Goal: Transaction & Acquisition: Book appointment/travel/reservation

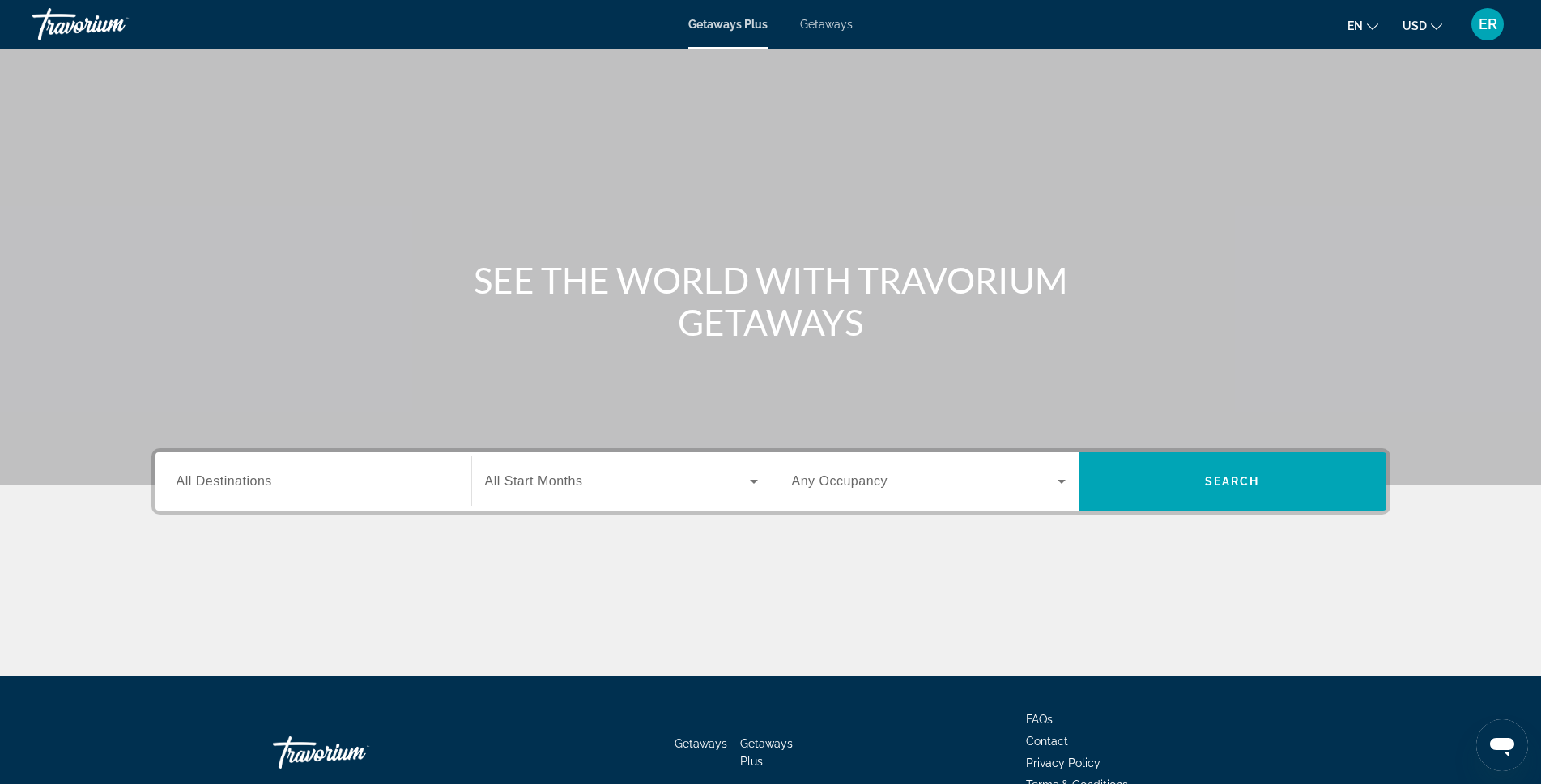
click at [335, 489] on input "Destination All Destinations" at bounding box center [313, 483] width 274 height 20
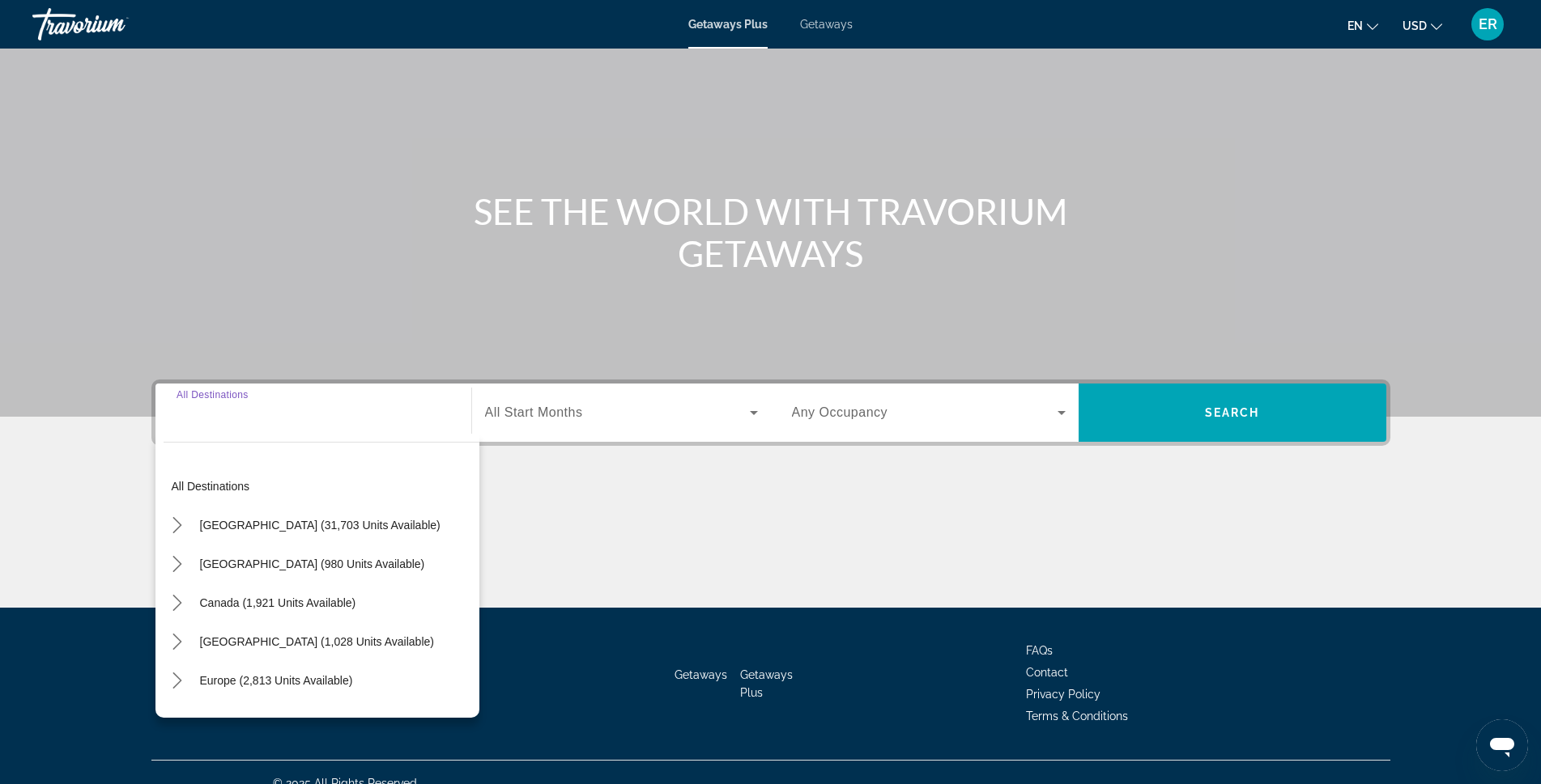
scroll to position [91, 0]
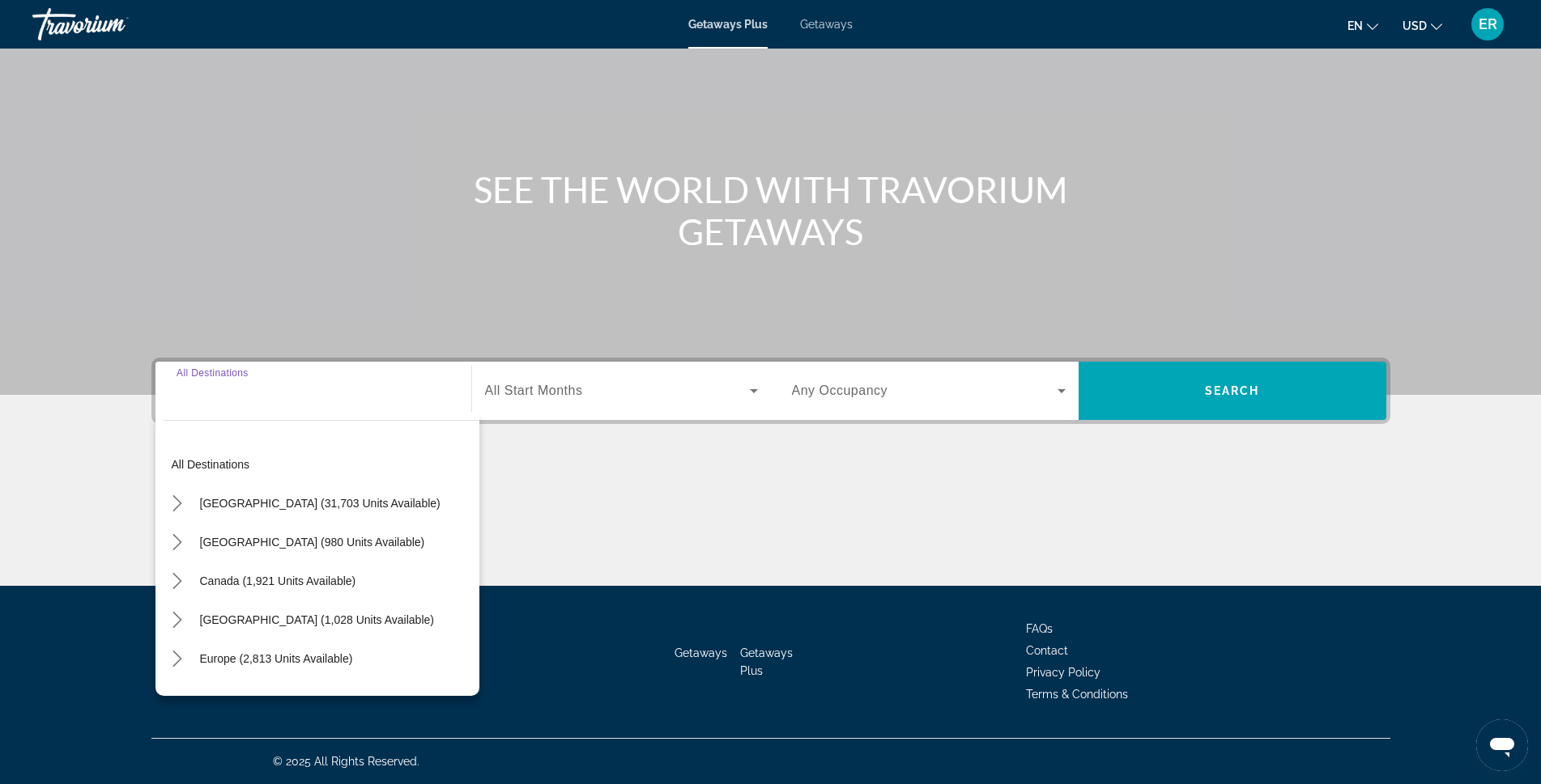
click at [261, 388] on input "Destination All Destinations" at bounding box center [313, 392] width 274 height 20
click at [300, 497] on span "[GEOGRAPHIC_DATA] (31,703 units available)" at bounding box center [321, 502] width 241 height 13
type input "**********"
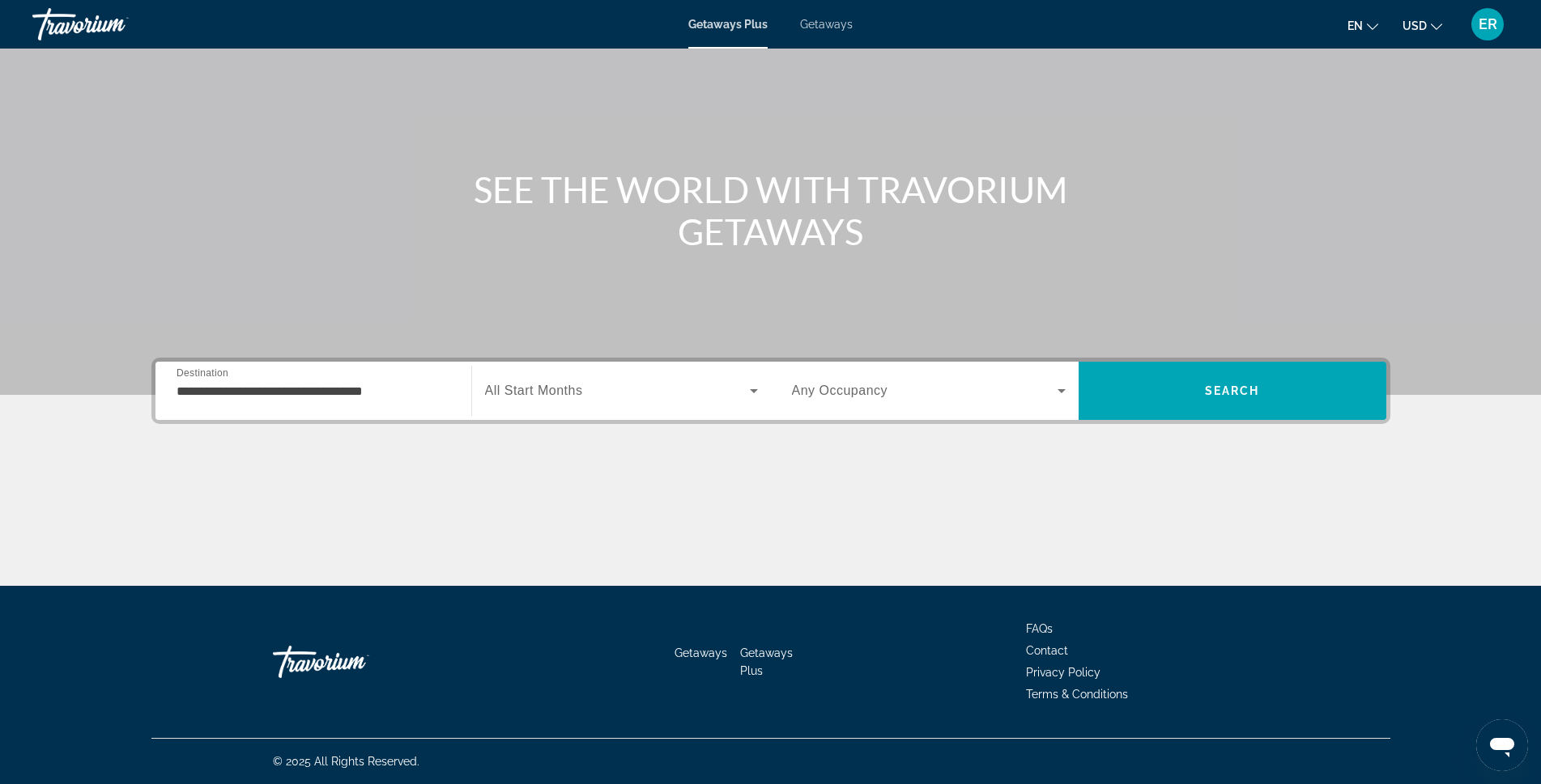
click at [550, 393] on span "All Start Months" at bounding box center [534, 391] width 98 height 14
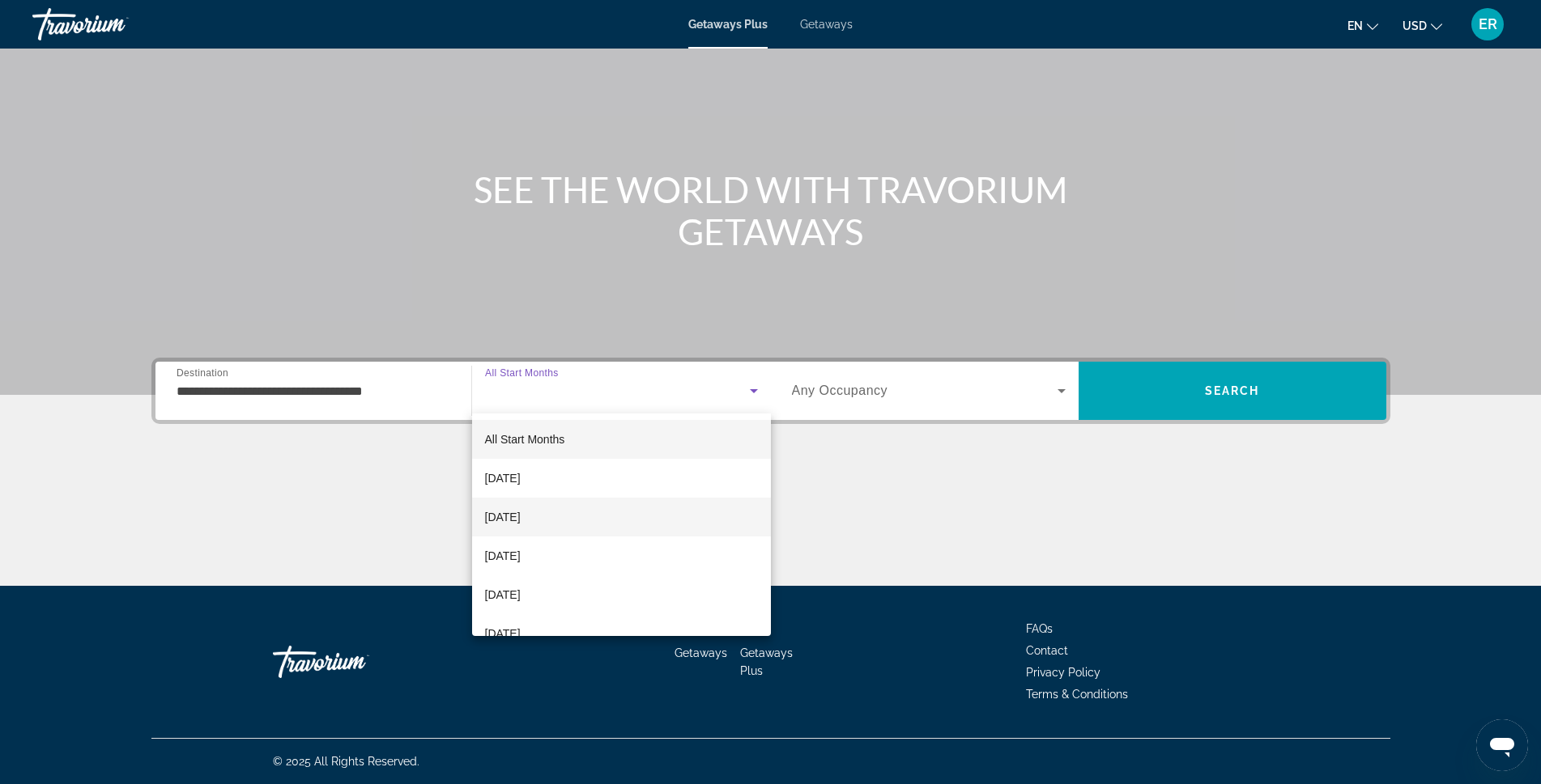
click at [553, 502] on mat-option "[DATE]" at bounding box center [621, 516] width 299 height 39
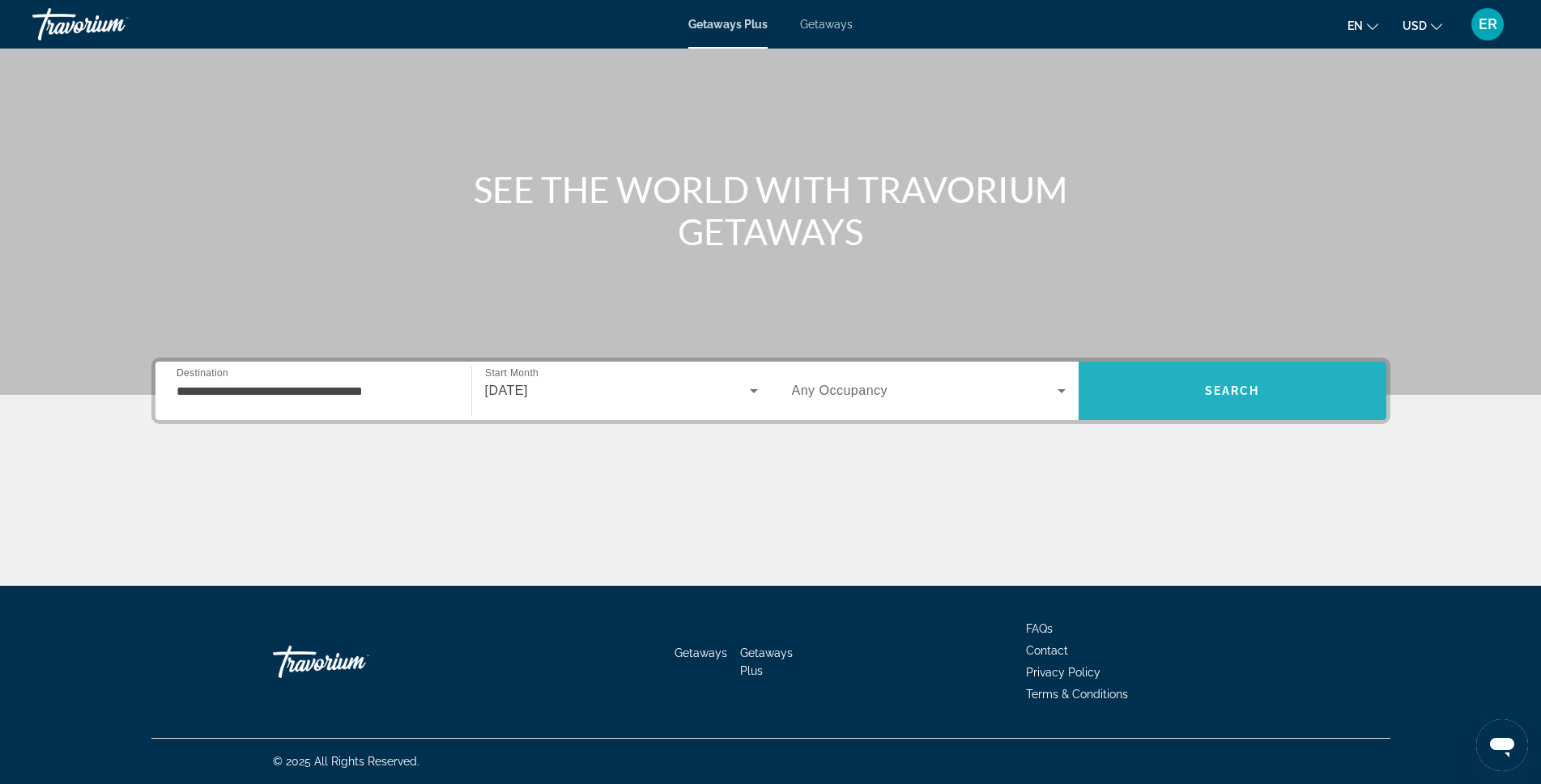
click at [1251, 383] on span "Search" at bounding box center [1232, 390] width 308 height 39
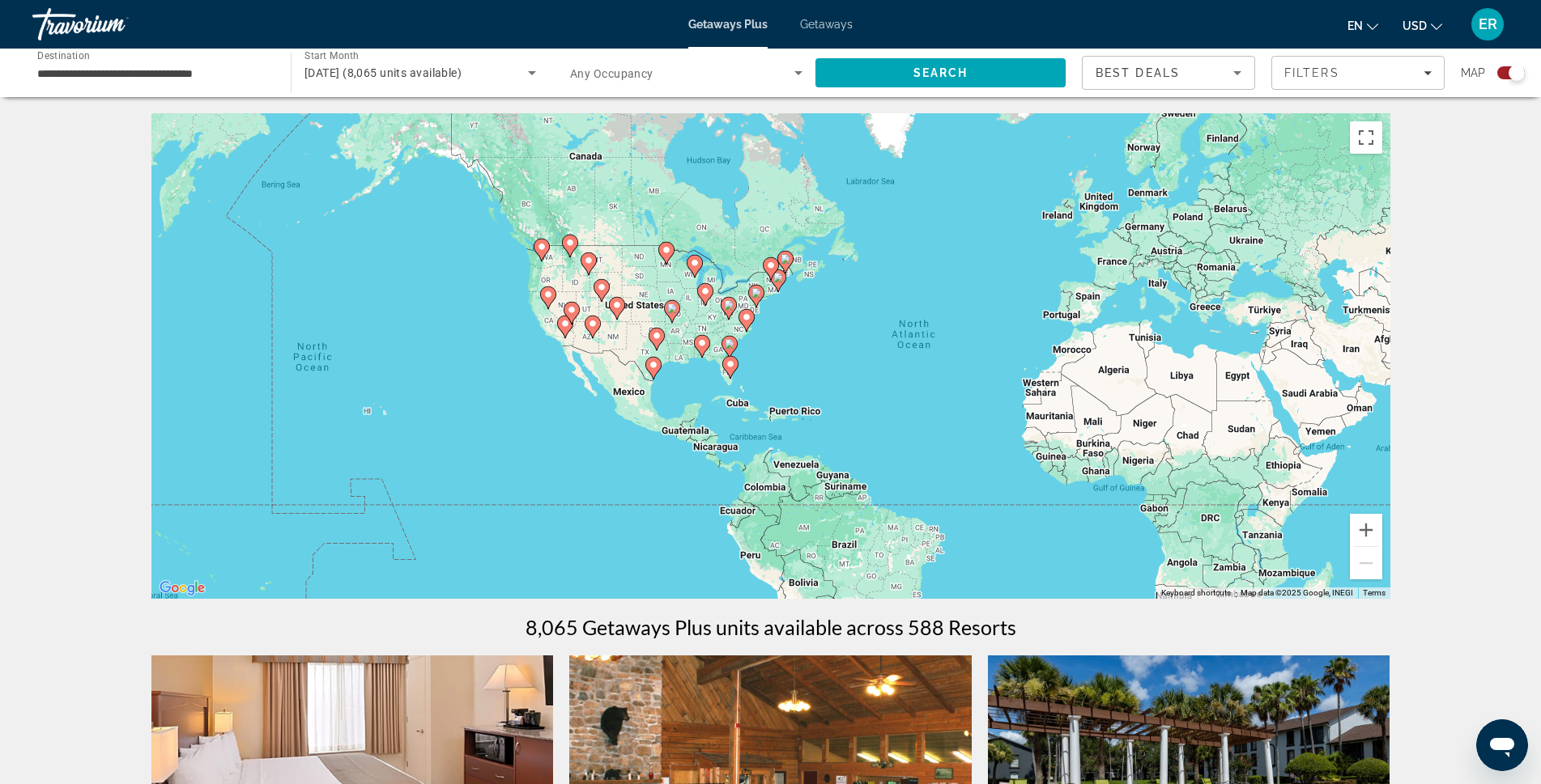
drag, startPoint x: 316, startPoint y: 449, endPoint x: 510, endPoint y: 453, distance: 194.0
click at [510, 453] on div "To activate drag with keyboard, press Alt + Enter. Once in keyboard drag state,…" at bounding box center [770, 356] width 1239 height 486
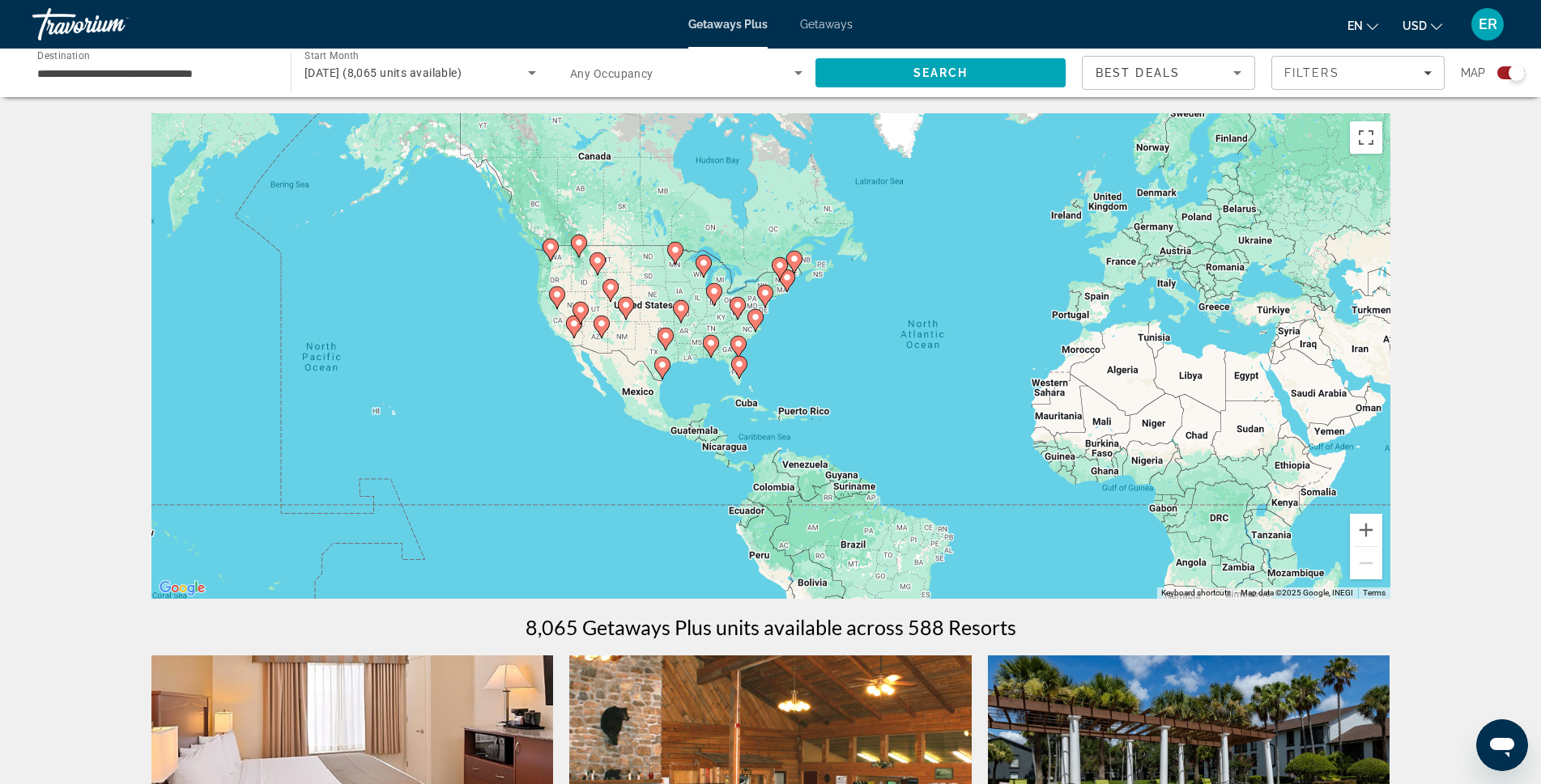
click at [163, 76] on input "**********" at bounding box center [152, 74] width 232 height 20
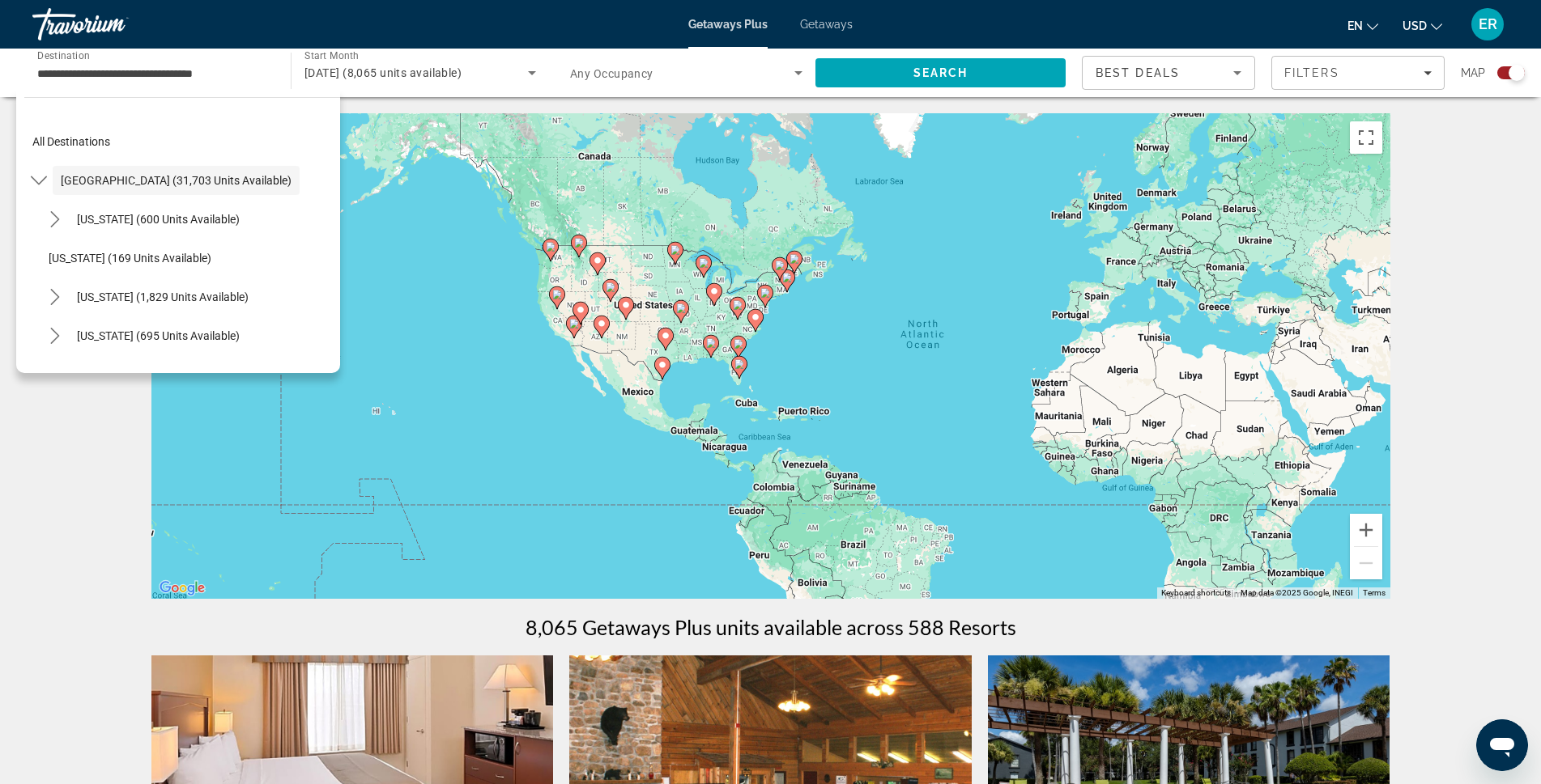
click at [442, 198] on div "To activate drag with keyboard, press Alt + Enter. Once in keyboard drag state,…" at bounding box center [770, 356] width 1239 height 486
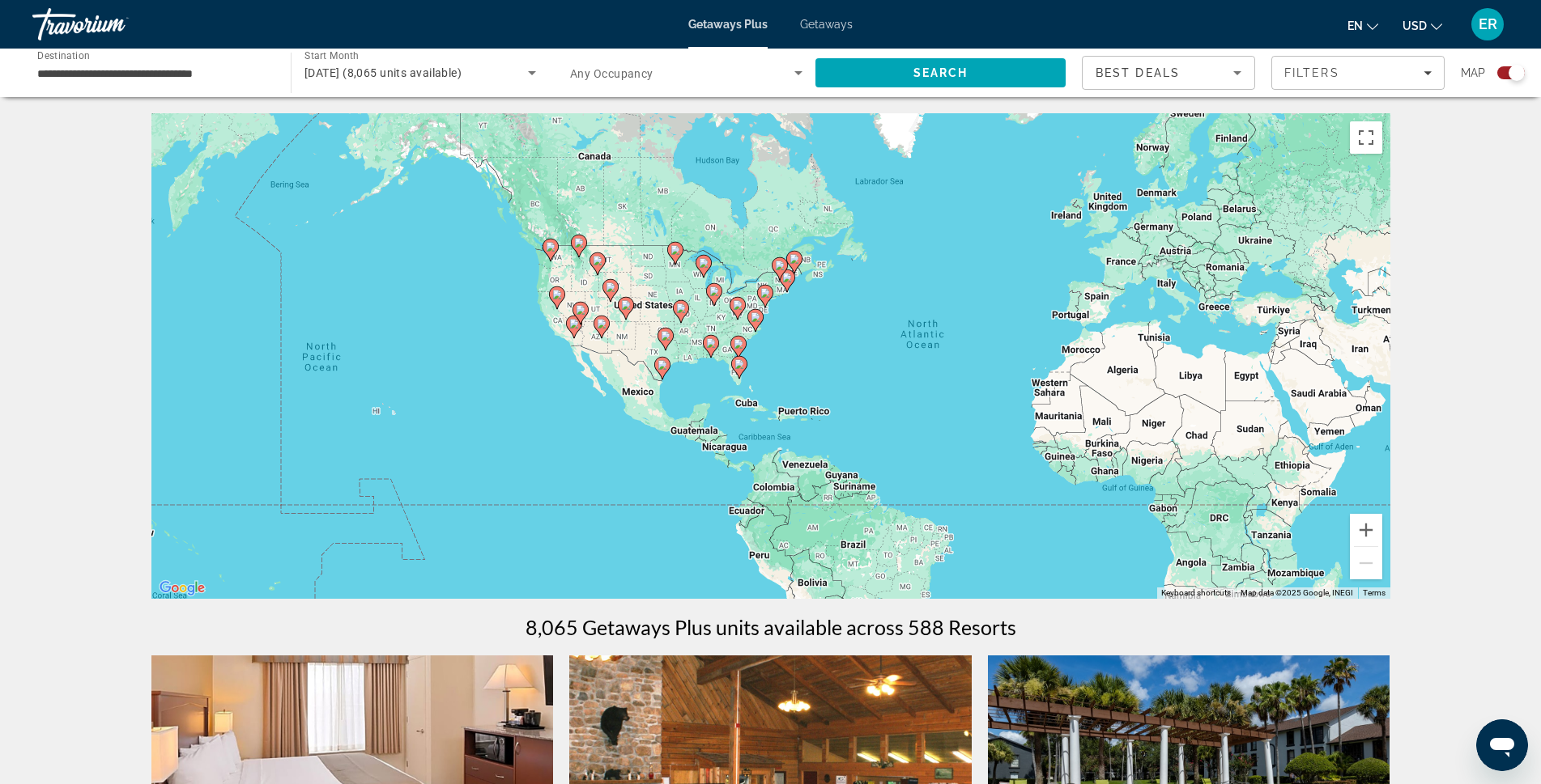
click at [395, 414] on div "To activate drag with keyboard, press Alt + Enter. Once in keyboard drag state,…" at bounding box center [770, 356] width 1239 height 486
click at [210, 79] on input "**********" at bounding box center [152, 74] width 232 height 20
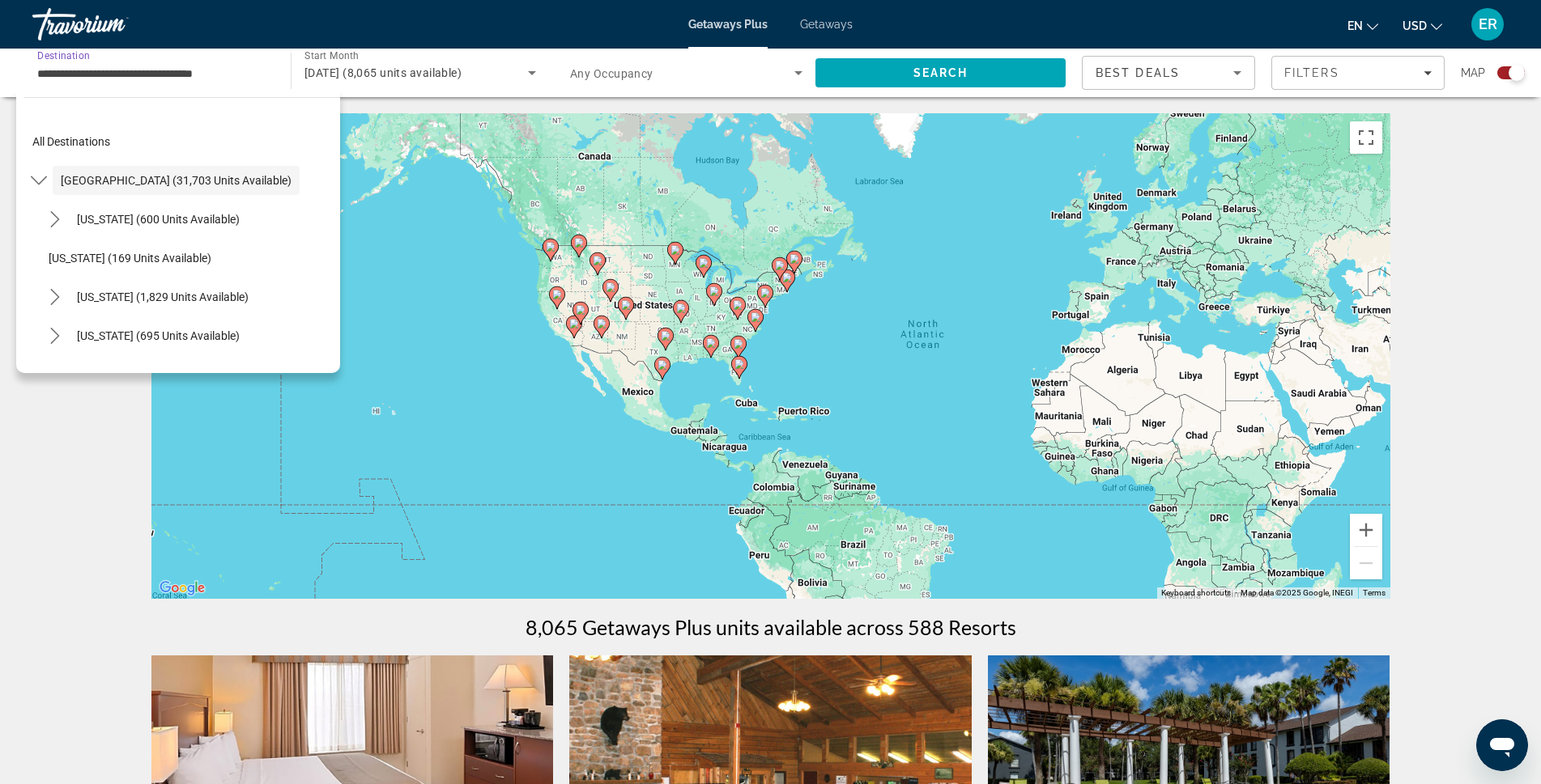
drag, startPoint x: 241, startPoint y: 77, endPoint x: 0, endPoint y: 57, distance: 241.8
click at [0, 57] on div "**********" at bounding box center [770, 73] width 1541 height 49
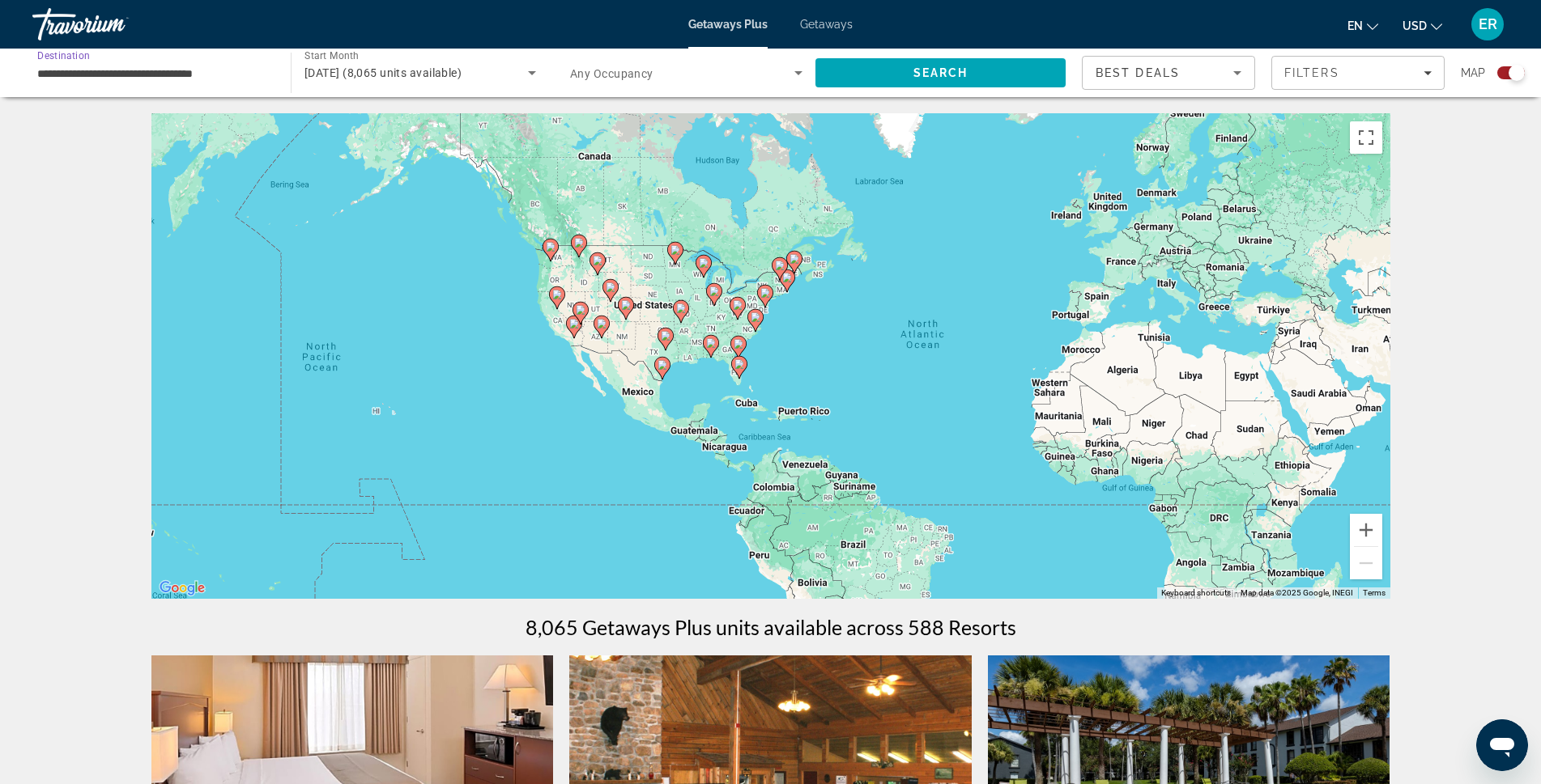
drag, startPoint x: 651, startPoint y: 68, endPoint x: 644, endPoint y: 82, distance: 15.7
click at [651, 73] on span "Any Occupancy" at bounding box center [612, 74] width 84 height 13
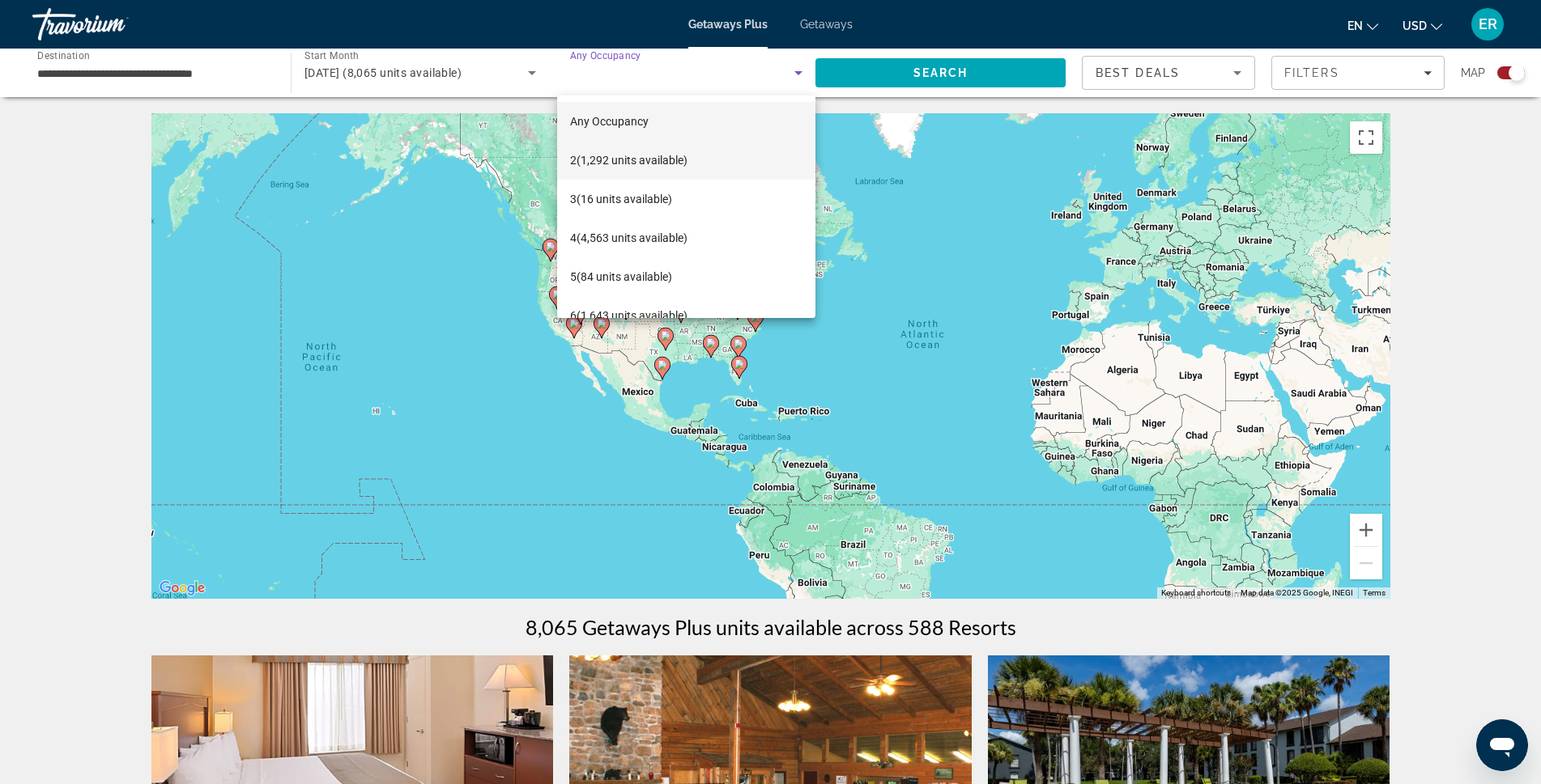
click at [582, 168] on span "2 (1,292 units available)" at bounding box center [629, 160] width 117 height 20
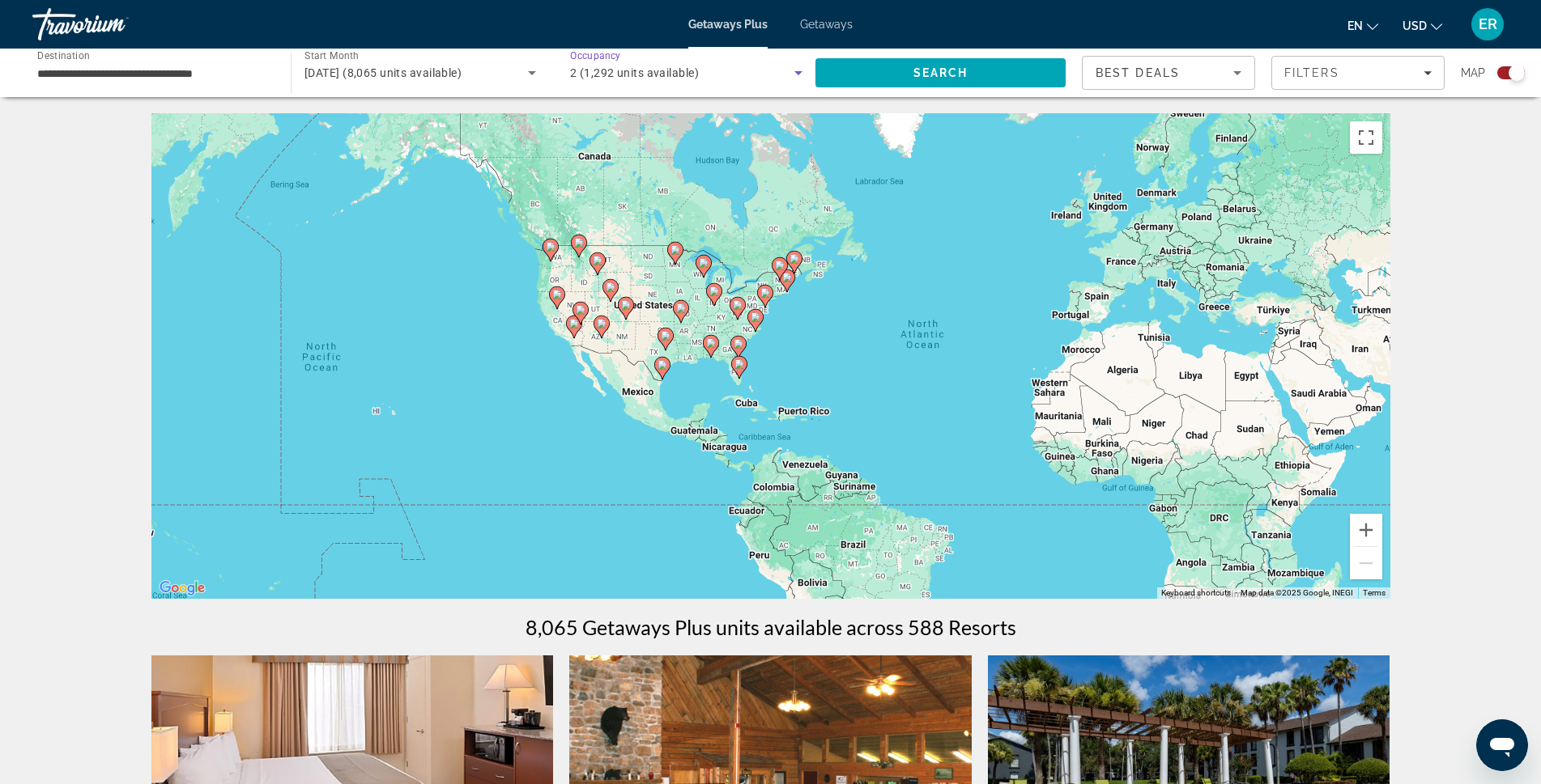
click at [1173, 69] on span "Best Deals" at bounding box center [1138, 73] width 85 height 13
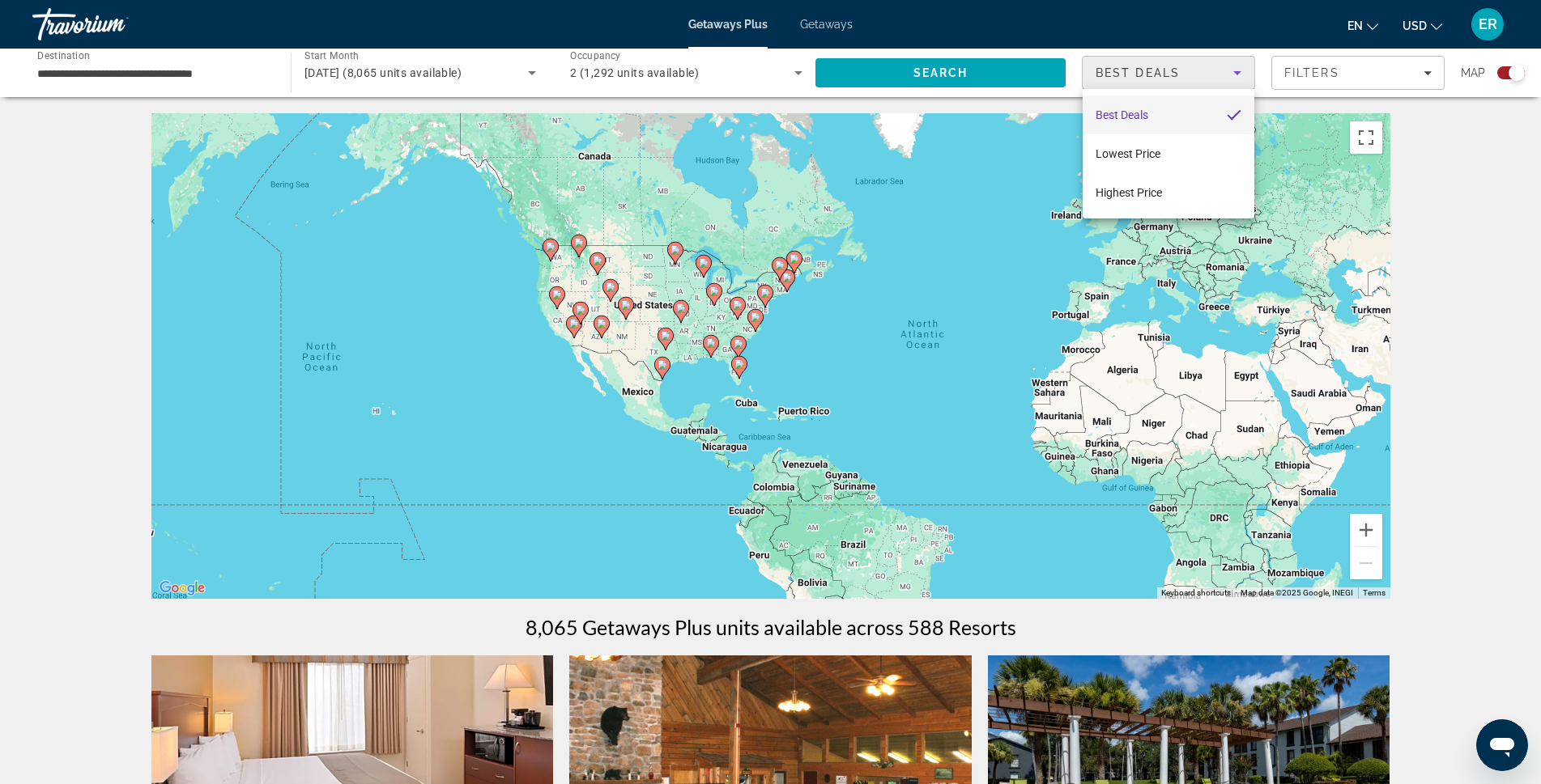
click at [1170, 68] on div at bounding box center [770, 392] width 1541 height 784
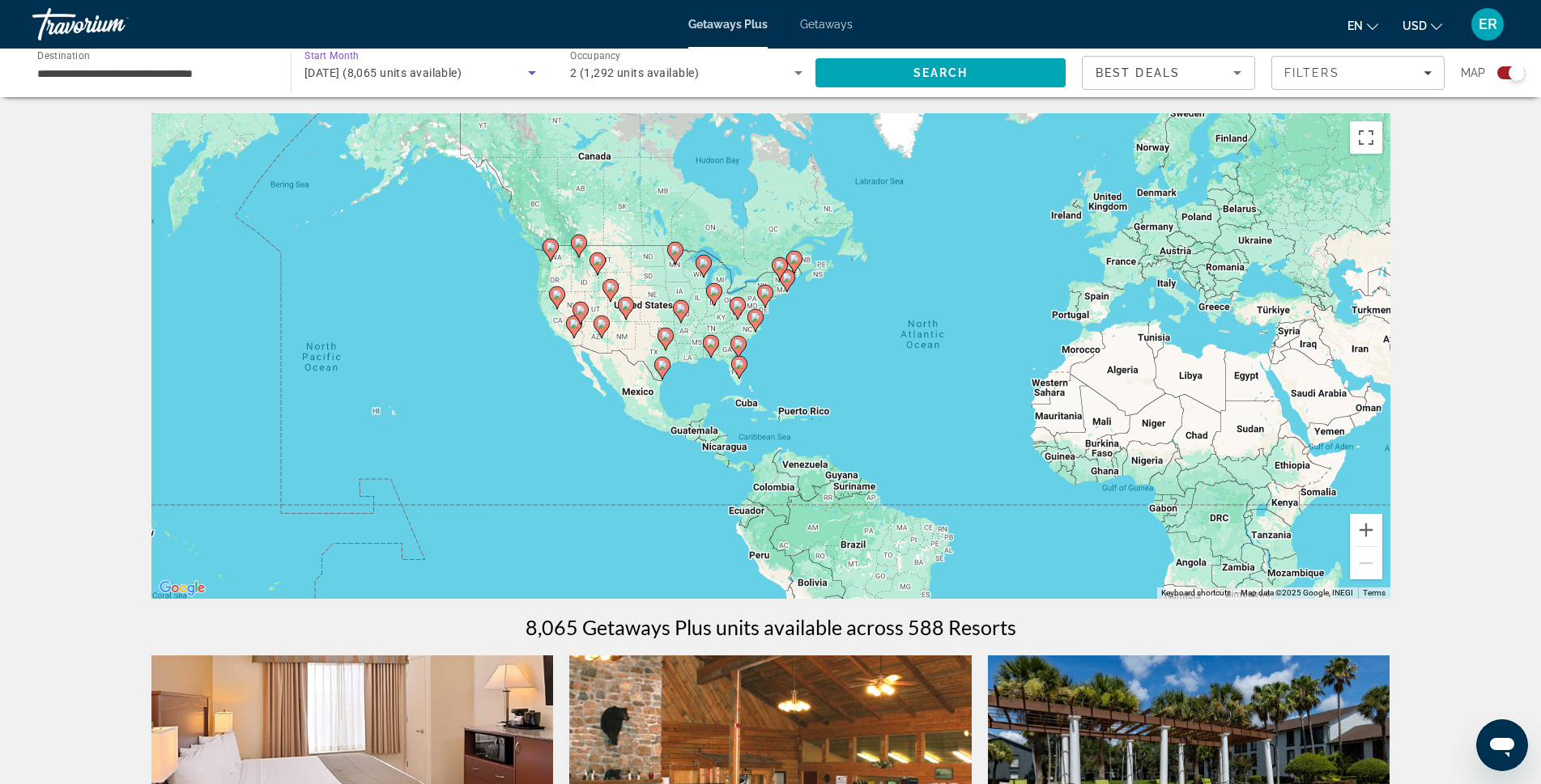
click at [427, 69] on span "November 2025 (8,065 units available)" at bounding box center [383, 73] width 157 height 13
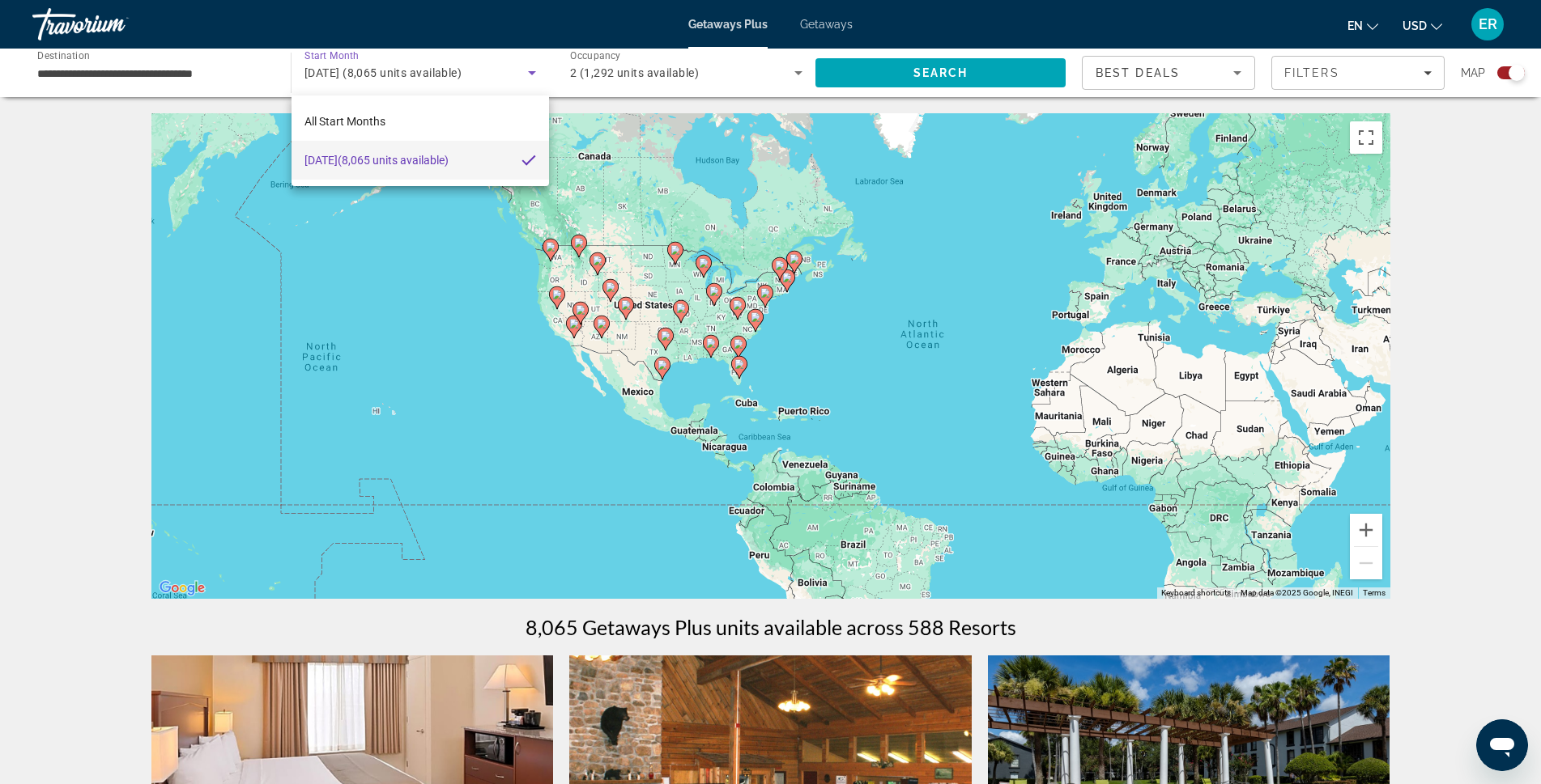
click at [383, 164] on span "November 2025 (8,065 units available)" at bounding box center [376, 160] width 144 height 20
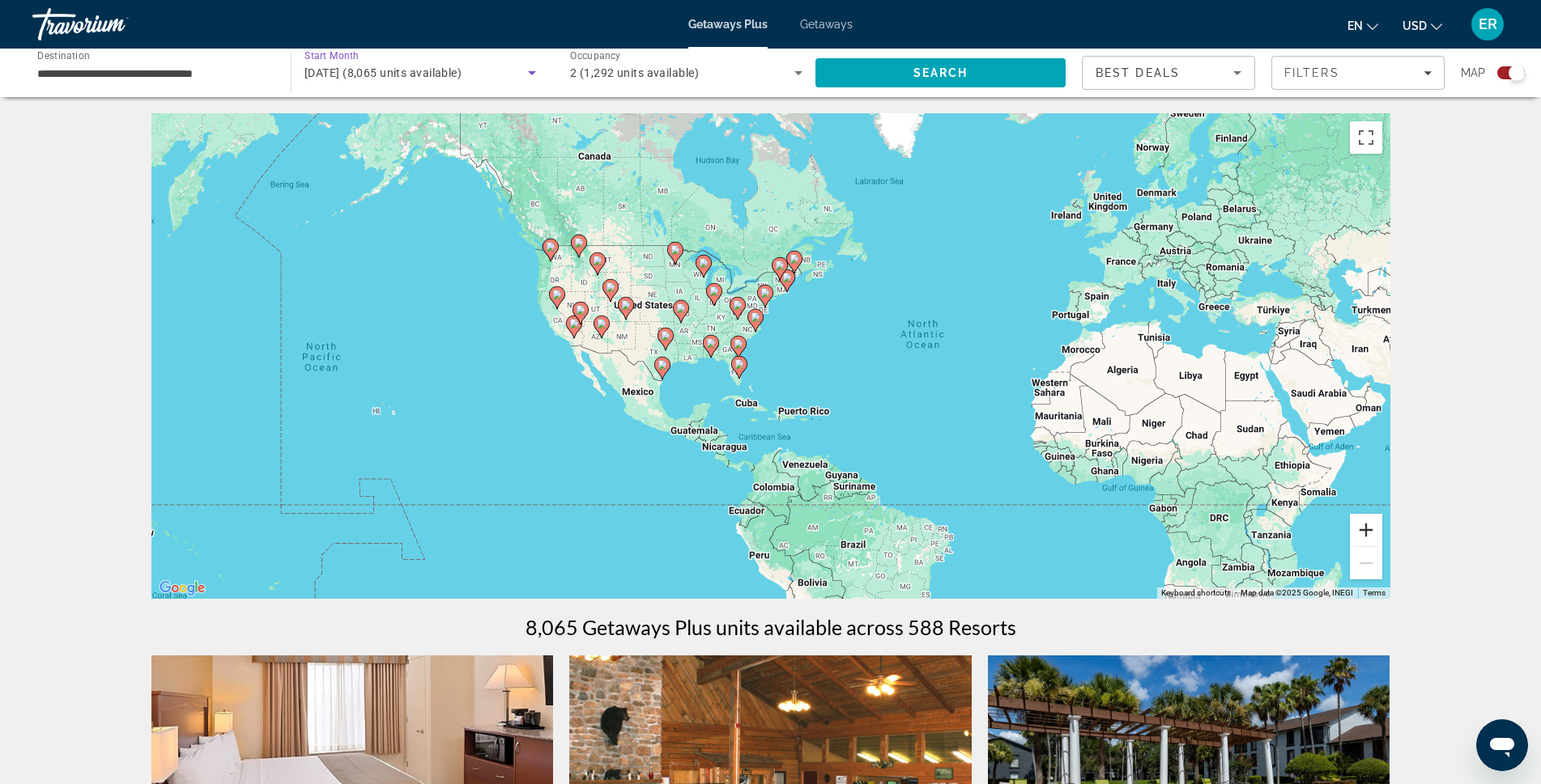
click at [1377, 527] on button "Zoom in" at bounding box center [1366, 530] width 33 height 33
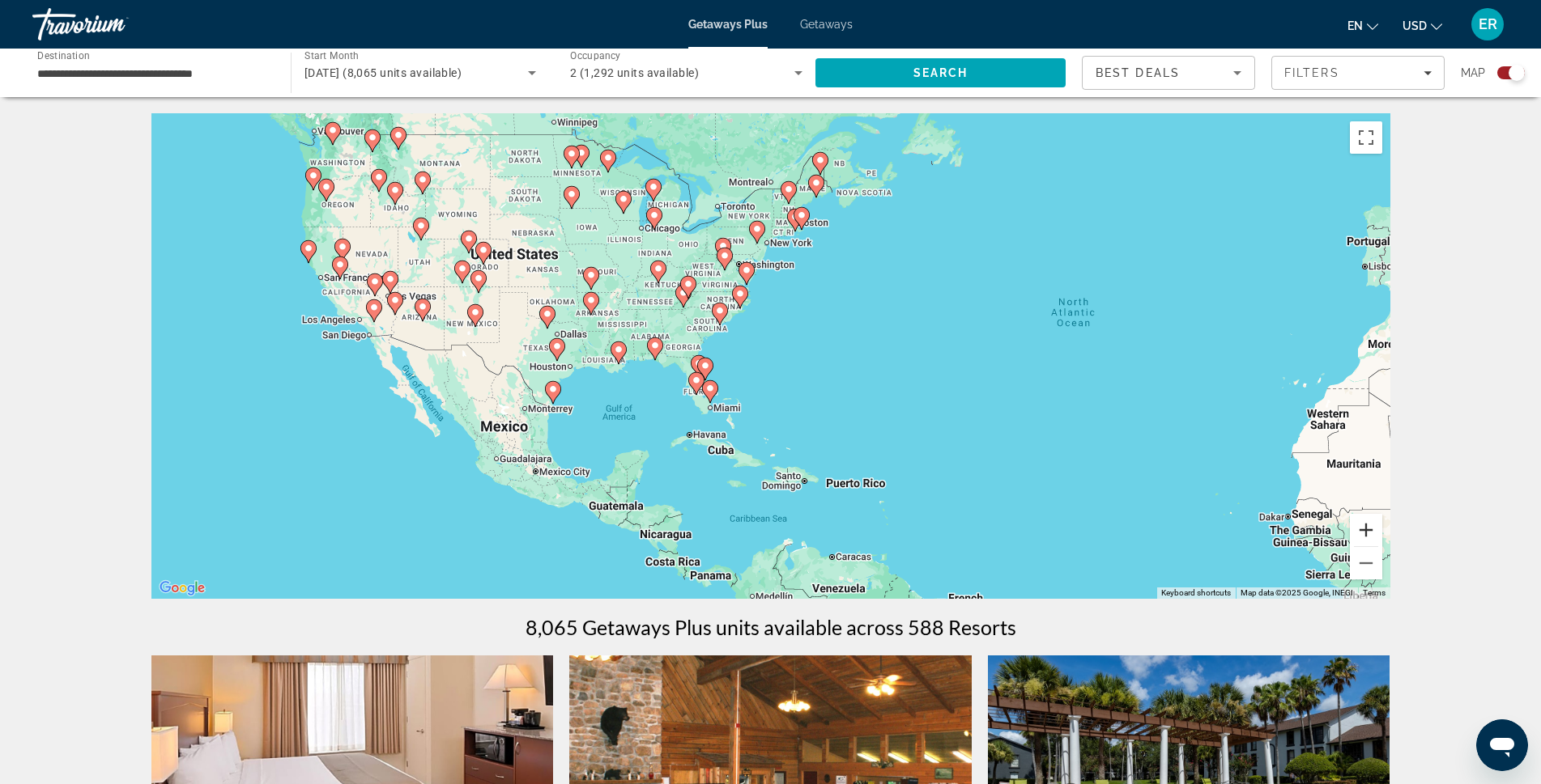
click at [1377, 527] on button "Zoom in" at bounding box center [1366, 530] width 33 height 33
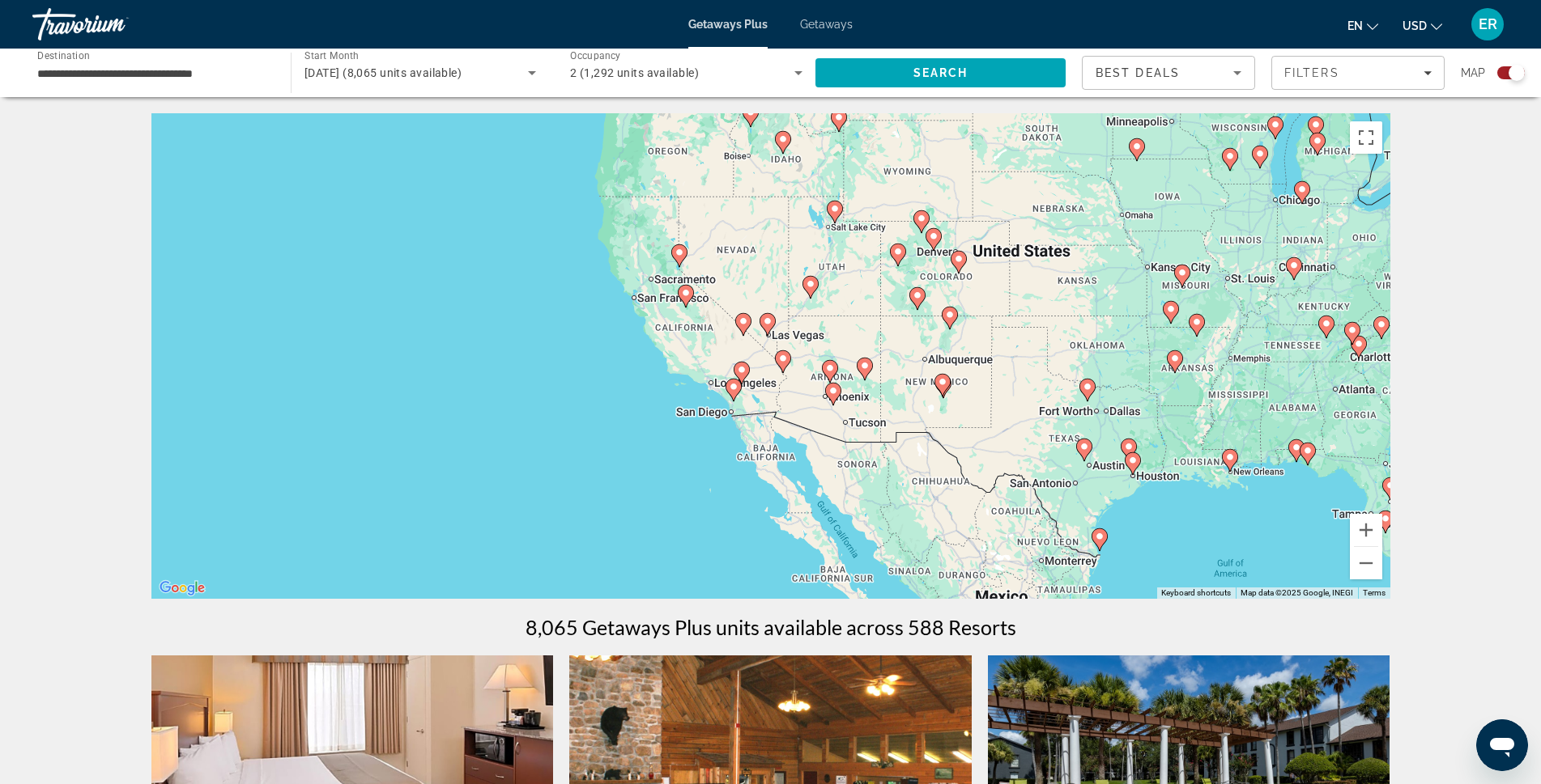
drag, startPoint x: 311, startPoint y: 307, endPoint x: 1079, endPoint y: 409, distance: 774.7
click at [1079, 409] on div "To activate drag with keyboard, press Alt + Enter. Once in keyboard drag state,…" at bounding box center [770, 356] width 1239 height 486
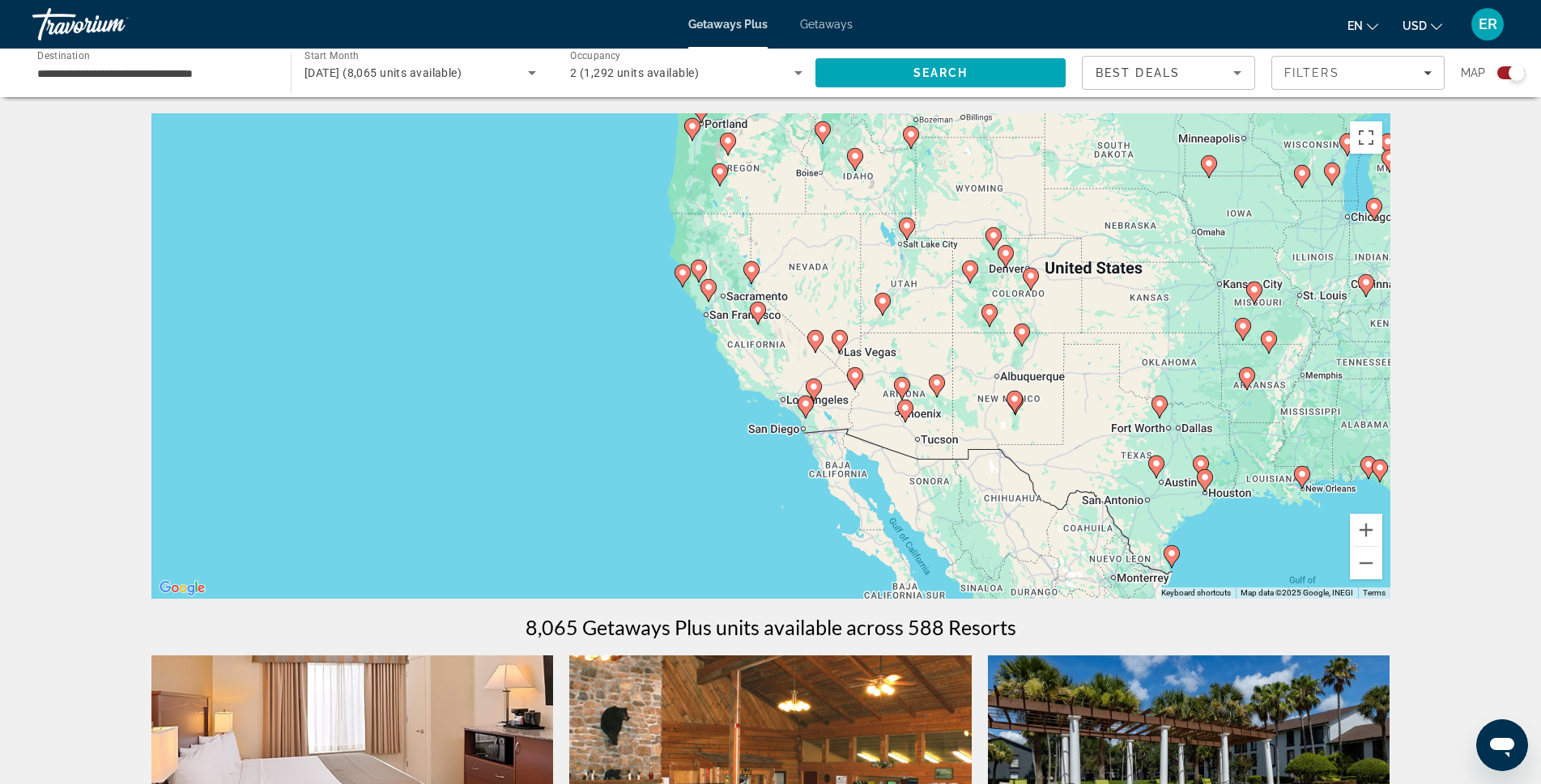
drag, startPoint x: 640, startPoint y: 311, endPoint x: 692, endPoint y: 322, distance: 53.2
click at [692, 322] on div "To activate drag with keyboard, press Alt + Enter. Once in keyboard drag state,…" at bounding box center [770, 356] width 1239 height 486
click at [1371, 526] on button "Zoom in" at bounding box center [1366, 530] width 33 height 33
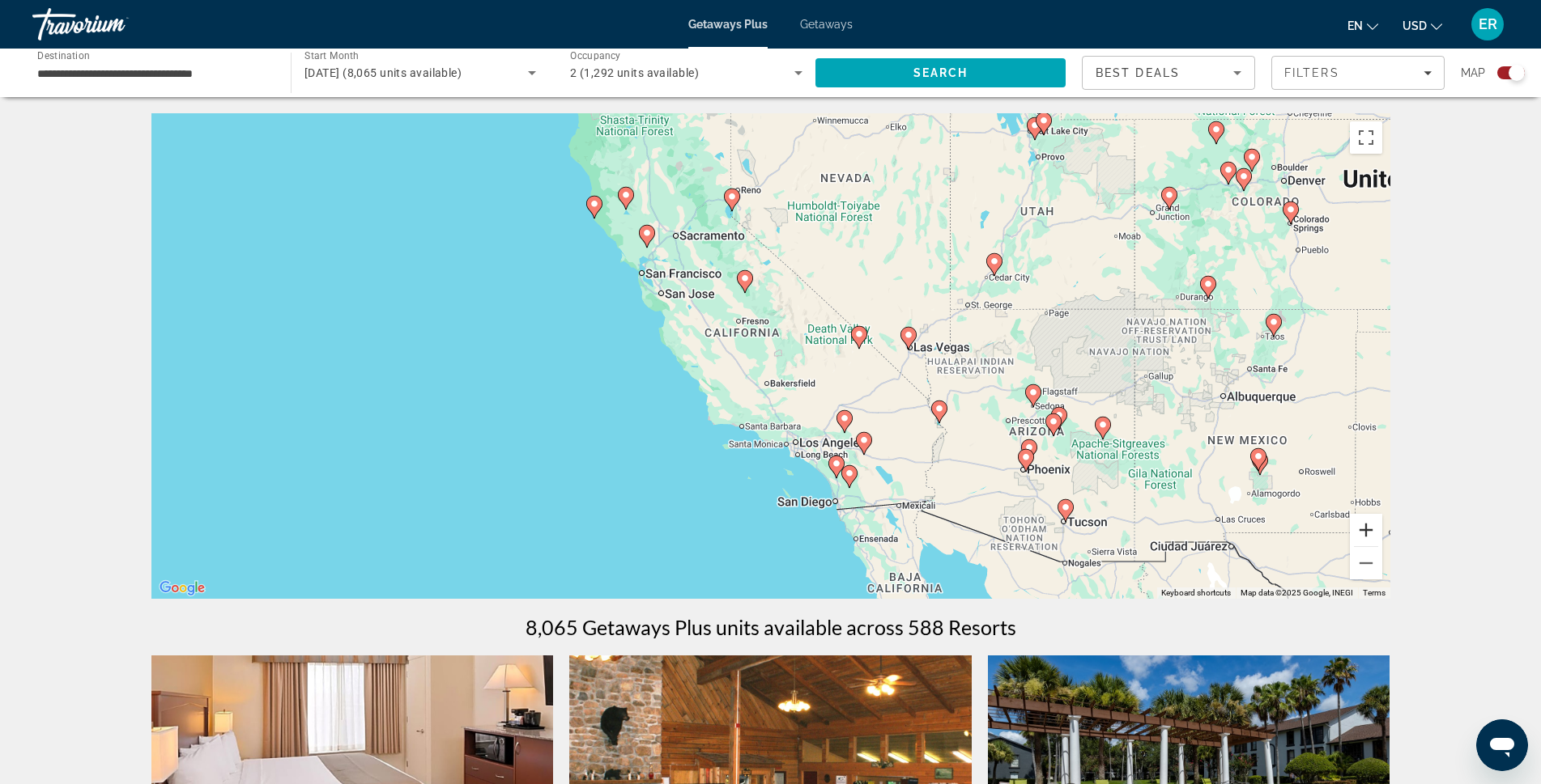
click at [1371, 526] on button "Zoom in" at bounding box center [1366, 530] width 33 height 33
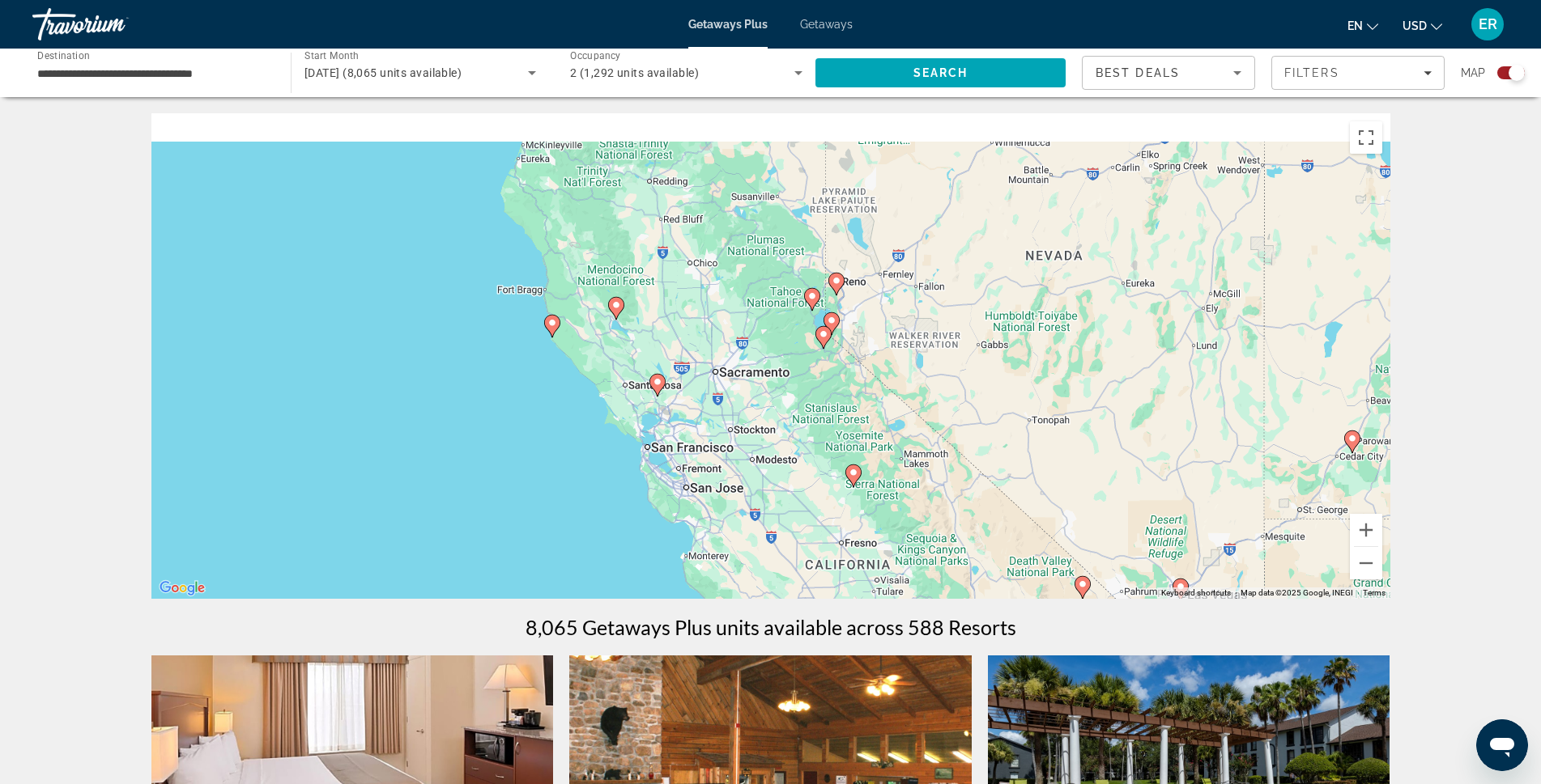
drag, startPoint x: 785, startPoint y: 184, endPoint x: 922, endPoint y: 453, distance: 301.9
click at [922, 453] on div "To activate drag with keyboard, press Alt + Enter. Once in keyboard drag state,…" at bounding box center [770, 356] width 1239 height 486
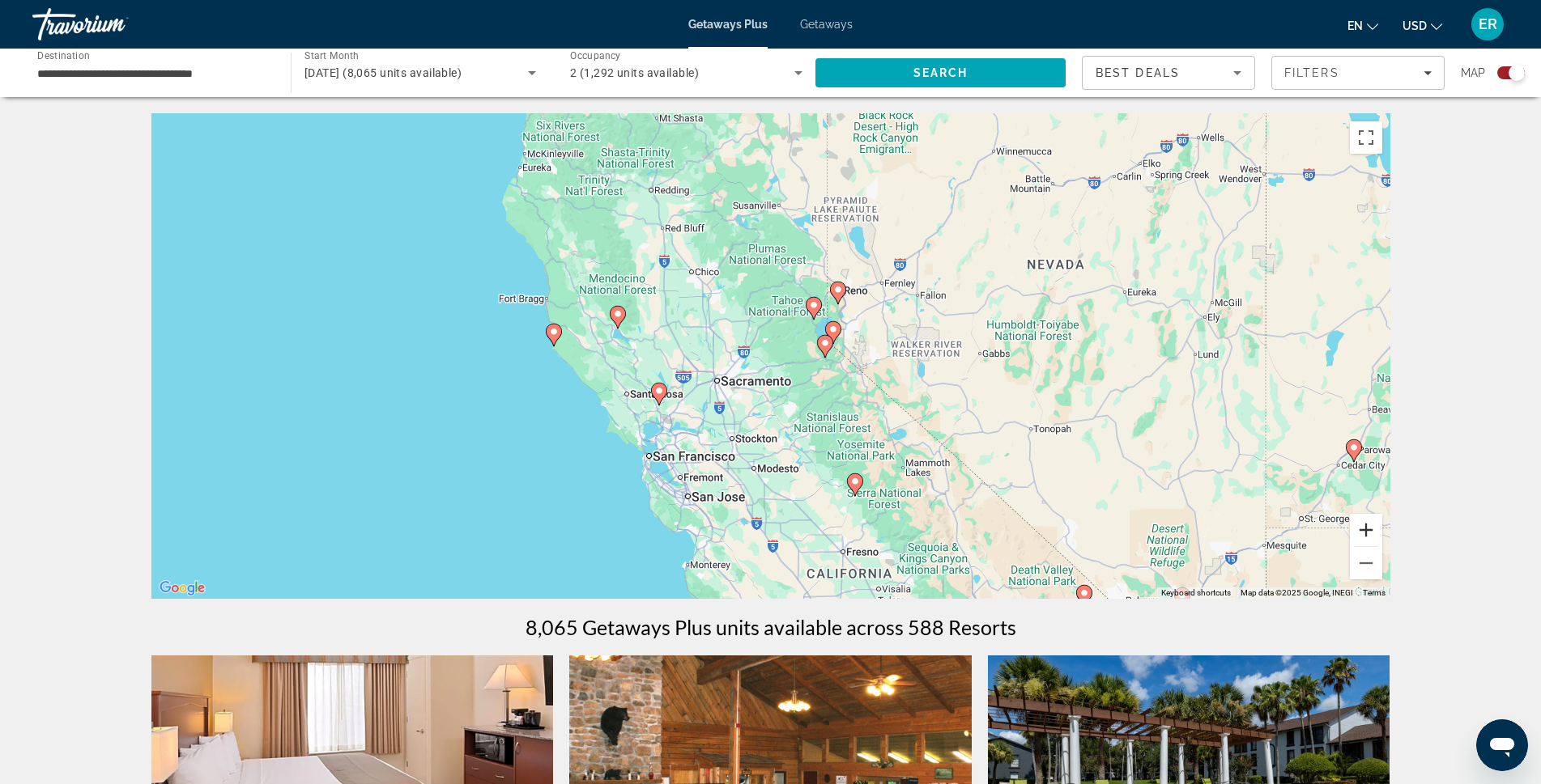
click at [1358, 527] on button "Zoom in" at bounding box center [1366, 530] width 33 height 33
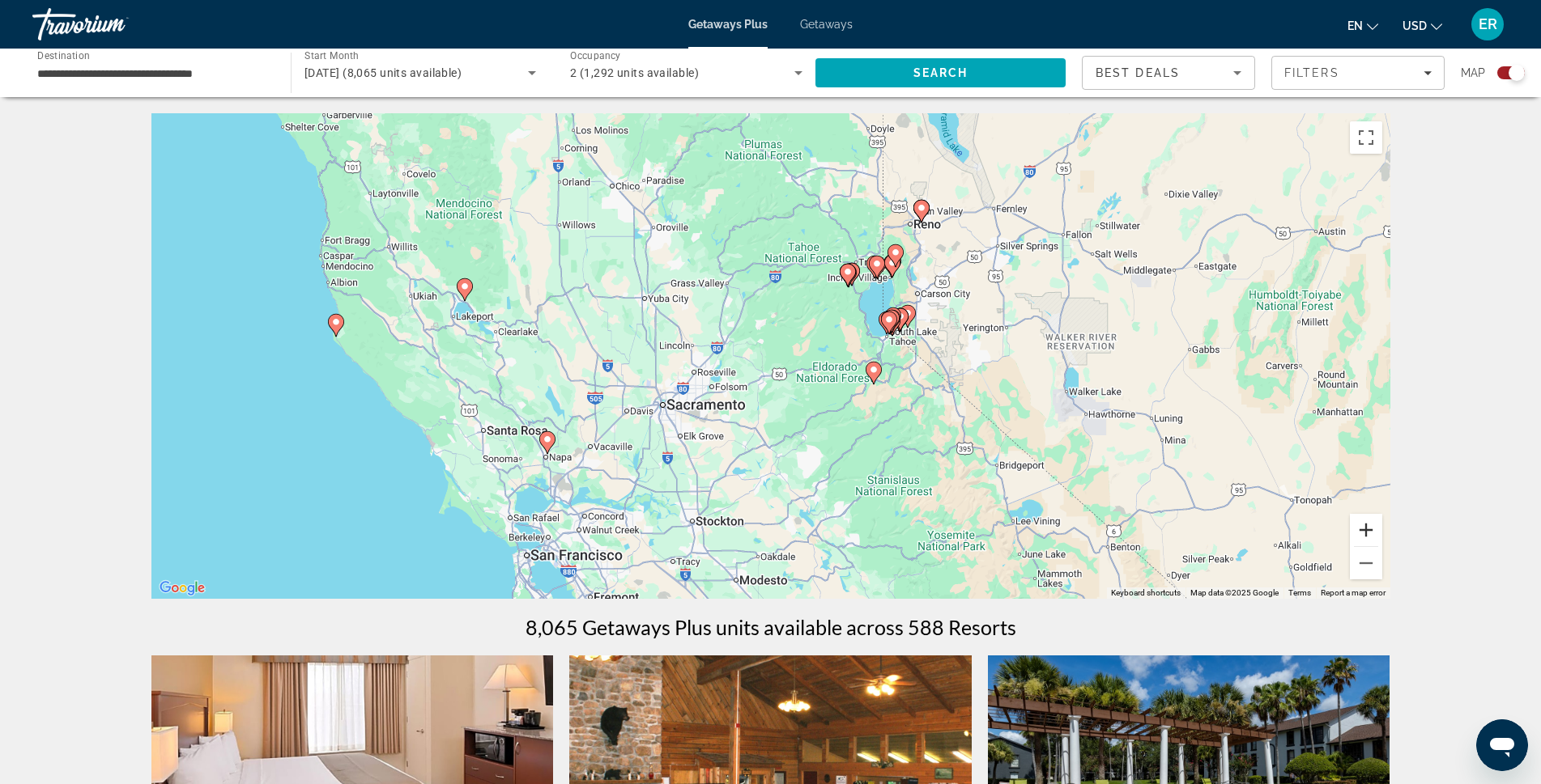
click at [1358, 527] on button "Zoom in" at bounding box center [1366, 530] width 33 height 33
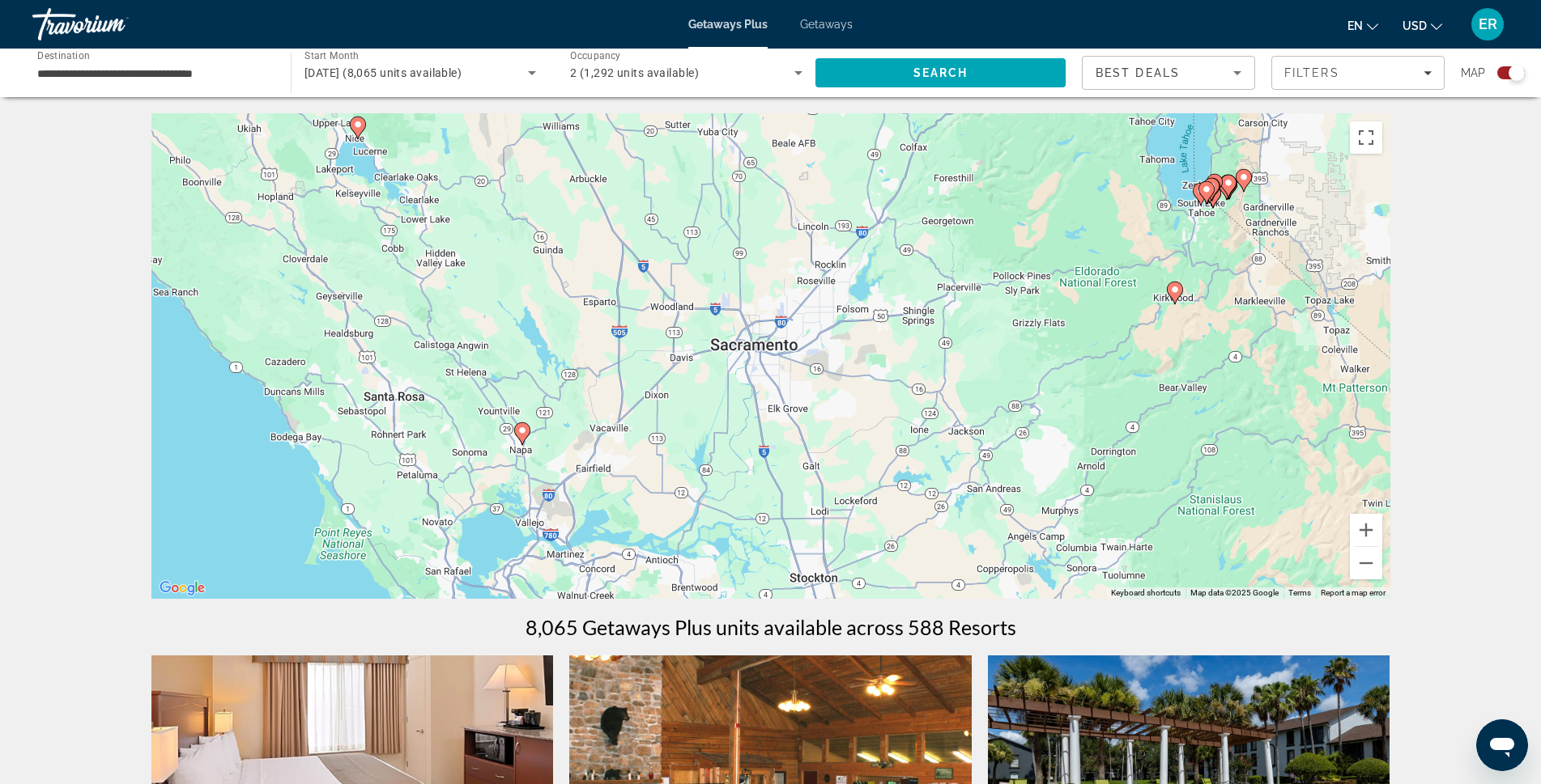
drag, startPoint x: 858, startPoint y: 371, endPoint x: 1061, endPoint y: 258, distance: 232.3
click at [1061, 258] on div "To activate drag with keyboard, press Alt + Enter. Once in keyboard drag state,…" at bounding box center [770, 356] width 1239 height 486
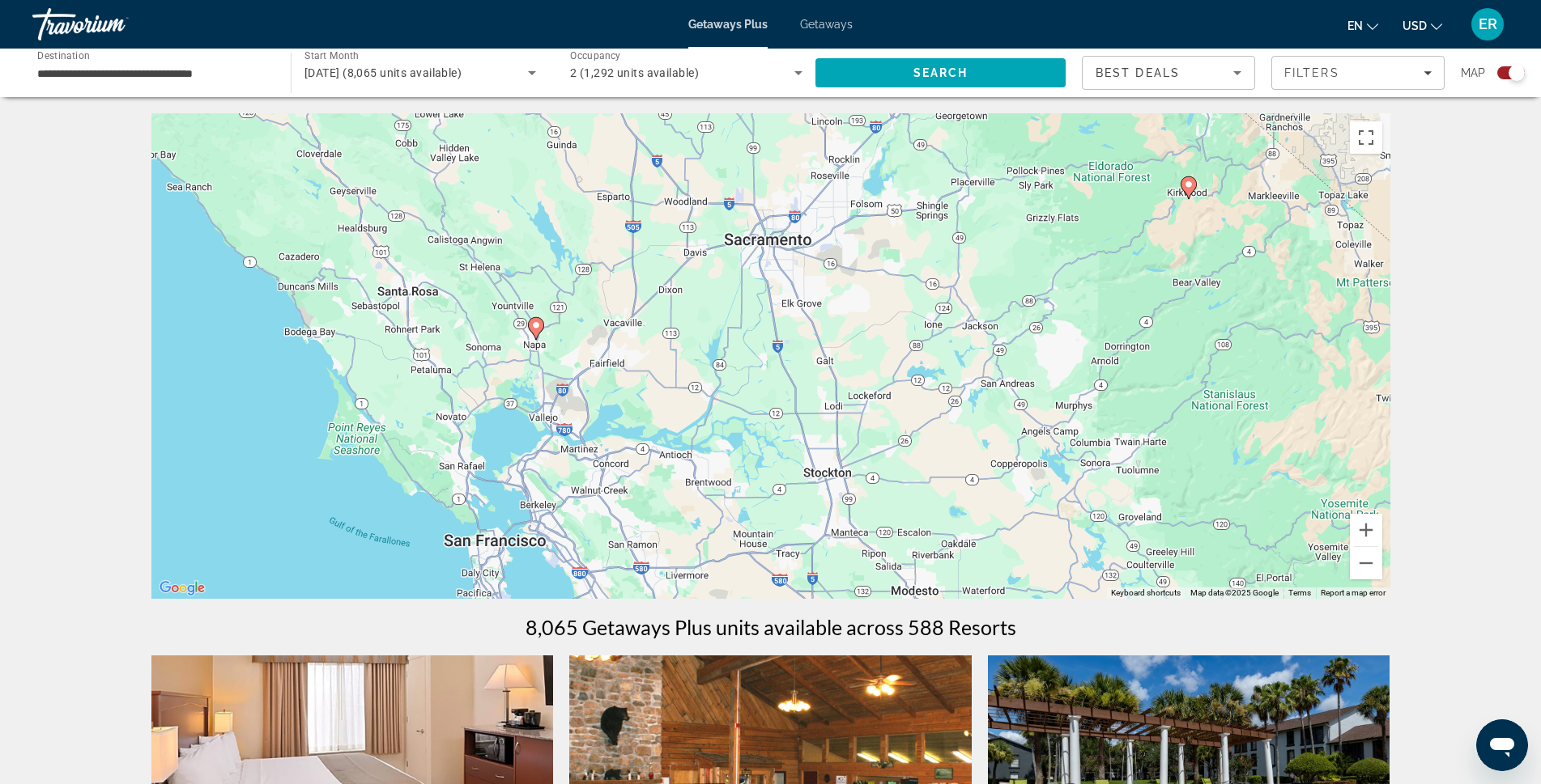
drag, startPoint x: 522, startPoint y: 318, endPoint x: 537, endPoint y: 219, distance: 100.1
click at [537, 219] on div "To activate drag with keyboard, press Alt + Enter. Once in keyboard drag state,…" at bounding box center [770, 356] width 1239 height 486
click at [536, 323] on image "Main content" at bounding box center [537, 325] width 10 height 10
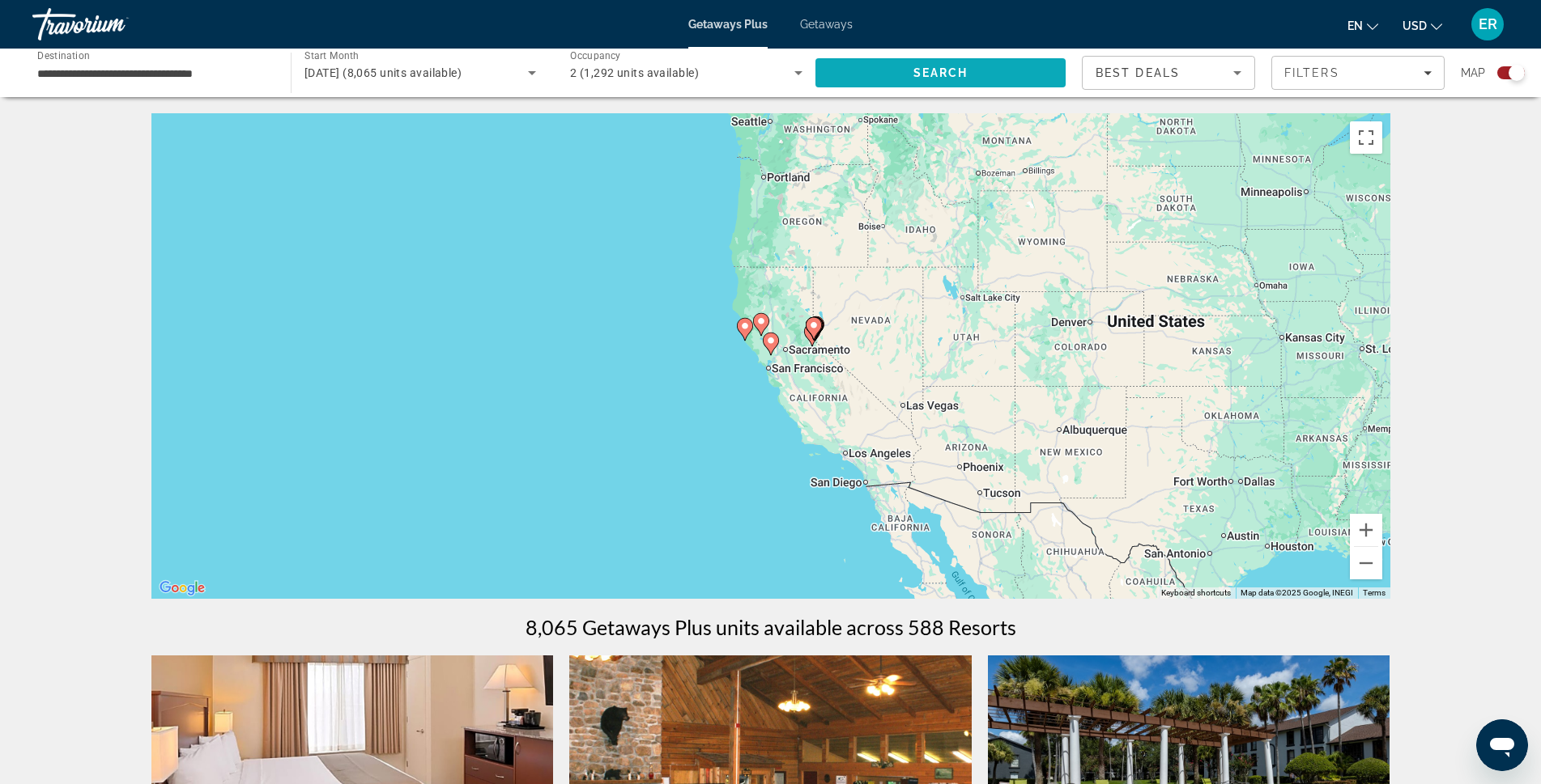
click at [956, 76] on span "Search" at bounding box center [941, 73] width 55 height 13
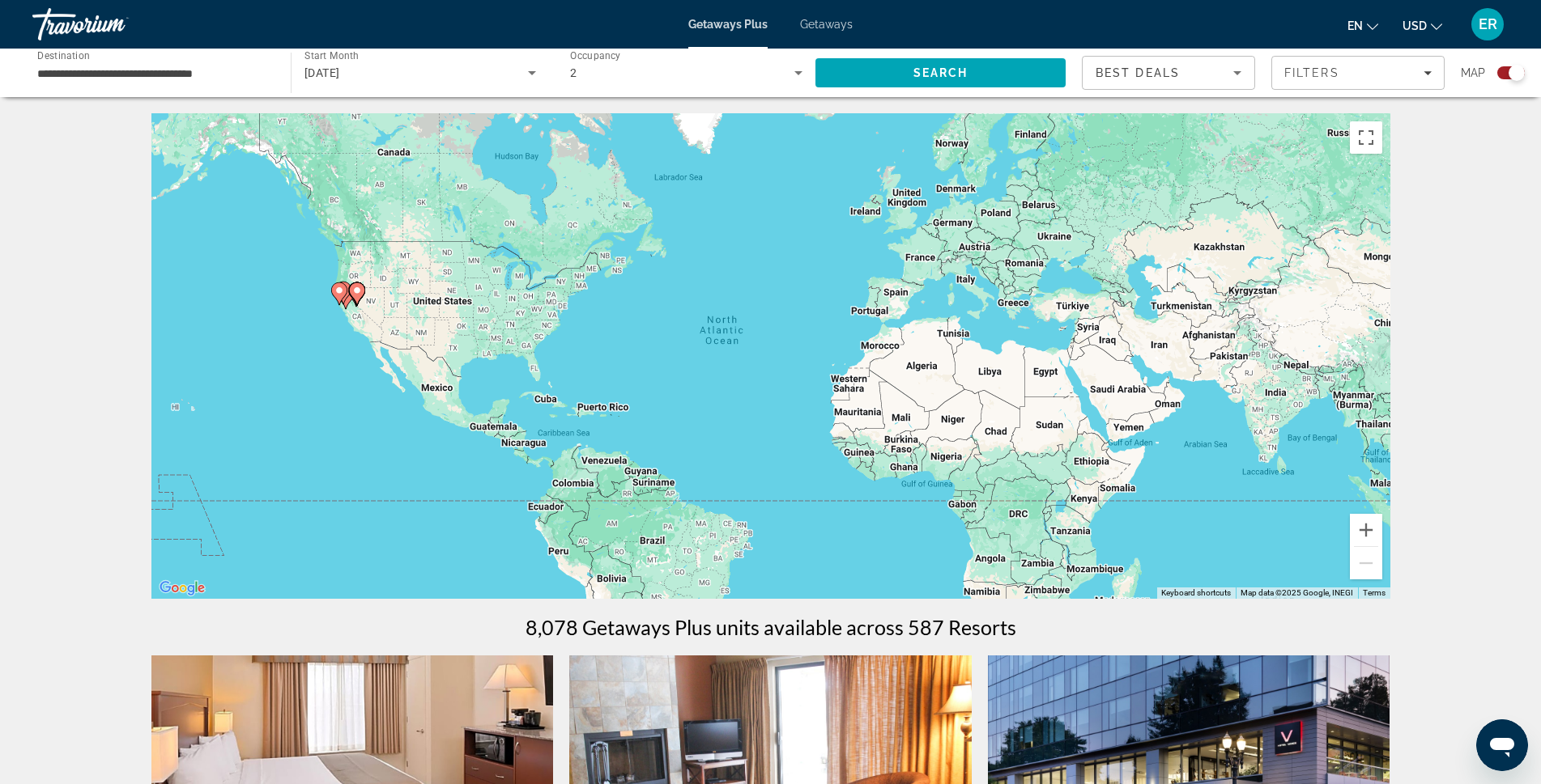
click at [191, 85] on div "**********" at bounding box center [152, 73] width 232 height 46
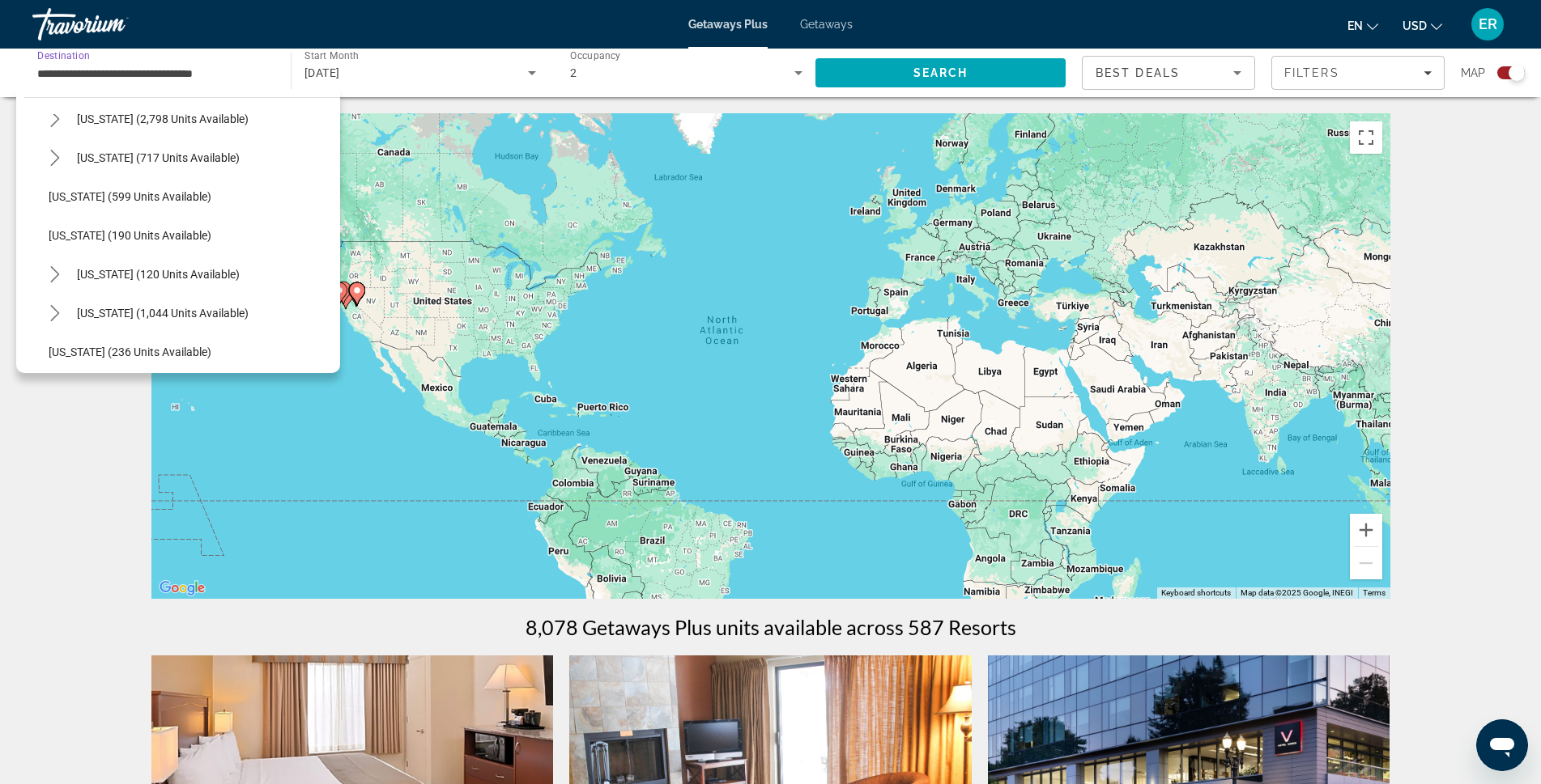
scroll to position [849, 0]
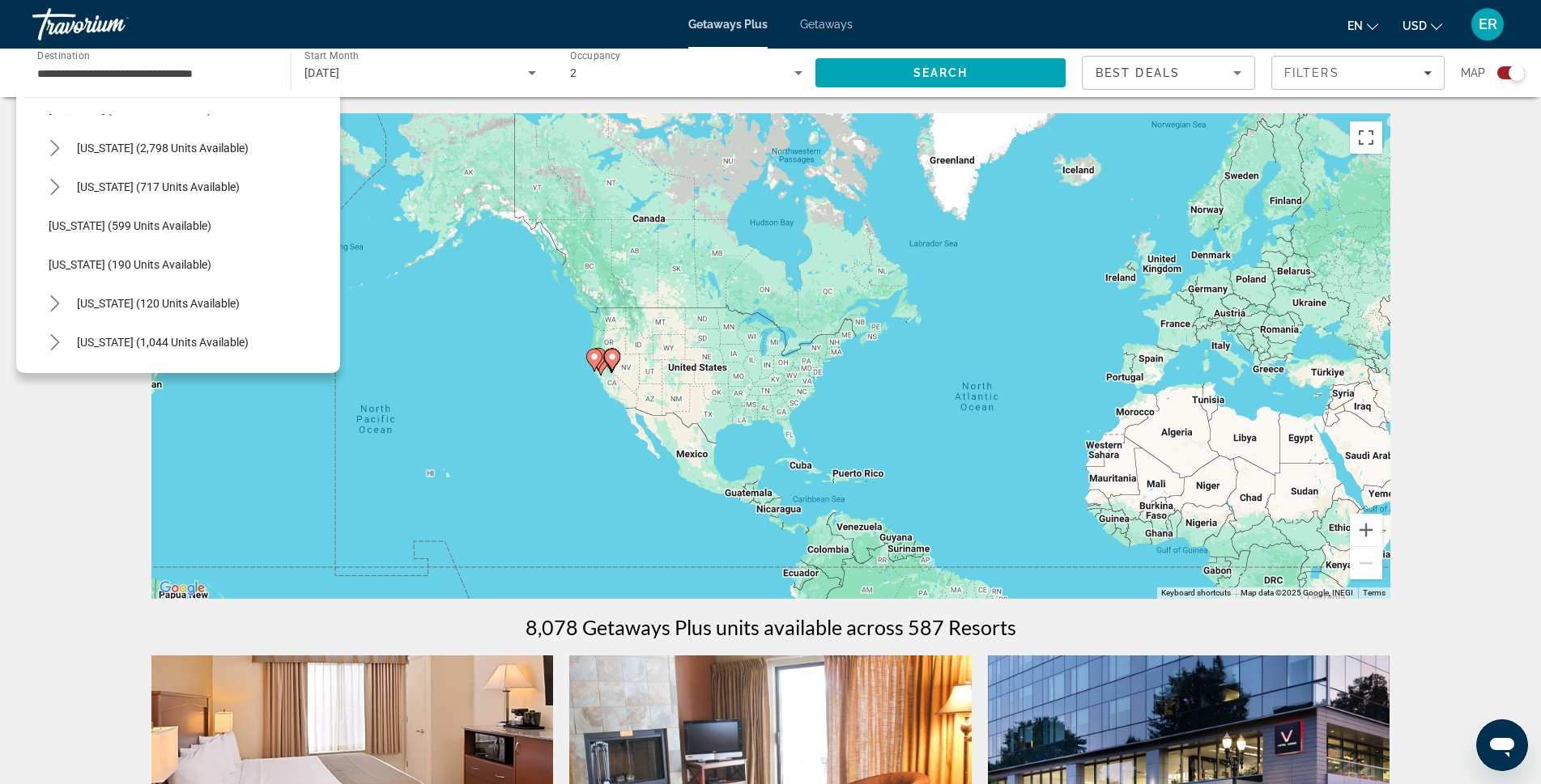
drag, startPoint x: 452, startPoint y: 268, endPoint x: 729, endPoint y: 340, distance: 286.2
click at [729, 340] on div "To activate drag with keyboard, press Alt + Enter. Once in keyboard drag state,…" at bounding box center [770, 356] width 1239 height 486
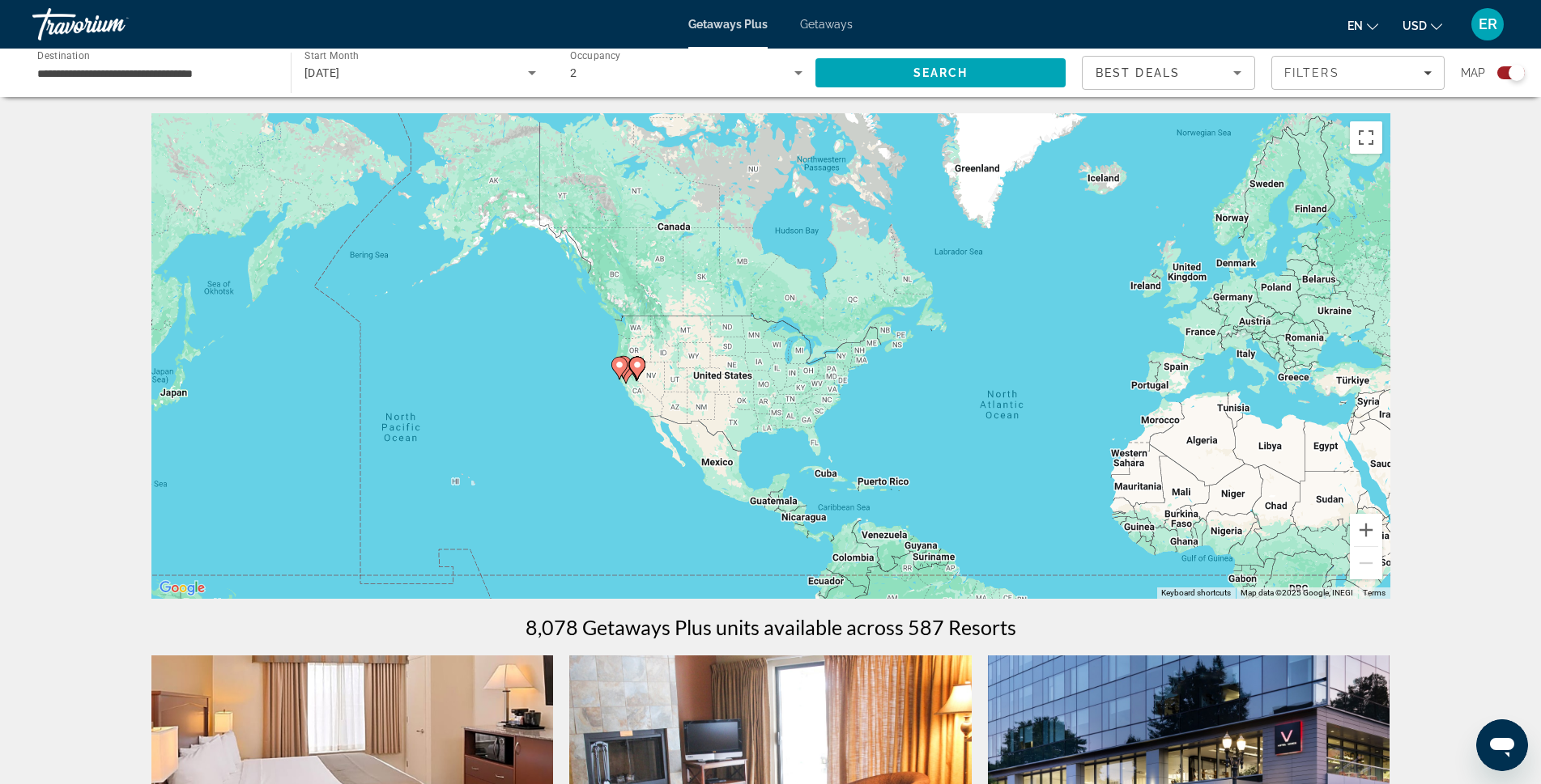
click at [103, 69] on input "**********" at bounding box center [152, 74] width 232 height 20
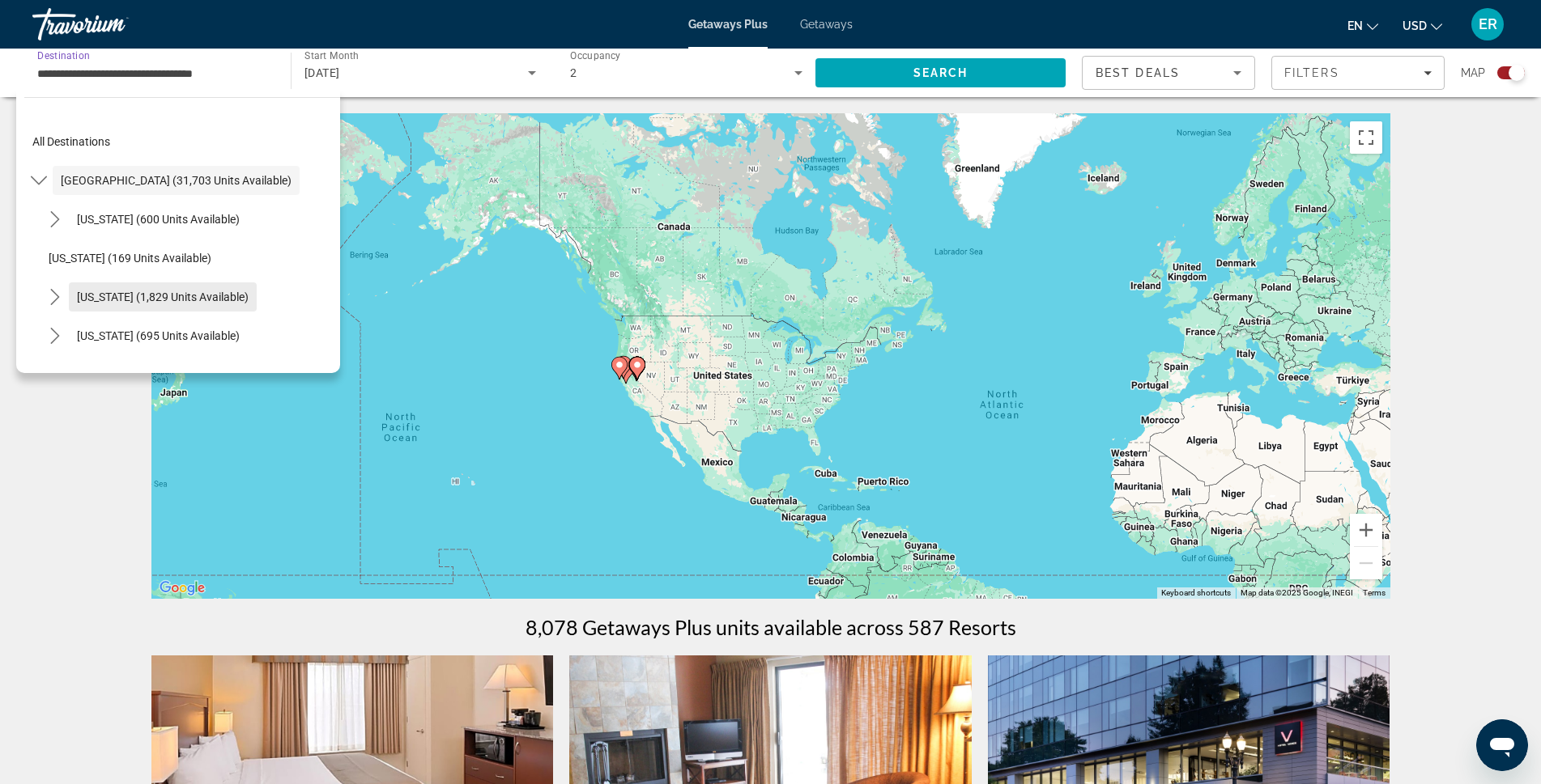
click at [123, 289] on span "Select destination: California (1,829 units available)" at bounding box center [162, 296] width 188 height 39
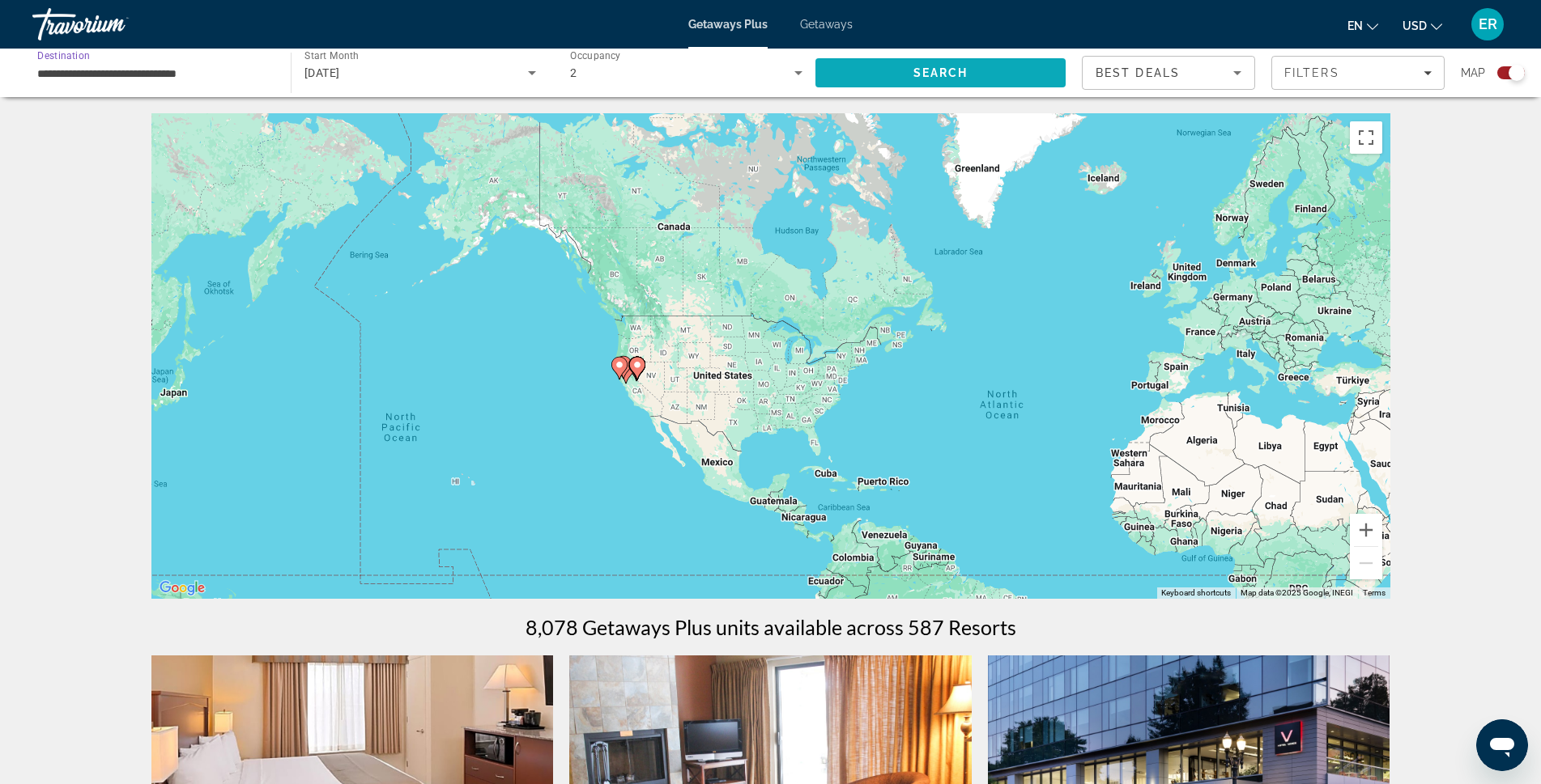
click at [922, 60] on span "Search" at bounding box center [940, 73] width 250 height 39
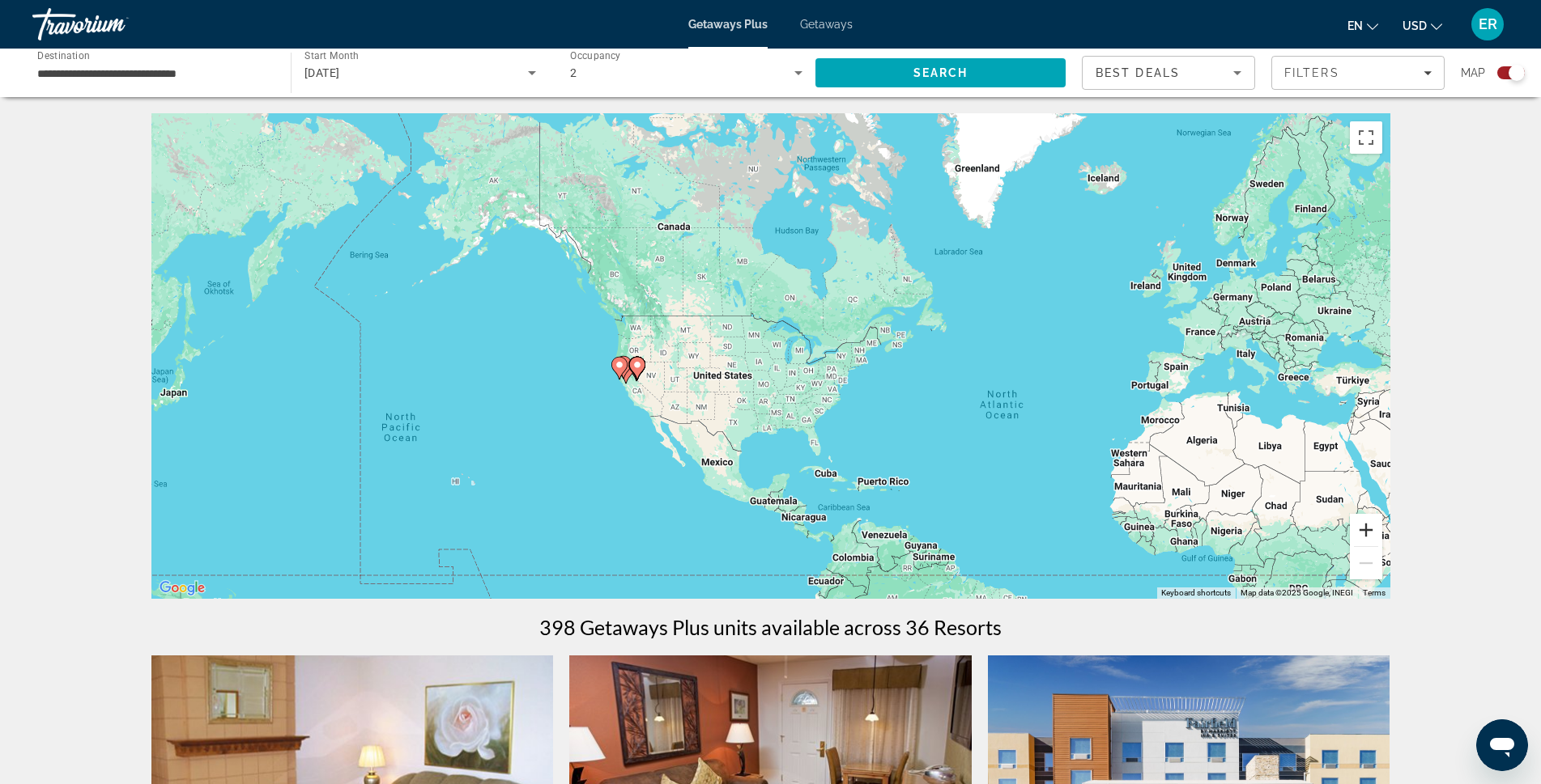
click at [1365, 528] on button "Zoom in" at bounding box center [1366, 530] width 33 height 33
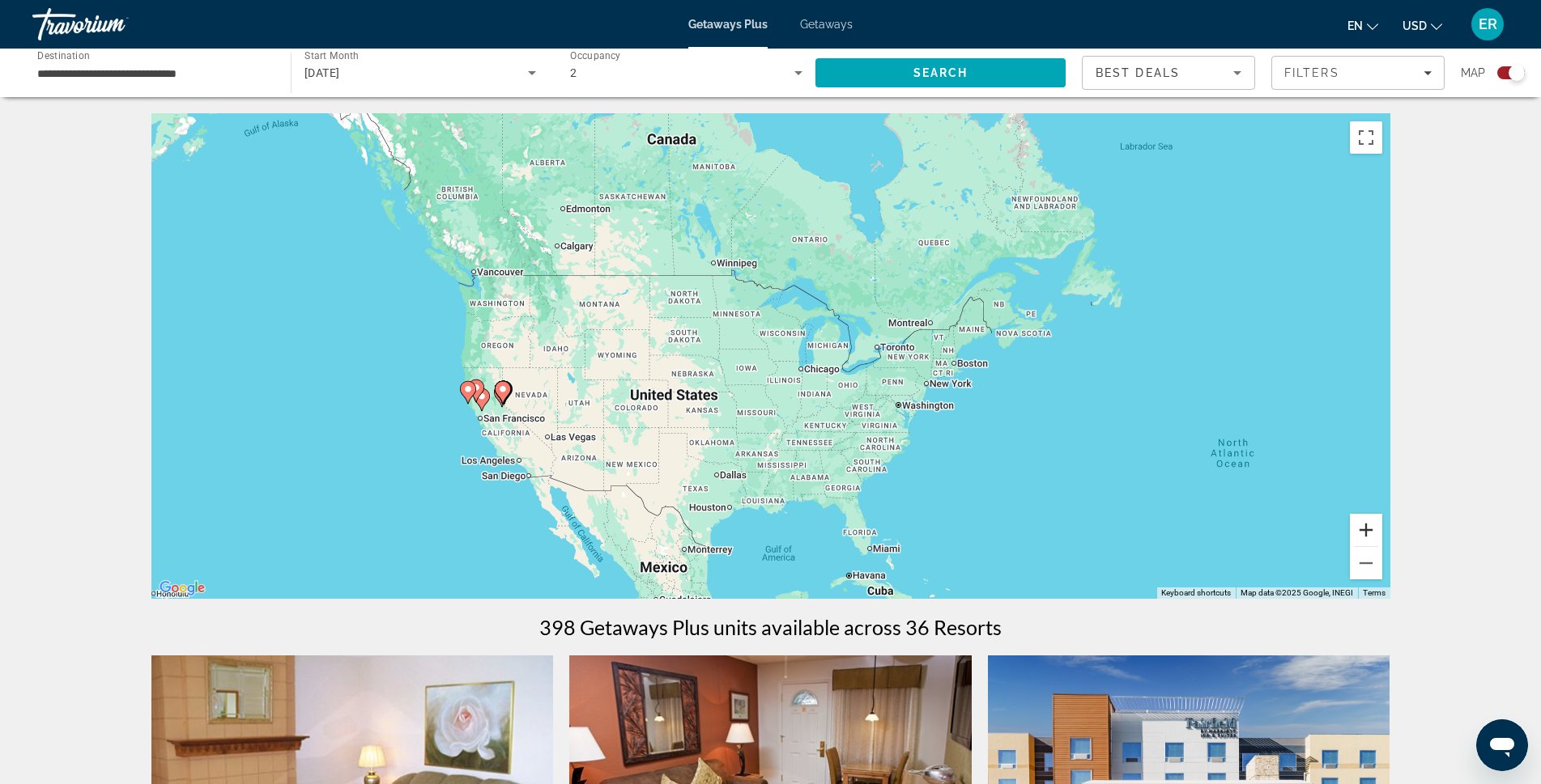
click at [1365, 528] on button "Zoom in" at bounding box center [1366, 530] width 33 height 33
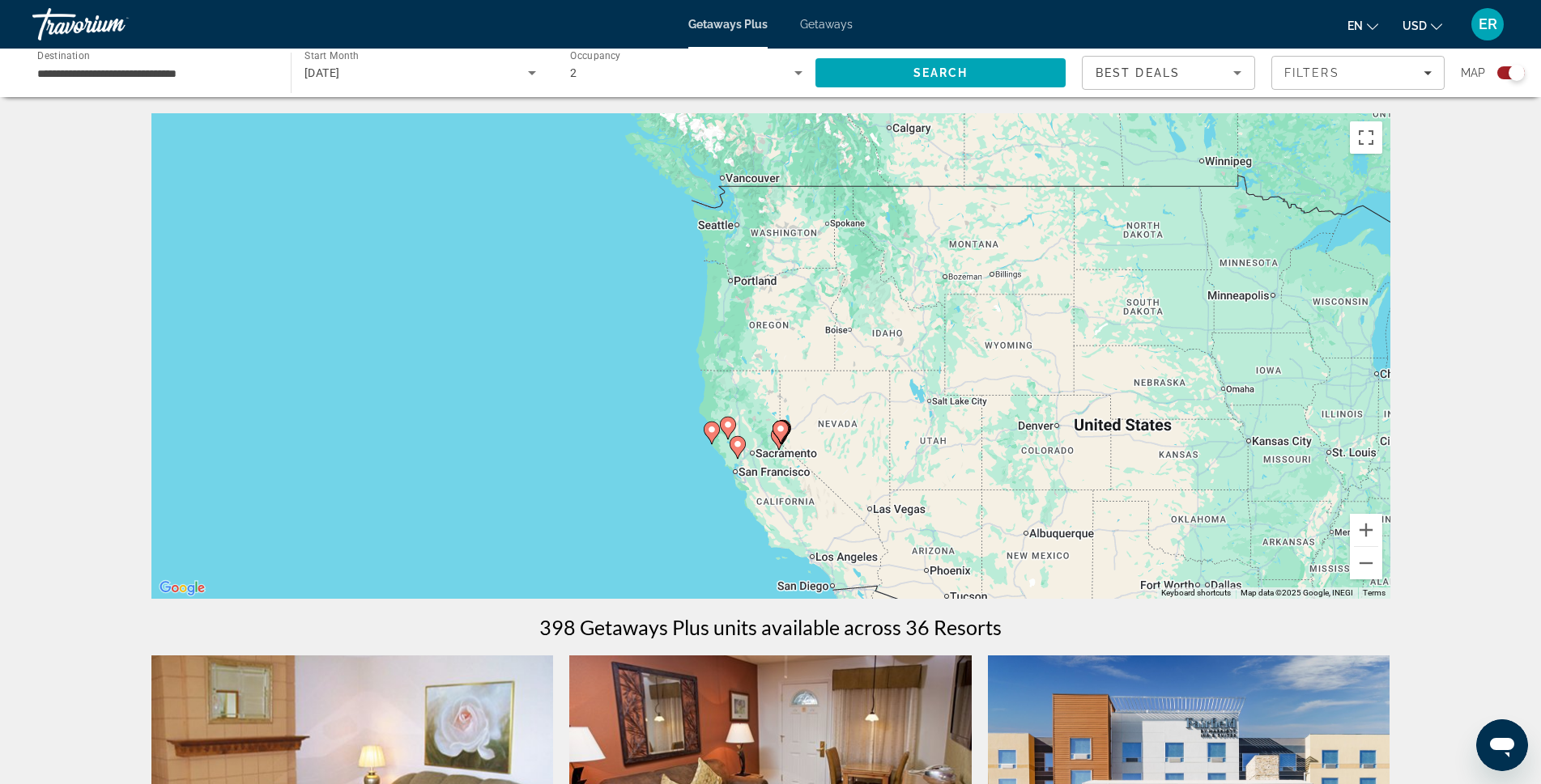
drag, startPoint x: 465, startPoint y: 462, endPoint x: 1018, endPoint y: 453, distance: 553.1
click at [1018, 453] on div "To activate drag with keyboard, press Alt + Enter. Once in keyboard drag state,…" at bounding box center [770, 356] width 1239 height 486
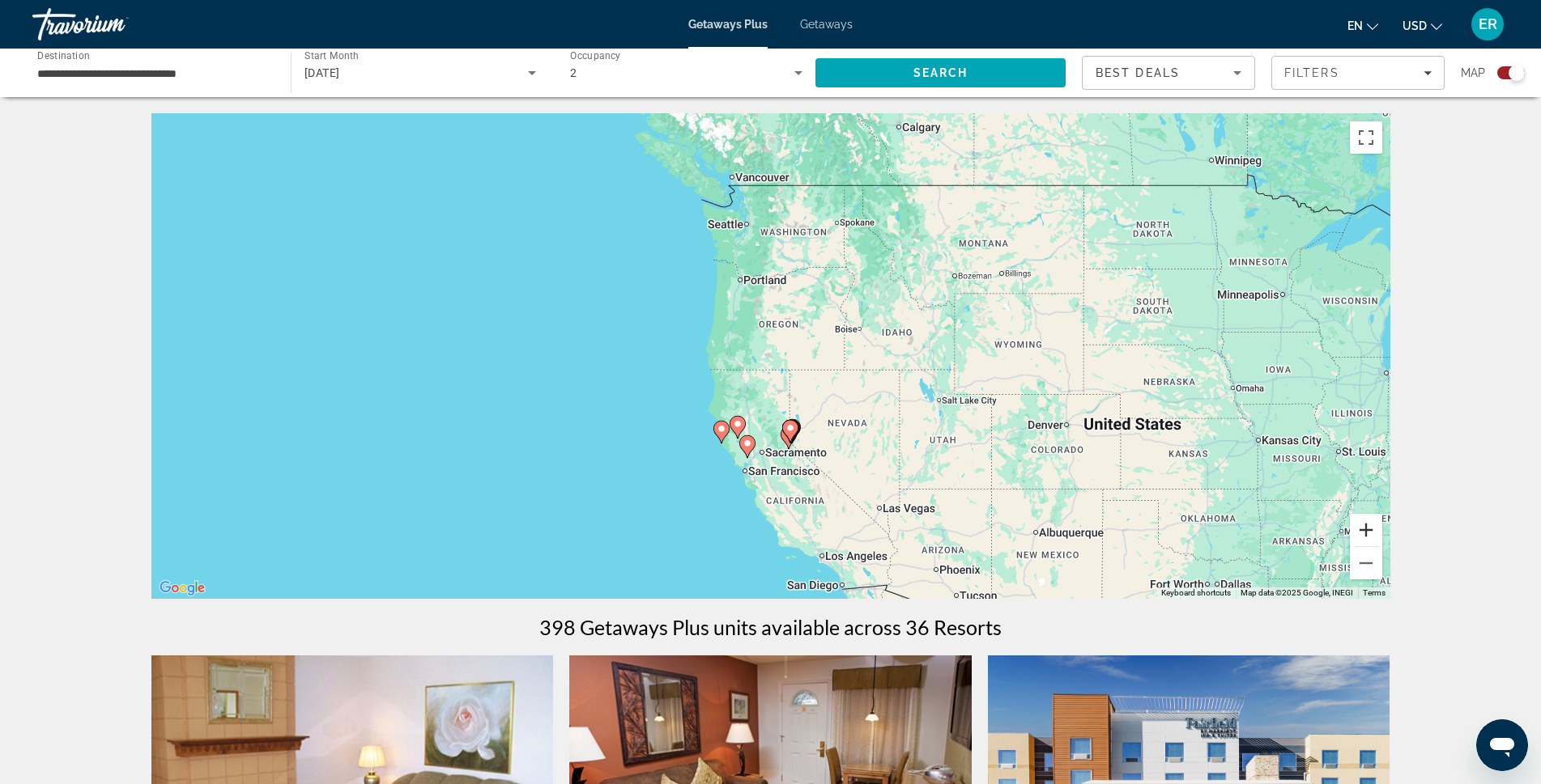
click at [1364, 518] on button "Zoom in" at bounding box center [1366, 530] width 33 height 33
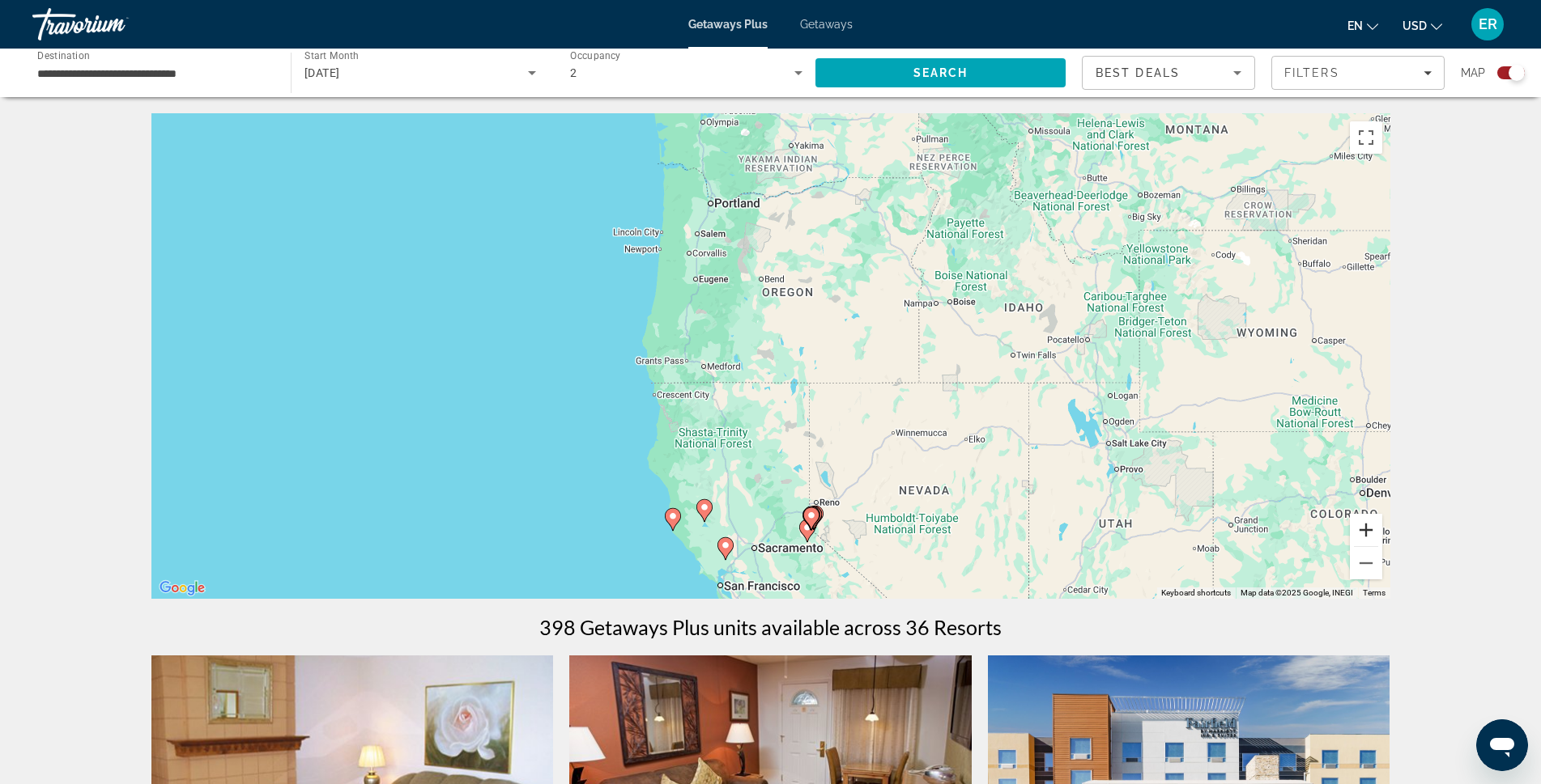
click at [1364, 518] on button "Zoom in" at bounding box center [1366, 530] width 33 height 33
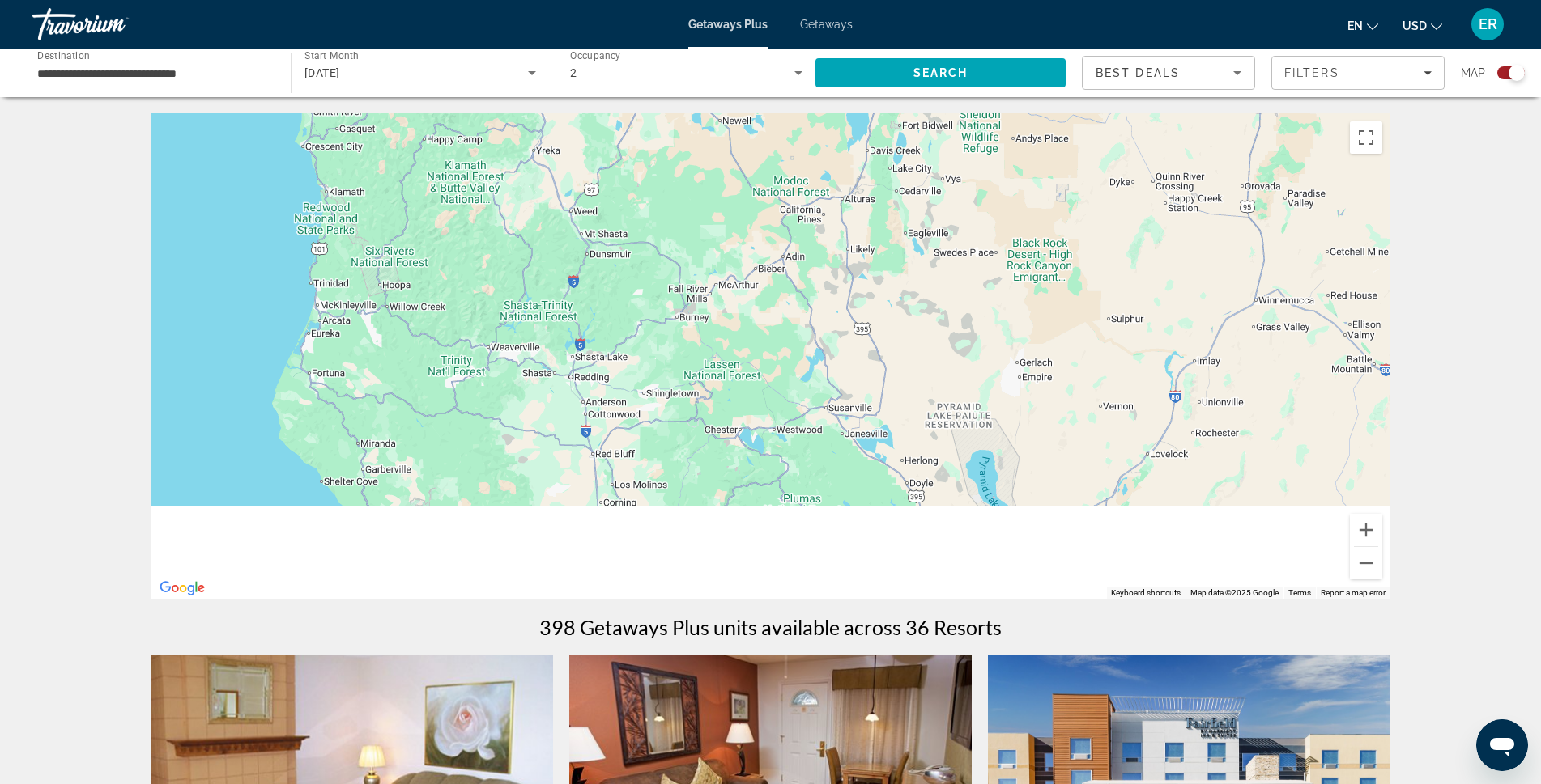
drag, startPoint x: 866, startPoint y: 534, endPoint x: 814, endPoint y: -33, distance: 569.4
click at [814, 0] on html "**********" at bounding box center [770, 392] width 1541 height 784
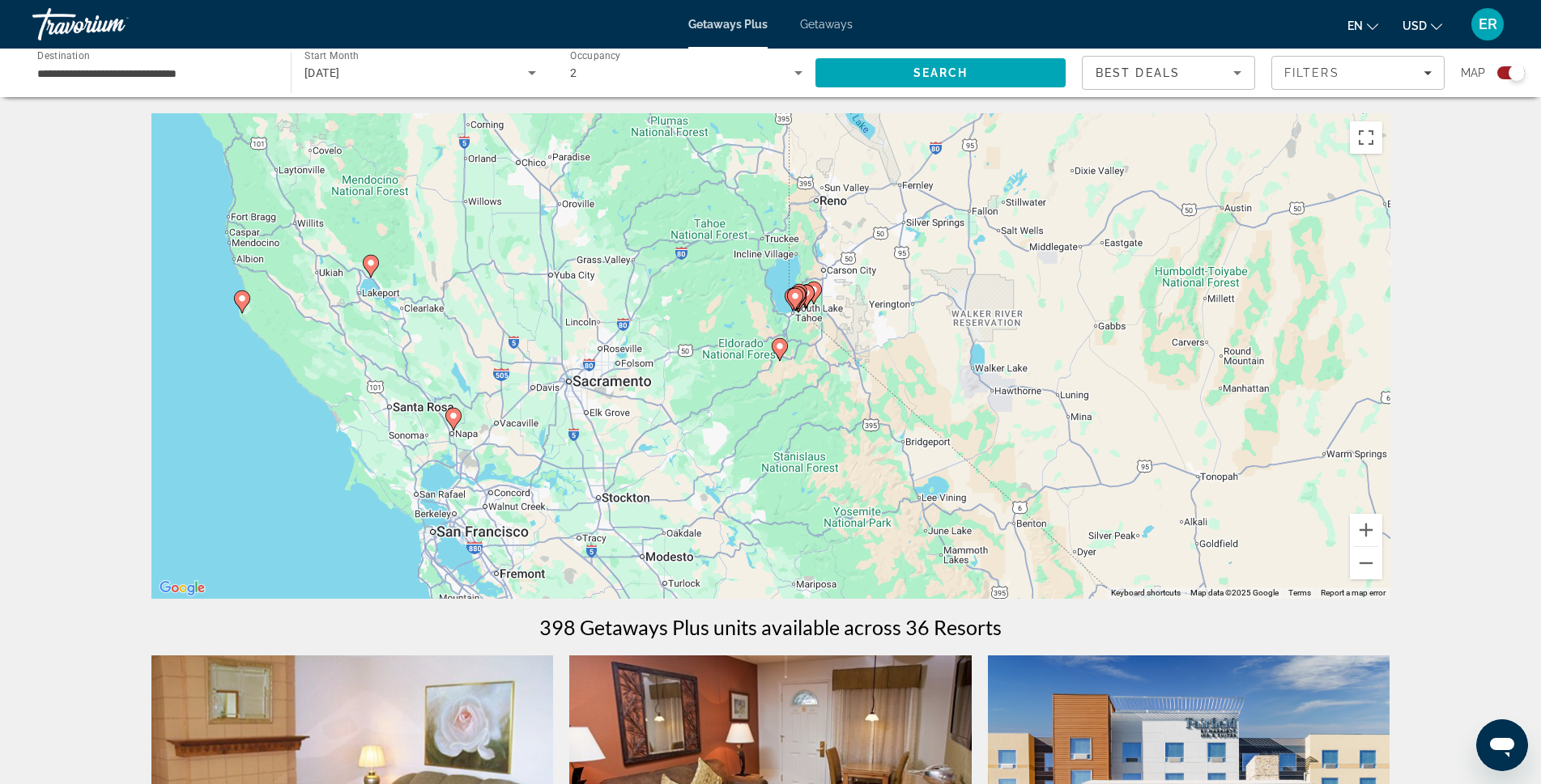
drag, startPoint x: 865, startPoint y: 352, endPoint x: 857, endPoint y: 375, distance: 24.4
click at [857, 375] on div "To activate drag with keyboard, press Alt + Enter. Once in keyboard drag state,…" at bounding box center [770, 356] width 1239 height 486
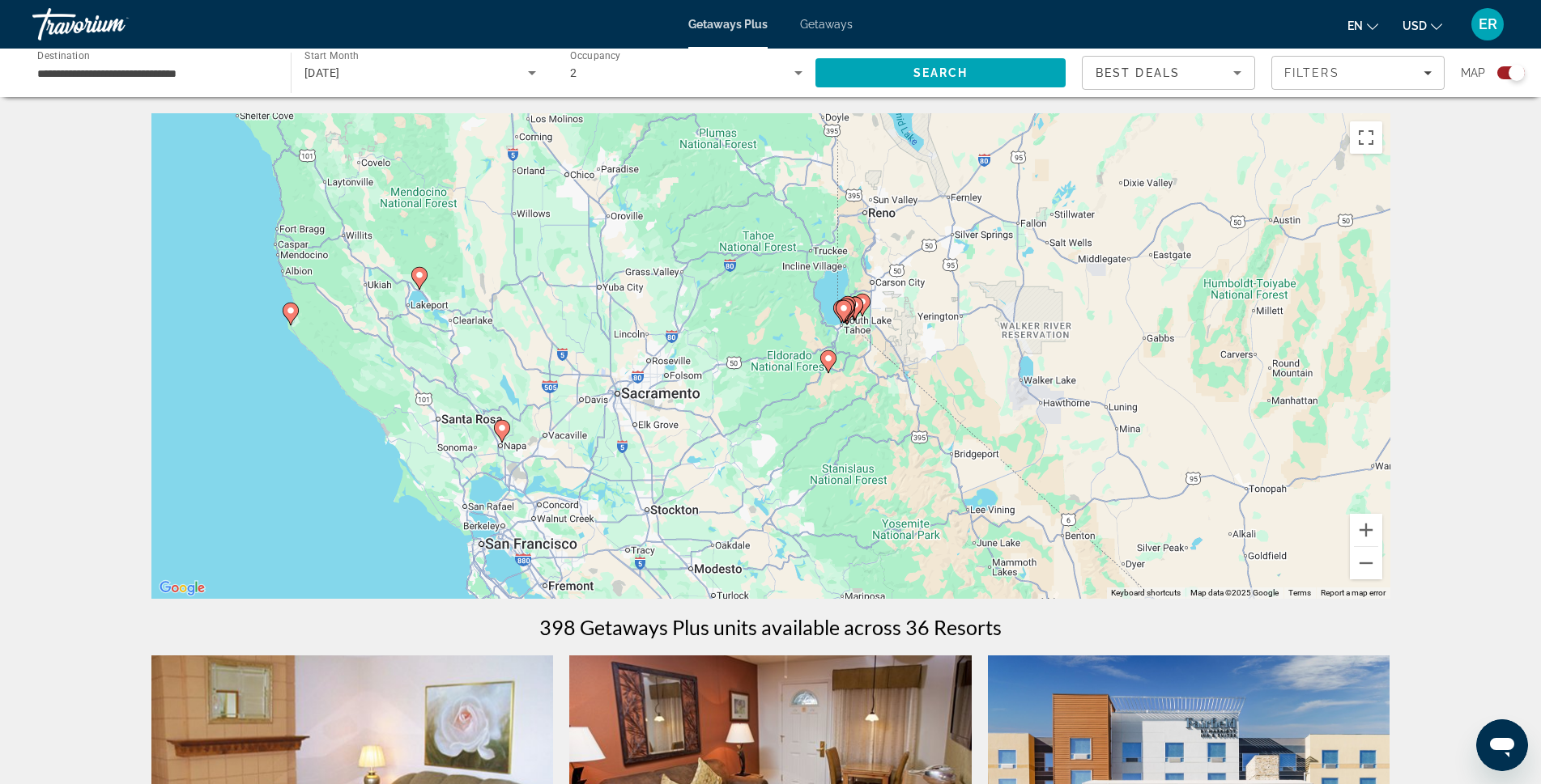
drag, startPoint x: 704, startPoint y: 343, endPoint x: 759, endPoint y: 356, distance: 56.5
click at [759, 356] on div "To activate drag with keyboard, press Alt + Enter. Once in keyboard drag state,…" at bounding box center [770, 356] width 1239 height 486
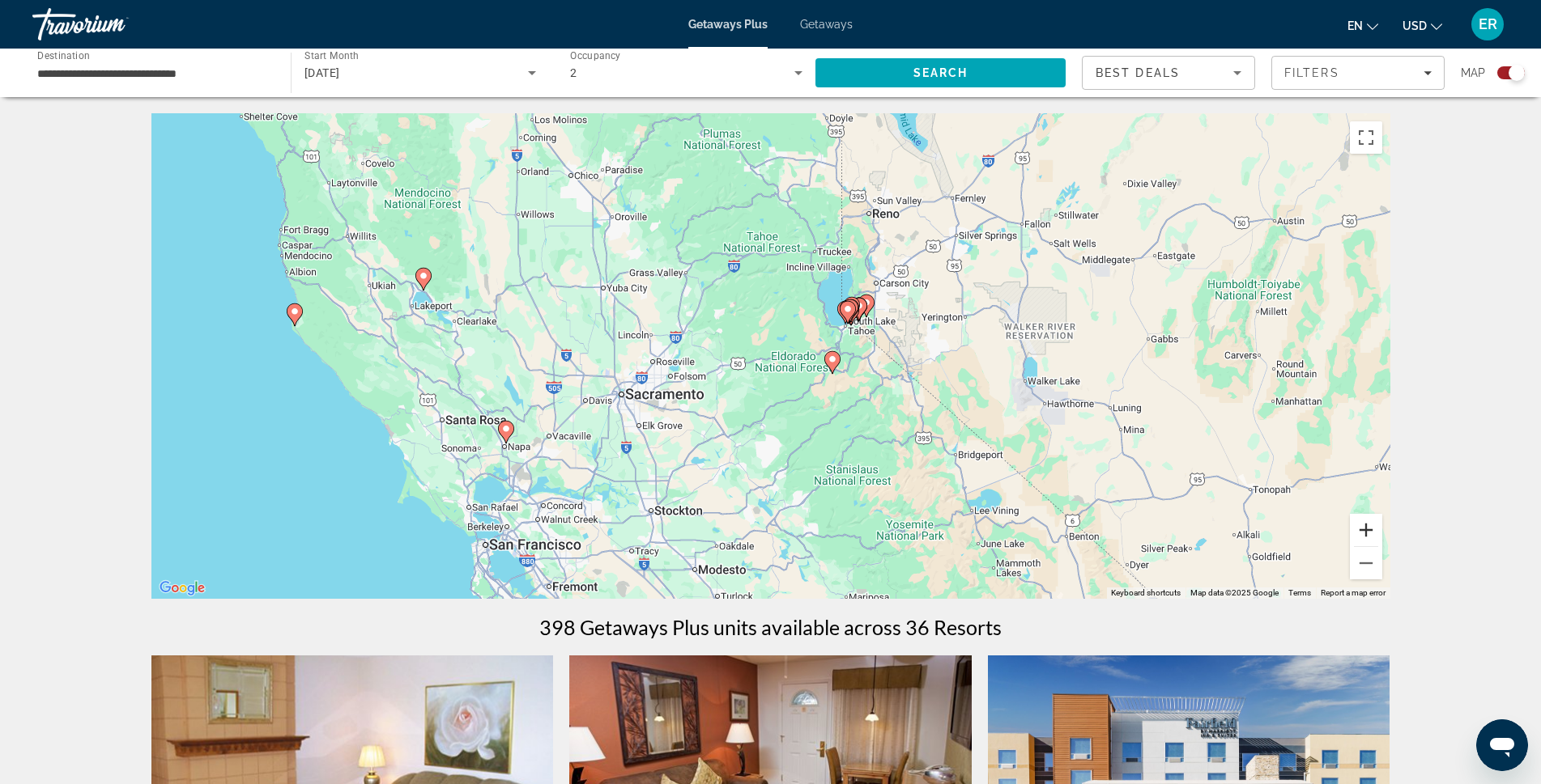
click at [1368, 524] on button "Zoom in" at bounding box center [1366, 530] width 33 height 33
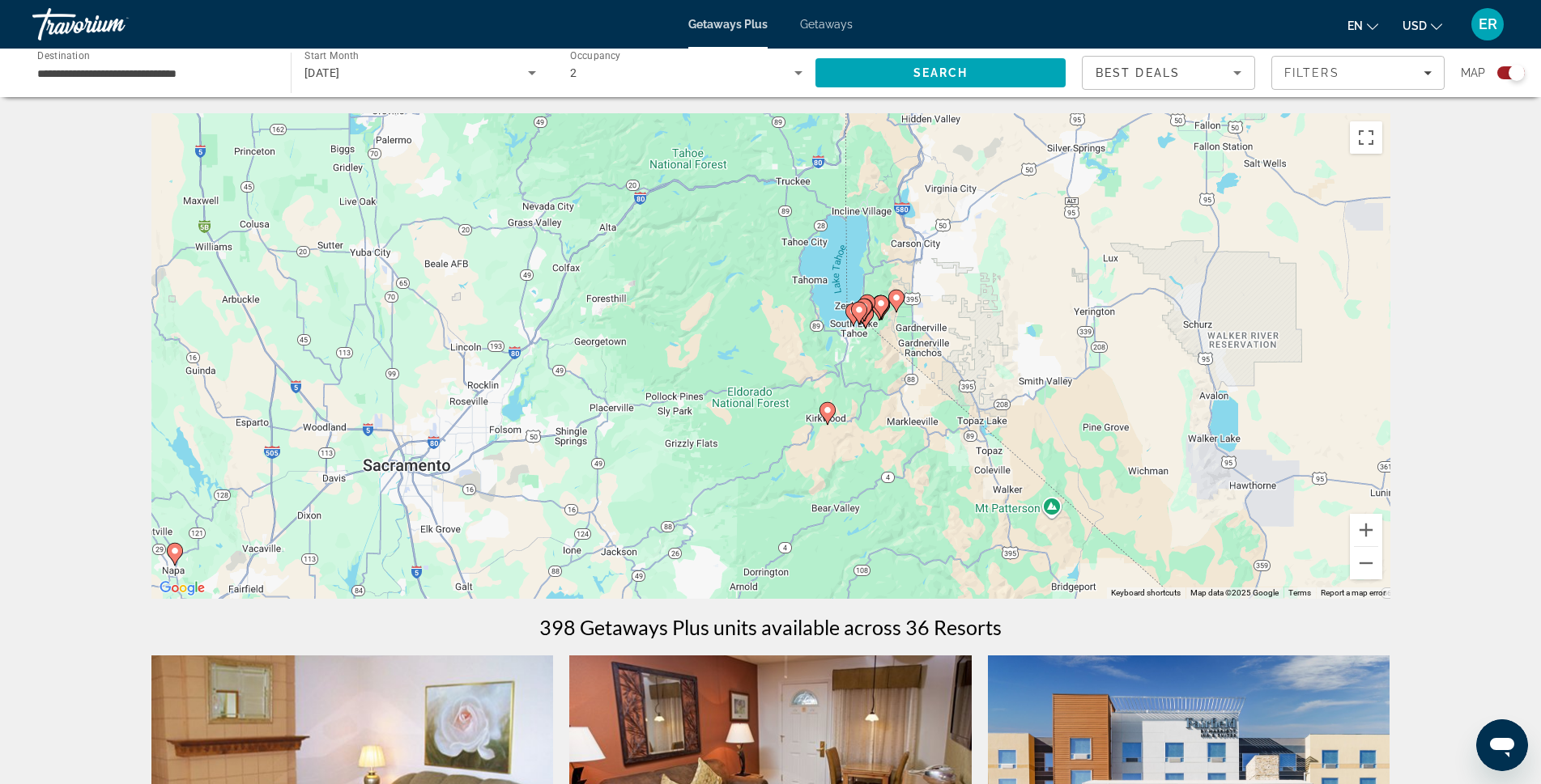
drag, startPoint x: 906, startPoint y: 332, endPoint x: 837, endPoint y: 371, distance: 79.3
click at [837, 371] on div "To activate drag with keyboard, press Alt + Enter. Once in keyboard drag state,…" at bounding box center [770, 356] width 1239 height 486
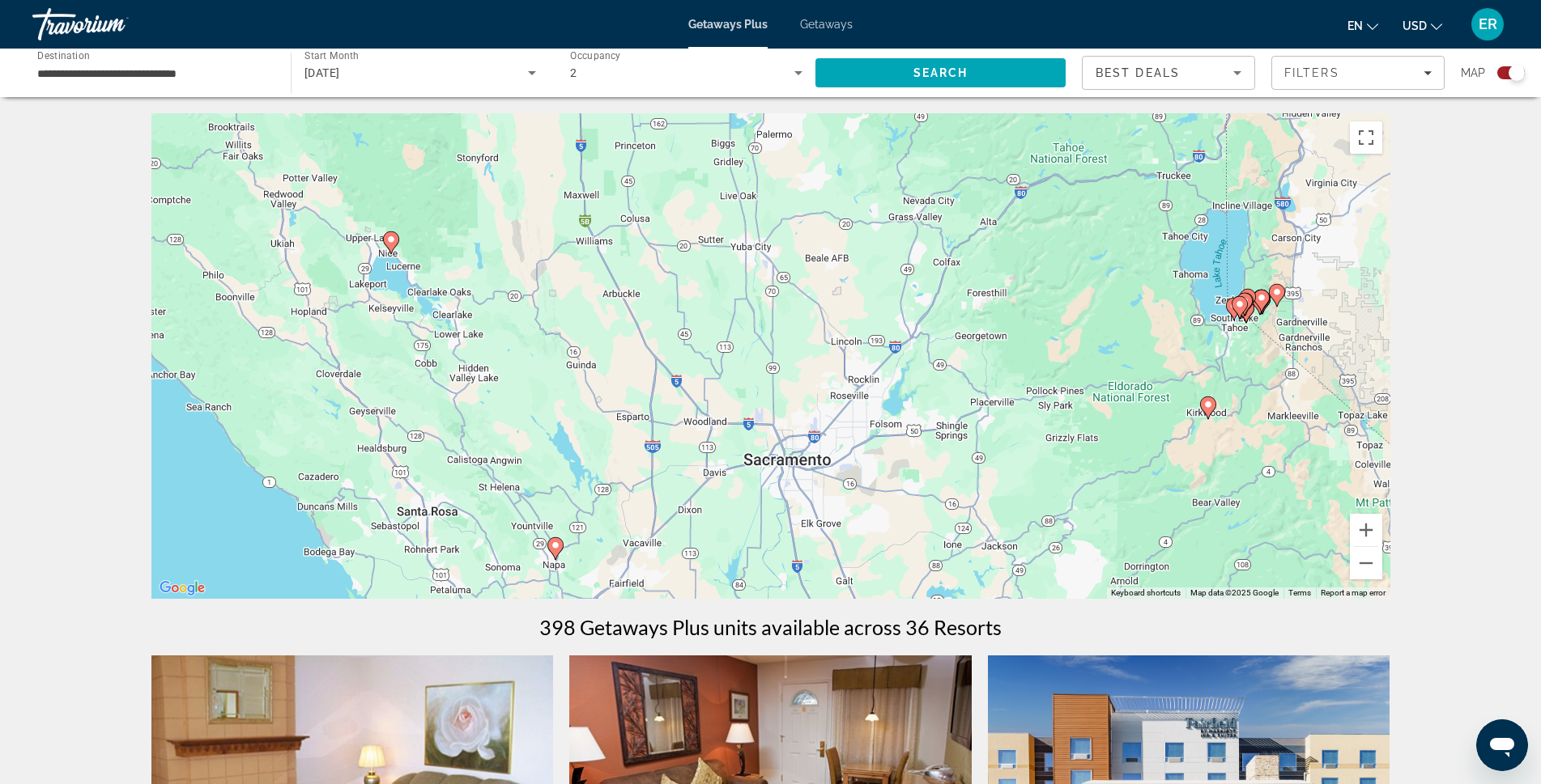
drag, startPoint x: 719, startPoint y: 366, endPoint x: 1101, endPoint y: 362, distance: 382.0
click at [1101, 362] on div "To activate drag with keyboard, press Alt + Enter. Once in keyboard drag state,…" at bounding box center [770, 356] width 1239 height 486
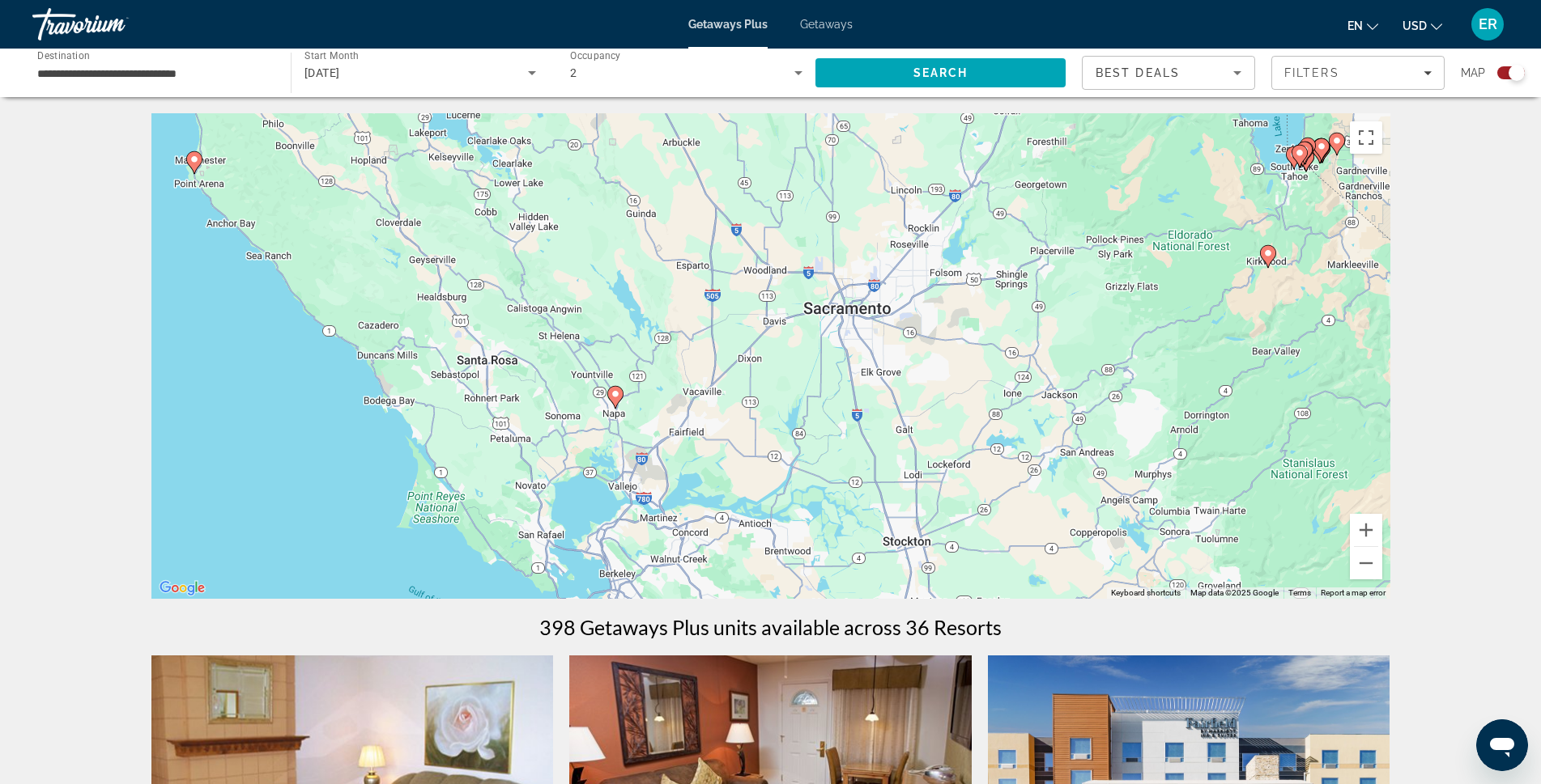
drag, startPoint x: 706, startPoint y: 400, endPoint x: 770, endPoint y: 238, distance: 174.2
click at [770, 238] on div "To activate drag with keyboard, press Alt + Enter. Once in keyboard drag state,…" at bounding box center [770, 356] width 1239 height 486
click at [615, 399] on icon "Main content" at bounding box center [614, 395] width 15 height 21
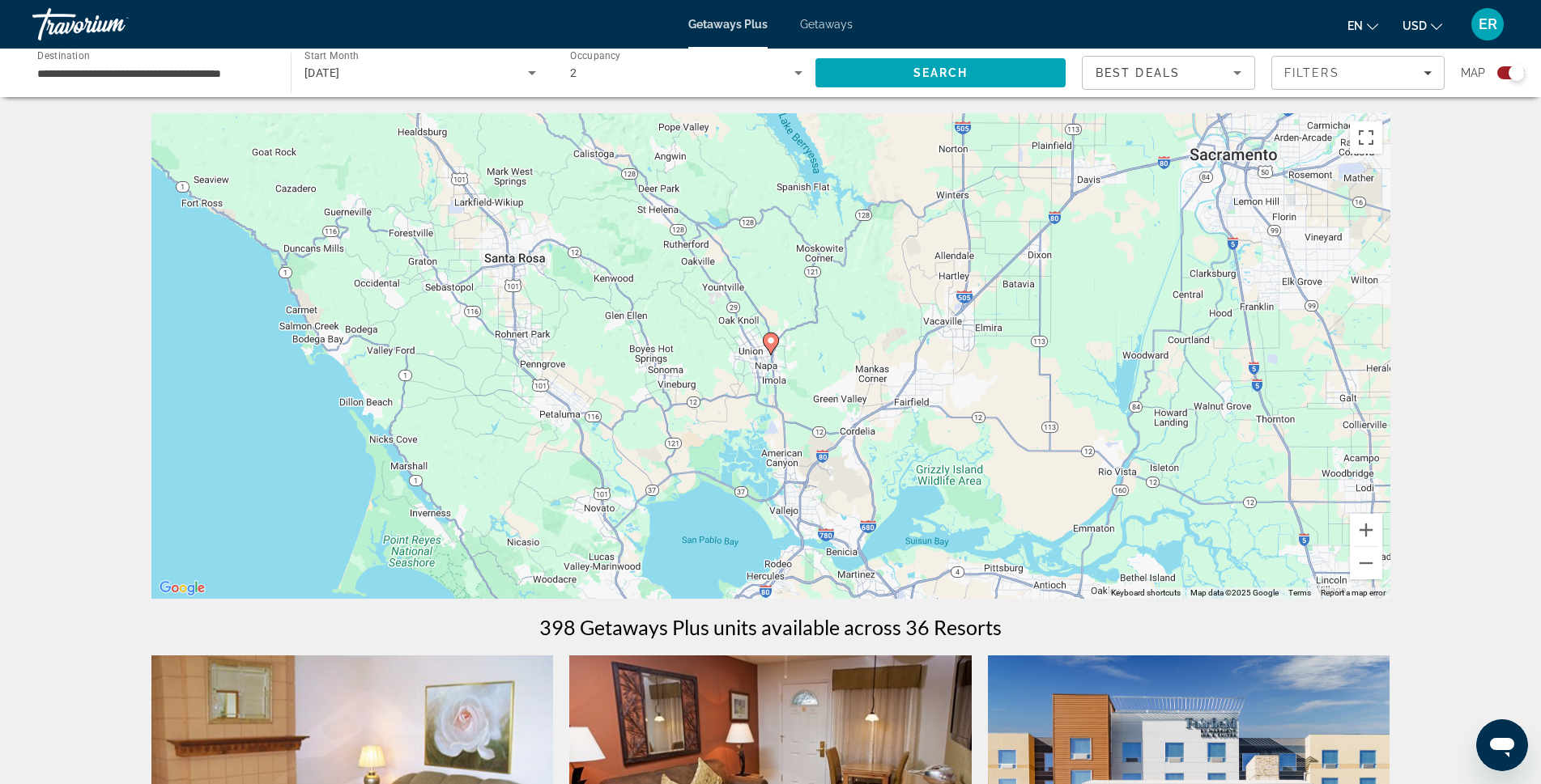
click at [771, 346] on icon "Main content" at bounding box center [770, 343] width 15 height 21
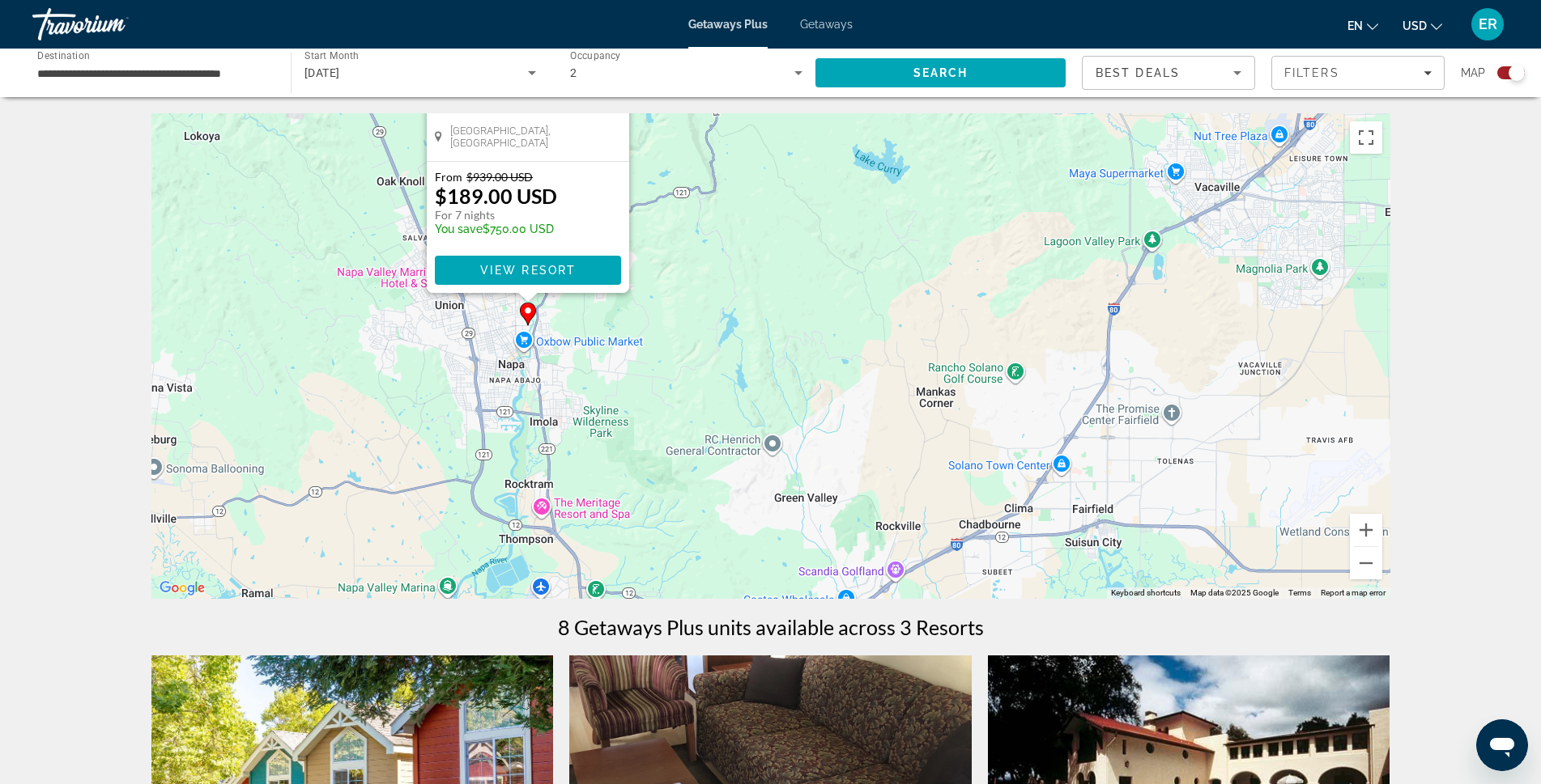
drag, startPoint x: 954, startPoint y: 458, endPoint x: 611, endPoint y: 141, distance: 467.1
click at [611, 141] on div "To activate drag with keyboard, press Alt + Enter. Once in keyboard drag state,…" at bounding box center [770, 356] width 1239 height 486
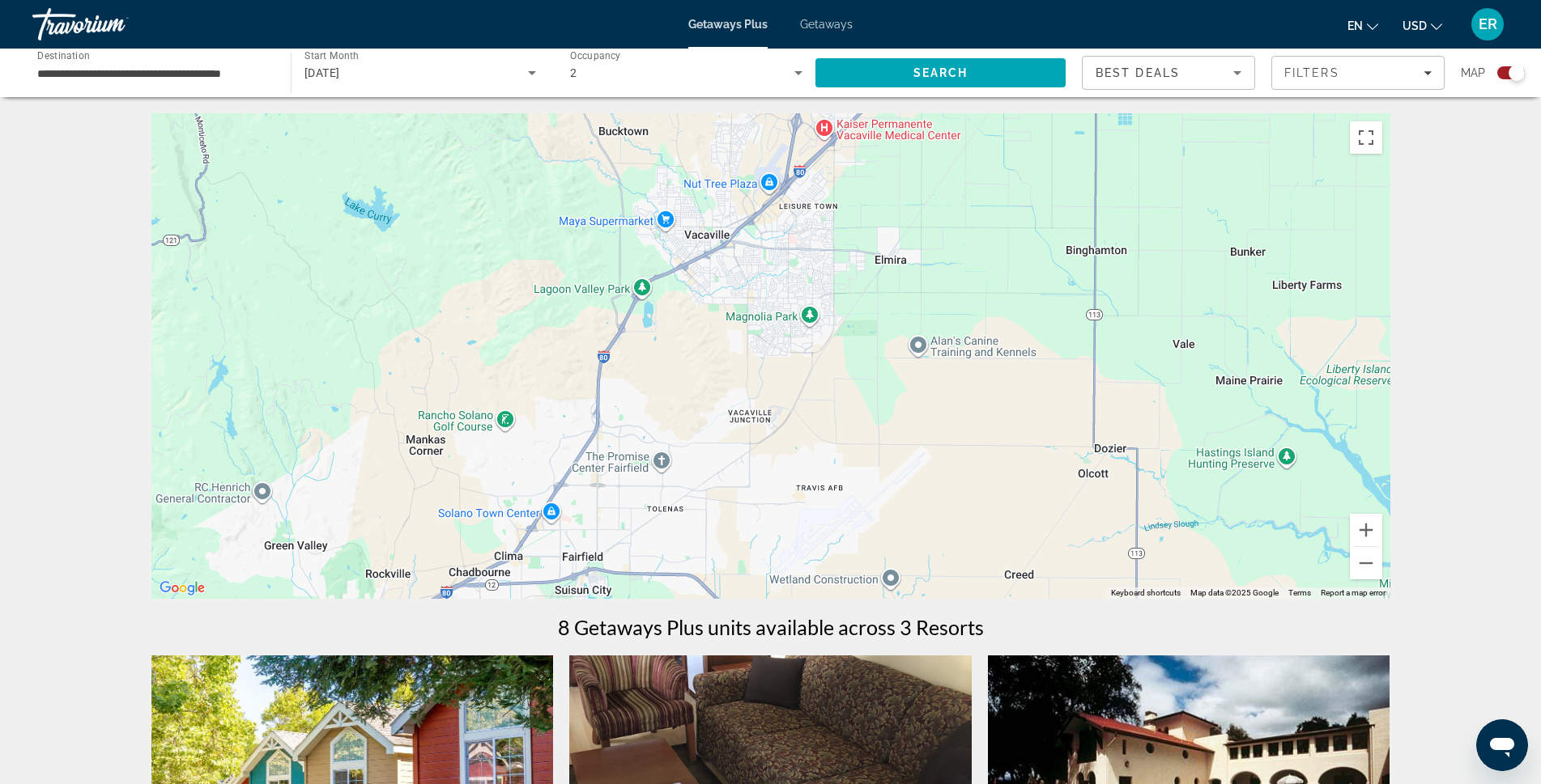
drag, startPoint x: 918, startPoint y: 331, endPoint x: 555, endPoint y: 515, distance: 407.0
click at [562, 514] on div "To activate drag with keyboard, press Alt + Enter. Once in keyboard drag state,…" at bounding box center [770, 356] width 1239 height 486
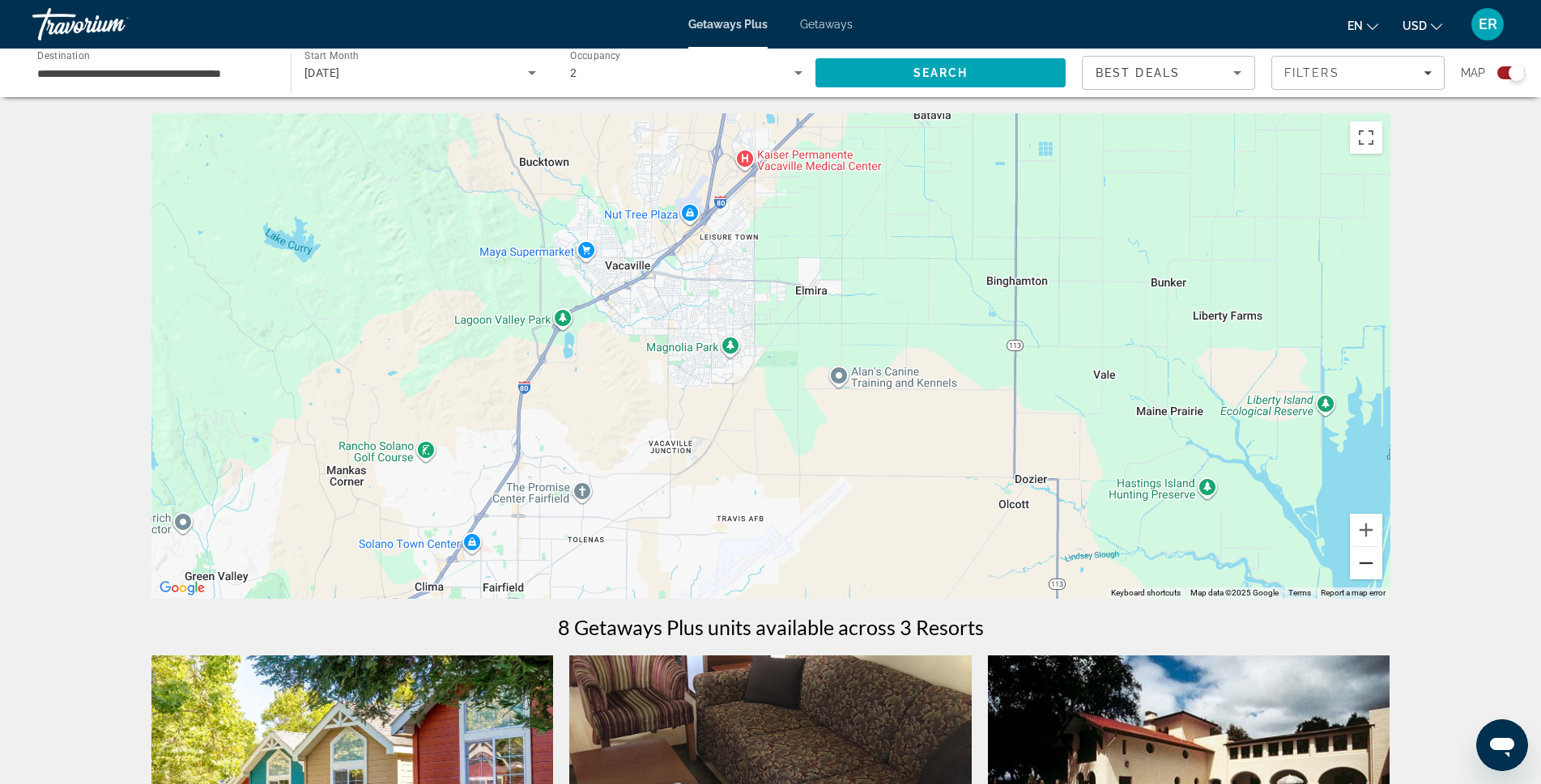
click at [1368, 568] on button "Zoom out" at bounding box center [1366, 563] width 33 height 33
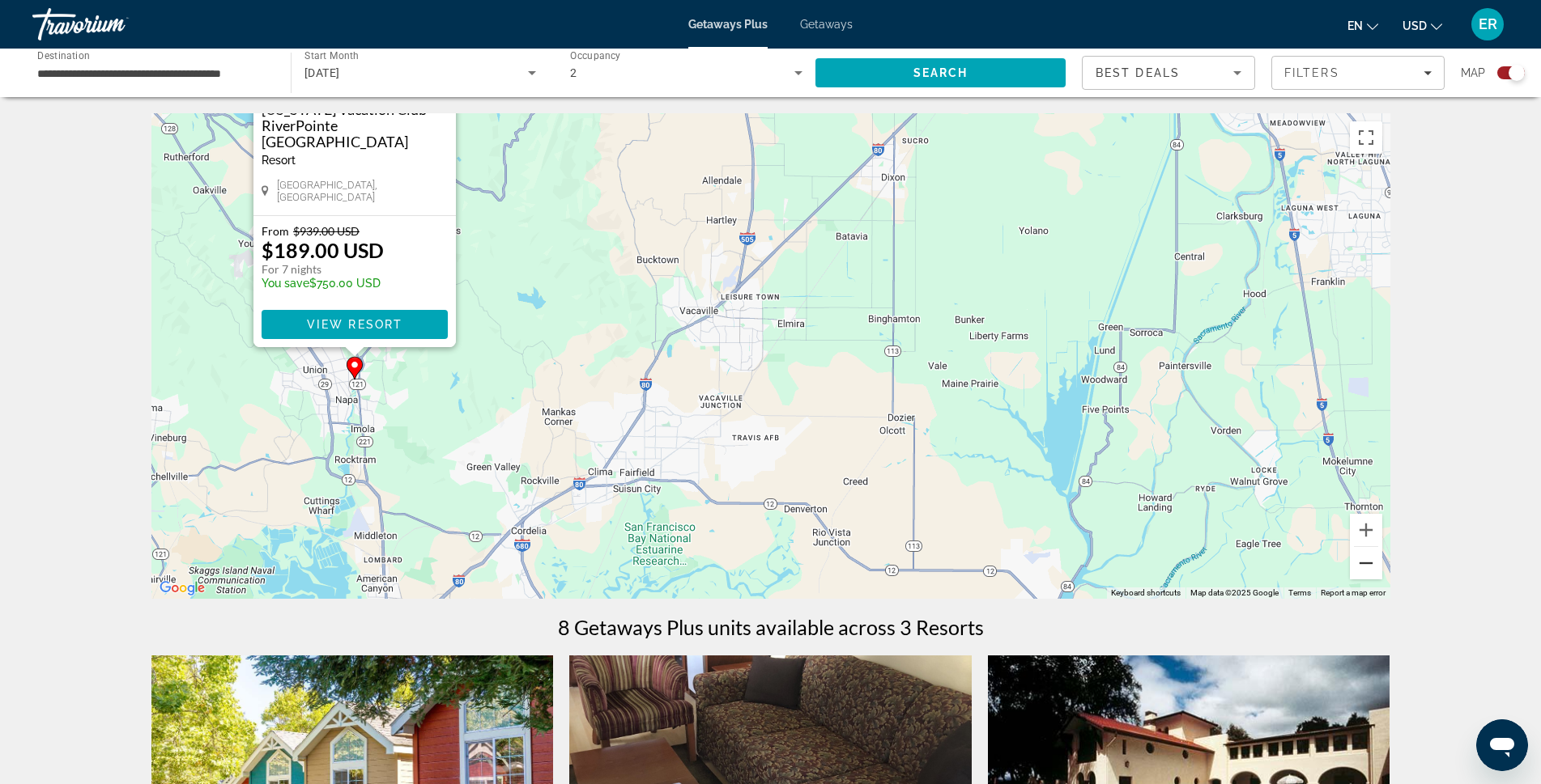
click at [1368, 568] on button "Zoom out" at bounding box center [1366, 563] width 33 height 33
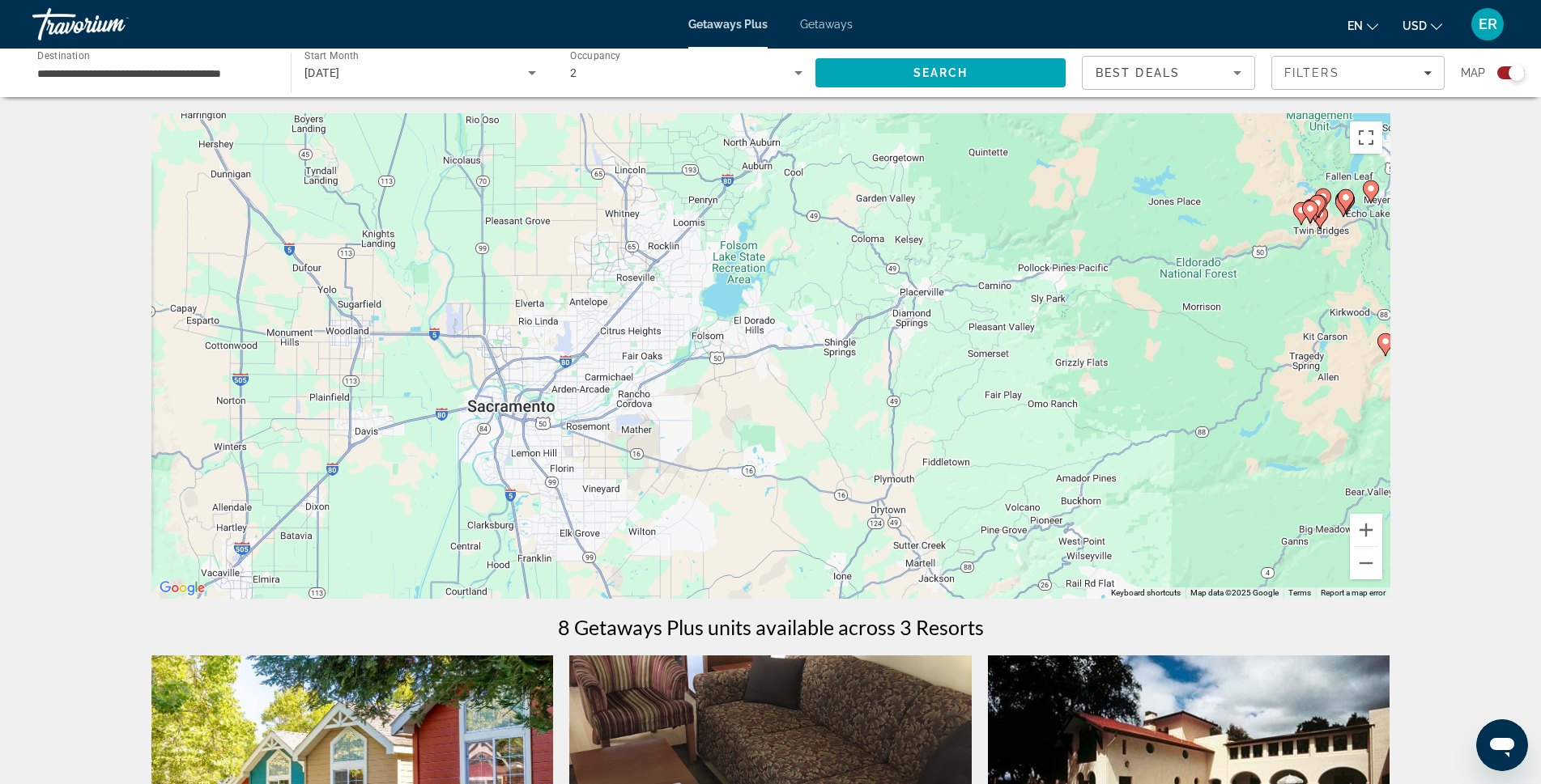
drag, startPoint x: 871, startPoint y: 253, endPoint x: 349, endPoint y: 499, distance: 577.1
click at [348, 498] on div "To activate drag with keyboard, press Alt + Enter. Once in keyboard drag state,…" at bounding box center [770, 356] width 1239 height 486
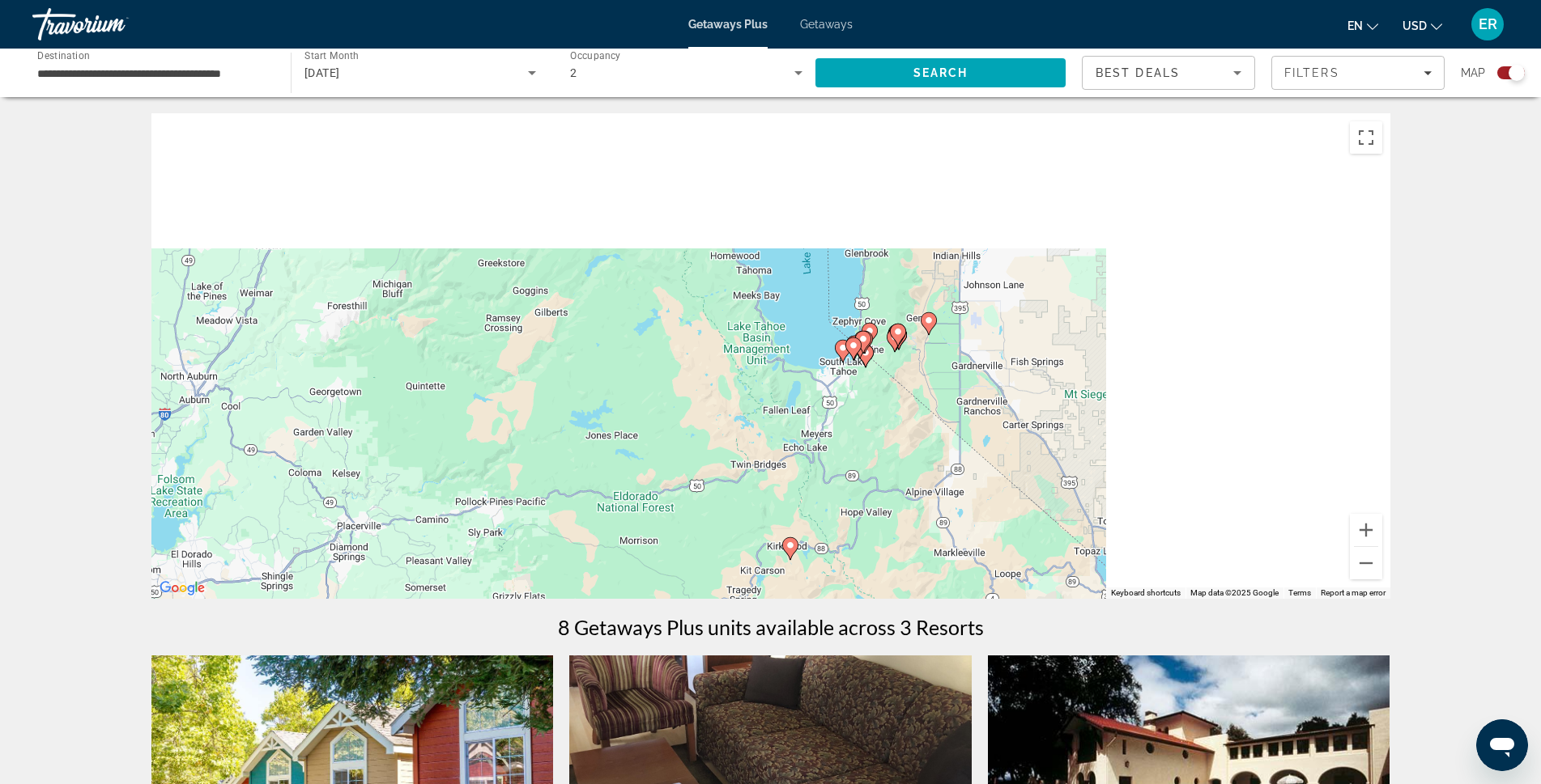
drag, startPoint x: 931, startPoint y: 352, endPoint x: 397, endPoint y: 549, distance: 569.2
click at [398, 549] on div "To activate drag with keyboard, press Alt + Enter. Once in keyboard drag state,…" at bounding box center [770, 356] width 1239 height 486
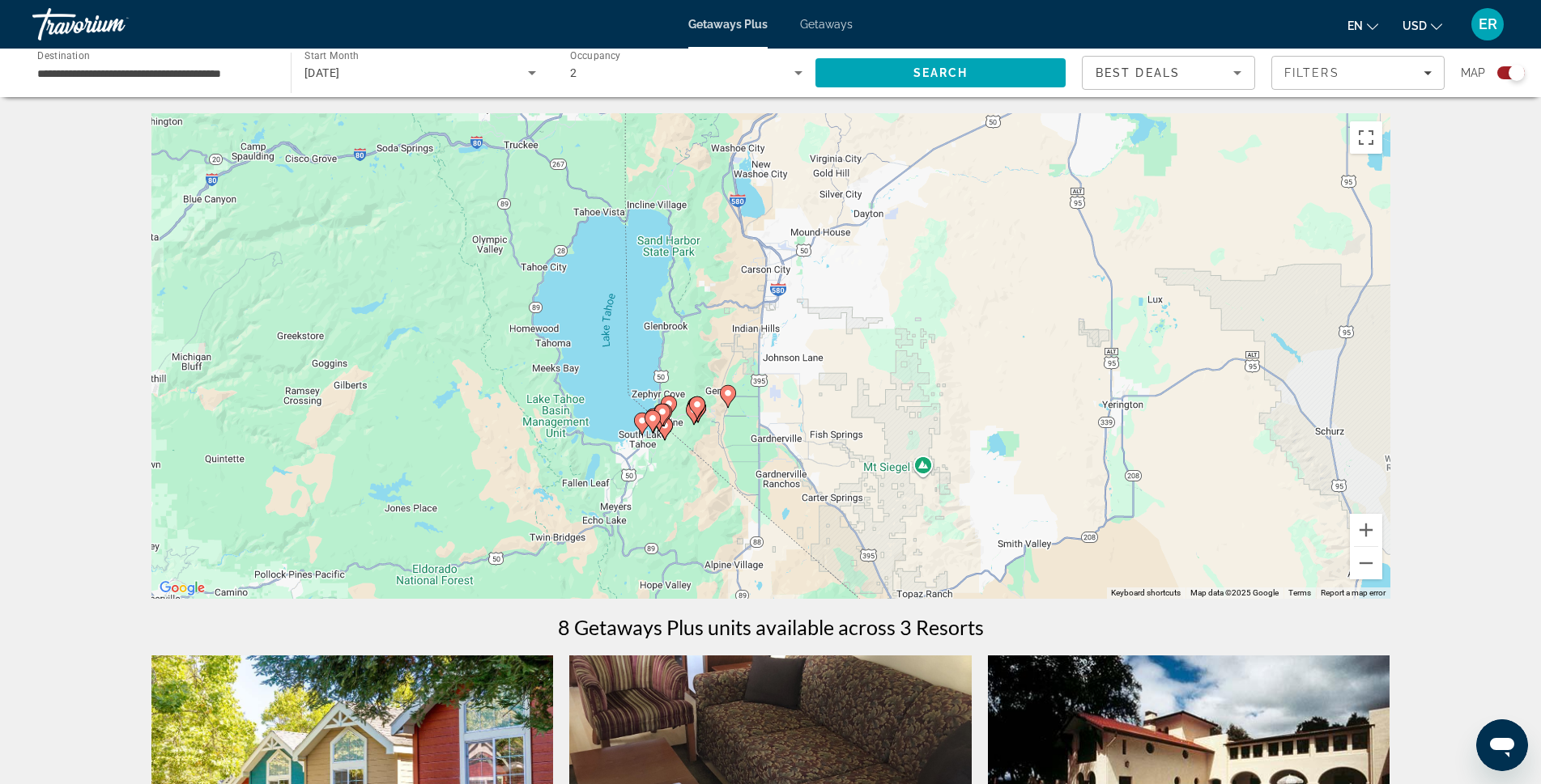
click at [578, 503] on div "To activate drag with keyboard, press Alt + Enter. Once in keyboard drag state,…" at bounding box center [770, 356] width 1239 height 486
click at [1366, 518] on button "Zoom in" at bounding box center [1366, 530] width 33 height 33
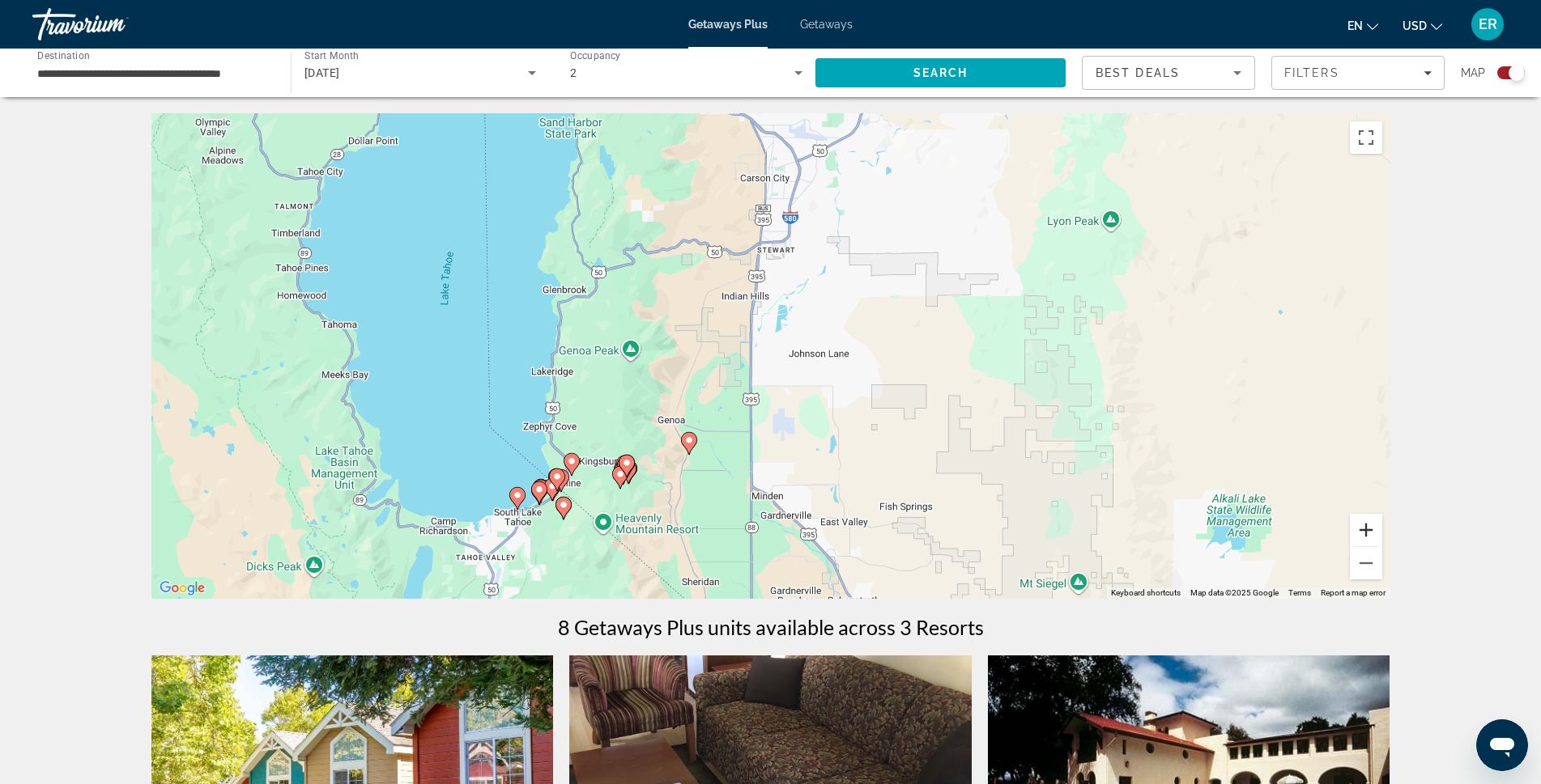
click at [1366, 518] on button "Zoom in" at bounding box center [1366, 530] width 33 height 33
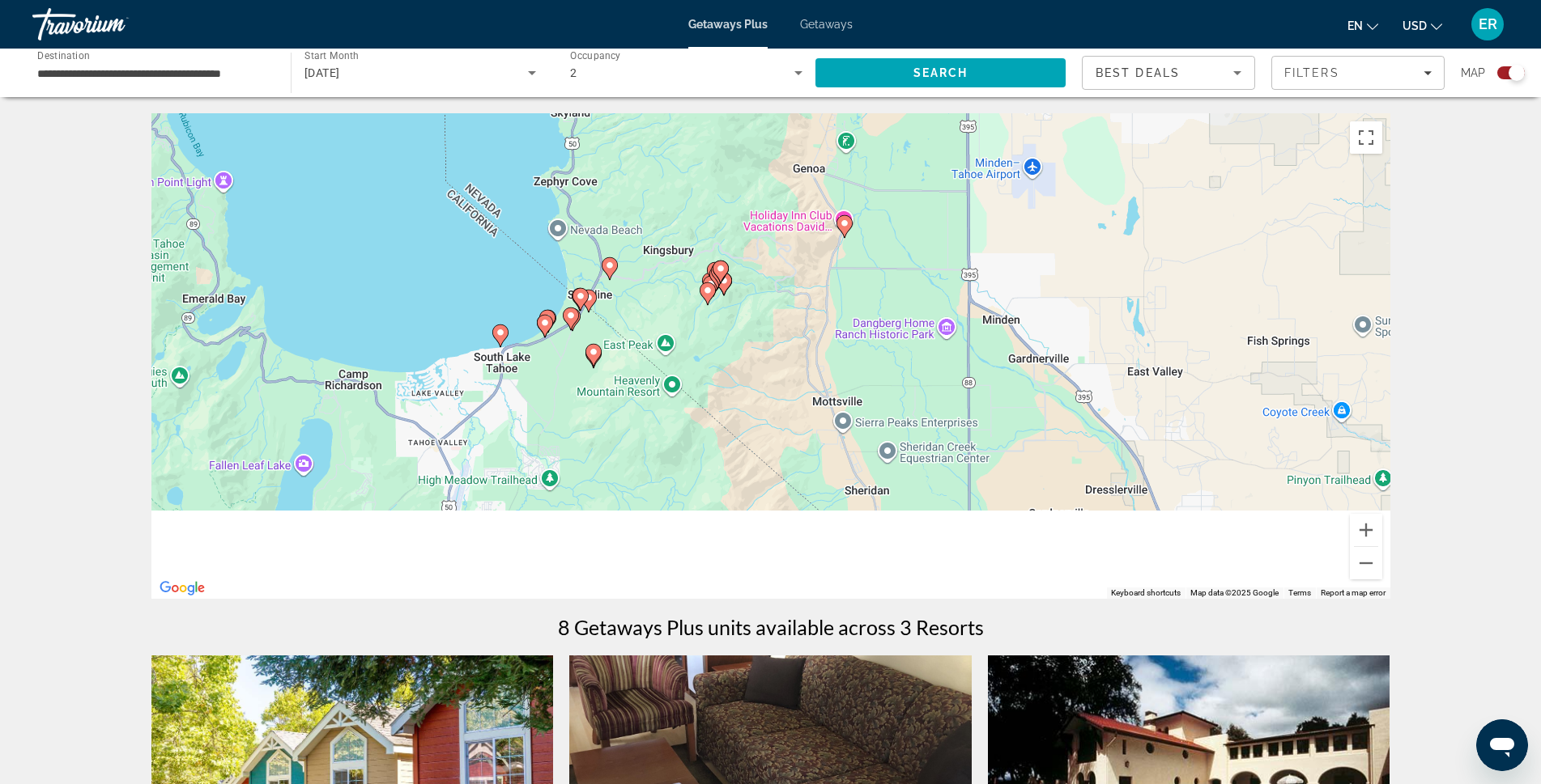
drag, startPoint x: 551, startPoint y: 499, endPoint x: 770, endPoint y: 191, distance: 377.9
click at [770, 191] on div "To activate drag with keyboard, press Alt + Enter. Once in keyboard drag state,…" at bounding box center [770, 356] width 1239 height 486
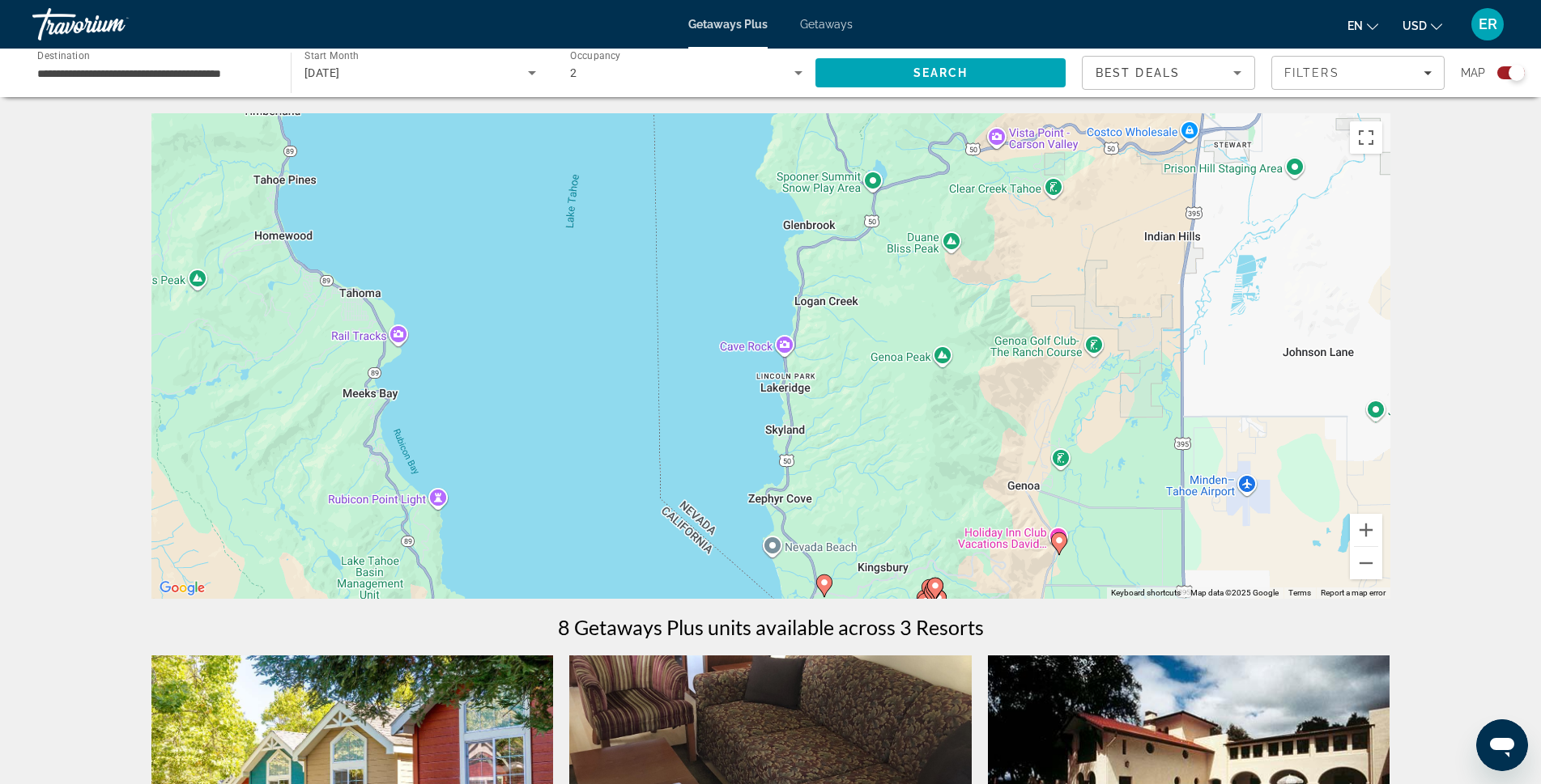
drag, startPoint x: 686, startPoint y: 381, endPoint x: 897, endPoint y: 724, distance: 402.7
click at [899, 730] on div "← Move left → Move right ↑ Move up ↓ Move down + Zoom in - Zoom out Home Jump l…" at bounding box center [771, 687] width 1304 height 1149
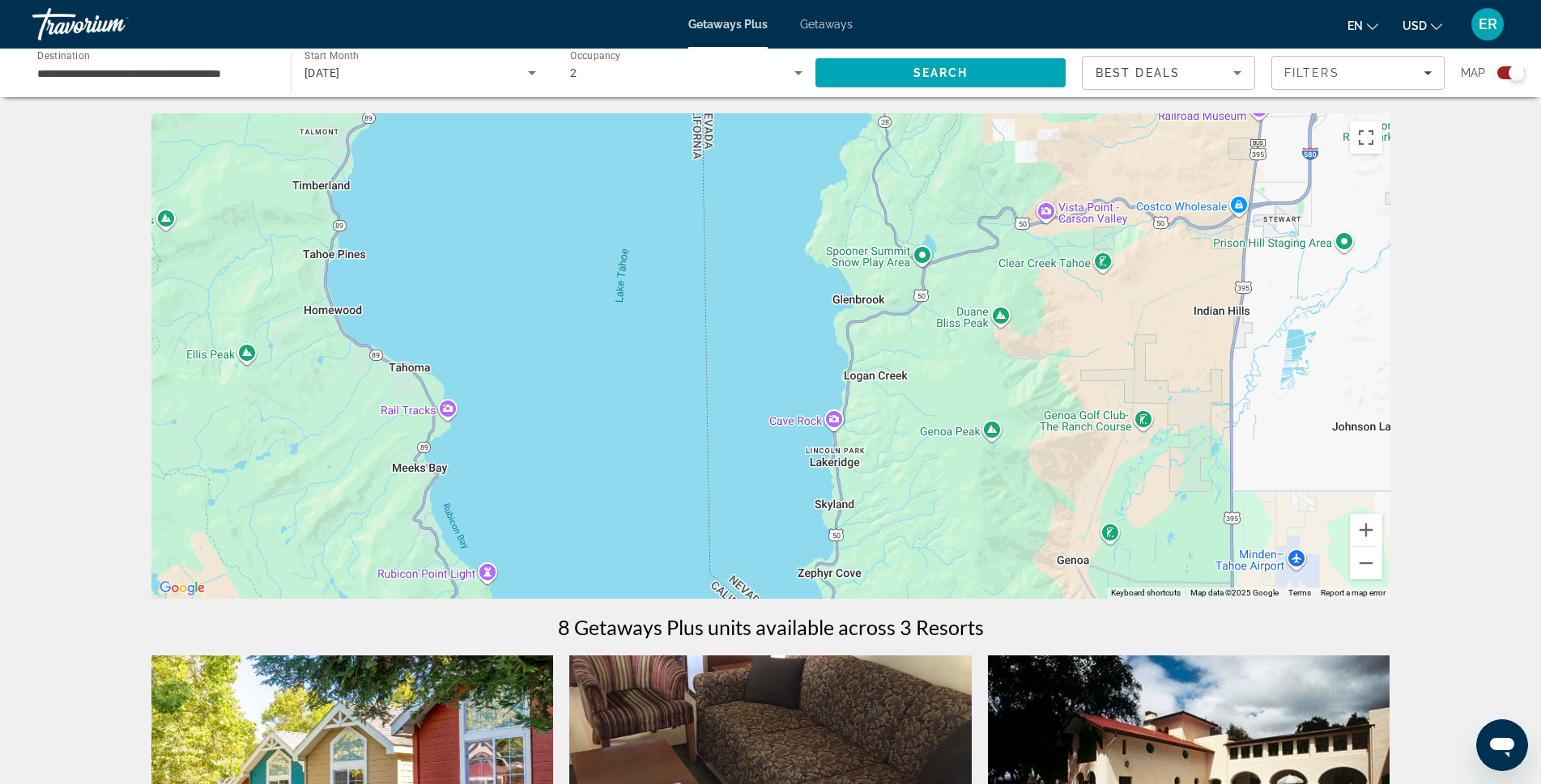
drag, startPoint x: 849, startPoint y: 372, endPoint x: 828, endPoint y: 749, distance: 377.6
click at [831, 744] on div "← Move left → Move right ↑ Move up ↓ Move down + Zoom in - Zoom out Home Jump l…" at bounding box center [771, 687] width 1304 height 1149
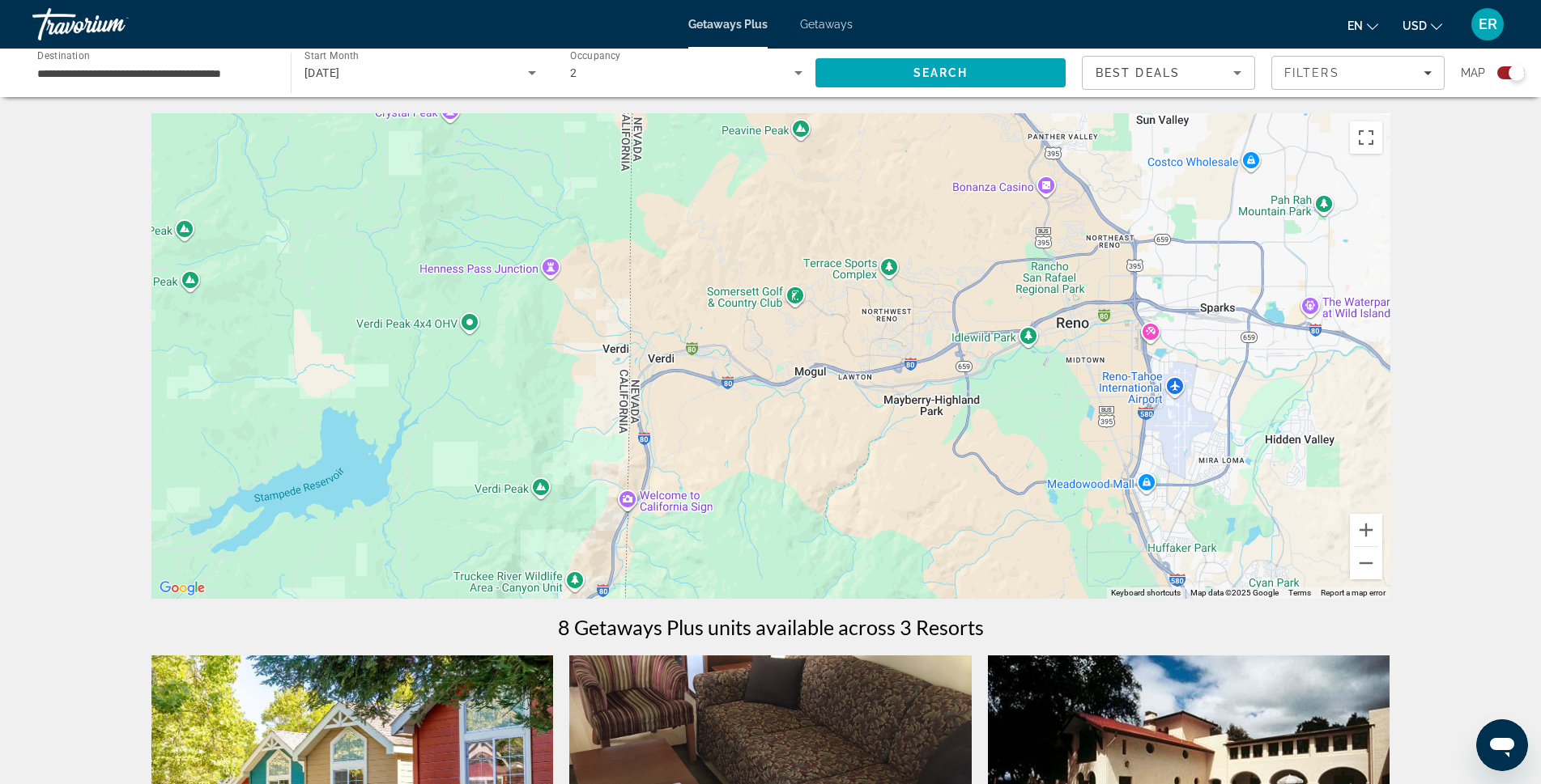
drag, startPoint x: 750, startPoint y: 496, endPoint x: 721, endPoint y: 243, distance: 254.7
click at [724, 251] on div "To activate drag with keyboard, press Alt + Enter. Once in keyboard drag state,…" at bounding box center [770, 356] width 1239 height 486
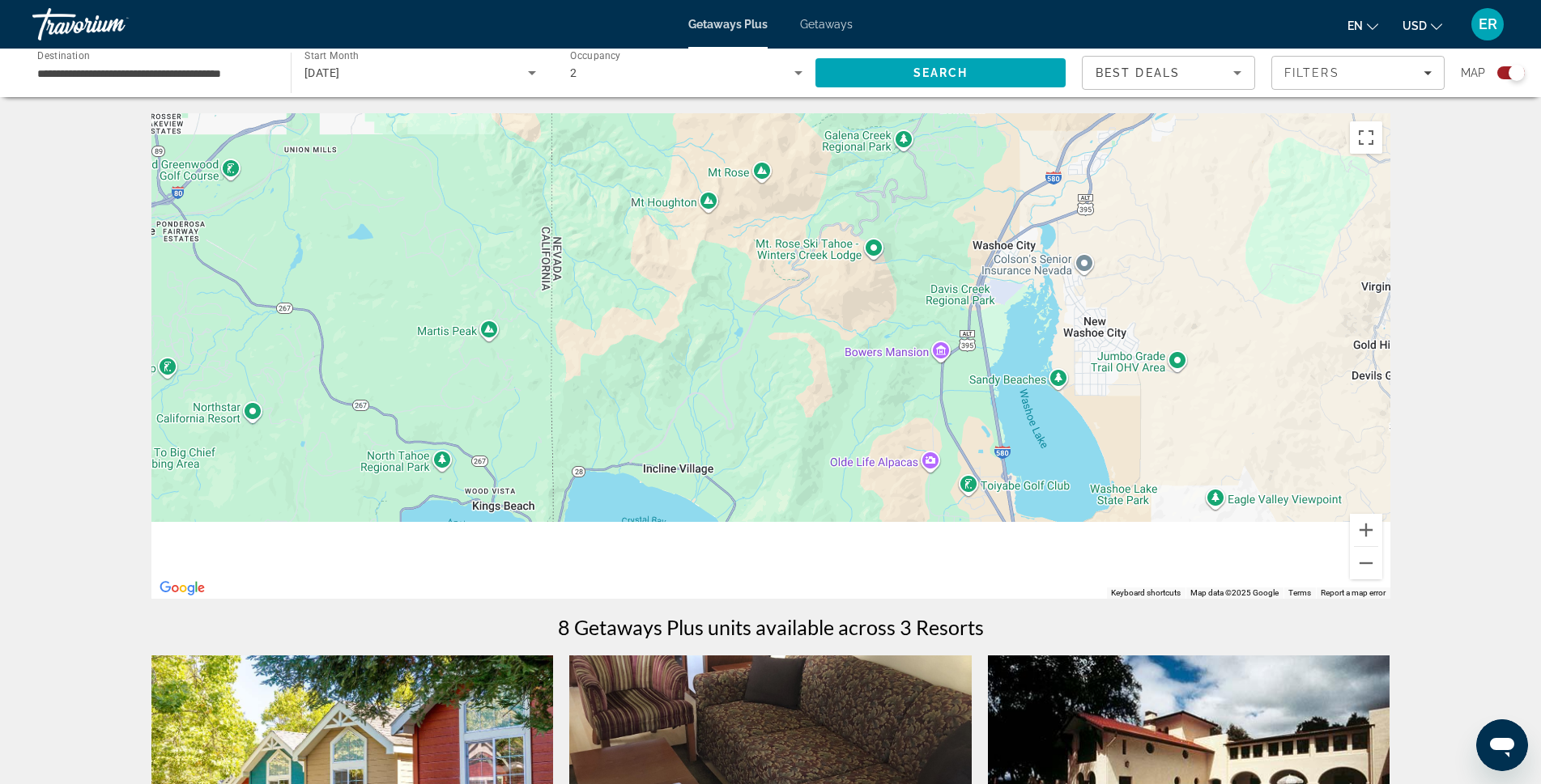
drag, startPoint x: 744, startPoint y: 406, endPoint x: 723, endPoint y: 173, distance: 233.9
click at [723, 175] on div "To activate drag with keyboard, press Alt + Enter. Once in keyboard drag state,…" at bounding box center [770, 356] width 1239 height 486
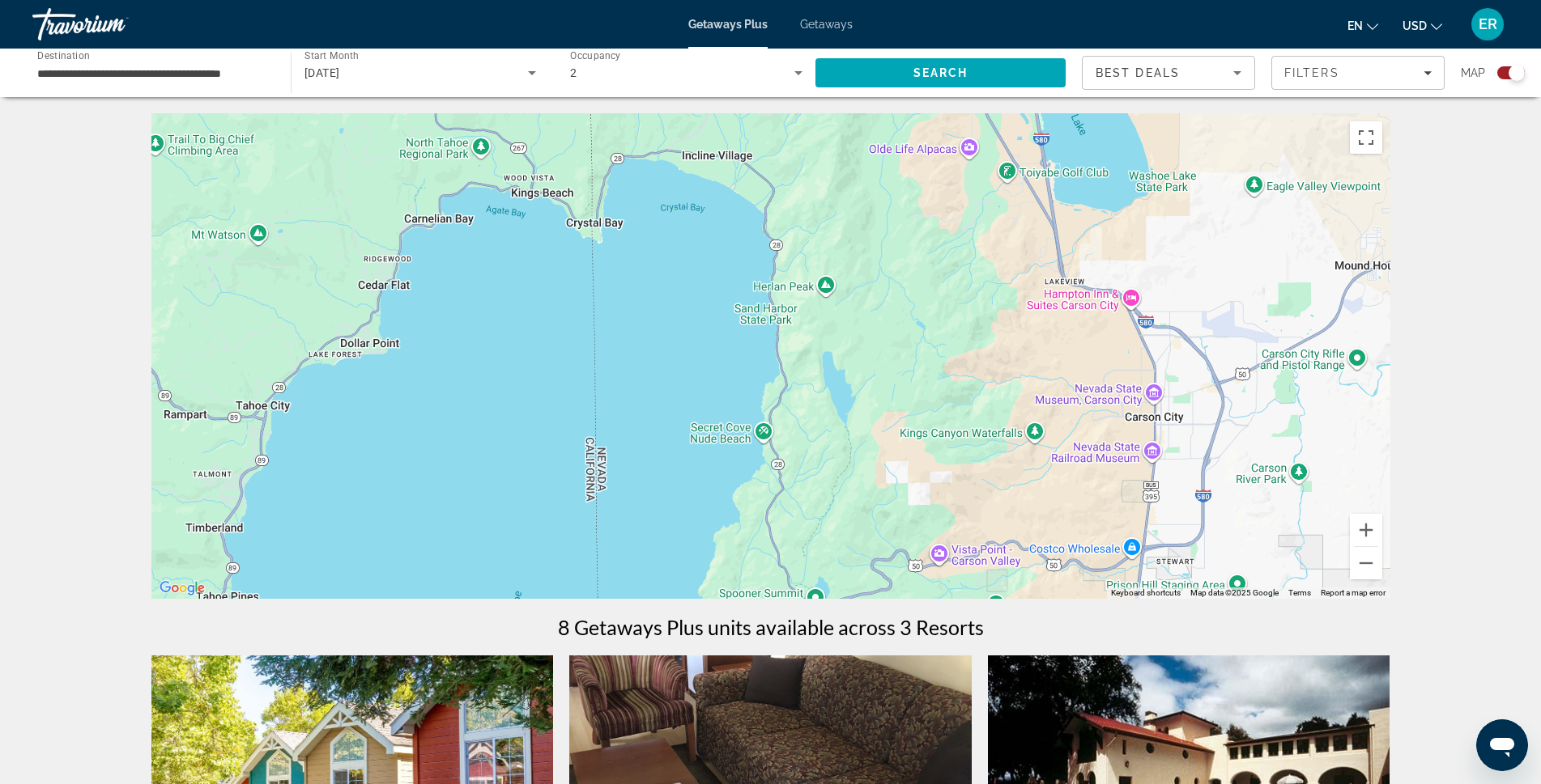
drag, startPoint x: 726, startPoint y: 419, endPoint x: 804, endPoint y: 221, distance: 212.8
click at [782, 203] on div "To activate drag with keyboard, press Alt + Enter. Once in keyboard drag state,…" at bounding box center [770, 356] width 1239 height 486
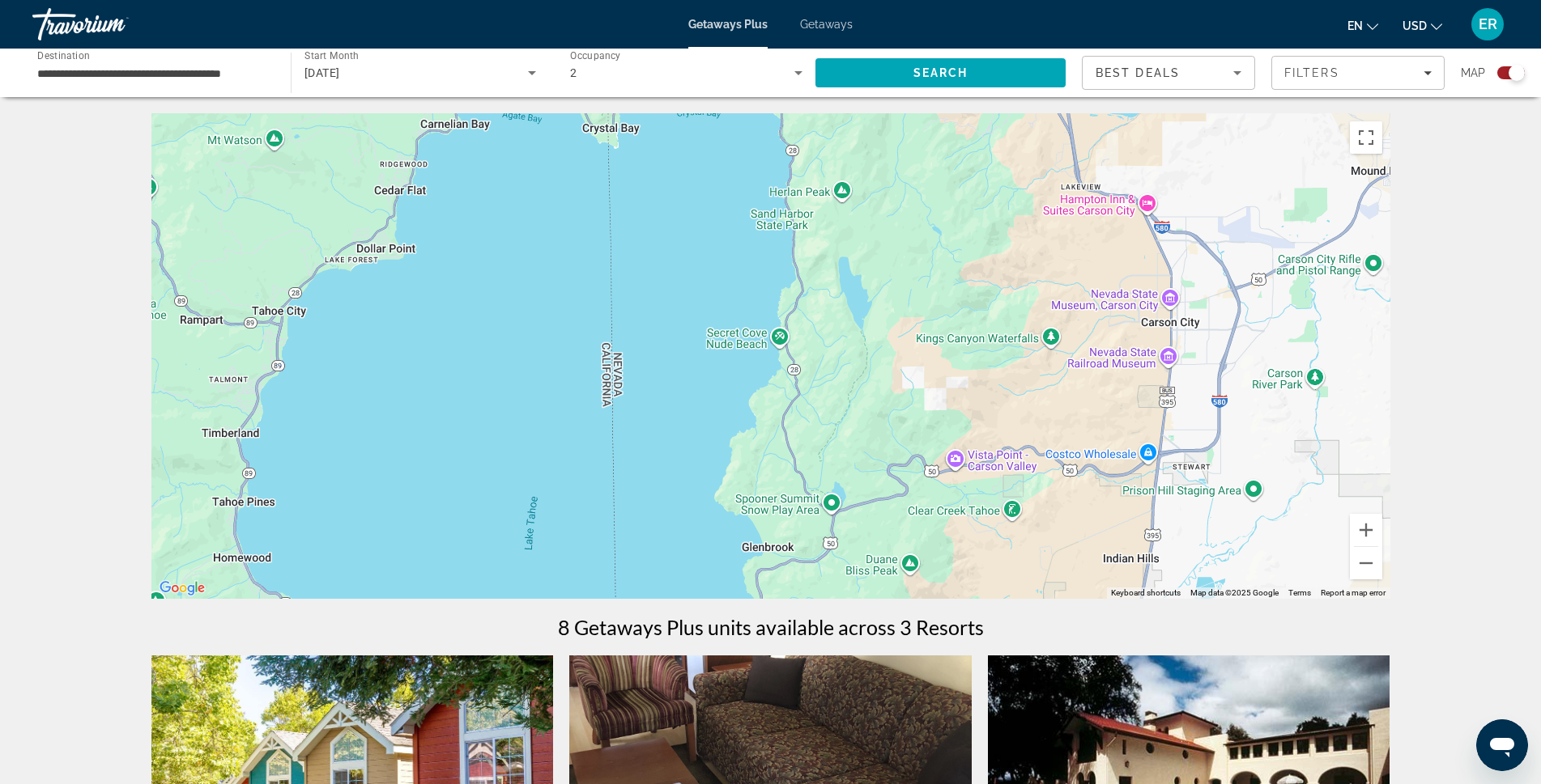
drag, startPoint x: 827, startPoint y: 527, endPoint x: 800, endPoint y: 219, distance: 309.2
click at [805, 247] on div "To activate drag with keyboard, press Alt + Enter. Once in keyboard drag state,…" at bounding box center [770, 356] width 1239 height 486
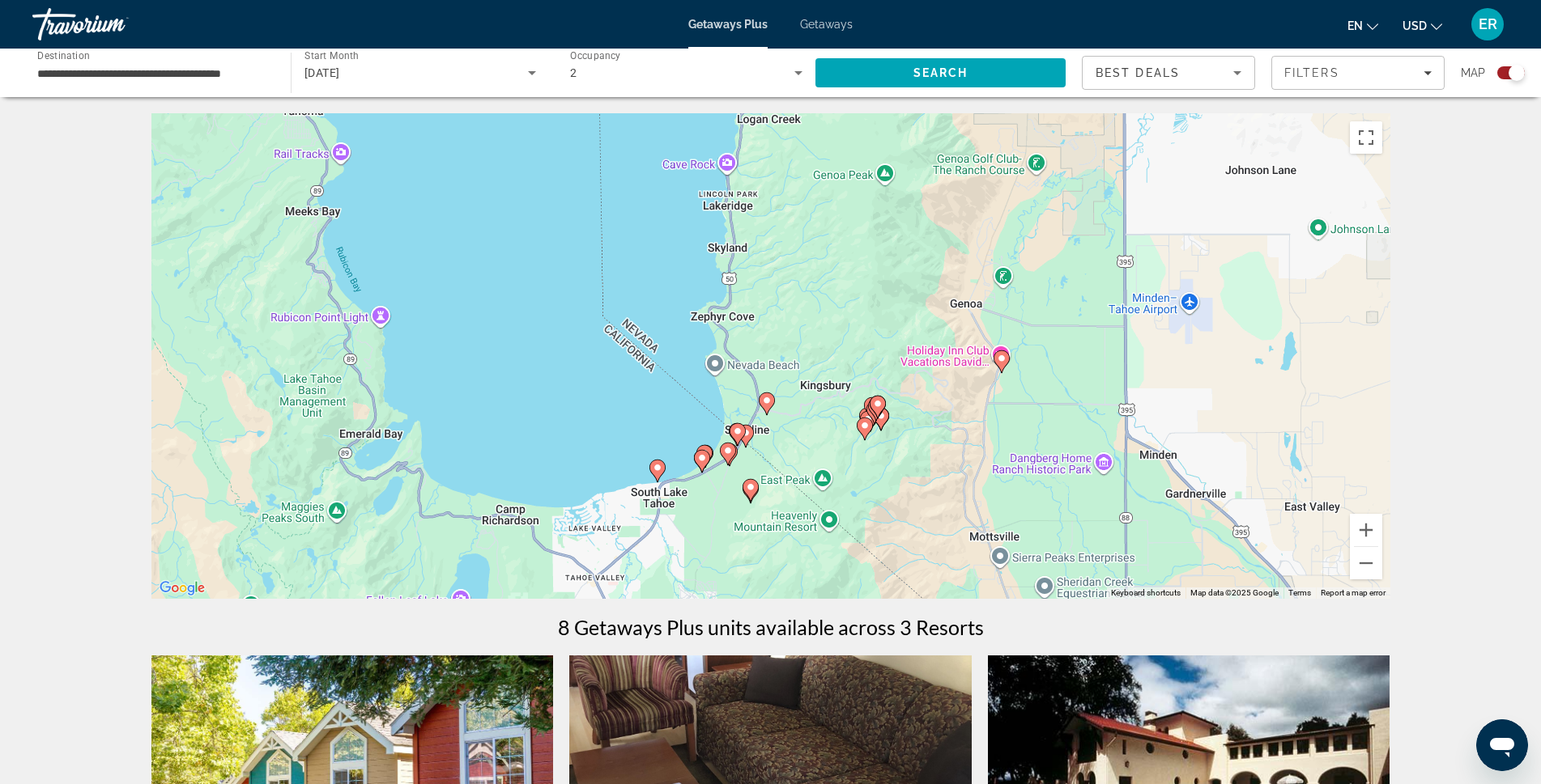
drag, startPoint x: 723, startPoint y: 515, endPoint x: 760, endPoint y: 339, distance: 179.8
click at [760, 339] on div "To activate drag with keyboard, press Alt + Enter. Once in keyboard drag state,…" at bounding box center [770, 356] width 1239 height 486
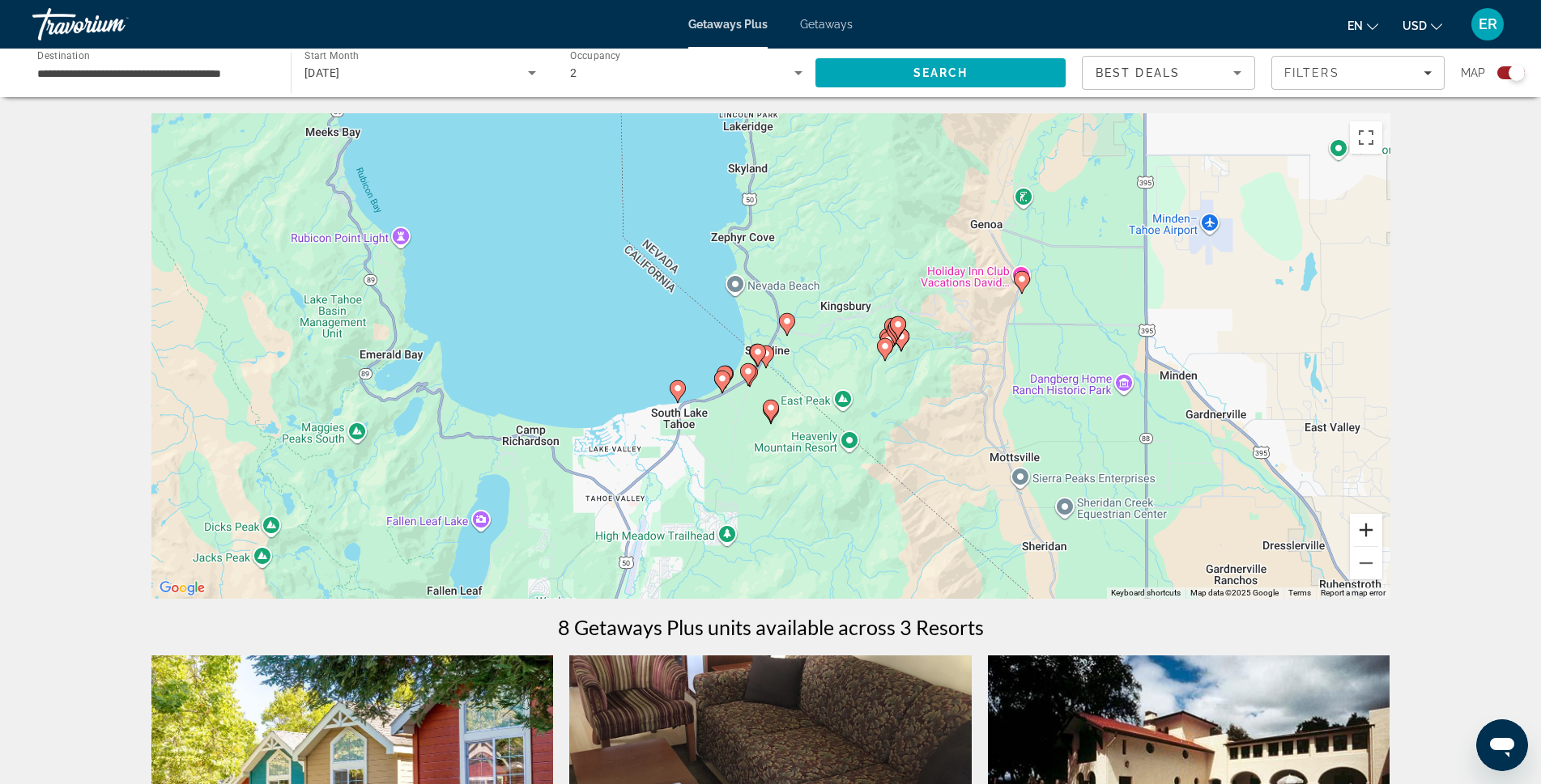
click at [1366, 527] on button "Zoom in" at bounding box center [1366, 530] width 33 height 33
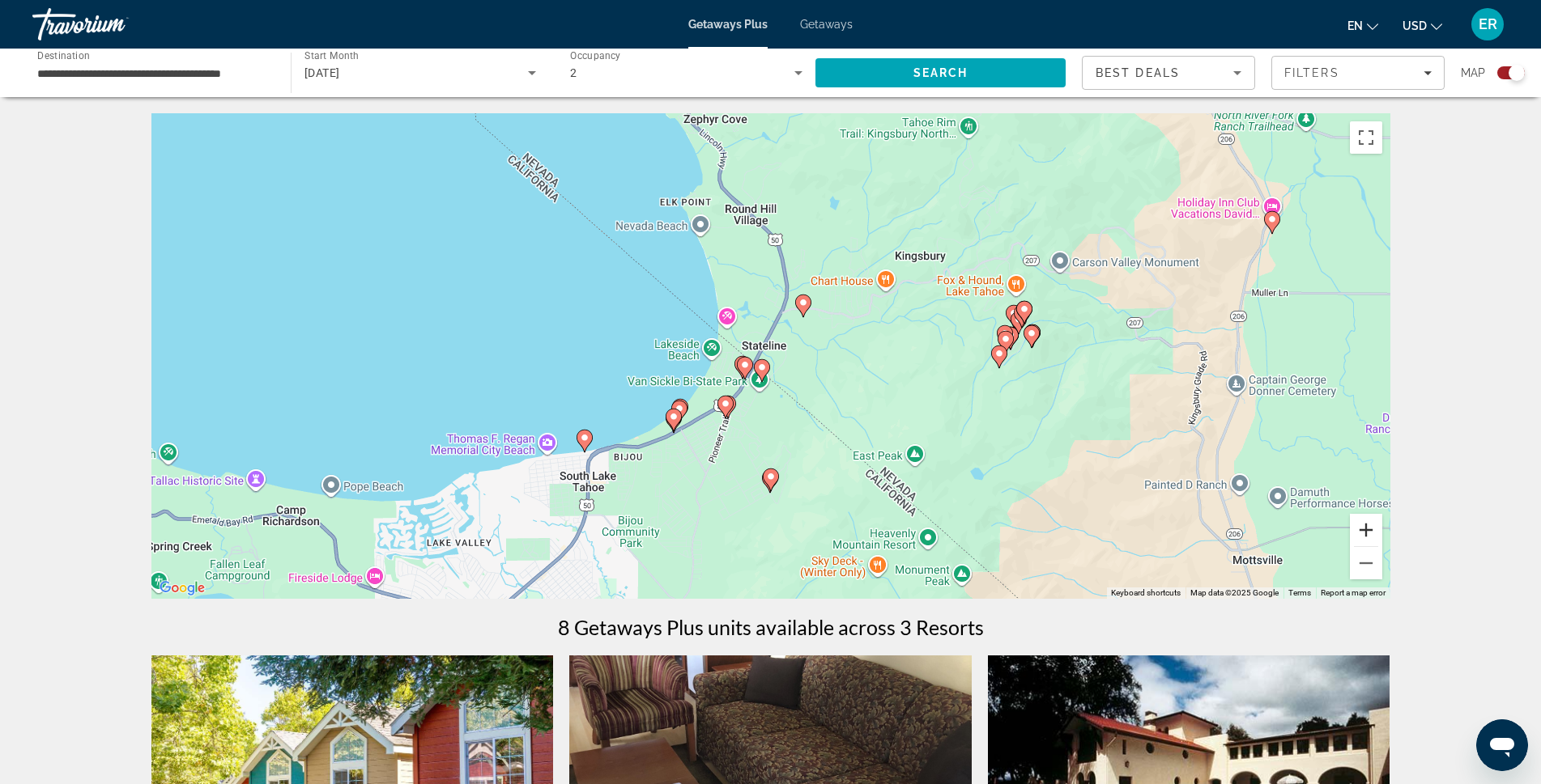
click at [1366, 527] on button "Zoom in" at bounding box center [1366, 530] width 33 height 33
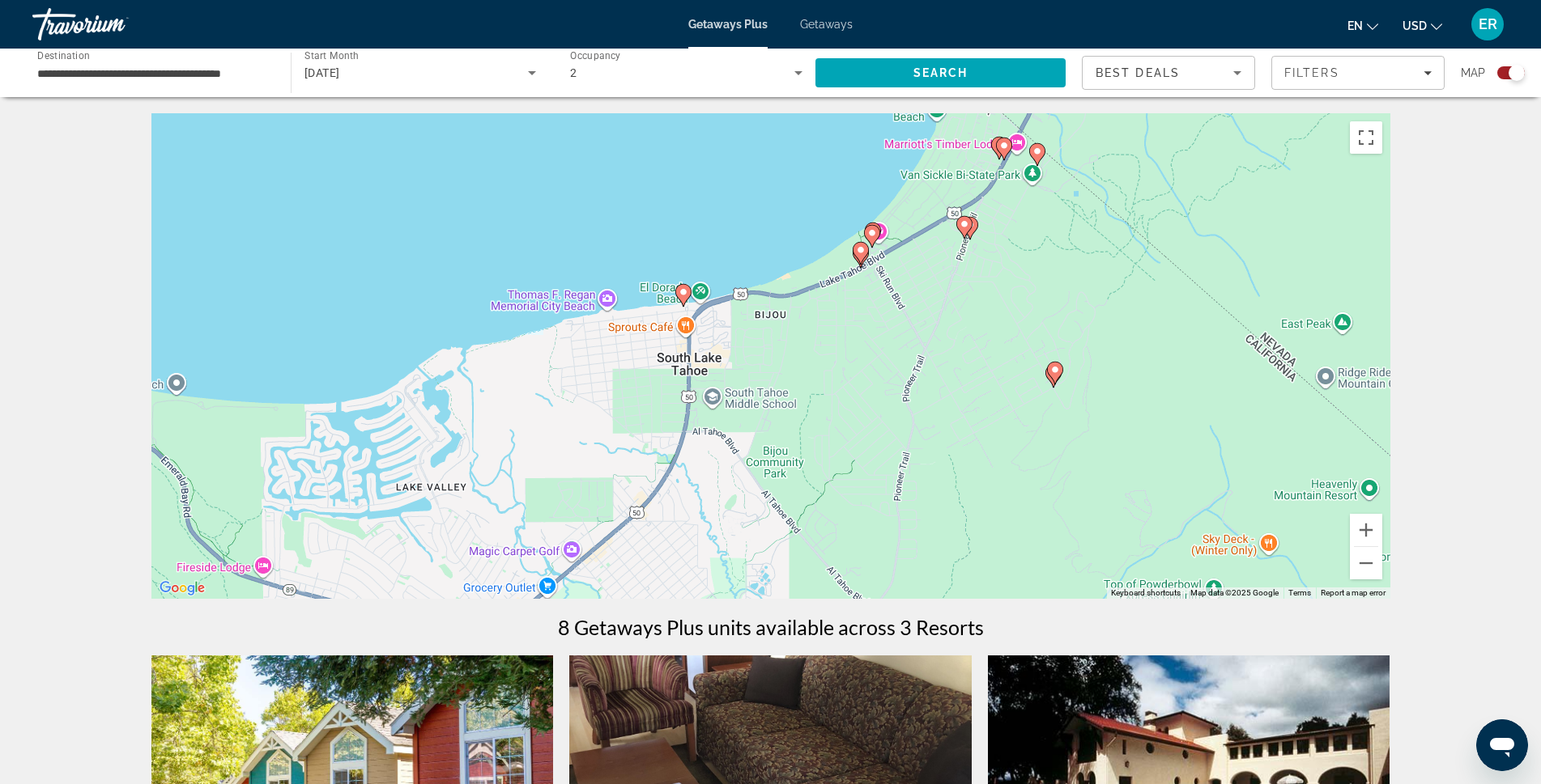
drag, startPoint x: 655, startPoint y: 545, endPoint x: 940, endPoint y: 298, distance: 377.1
click at [940, 298] on div "To activate drag with keyboard, press Alt + Enter. Once in keyboard drag state,…" at bounding box center [770, 356] width 1239 height 486
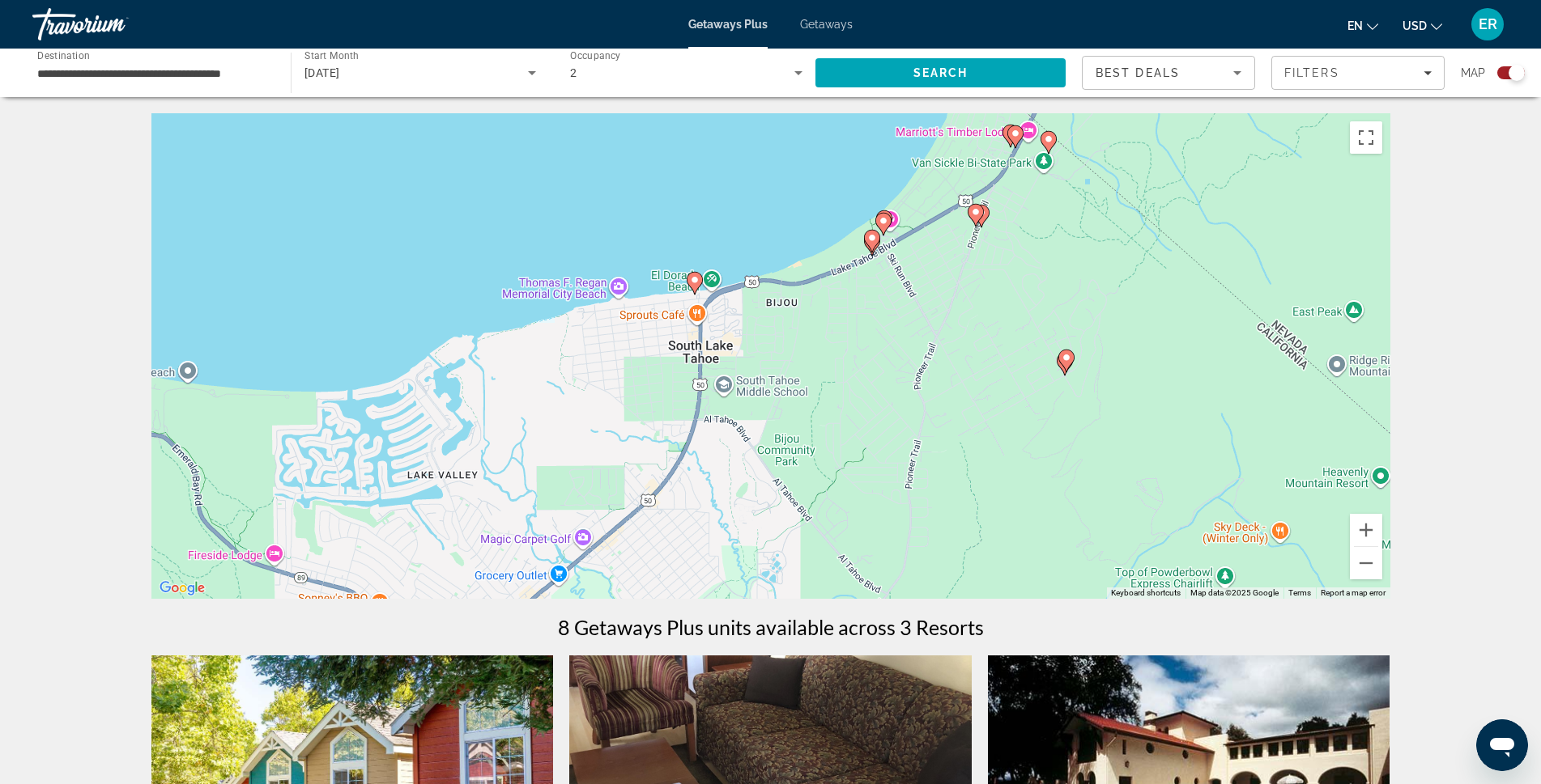
click at [692, 276] on image "Main content" at bounding box center [695, 281] width 10 height 10
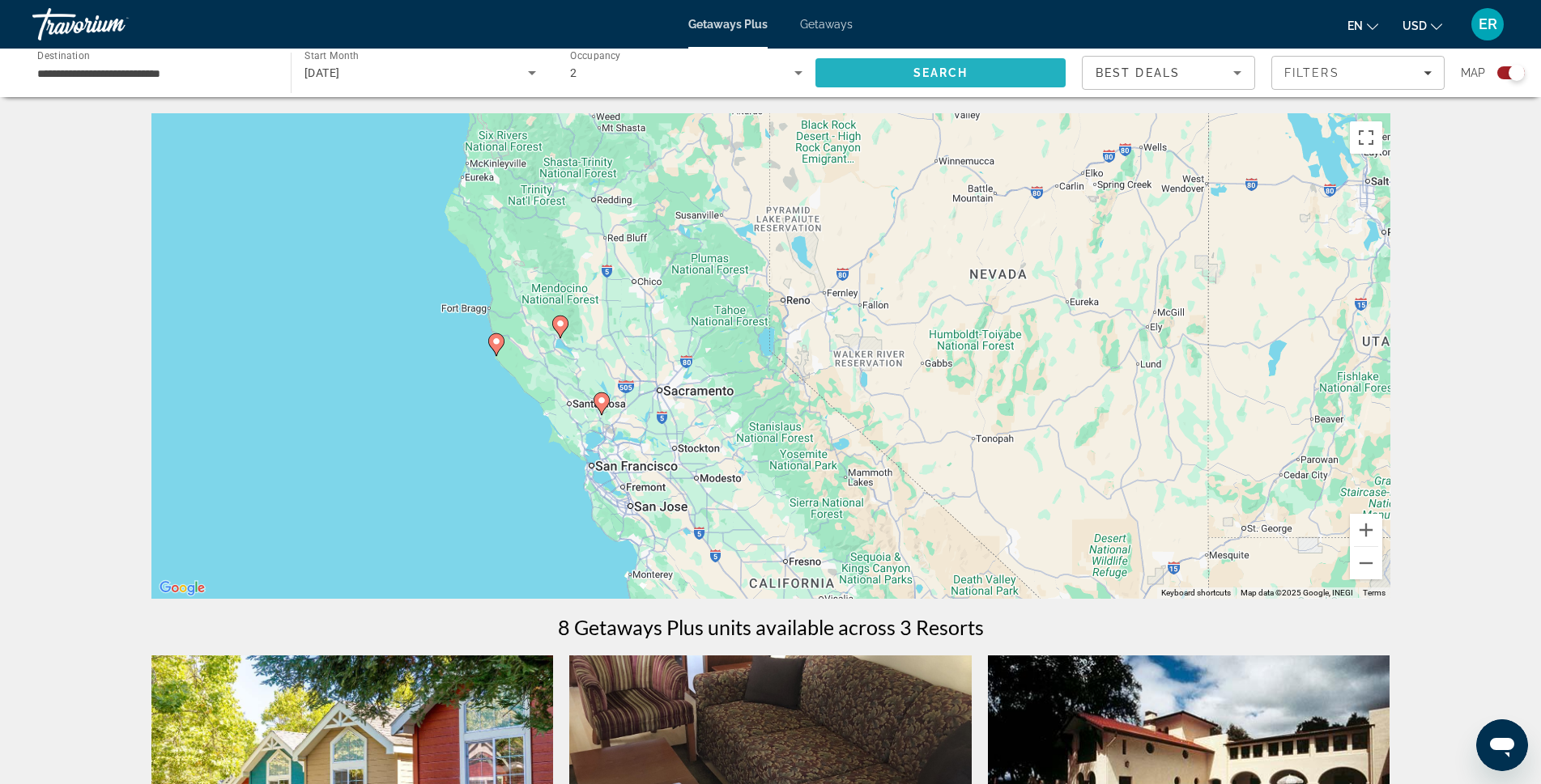
click at [957, 81] on span "Search" at bounding box center [940, 73] width 250 height 39
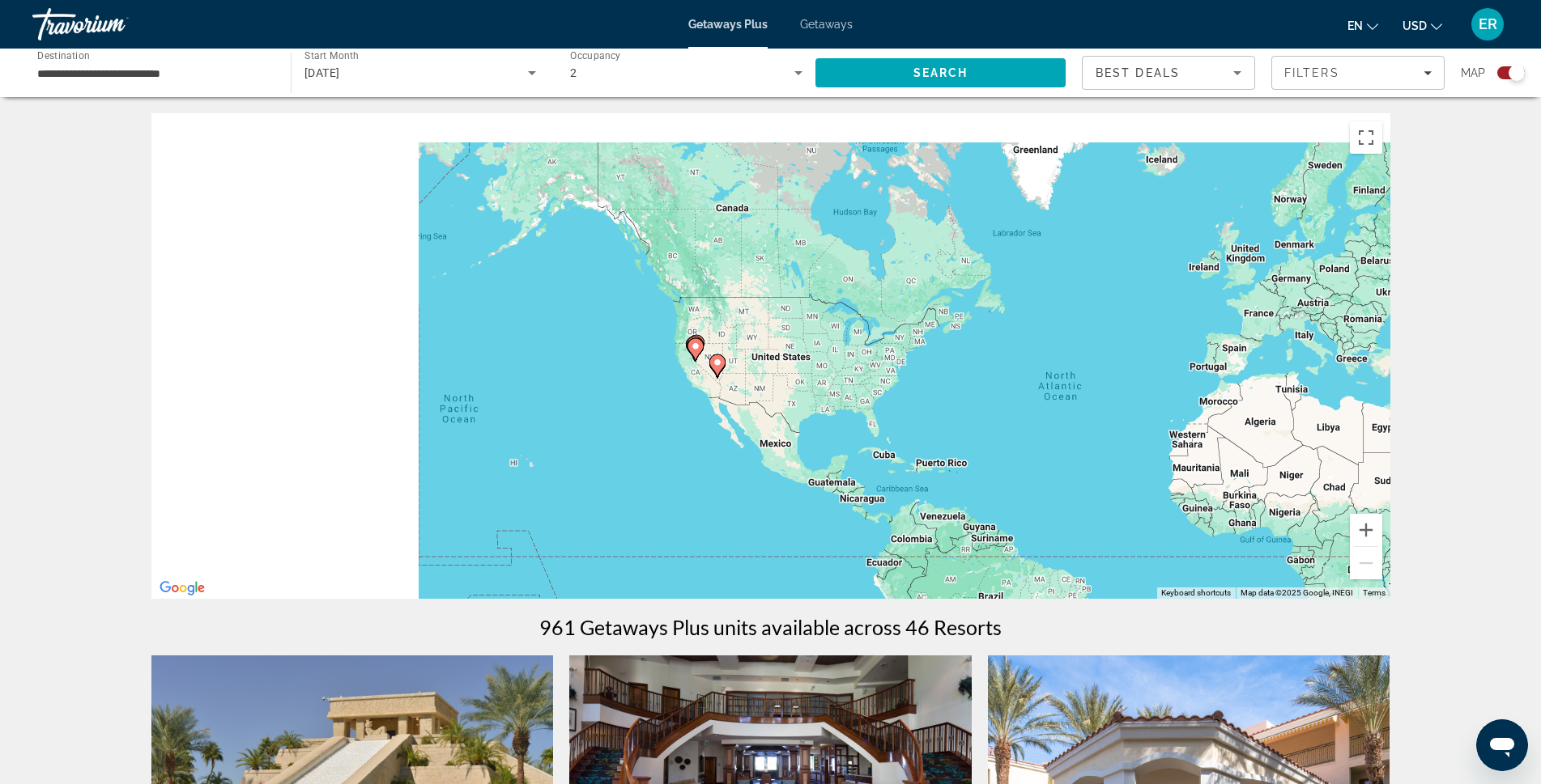
drag, startPoint x: 386, startPoint y: 336, endPoint x: 792, endPoint y: 413, distance: 413.2
click at [745, 398] on div "To activate drag with keyboard, press Alt + Enter. Once in keyboard drag state,…" at bounding box center [770, 356] width 1239 height 486
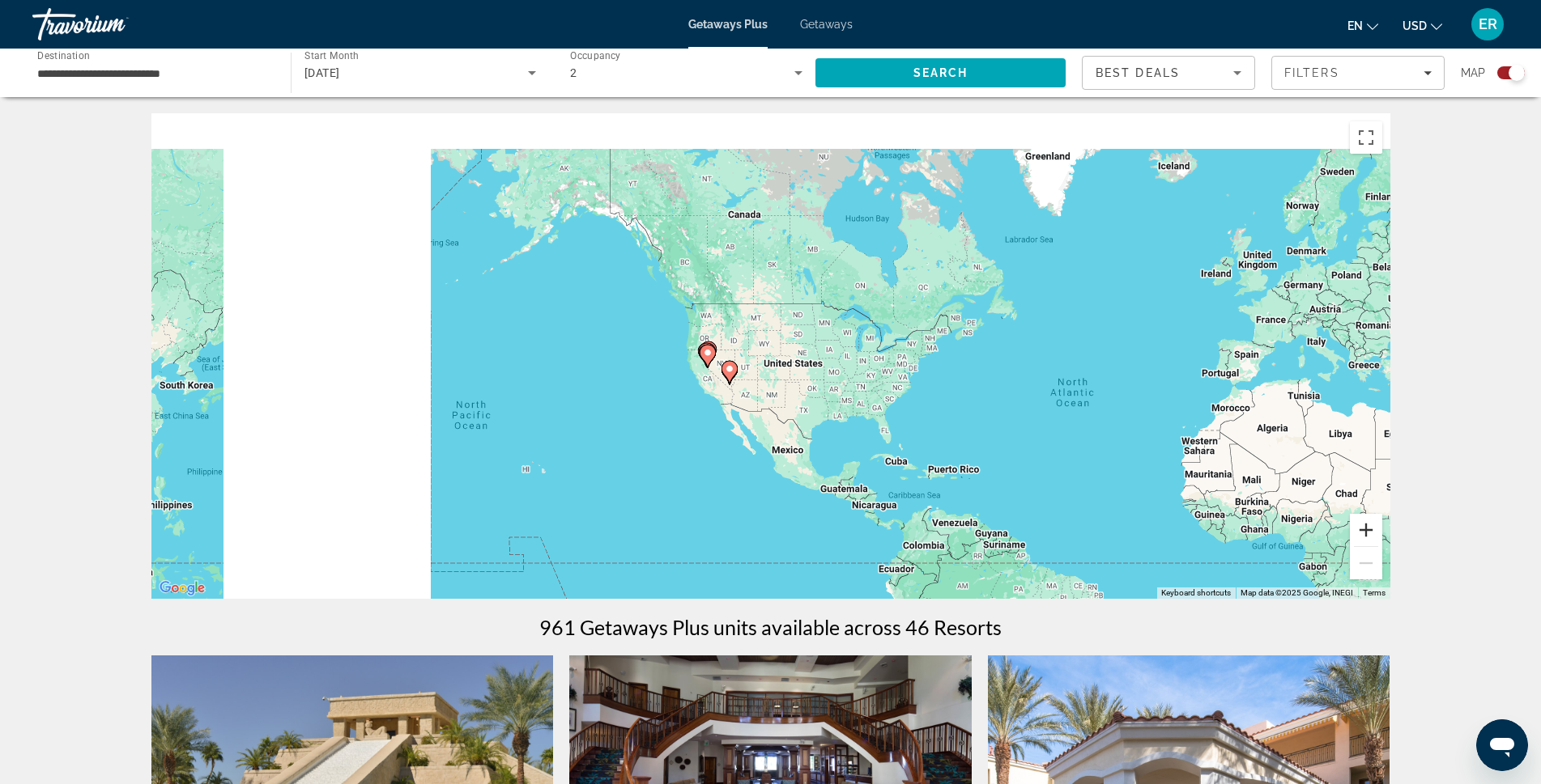
click at [1361, 522] on button "Zoom in" at bounding box center [1366, 530] width 33 height 33
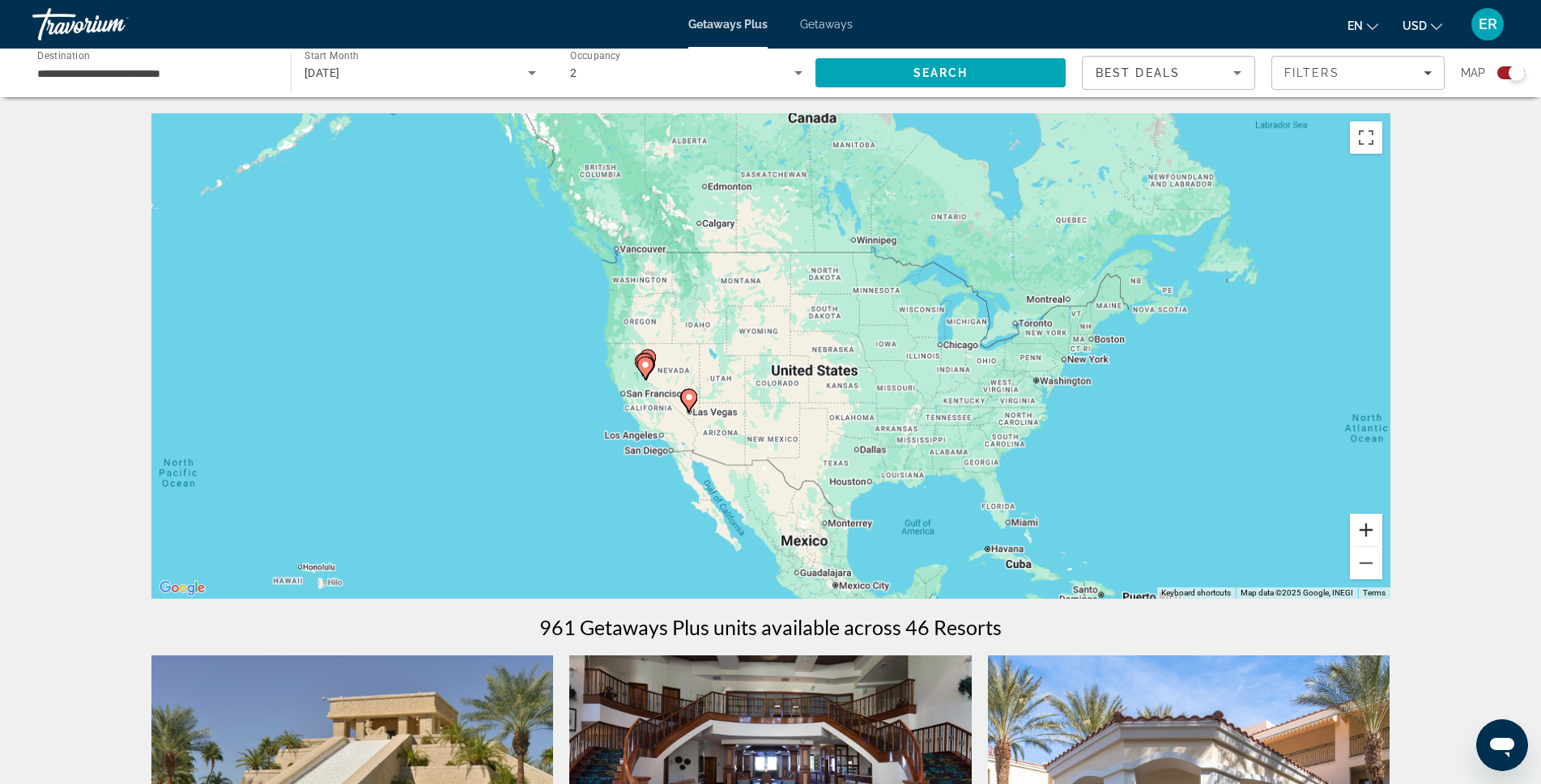
click at [1361, 522] on button "Zoom in" at bounding box center [1366, 530] width 33 height 33
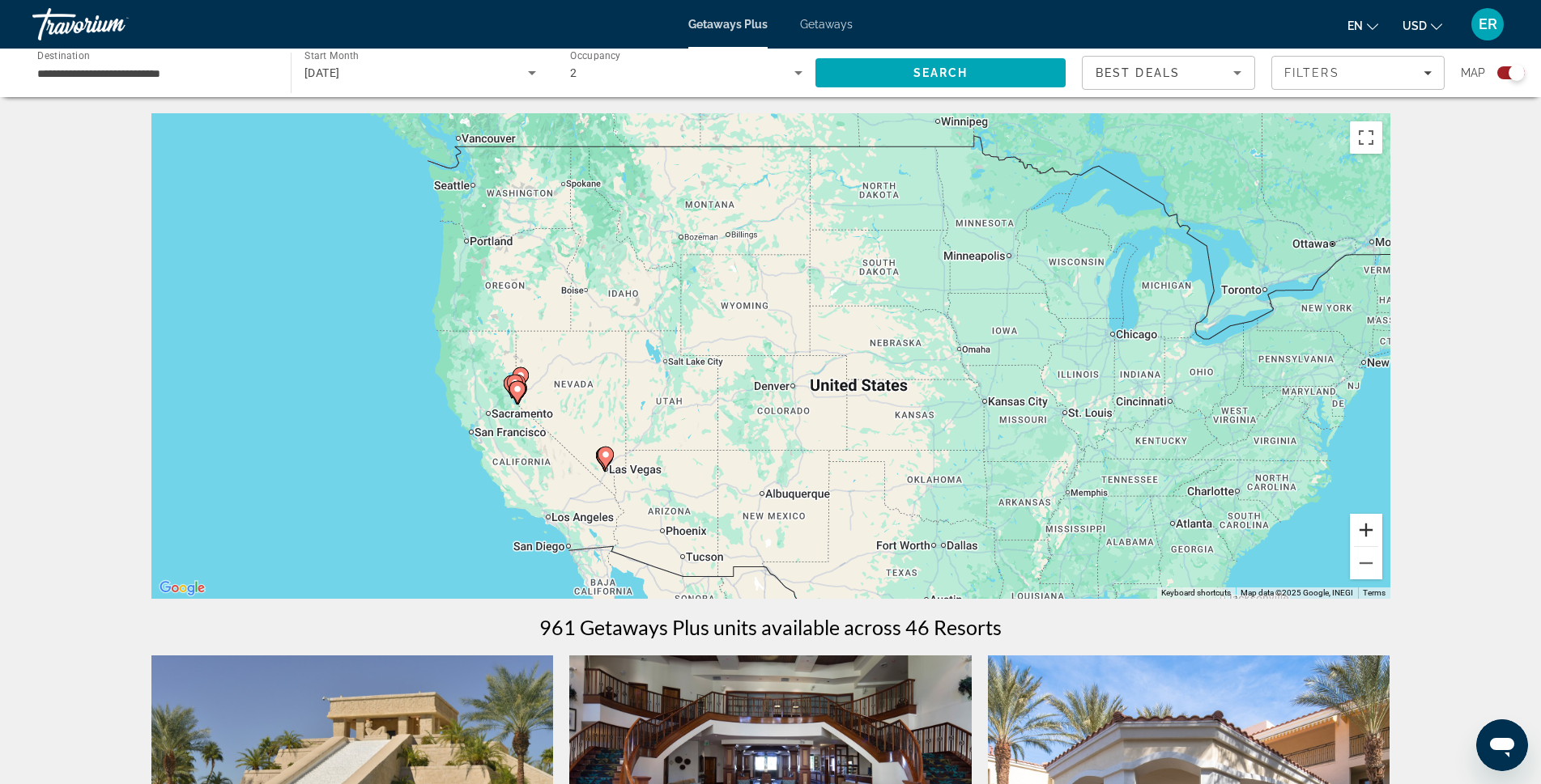
click at [1361, 522] on button "Zoom in" at bounding box center [1366, 530] width 33 height 33
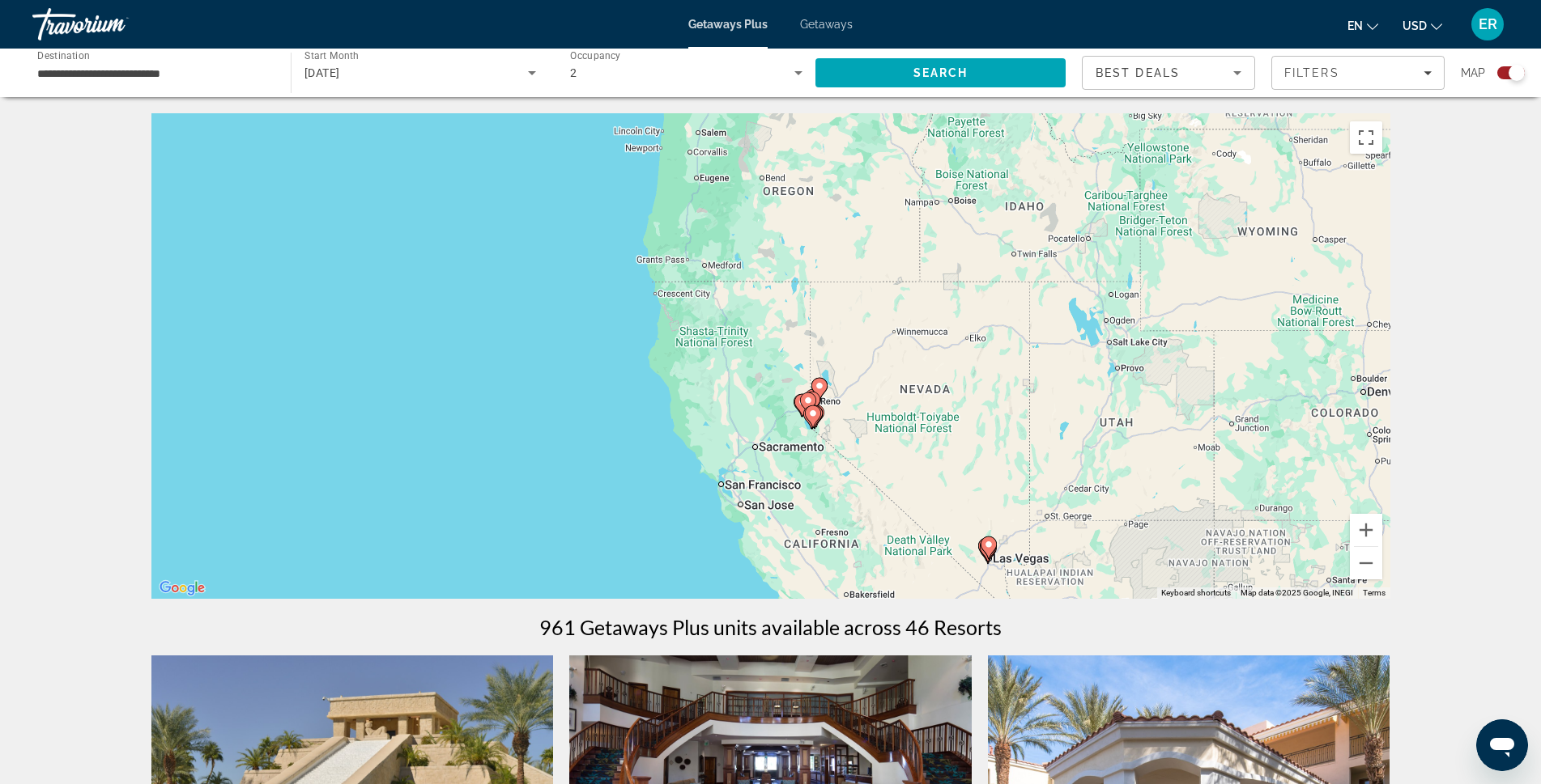
drag, startPoint x: 480, startPoint y: 471, endPoint x: 1072, endPoint y: 451, distance: 592.3
click at [1054, 450] on div "To activate drag with keyboard, press Alt + Enter. Once in keyboard drag state,…" at bounding box center [770, 356] width 1239 height 486
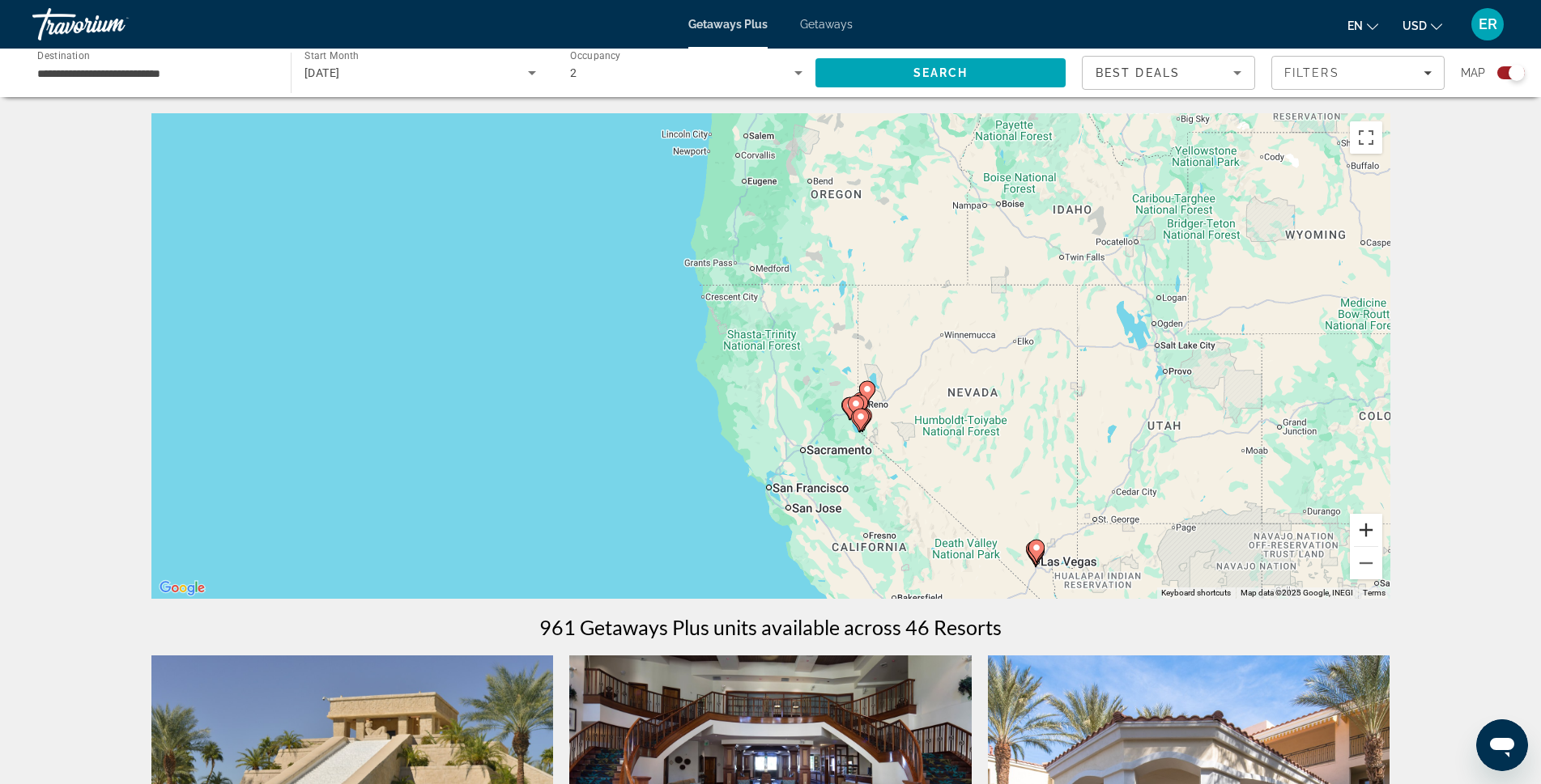
click at [1361, 533] on button "Zoom in" at bounding box center [1366, 530] width 33 height 33
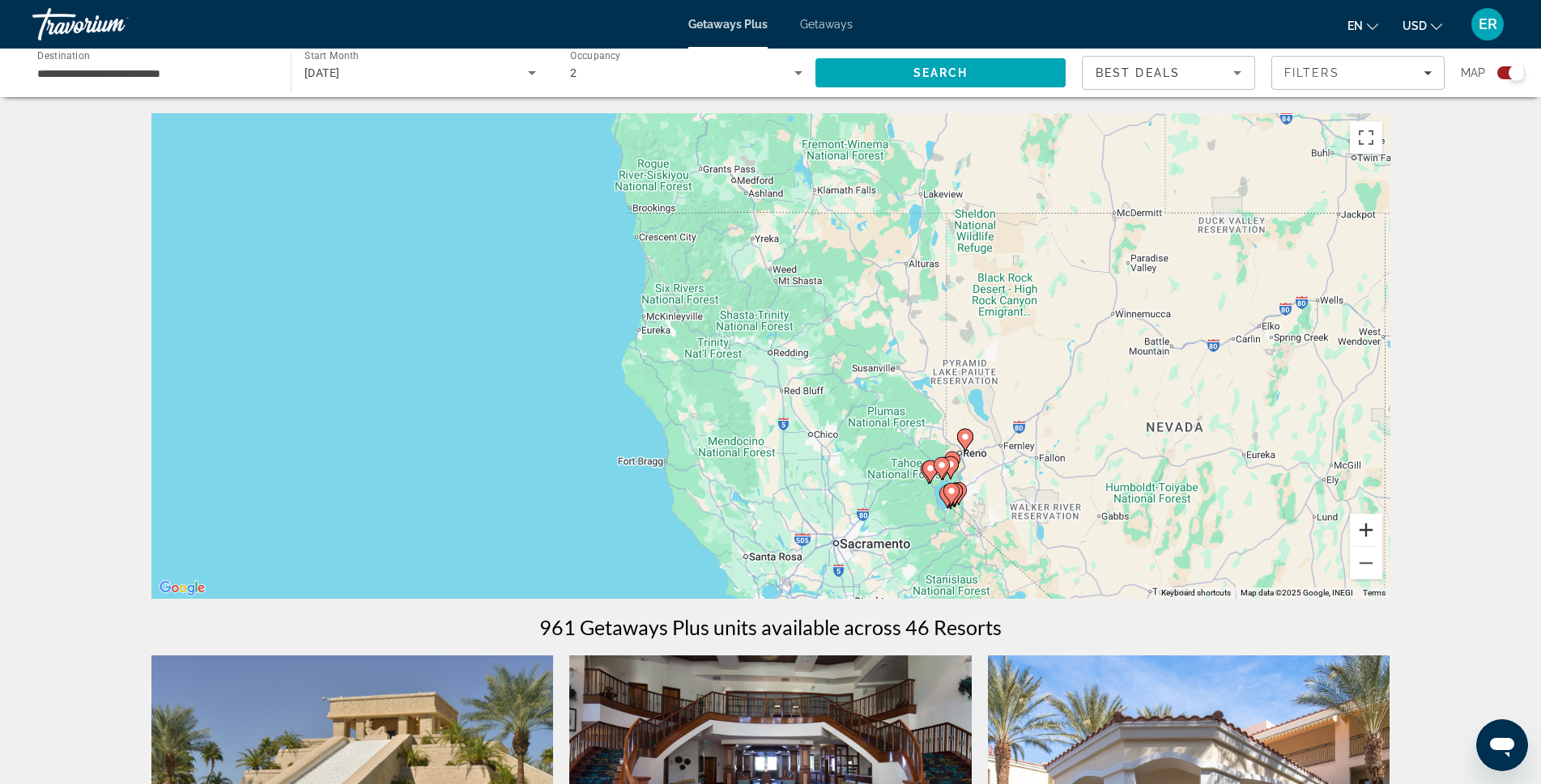
click at [1361, 533] on button "Zoom in" at bounding box center [1366, 530] width 33 height 33
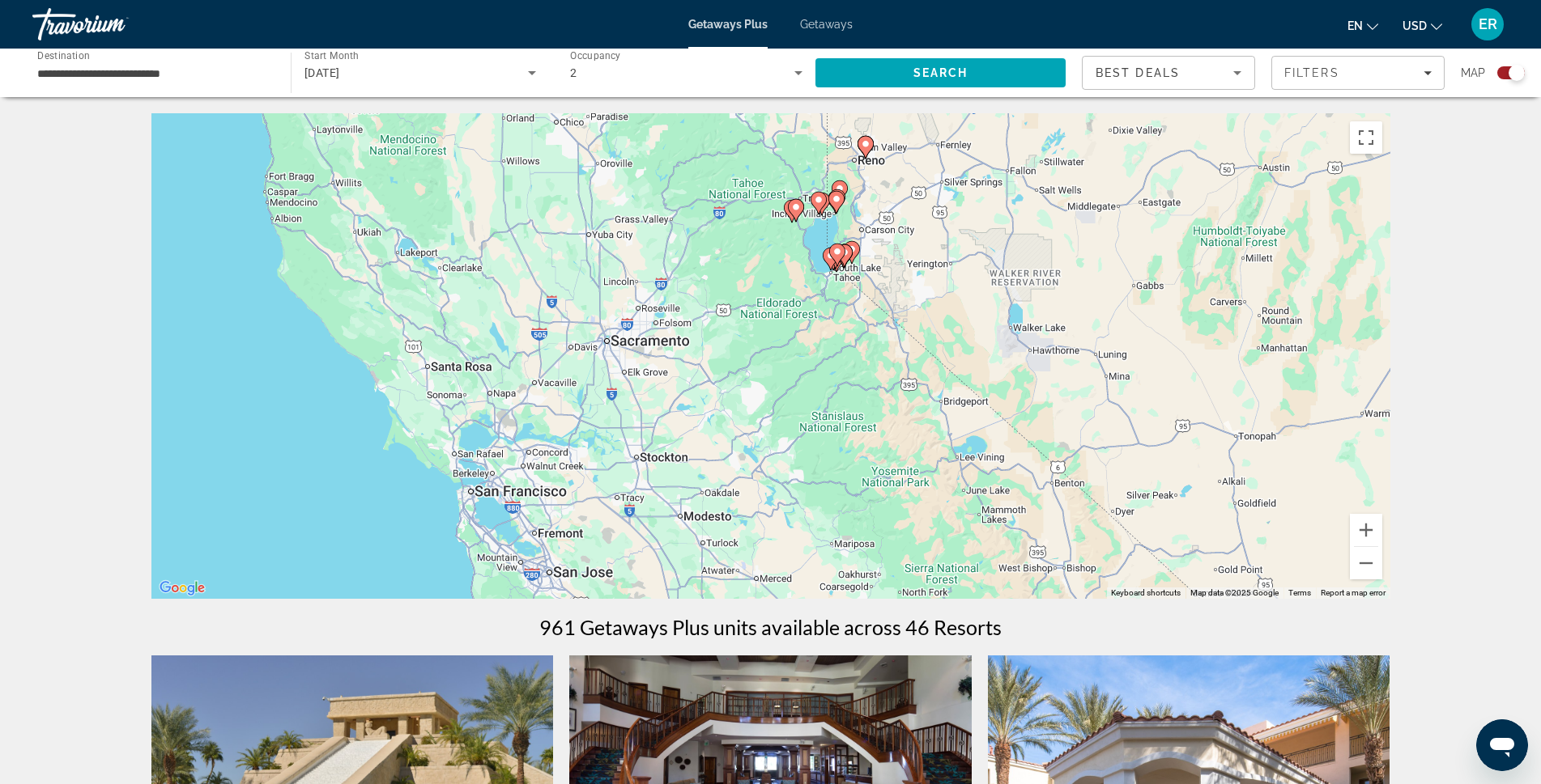
drag, startPoint x: 1031, startPoint y: 494, endPoint x: 736, endPoint y: 100, distance: 492.2
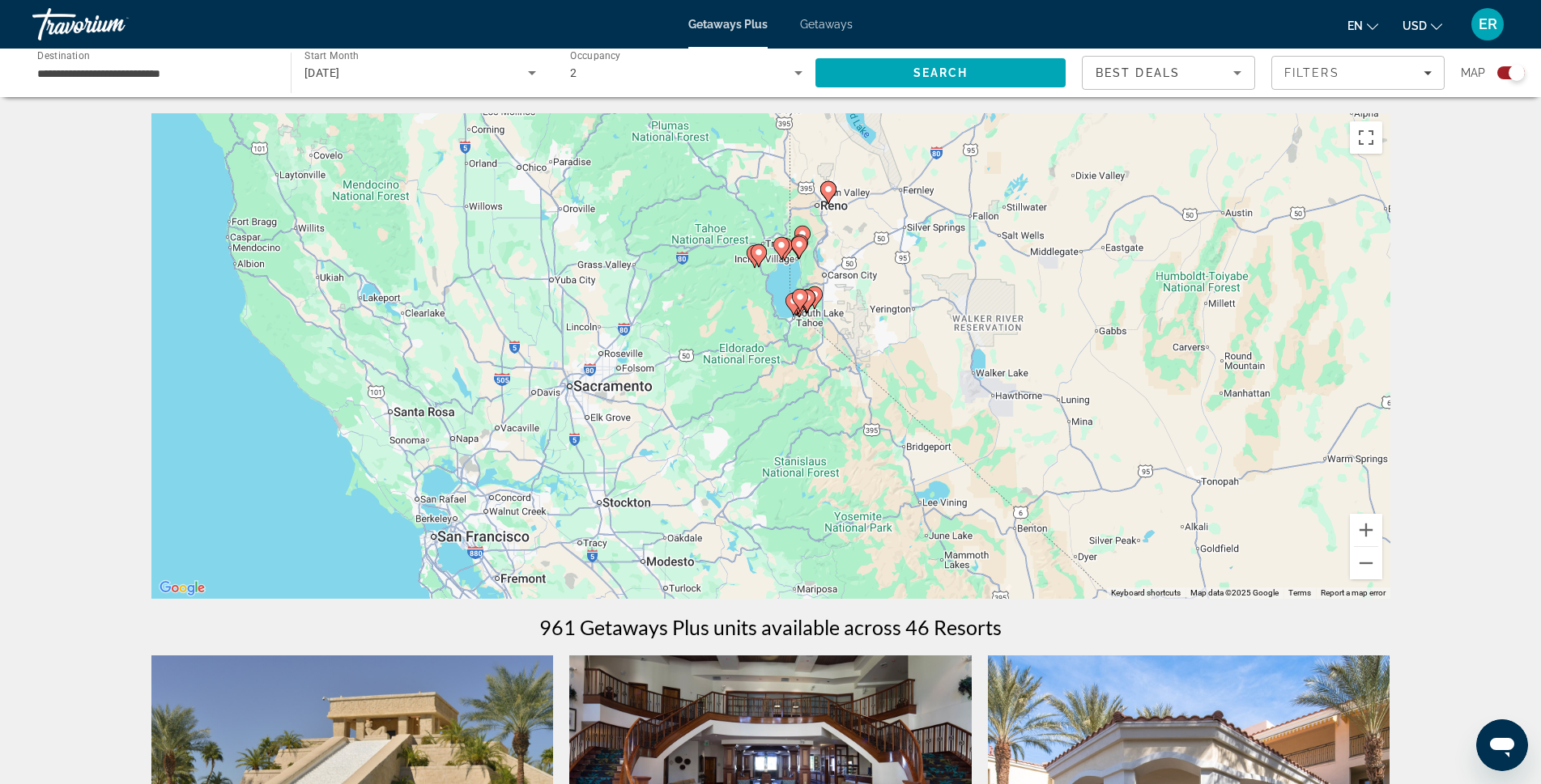
drag, startPoint x: 1006, startPoint y: 222, endPoint x: 983, endPoint y: 312, distance: 92.9
click at [983, 312] on div "To activate drag with keyboard, press Alt + Enter. Once in keyboard drag state,…" at bounding box center [770, 356] width 1239 height 486
click at [1371, 523] on button "Zoom in" at bounding box center [1366, 530] width 33 height 33
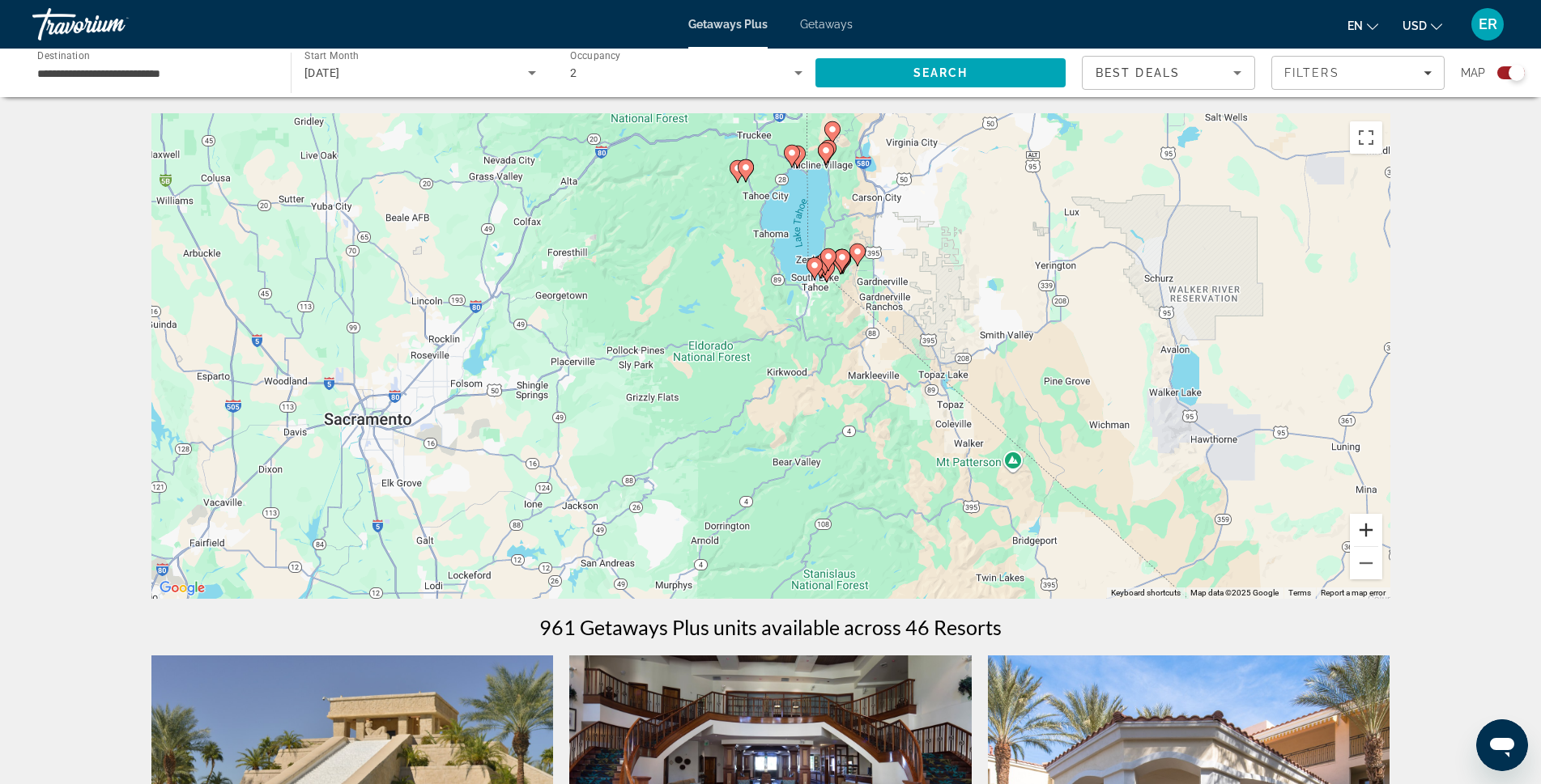
click at [1371, 523] on button "Zoom in" at bounding box center [1366, 530] width 33 height 33
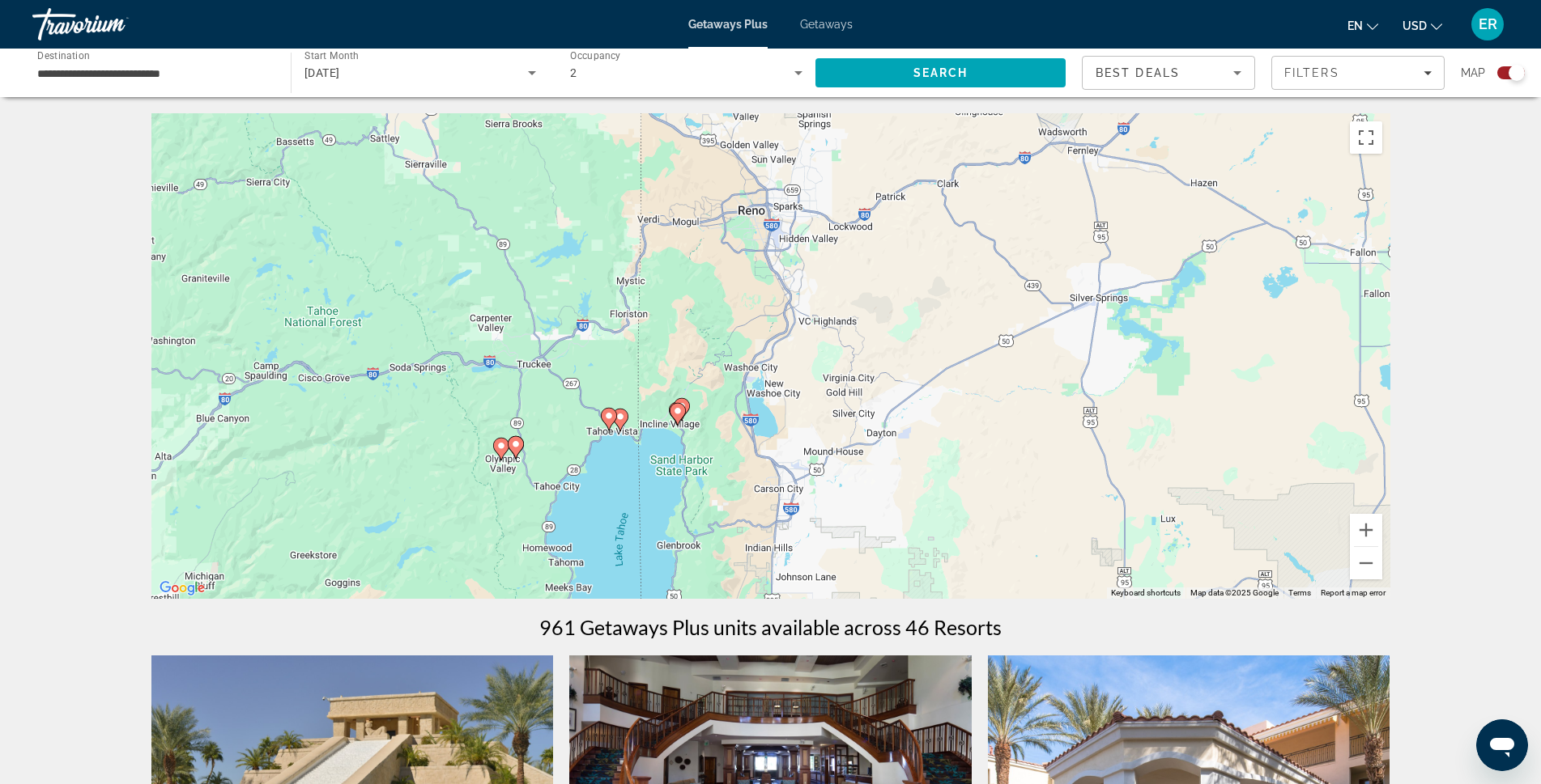
drag, startPoint x: 873, startPoint y: 336, endPoint x: 794, endPoint y: 625, distance: 299.6
click at [1364, 528] on button "Zoom in" at bounding box center [1366, 530] width 33 height 33
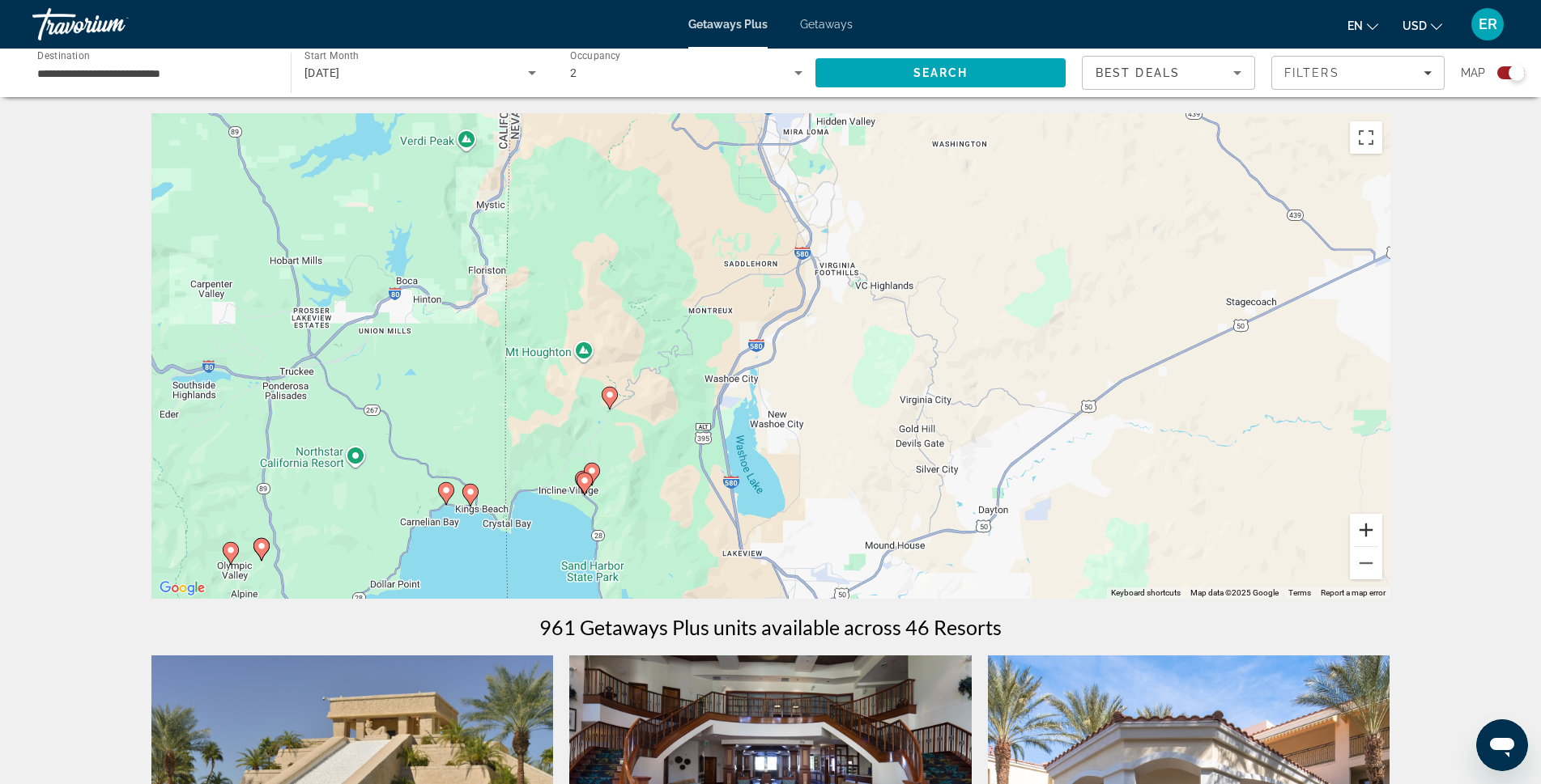
click at [1364, 528] on button "Zoom in" at bounding box center [1366, 530] width 33 height 33
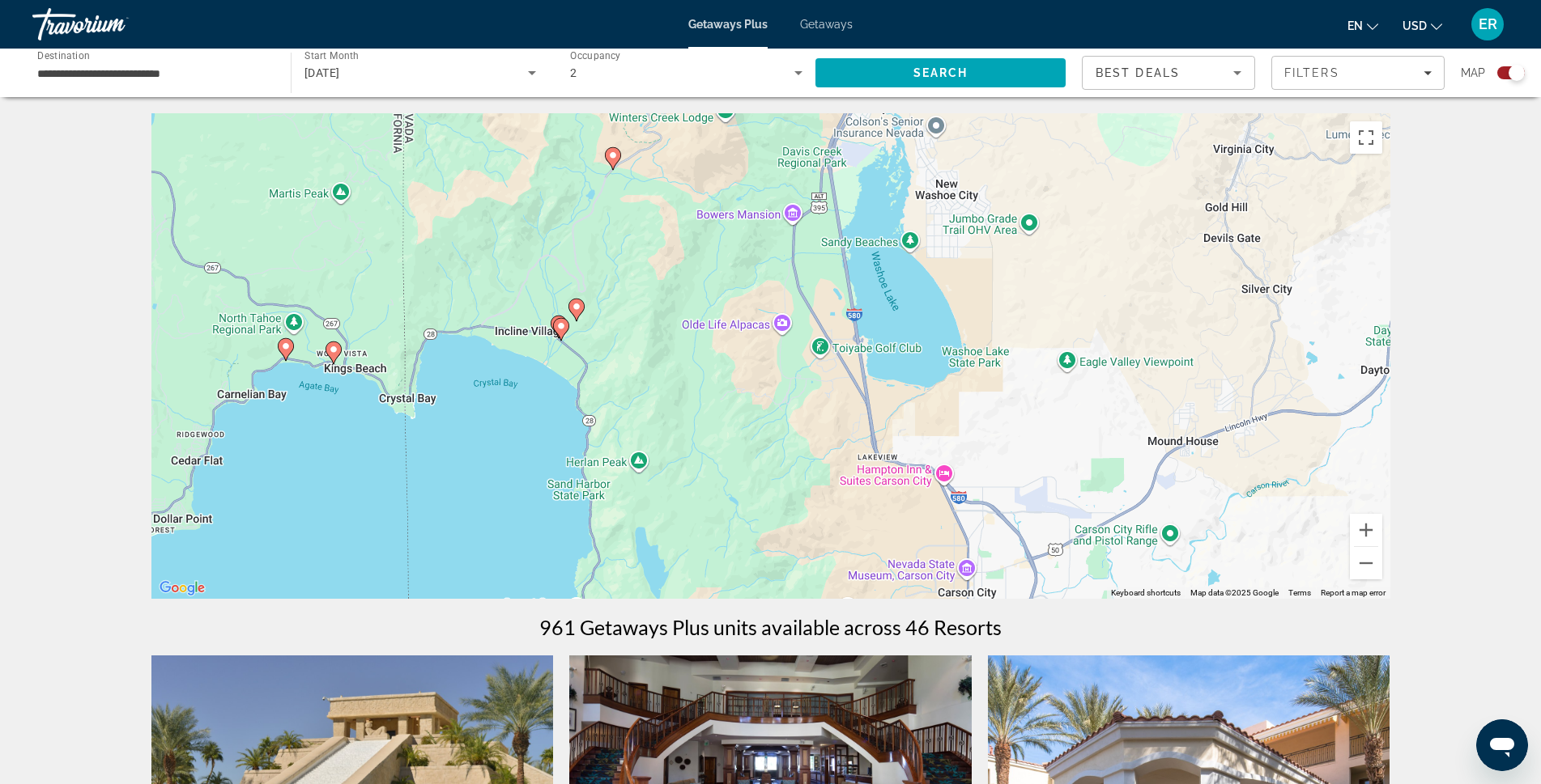
drag, startPoint x: 571, startPoint y: 524, endPoint x: 735, endPoint y: 227, distance: 339.3
click at [735, 227] on div "To activate drag with keyboard, press Alt + Enter. Once in keyboard drag state,…" at bounding box center [770, 356] width 1239 height 486
click at [1363, 531] on button "Zoom in" at bounding box center [1366, 530] width 33 height 33
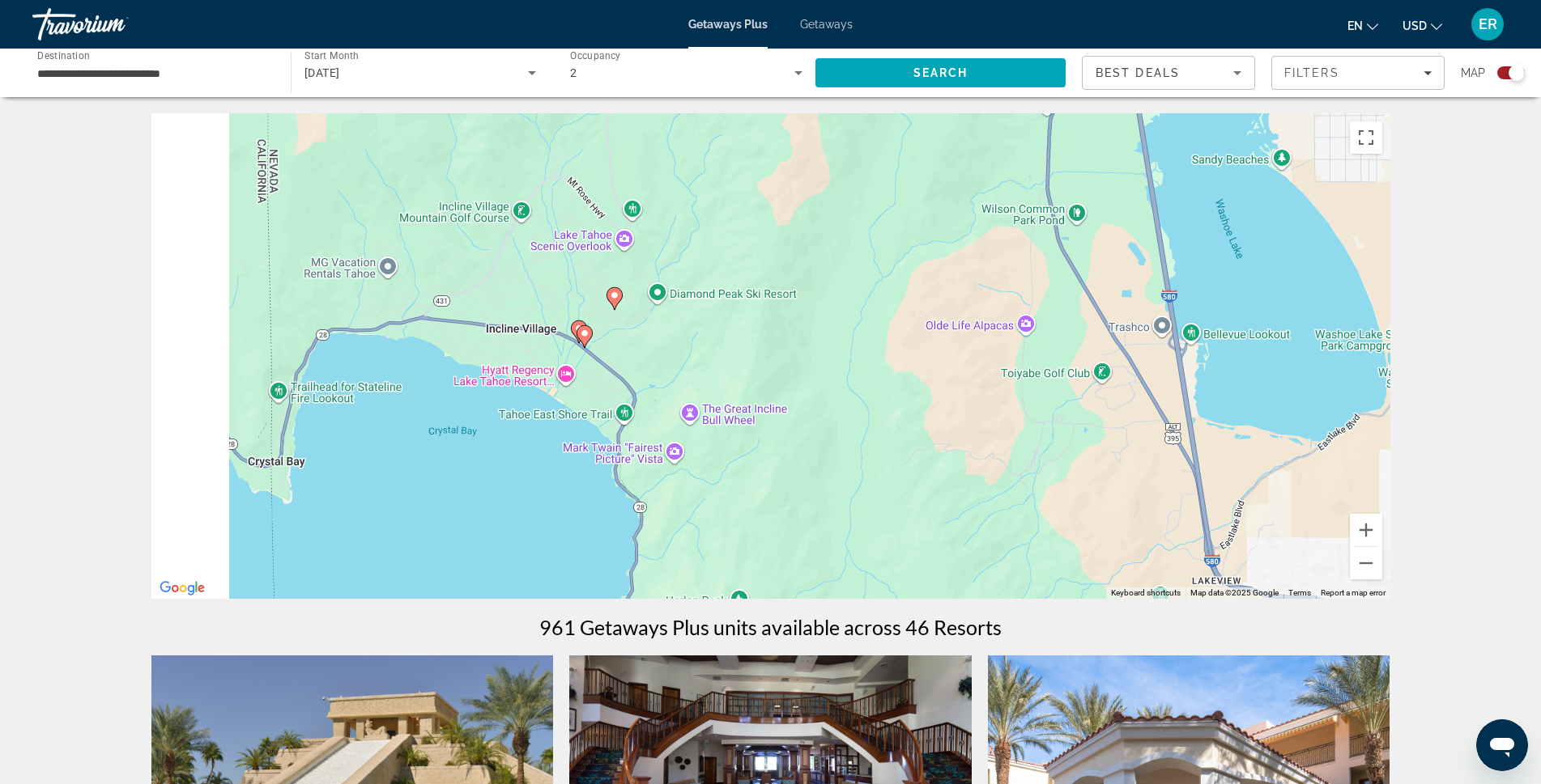
drag, startPoint x: 537, startPoint y: 409, endPoint x: 866, endPoint y: 449, distance: 331.4
click at [866, 449] on div "To activate drag with keyboard, press Alt + Enter. Once in keyboard drag state,…" at bounding box center [770, 356] width 1239 height 486
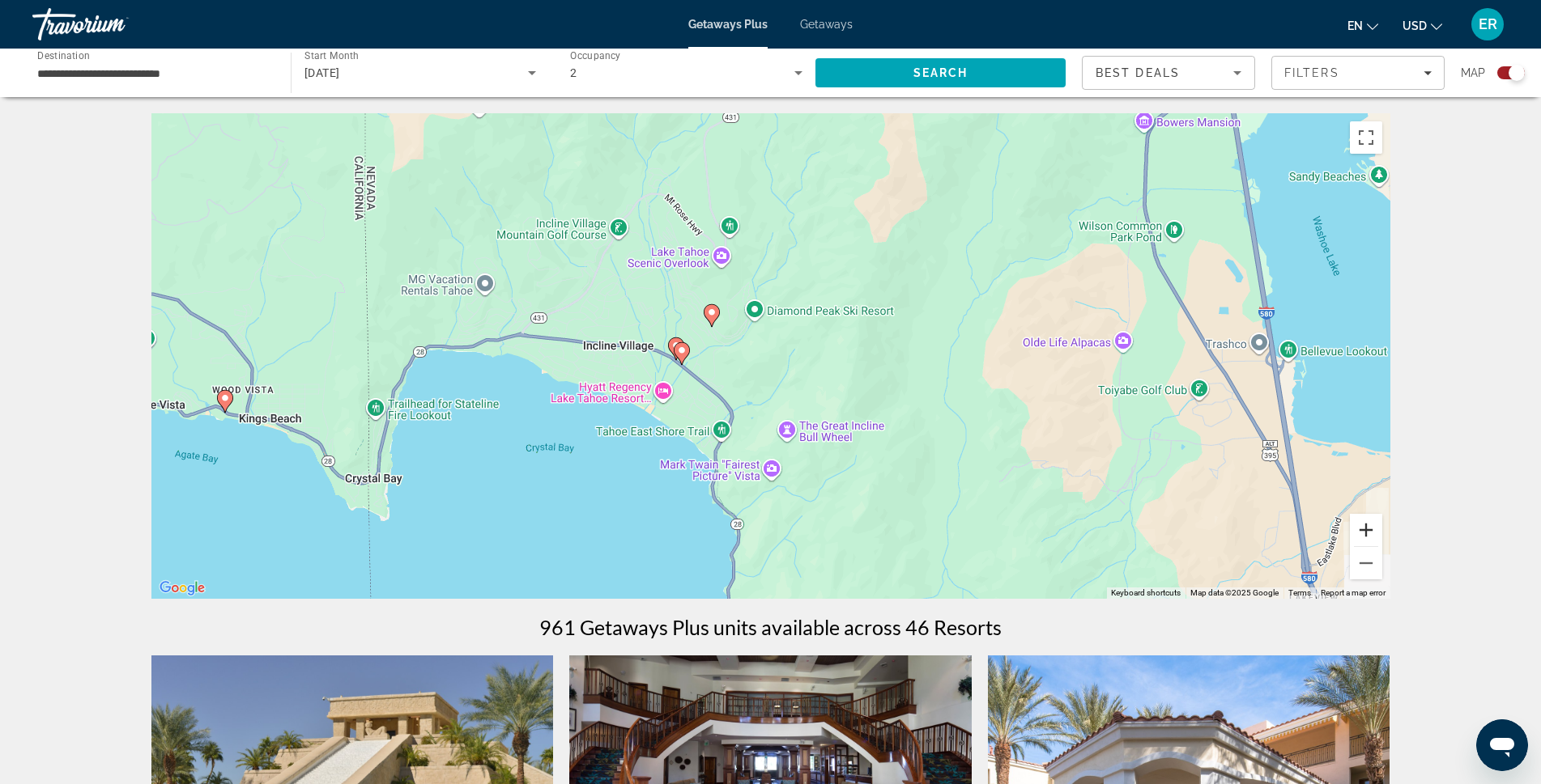
click at [1370, 532] on button "Zoom in" at bounding box center [1366, 530] width 33 height 33
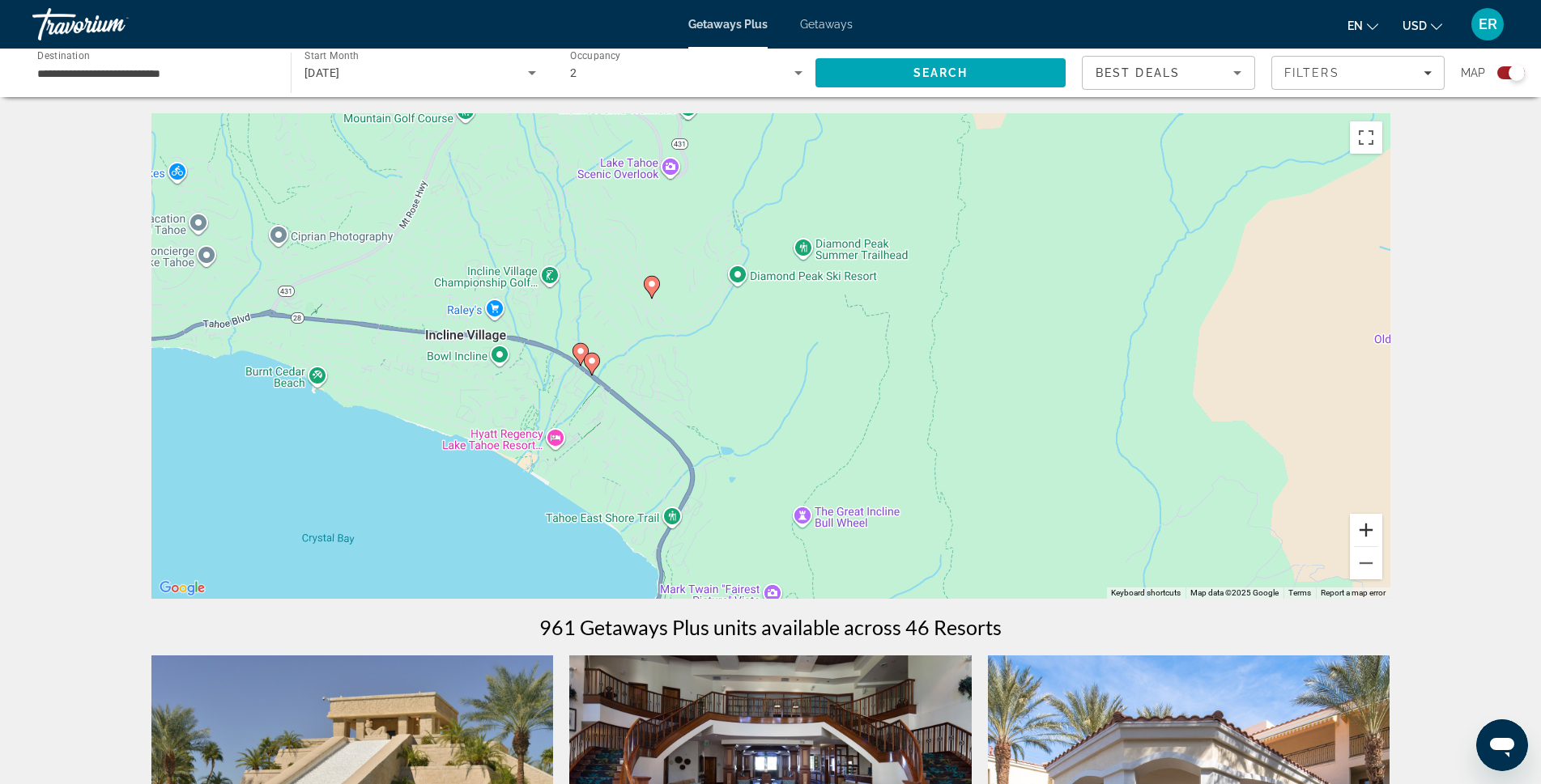
click at [1370, 532] on button "Zoom in" at bounding box center [1366, 530] width 33 height 33
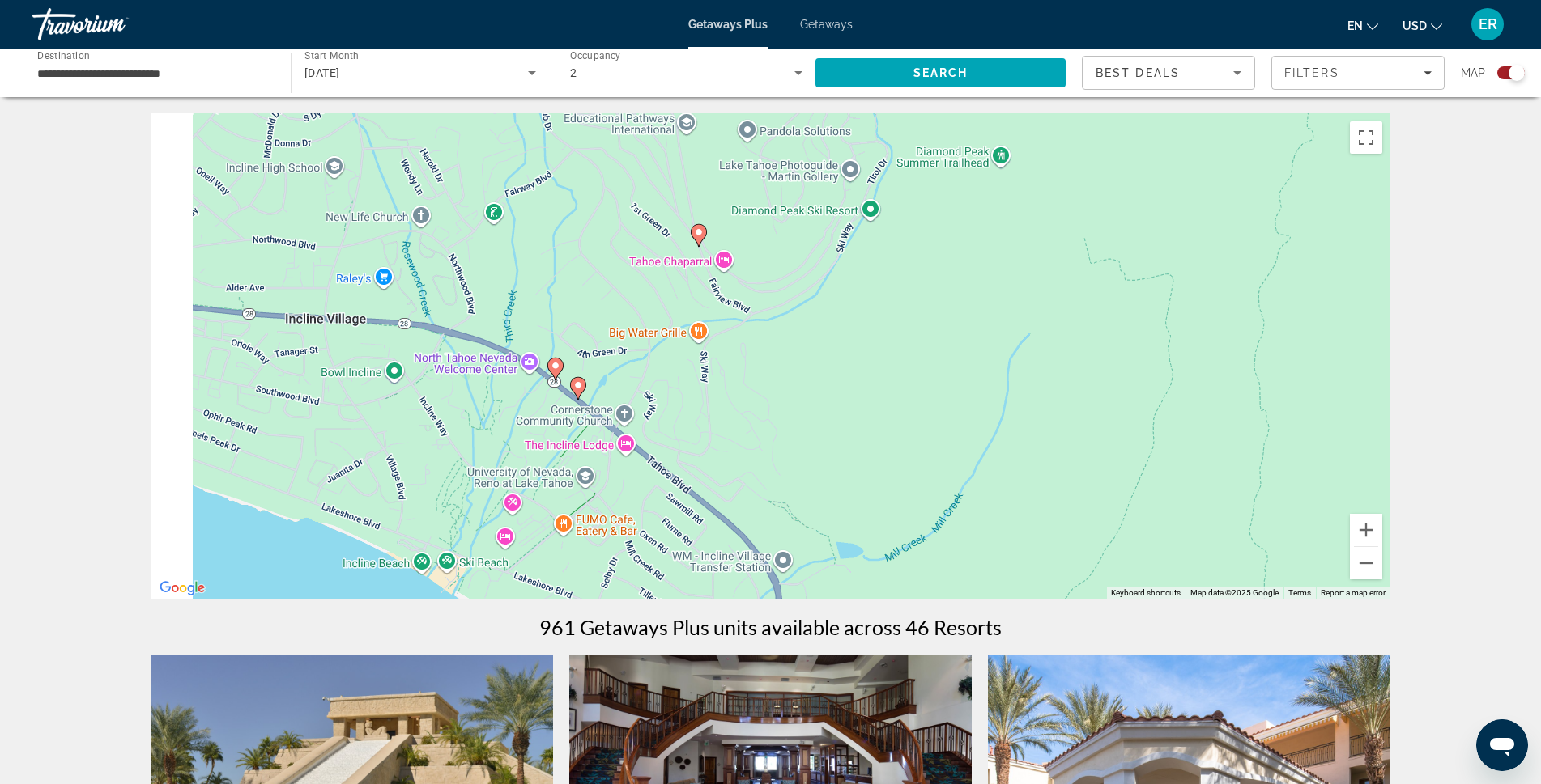
drag, startPoint x: 690, startPoint y: 423, endPoint x: 936, endPoint y: 432, distance: 246.2
click at [936, 432] on div "To activate drag with keyboard, press Alt + Enter. Once in keyboard drag state,…" at bounding box center [770, 356] width 1239 height 486
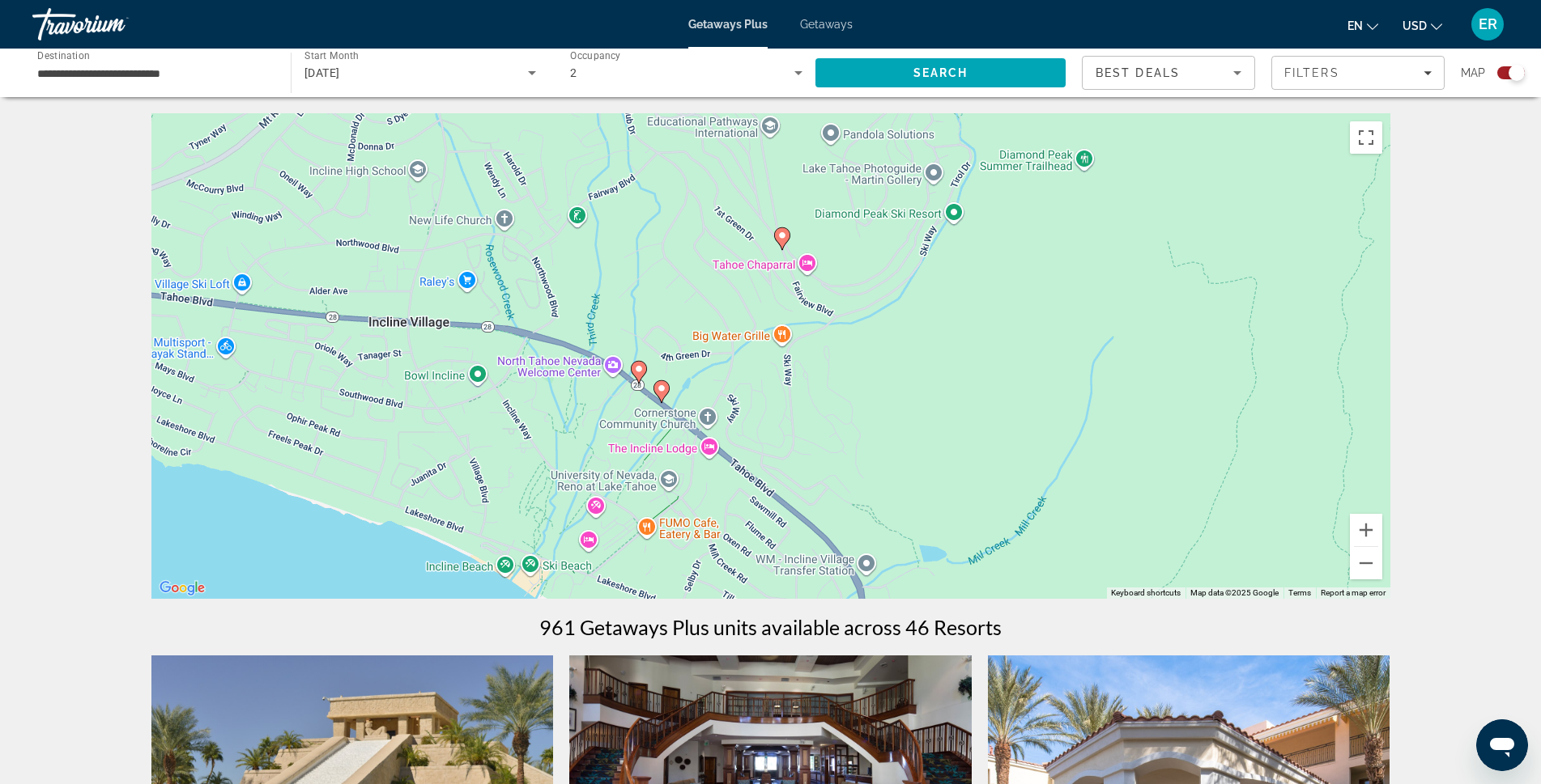
click at [780, 236] on image "Main content" at bounding box center [782, 236] width 10 height 10
type input "**********"
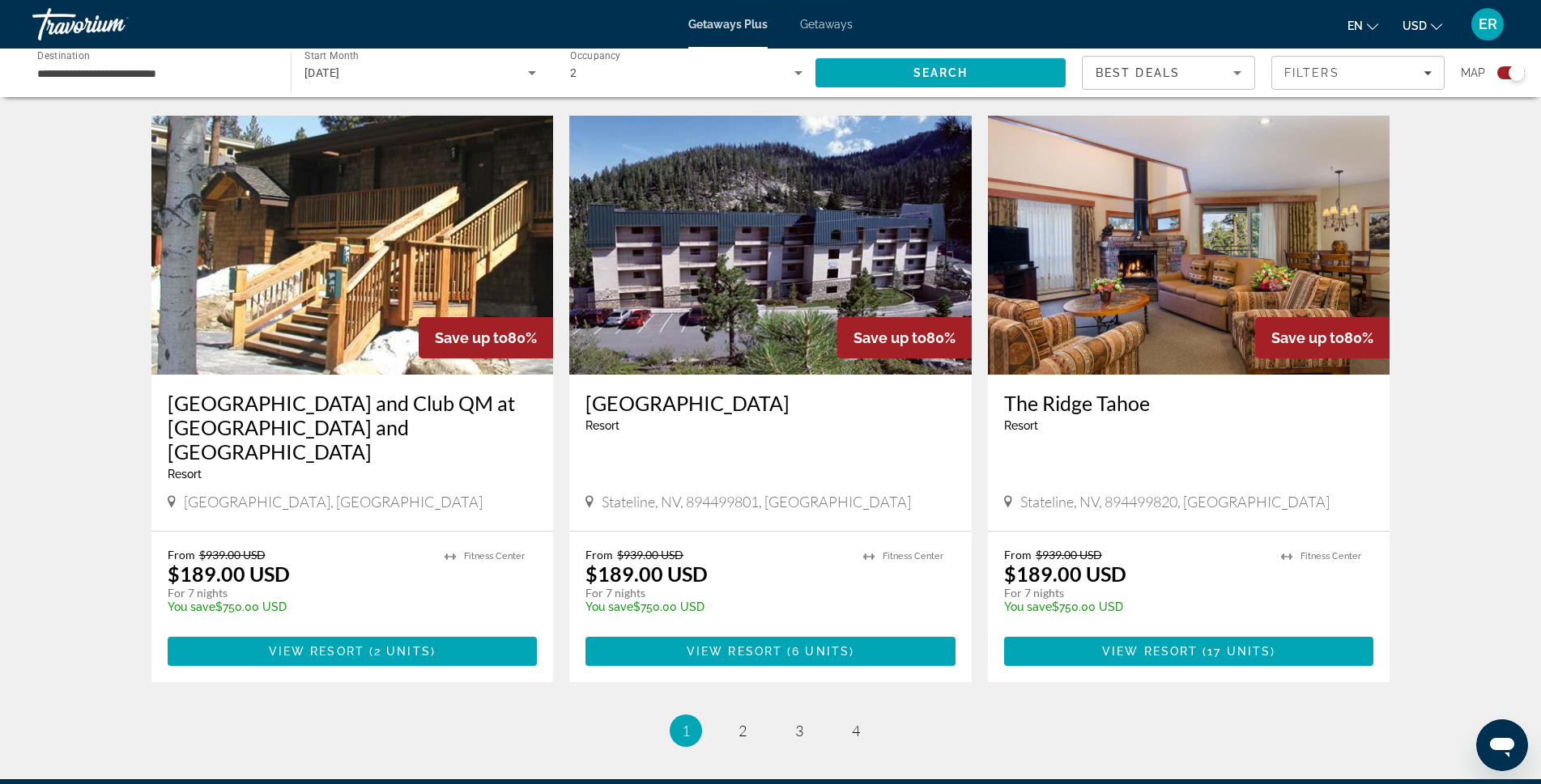
scroll to position [2303, 0]
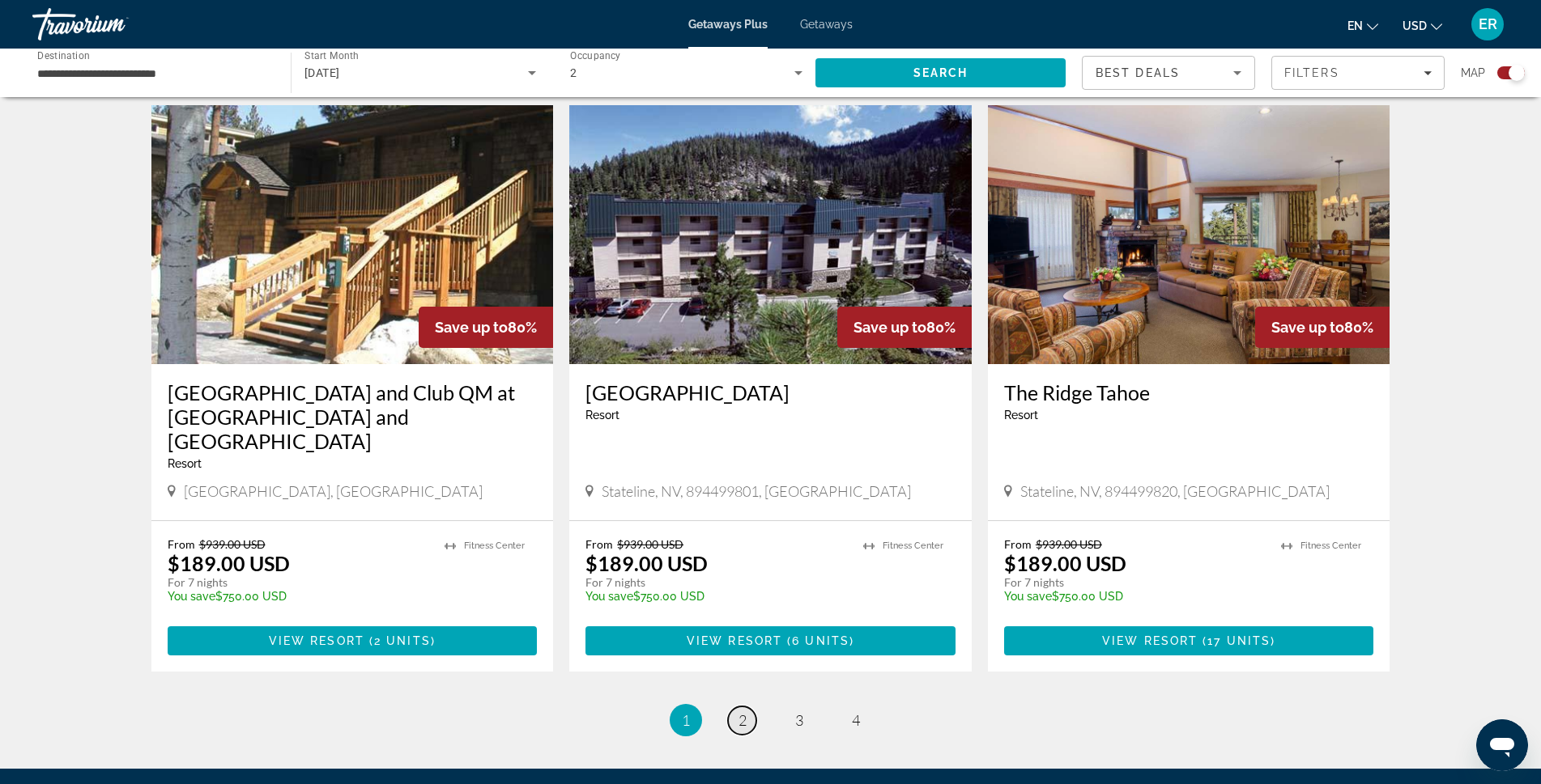
click at [749, 706] on link "page 2" at bounding box center [742, 720] width 28 height 28
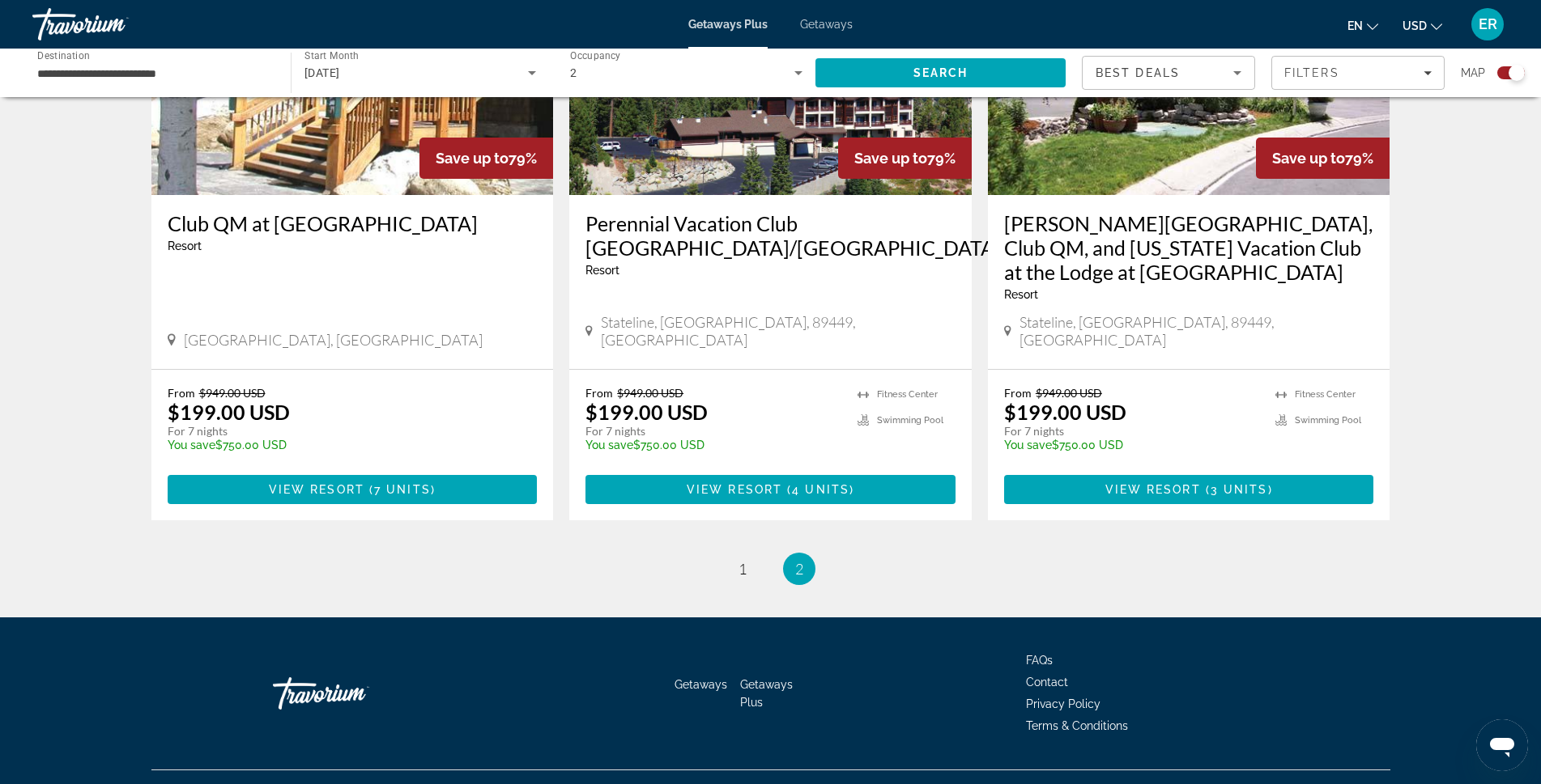
scroll to position [2433, 0]
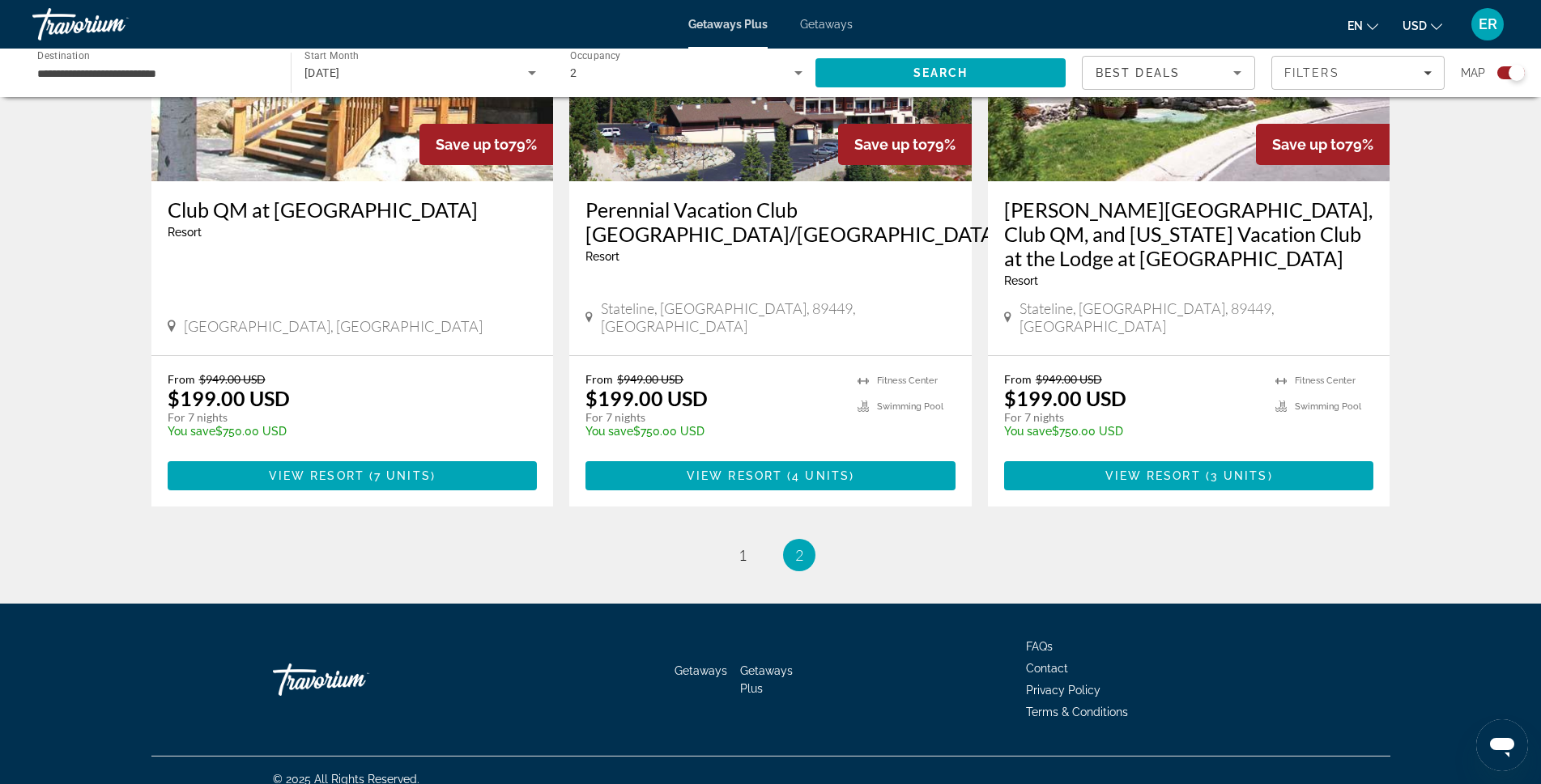
click at [801, 546] on span "2" at bounding box center [799, 555] width 8 height 18
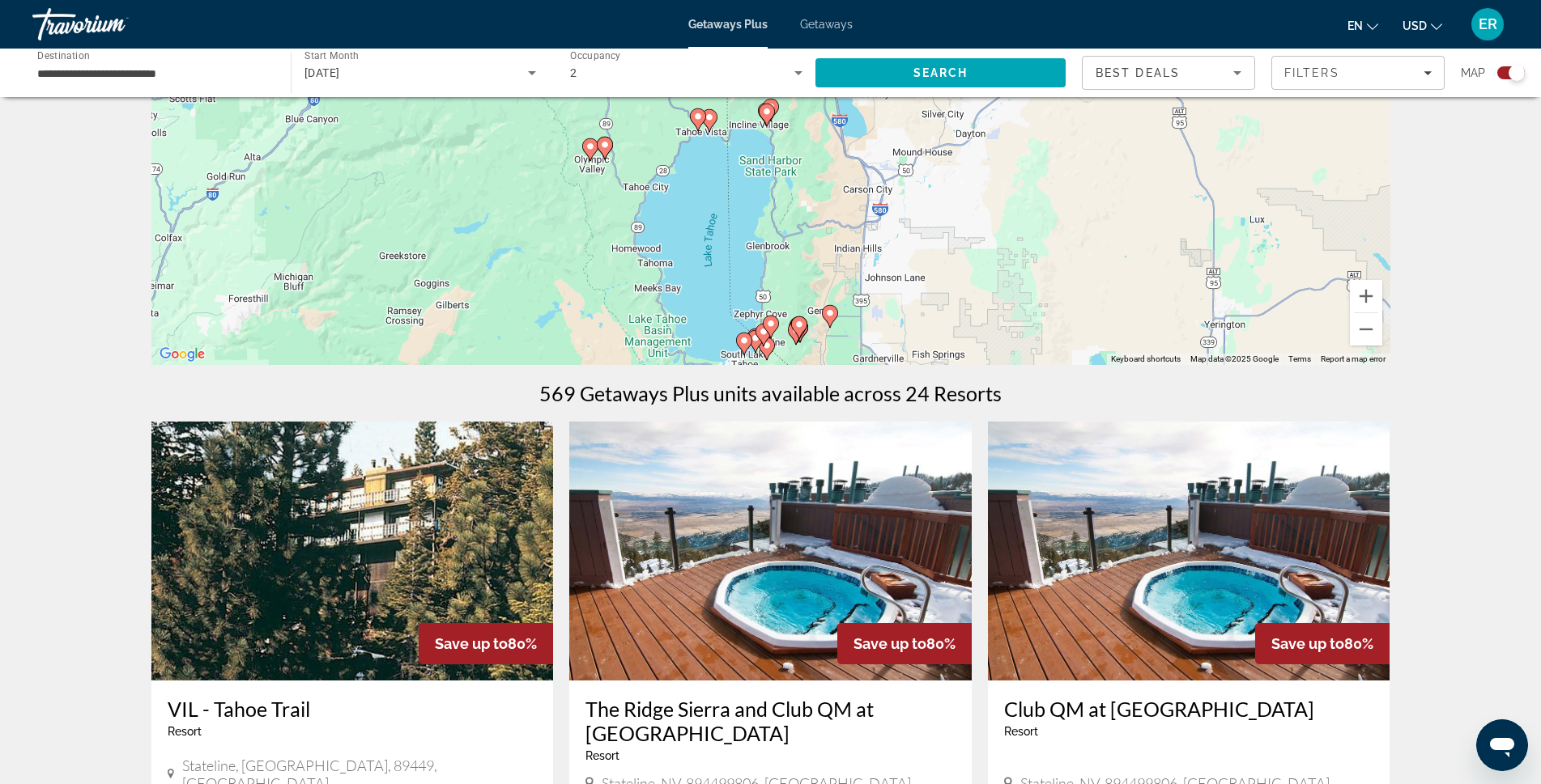
scroll to position [243, 0]
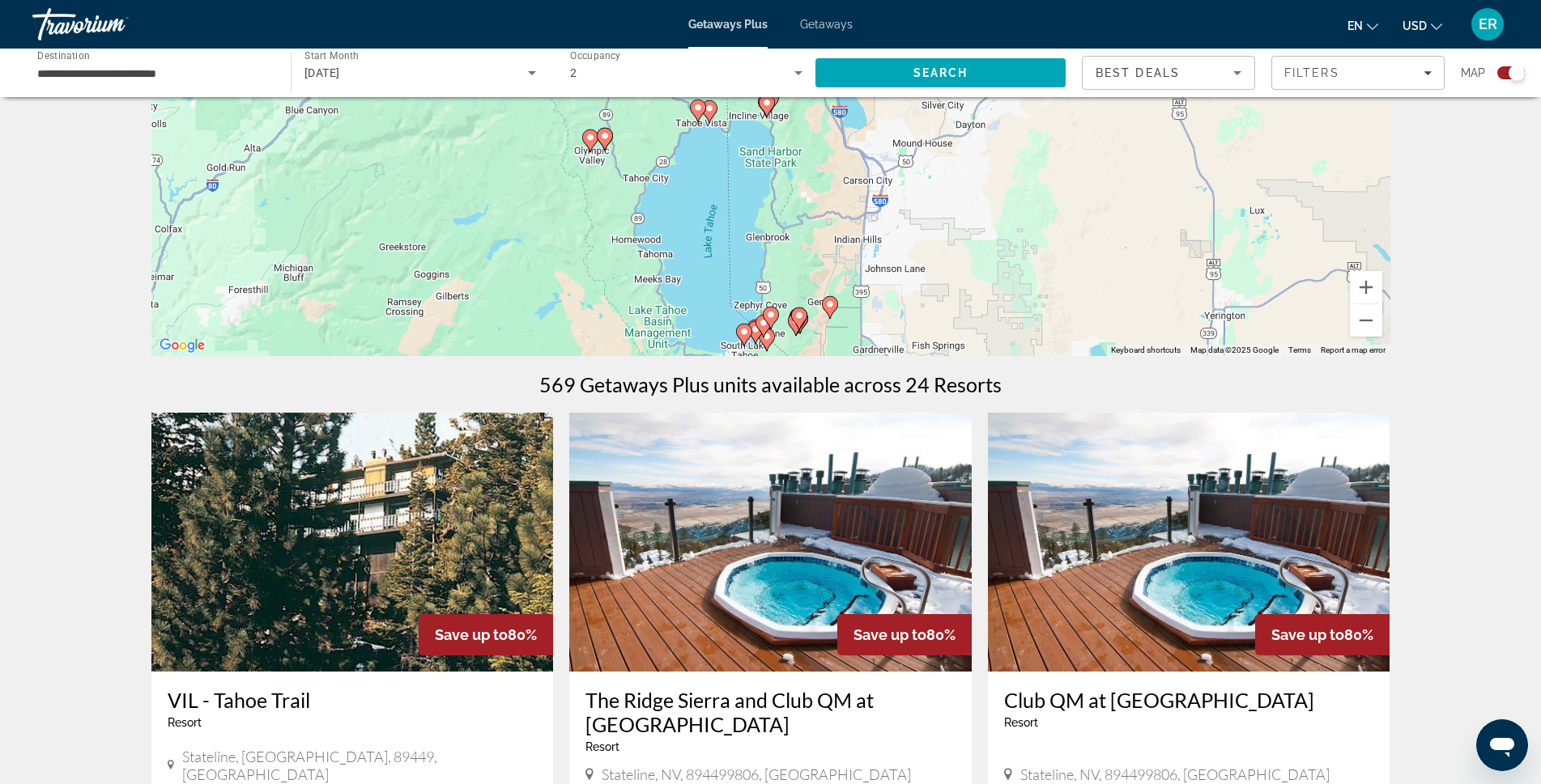
click at [340, 72] on span "[DATE]" at bounding box center [323, 73] width 36 height 13
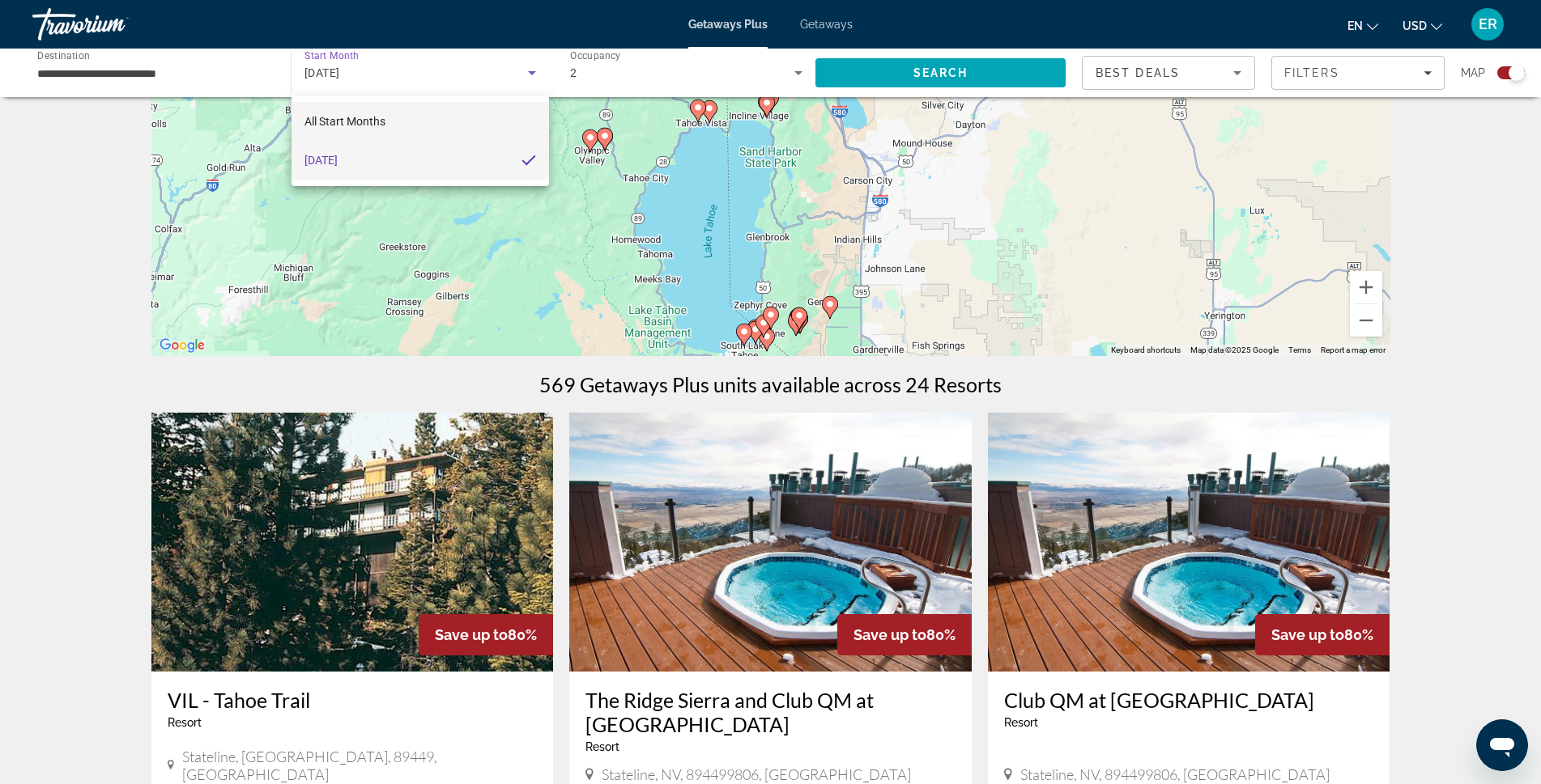
click at [353, 125] on span "All Start Months" at bounding box center [344, 121] width 81 height 13
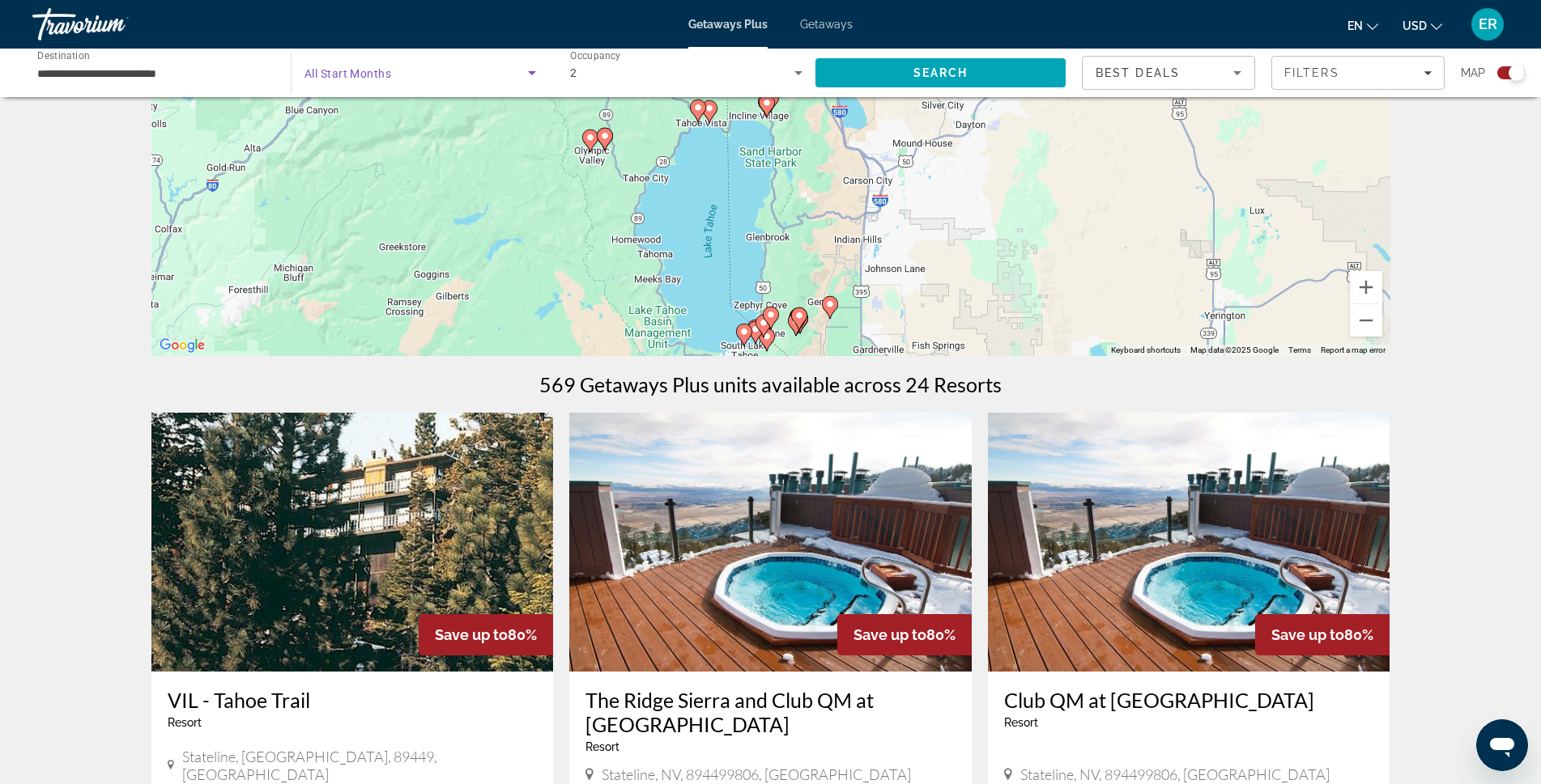
click at [363, 81] on span "Search widget" at bounding box center [416, 73] width 224 height 20
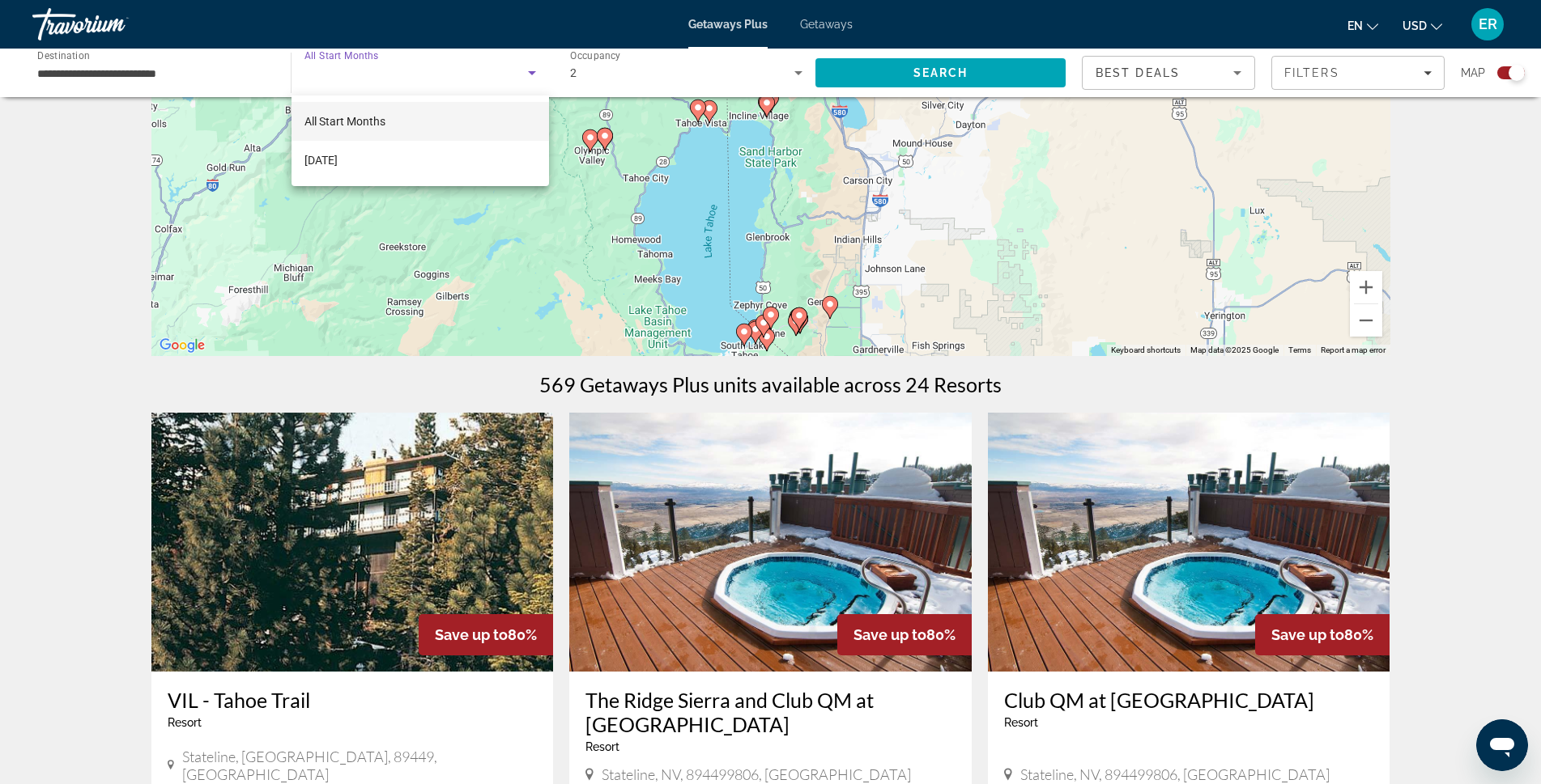
click at [363, 81] on div at bounding box center [770, 392] width 1541 height 784
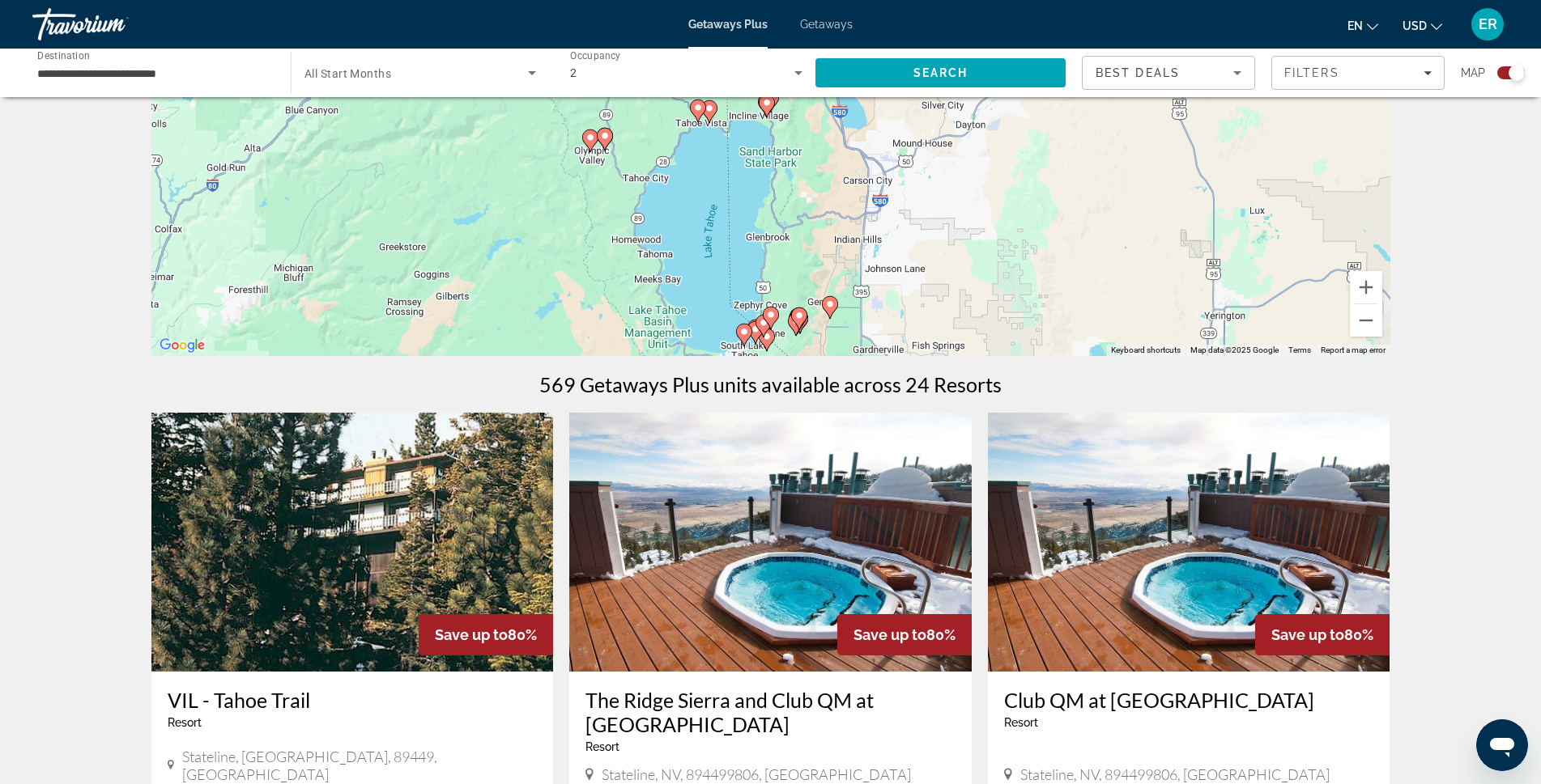
click at [58, 33] on div "Travorium" at bounding box center [113, 24] width 162 height 42
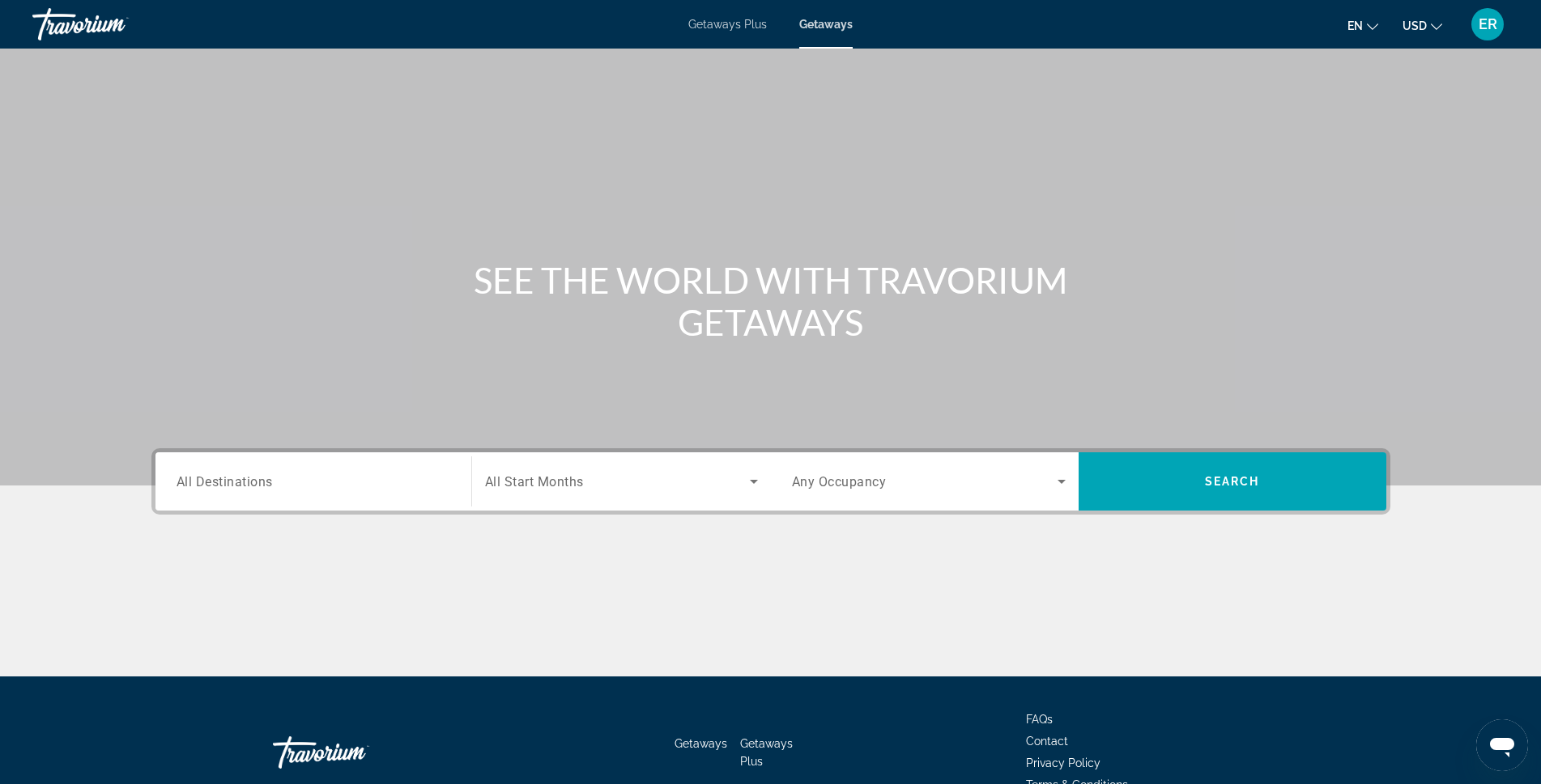
click at [576, 484] on span "All Start Months" at bounding box center [534, 482] width 99 height 15
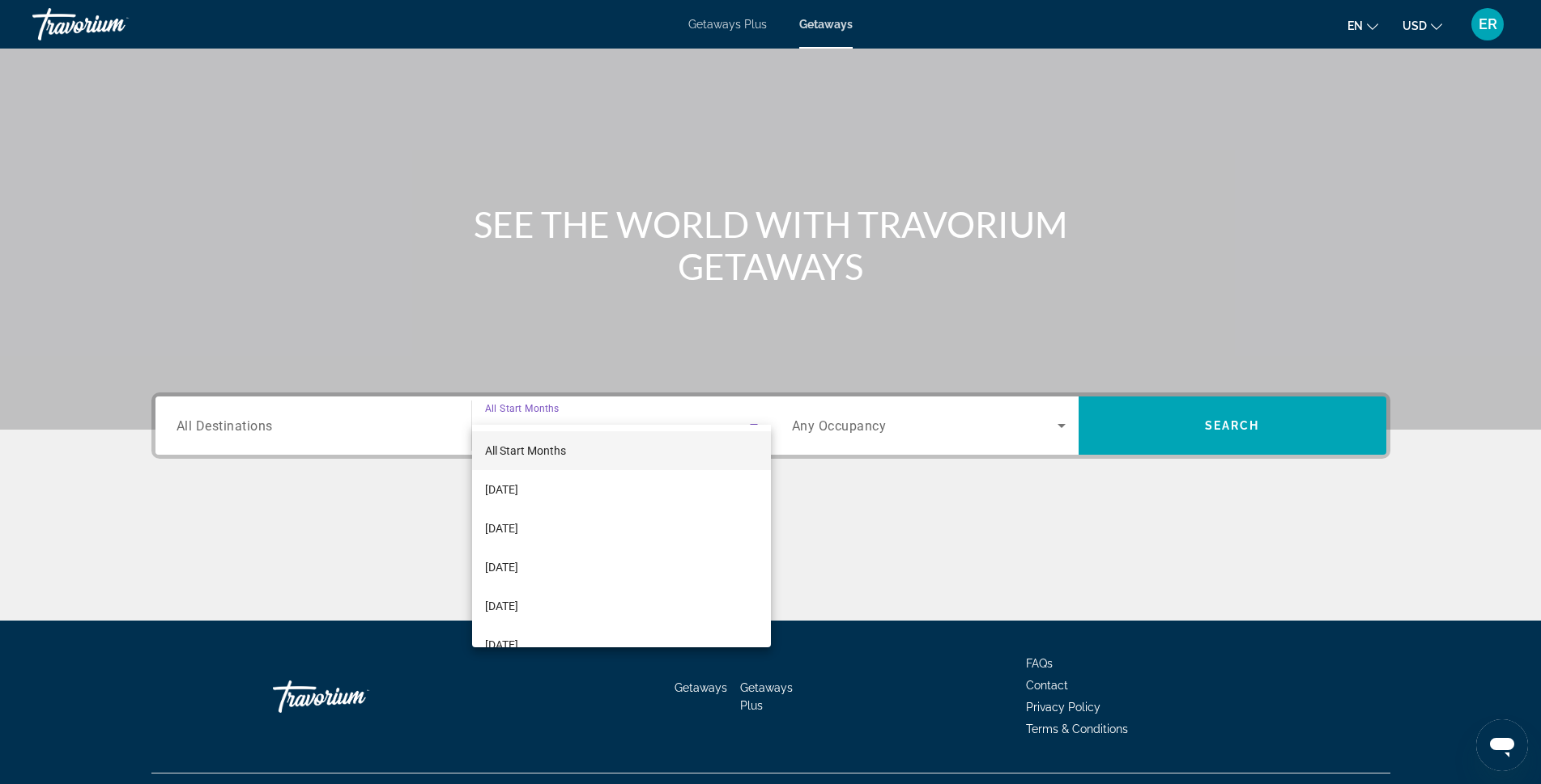
scroll to position [91, 0]
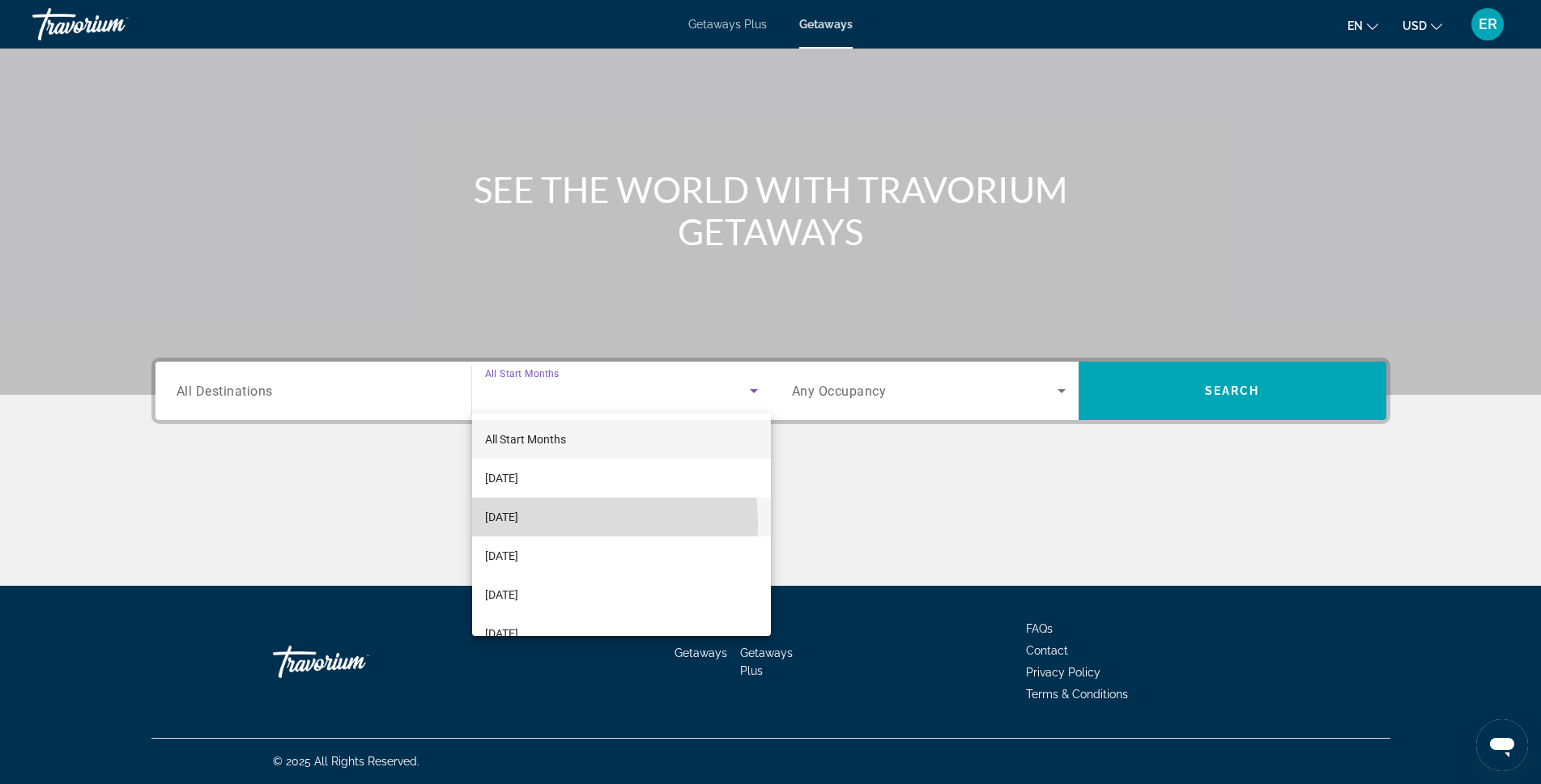
click at [519, 523] on span "[DATE]" at bounding box center [501, 517] width 33 height 20
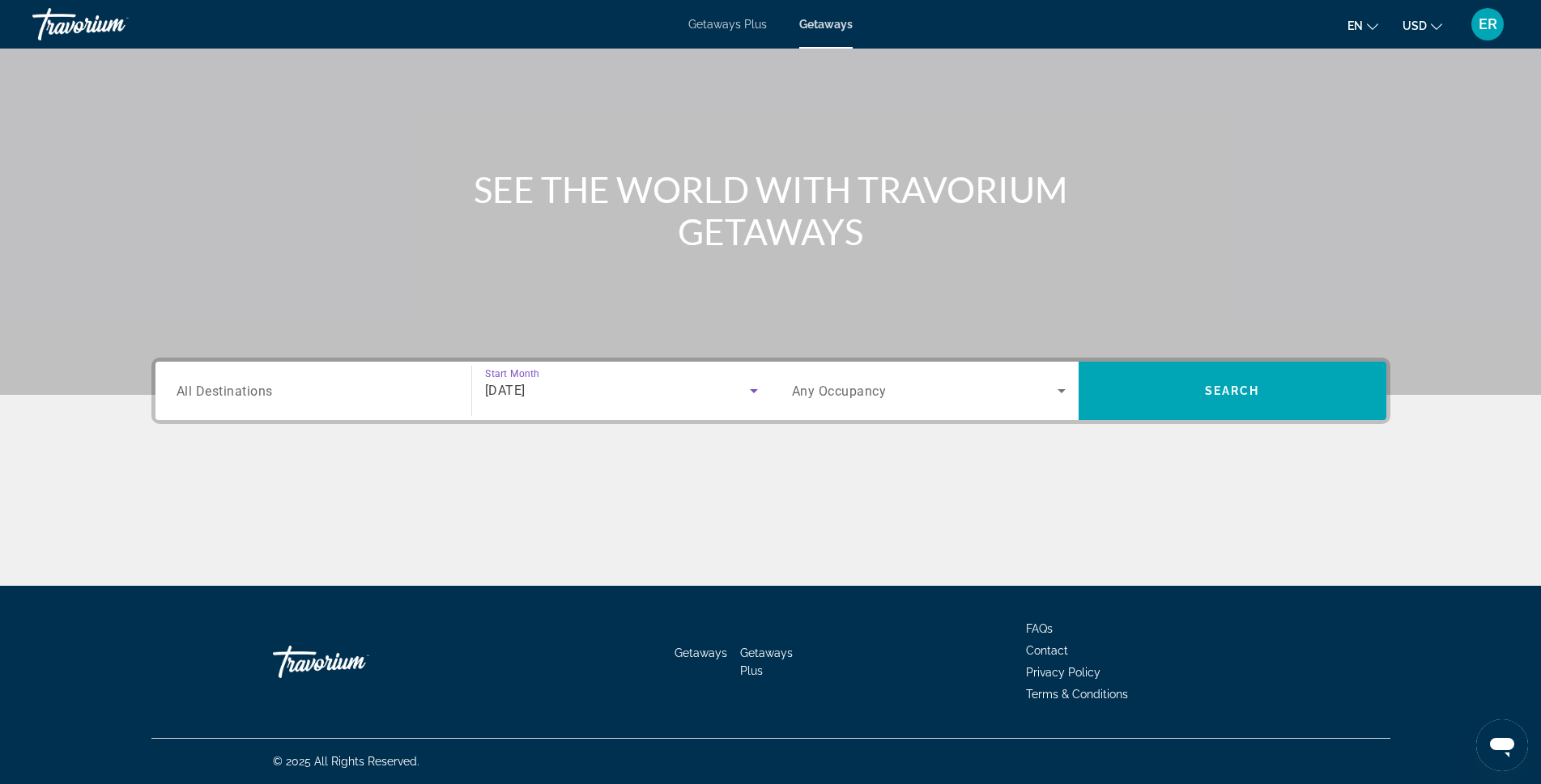
click at [317, 385] on input "Destination All Destinations" at bounding box center [313, 392] width 274 height 20
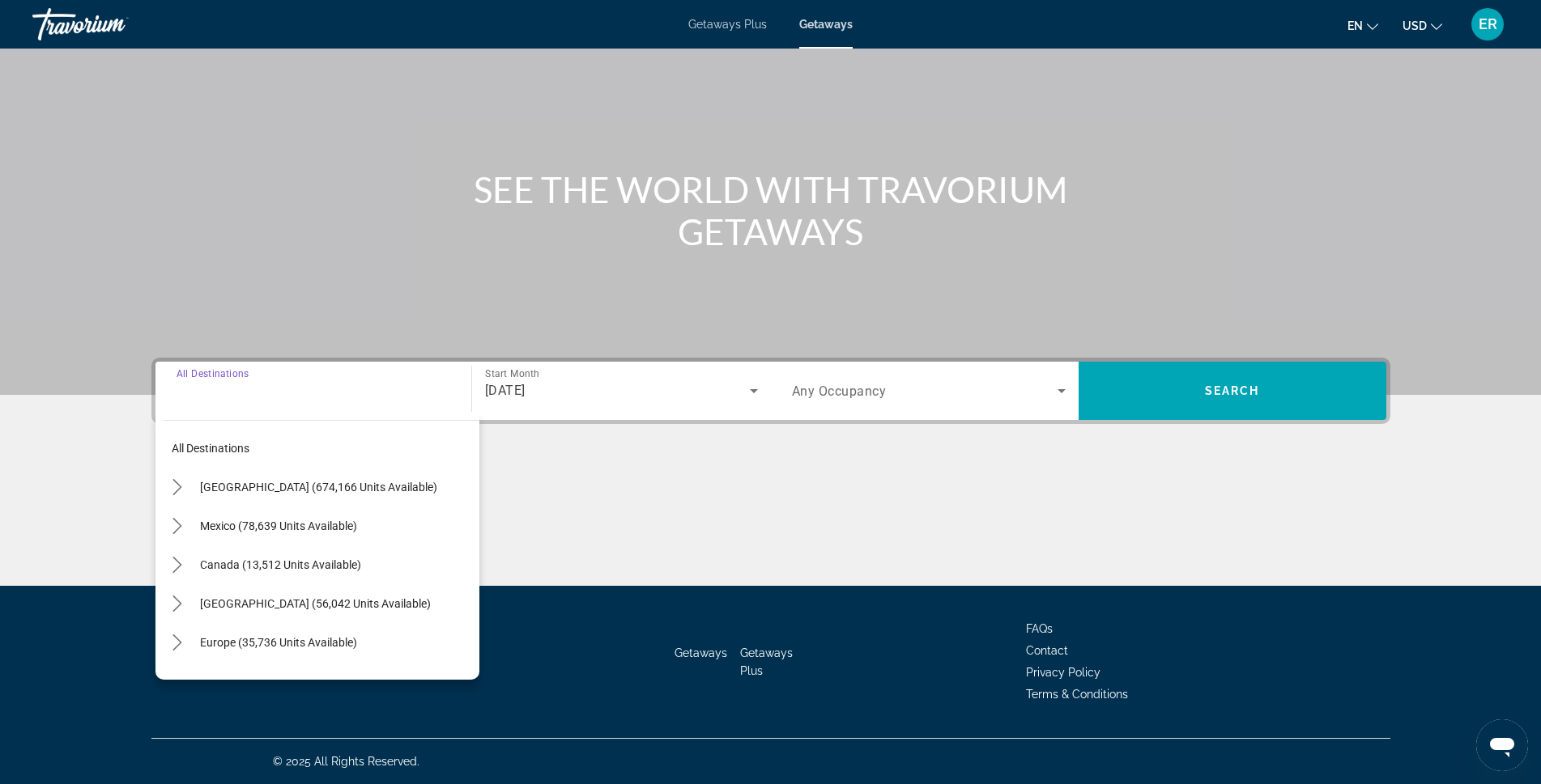
click at [308, 388] on input "Destination All Destinations" at bounding box center [313, 392] width 274 height 20
click at [1057, 388] on icon "Search widget" at bounding box center [1062, 391] width 20 height 20
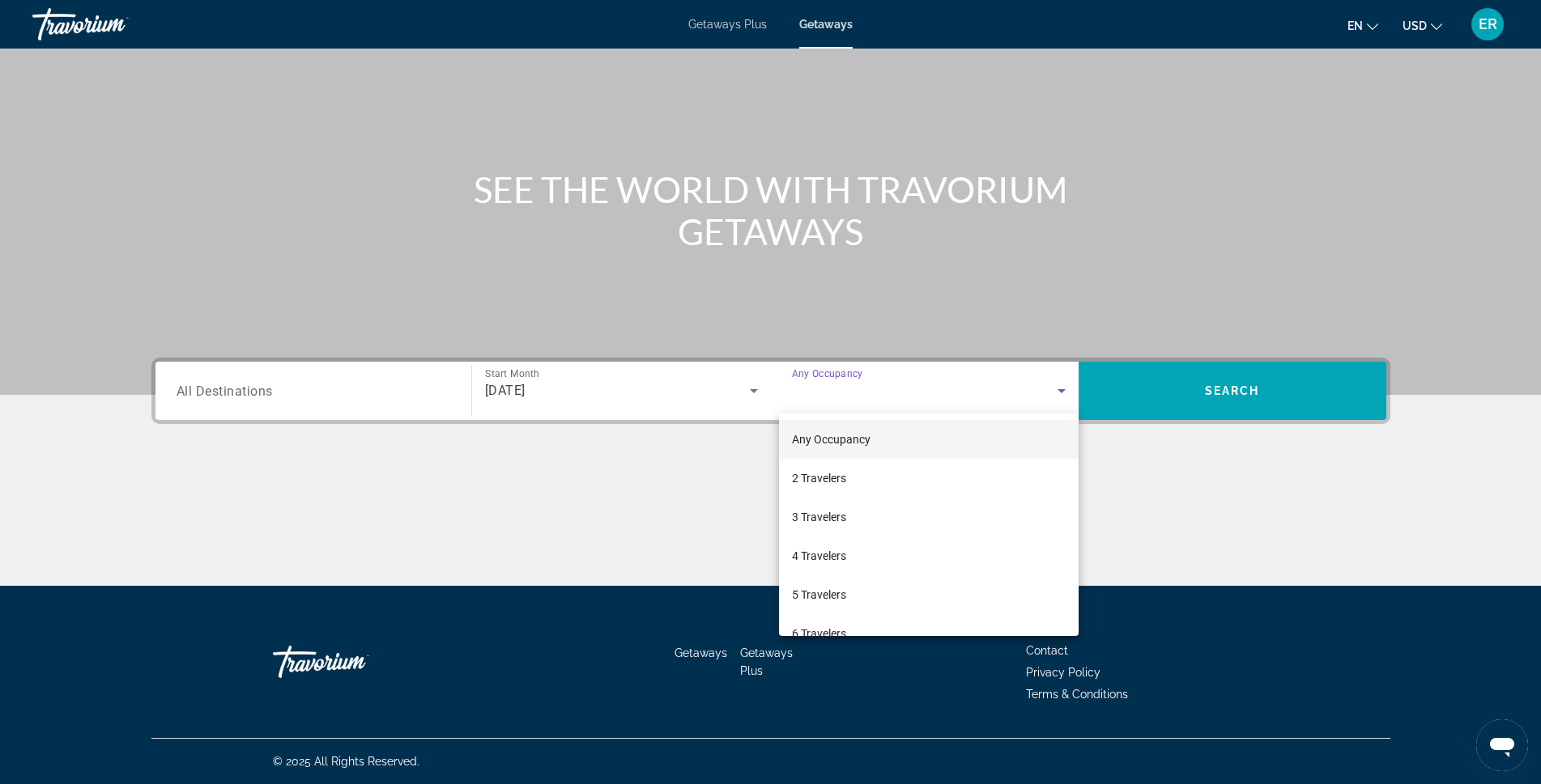
click at [1057, 388] on div at bounding box center [770, 392] width 1541 height 784
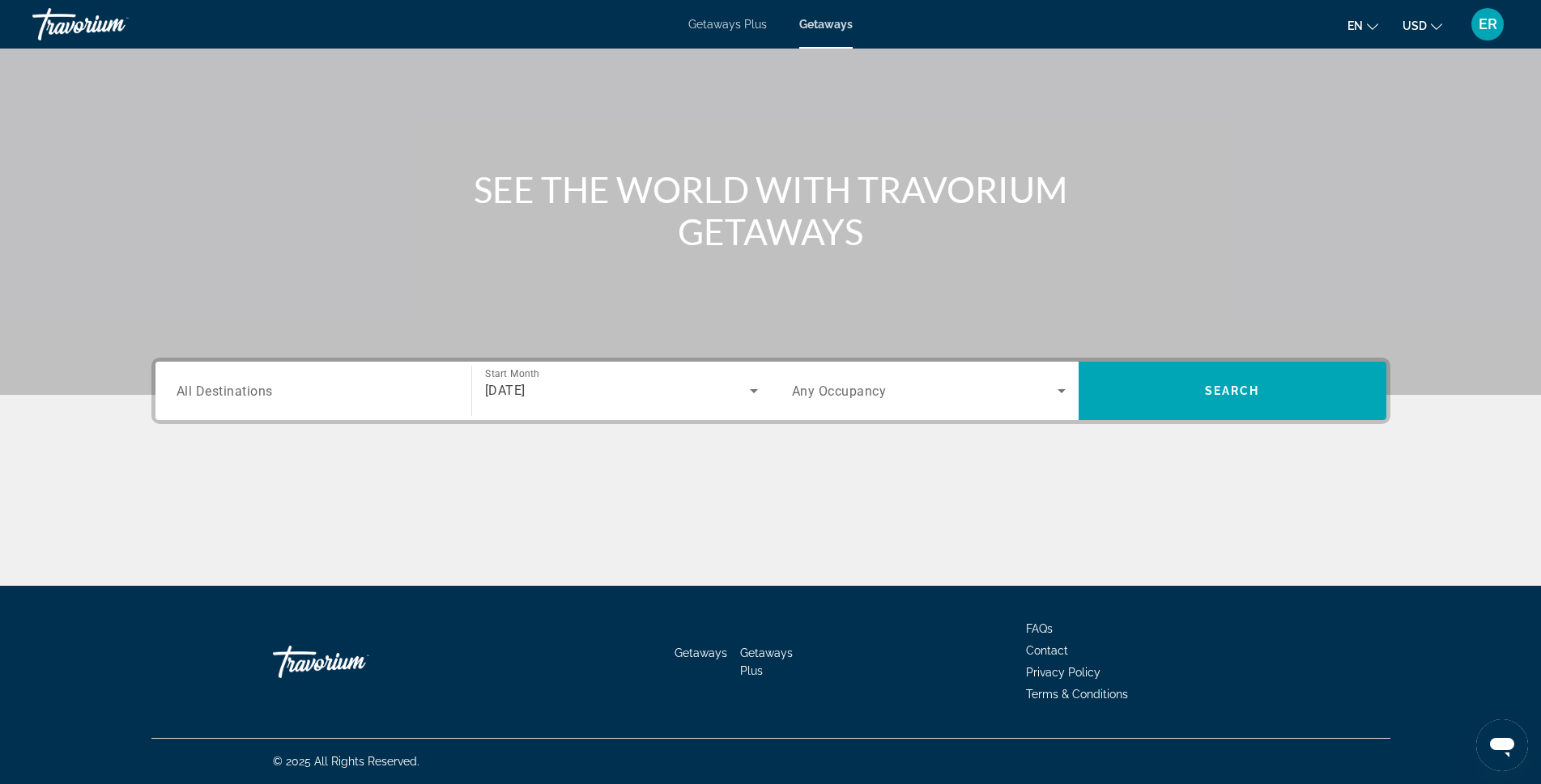
click at [526, 394] on span "[DATE]" at bounding box center [505, 390] width 41 height 15
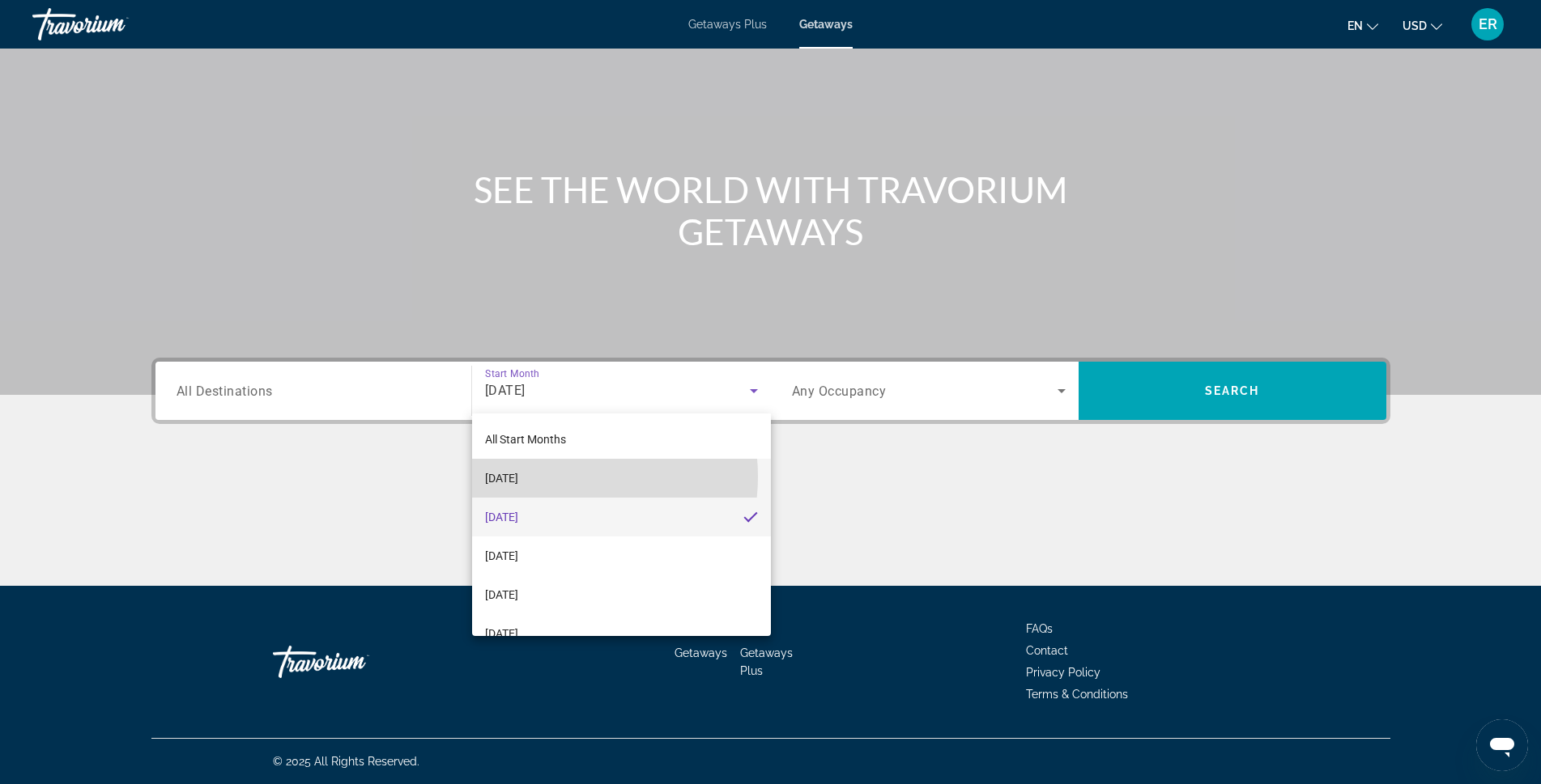
click at [558, 477] on mat-option "[DATE]" at bounding box center [621, 478] width 299 height 39
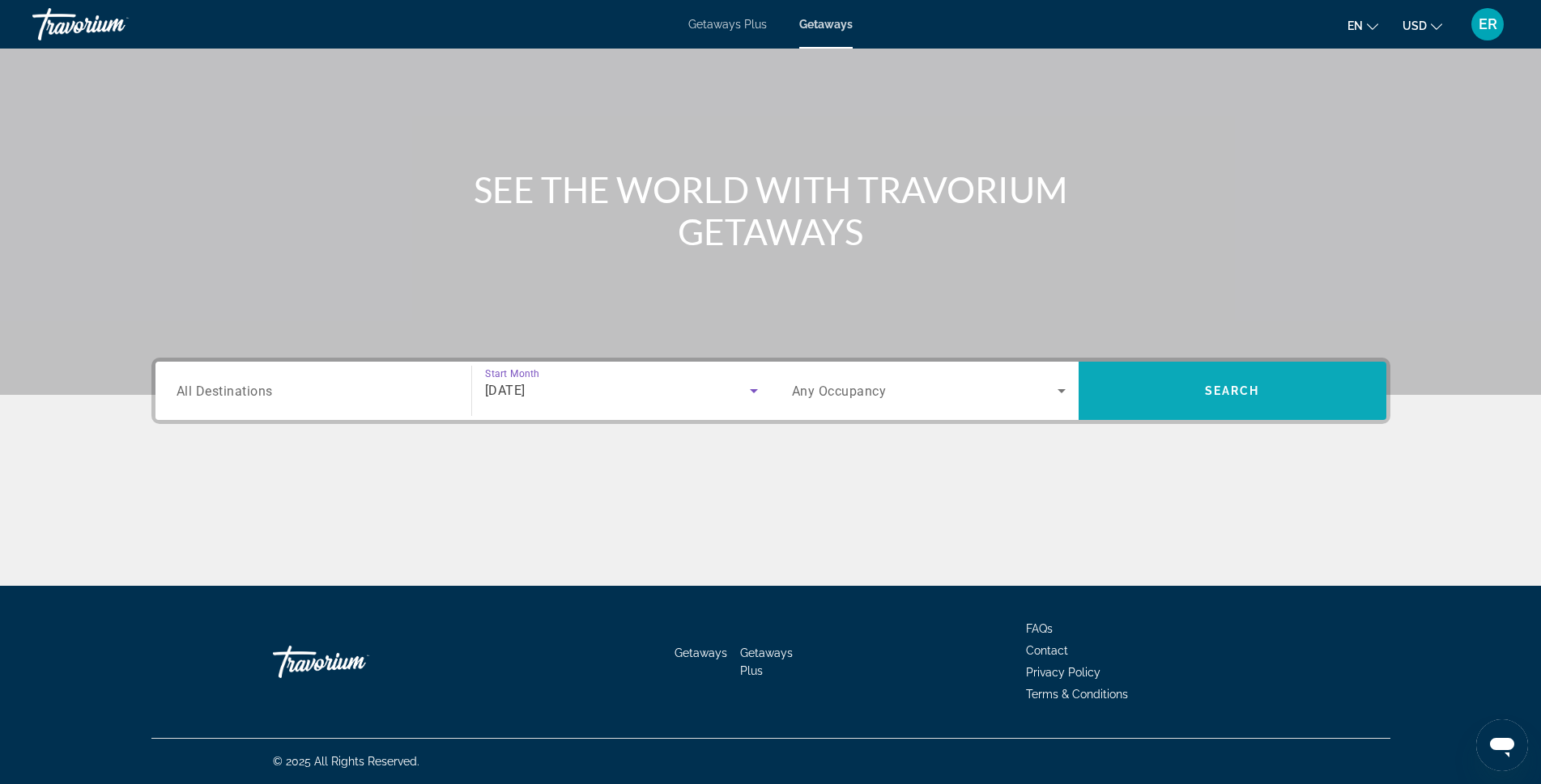
click at [1218, 397] on span "Search" at bounding box center [1231, 390] width 55 height 13
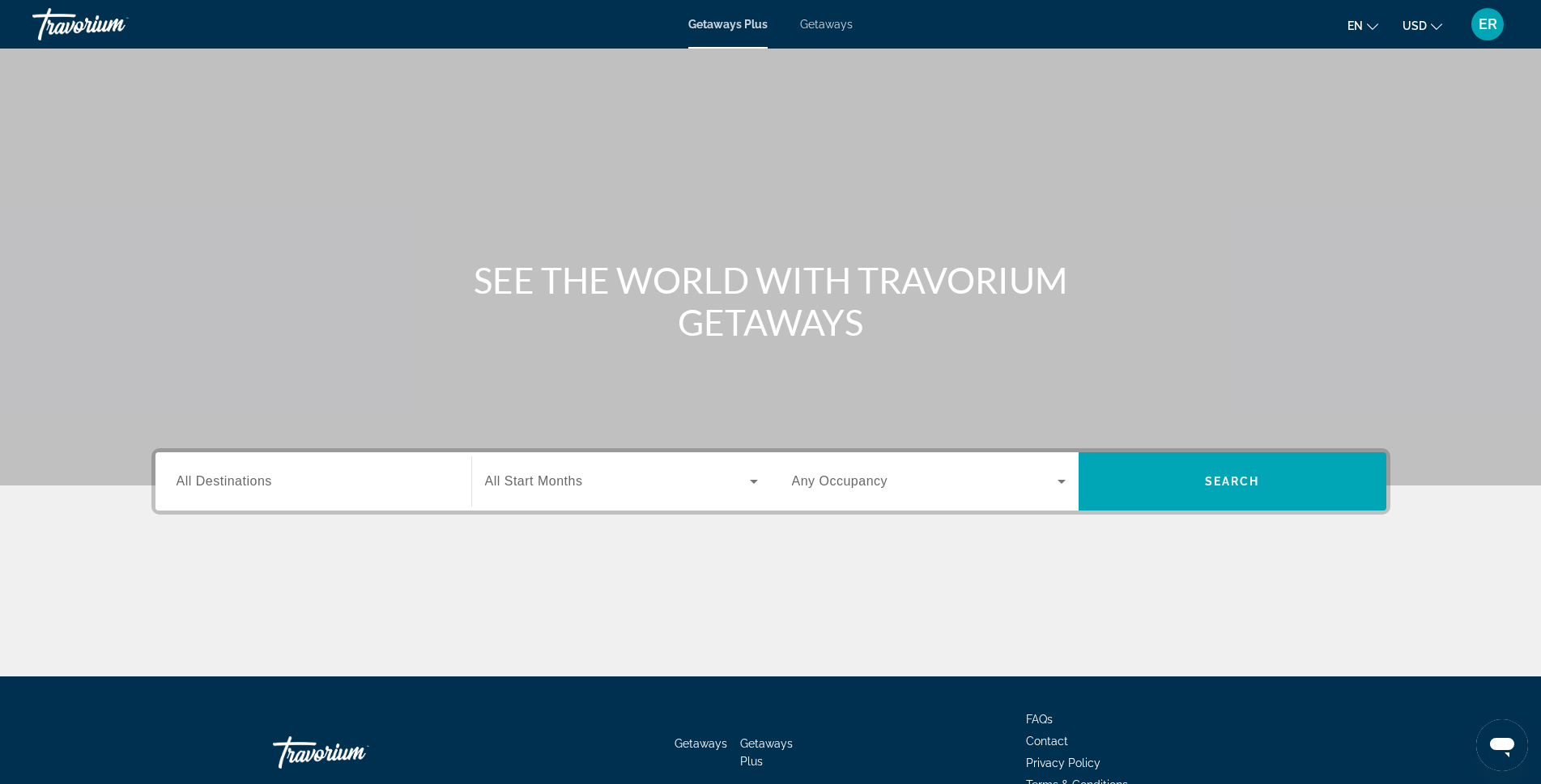
click at [299, 496] on div "Search widget" at bounding box center [313, 482] width 274 height 46
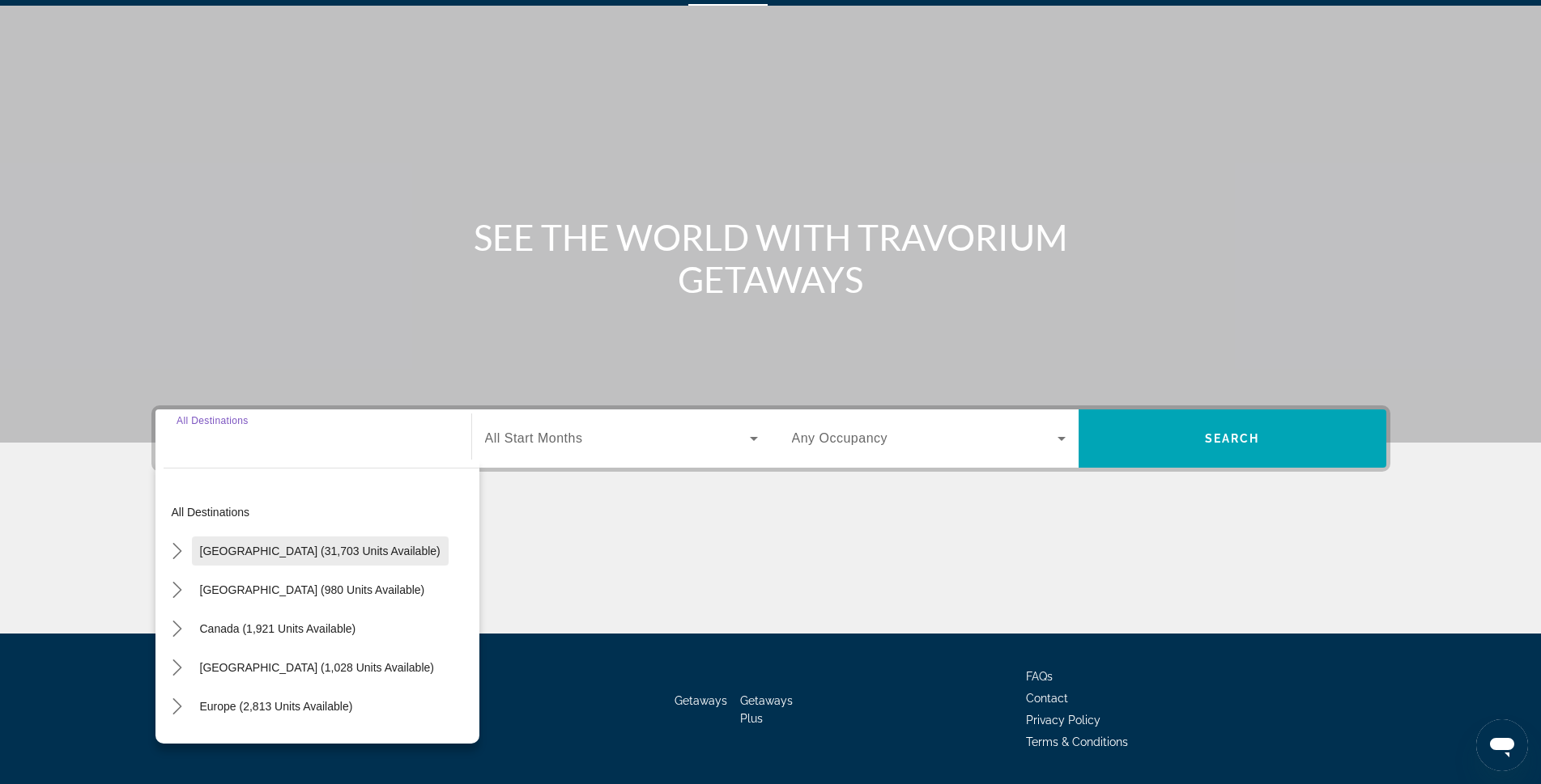
scroll to position [91, 0]
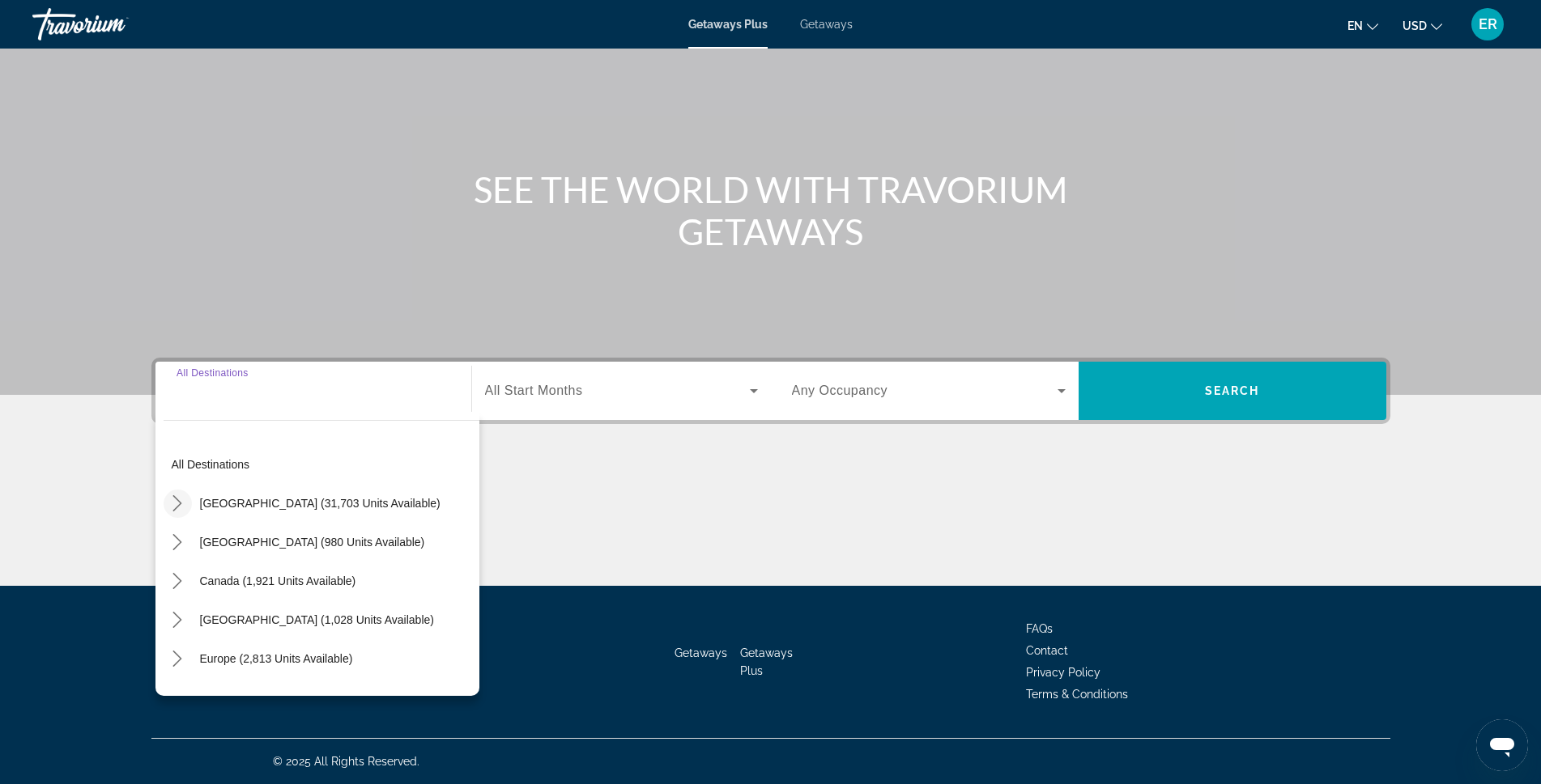
click at [171, 504] on icon "Toggle United States (31,703 units available) submenu" at bounding box center [177, 503] width 16 height 16
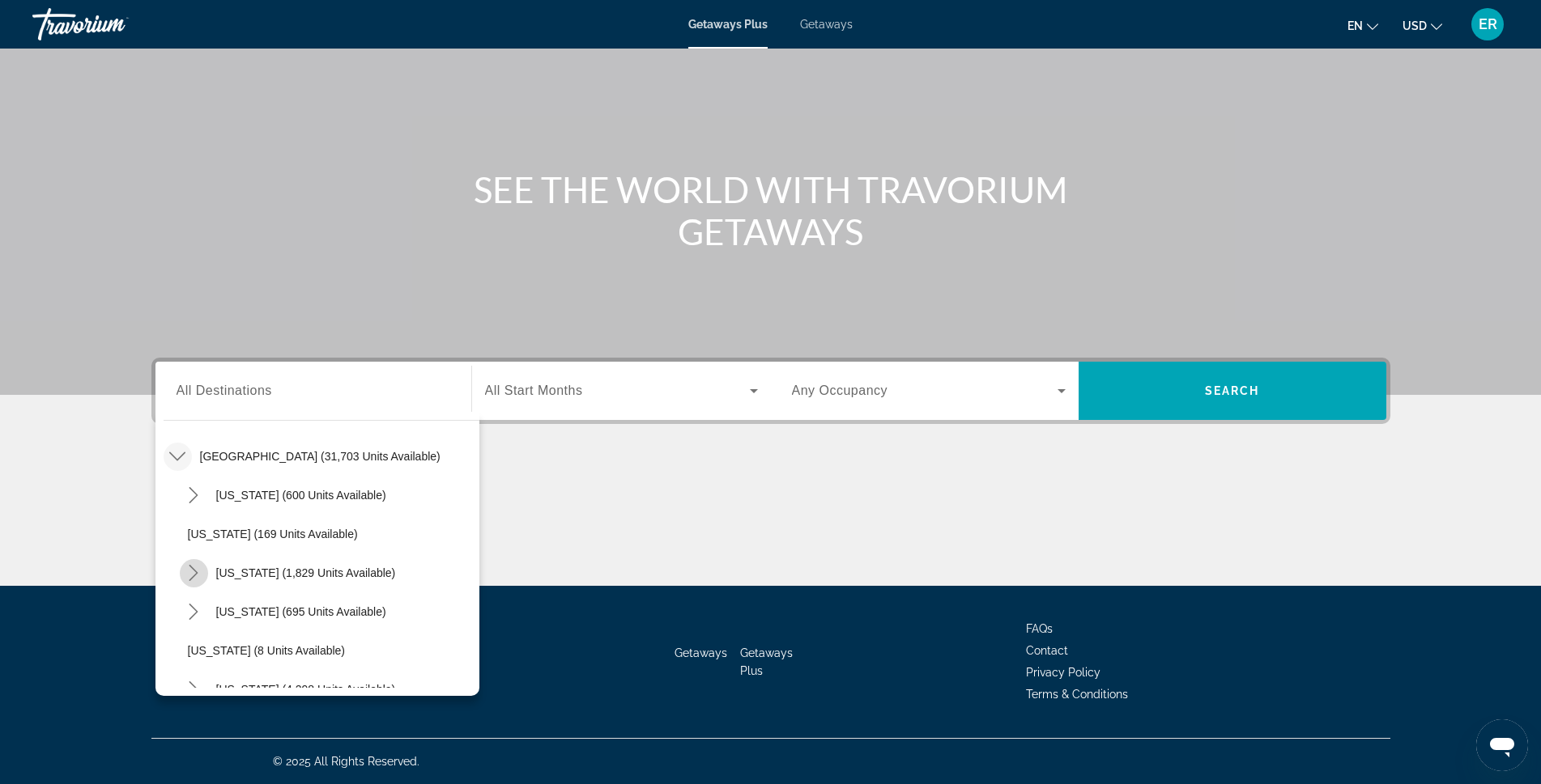
click at [194, 571] on icon "Toggle California (1,829 units available) submenu" at bounding box center [193, 573] width 9 height 16
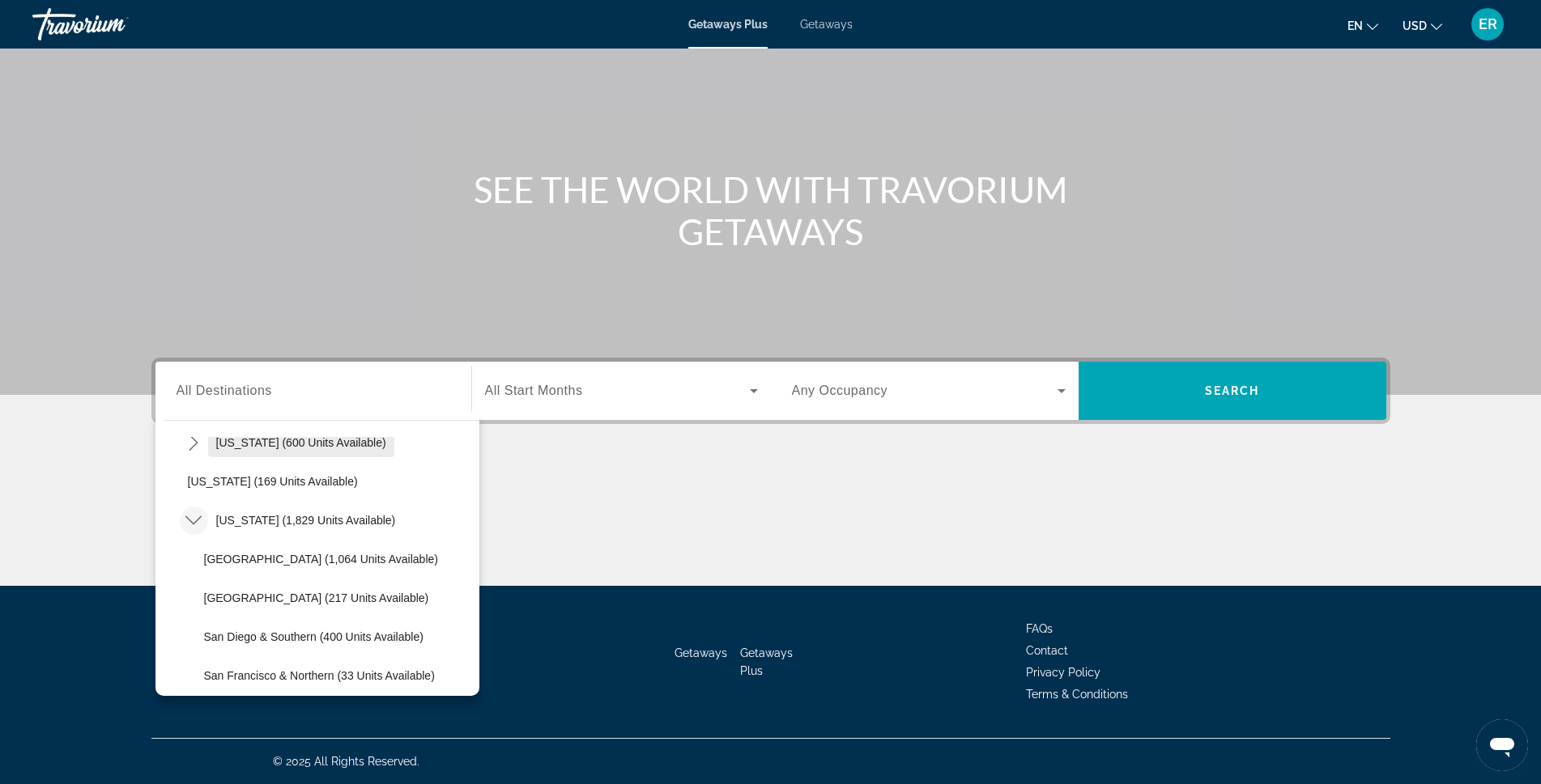
scroll to position [128, 0]
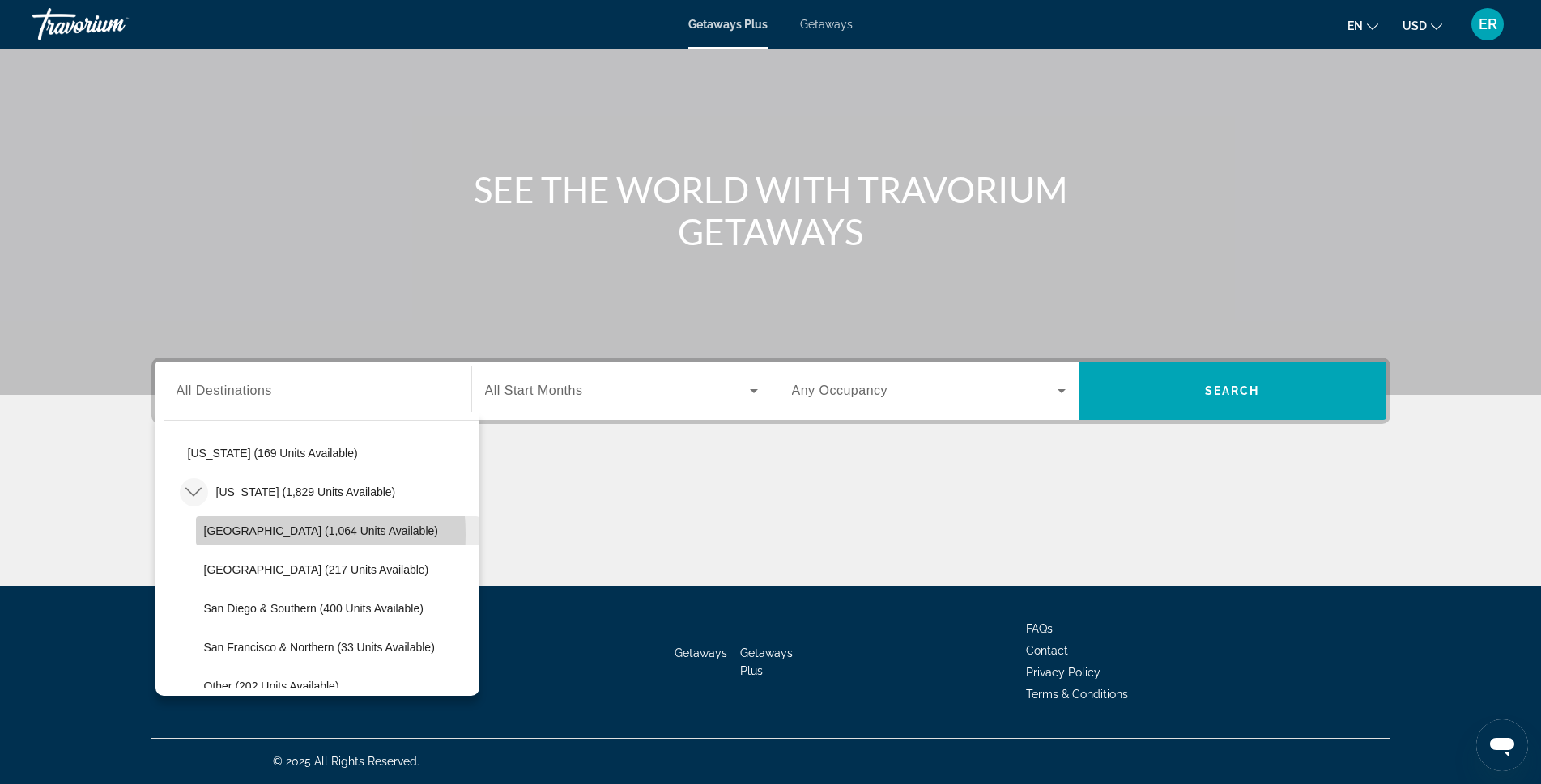
click at [239, 535] on span "[GEOGRAPHIC_DATA] (1,064 units available)" at bounding box center [321, 530] width 234 height 13
type input "**********"
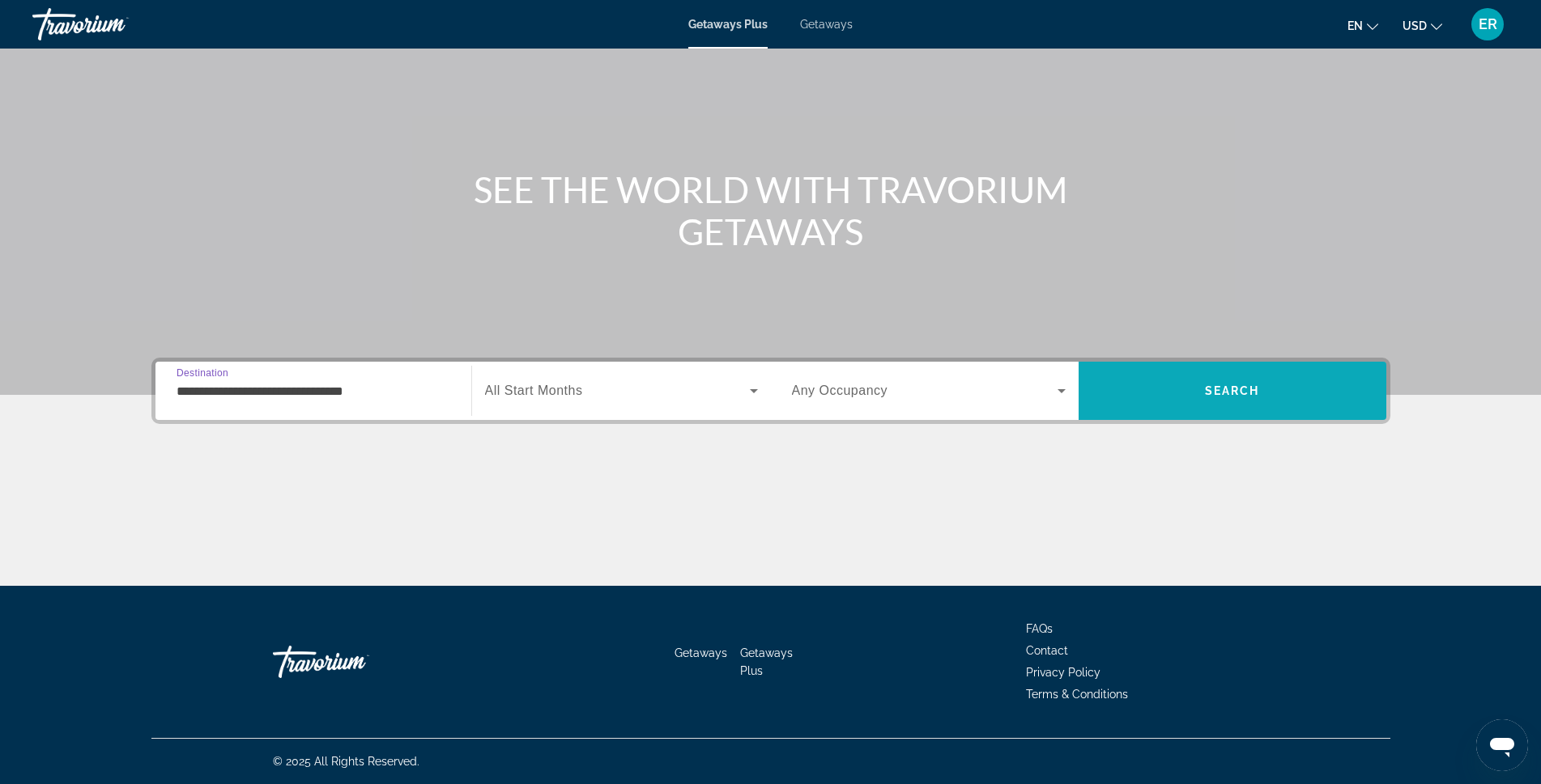
click at [1256, 392] on span "Search" at bounding box center [1231, 390] width 55 height 13
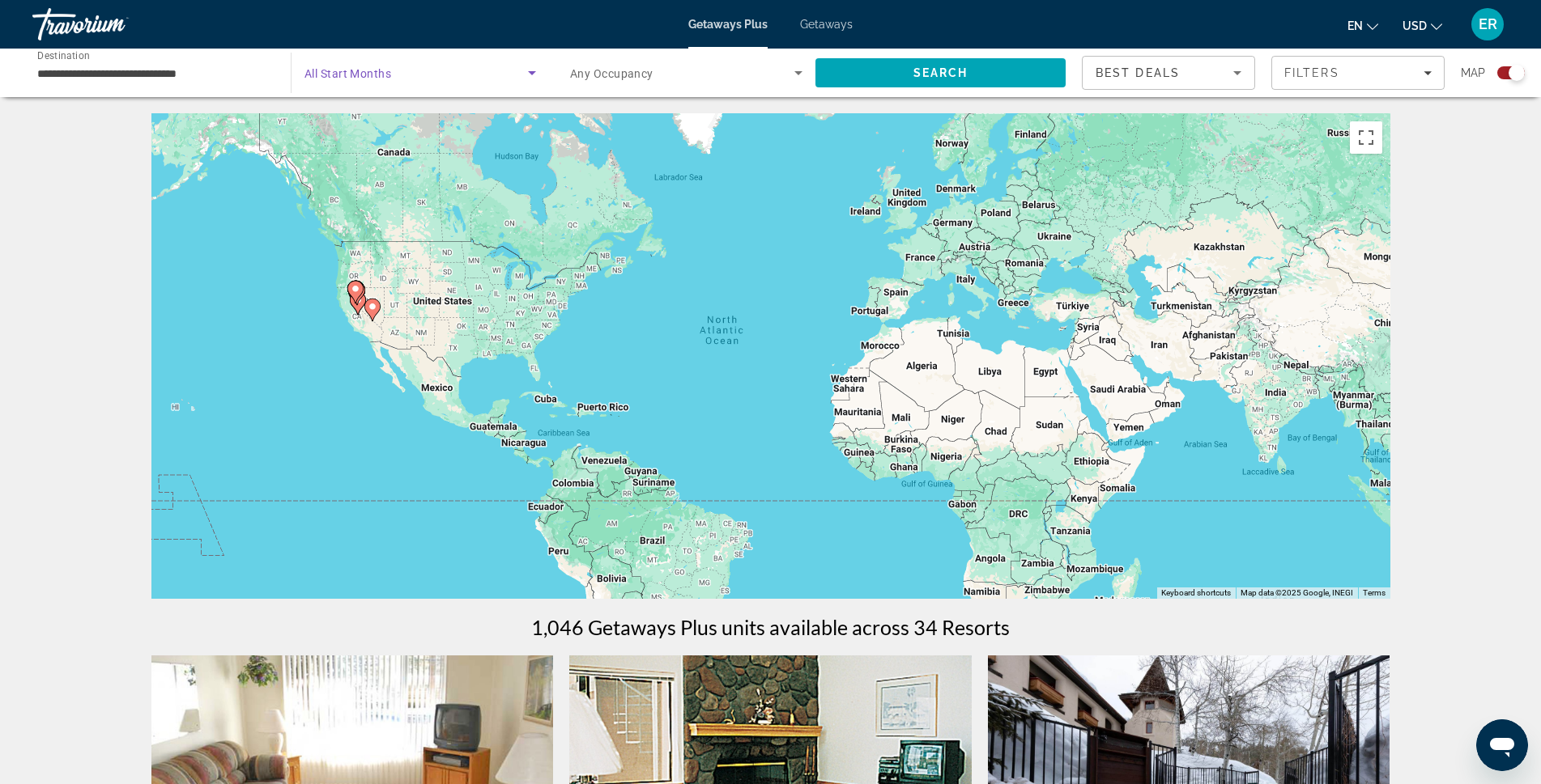
click at [405, 75] on span "Search widget" at bounding box center [416, 73] width 224 height 20
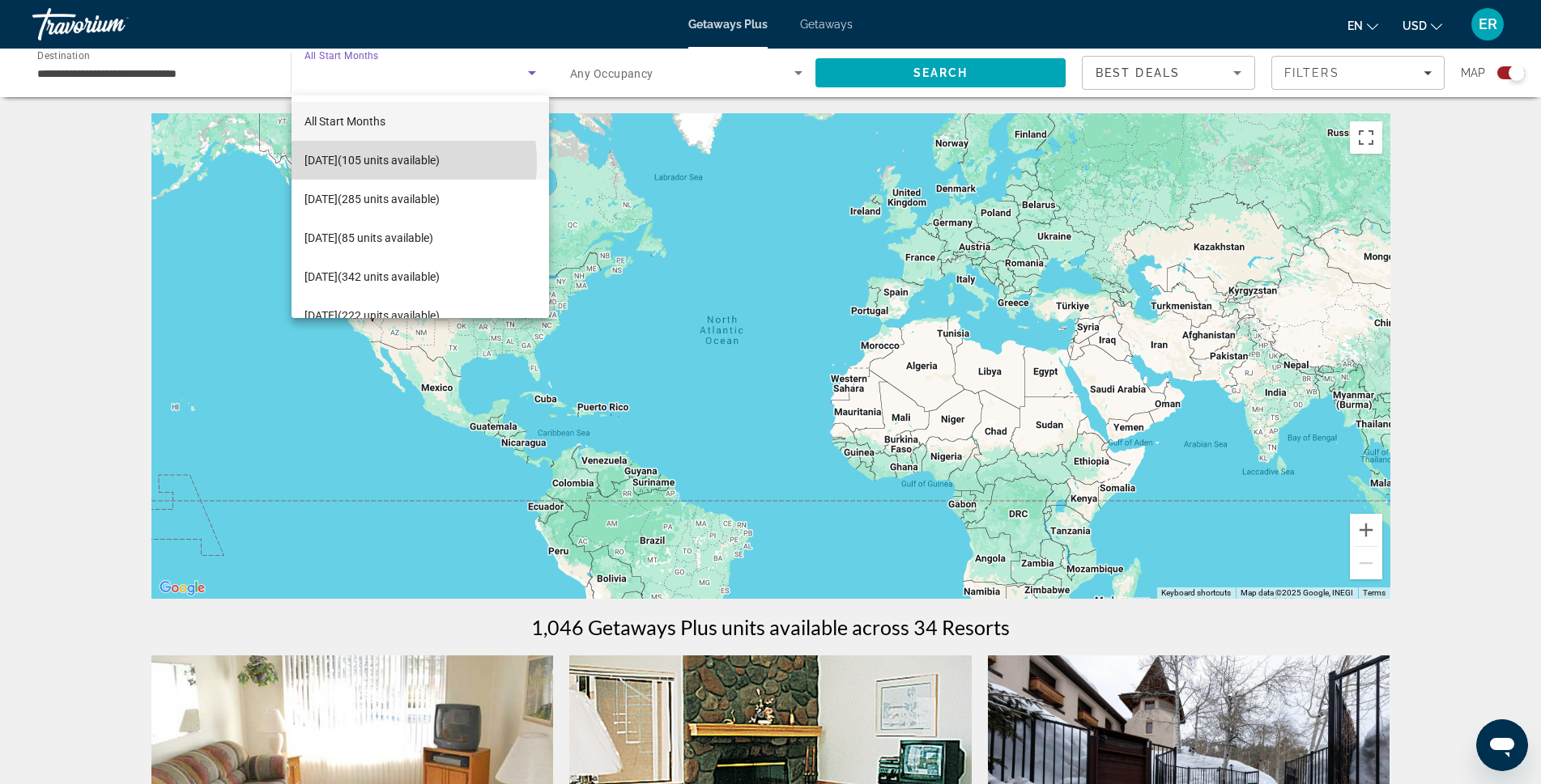
click at [379, 163] on span "October 2025 (105 units available)" at bounding box center [372, 160] width 135 height 20
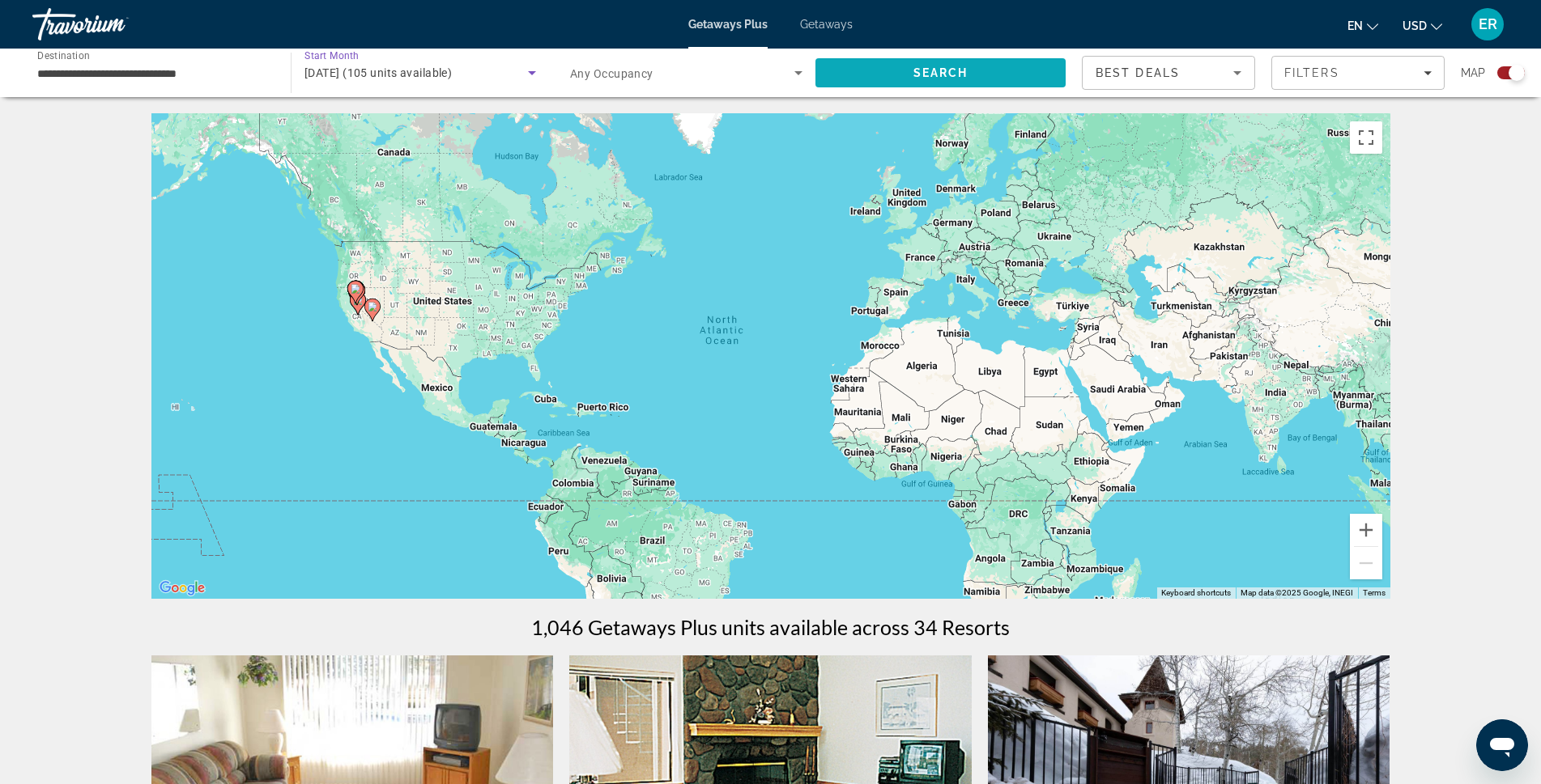
click at [948, 67] on span "Search" at bounding box center [941, 73] width 55 height 13
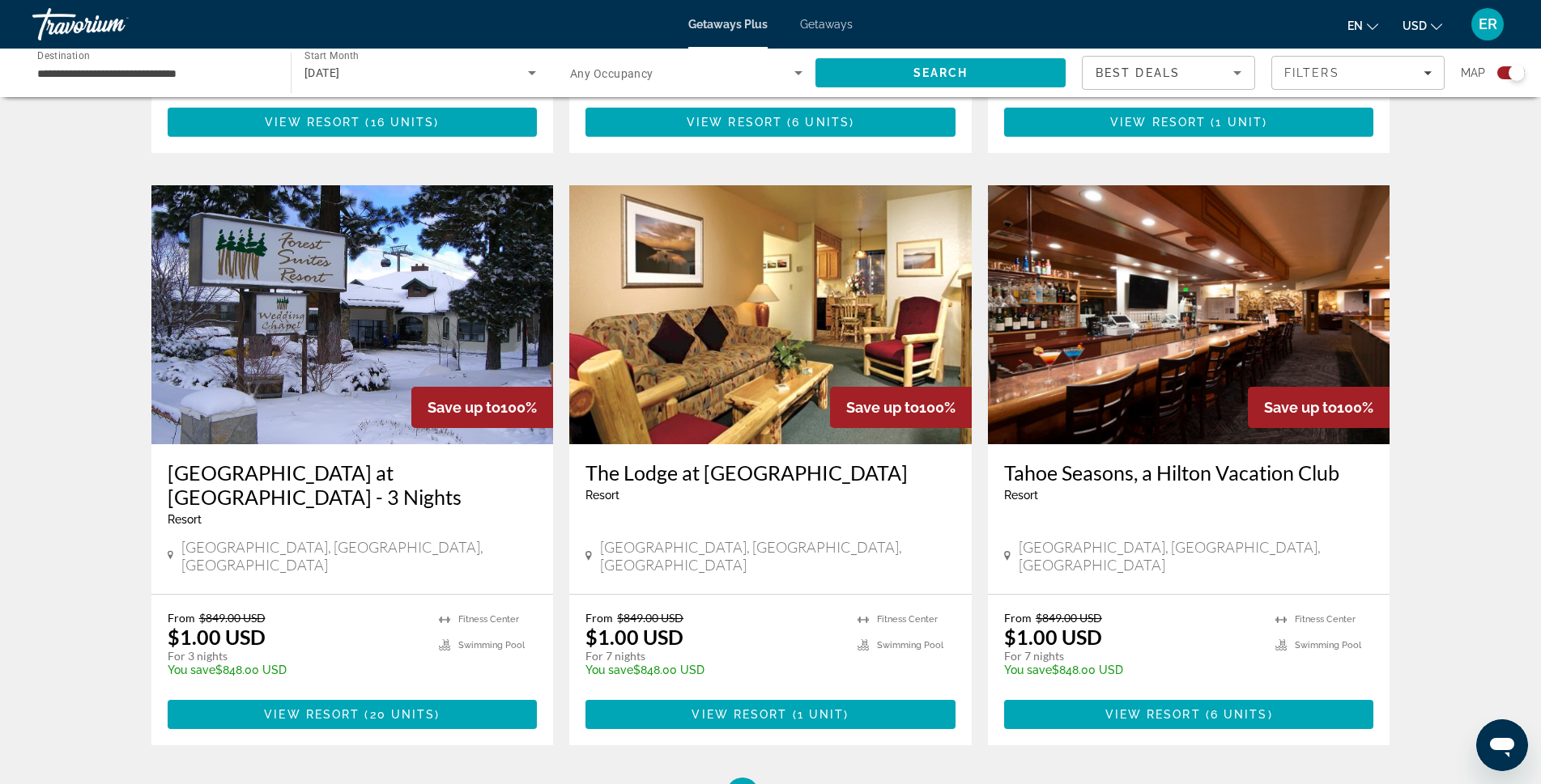
scroll to position [2385, 0]
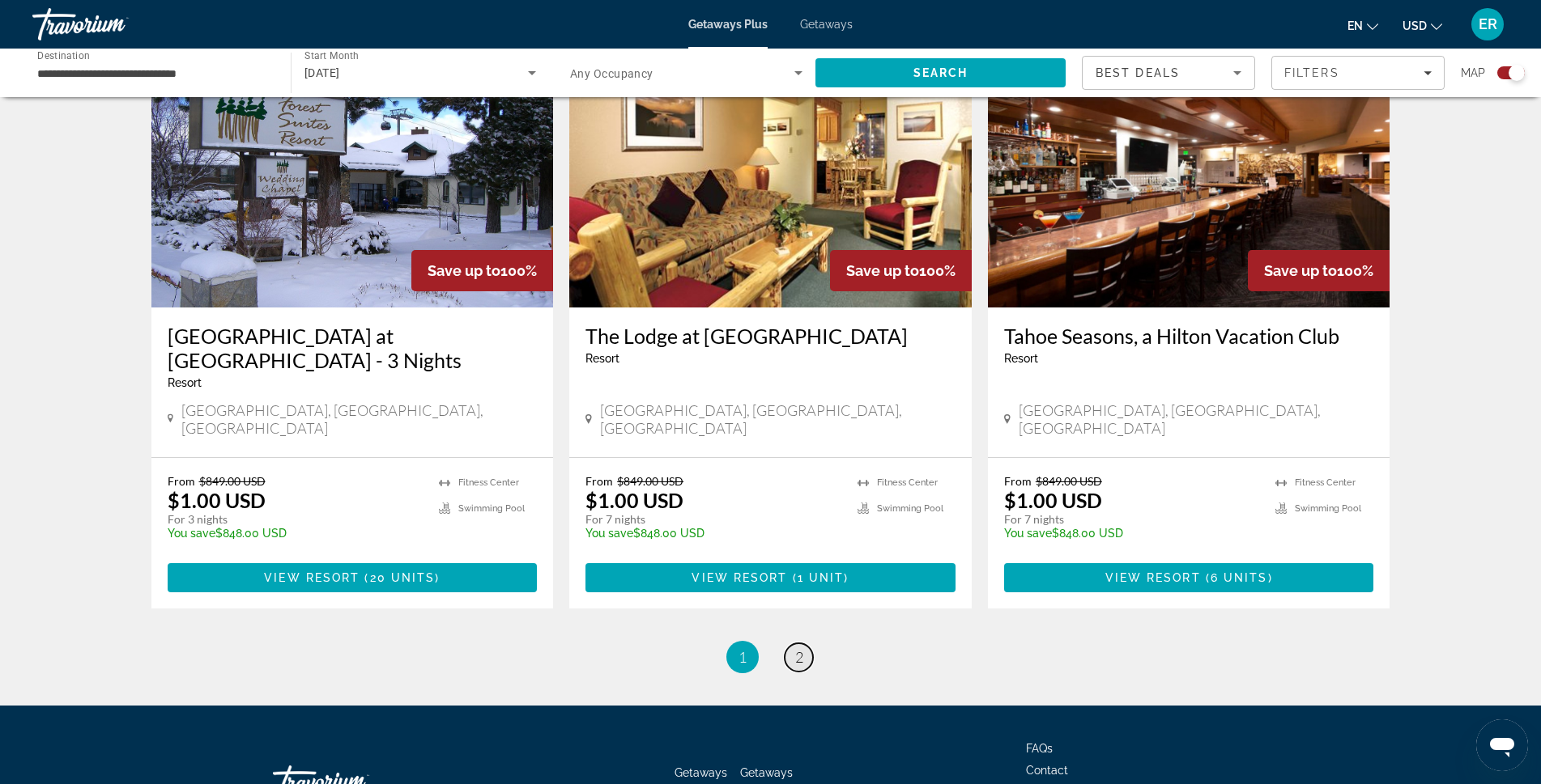
click at [796, 649] on span "2" at bounding box center [799, 658] width 8 height 18
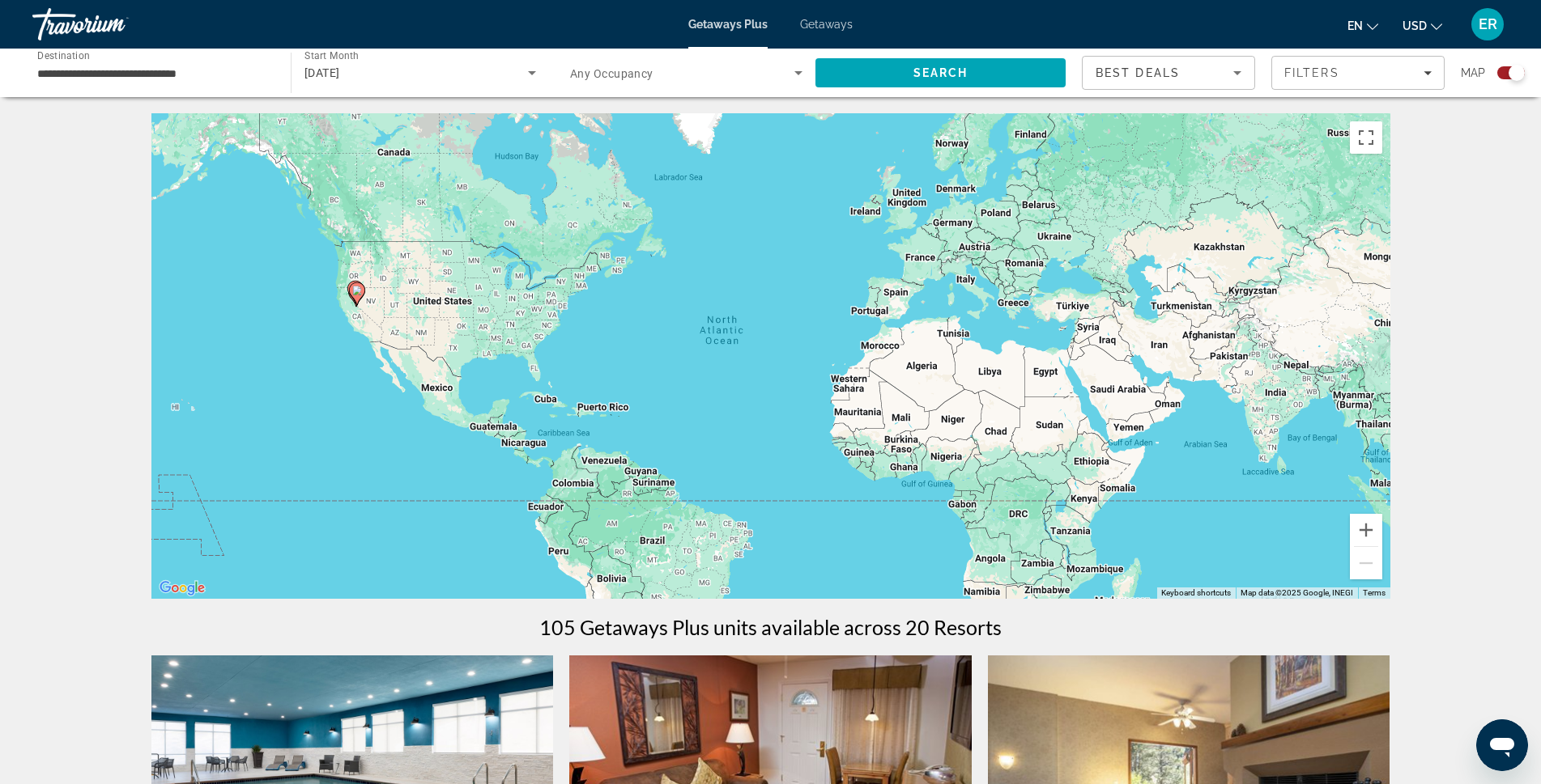
click at [59, 72] on input "**********" at bounding box center [152, 74] width 232 height 20
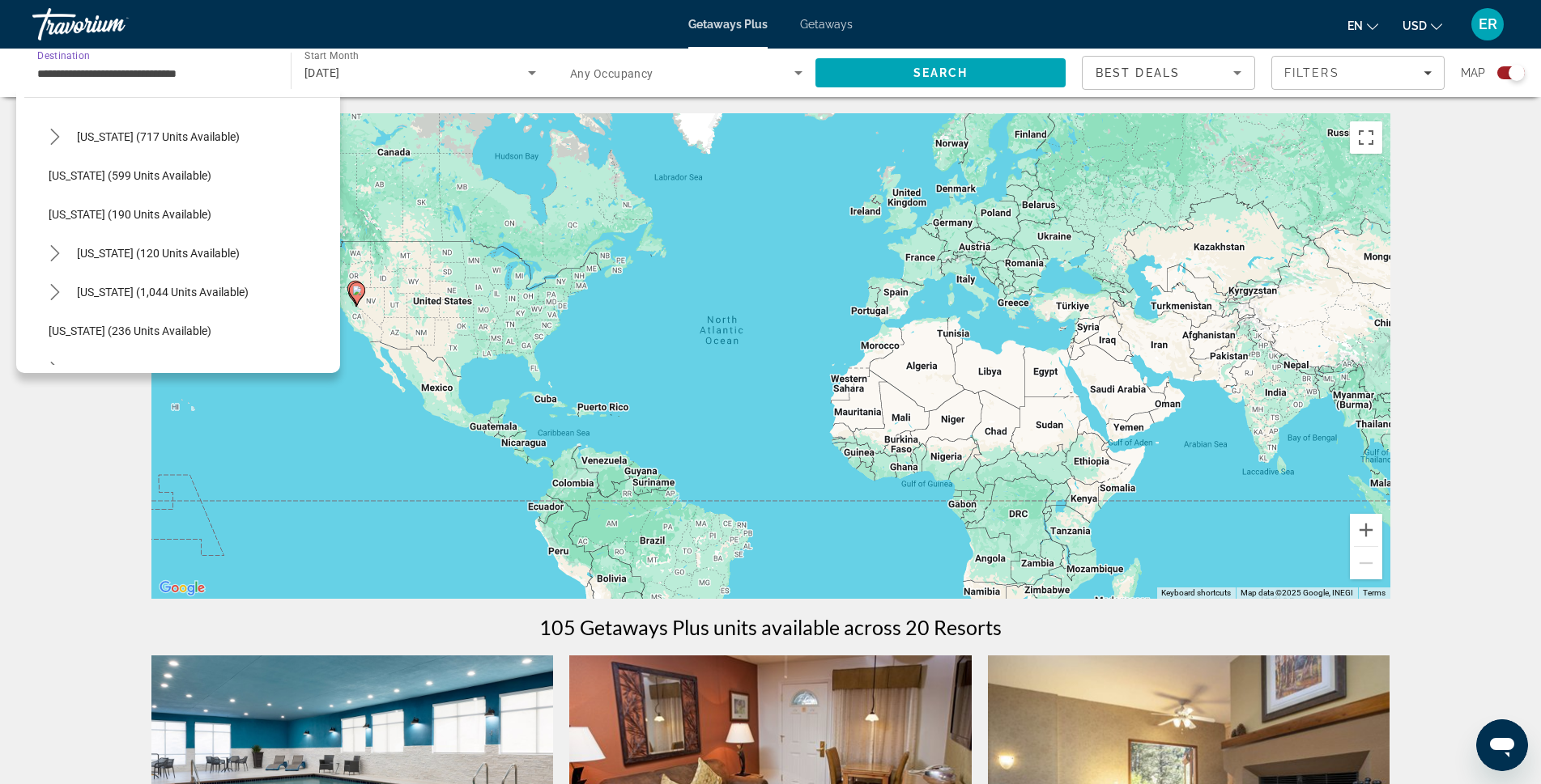
scroll to position [1068, 0]
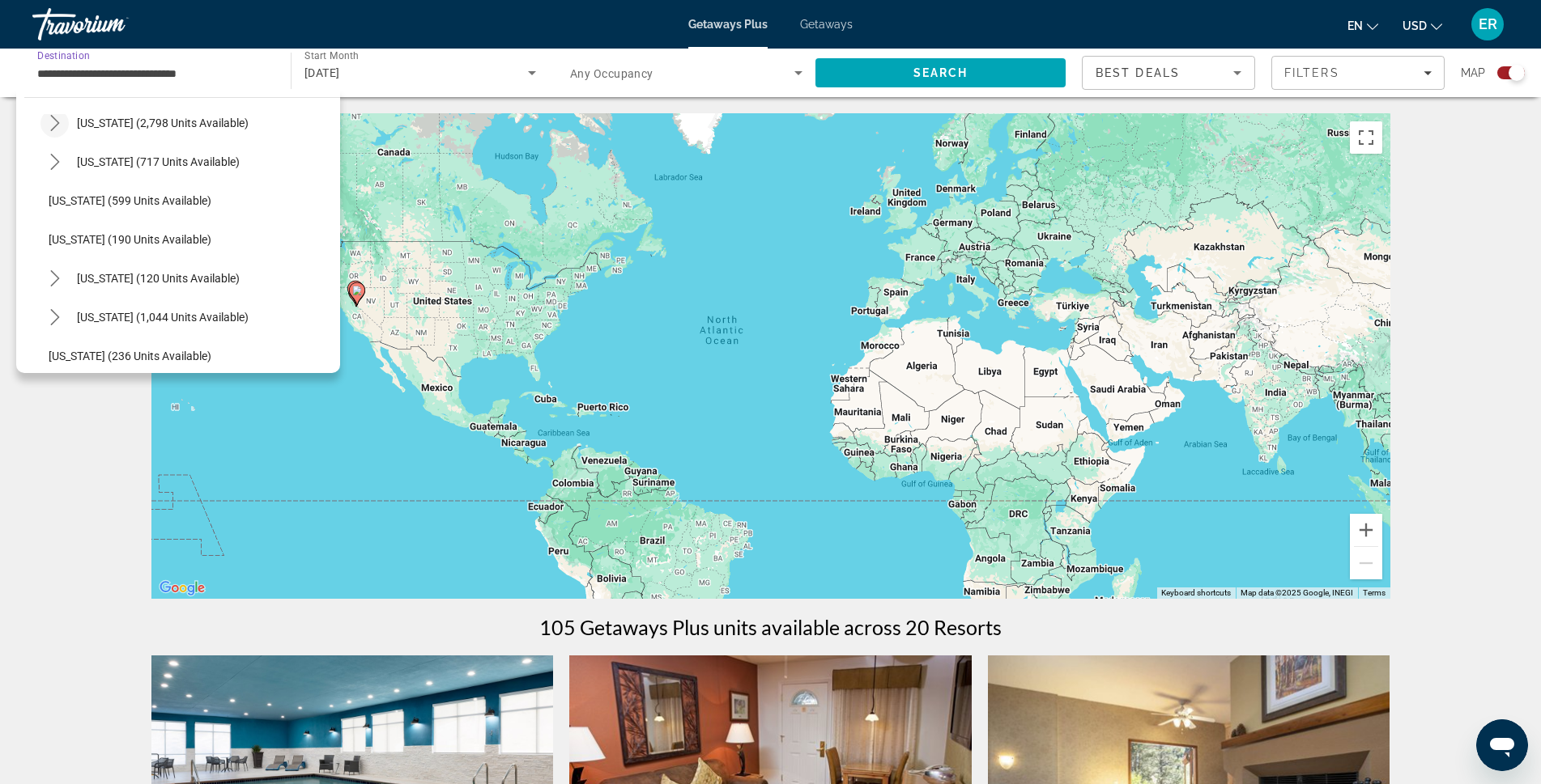
click at [57, 123] on icon "Toggle Nevada (2,798 units available) submenu" at bounding box center [55, 123] width 16 height 16
click at [123, 233] on span "Other (1,021 units available)" at bounding box center [136, 239] width 143 height 13
type input "**********"
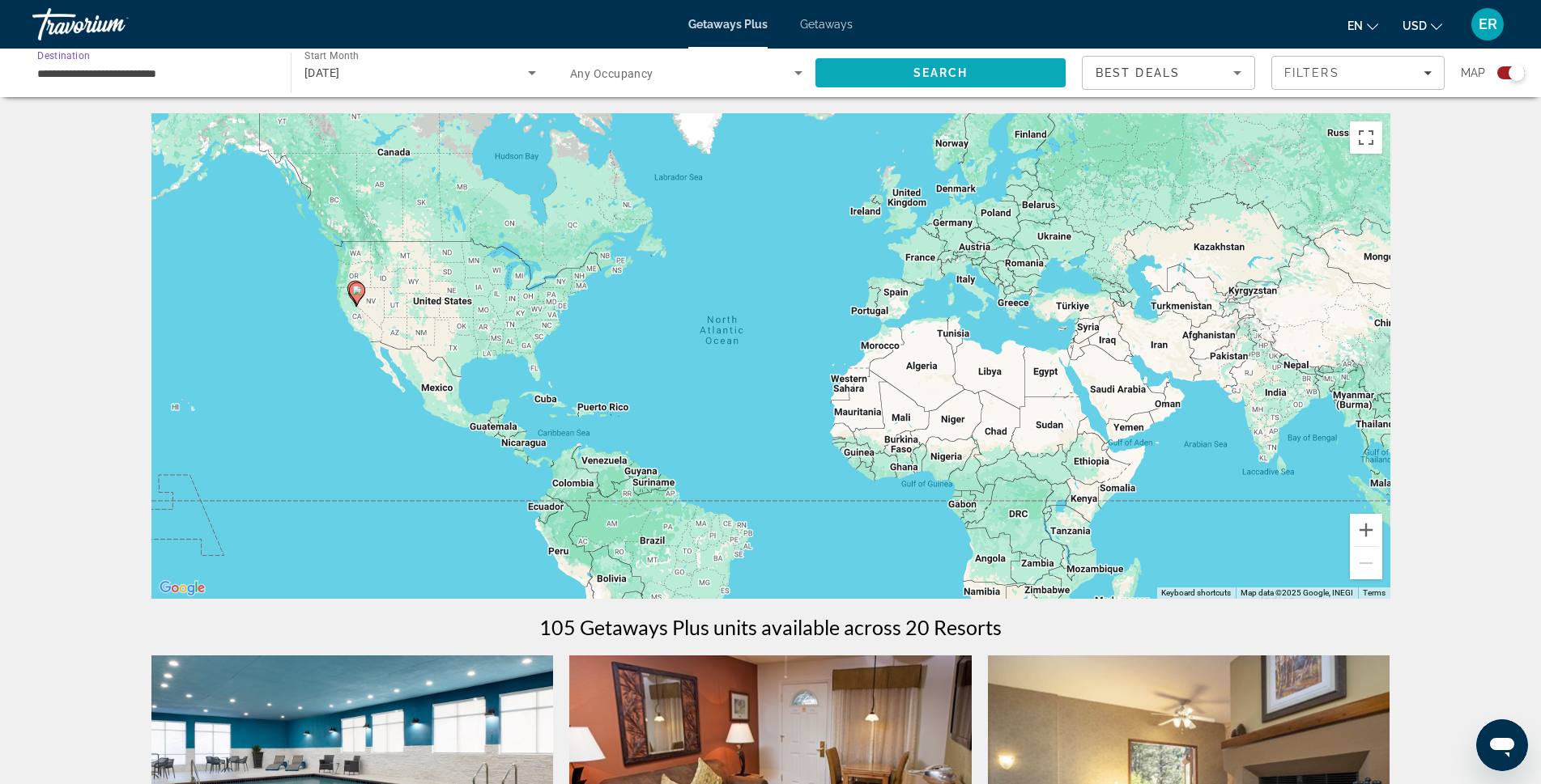
click at [884, 78] on span "Search" at bounding box center [940, 73] width 250 height 39
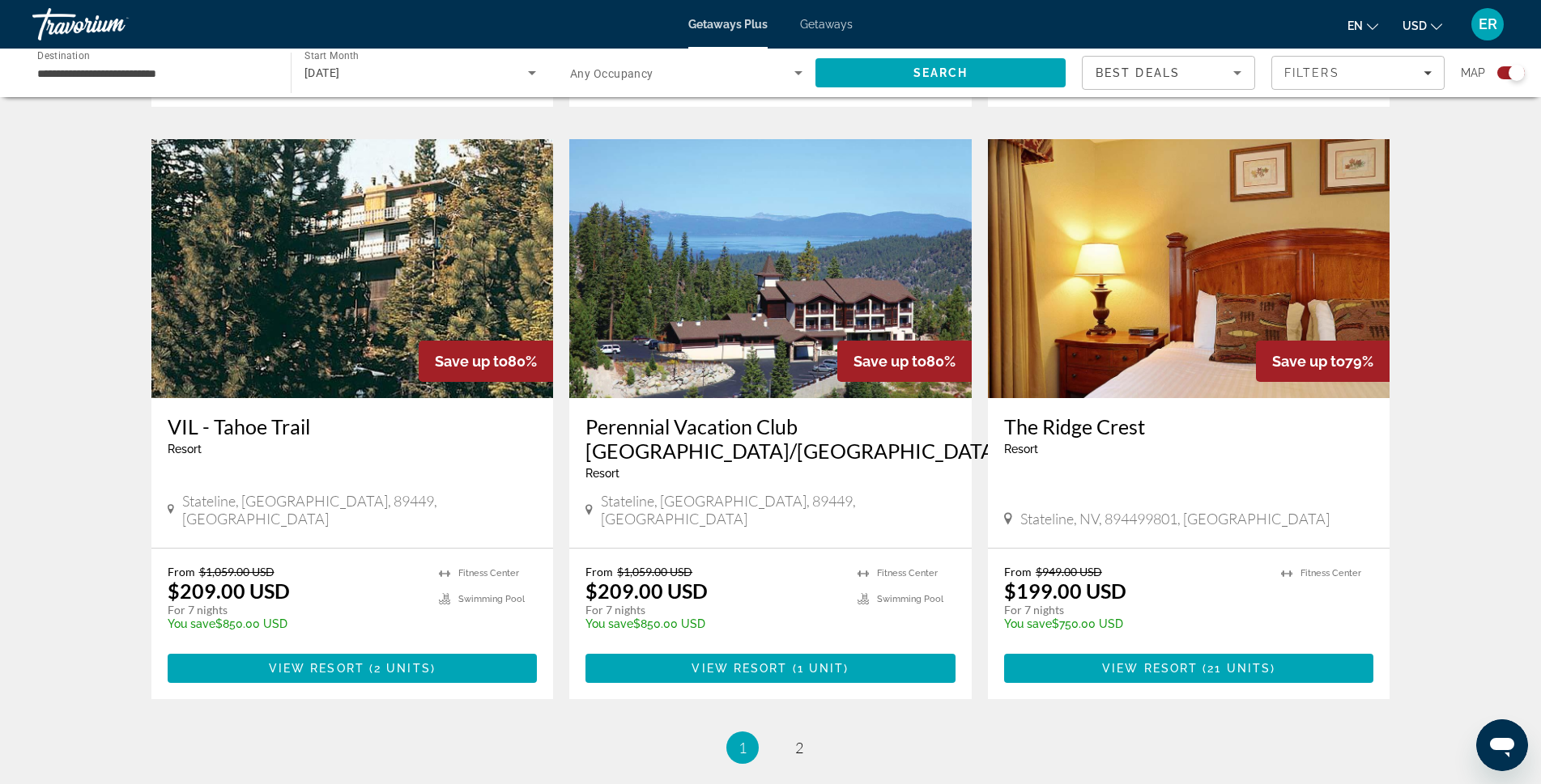
scroll to position [2266, 0]
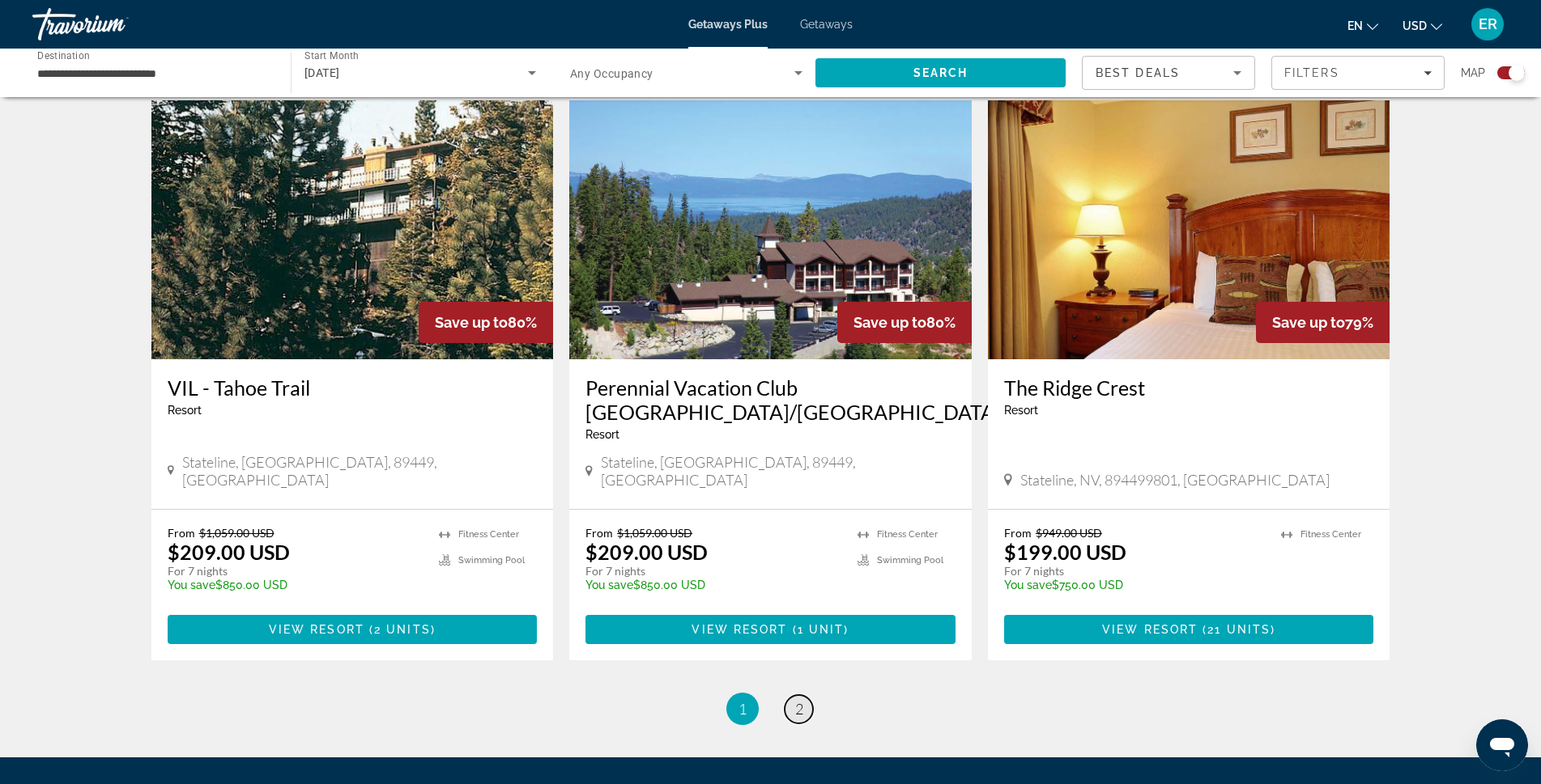
click at [802, 700] on span "2" at bounding box center [799, 709] width 8 height 18
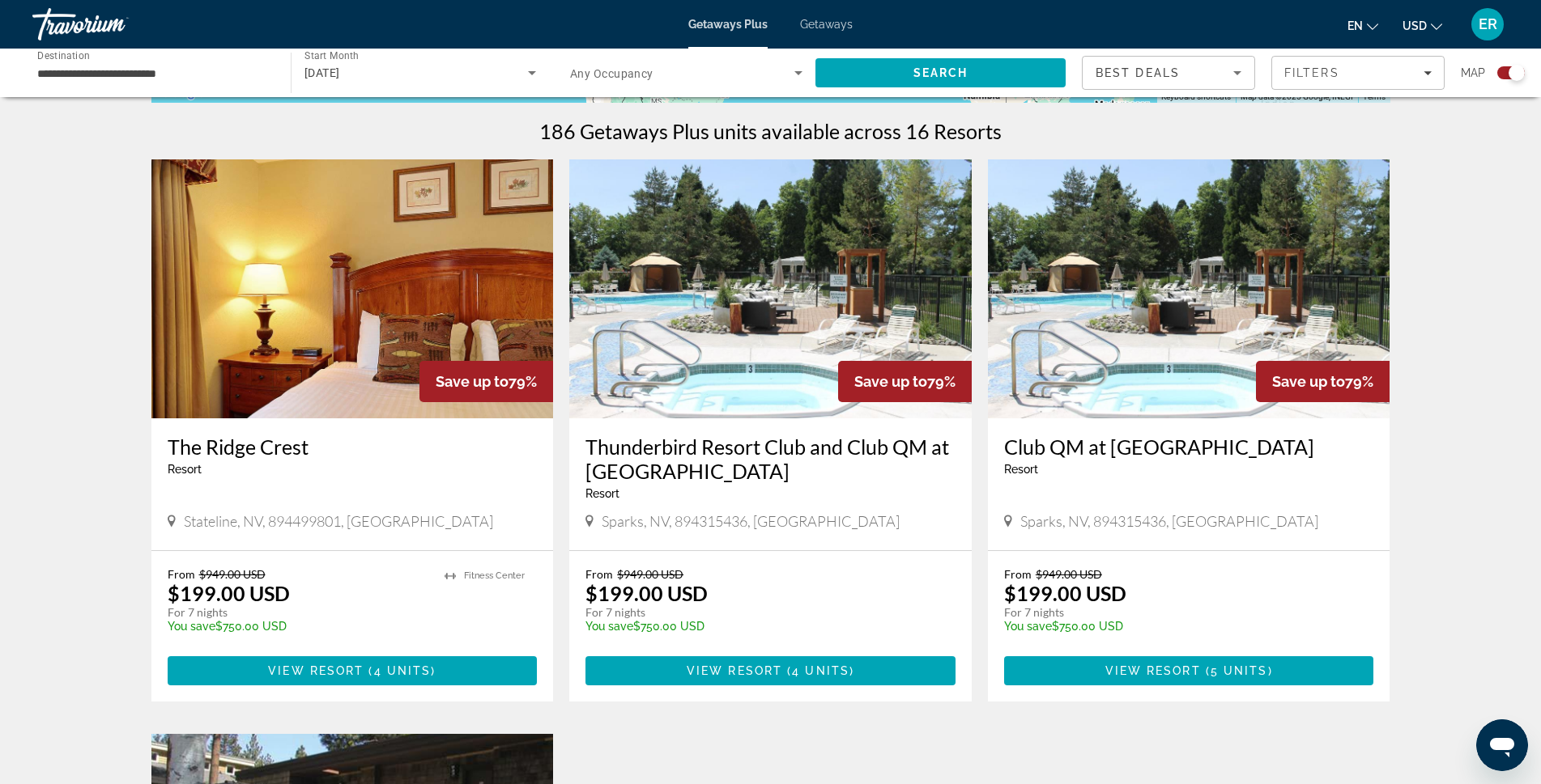
scroll to position [566, 0]
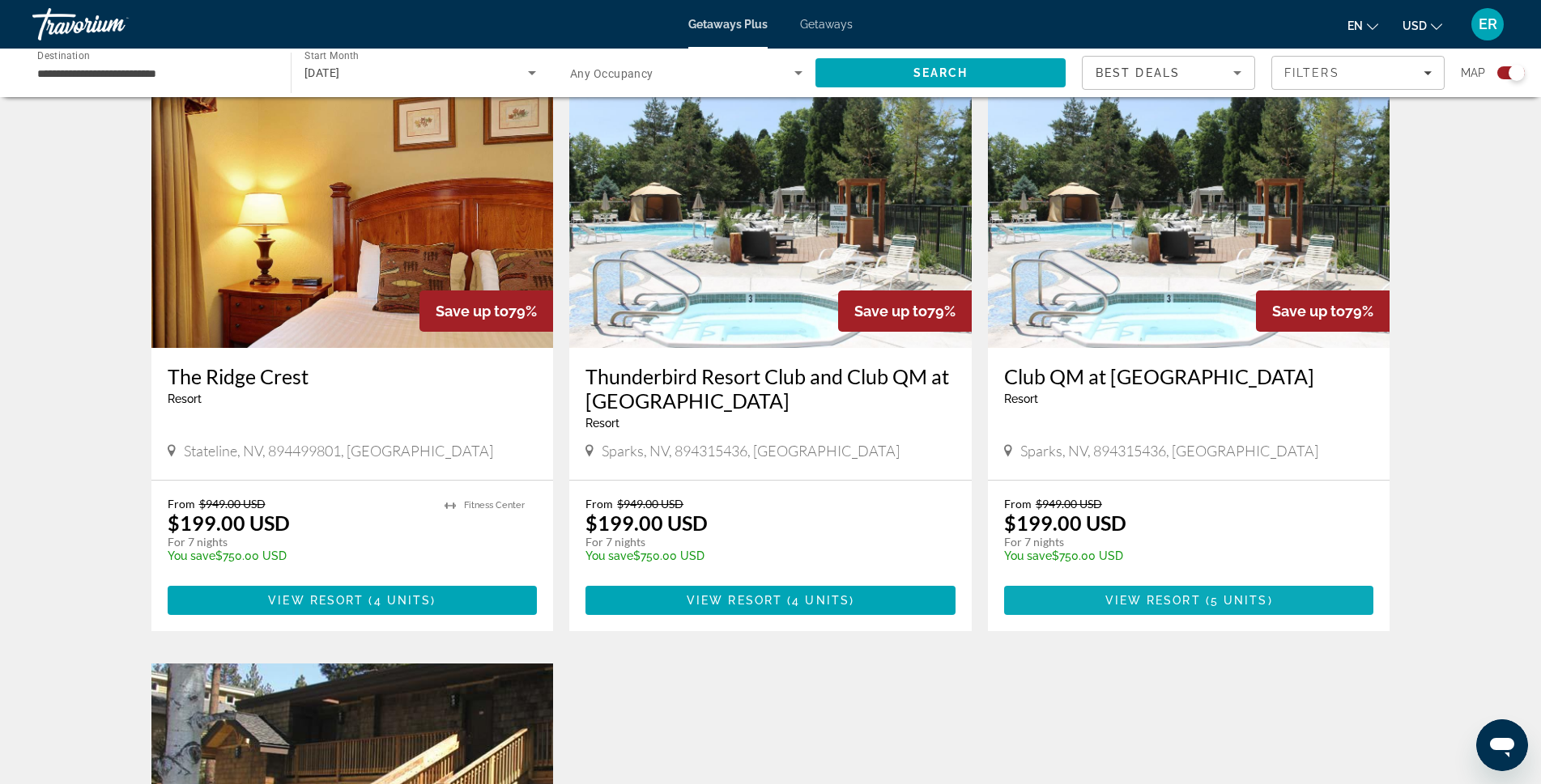
click at [1195, 595] on span "View Resort" at bounding box center [1153, 600] width 96 height 13
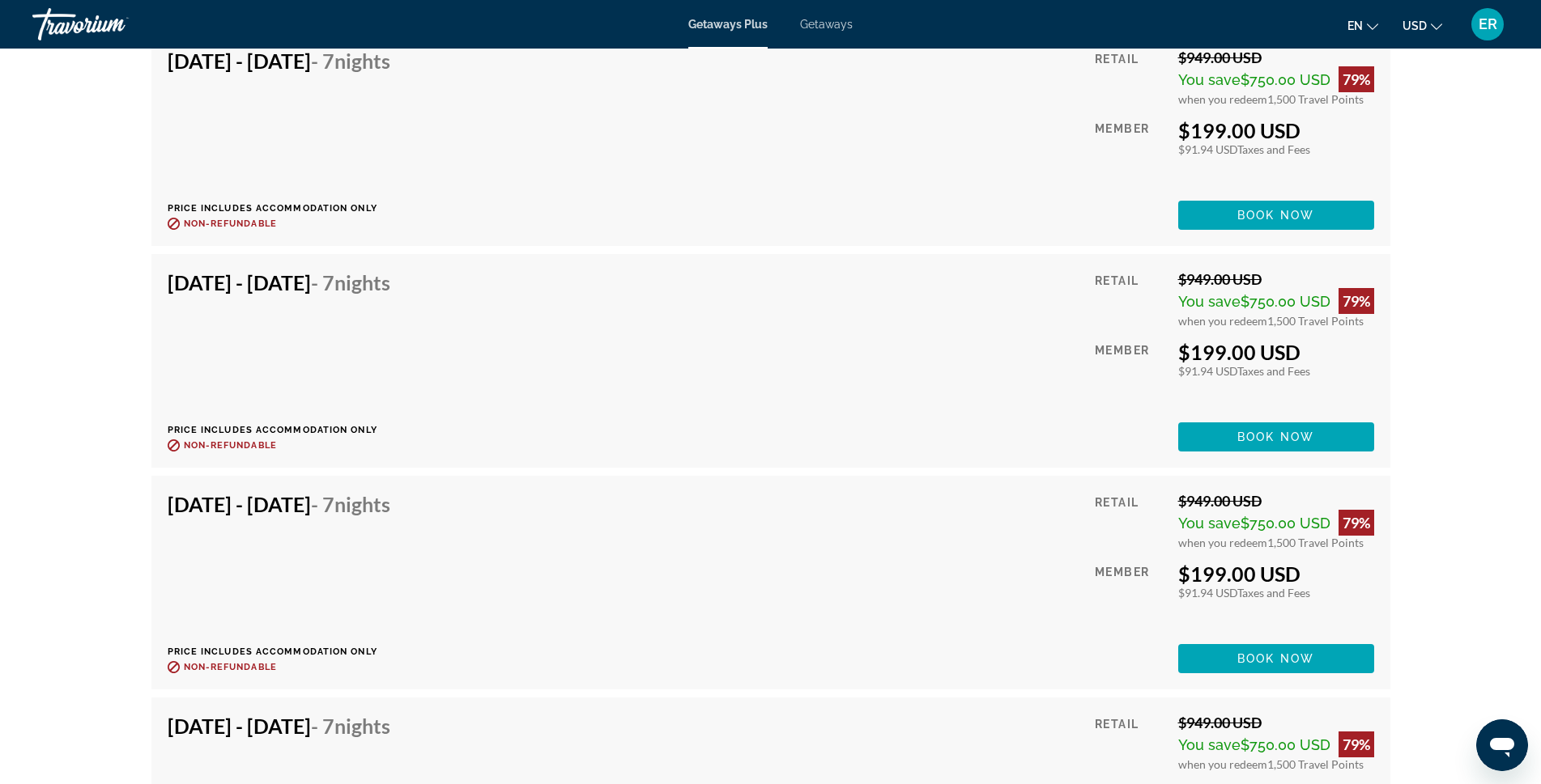
scroll to position [2995, 0]
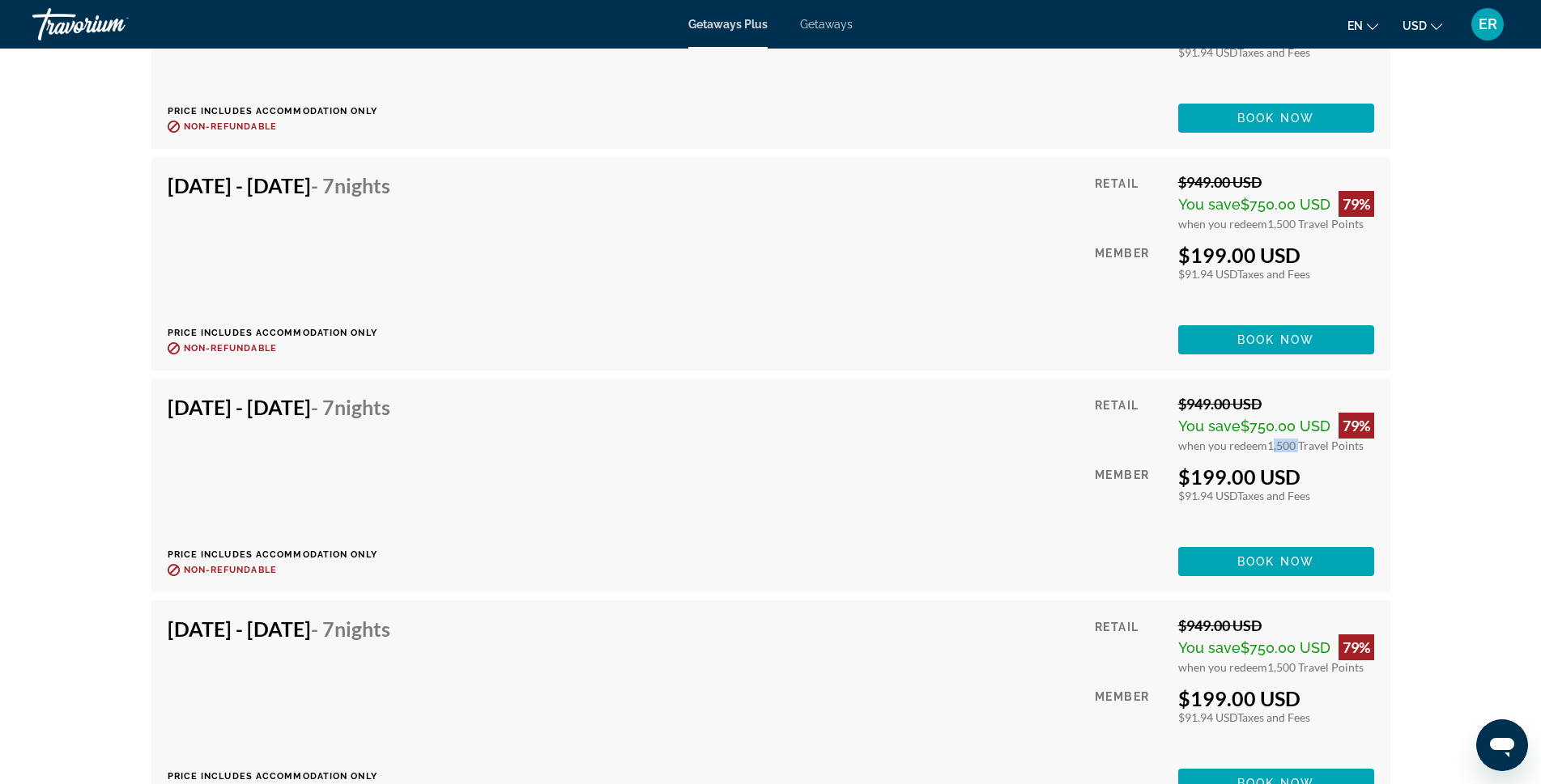
drag, startPoint x: 1263, startPoint y: 430, endPoint x: 1291, endPoint y: 436, distance: 28.6
click at [1291, 439] on span "1,500 Travel Points" at bounding box center [1315, 446] width 97 height 14
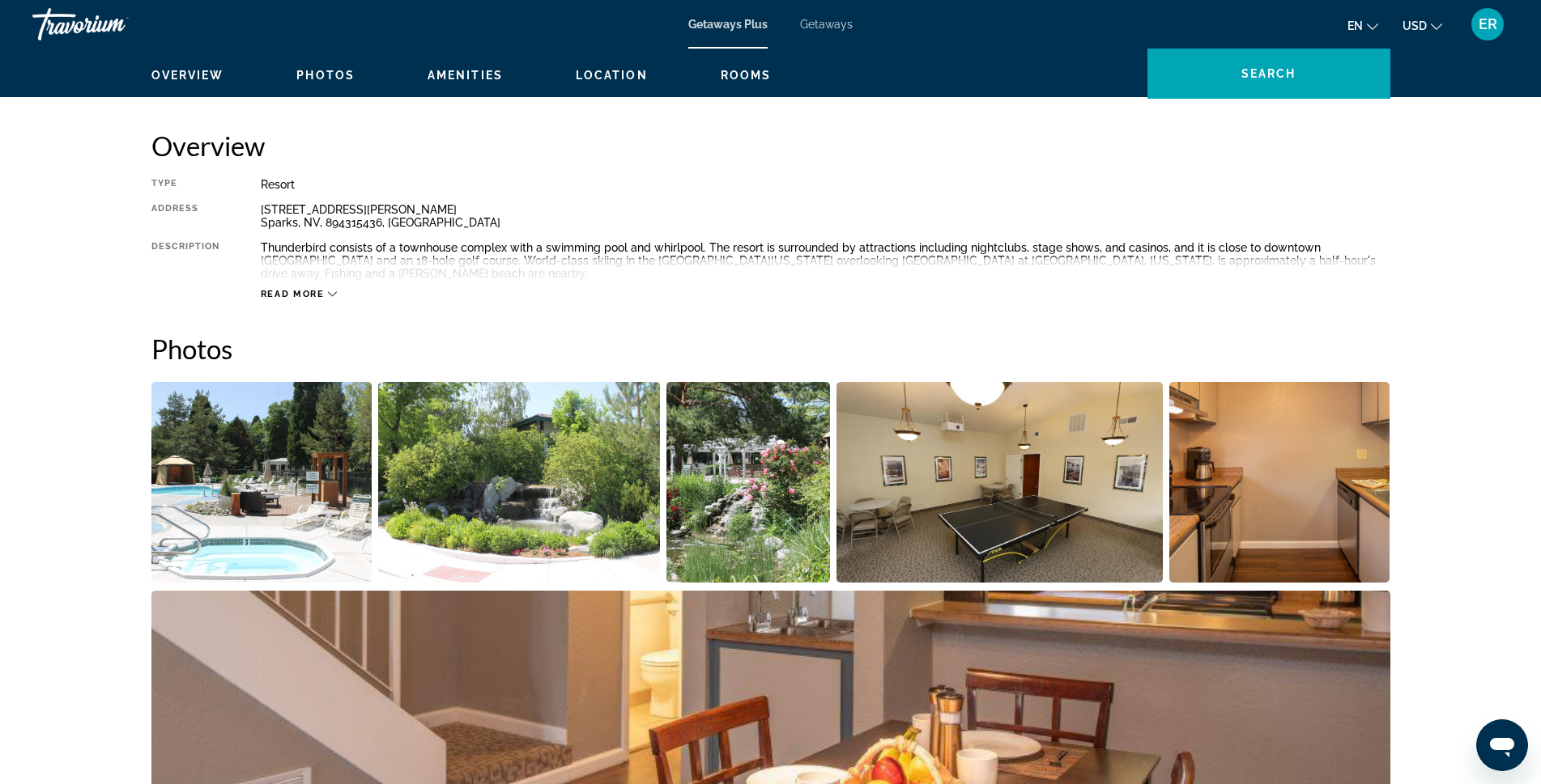
scroll to position [0, 0]
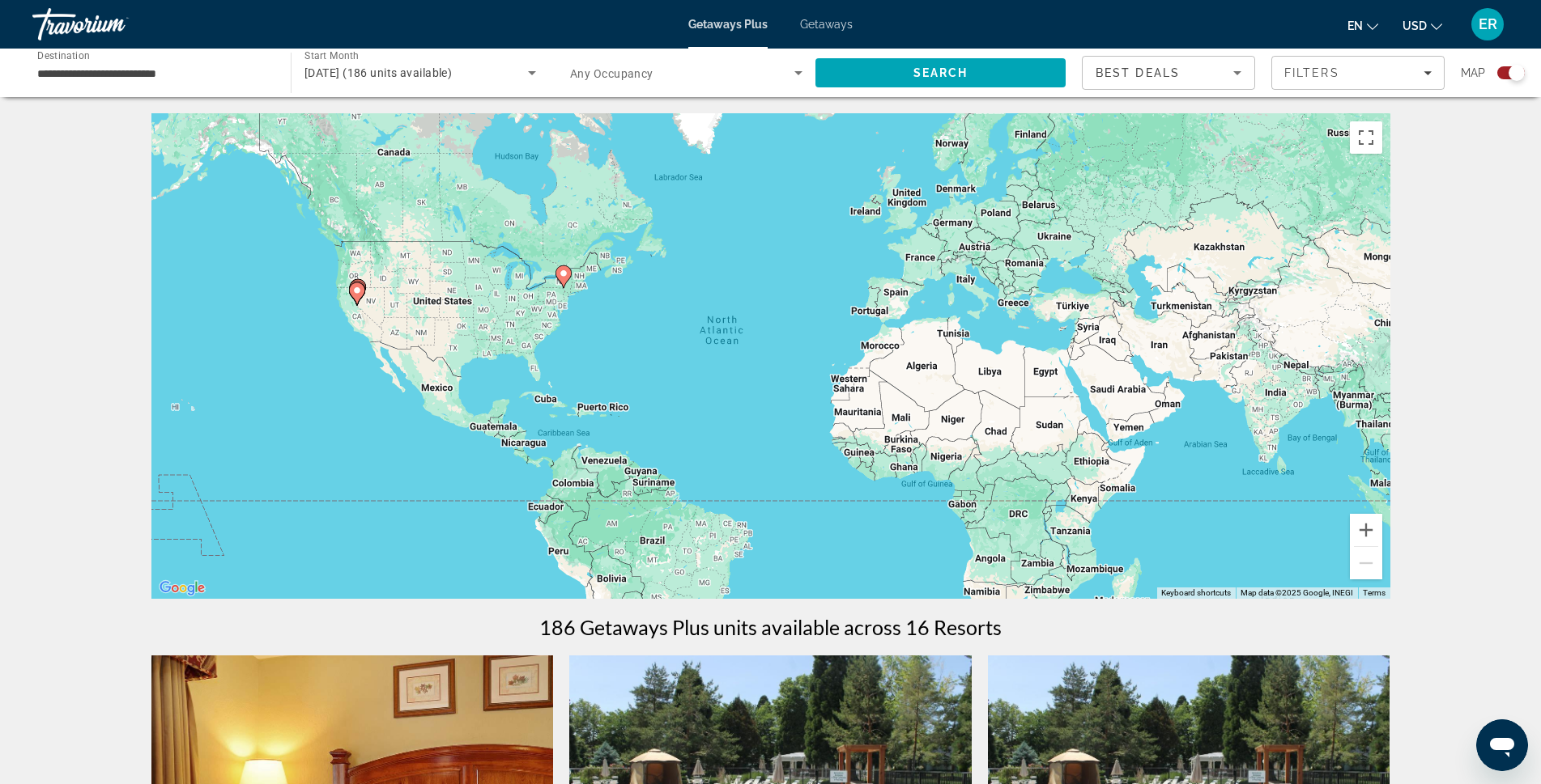
click at [1521, 74] on div "Search widget" at bounding box center [1517, 73] width 16 height 16
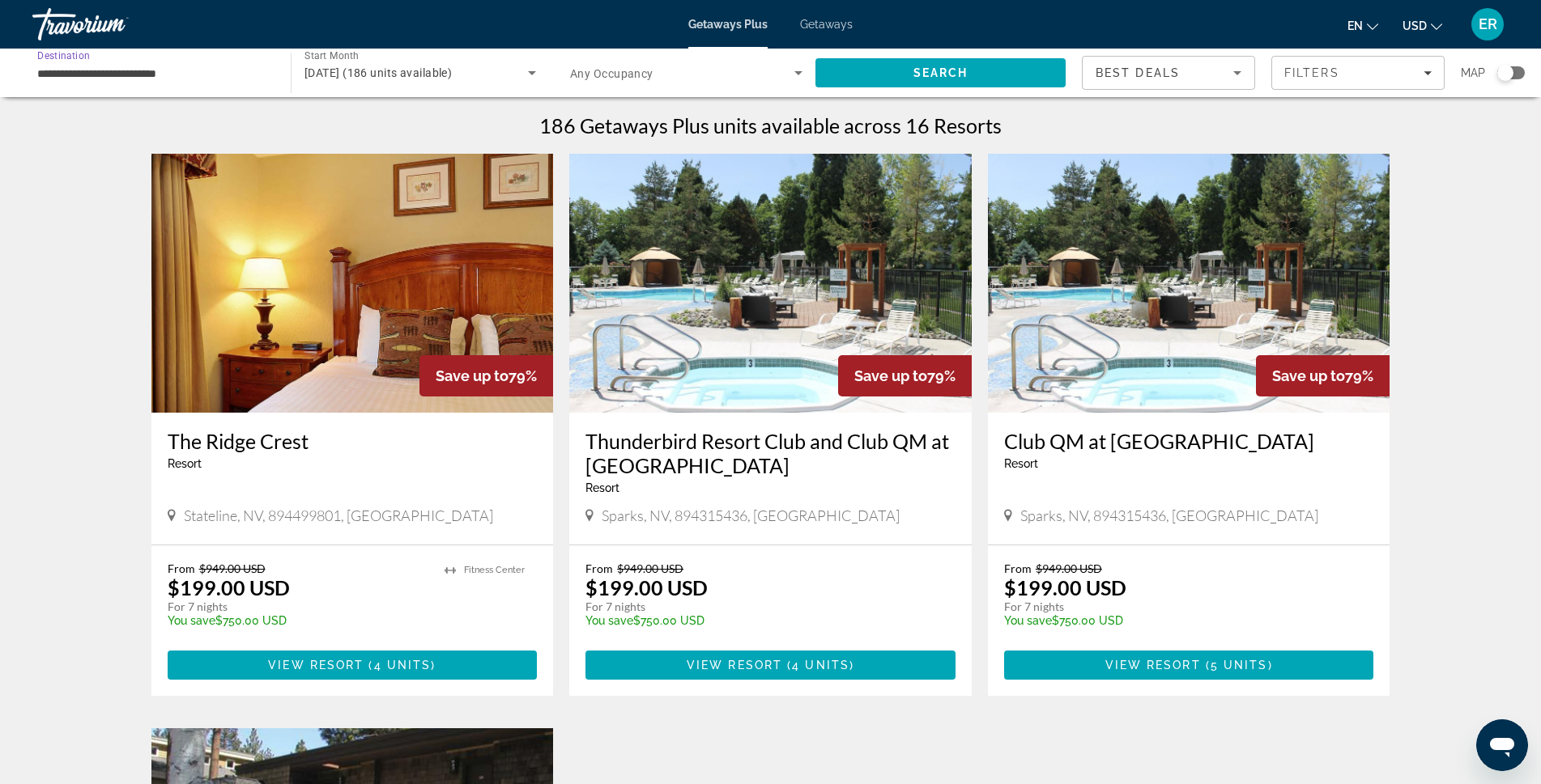
click at [54, 71] on input "**********" at bounding box center [152, 74] width 232 height 20
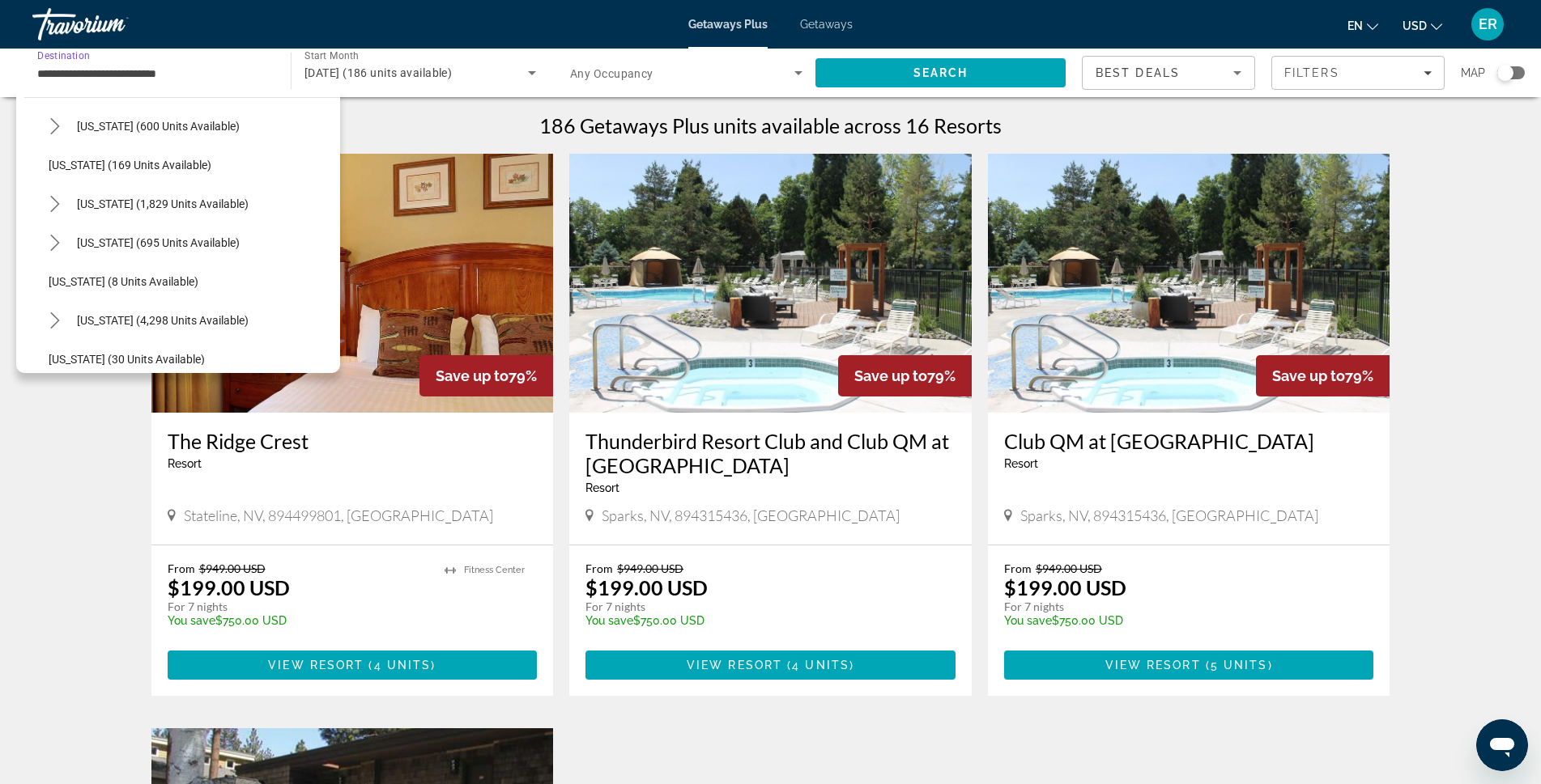
scroll to position [64, 0]
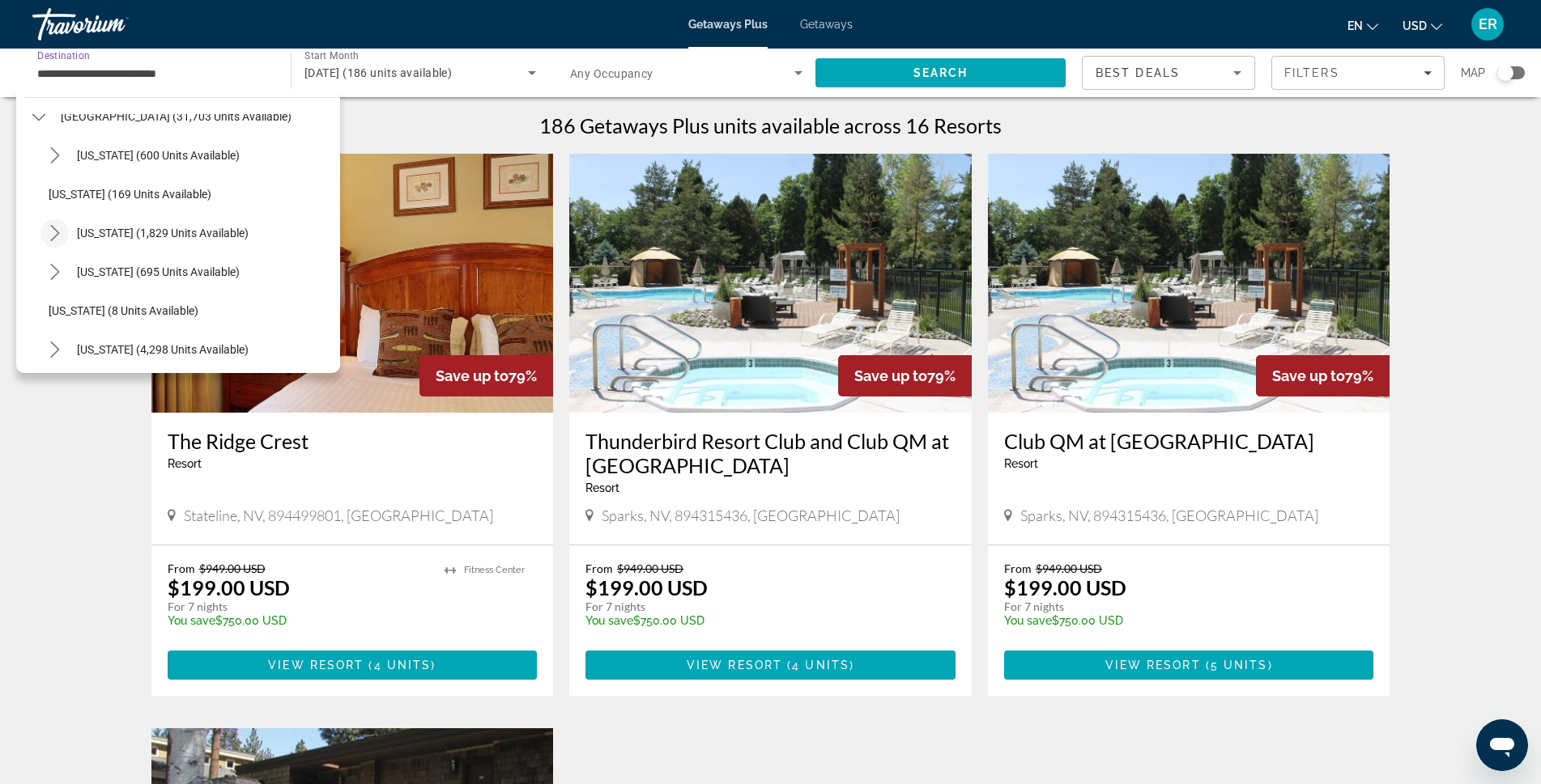
click at [59, 230] on icon "Toggle California (1,829 units available) submenu" at bounding box center [55, 233] width 16 height 16
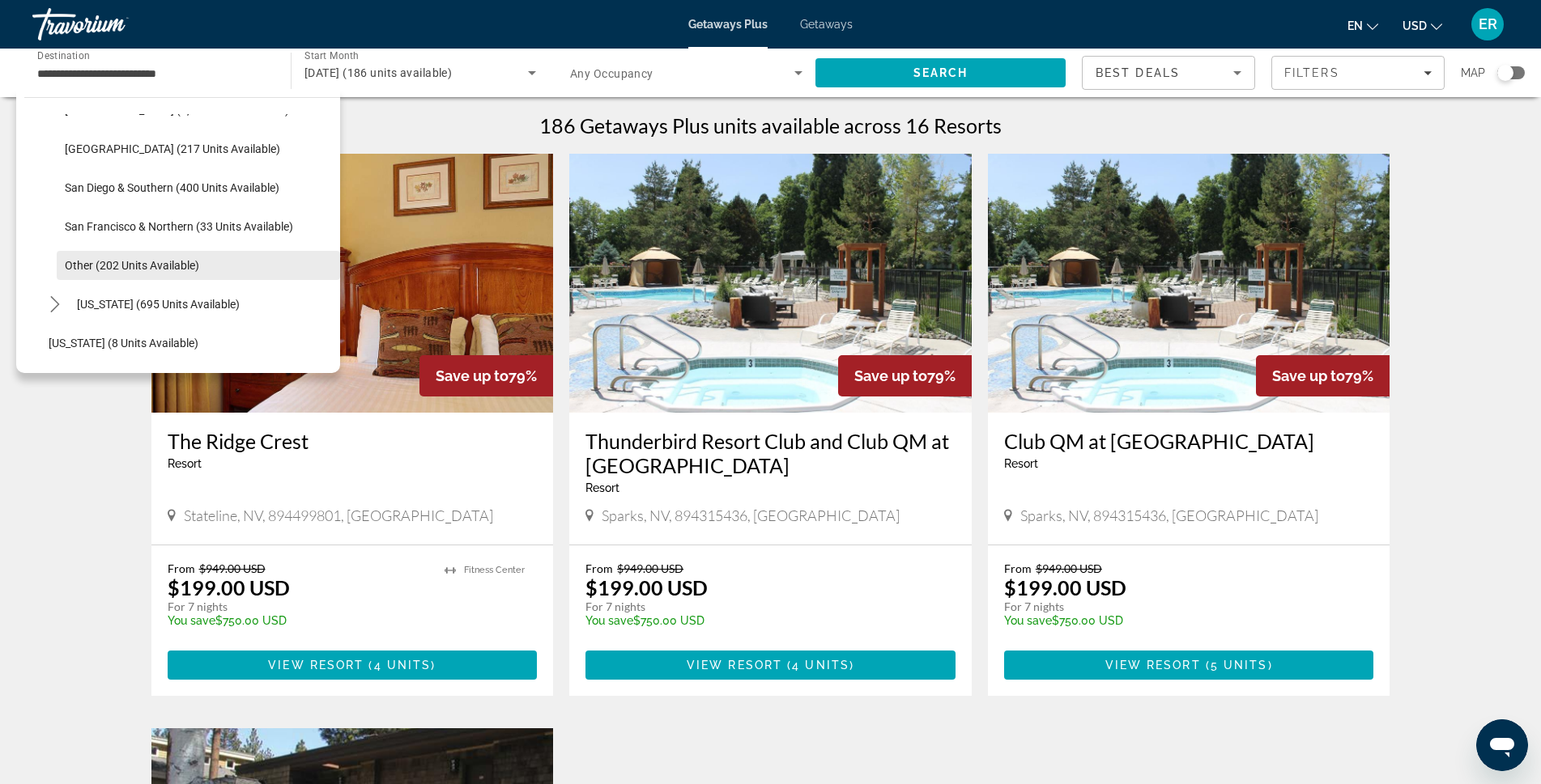
click at [77, 263] on span "Other (202 units available)" at bounding box center [131, 265] width 134 height 13
type input "**********"
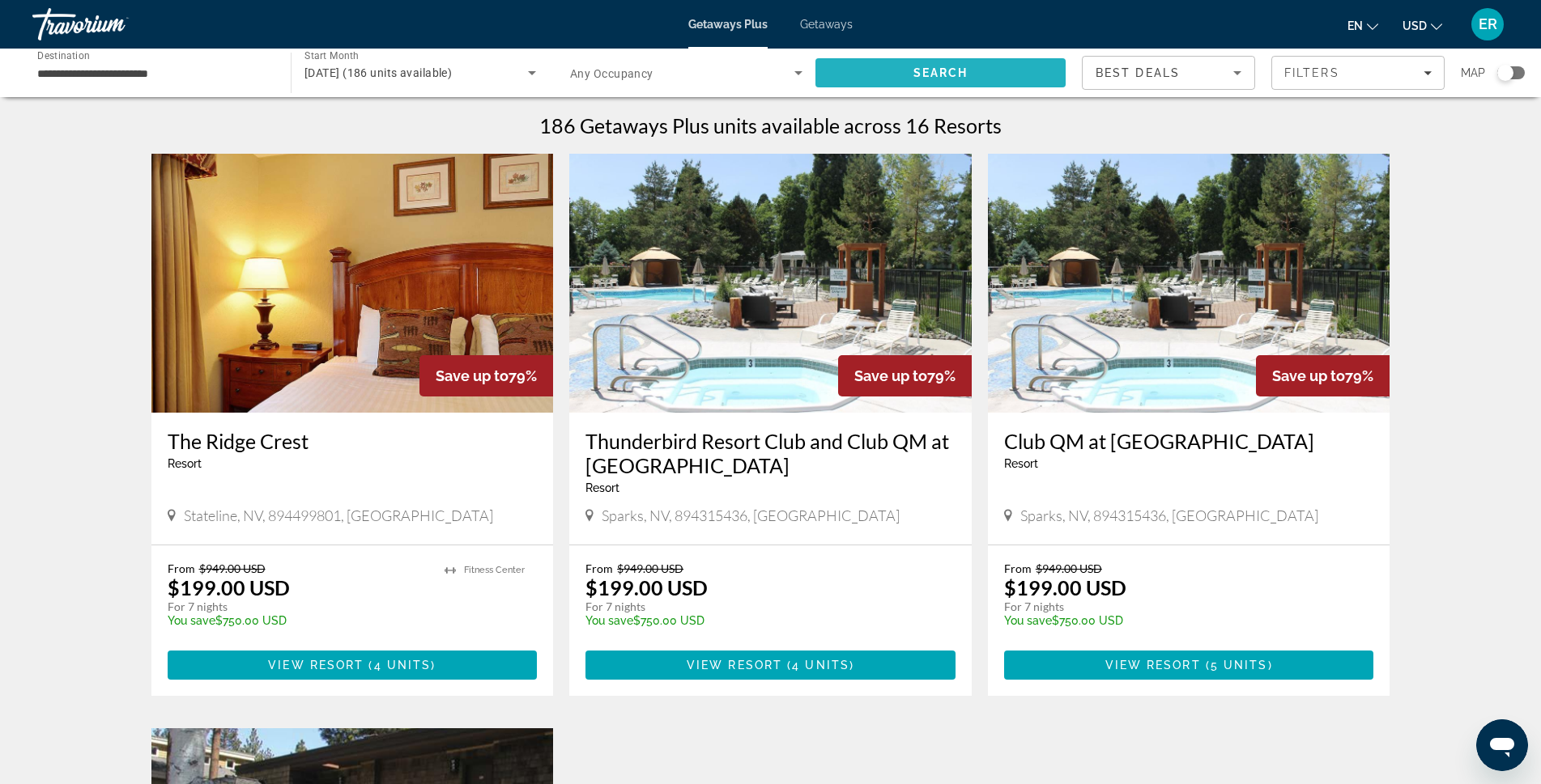
click at [919, 80] on span "Search" at bounding box center [940, 73] width 250 height 39
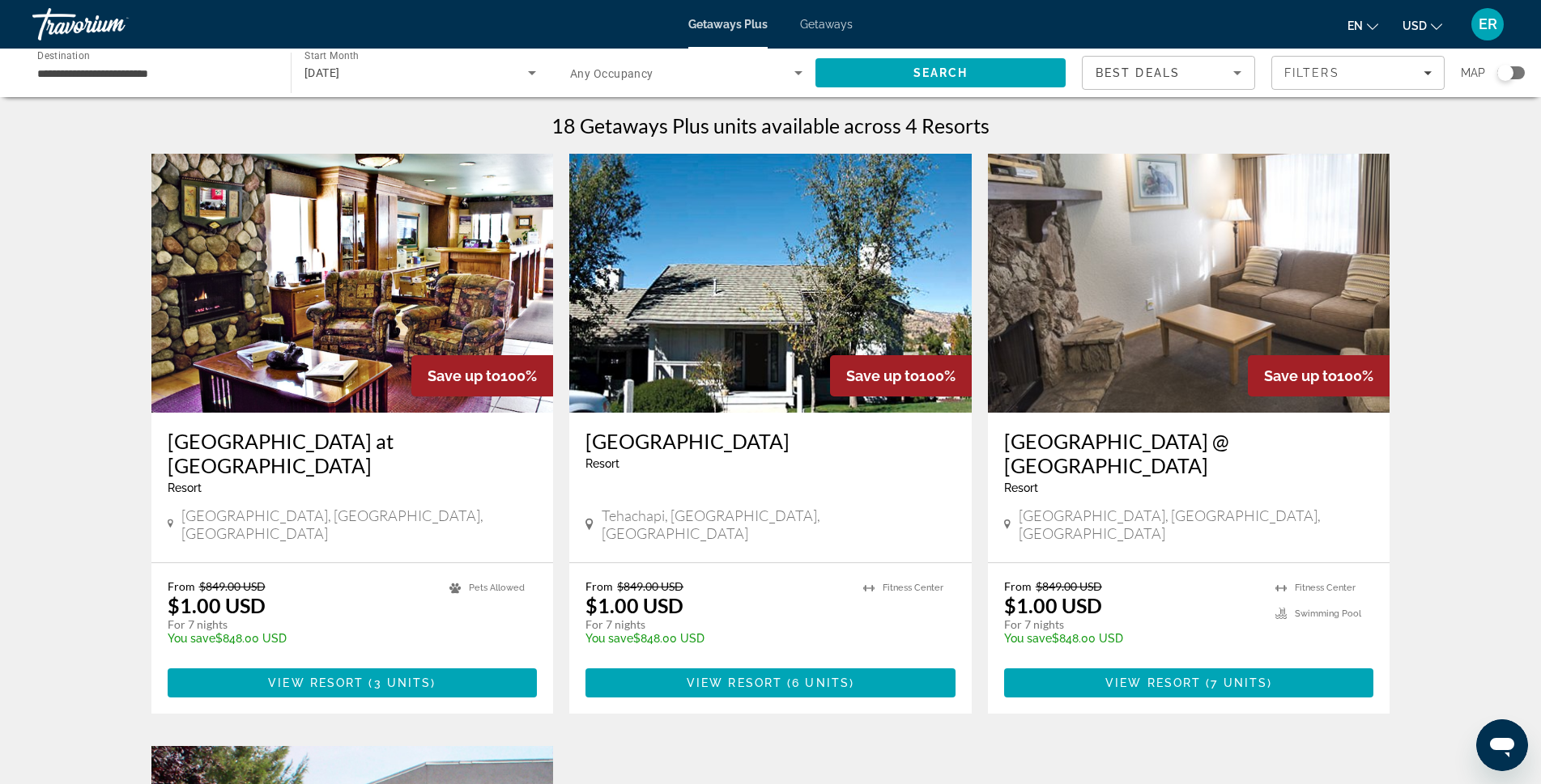
click at [119, 80] on input "**********" at bounding box center [152, 74] width 232 height 20
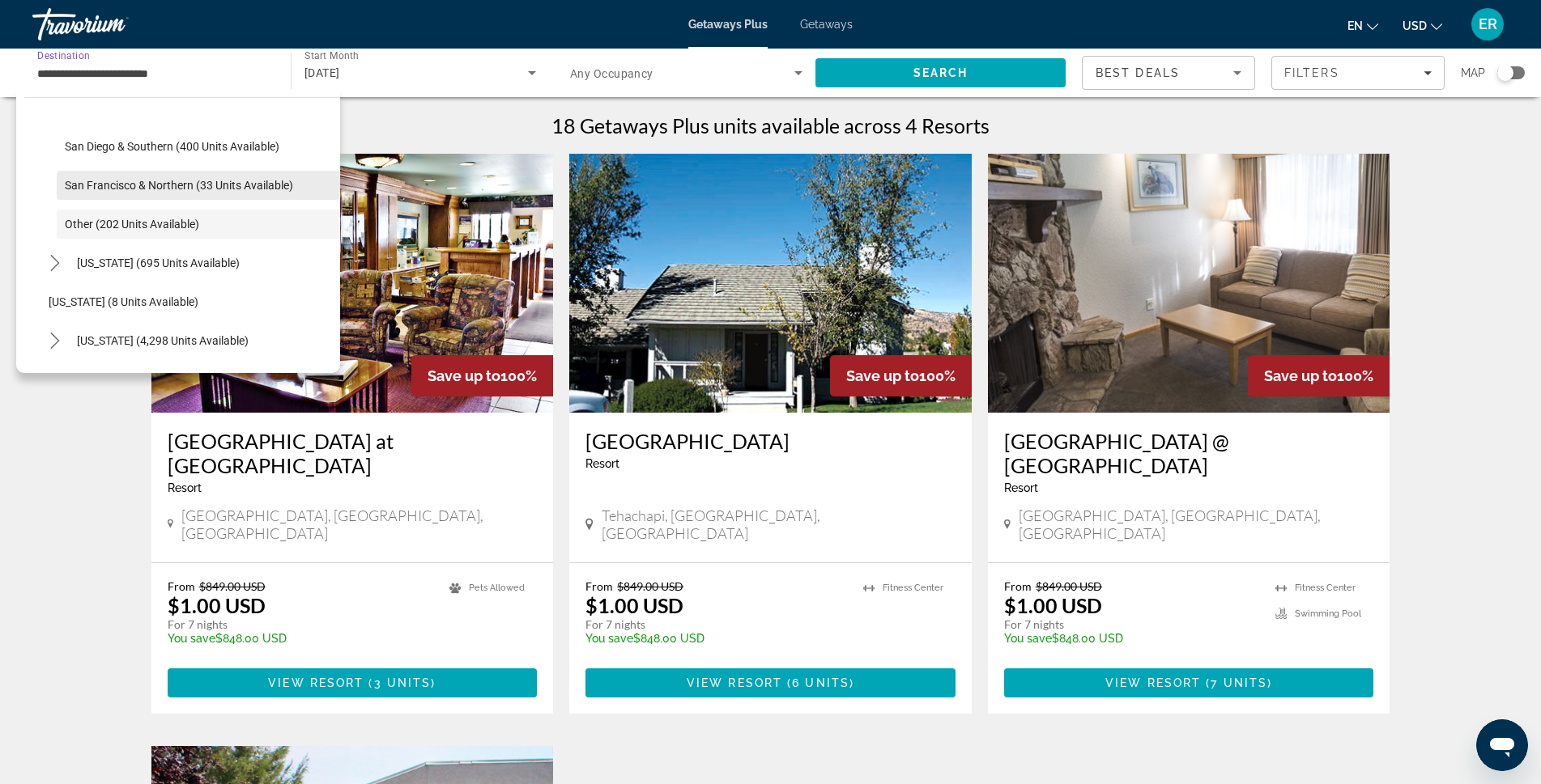
scroll to position [252, 0]
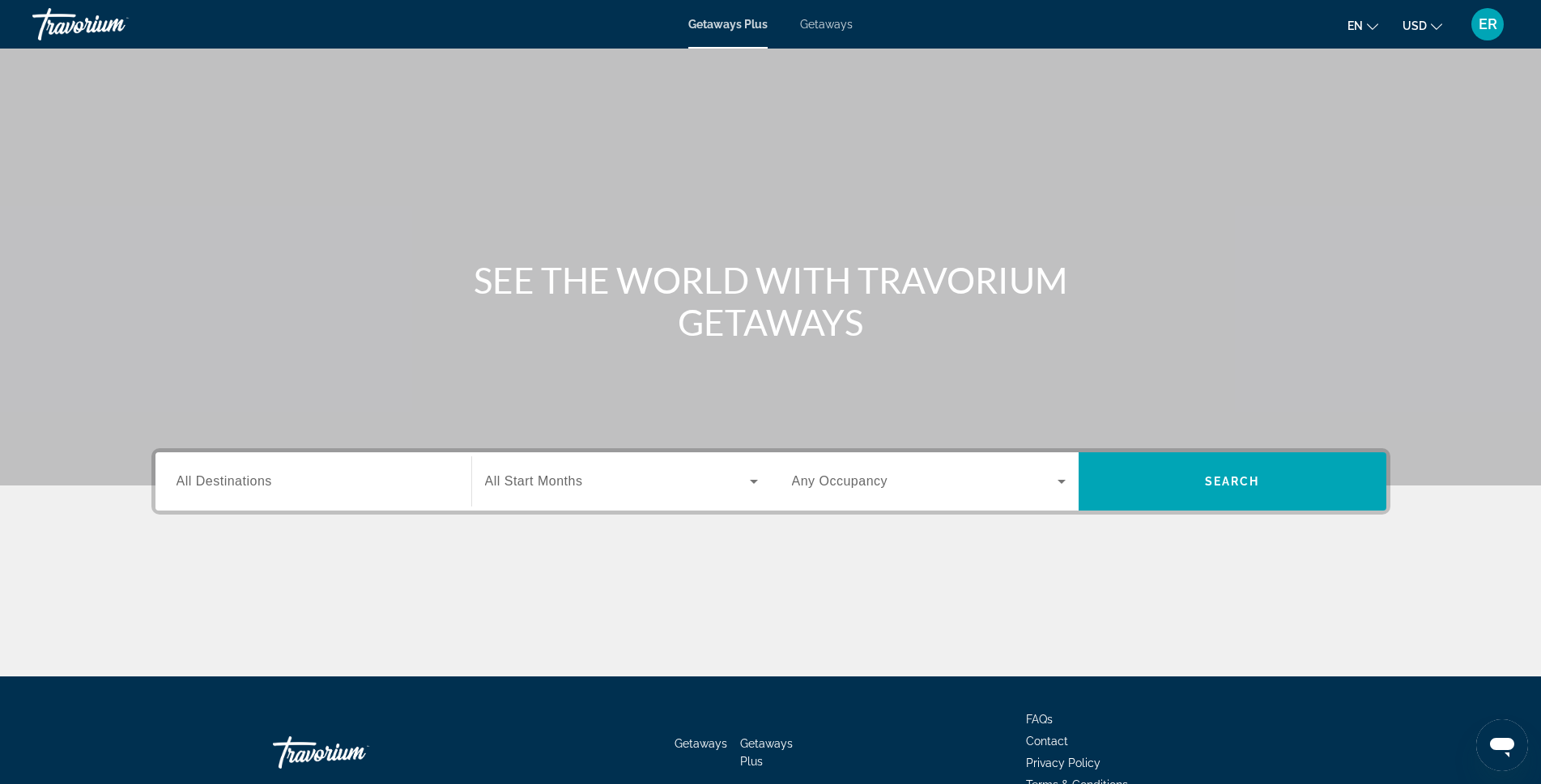
click at [201, 484] on span "All Destinations" at bounding box center [224, 482] width 96 height 14
click at [201, 484] on input "Destination All Destinations" at bounding box center [313, 483] width 274 height 20
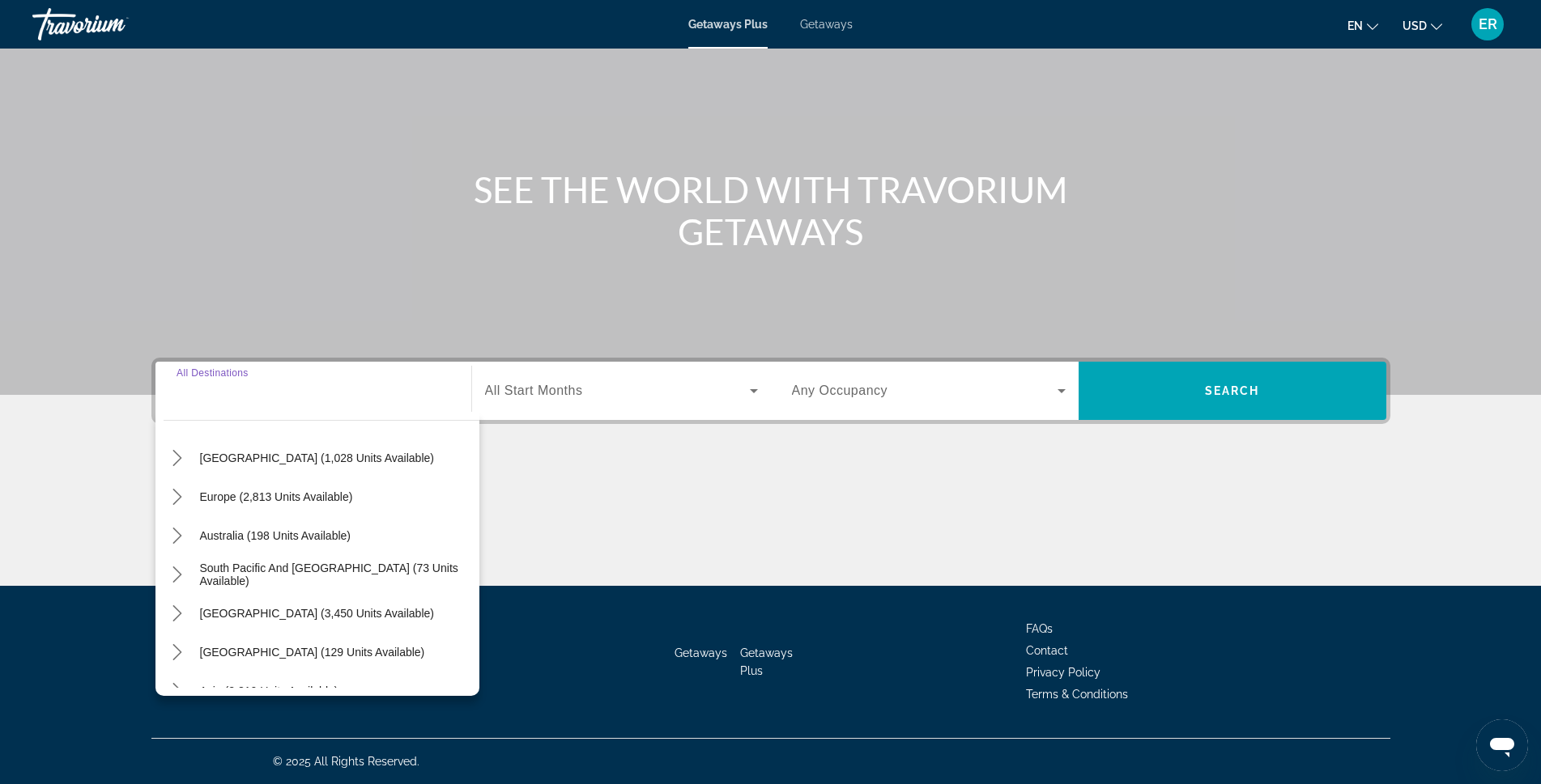
scroll to position [243, 0]
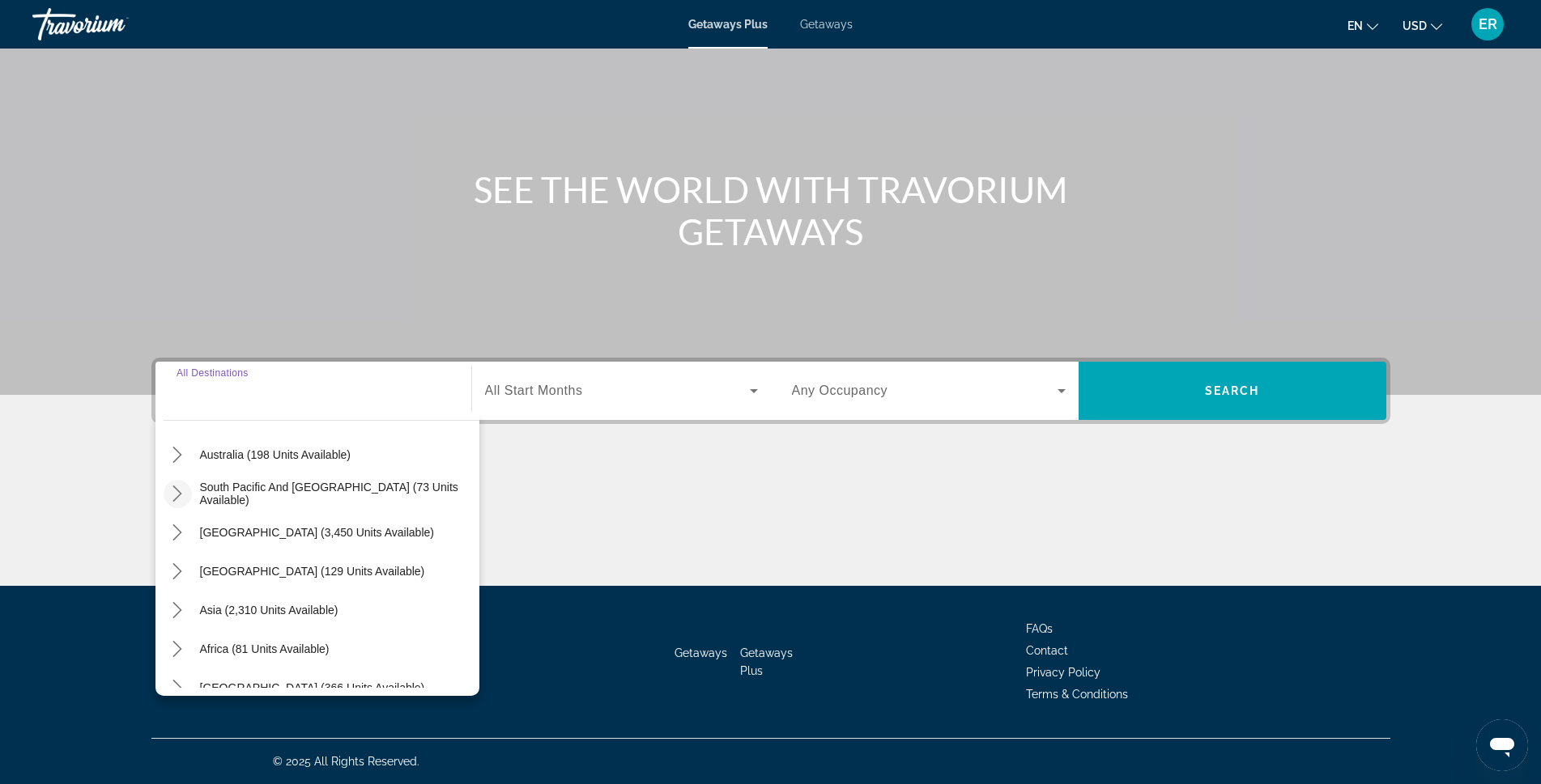
click at [179, 492] on icon "Toggle South Pacific and Oceania (73 units available) submenu" at bounding box center [177, 493] width 16 height 16
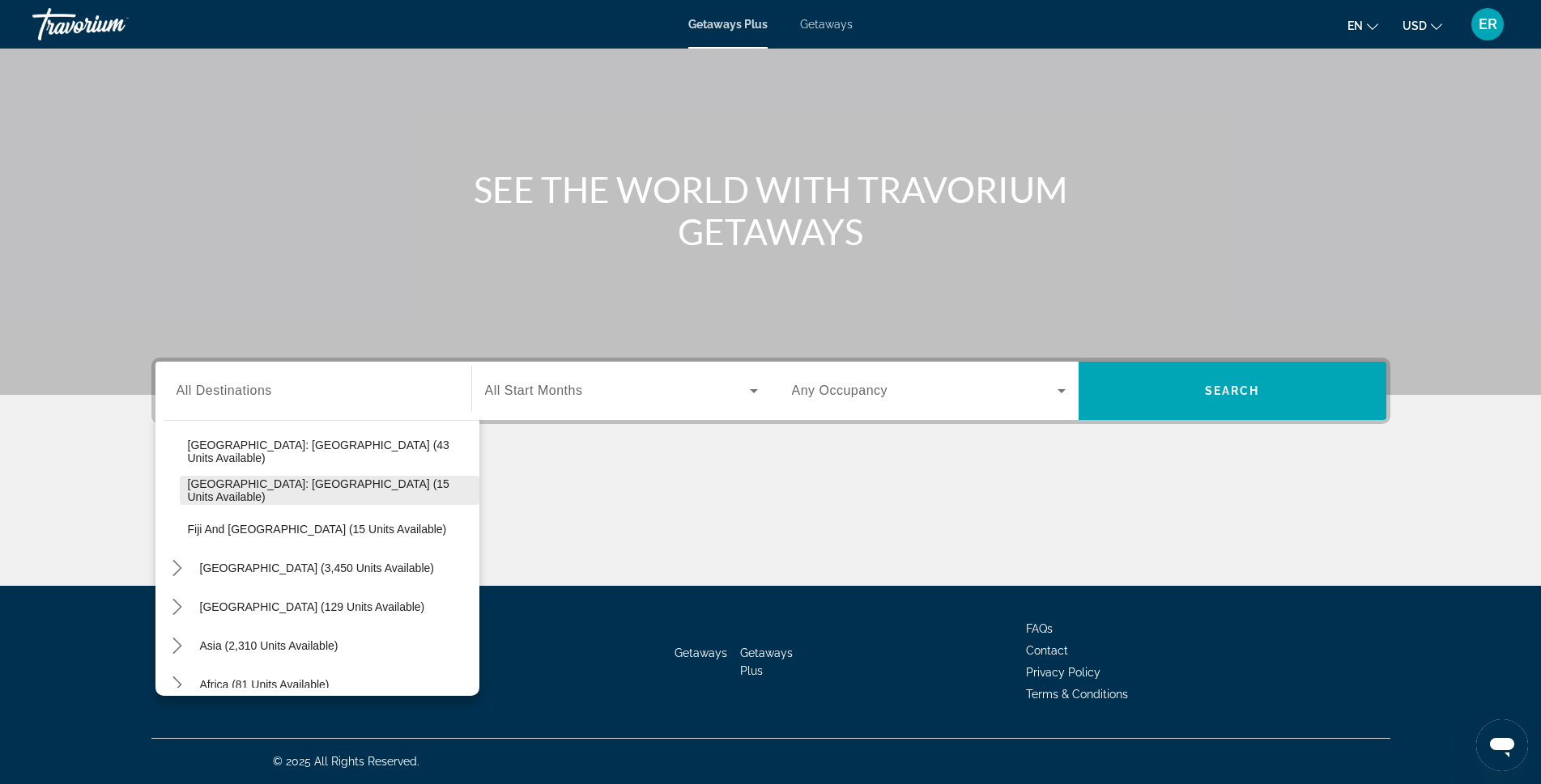
scroll to position [379, 0]
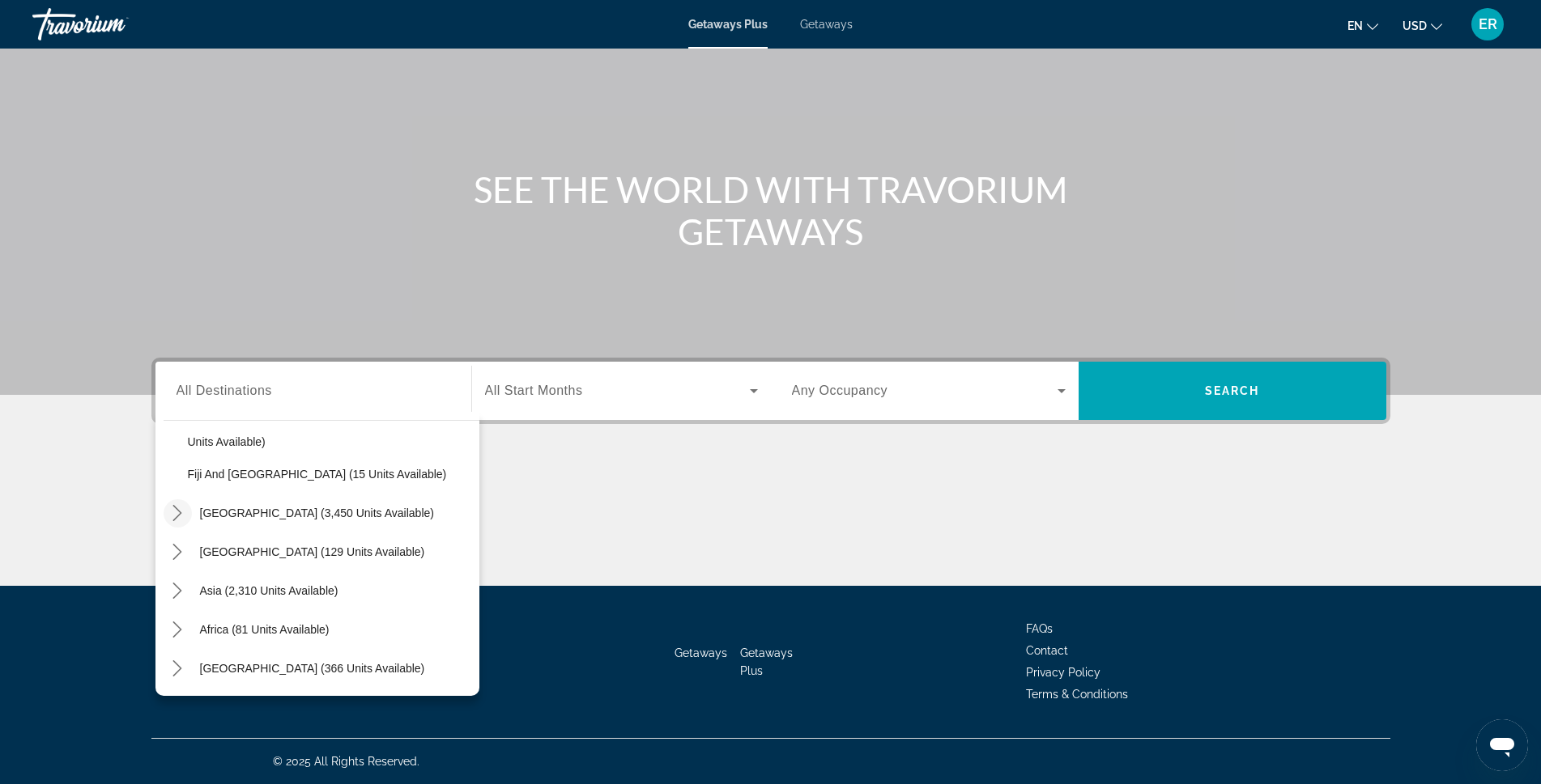
click at [180, 516] on icon "Toggle South America (3,450 units available) submenu" at bounding box center [177, 513] width 16 height 16
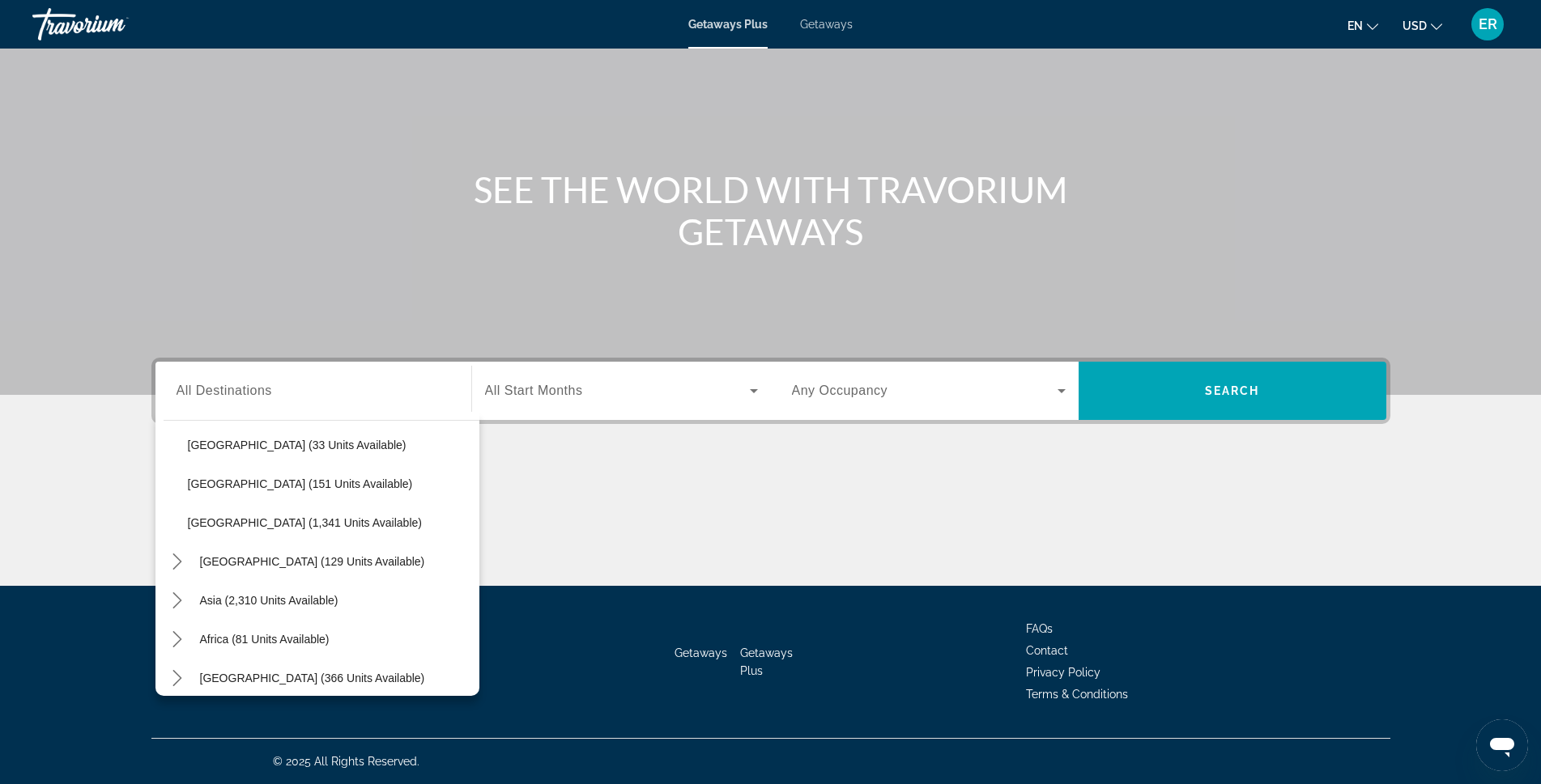
scroll to position [689, 0]
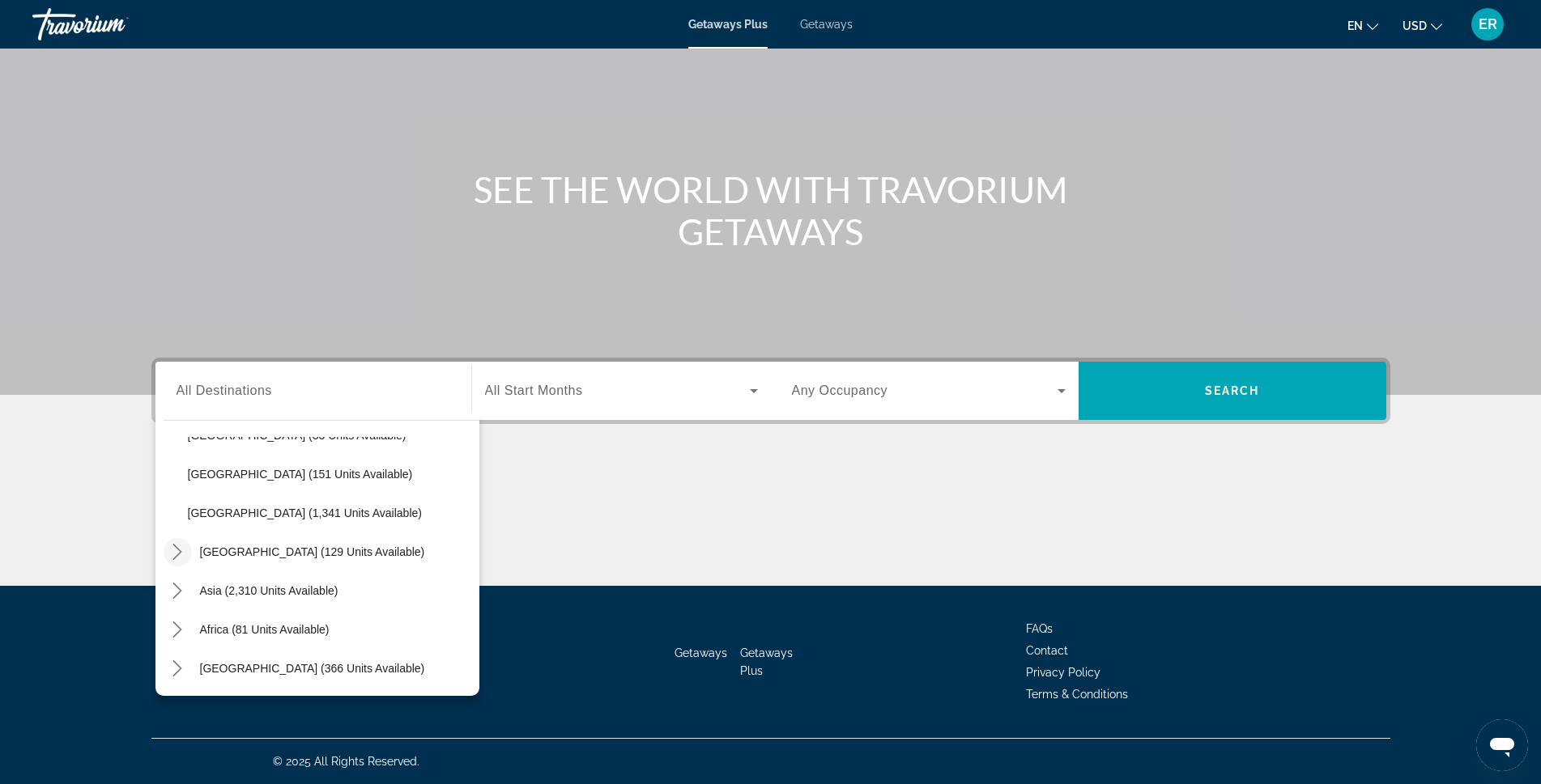
click at [185, 554] on mat-icon "Toggle Central America (129 units available) submenu" at bounding box center [177, 552] width 28 height 28
click at [179, 592] on icon "Toggle Asia (2,310 units available) submenu" at bounding box center [177, 591] width 16 height 16
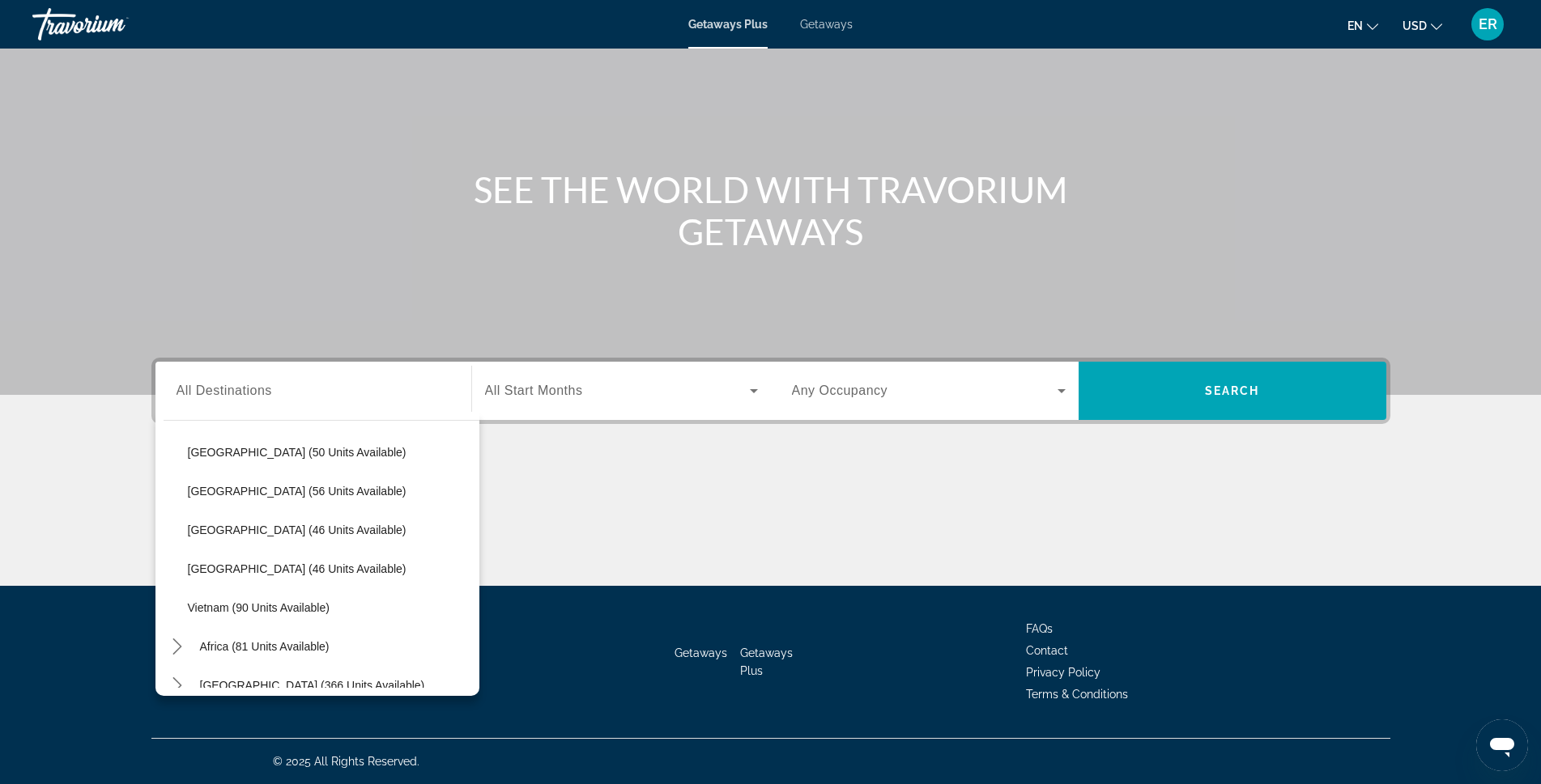
scroll to position [1195, 0]
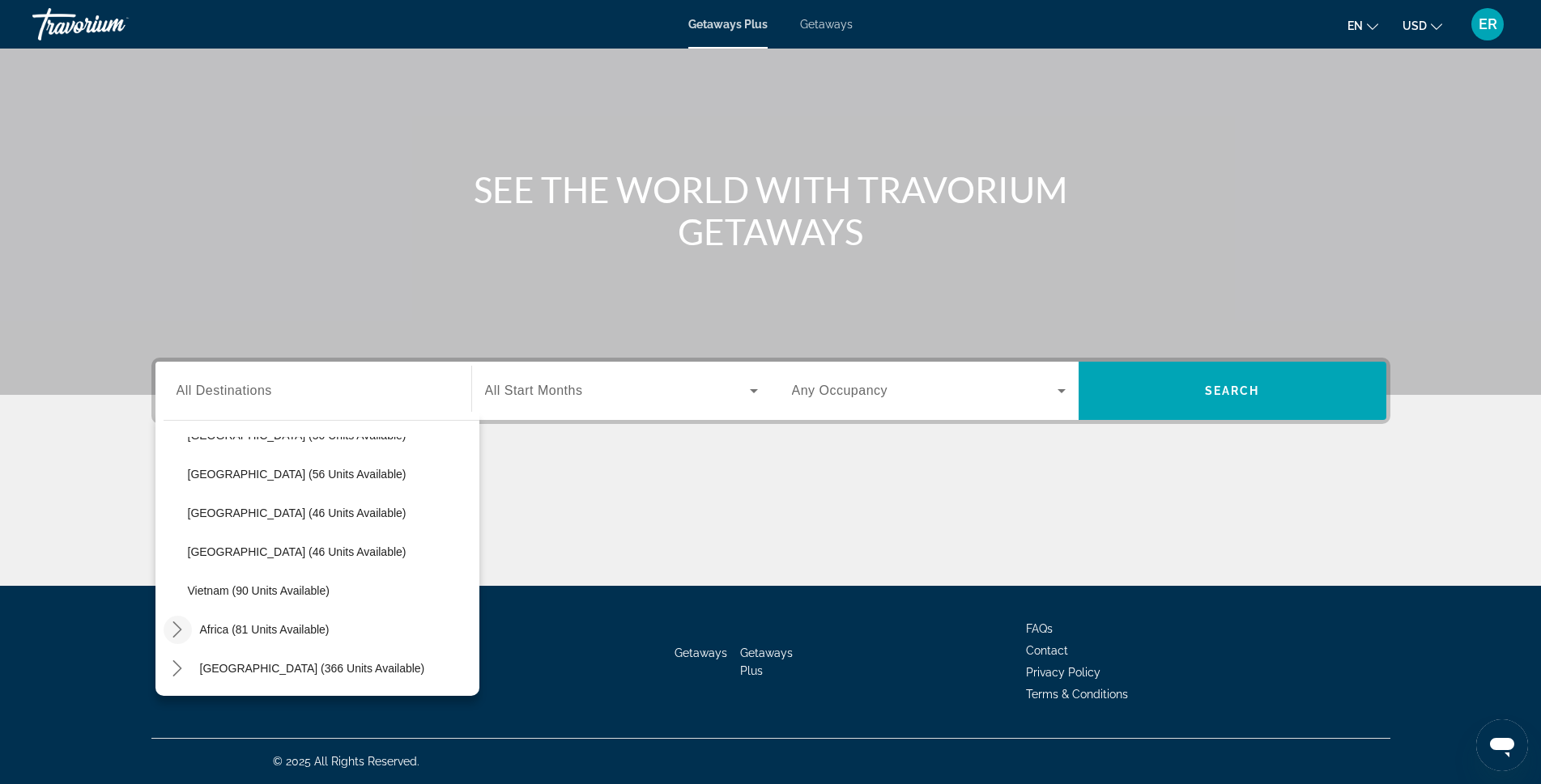
click at [176, 636] on icon "Toggle Africa (81 units available) submenu" at bounding box center [177, 630] width 16 height 16
click at [180, 668] on icon "Toggle Middle East (366 units available) submenu" at bounding box center [177, 669] width 9 height 16
click at [176, 553] on icon "Toggle Middle East (366 units available) submenu" at bounding box center [177, 552] width 16 height 16
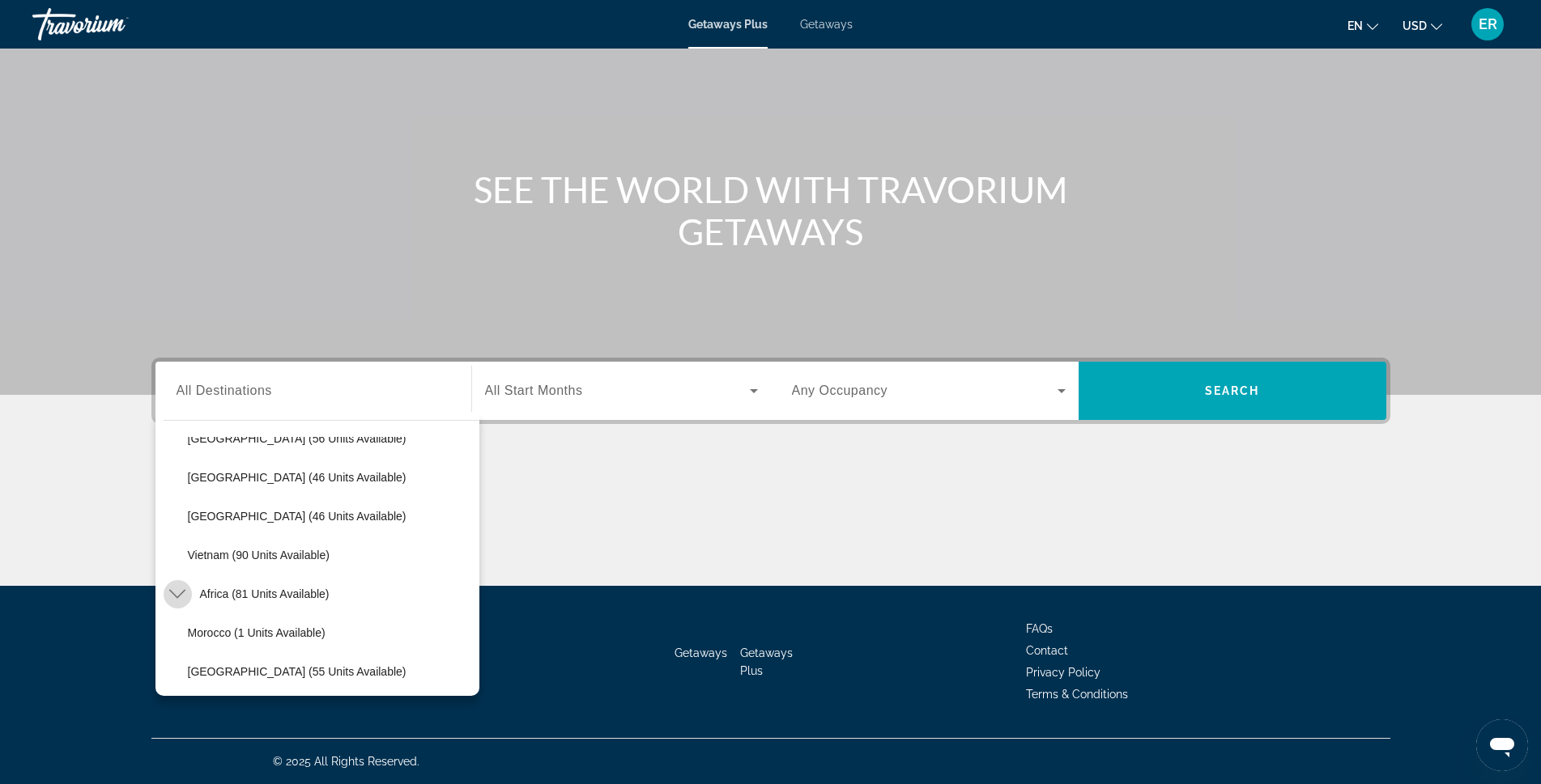
click at [173, 598] on icon "Toggle Africa (81 units available) submenu" at bounding box center [177, 594] width 16 height 16
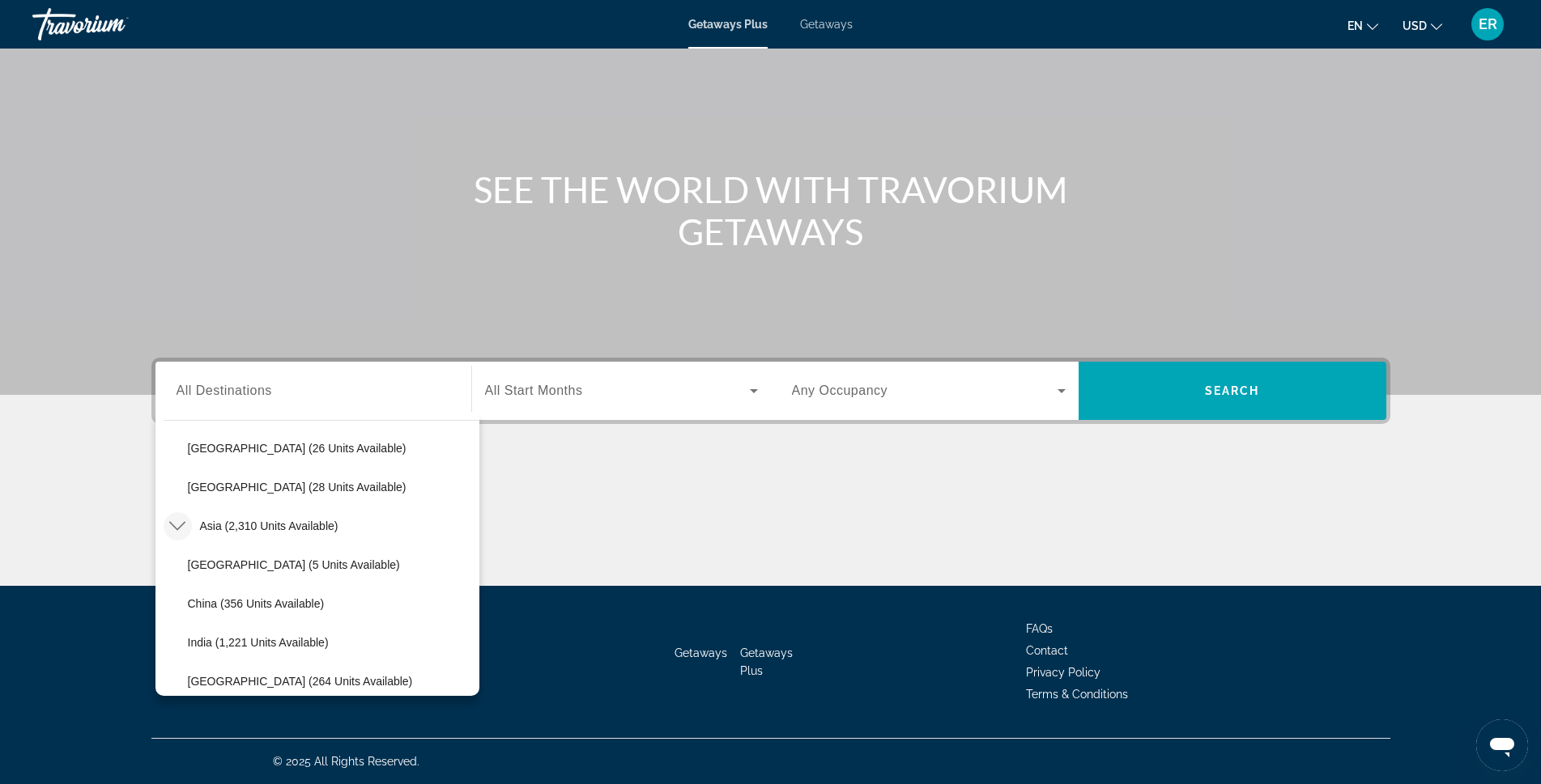
click at [176, 523] on icon "Toggle Asia (2,310 units available) submenu" at bounding box center [177, 526] width 16 height 16
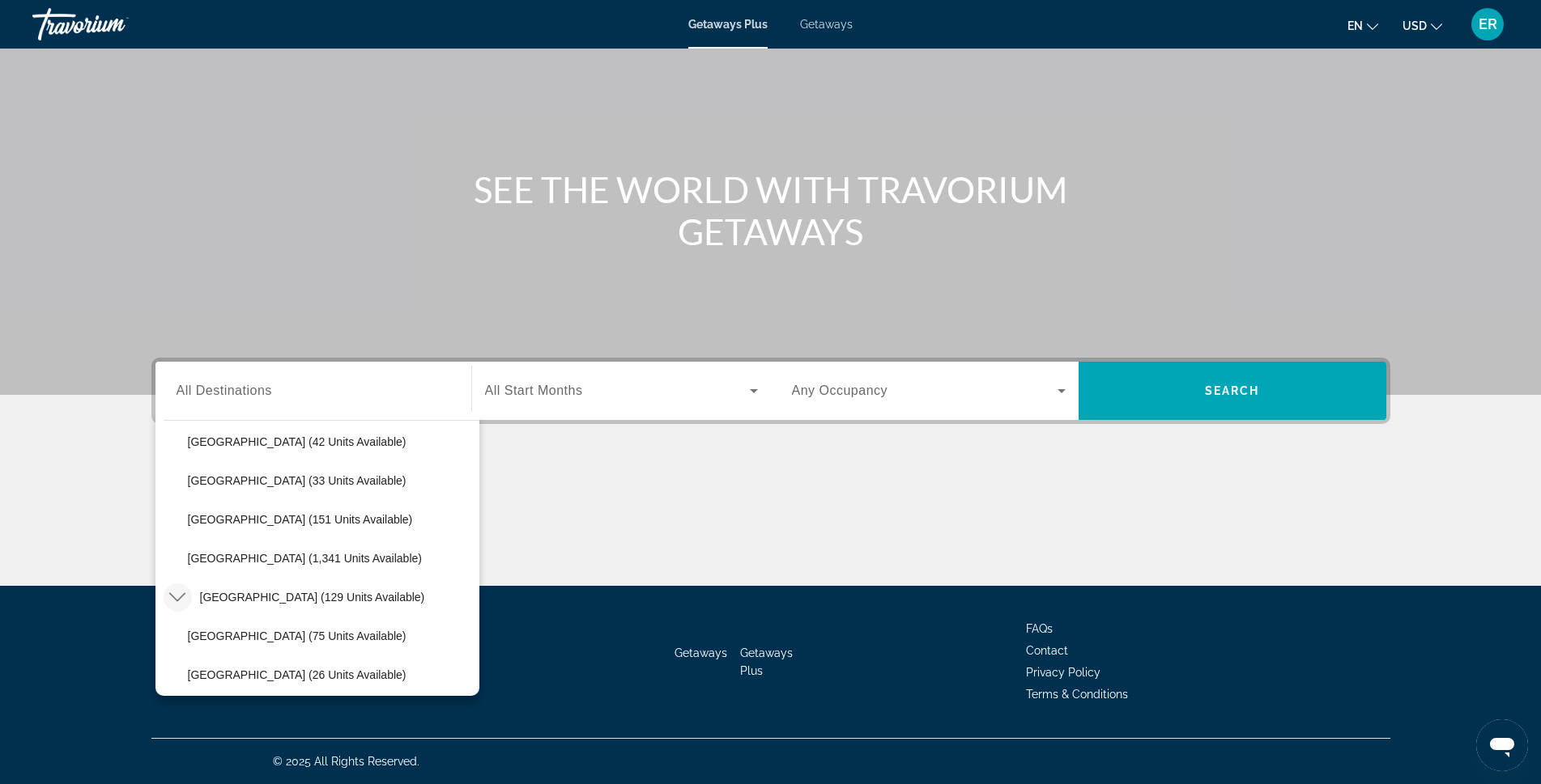
click at [176, 602] on icon "Toggle Central America (129 units available) submenu" at bounding box center [177, 597] width 16 height 16
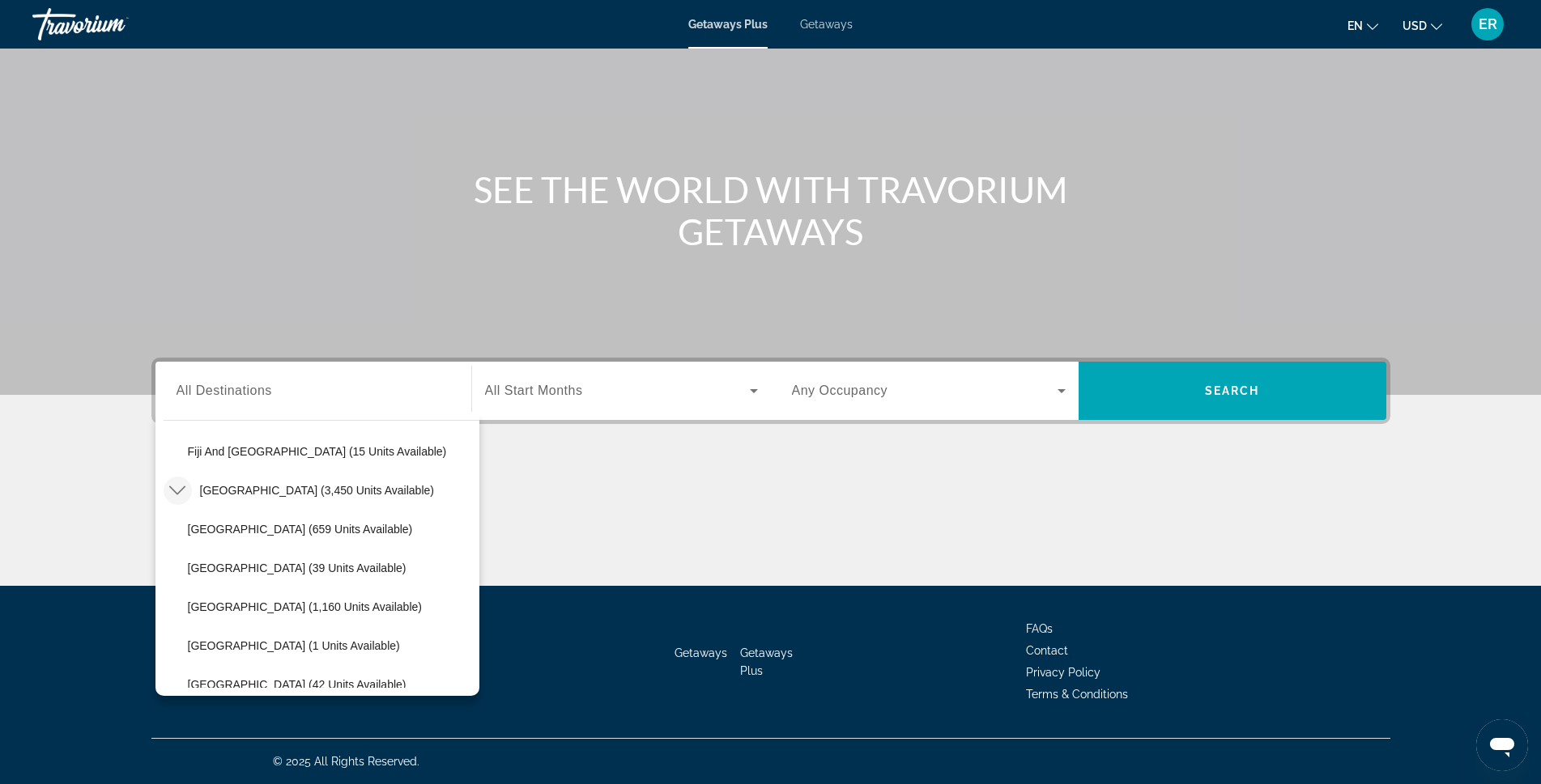
scroll to position [320, 0]
click at [177, 575] on icon "Toggle South America (3,450 units available) submenu" at bounding box center [177, 571] width 16 height 9
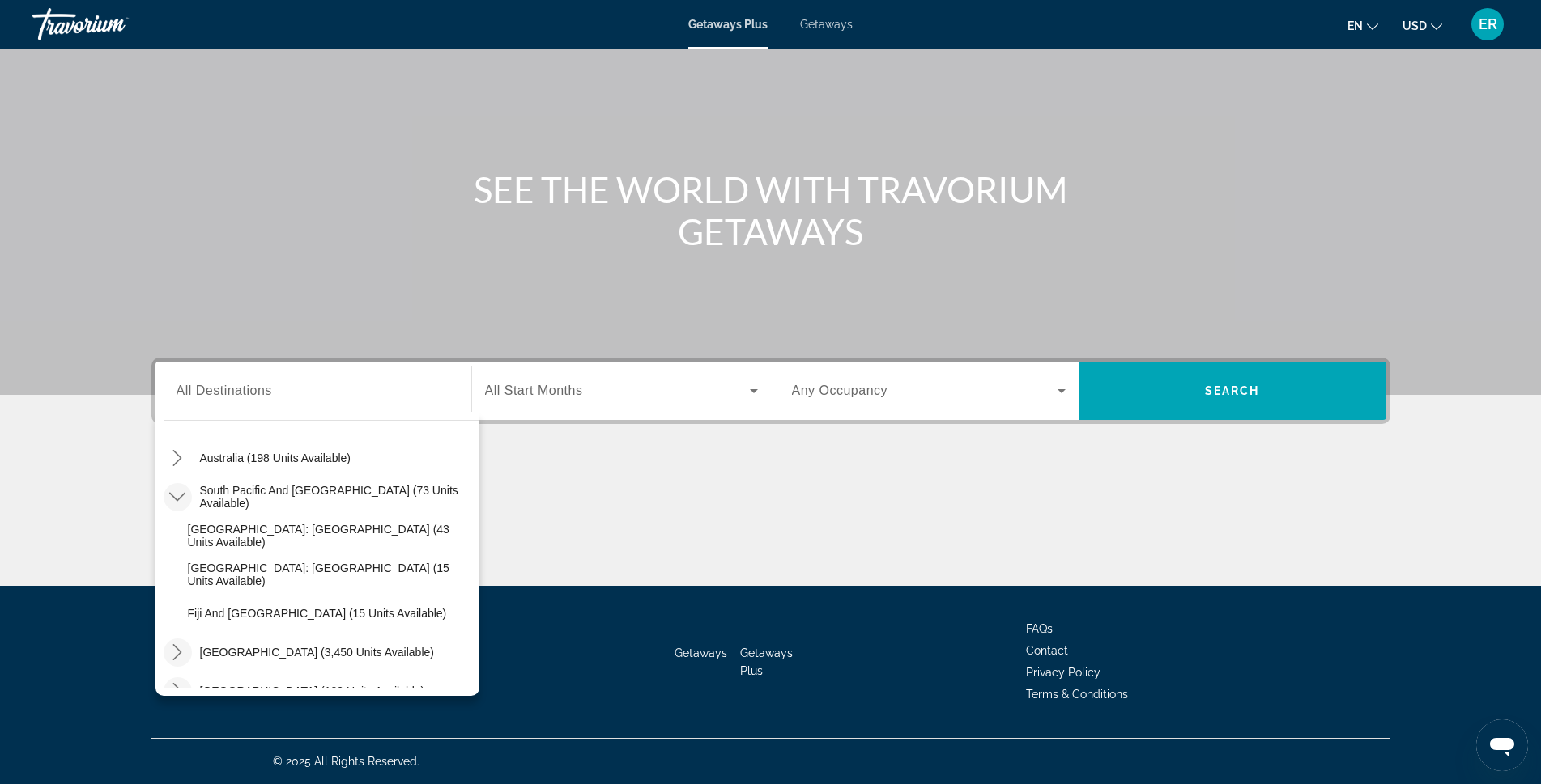
scroll to position [158, 0]
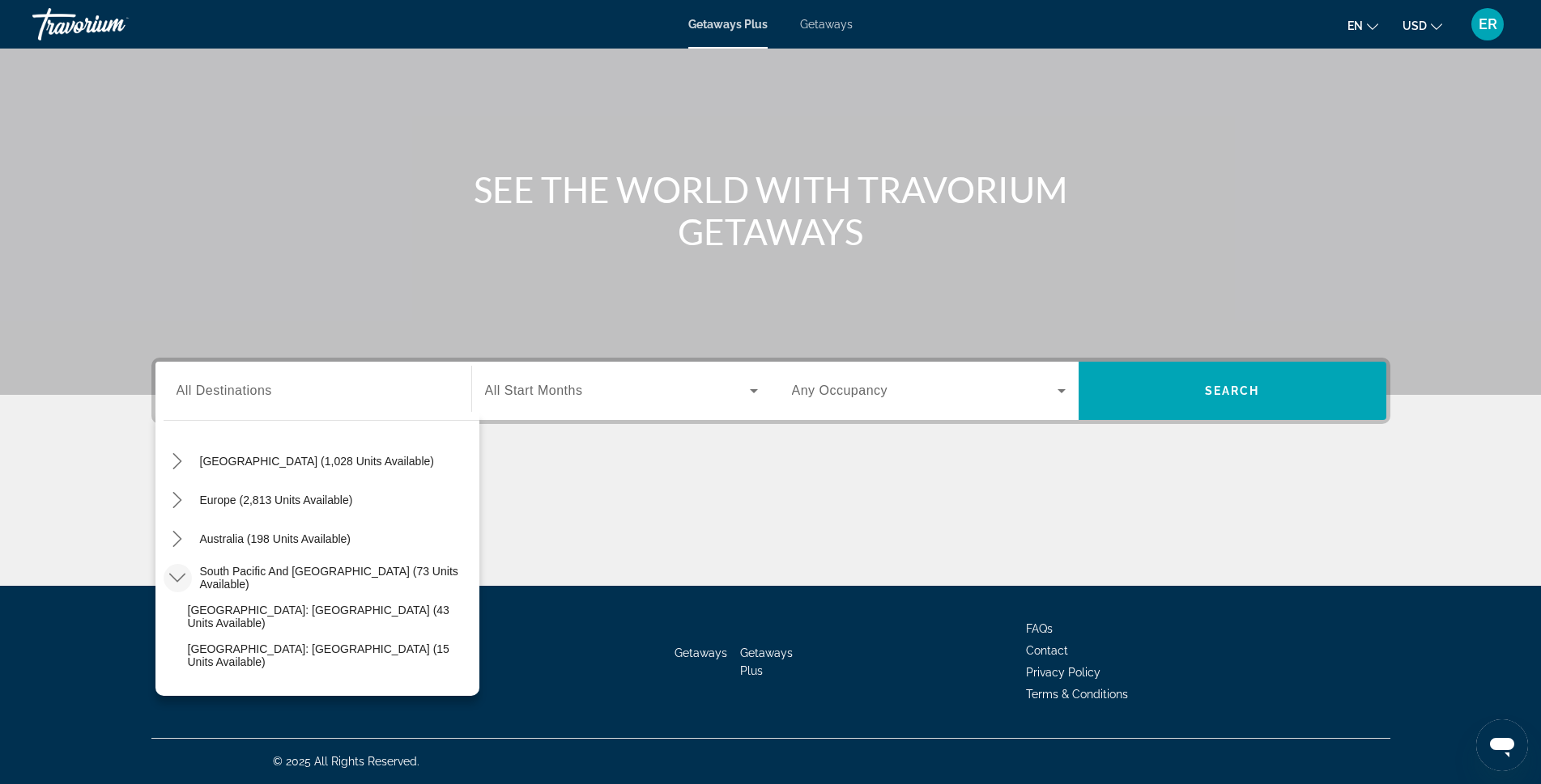
click at [176, 586] on mat-icon "Toggle South Pacific and Oceania (73 units available) submenu" at bounding box center [177, 578] width 28 height 28
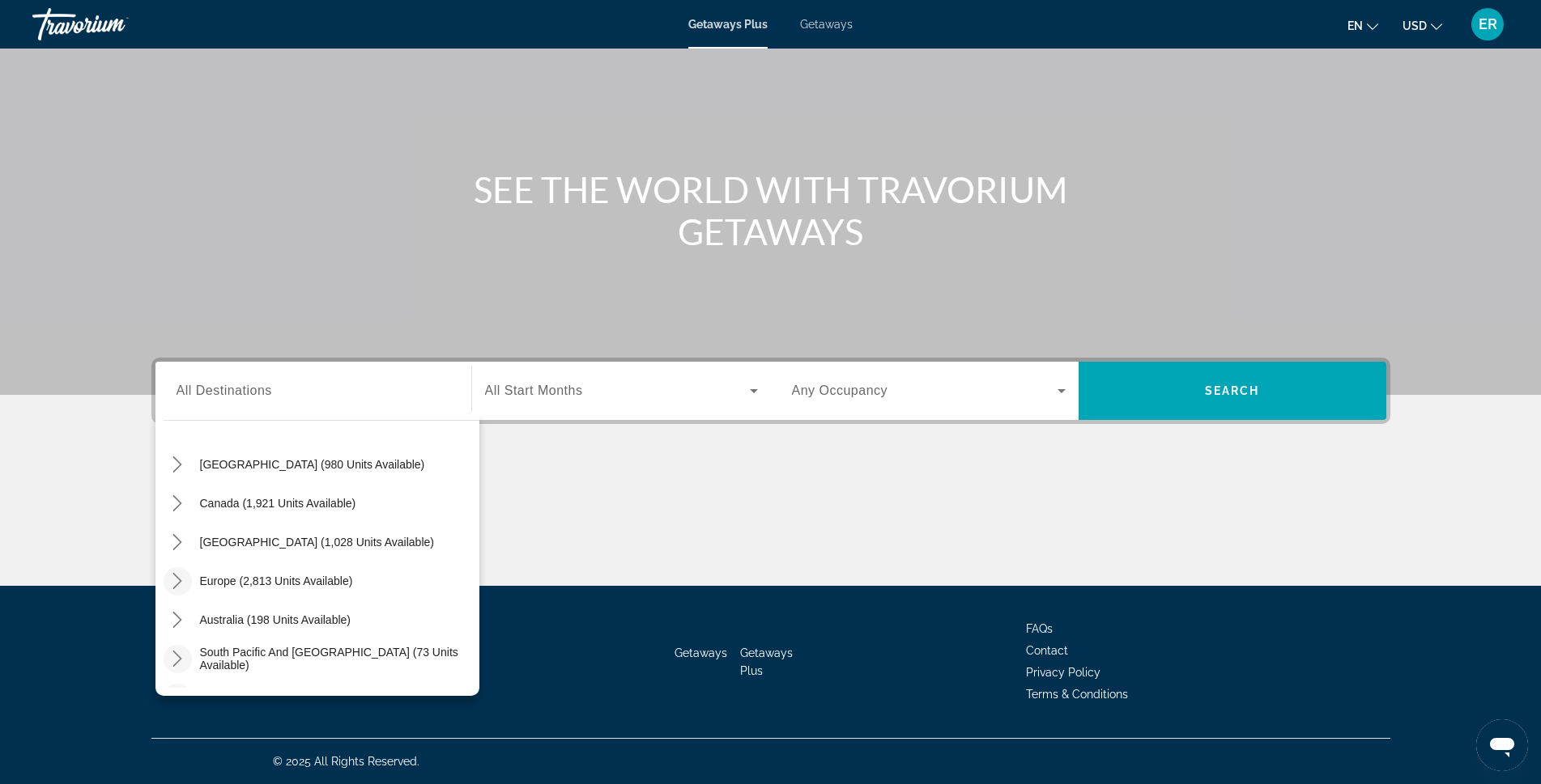
scroll to position [0, 0]
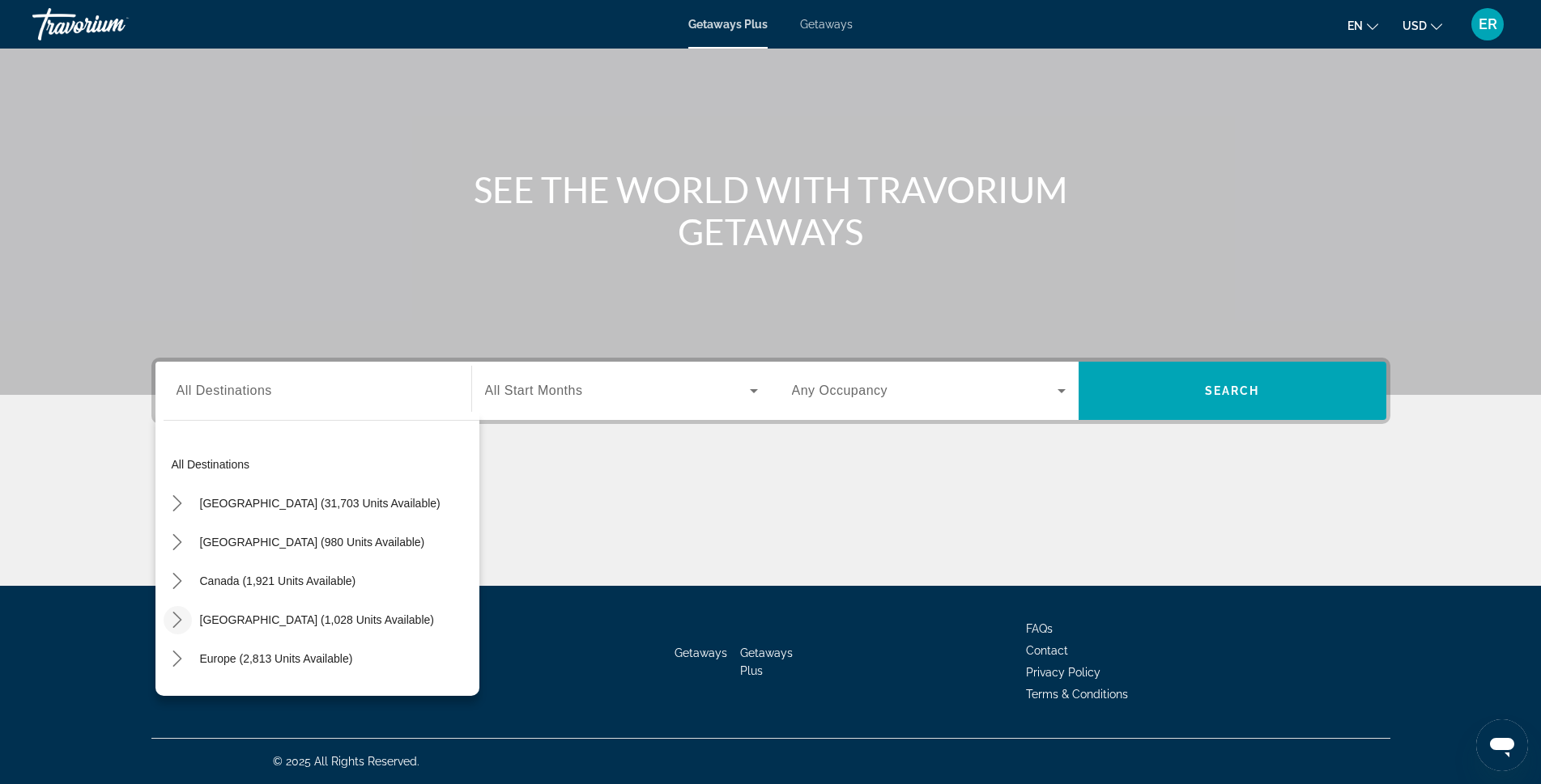
click at [177, 615] on icon "Toggle Caribbean & Atlantic Islands (1,028 units available) submenu" at bounding box center [177, 620] width 16 height 16
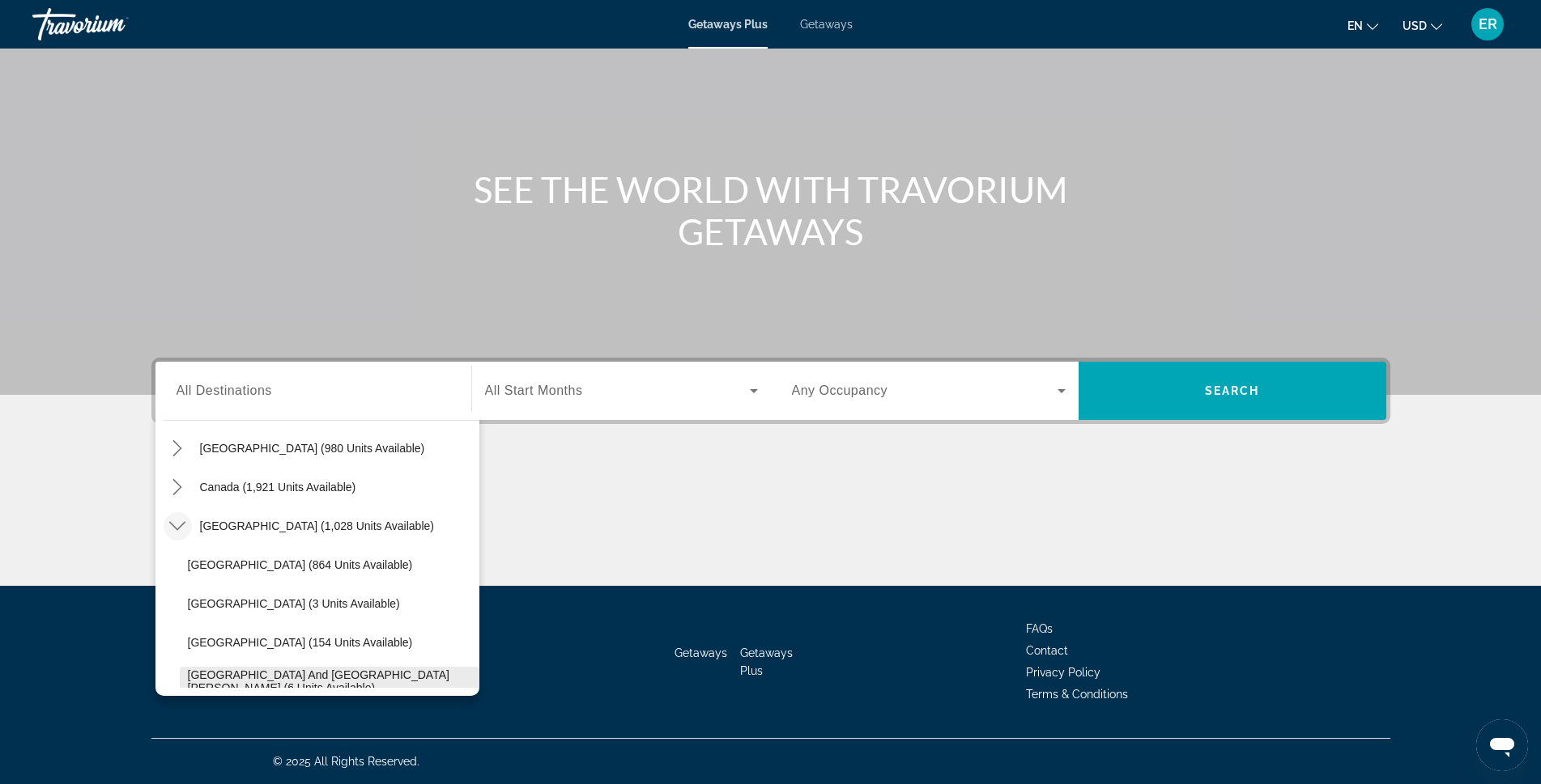
scroll to position [65, 0]
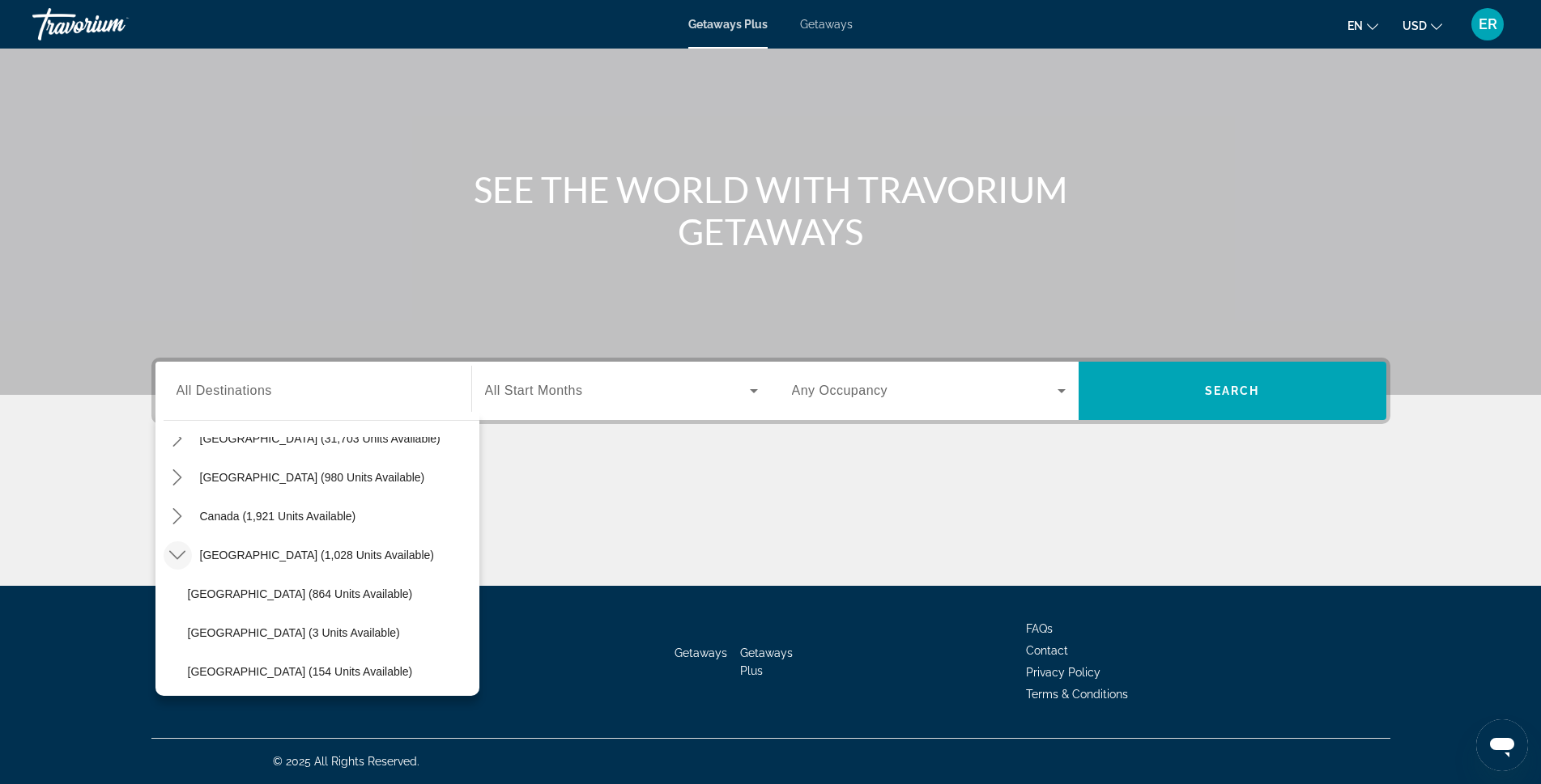
click at [176, 557] on icon "Toggle Caribbean & Atlantic Islands (1,028 units available) submenu" at bounding box center [177, 555] width 16 height 9
click at [175, 519] on icon "Toggle Canada (1,921 units available) submenu" at bounding box center [177, 516] width 16 height 16
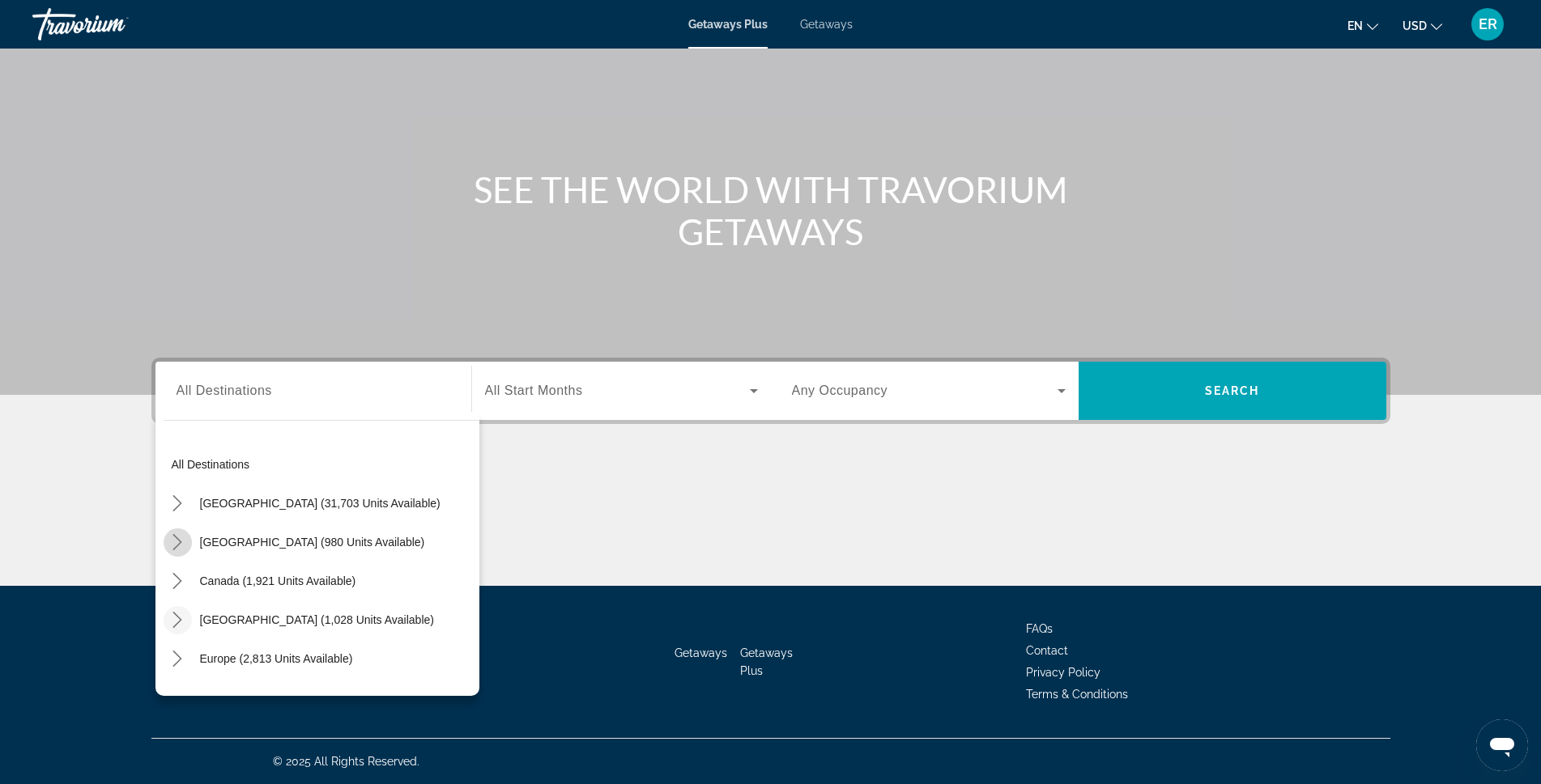
click at [179, 537] on icon "Toggle Mexico (980 units available) submenu" at bounding box center [177, 542] width 16 height 16
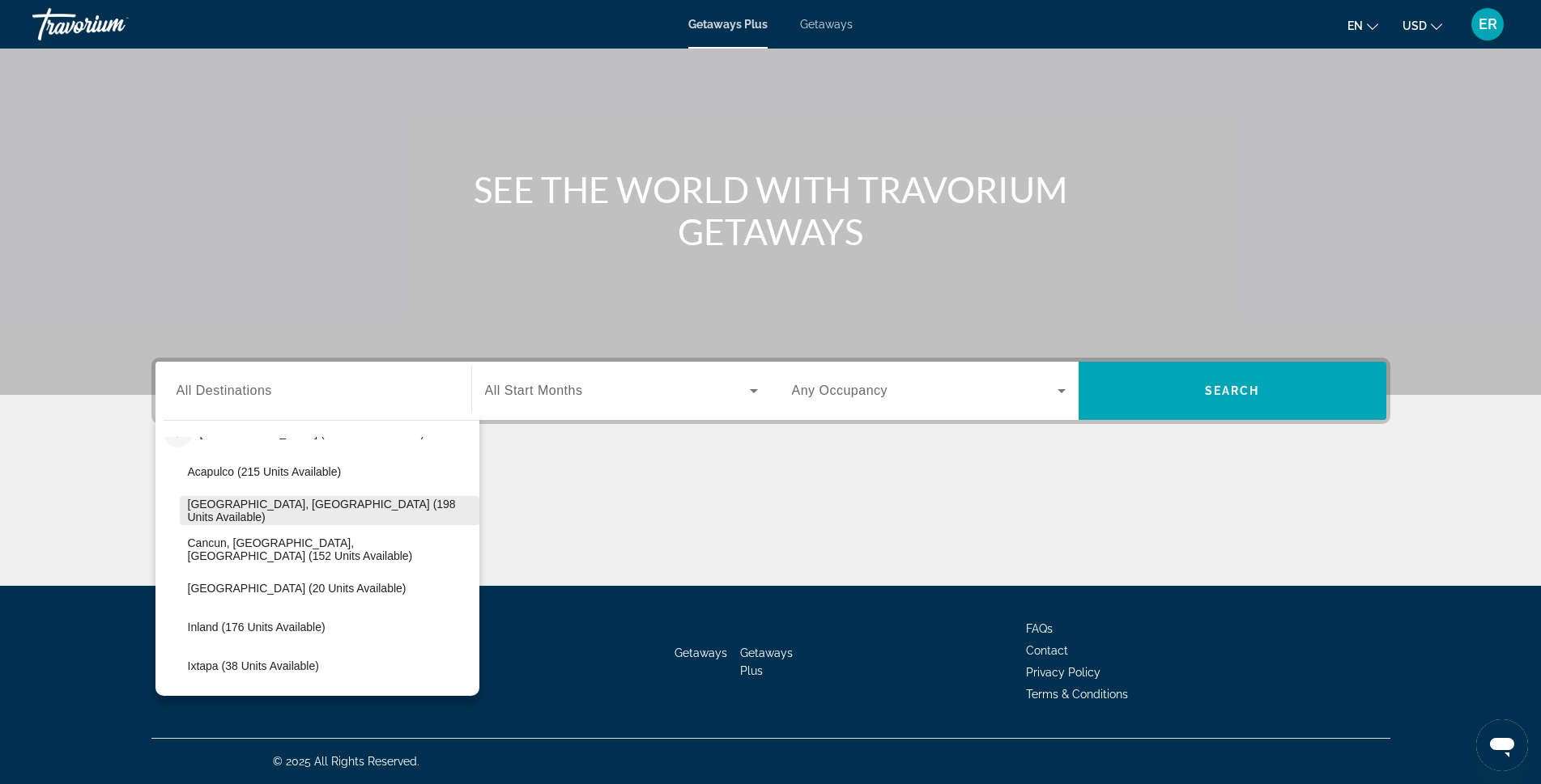
scroll to position [86, 0]
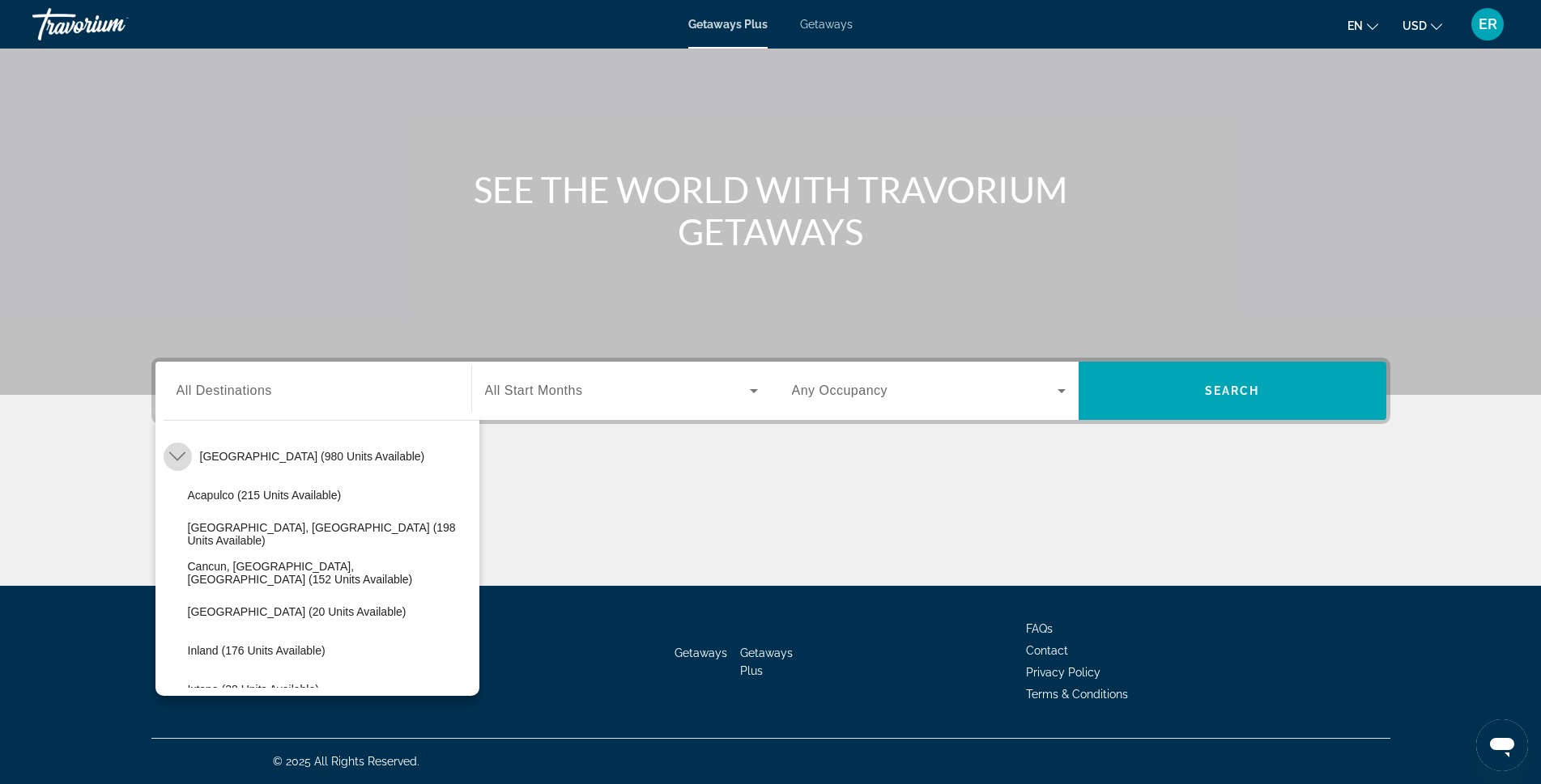
click at [174, 462] on icon "Toggle Mexico (980 units available) submenu" at bounding box center [177, 457] width 16 height 16
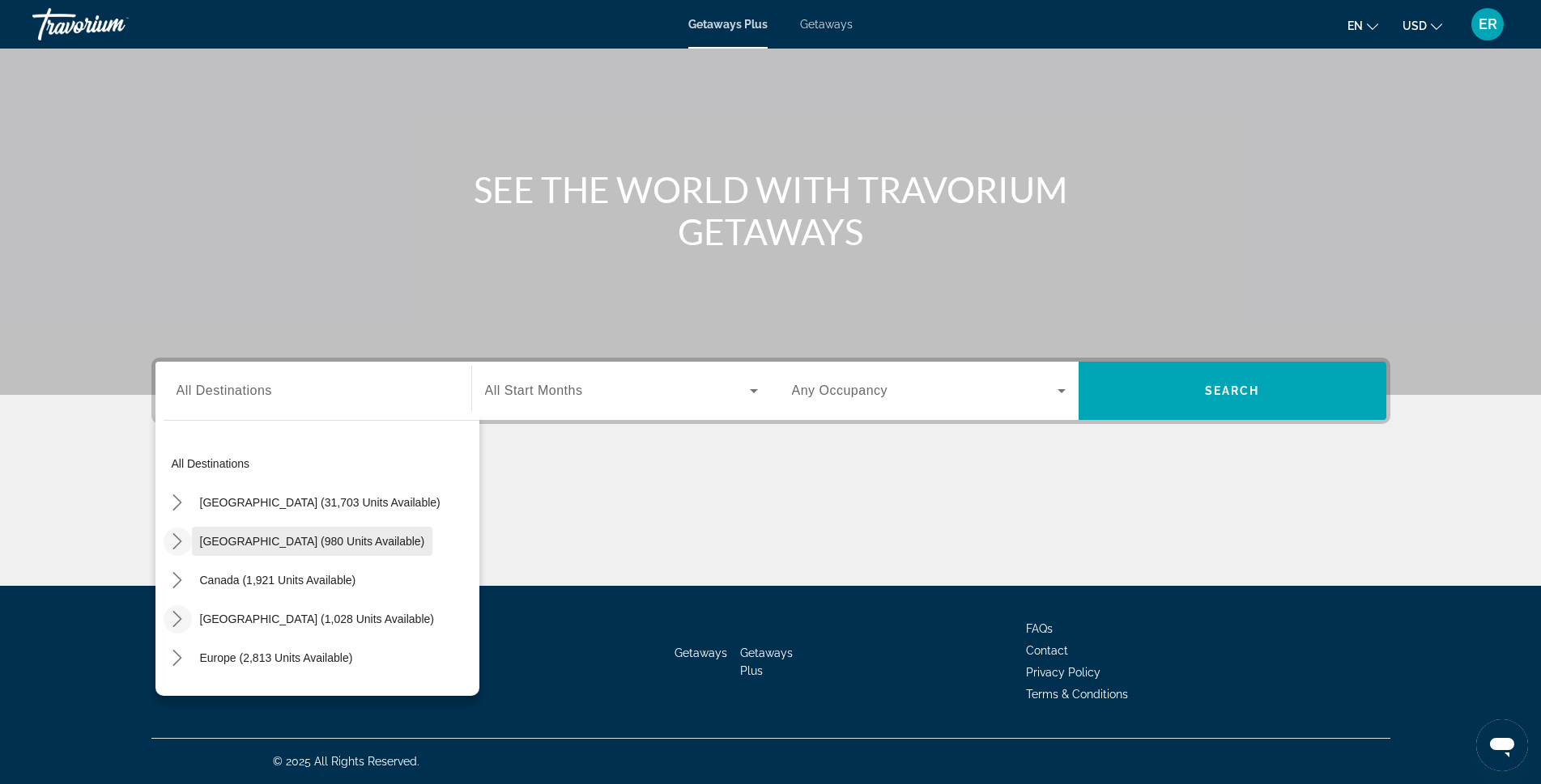
scroll to position [0, 0]
click at [177, 502] on icon "Toggle United States (31,703 units available) submenu" at bounding box center [177, 503] width 16 height 16
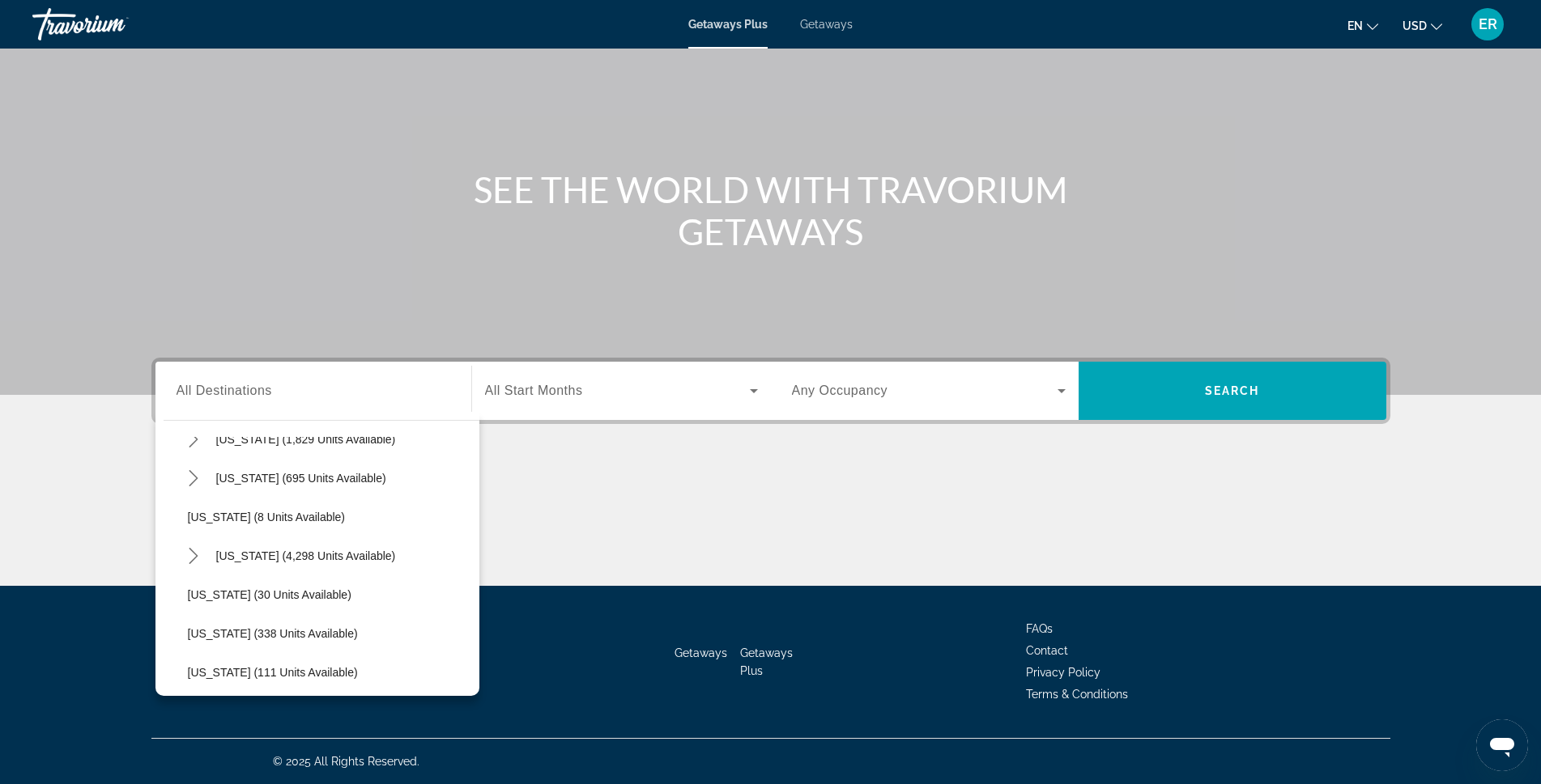
scroll to position [209, 0]
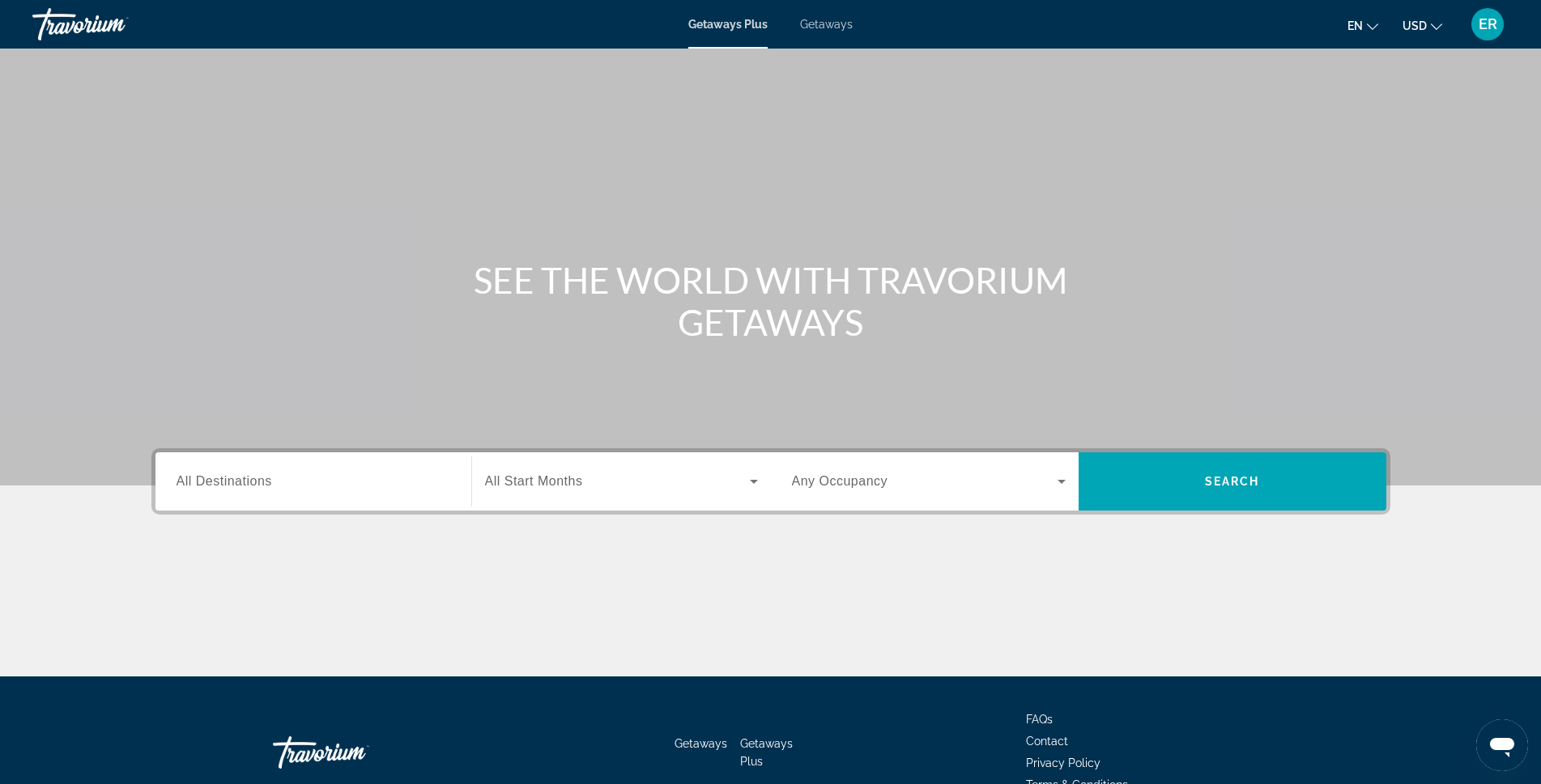
click at [203, 480] on span "All Destinations" at bounding box center [224, 482] width 96 height 14
click at [203, 480] on input "Destination All Destinations" at bounding box center [313, 483] width 274 height 20
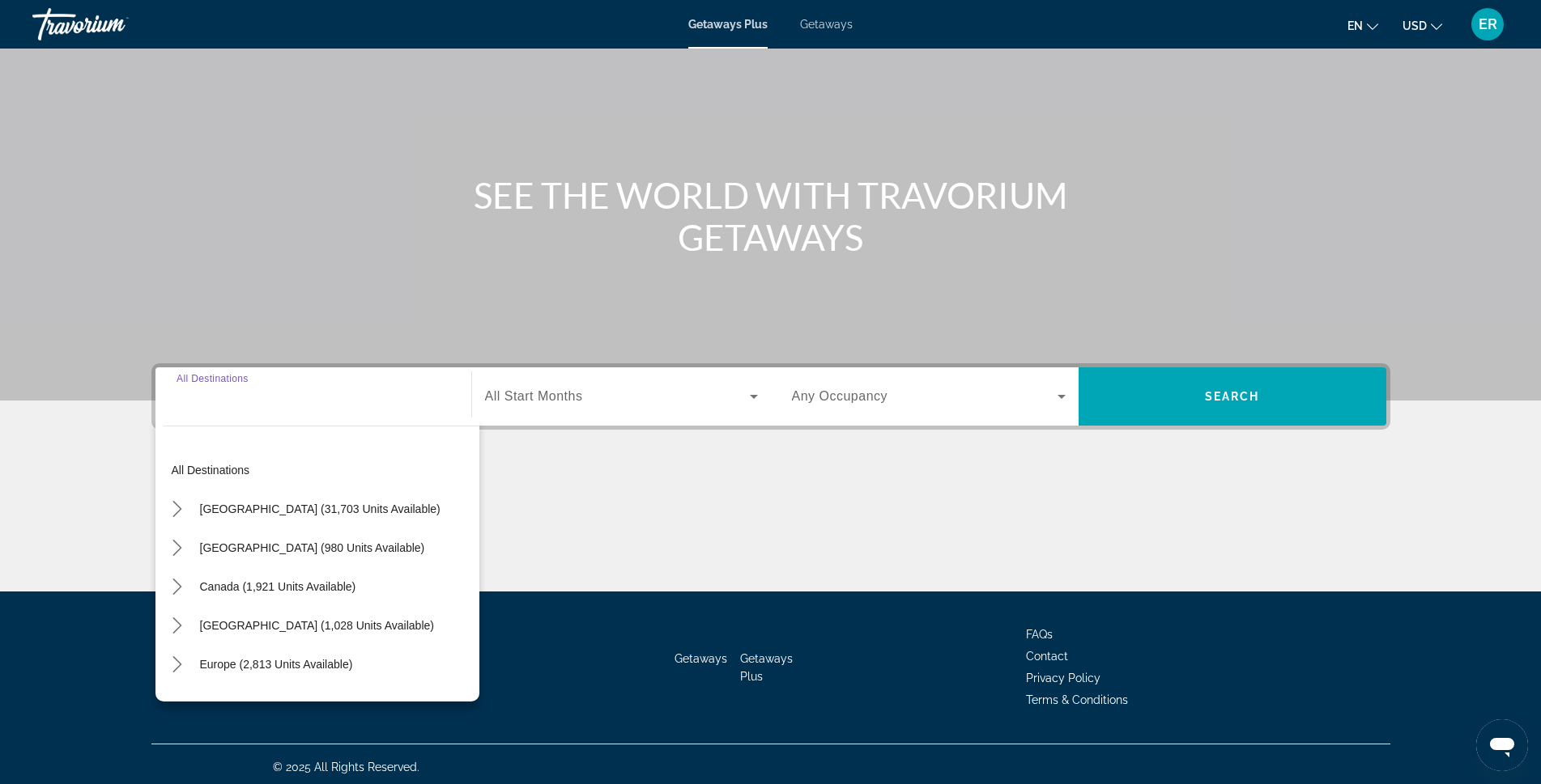
scroll to position [91, 0]
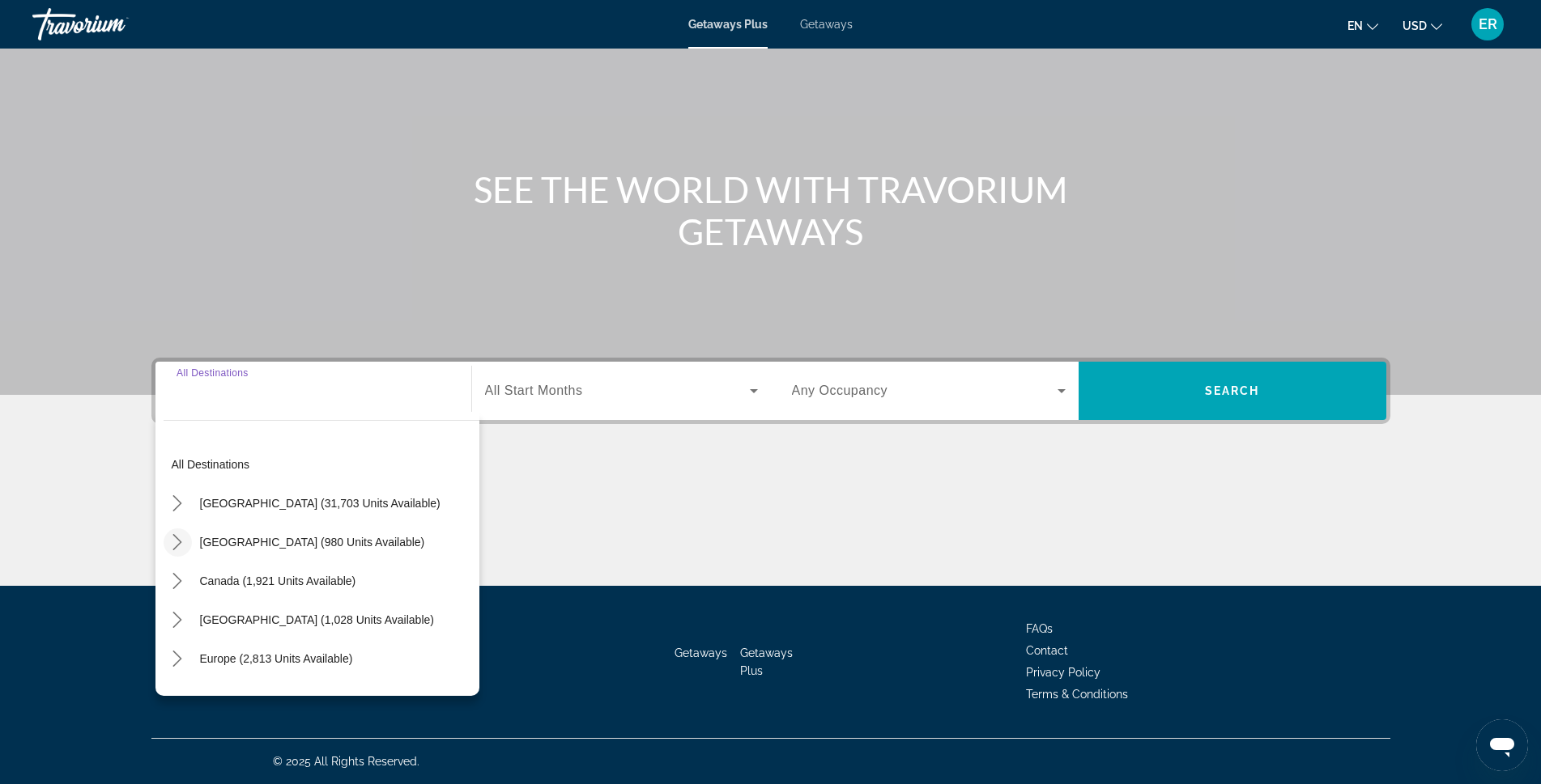
click at [177, 542] on icon "Toggle Mexico (980 units available) submenu" at bounding box center [177, 542] width 16 height 16
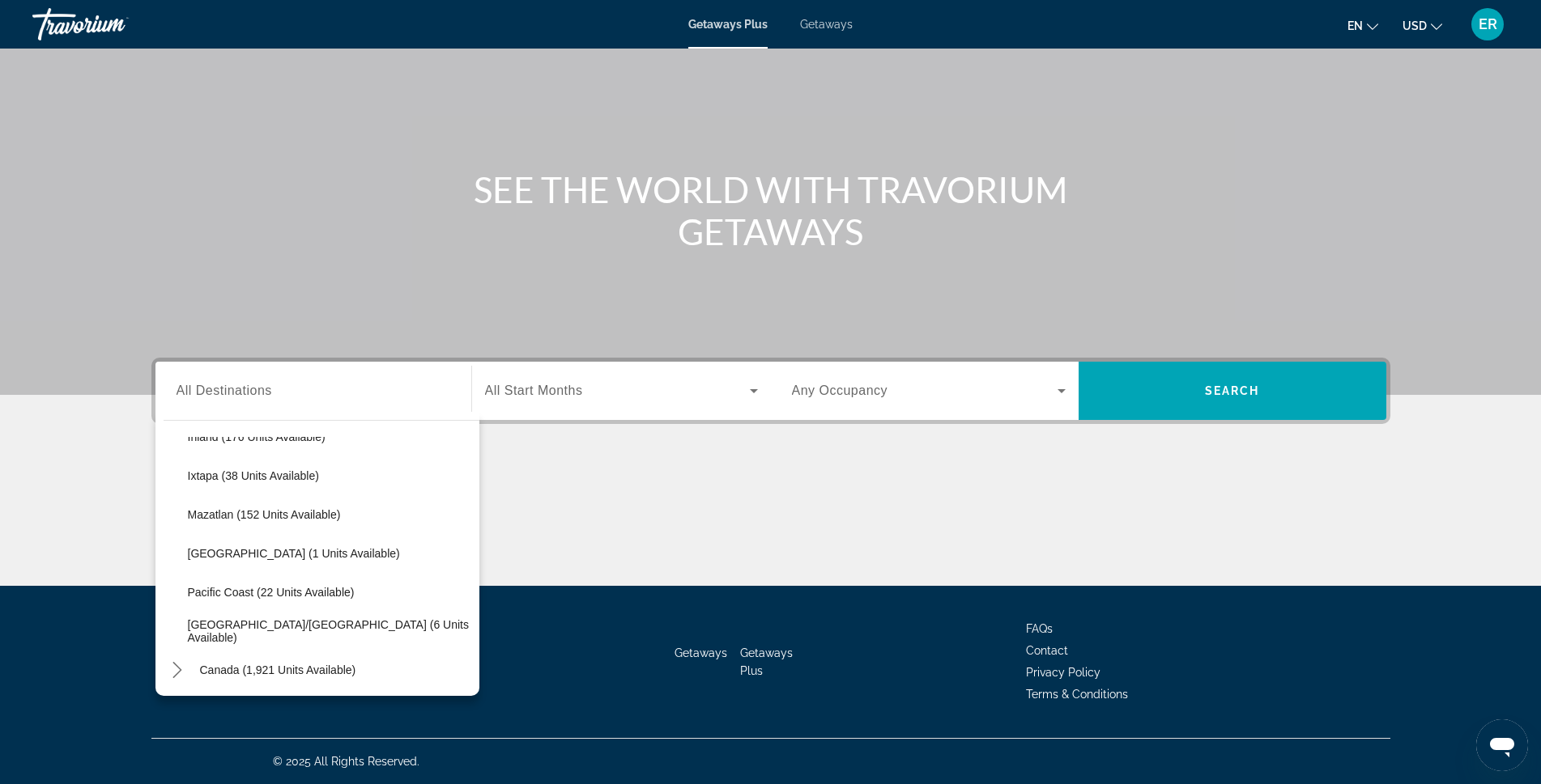
scroll to position [328, 0]
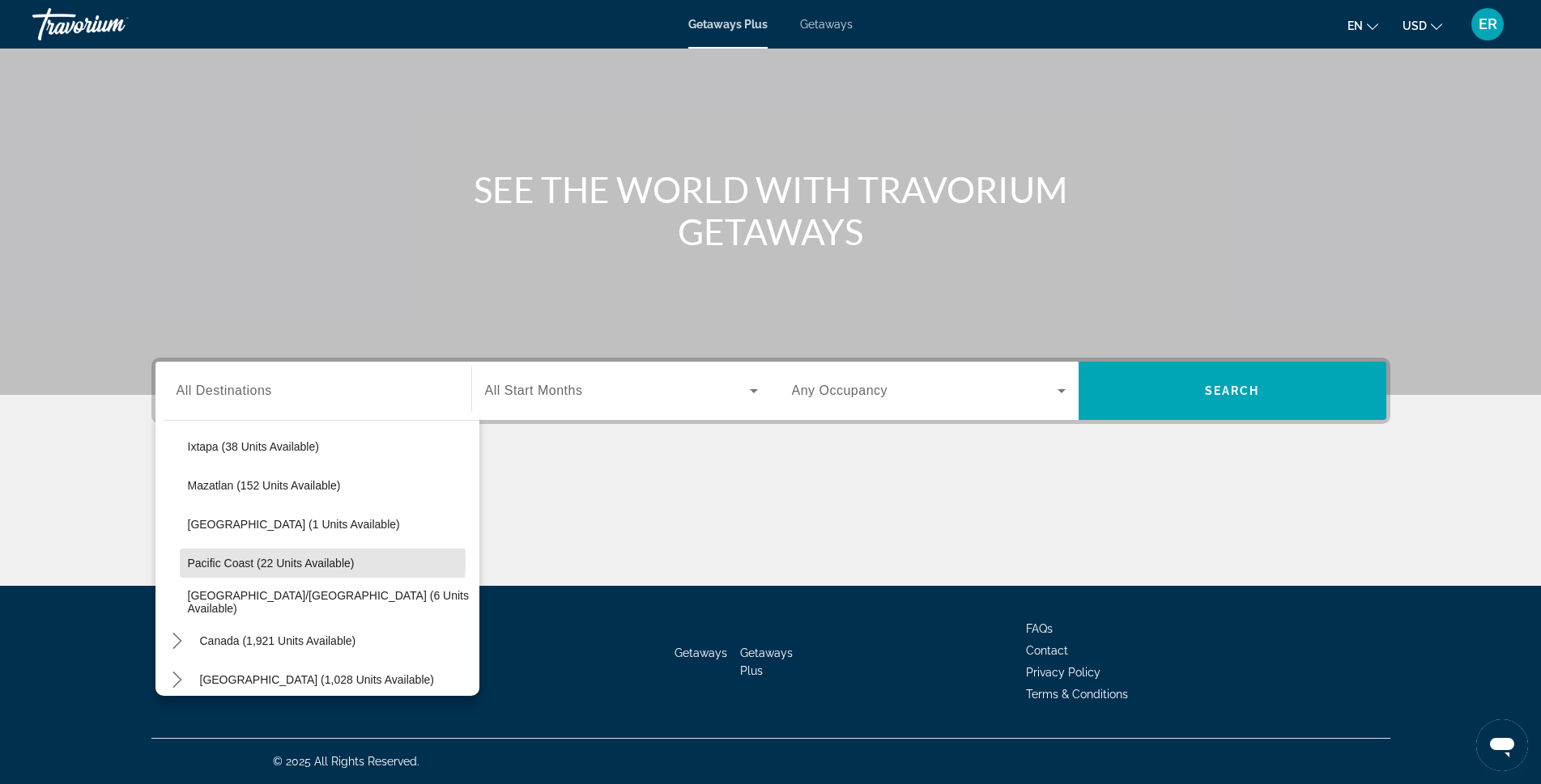
drag, startPoint x: 248, startPoint y: 562, endPoint x: 238, endPoint y: 567, distance: 11.2
click at [238, 567] on span "Pacific Coast (22 units available)" at bounding box center [272, 563] width 167 height 13
type input "**********"
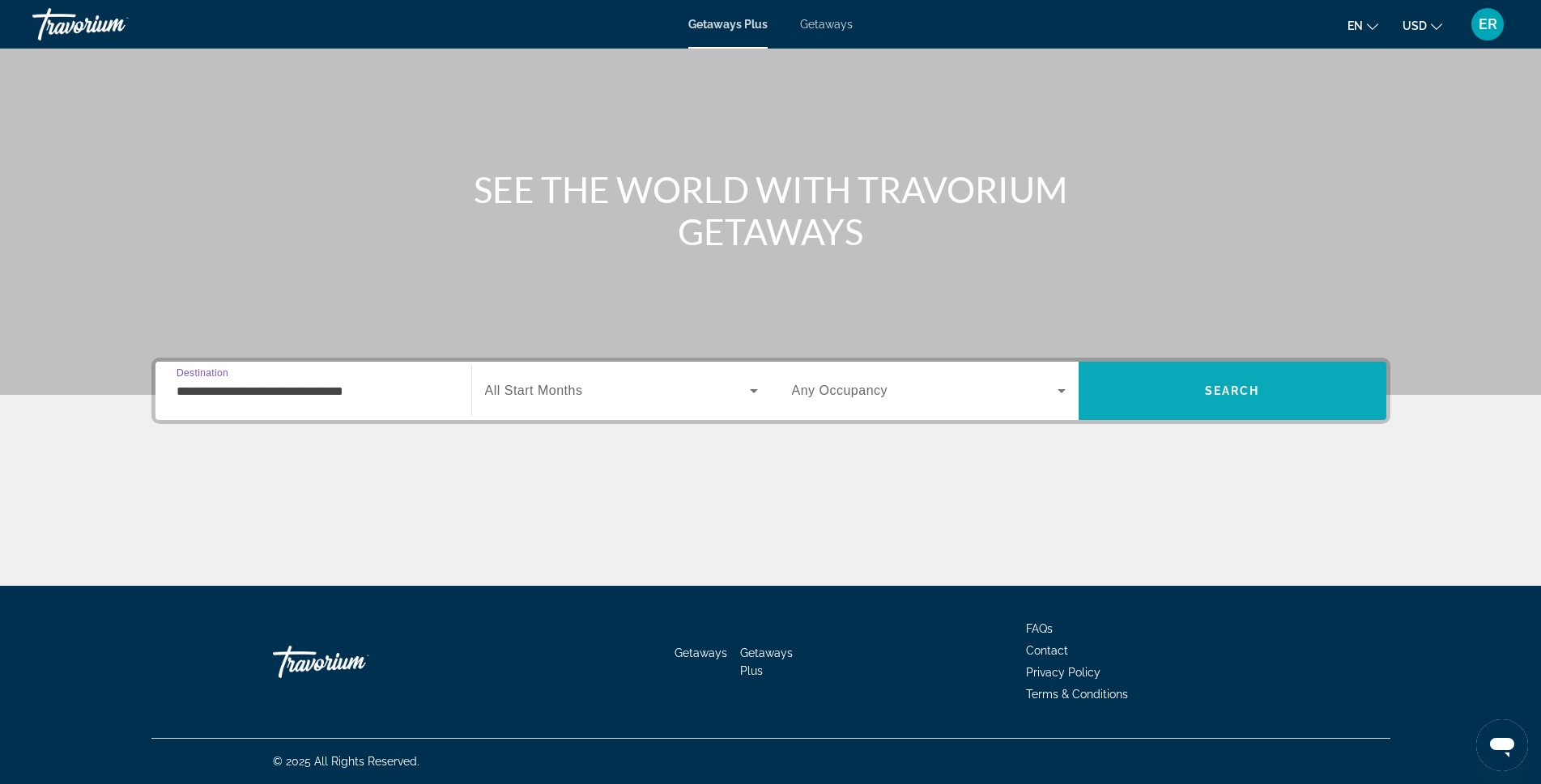
click at [1213, 395] on span "Search" at bounding box center [1231, 390] width 55 height 13
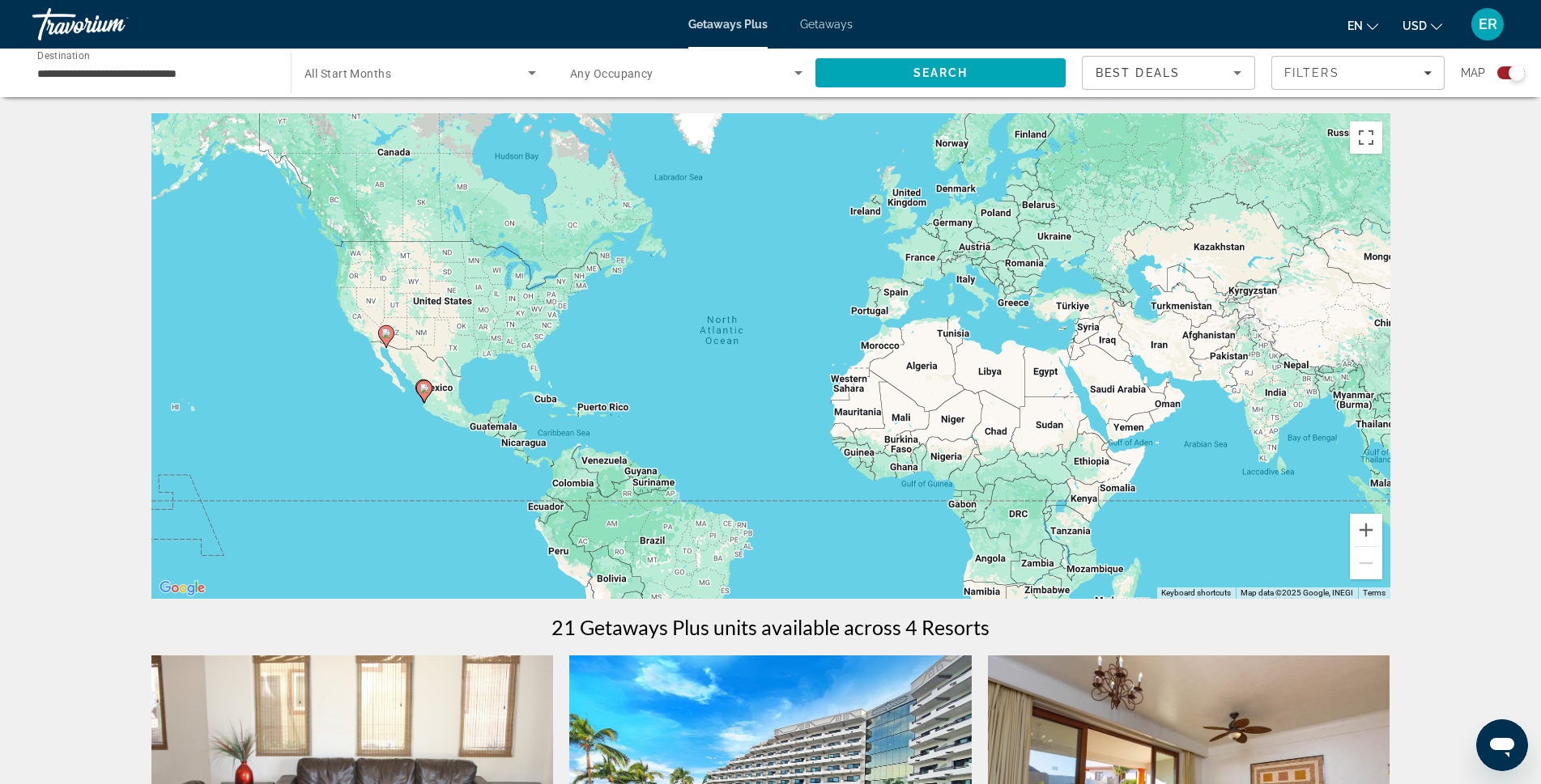
click at [68, 73] on input "**********" at bounding box center [152, 74] width 232 height 20
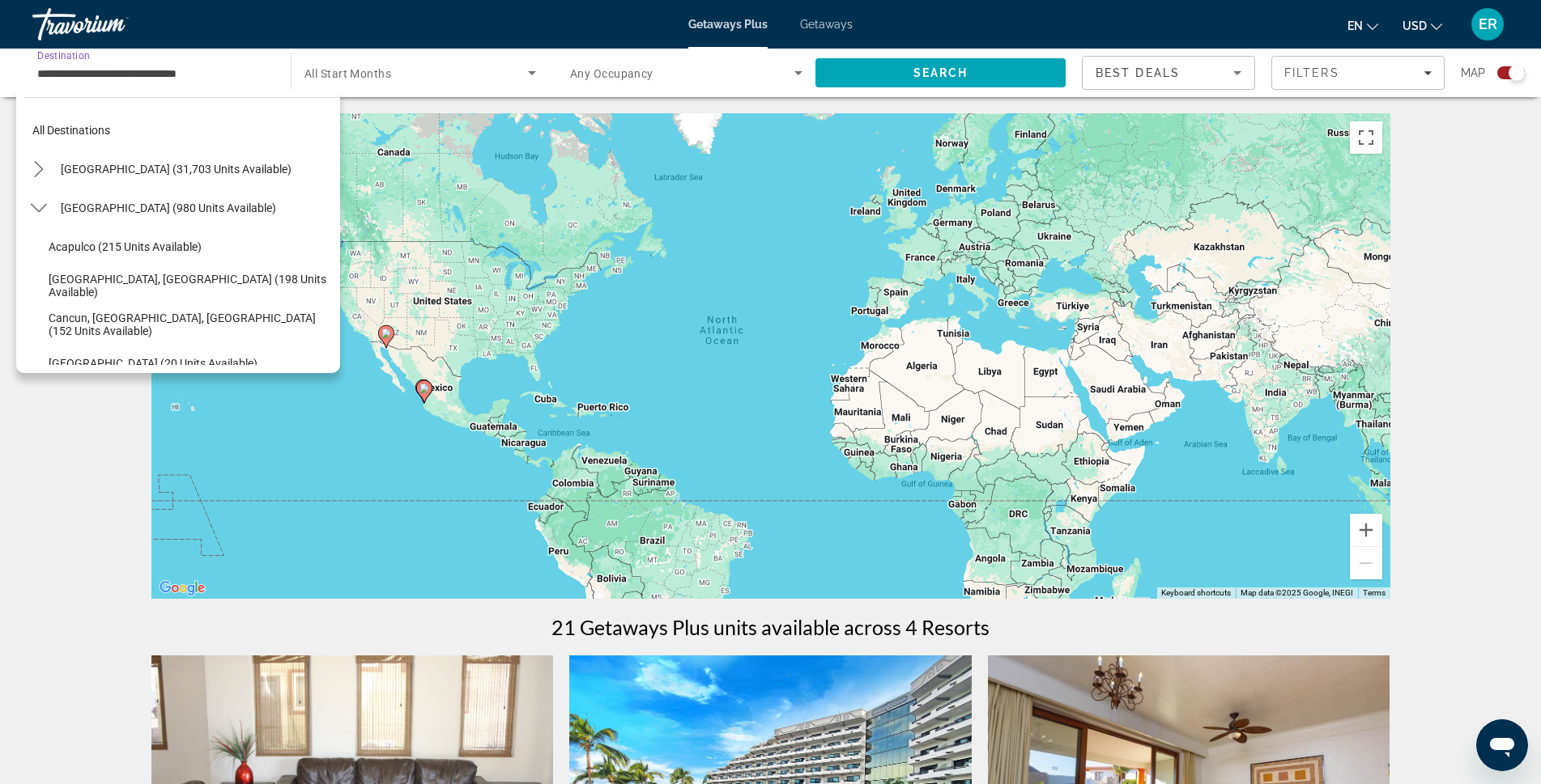
scroll to position [6, 0]
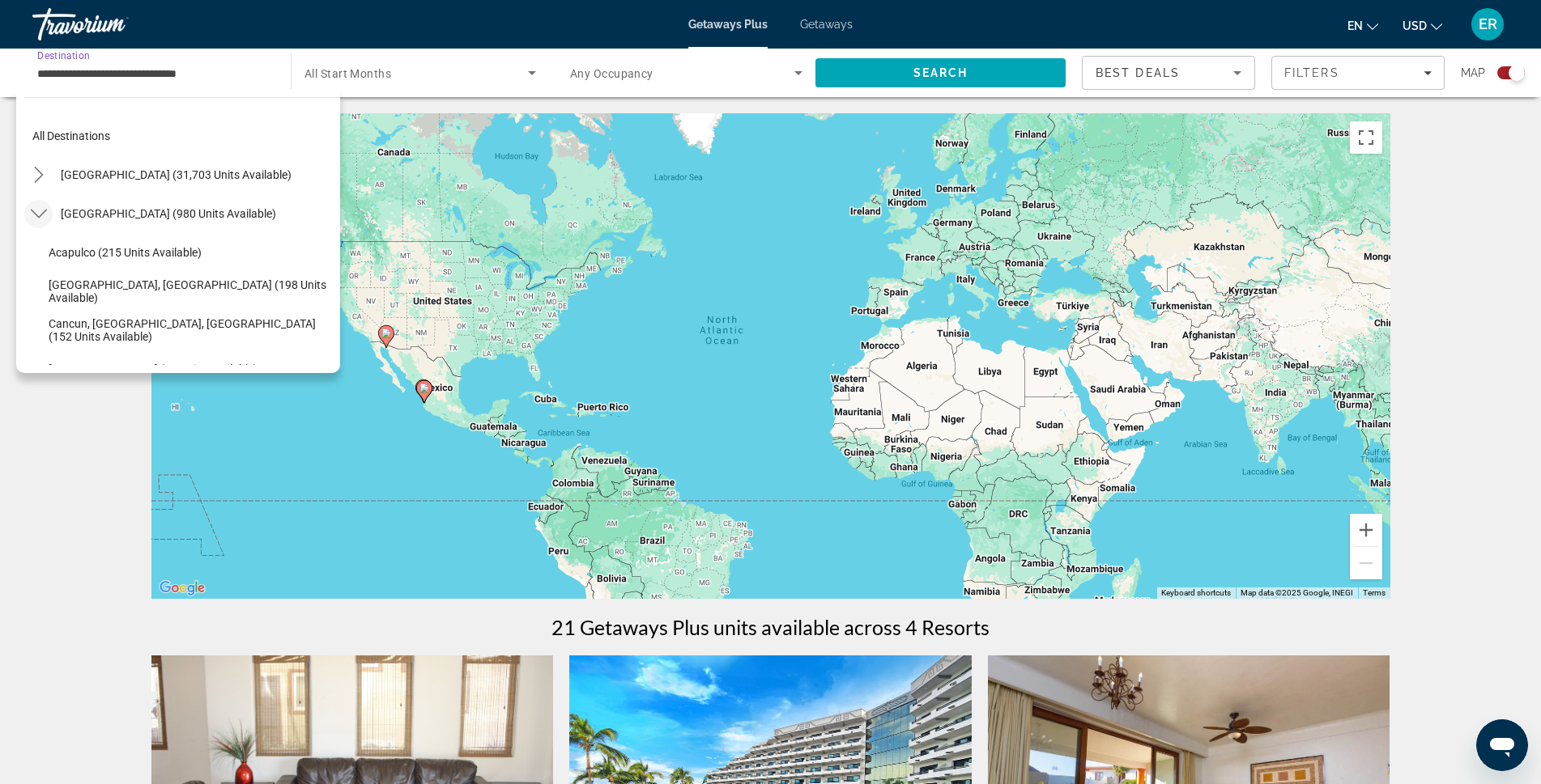
click at [35, 215] on icon "Toggle Mexico (980 units available) submenu" at bounding box center [38, 214] width 16 height 9
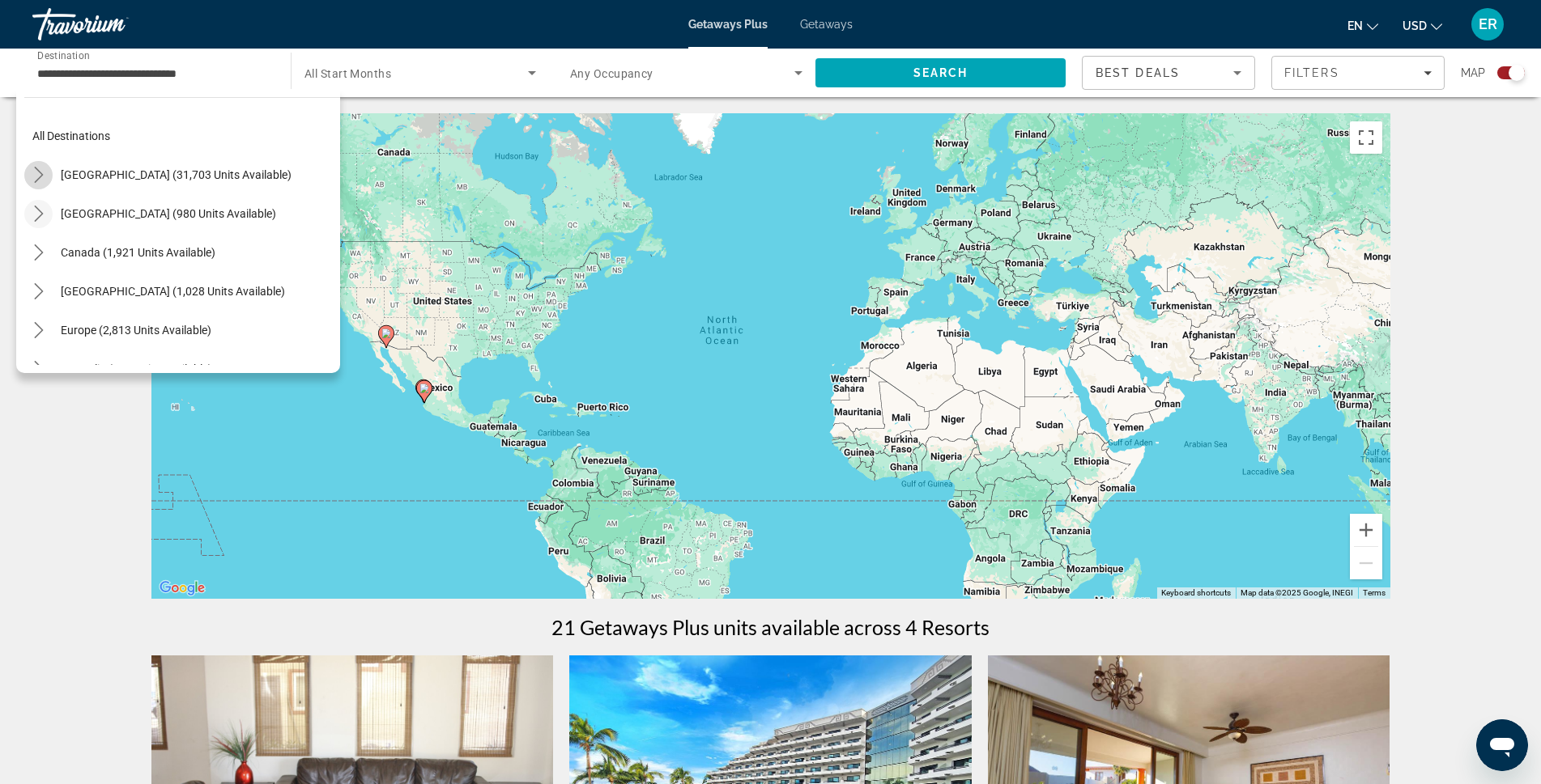
click at [37, 180] on icon "Toggle United States (31,703 units available) submenu" at bounding box center [38, 175] width 9 height 16
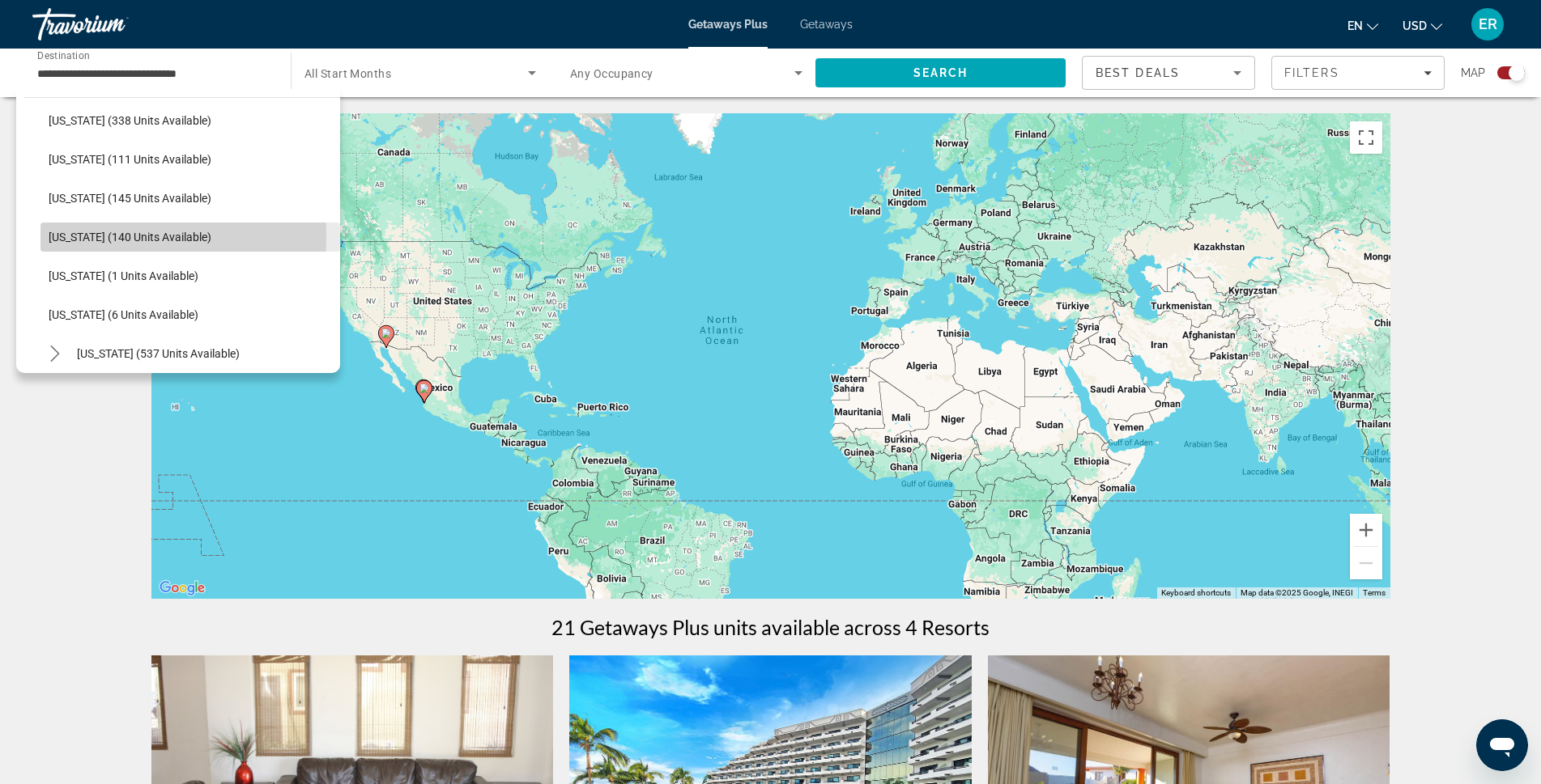
click at [59, 237] on span "[US_STATE] (140 units available)" at bounding box center [130, 237] width 163 height 13
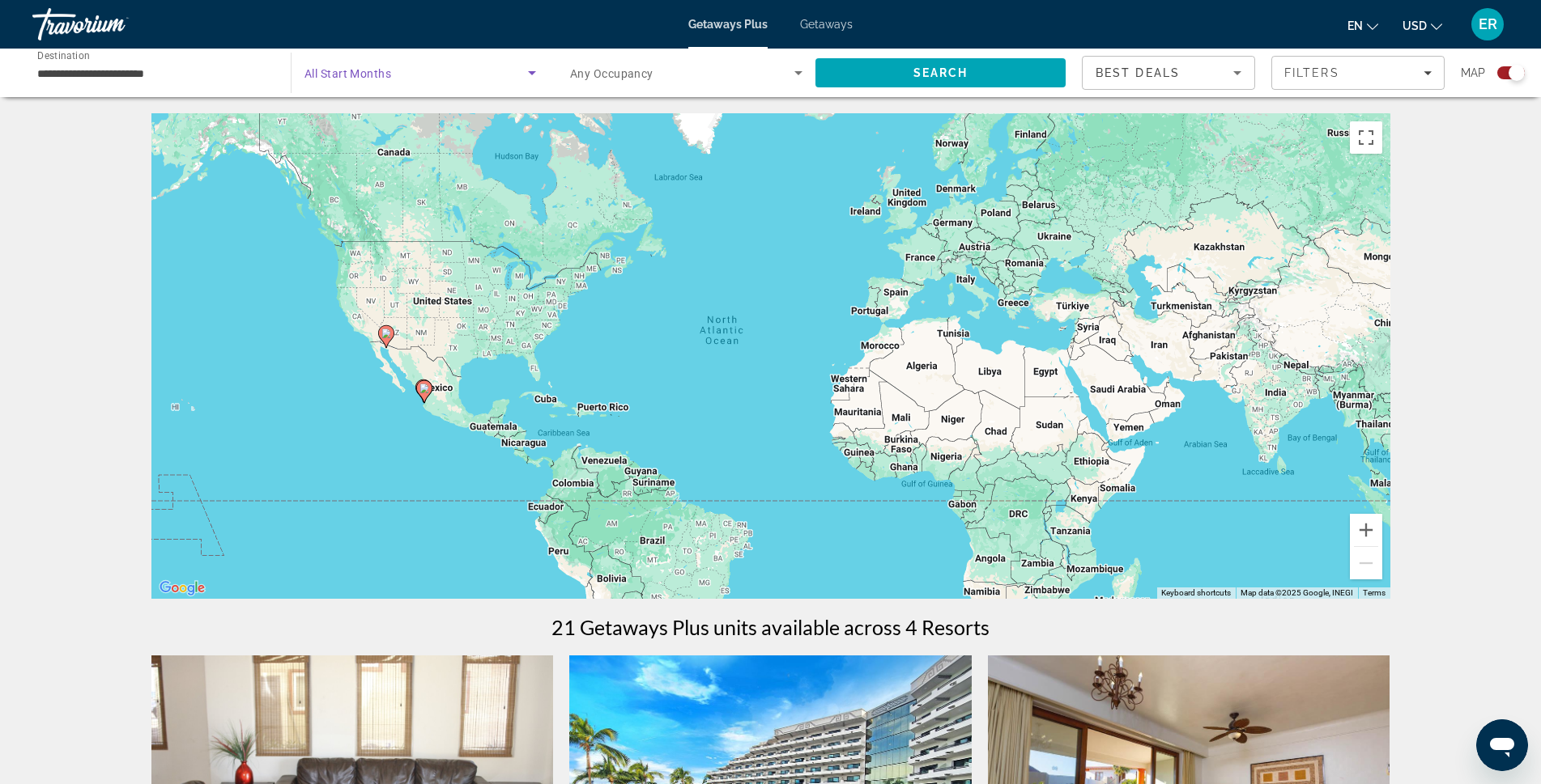
click at [435, 72] on span "Search widget" at bounding box center [416, 73] width 224 height 20
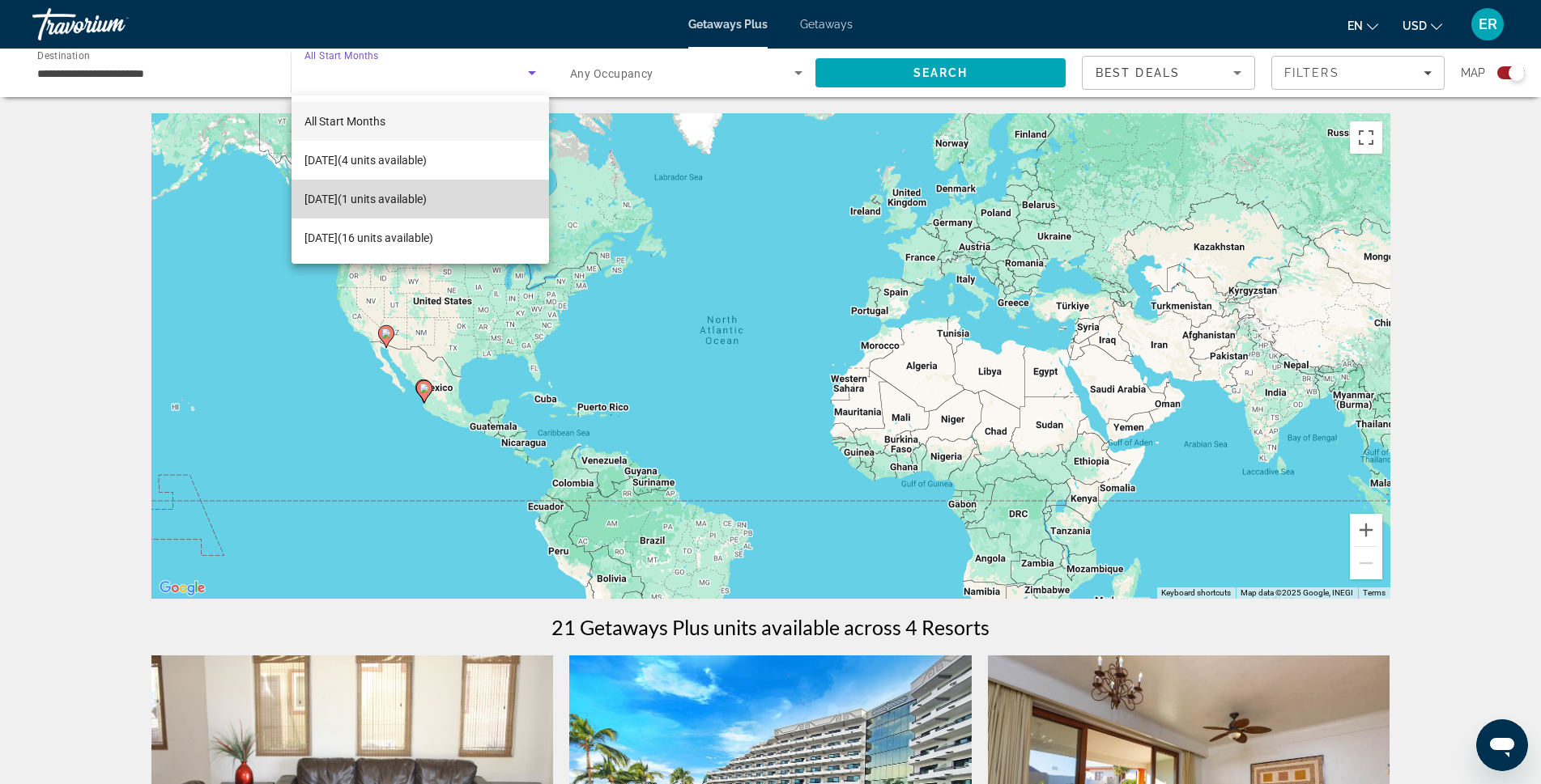
click at [415, 206] on span "November 2025 (1 units available)" at bounding box center [365, 199] width 122 height 20
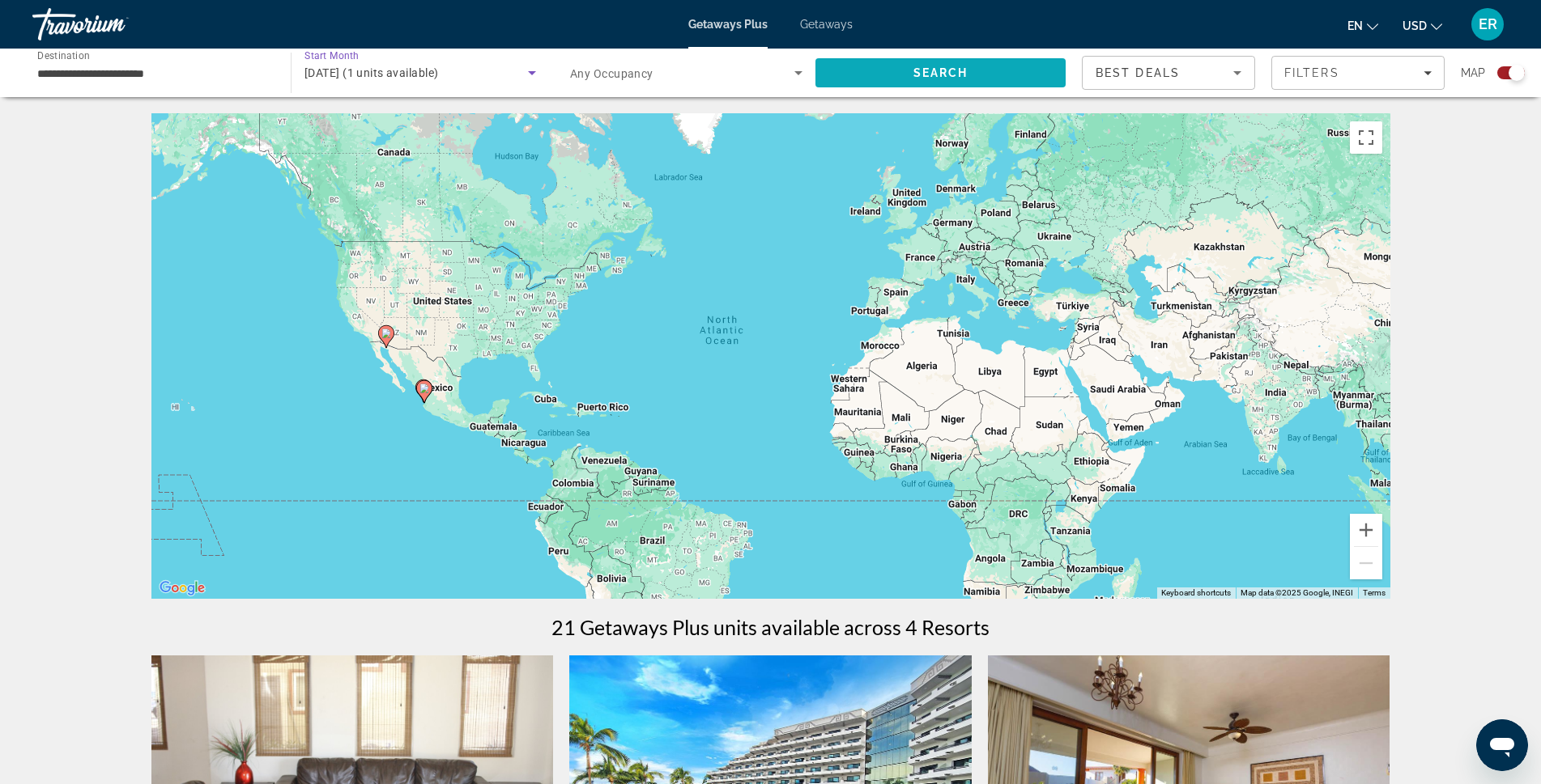
click at [911, 70] on span "Search" at bounding box center [940, 73] width 250 height 39
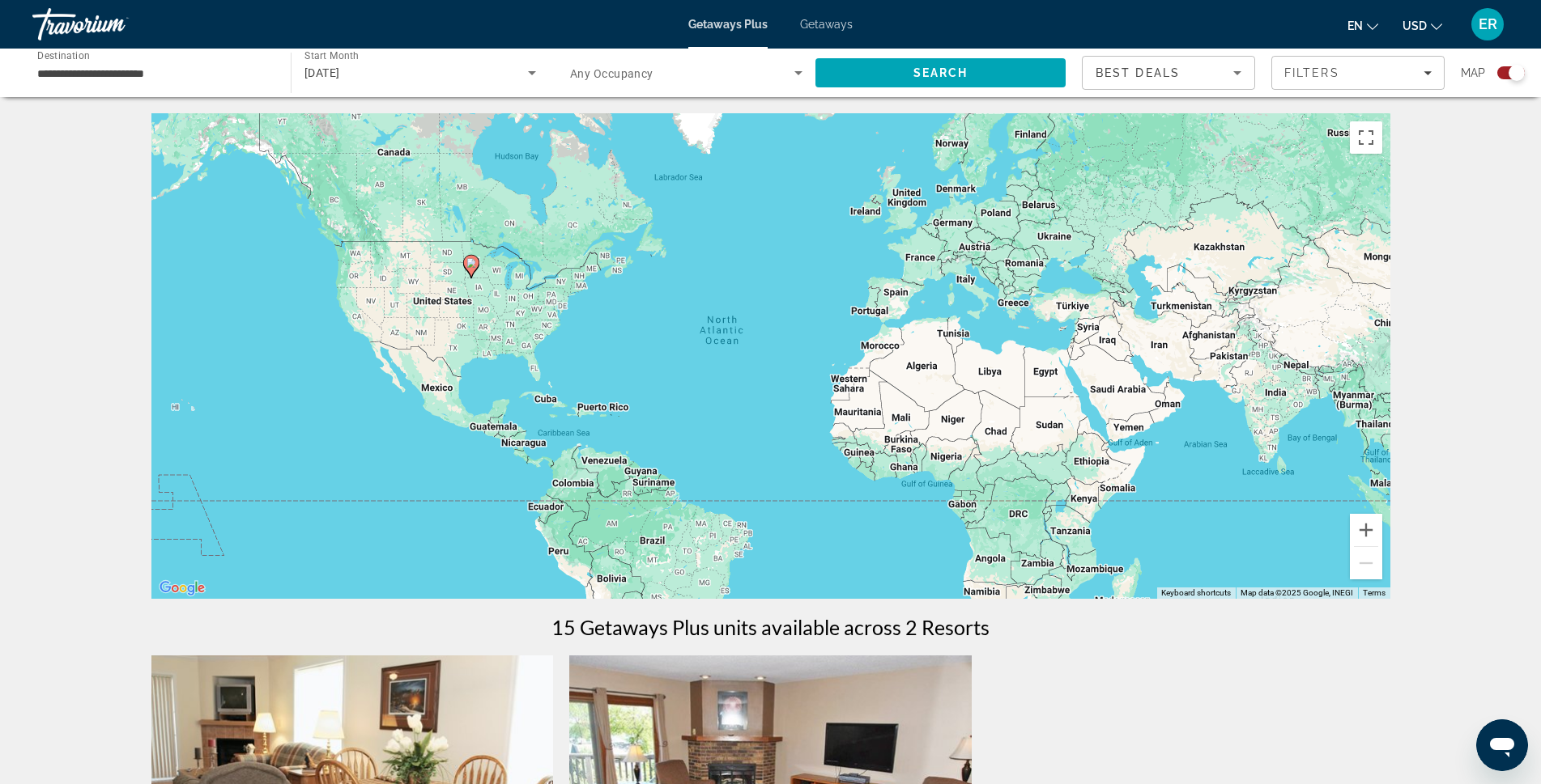
click at [81, 71] on input "**********" at bounding box center [152, 74] width 232 height 20
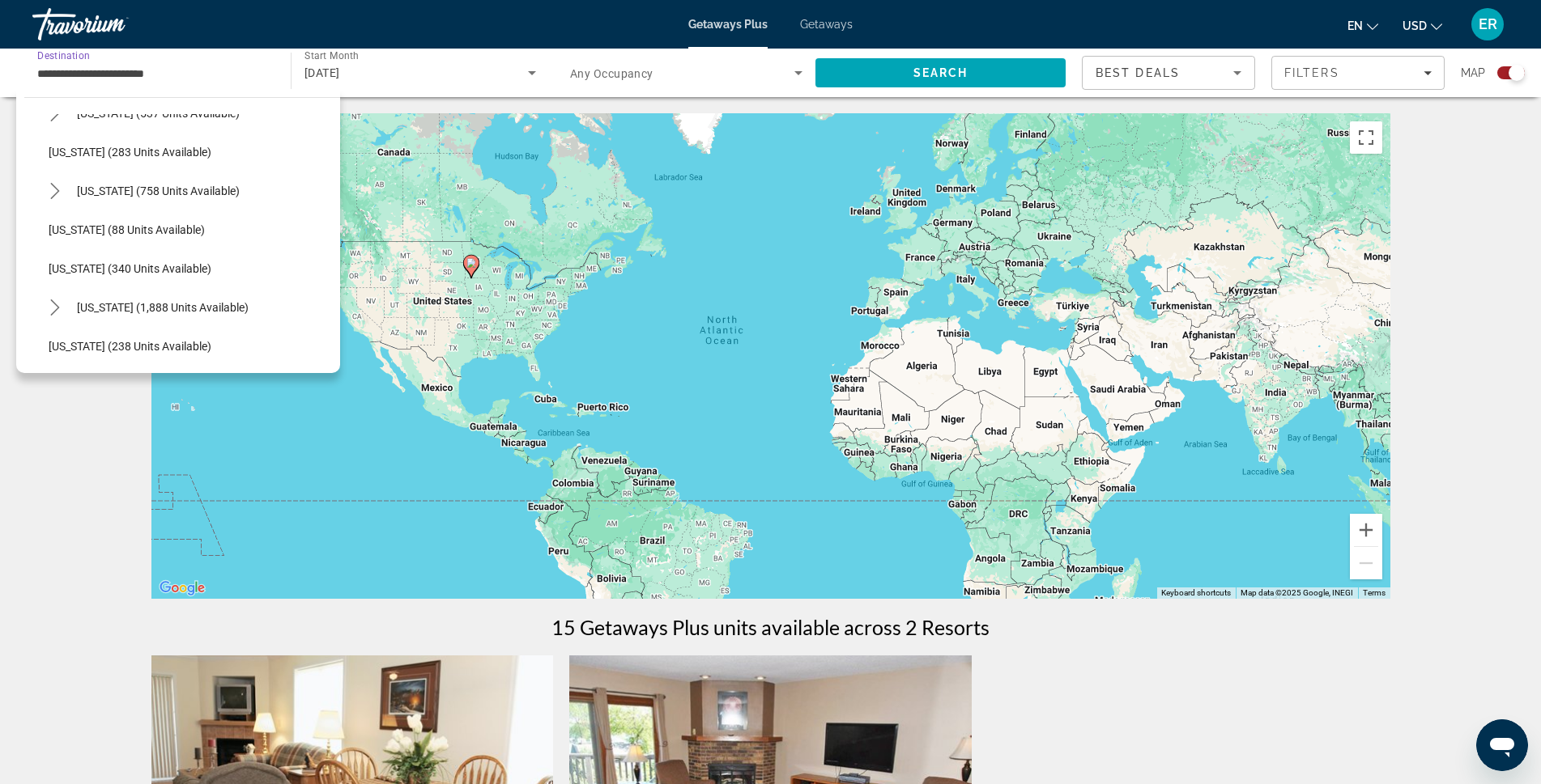
scroll to position [692, 0]
click at [59, 307] on icon "Toggle Nevada (2,798 units available) submenu" at bounding box center [55, 304] width 16 height 16
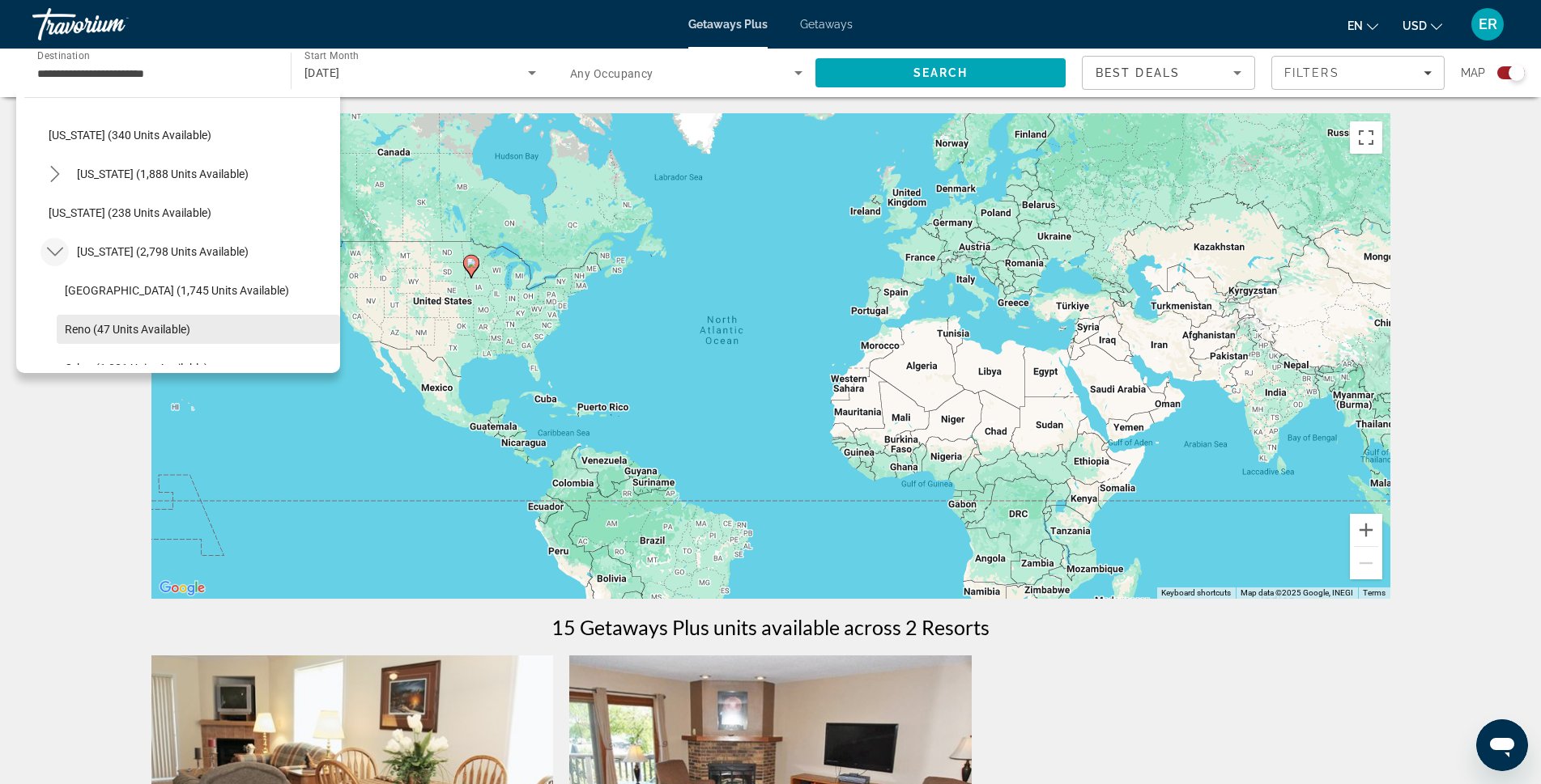
scroll to position [773, 0]
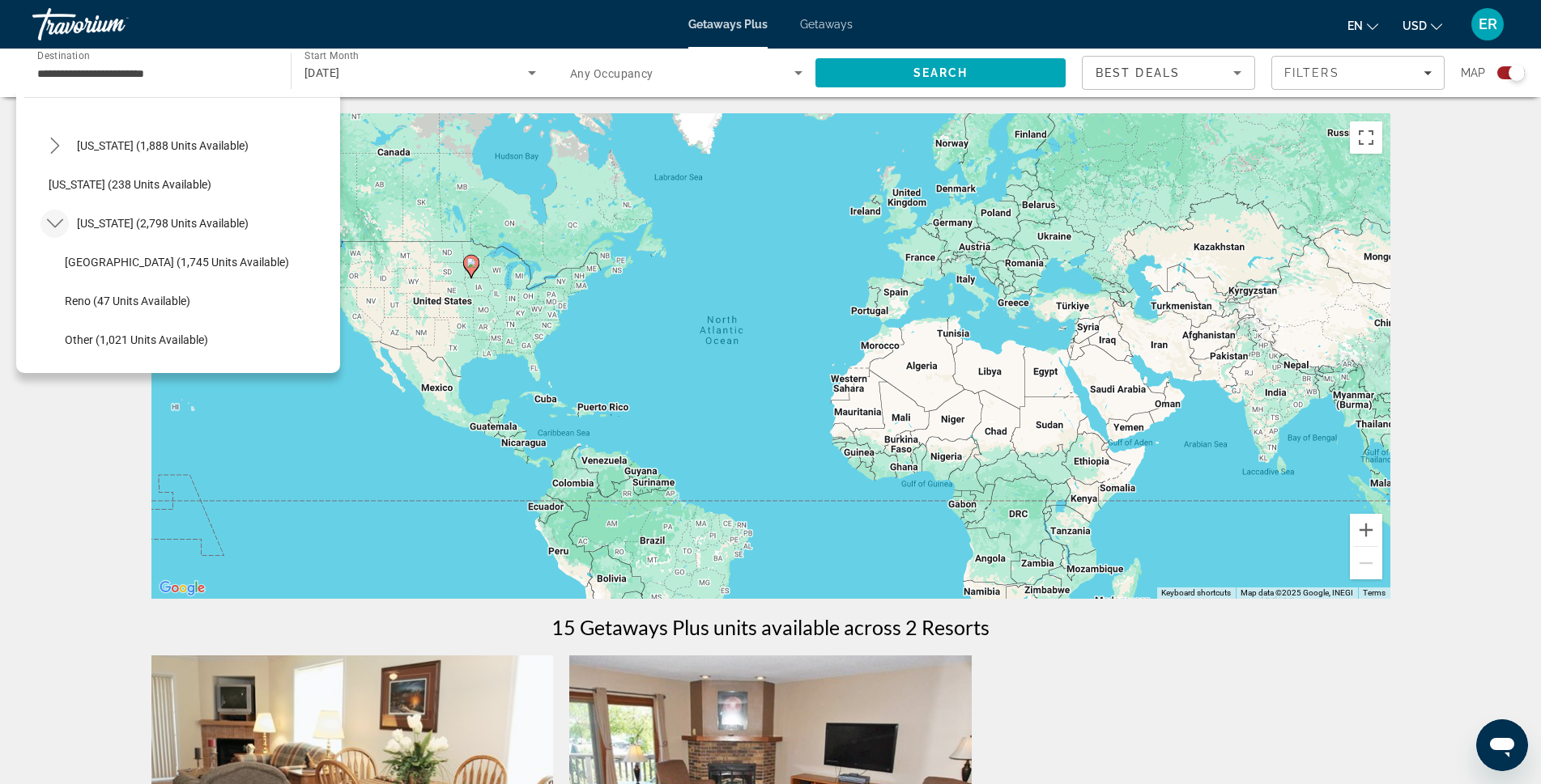
click at [103, 297] on span "Reno (47 units available)" at bounding box center [127, 300] width 125 height 13
type input "**********"
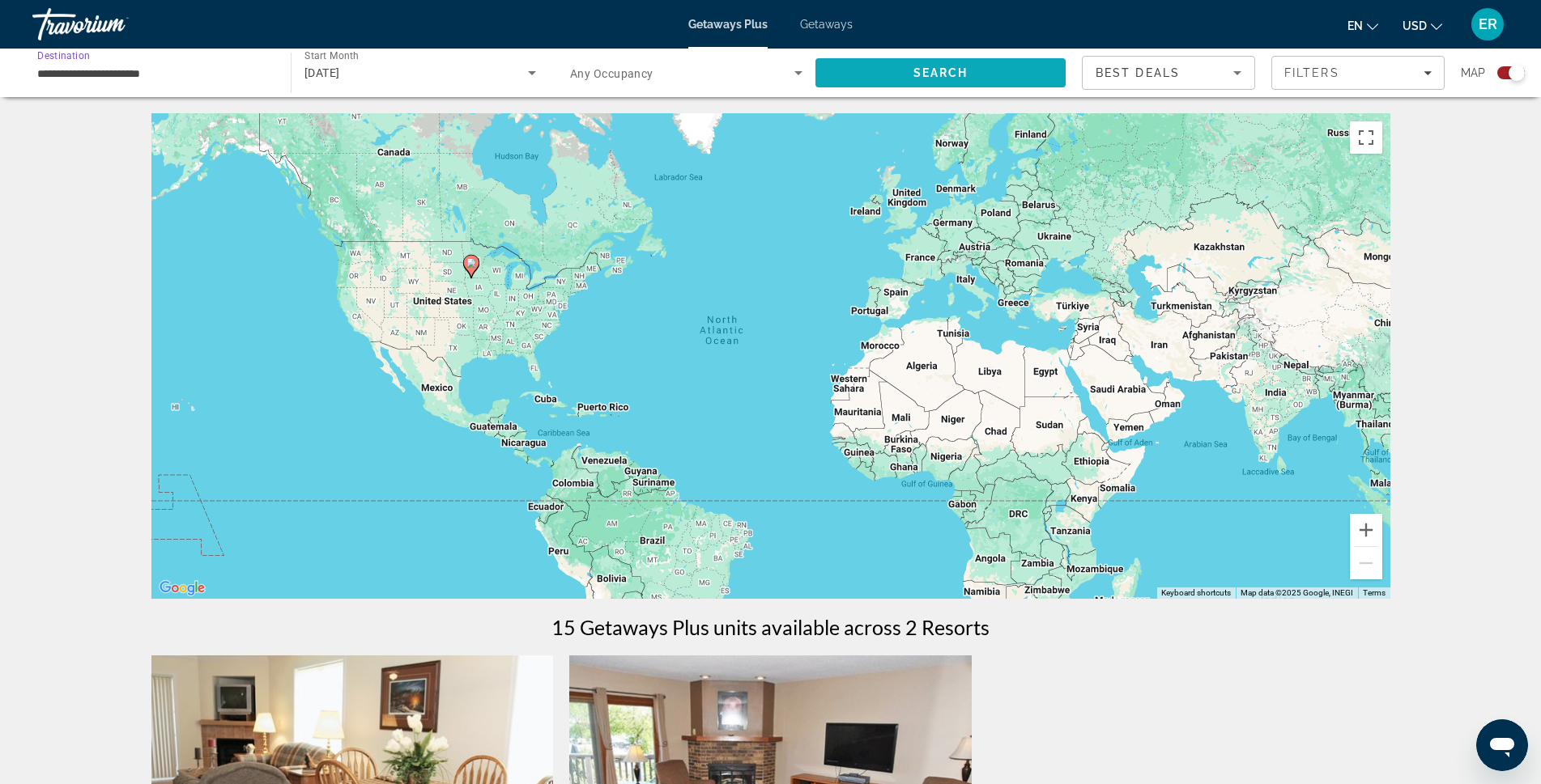
click at [936, 78] on span "Search" at bounding box center [941, 73] width 55 height 13
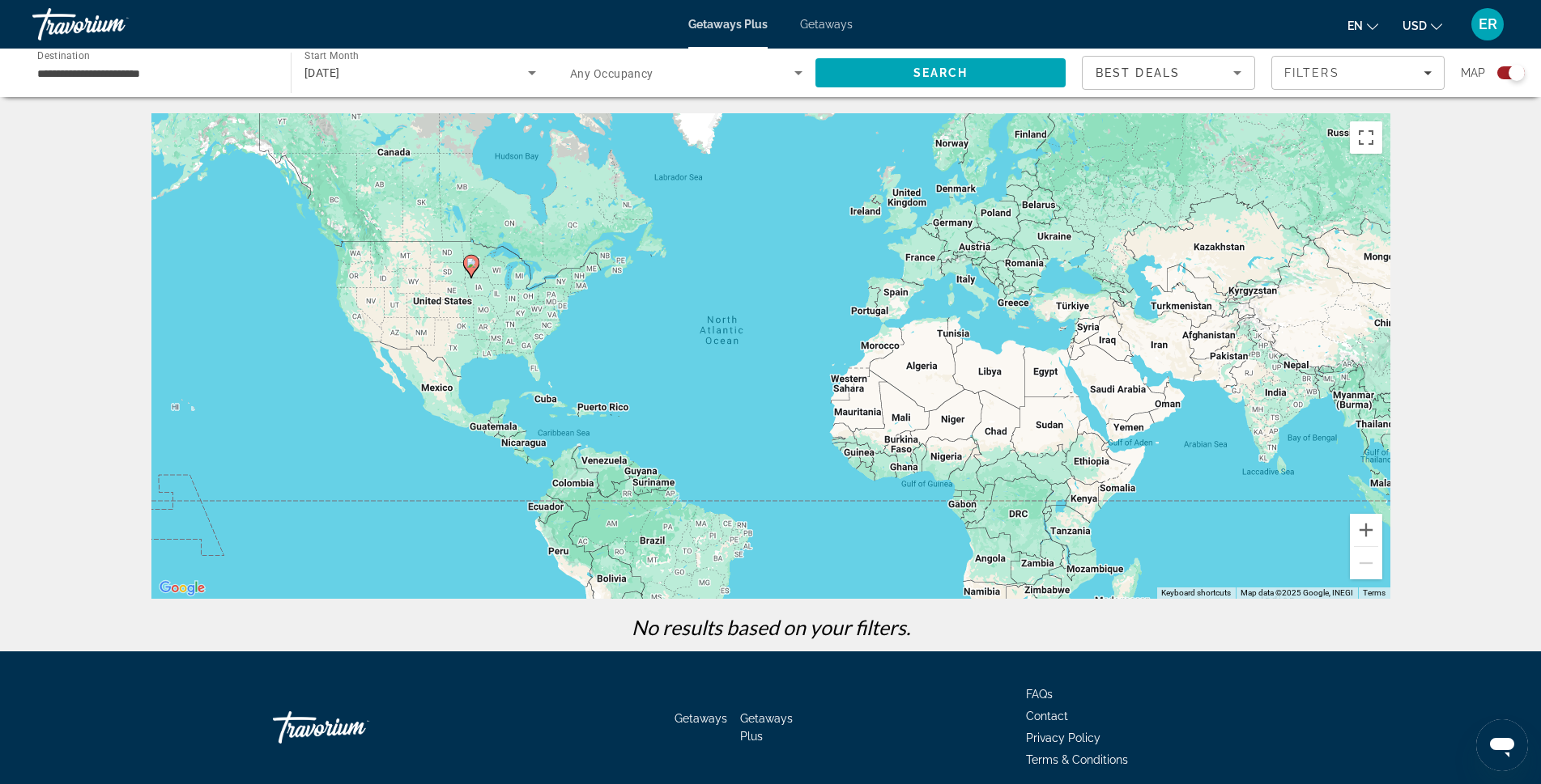
click at [508, 65] on div "[DATE]" at bounding box center [416, 73] width 224 height 20
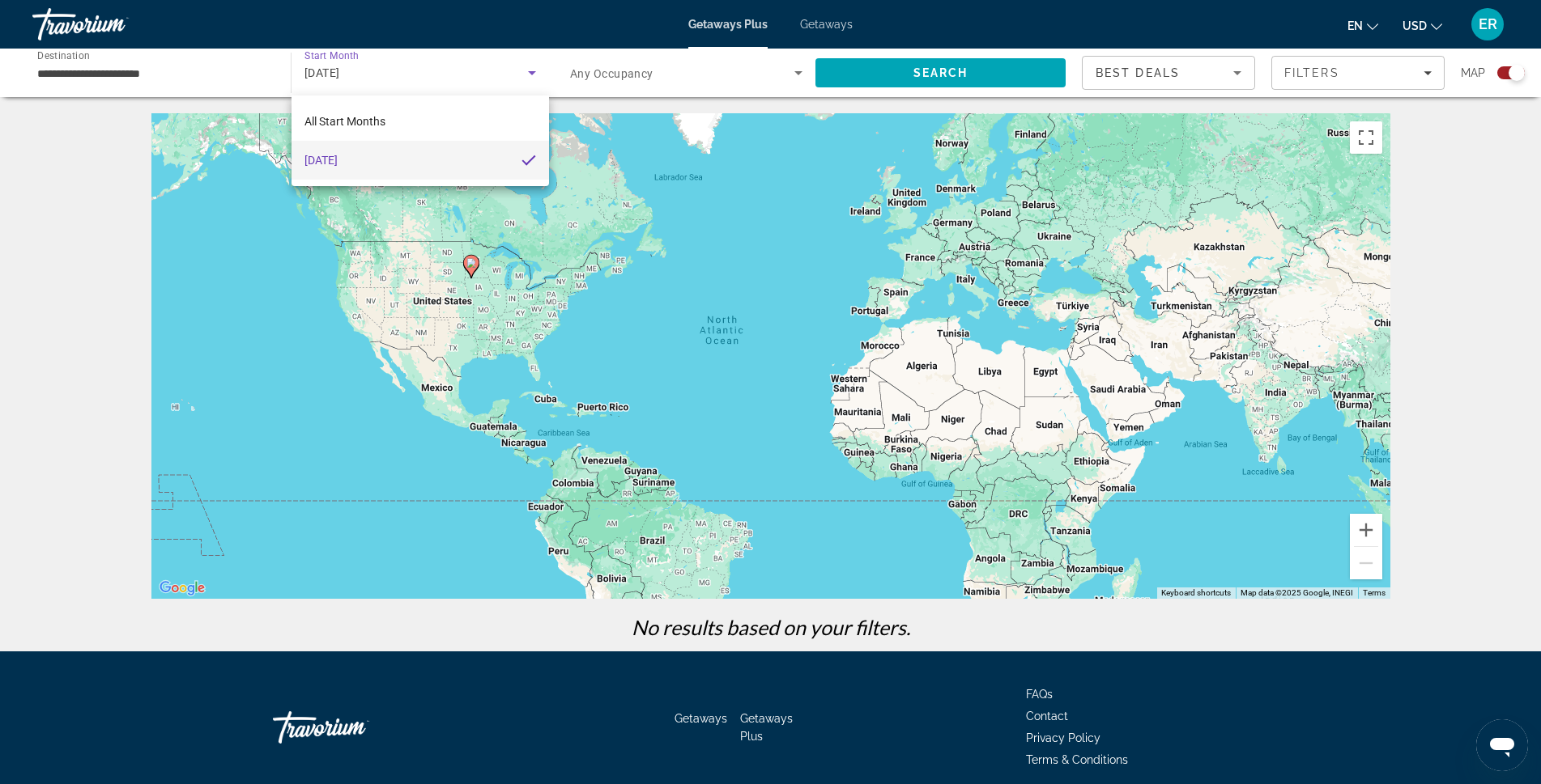
click at [901, 85] on div at bounding box center [770, 392] width 1541 height 784
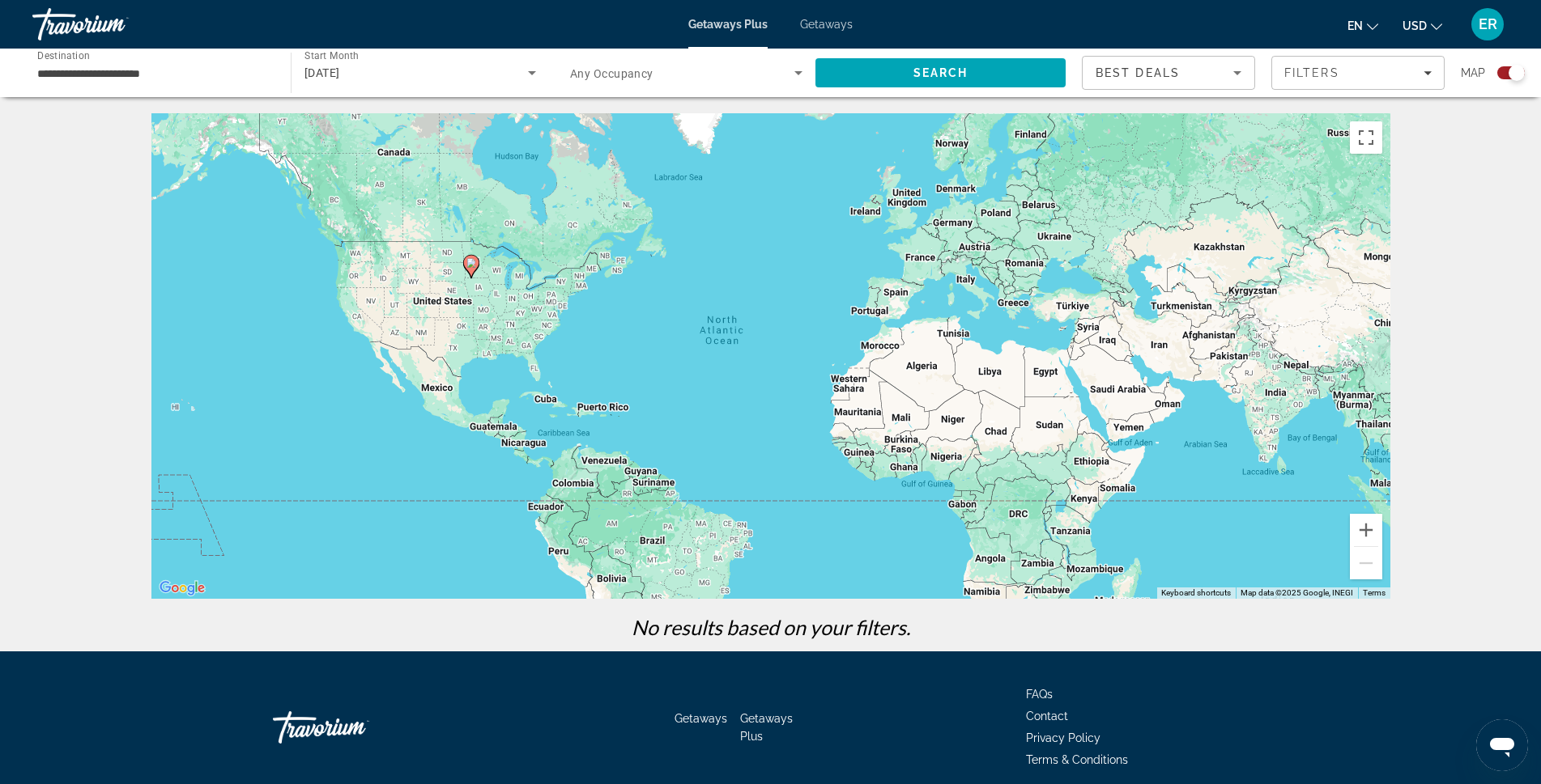
click at [393, 80] on div "[DATE]" at bounding box center [416, 73] width 224 height 20
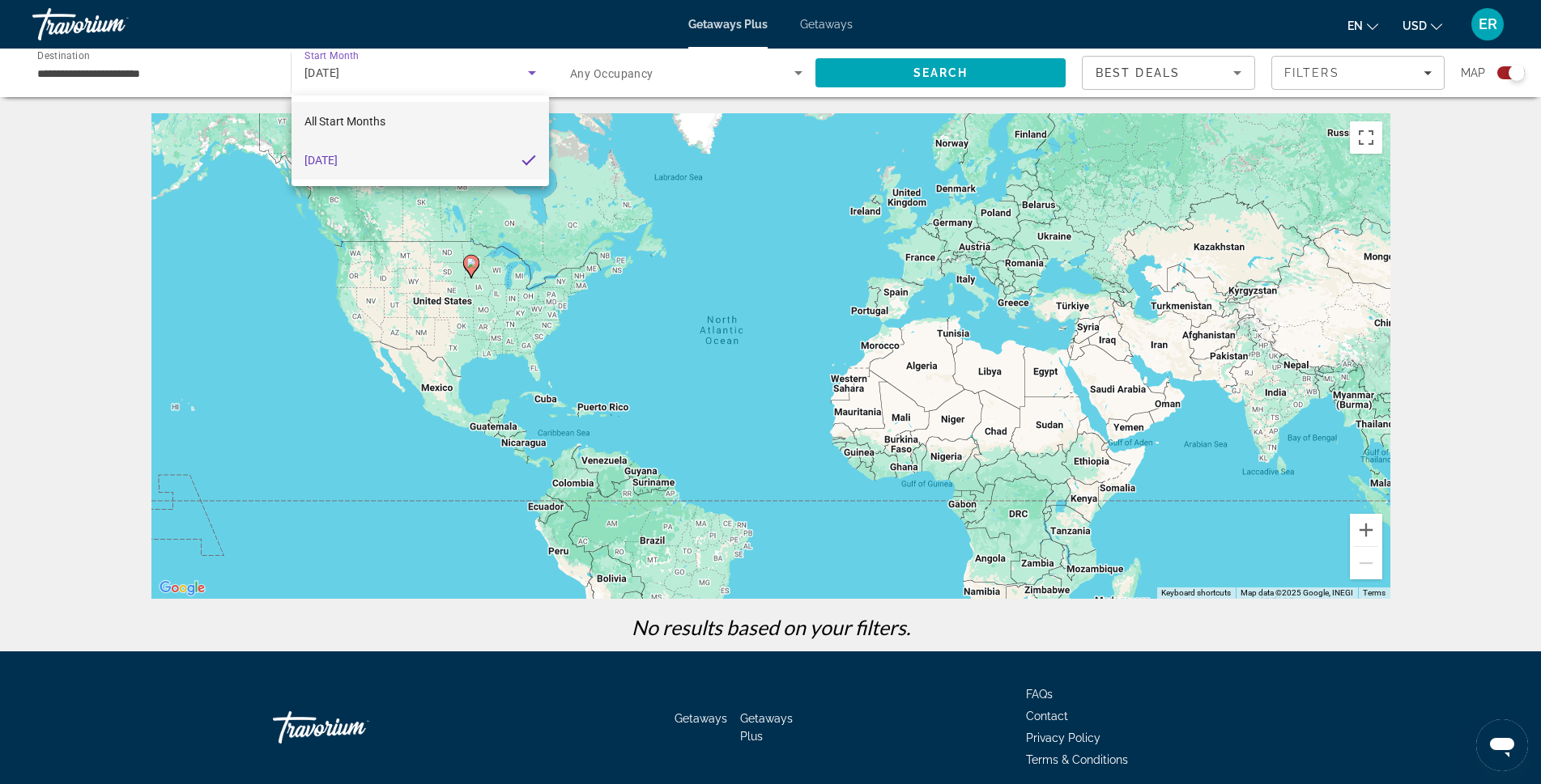
click at [340, 124] on span "All Start Months" at bounding box center [344, 121] width 81 height 13
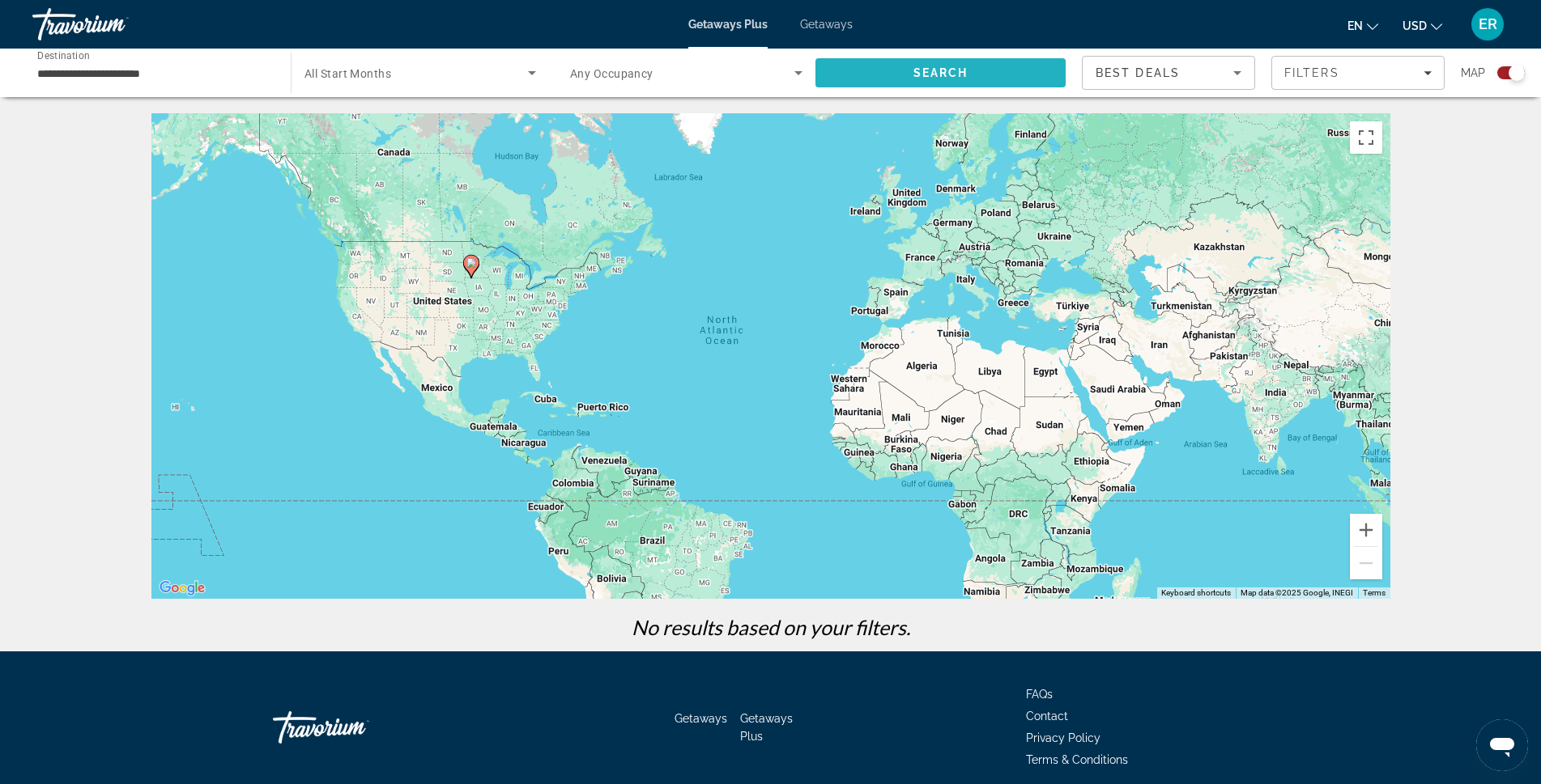
click at [910, 81] on span "Search" at bounding box center [940, 73] width 250 height 39
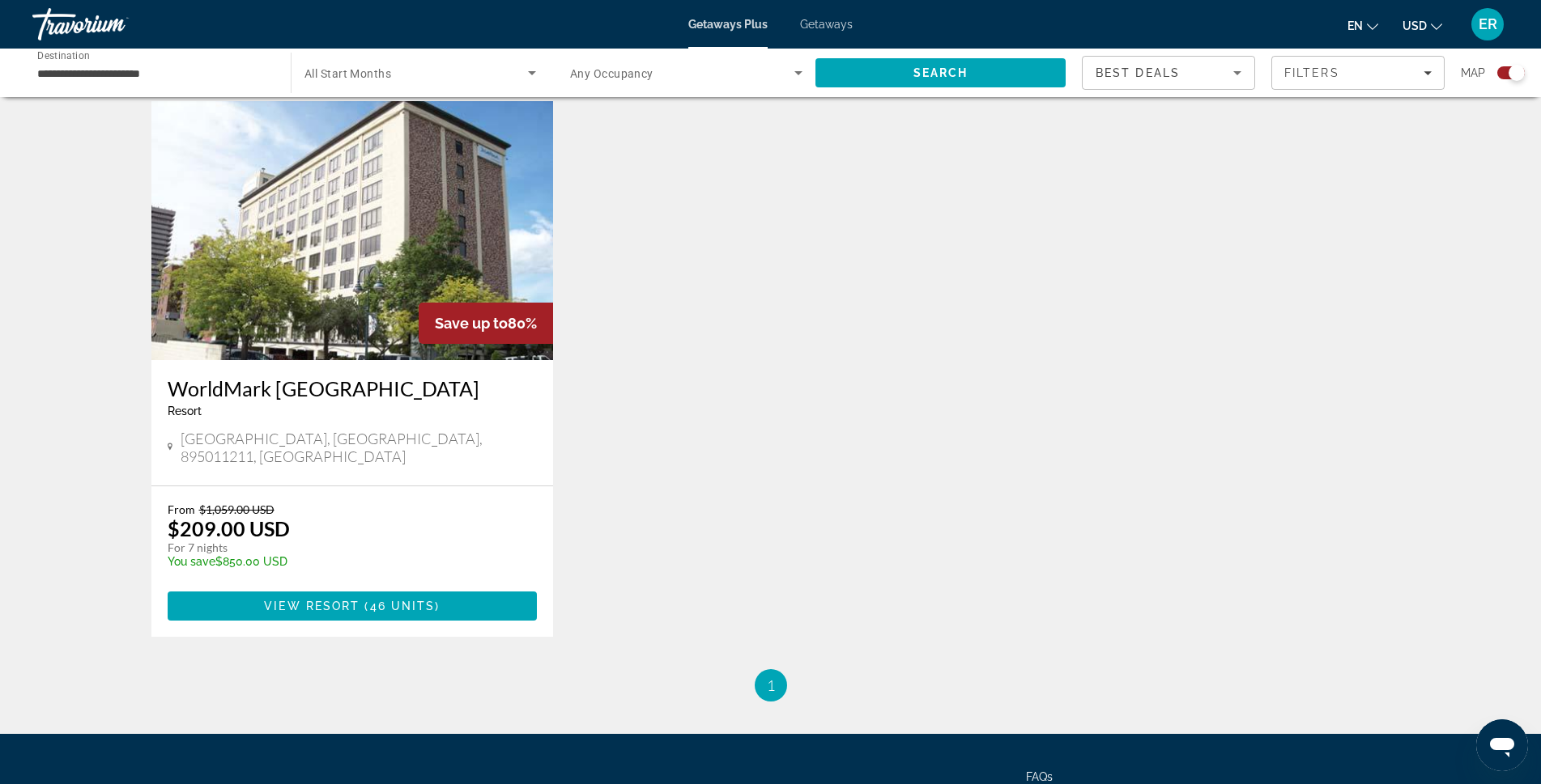
scroll to position [566, 0]
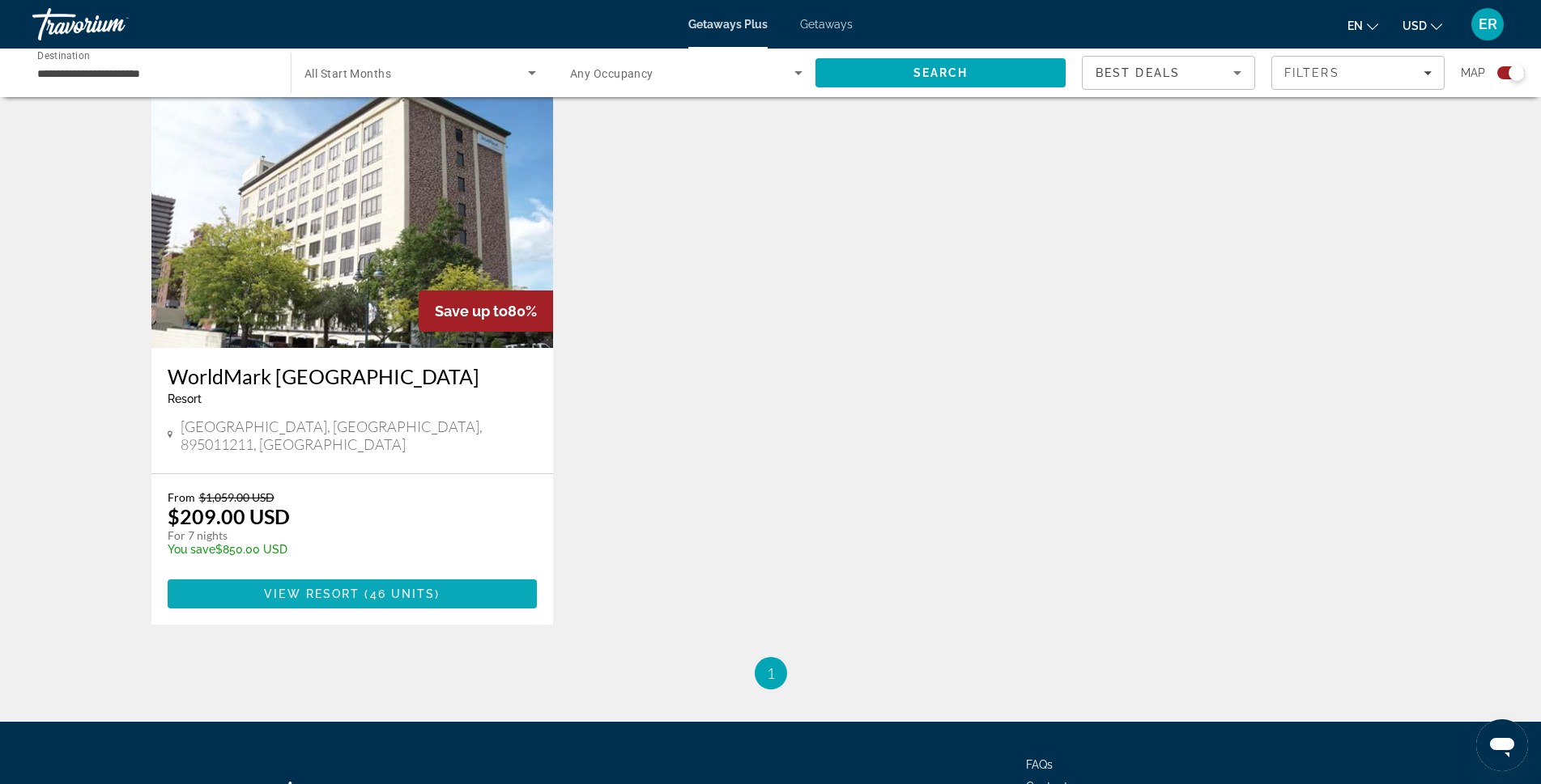
click at [346, 588] on span "View Resort" at bounding box center [312, 594] width 96 height 13
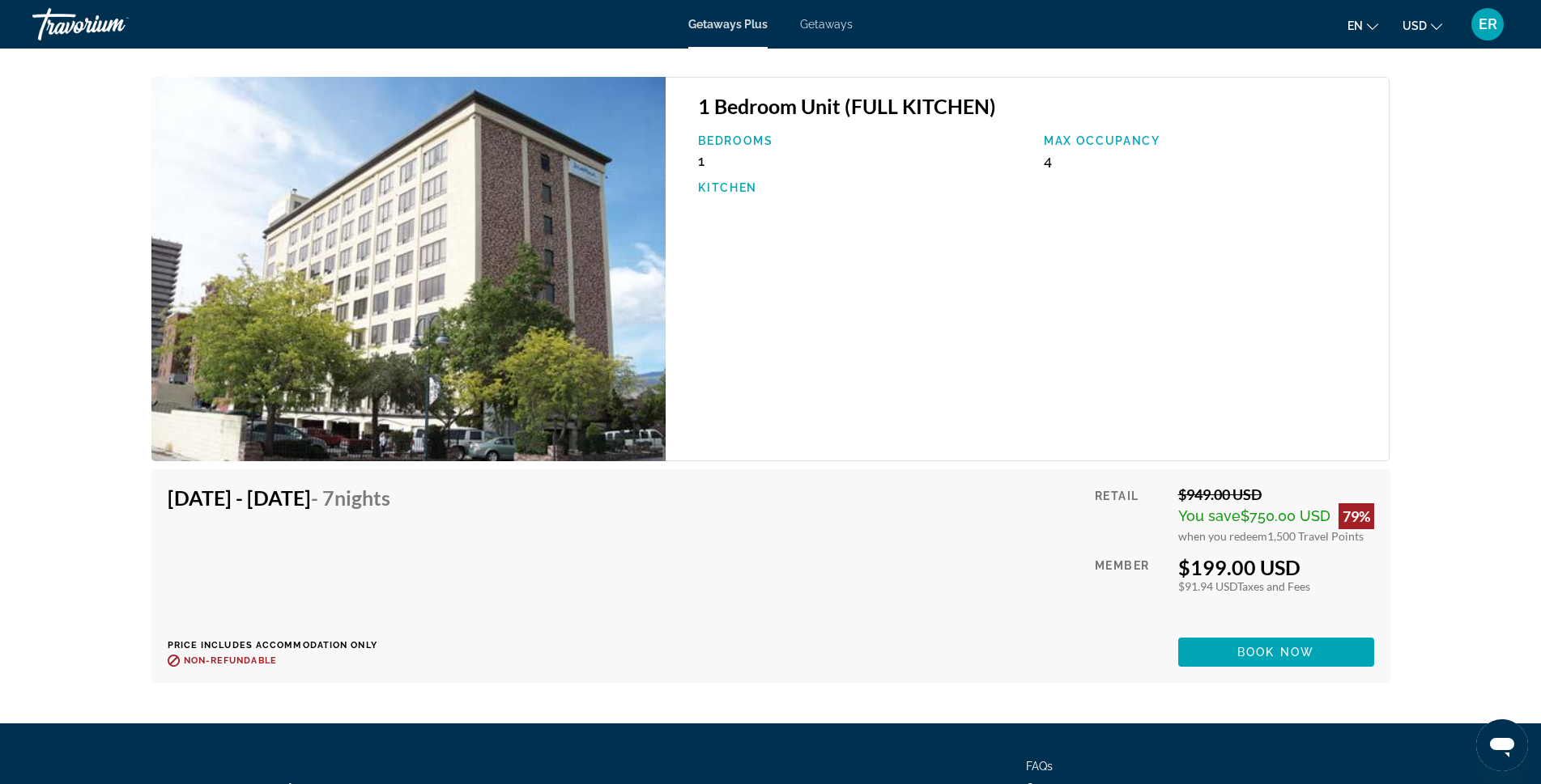
scroll to position [3964, 0]
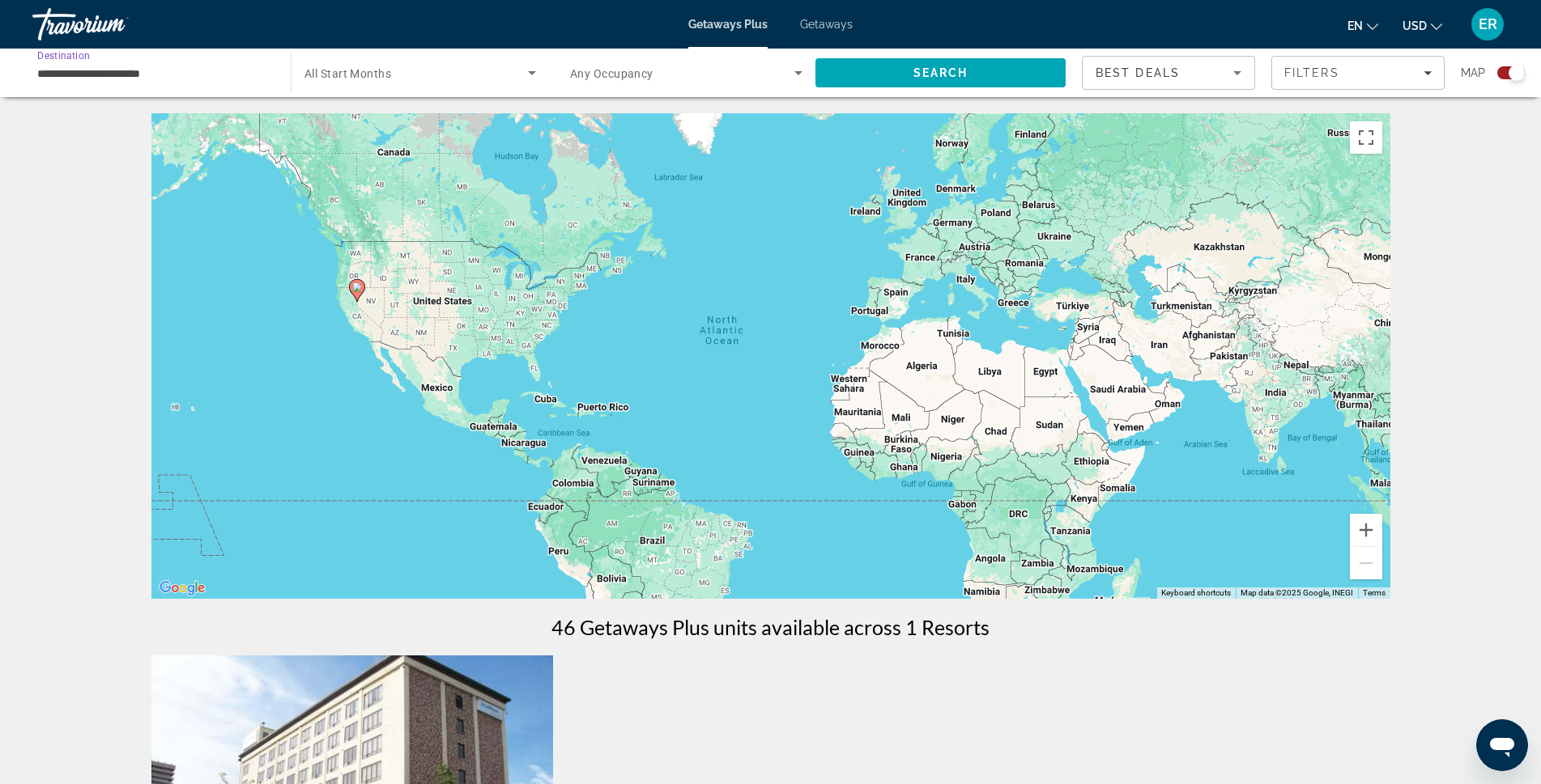
click at [70, 77] on input "**********" at bounding box center [152, 74] width 232 height 20
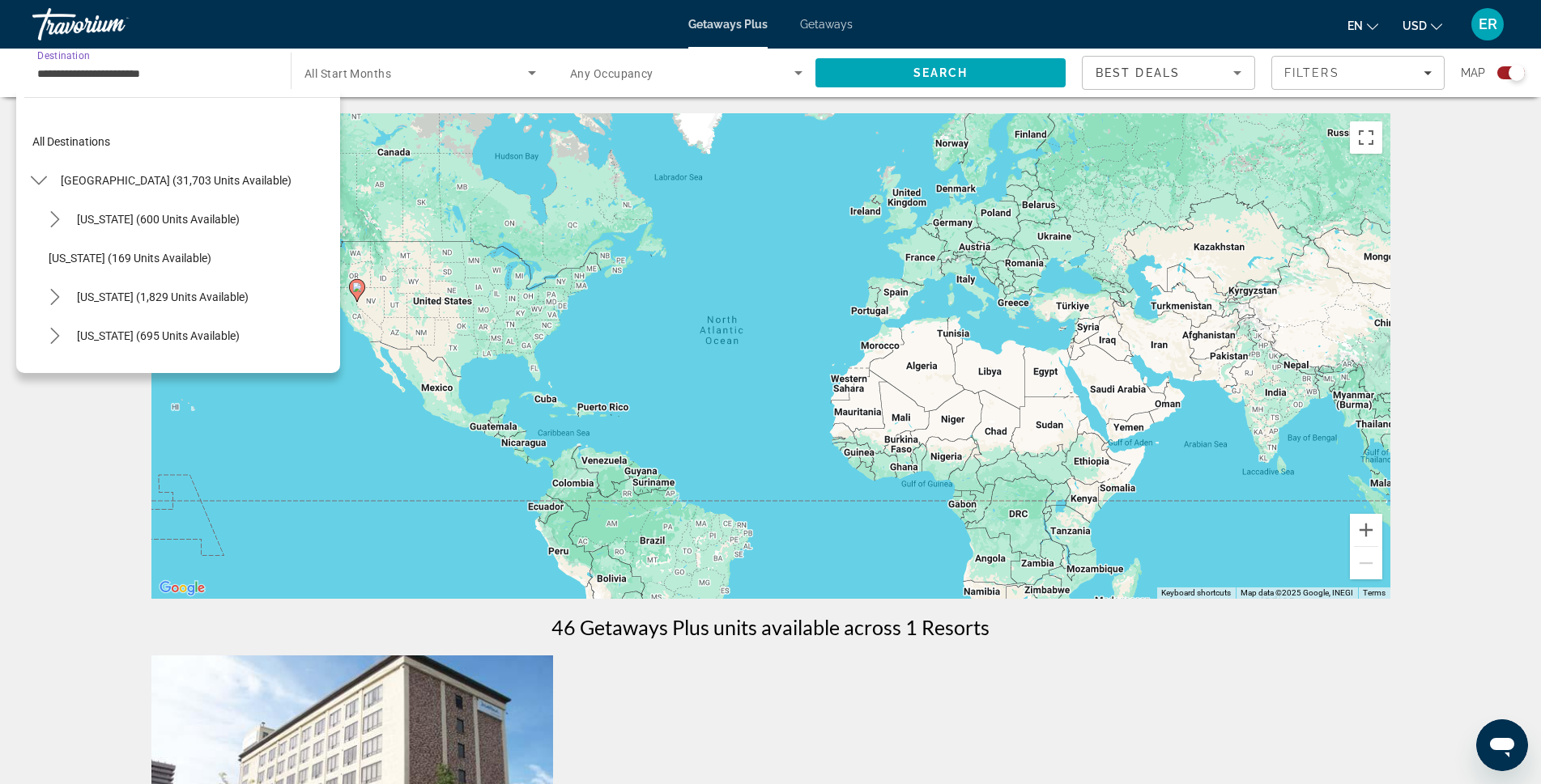
scroll to position [835, 0]
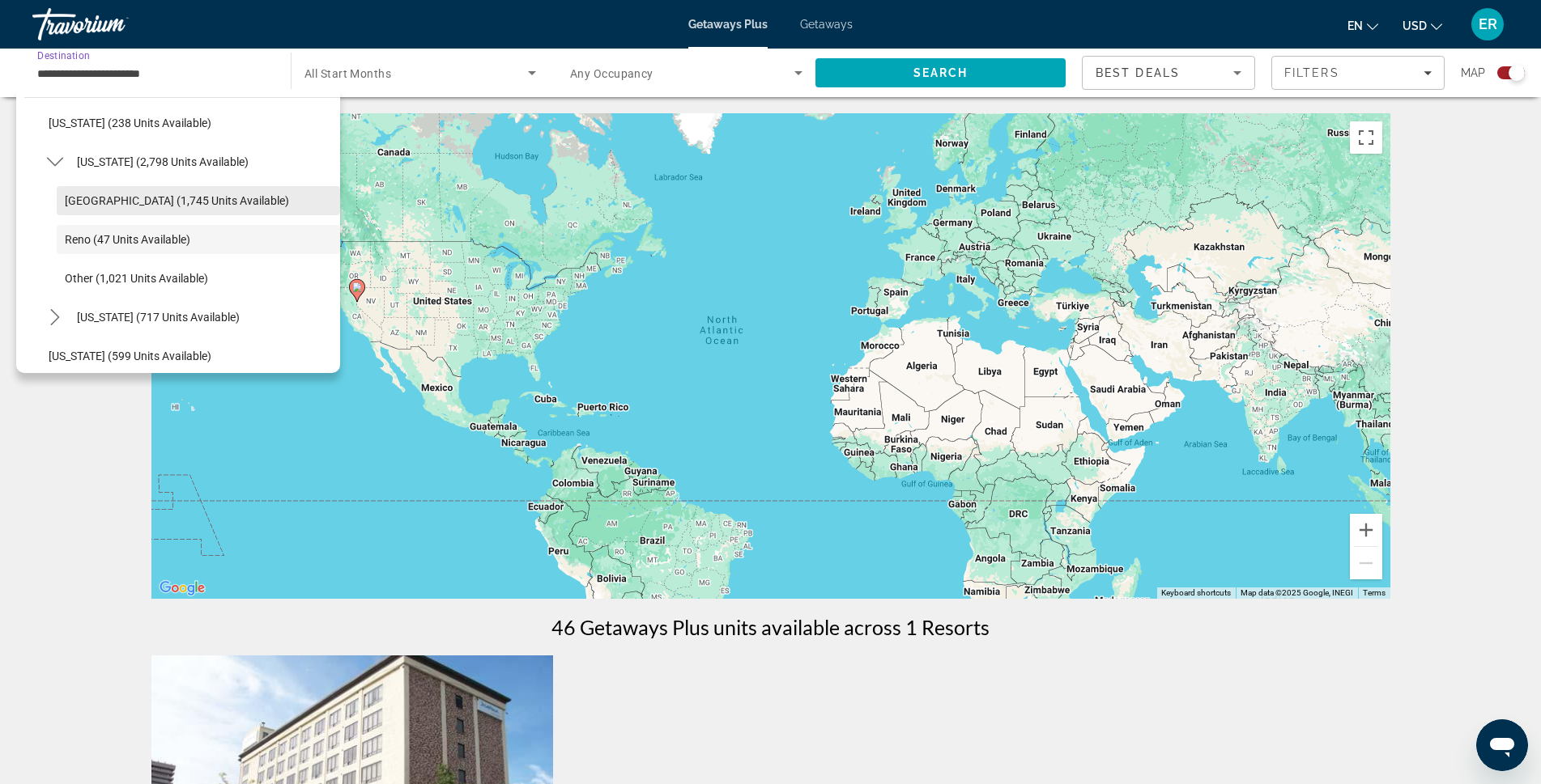
click at [107, 201] on span "[GEOGRAPHIC_DATA] (1,745 units available)" at bounding box center [176, 200] width 224 height 13
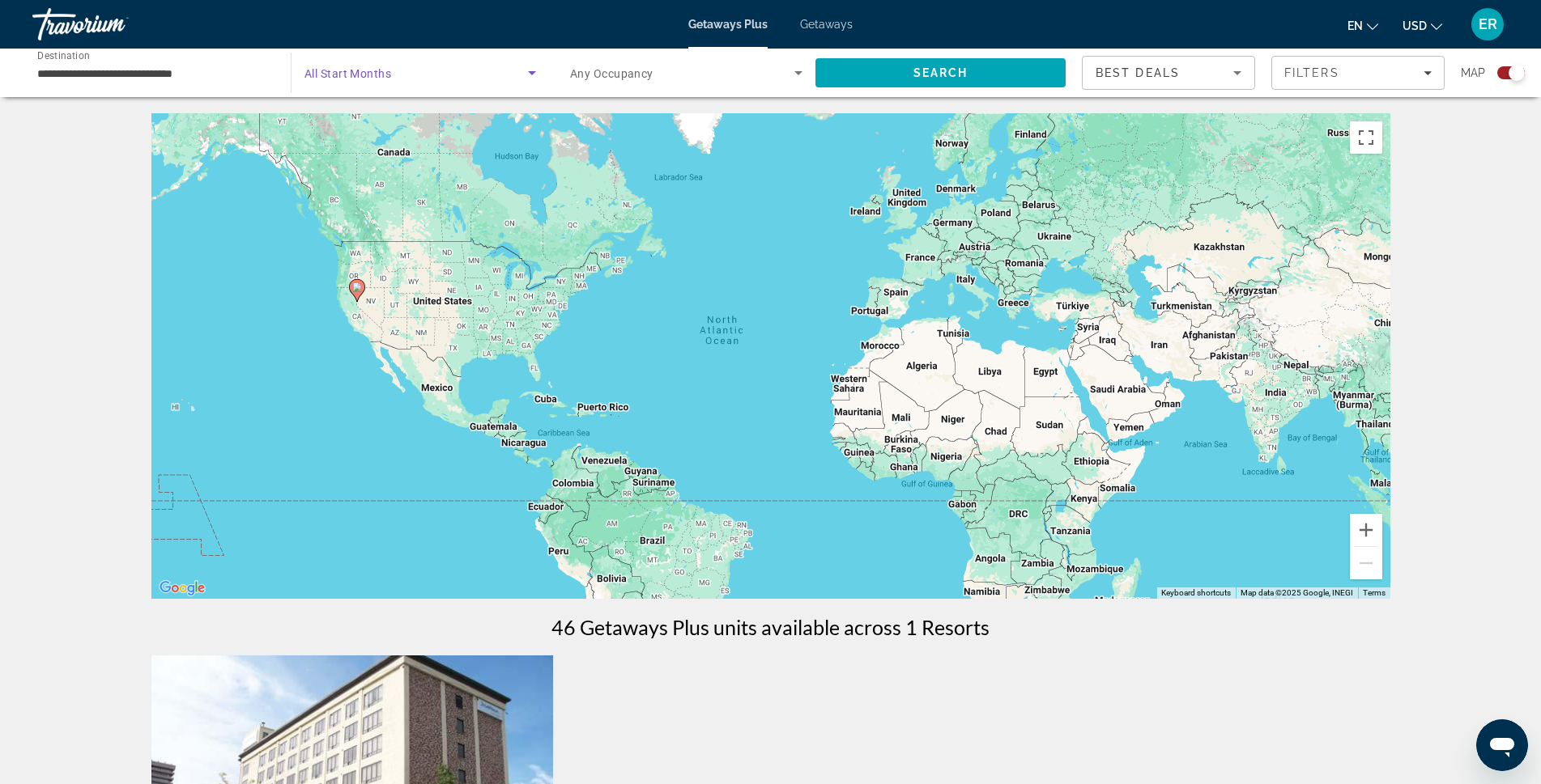
click at [466, 74] on span "Search widget" at bounding box center [416, 73] width 224 height 20
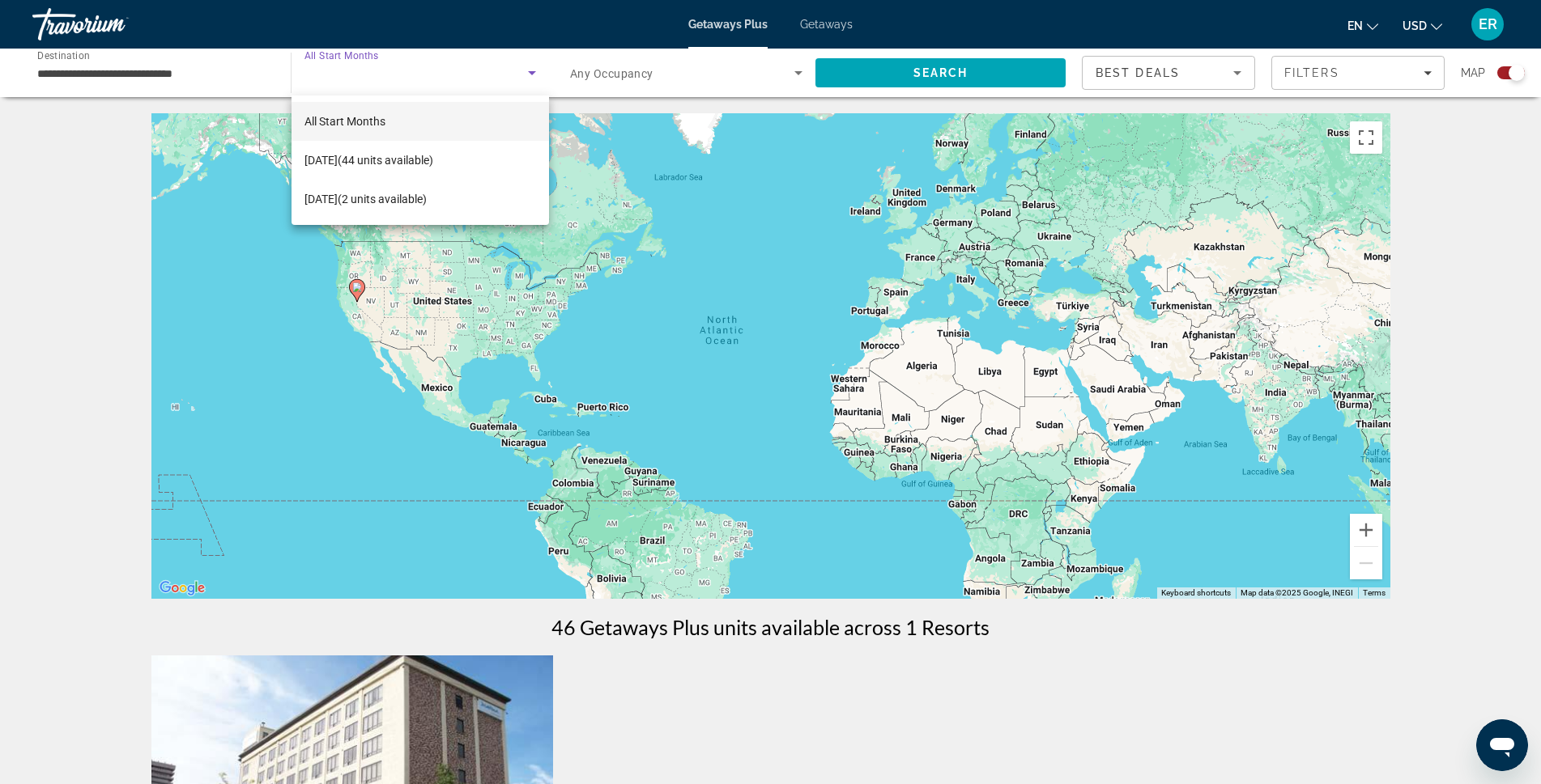
click at [966, 80] on div at bounding box center [770, 392] width 1541 height 784
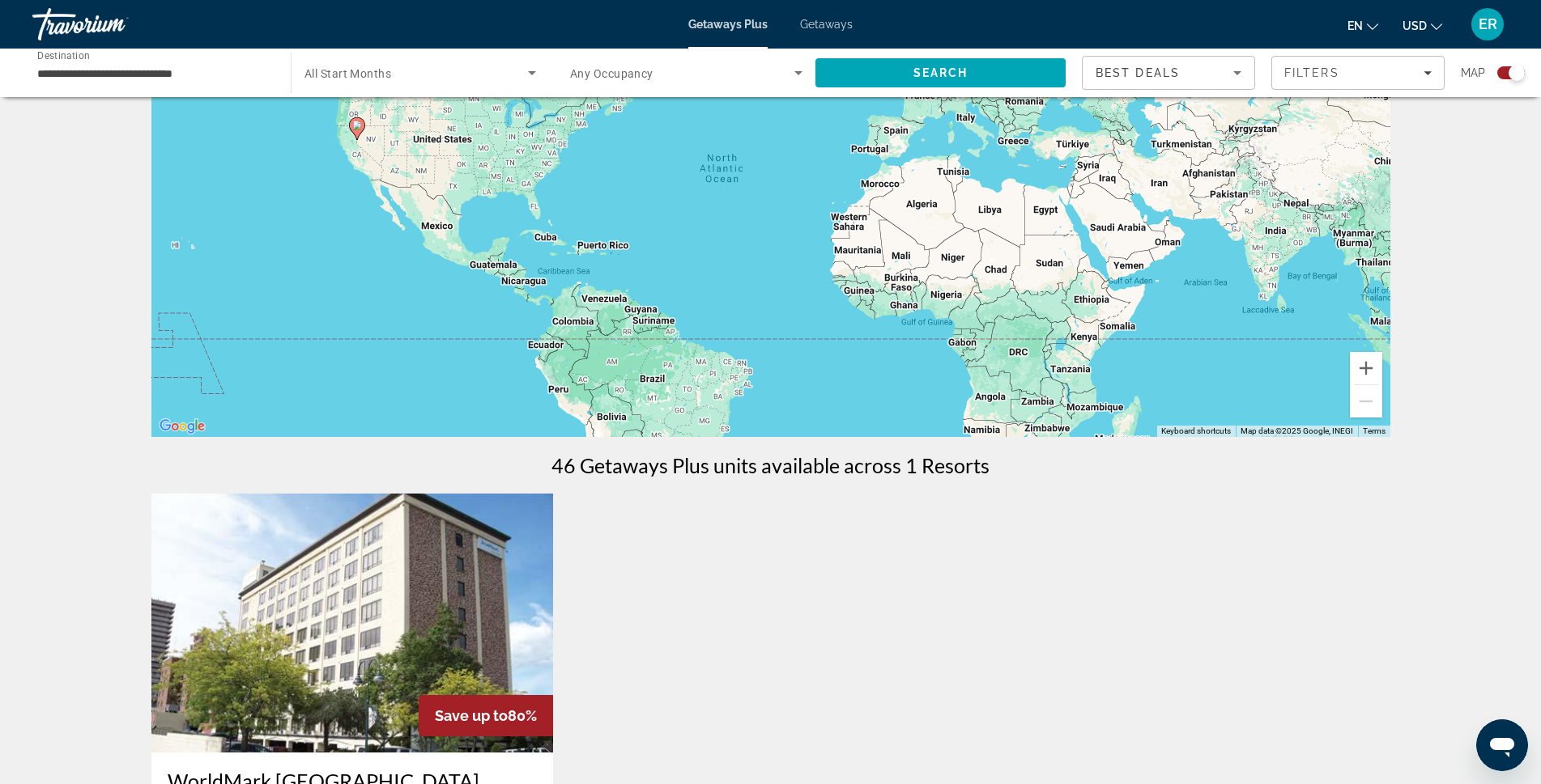
scroll to position [0, 0]
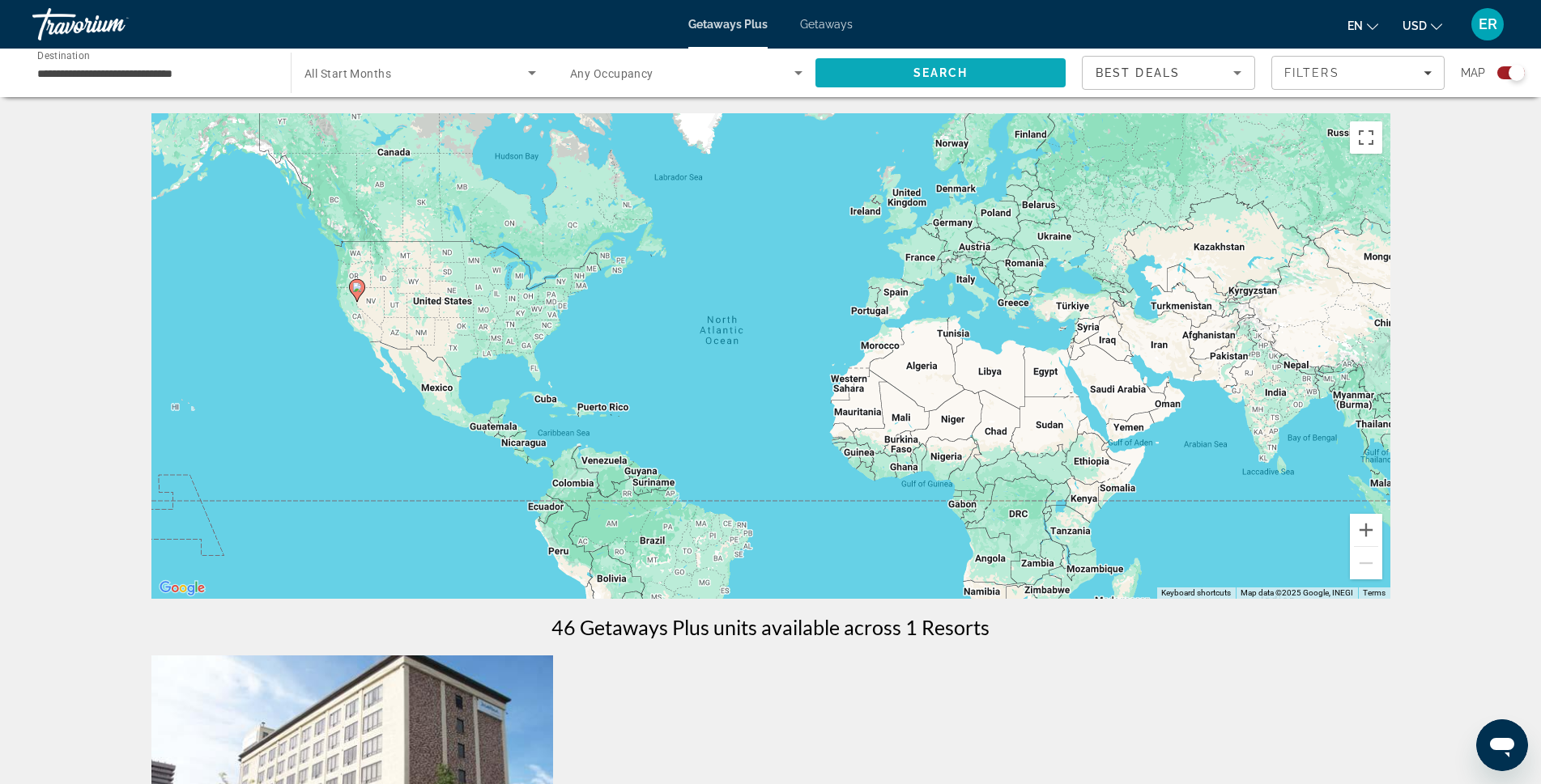
click at [911, 70] on span "Search" at bounding box center [940, 73] width 250 height 39
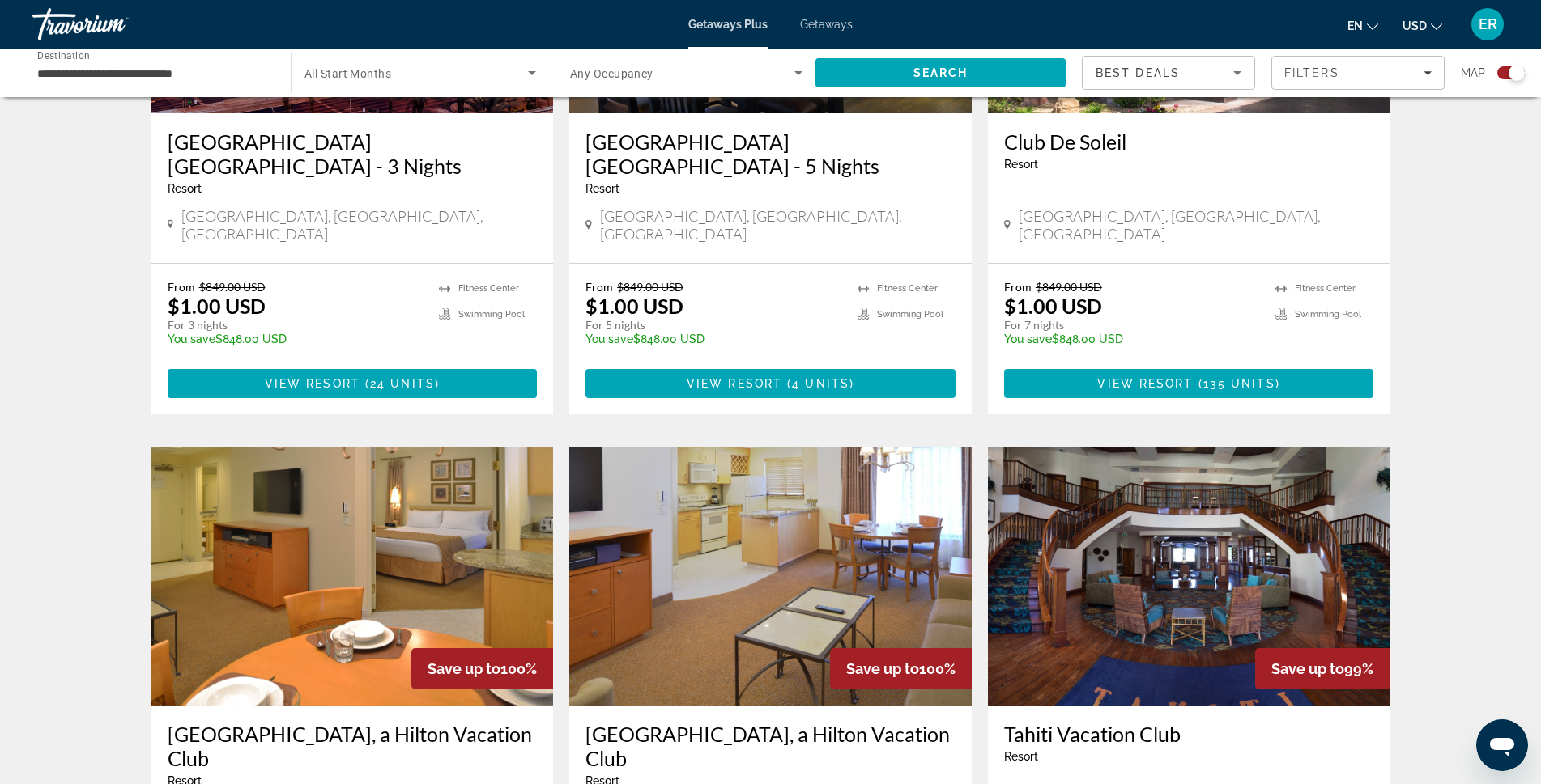
scroll to position [1457, 0]
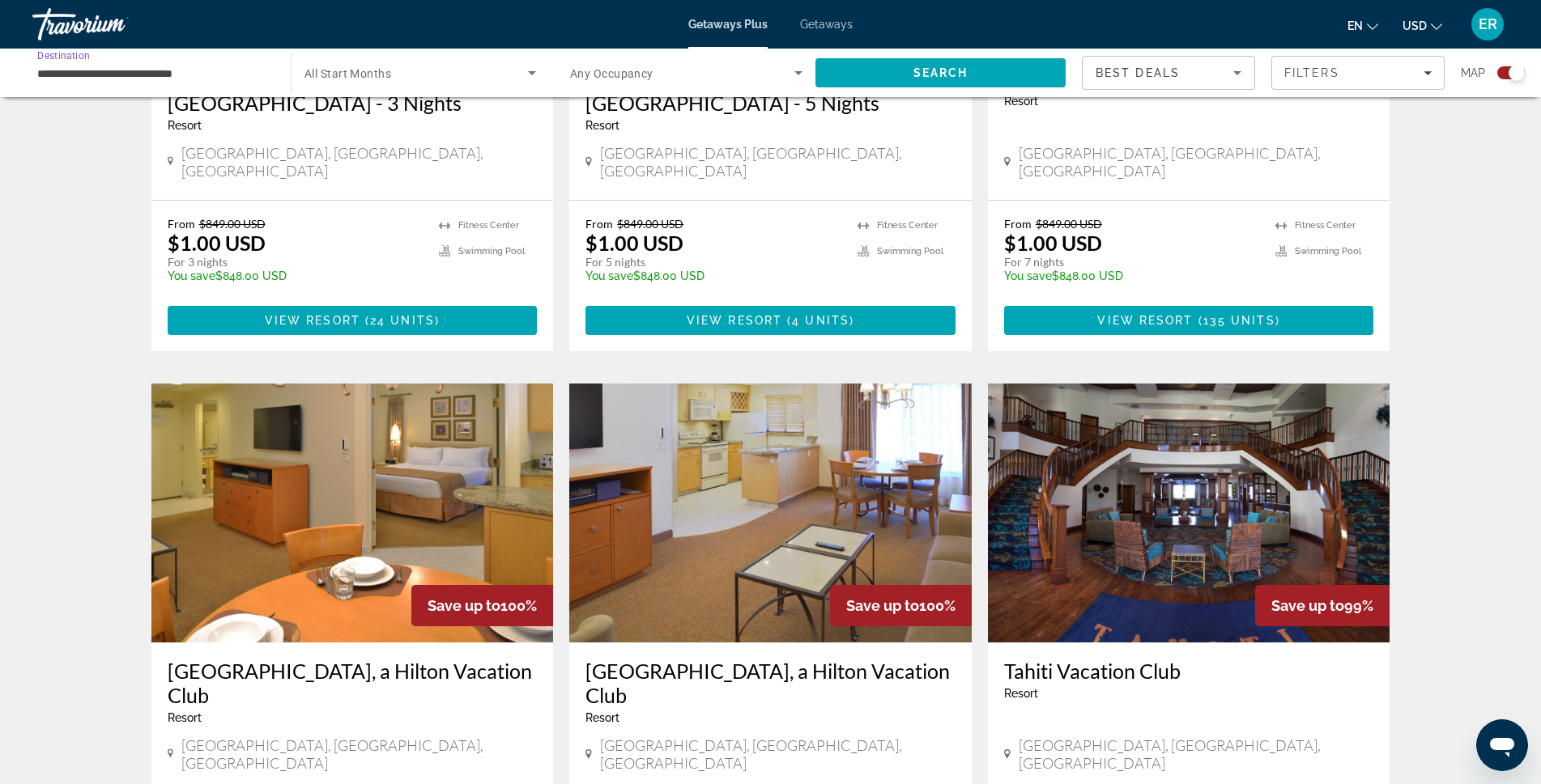
click at [86, 72] on input "**********" at bounding box center [152, 74] width 232 height 20
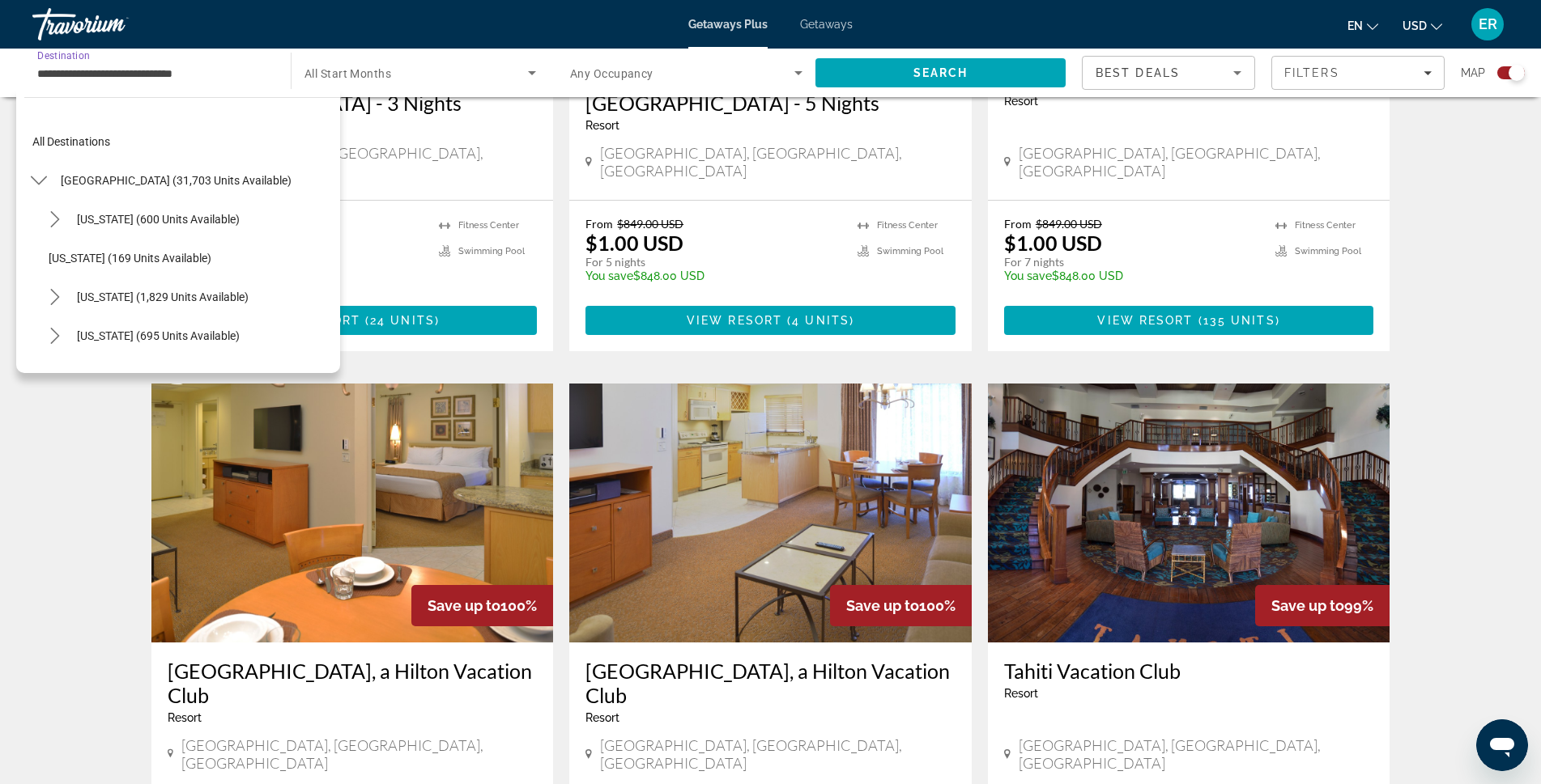
scroll to position [796, 0]
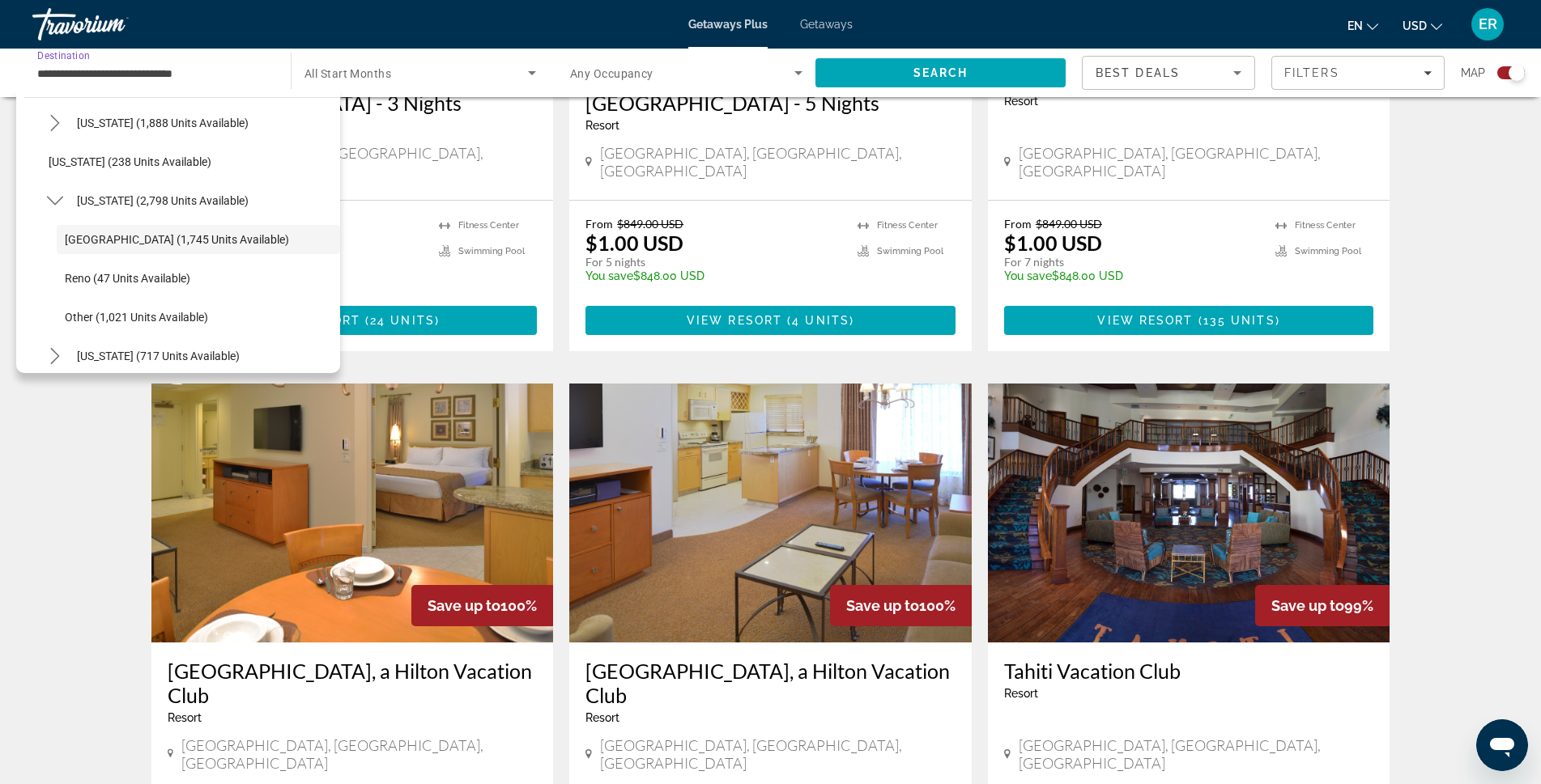
click at [1444, 568] on div "← Move left → Move right ↑ Move up ↓ Move down + Zoom in - Zoom out Home Jump l…" at bounding box center [770, 116] width 1541 height 2920
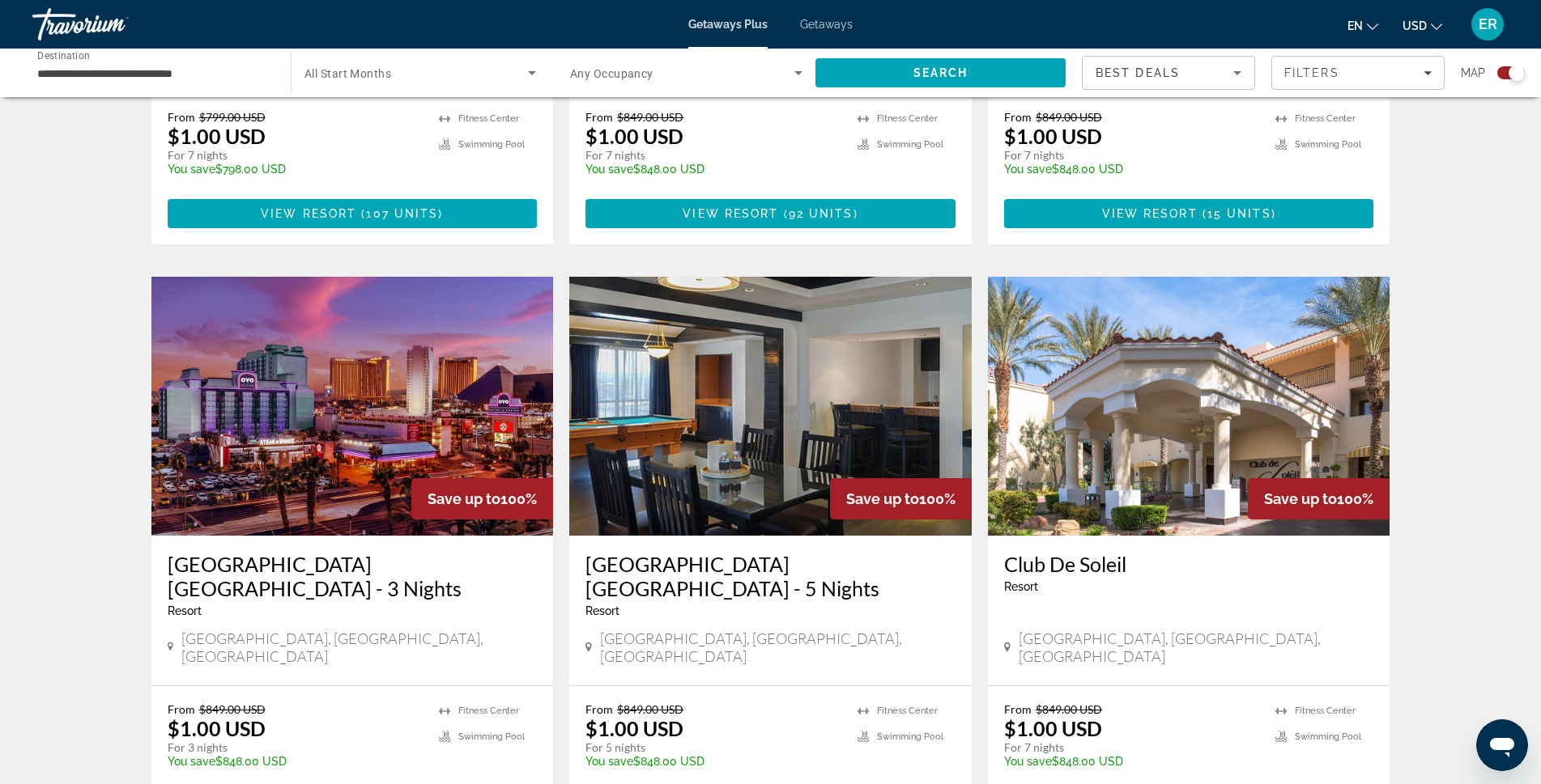
scroll to position [486, 0]
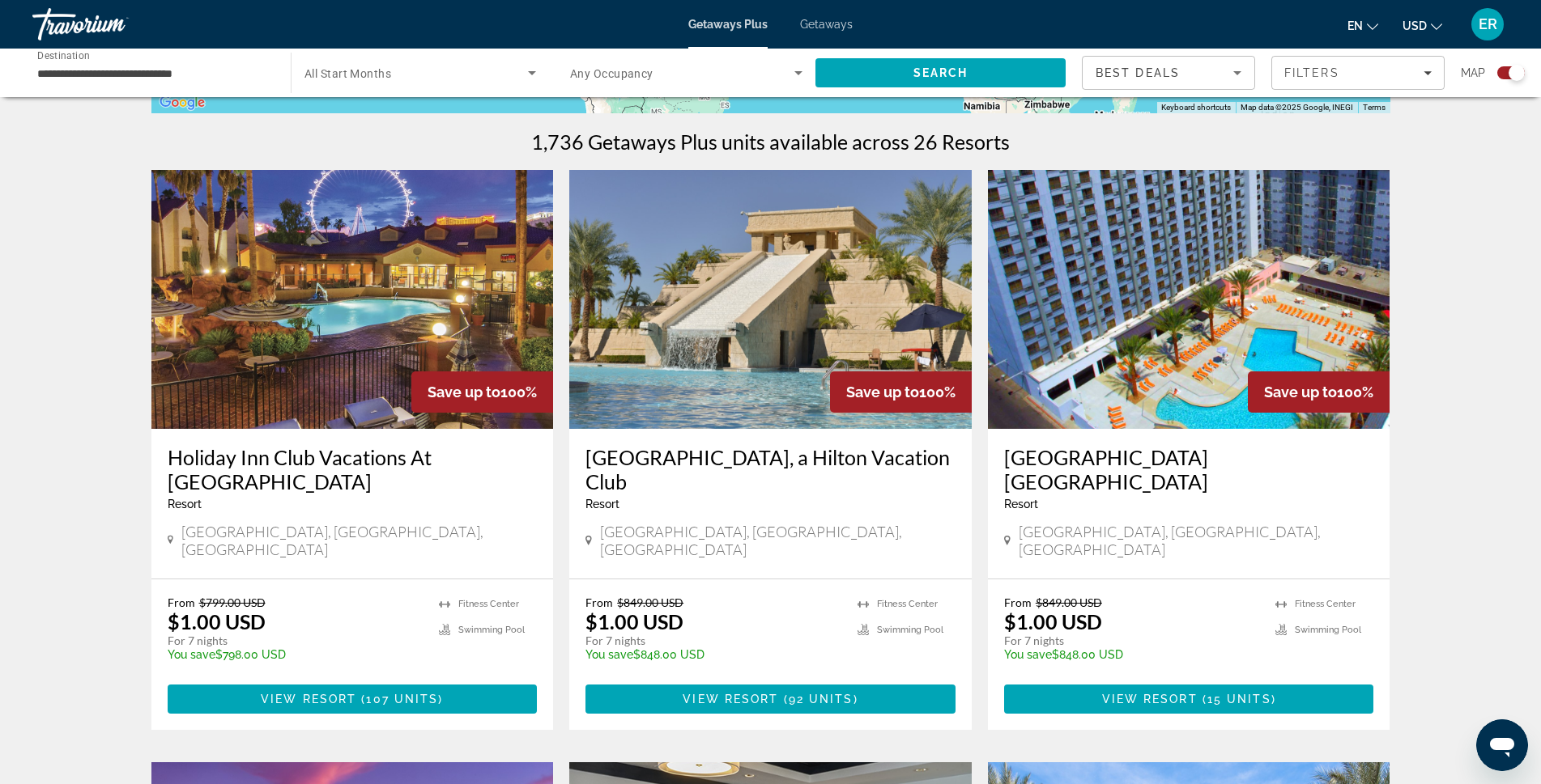
click at [174, 74] on input "**********" at bounding box center [152, 74] width 232 height 20
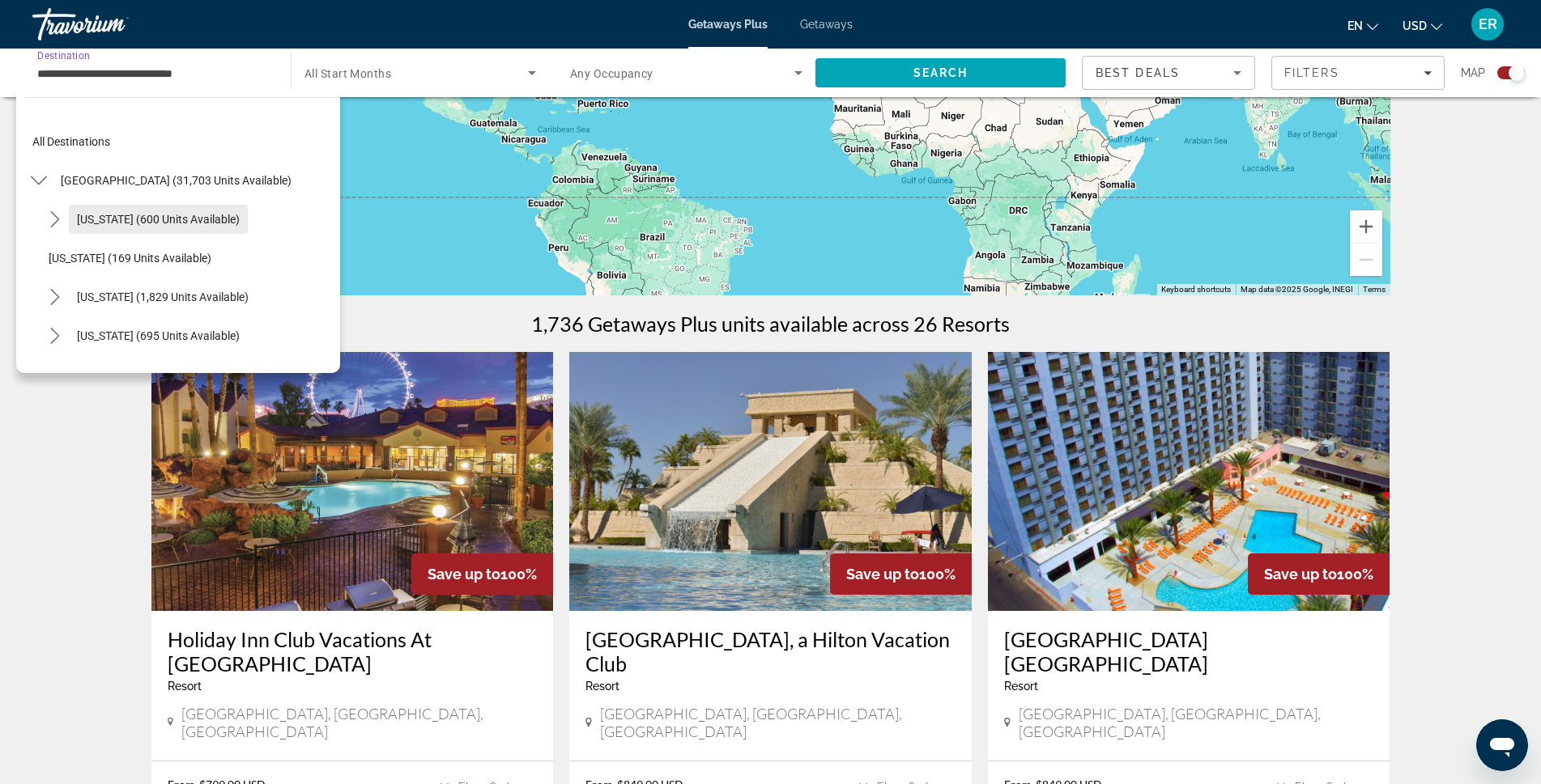
scroll to position [162, 0]
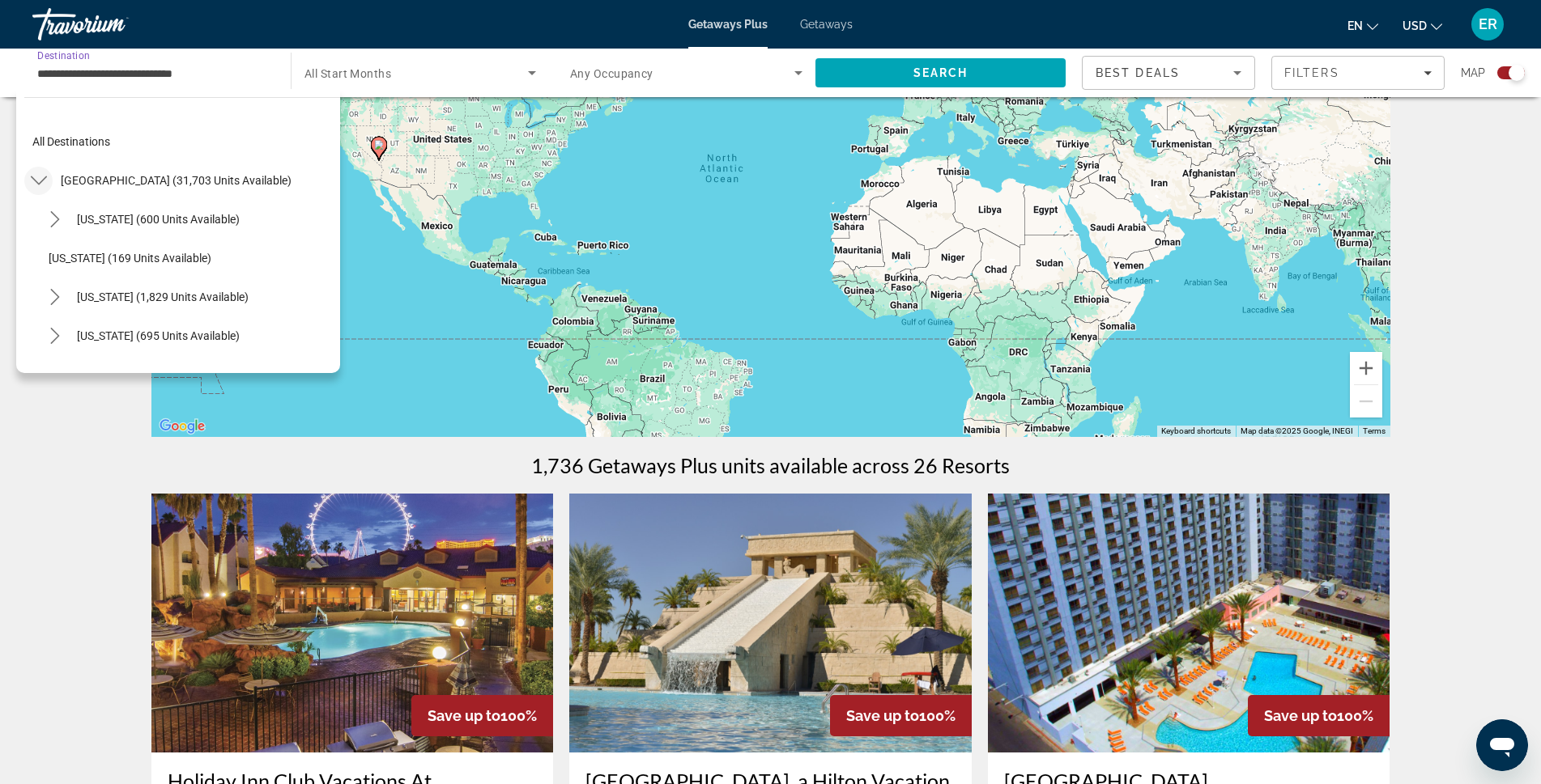
click at [46, 184] on icon "Toggle United States (31,703 units available) submenu" at bounding box center [39, 180] width 16 height 16
click at [46, 185] on icon "Toggle United States (31,703 units available) submenu" at bounding box center [39, 180] width 16 height 16
click at [102, 301] on span "California (1,829 units available)" at bounding box center [162, 296] width 171 height 13
type input "**********"
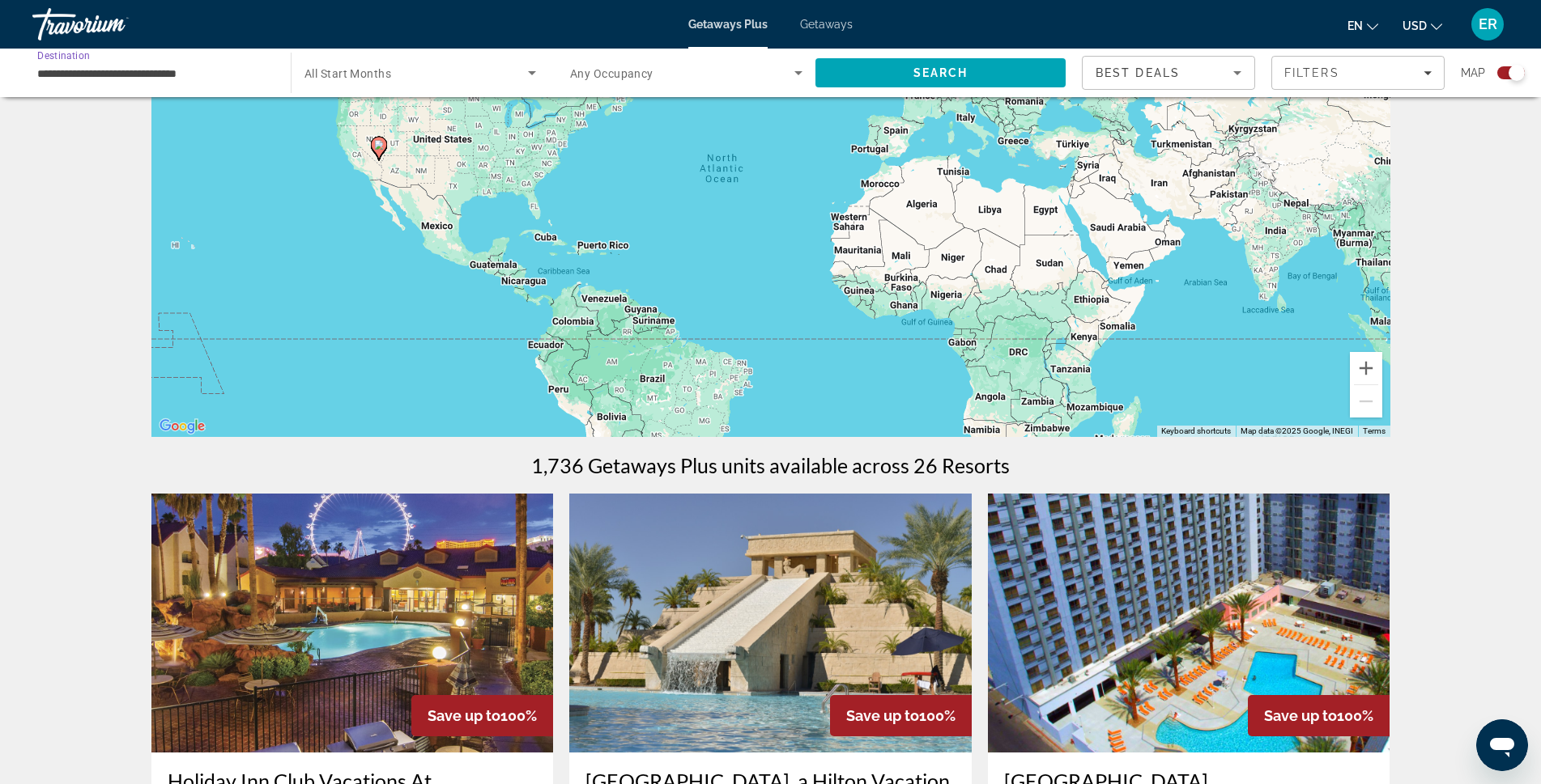
click at [430, 76] on span "Search widget" at bounding box center [416, 73] width 224 height 20
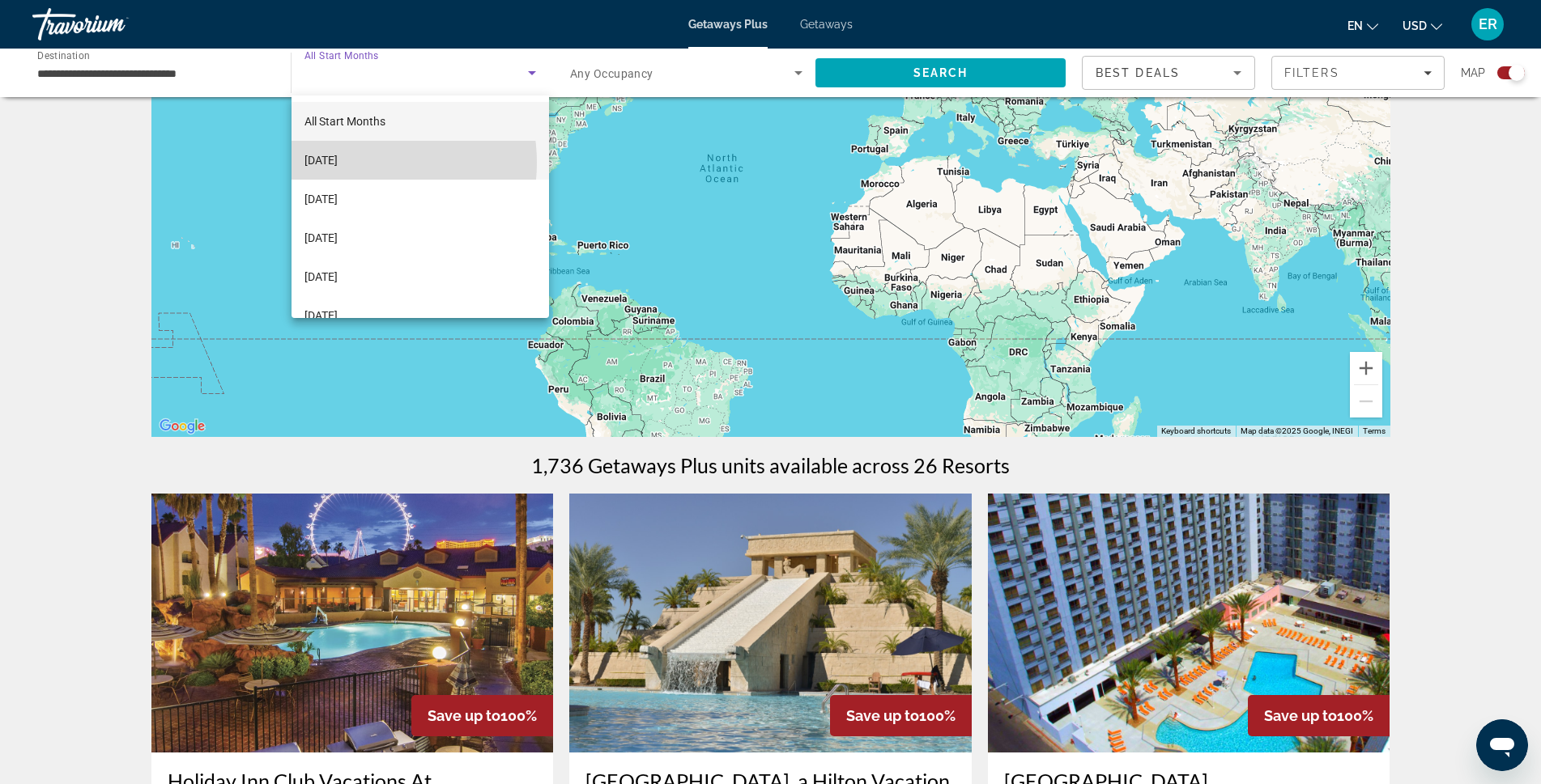
click at [337, 163] on span "[DATE]" at bounding box center [321, 160] width 33 height 20
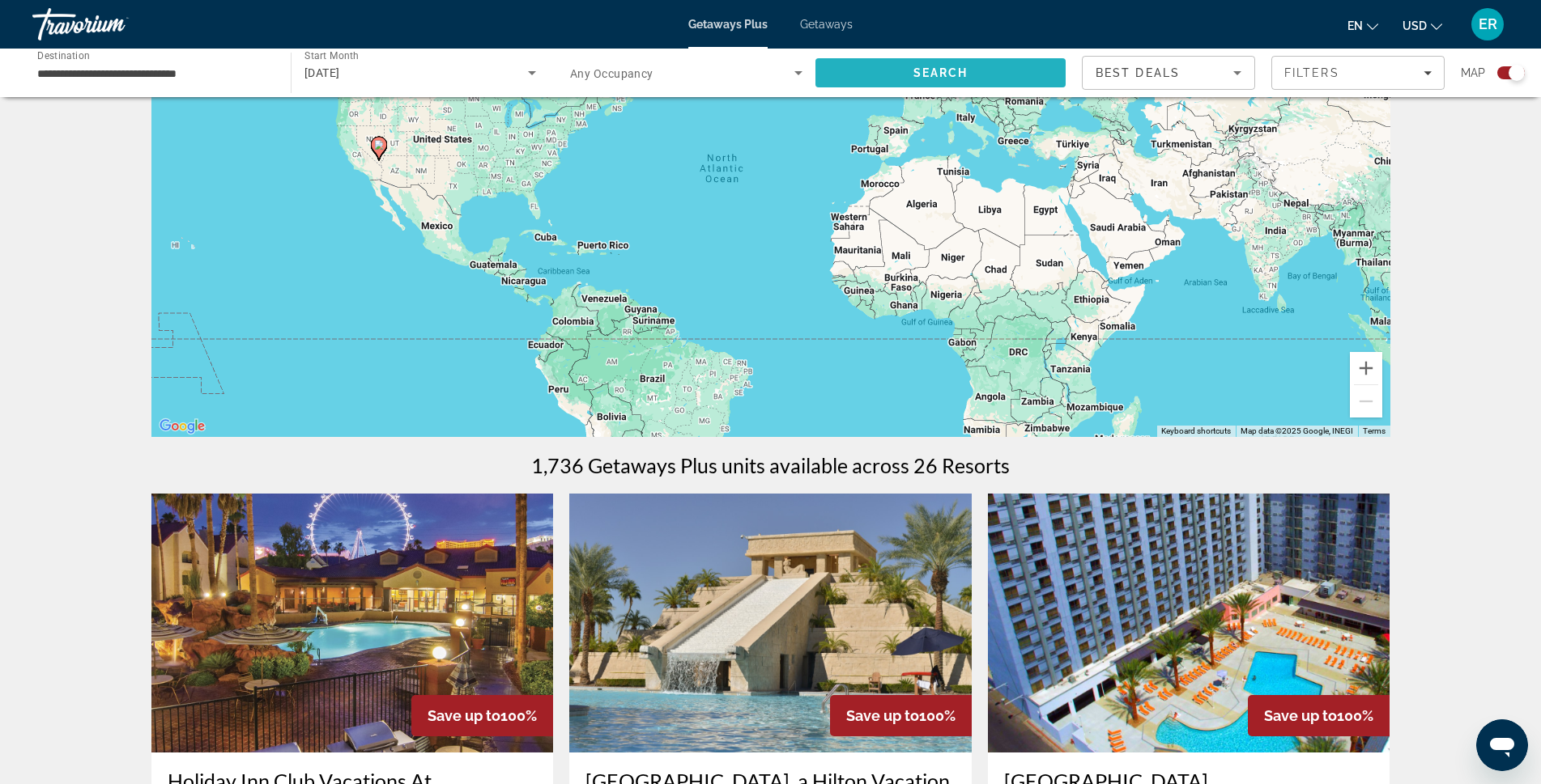
click at [951, 70] on span "Search" at bounding box center [941, 73] width 55 height 13
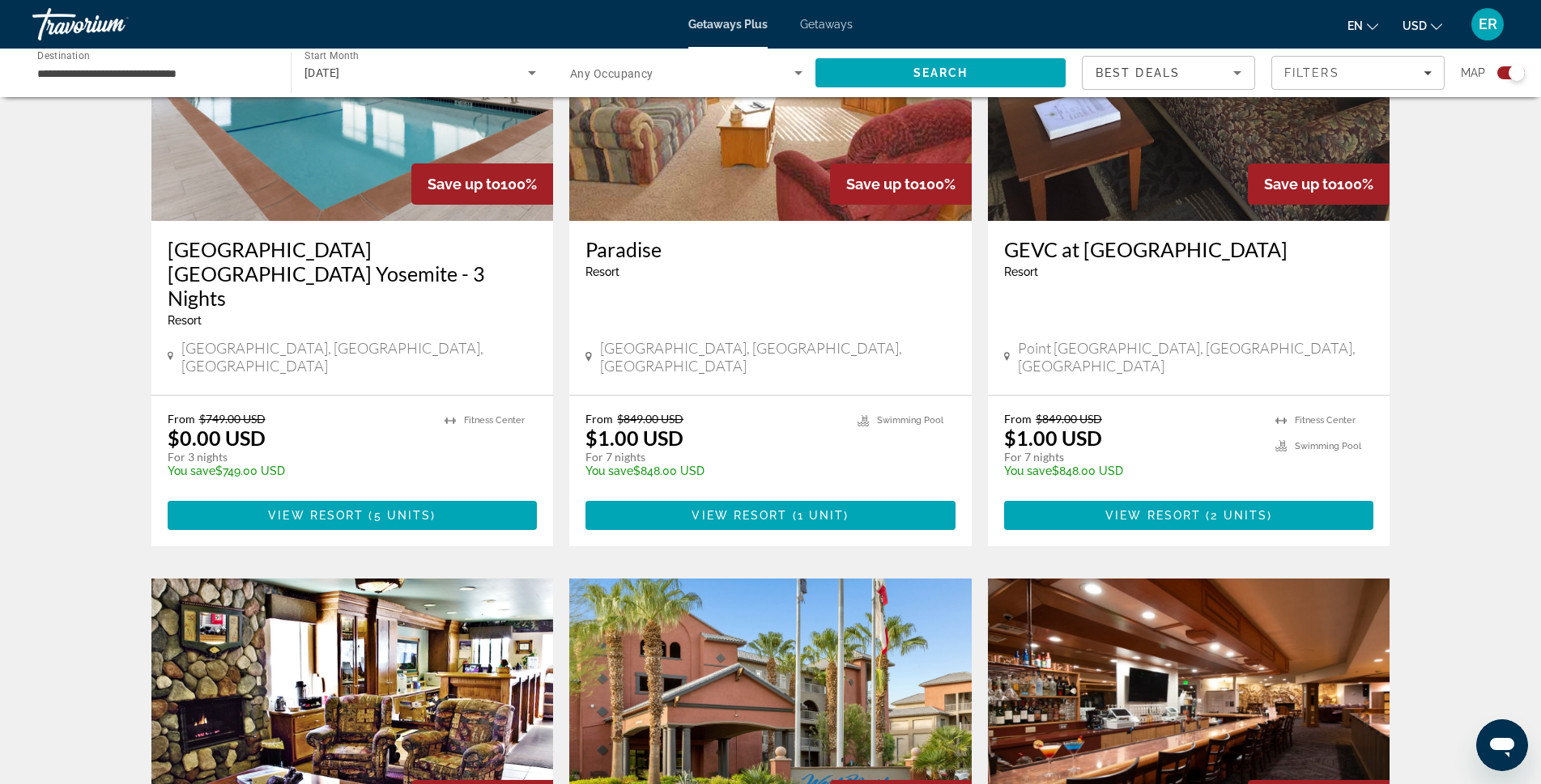
scroll to position [648, 0]
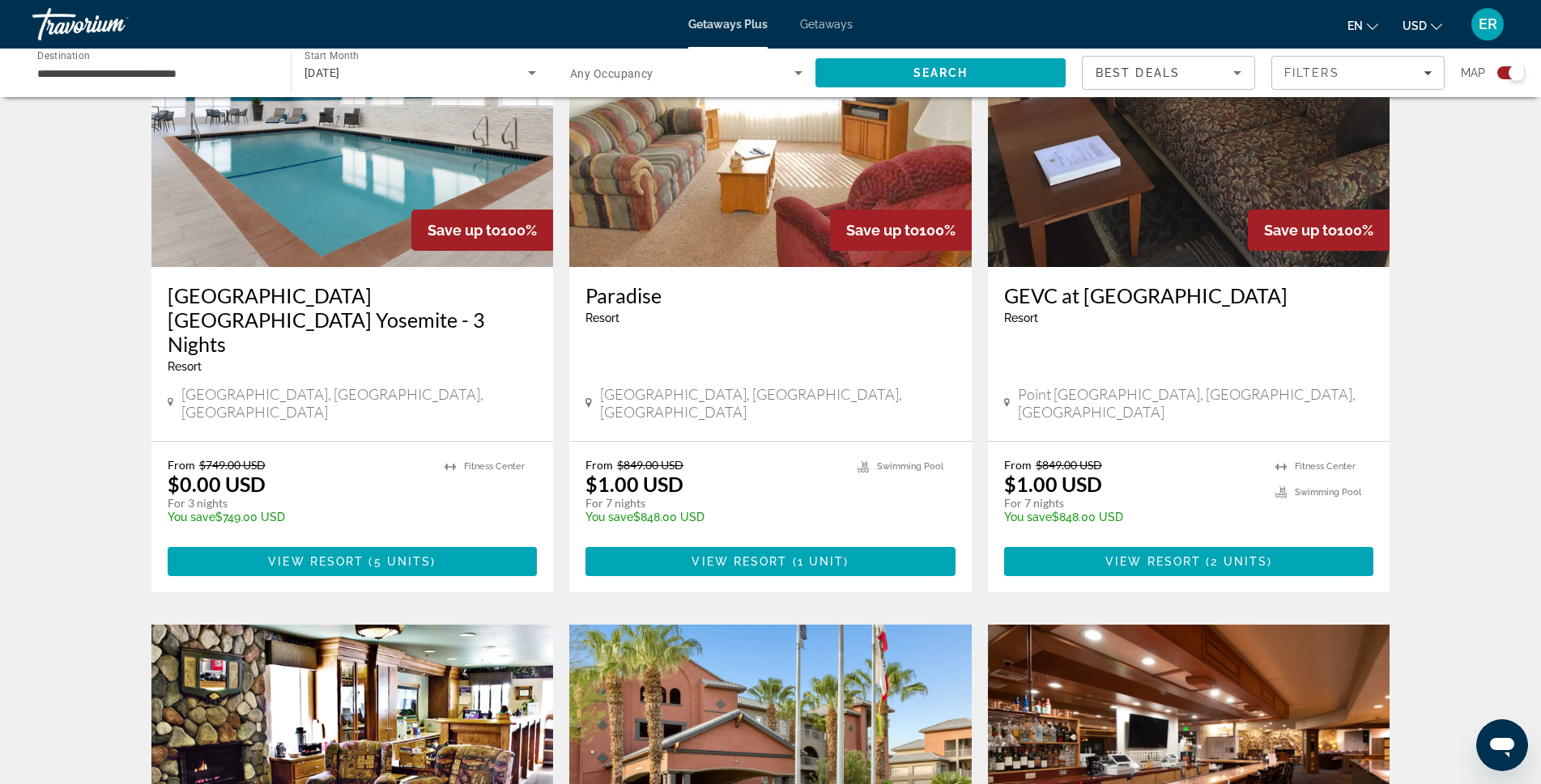
click at [764, 167] on img "Main content" at bounding box center [770, 137] width 402 height 259
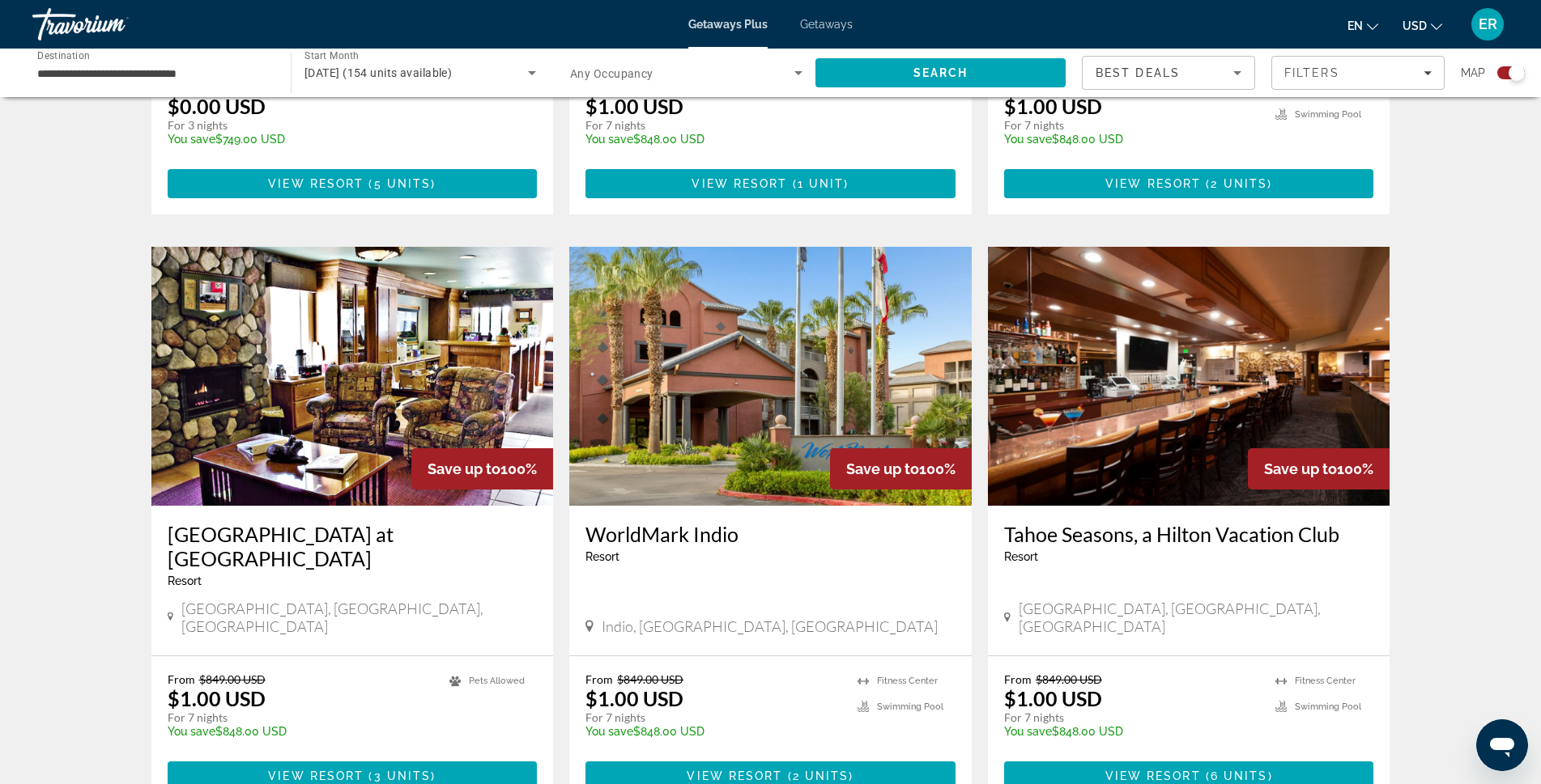
scroll to position [1053, 0]
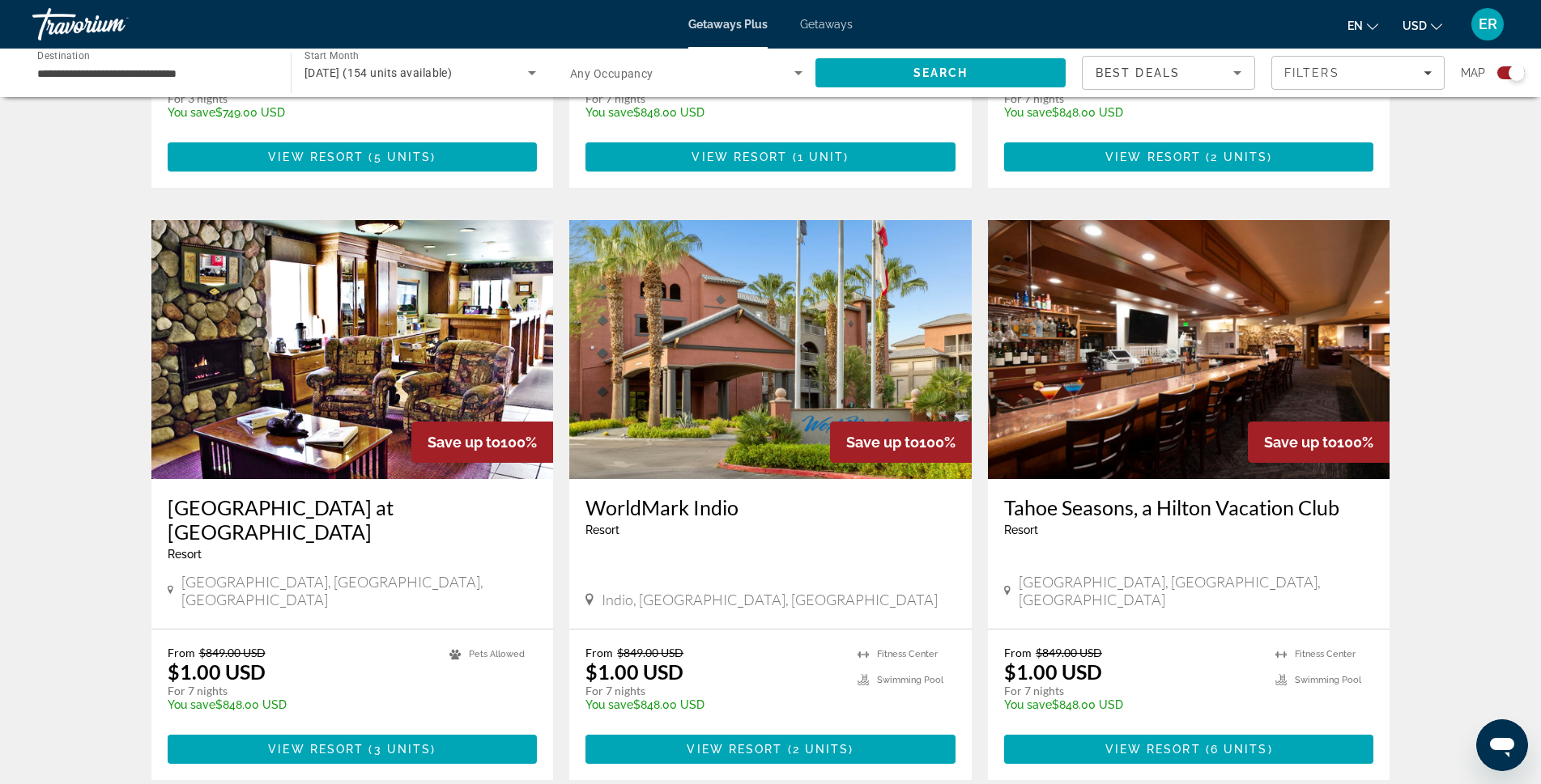
click at [1150, 342] on img "Main content" at bounding box center [1189, 349] width 402 height 259
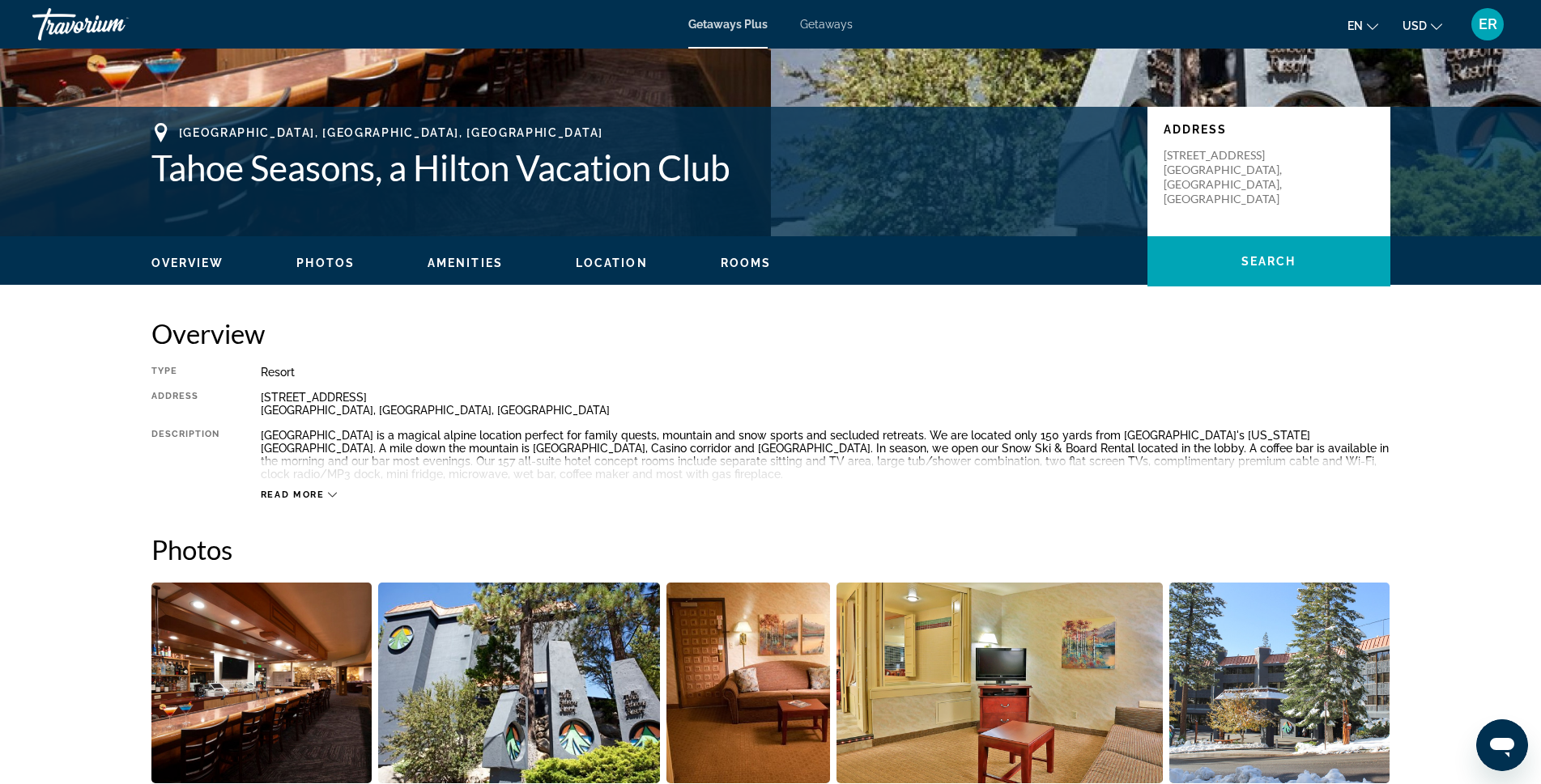
scroll to position [323, 0]
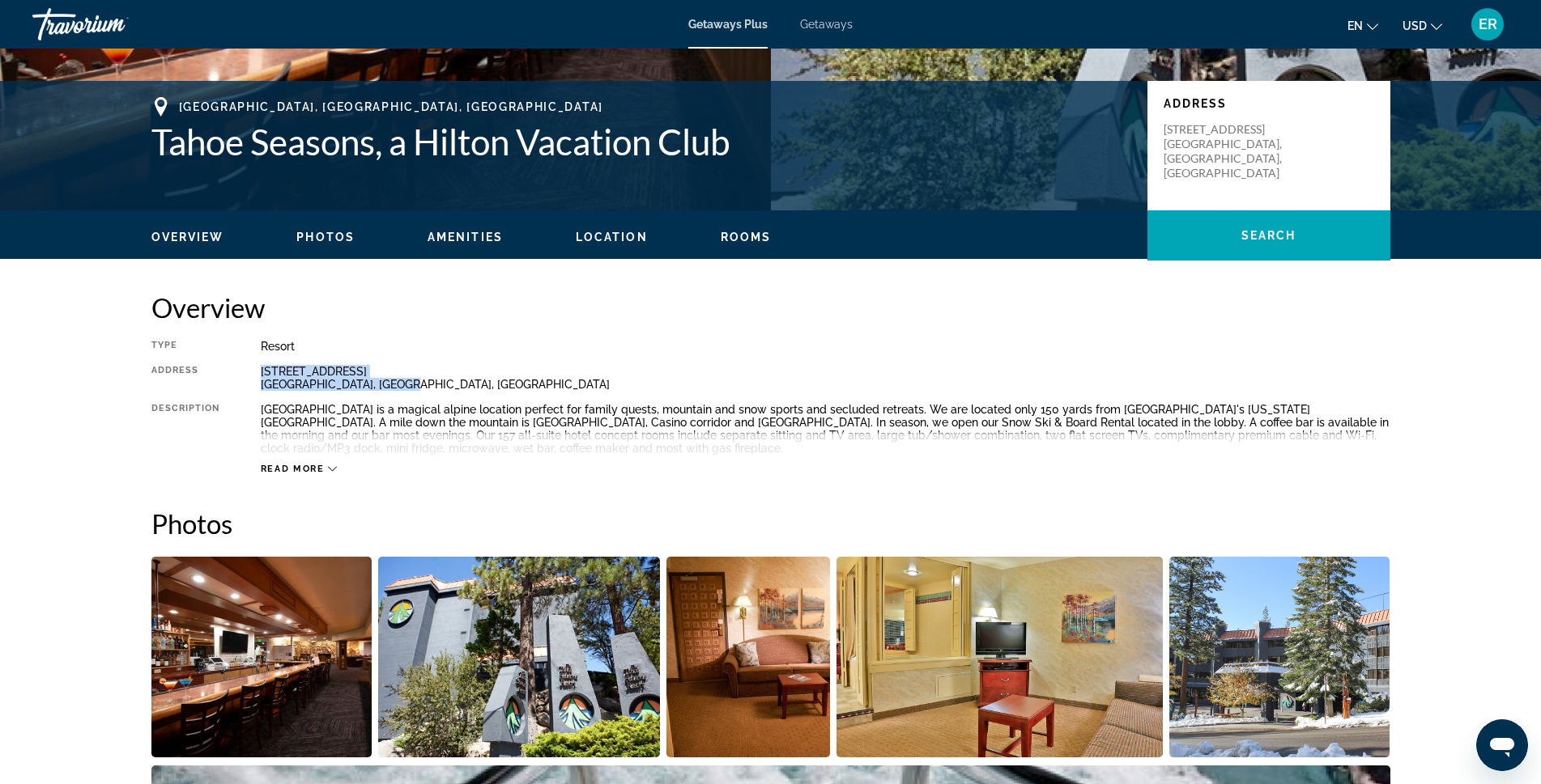
drag, startPoint x: 410, startPoint y: 383, endPoint x: 255, endPoint y: 373, distance: 155.3
click at [255, 373] on div "Type Resort All-Inclusive No All-Inclusive Address 3901 Saddle Road South Lake …" at bounding box center [770, 408] width 1239 height 135
copy div "3901 Saddle Road South Lake Tahoe, CA, USA"
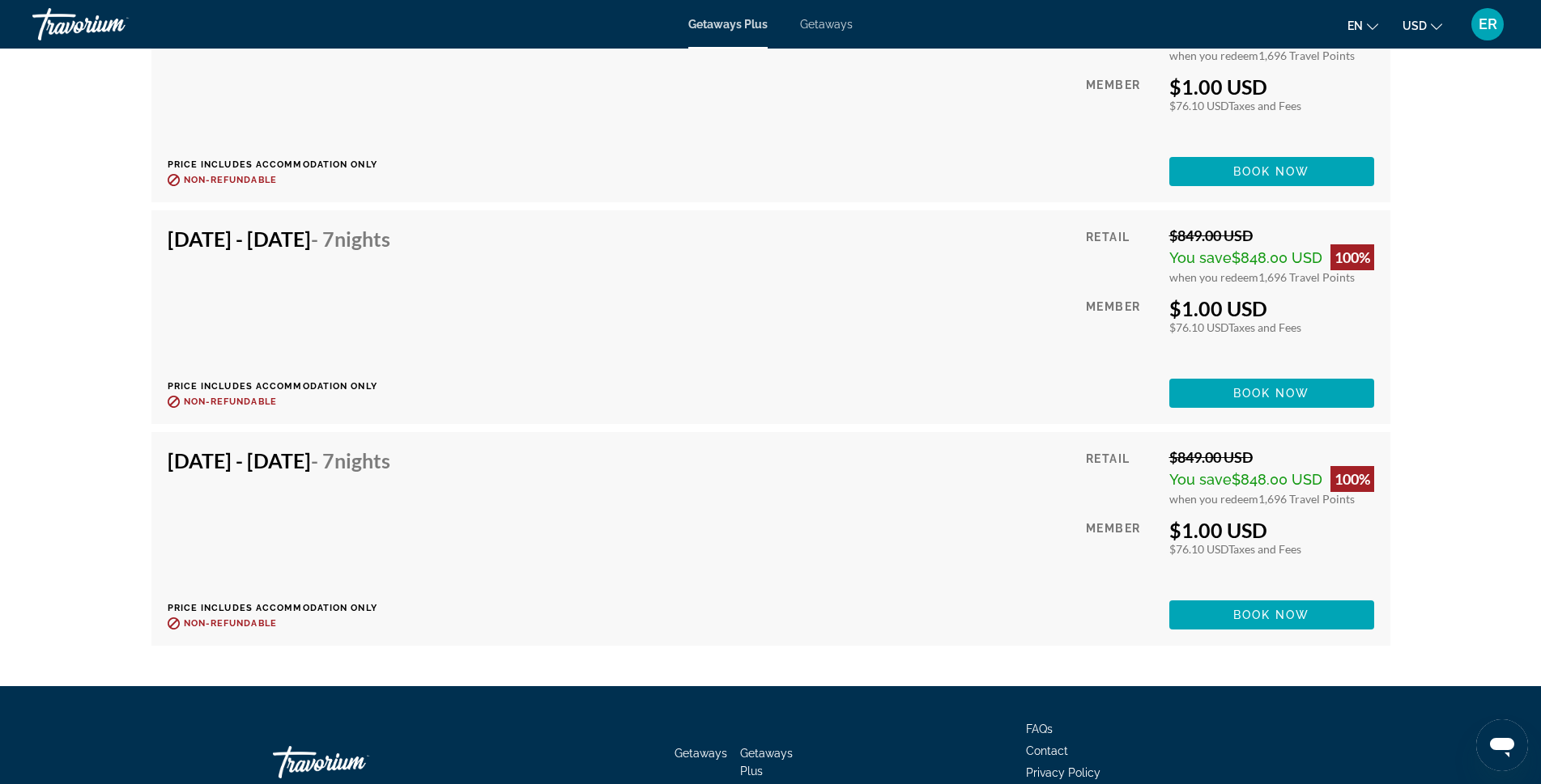
scroll to position [3480, 0]
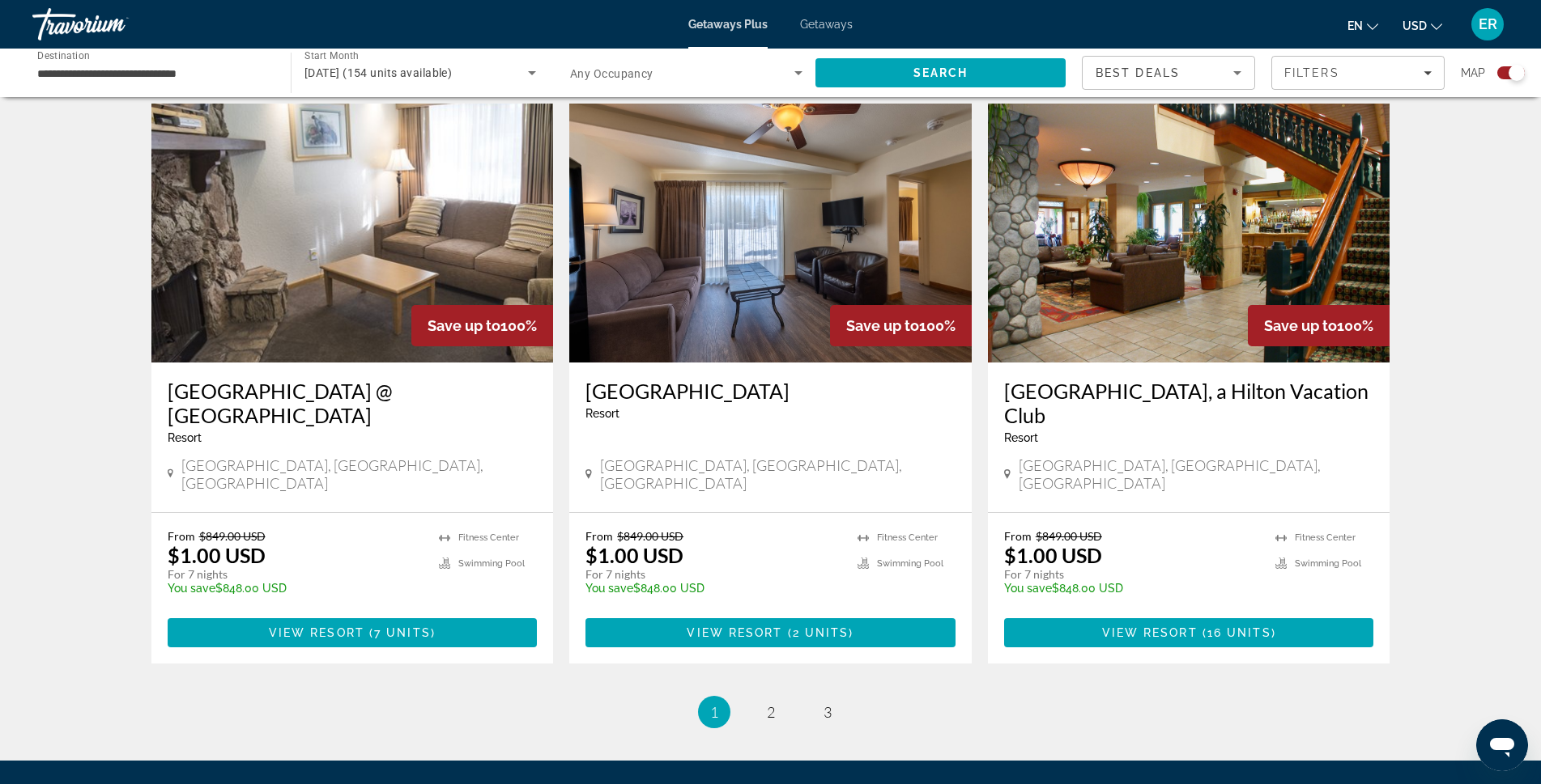
scroll to position [2360, 0]
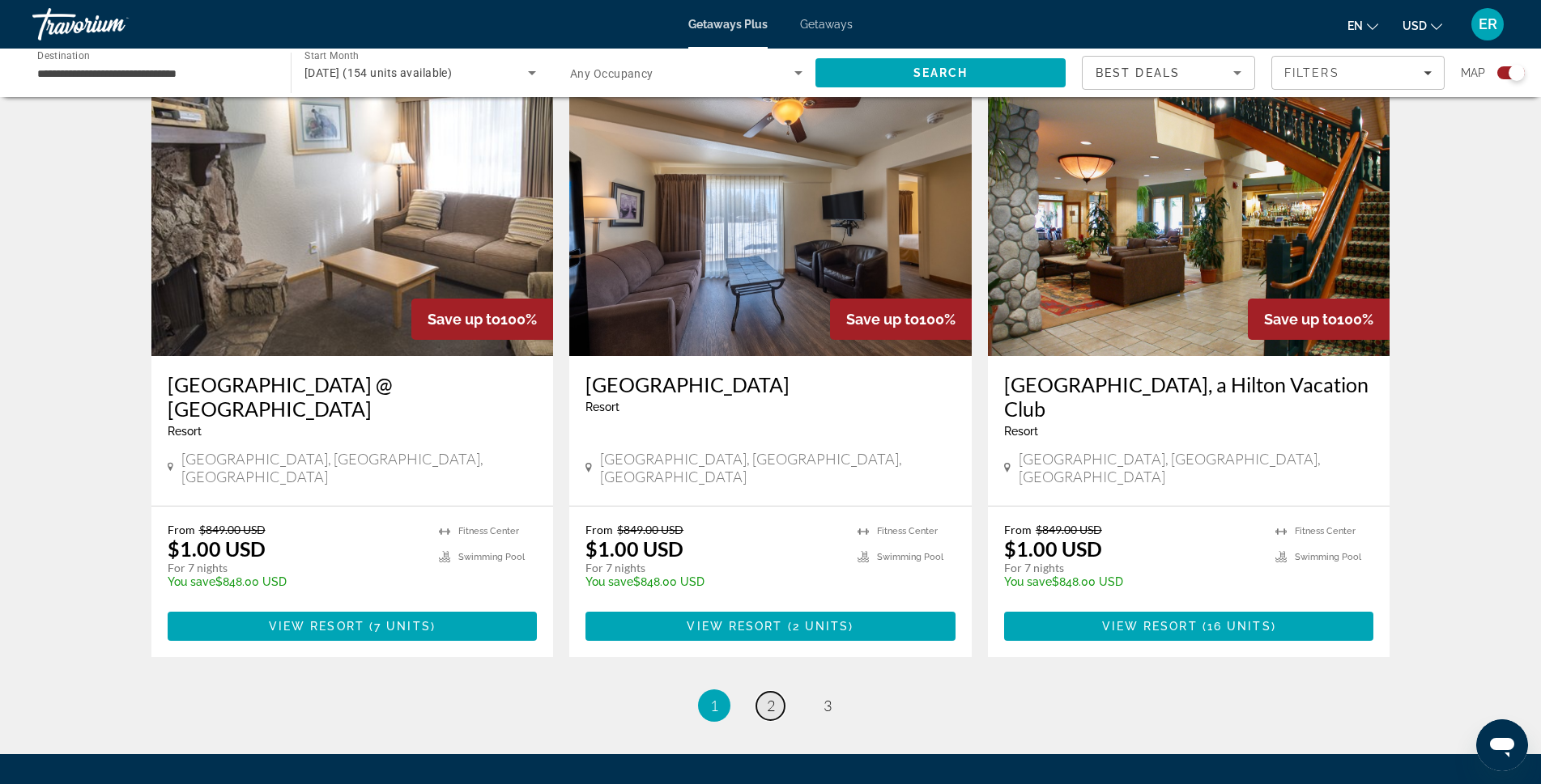
click at [768, 692] on link "page 2" at bounding box center [770, 706] width 28 height 28
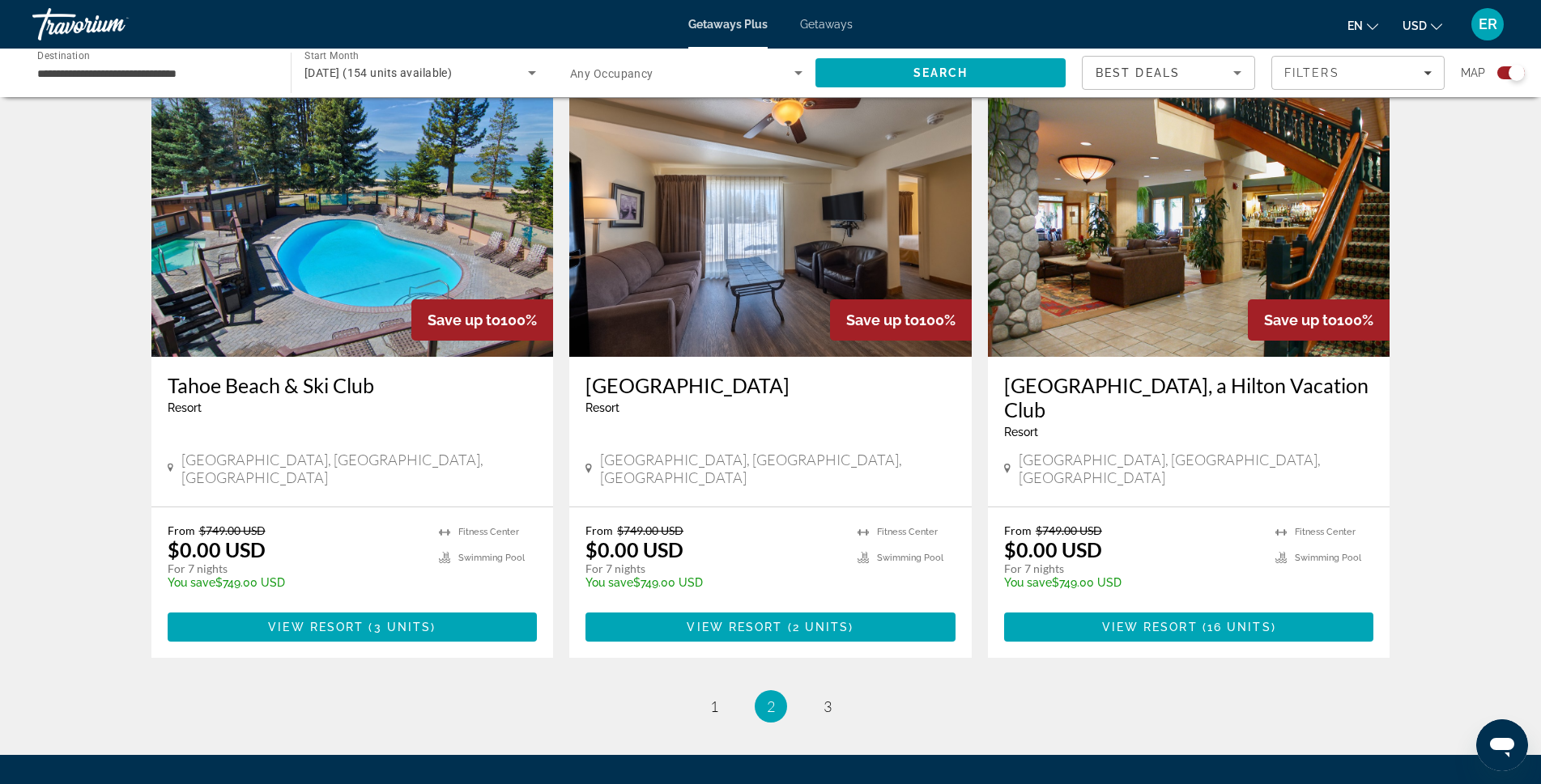
scroll to position [2336, 0]
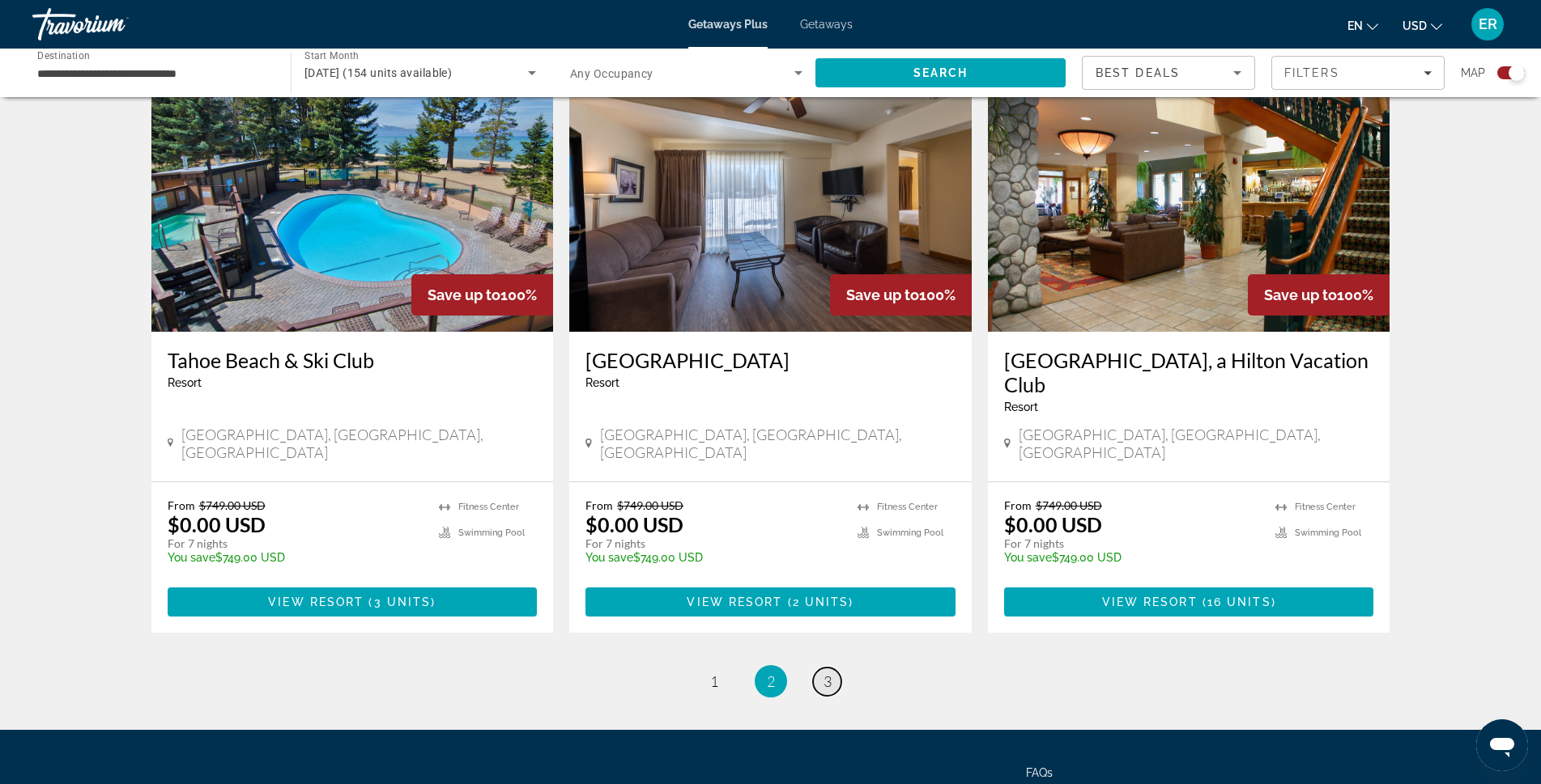
click at [827, 673] on span "3" at bounding box center [827, 682] width 8 height 18
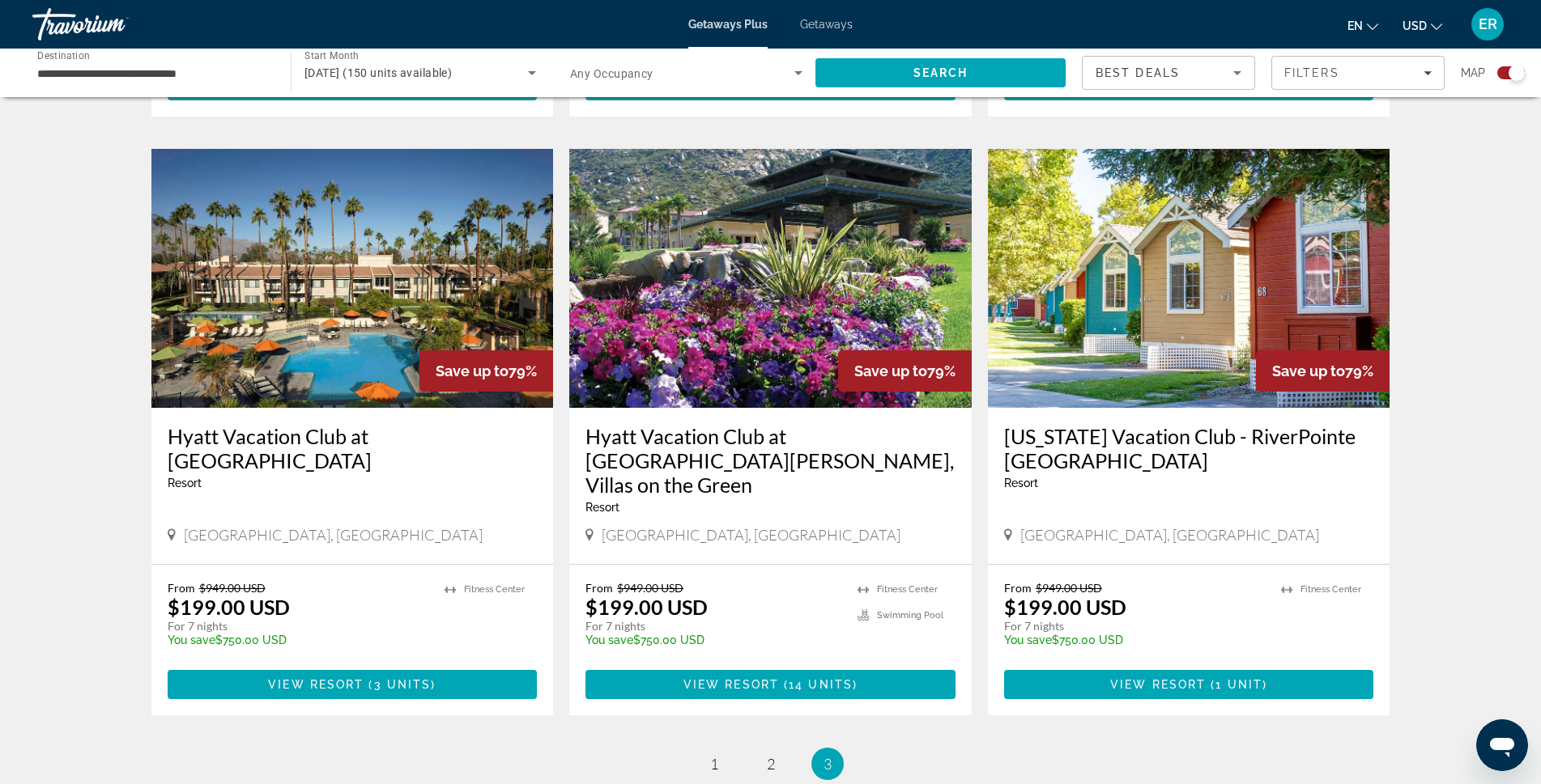
scroll to position [1053, 0]
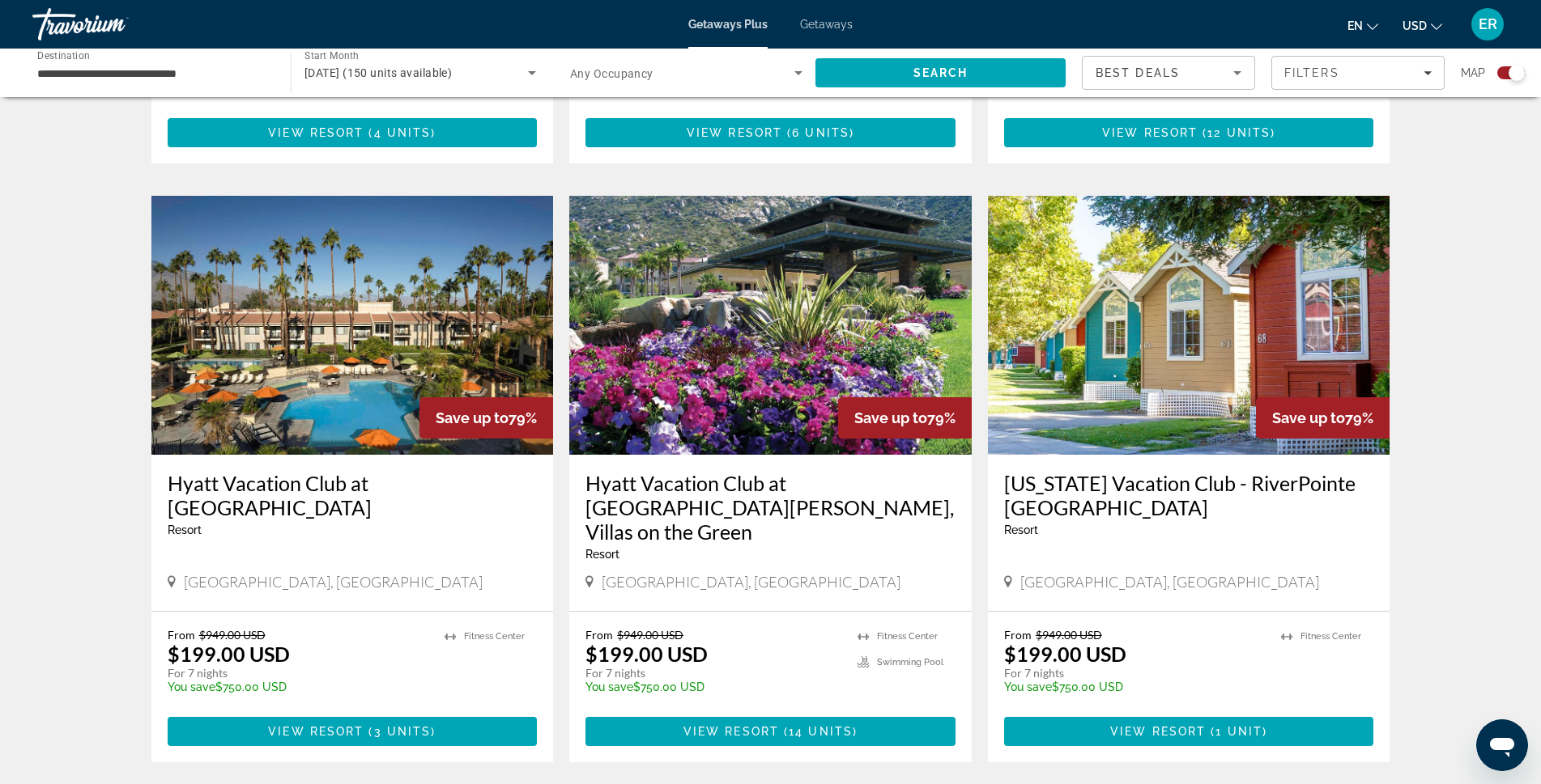
click at [1175, 276] on img "Main content" at bounding box center [1189, 325] width 402 height 259
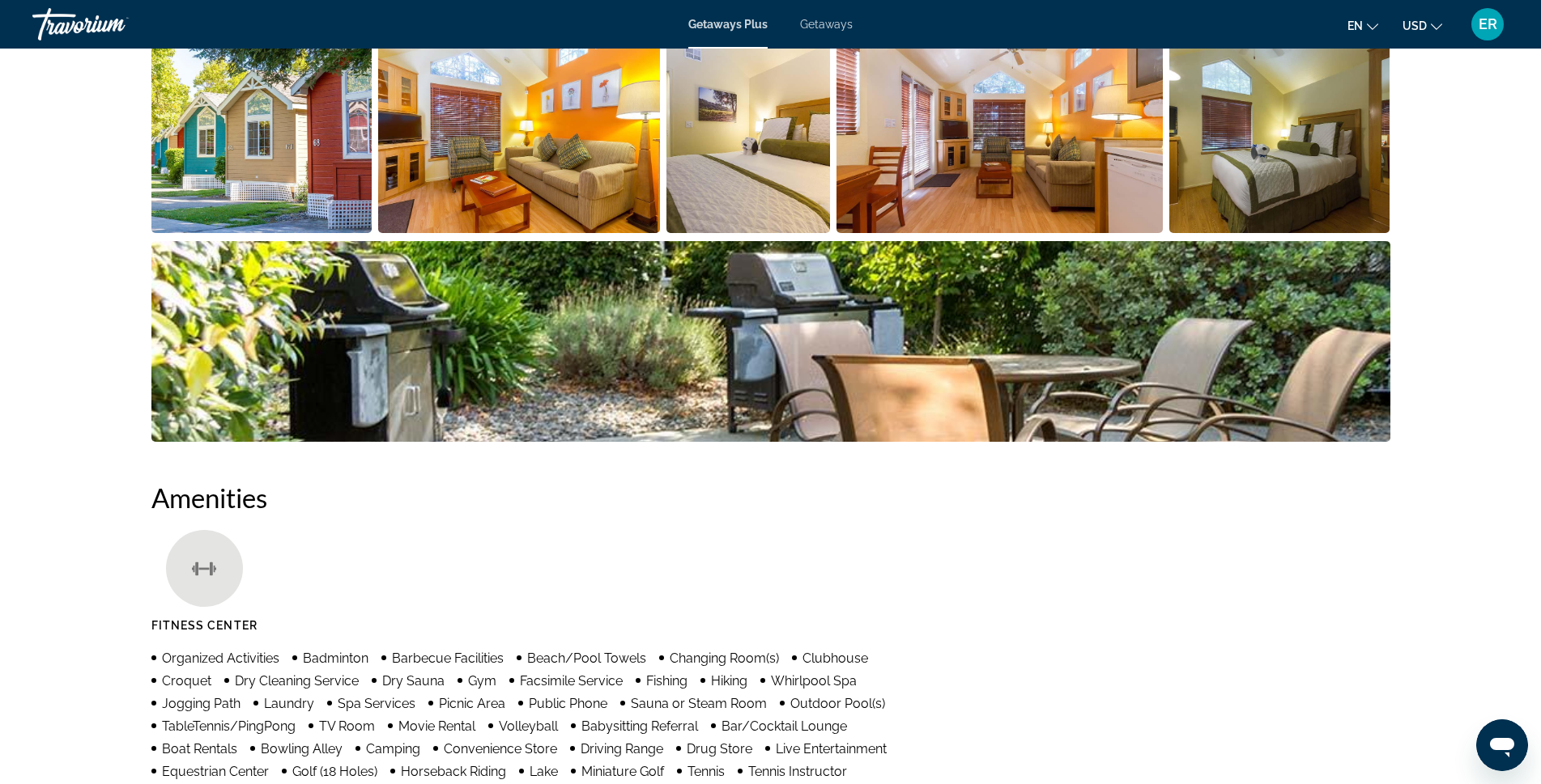
scroll to position [647, 0]
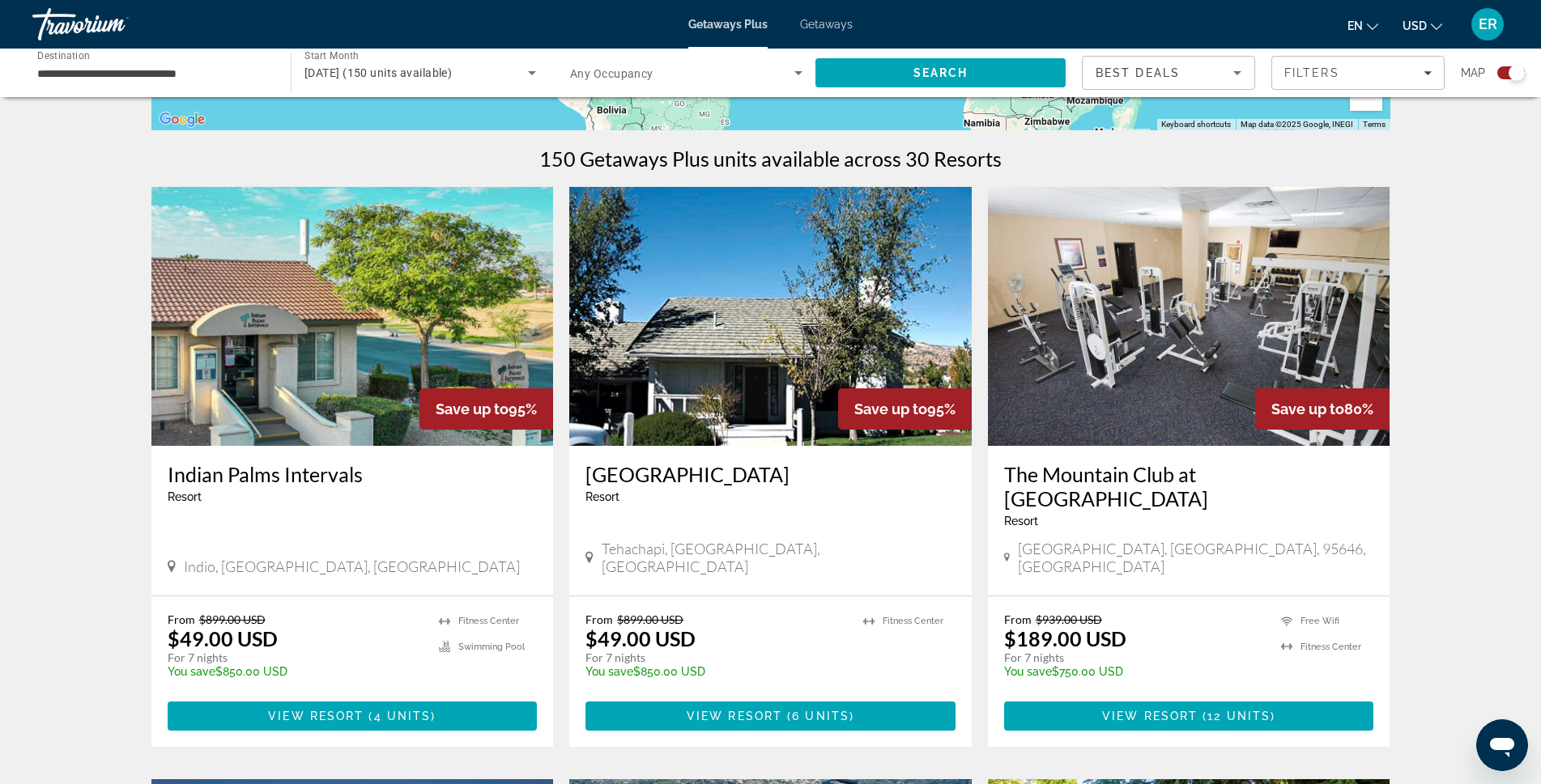
scroll to position [486, 0]
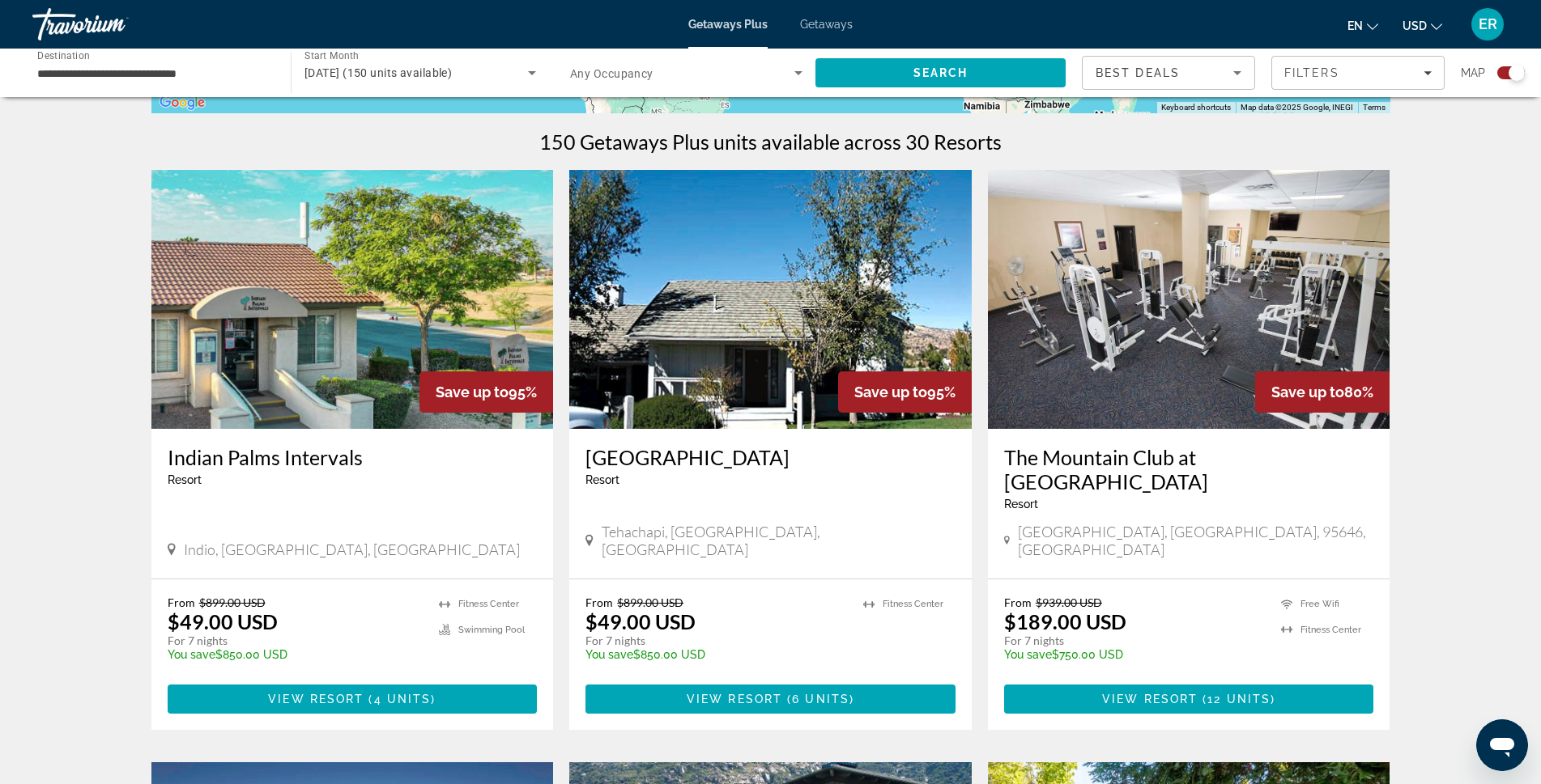
click at [1066, 318] on img "Main content" at bounding box center [1189, 299] width 402 height 259
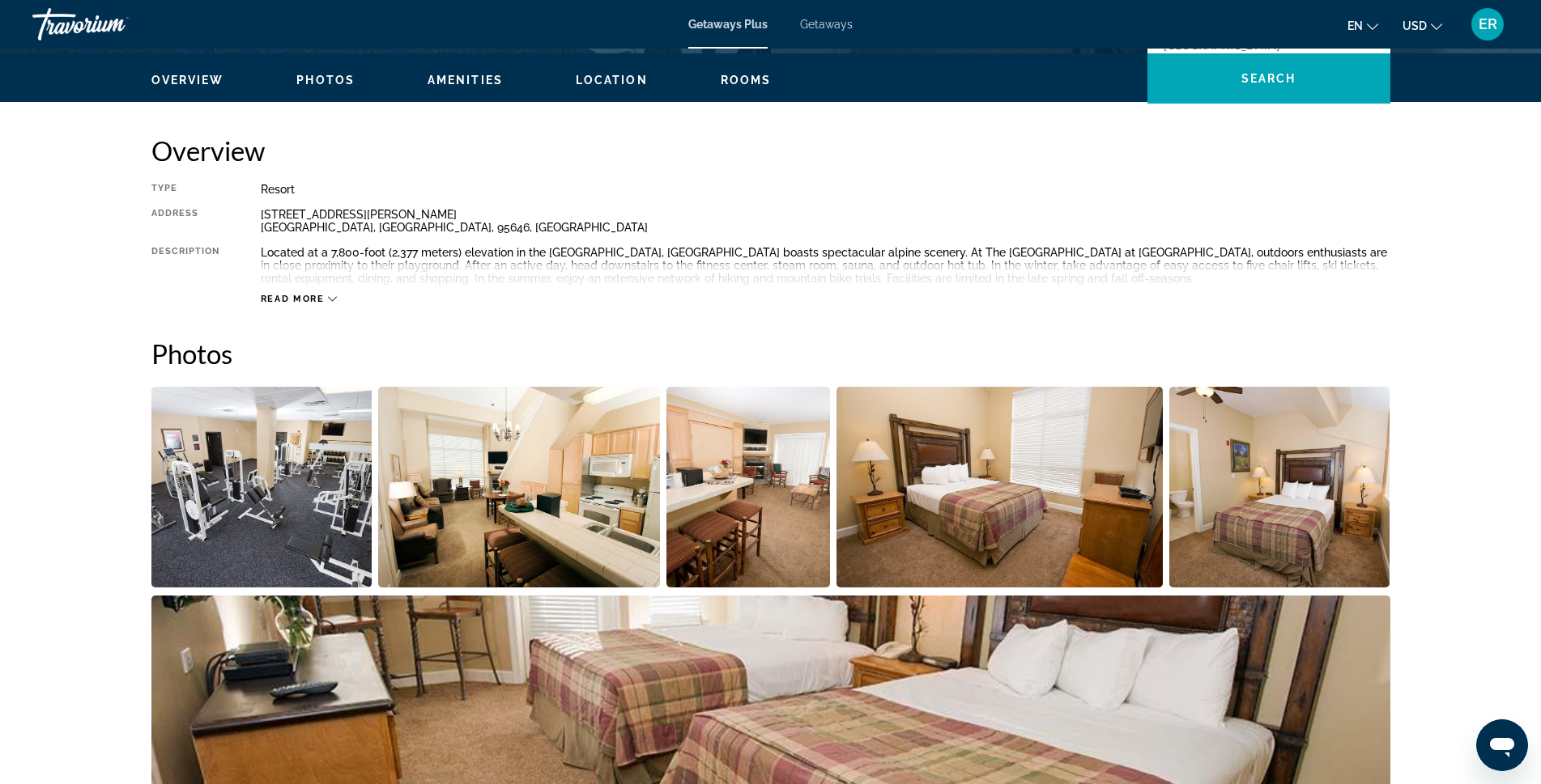
scroll to position [405, 0]
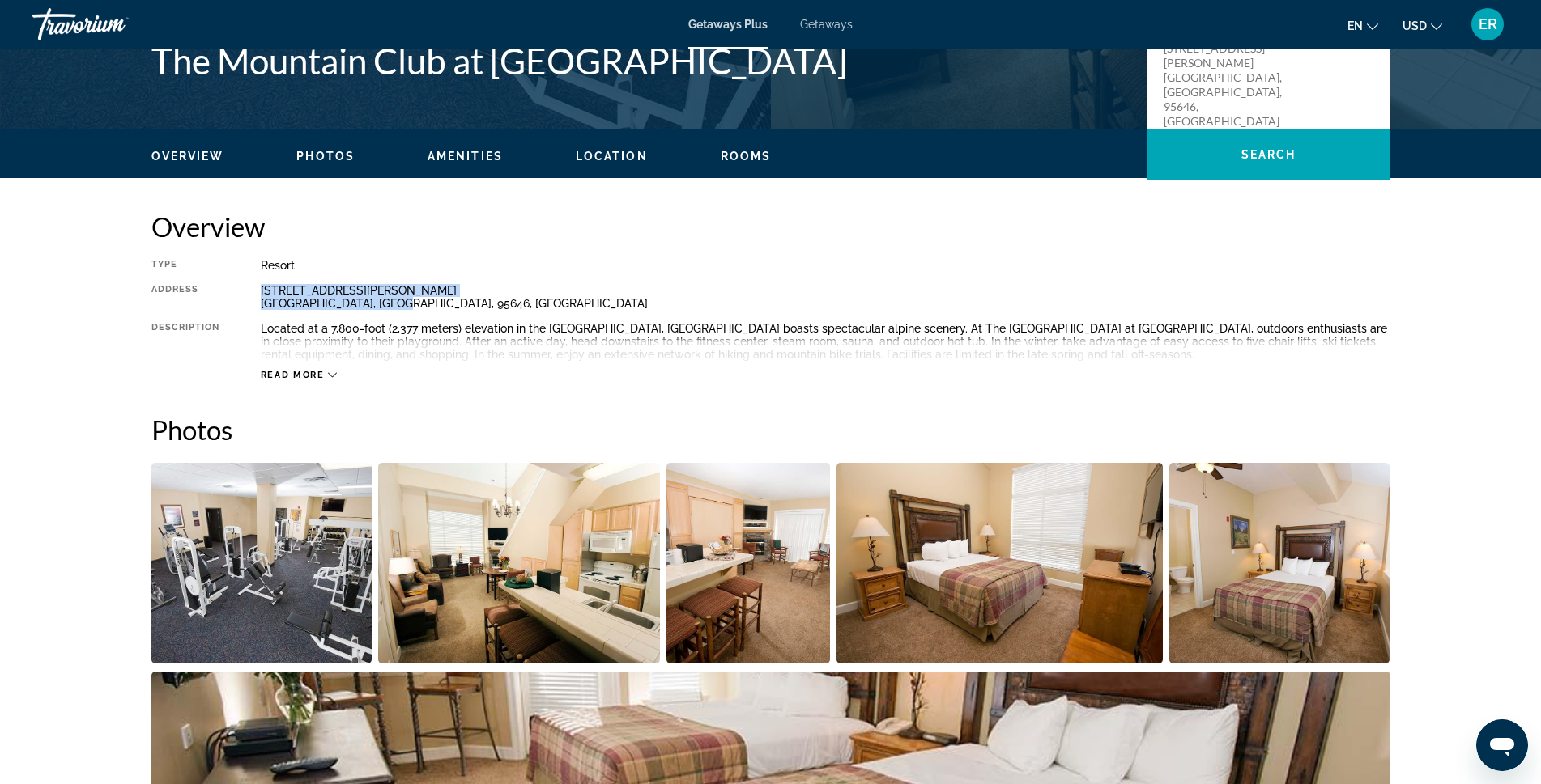
drag, startPoint x: 413, startPoint y: 302, endPoint x: 257, endPoint y: 292, distance: 156.3
click at [257, 292] on div "Type Resort All-Inclusive No All-Inclusive Address 1399 Kirkwood Meadows Drive …" at bounding box center [770, 319] width 1239 height 122
copy div "1399 Kirkwood Meadows Drive Kirkwood, CA, 95646, USA"
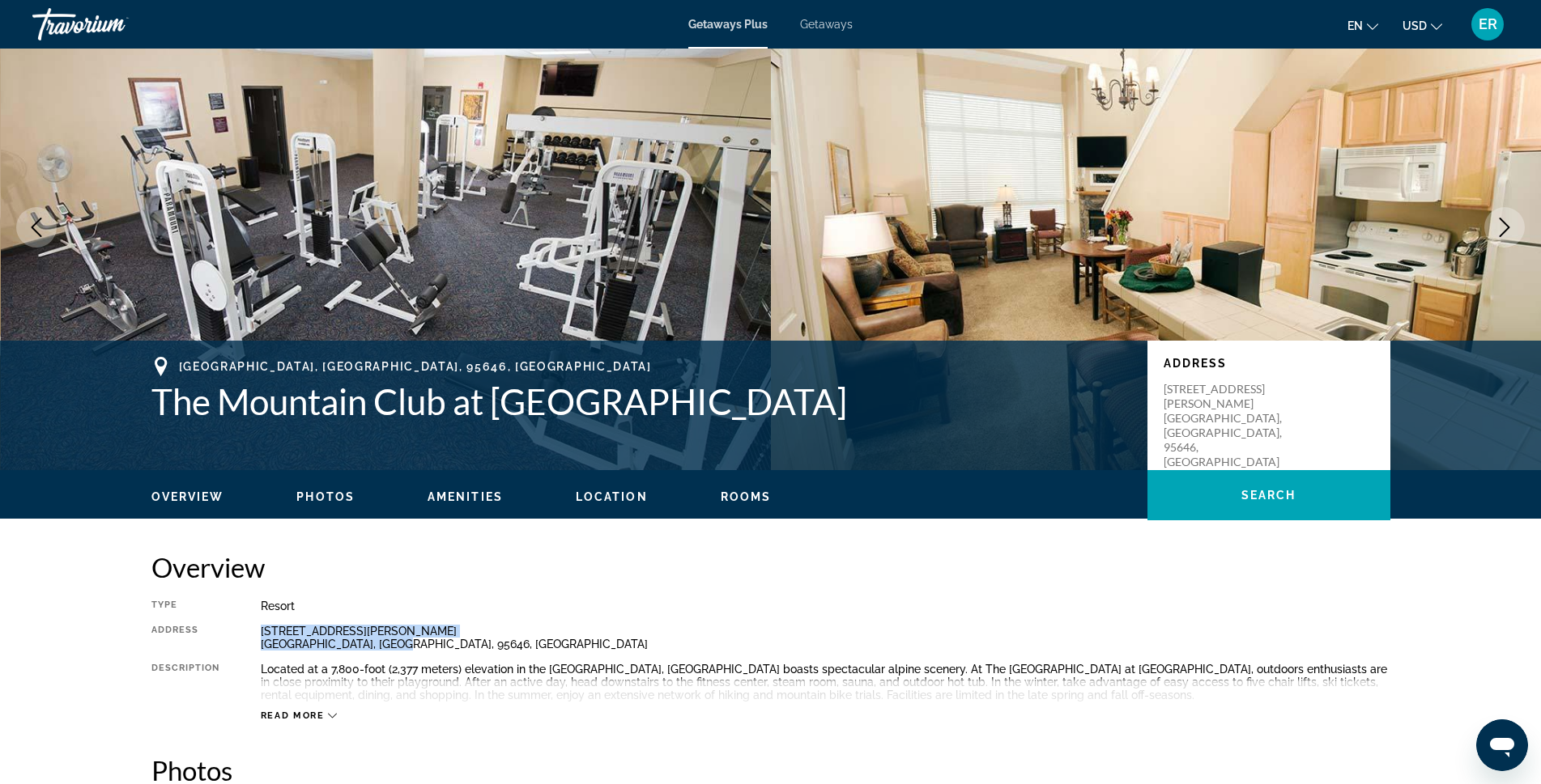
scroll to position [0, 0]
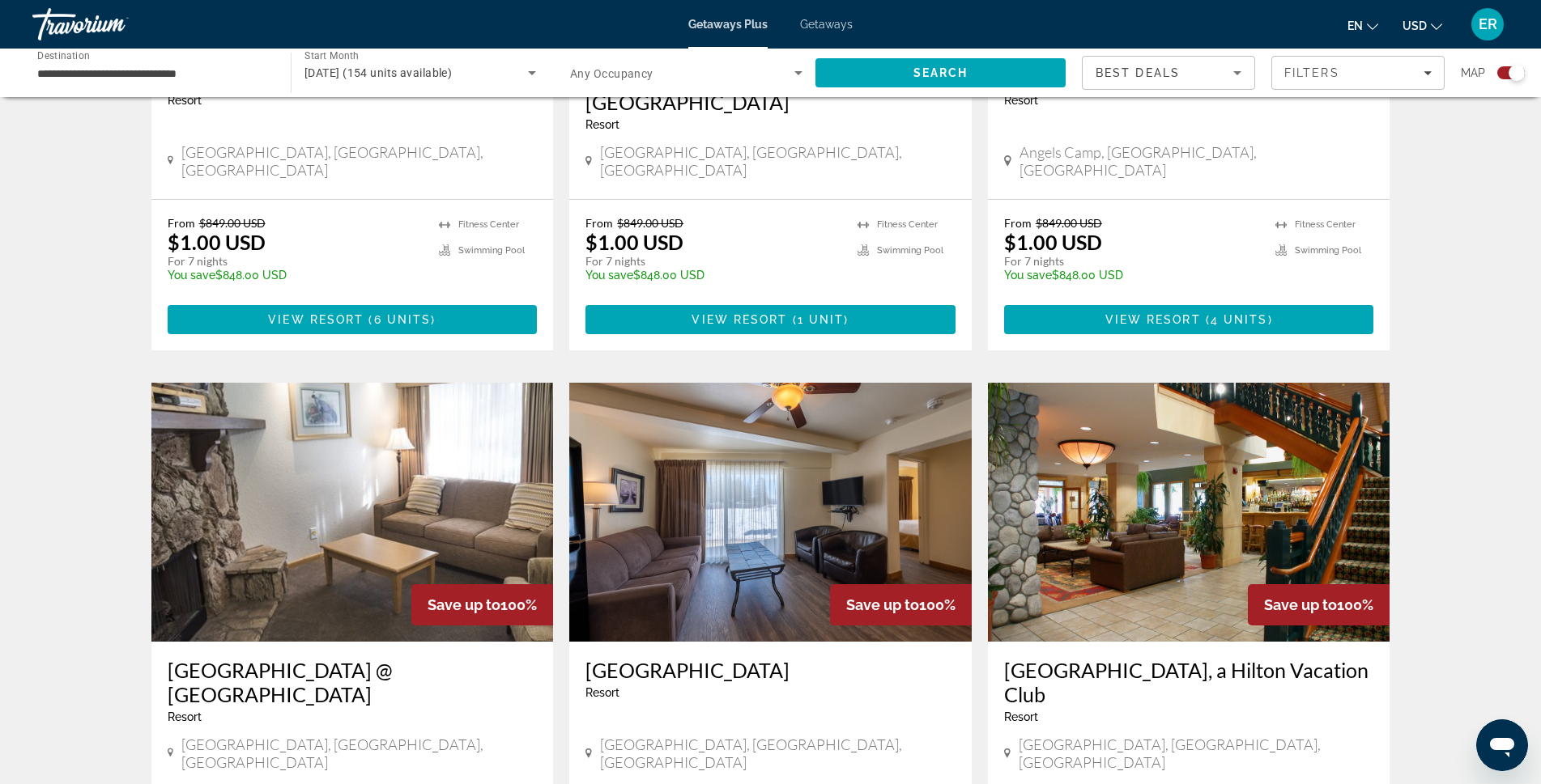
scroll to position [2104, 0]
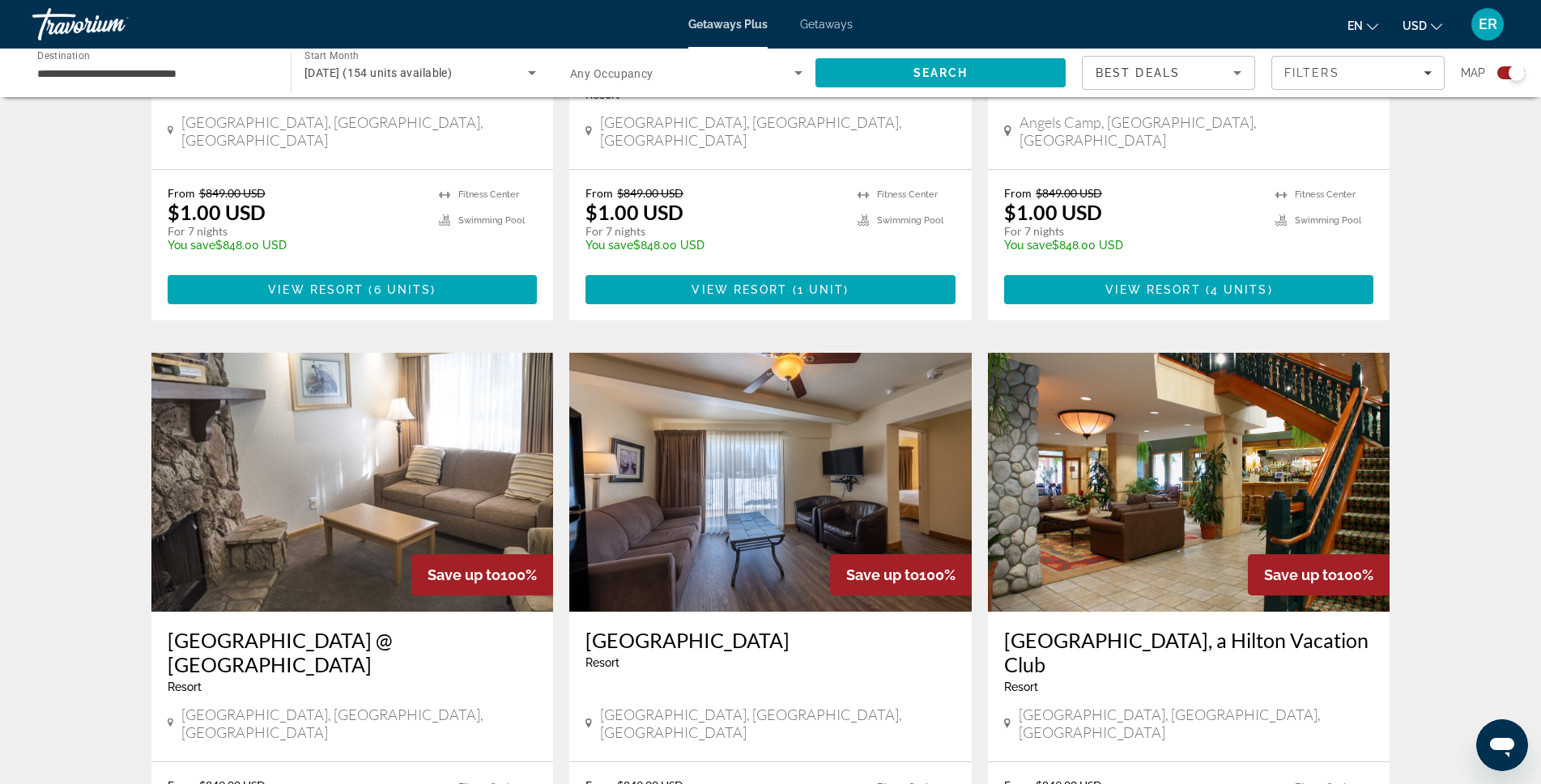
click at [1022, 437] on img "Main content" at bounding box center [1189, 483] width 402 height 259
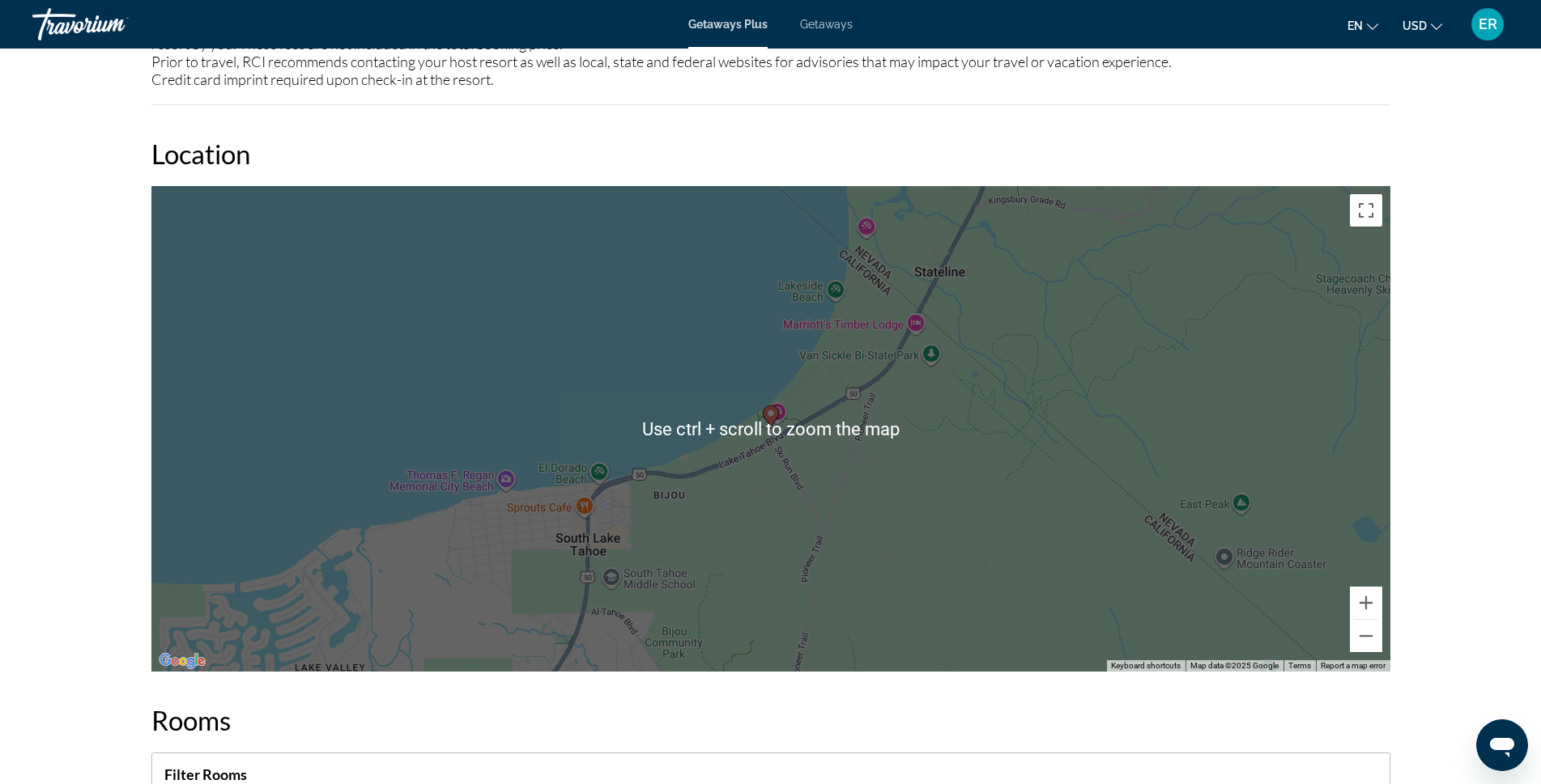
scroll to position [2024, 0]
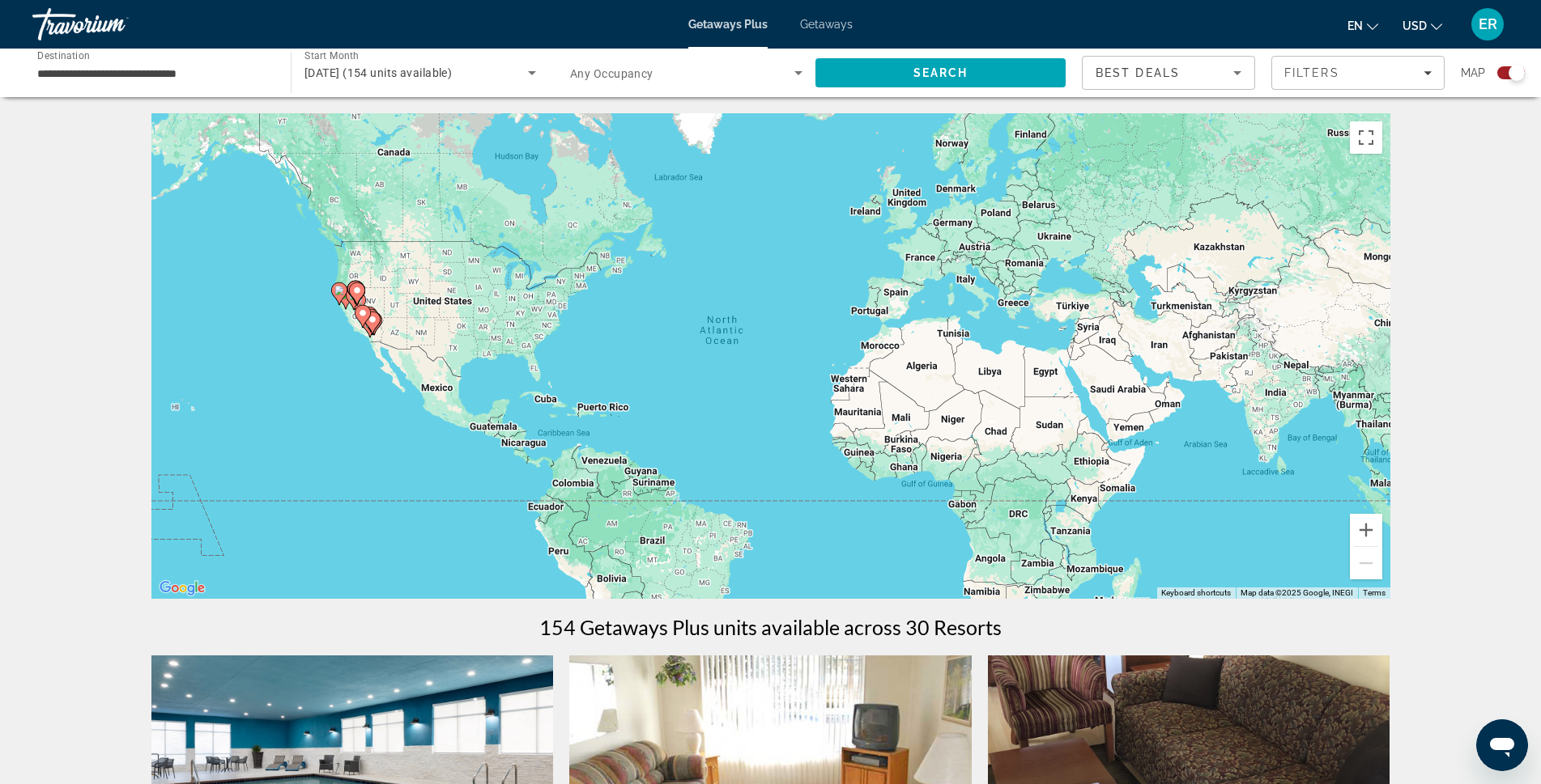
click at [140, 73] on input "**********" at bounding box center [152, 74] width 232 height 20
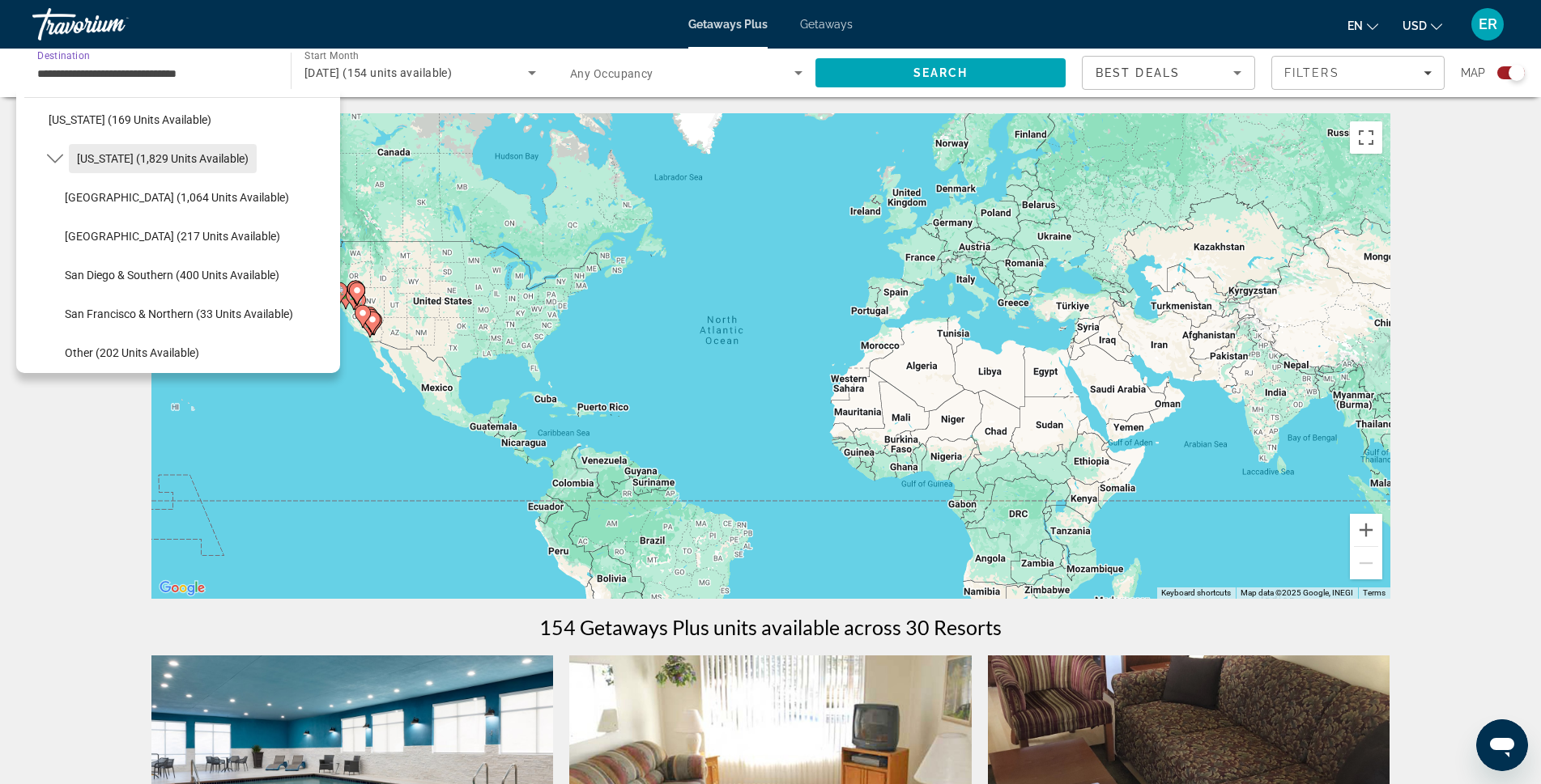
scroll to position [219, 0]
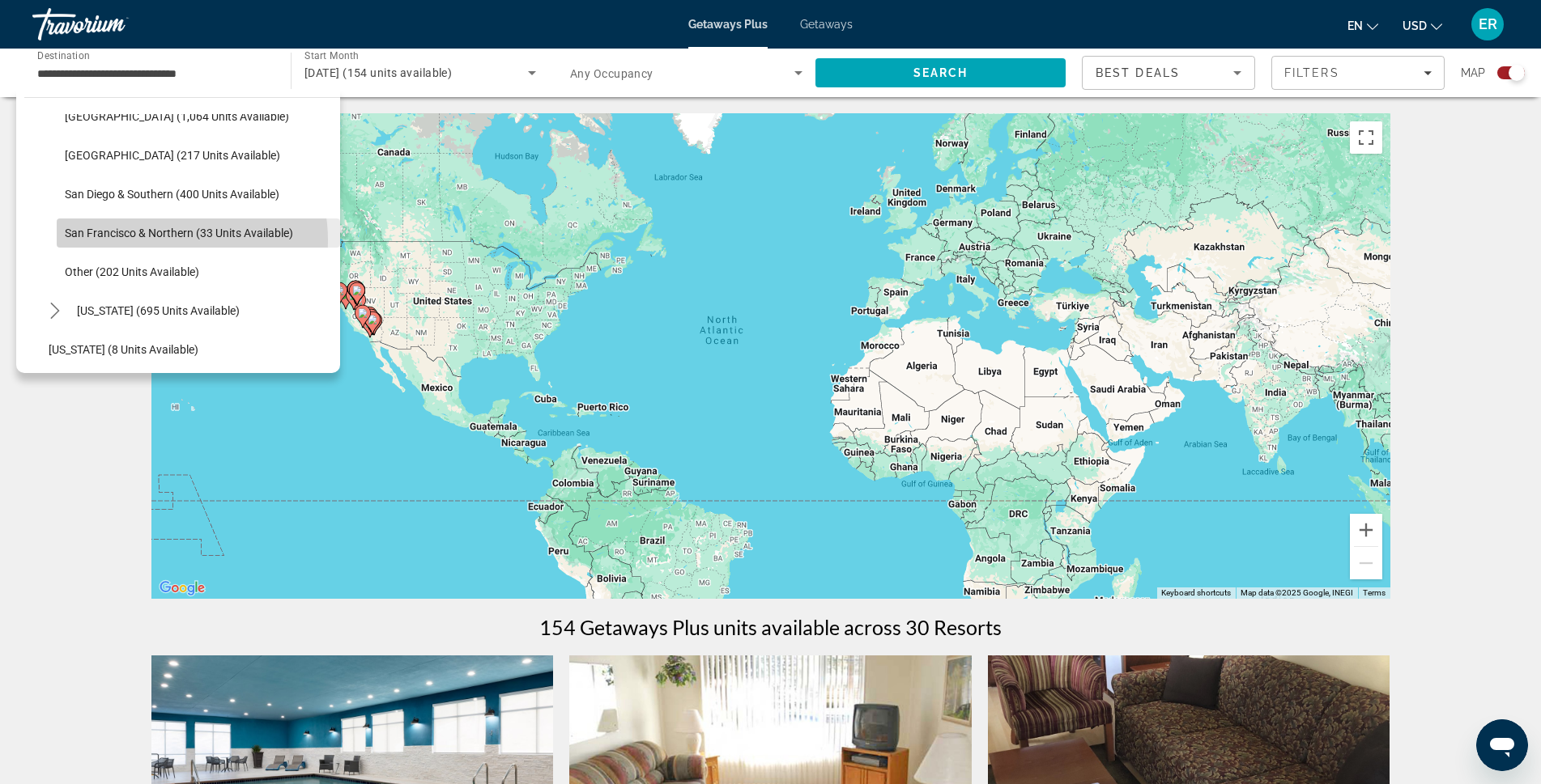
click at [161, 241] on span "Select destination: San Francisco & Northern (33 units available)" at bounding box center [198, 233] width 284 height 39
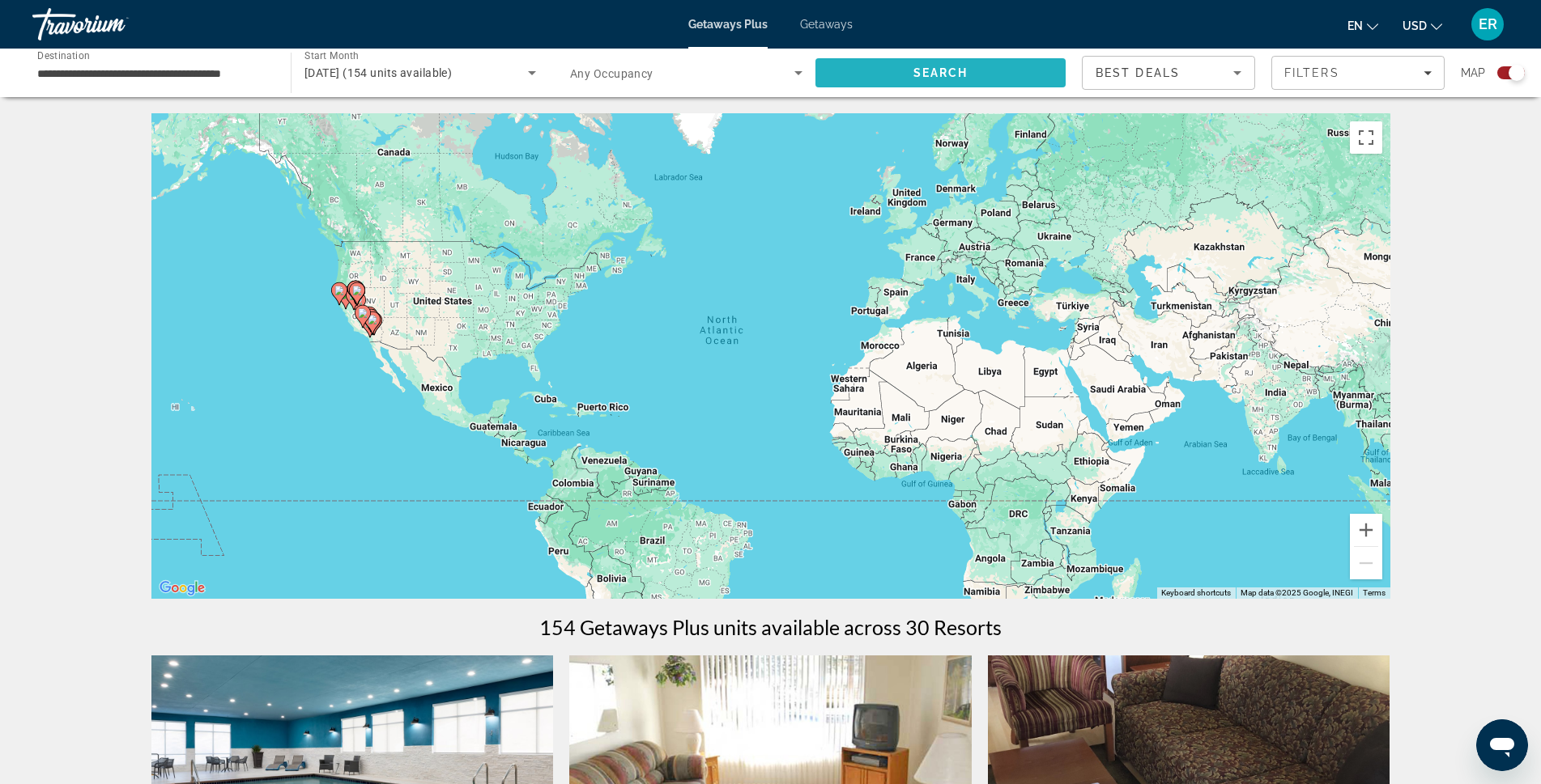
click at [906, 72] on span "Search" at bounding box center [940, 73] width 250 height 39
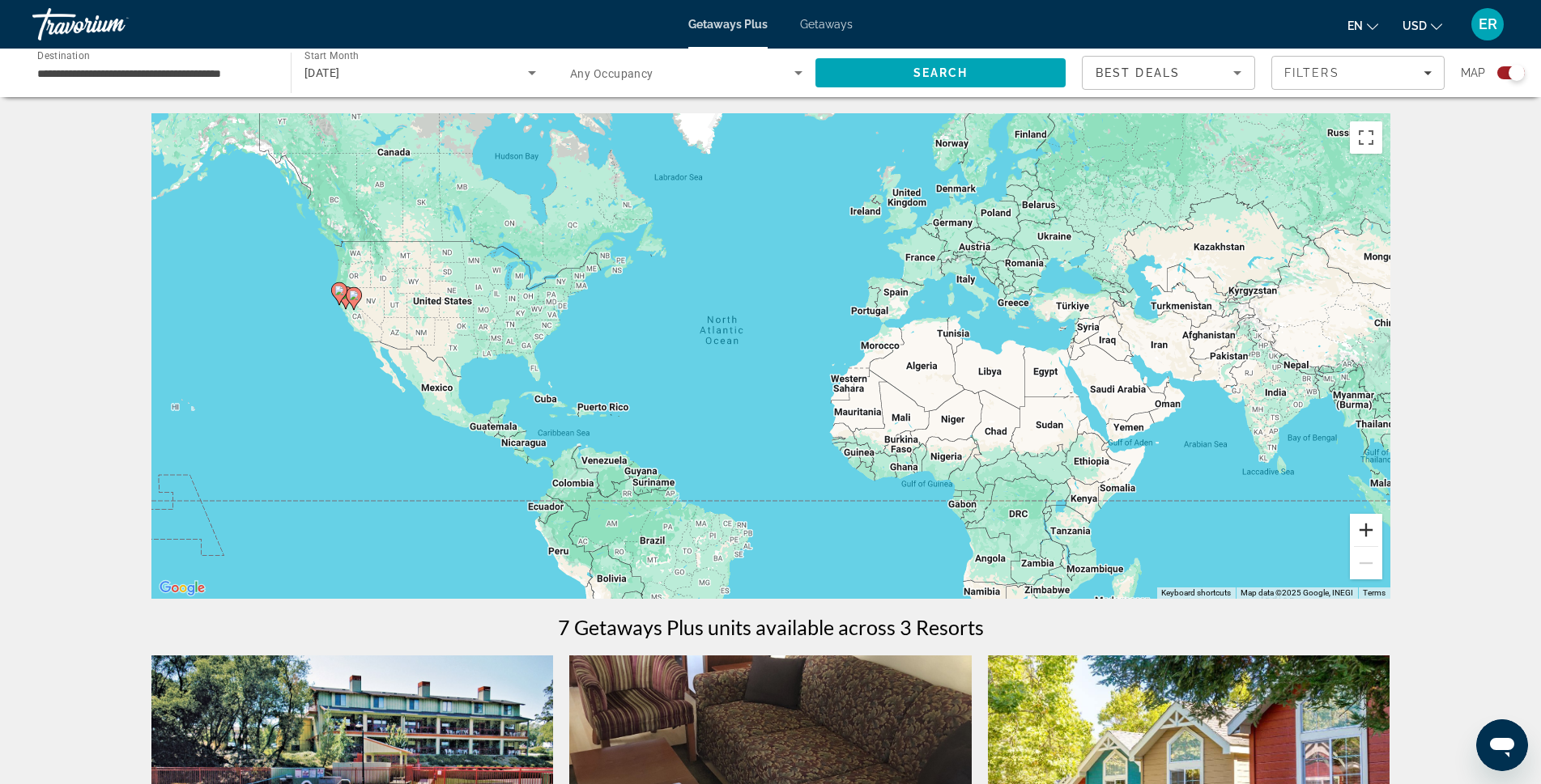
click at [1370, 529] on button "Zoom in" at bounding box center [1366, 530] width 33 height 33
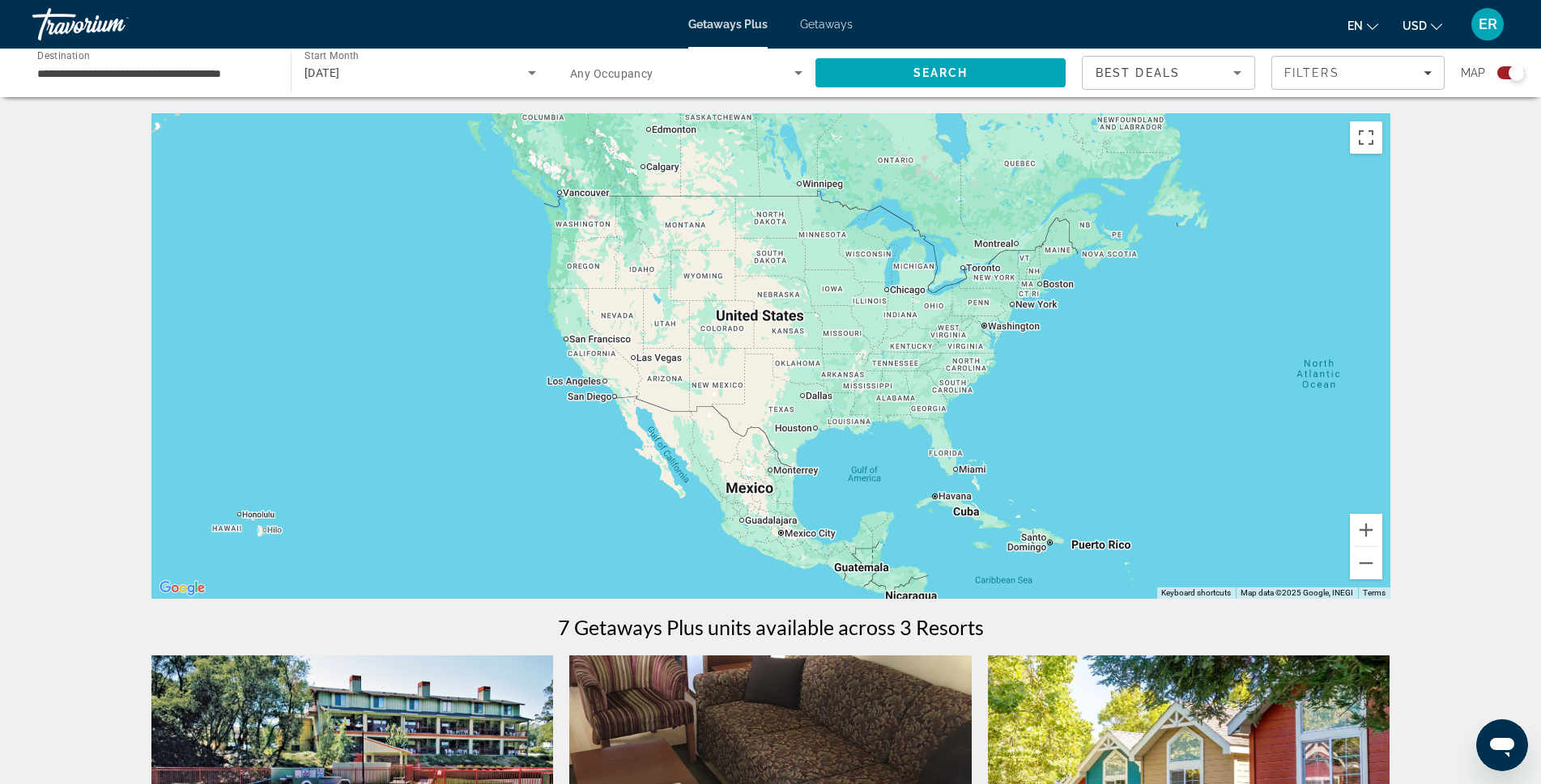
drag, startPoint x: 504, startPoint y: 331, endPoint x: 1198, endPoint y: 414, distance: 698.9
click at [1178, 403] on div "Main content" at bounding box center [770, 356] width 1239 height 486
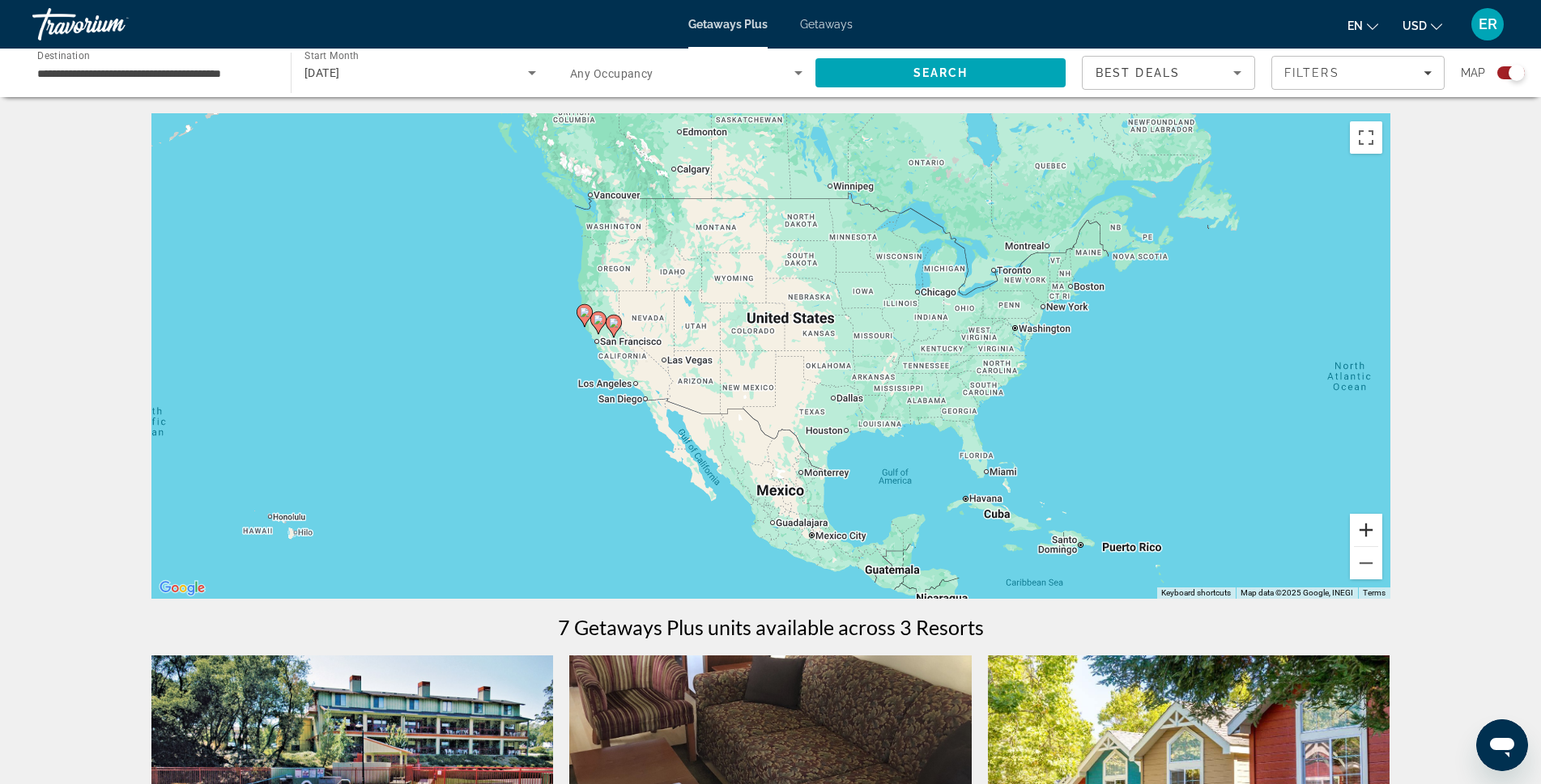
click at [1371, 527] on button "Zoom in" at bounding box center [1366, 530] width 33 height 33
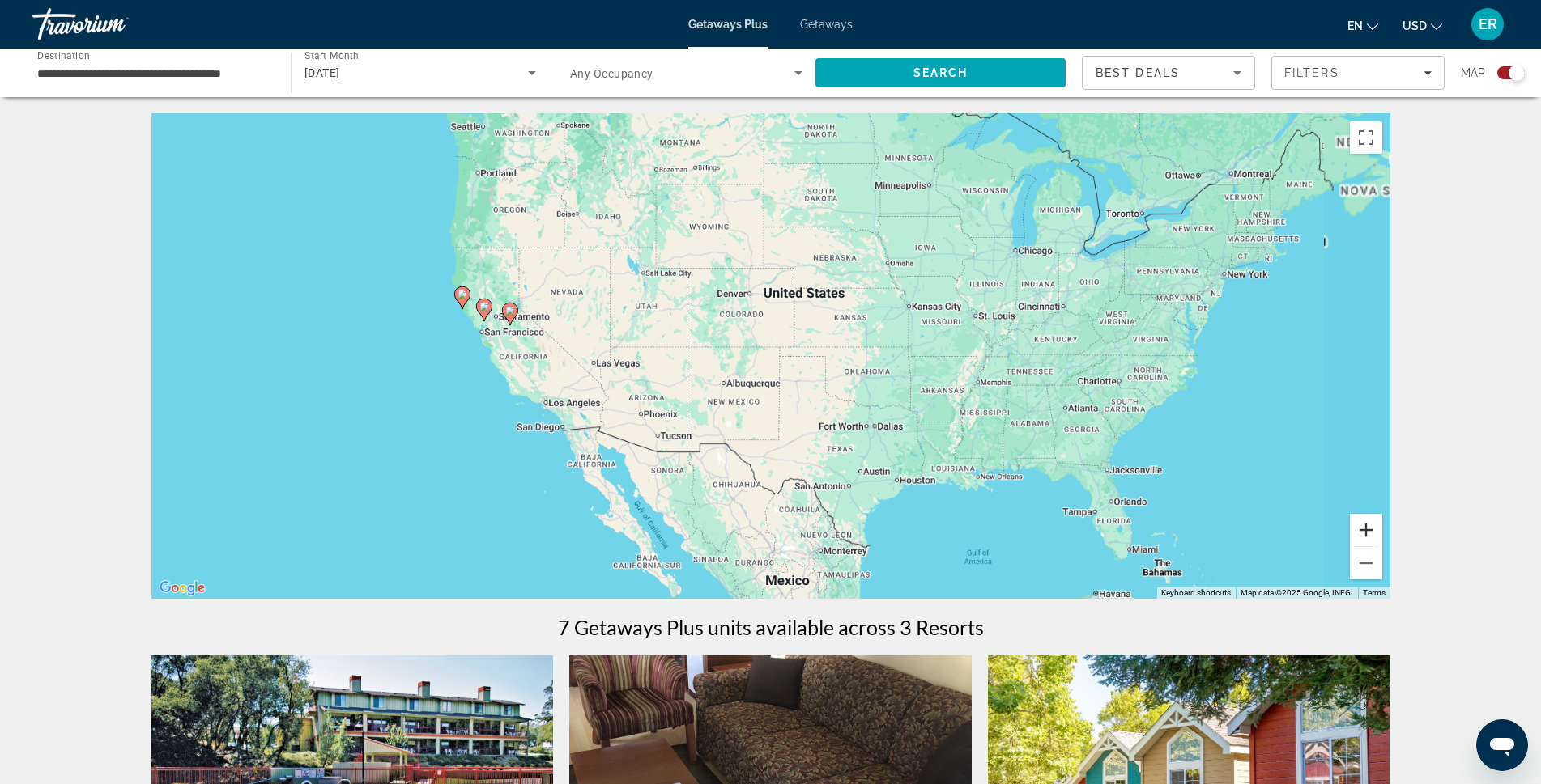
click at [1371, 527] on button "Zoom in" at bounding box center [1366, 530] width 33 height 33
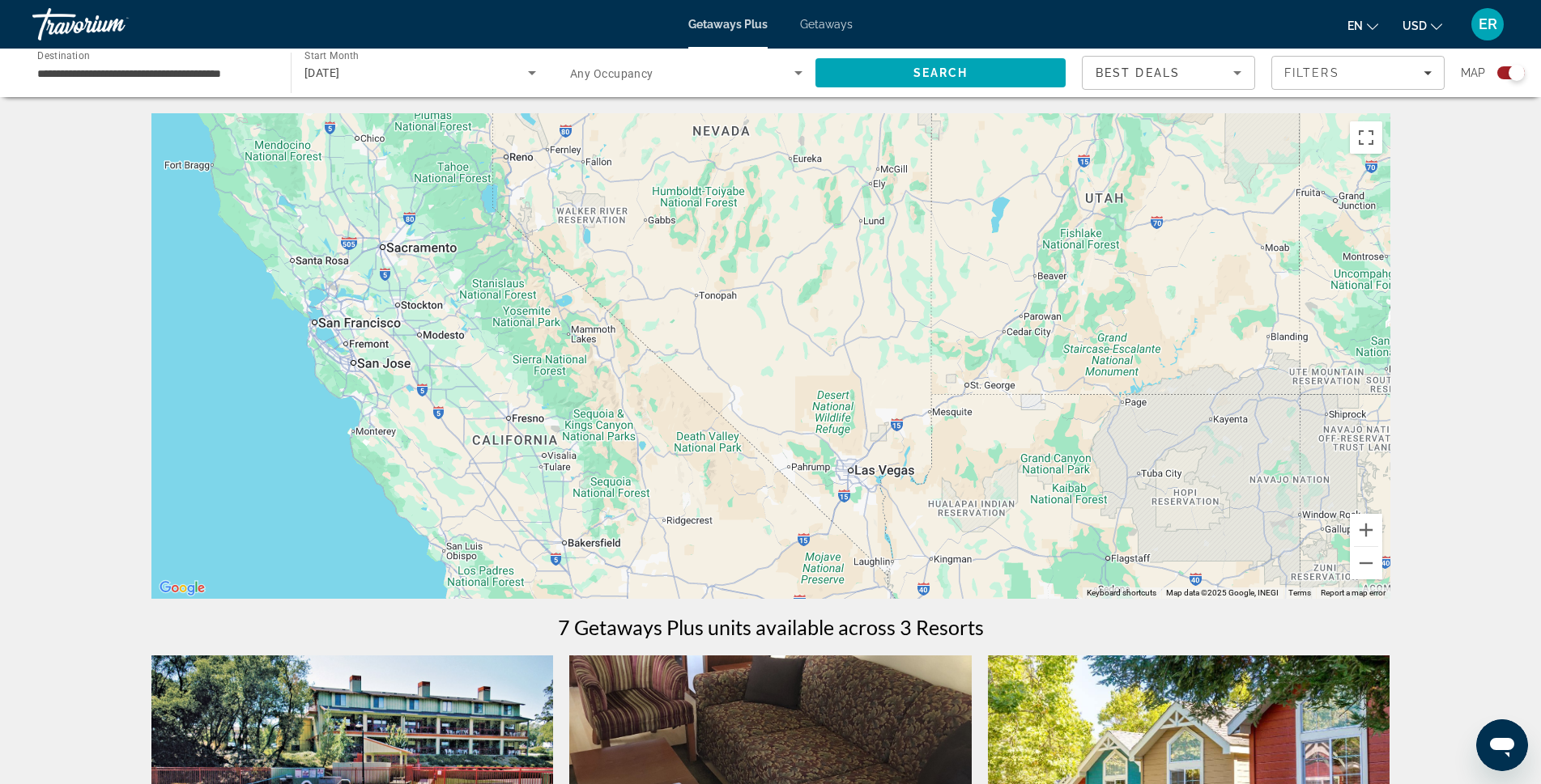
drag, startPoint x: 266, startPoint y: 329, endPoint x: 1240, endPoint y: 416, distance: 977.9
click at [1240, 416] on div "Main content" at bounding box center [770, 356] width 1239 height 486
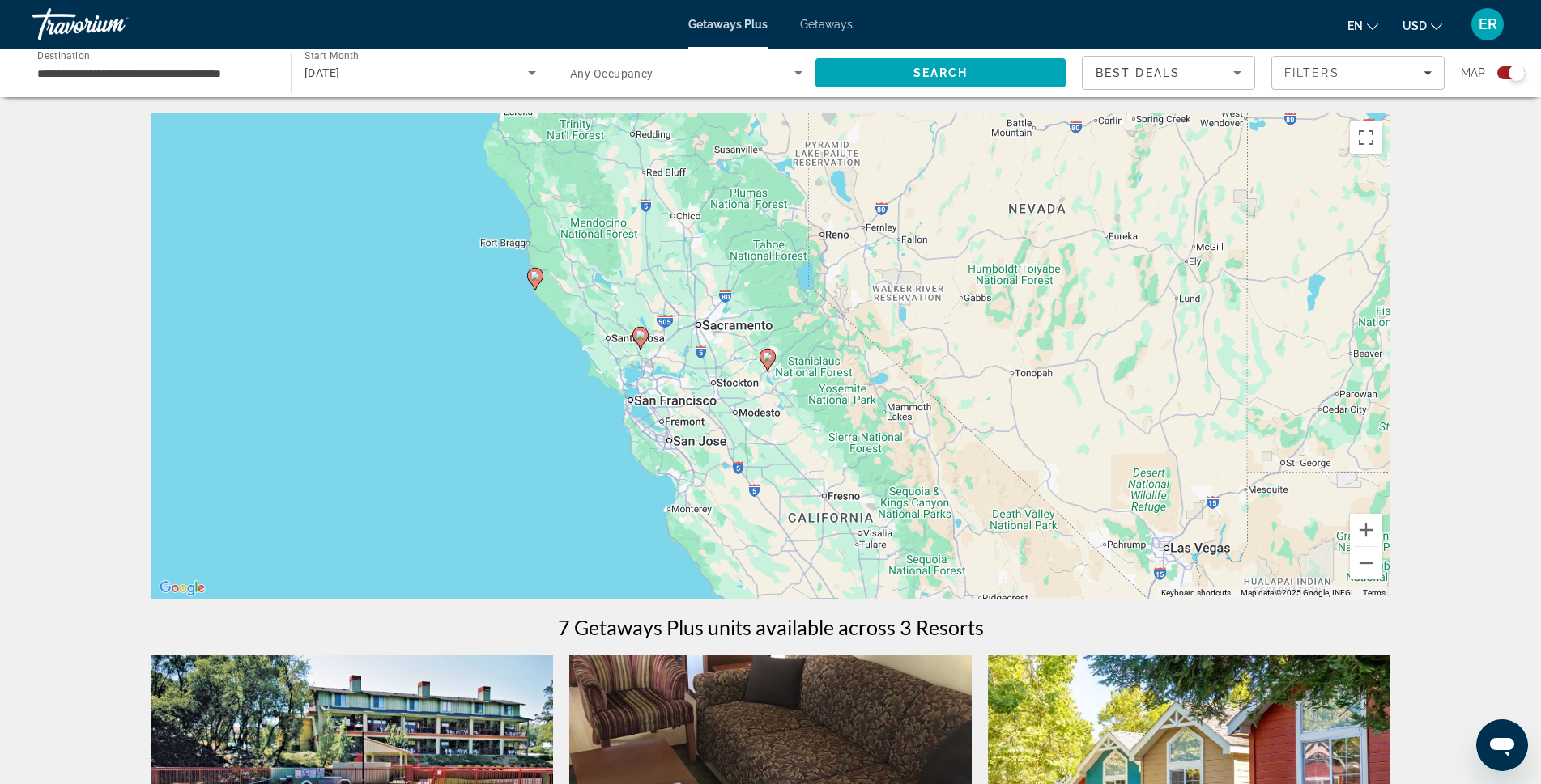
drag, startPoint x: 610, startPoint y: 320, endPoint x: 883, endPoint y: 392, distance: 282.3
click at [883, 392] on div "To activate drag with keyboard, press Alt + Enter. Once in keyboard drag state,…" at bounding box center [770, 356] width 1239 height 486
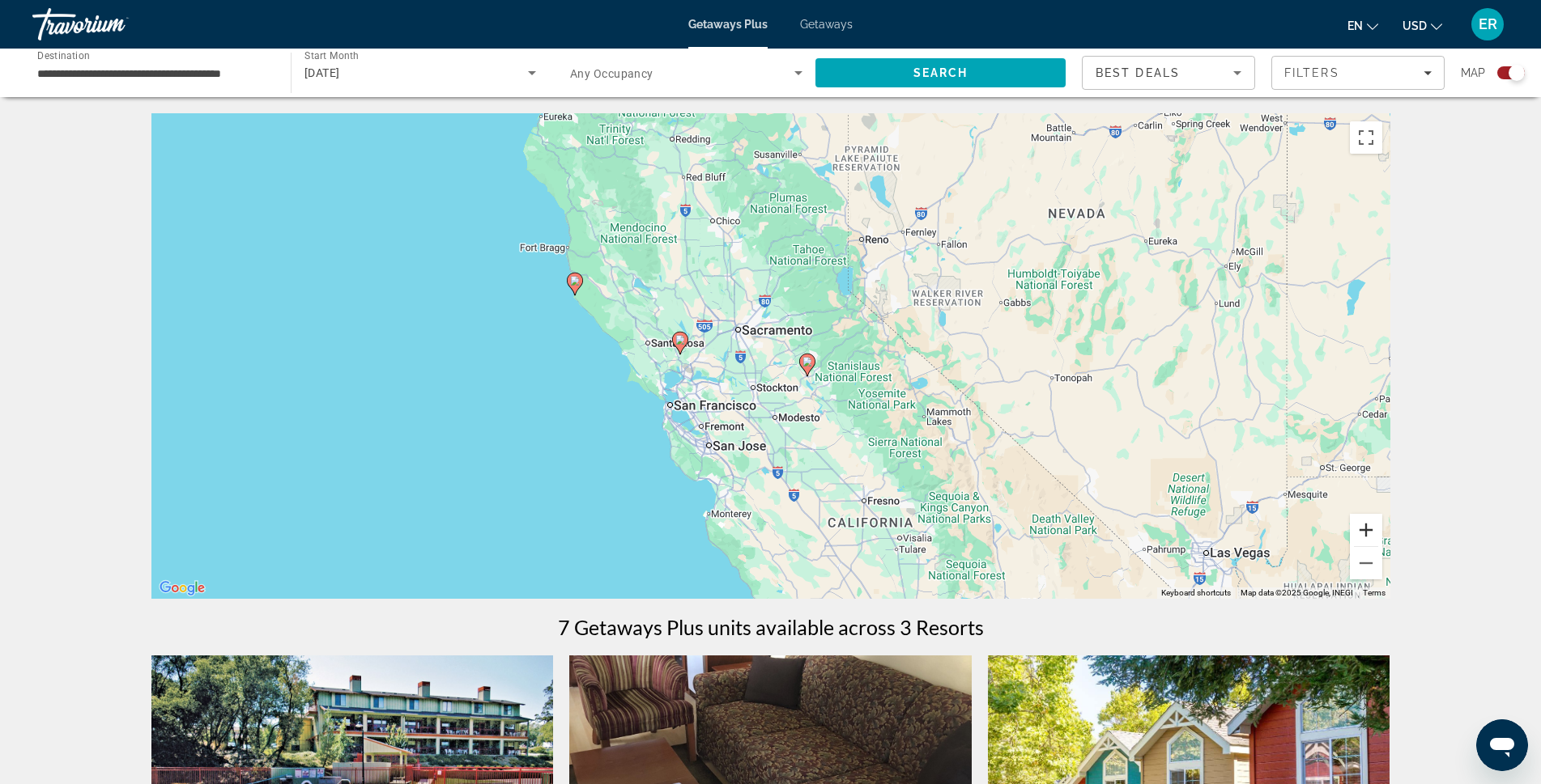
click at [1366, 530] on button "Zoom in" at bounding box center [1366, 530] width 33 height 33
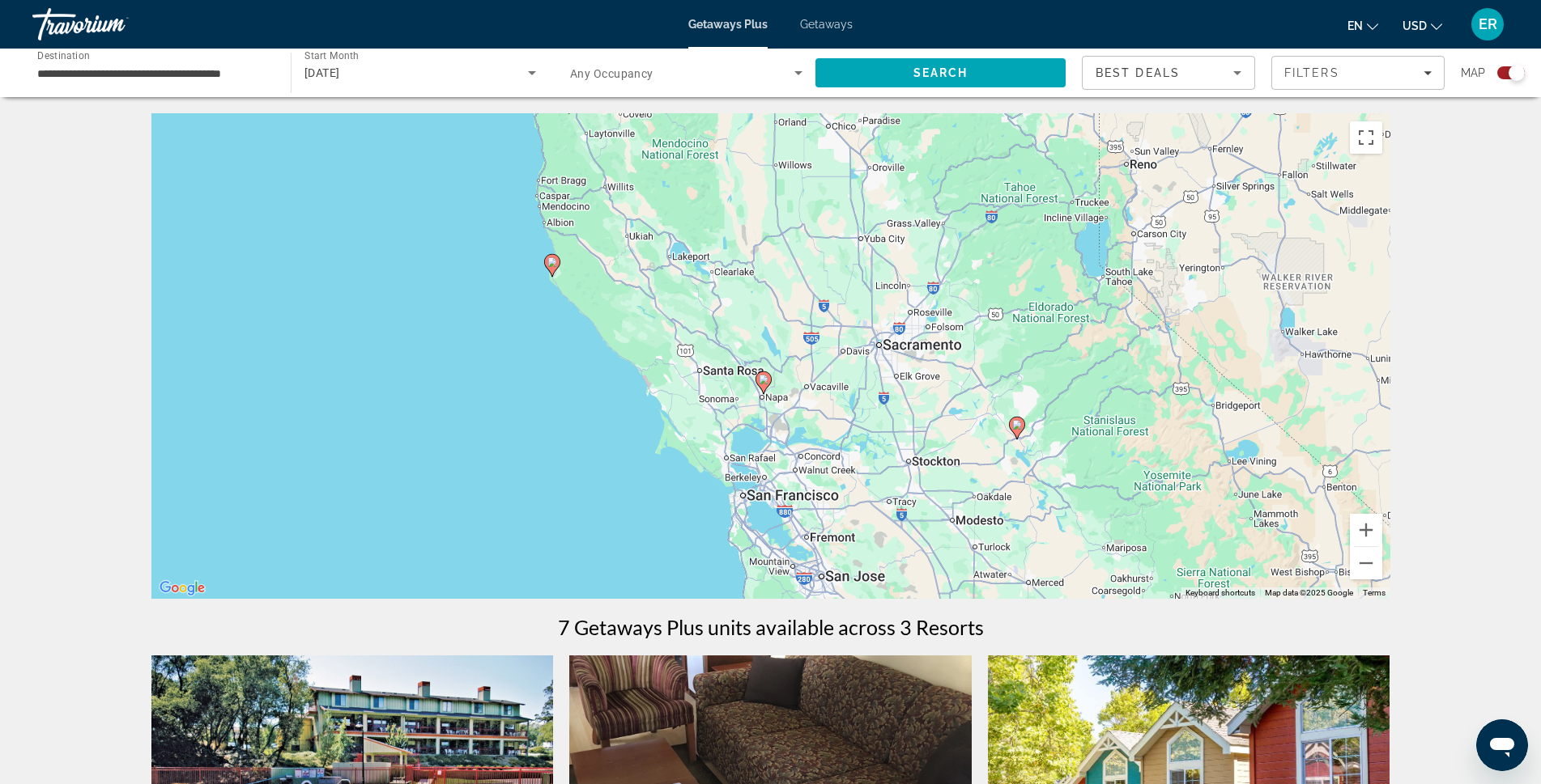
drag, startPoint x: 636, startPoint y: 404, endPoint x: 854, endPoint y: 464, distance: 226.1
click at [853, 464] on div "To activate drag with keyboard, press Alt + Enter. Once in keyboard drag state,…" at bounding box center [770, 356] width 1239 height 486
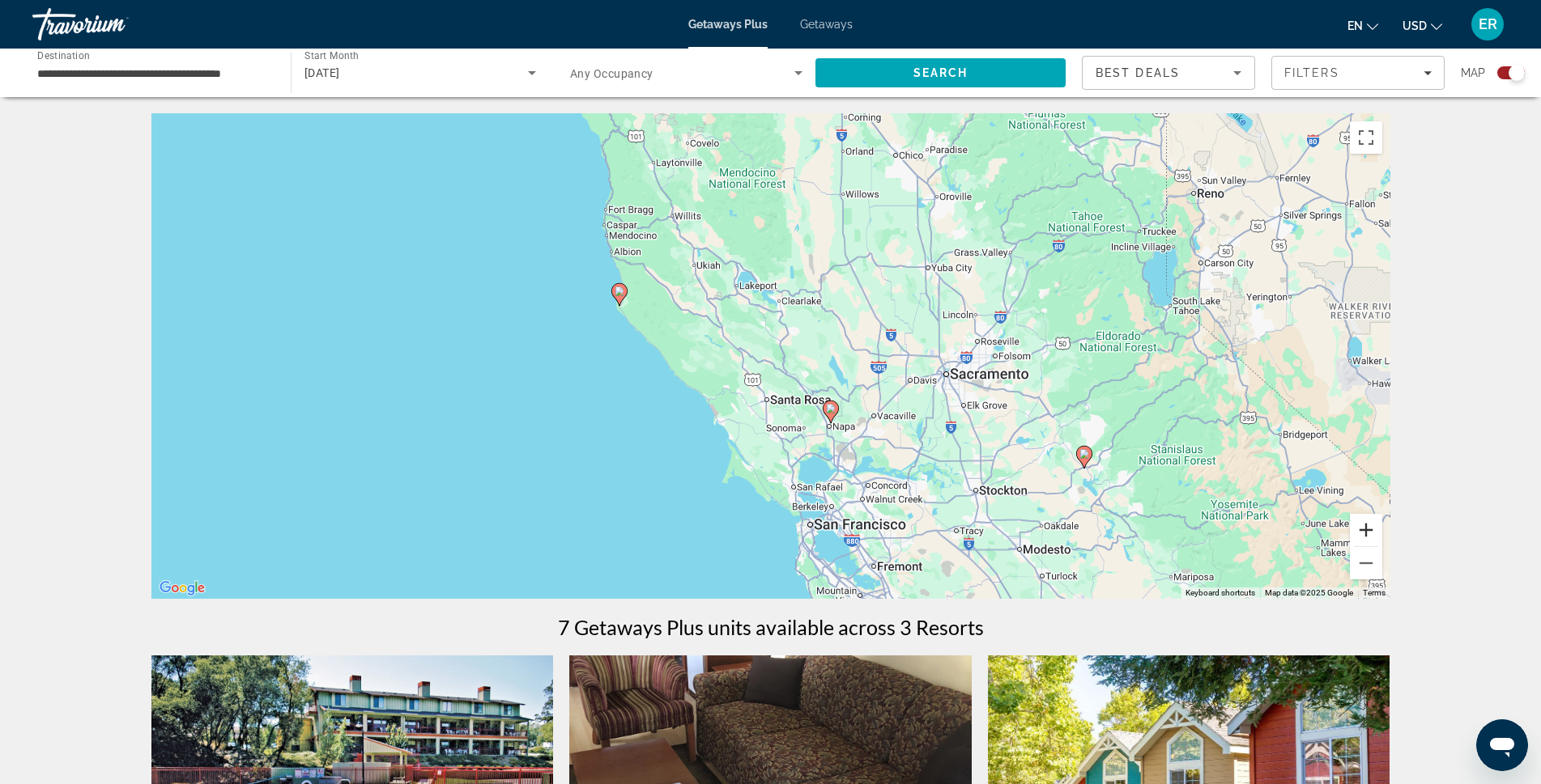
click at [1363, 526] on button "Zoom in" at bounding box center [1366, 530] width 33 height 33
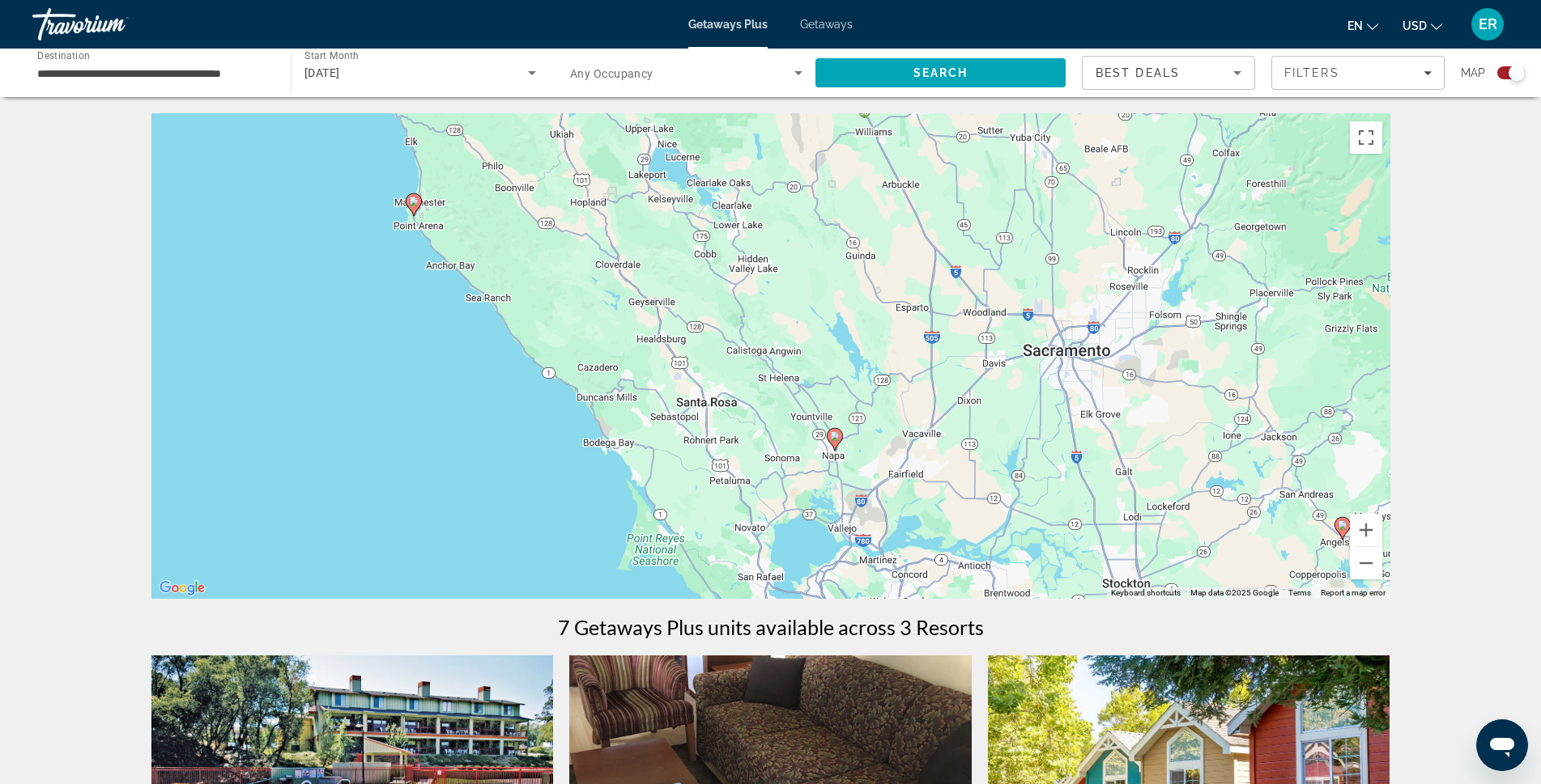
drag, startPoint x: 831, startPoint y: 330, endPoint x: 767, endPoint y: 289, distance: 76.0
click at [767, 289] on div "To activate drag with keyboard, press Alt + Enter. Once in keyboard drag state,…" at bounding box center [770, 356] width 1239 height 486
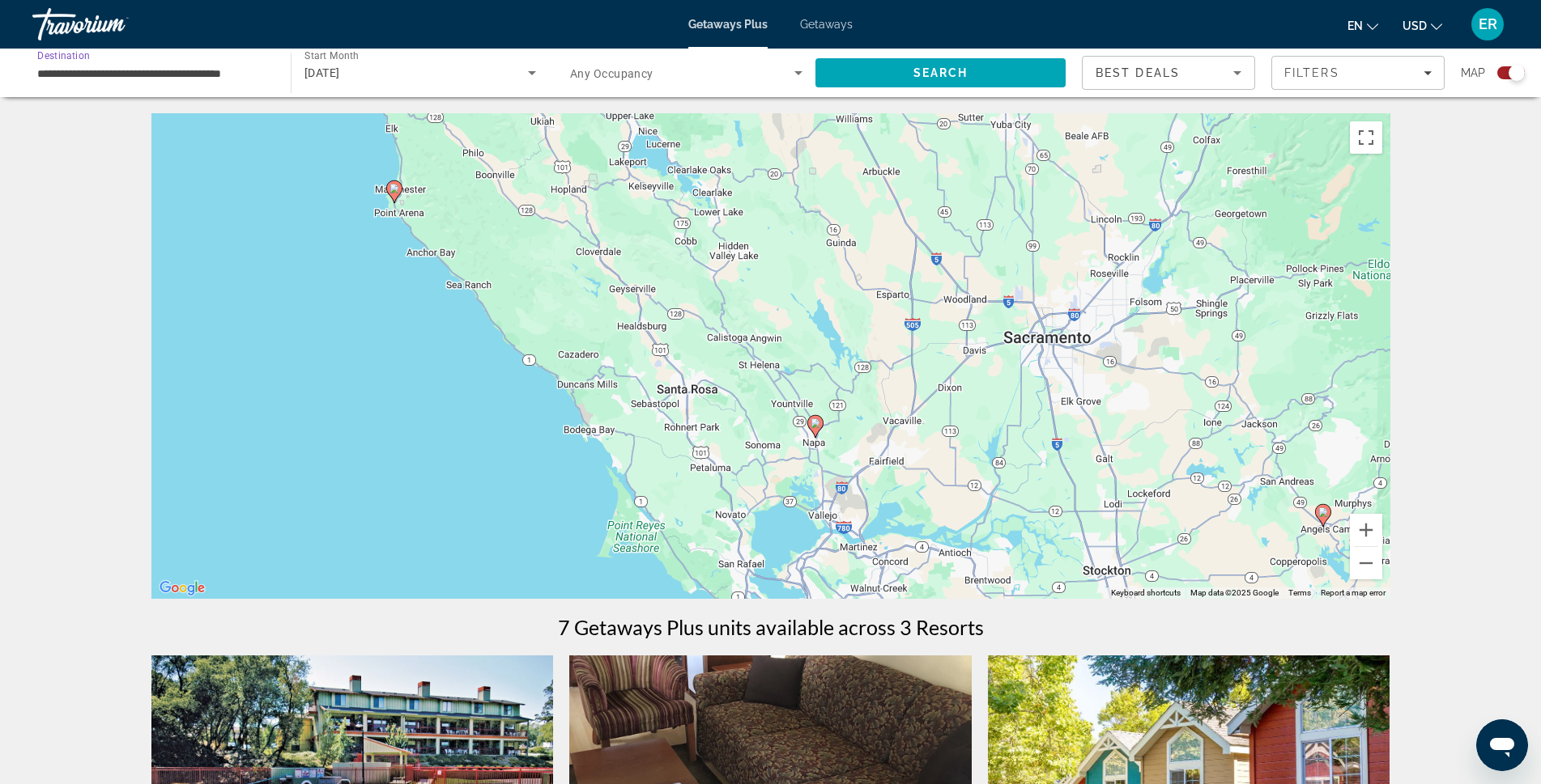
click at [99, 77] on input "**********" at bounding box center [152, 74] width 232 height 20
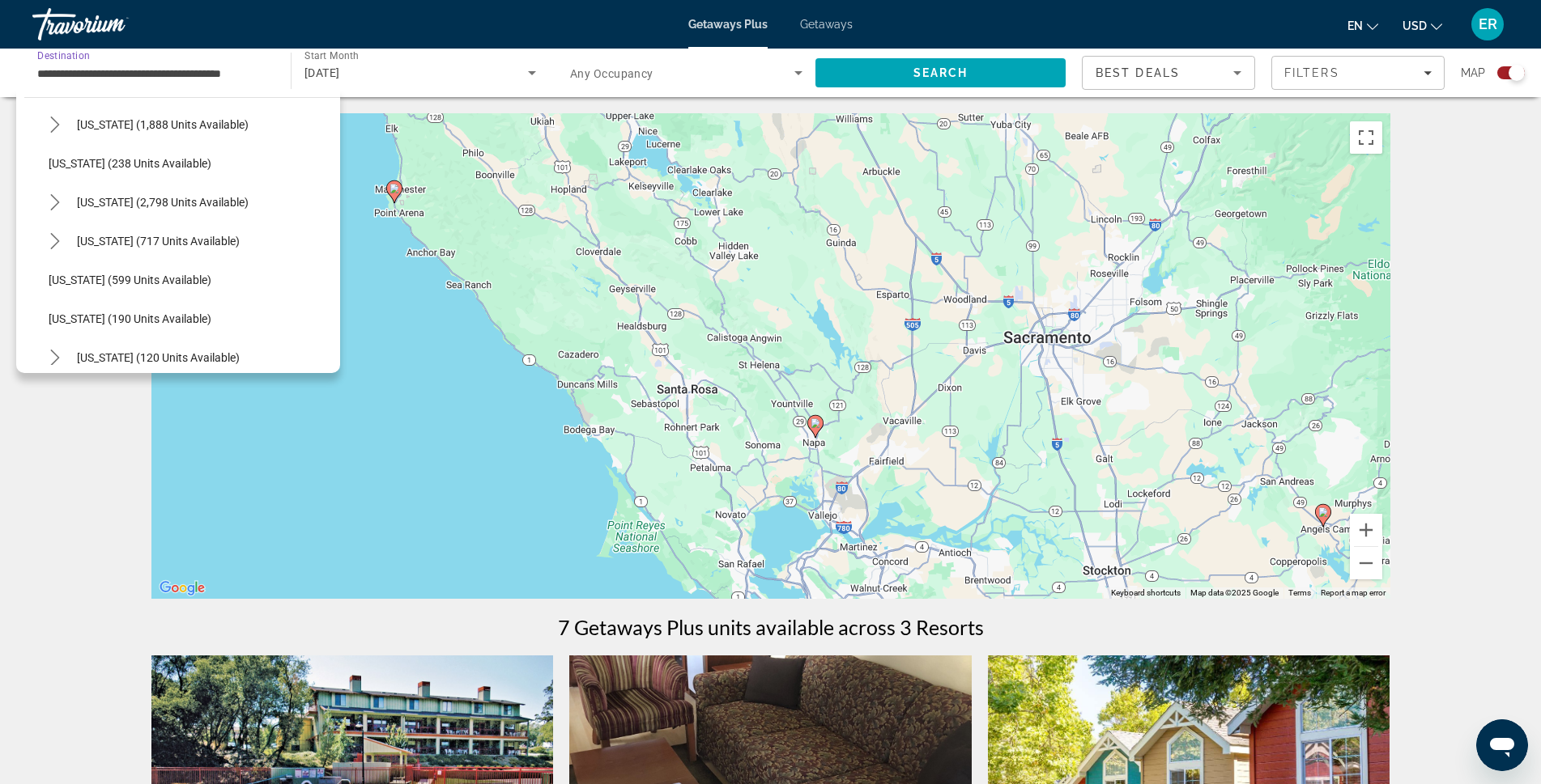
scroll to position [961, 0]
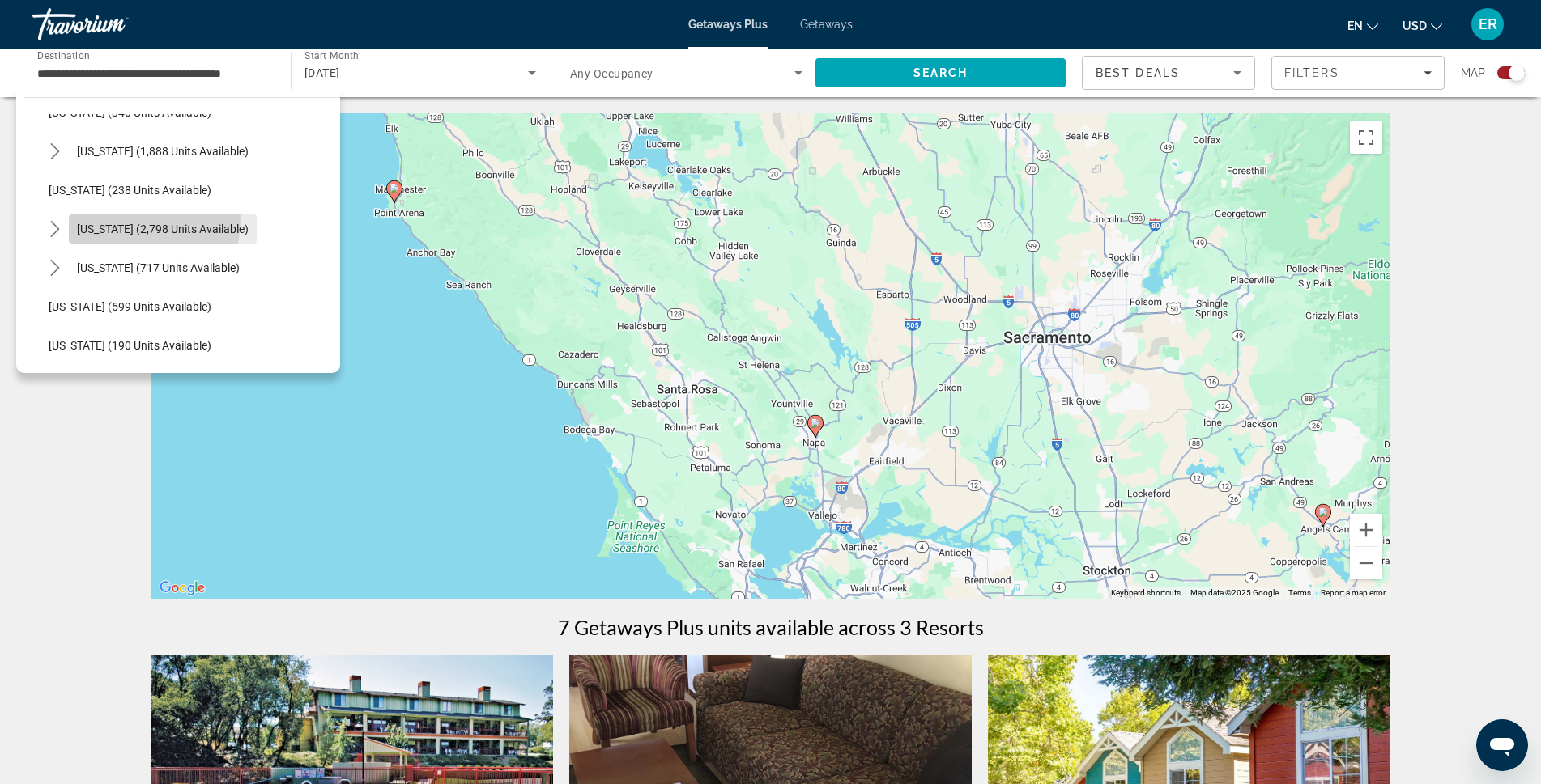
click at [119, 219] on span "Select destination: Nevada (2,798 units available)" at bounding box center [162, 229] width 188 height 39
type input "**********"
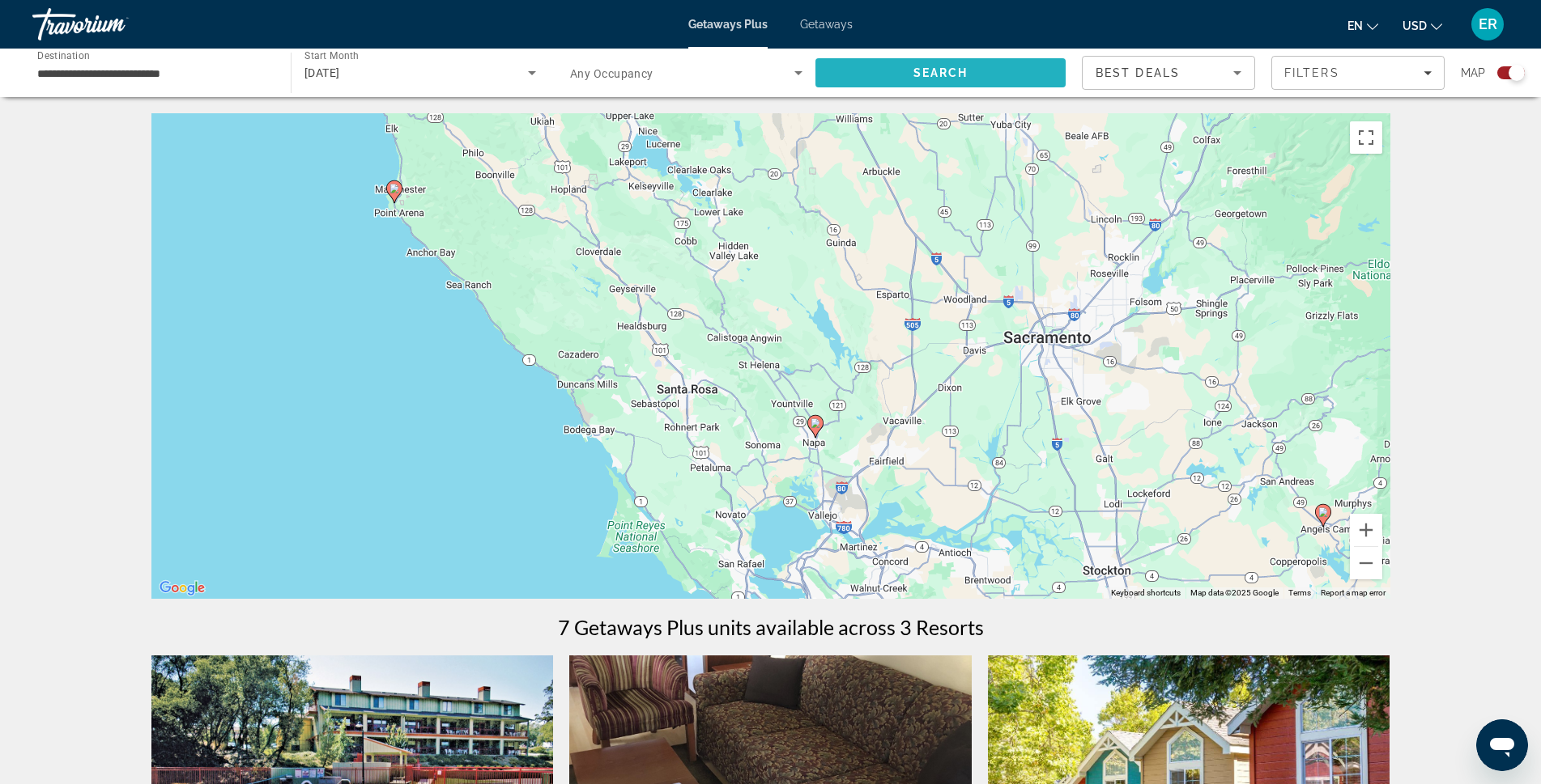
click at [927, 63] on span "Search" at bounding box center [940, 73] width 250 height 39
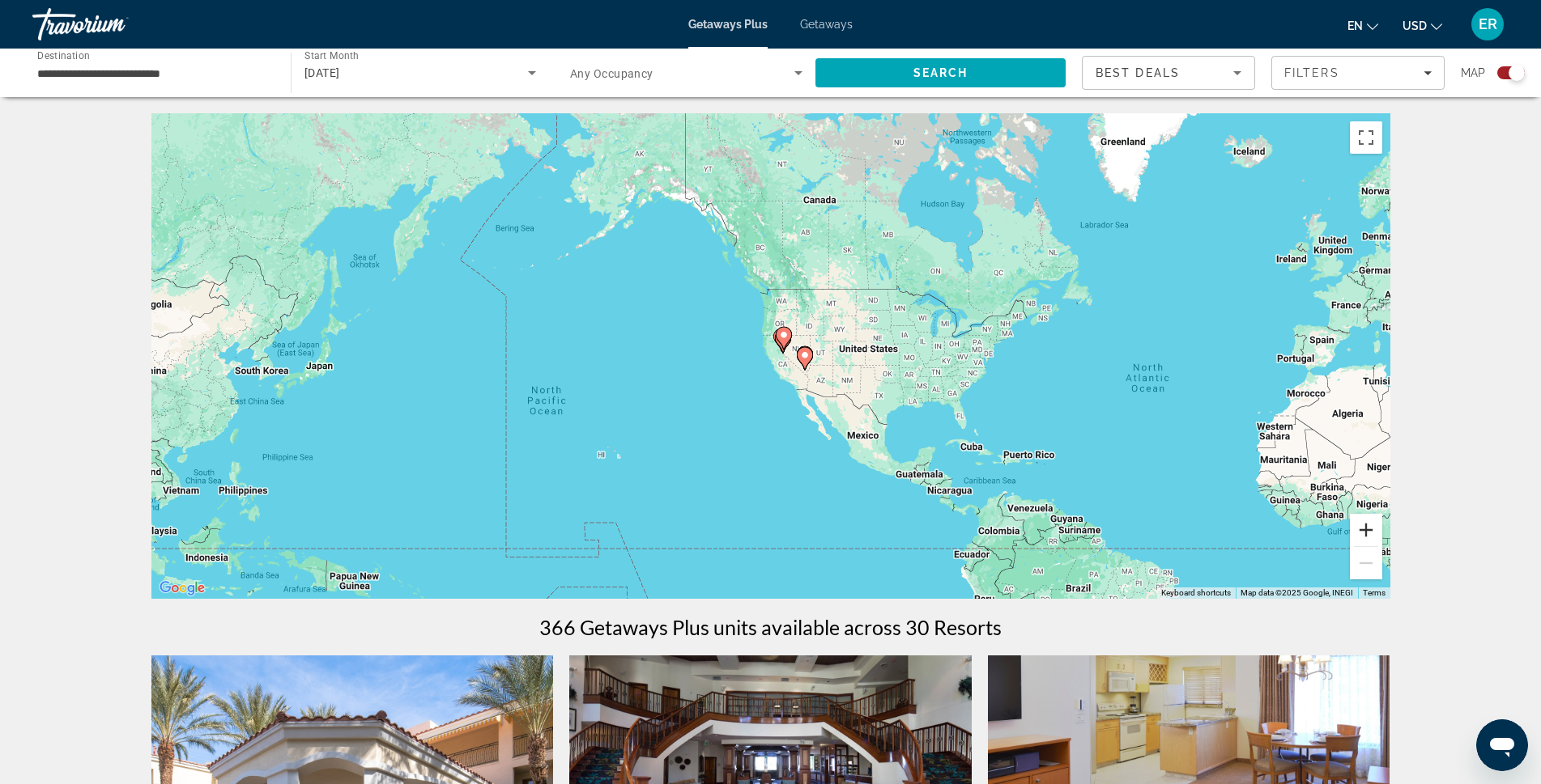
click at [1370, 528] on button "Zoom in" at bounding box center [1366, 530] width 33 height 33
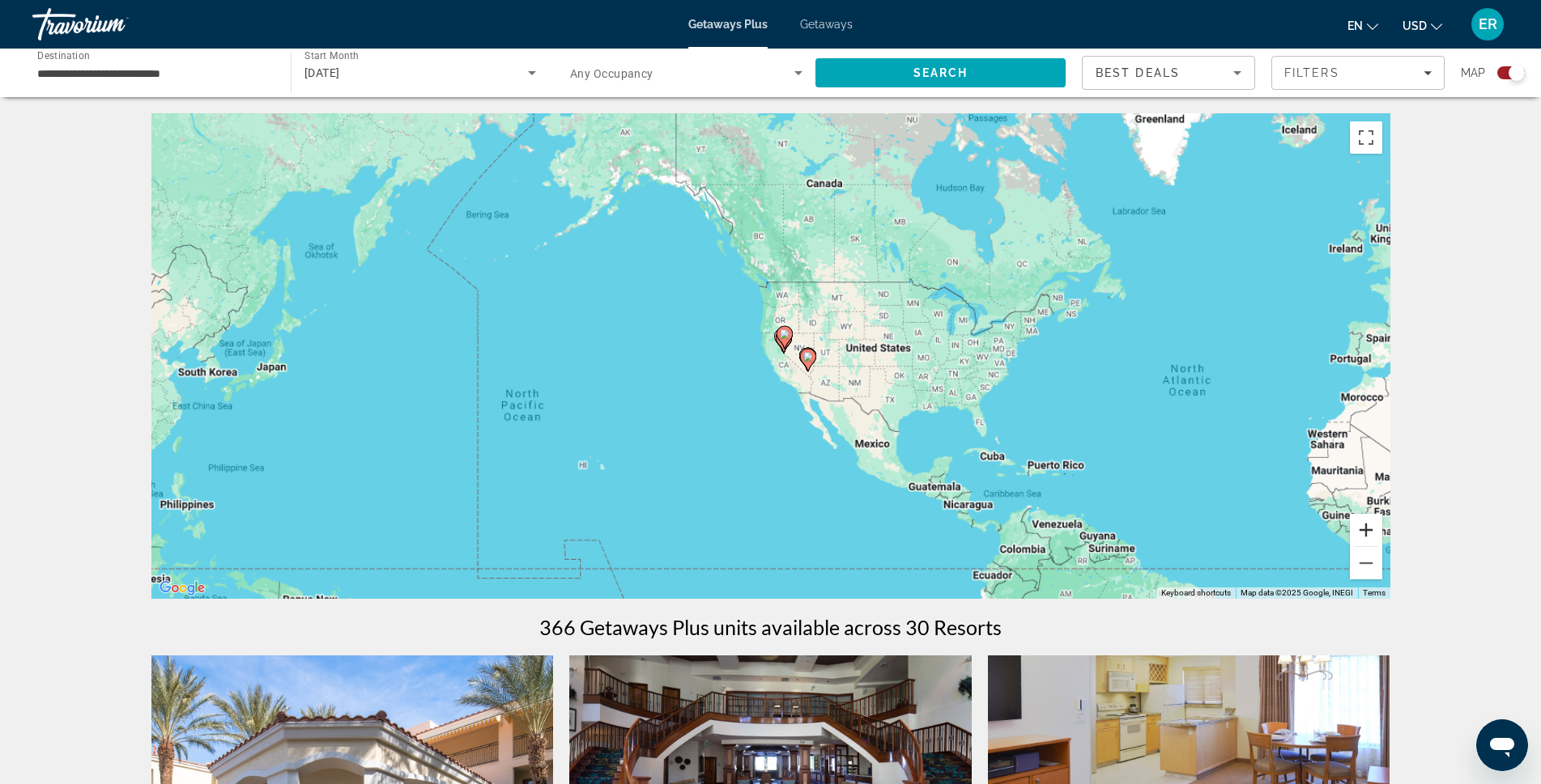
click at [1370, 528] on button "Zoom in" at bounding box center [1366, 530] width 33 height 33
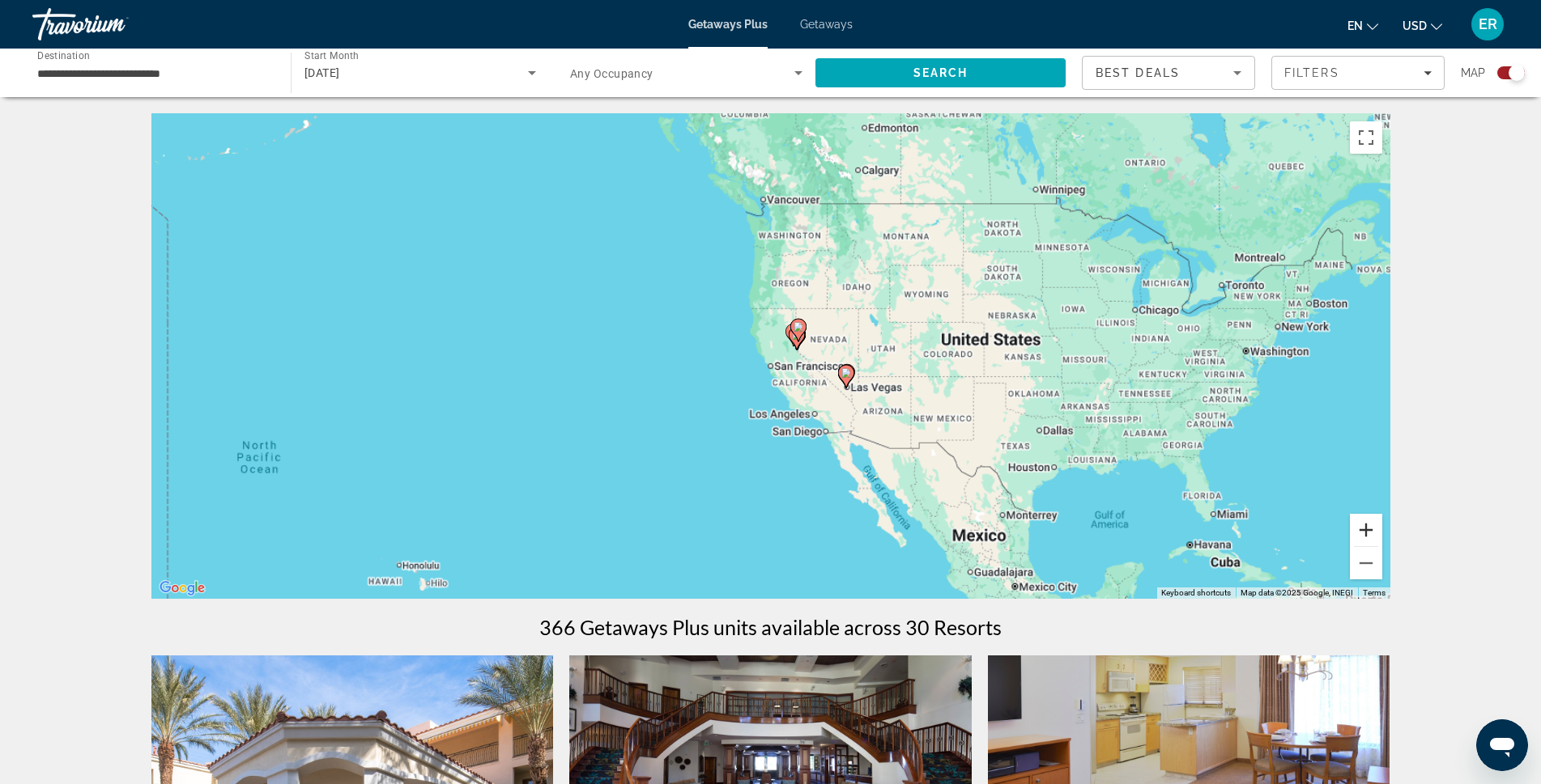
click at [1370, 528] on button "Zoom in" at bounding box center [1366, 530] width 33 height 33
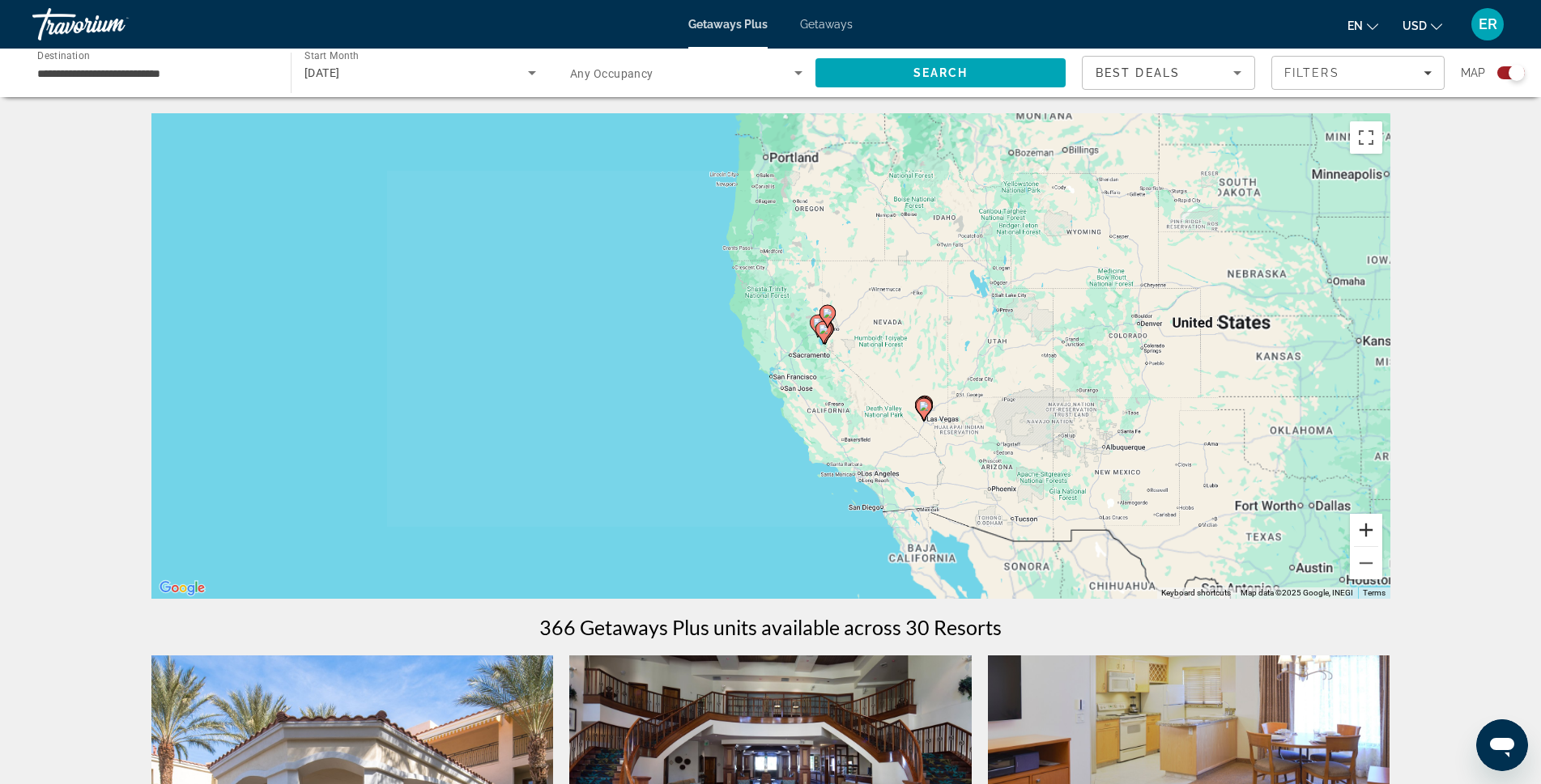
click at [1370, 528] on button "Zoom in" at bounding box center [1366, 530] width 33 height 33
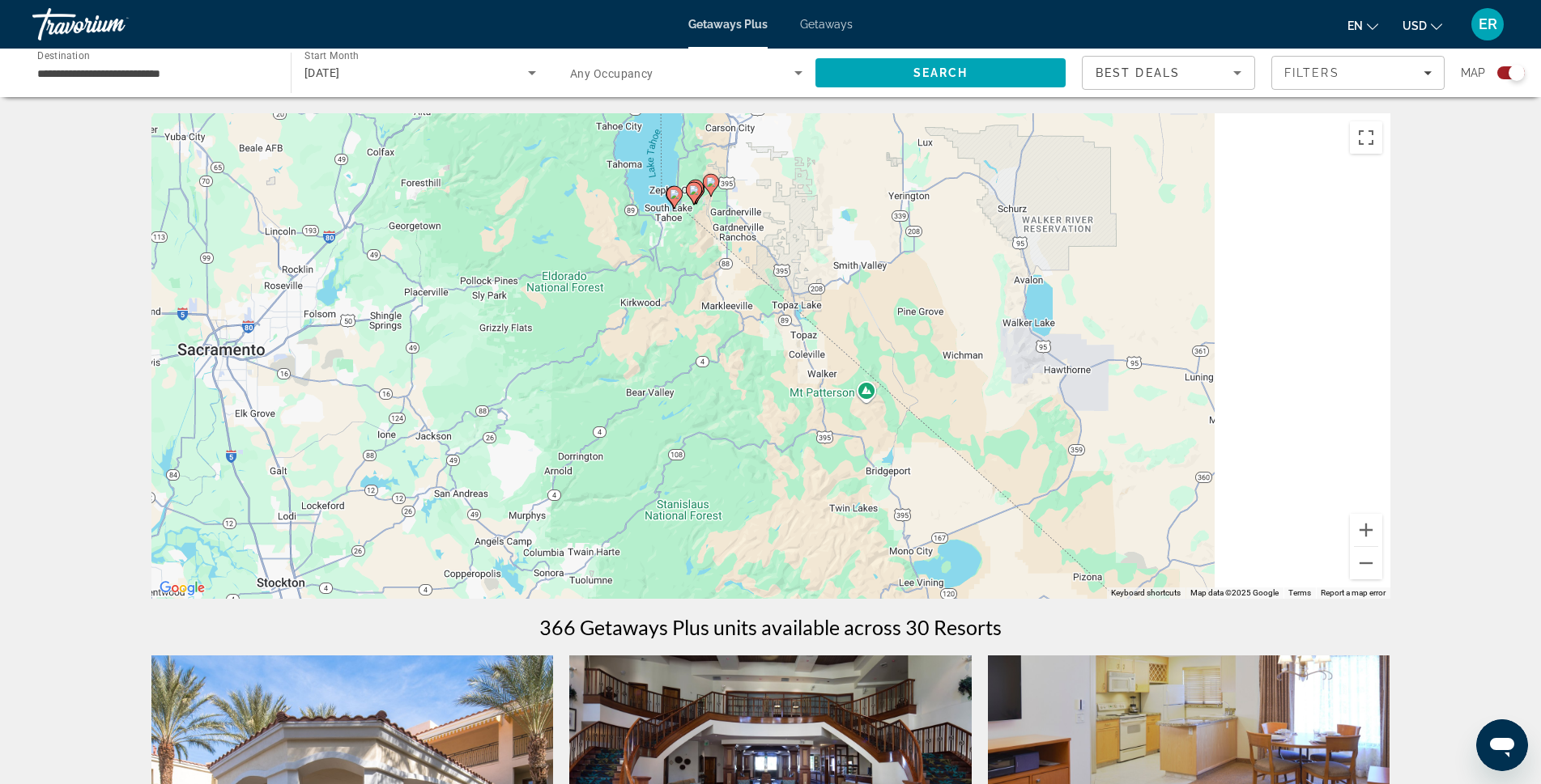
drag, startPoint x: 1234, startPoint y: 379, endPoint x: 372, endPoint y: 388, distance: 862.0
click at [372, 388] on div "To activate drag with keyboard, press Alt + Enter. Once in keyboard drag state,…" at bounding box center [770, 356] width 1239 height 486
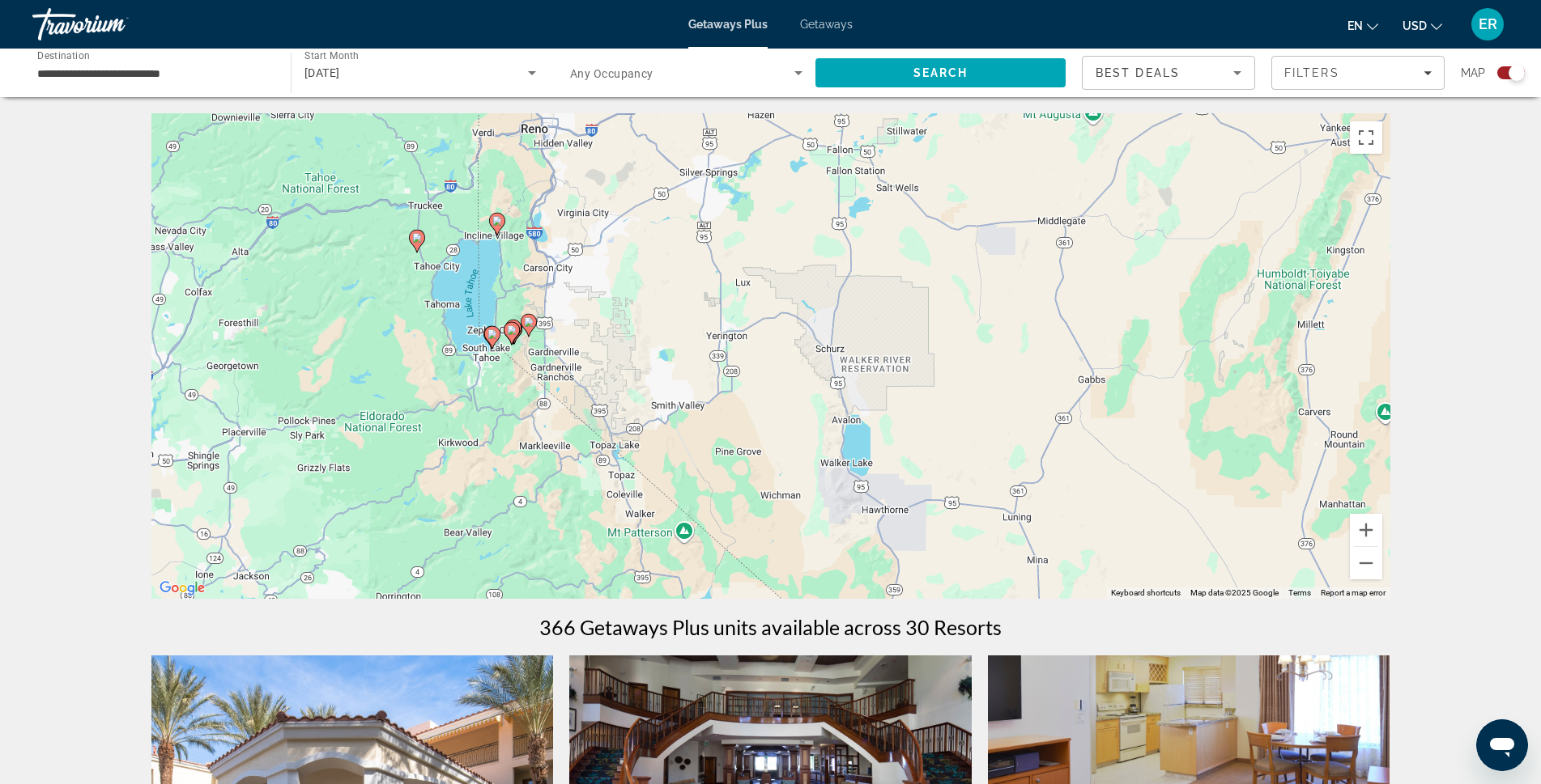
drag, startPoint x: 677, startPoint y: 379, endPoint x: 517, endPoint y: 522, distance: 214.6
click at [517, 522] on div "To activate drag with keyboard, press Alt + Enter. Once in keyboard drag state,…" at bounding box center [770, 356] width 1239 height 486
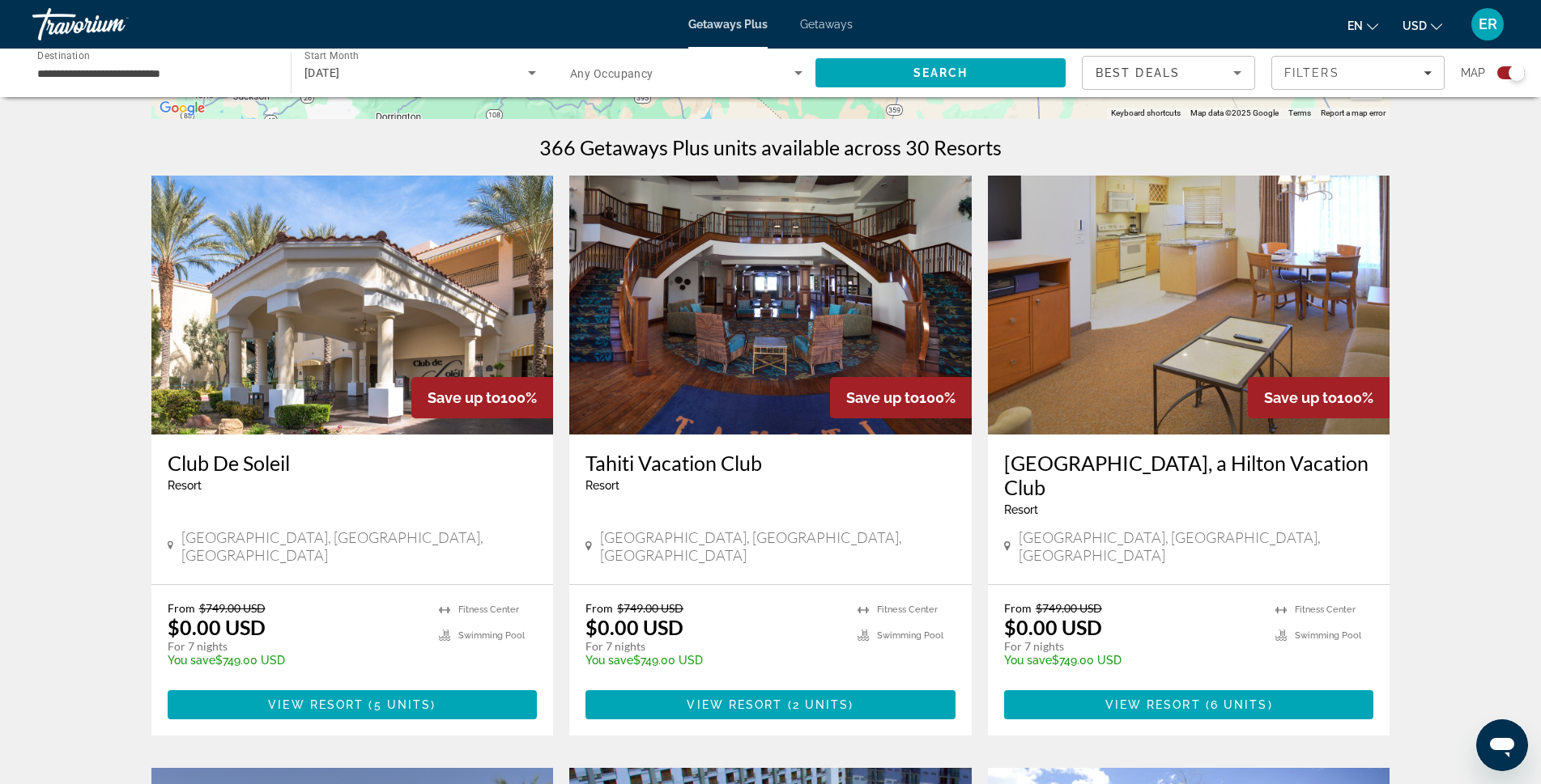
scroll to position [486, 0]
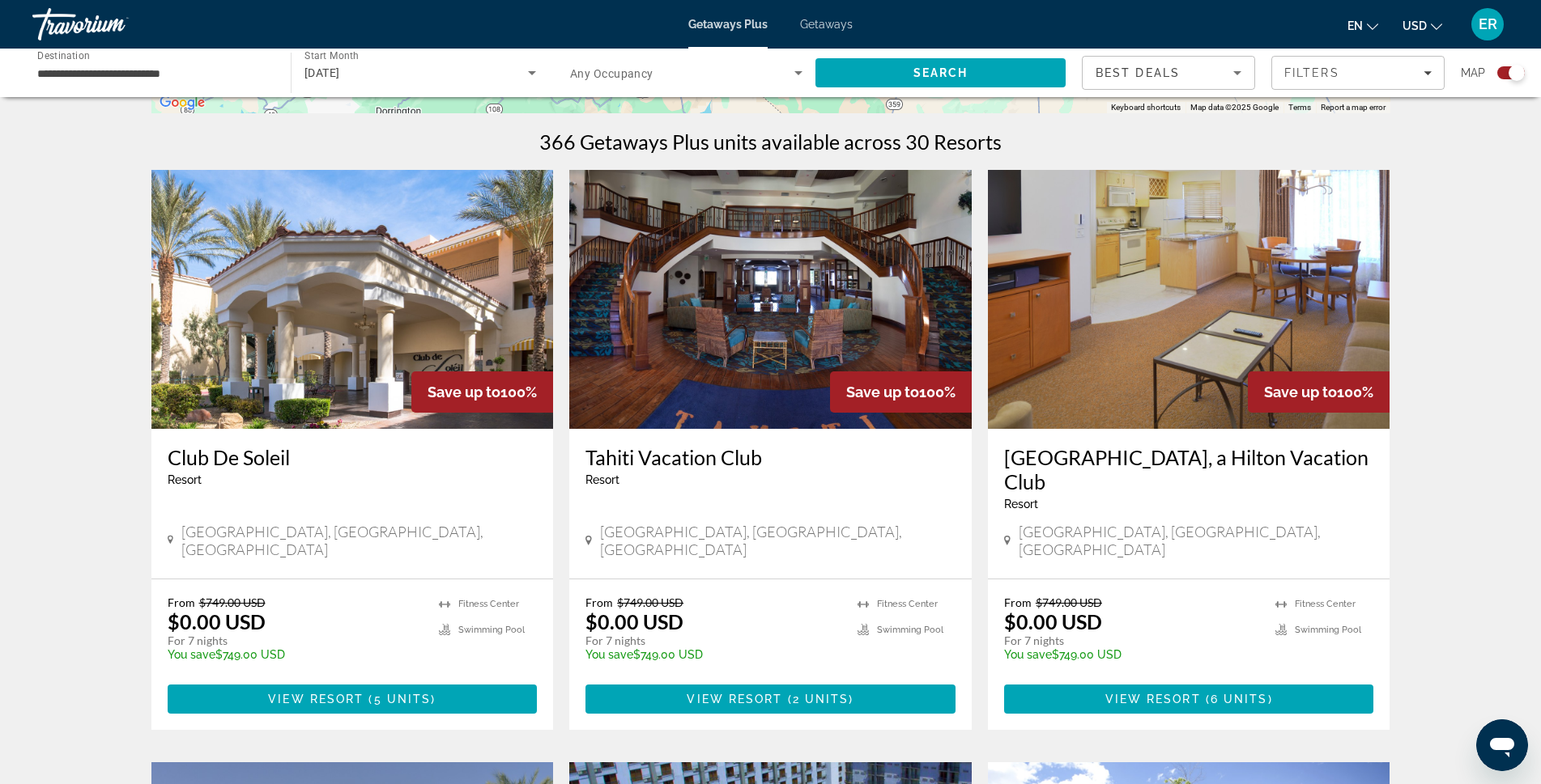
click at [306, 314] on img "Main content" at bounding box center [352, 299] width 402 height 259
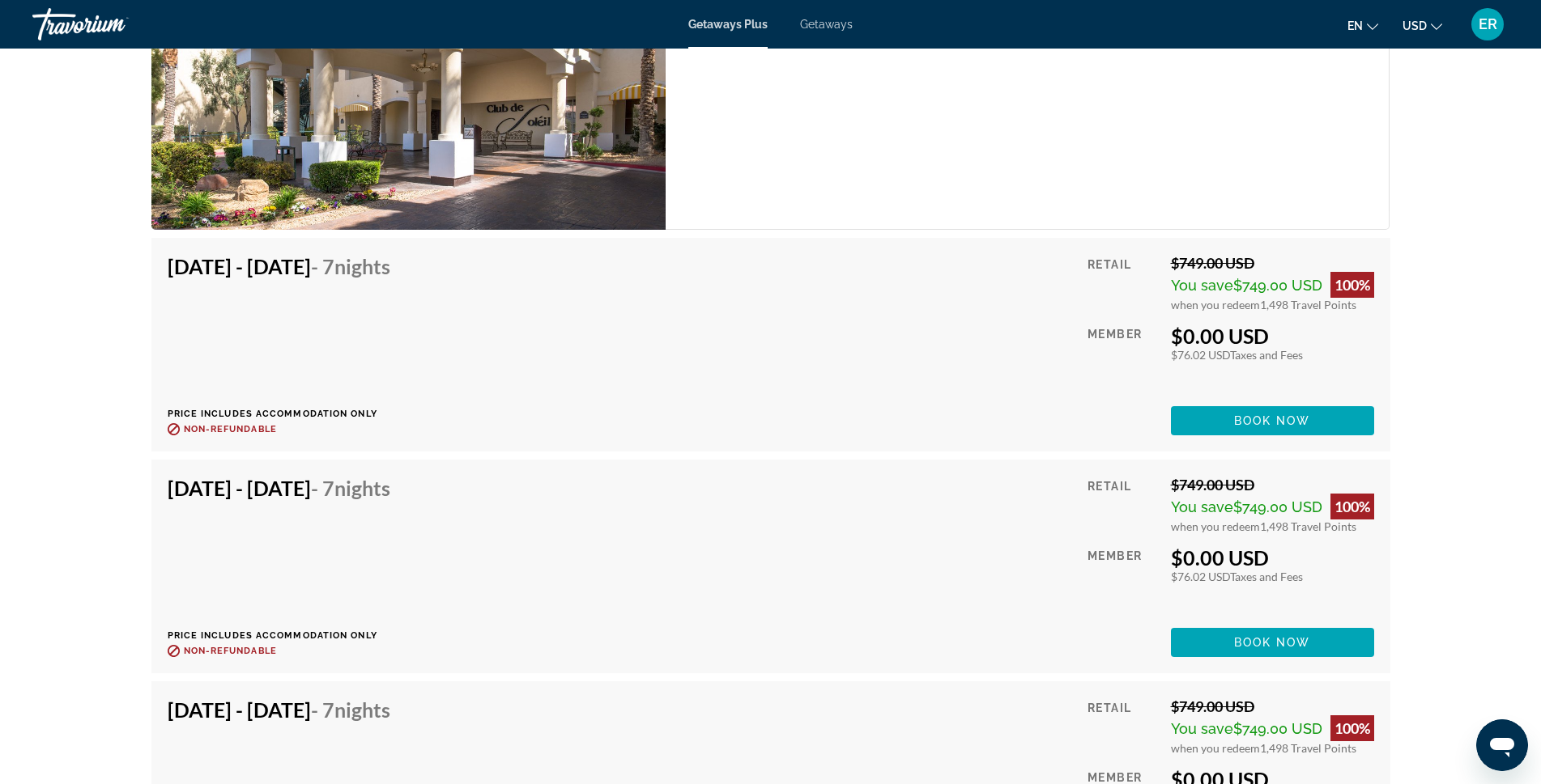
scroll to position [3157, 0]
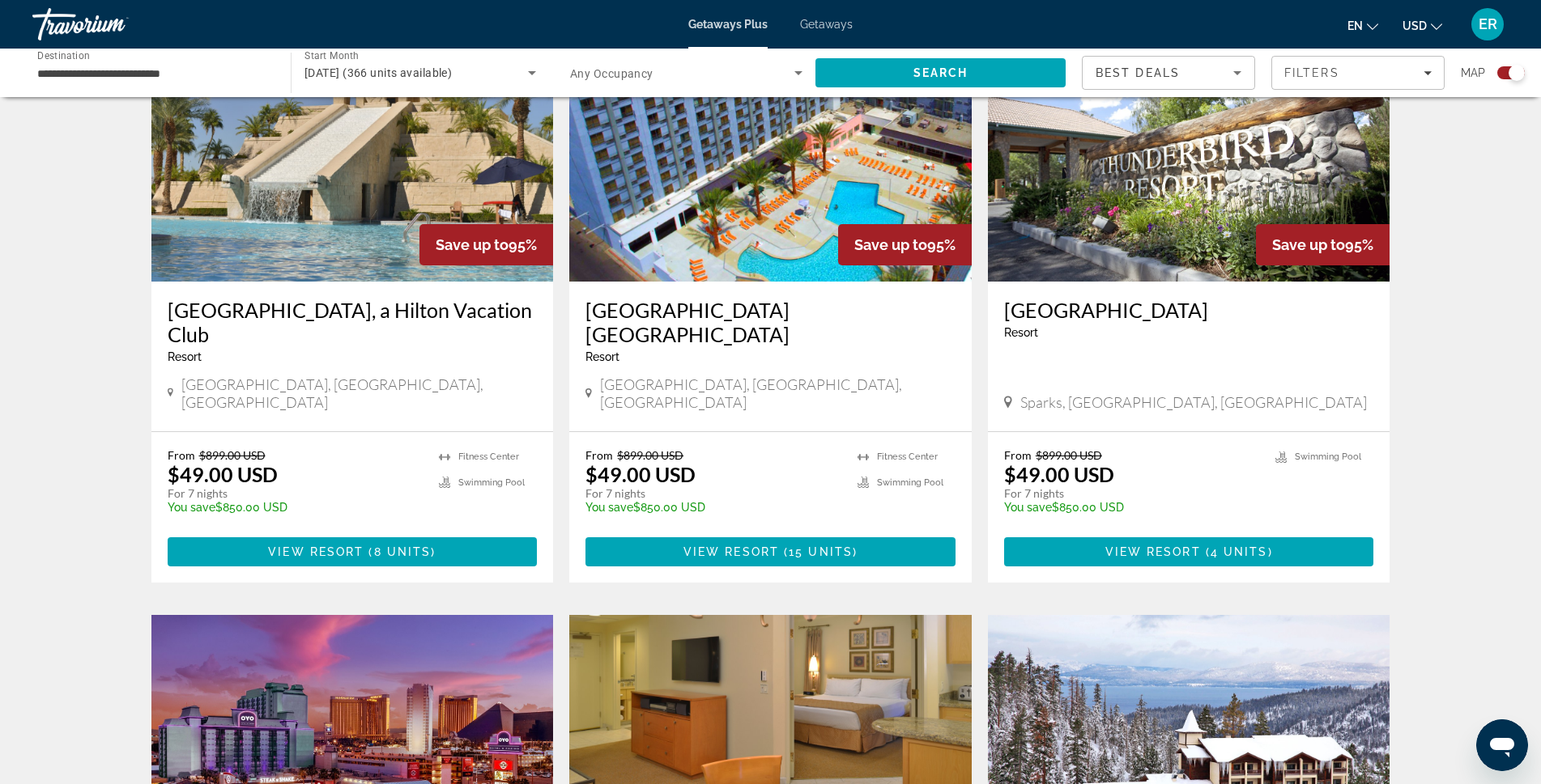
scroll to position [1133, 0]
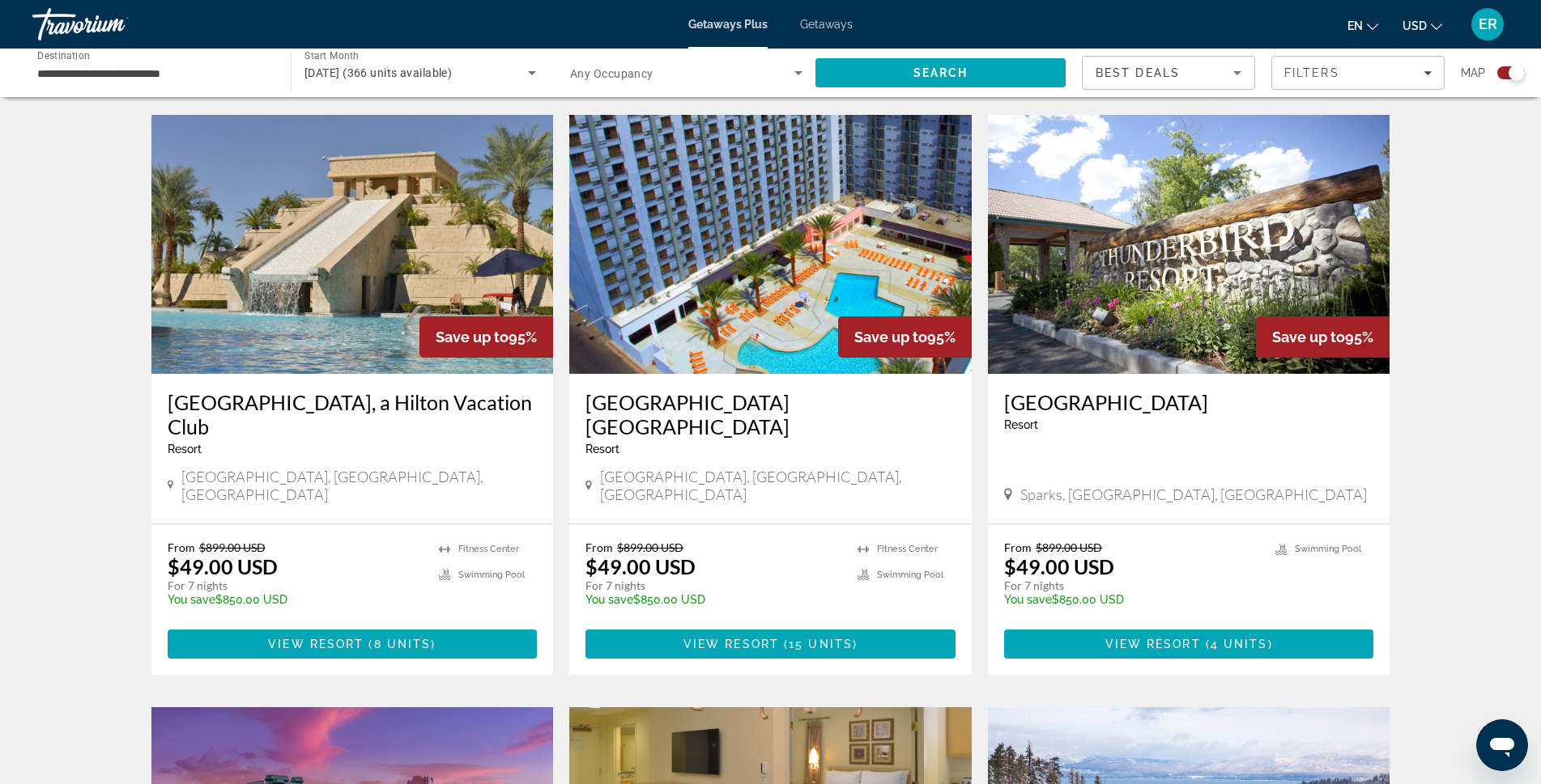
click at [1040, 296] on img "Main content" at bounding box center [1189, 245] width 402 height 259
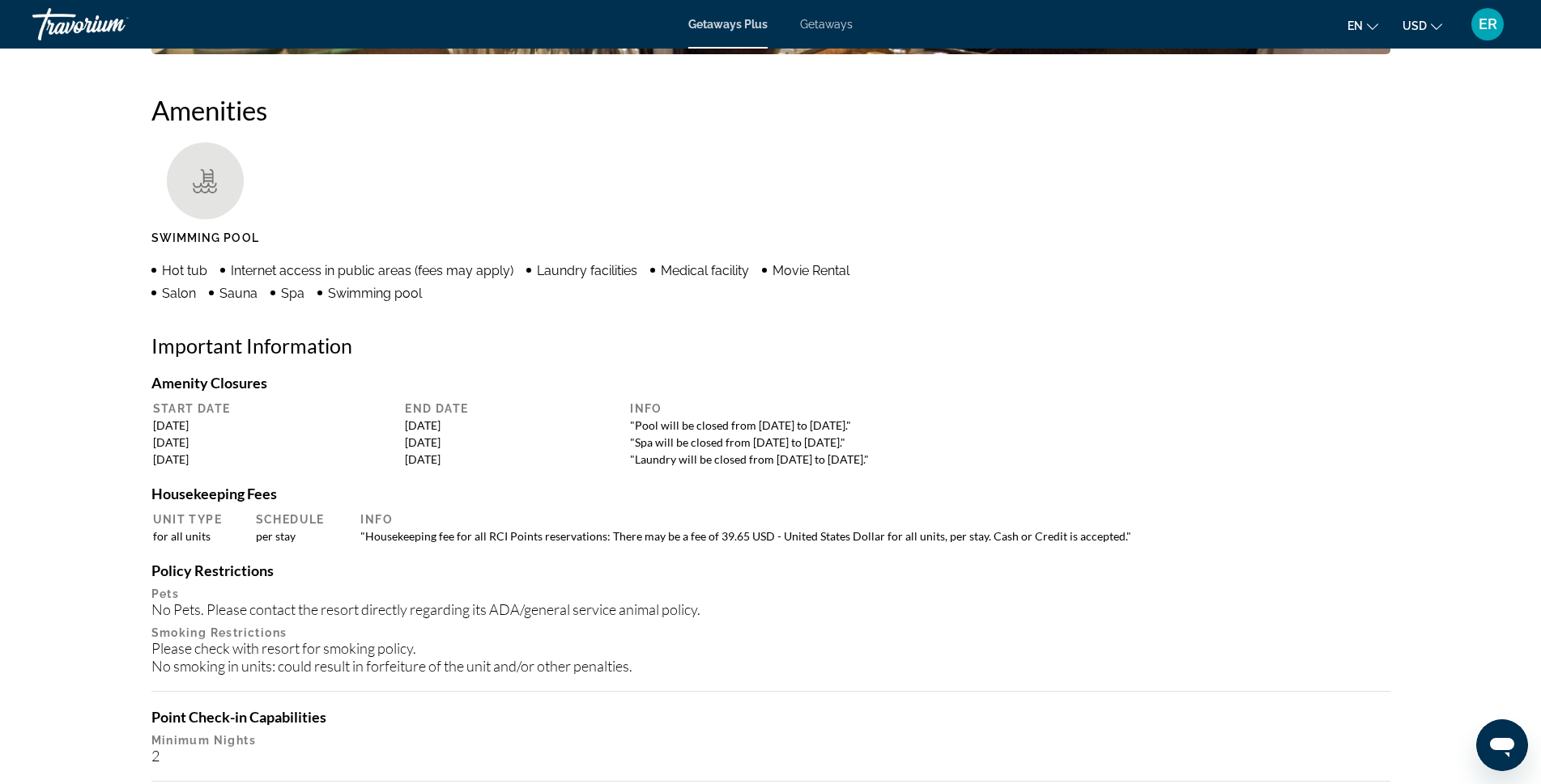
scroll to position [1295, 0]
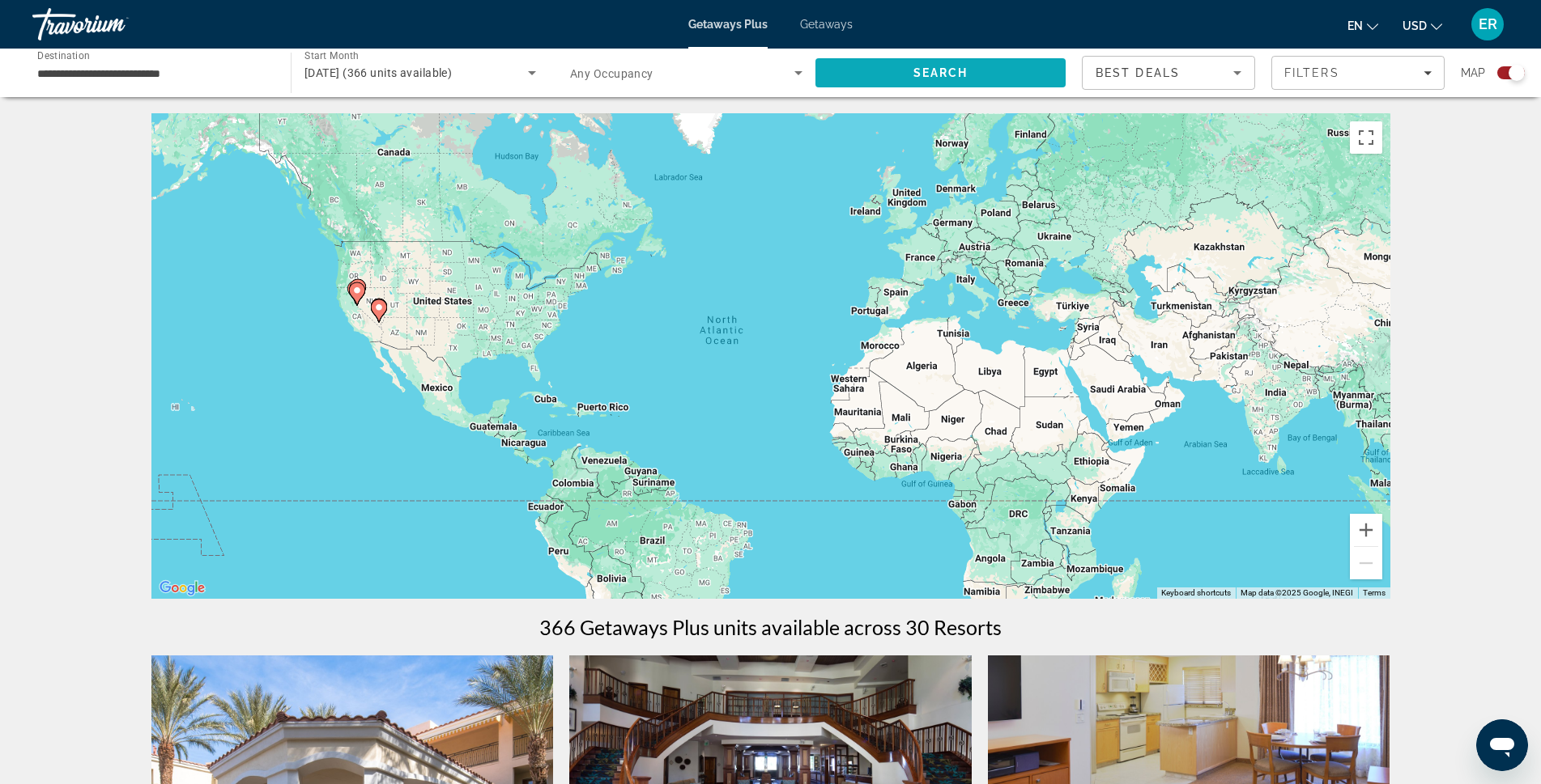
click at [858, 74] on span "Search" at bounding box center [940, 73] width 250 height 39
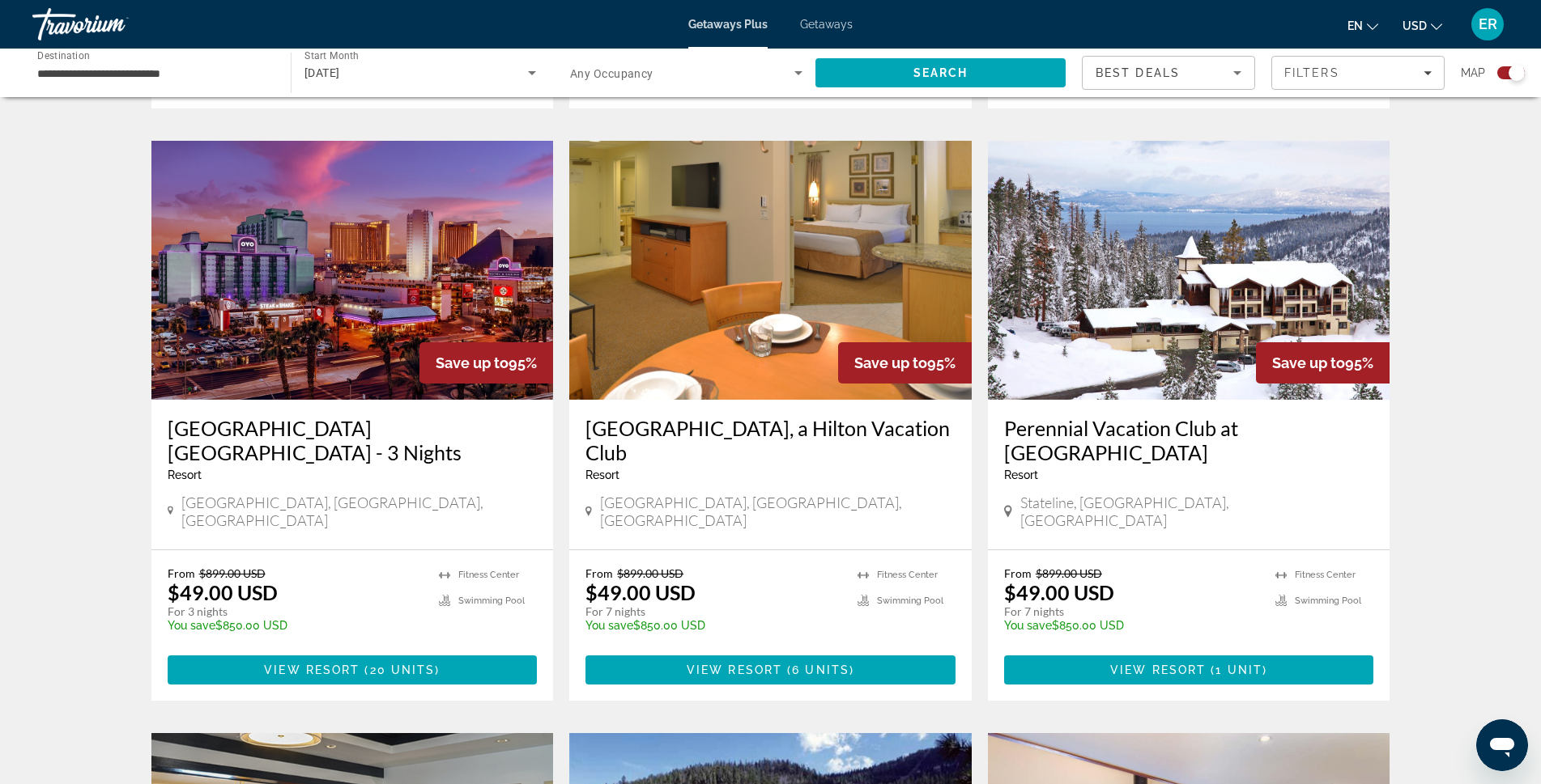
scroll to position [1619, 0]
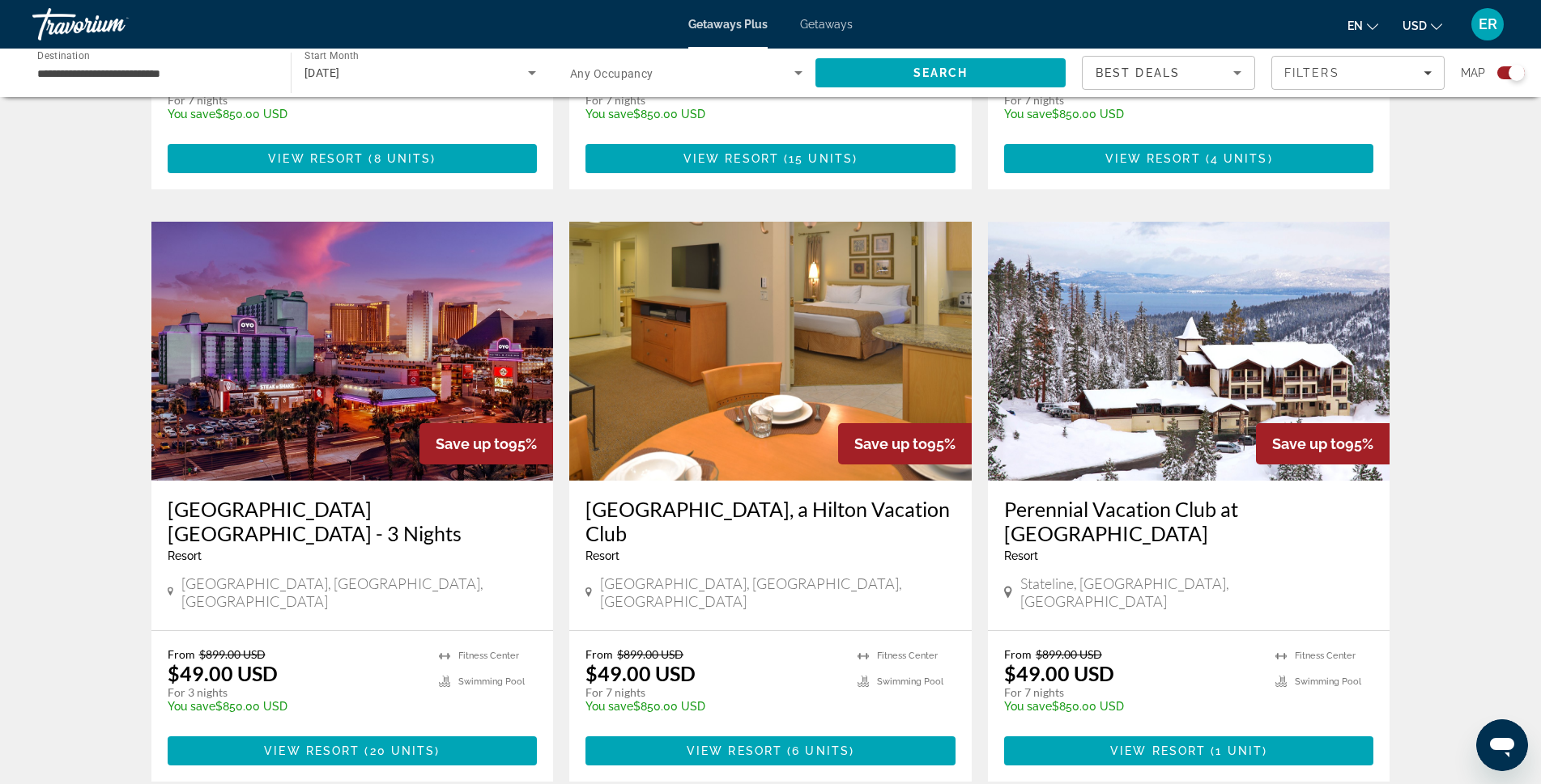
click at [428, 313] on img "Main content" at bounding box center [352, 351] width 402 height 259
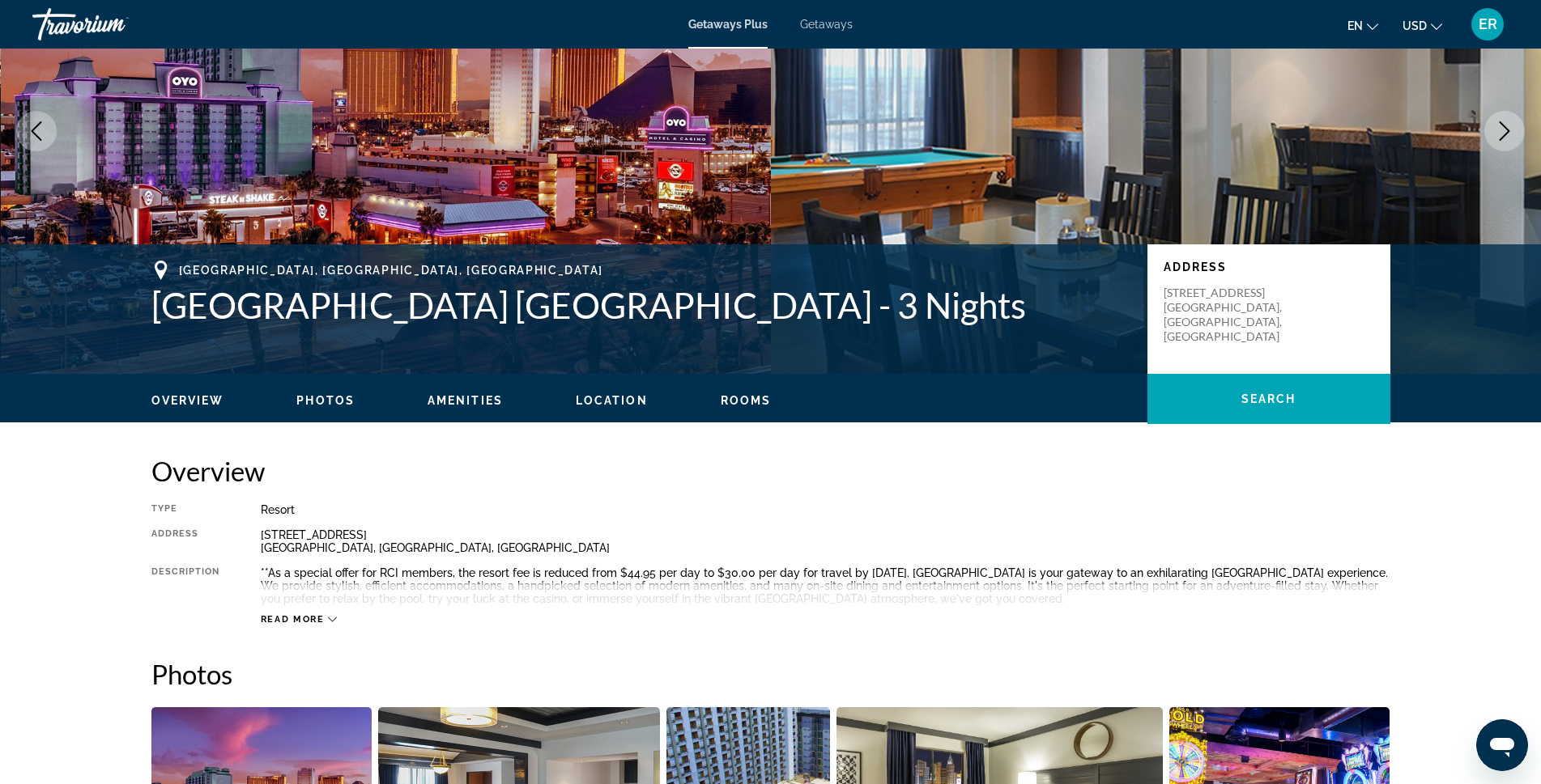
scroll to position [323, 0]
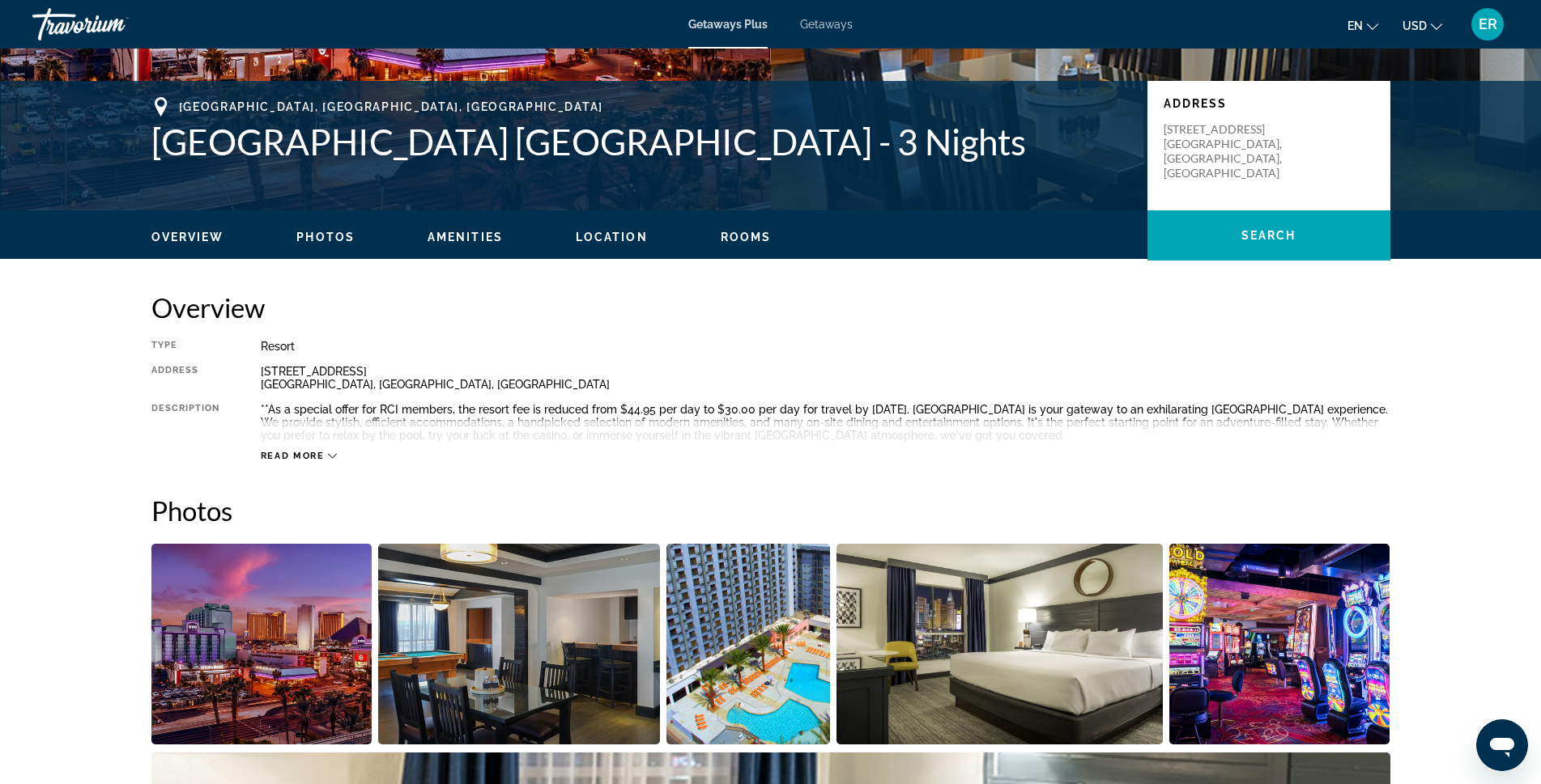
click at [305, 450] on button "Read more" at bounding box center [299, 456] width 77 height 12
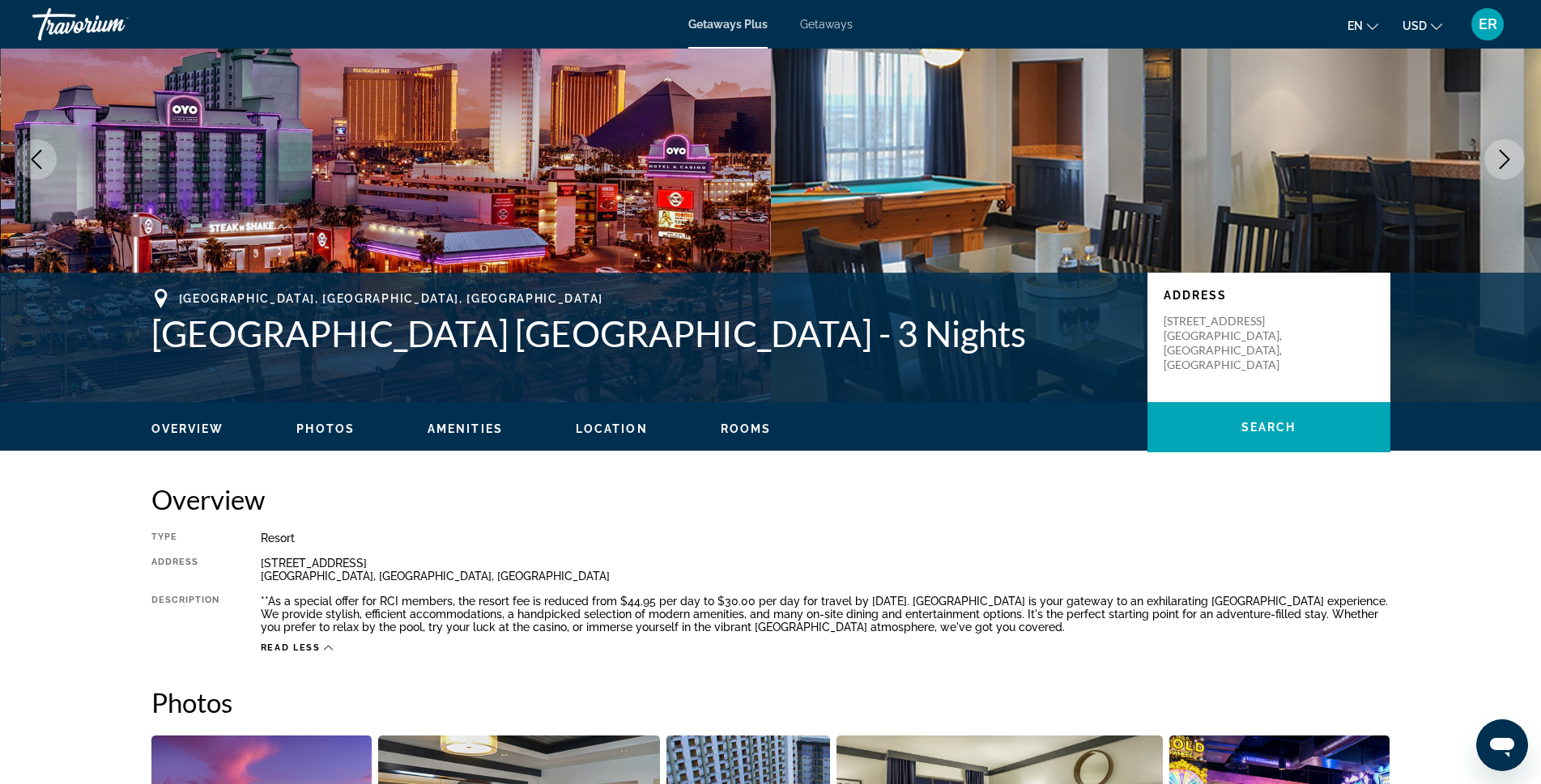
scroll to position [0, 0]
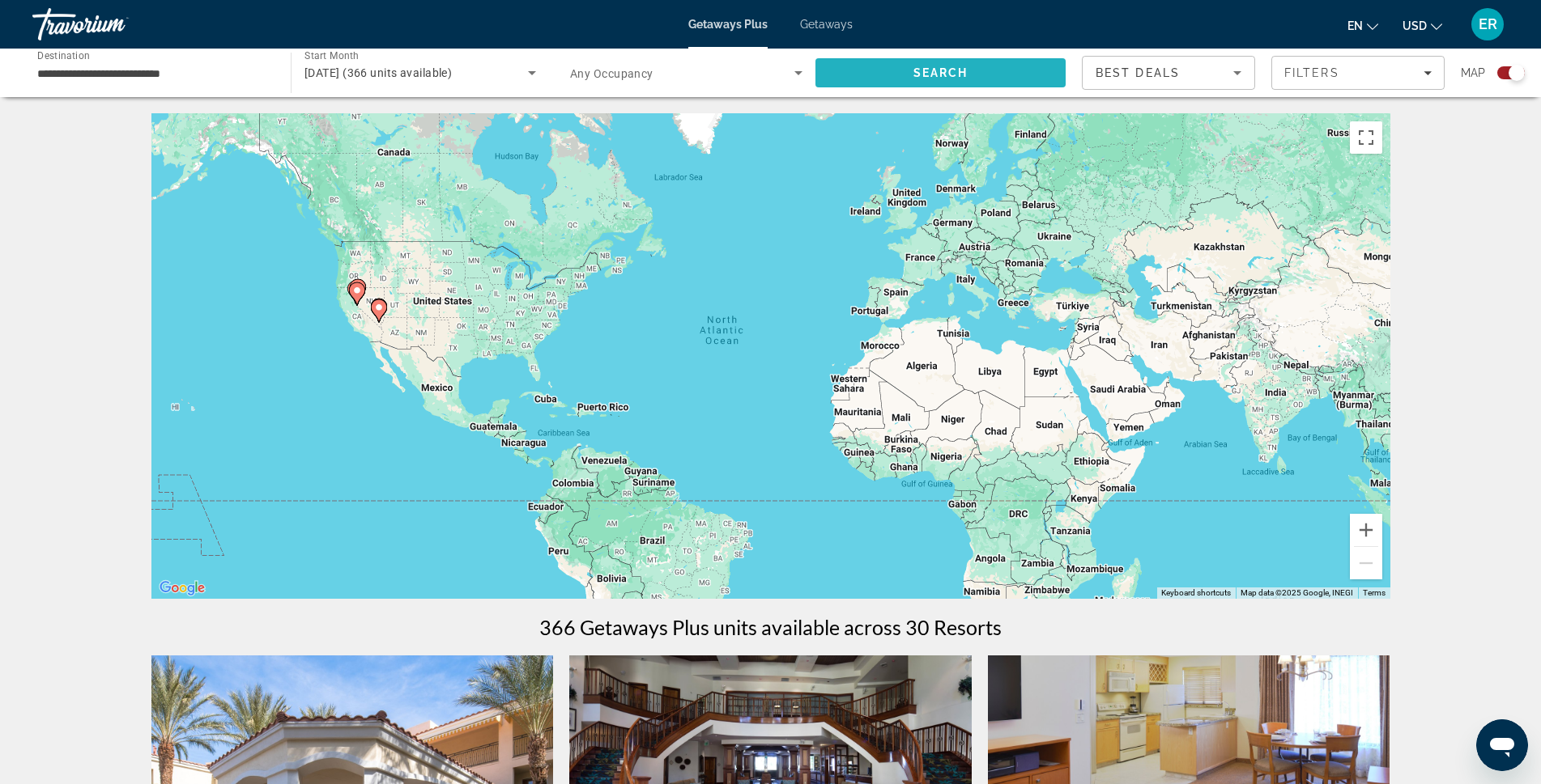
click at [958, 72] on span "Search" at bounding box center [941, 73] width 55 height 13
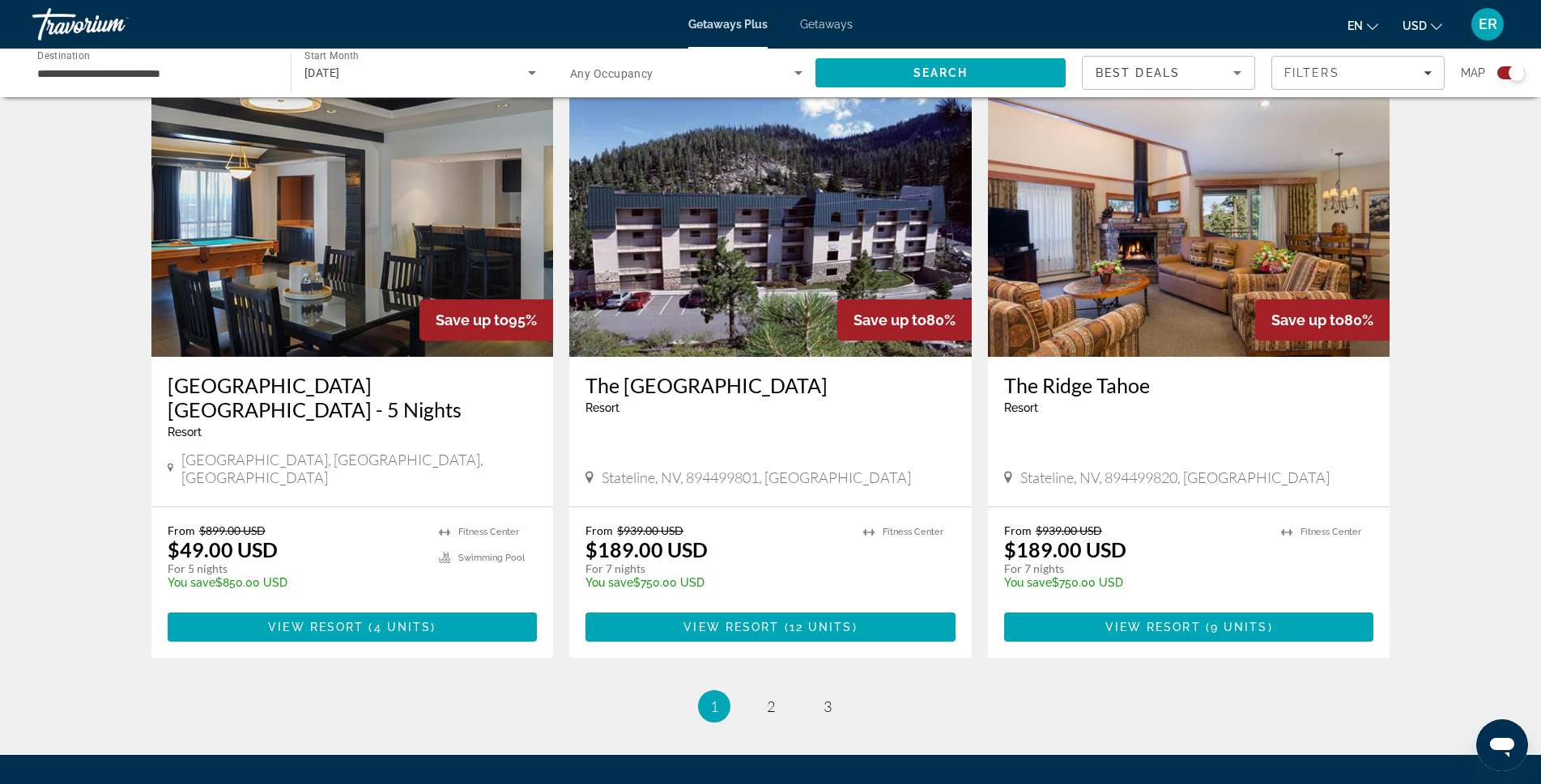
scroll to position [2360, 0]
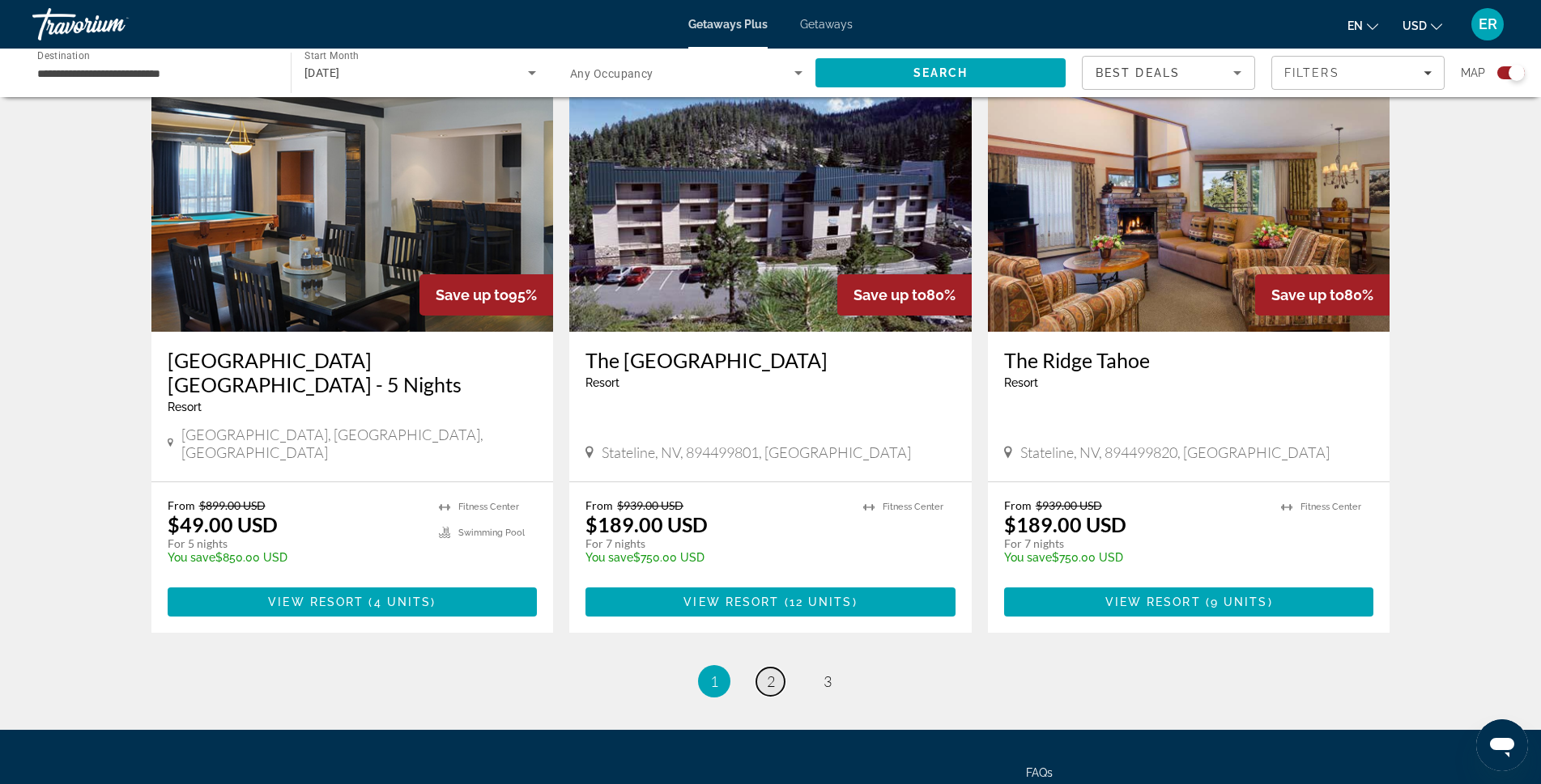
click at [774, 668] on link "page 2" at bounding box center [770, 682] width 28 height 28
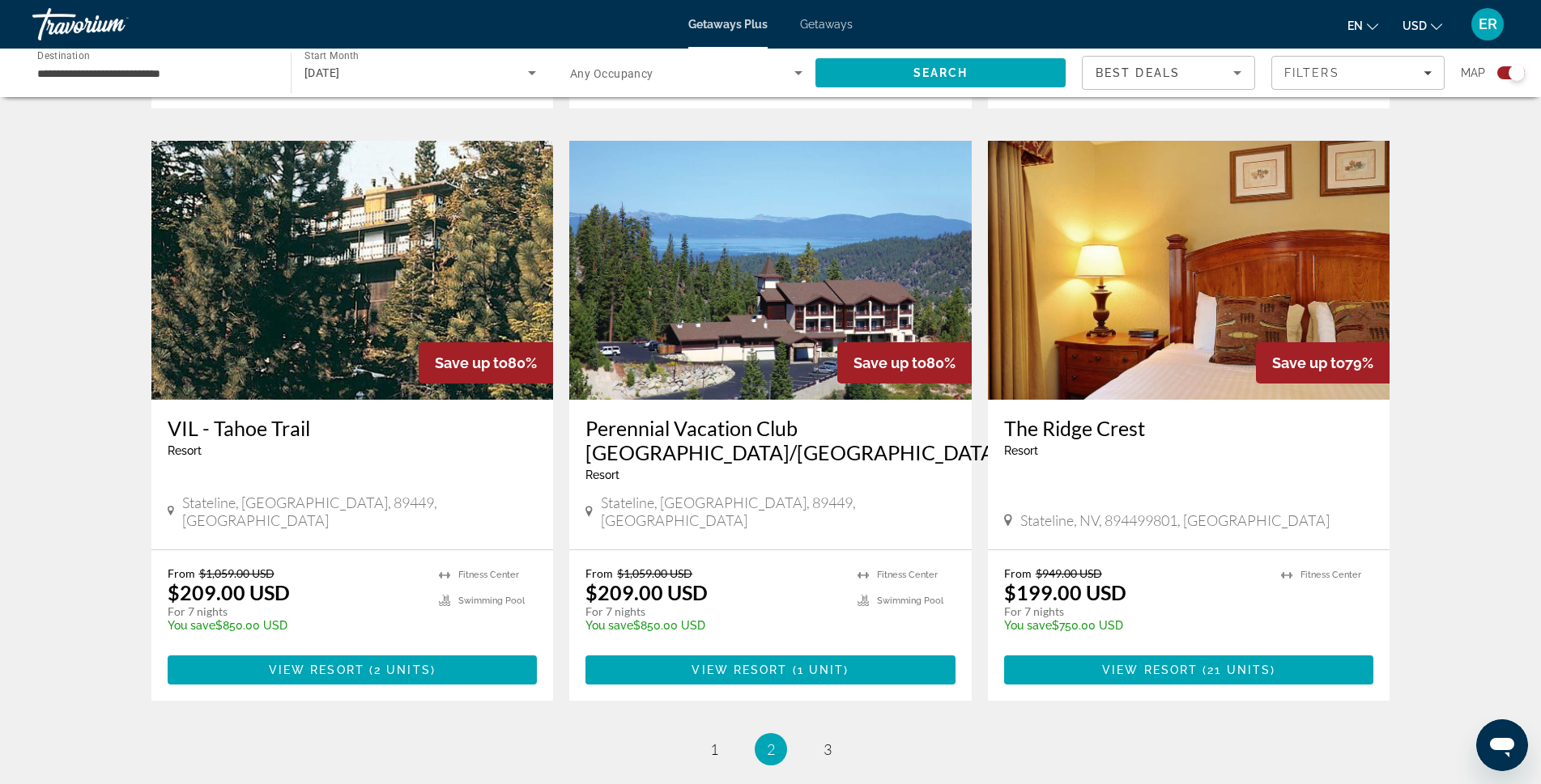
scroll to position [2198, 0]
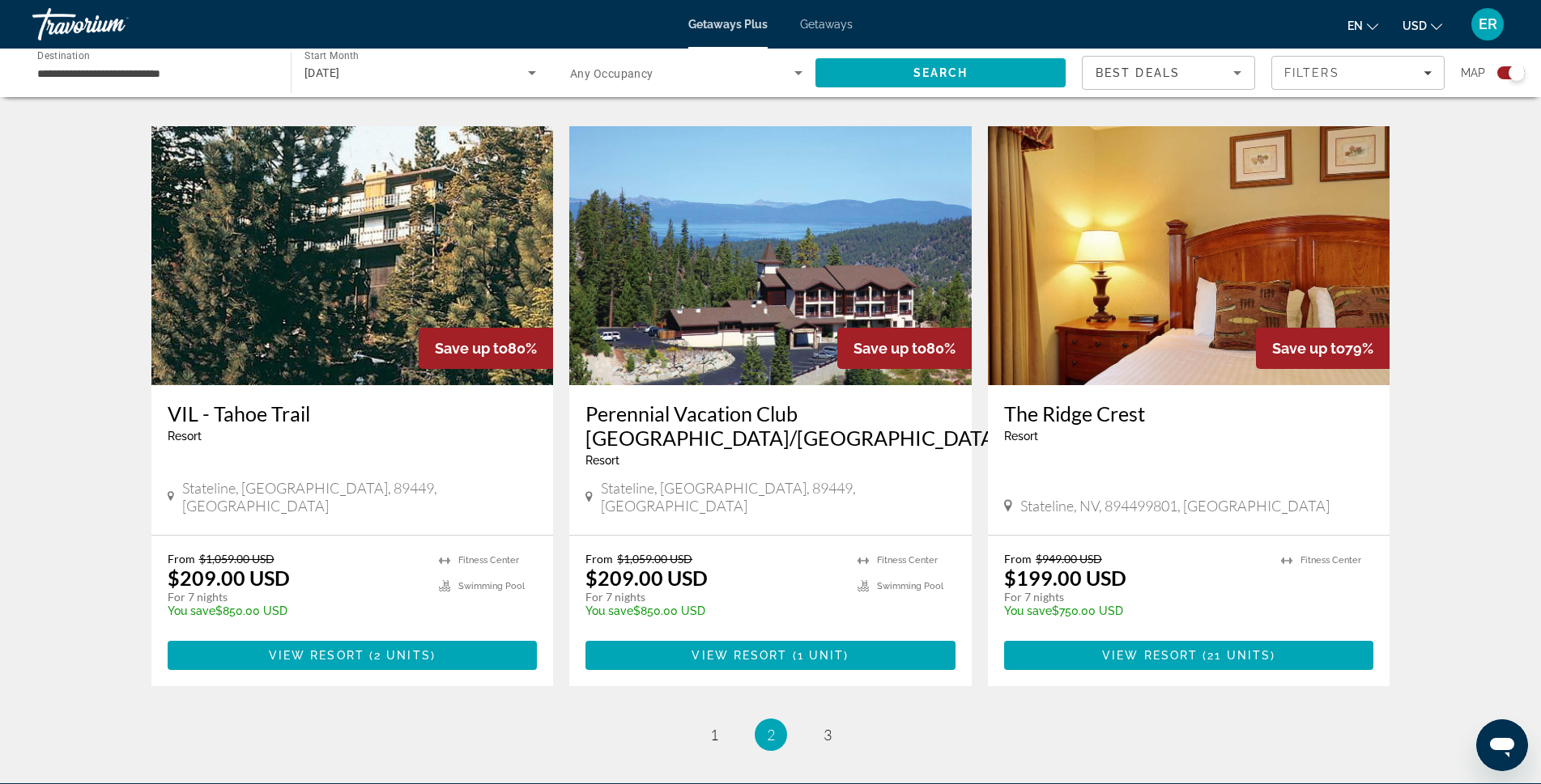
click at [812, 718] on li "page 3" at bounding box center [827, 734] width 33 height 33
click at [831, 726] on span "3" at bounding box center [827, 735] width 8 height 18
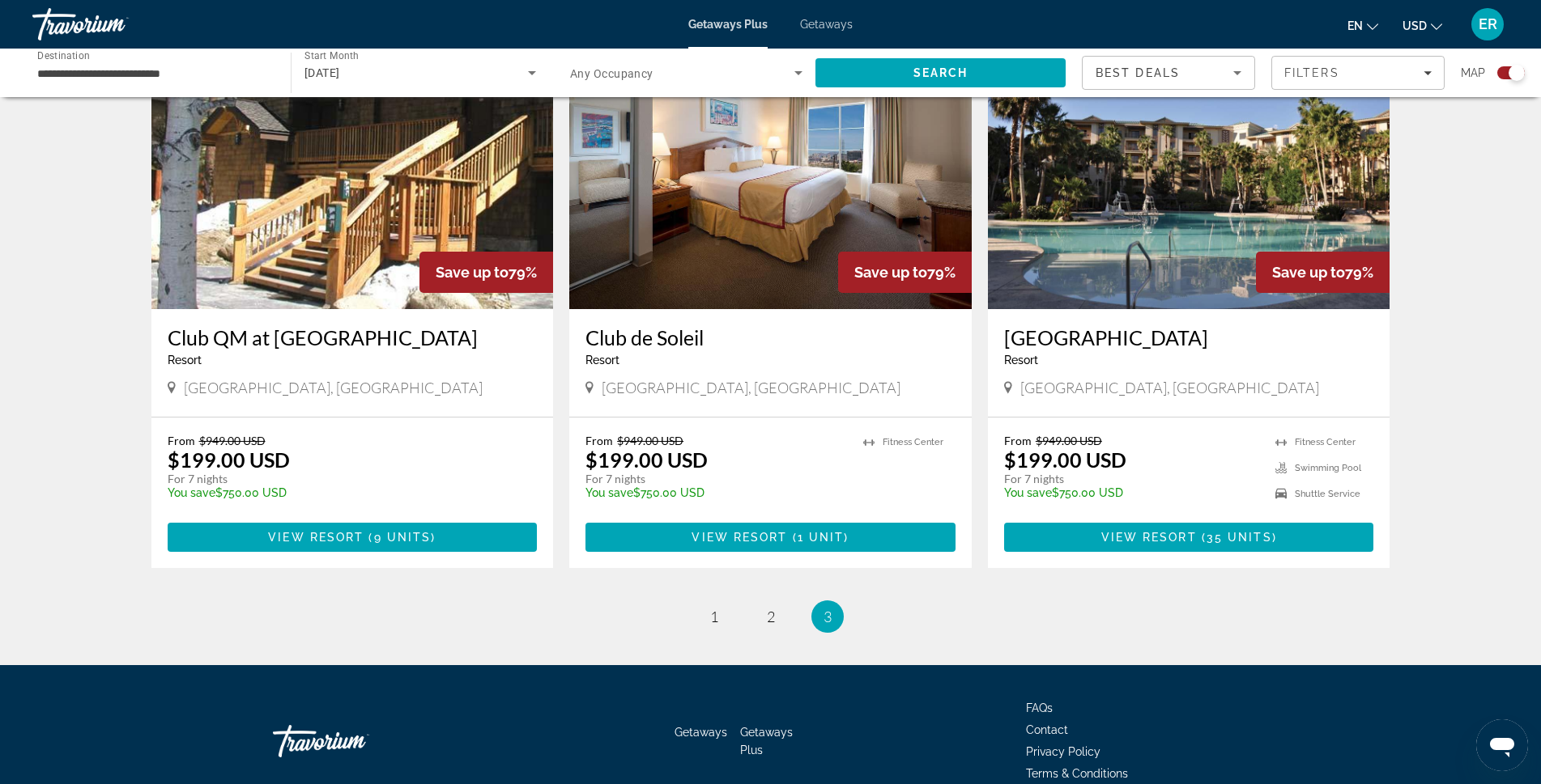
scroll to position [1017, 0]
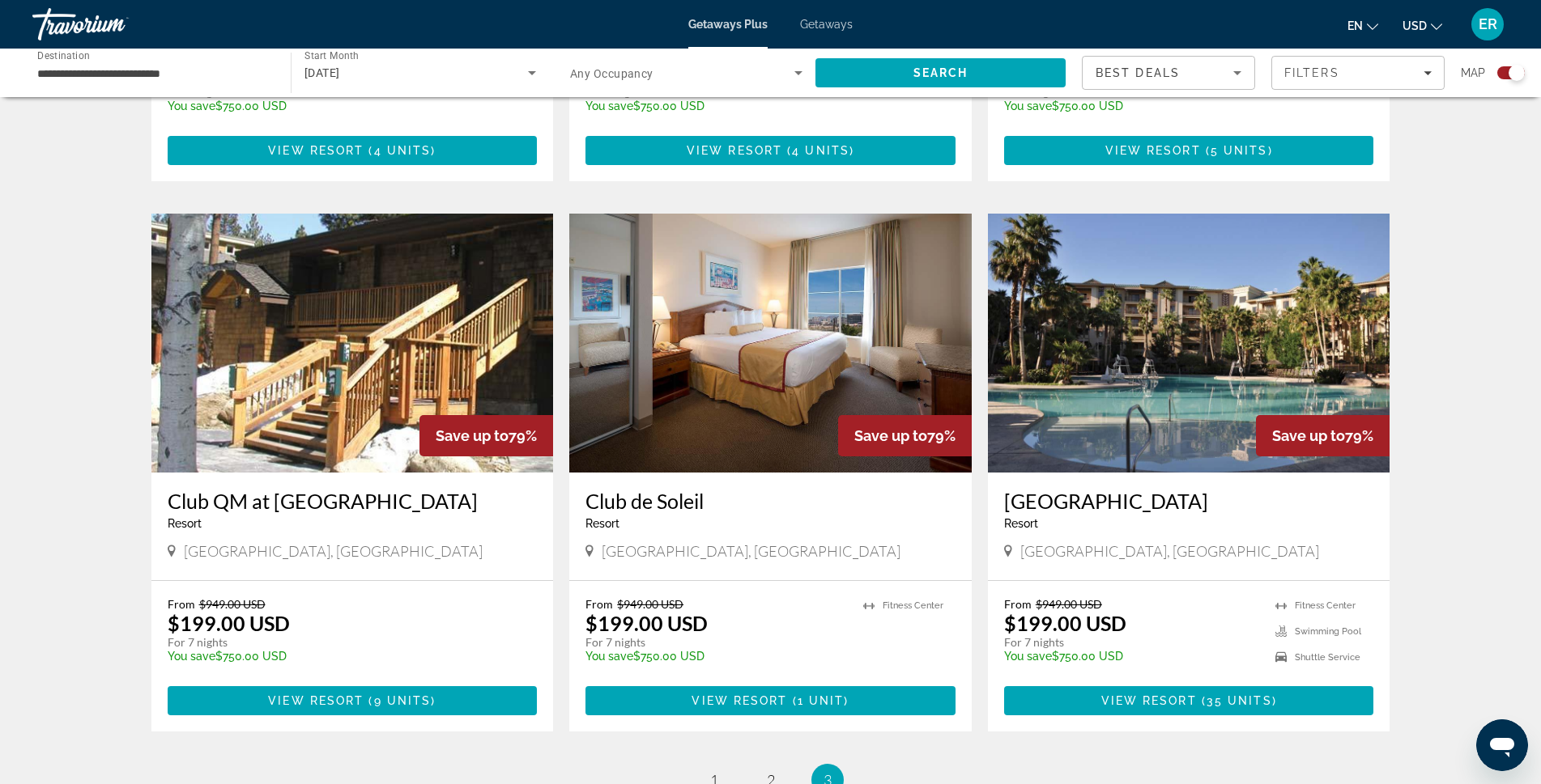
click at [1040, 383] on img "Main content" at bounding box center [1189, 343] width 402 height 259
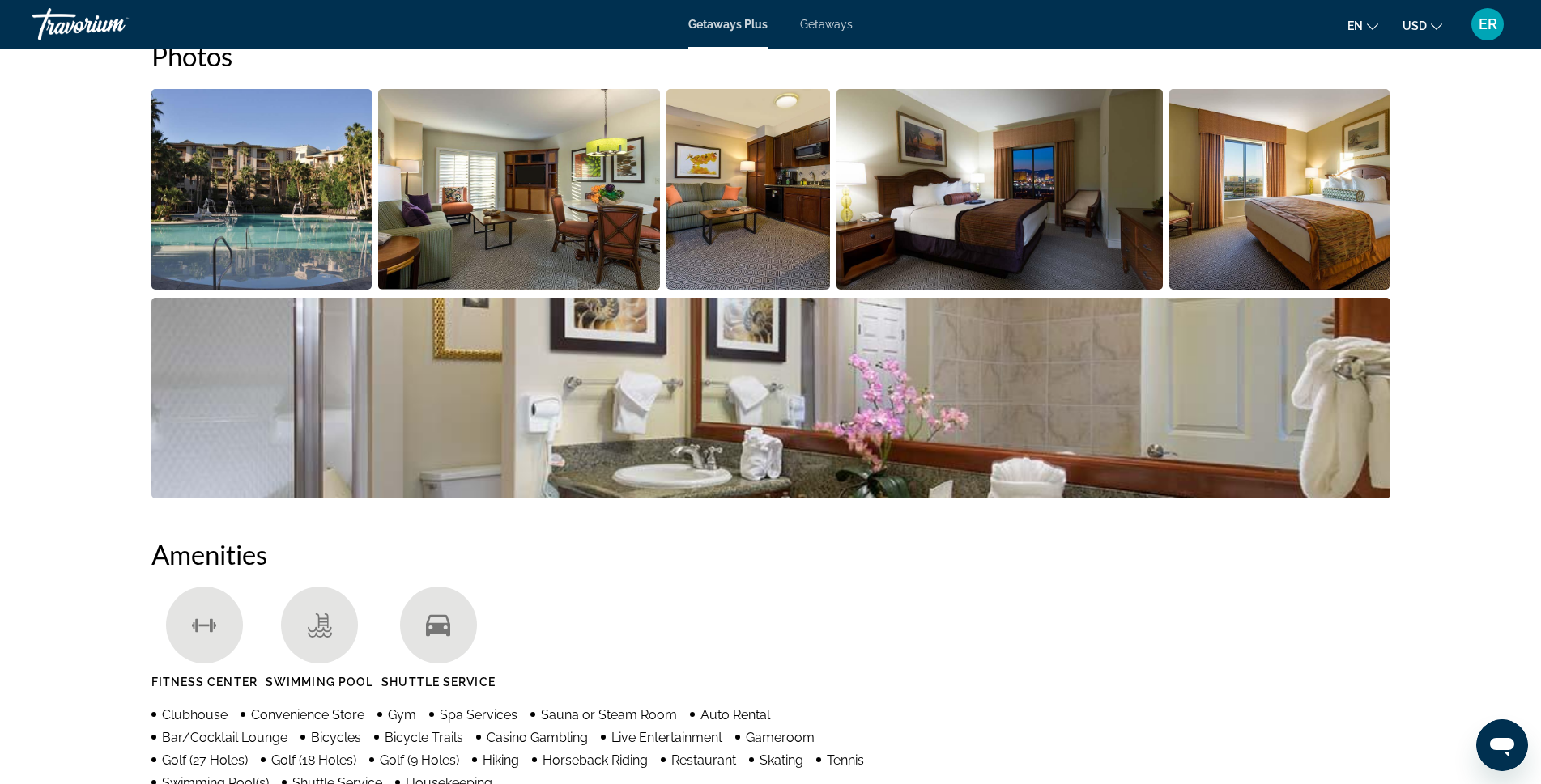
scroll to position [566, 0]
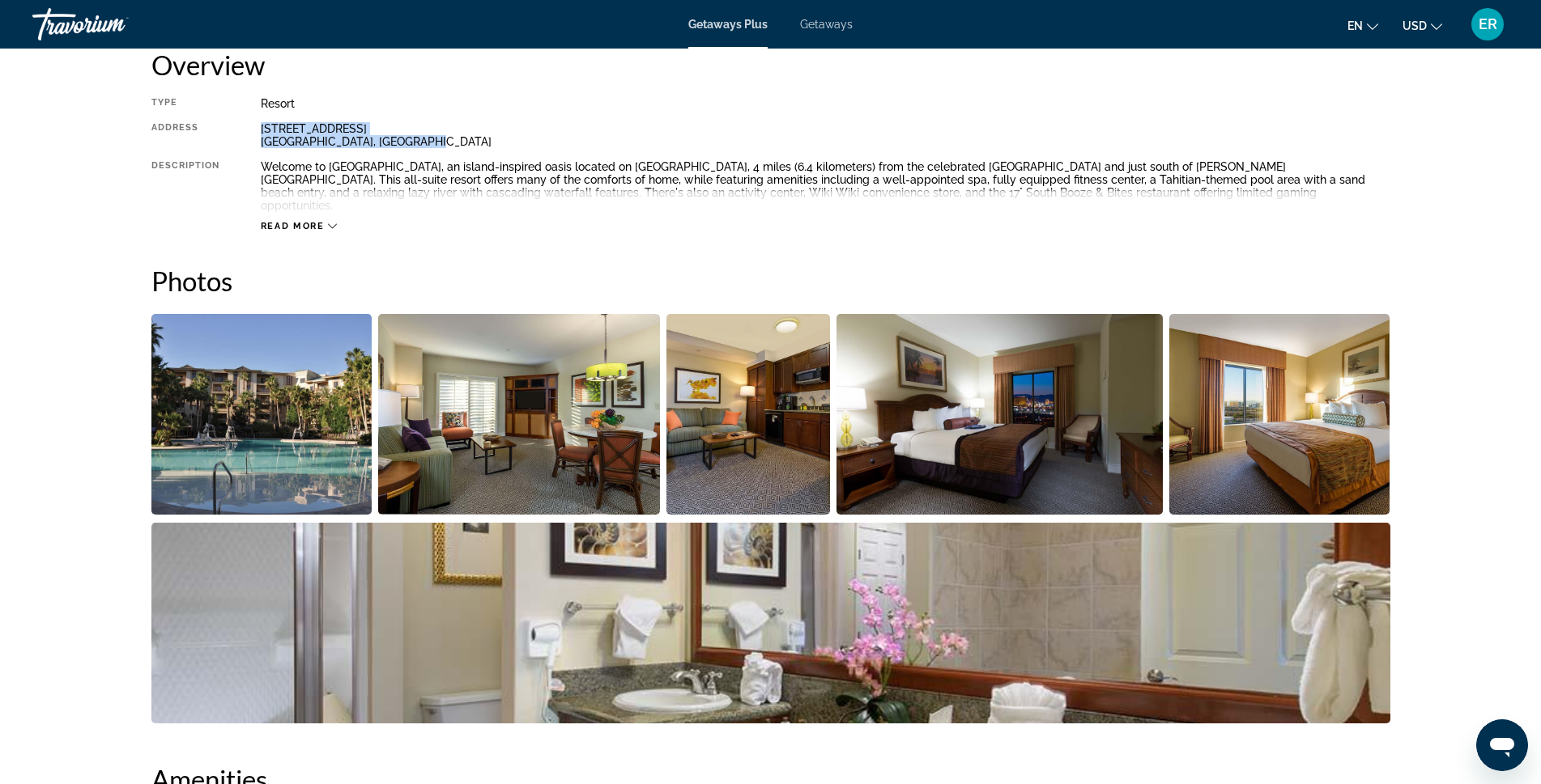
drag, startPoint x: 432, startPoint y: 141, endPoint x: 256, endPoint y: 134, distance: 176.1
click at [256, 134] on div "Type Resort All-Inclusive No All-Inclusive Address 7200 South Las Vegas Bouleva…" at bounding box center [770, 165] width 1239 height 135
copy div "7200 South Las Vegas Boulevard Las Vegas, NV, 891194020, USA"
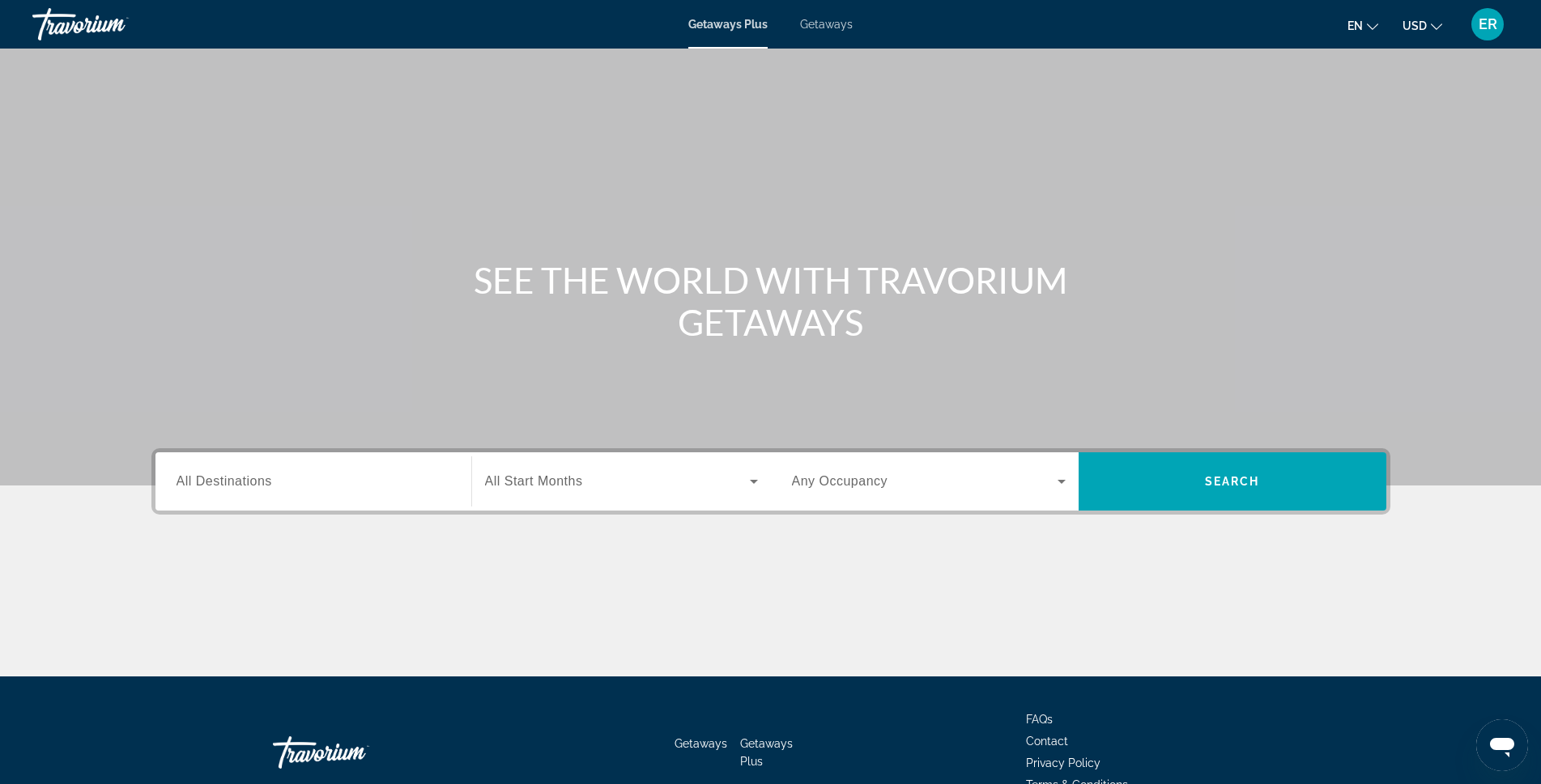
click at [232, 467] on div "Search widget" at bounding box center [313, 482] width 274 height 46
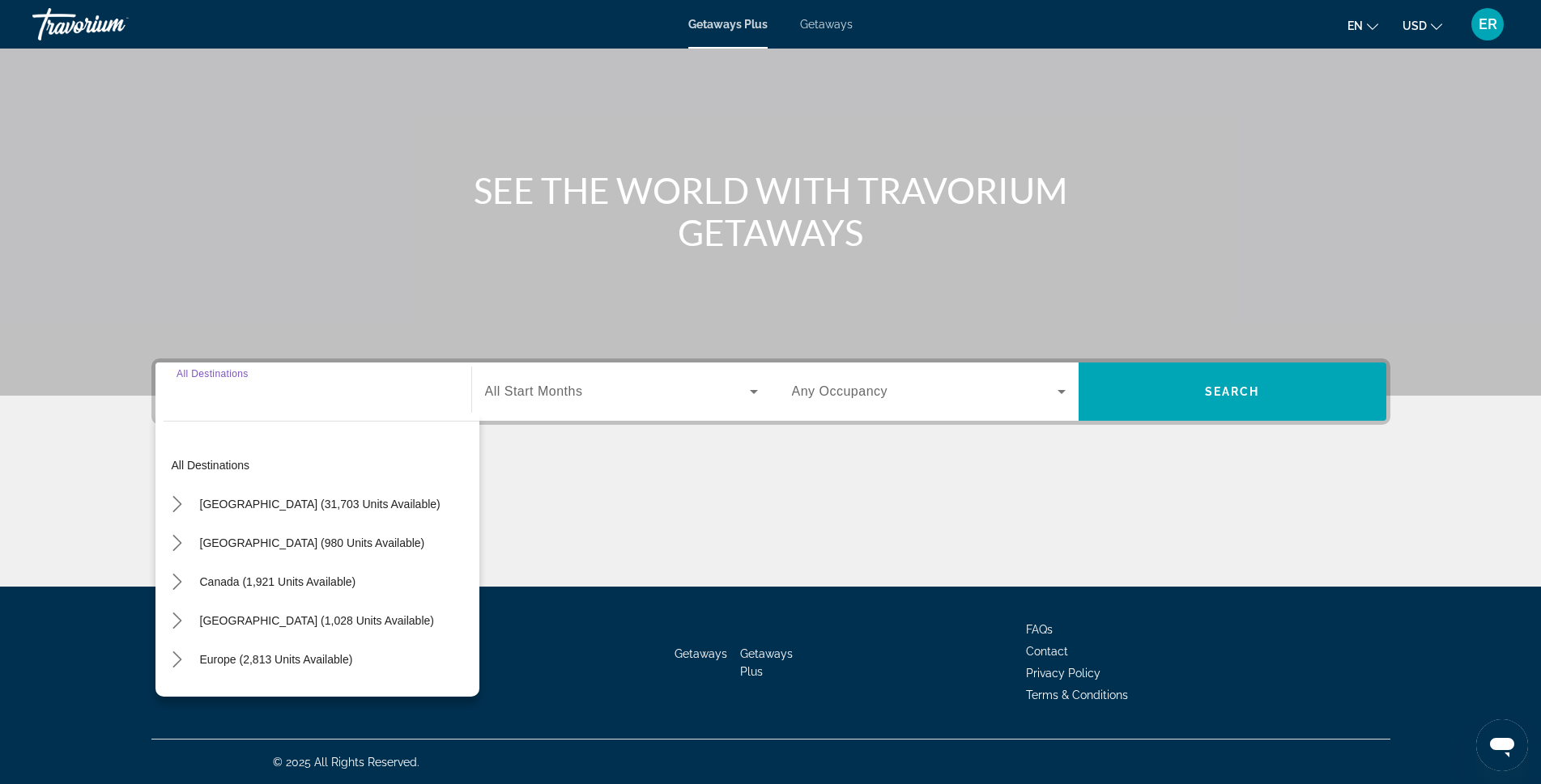
scroll to position [91, 0]
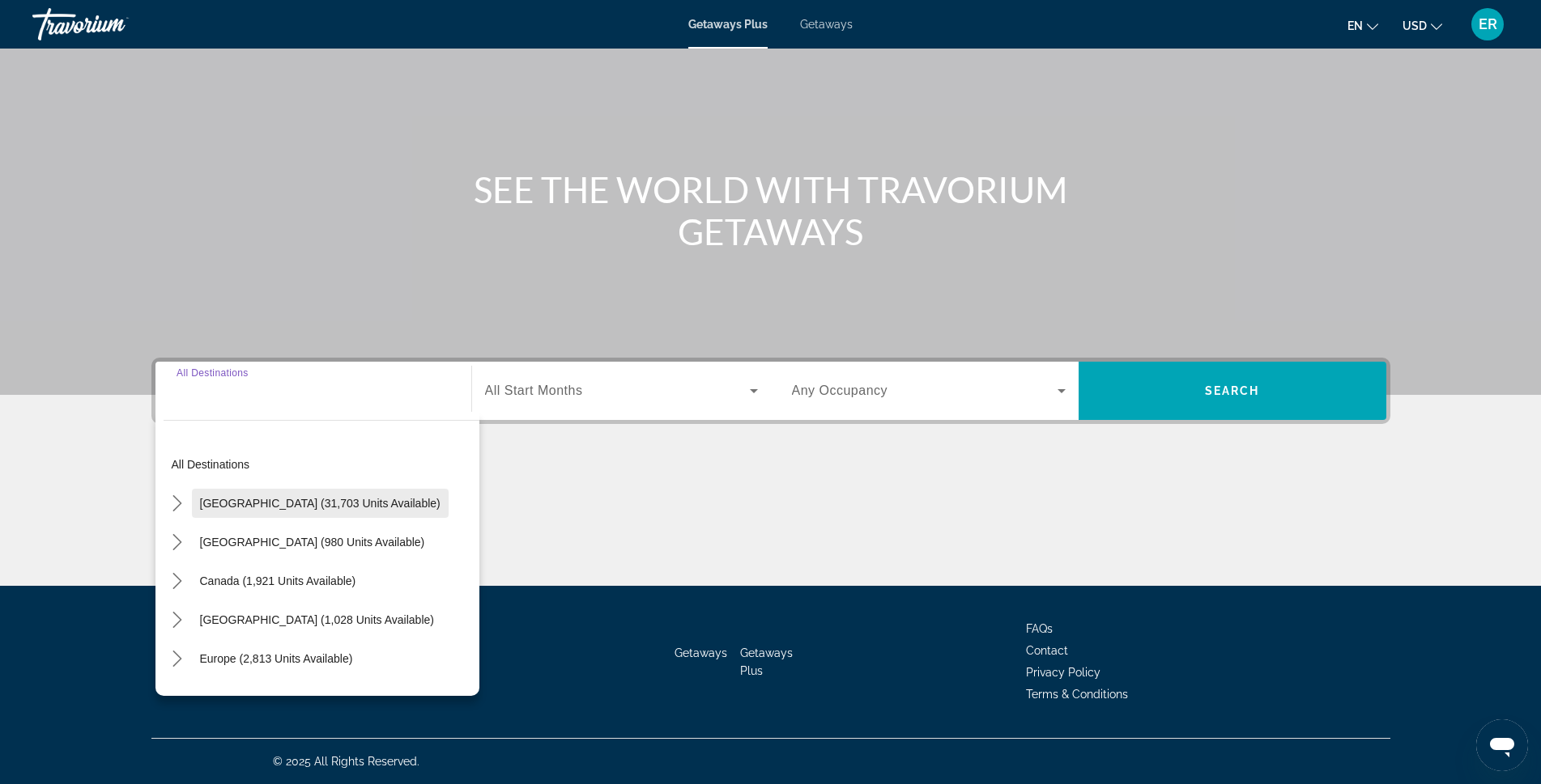
click at [212, 501] on span "[GEOGRAPHIC_DATA] (31,703 units available)" at bounding box center [321, 502] width 241 height 13
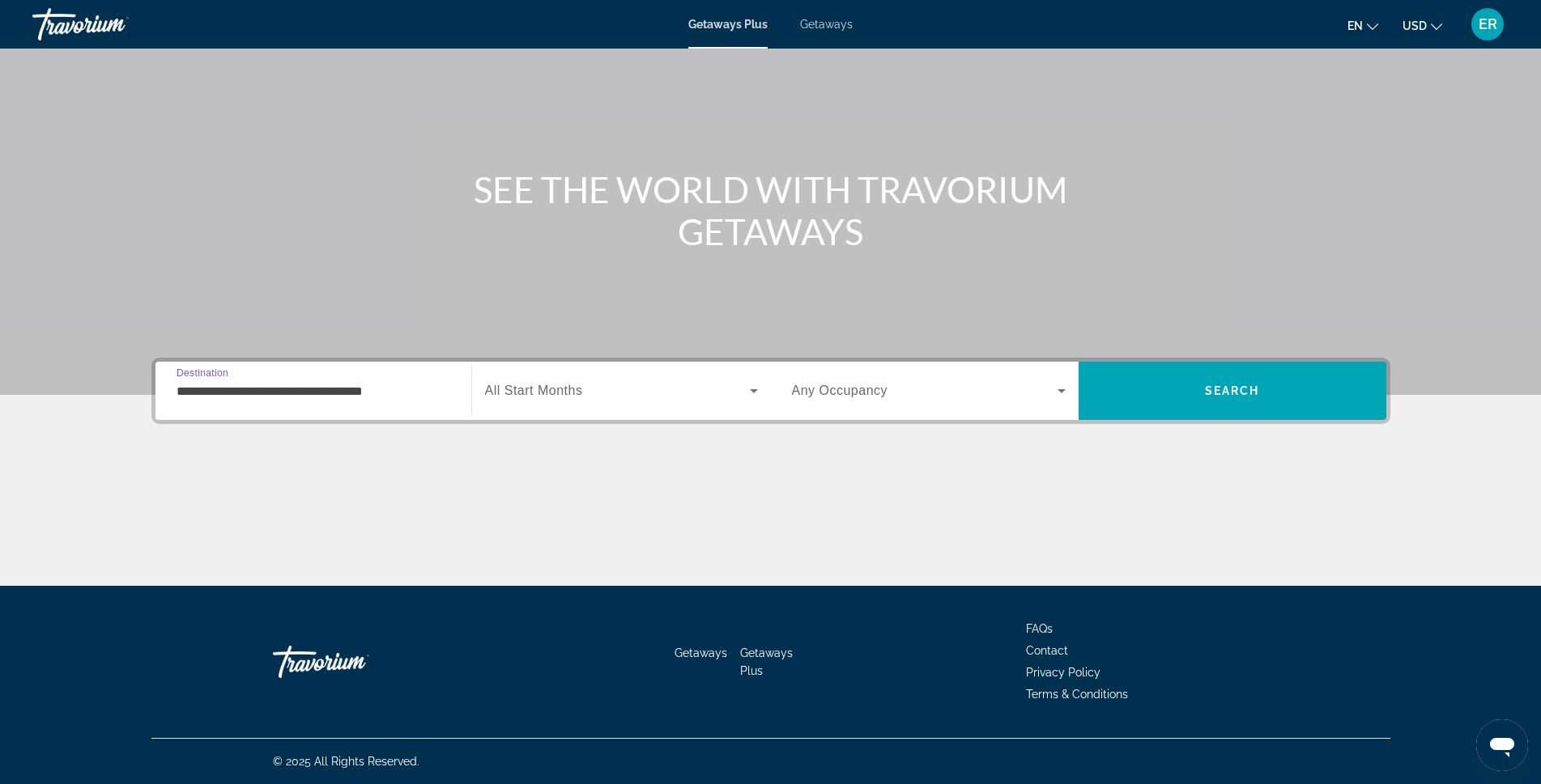
click at [203, 389] on input "**********" at bounding box center [313, 392] width 274 height 20
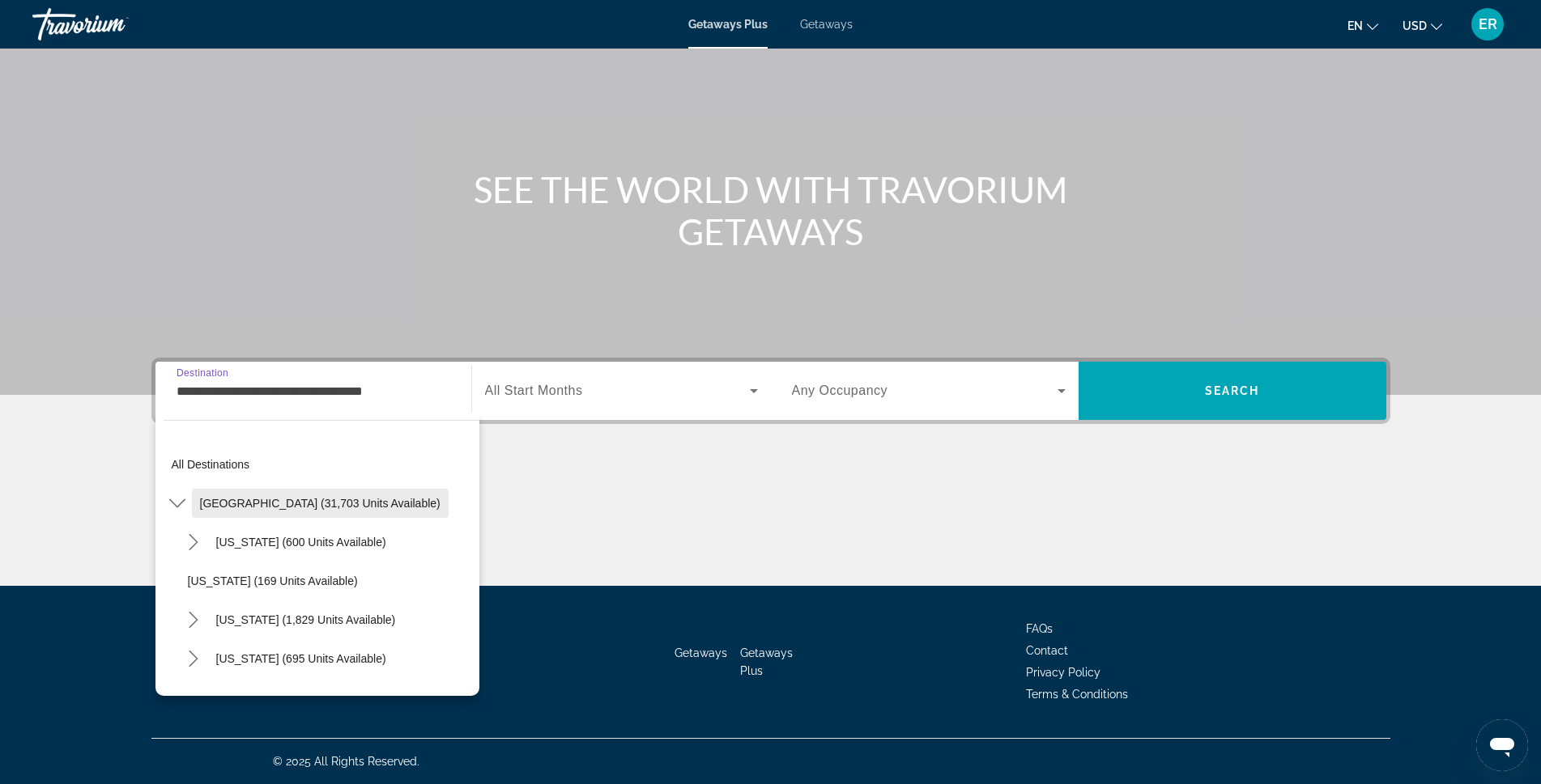
scroll to position [81, 0]
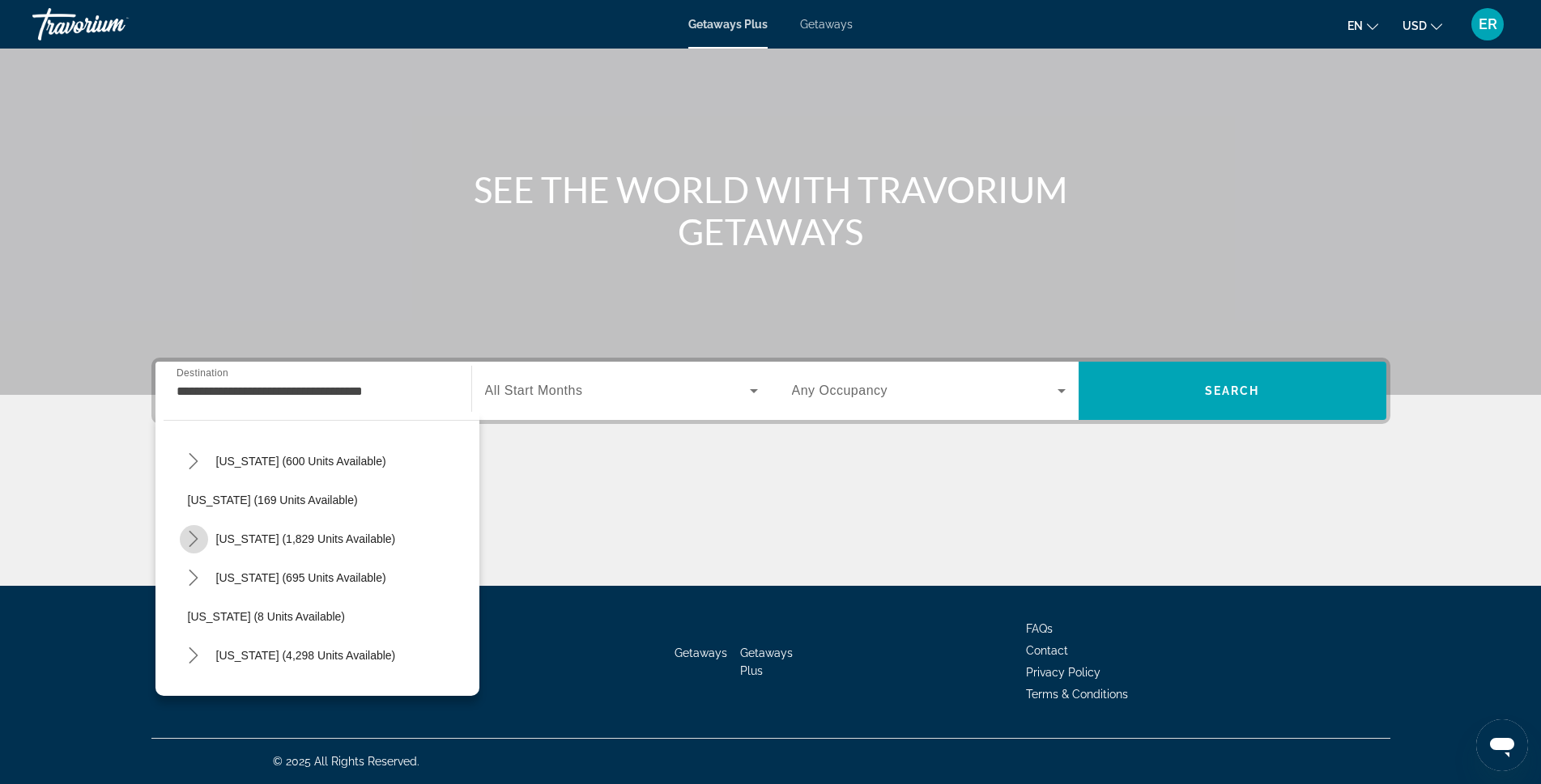
click at [188, 539] on icon "Toggle California (1,829 units available) submenu" at bounding box center [193, 539] width 16 height 16
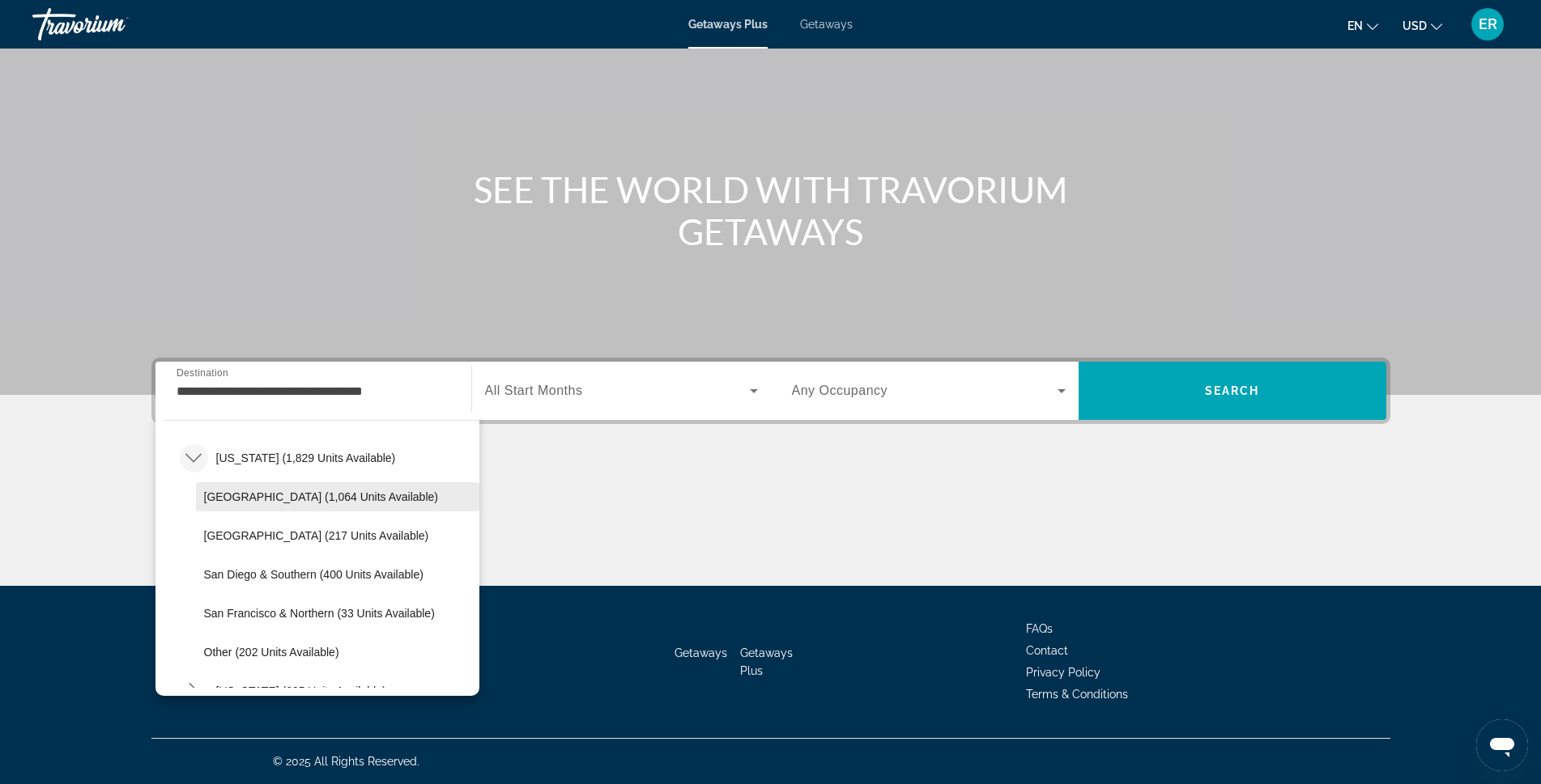
scroll to position [243, 0]
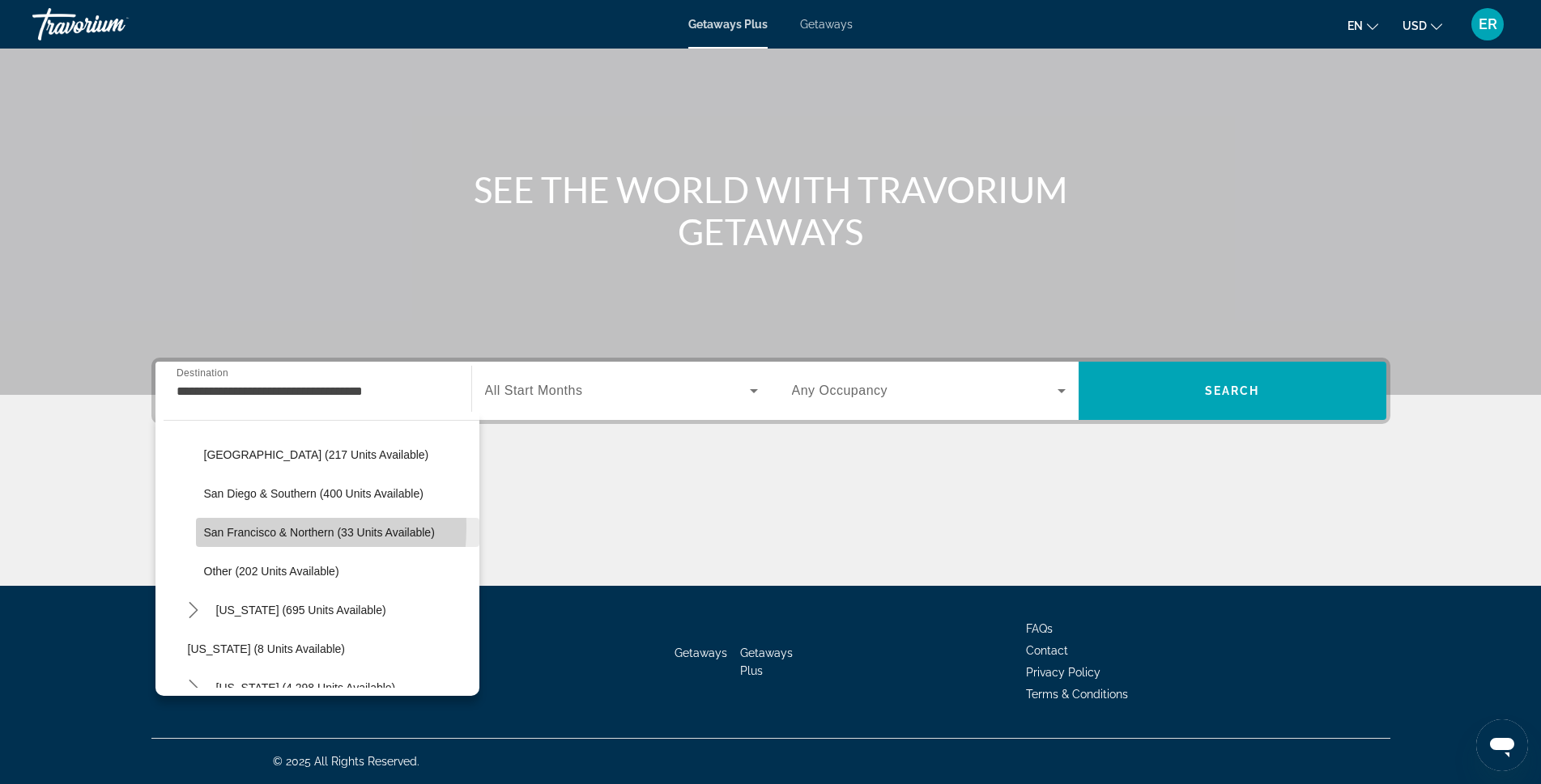
click at [212, 526] on span "San Francisco & Northern (33 units available)" at bounding box center [320, 532] width 231 height 13
type input "**********"
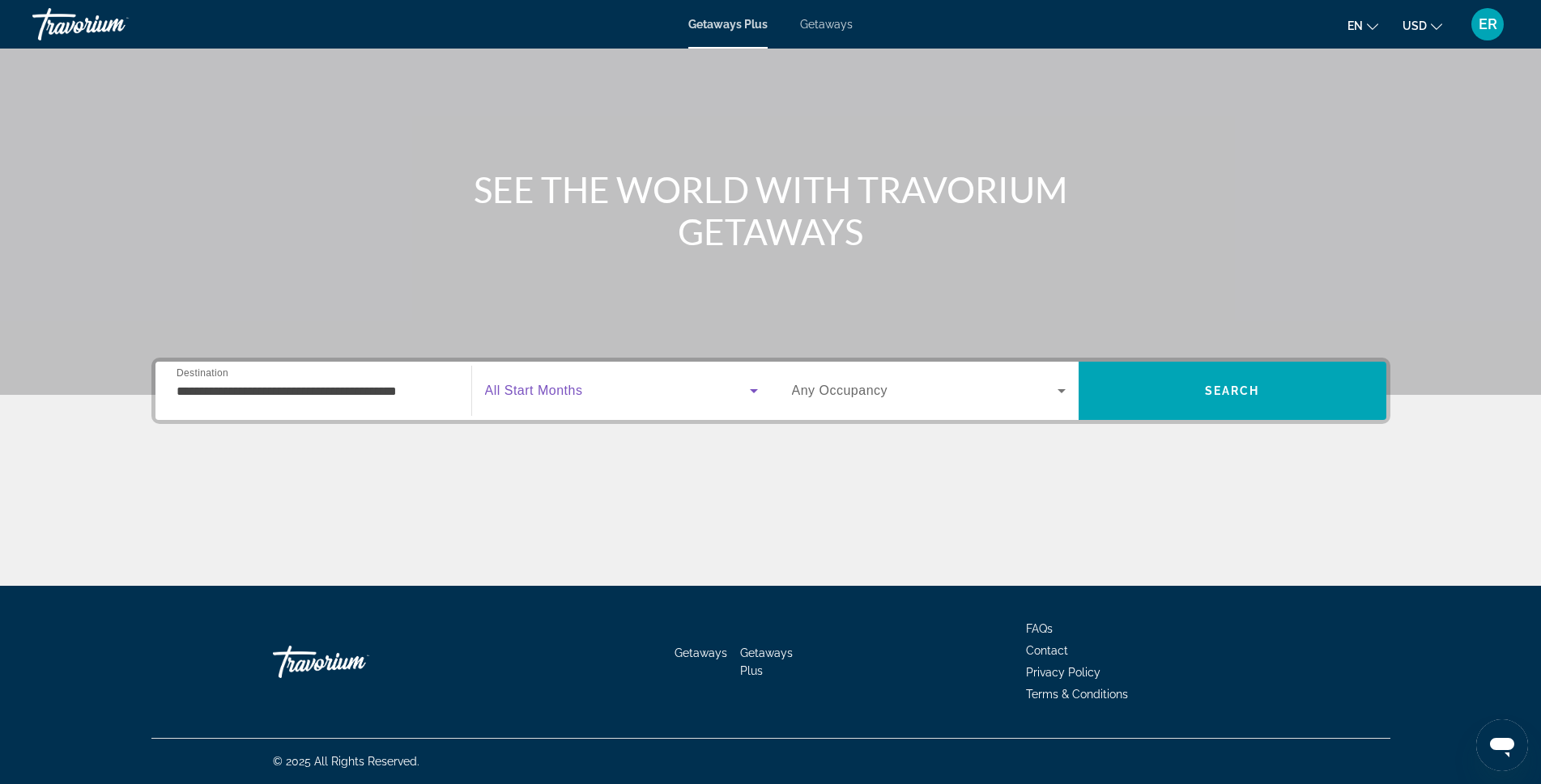
click at [667, 391] on span "Search widget" at bounding box center [617, 391] width 265 height 20
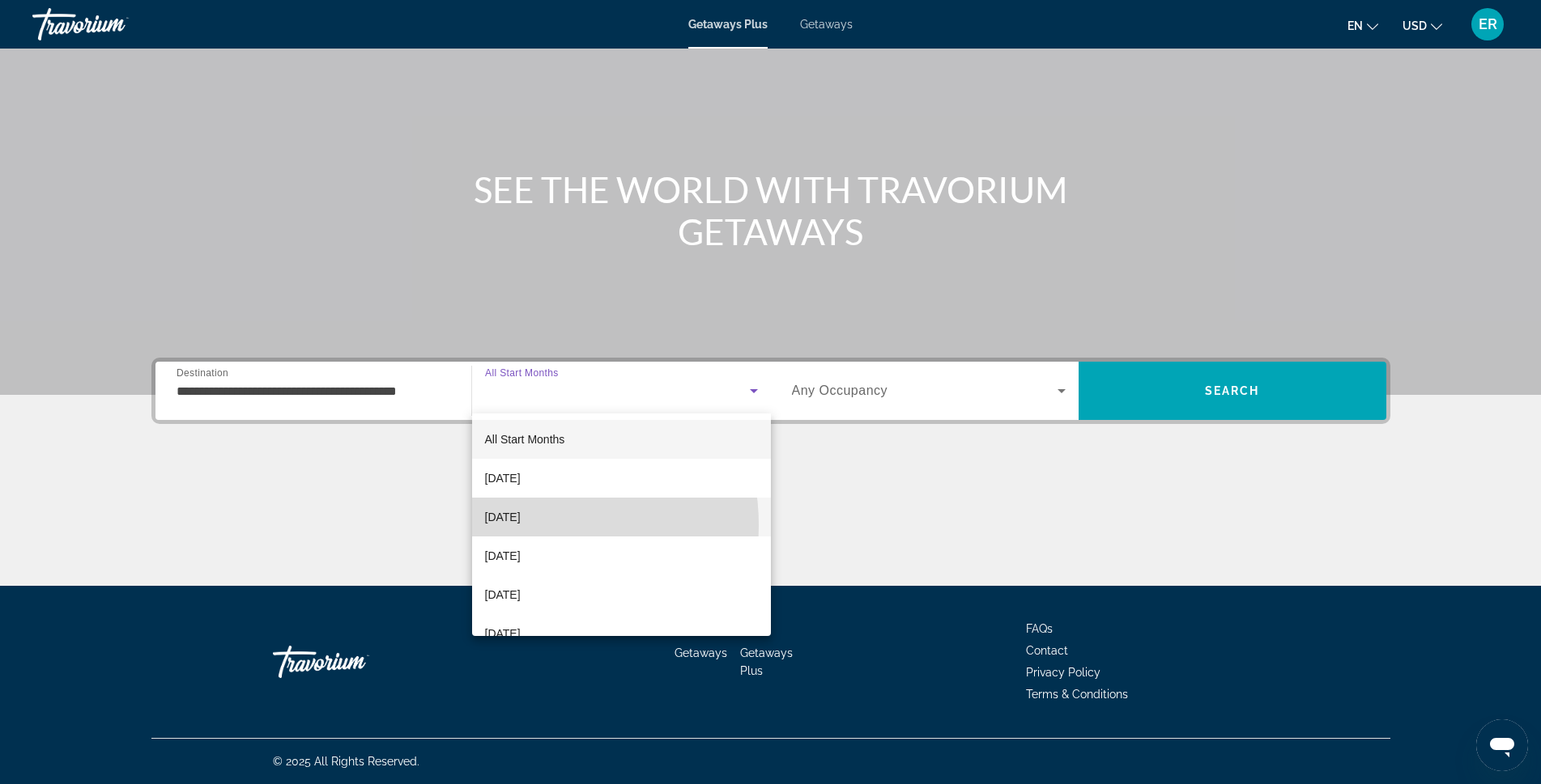
click at [521, 525] on span "[DATE]" at bounding box center [503, 517] width 36 height 20
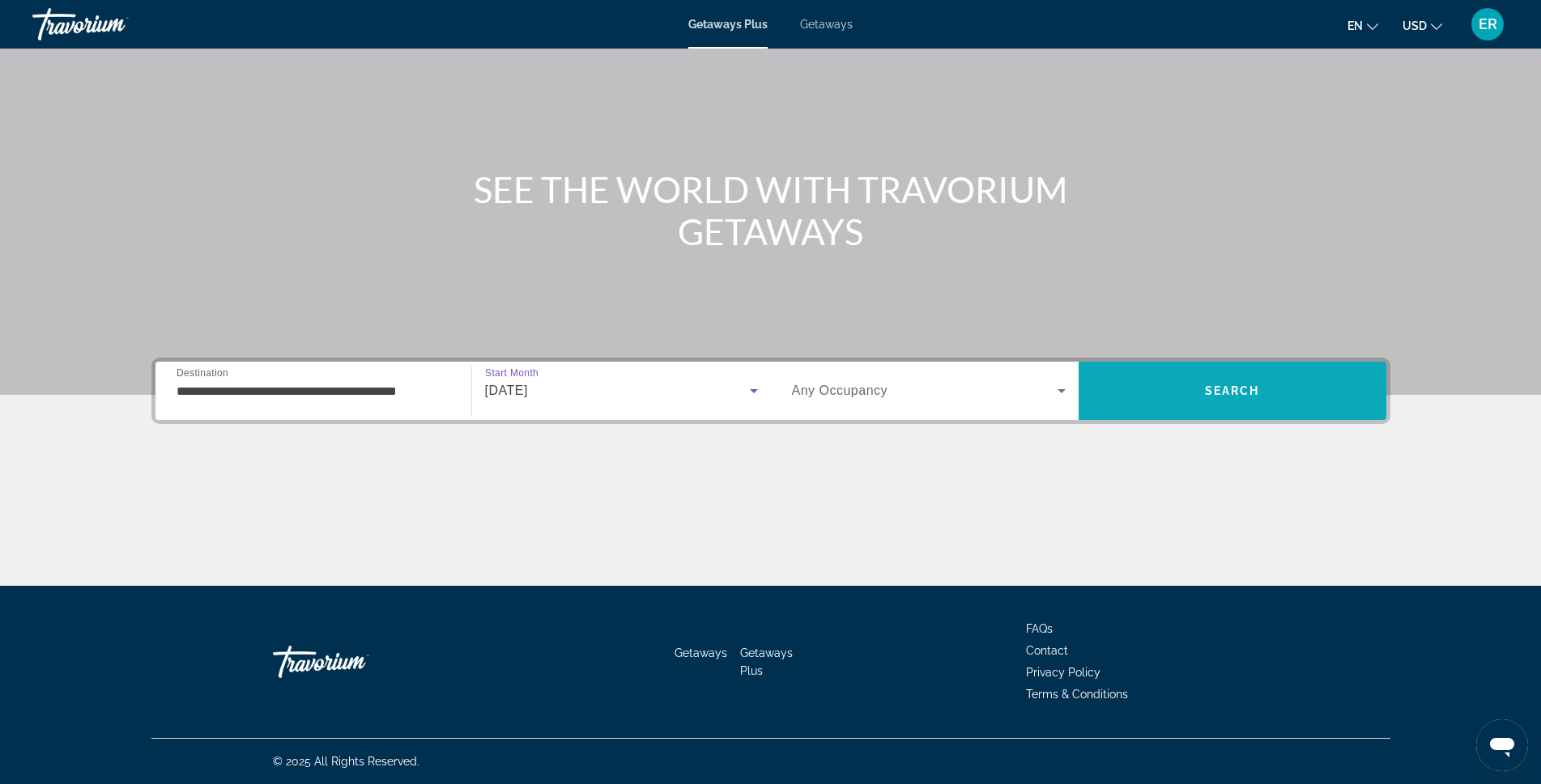
click at [1210, 385] on span "Search" at bounding box center [1231, 390] width 55 height 13
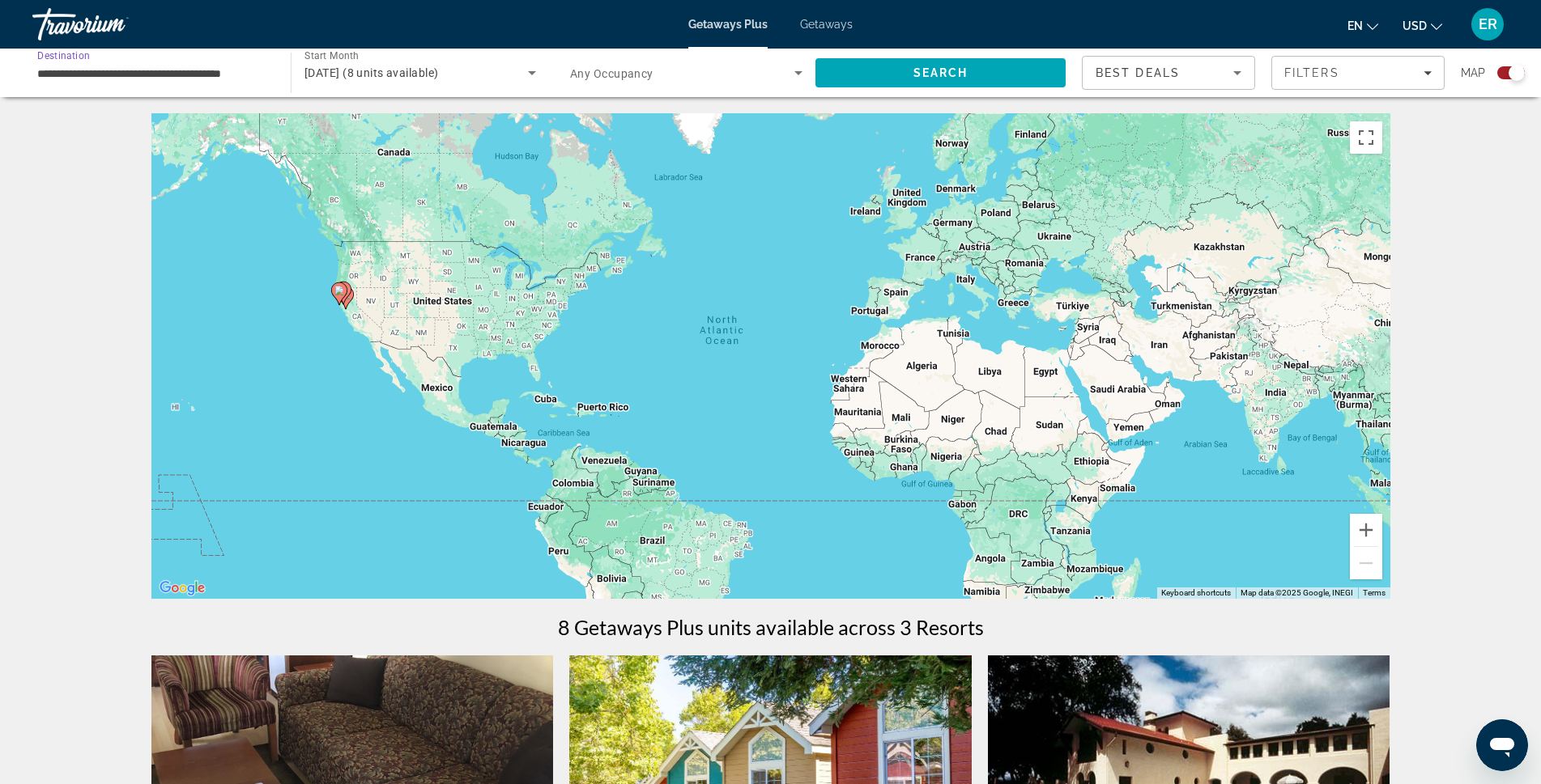
click at [223, 75] on input "**********" at bounding box center [152, 74] width 232 height 20
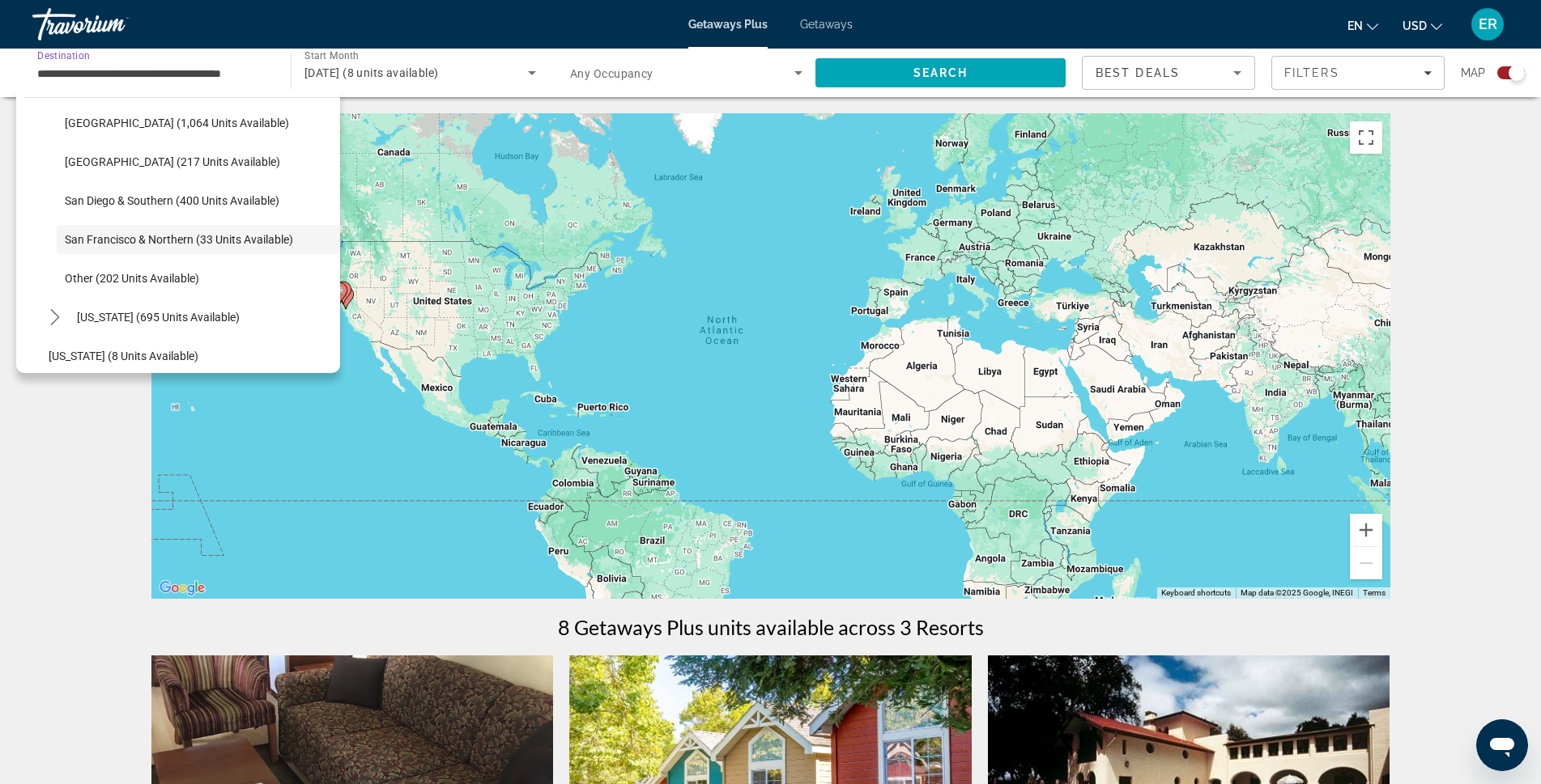
click at [191, 76] on input "**********" at bounding box center [152, 74] width 232 height 20
click at [142, 125] on span "[GEOGRAPHIC_DATA] (1,064 units available)" at bounding box center [176, 122] width 224 height 13
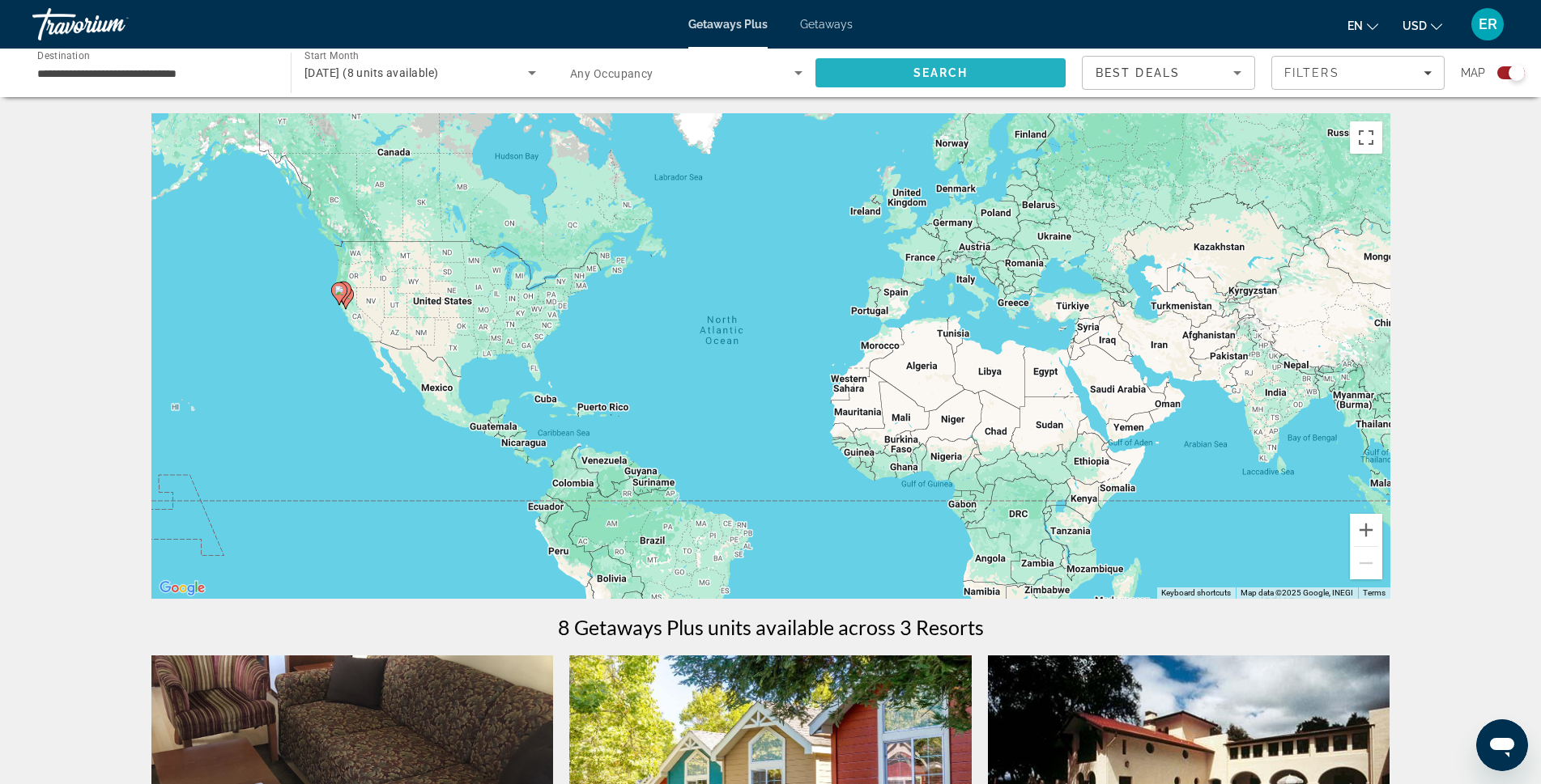
click at [975, 73] on span "Search" at bounding box center [940, 73] width 250 height 39
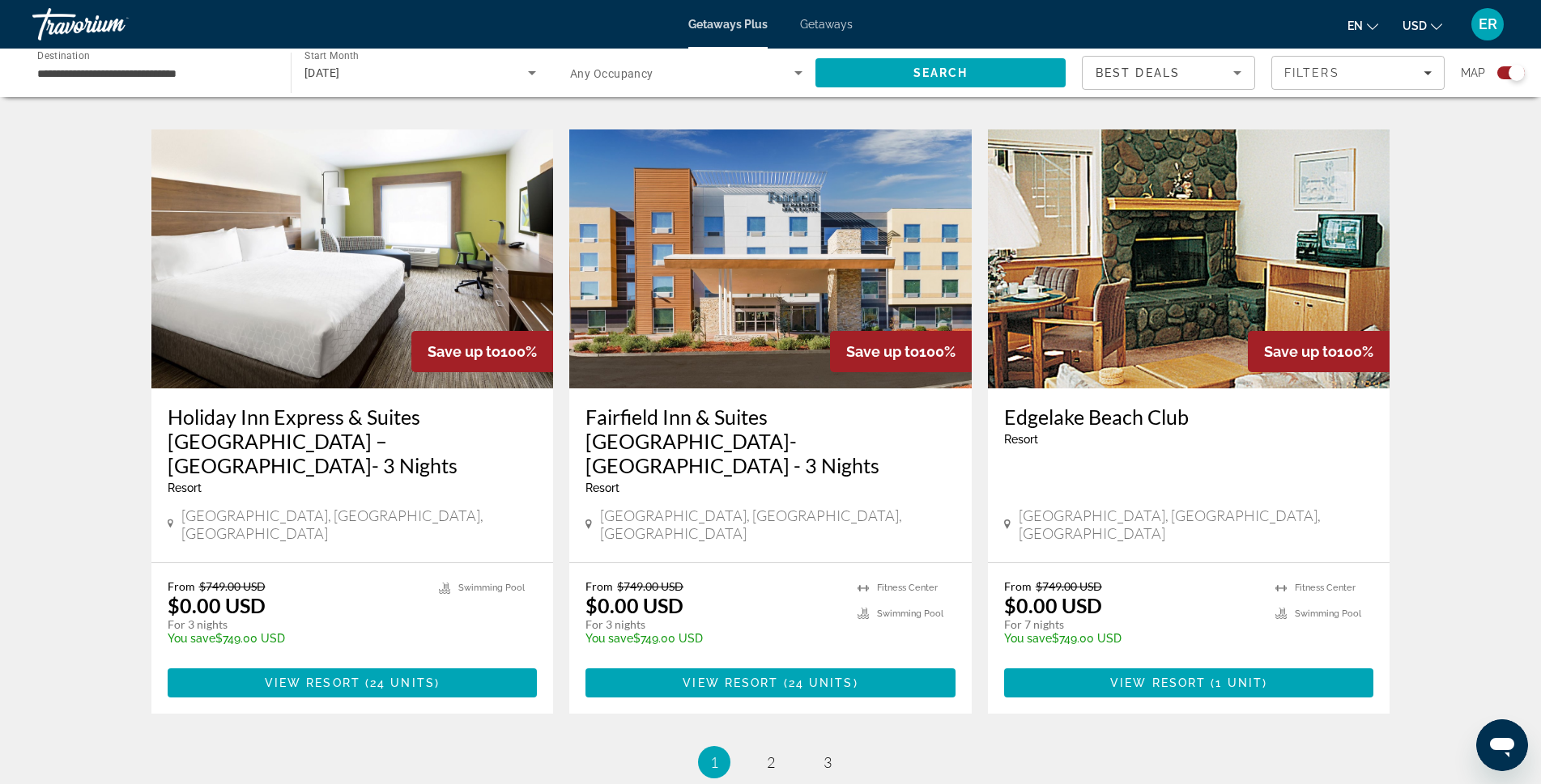
scroll to position [2409, 0]
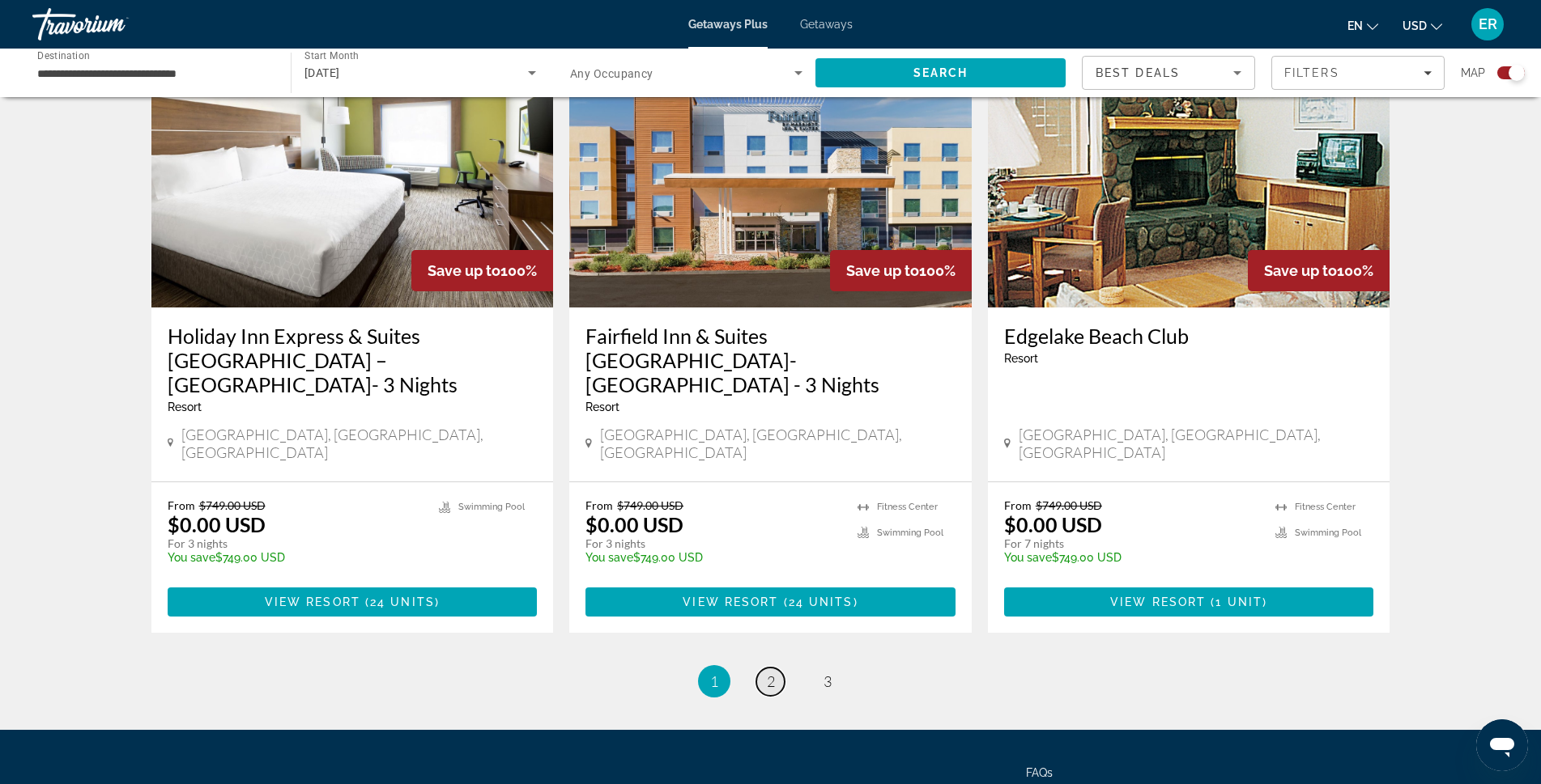
click at [775, 668] on link "page 2" at bounding box center [770, 682] width 28 height 28
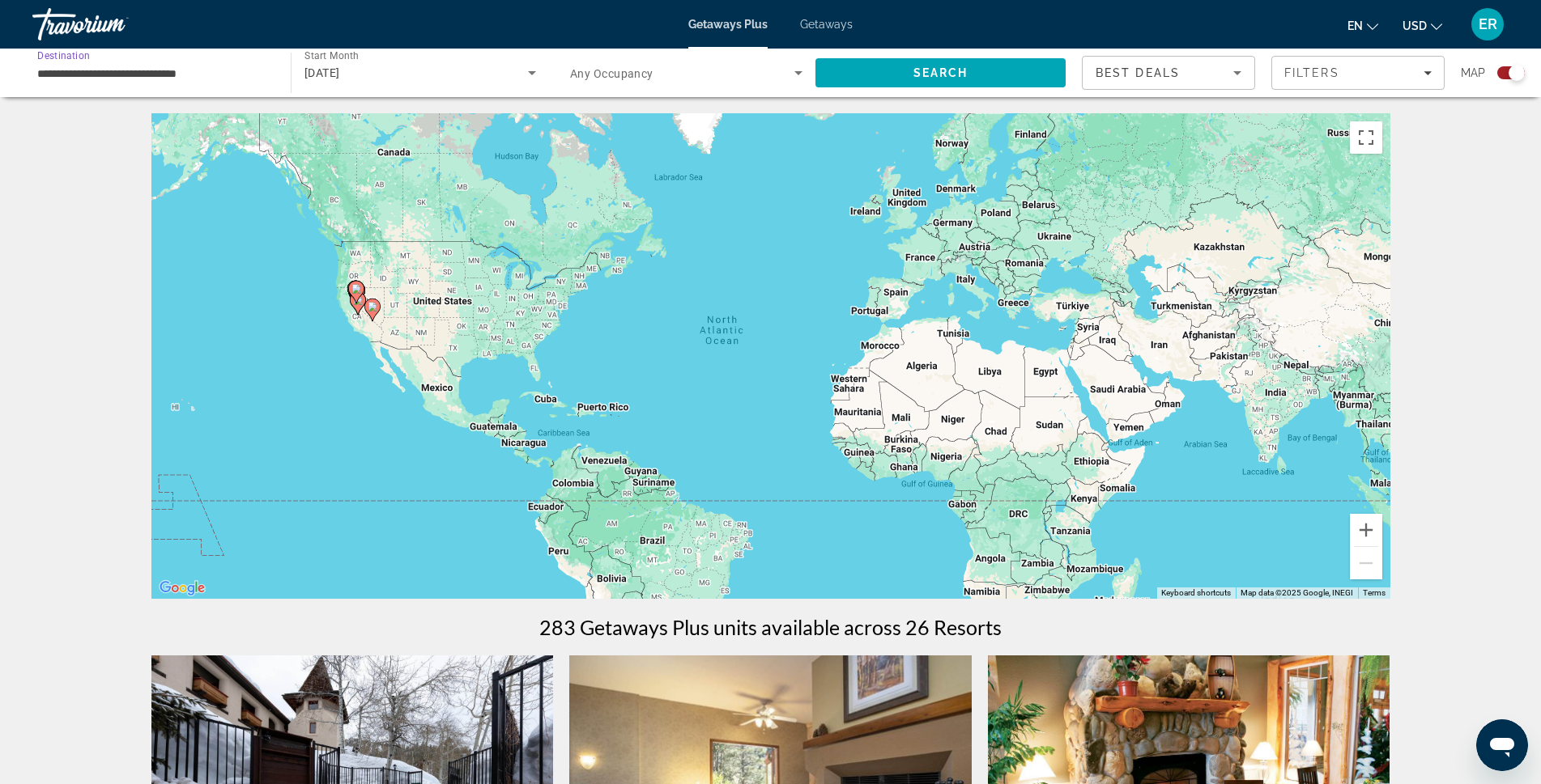
click at [159, 72] on input "**********" at bounding box center [152, 74] width 232 height 20
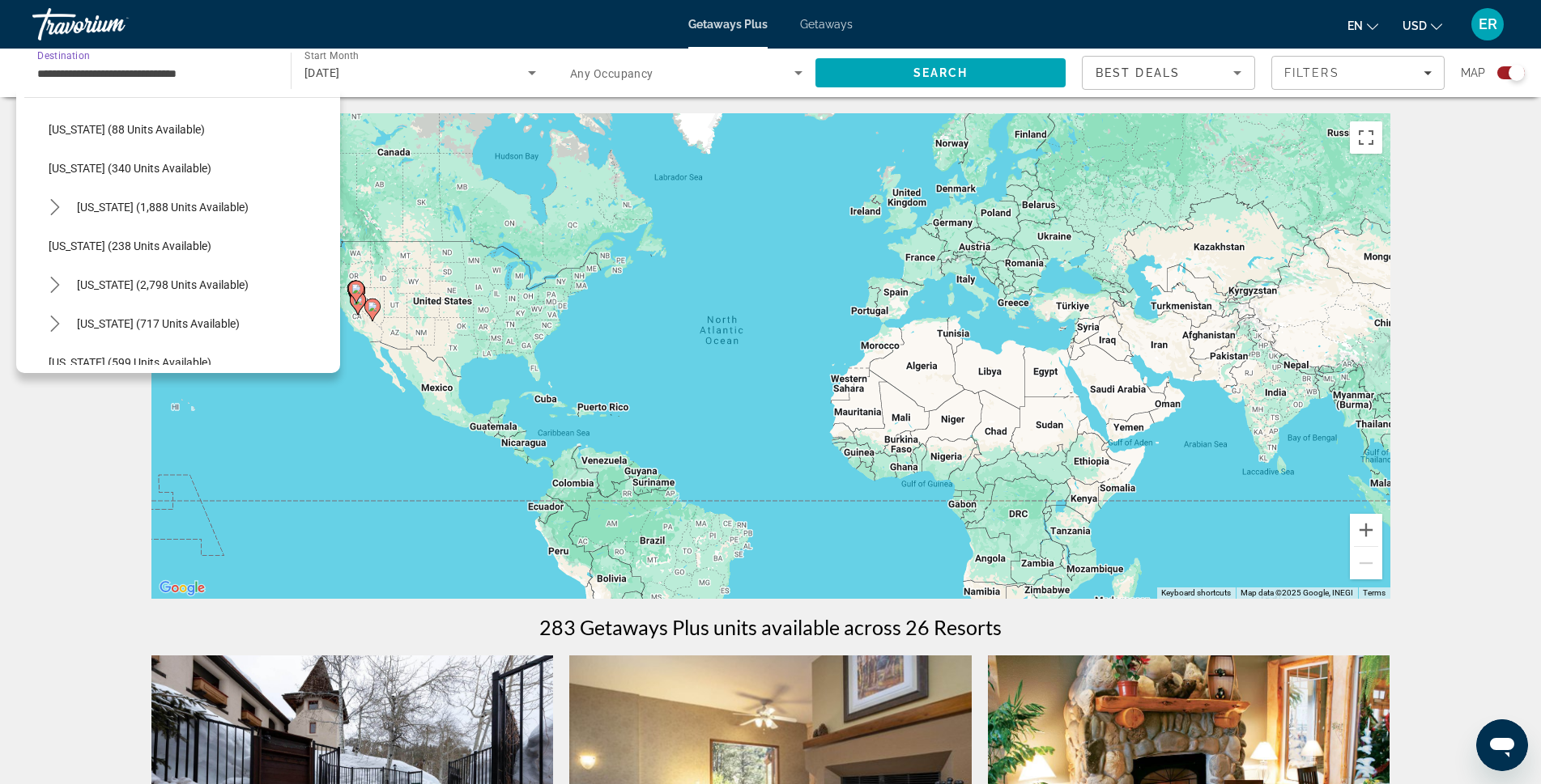
scroll to position [987, 0]
click at [61, 208] on icon "Toggle Nevada (2,798 units available) submenu" at bounding box center [55, 204] width 16 height 16
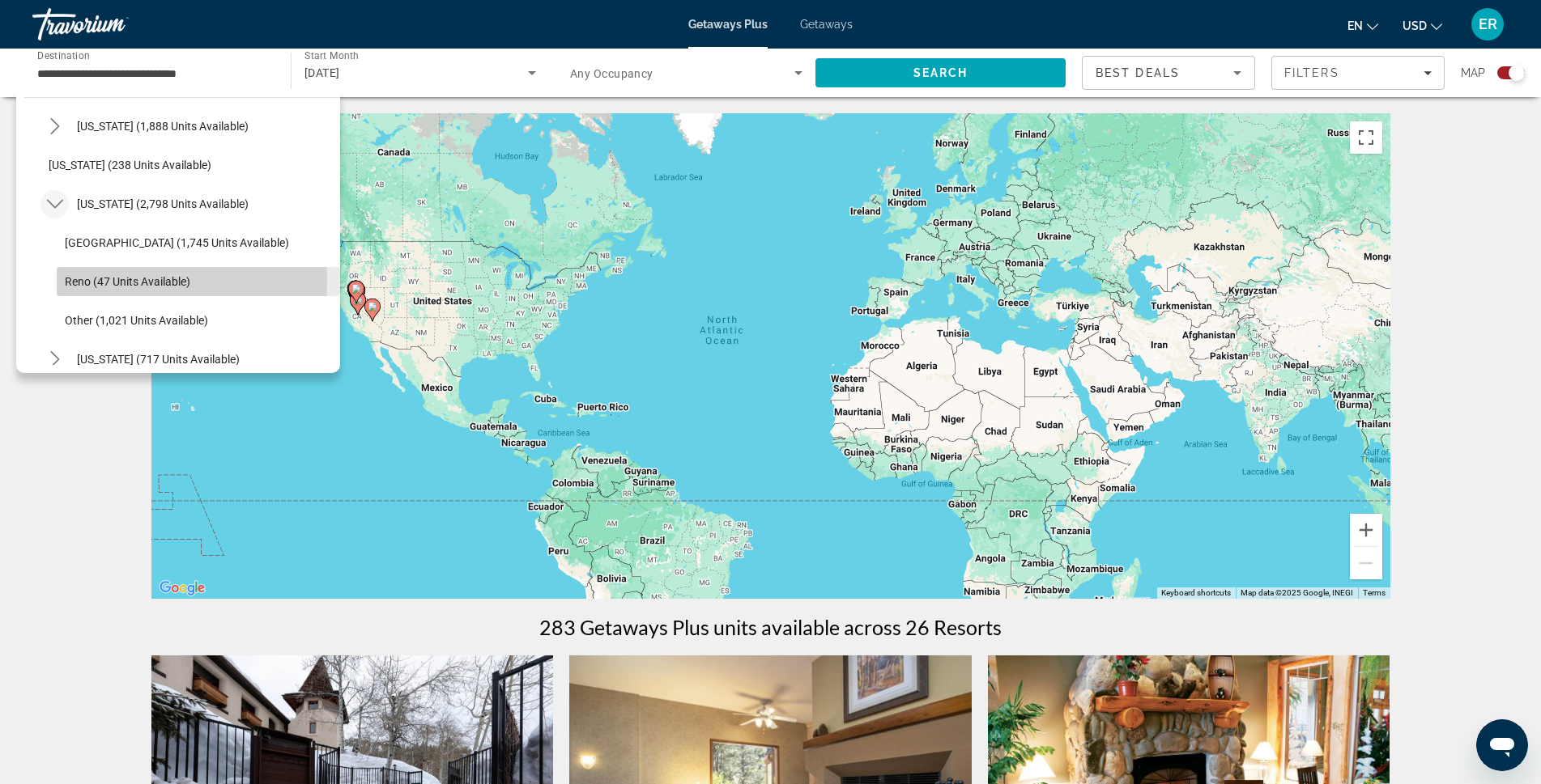
click at [104, 280] on span "Reno (47 units available)" at bounding box center [127, 282] width 125 height 13
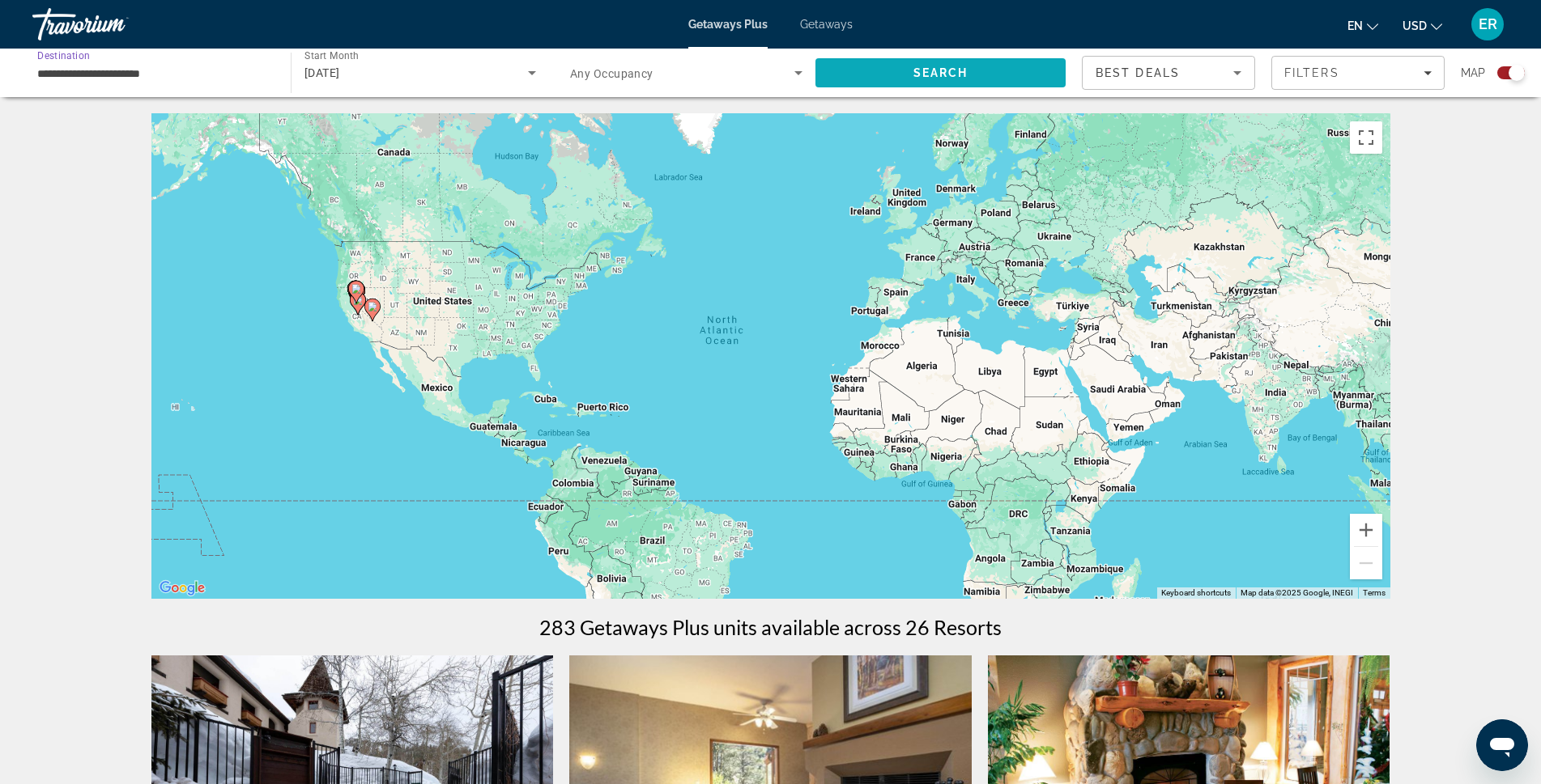
click at [931, 75] on span "Search" at bounding box center [941, 73] width 55 height 13
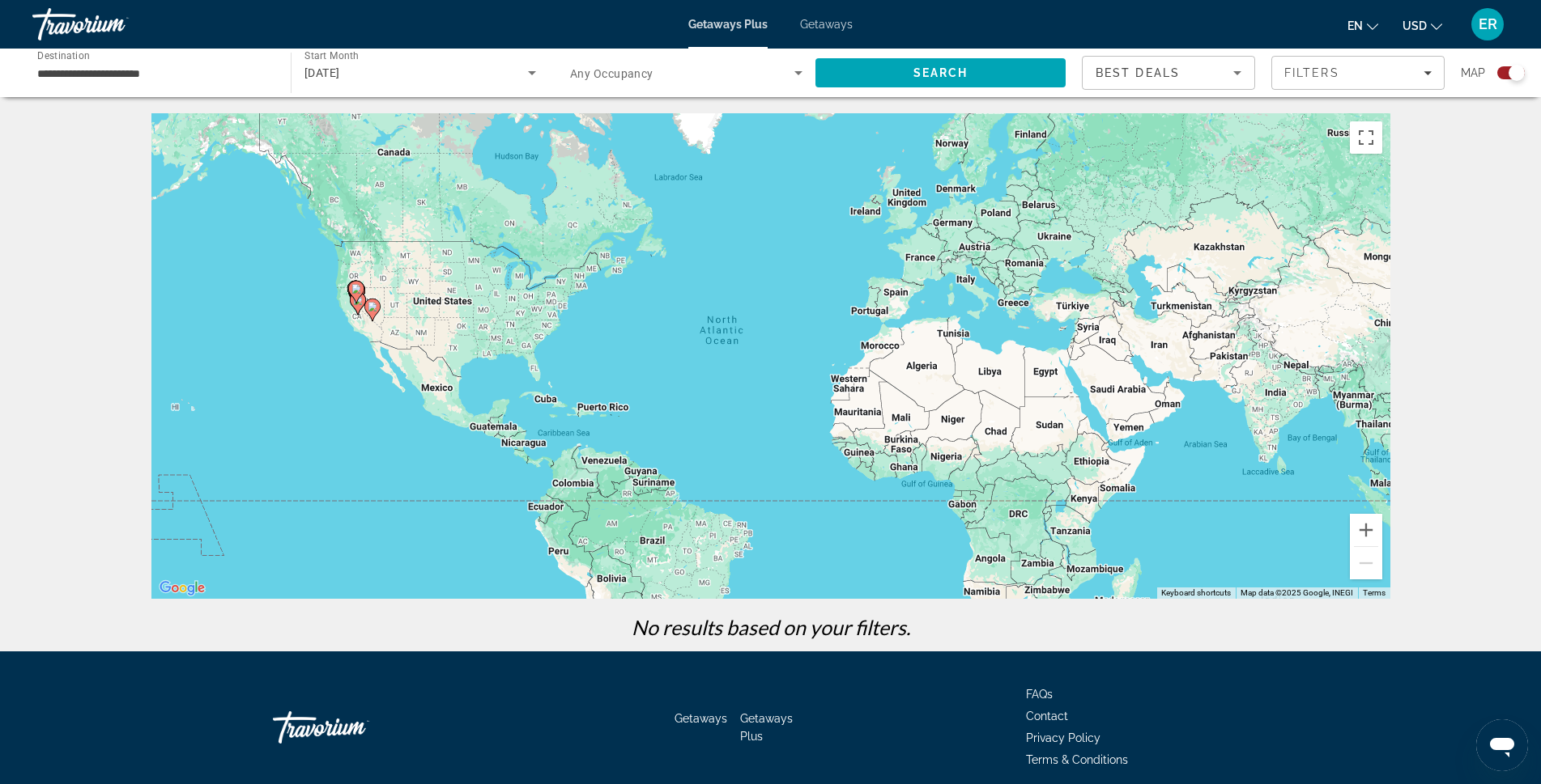
click at [112, 71] on input "**********" at bounding box center [152, 74] width 232 height 20
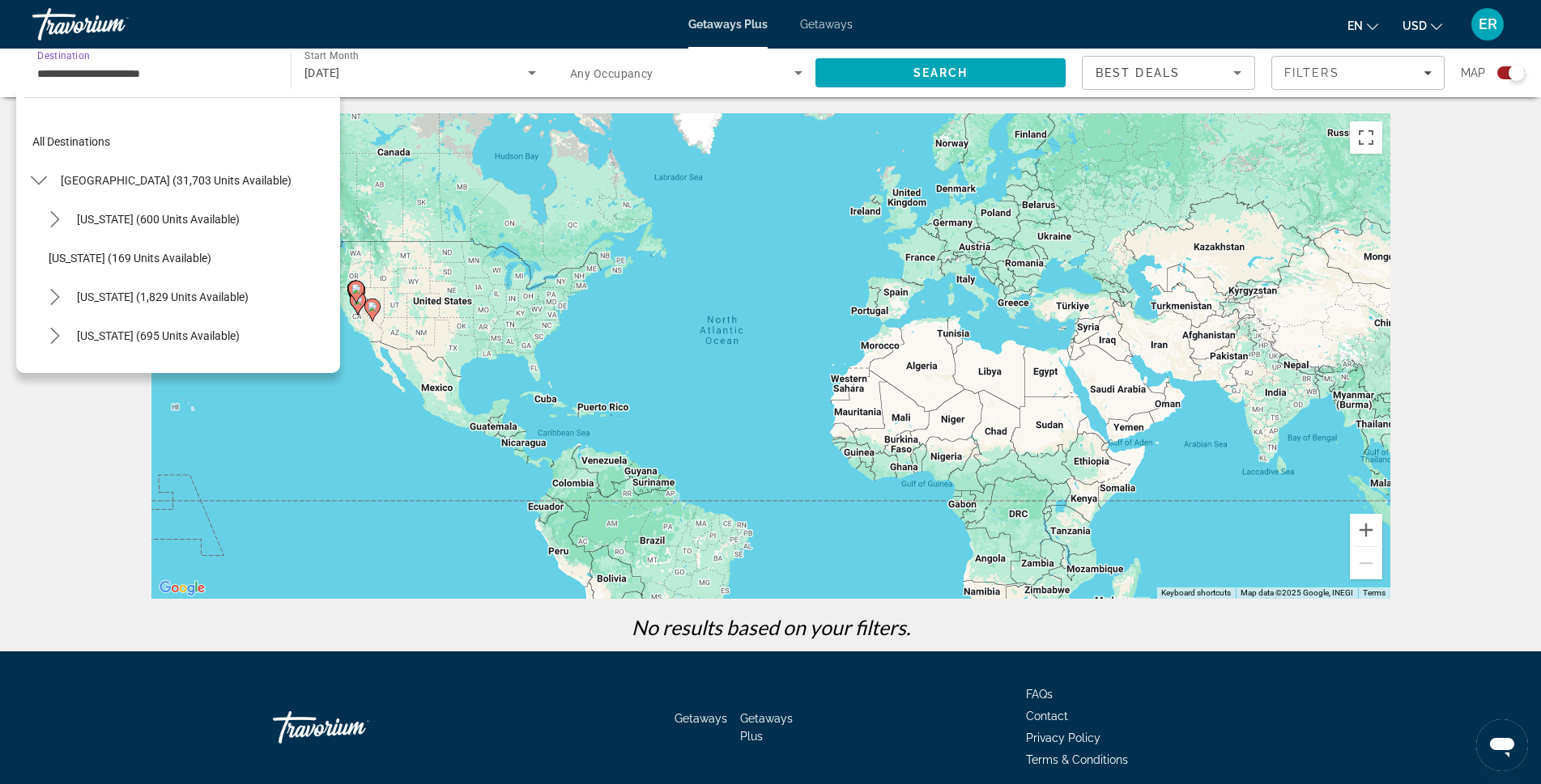
scroll to position [835, 0]
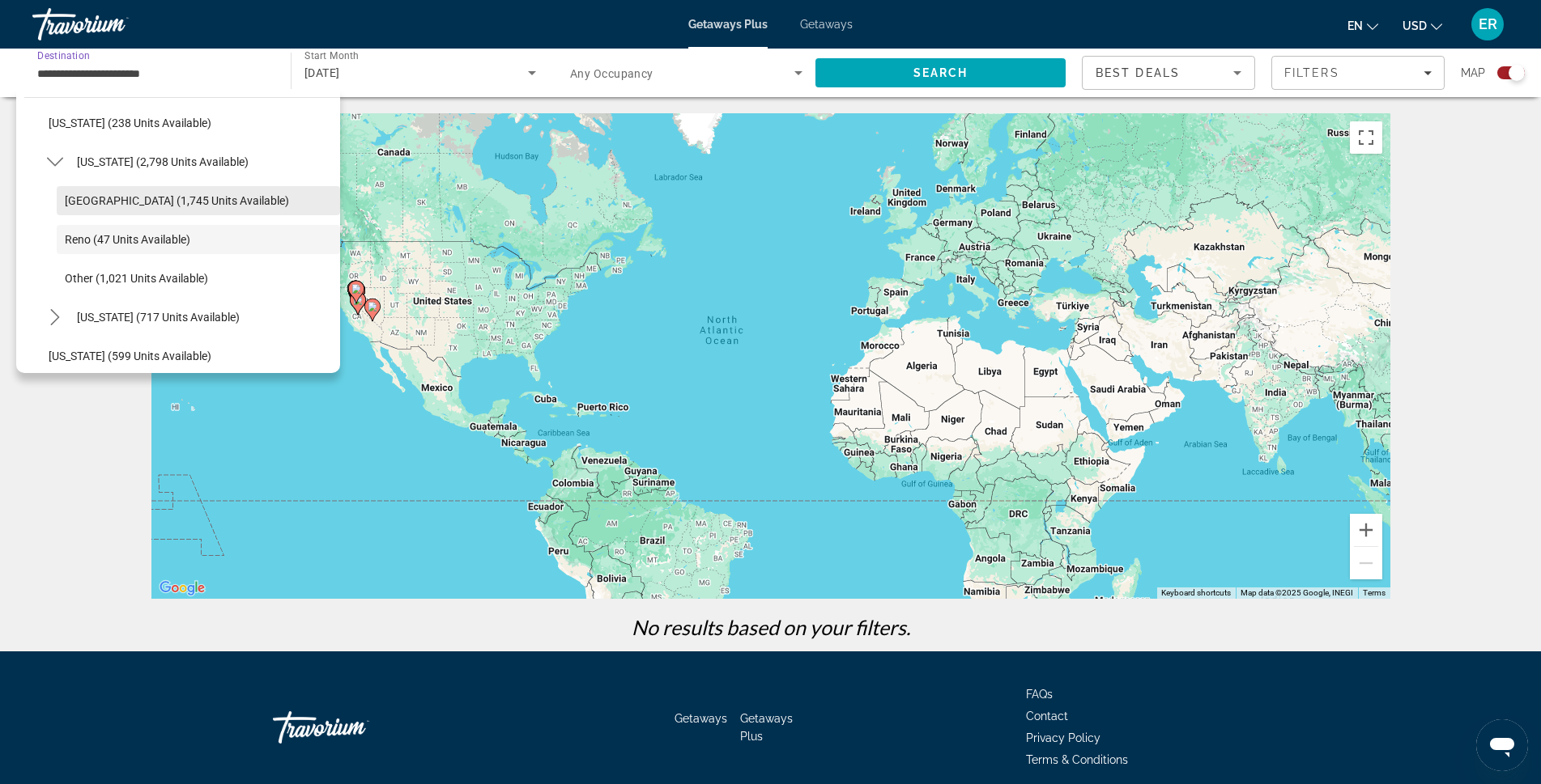
click at [112, 202] on span "[GEOGRAPHIC_DATA] (1,745 units available)" at bounding box center [176, 200] width 224 height 13
type input "**********"
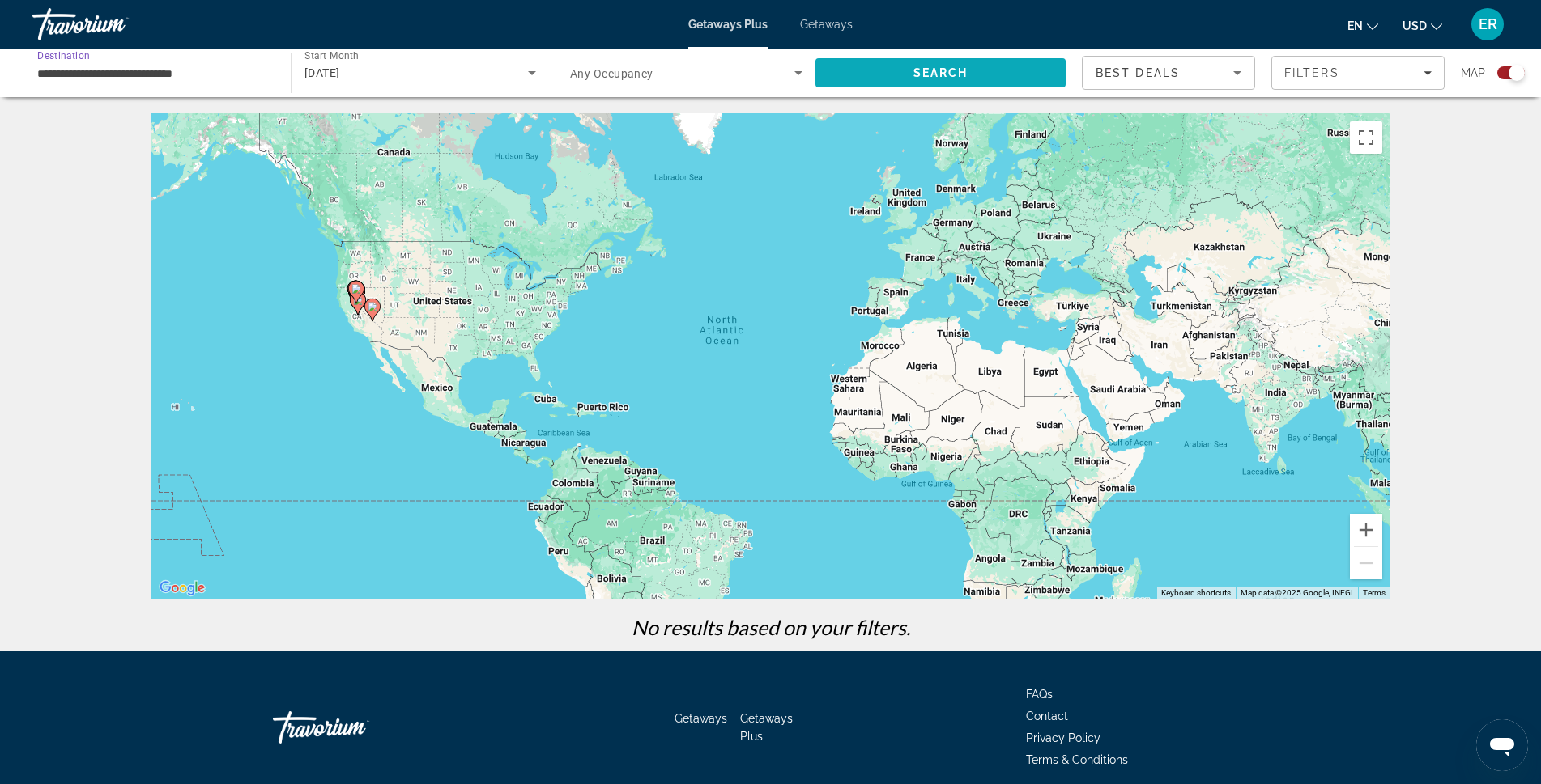
click at [973, 75] on span "Search" at bounding box center [940, 73] width 250 height 39
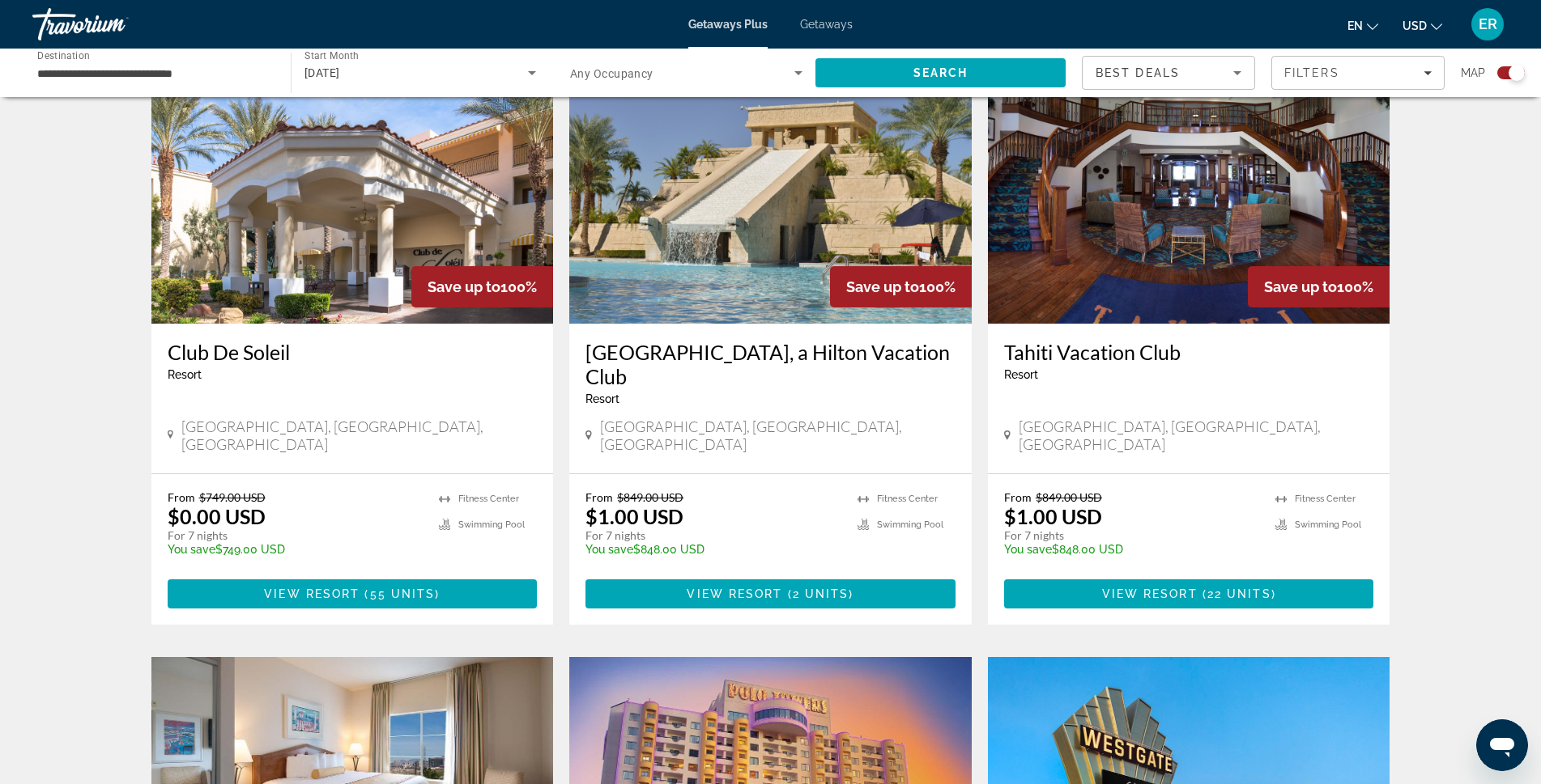
scroll to position [1146, 0]
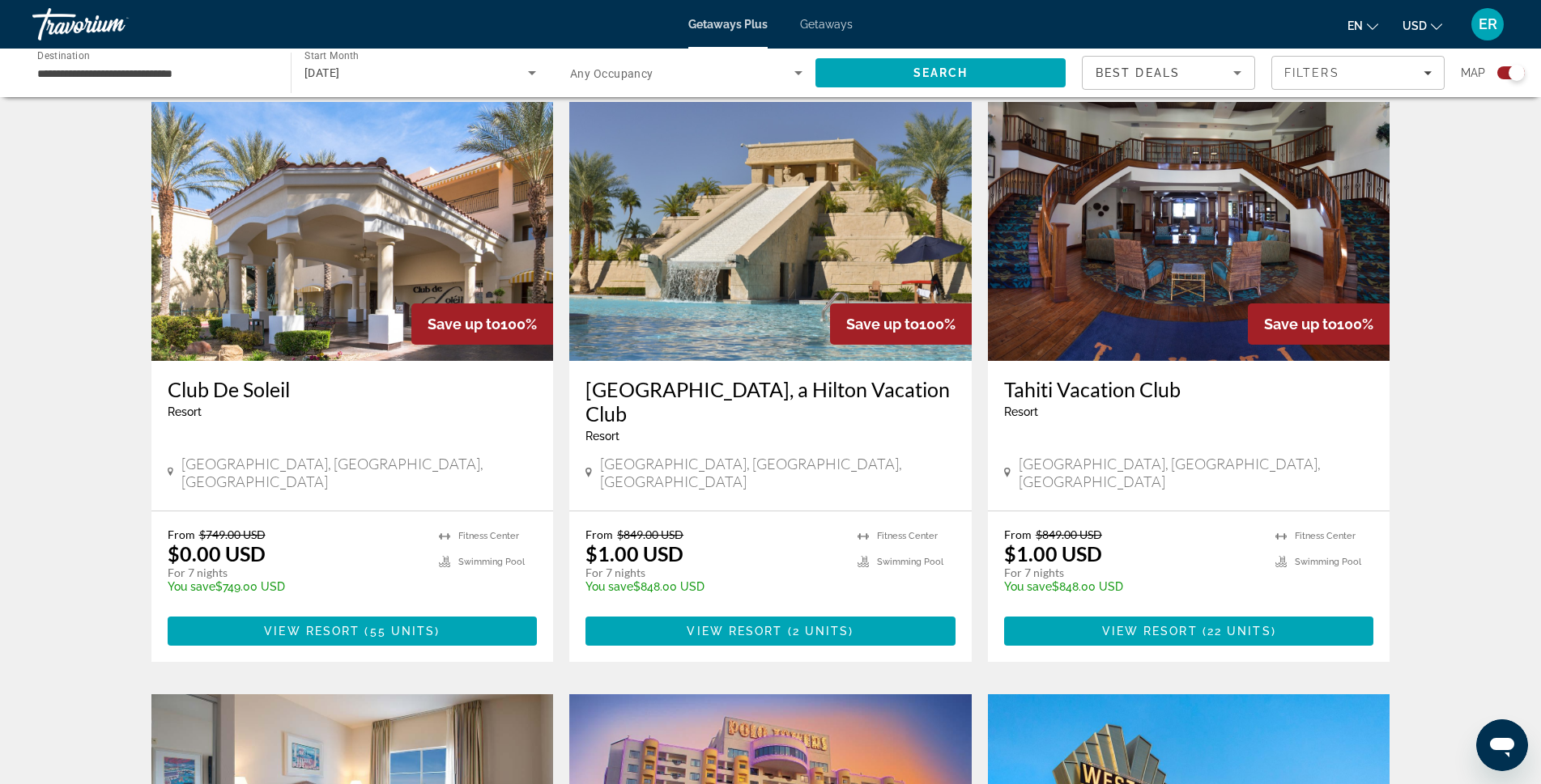
click at [703, 297] on img "Main content" at bounding box center [770, 231] width 402 height 259
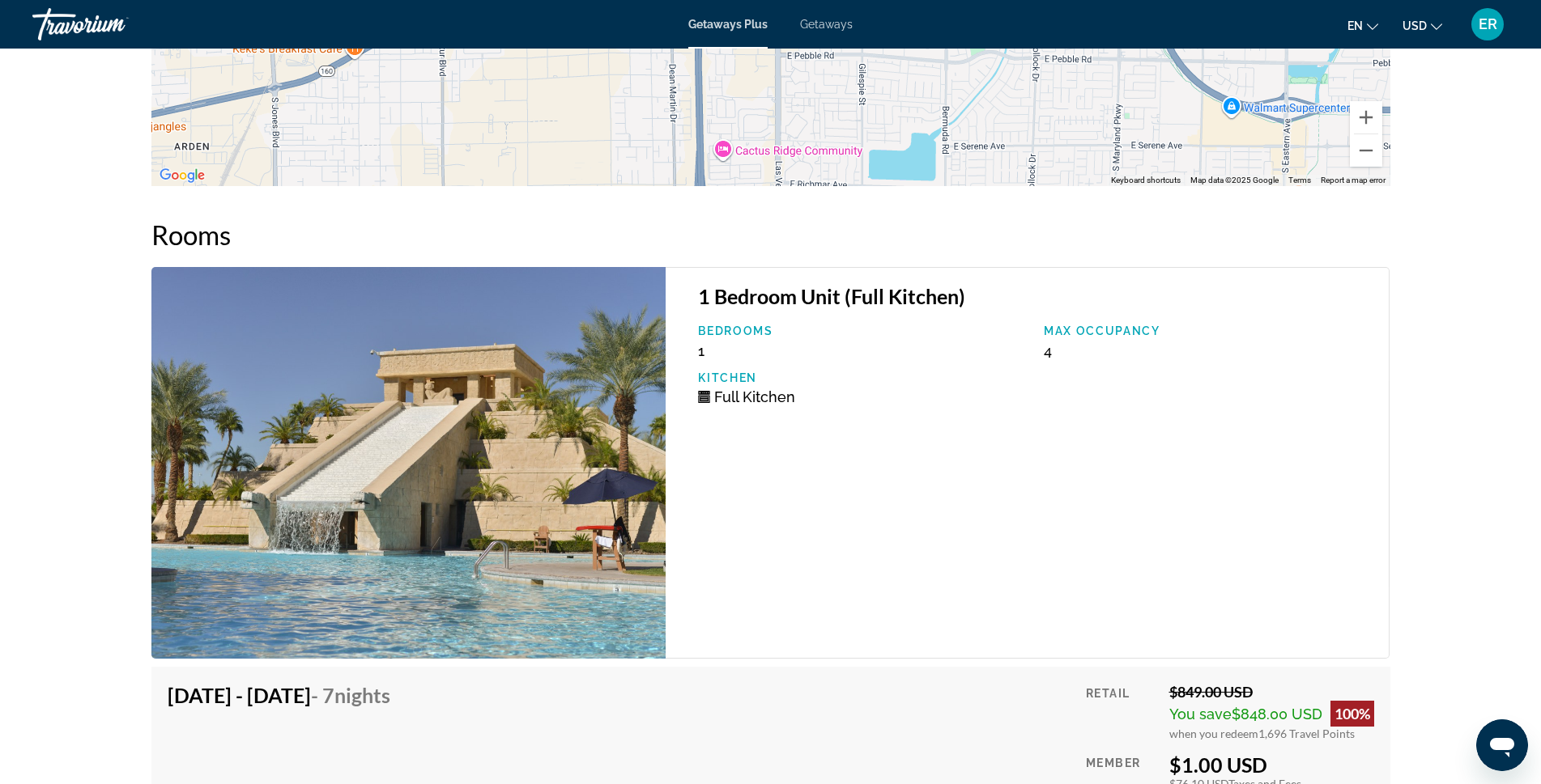
scroll to position [2428, 0]
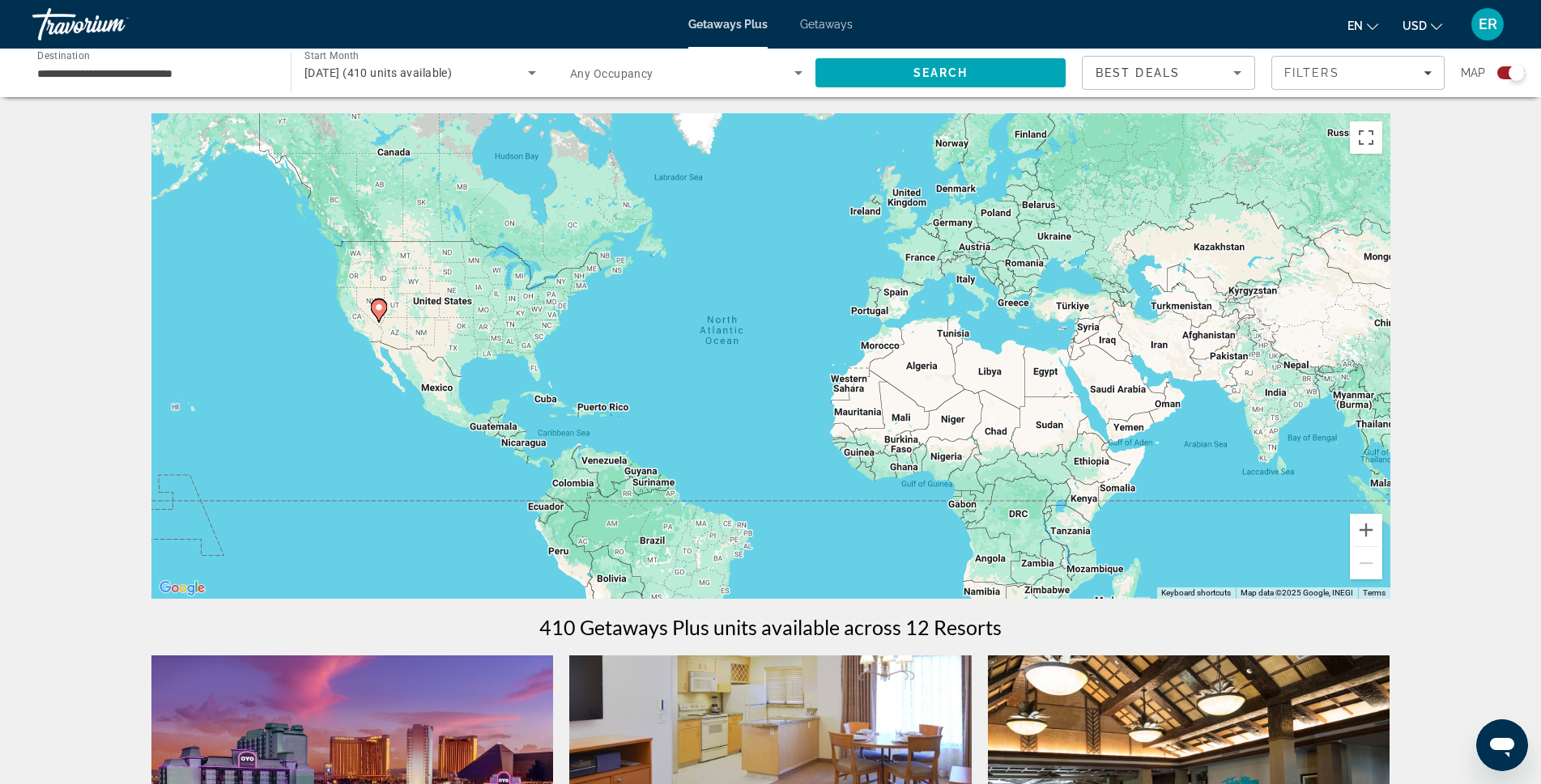
click at [157, 71] on input "**********" at bounding box center [152, 74] width 232 height 20
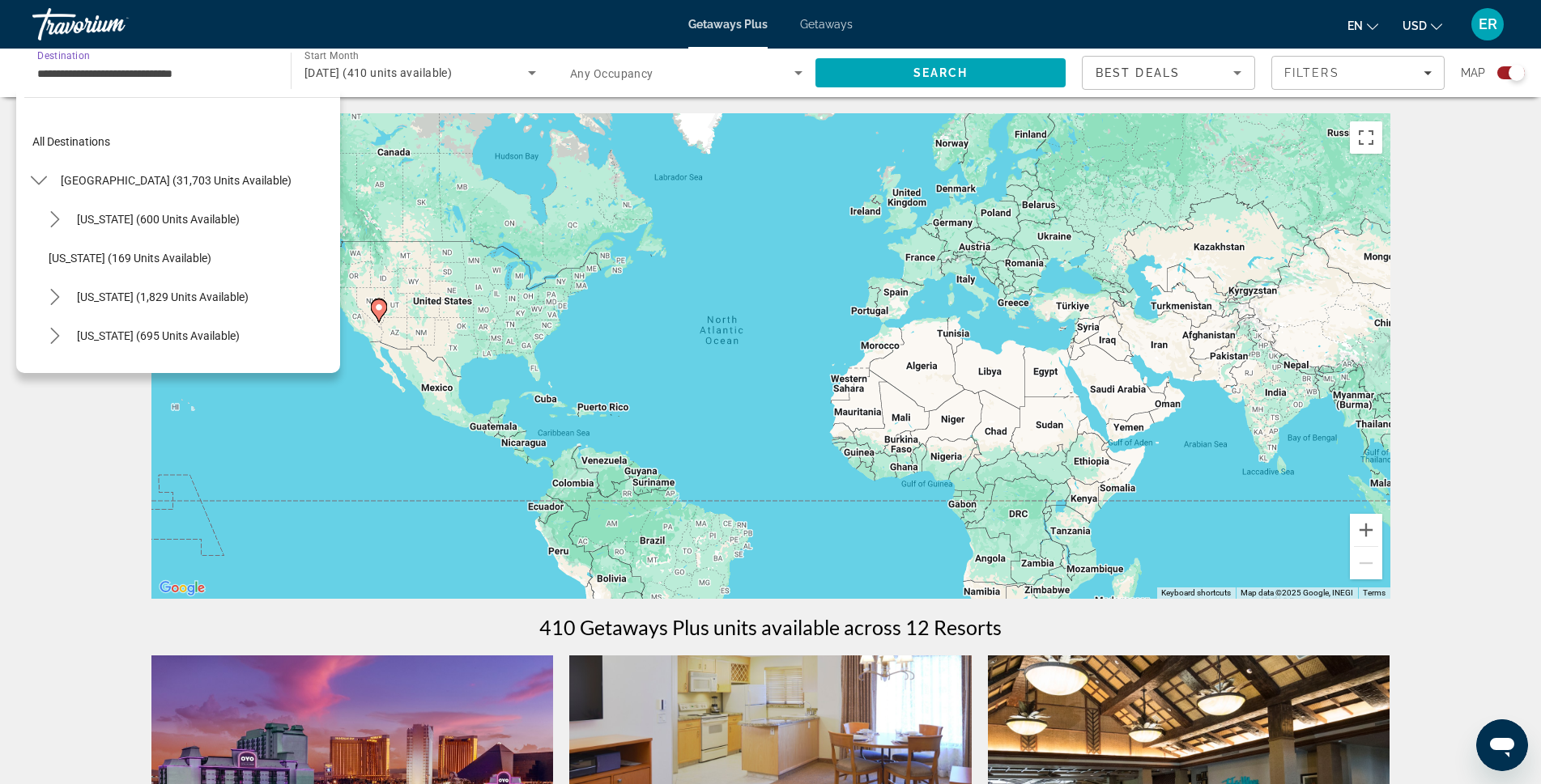
scroll to position [796, 0]
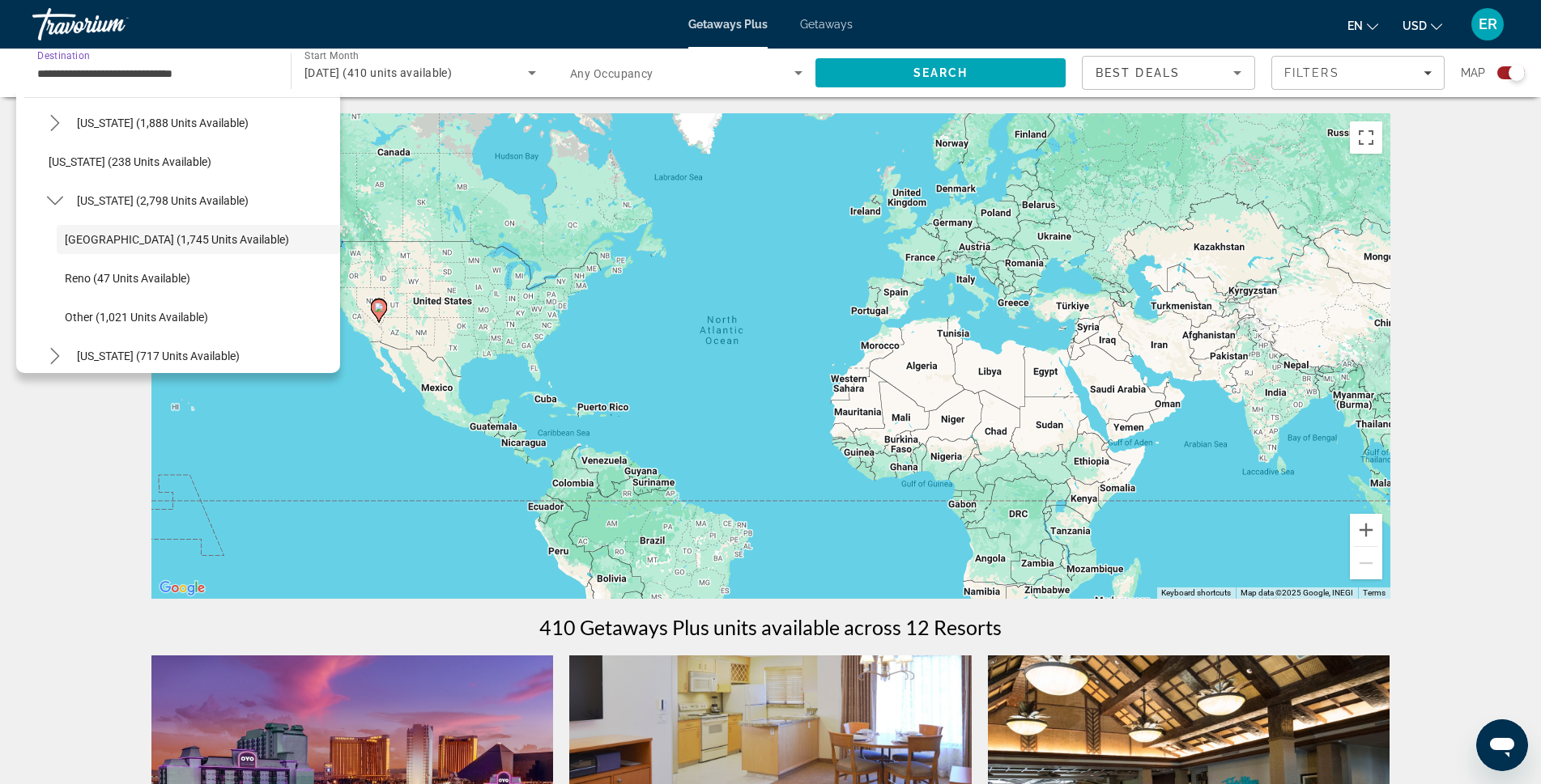
click at [399, 68] on span "November 2025 (410 units available)" at bounding box center [378, 73] width 147 height 13
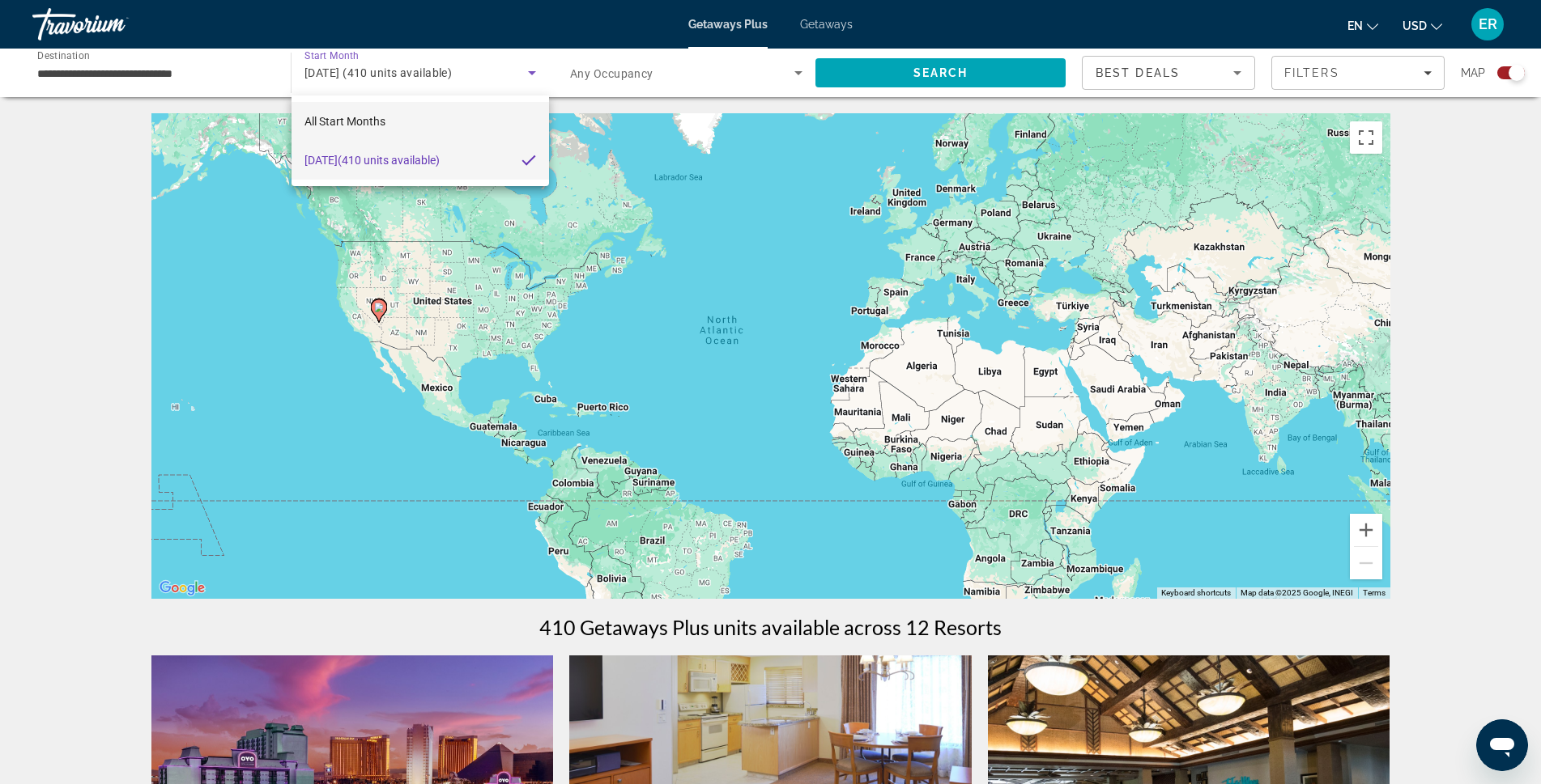
click at [393, 124] on mat-option "All Start Months" at bounding box center [420, 120] width 258 height 39
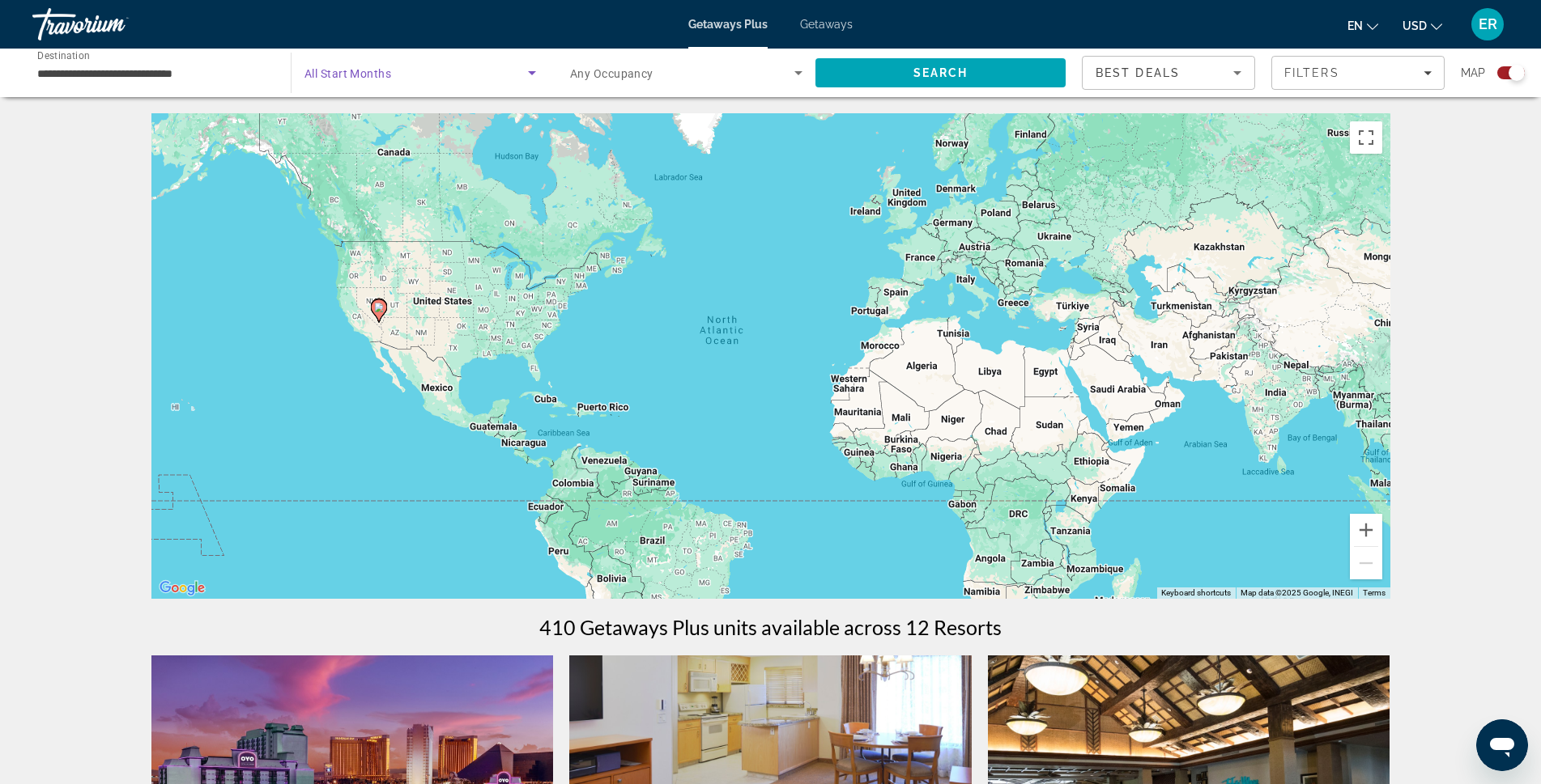
click at [382, 70] on span "All Start Months" at bounding box center [347, 74] width 87 height 13
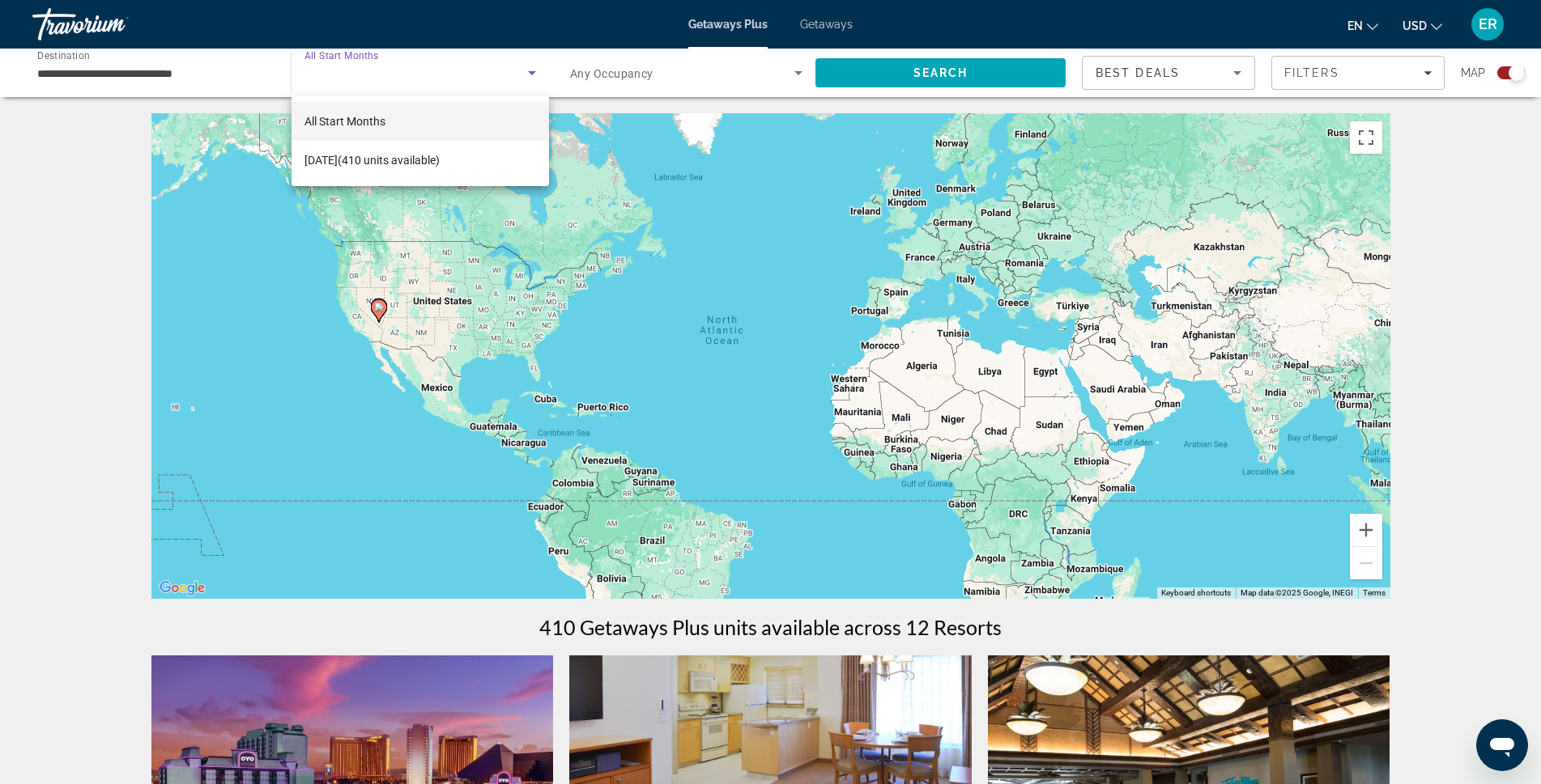
click at [393, 83] on div at bounding box center [770, 392] width 1541 height 784
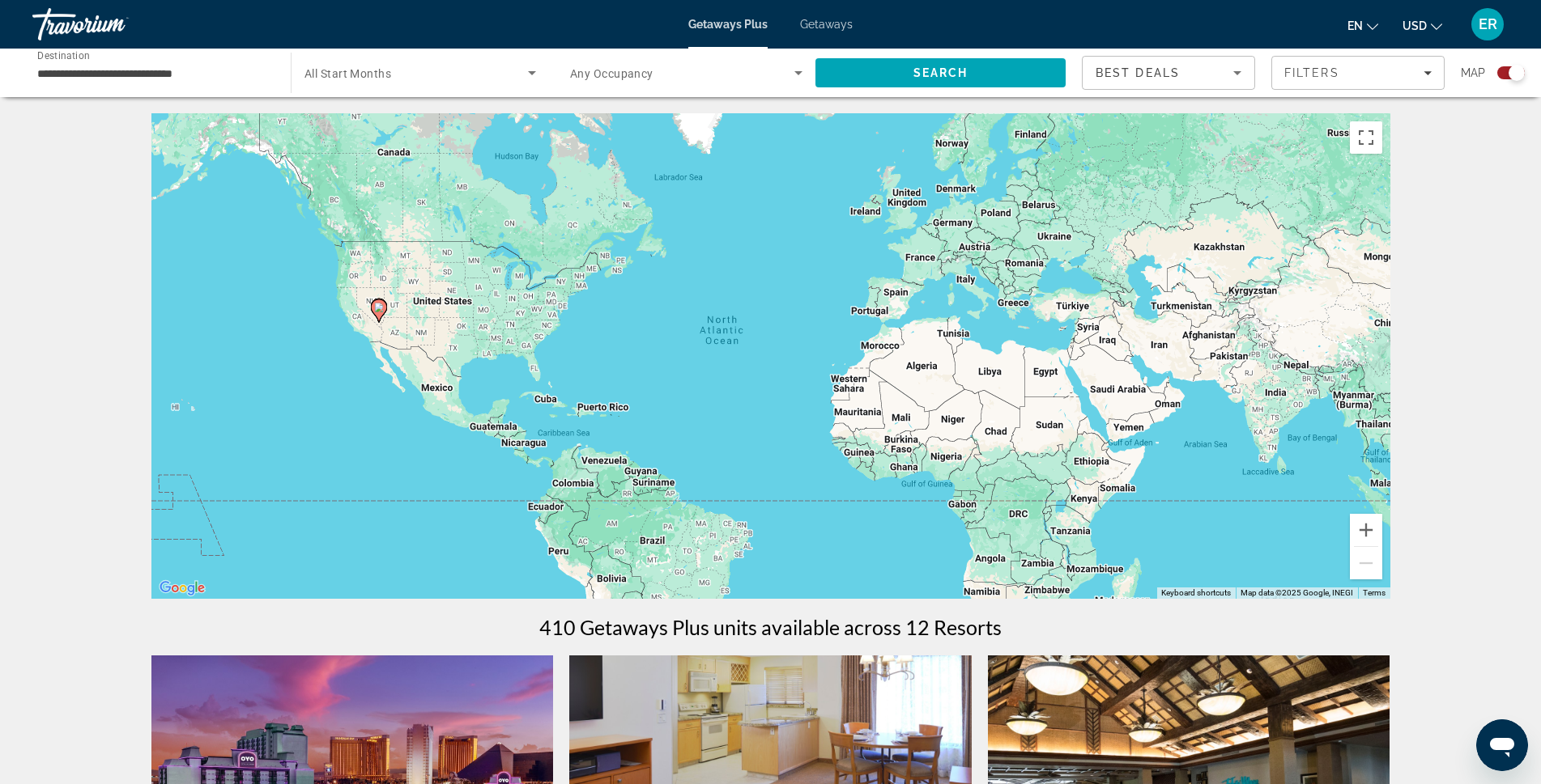
click at [213, 78] on input "**********" at bounding box center [152, 74] width 232 height 20
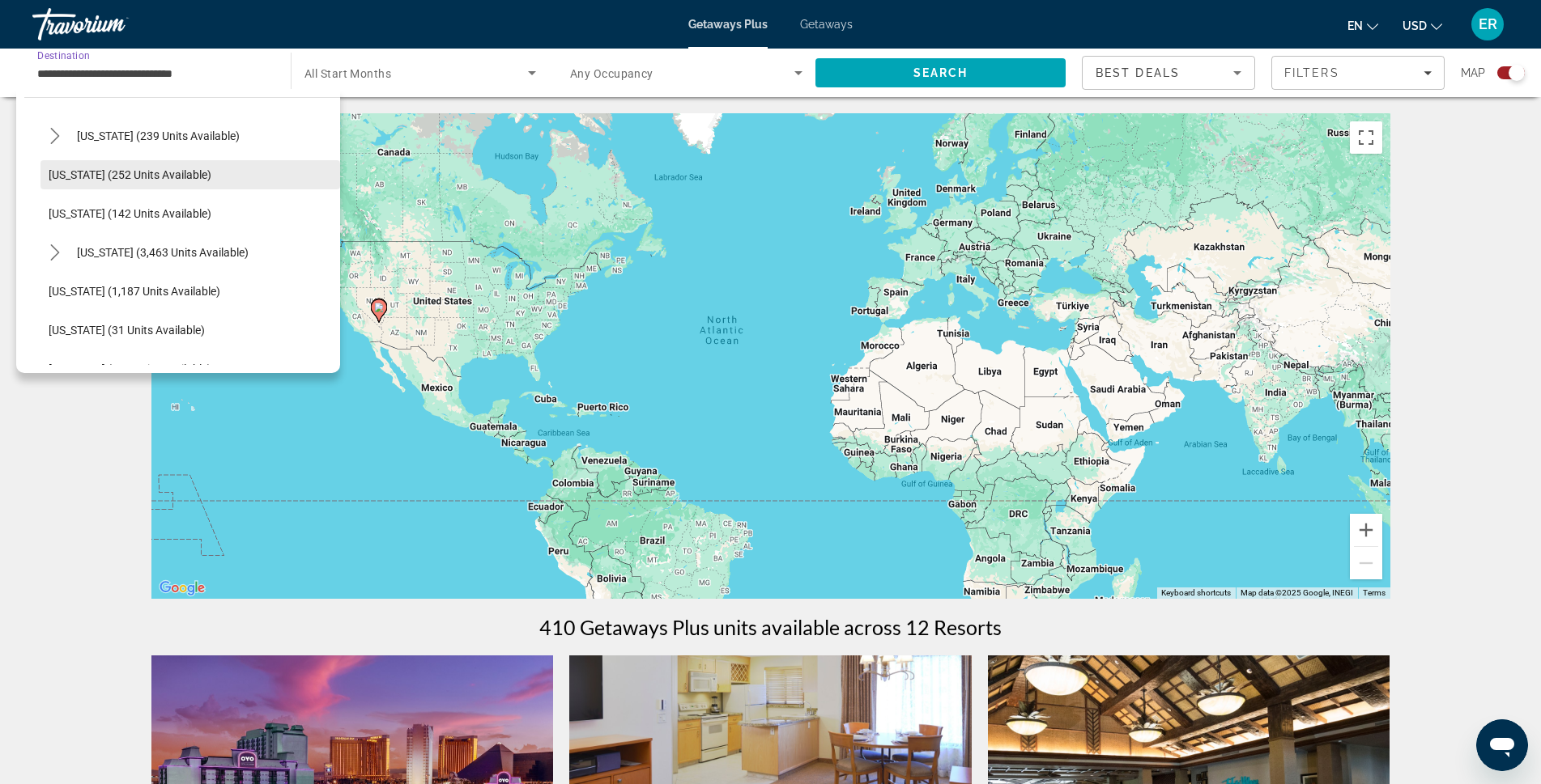
scroll to position [1443, 0]
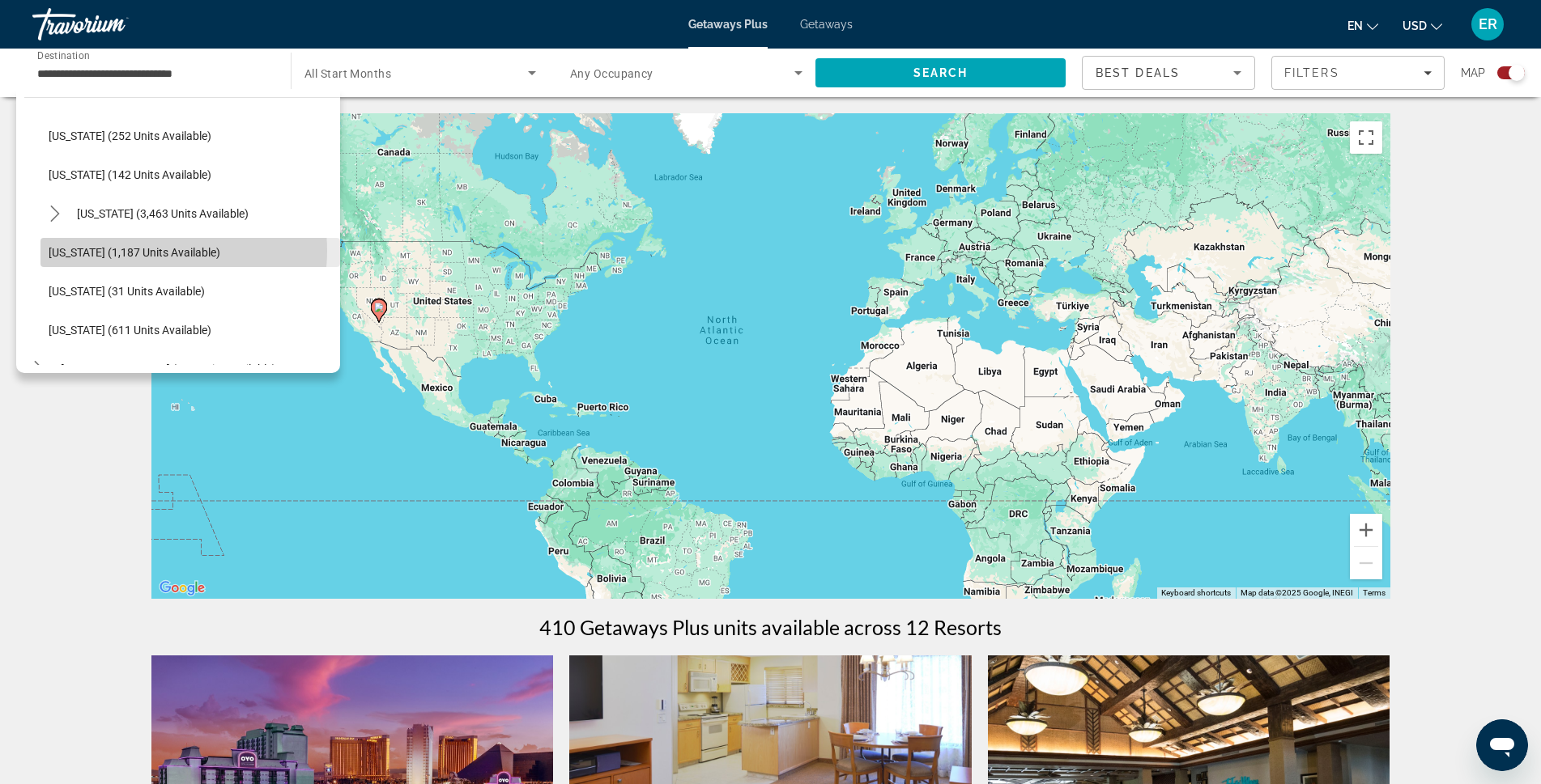
click at [148, 251] on span "Washington (1,187 units available)" at bounding box center [134, 252] width 171 height 13
type input "**********"
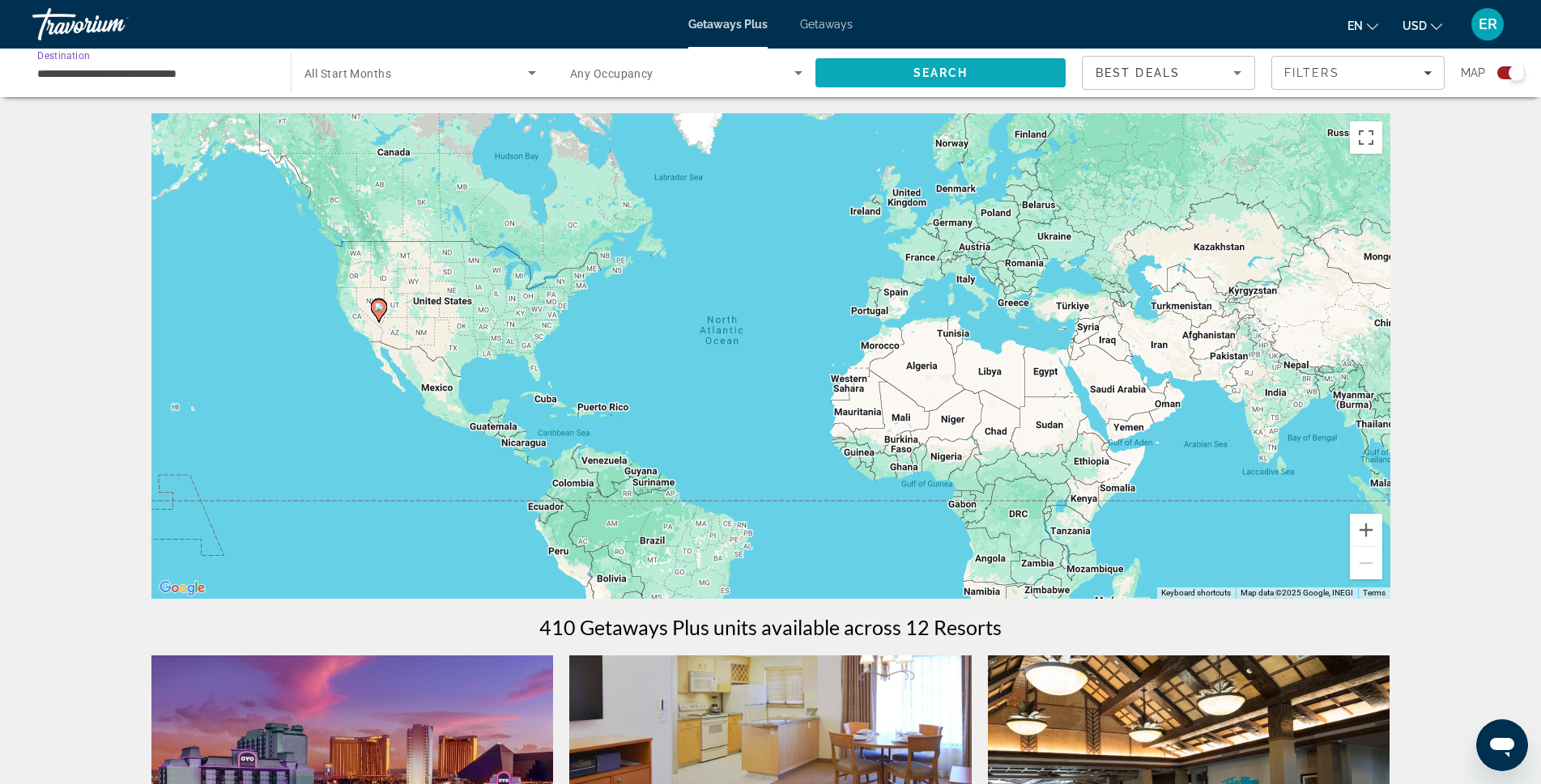
click at [916, 71] on span "Search" at bounding box center [941, 73] width 55 height 13
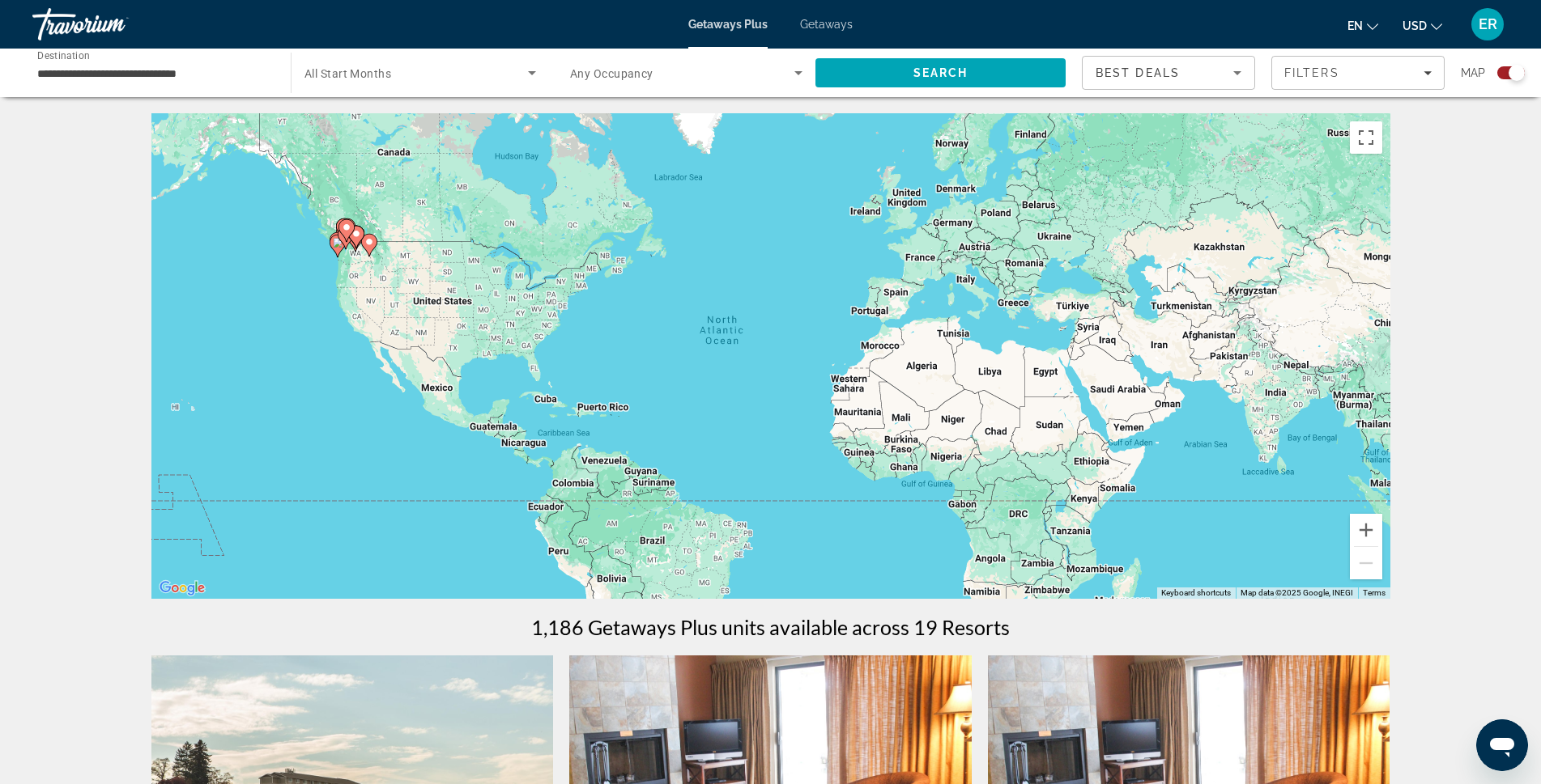
click at [354, 79] on span "All Start Months" at bounding box center [347, 74] width 87 height 13
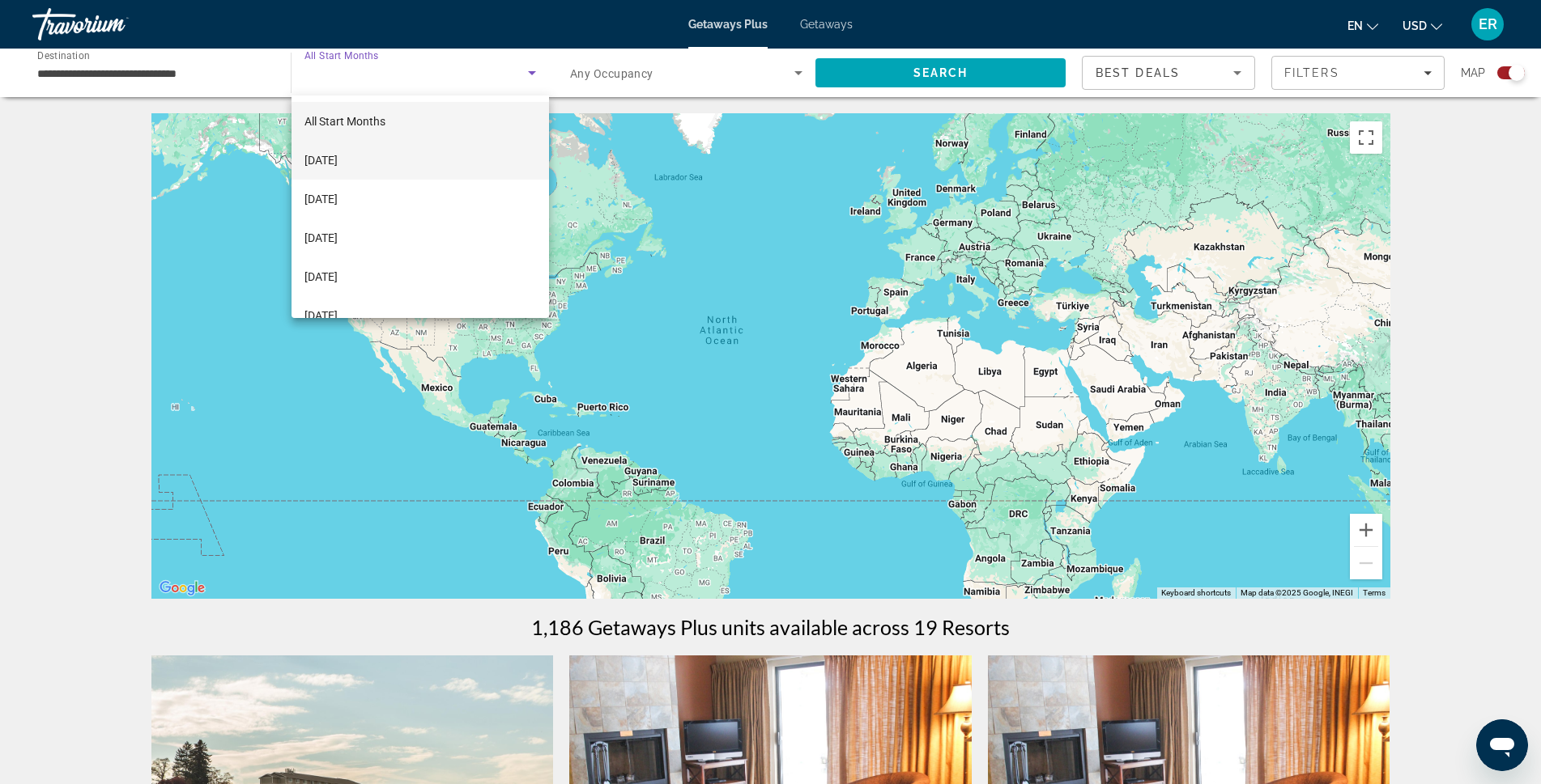
click at [337, 164] on span "[DATE]" at bounding box center [321, 160] width 33 height 20
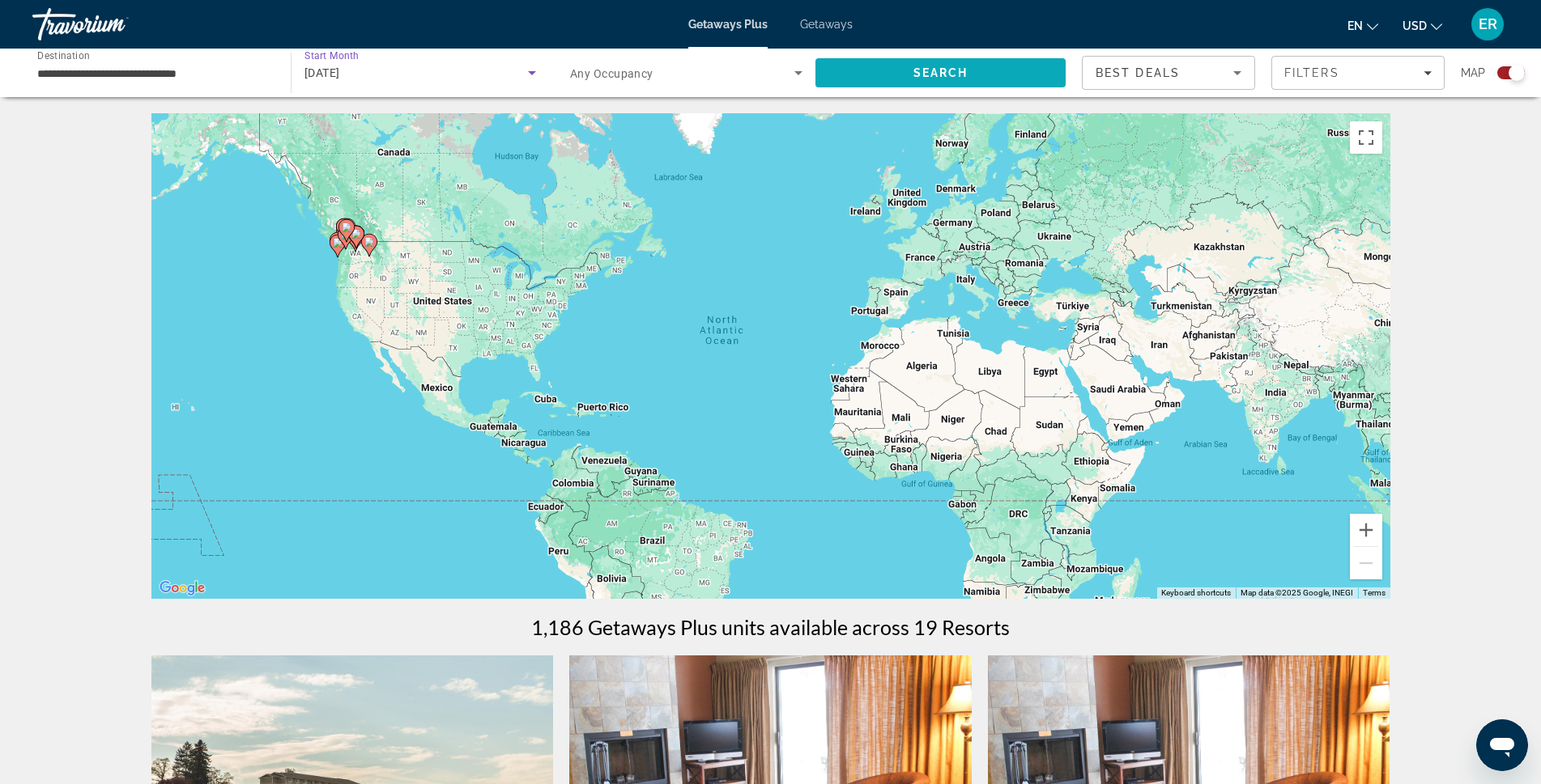
click at [918, 72] on span "Search" at bounding box center [941, 73] width 55 height 13
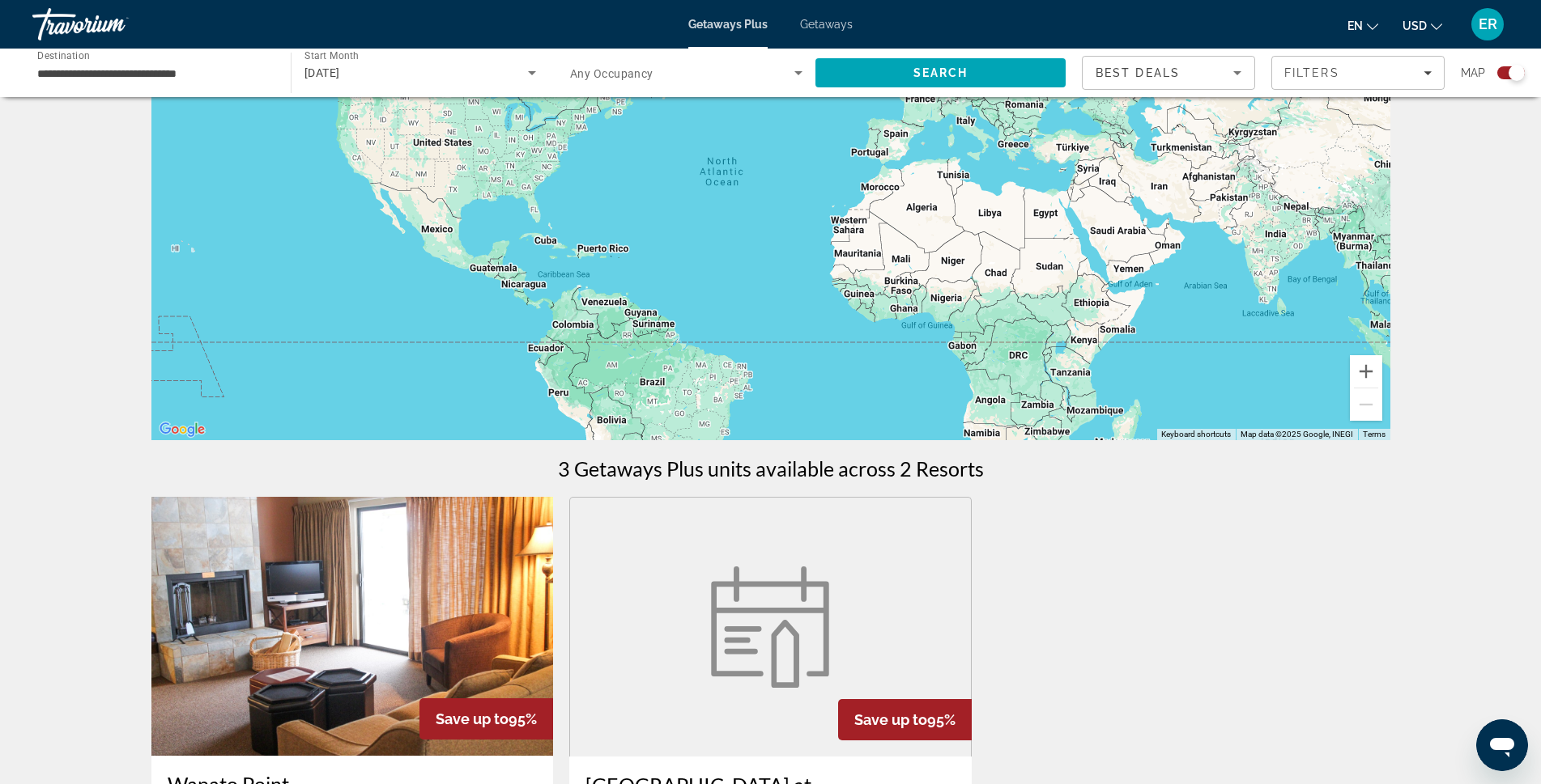
scroll to position [483, 0]
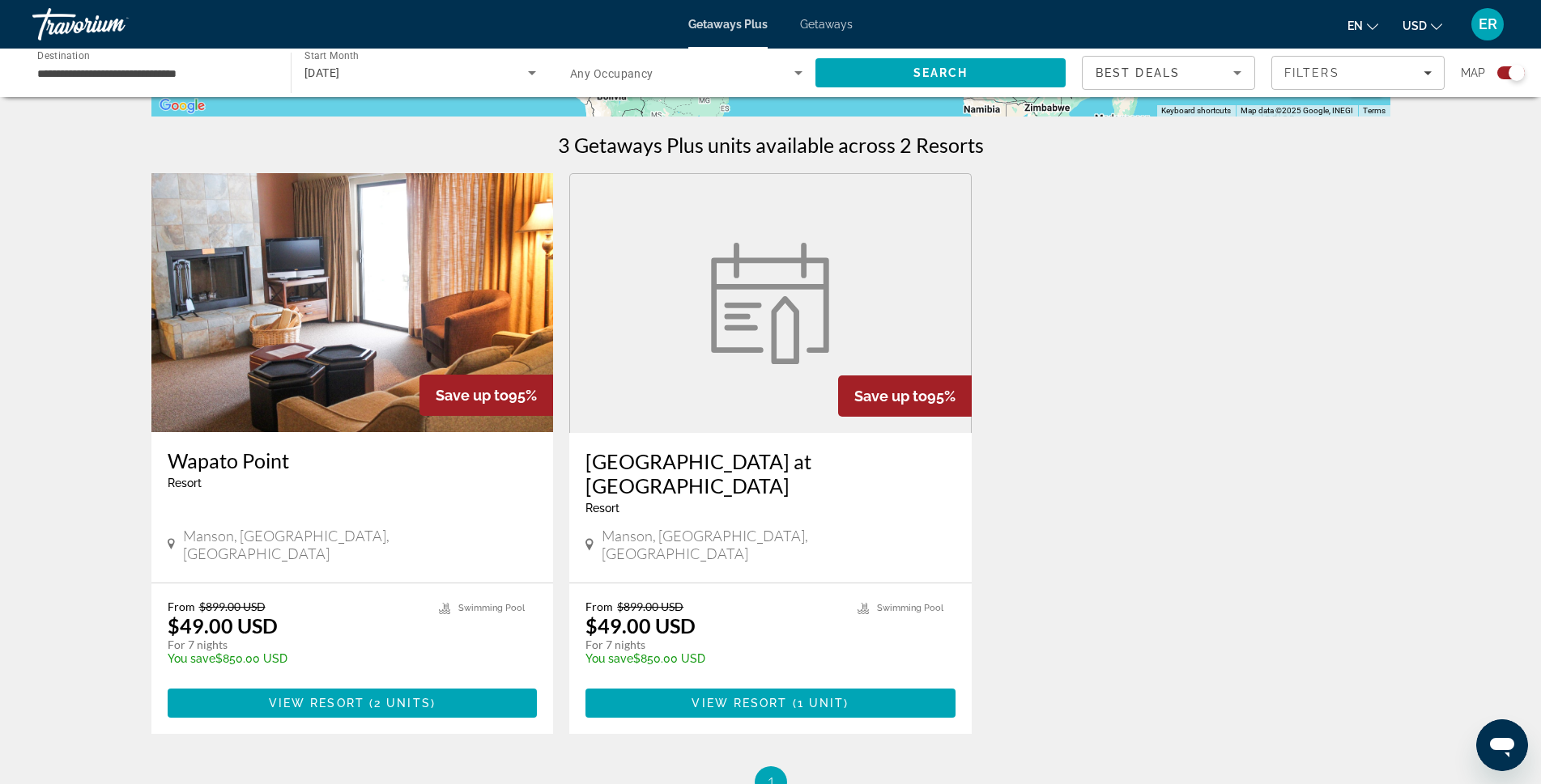
click at [386, 294] on img "Main content" at bounding box center [352, 302] width 402 height 259
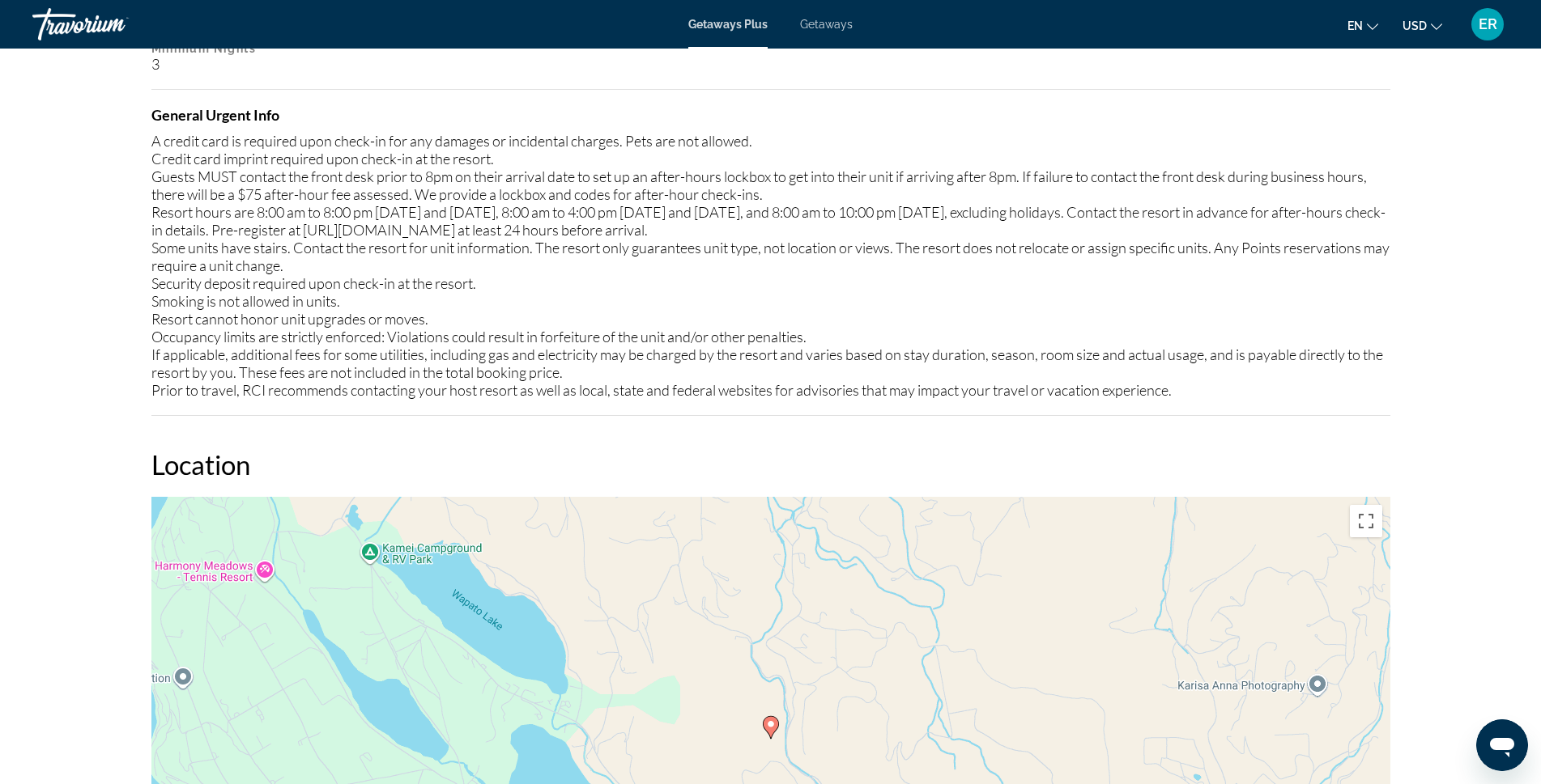
scroll to position [2185, 0]
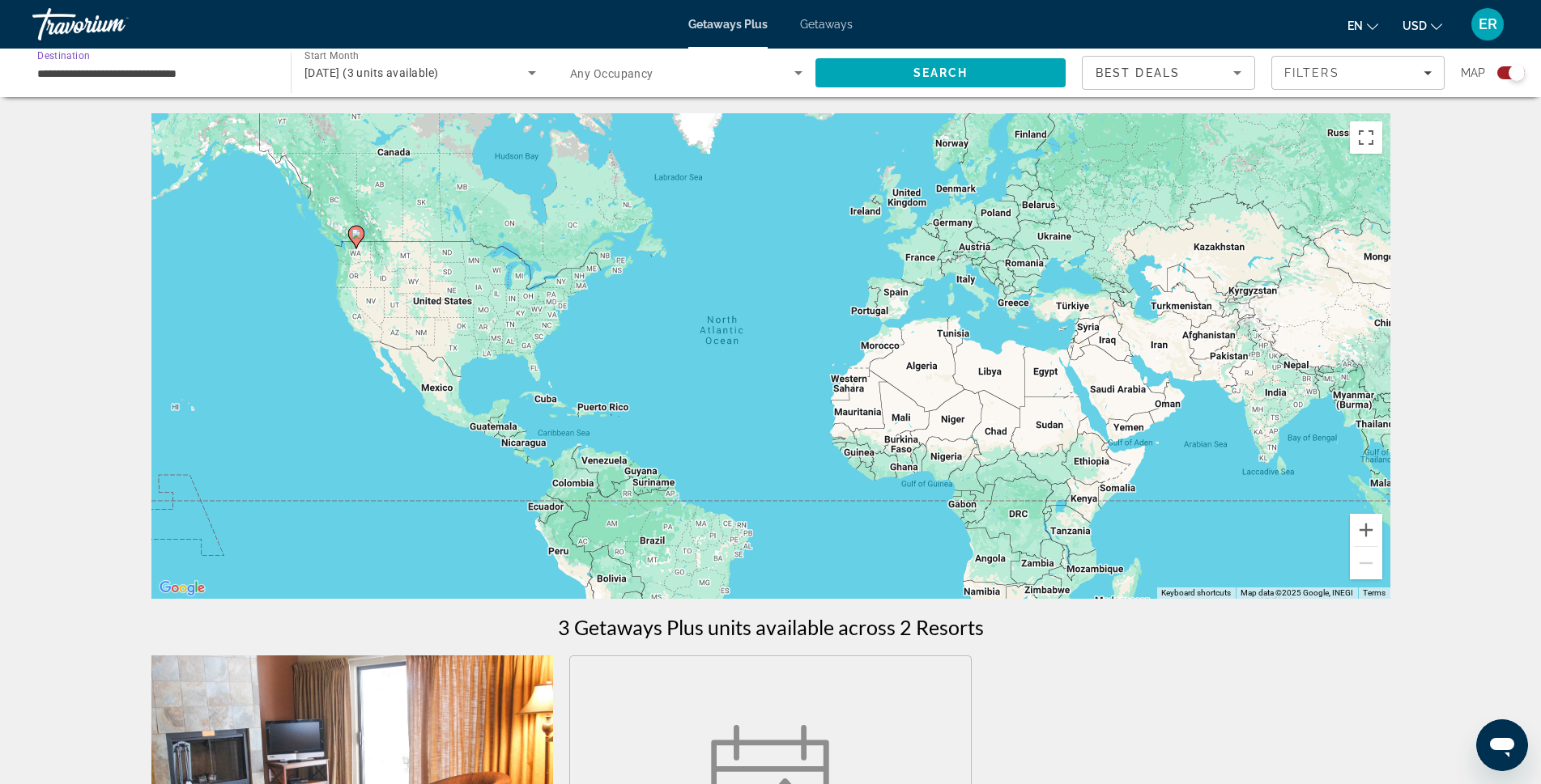
click at [148, 77] on input "**********" at bounding box center [152, 74] width 232 height 20
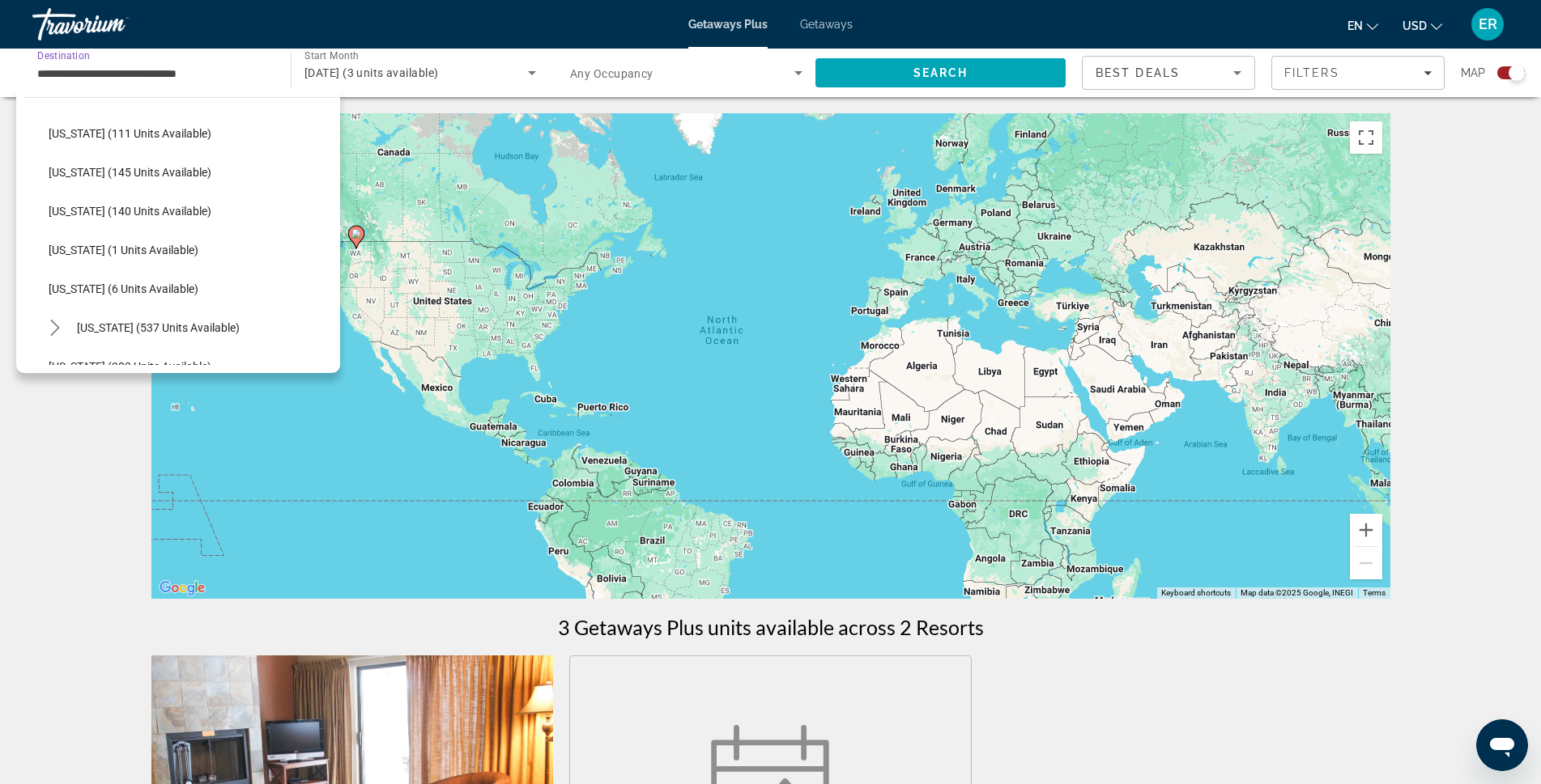
scroll to position [368, 0]
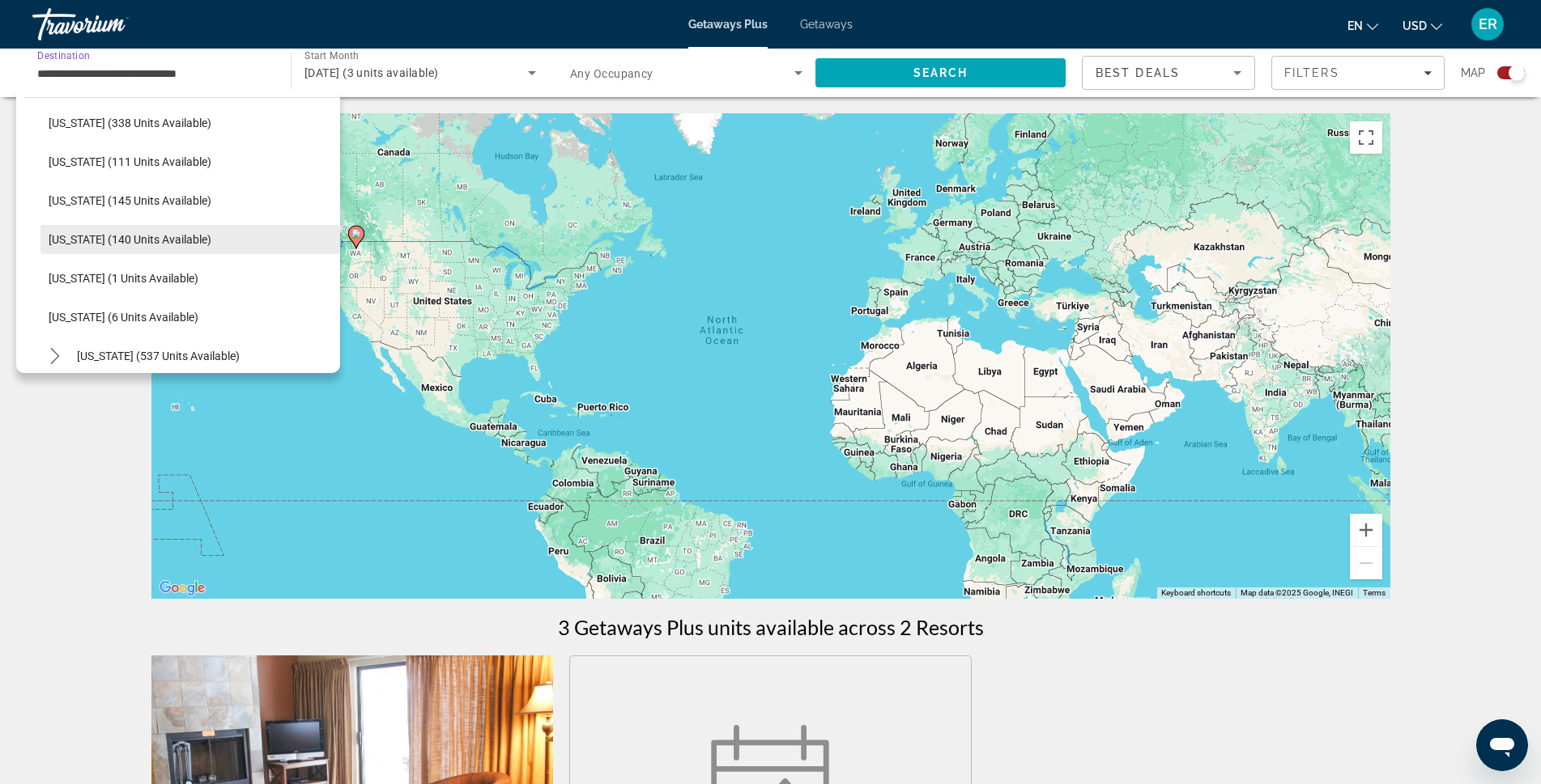
click at [99, 241] on span "Iowa (140 units available)" at bounding box center [130, 239] width 163 height 13
type input "**********"
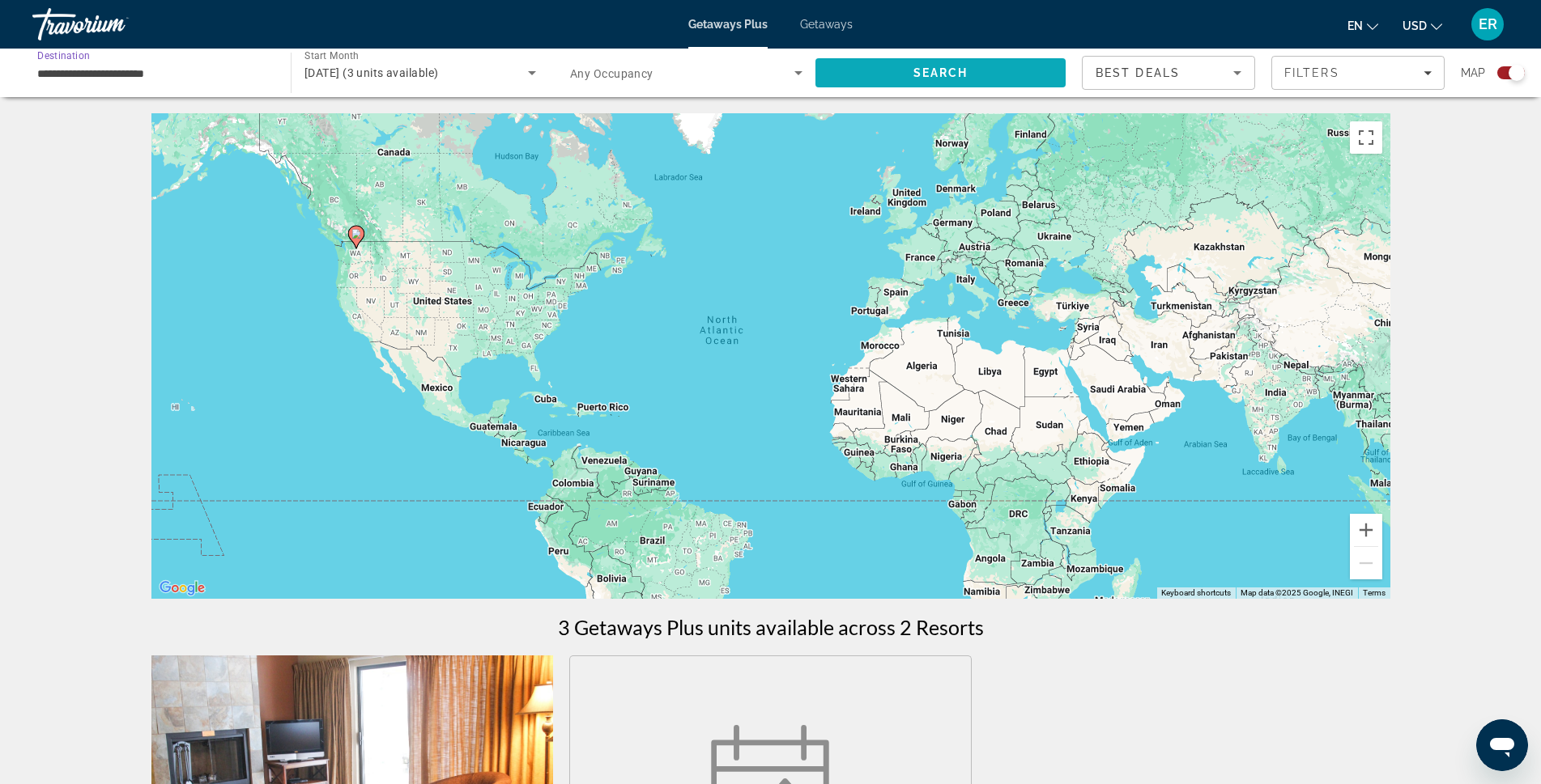
click at [952, 68] on span "Search" at bounding box center [941, 73] width 55 height 13
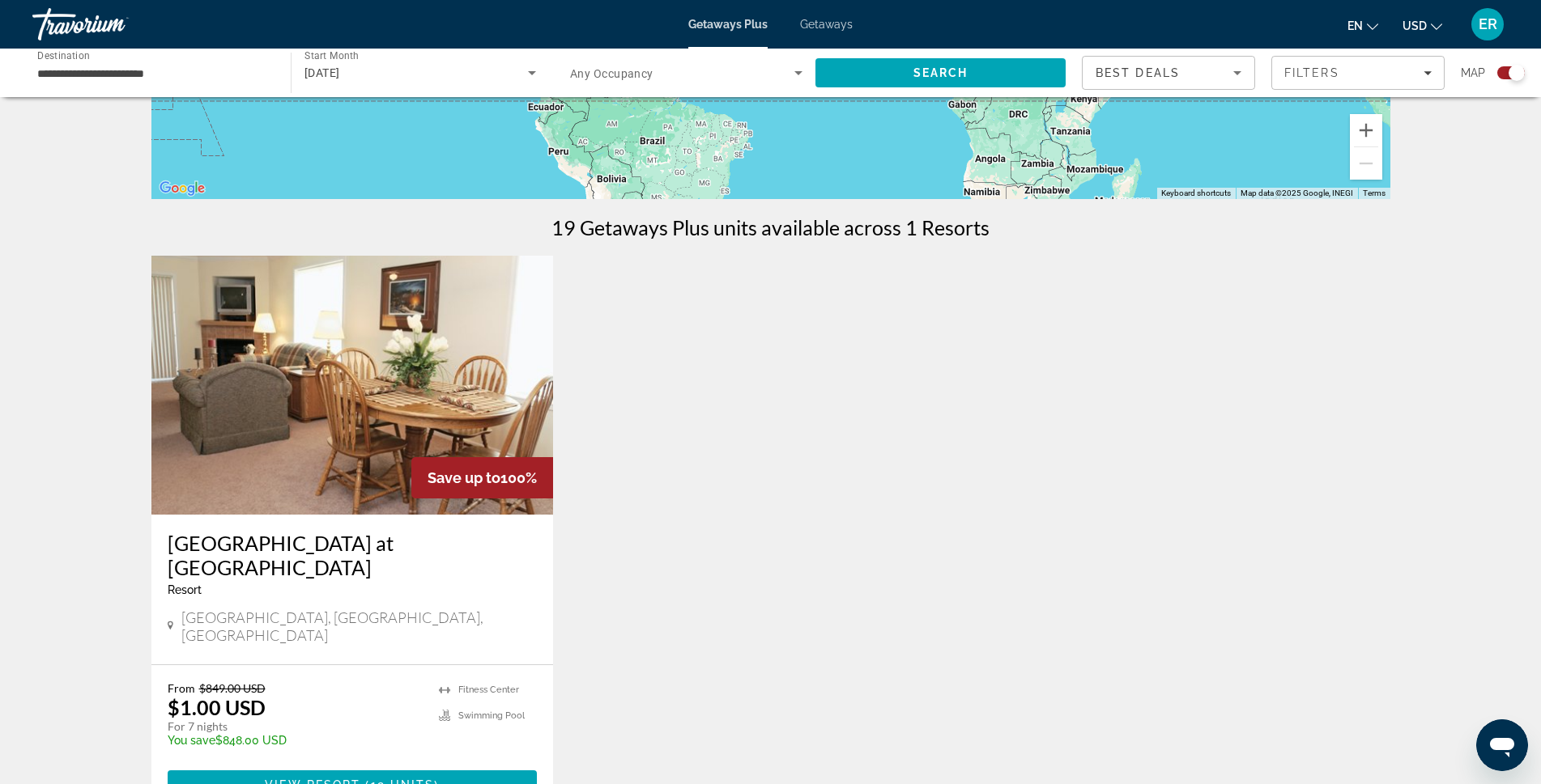
scroll to position [405, 0]
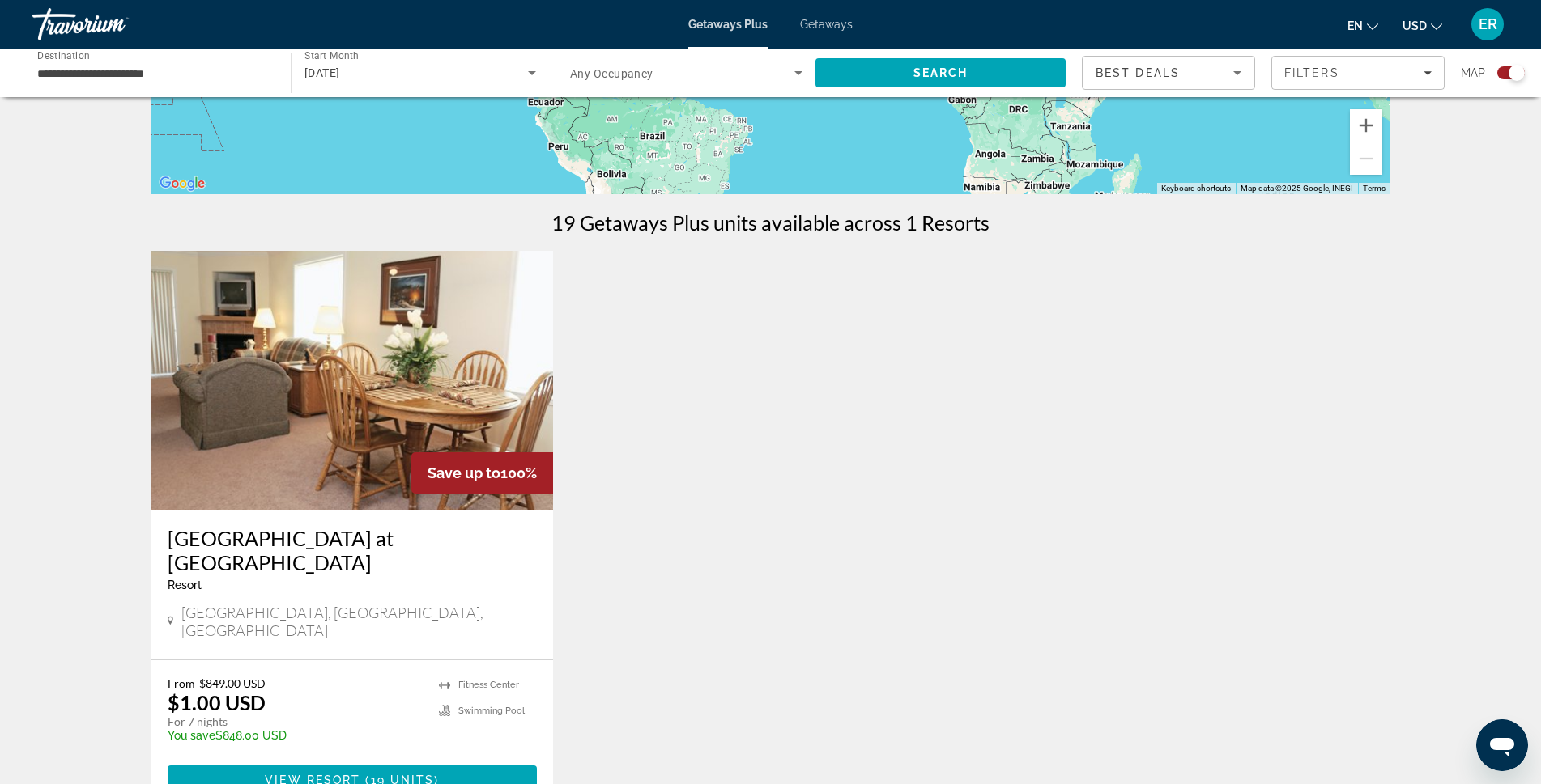
click at [394, 418] on img "Main content" at bounding box center [352, 380] width 402 height 259
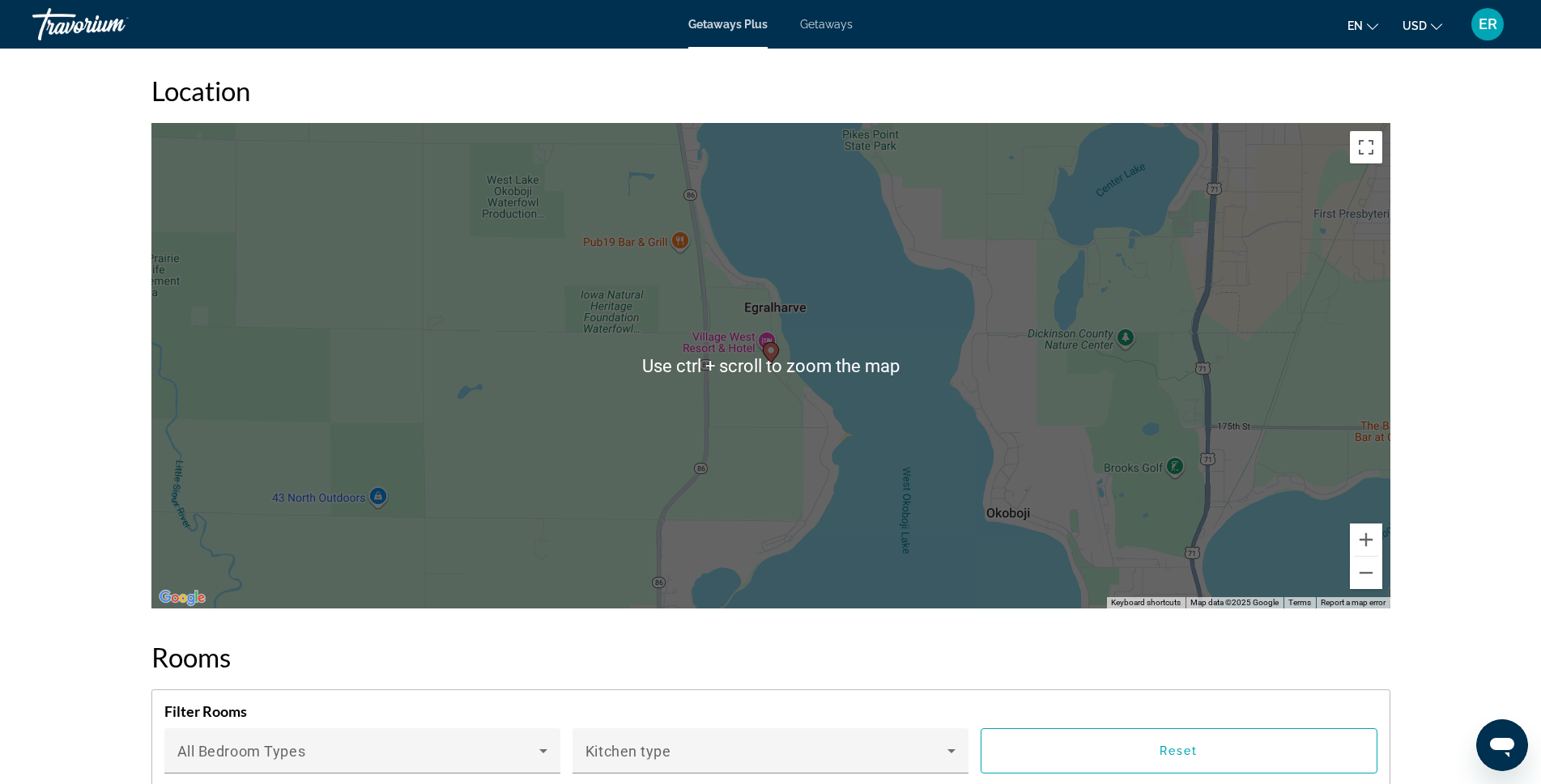
scroll to position [2024, 0]
click at [1371, 567] on button "Zoom out" at bounding box center [1366, 573] width 33 height 33
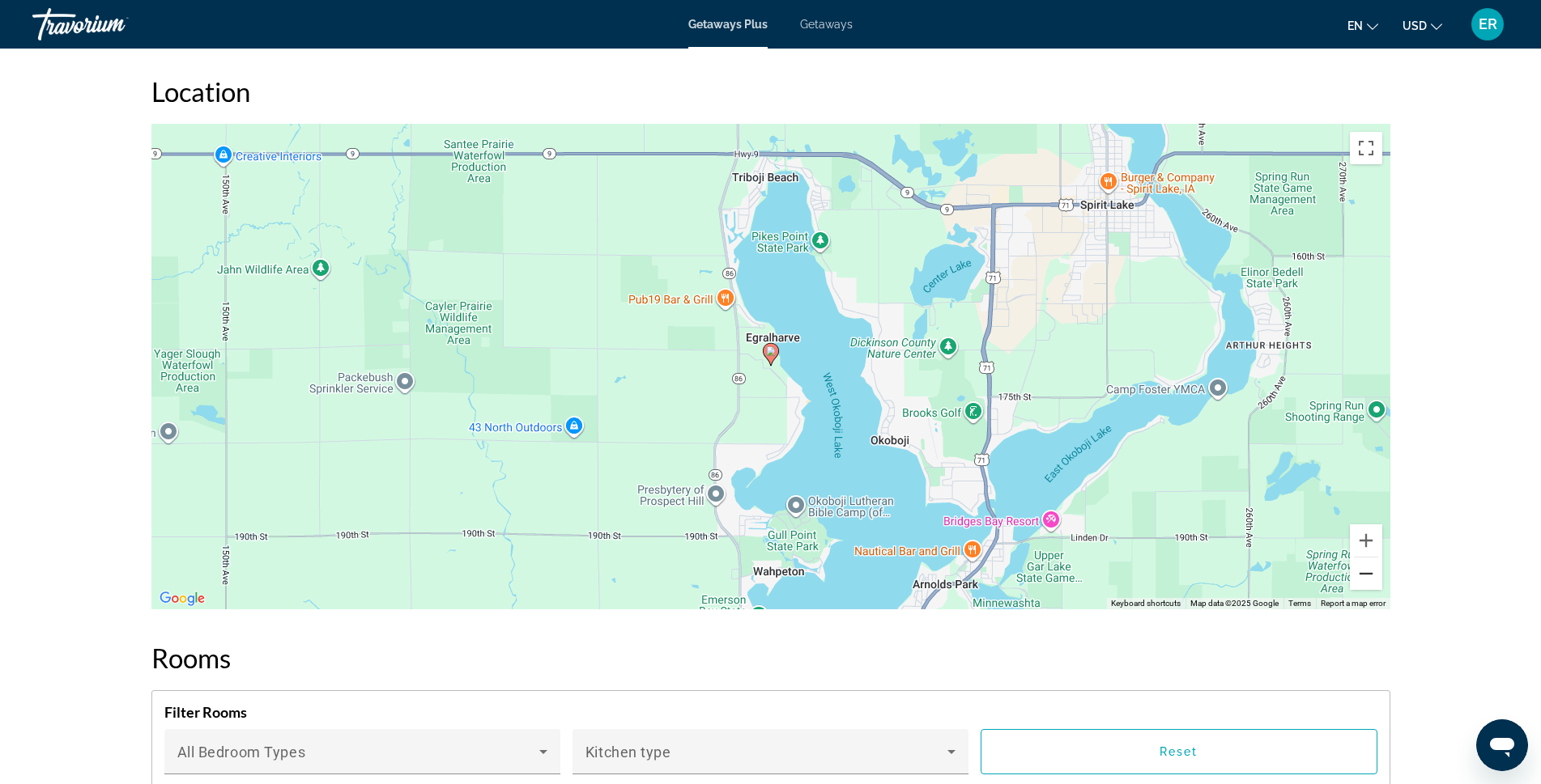
click at [1372, 569] on button "Zoom out" at bounding box center [1366, 573] width 33 height 33
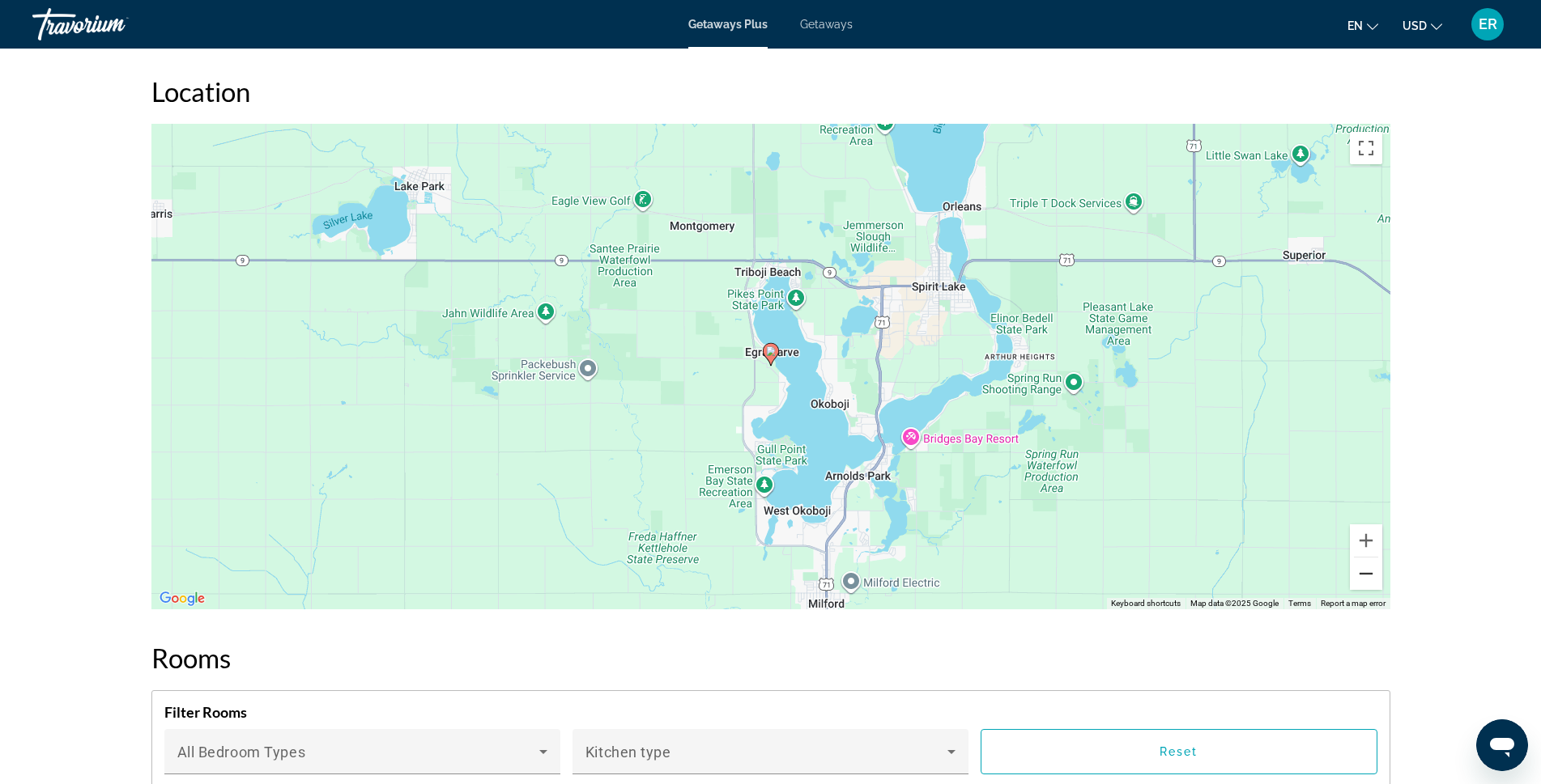
click at [1372, 569] on button "Zoom out" at bounding box center [1366, 573] width 33 height 33
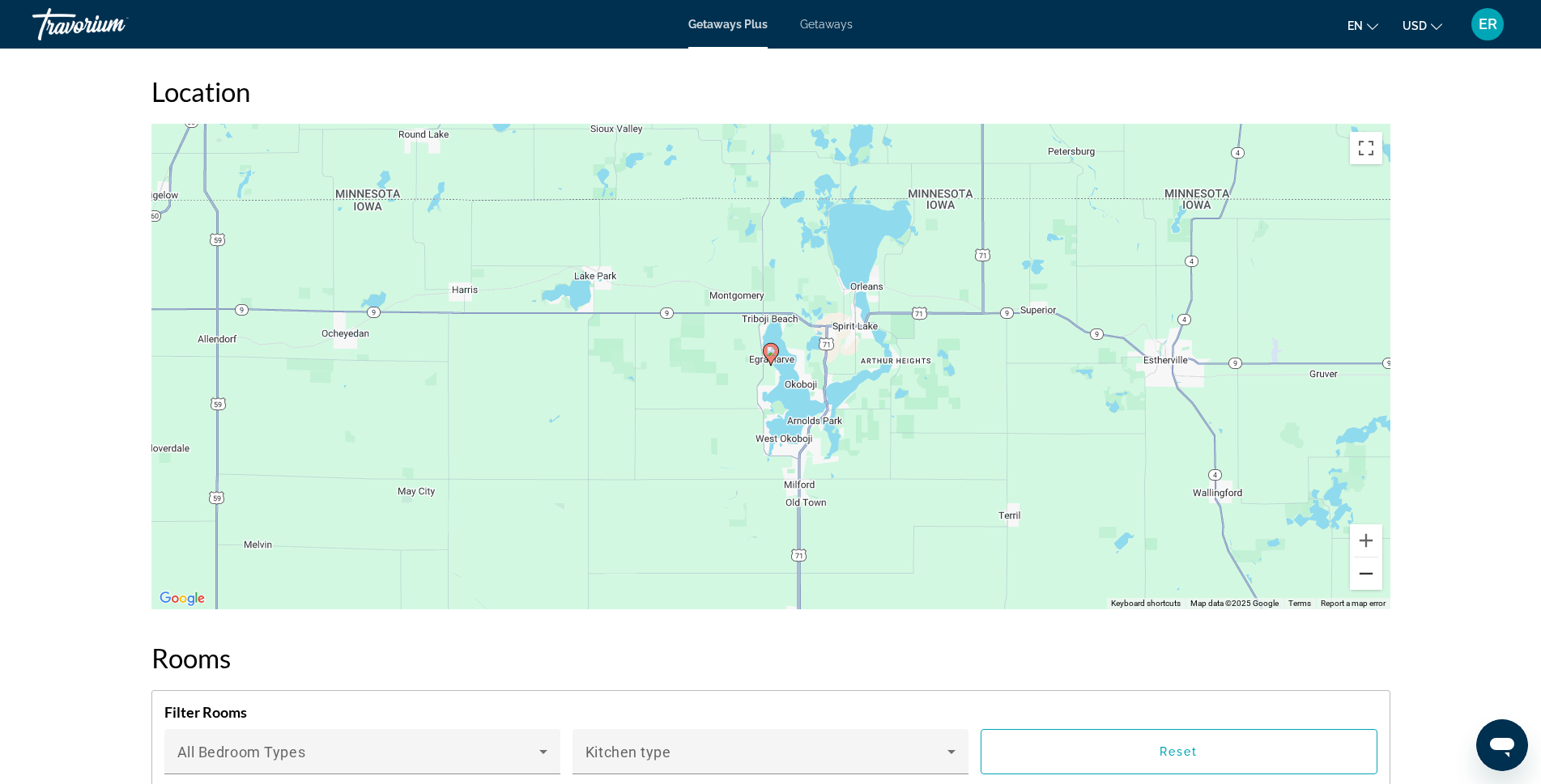
click at [1372, 569] on button "Zoom out" at bounding box center [1366, 573] width 33 height 33
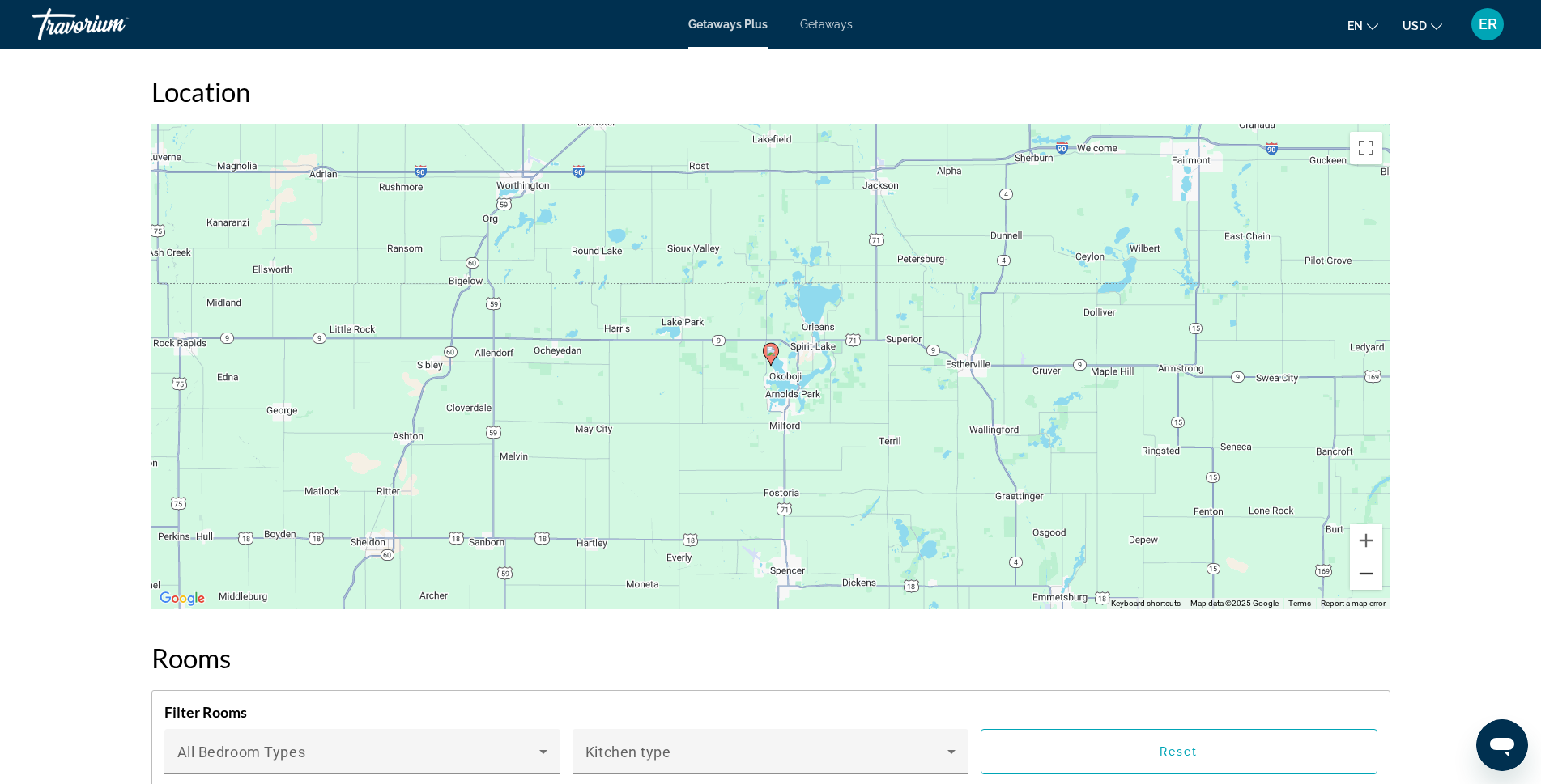
click at [1372, 569] on button "Zoom out" at bounding box center [1366, 573] width 33 height 33
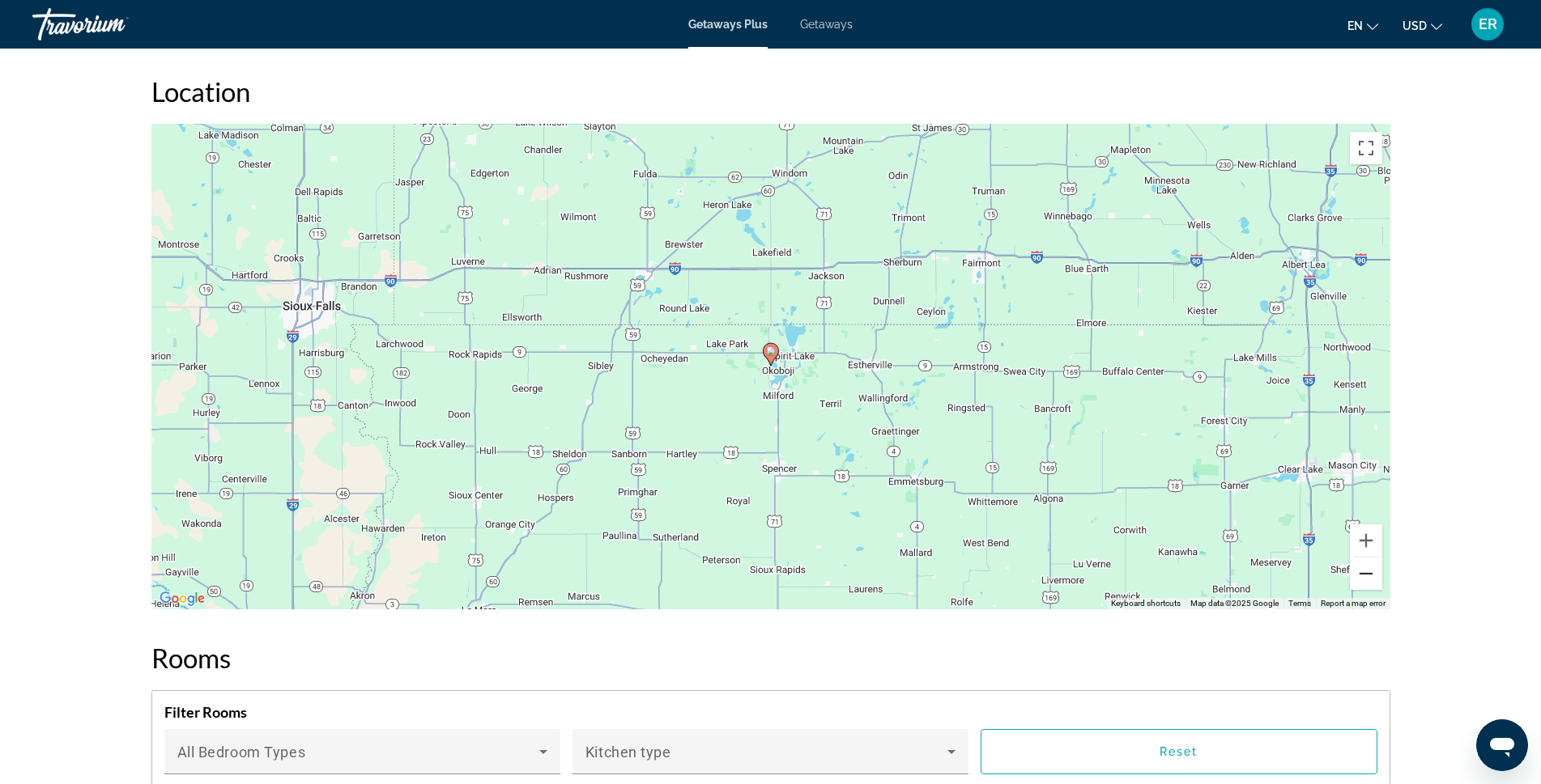
click at [1372, 569] on button "Zoom out" at bounding box center [1366, 573] width 33 height 33
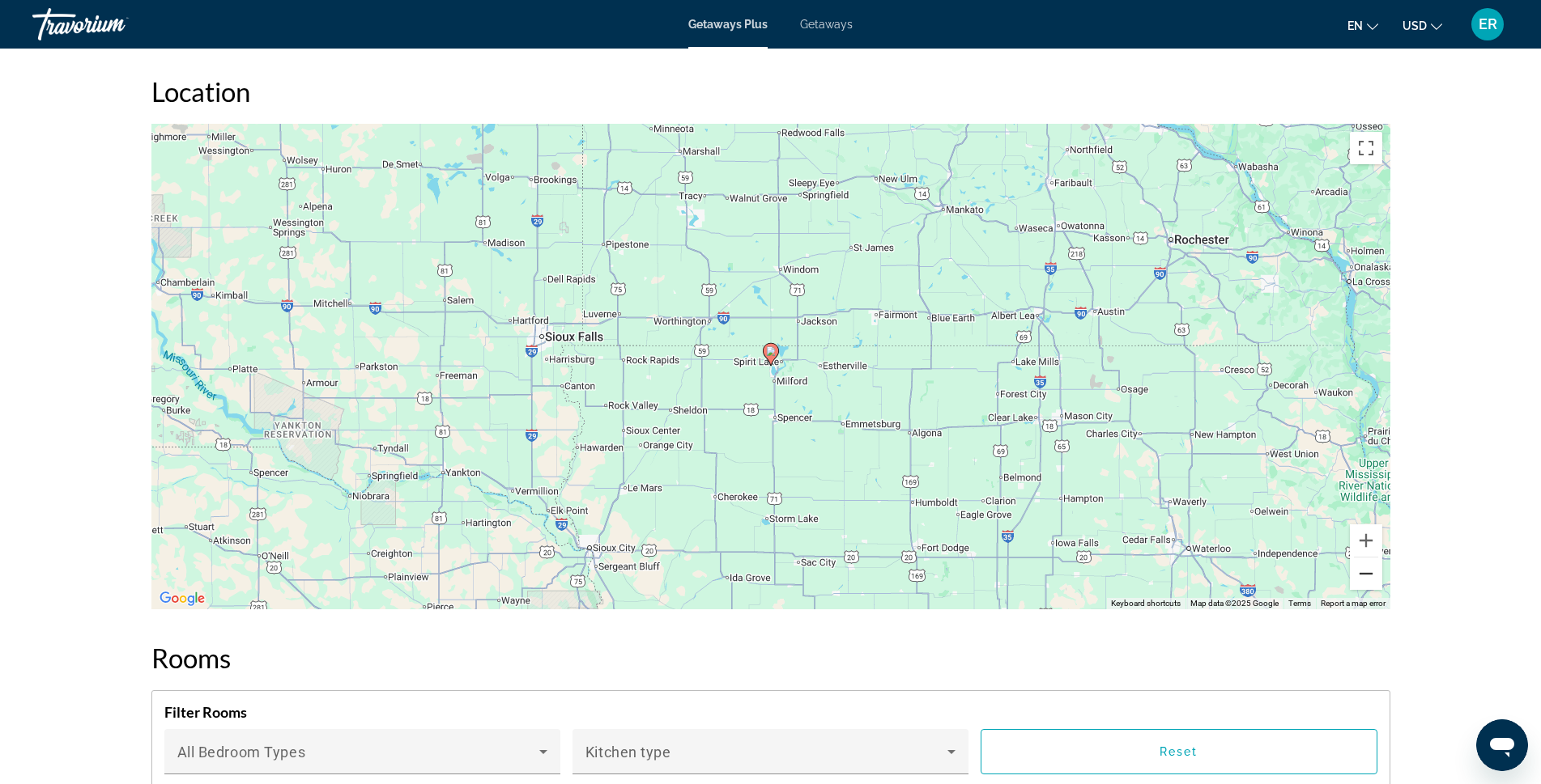
click at [1372, 569] on button "Zoom out" at bounding box center [1366, 573] width 33 height 33
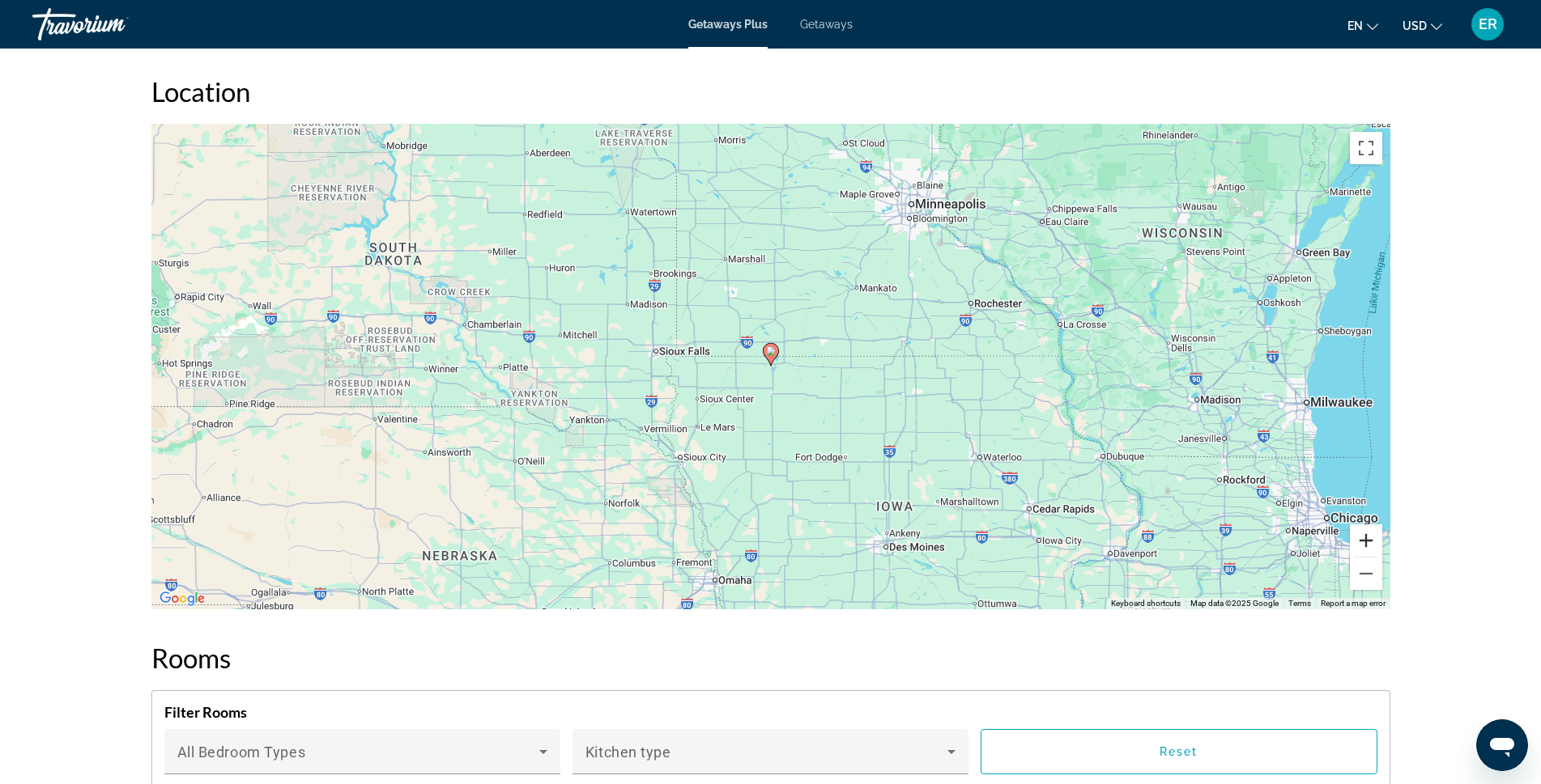
click at [1369, 543] on button "Zoom in" at bounding box center [1366, 540] width 33 height 33
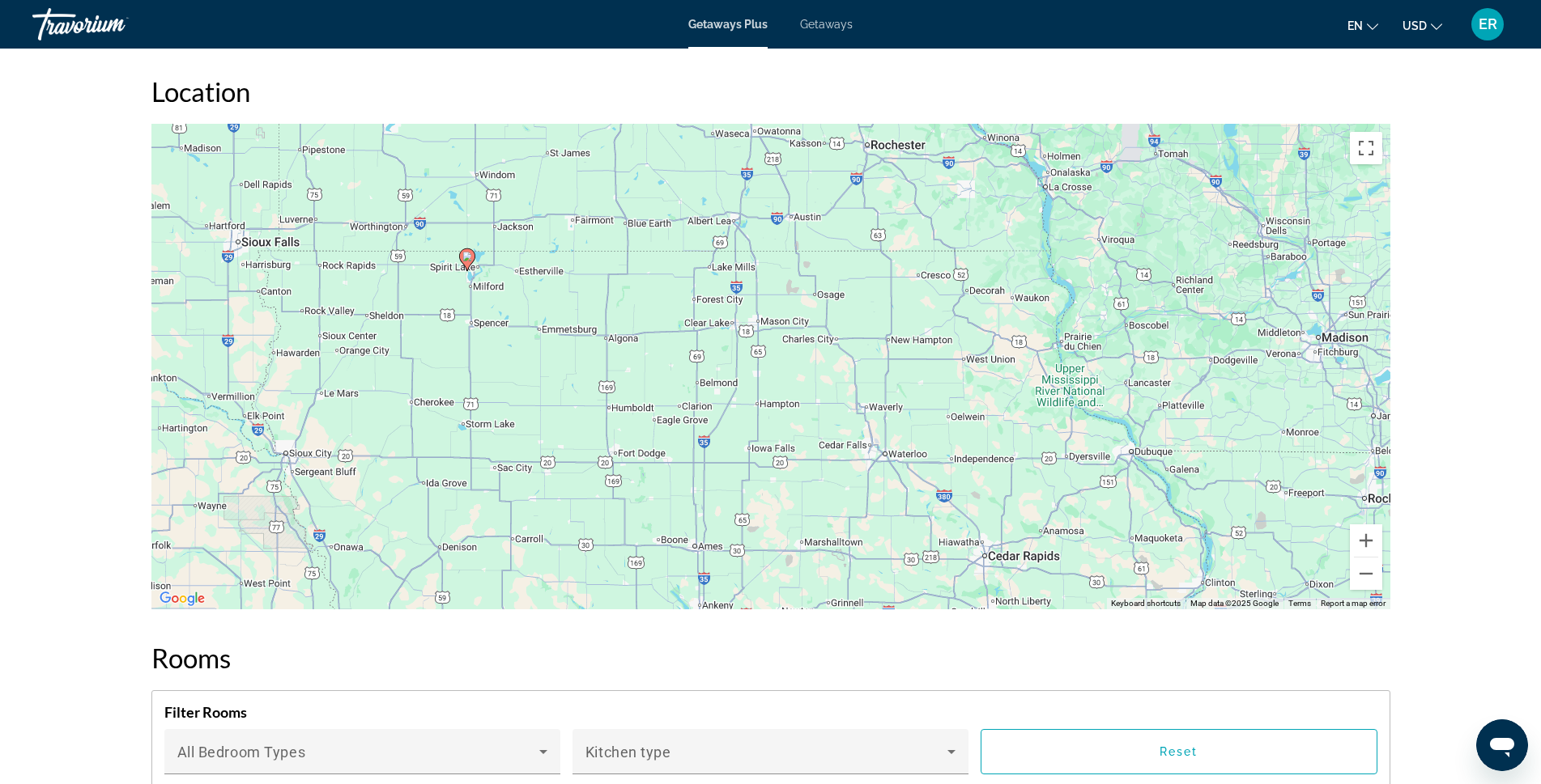
drag, startPoint x: 1025, startPoint y: 481, endPoint x: 712, endPoint y: 380, distance: 328.9
click at [712, 380] on div "To activate drag with keyboard, press Alt + Enter. Once in keyboard drag state,…" at bounding box center [770, 366] width 1239 height 486
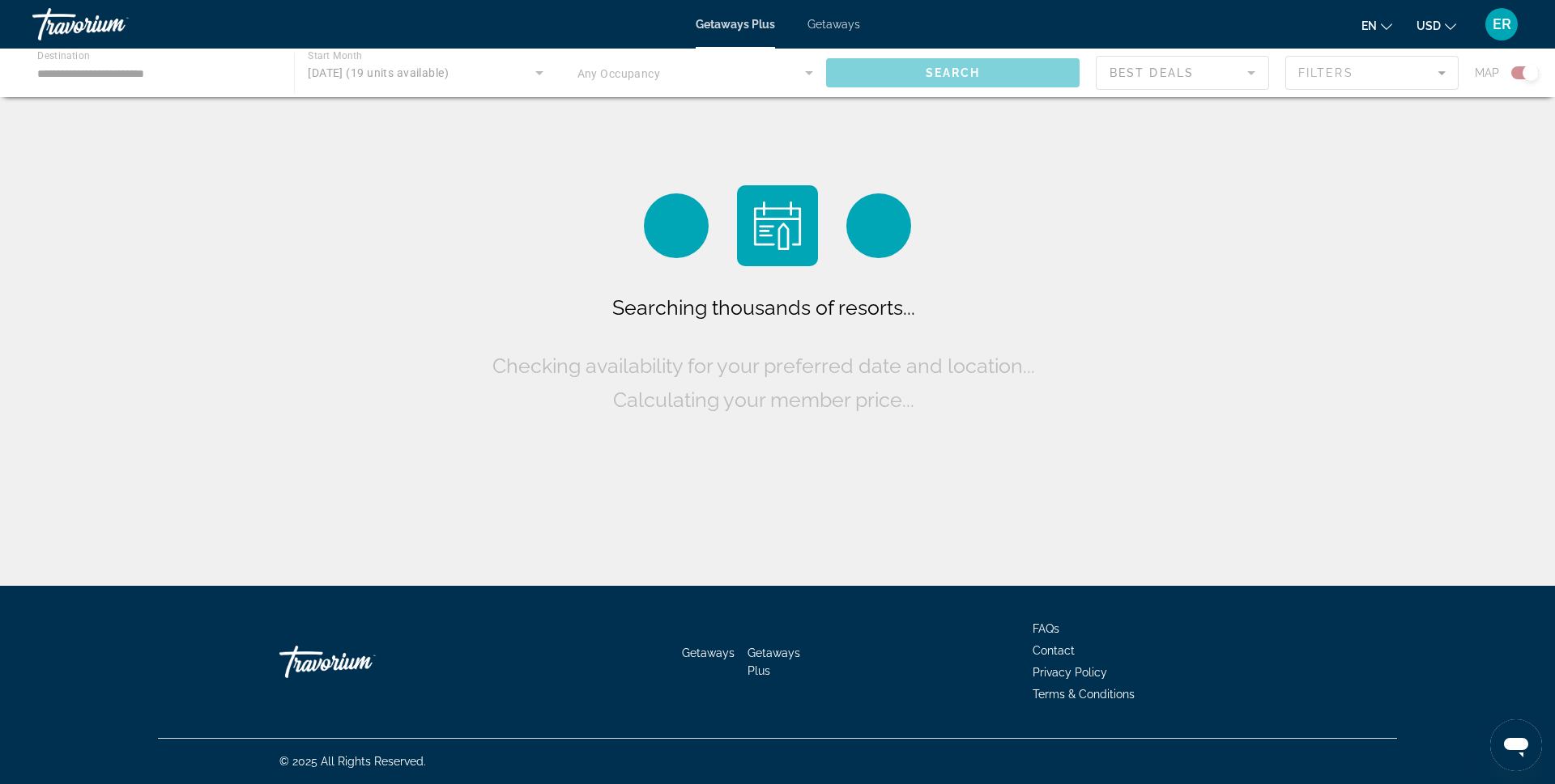
click at [167, 74] on div "Main content" at bounding box center [778, 73] width 1555 height 49
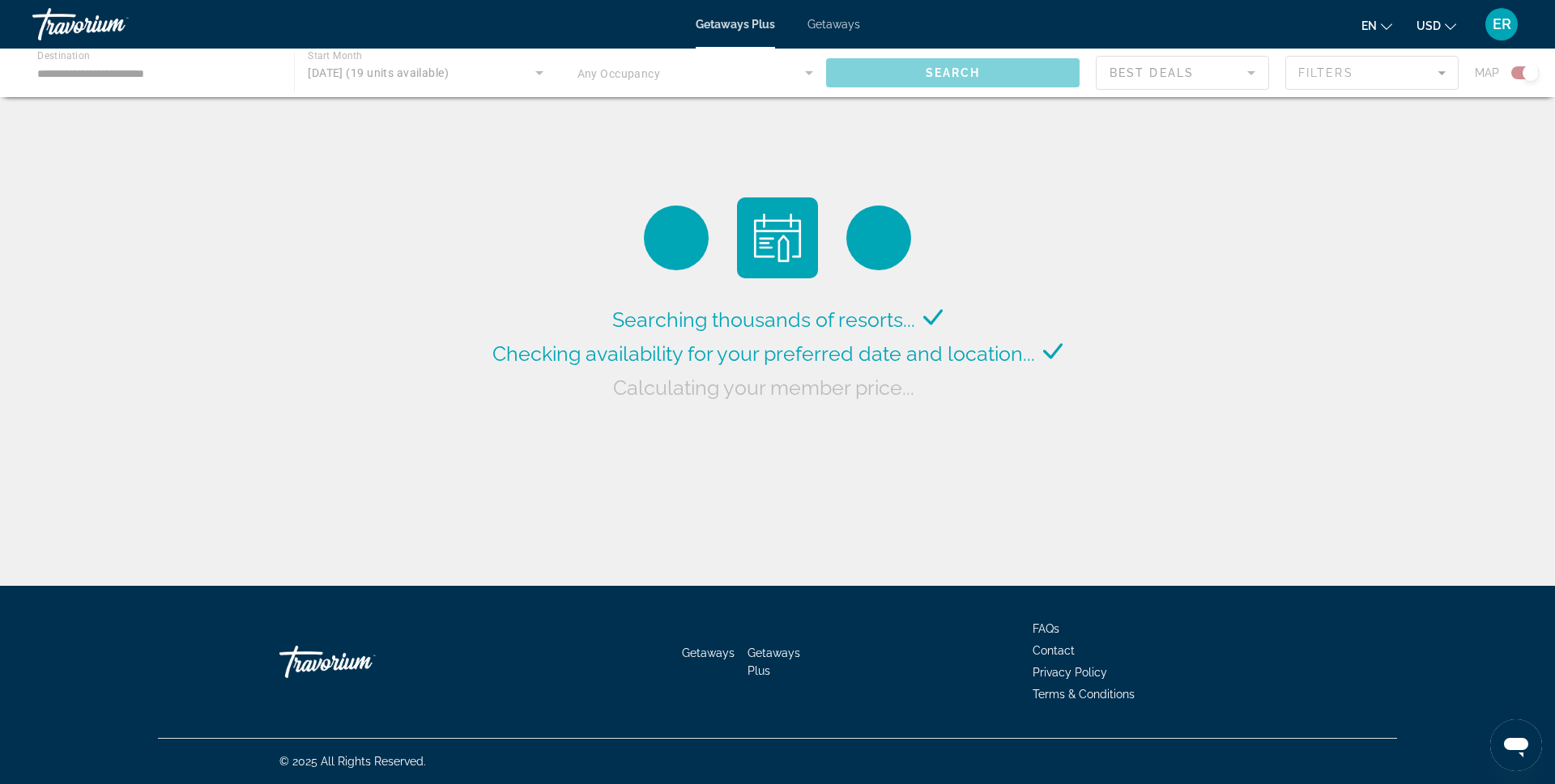
click at [162, 81] on div "Main content" at bounding box center [778, 73] width 1555 height 49
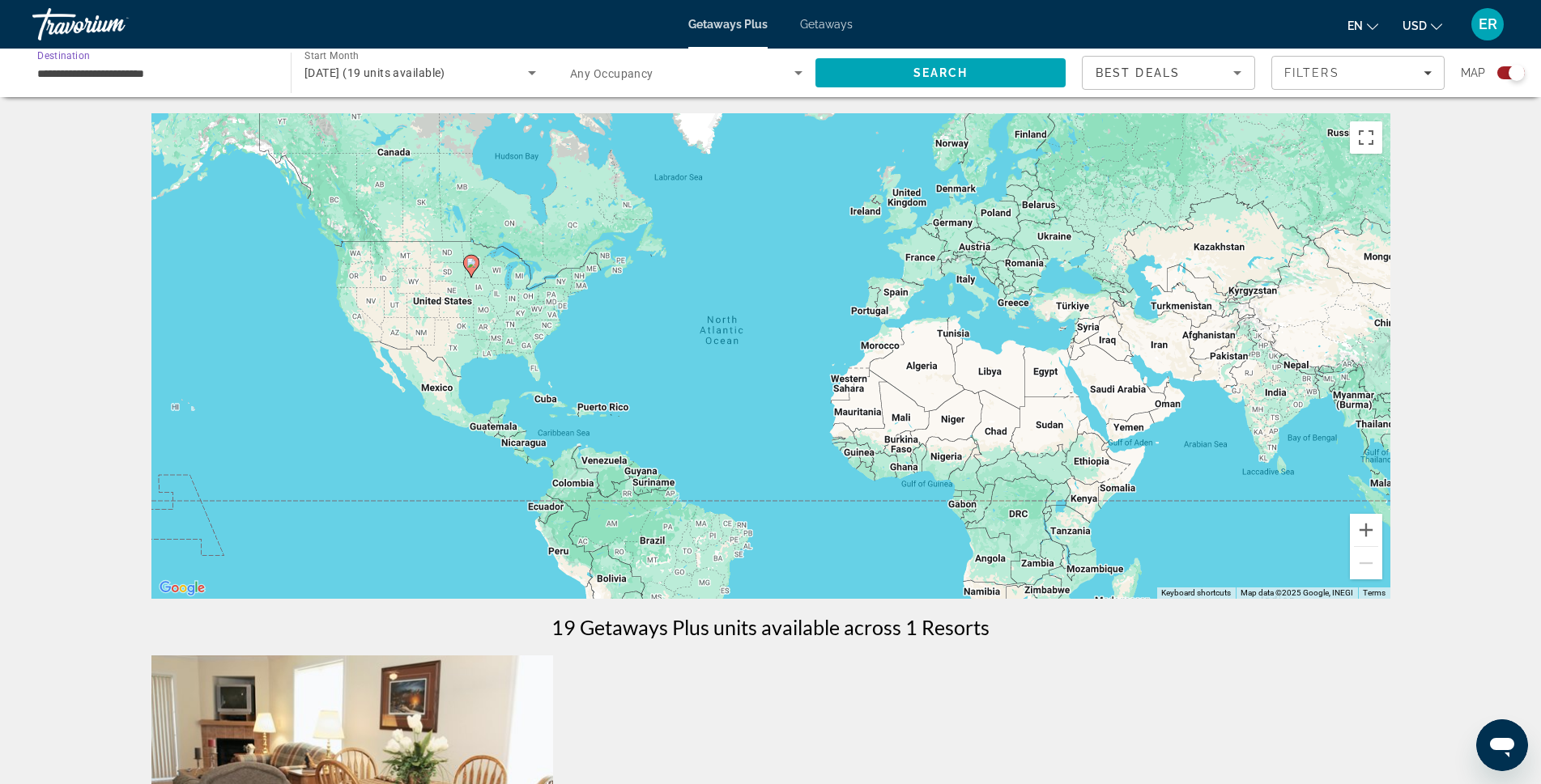
click at [107, 75] on input "**********" at bounding box center [152, 74] width 232 height 20
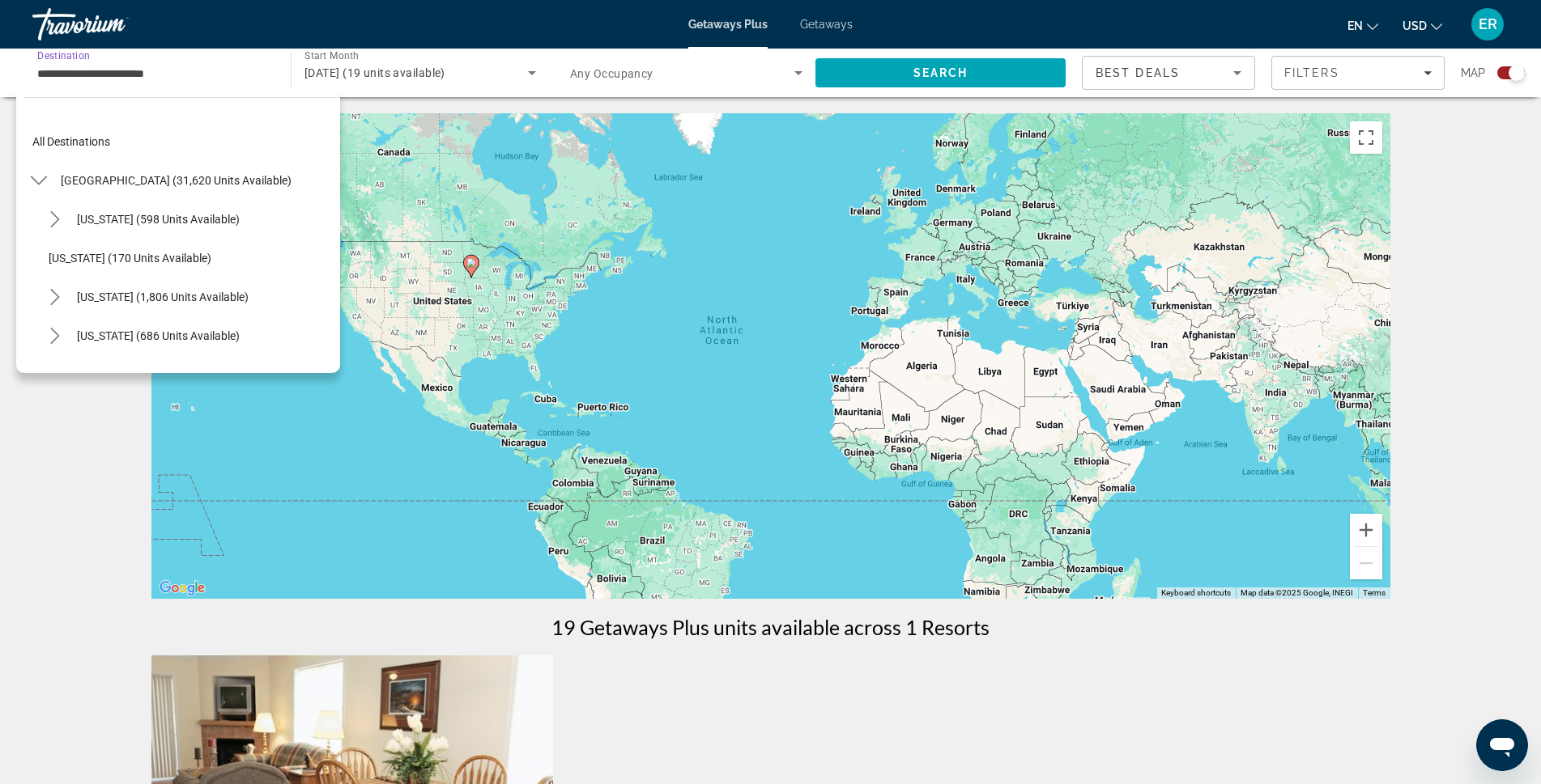
scroll to position [81, 0]
click at [145, 148] on span "Select destination: Arizona (598 units available)" at bounding box center [158, 138] width 179 height 39
type input "**********"
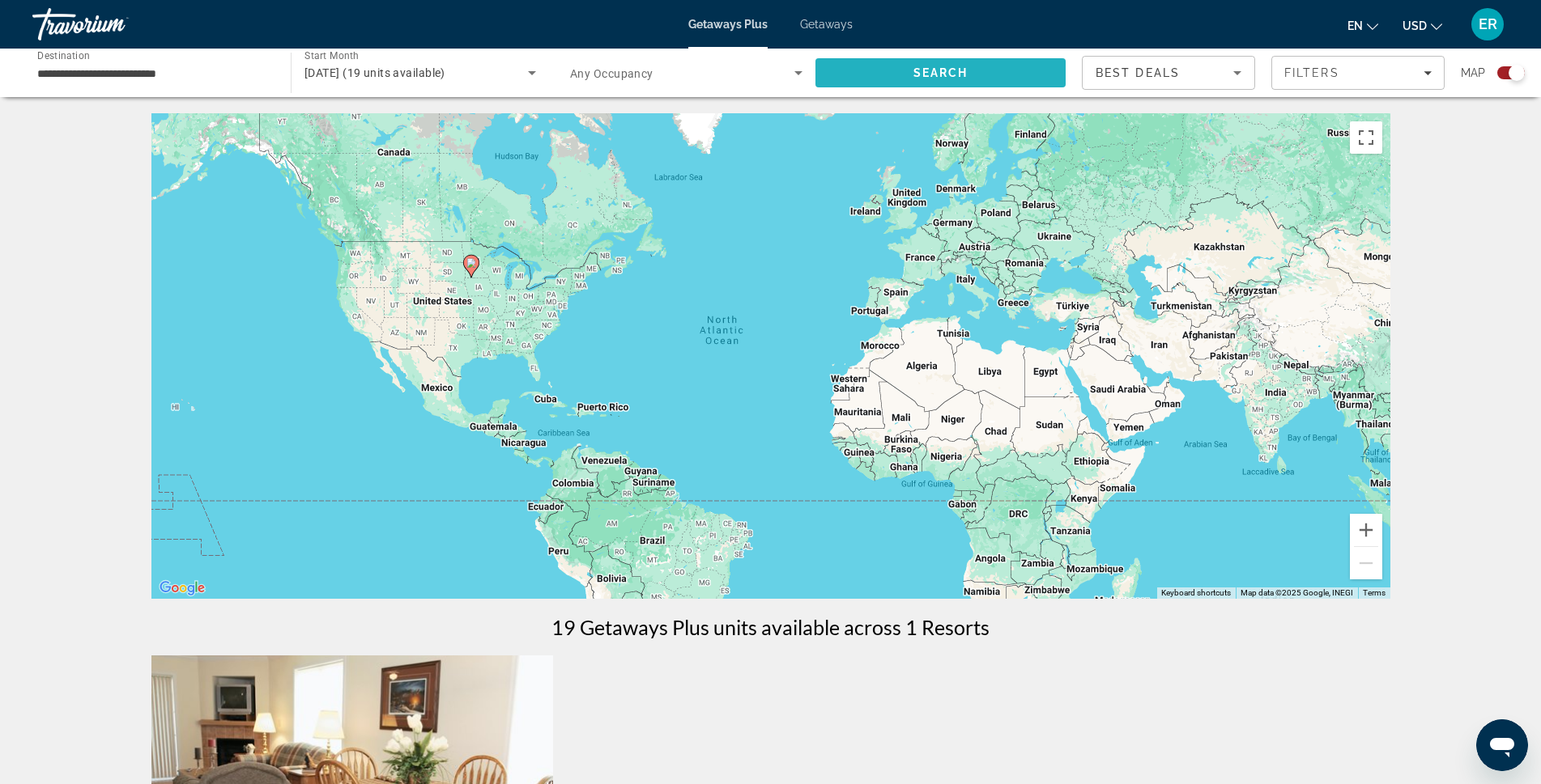
click at [923, 74] on span "Search" at bounding box center [941, 73] width 55 height 13
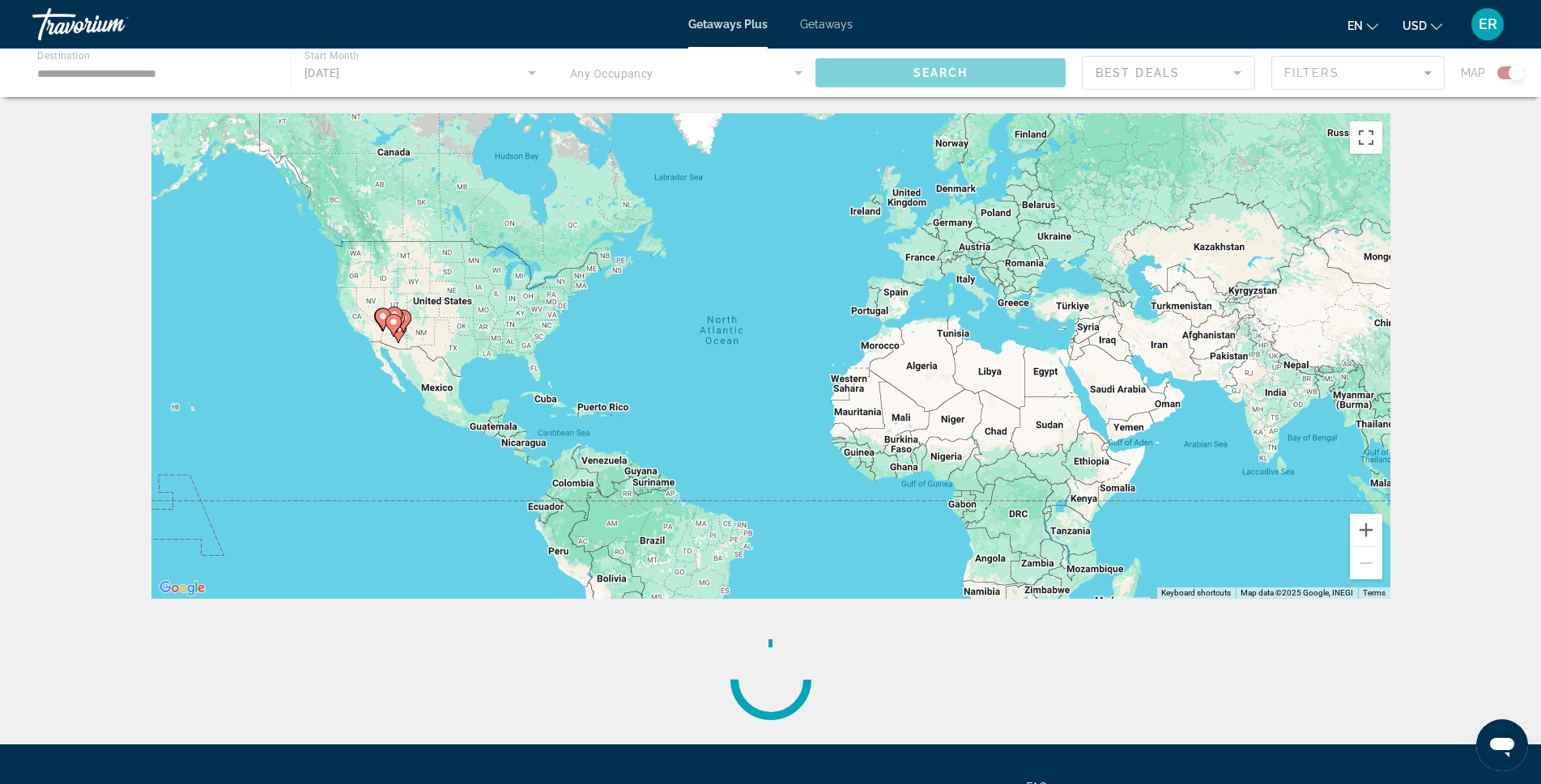
click at [172, 71] on div "Main content" at bounding box center [770, 73] width 1541 height 49
click at [574, 369] on div "To activate drag with keyboard, press Alt + Enter. Once in keyboard drag state,…" at bounding box center [770, 356] width 1239 height 486
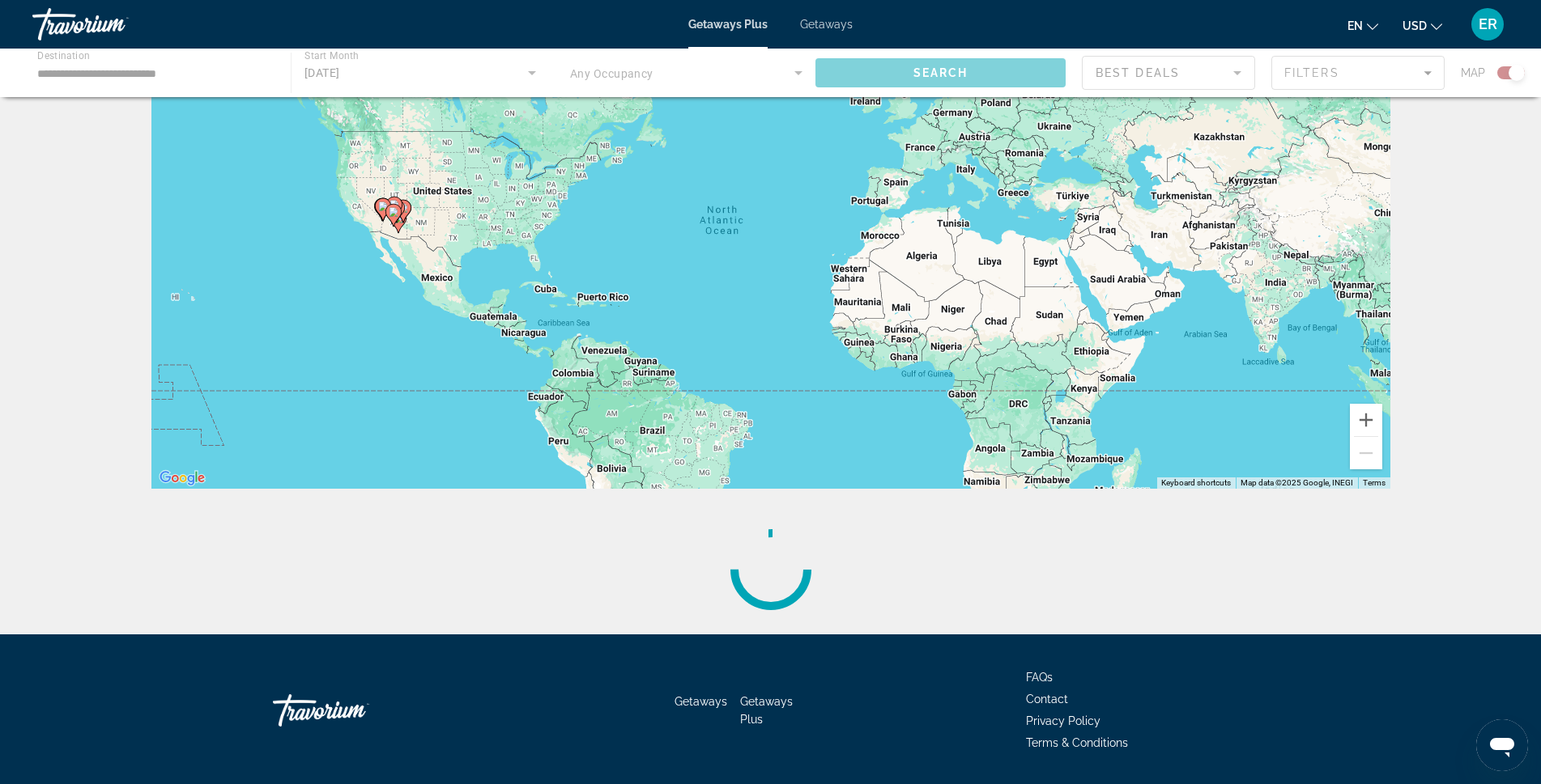
scroll to position [158, 0]
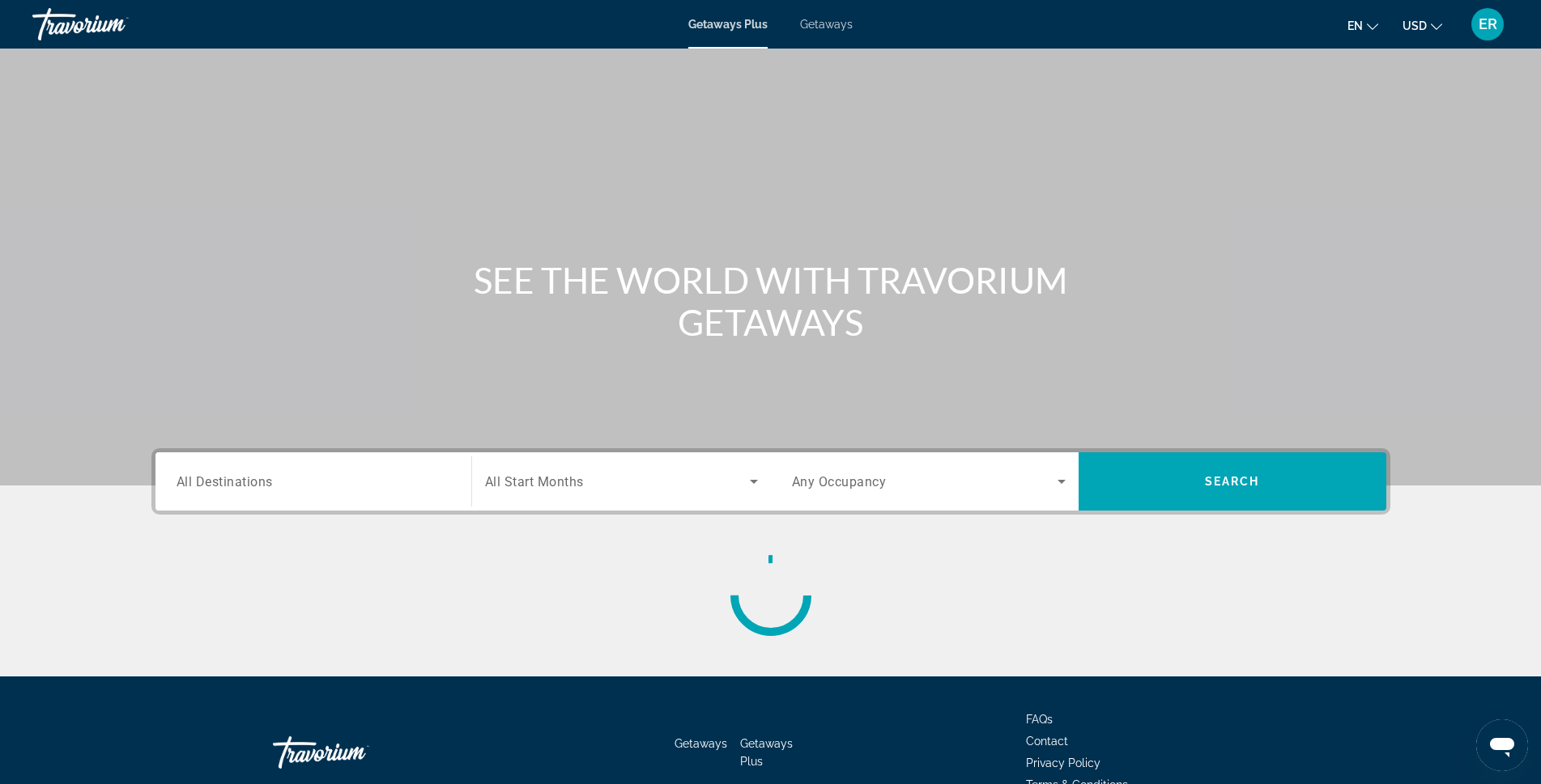
click at [245, 462] on div "Search widget" at bounding box center [313, 482] width 274 height 46
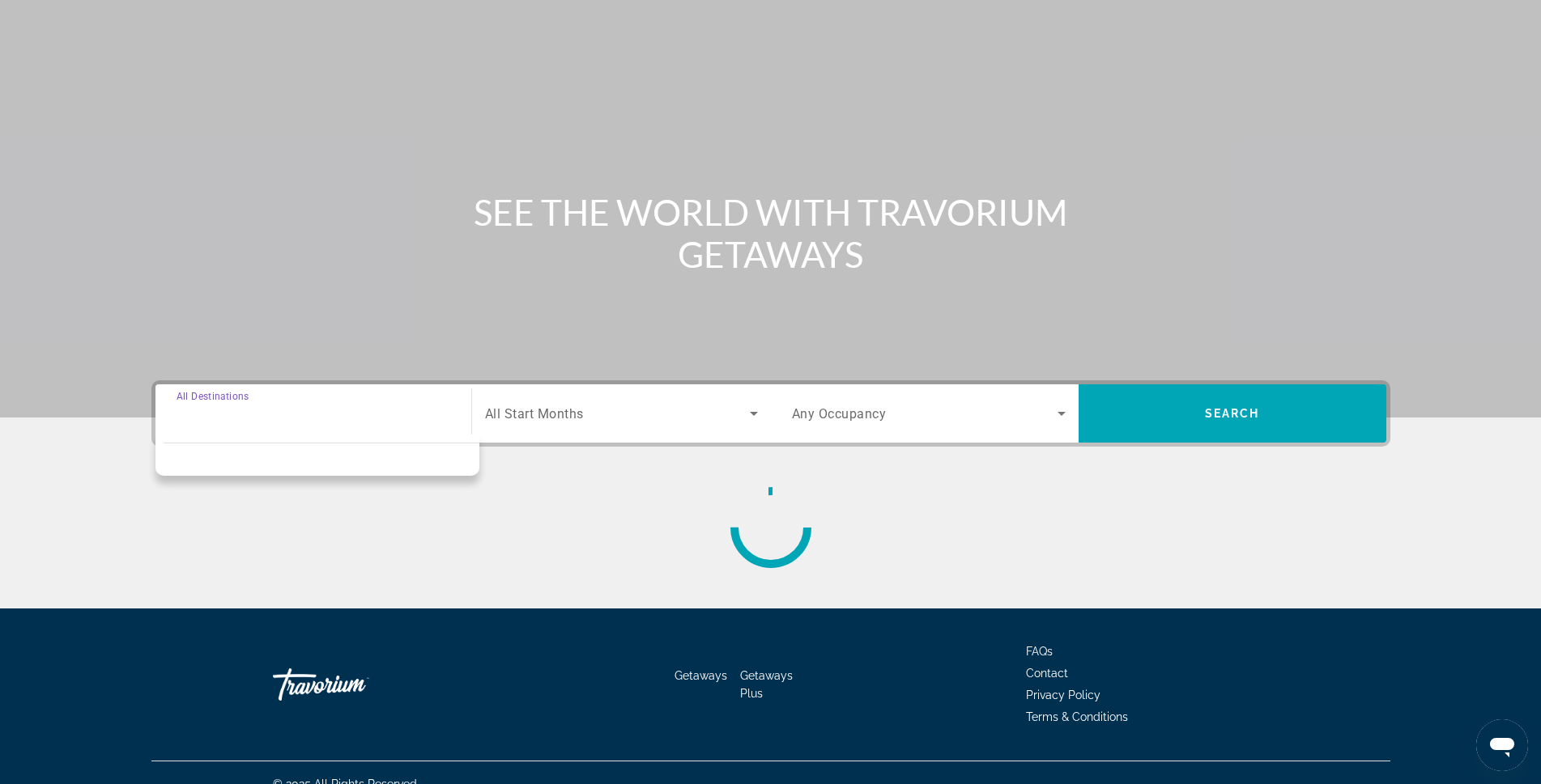
scroll to position [91, 0]
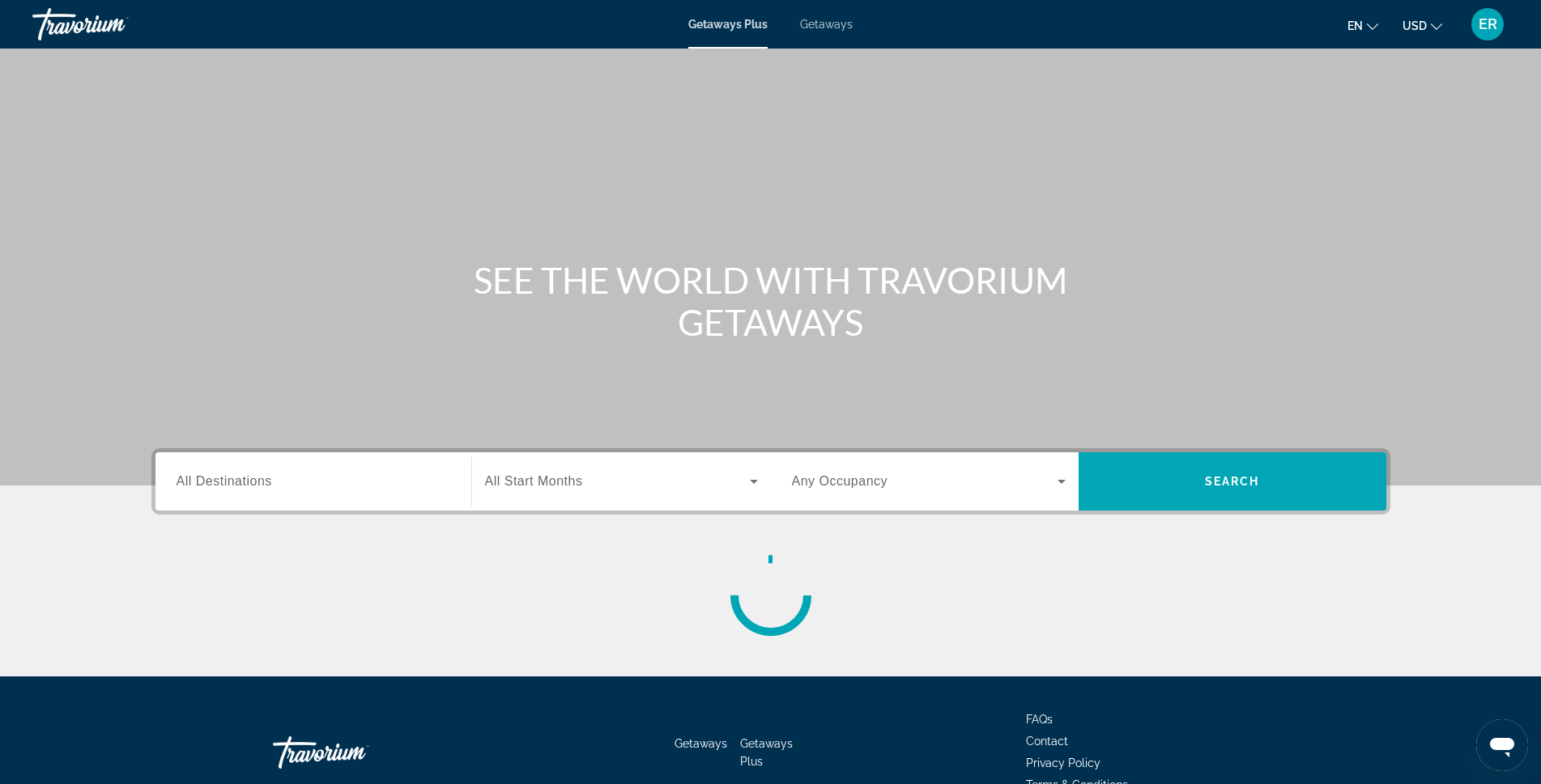
click at [249, 485] on span "All Destinations" at bounding box center [224, 482] width 96 height 14
click at [249, 485] on input "Destination All Destinations" at bounding box center [313, 483] width 274 height 20
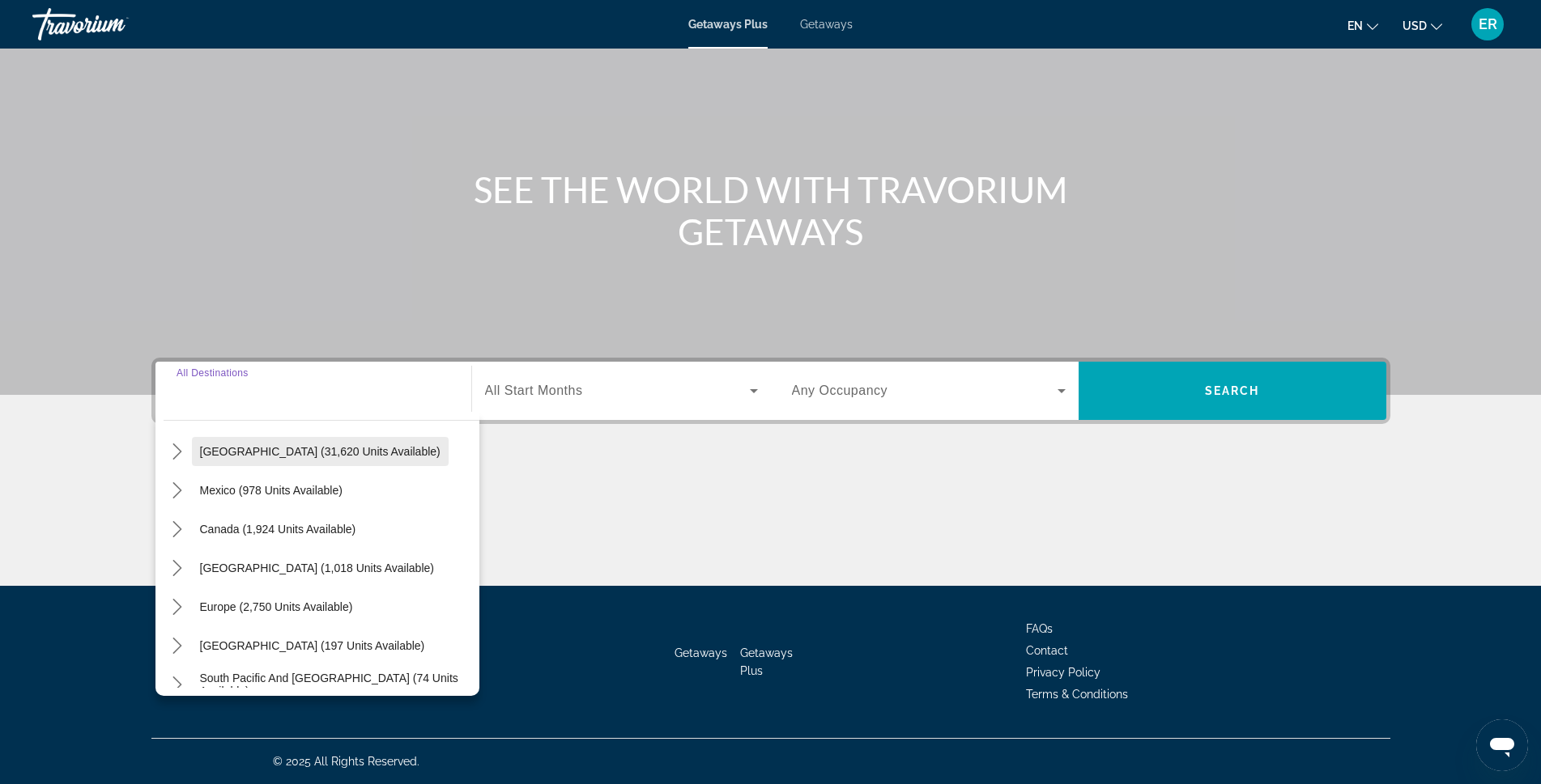
scroll to position [81, 0]
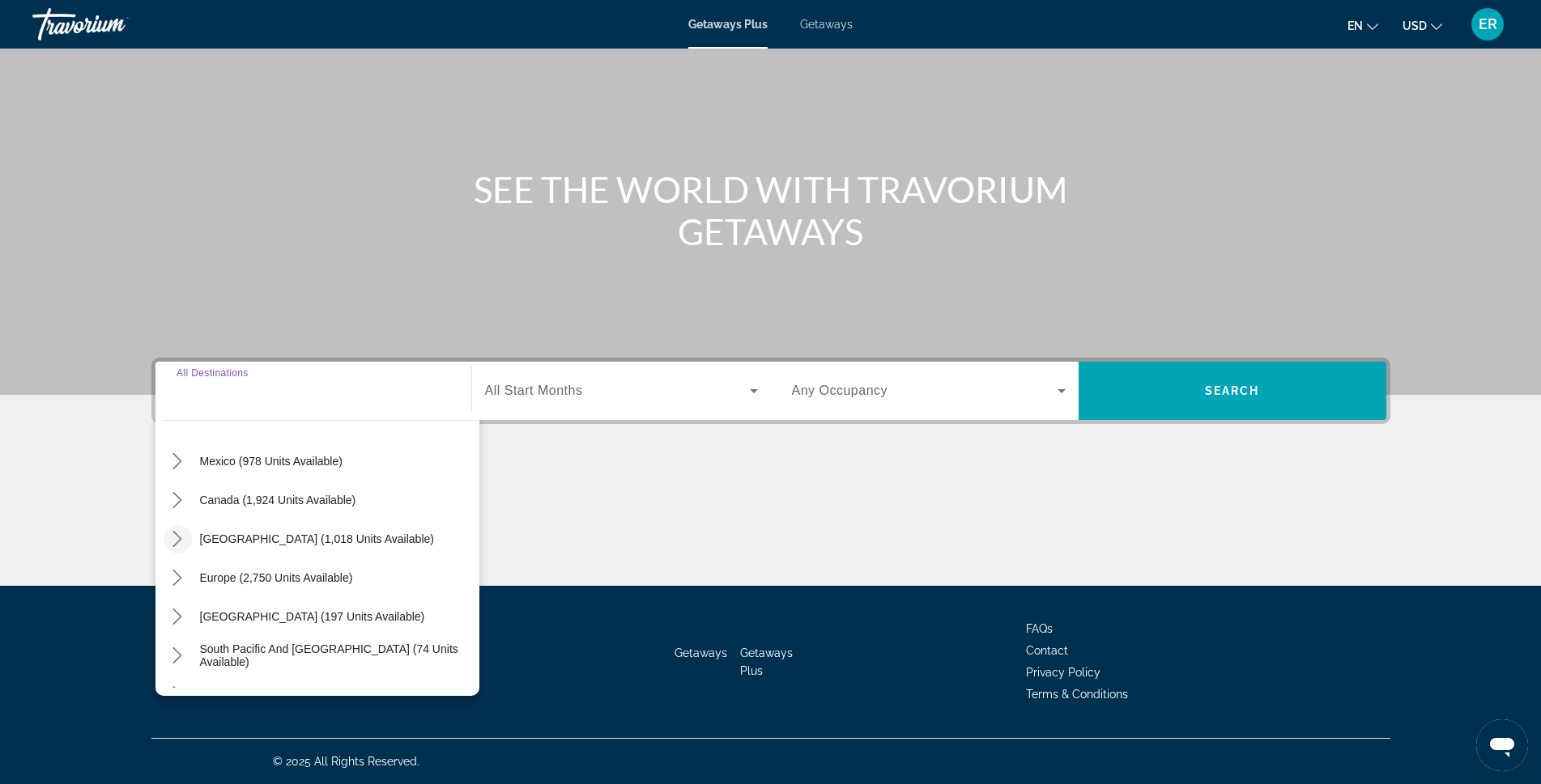
click at [171, 538] on icon "Toggle Caribbean & Atlantic Islands (1,018 units available) submenu" at bounding box center [177, 539] width 16 height 16
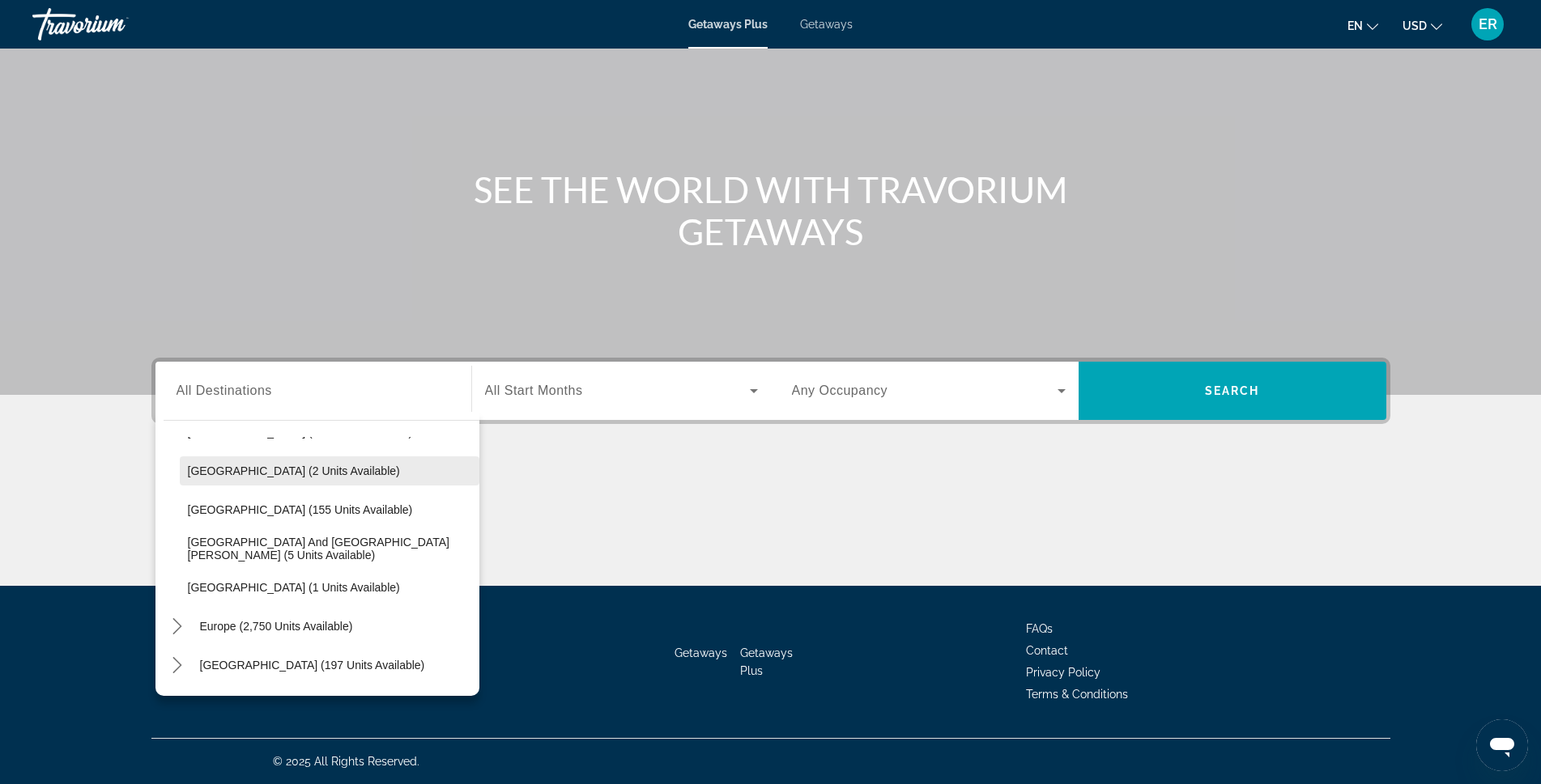
scroll to position [145, 0]
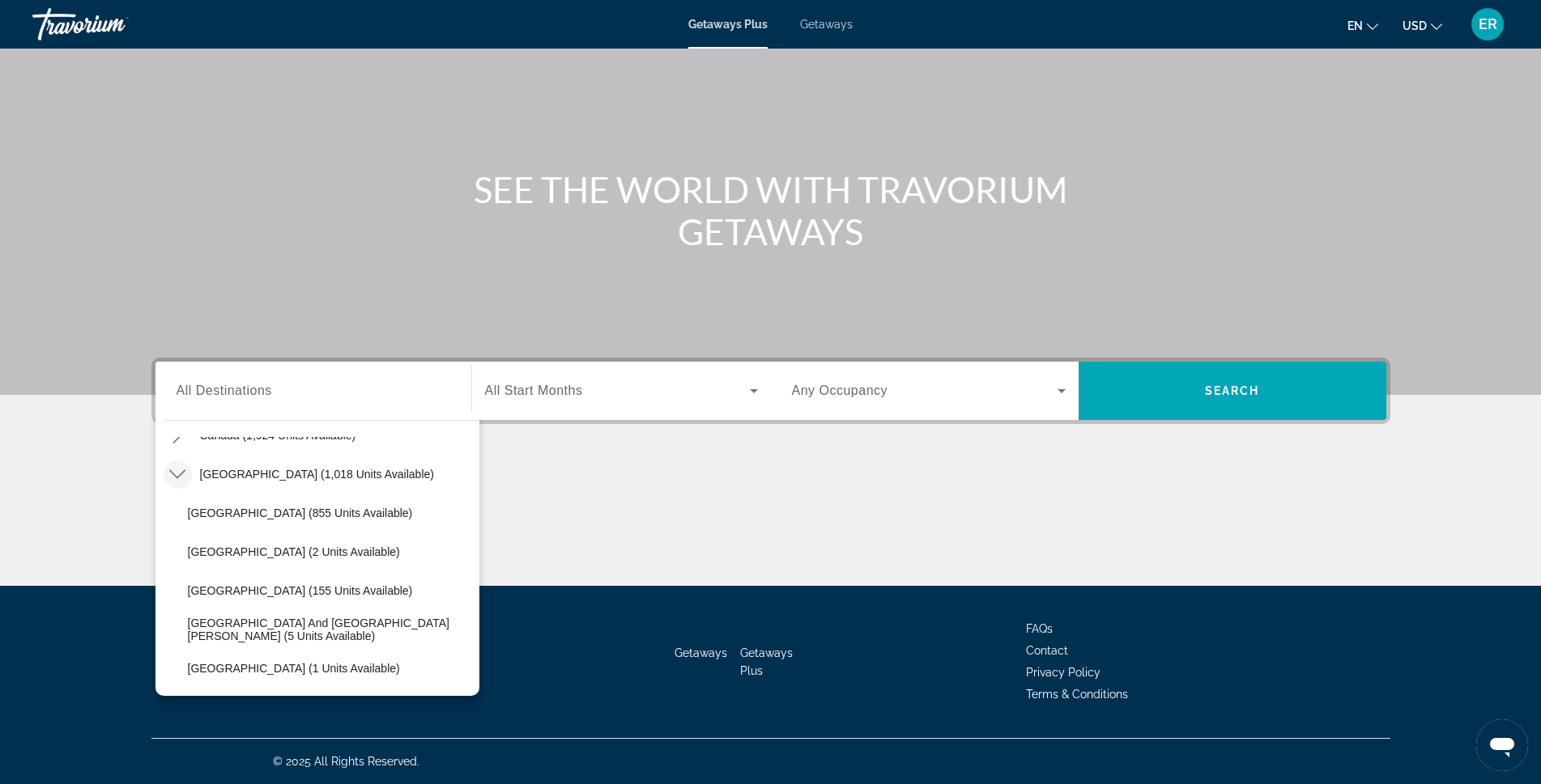
click at [178, 480] on icon "Toggle Caribbean & Atlantic Islands (1,018 units available) submenu" at bounding box center [177, 475] width 16 height 16
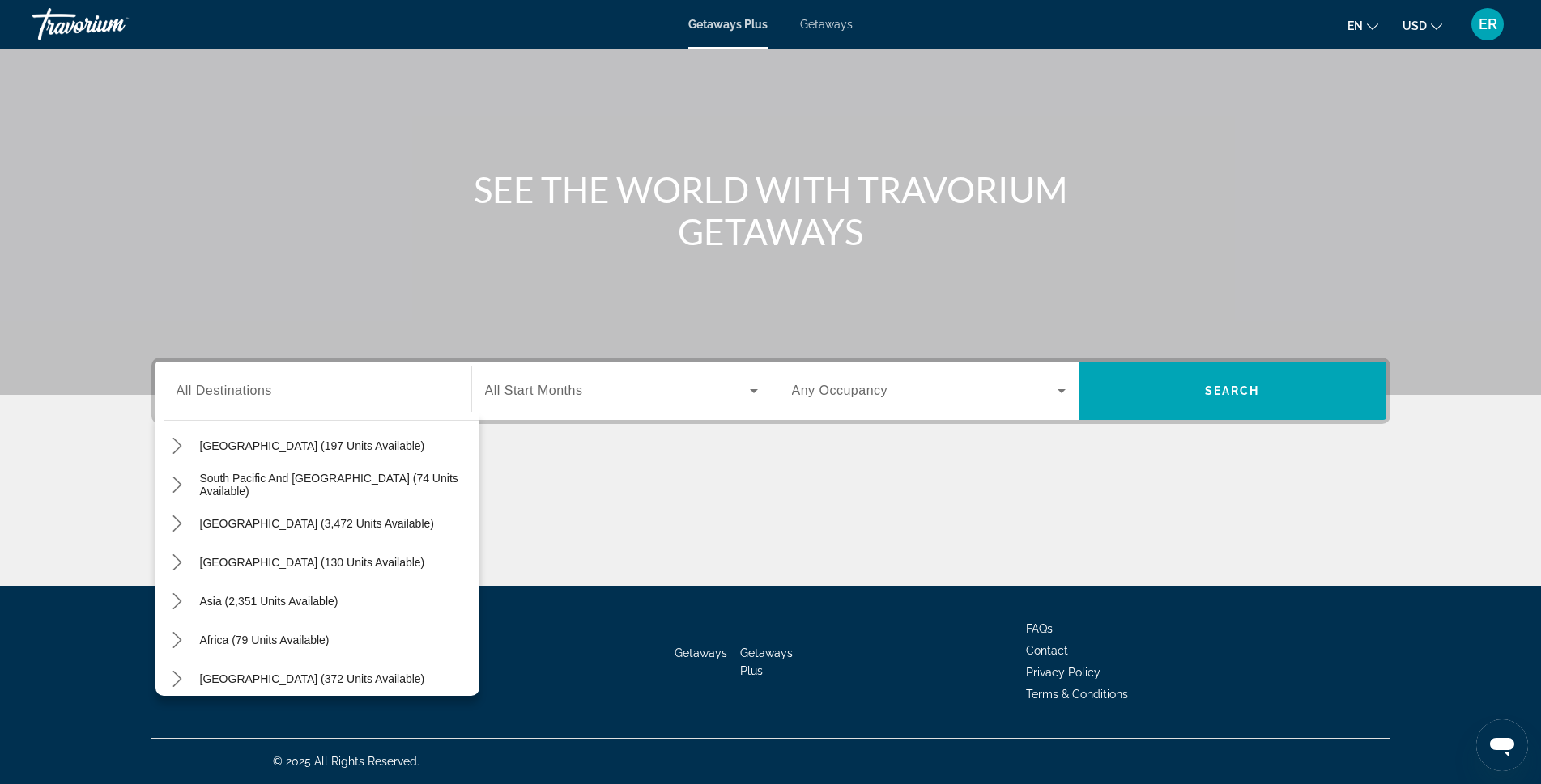
scroll to position [263, 0]
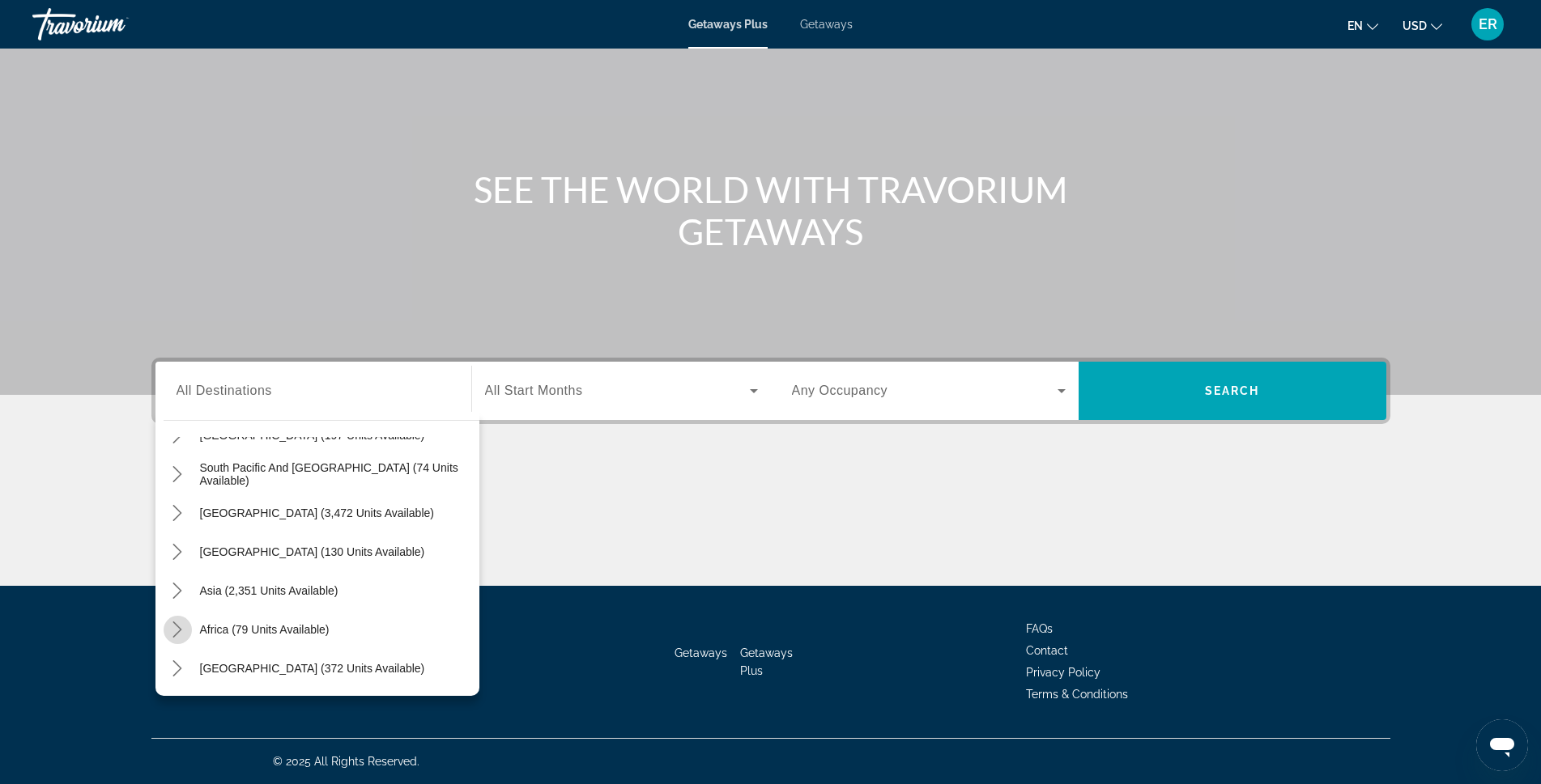
click at [178, 634] on icon "Toggle Africa (79 units available) submenu" at bounding box center [177, 630] width 16 height 16
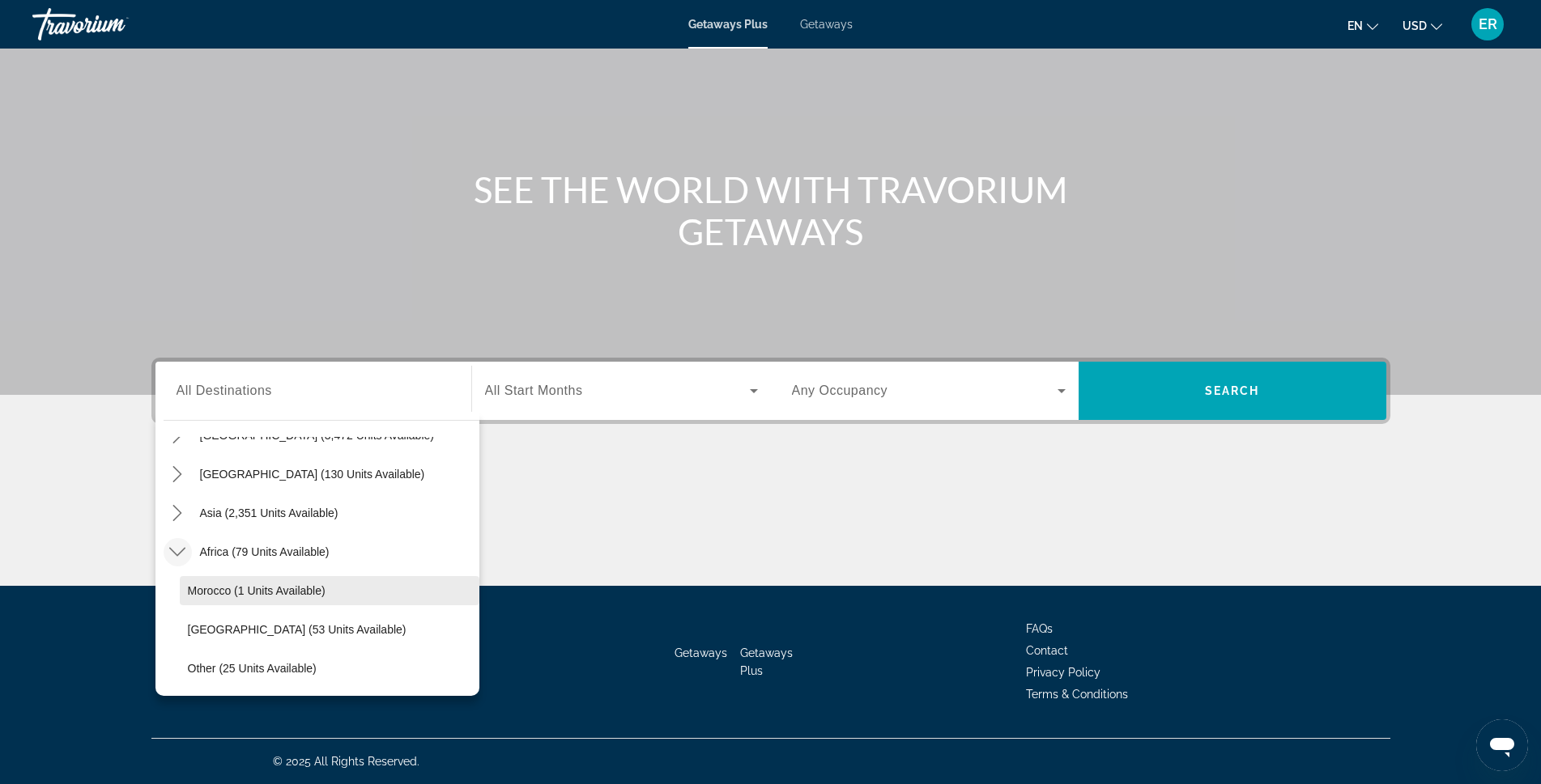
scroll to position [379, 0]
click at [184, 511] on icon "Toggle Africa (79 units available) submenu" at bounding box center [177, 513] width 16 height 16
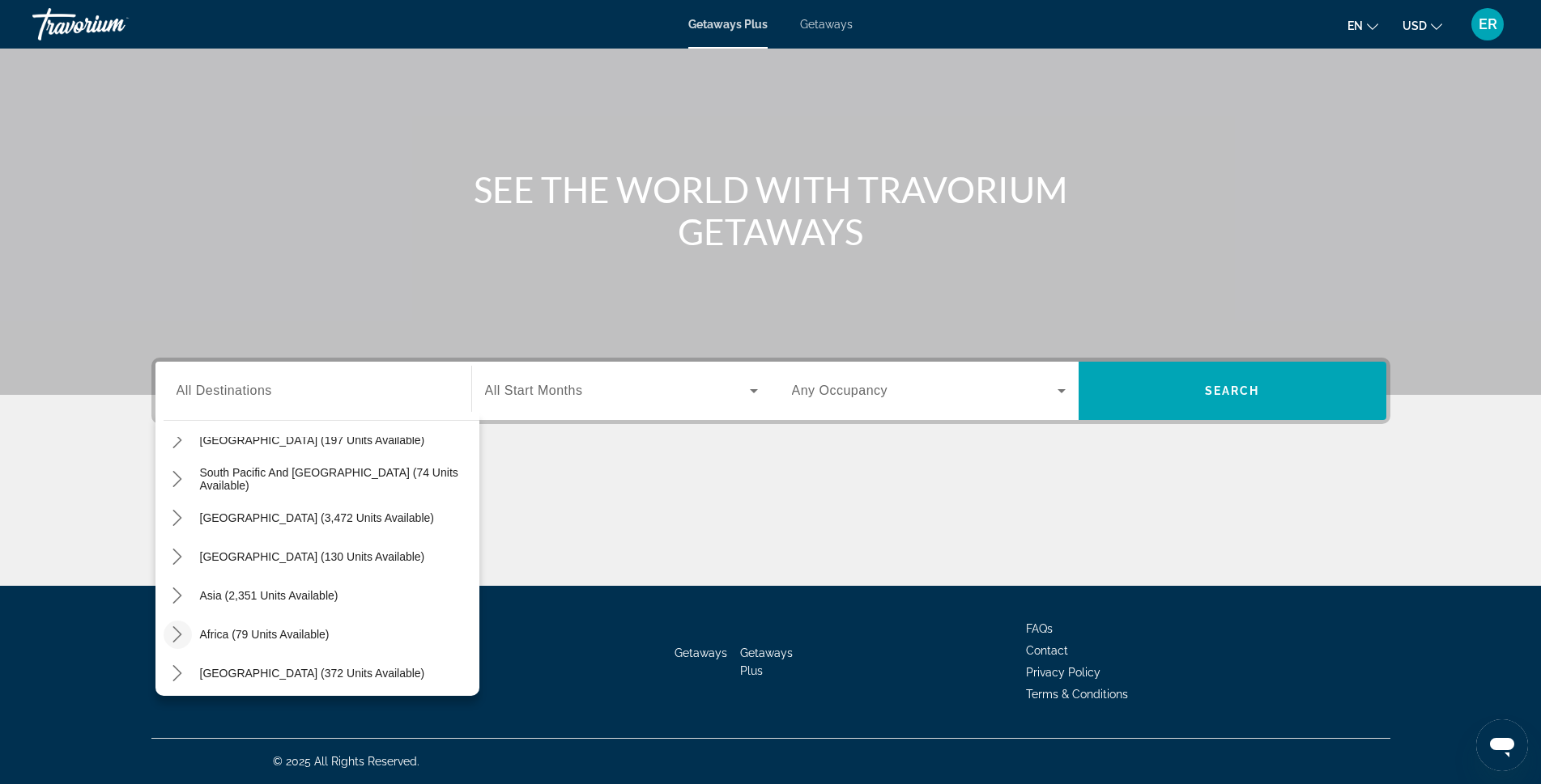
scroll to position [263, 0]
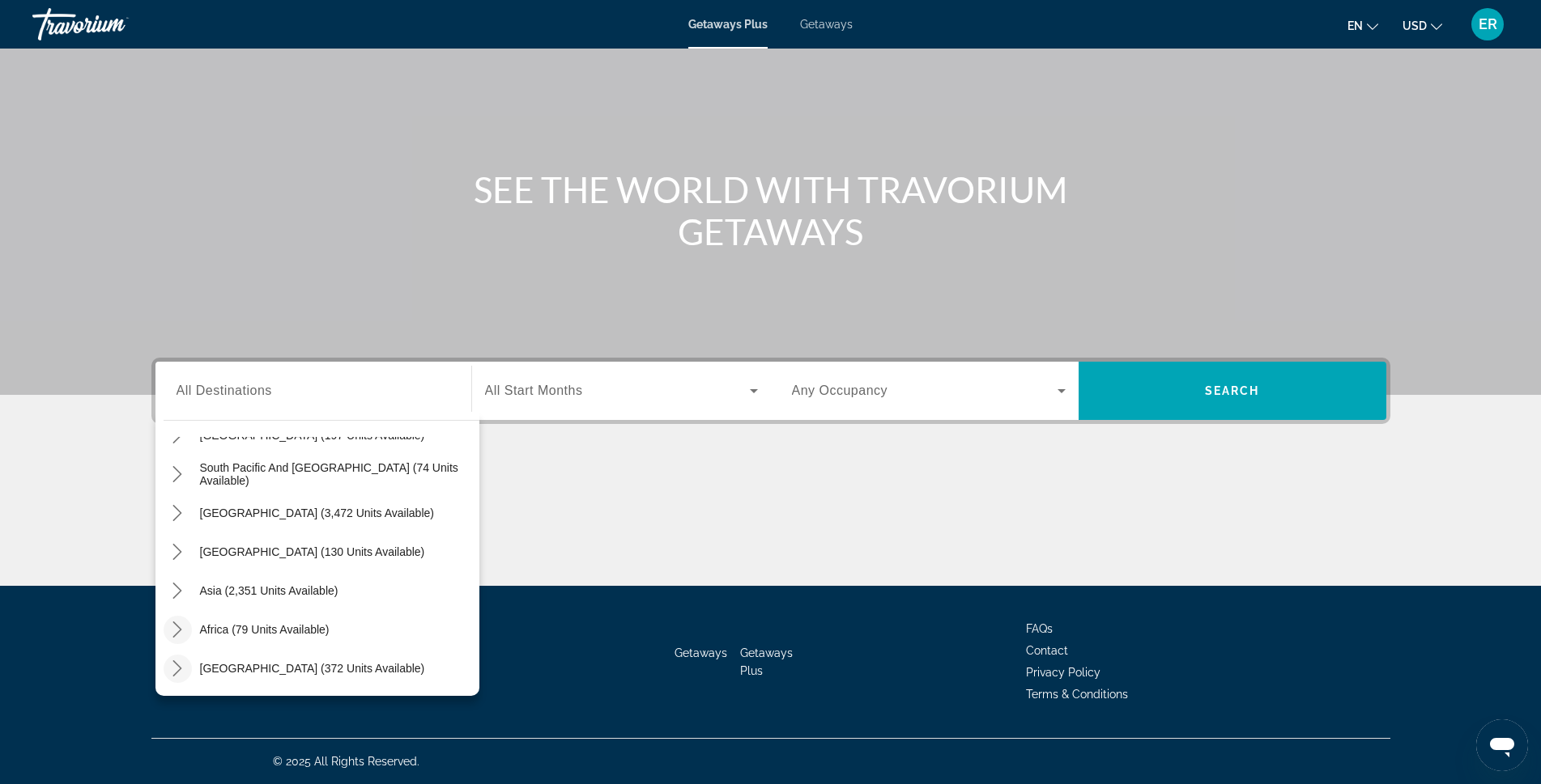
click at [180, 674] on icon "Toggle Middle East (372 units available) submenu" at bounding box center [177, 669] width 16 height 16
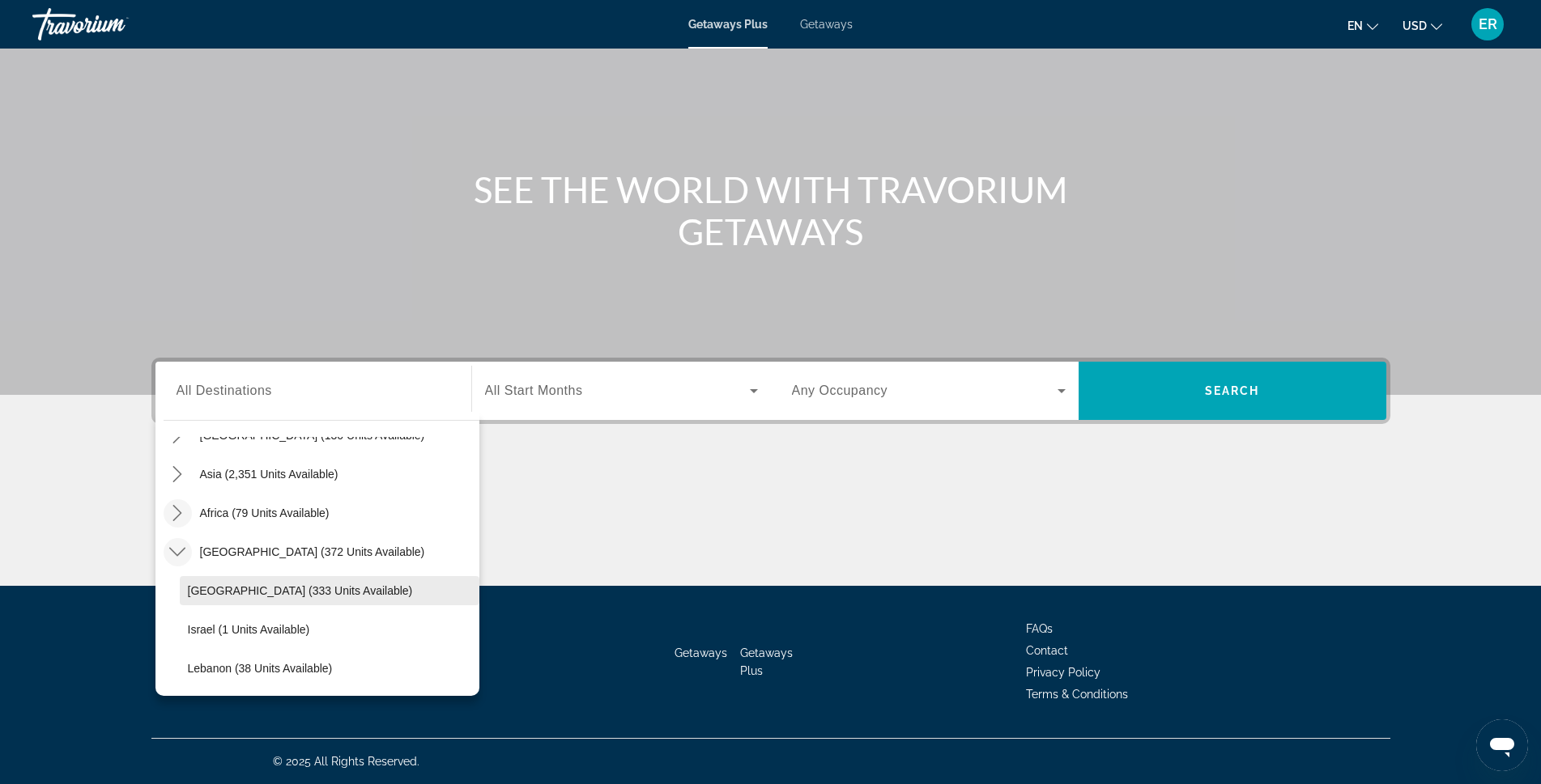
click at [209, 595] on span "[GEOGRAPHIC_DATA] (333 units available)" at bounding box center [301, 590] width 225 height 13
type input "**********"
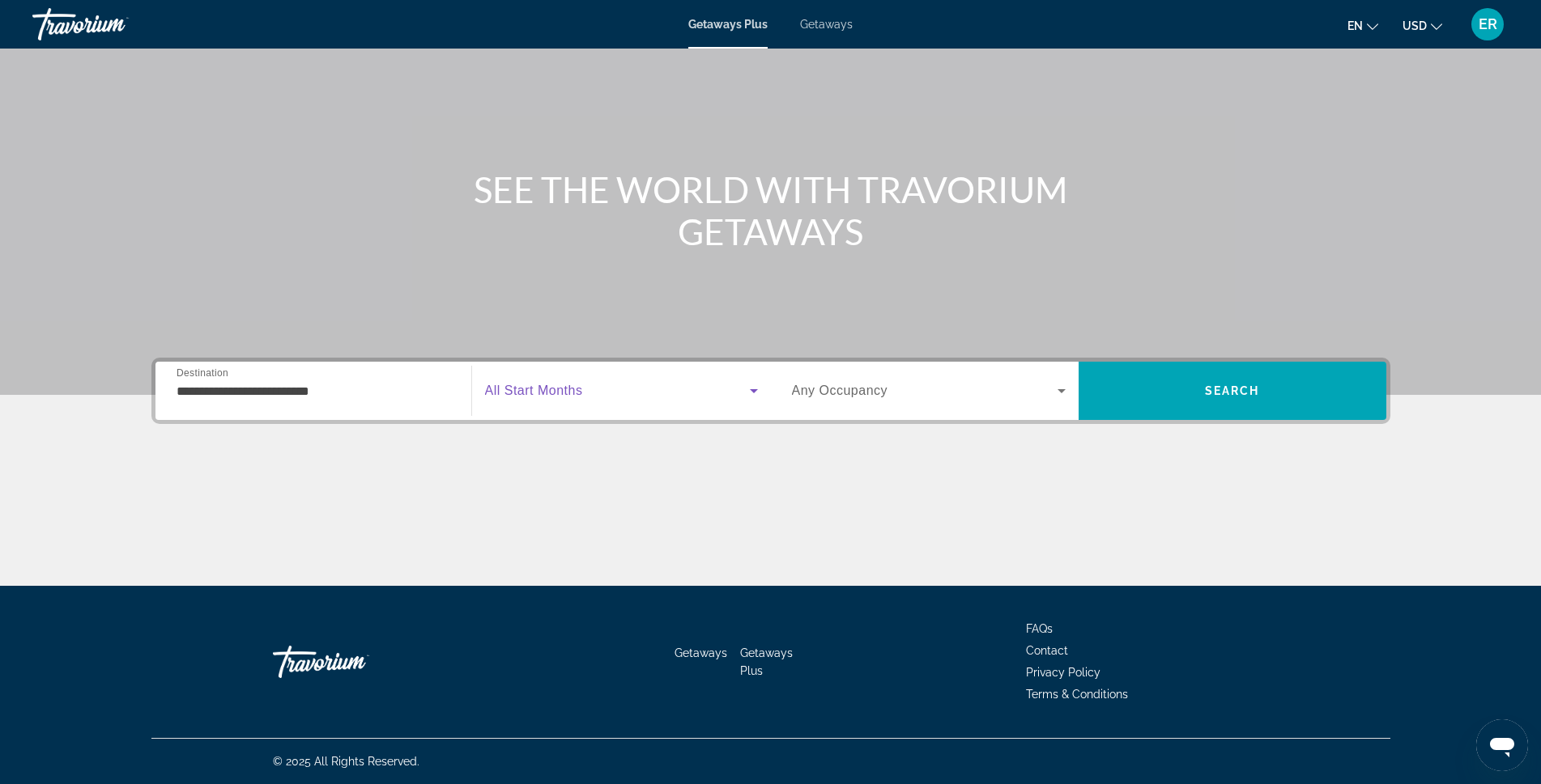
click at [652, 383] on span "Search widget" at bounding box center [617, 391] width 265 height 20
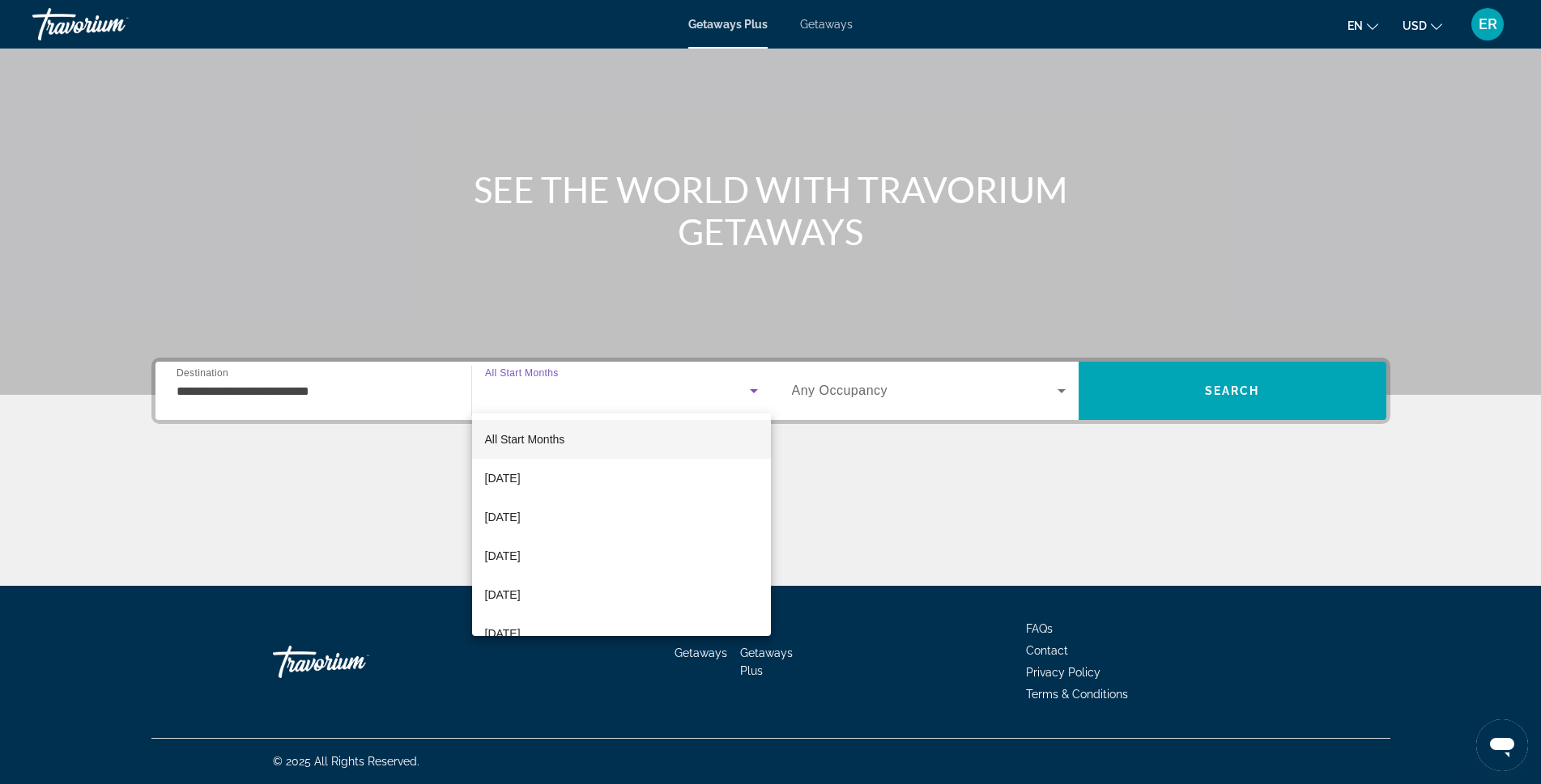
click at [623, 380] on div at bounding box center [770, 392] width 1541 height 784
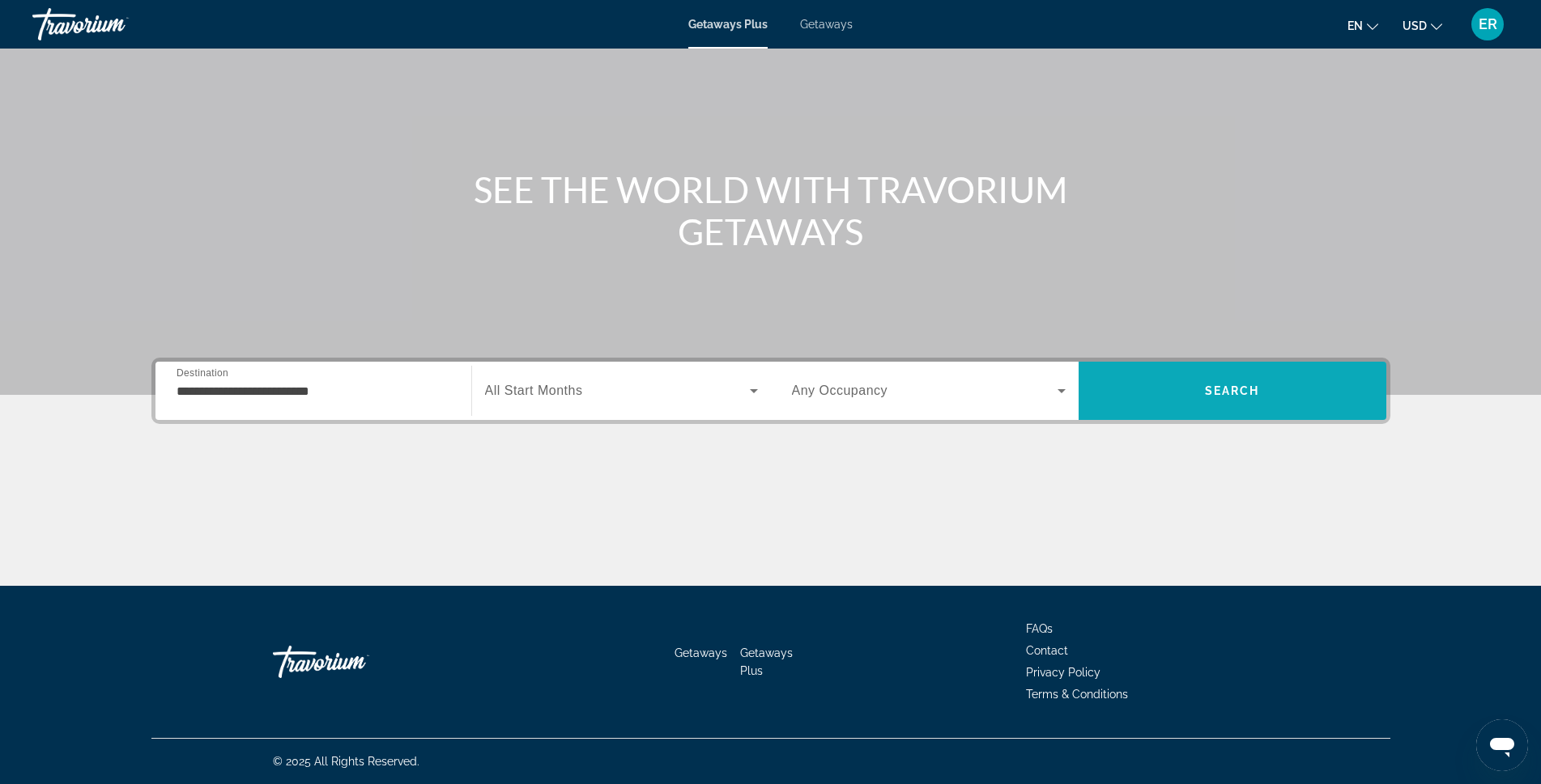
click at [1251, 385] on span "Search" at bounding box center [1231, 390] width 55 height 13
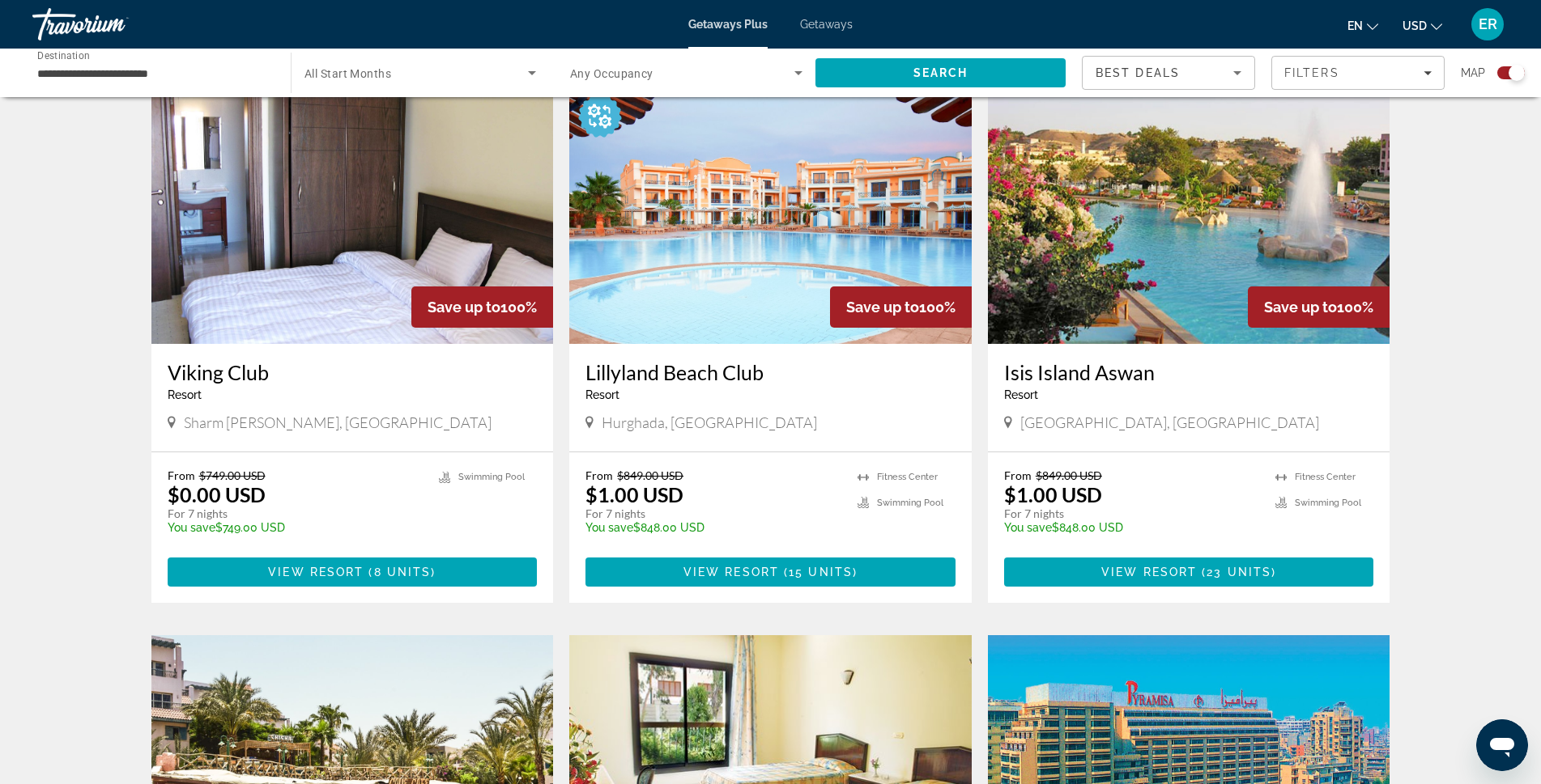
scroll to position [566, 0]
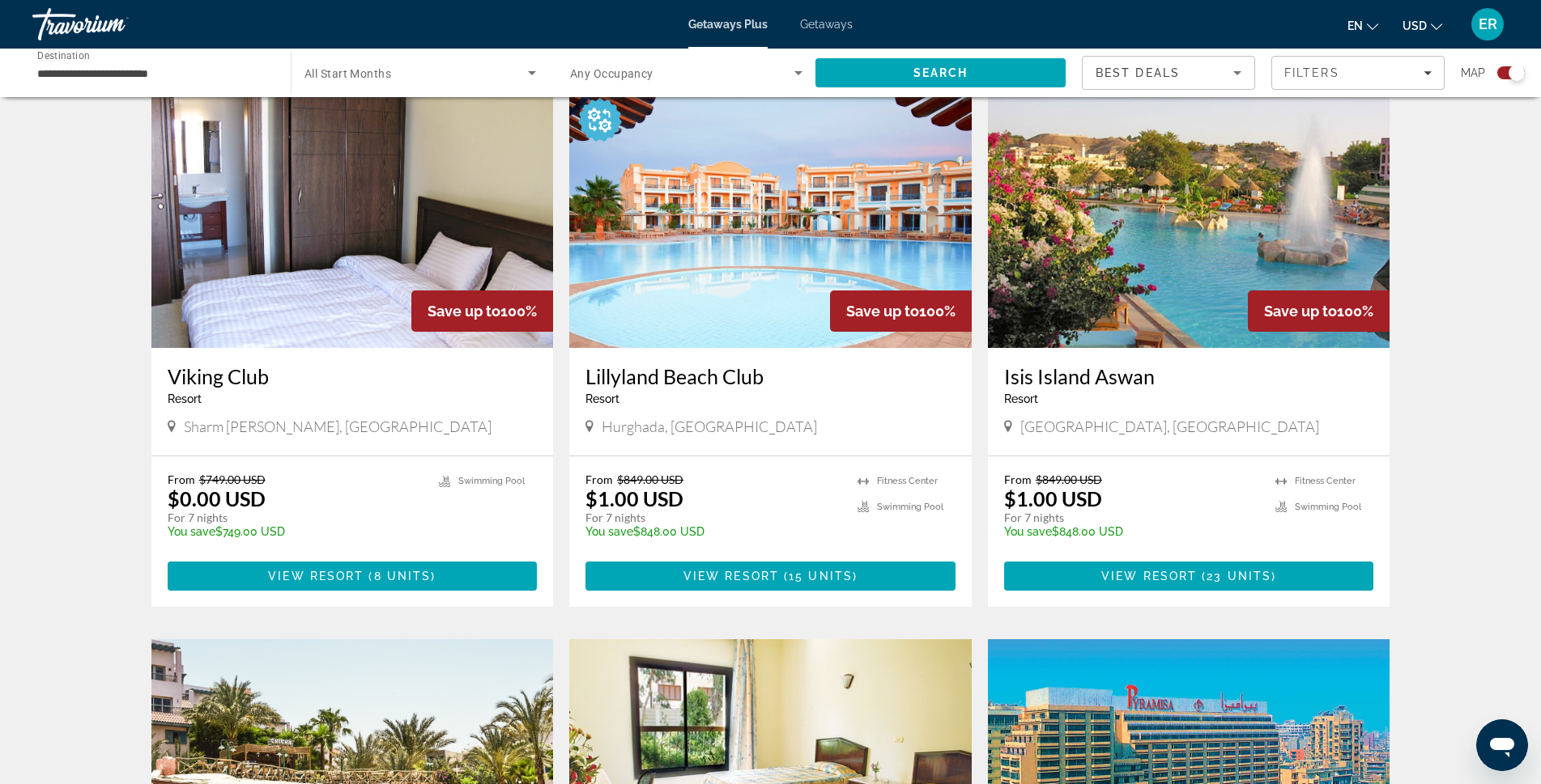
click at [1177, 232] on img "Main content" at bounding box center [1189, 218] width 402 height 259
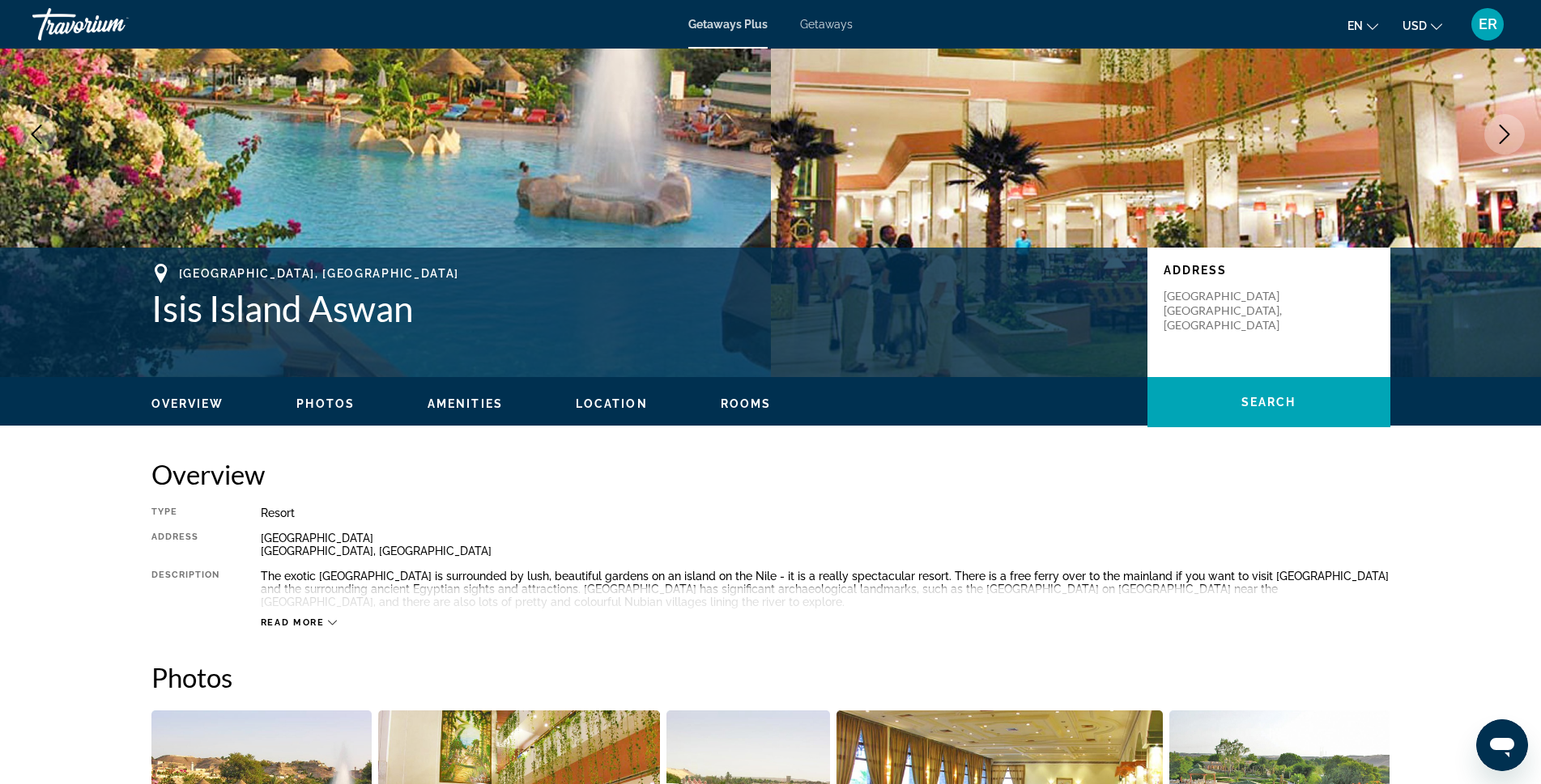
scroll to position [162, 0]
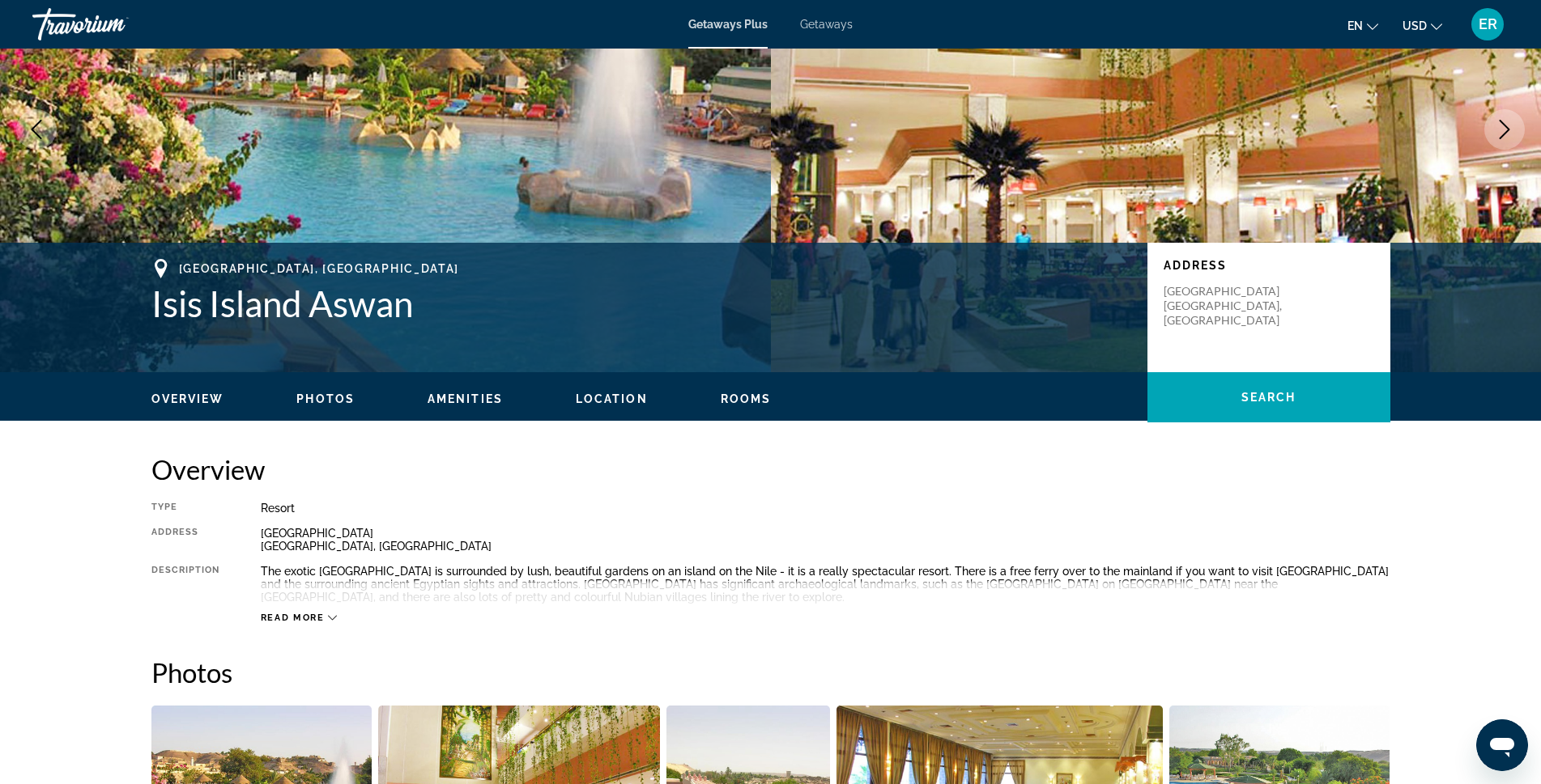
click at [322, 617] on span "Read more" at bounding box center [293, 618] width 64 height 11
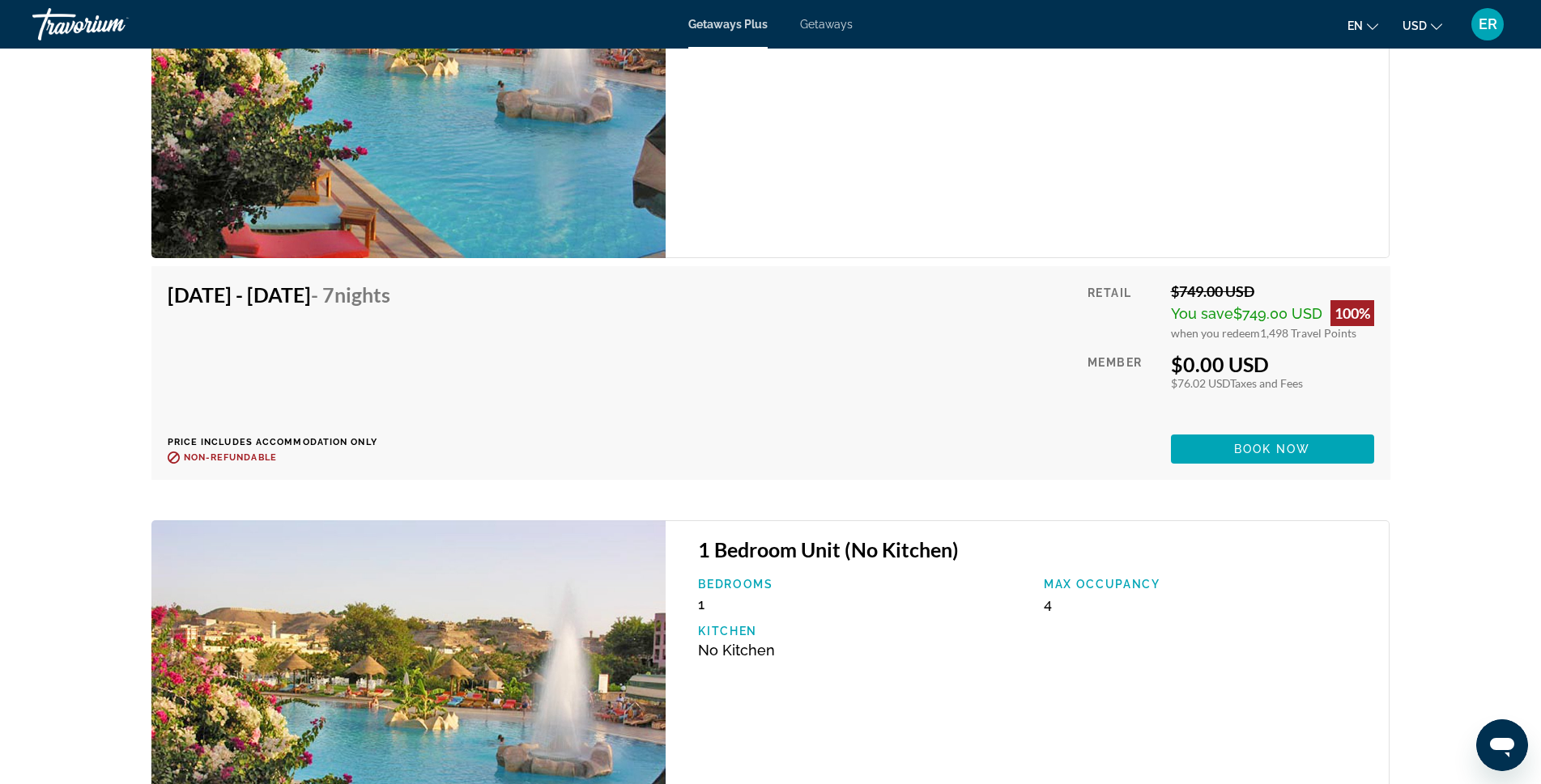
scroll to position [2914, 0]
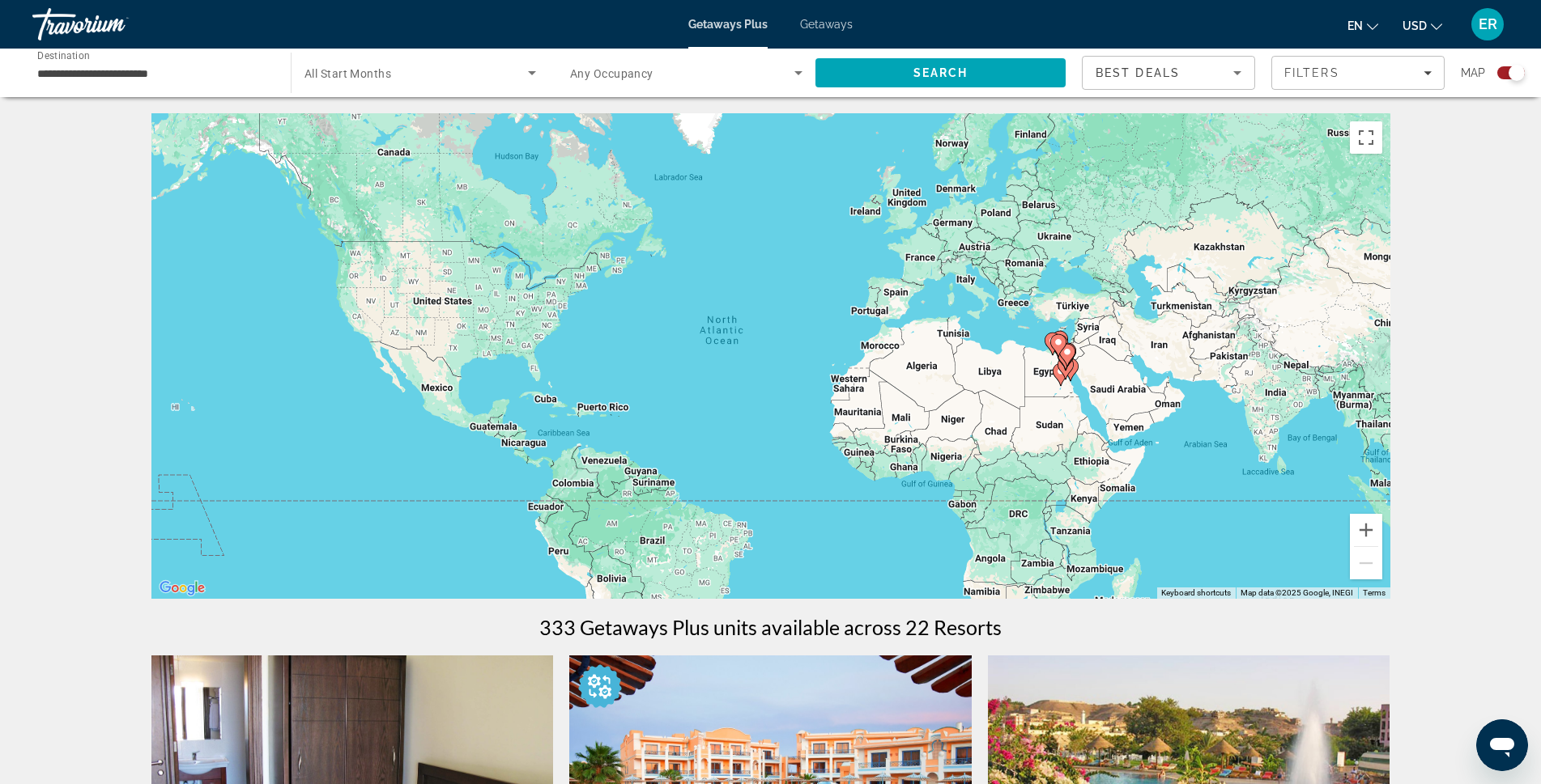
click at [109, 76] on input "**********" at bounding box center [152, 74] width 232 height 20
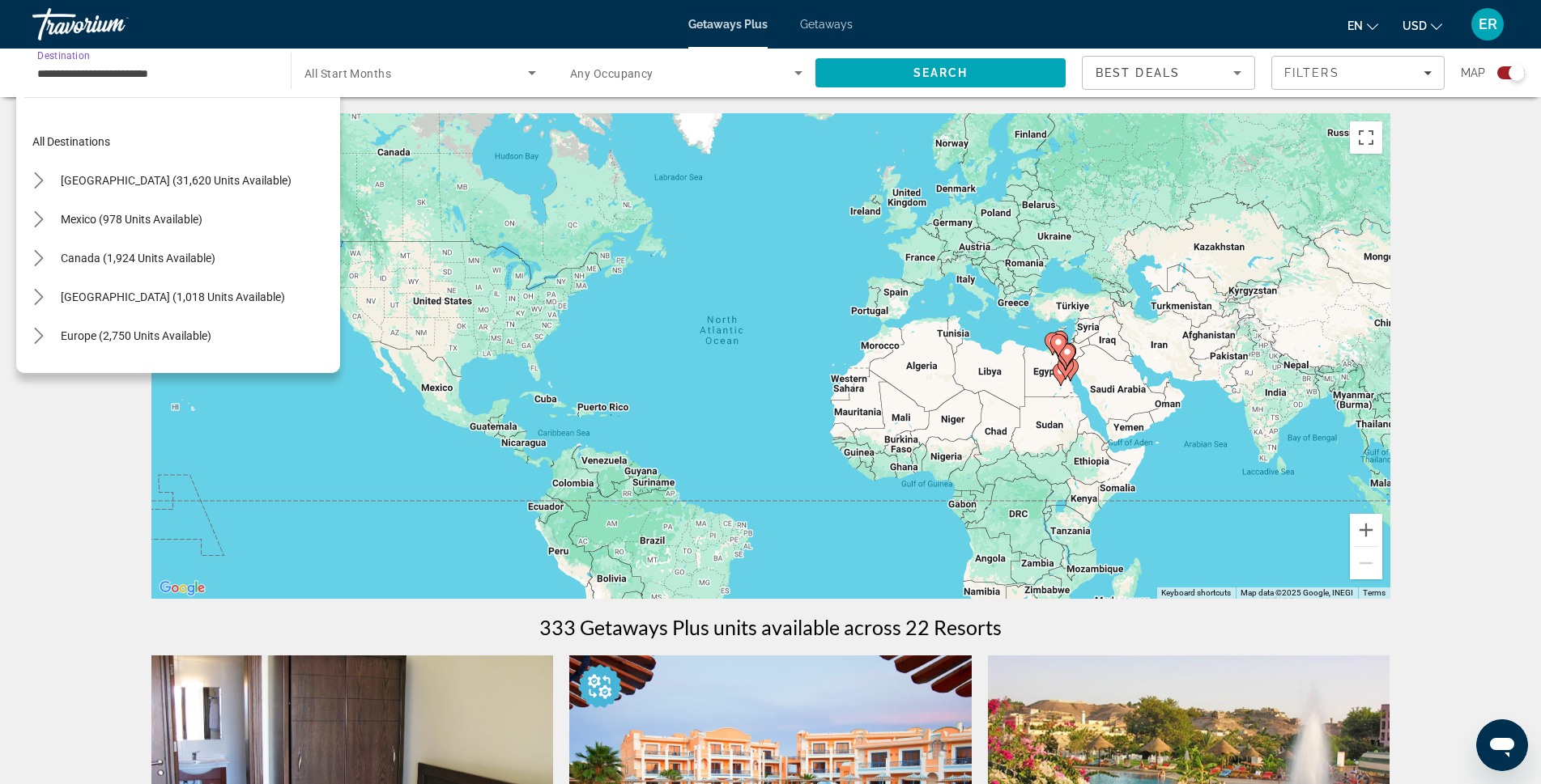
scroll to position [379, 0]
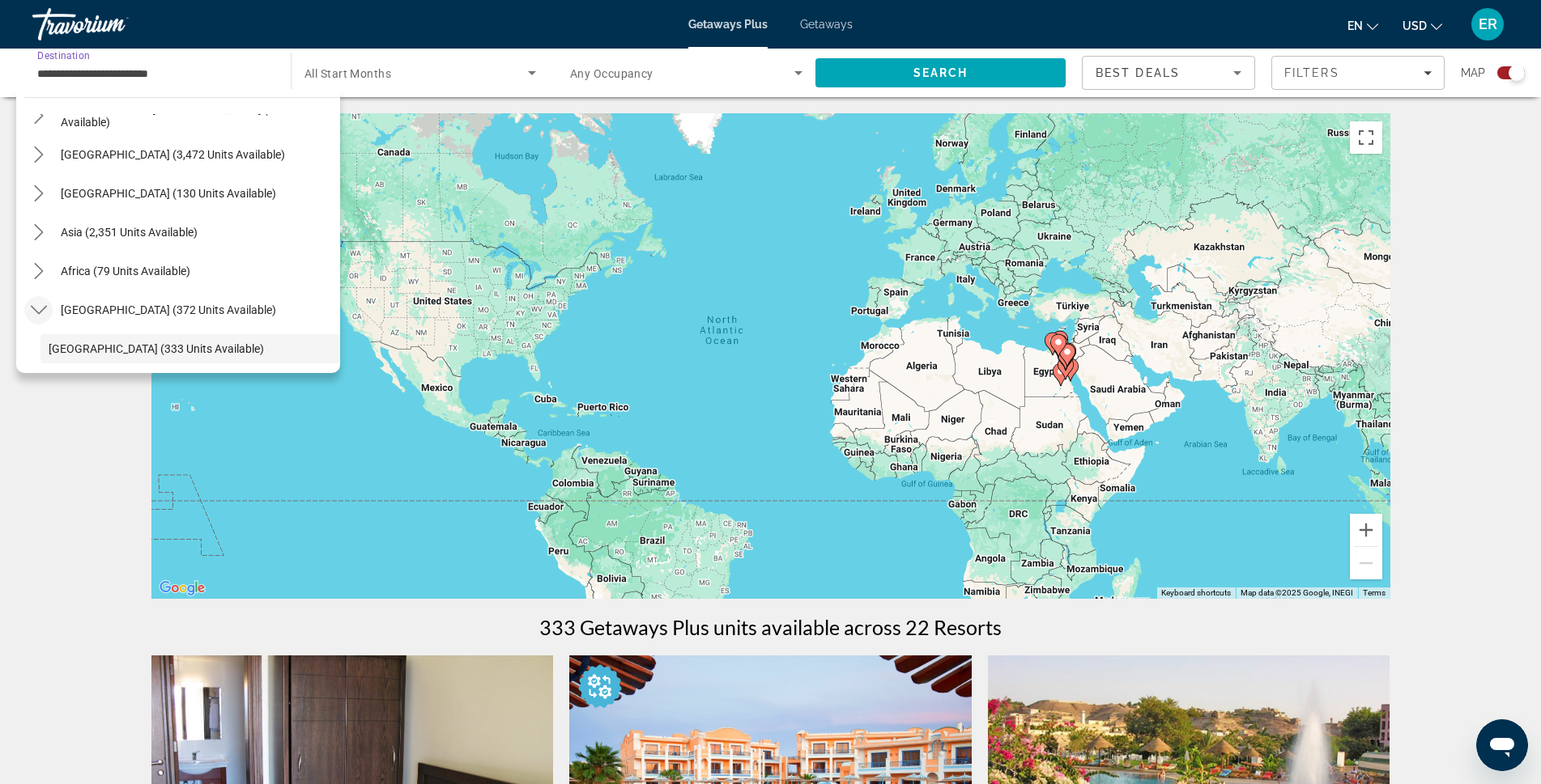
click at [42, 309] on icon "Toggle Middle East (372 units available) submenu" at bounding box center [38, 309] width 16 height 9
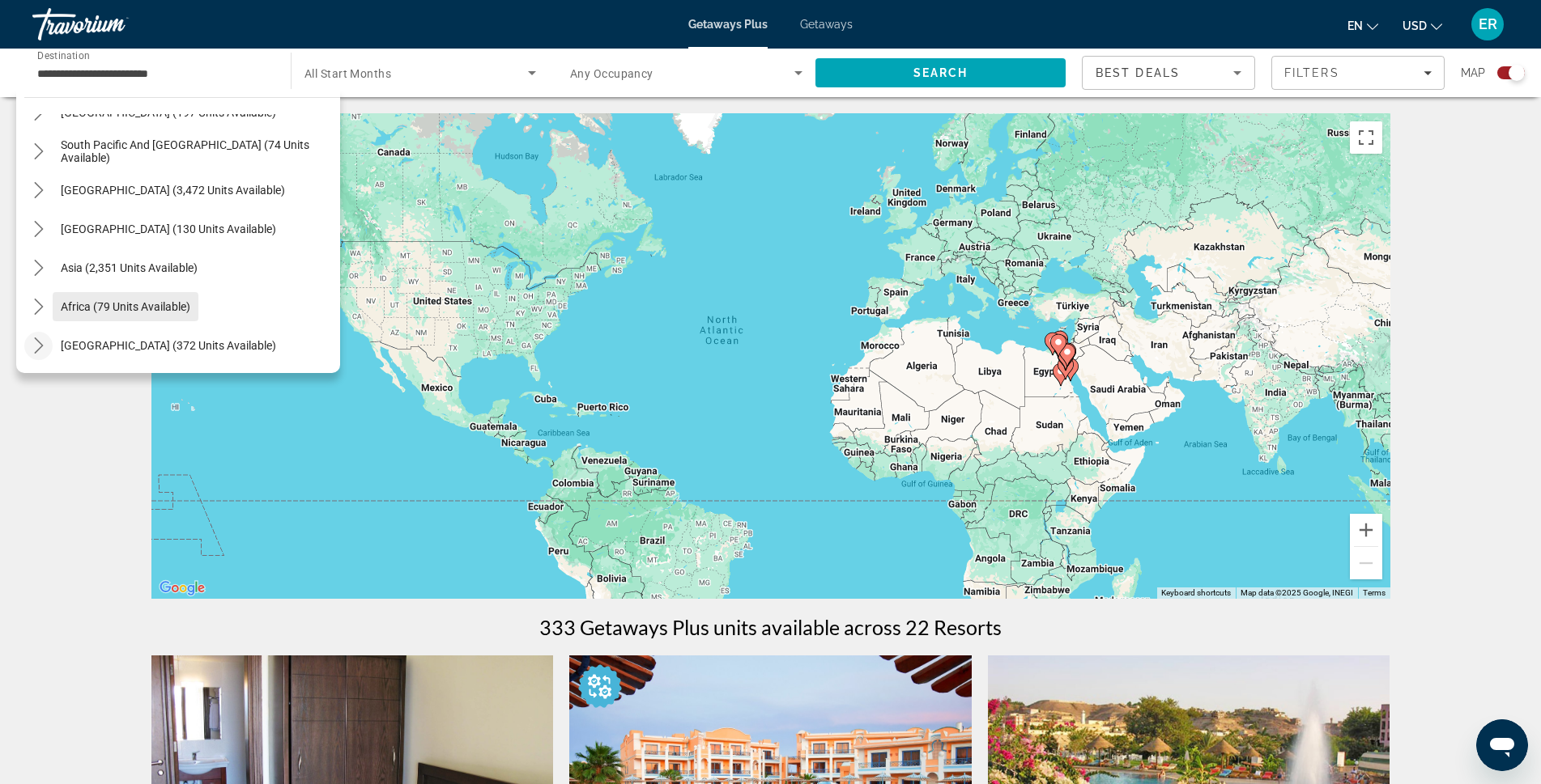
scroll to position [181, 0]
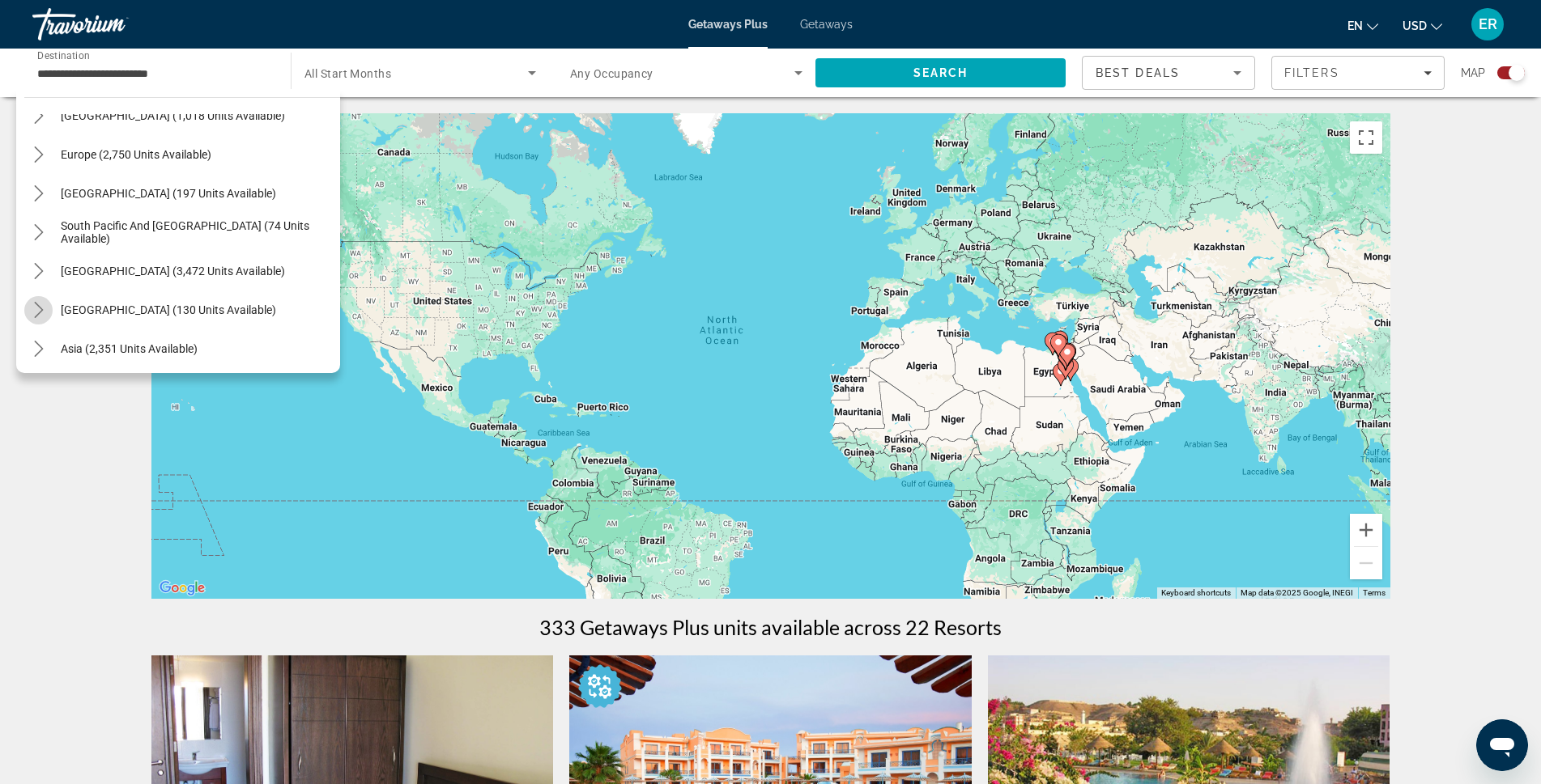
click at [35, 306] on icon "Toggle Central America (130 units available) submenu" at bounding box center [39, 309] width 16 height 16
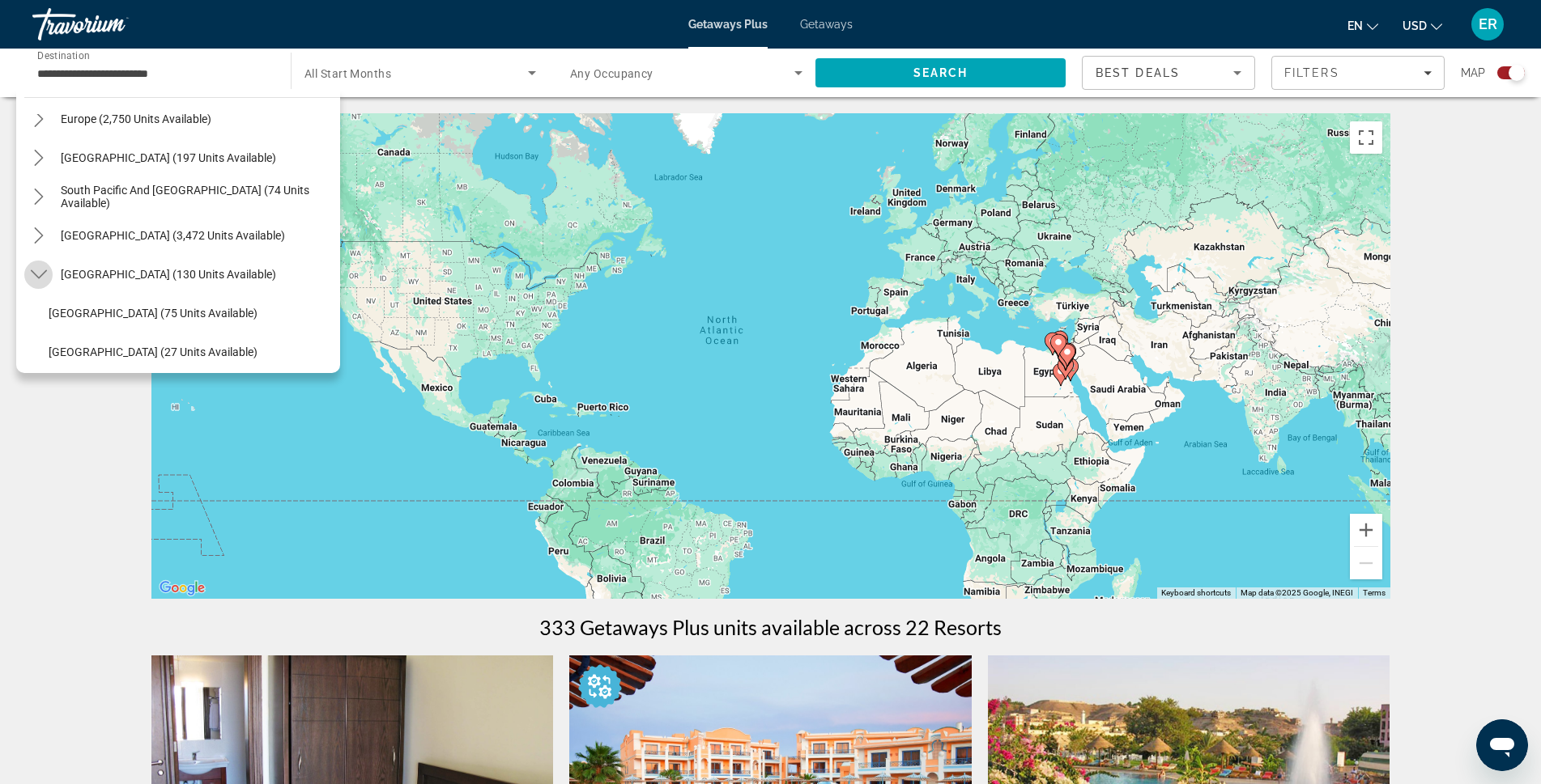
click at [43, 272] on icon "Toggle Central America (130 units available) submenu" at bounding box center [39, 275] width 16 height 16
click at [41, 233] on icon "Toggle South America (3,472 units available) submenu" at bounding box center [38, 236] width 9 height 16
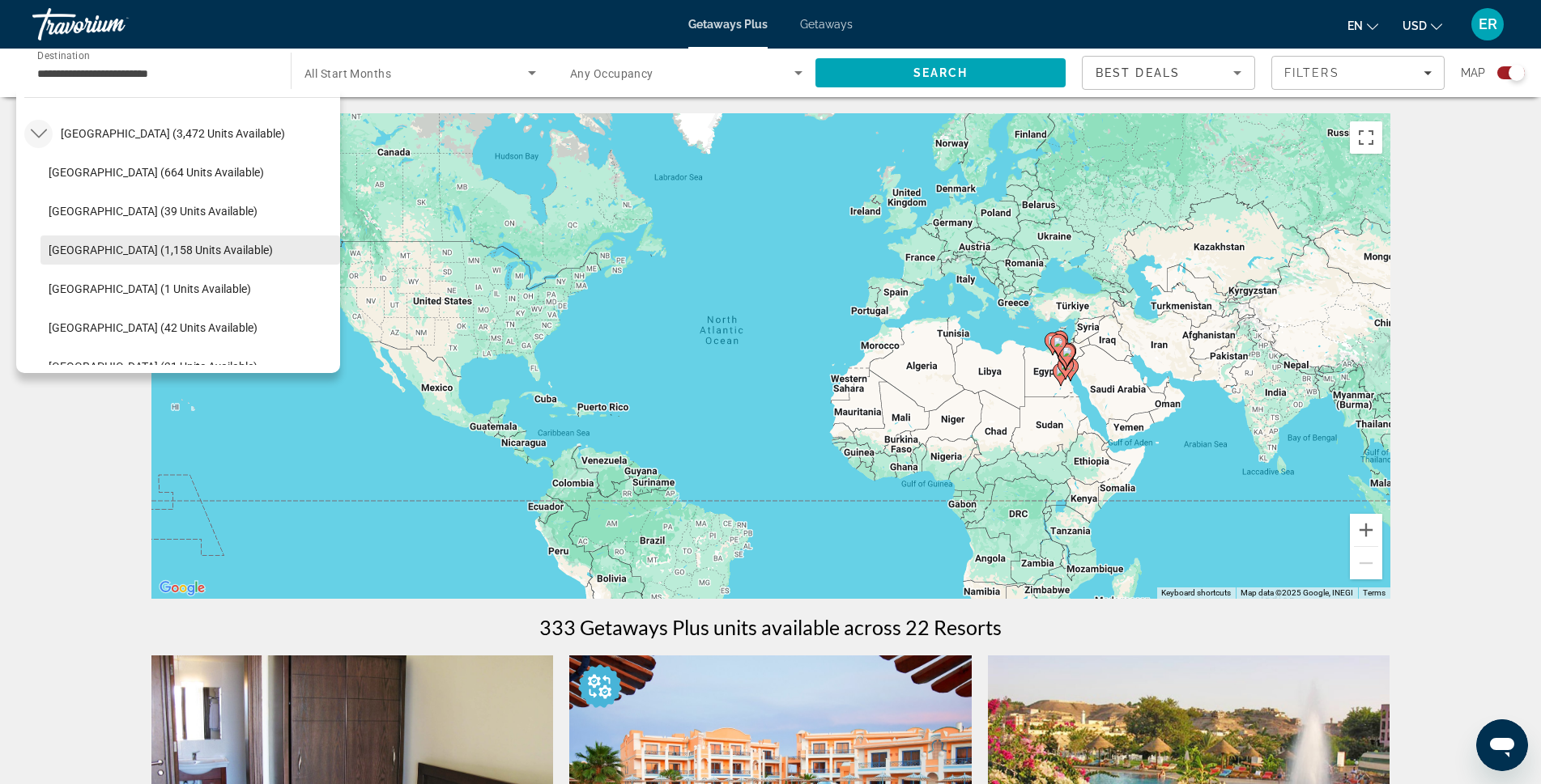
click at [79, 246] on span "[GEOGRAPHIC_DATA] (1,158 units available)" at bounding box center [160, 250] width 224 height 13
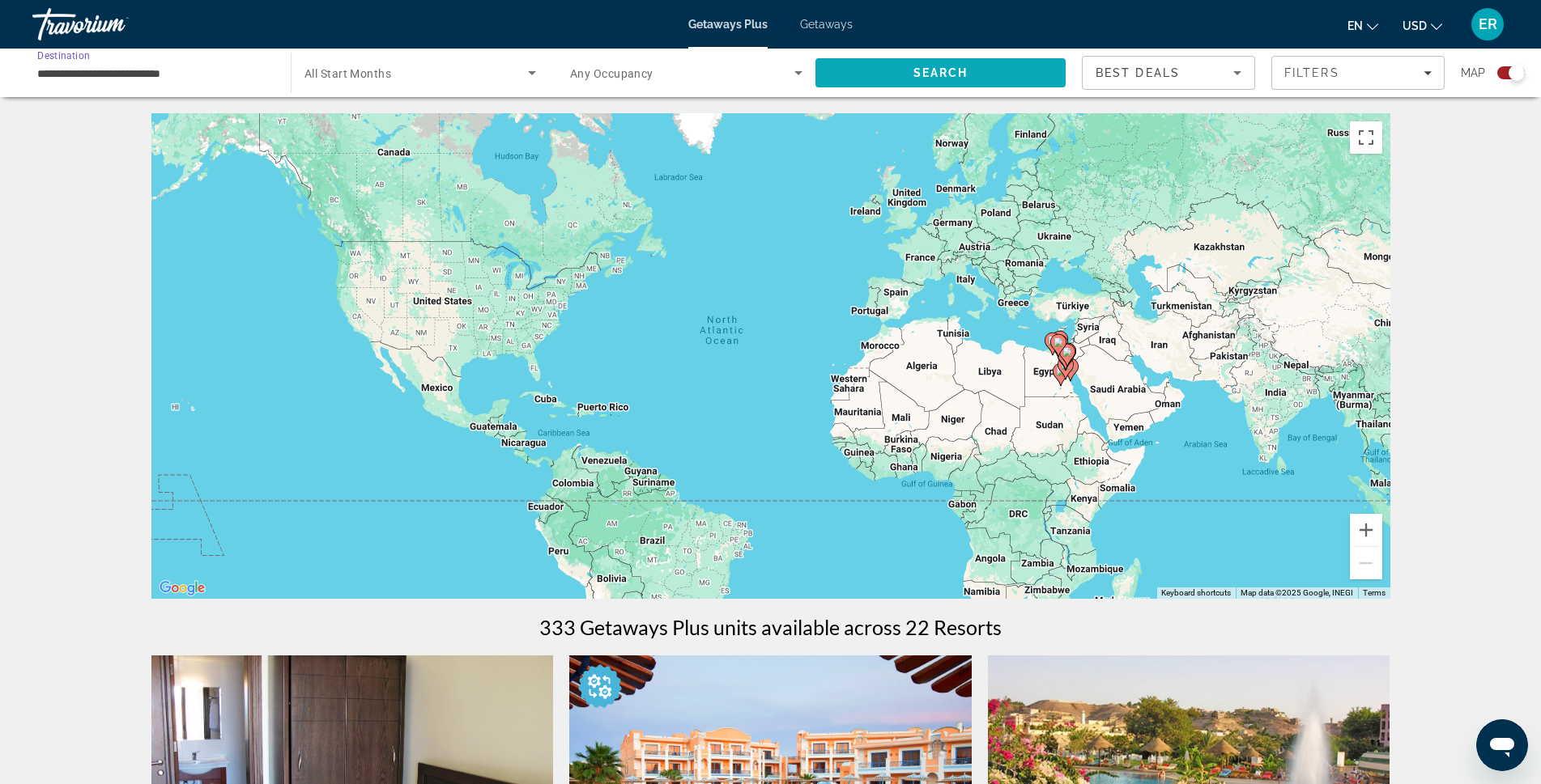
click at [916, 62] on span "Search" at bounding box center [940, 73] width 250 height 39
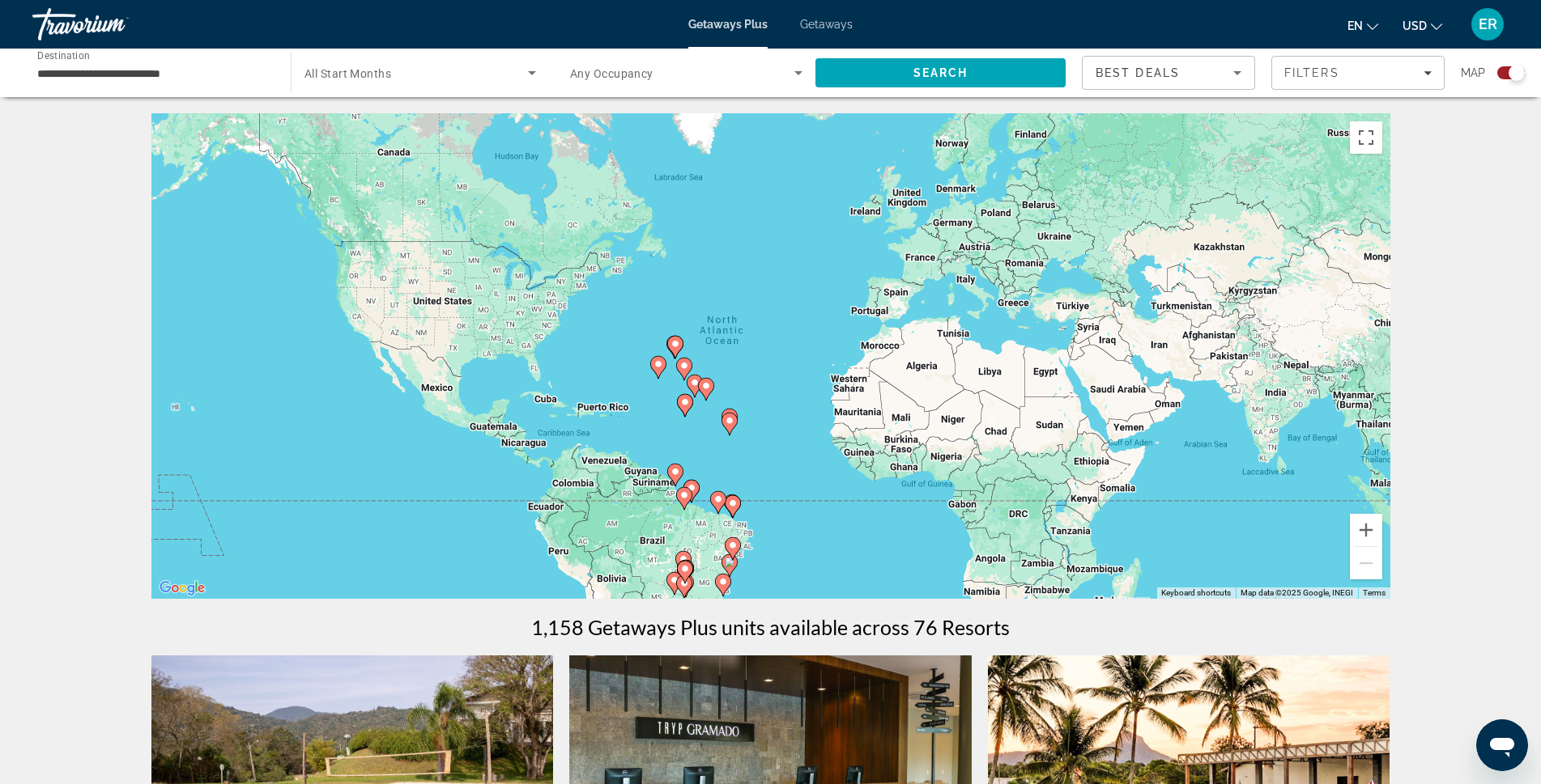
click at [51, 67] on input "**********" at bounding box center [152, 74] width 232 height 20
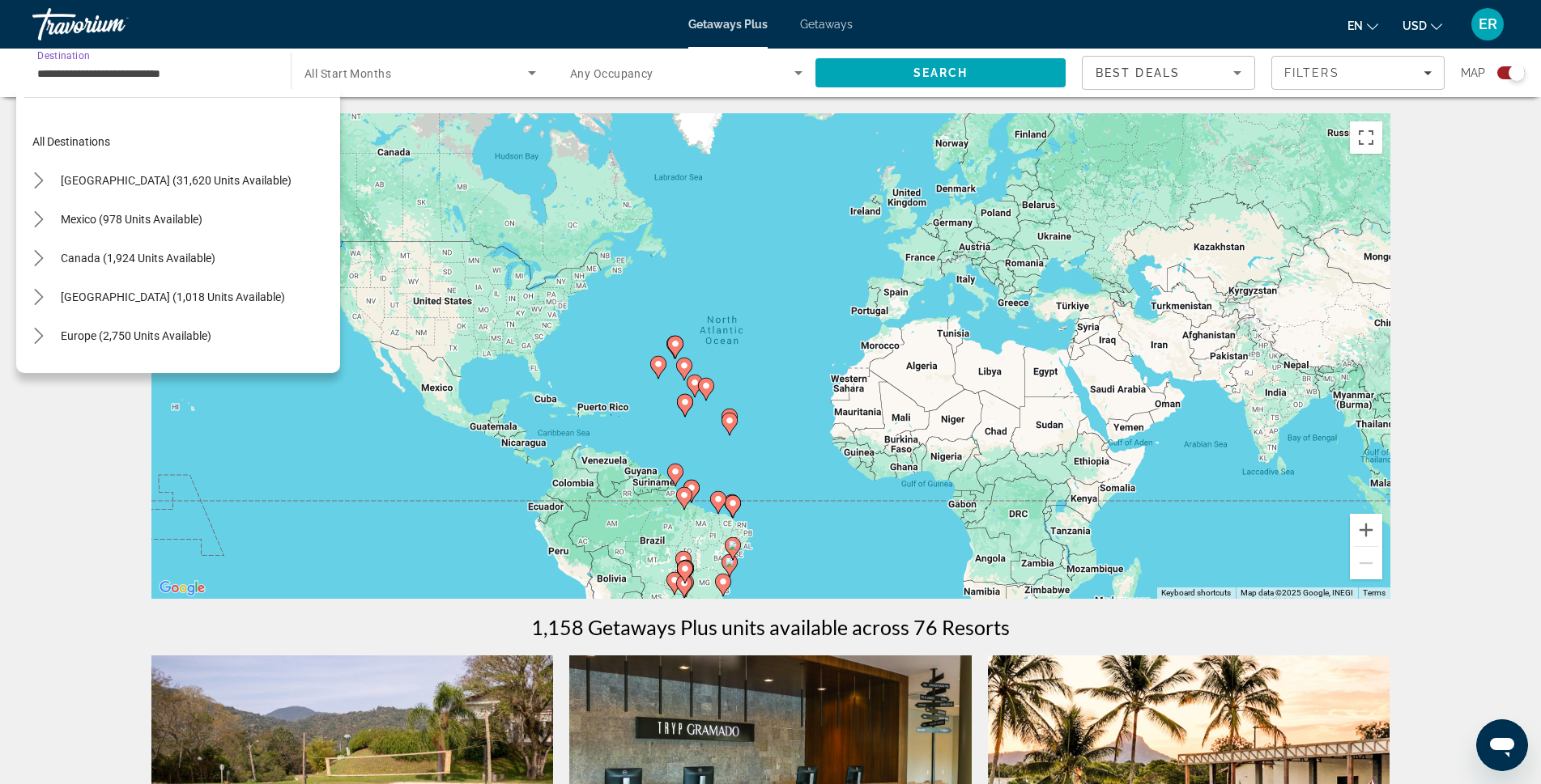
scroll to position [329, 0]
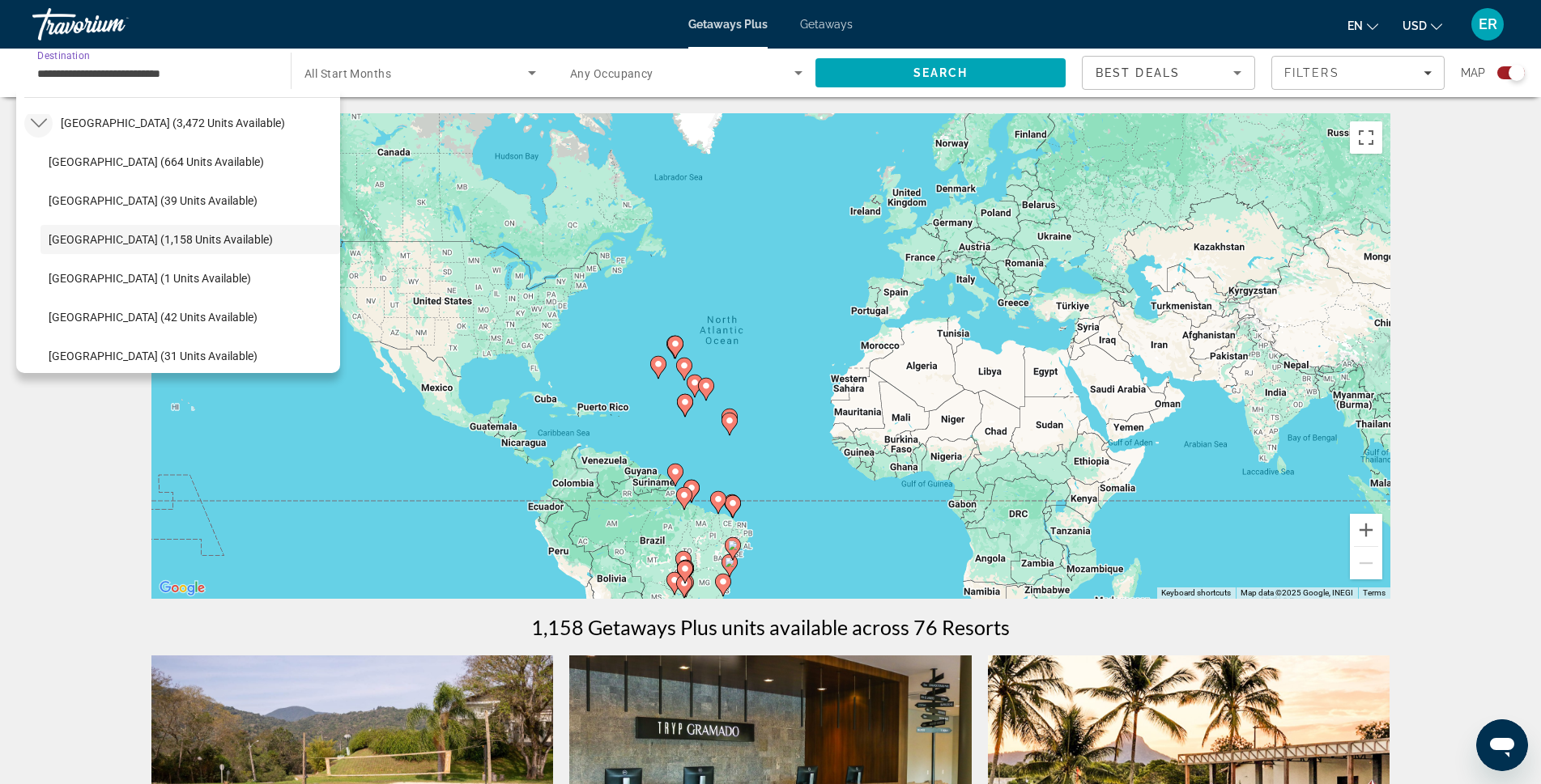
click at [37, 122] on icon "Toggle South America (3,472 units available) submenu" at bounding box center [39, 123] width 16 height 16
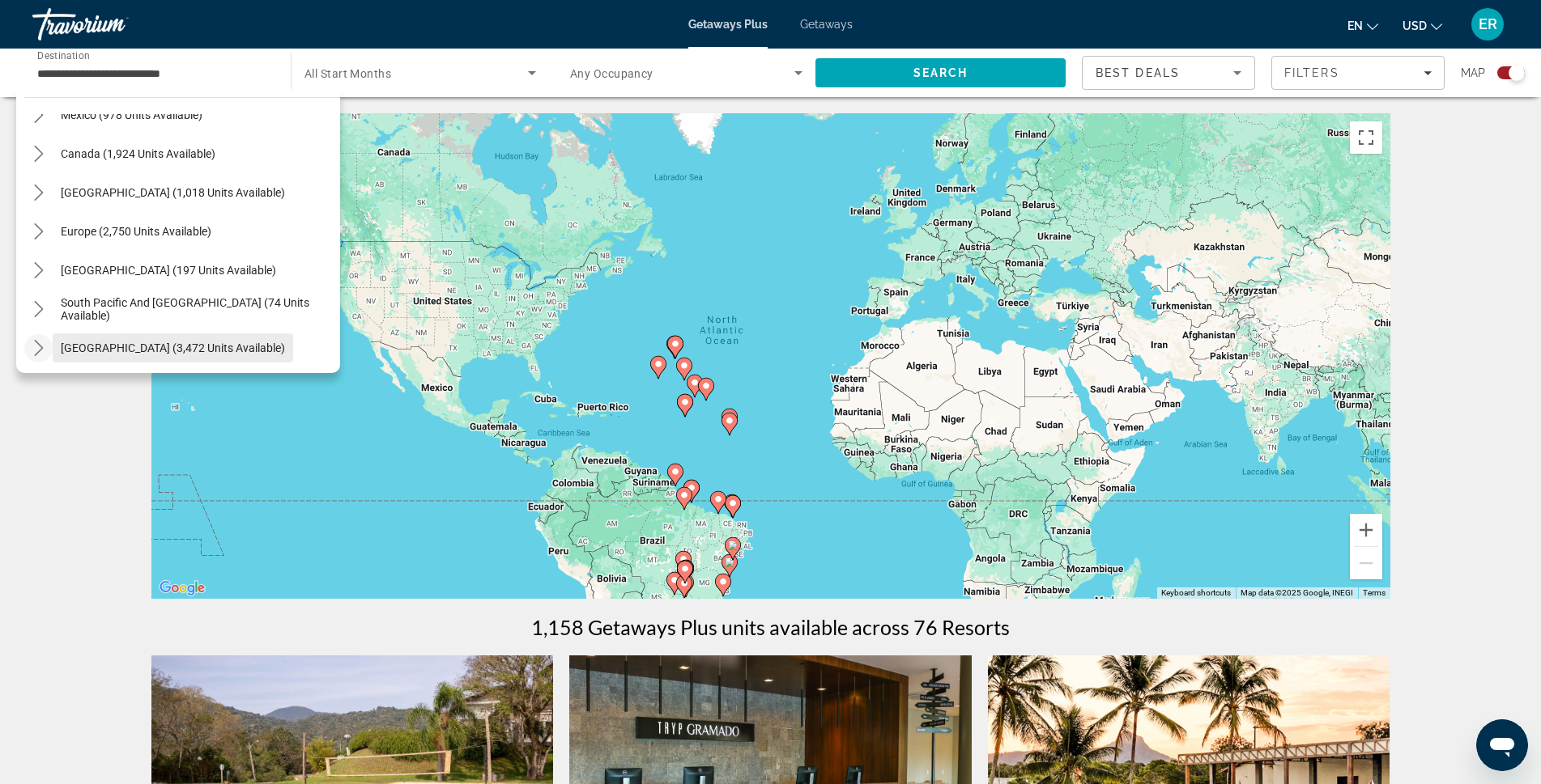
scroll to position [100, 0]
click at [31, 314] on icon "Toggle South Pacific and Oceania (74 units available) submenu" at bounding box center [39, 313] width 16 height 16
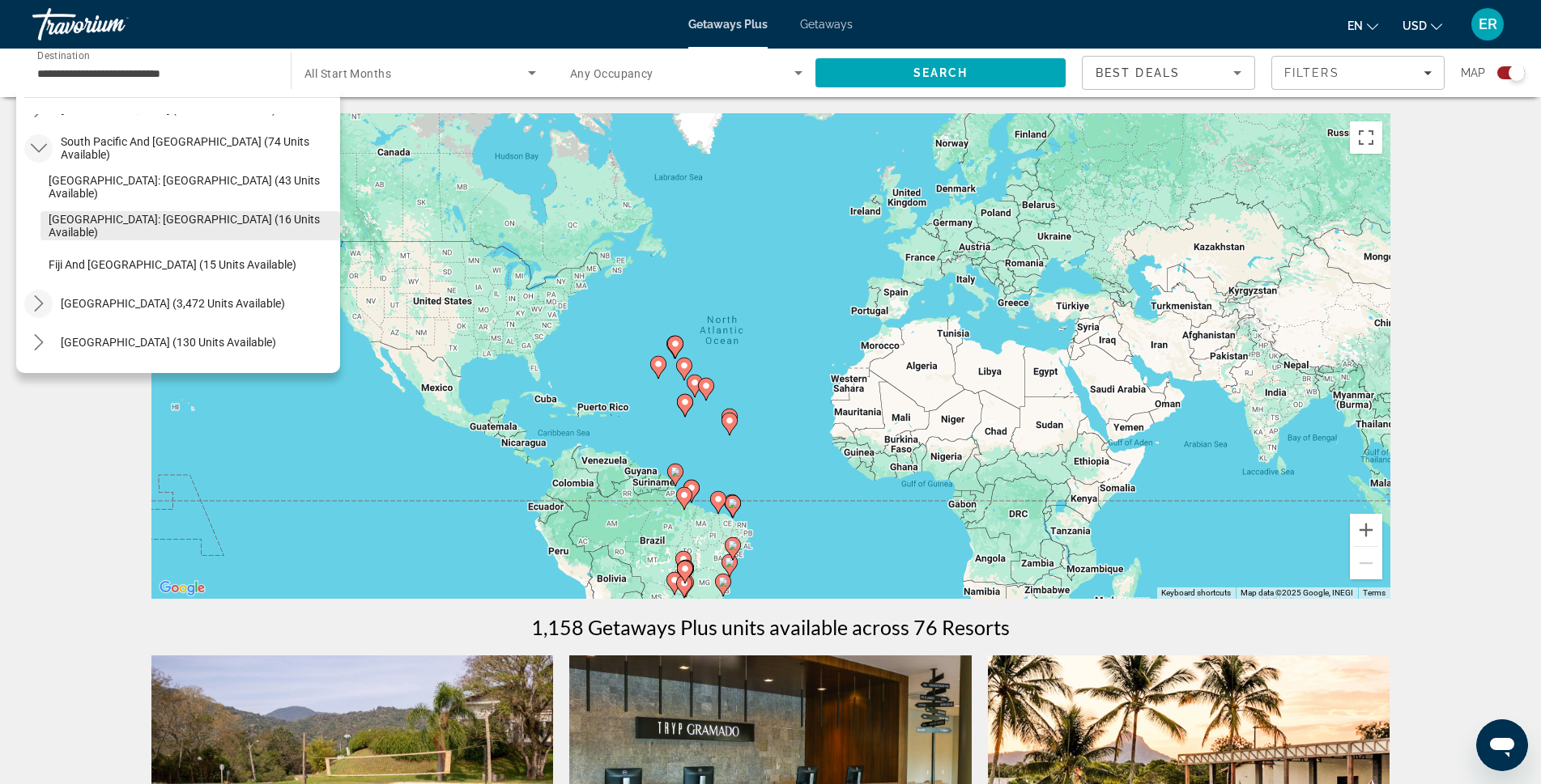
scroll to position [184, 0]
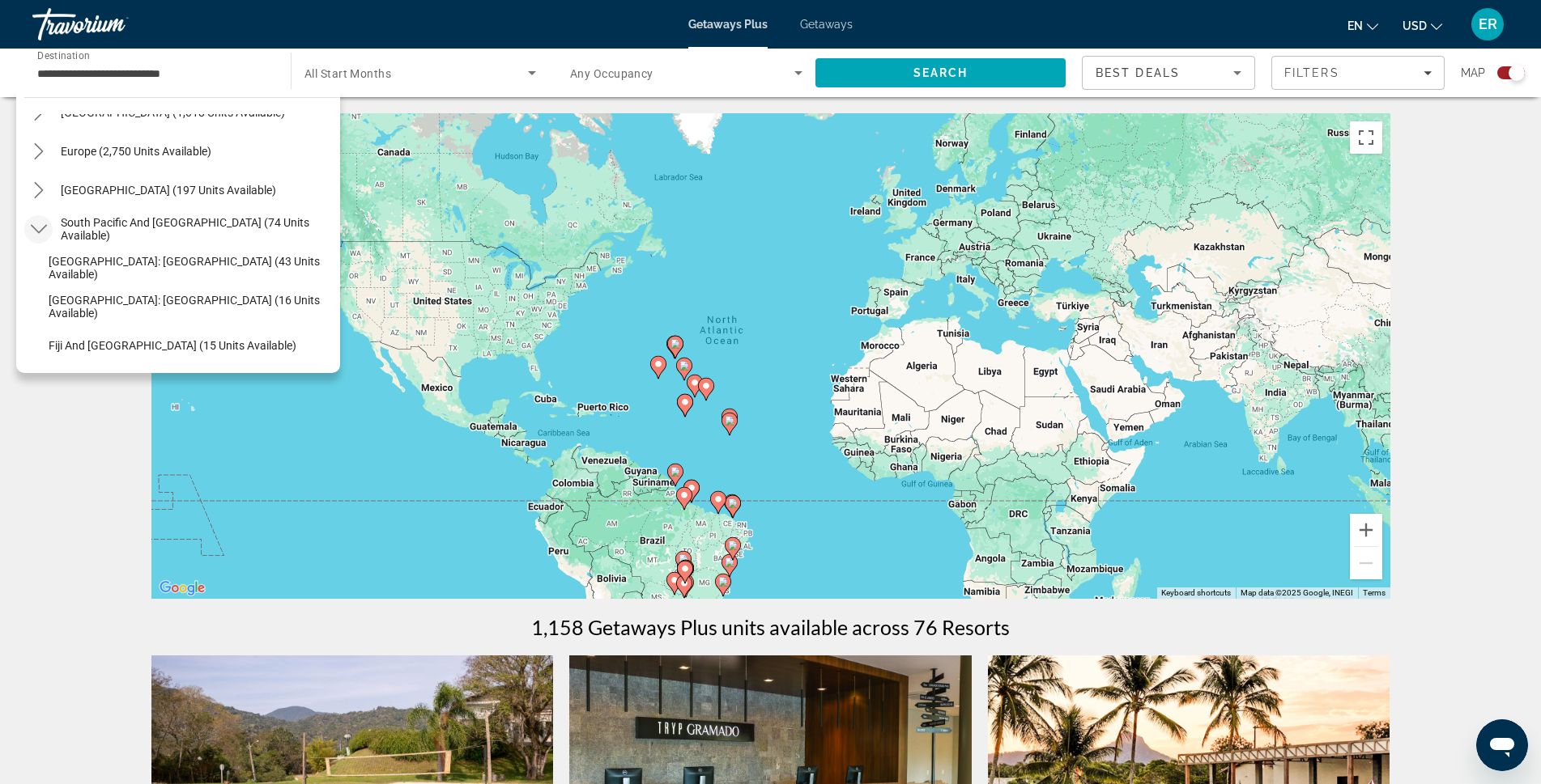
click at [41, 226] on icon "Toggle South Pacific and Oceania (74 units available) submenu" at bounding box center [39, 229] width 16 height 16
click at [36, 193] on icon "Toggle Australia (197 units available) submenu" at bounding box center [39, 190] width 16 height 16
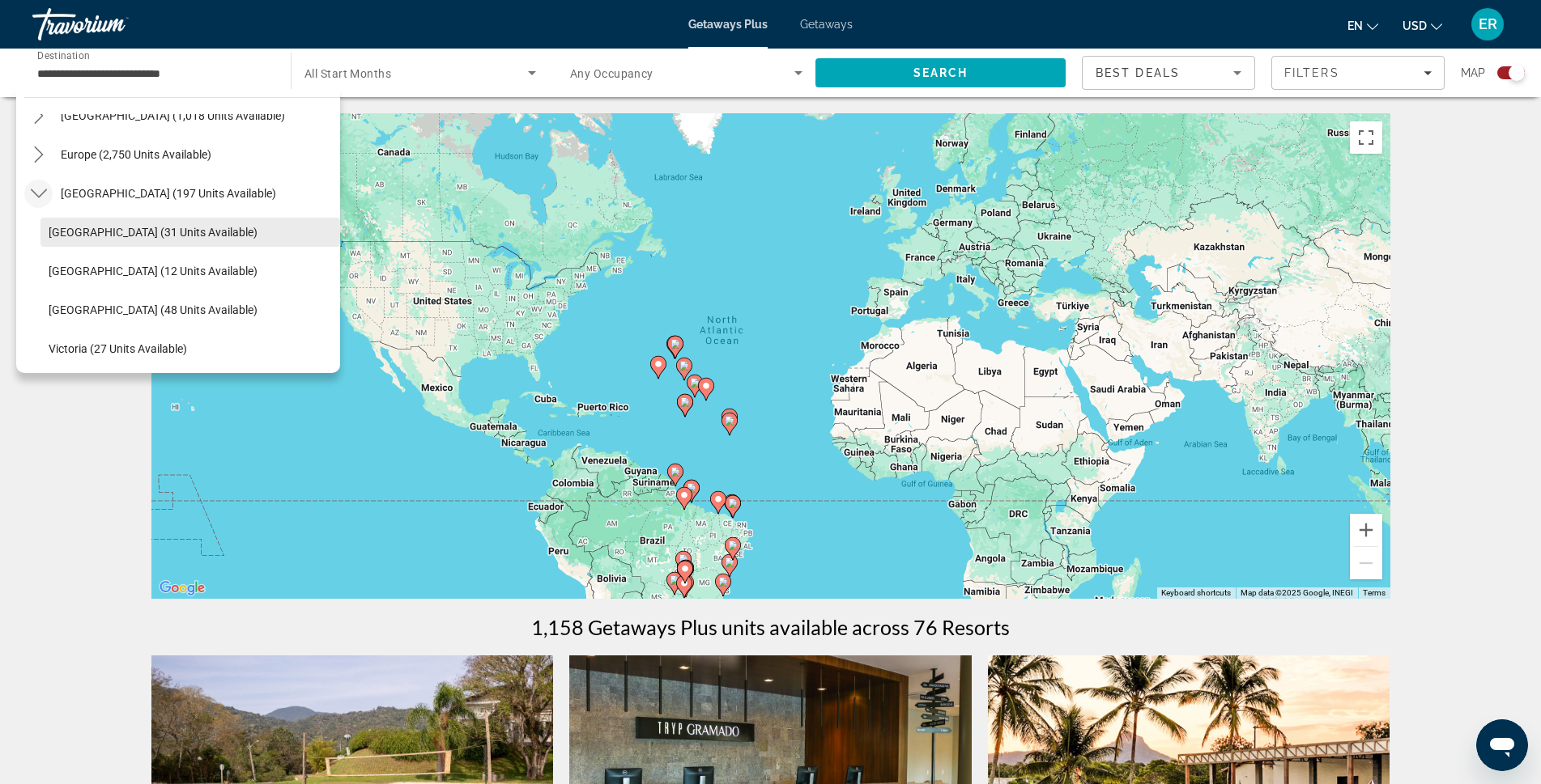
scroll to position [142, 0]
click at [44, 232] on icon "Toggle Australia (197 units available) submenu" at bounding box center [39, 232] width 16 height 16
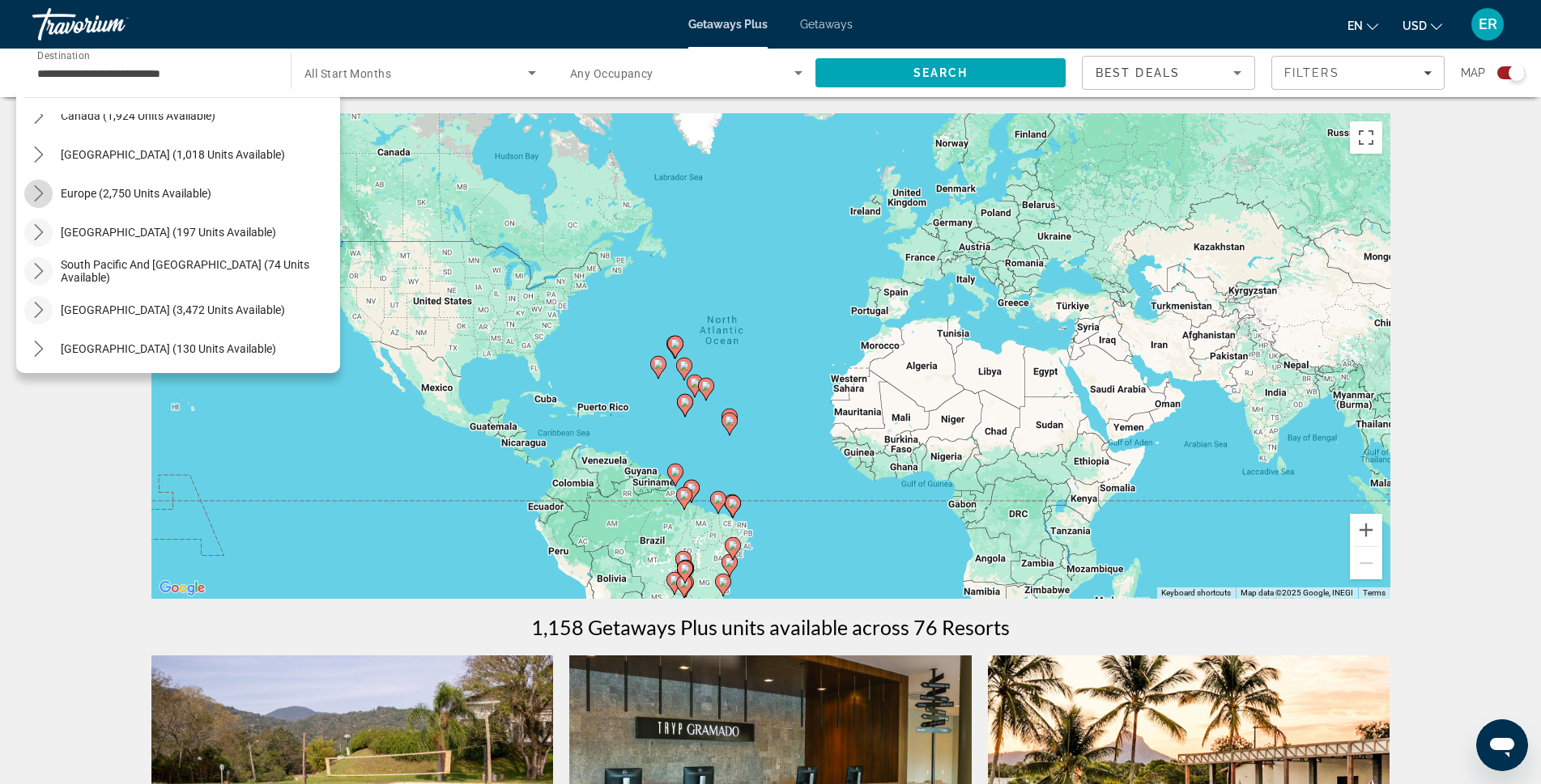
click at [39, 191] on icon "Toggle Europe (2,750 units available) submenu" at bounding box center [38, 193] width 9 height 16
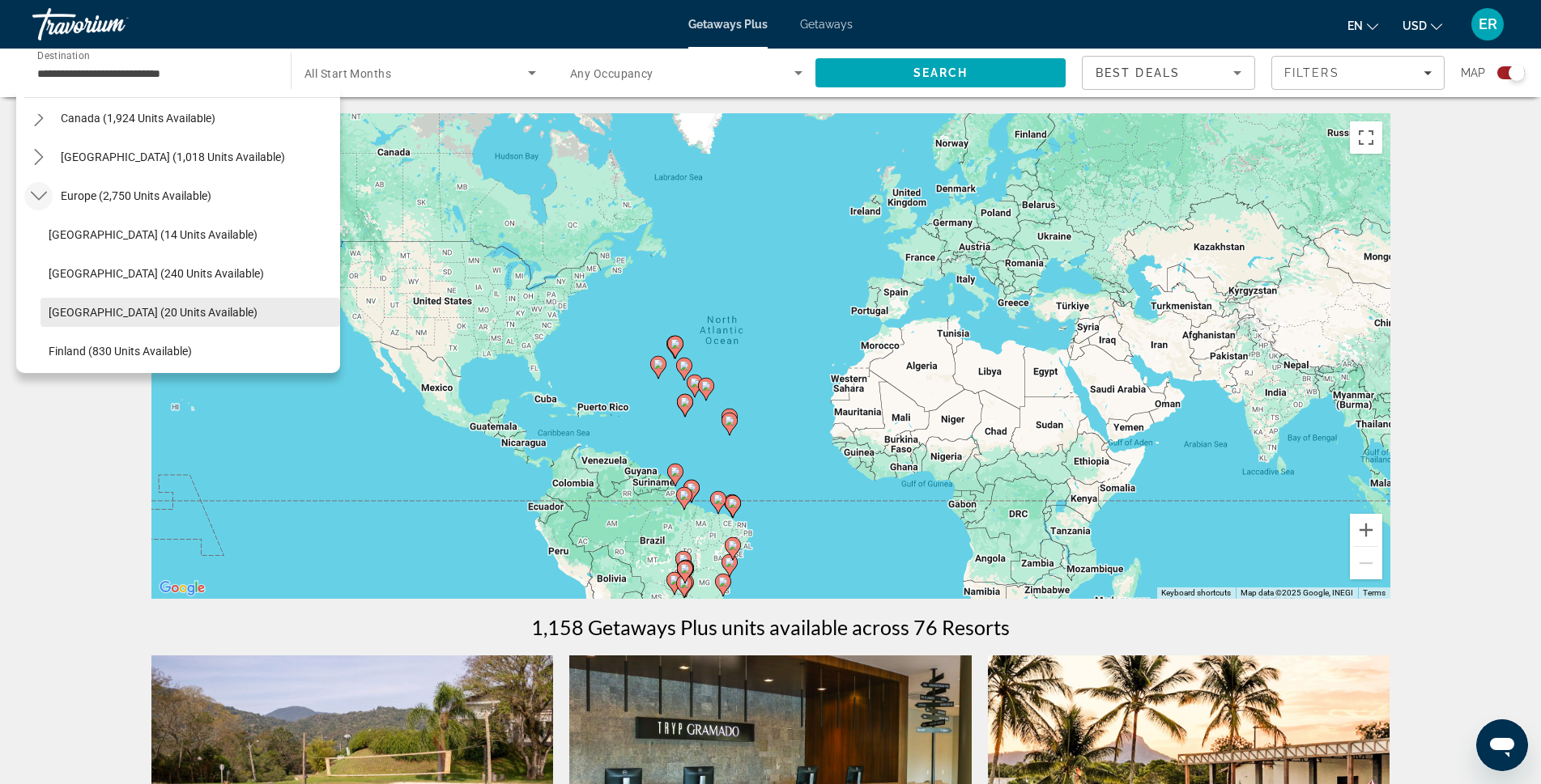
scroll to position [121, 0]
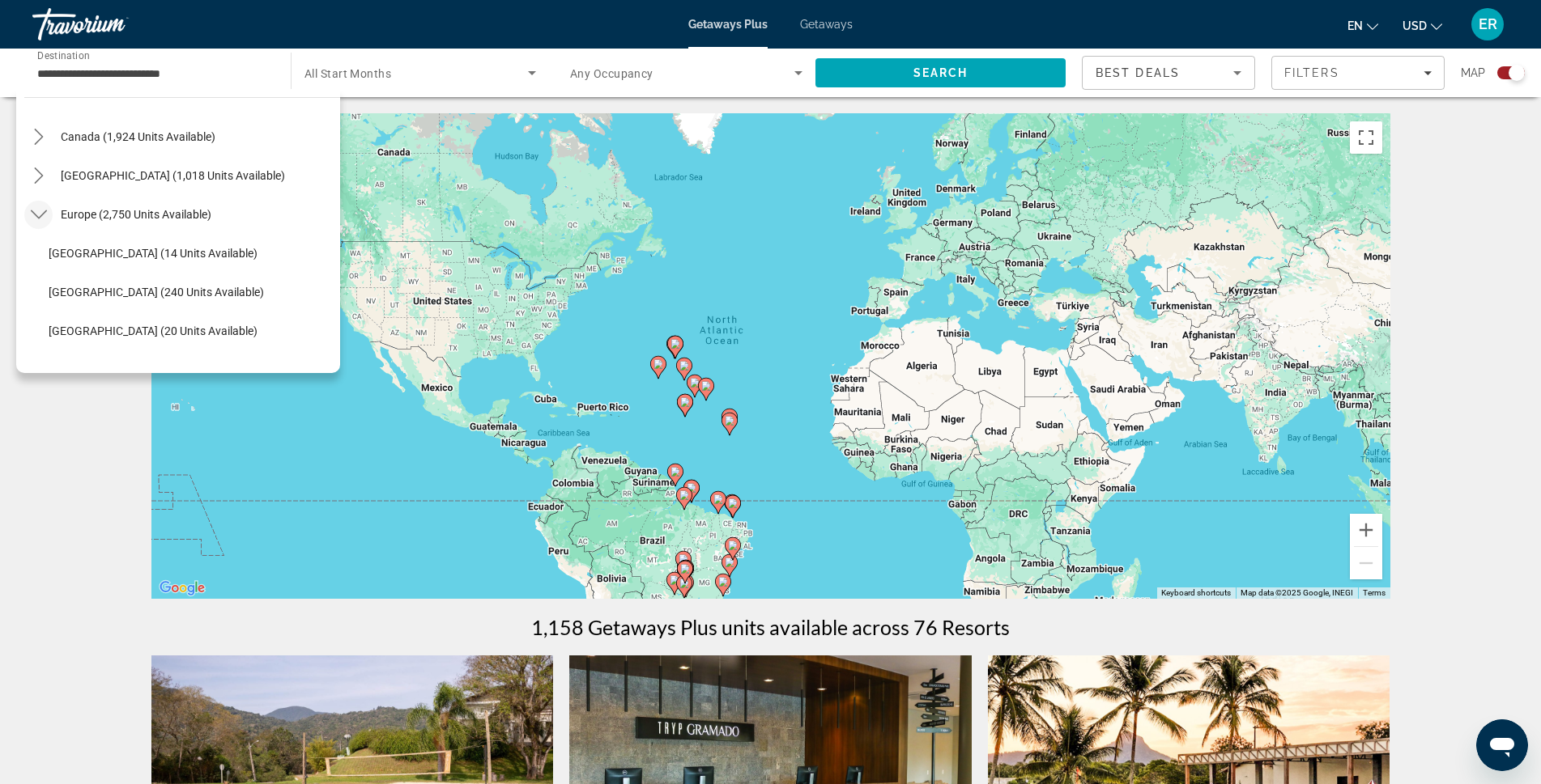
click at [33, 216] on icon "Toggle Europe (2,750 units available) submenu" at bounding box center [39, 214] width 16 height 16
click at [45, 256] on icon "Toggle Canada (1,924 units available) submenu" at bounding box center [39, 258] width 16 height 16
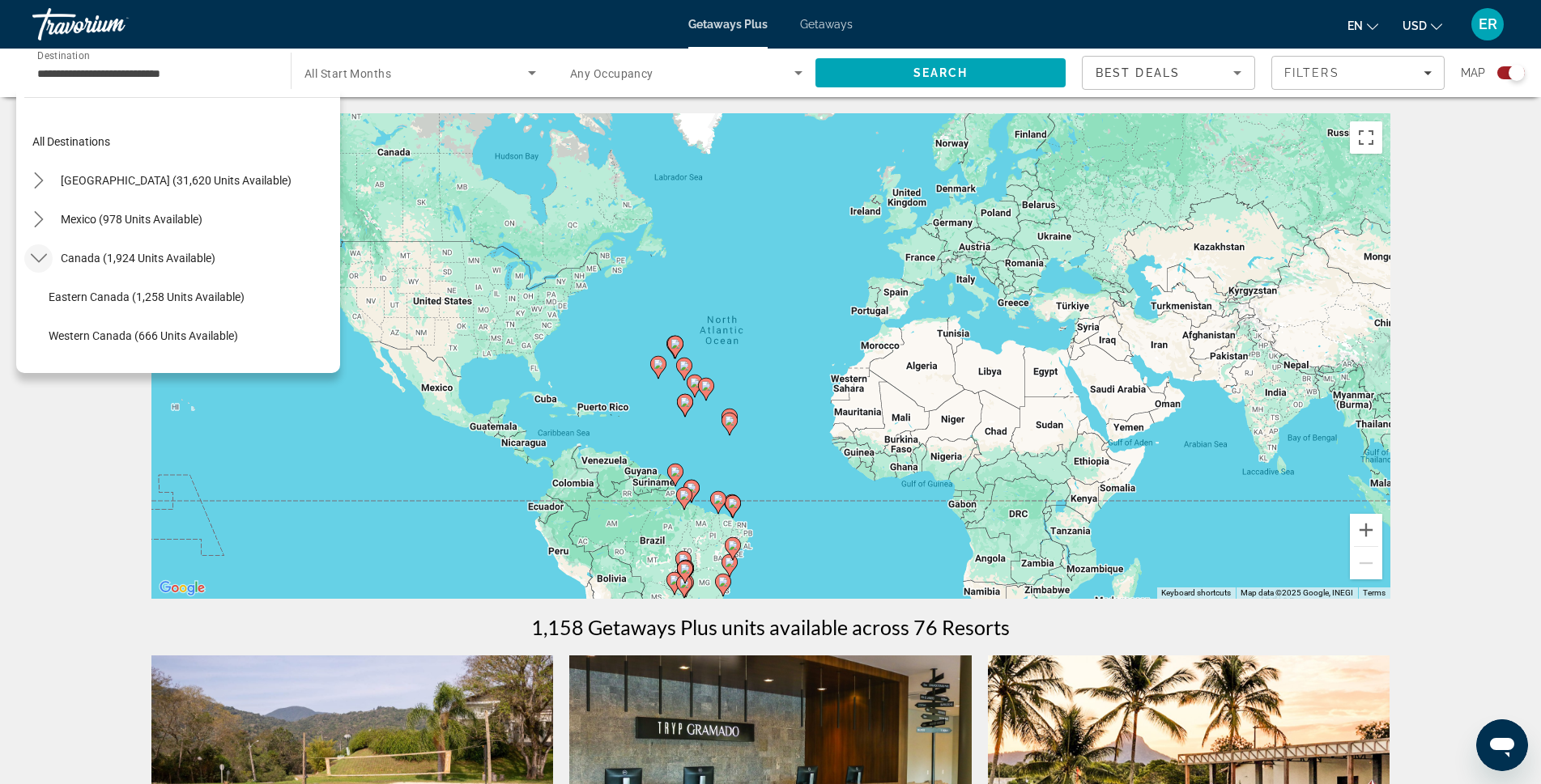
click at [46, 258] on icon "Toggle Canada (1,924 units available) submenu" at bounding box center [39, 258] width 16 height 16
click at [42, 176] on icon "Toggle United States (31,620 units available) submenu" at bounding box center [39, 180] width 16 height 16
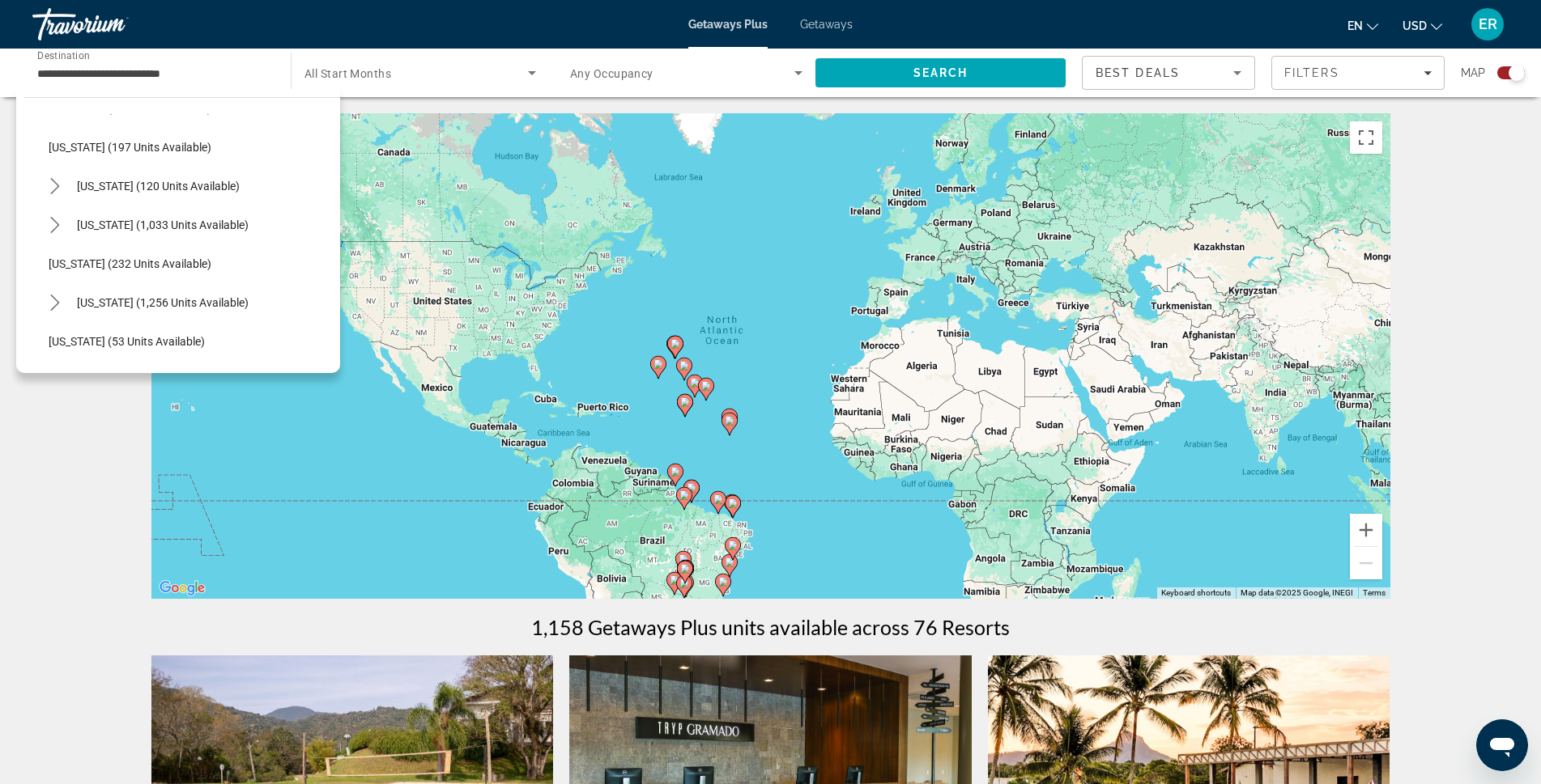
scroll to position [937, 0]
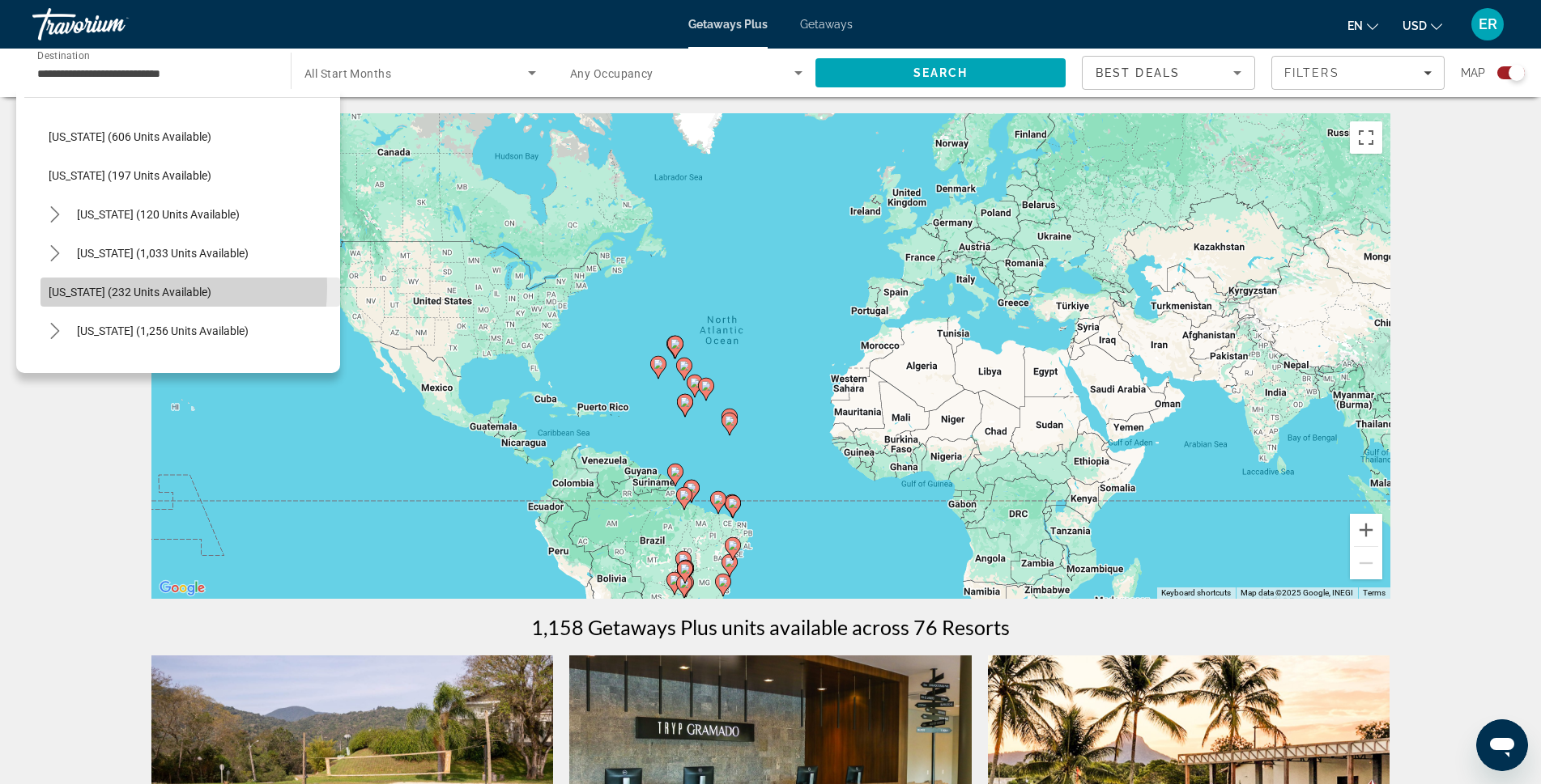
click at [98, 287] on span "[US_STATE] (232 units available)" at bounding box center [130, 292] width 163 height 13
type input "**********"
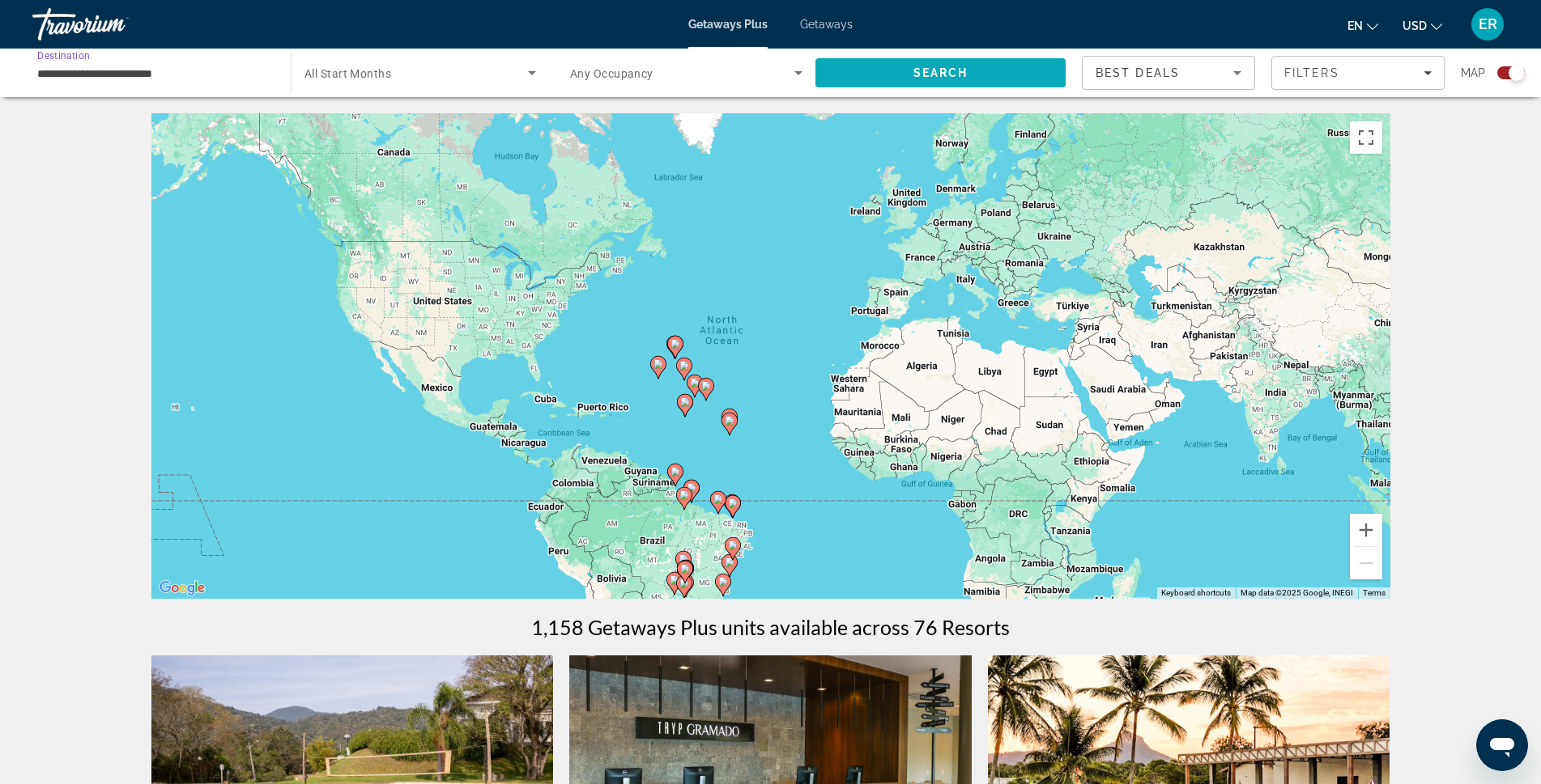
click at [911, 72] on span "Search" at bounding box center [940, 73] width 250 height 39
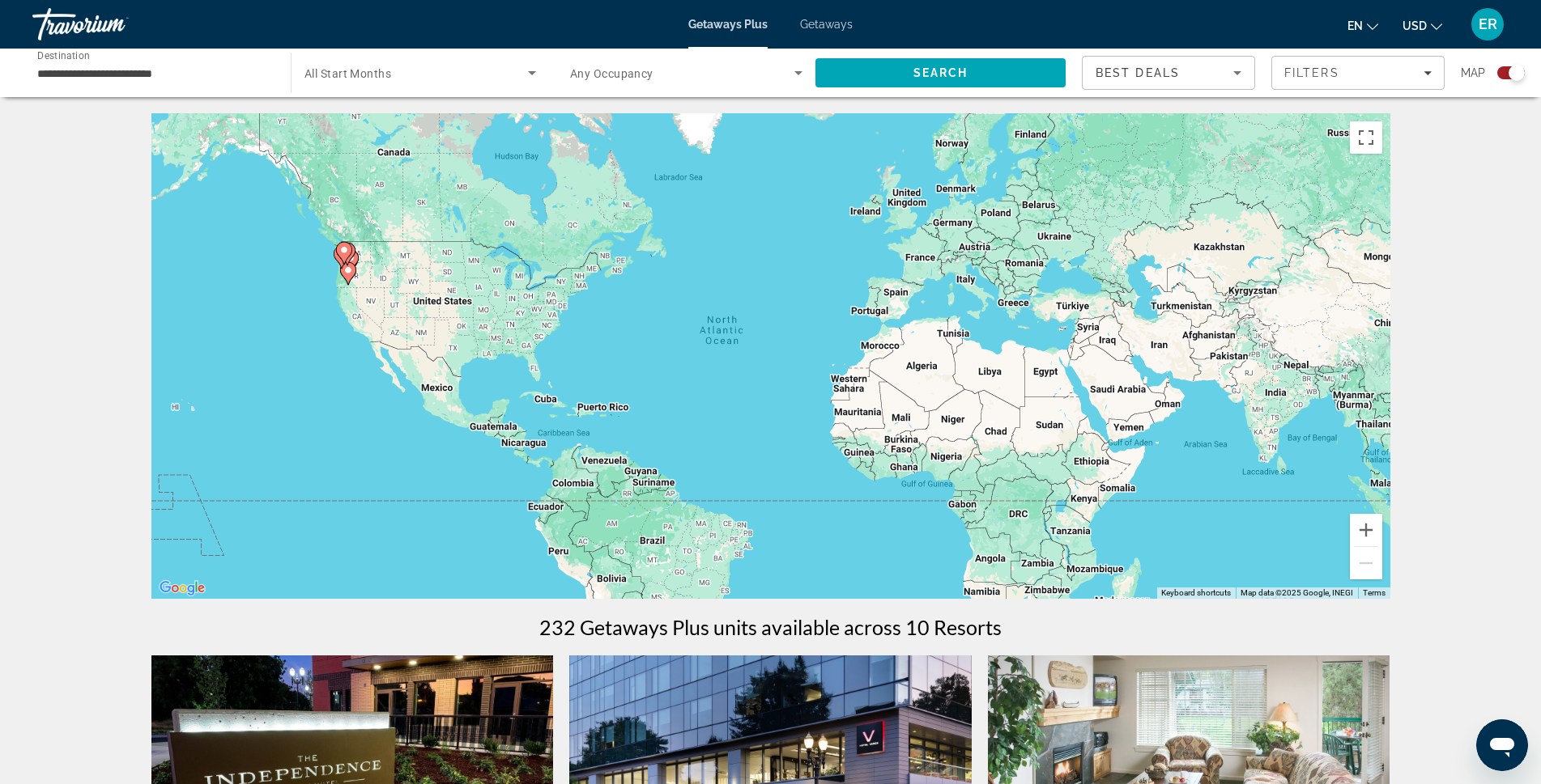
click at [441, 84] on div "Search widget" at bounding box center [420, 73] width 232 height 46
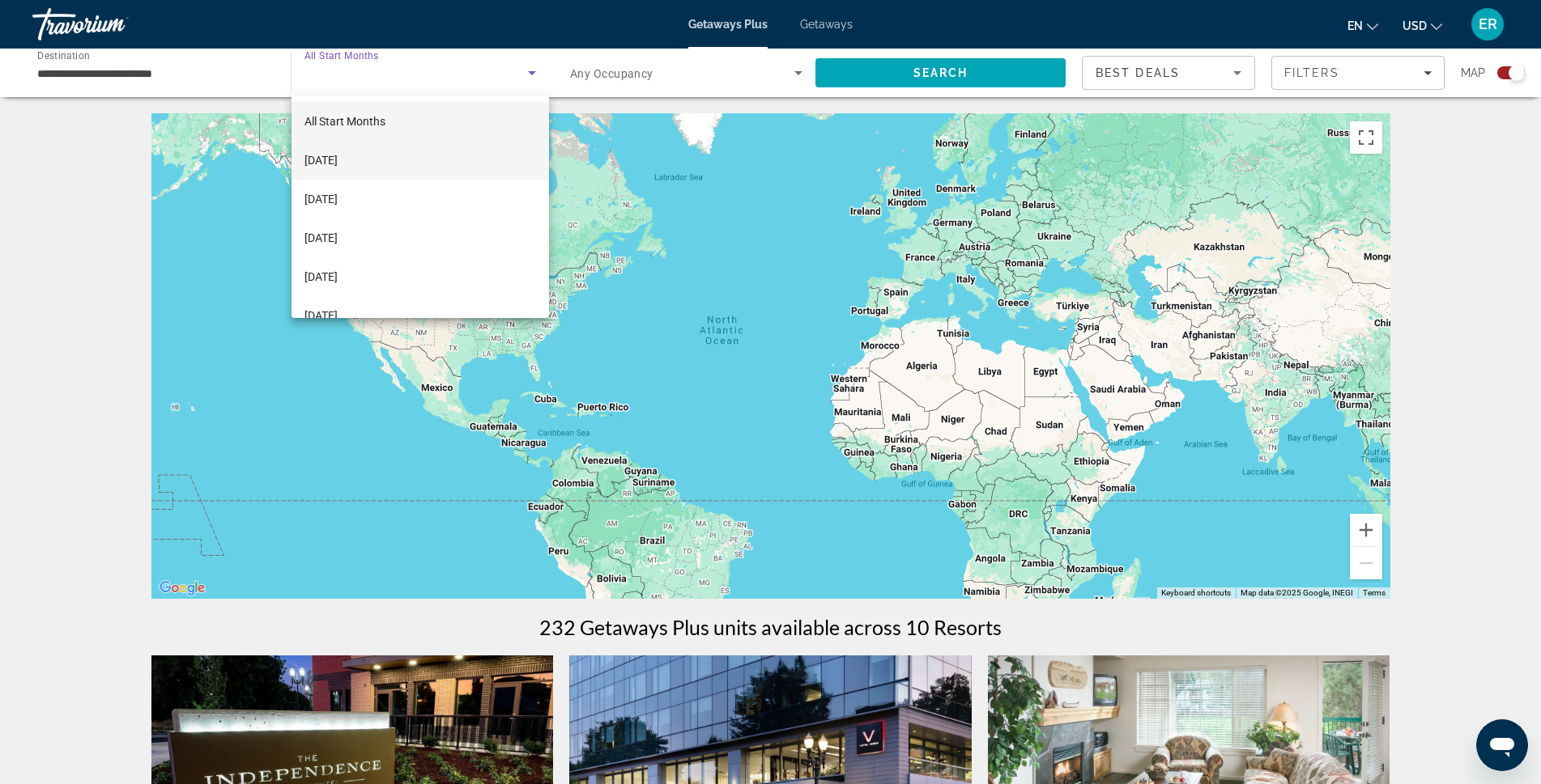
click at [380, 161] on mat-option "[DATE]" at bounding box center [420, 160] width 258 height 39
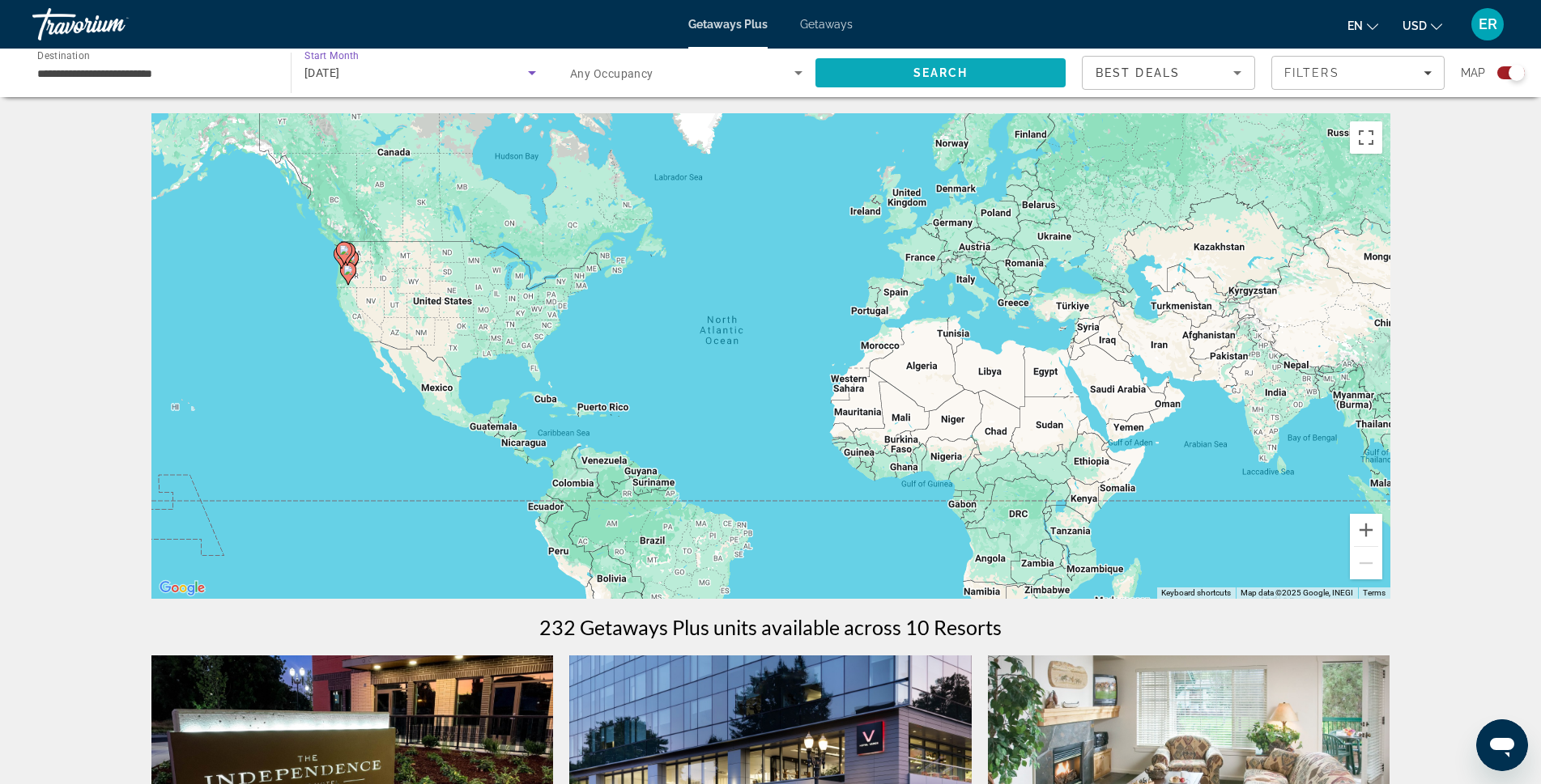
click at [911, 76] on span "Search" at bounding box center [940, 73] width 250 height 39
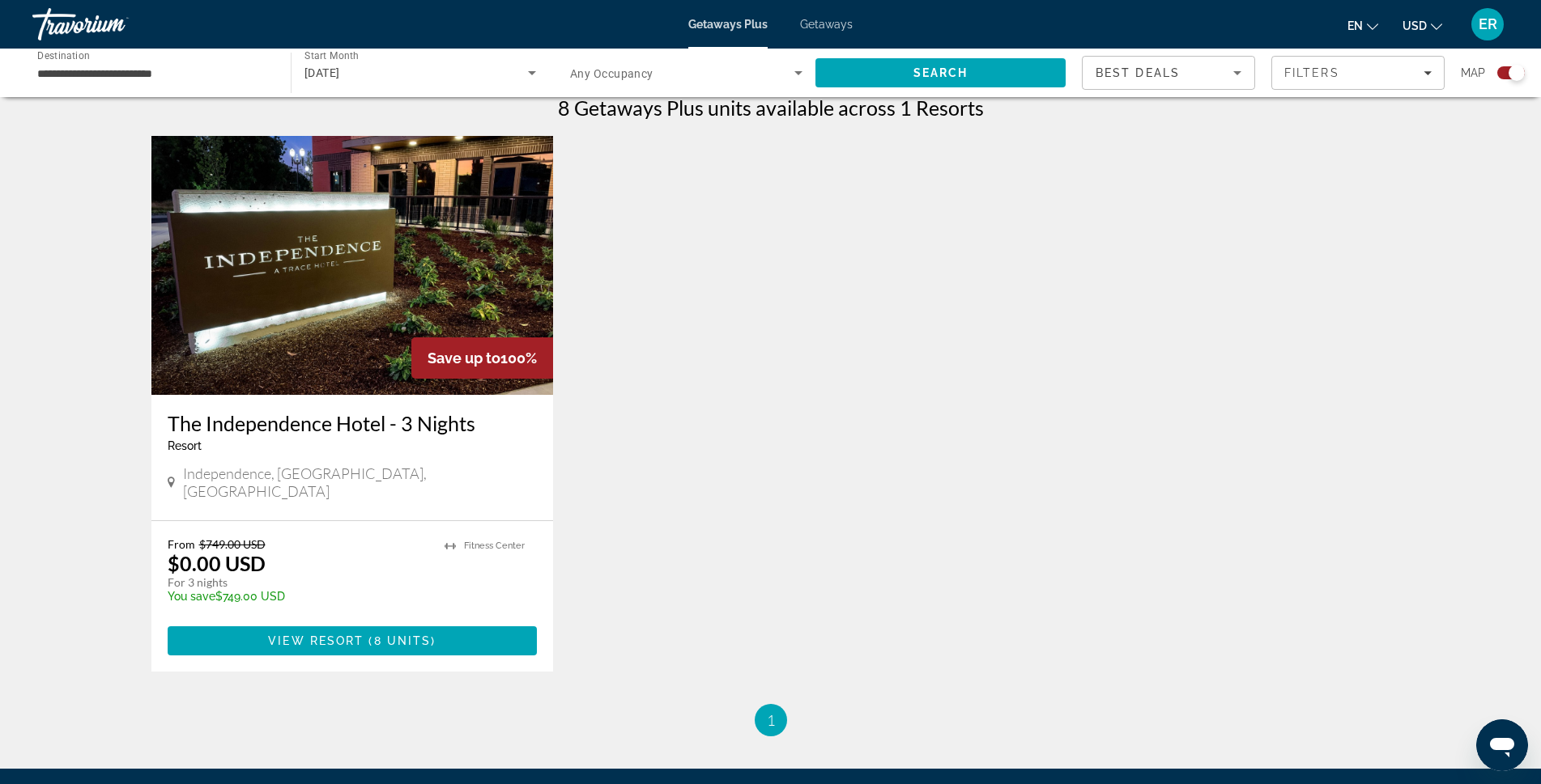
scroll to position [323, 0]
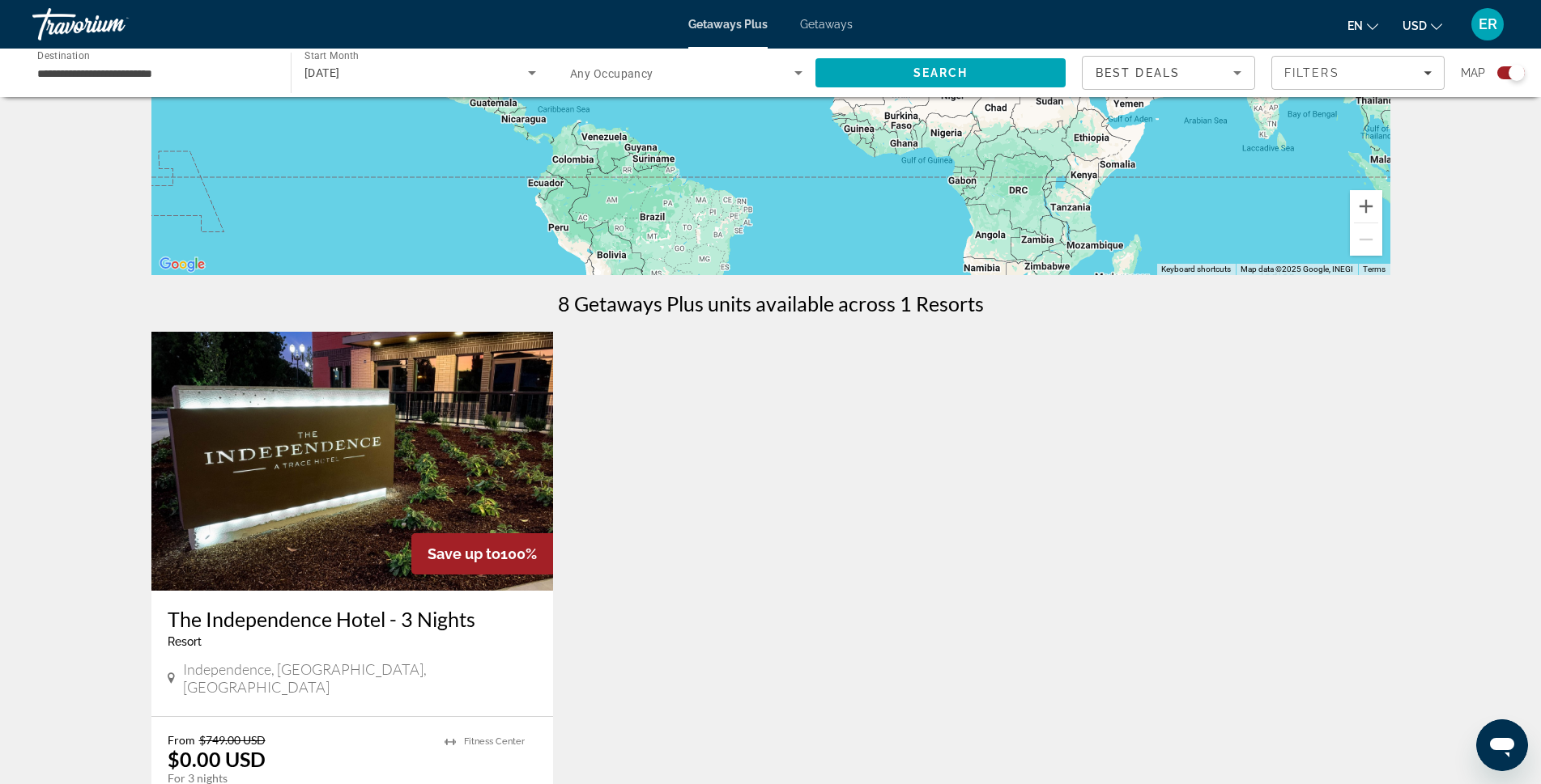
click at [484, 458] on img "Main content" at bounding box center [352, 462] width 402 height 259
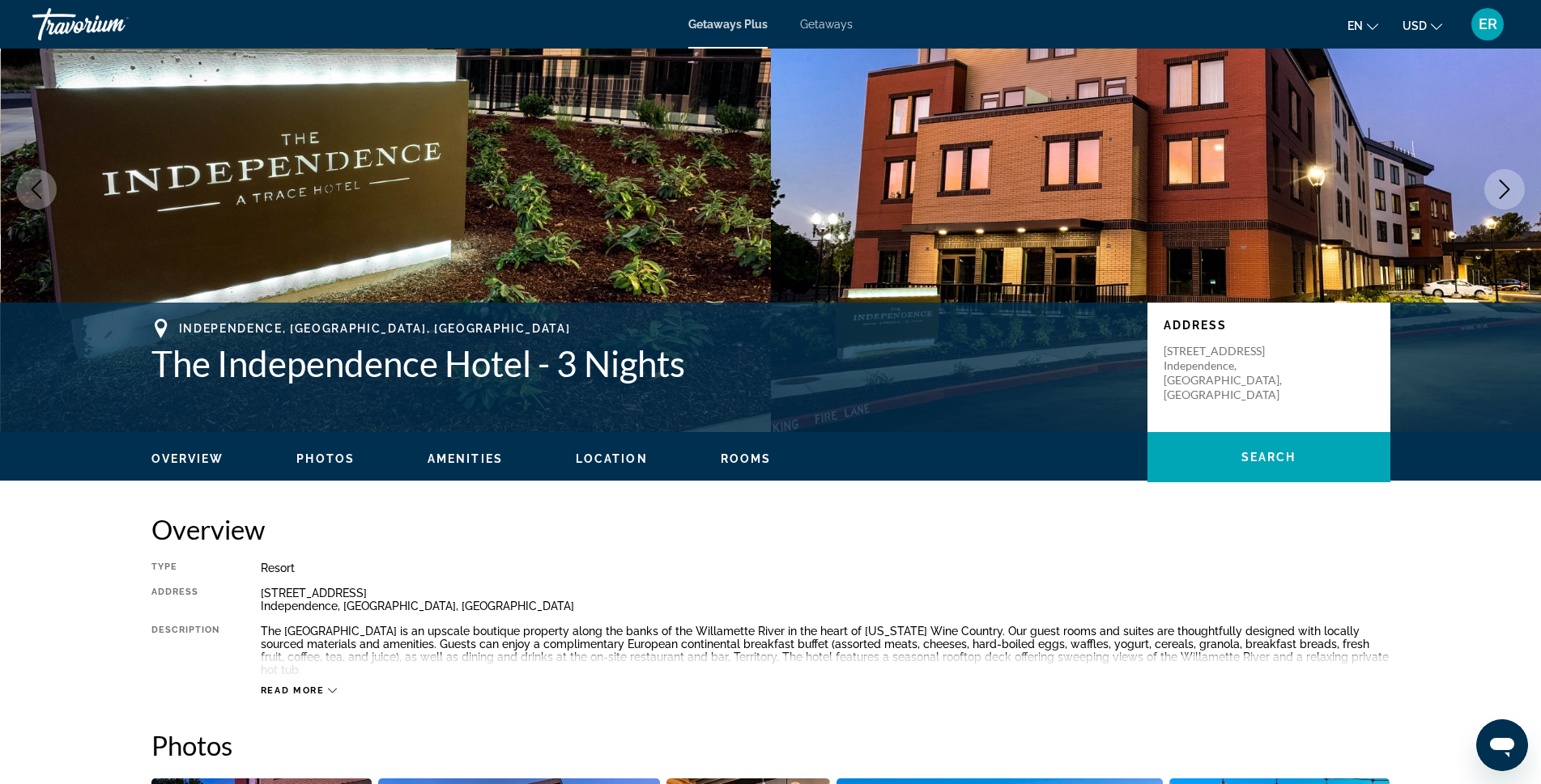
scroll to position [405, 0]
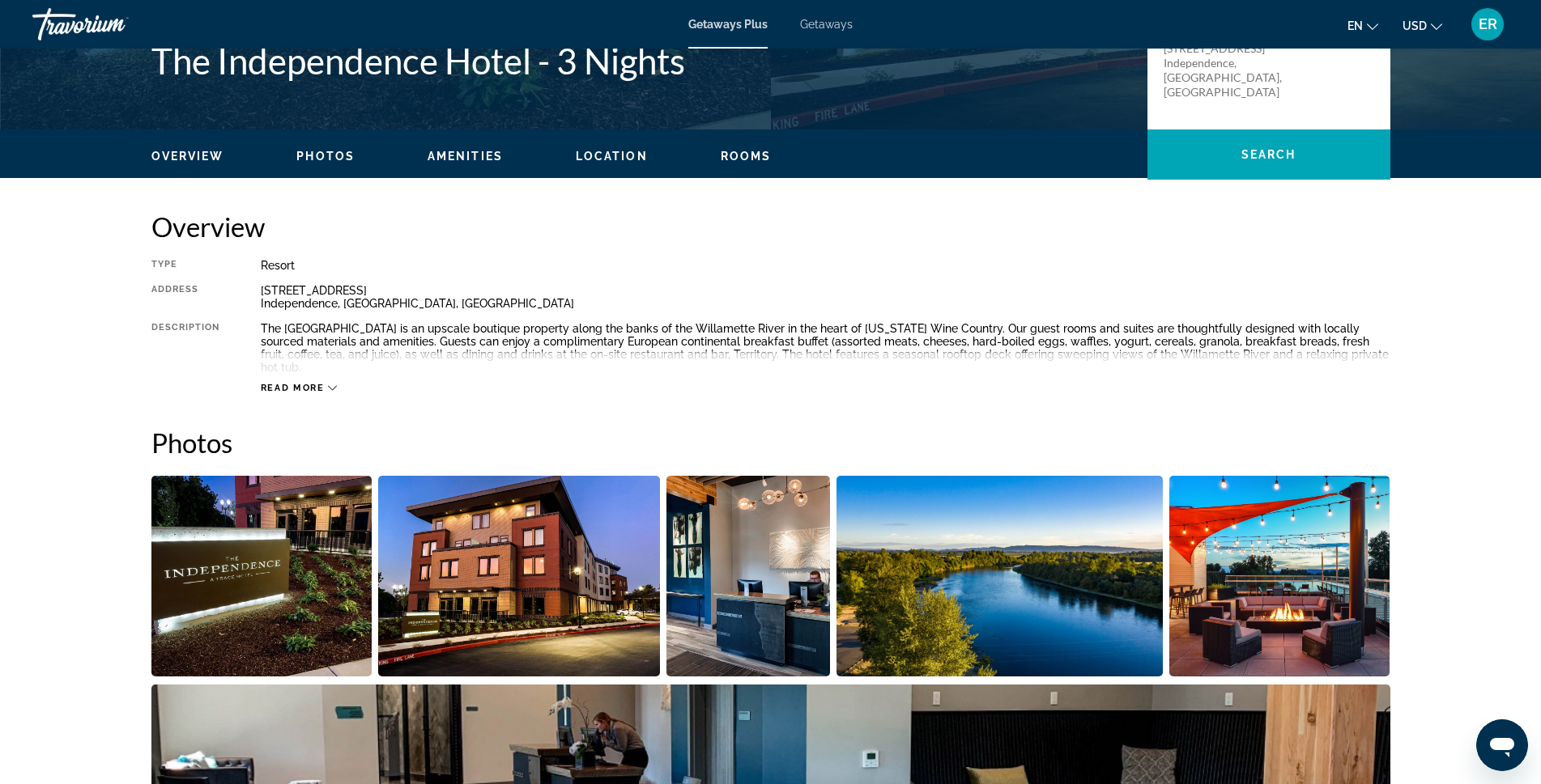
click at [298, 383] on span "Read more" at bounding box center [293, 388] width 64 height 11
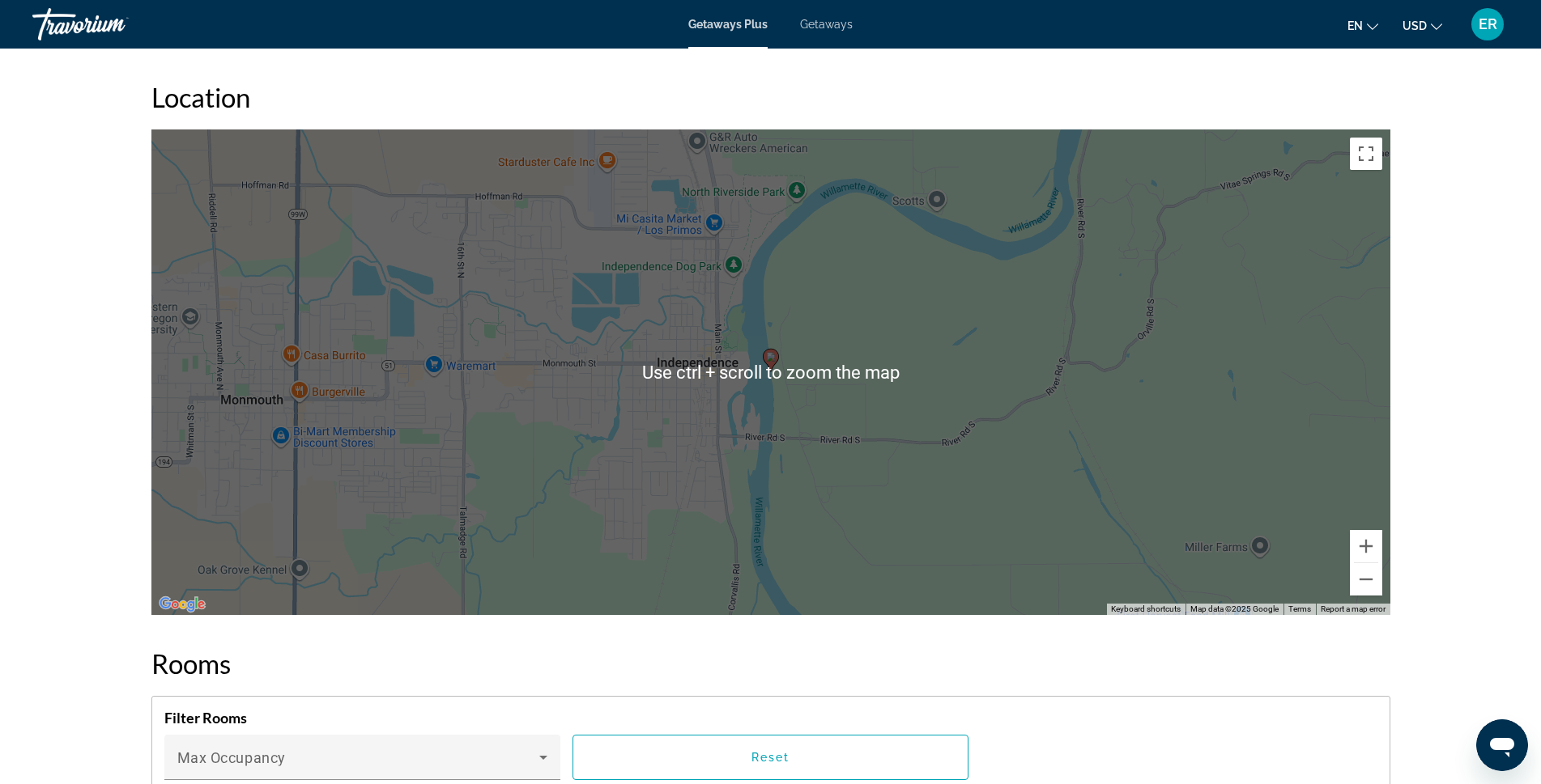
scroll to position [1942, 0]
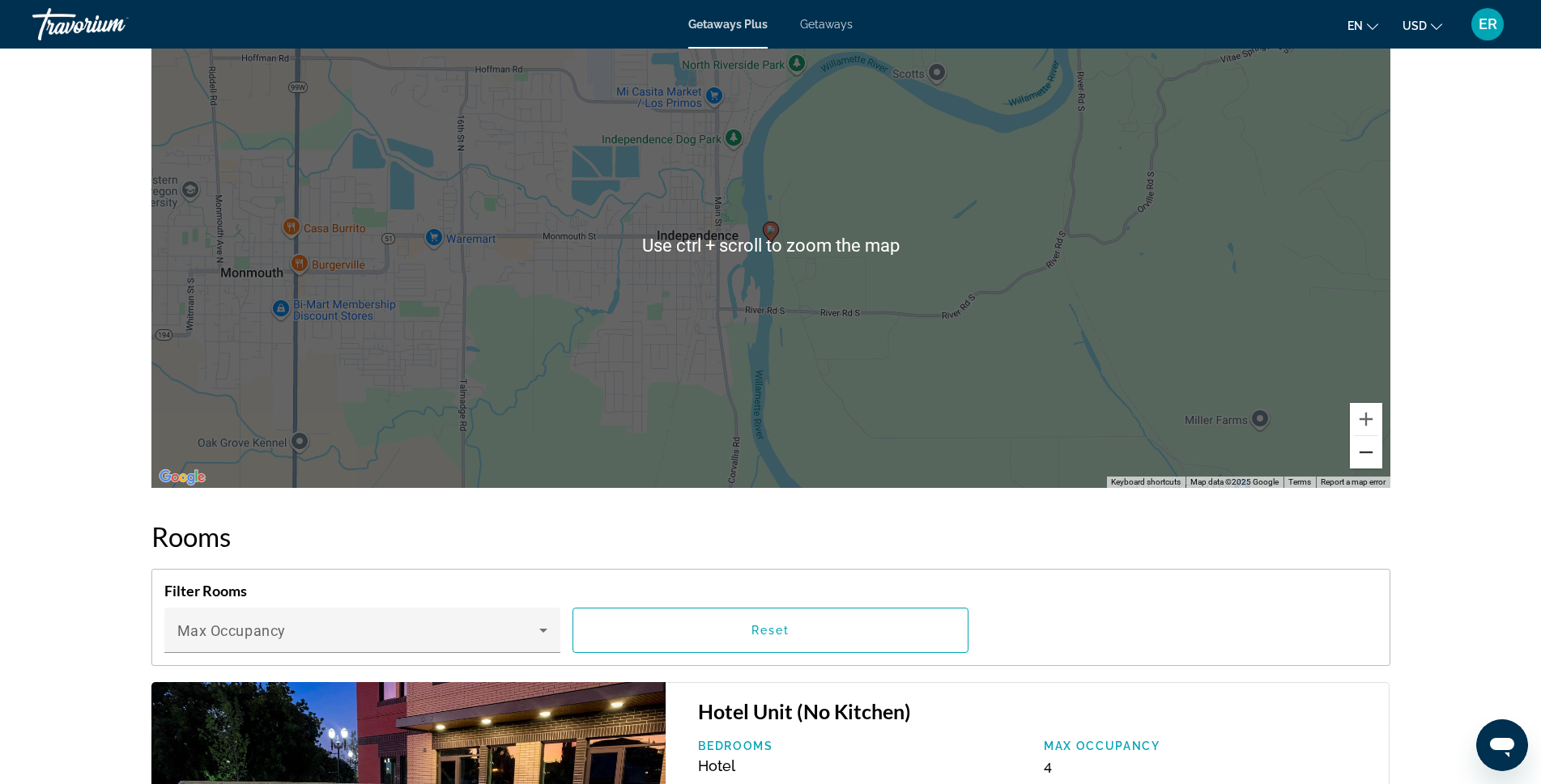
click at [1370, 448] on button "Zoom out" at bounding box center [1366, 452] width 33 height 33
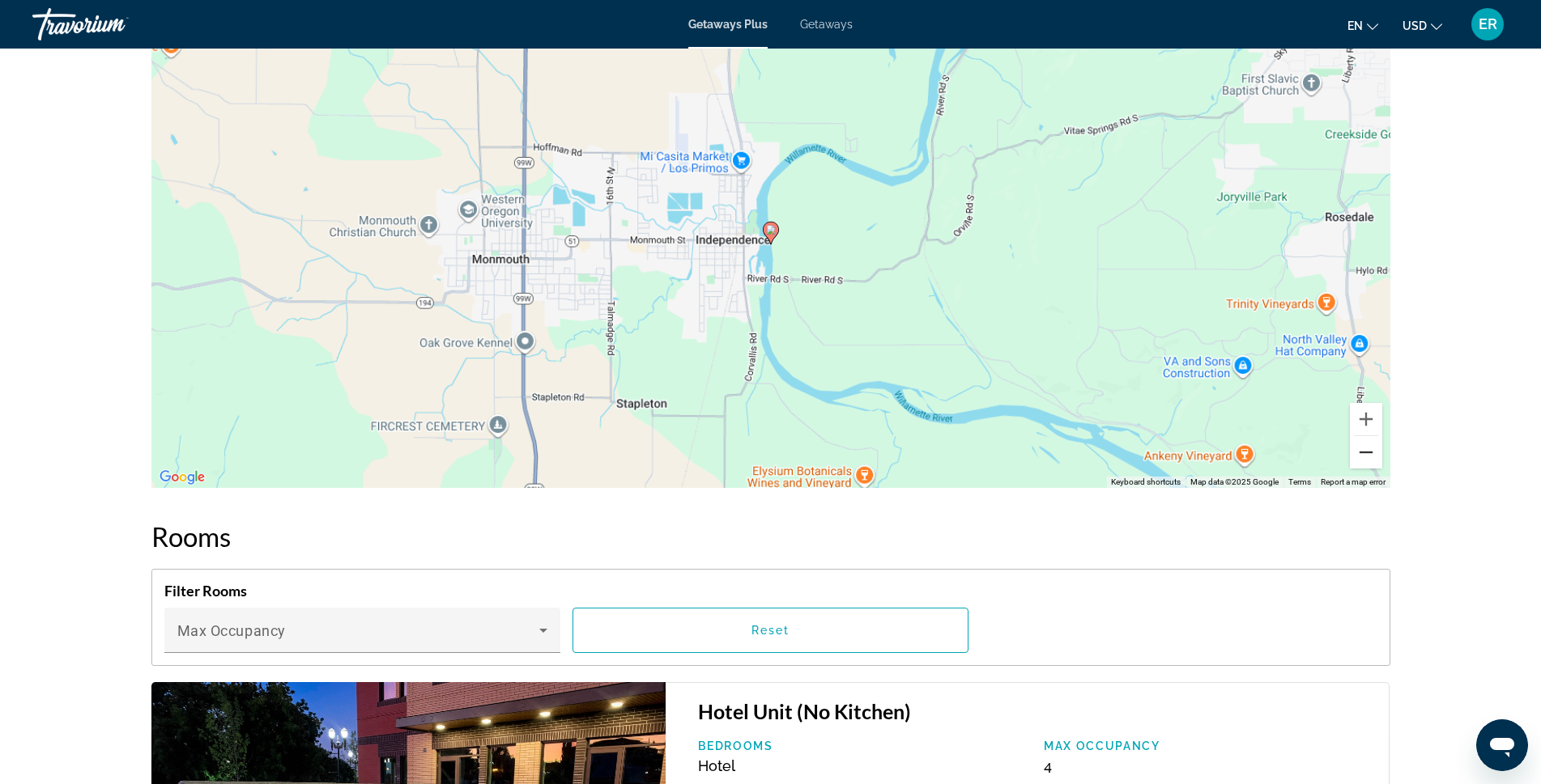
click at [1370, 448] on button "Zoom out" at bounding box center [1366, 452] width 33 height 33
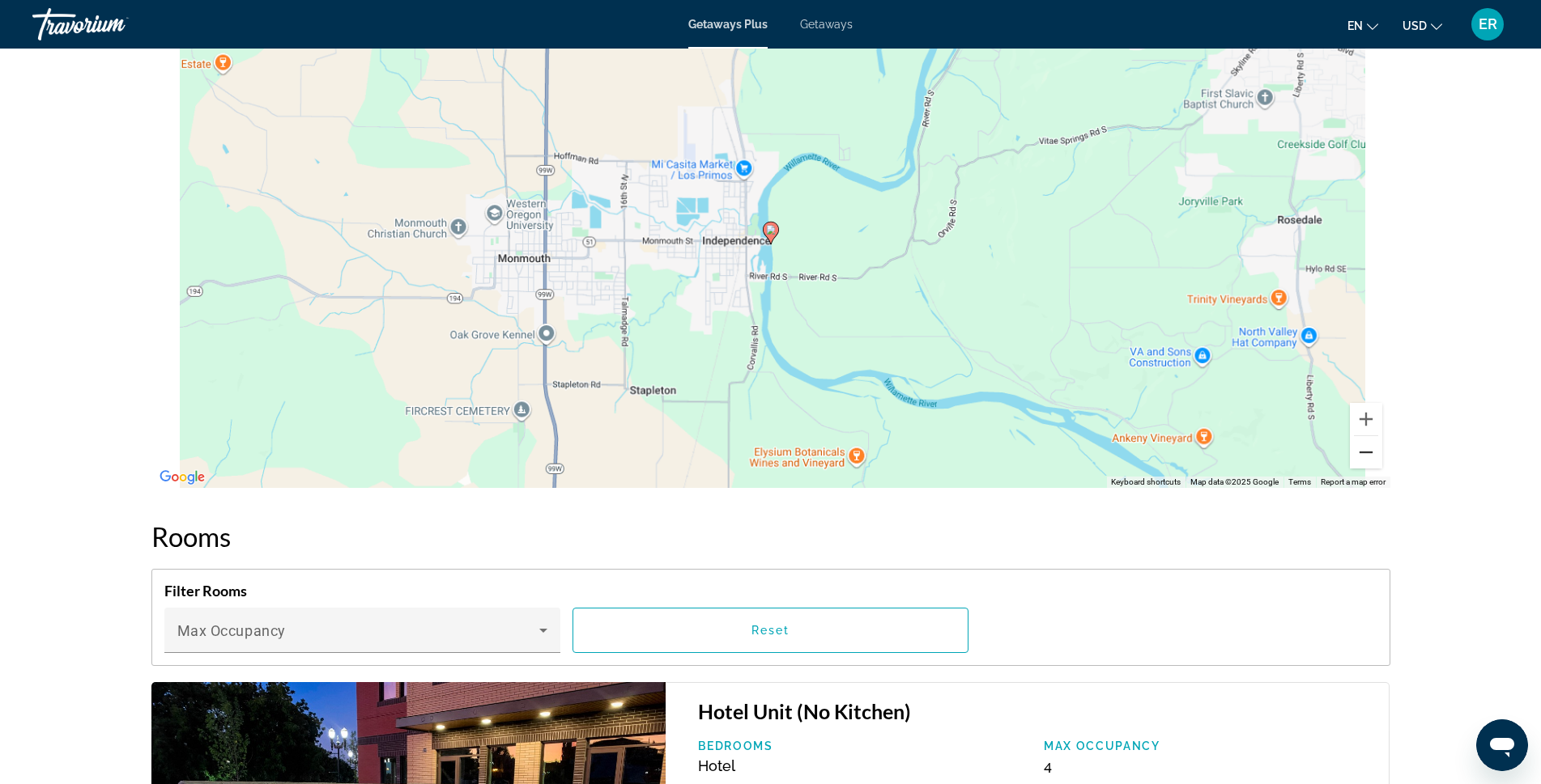
click at [1370, 448] on button "Zoom out" at bounding box center [1366, 452] width 33 height 33
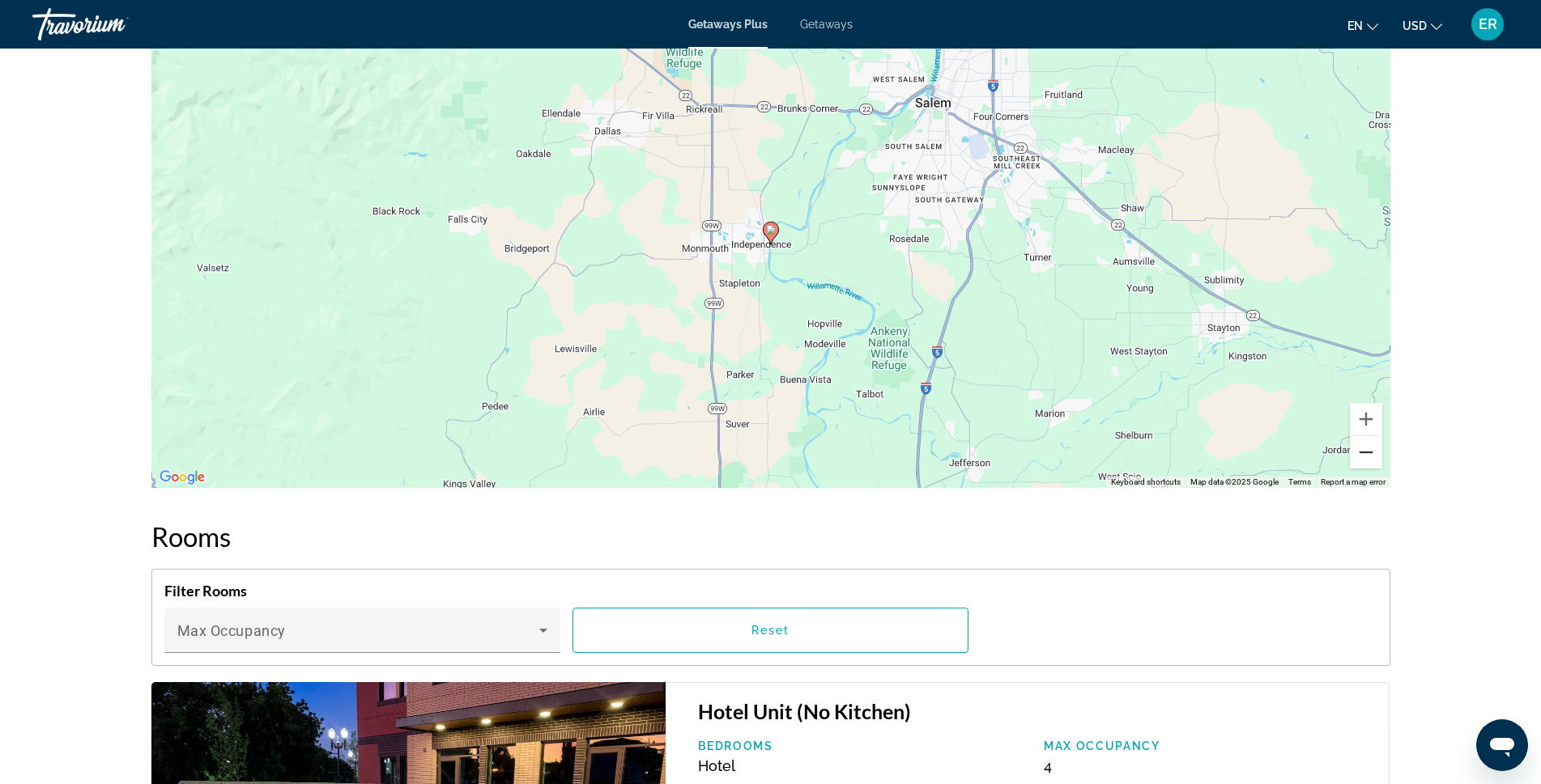
click at [1370, 448] on button "Zoom out" at bounding box center [1366, 452] width 33 height 33
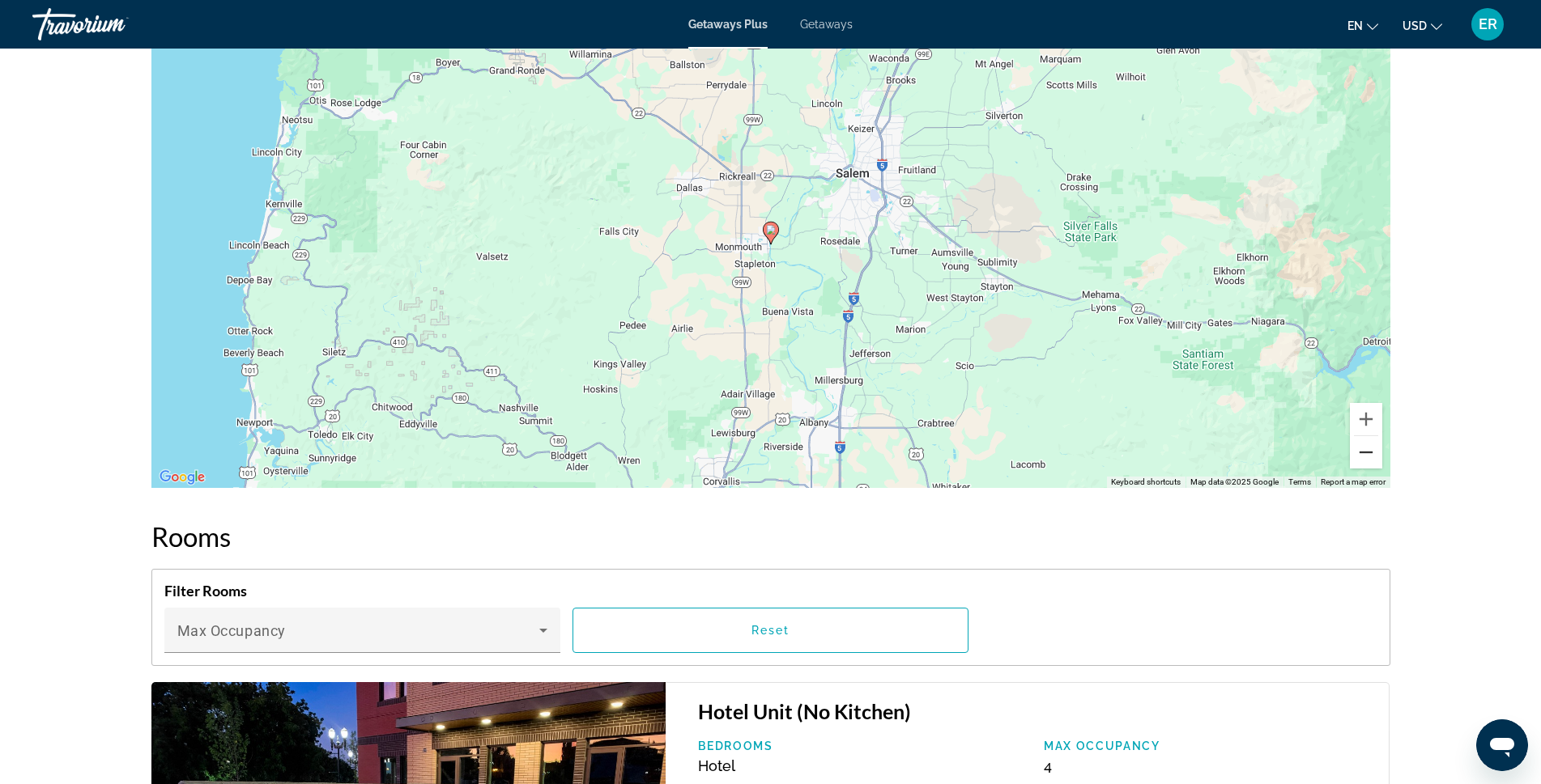
click at [1370, 448] on button "Zoom out" at bounding box center [1366, 452] width 33 height 33
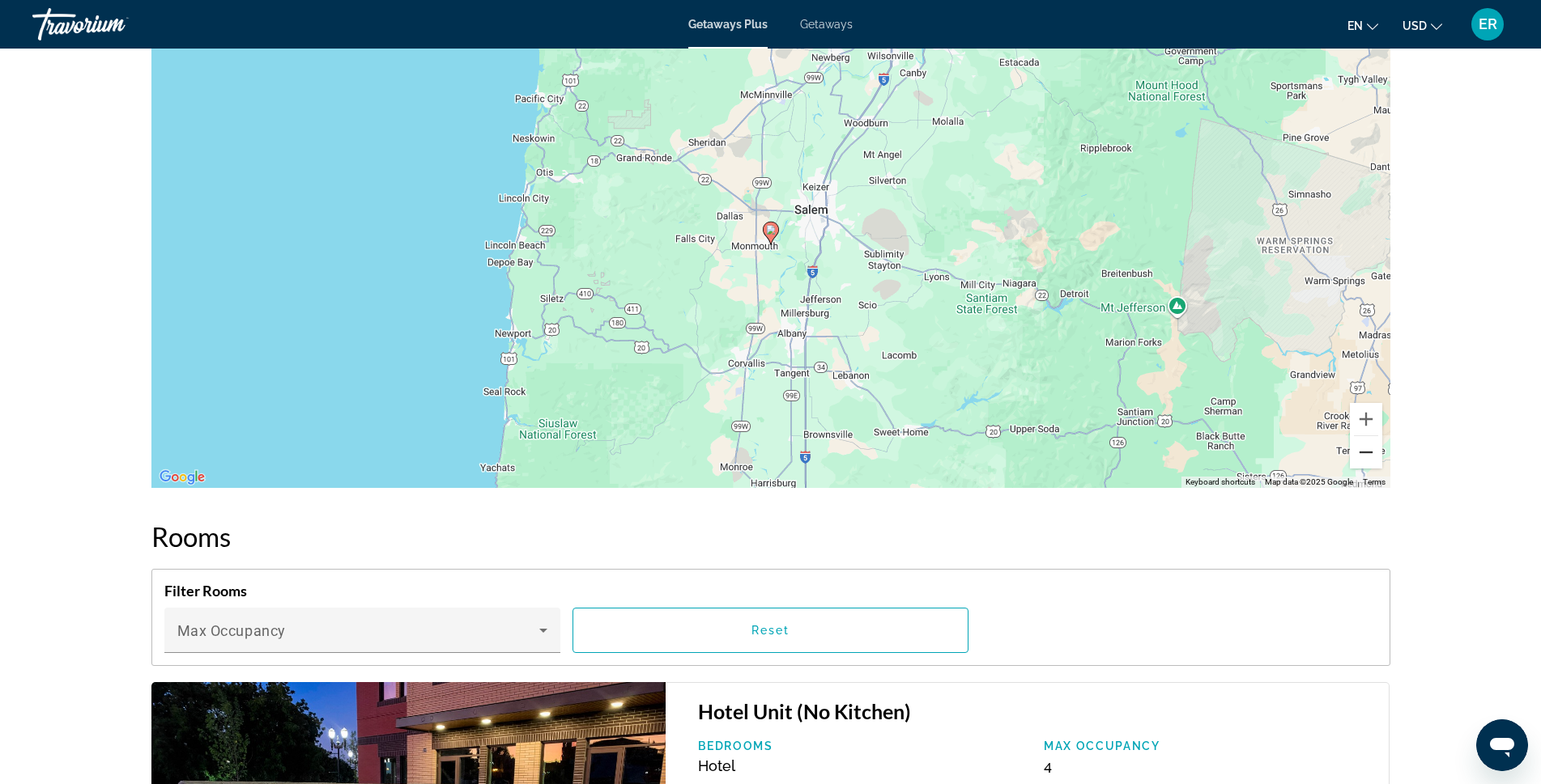
click at [1370, 448] on button "Zoom out" at bounding box center [1366, 452] width 33 height 33
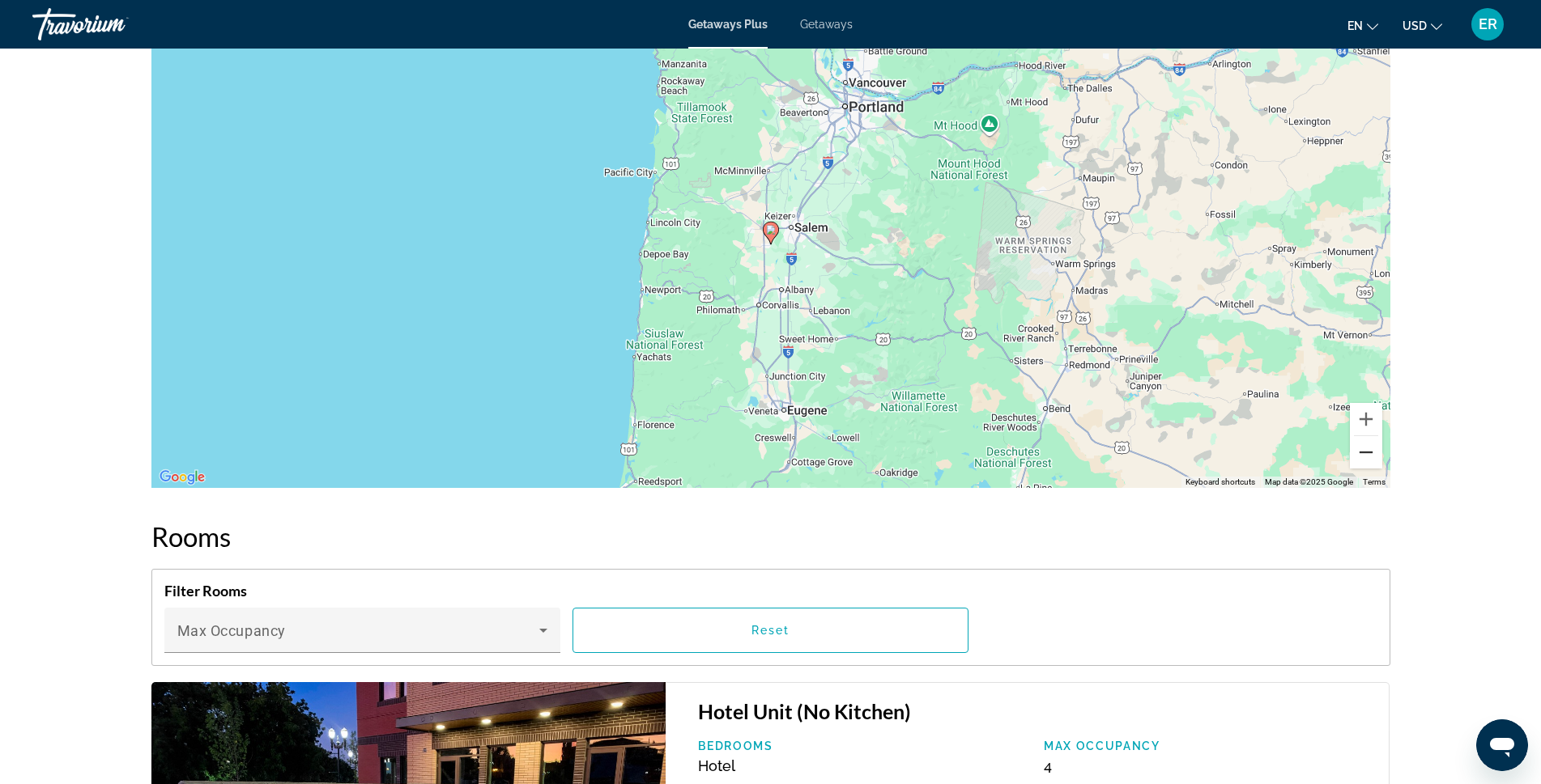
click at [1370, 448] on button "Zoom out" at bounding box center [1366, 452] width 33 height 33
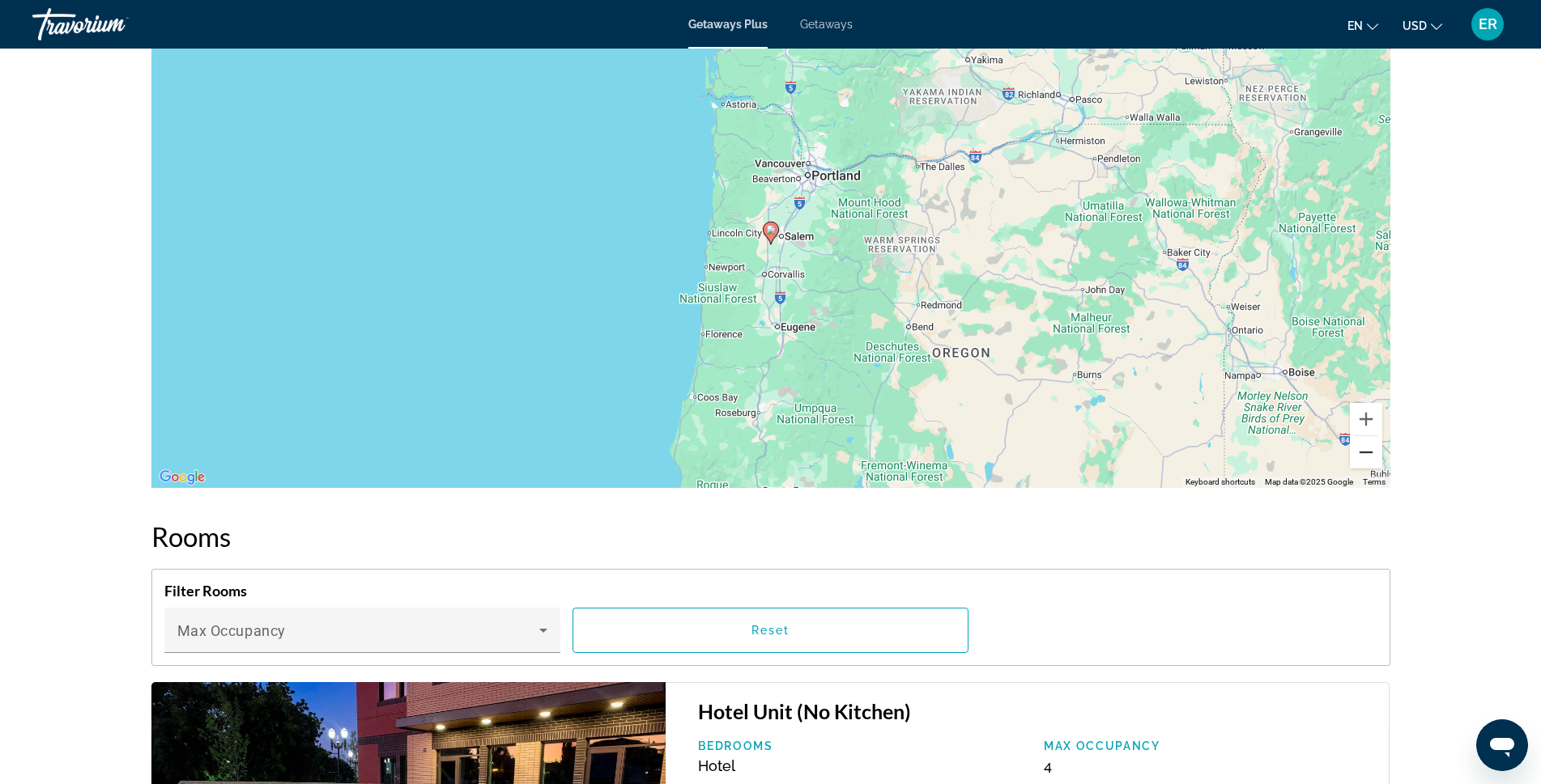
click at [1370, 448] on button "Zoom out" at bounding box center [1366, 452] width 33 height 33
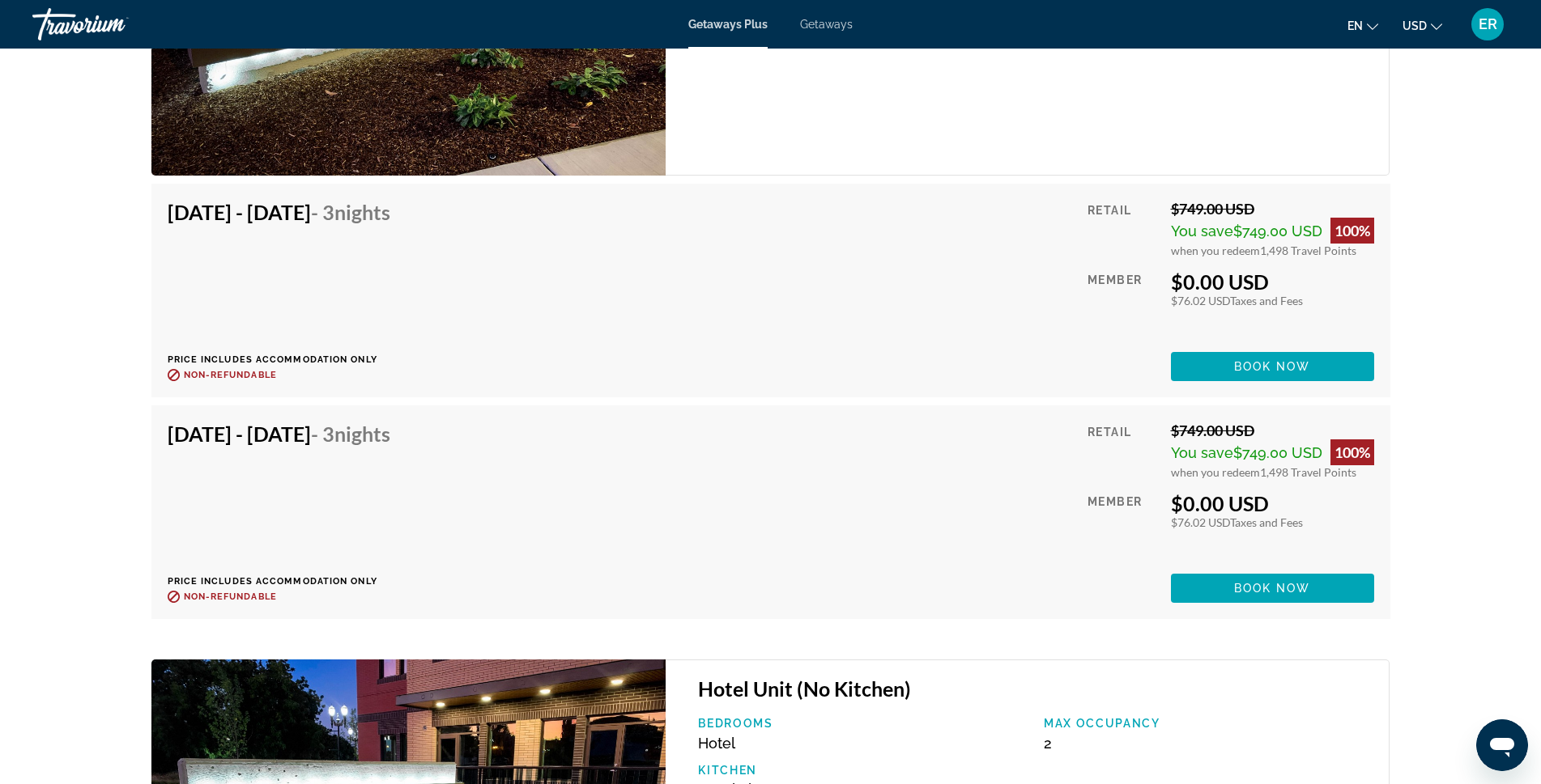
scroll to position [2726, 0]
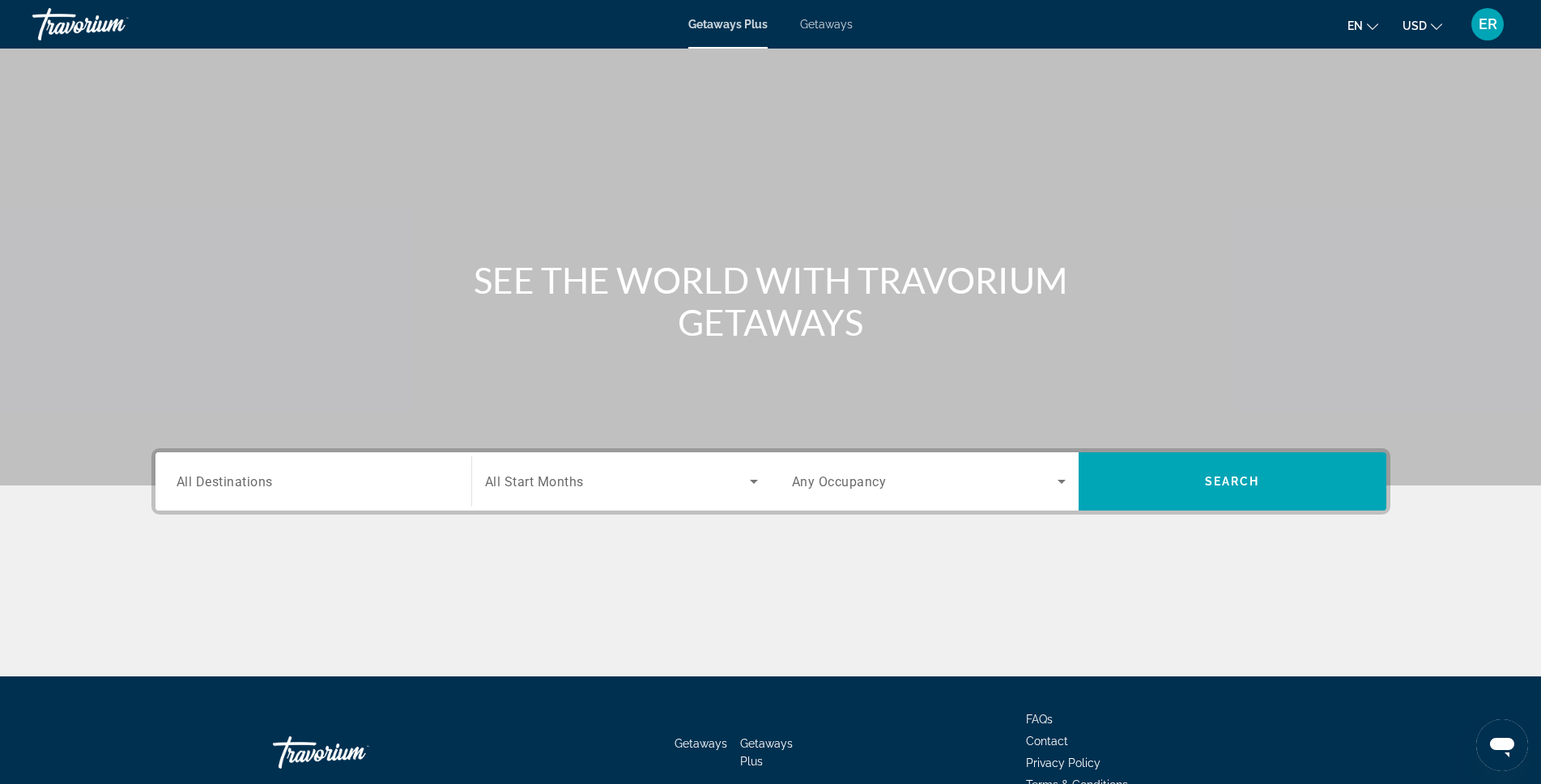
click at [241, 486] on span "All Destinations" at bounding box center [224, 481] width 97 height 15
click at [241, 486] on input "Destination All Destinations" at bounding box center [313, 483] width 274 height 20
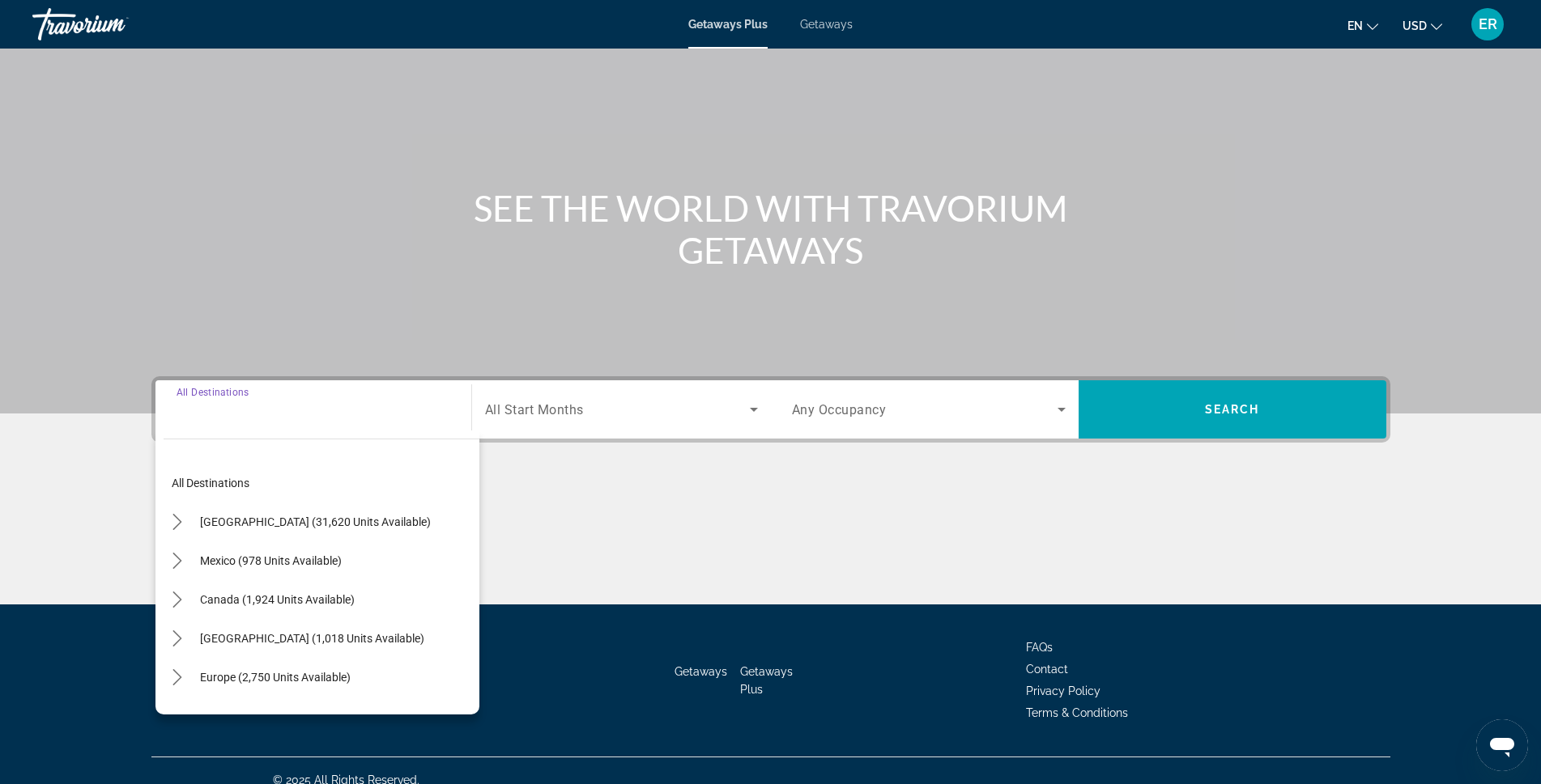
scroll to position [91, 0]
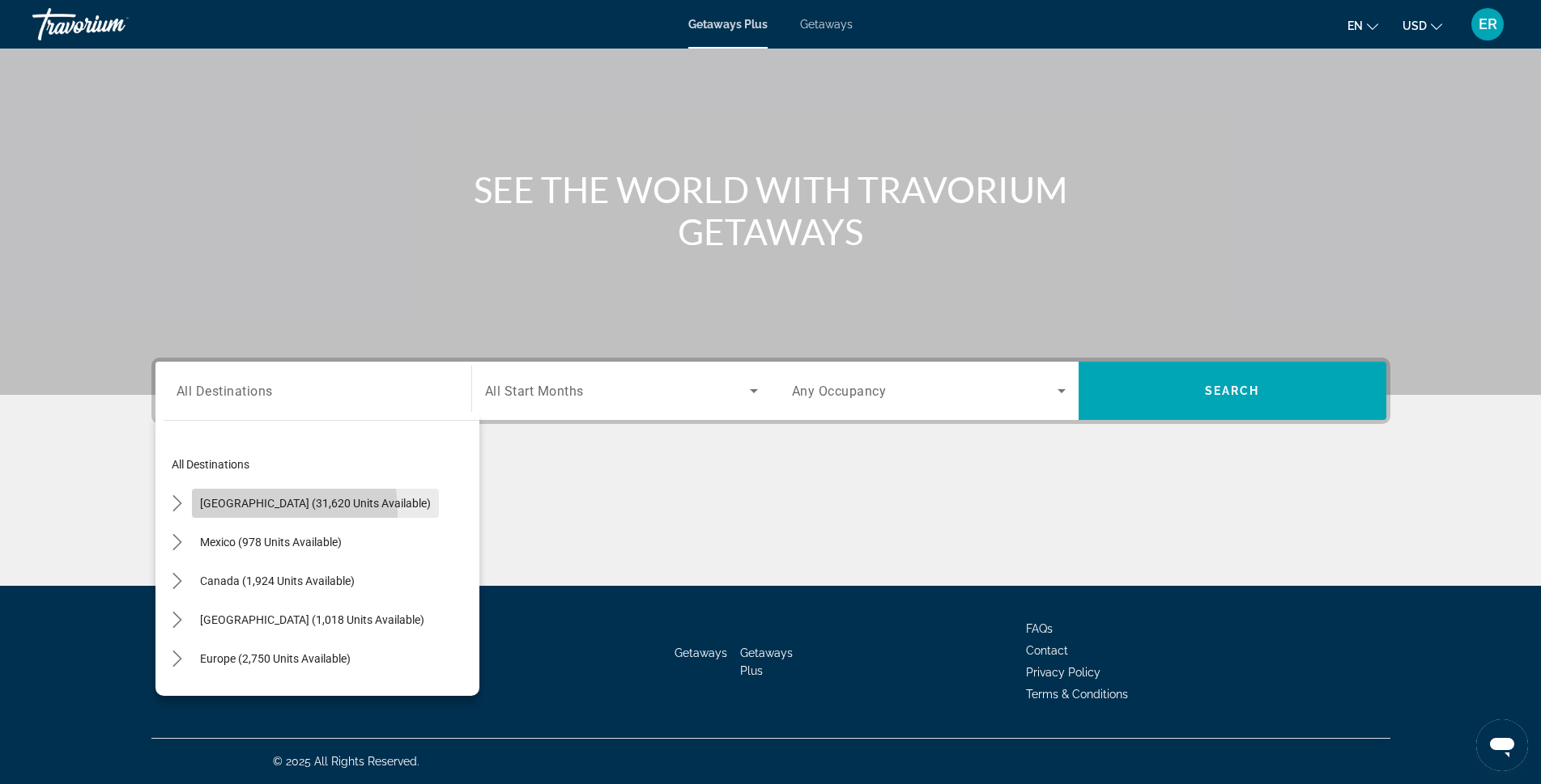
click at [241, 512] on span "Select destination: United States (31,620 units available)" at bounding box center [316, 502] width 247 height 39
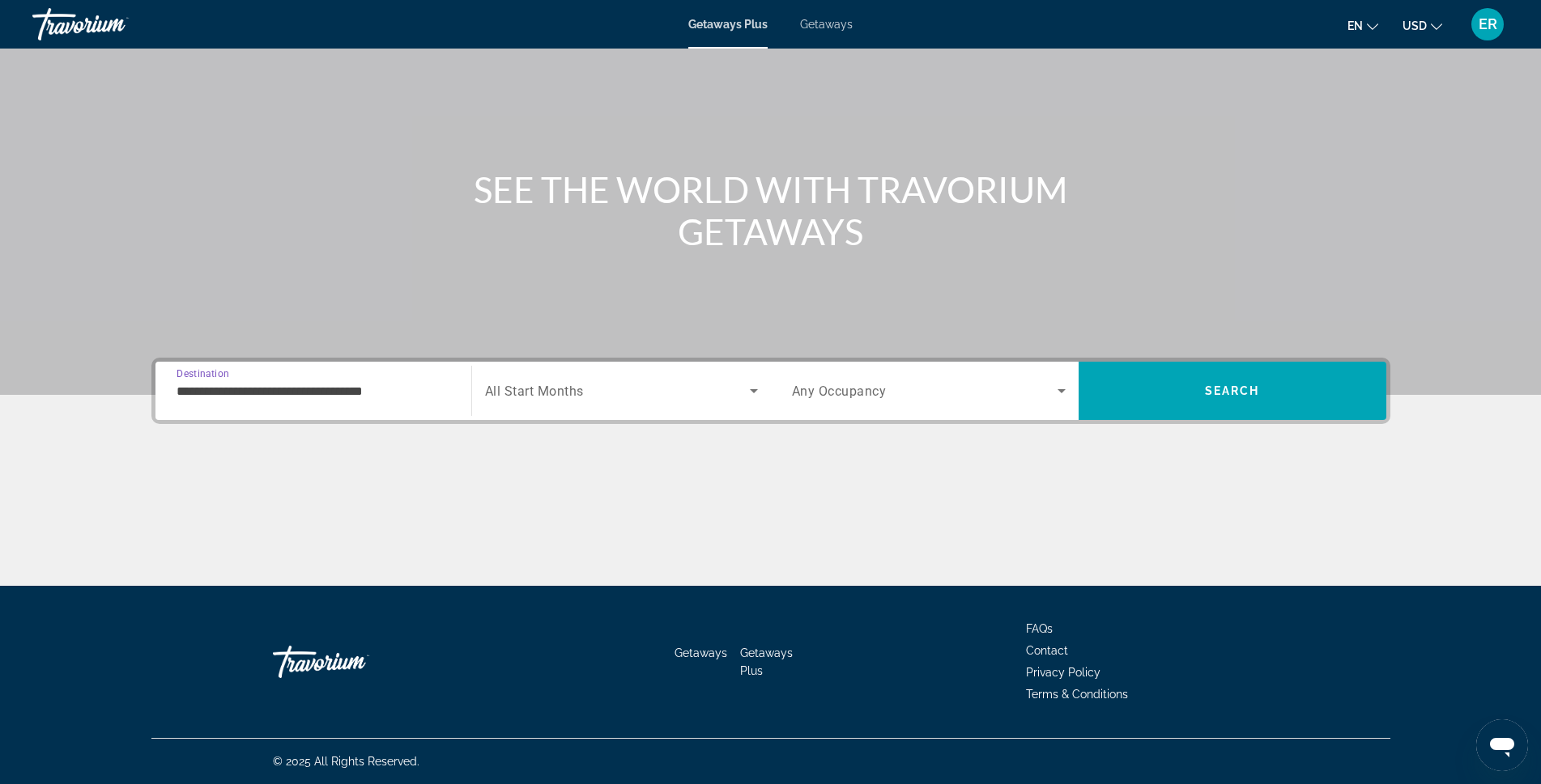
click at [201, 395] on input "**********" at bounding box center [313, 392] width 274 height 20
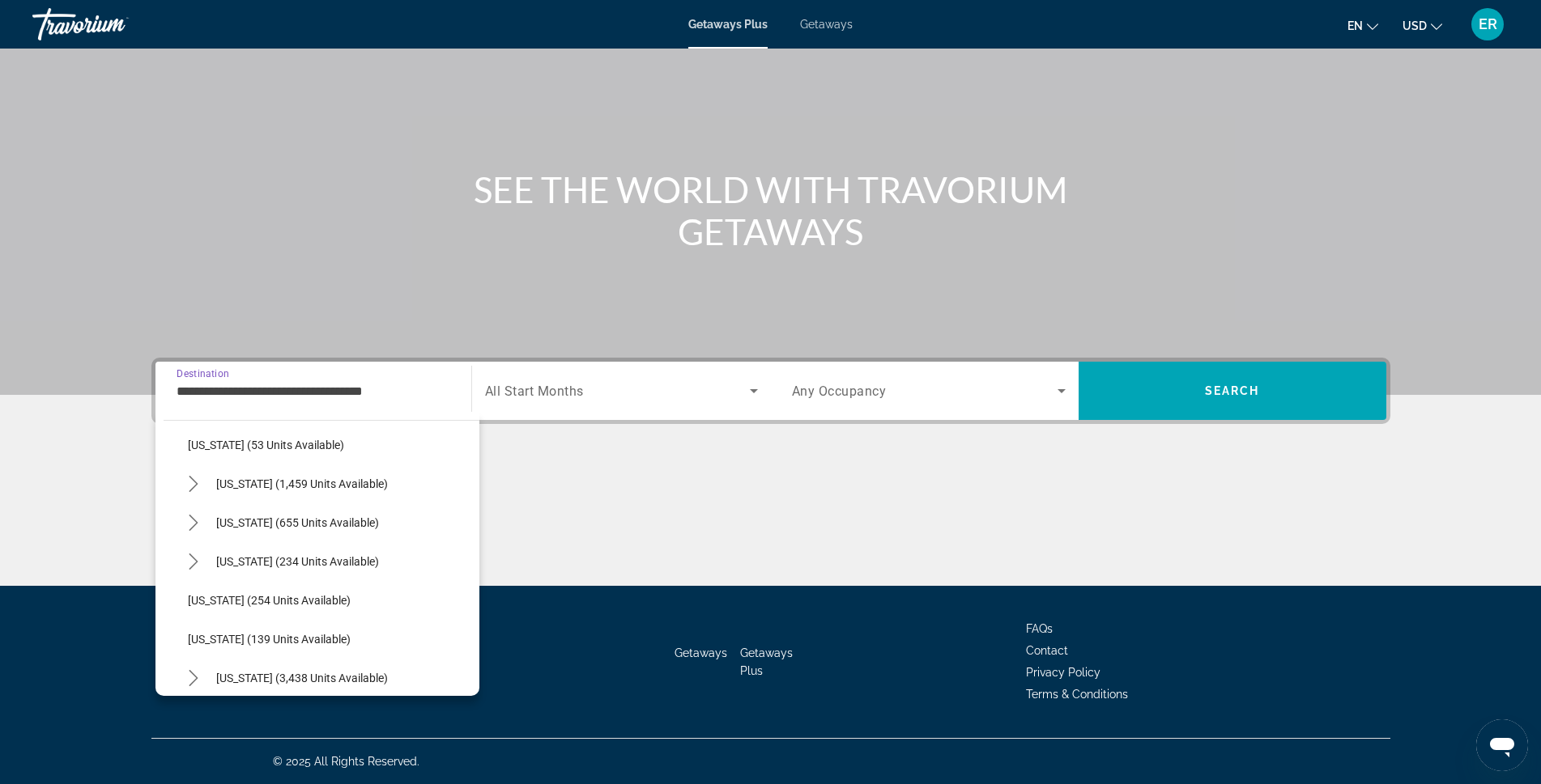
scroll to position [1214, 0]
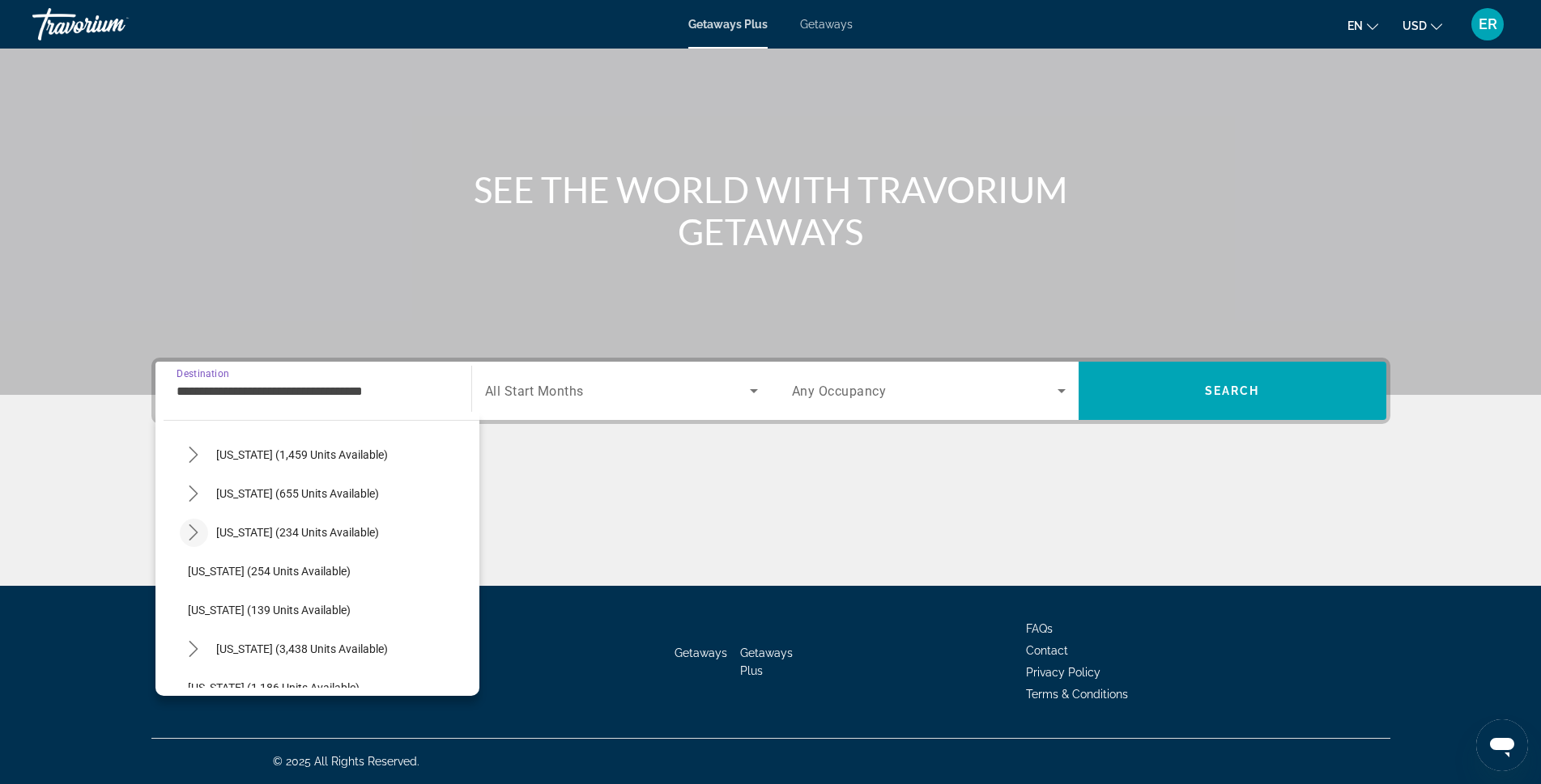
click at [187, 533] on icon "Toggle Texas (234 units available) submenu" at bounding box center [193, 532] width 16 height 16
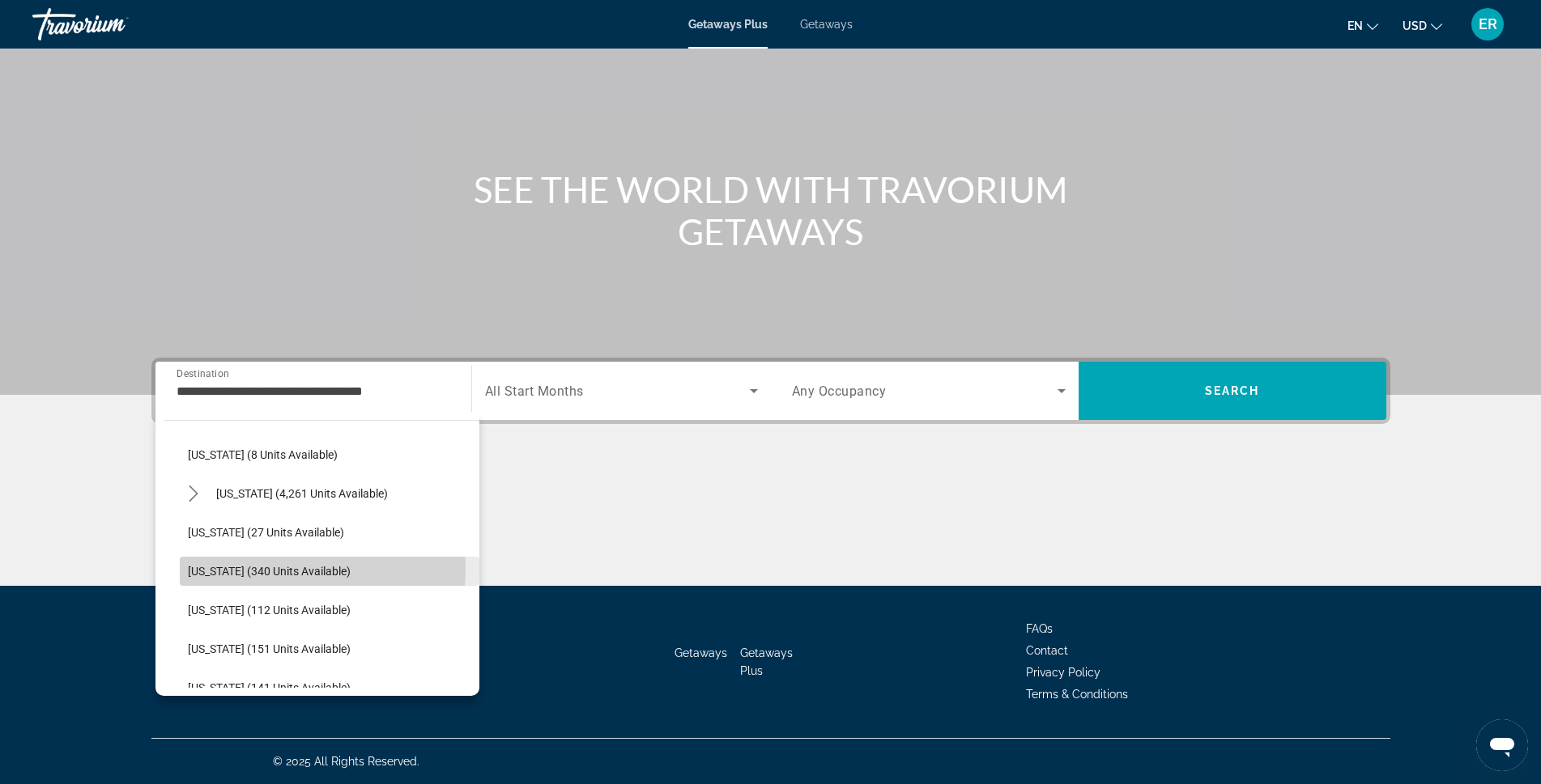
click at [278, 569] on span "[US_STATE] (340 units available)" at bounding box center [270, 571] width 163 height 13
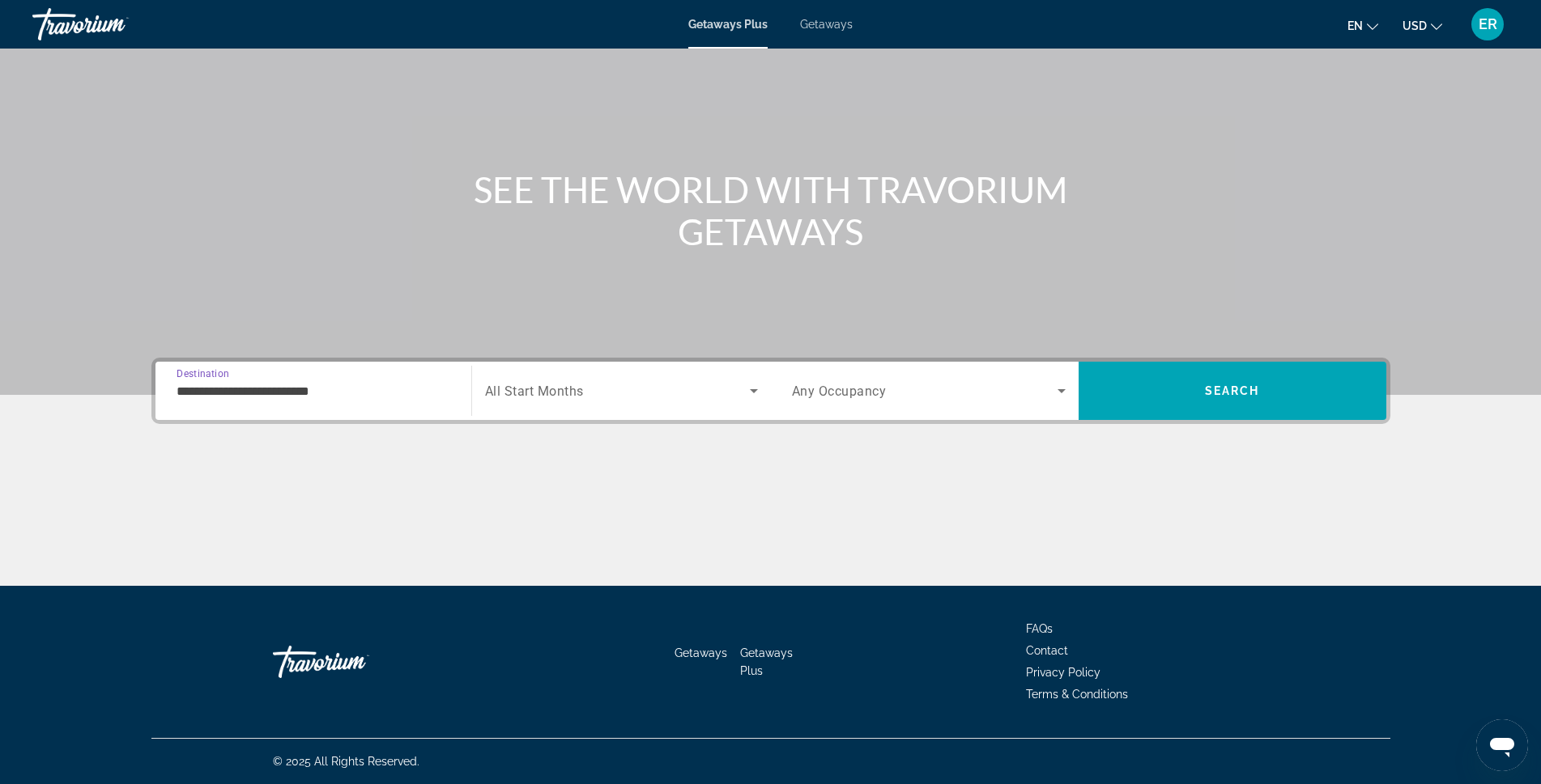
click at [261, 393] on input "**********" at bounding box center [313, 392] width 274 height 20
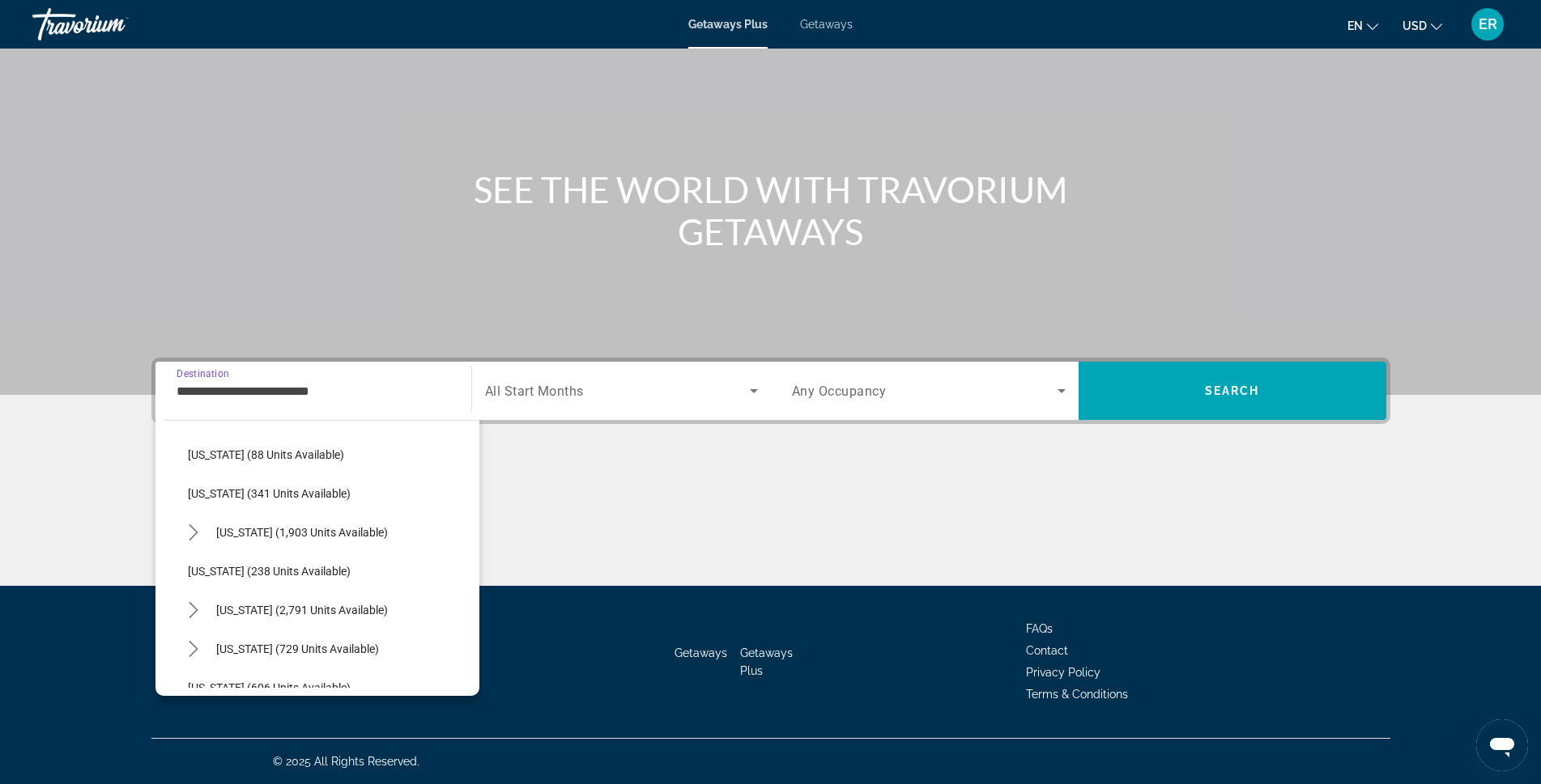
scroll to position [737, 0]
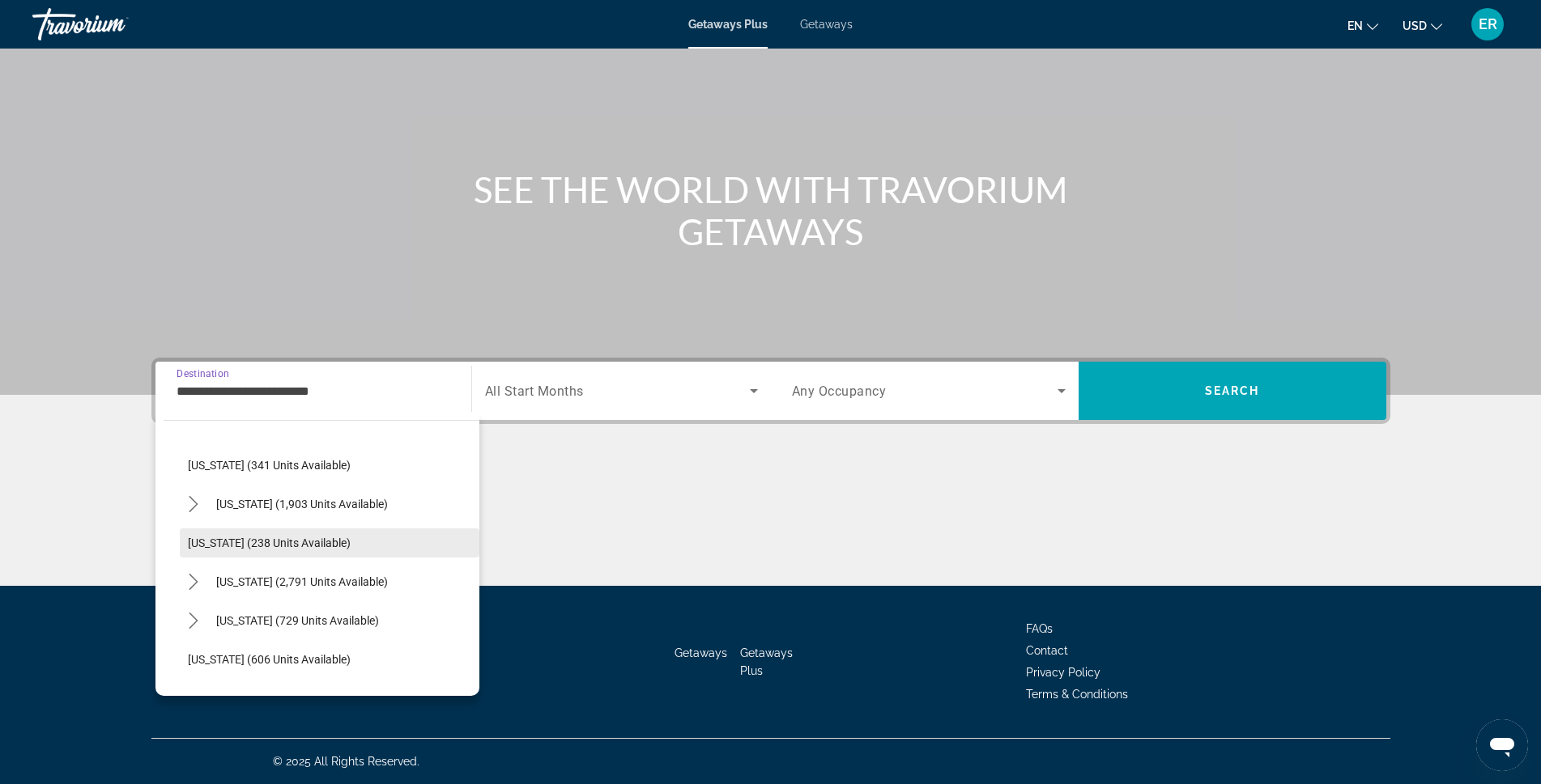
click at [248, 542] on span "[US_STATE] (238 units available)" at bounding box center [270, 542] width 163 height 13
type input "**********"
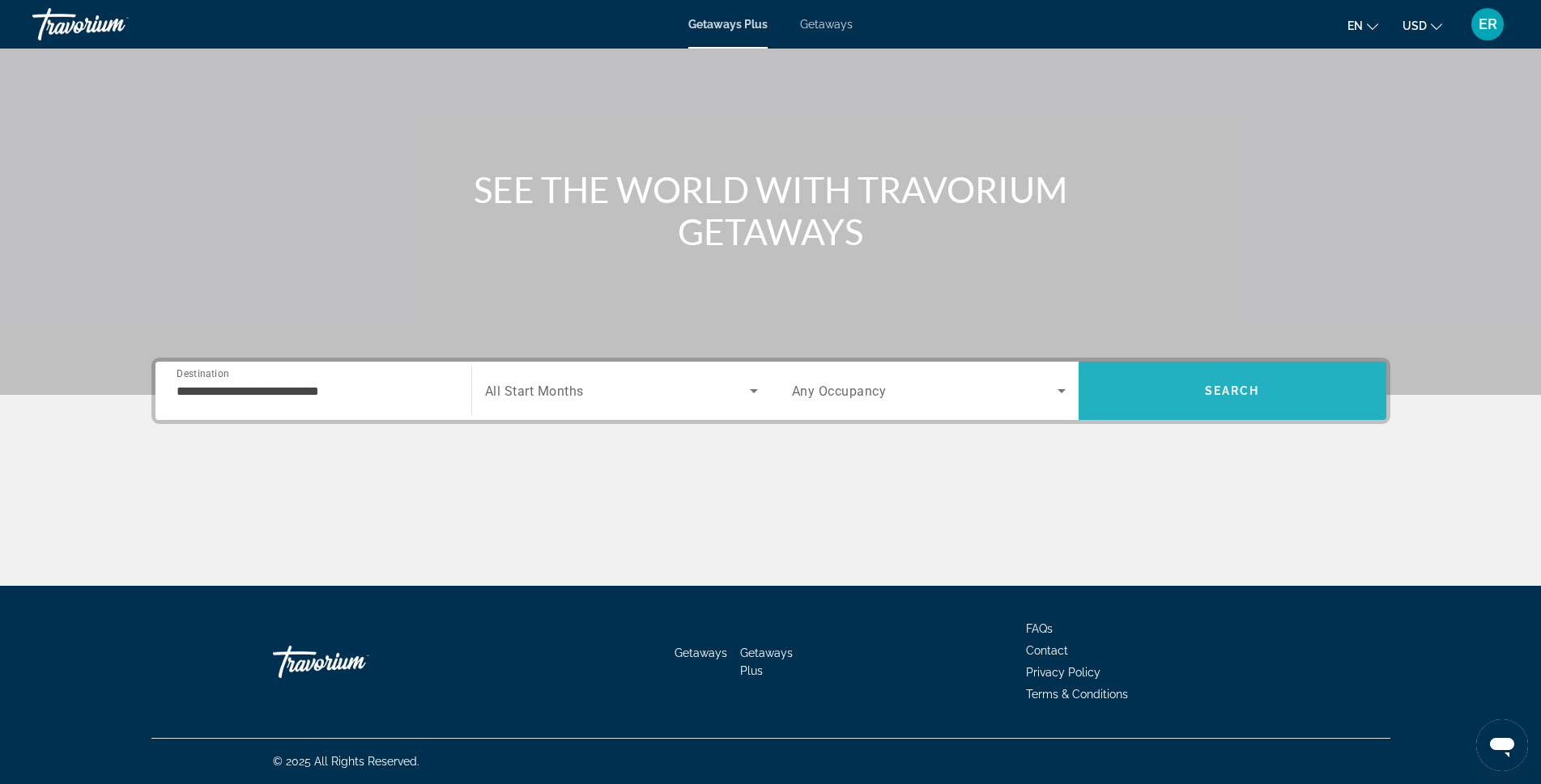
click at [1175, 390] on span "Search" at bounding box center [1232, 390] width 308 height 39
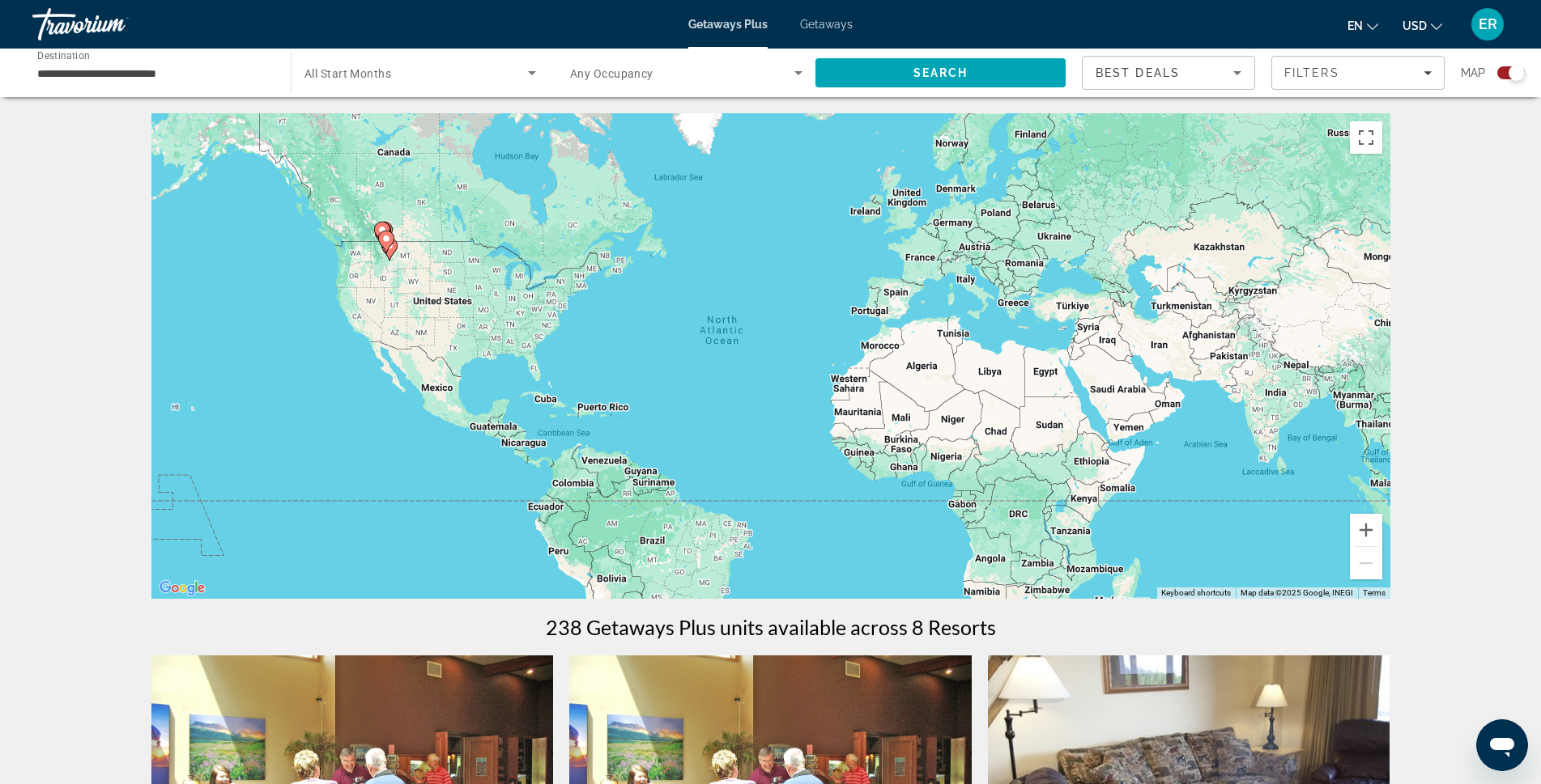
click at [213, 87] on div "**********" at bounding box center [152, 73] width 232 height 46
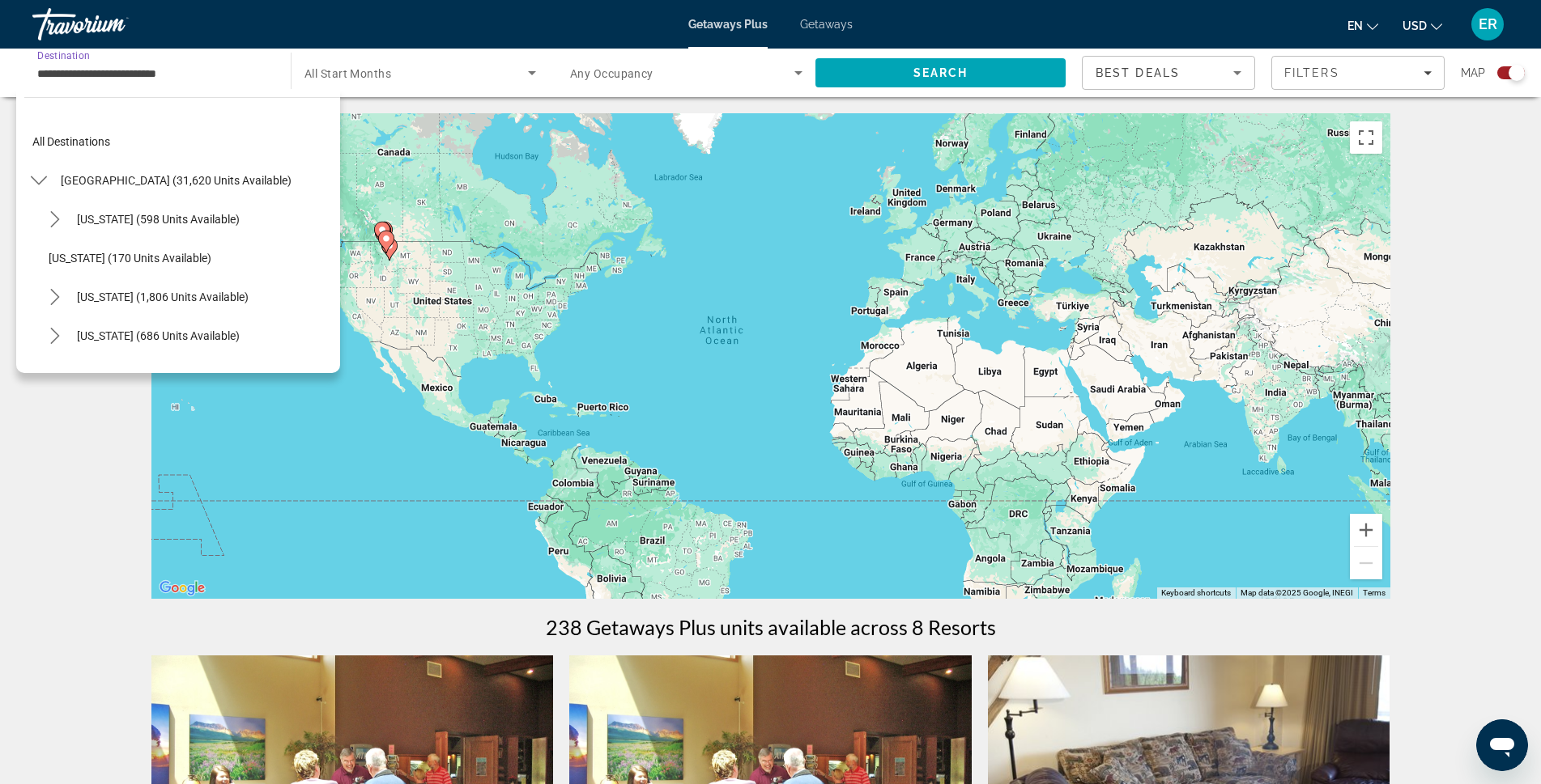
scroll to position [718, 0]
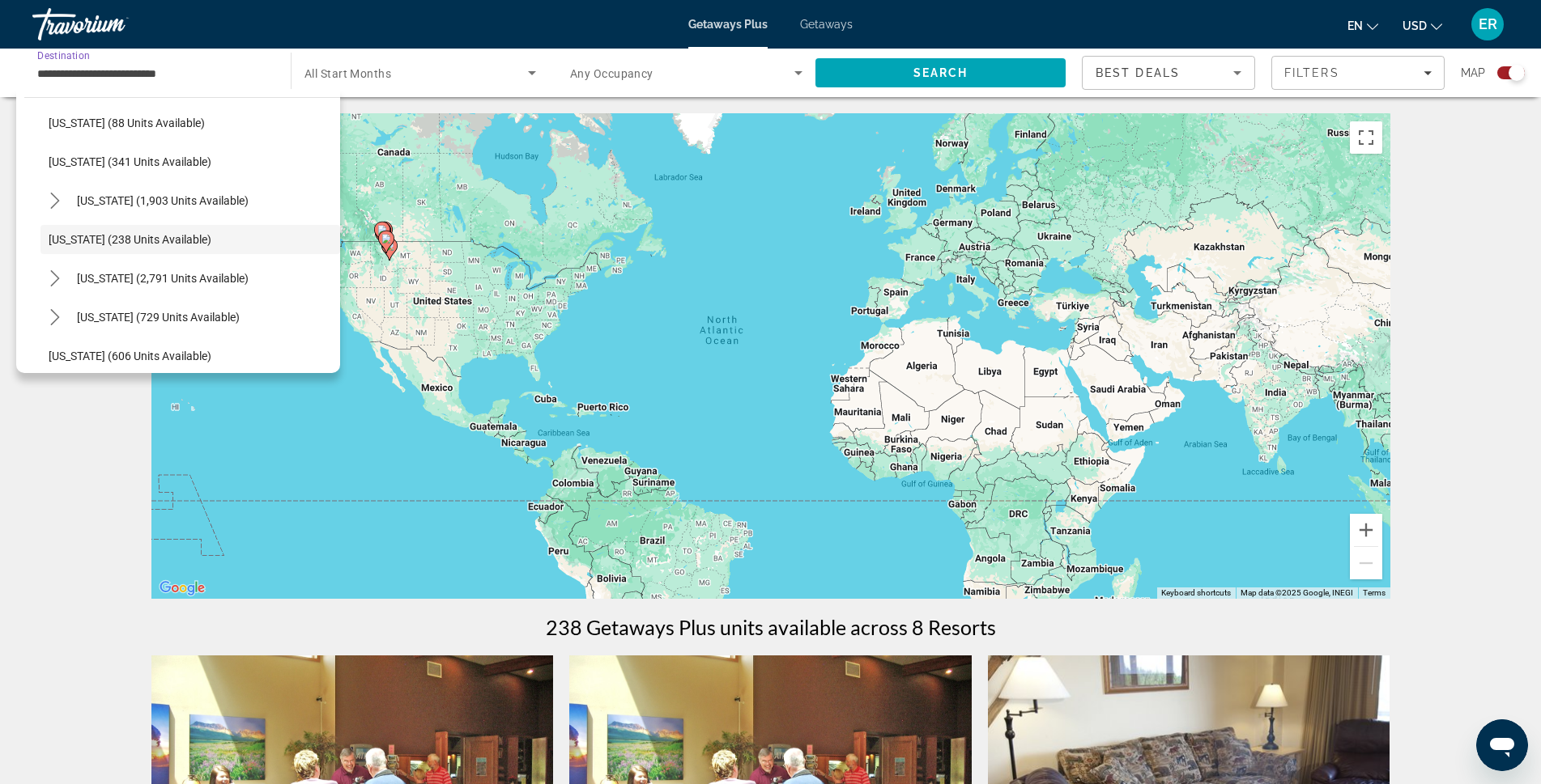
click at [198, 74] on input "**********" at bounding box center [152, 74] width 232 height 20
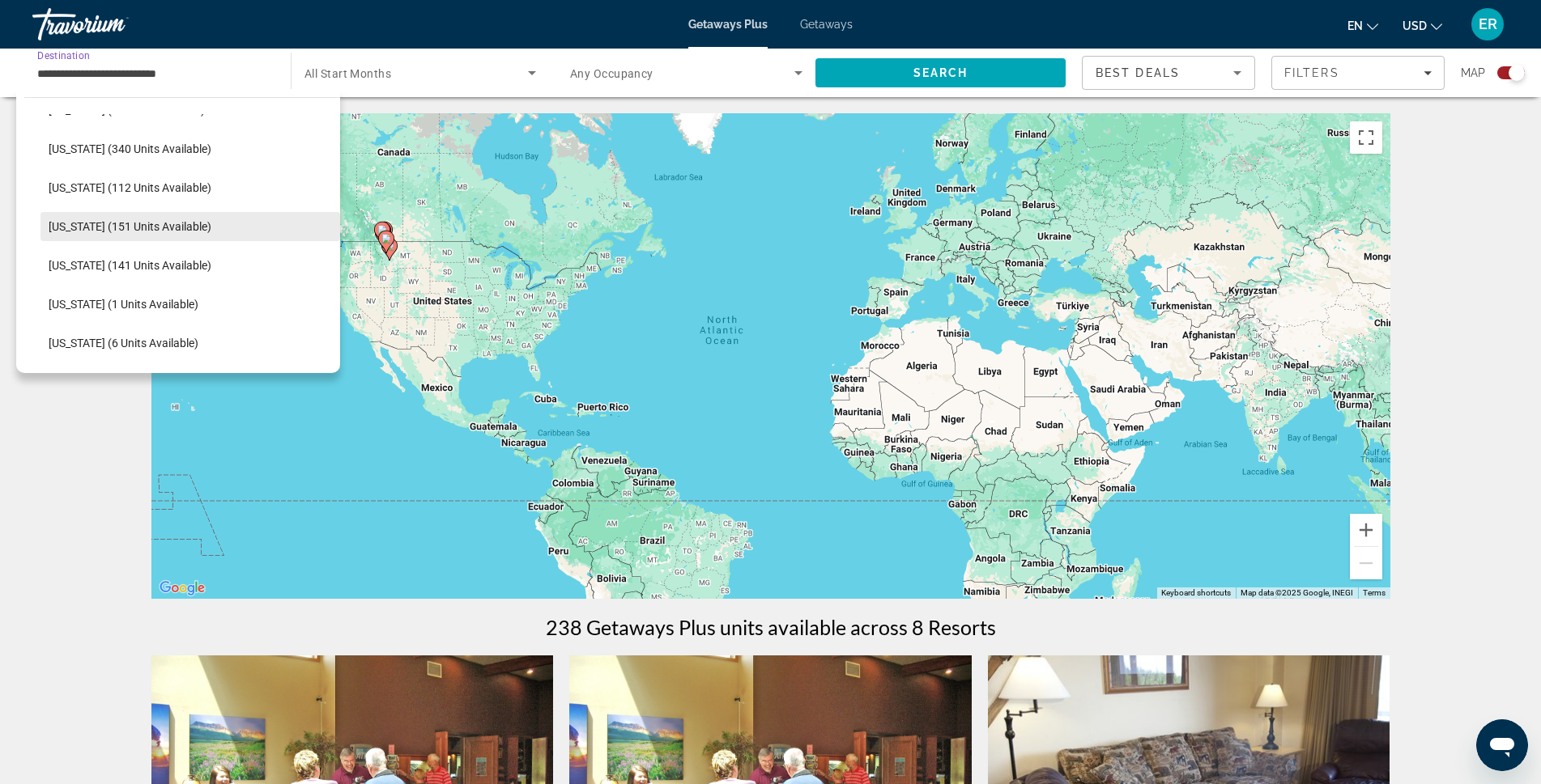
scroll to position [313, 0]
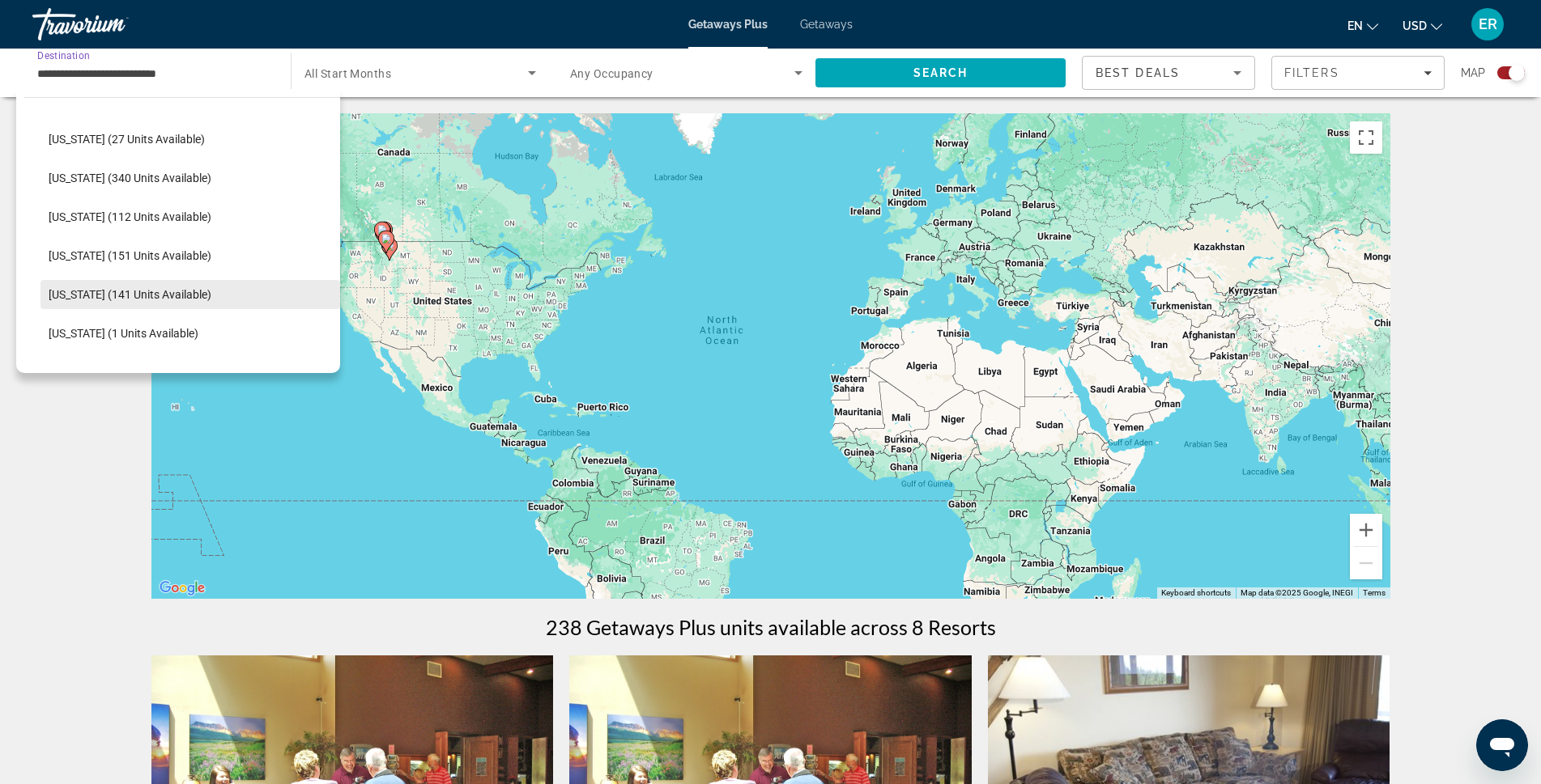
click at [110, 297] on span "[US_STATE] (141 units available)" at bounding box center [130, 294] width 163 height 13
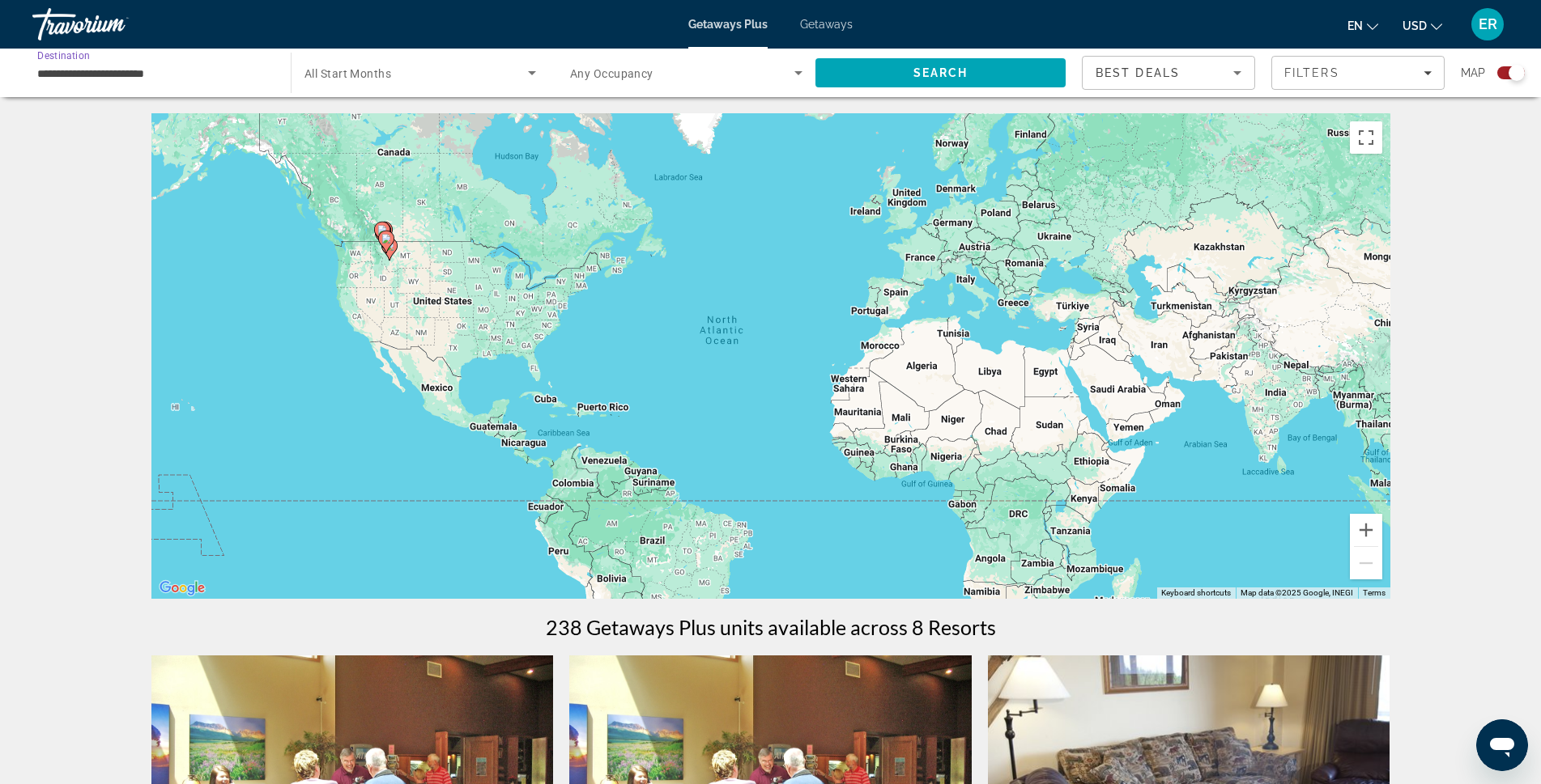
click at [159, 70] on input "**********" at bounding box center [152, 74] width 232 height 20
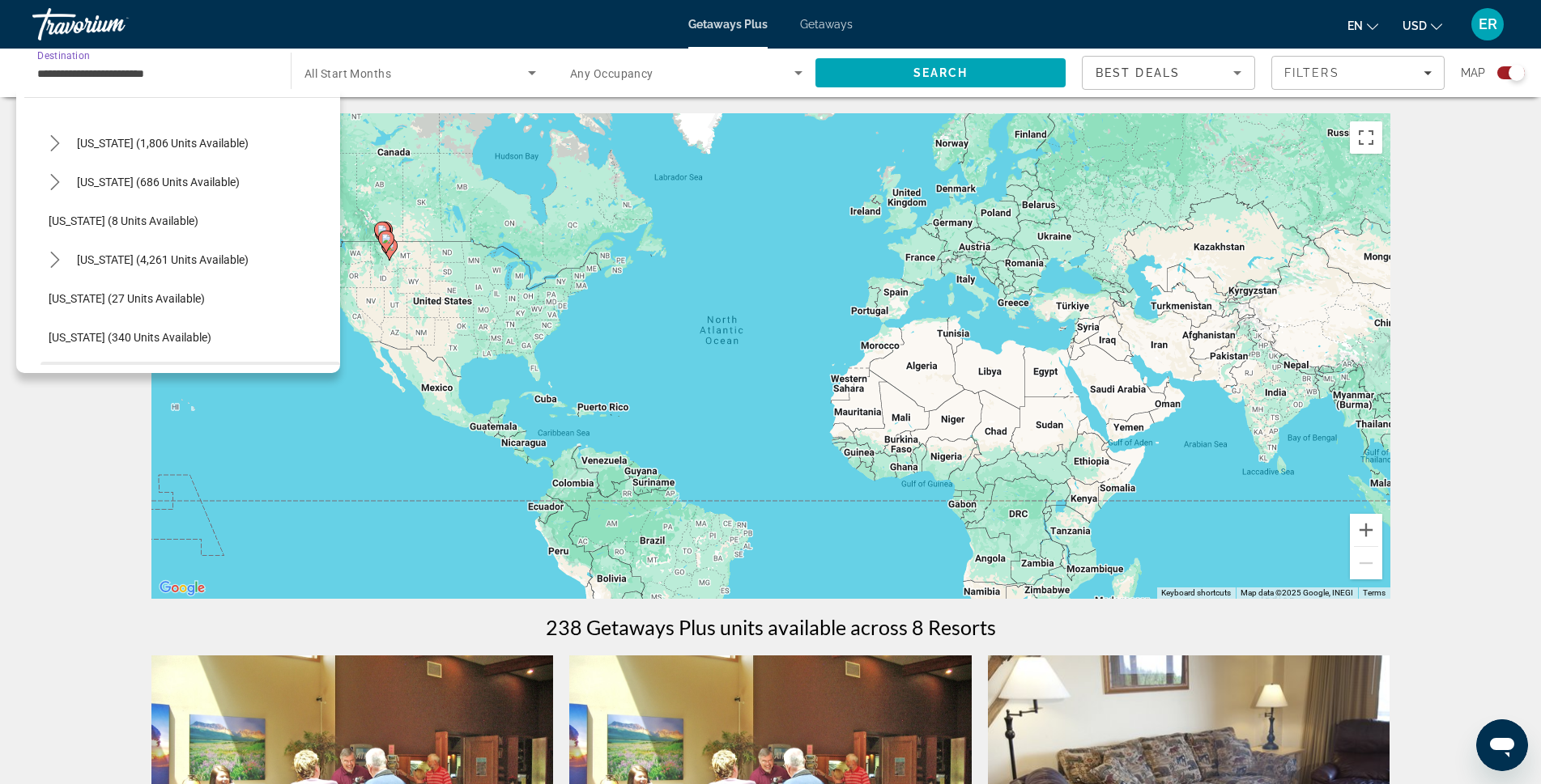
scroll to position [125, 0]
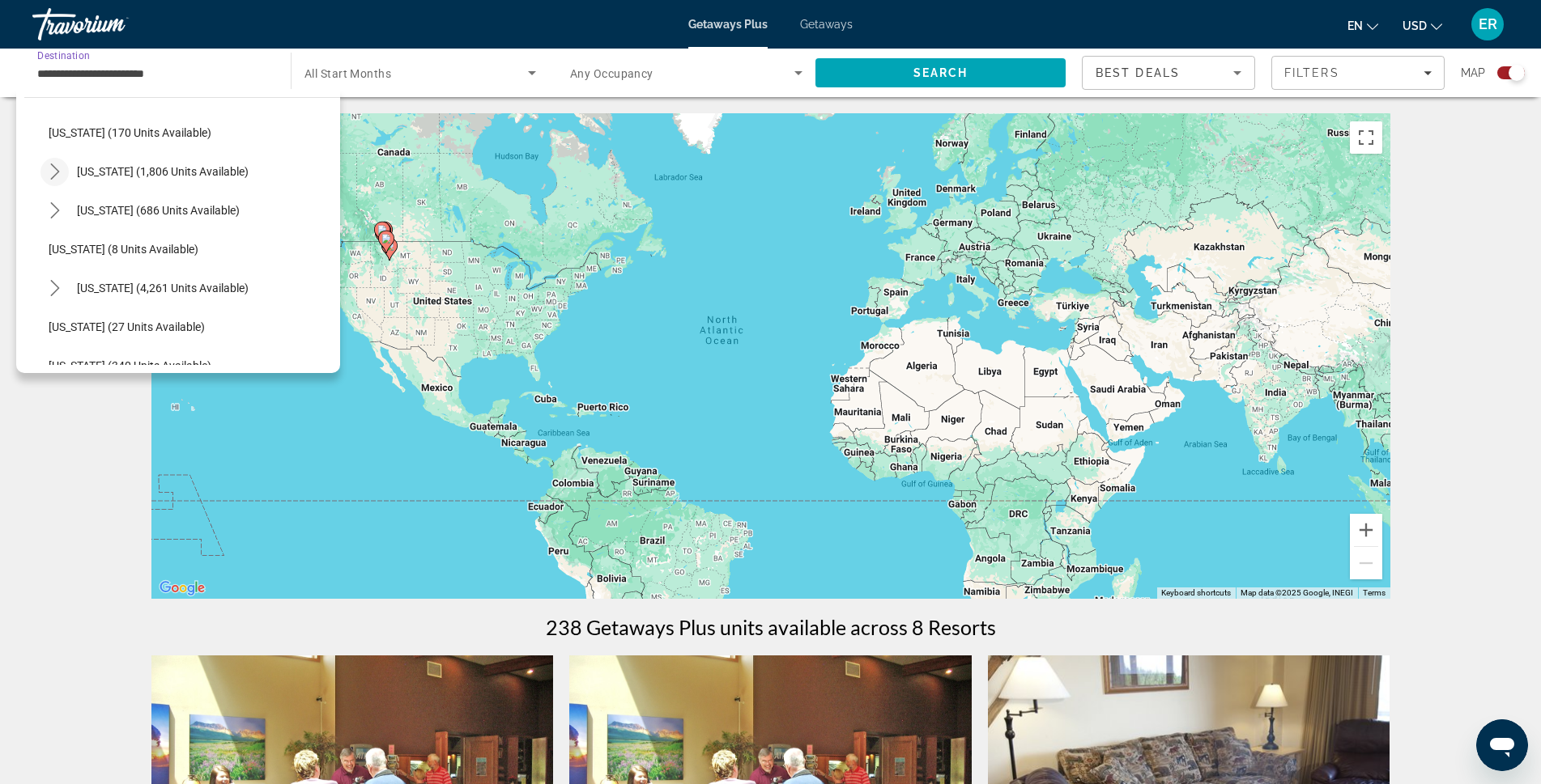
click at [59, 169] on icon "Toggle California (1,806 units available) submenu" at bounding box center [55, 171] width 16 height 16
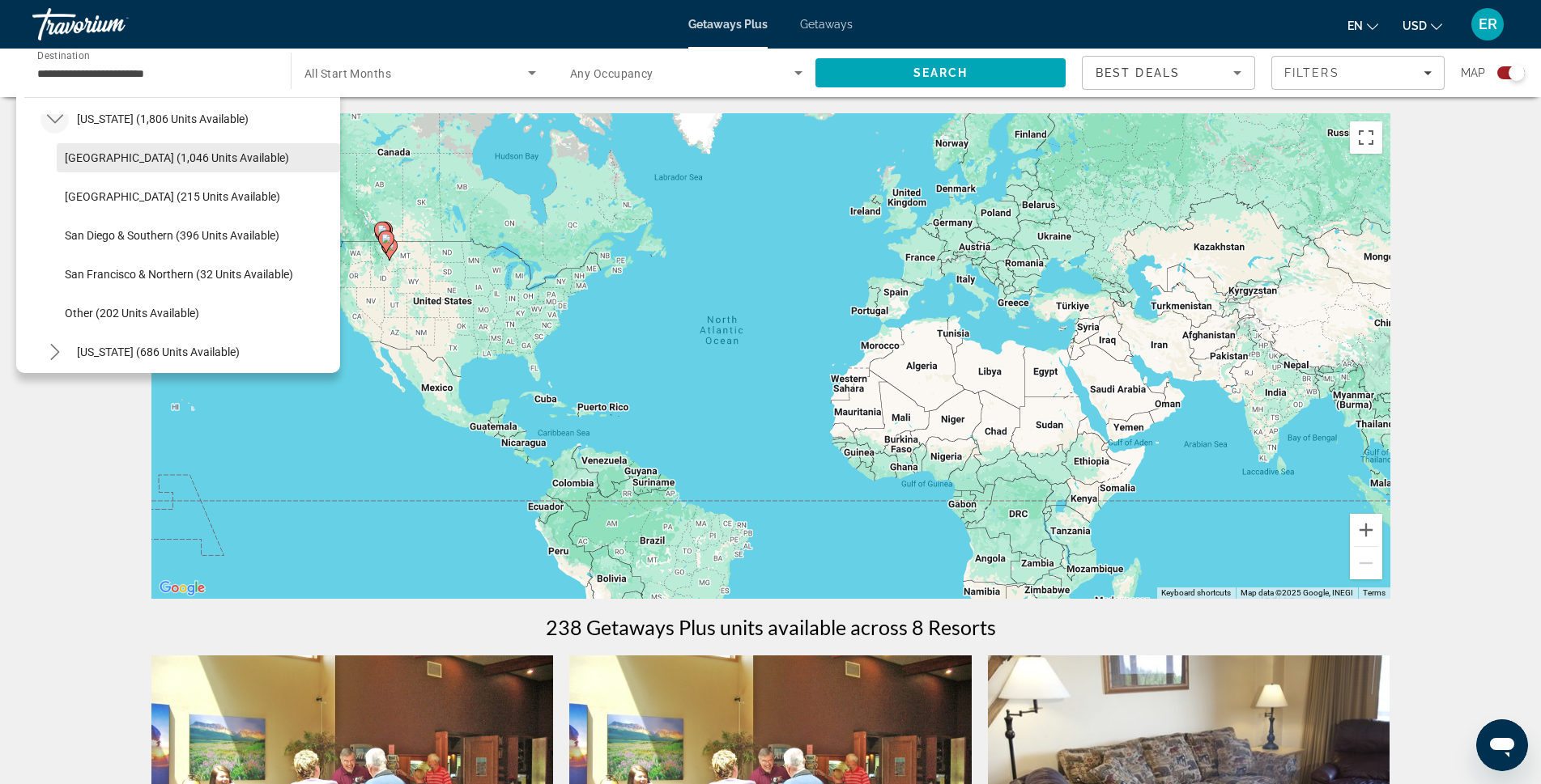
scroll to position [206, 0]
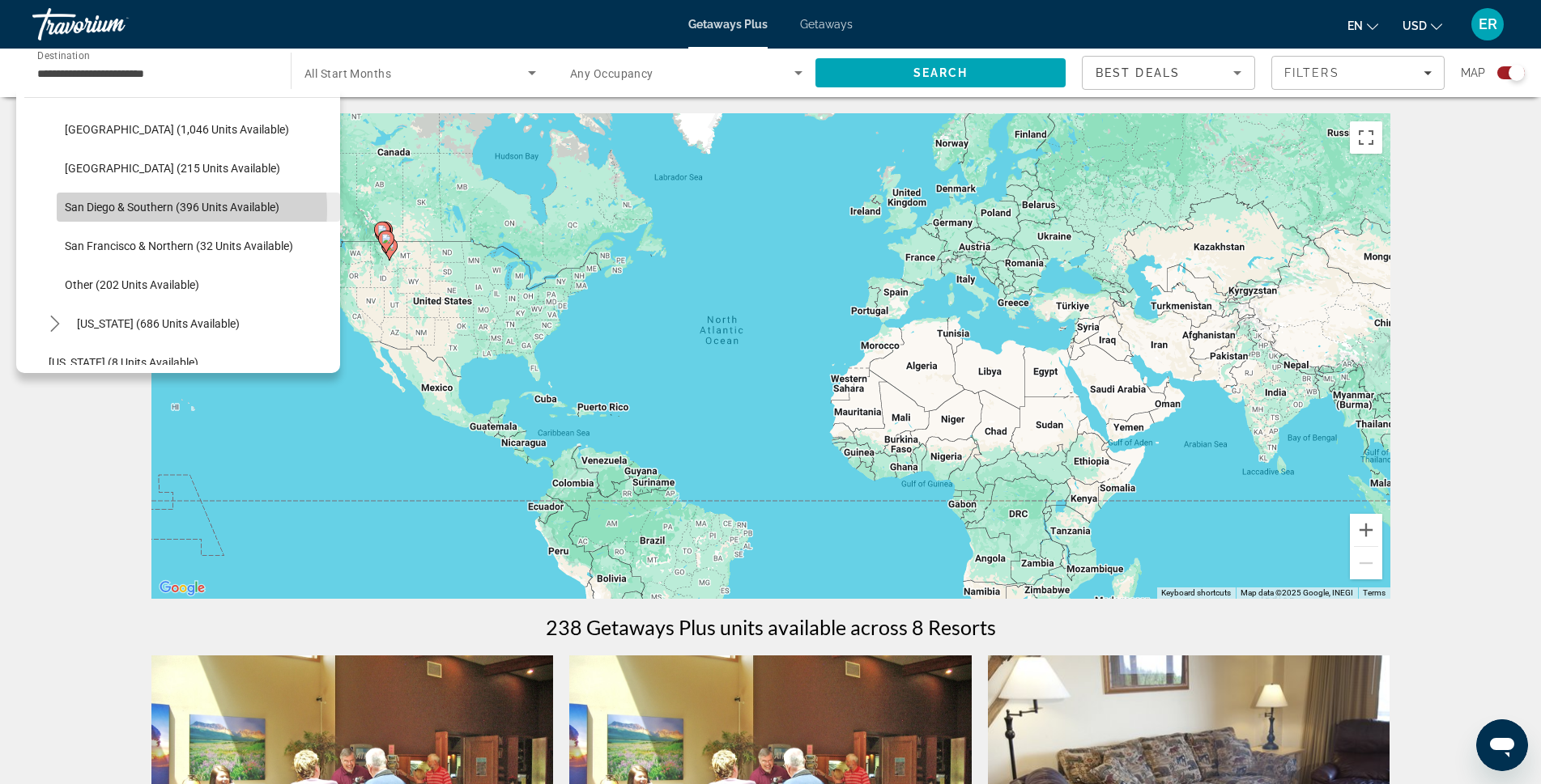
click at [138, 210] on span "San Diego & Southern (396 units available)" at bounding box center [172, 207] width 215 height 13
type input "**********"
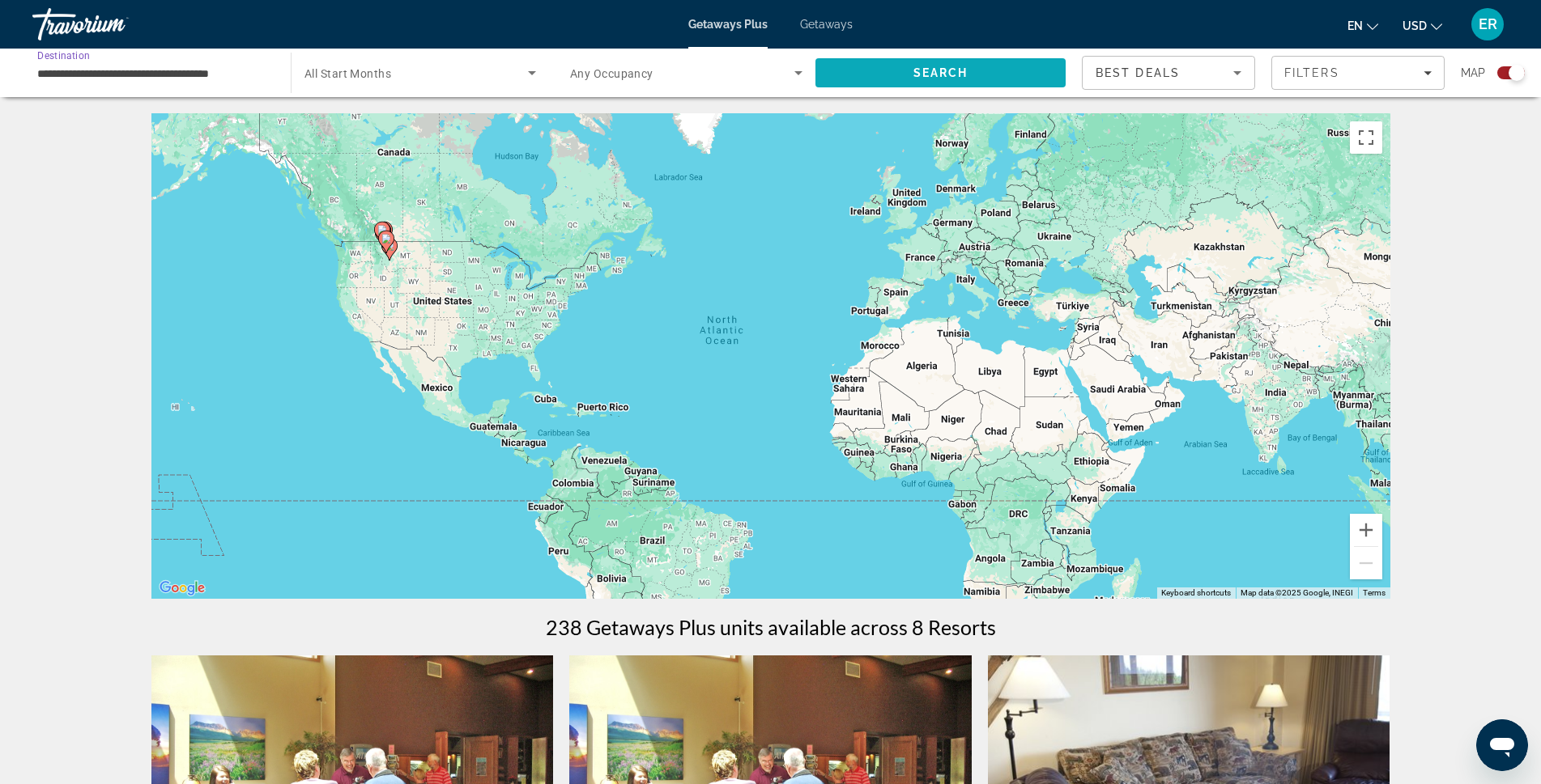
click at [999, 79] on span "Search" at bounding box center [940, 73] width 250 height 39
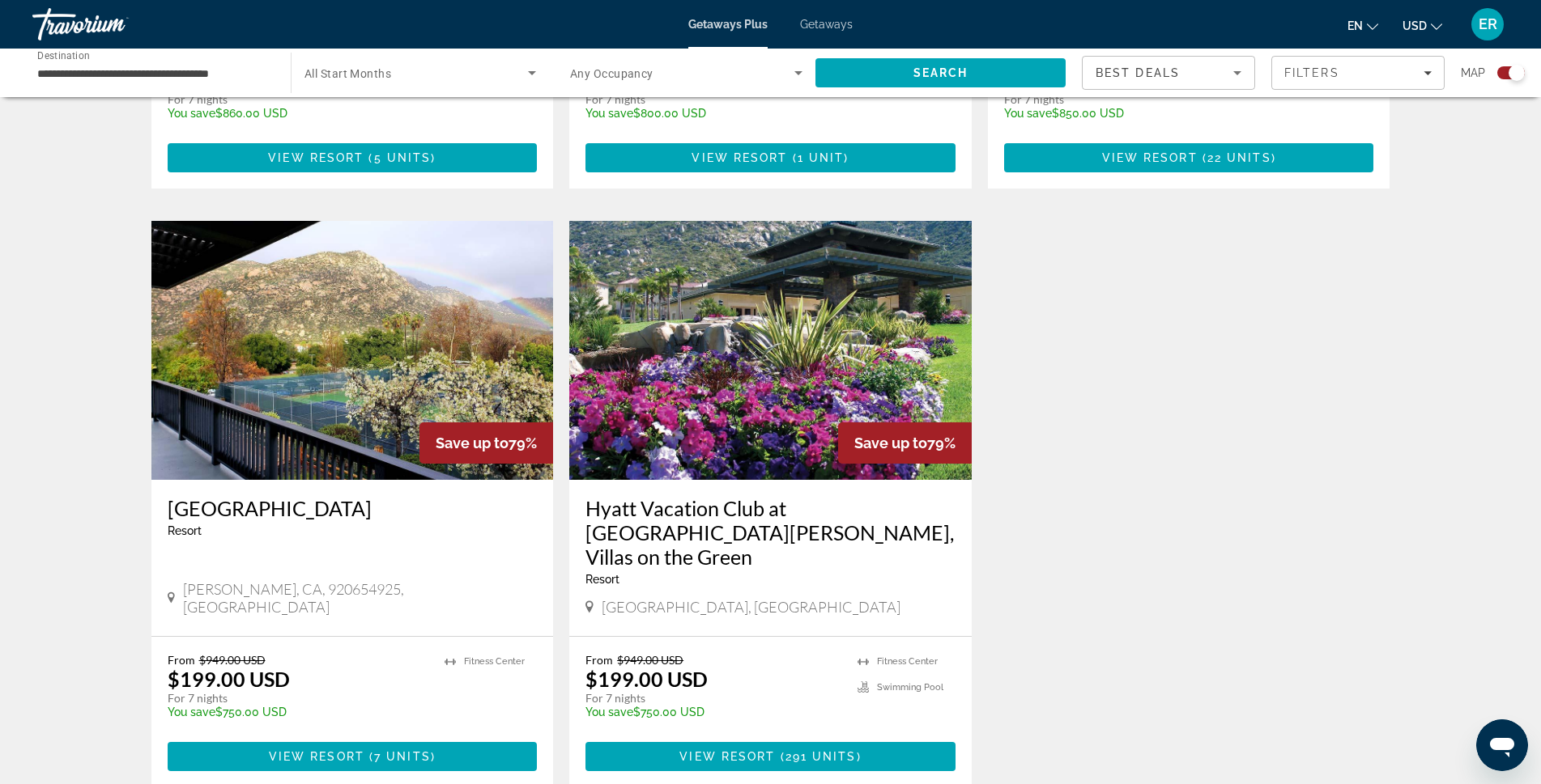
scroll to position [1619, 0]
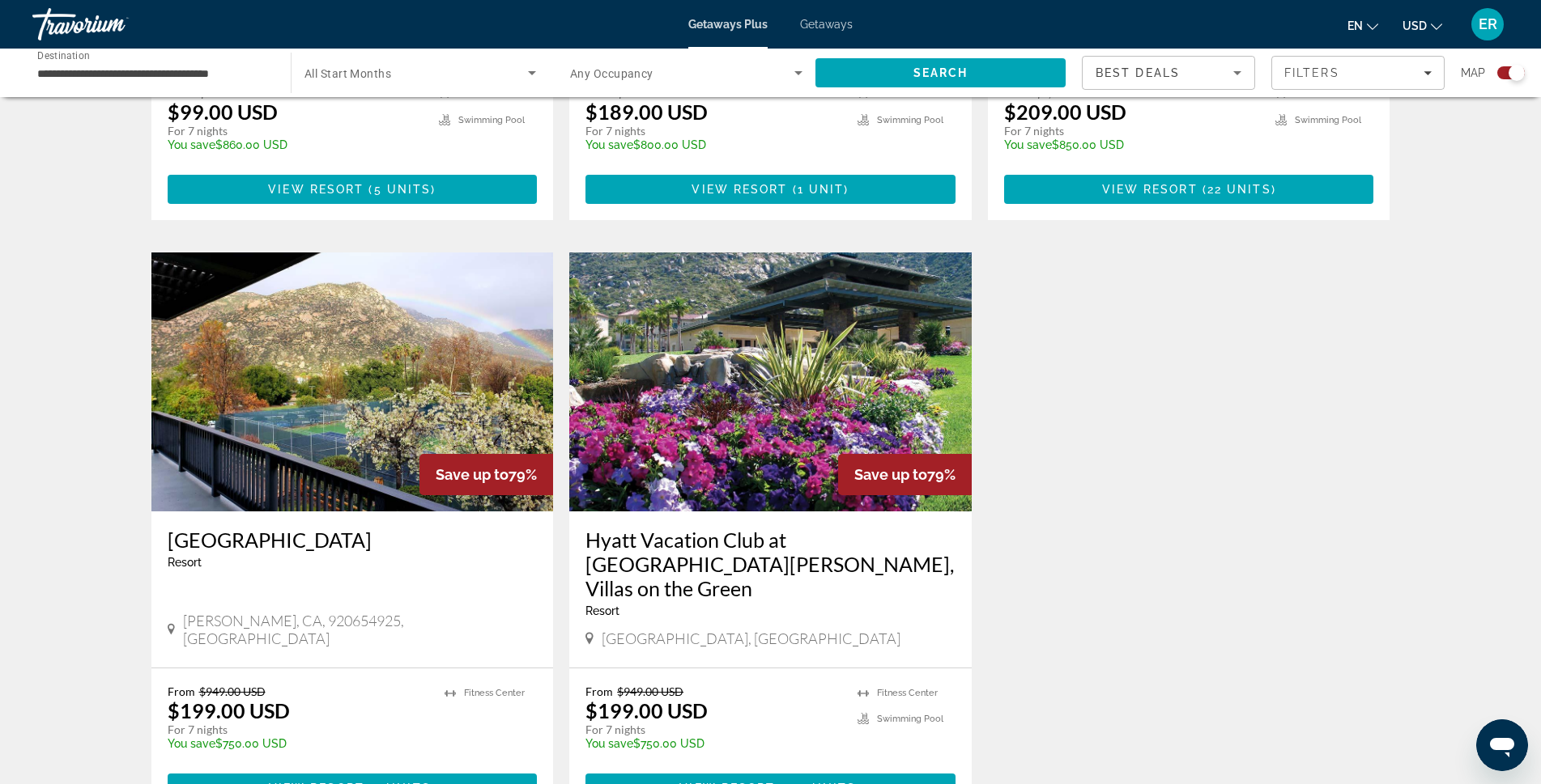
click at [707, 378] on img "Main content" at bounding box center [770, 382] width 402 height 259
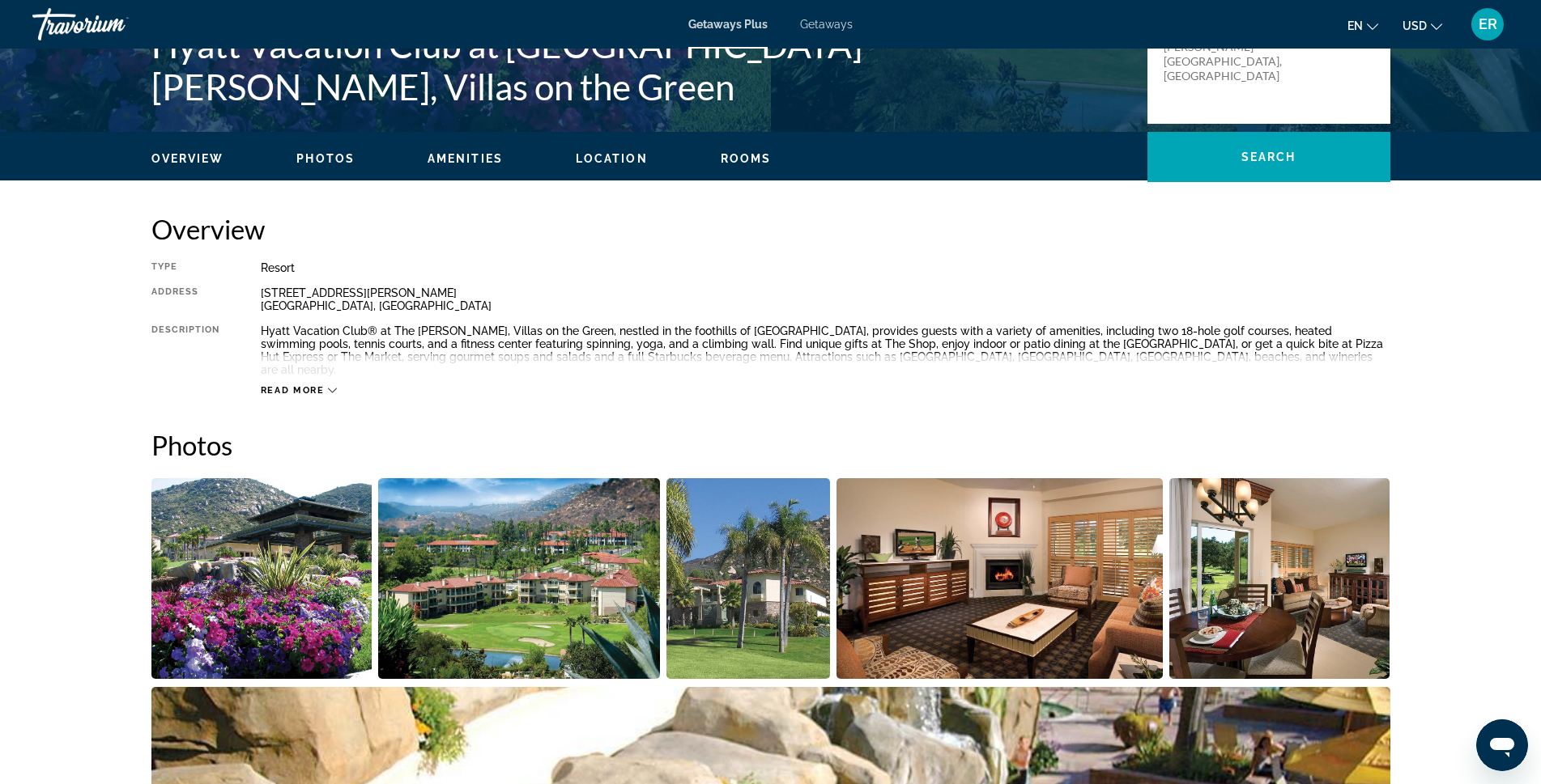
scroll to position [323, 0]
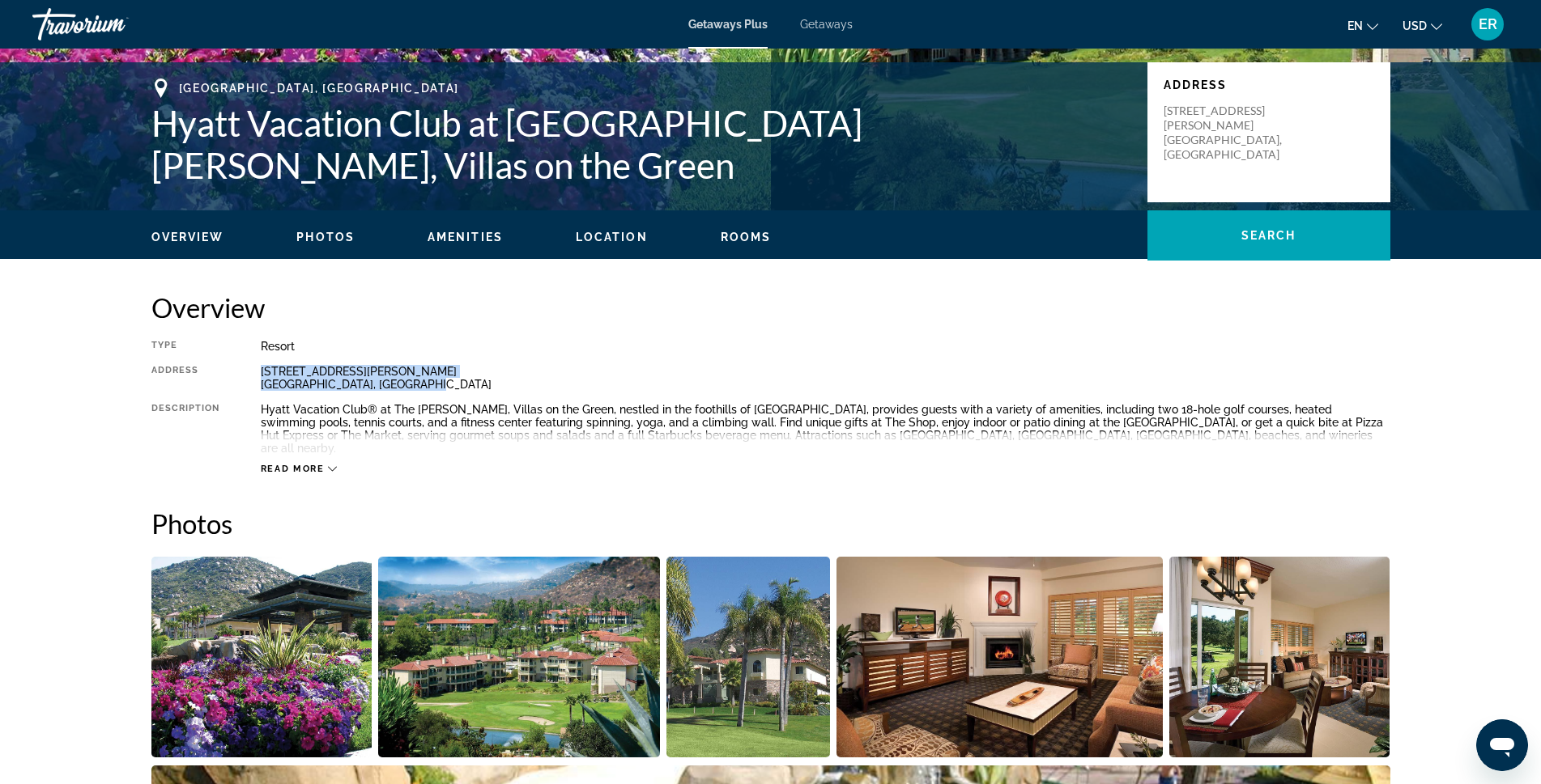
drag, startPoint x: 432, startPoint y: 380, endPoint x: 258, endPoint y: 364, distance: 174.7
click at [258, 364] on div "Type Resort All-Inclusive No All-Inclusive Address [STREET_ADDRESS][PERSON_NAME…" at bounding box center [770, 408] width 1239 height 135
copy div "[STREET_ADDRESS][PERSON_NAME]"
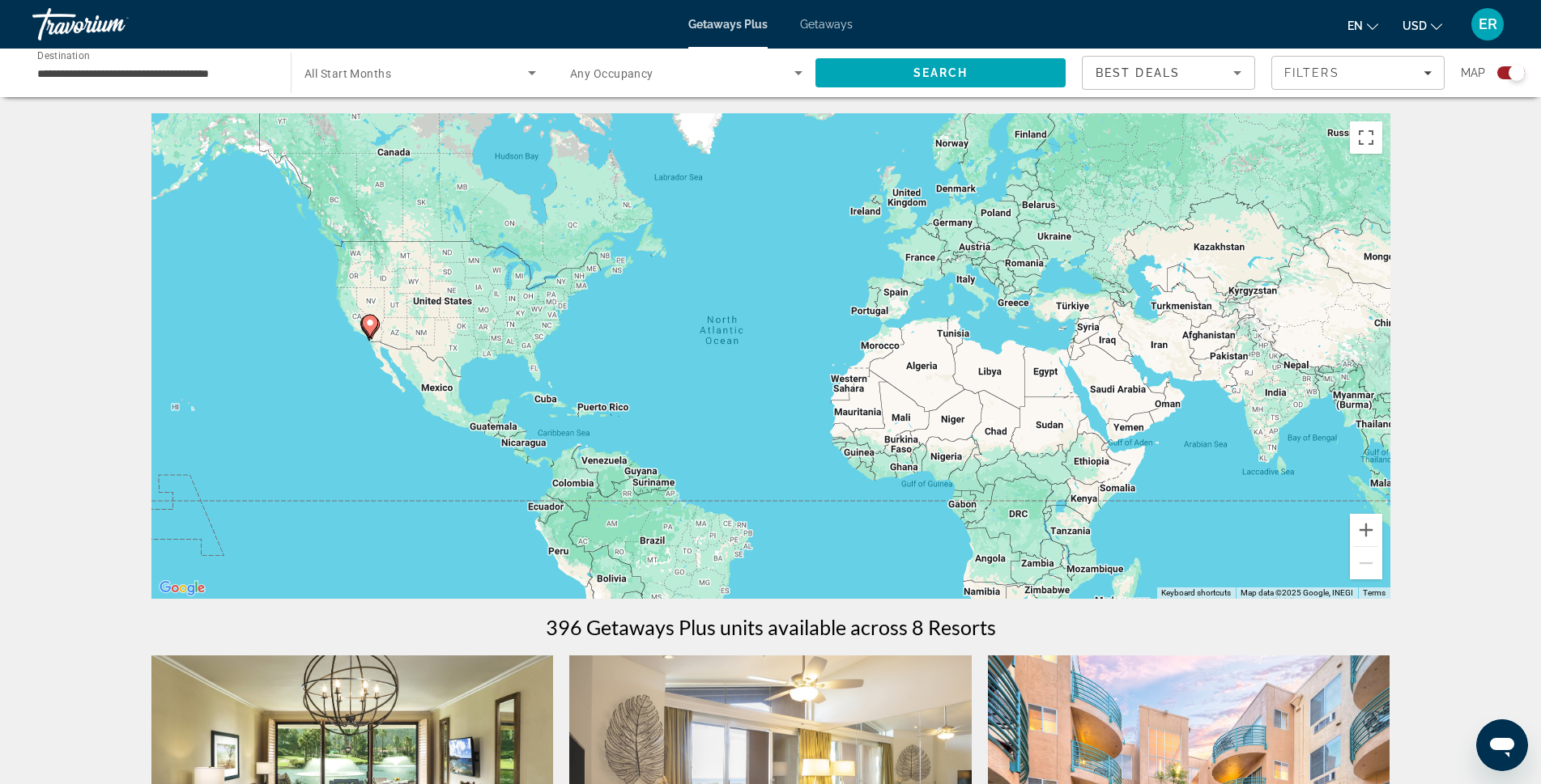
click at [380, 75] on span "All Start Months" at bounding box center [347, 74] width 87 height 13
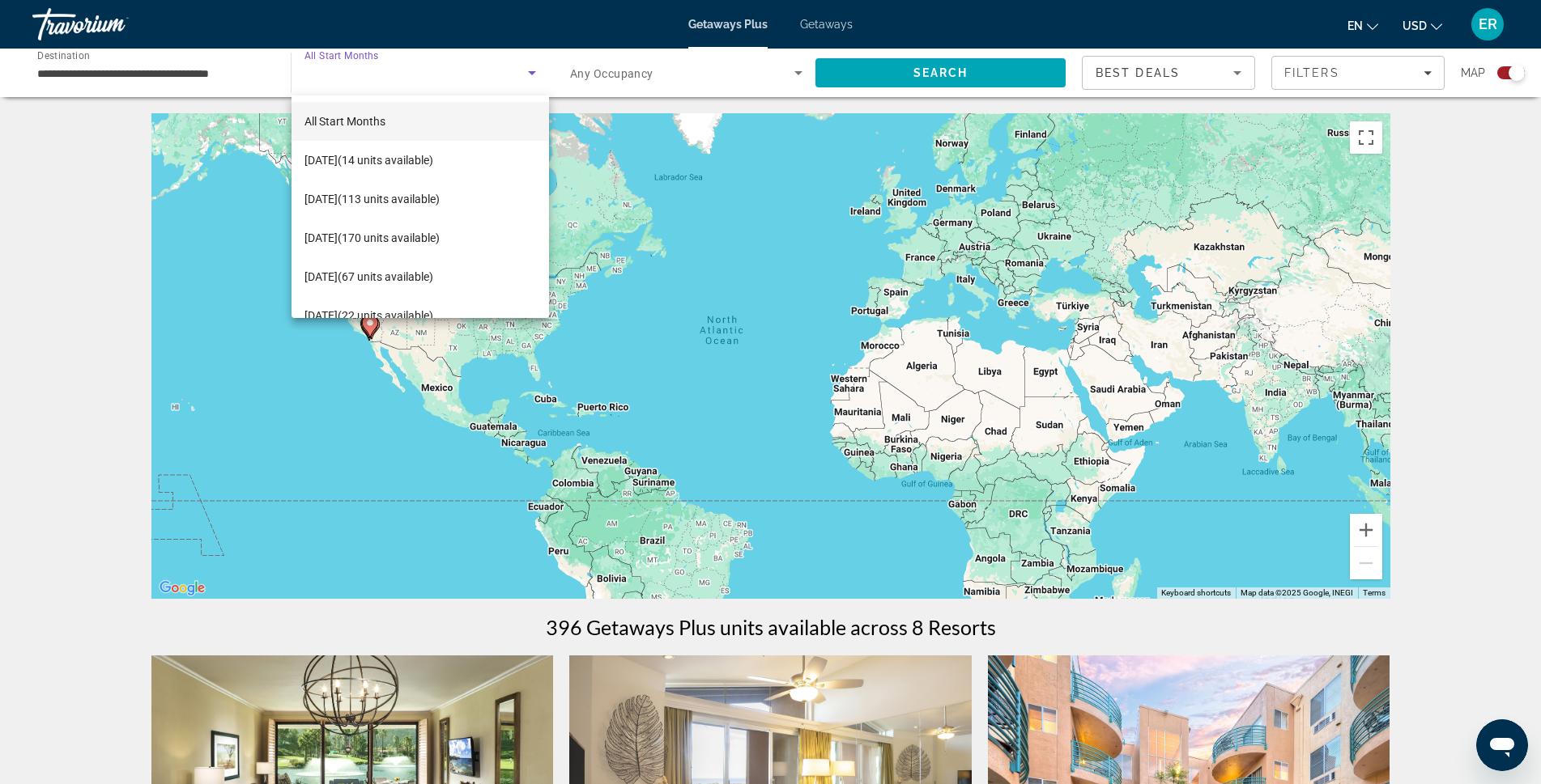
click at [160, 78] on div at bounding box center [770, 392] width 1541 height 784
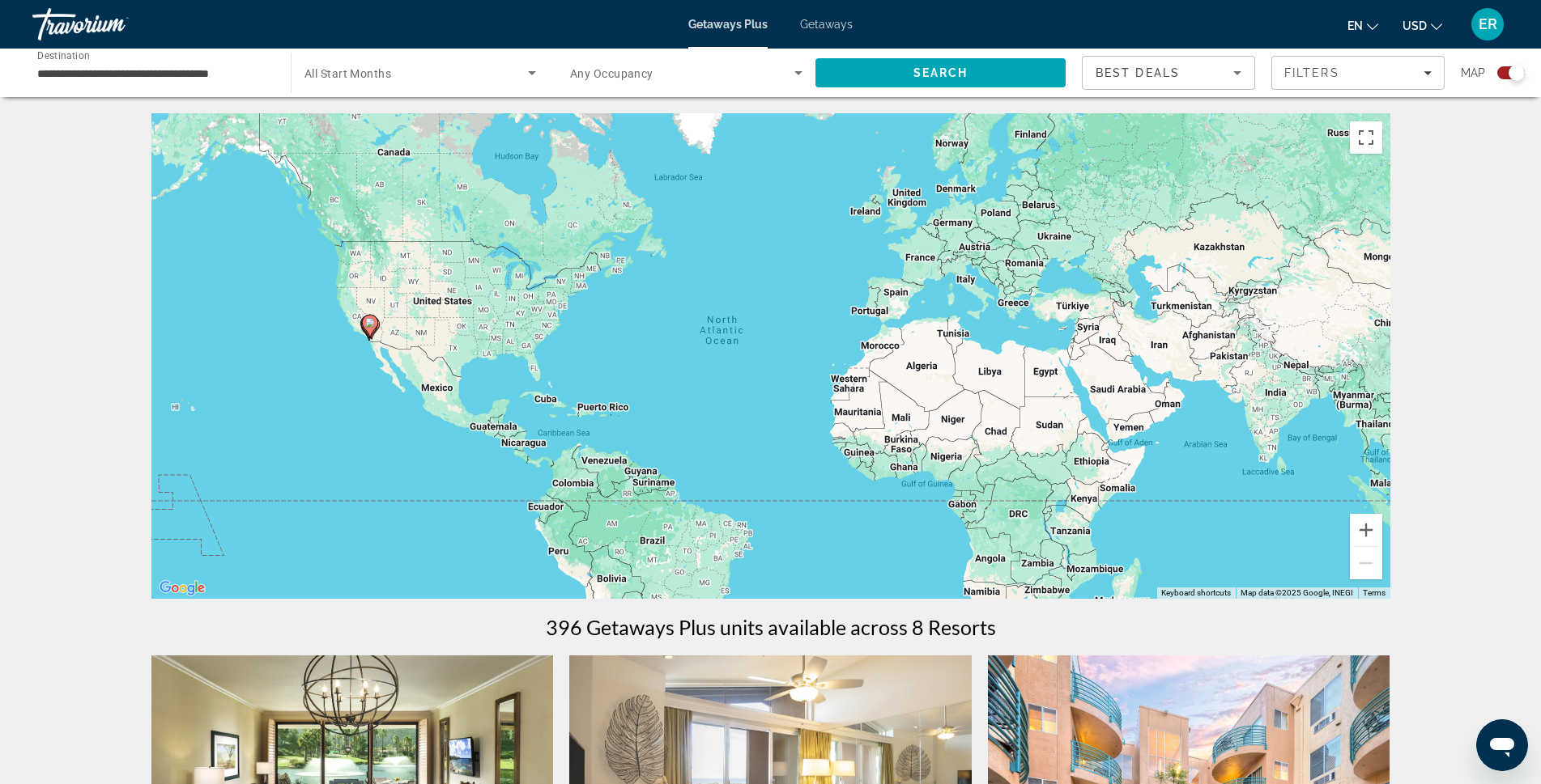
click at [145, 68] on input "**********" at bounding box center [152, 74] width 232 height 20
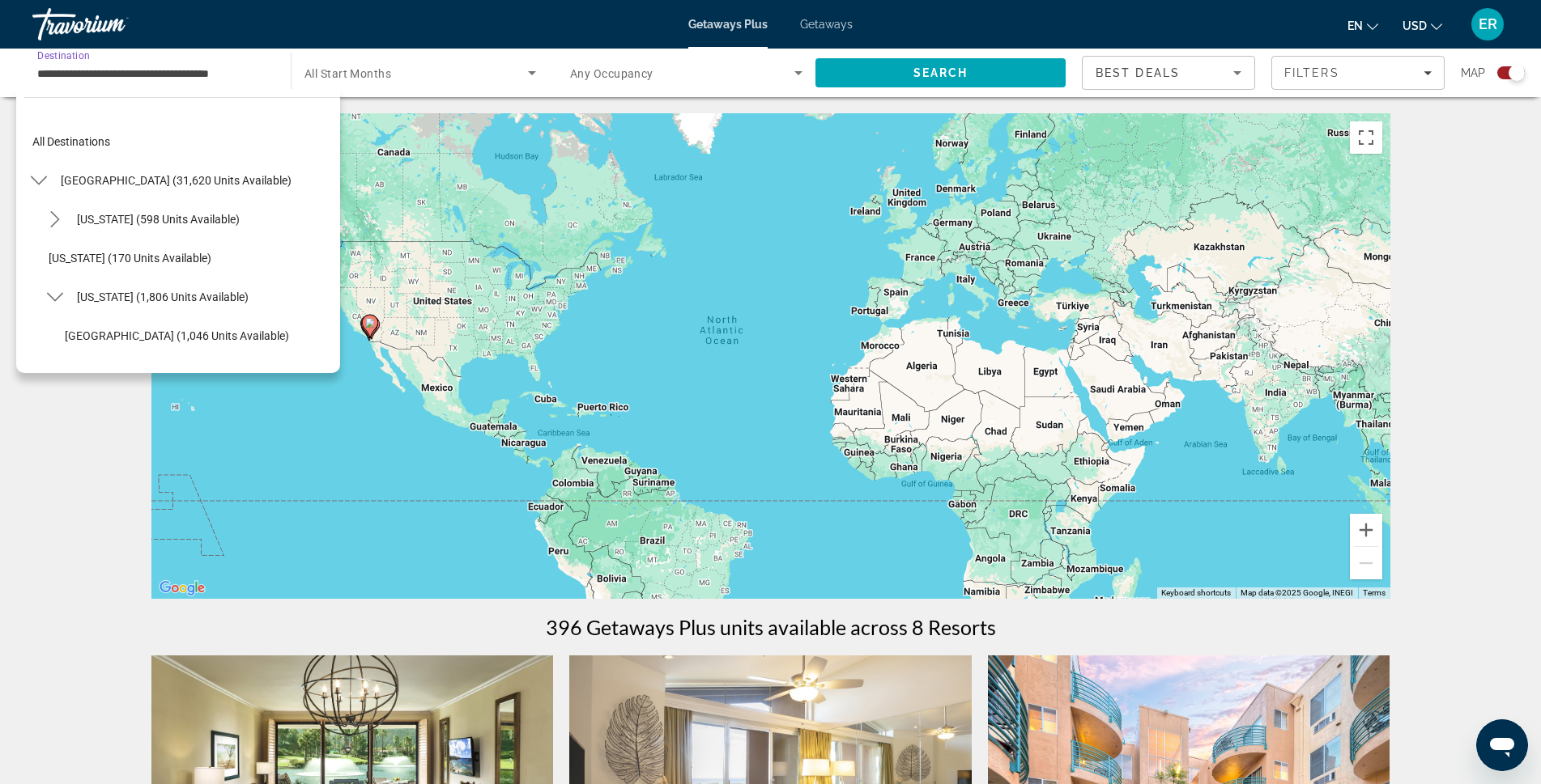
scroll to position [174, 0]
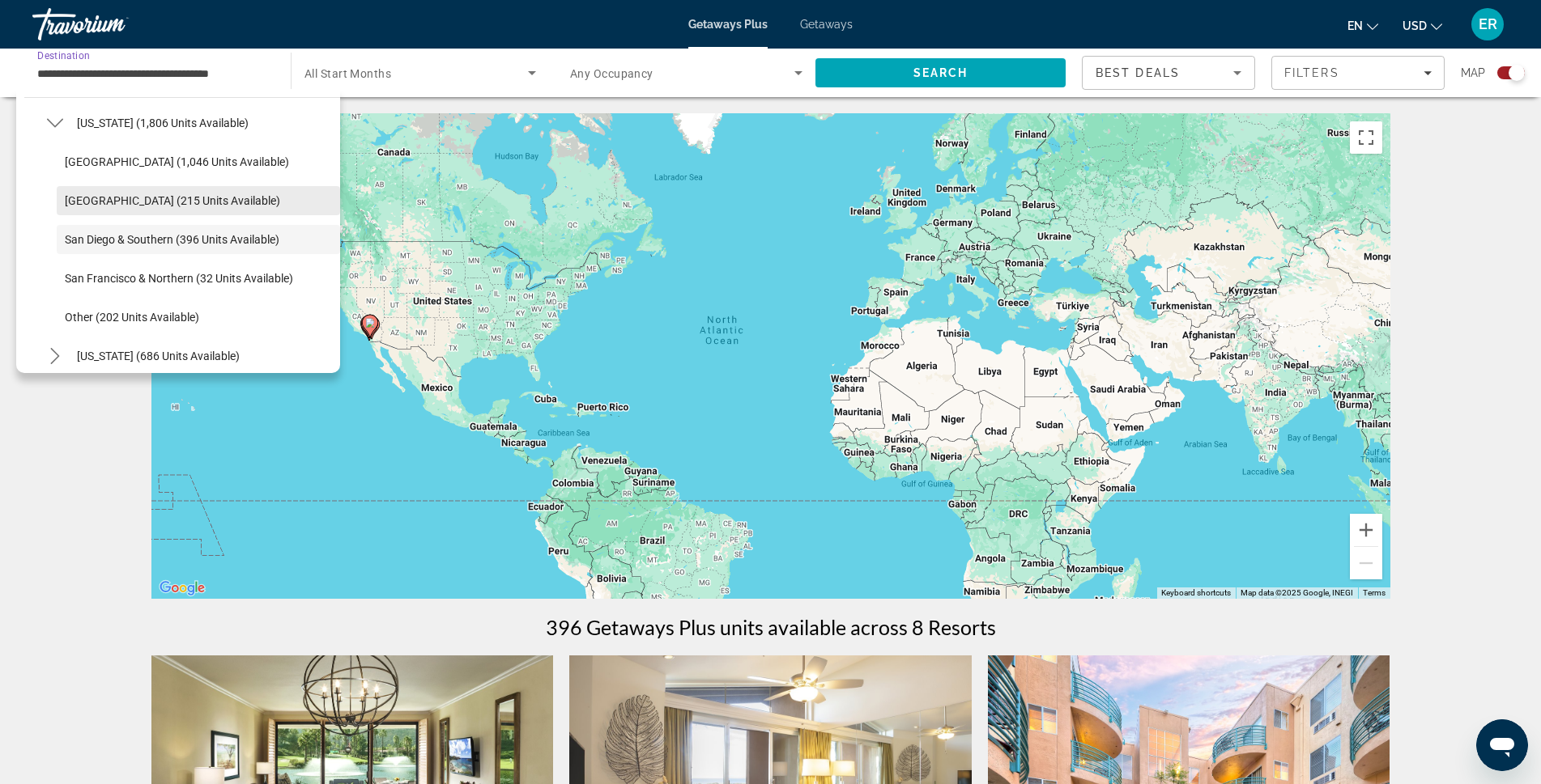
click at [134, 198] on span "[GEOGRAPHIC_DATA] (215 units available)" at bounding box center [172, 200] width 215 height 13
type input "**********"
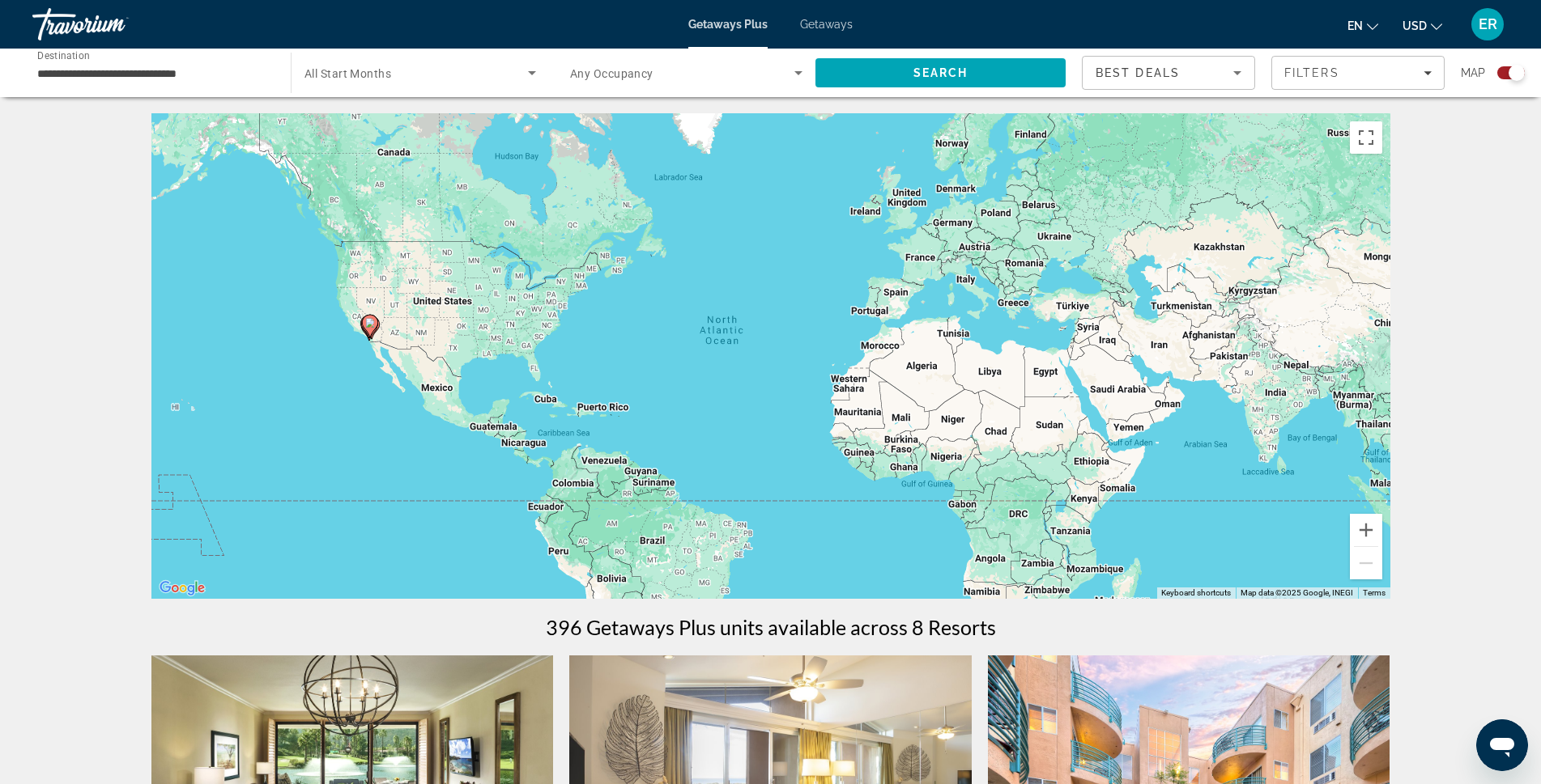
click at [359, 74] on span "All Start Months" at bounding box center [347, 74] width 87 height 13
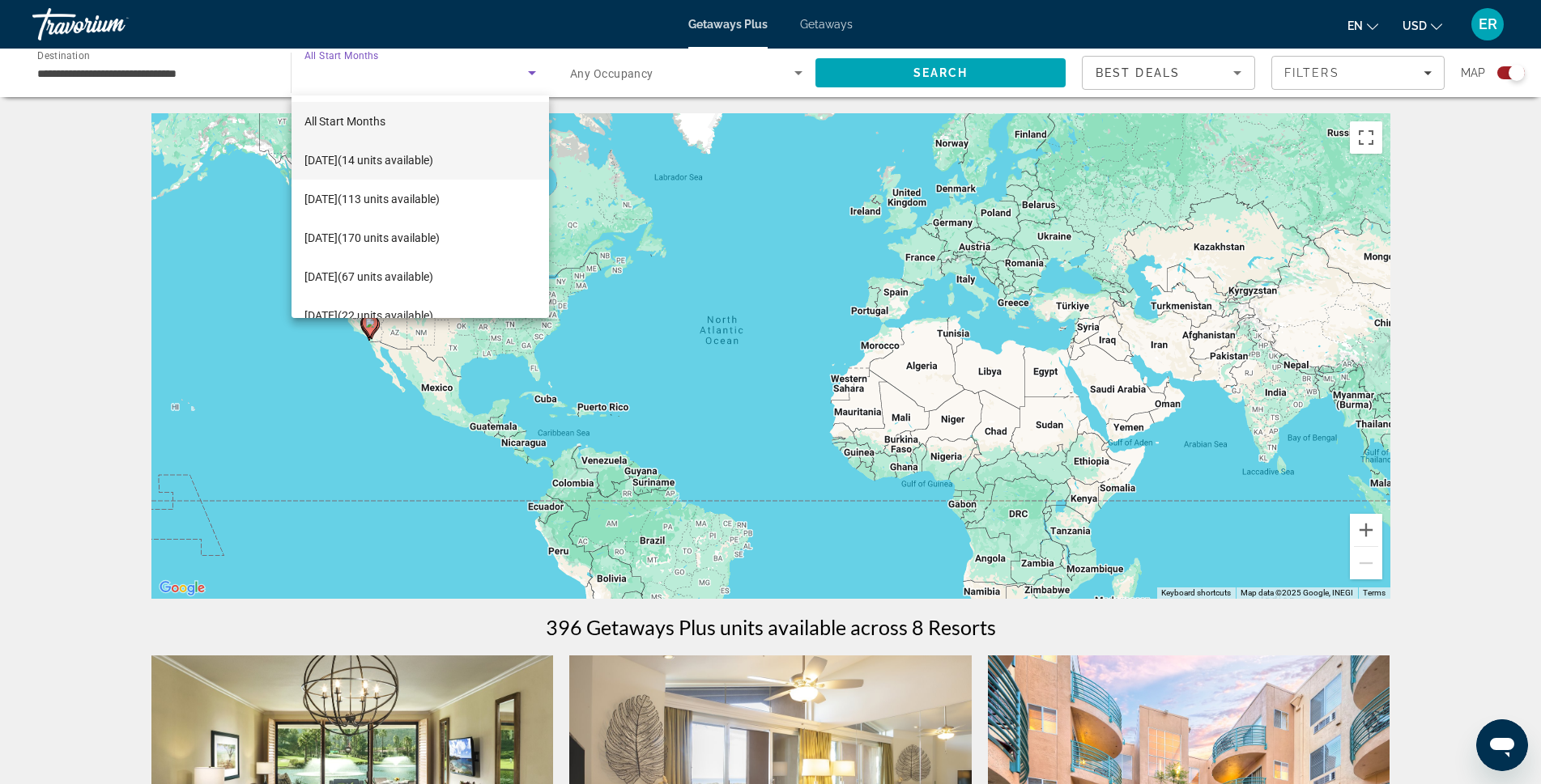
click at [355, 158] on span "[DATE] (14 units available)" at bounding box center [368, 160] width 128 height 20
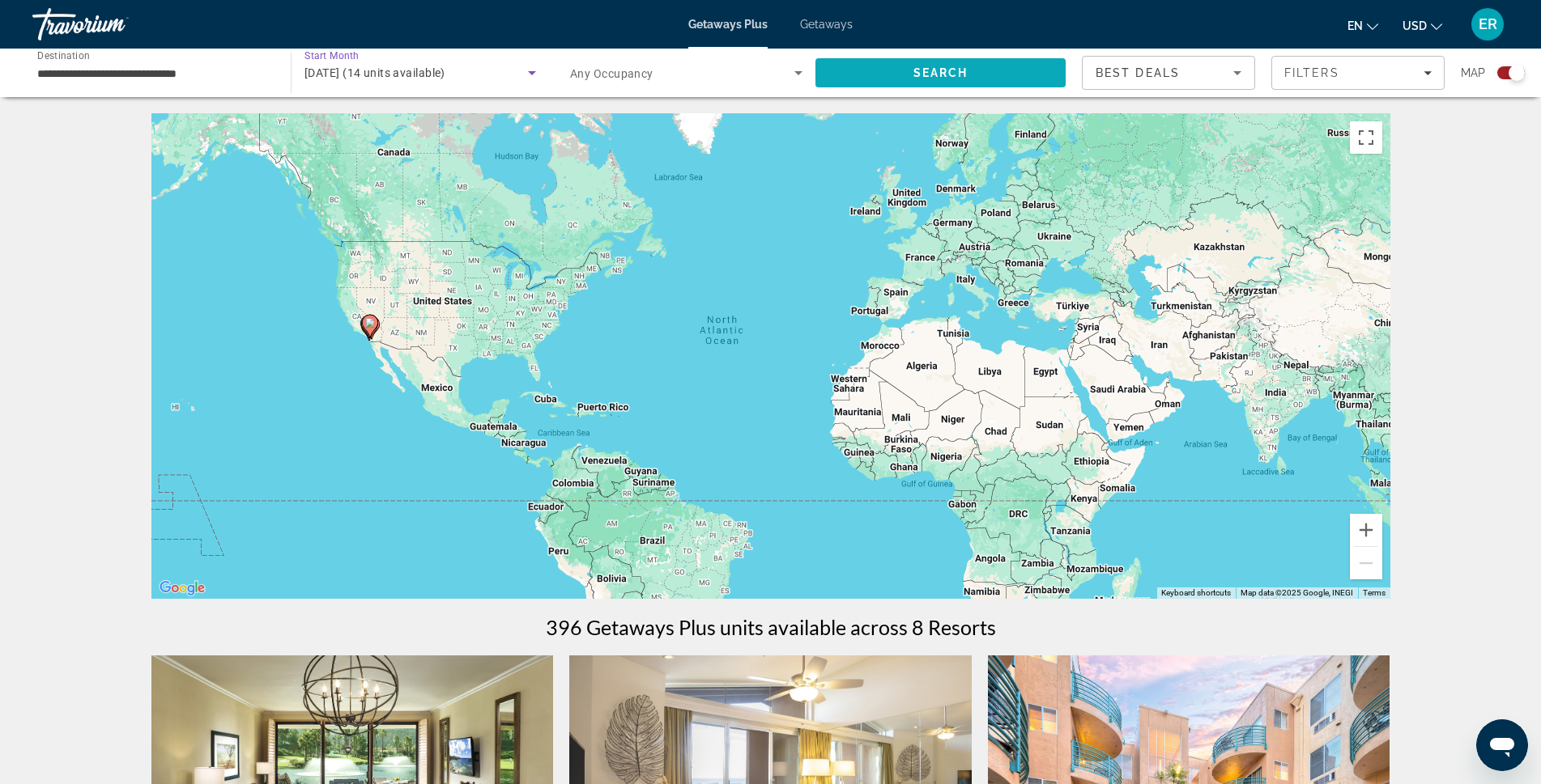
click at [890, 80] on span "Search" at bounding box center [940, 73] width 250 height 39
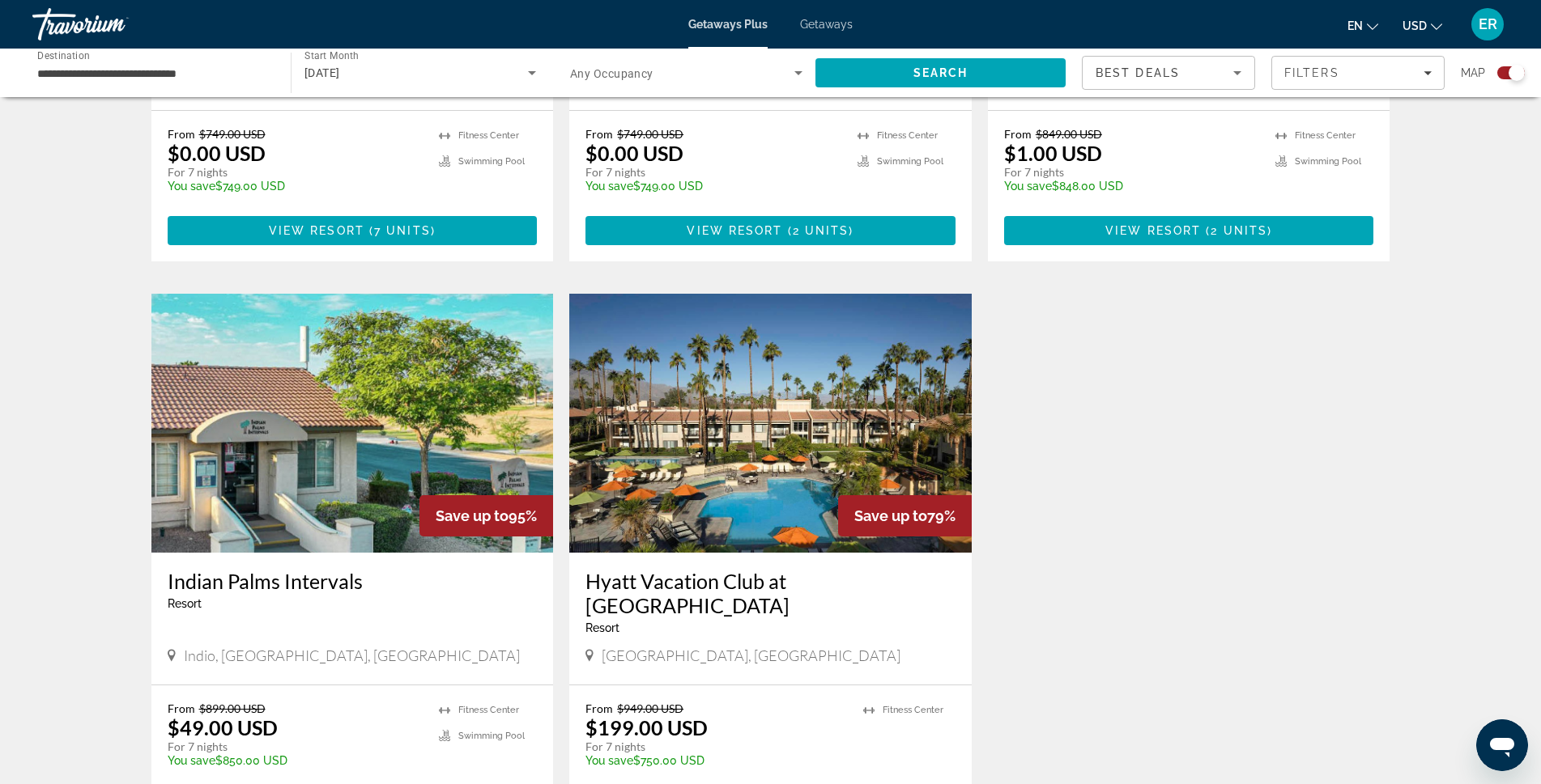
scroll to position [1053, 0]
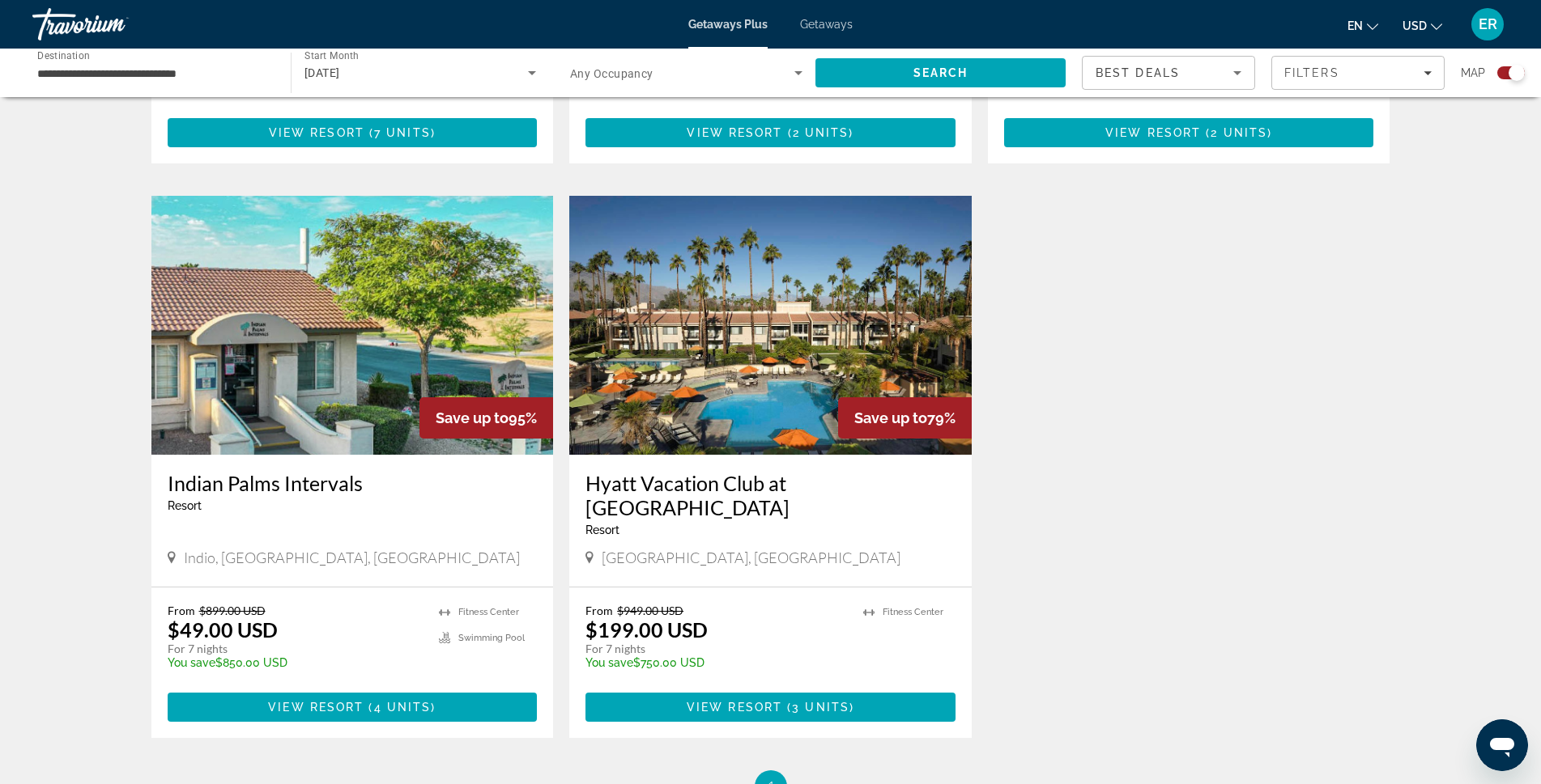
click at [677, 374] on img "Main content" at bounding box center [770, 325] width 402 height 259
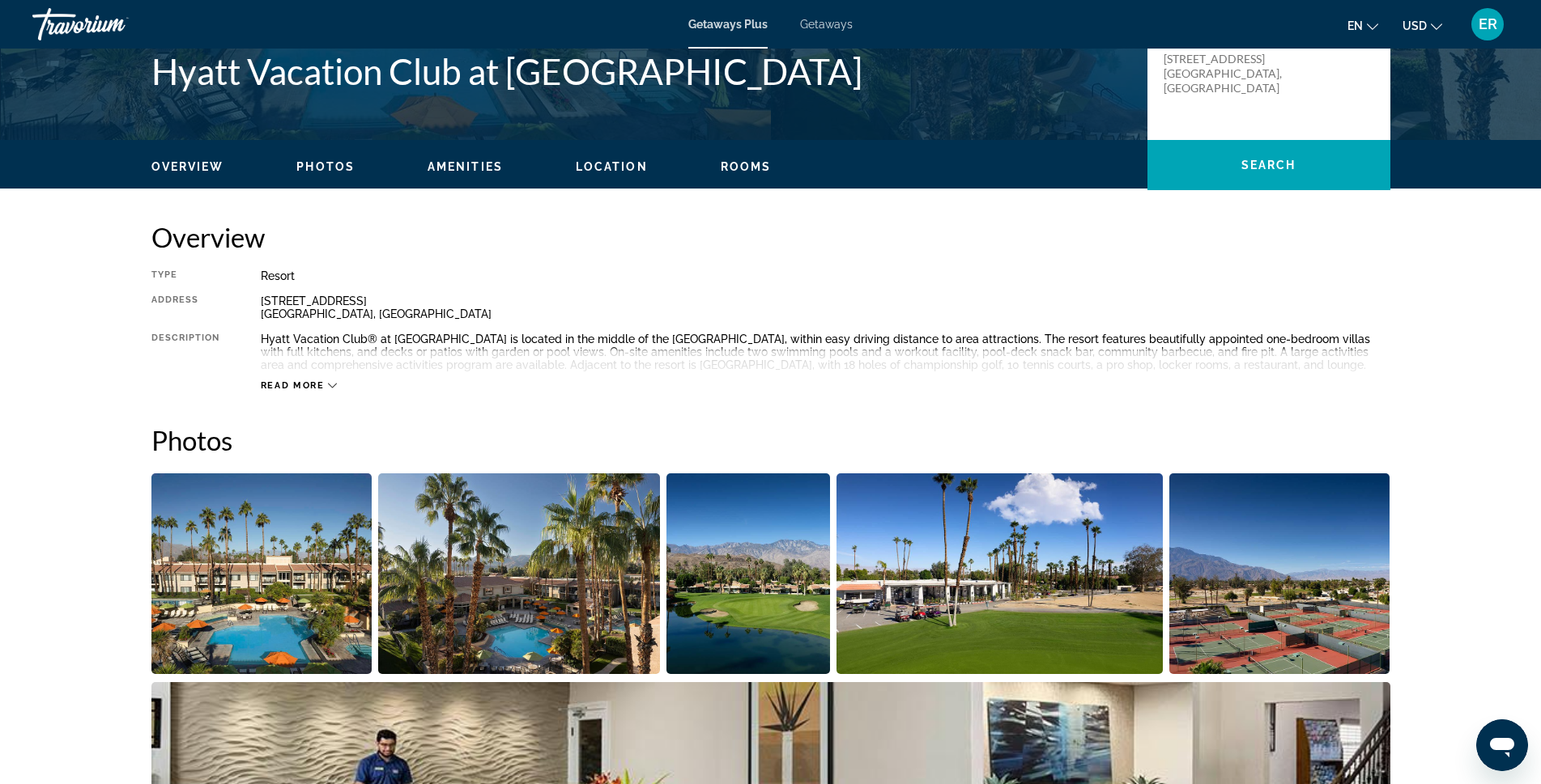
scroll to position [405, 0]
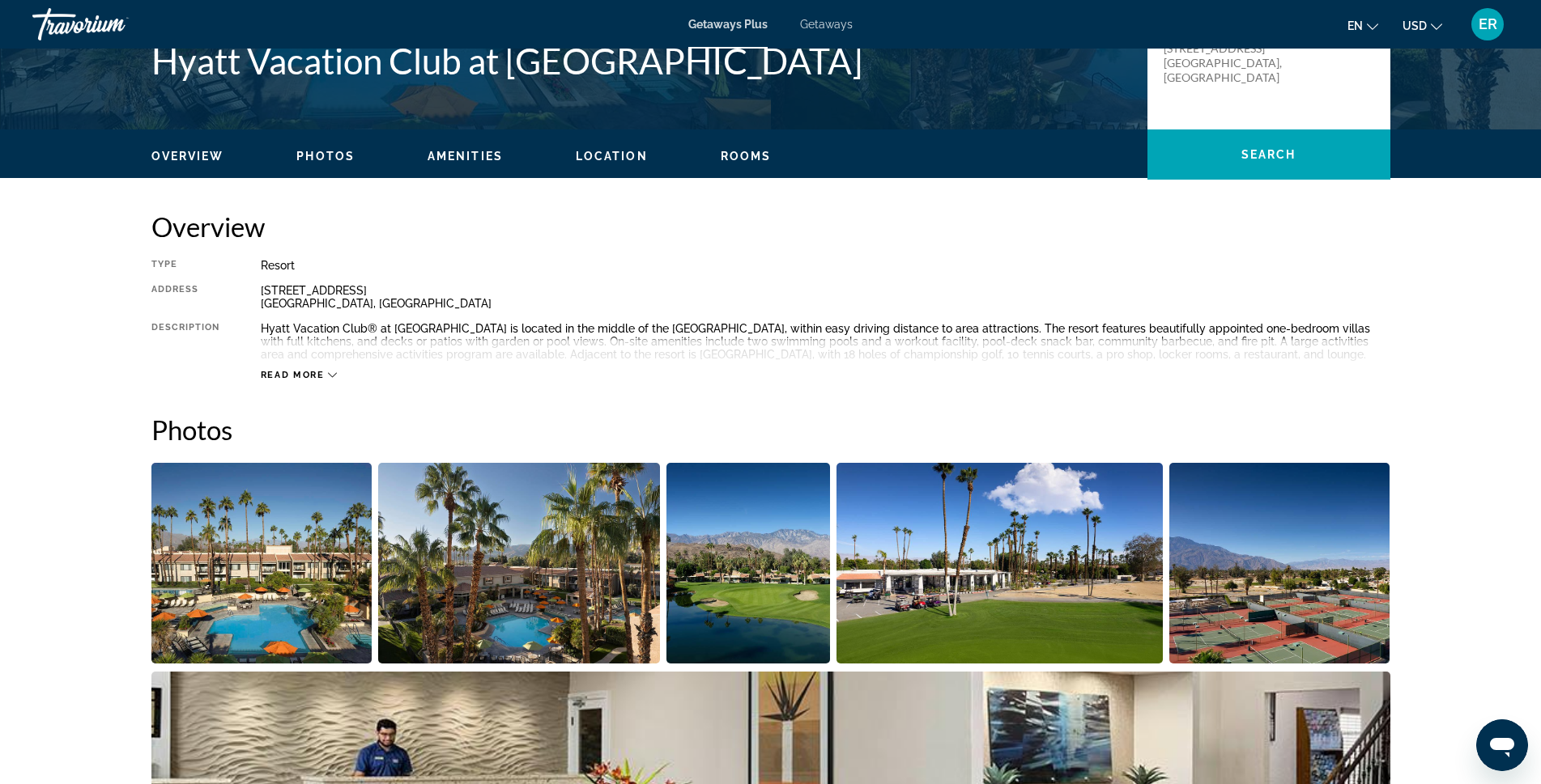
click at [304, 370] on span "Read more" at bounding box center [293, 375] width 64 height 11
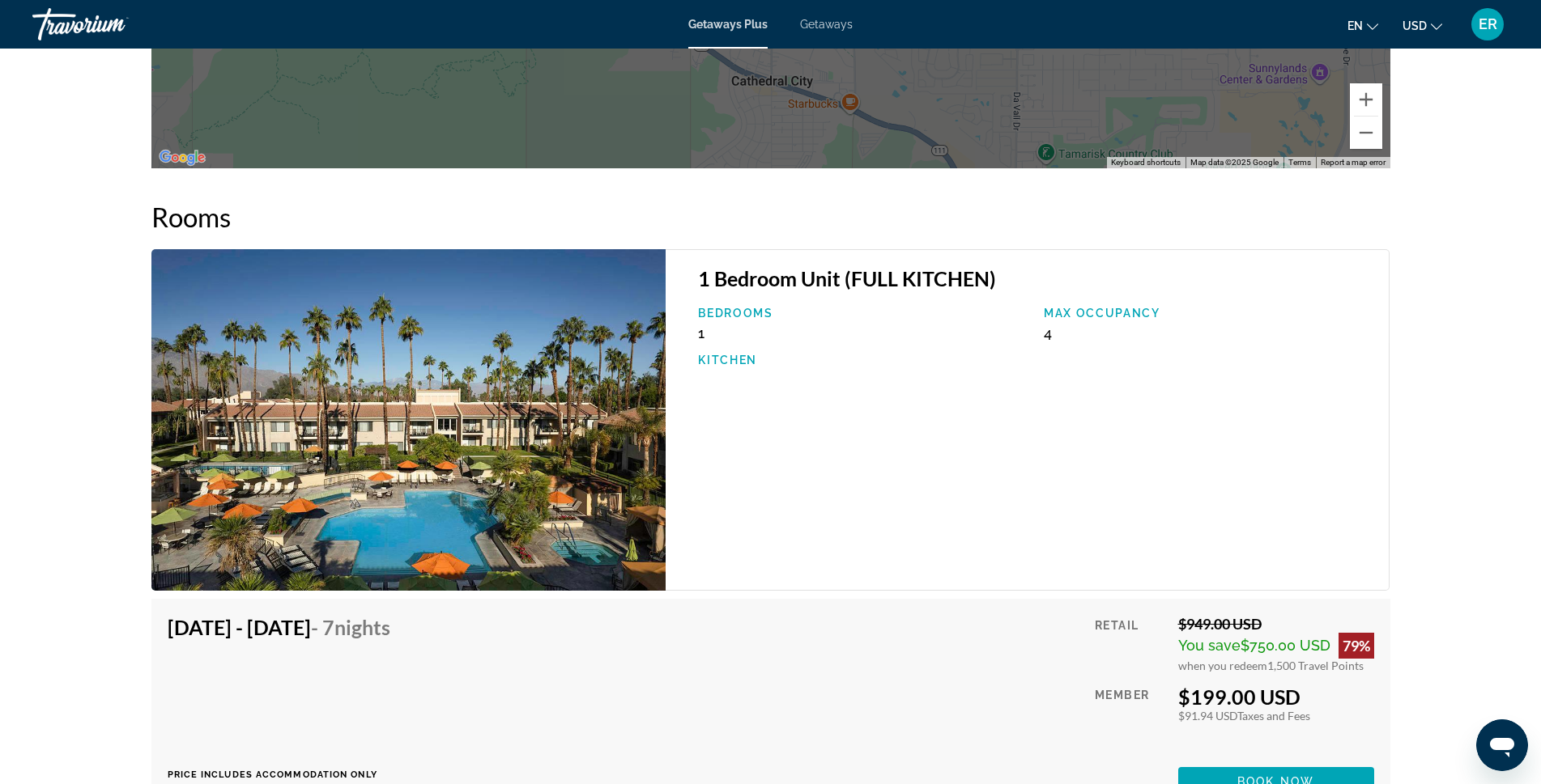
scroll to position [2347, 0]
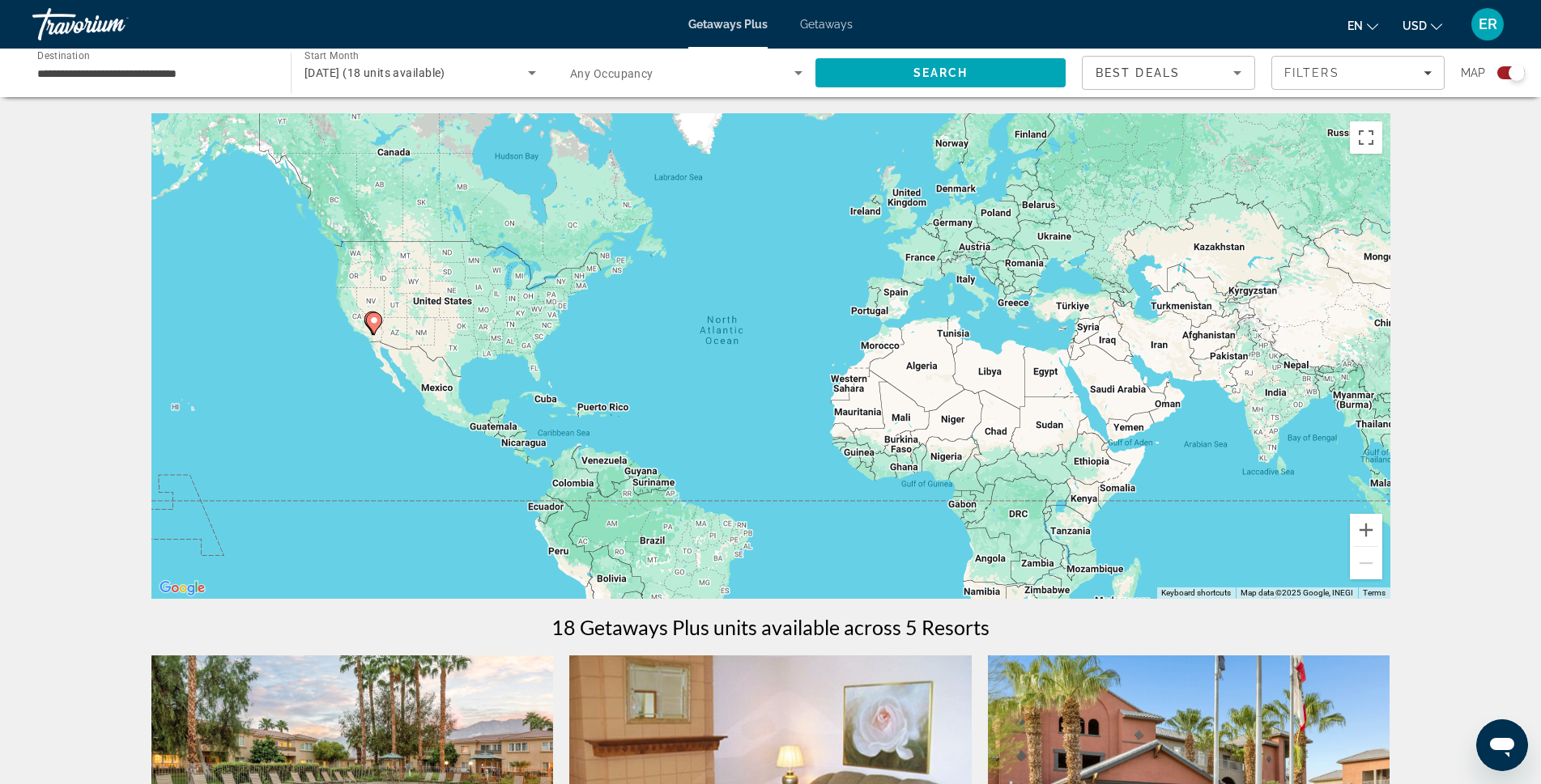
click at [163, 71] on input "**********" at bounding box center [152, 74] width 232 height 20
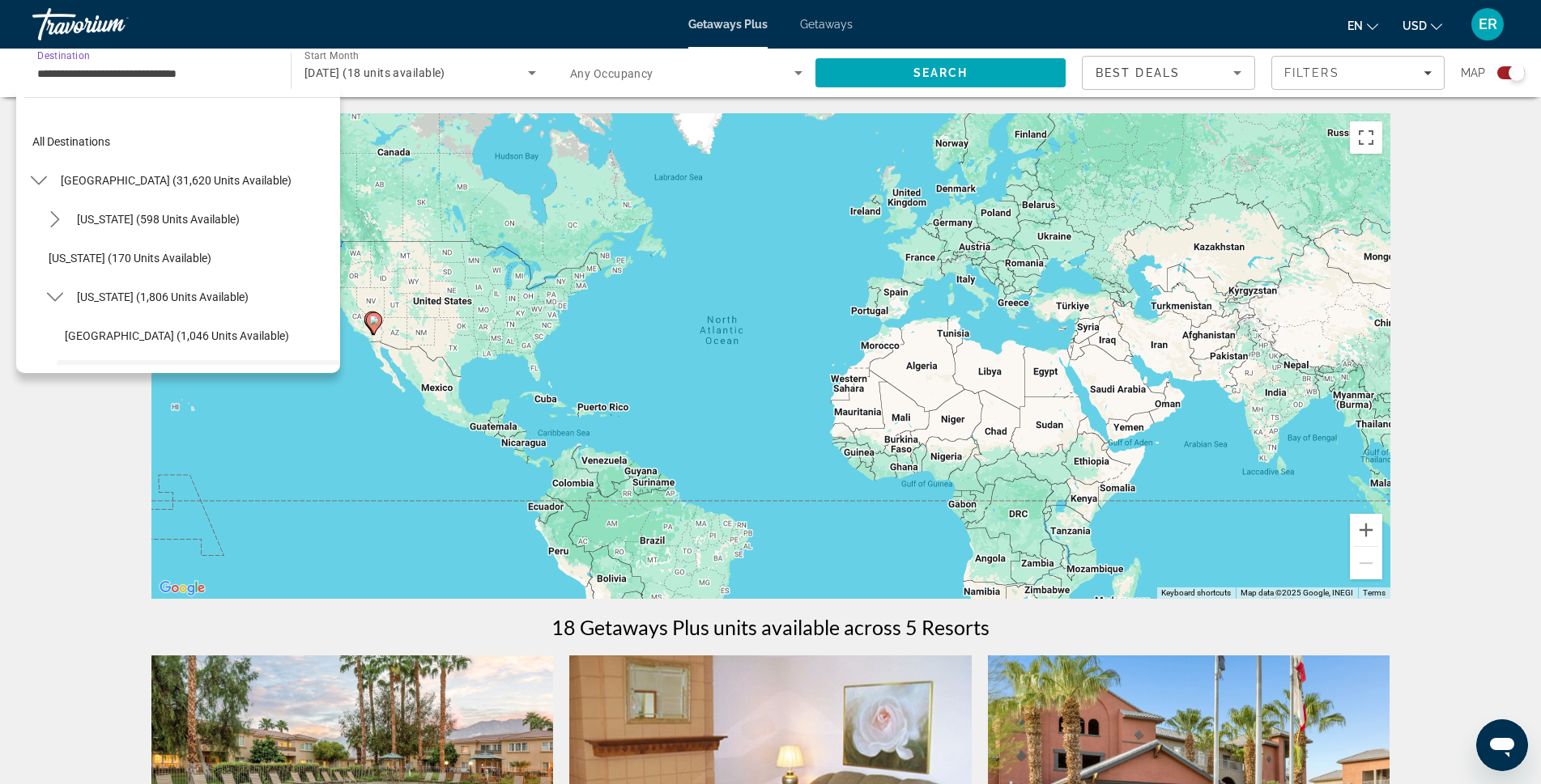
scroll to position [135, 0]
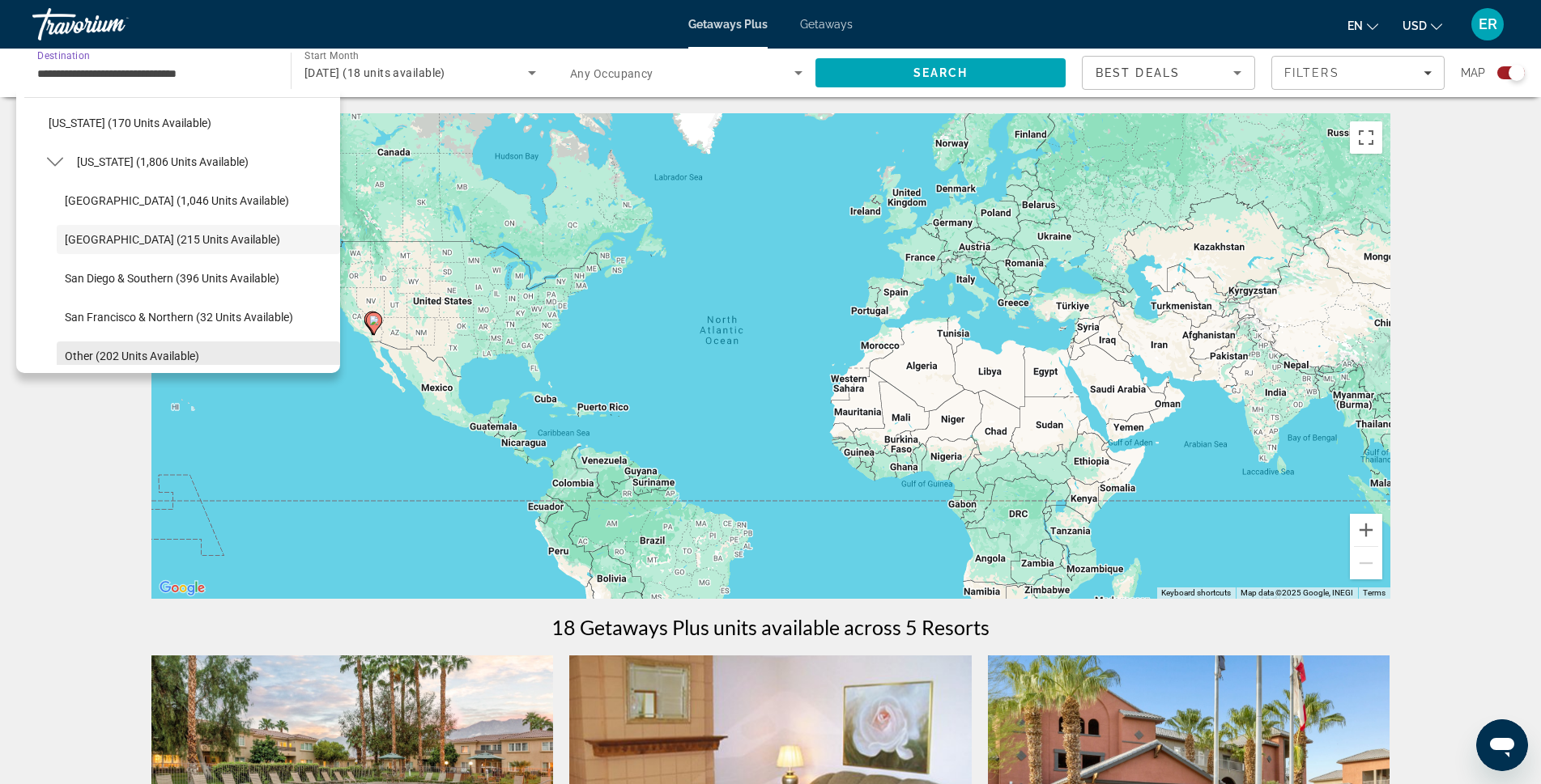
click at [162, 362] on span "Other (202 units available)" at bounding box center [131, 355] width 134 height 13
type input "**********"
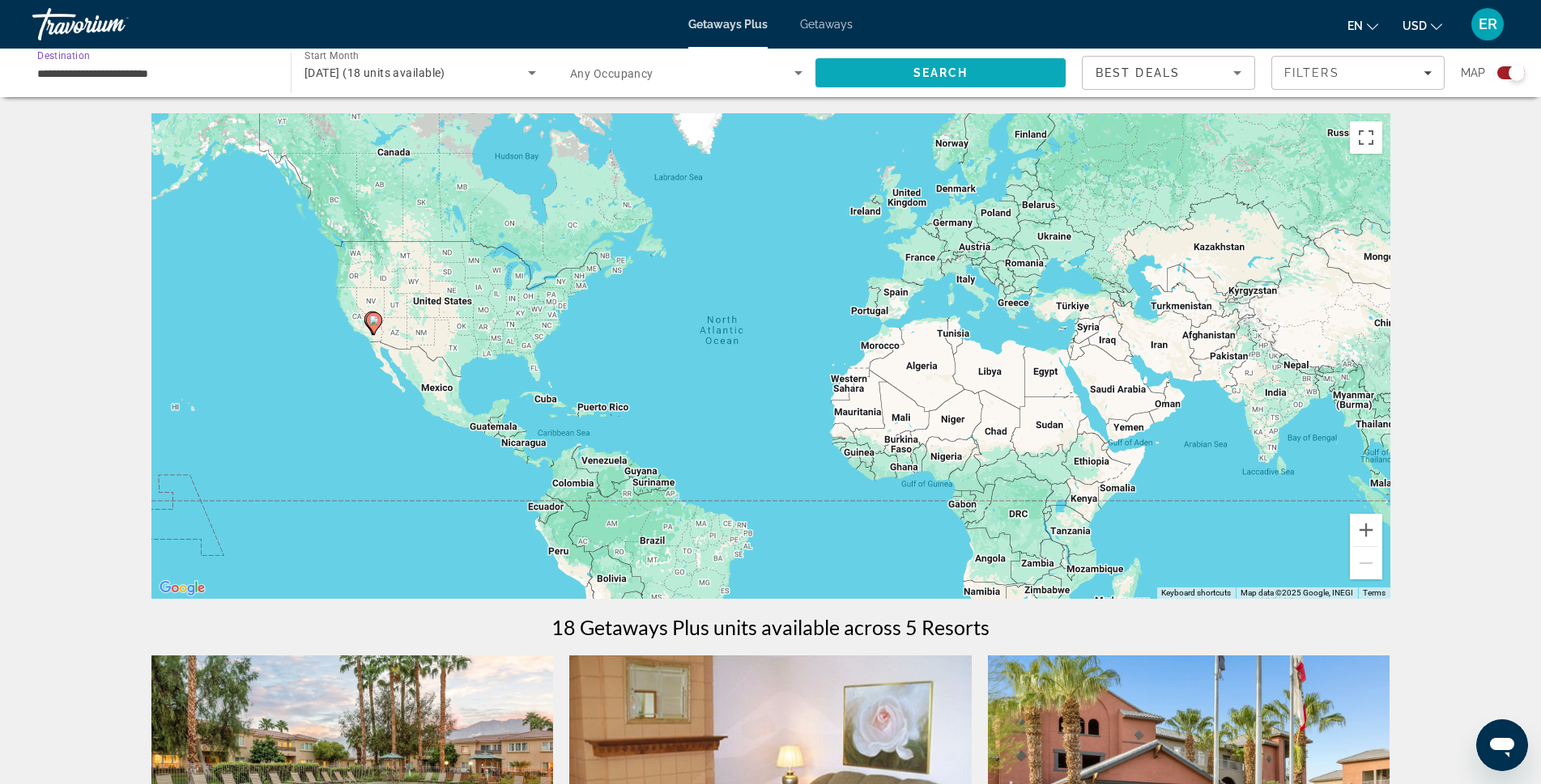
click at [931, 72] on span "Search" at bounding box center [941, 73] width 55 height 13
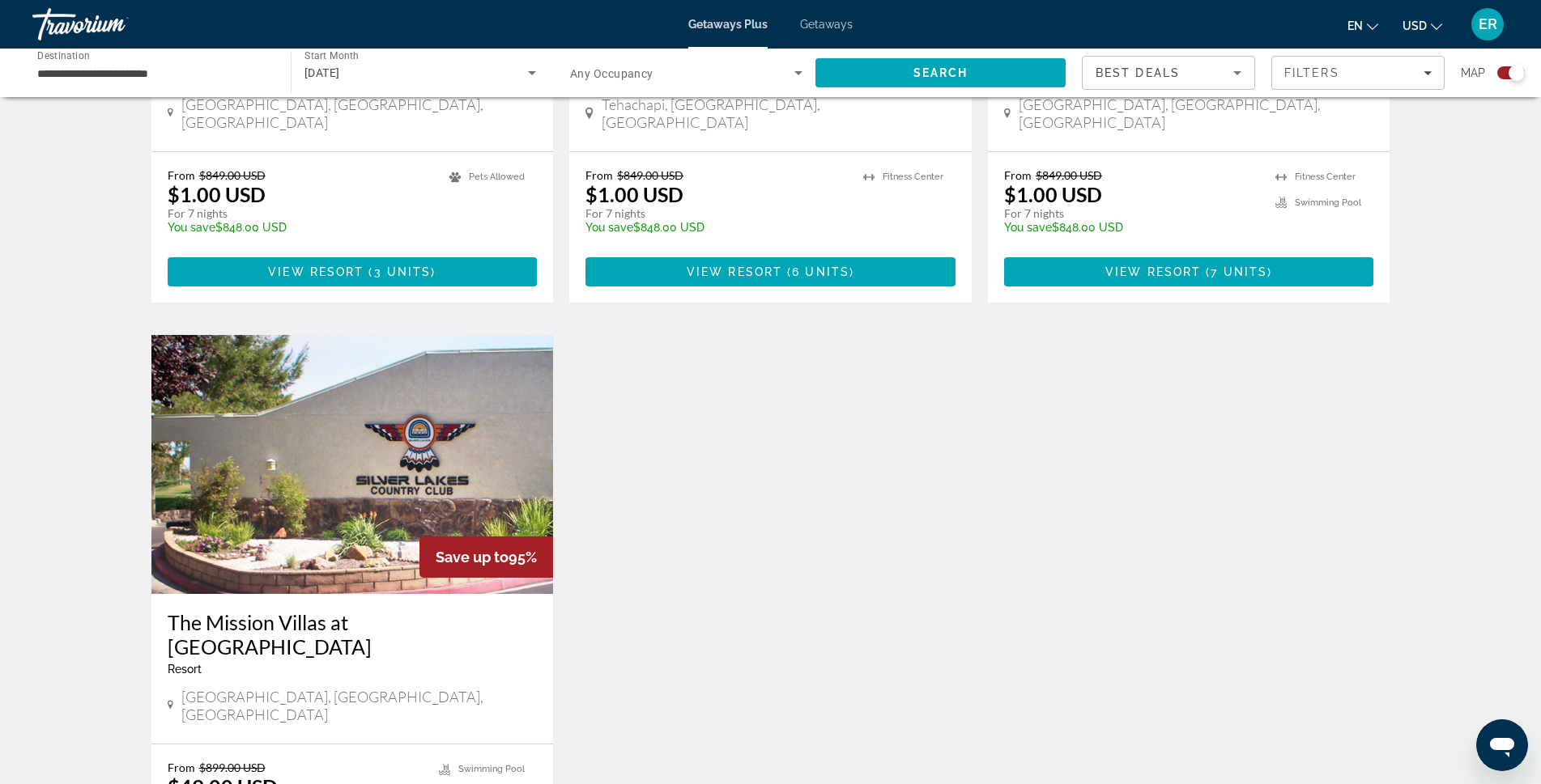
scroll to position [971, 0]
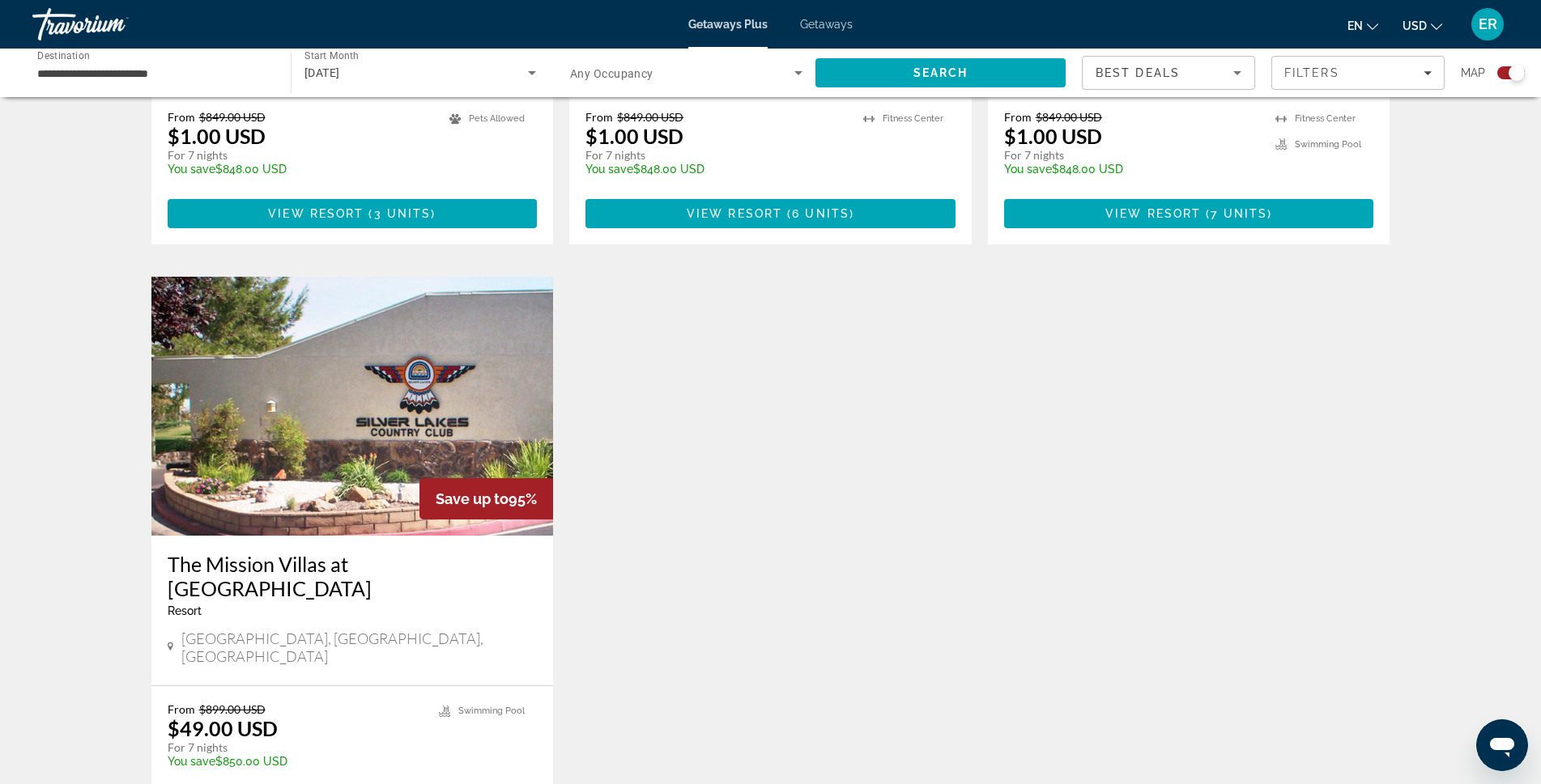
click at [360, 427] on img "Main content" at bounding box center [352, 406] width 402 height 259
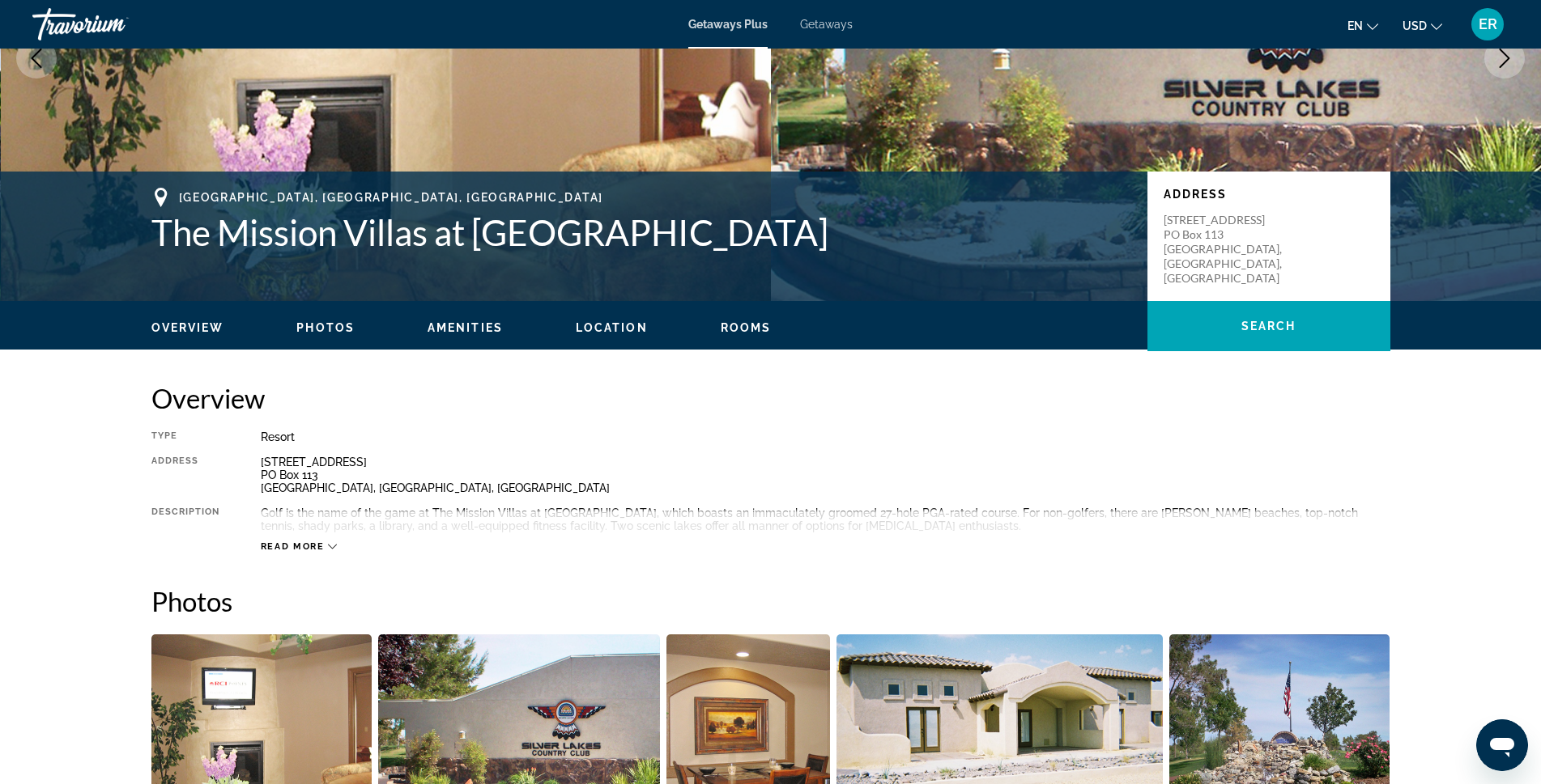
scroll to position [243, 0]
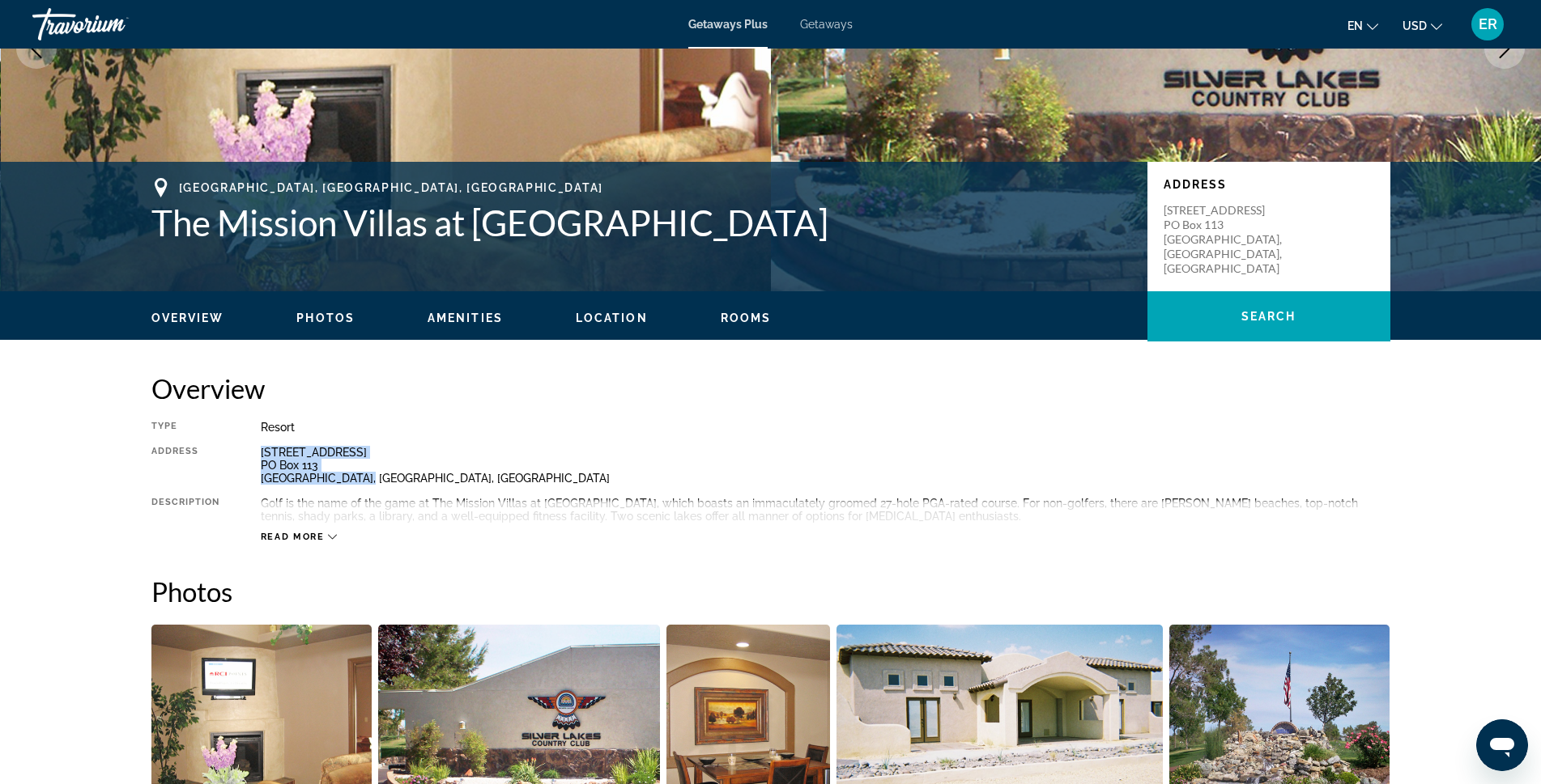
drag, startPoint x: 403, startPoint y: 480, endPoint x: 257, endPoint y: 451, distance: 148.9
click at [257, 451] on div "Type Resort All-Inclusive No All-Inclusive Address [STREET_ADDRESS] Description…" at bounding box center [770, 482] width 1239 height 122
copy div "[STREET_ADDRESS]"
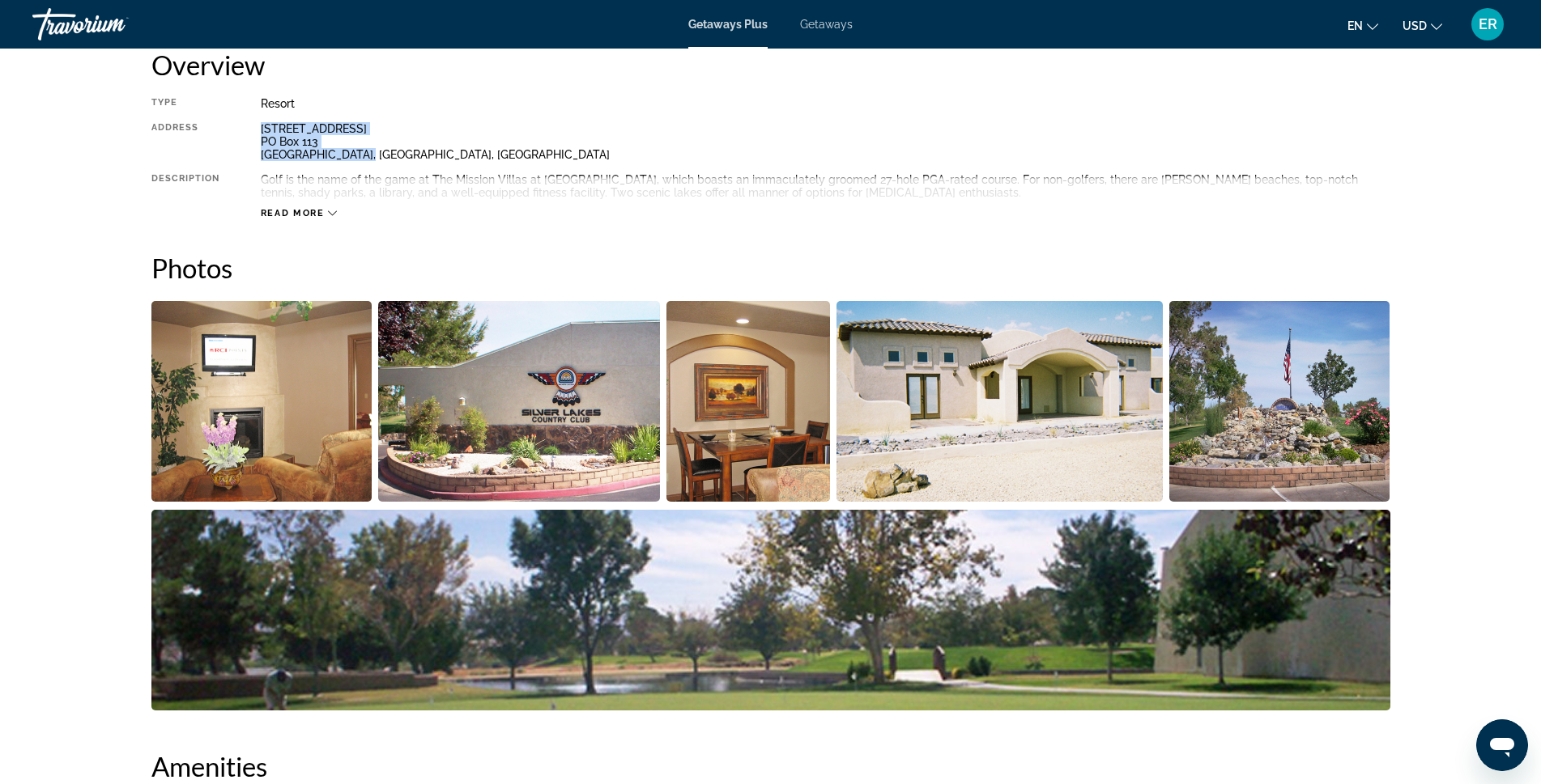
scroll to position [728, 0]
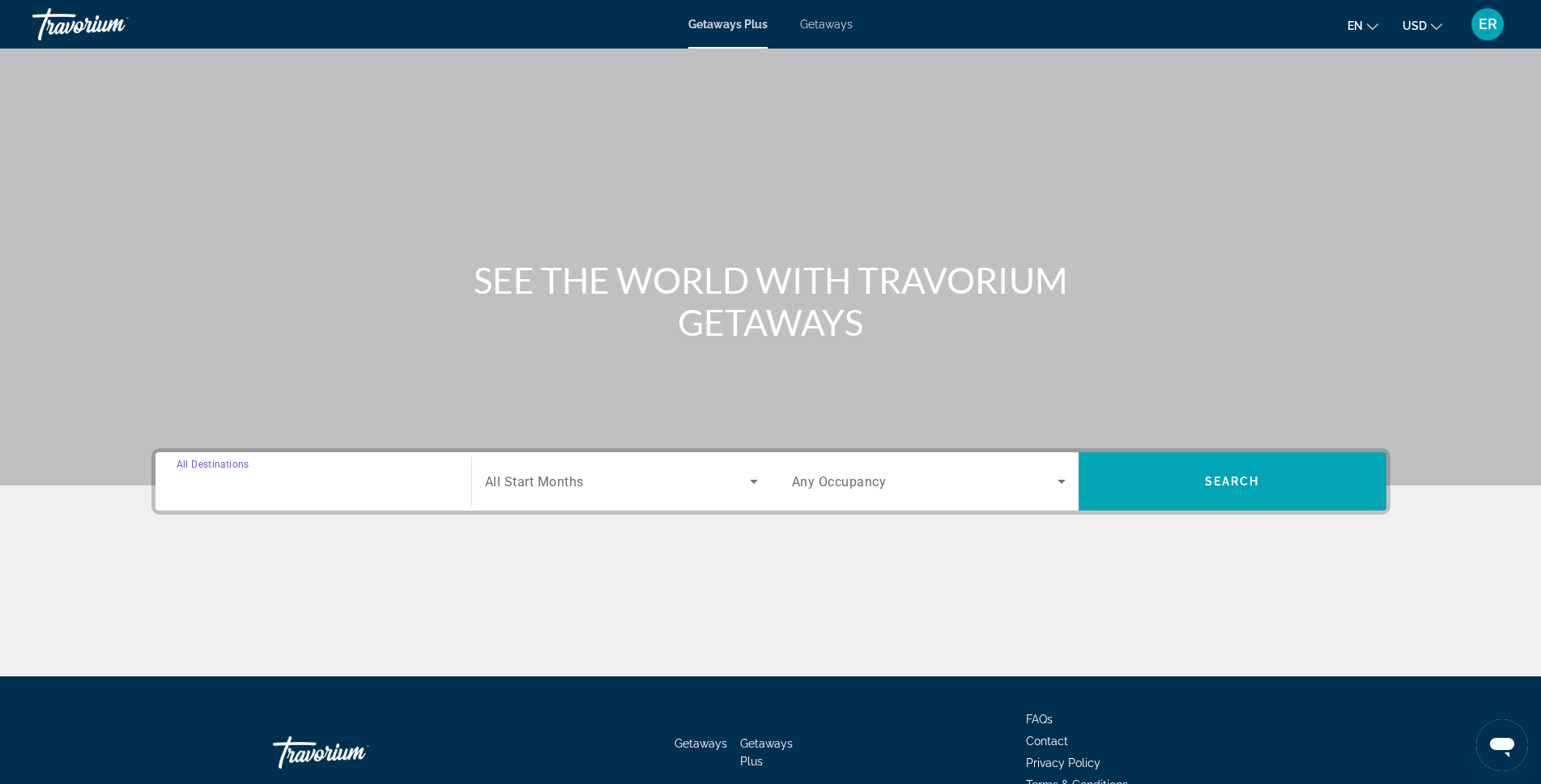
click at [222, 490] on input "Destination All Destinations" at bounding box center [313, 483] width 274 height 20
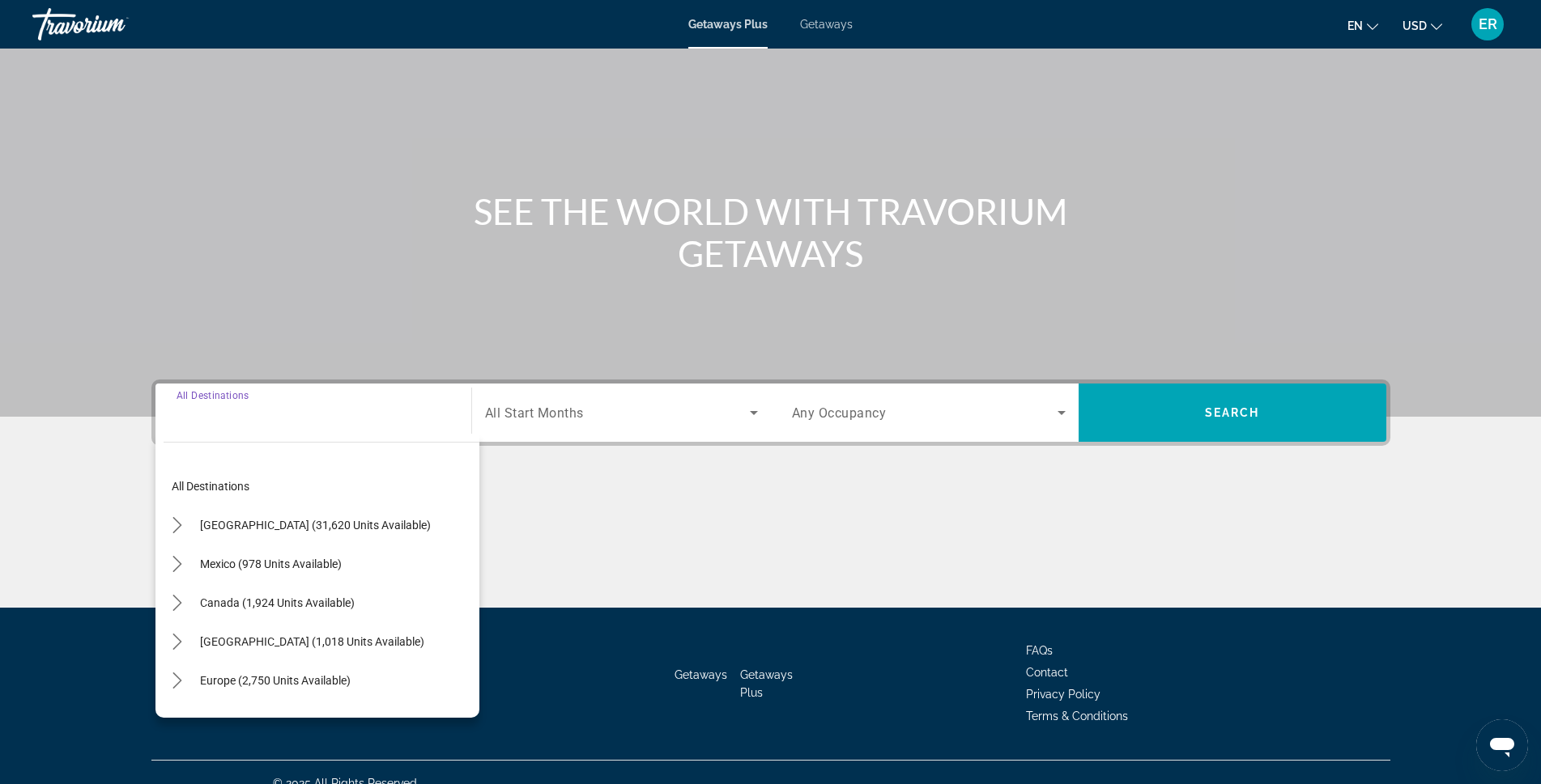
scroll to position [91, 0]
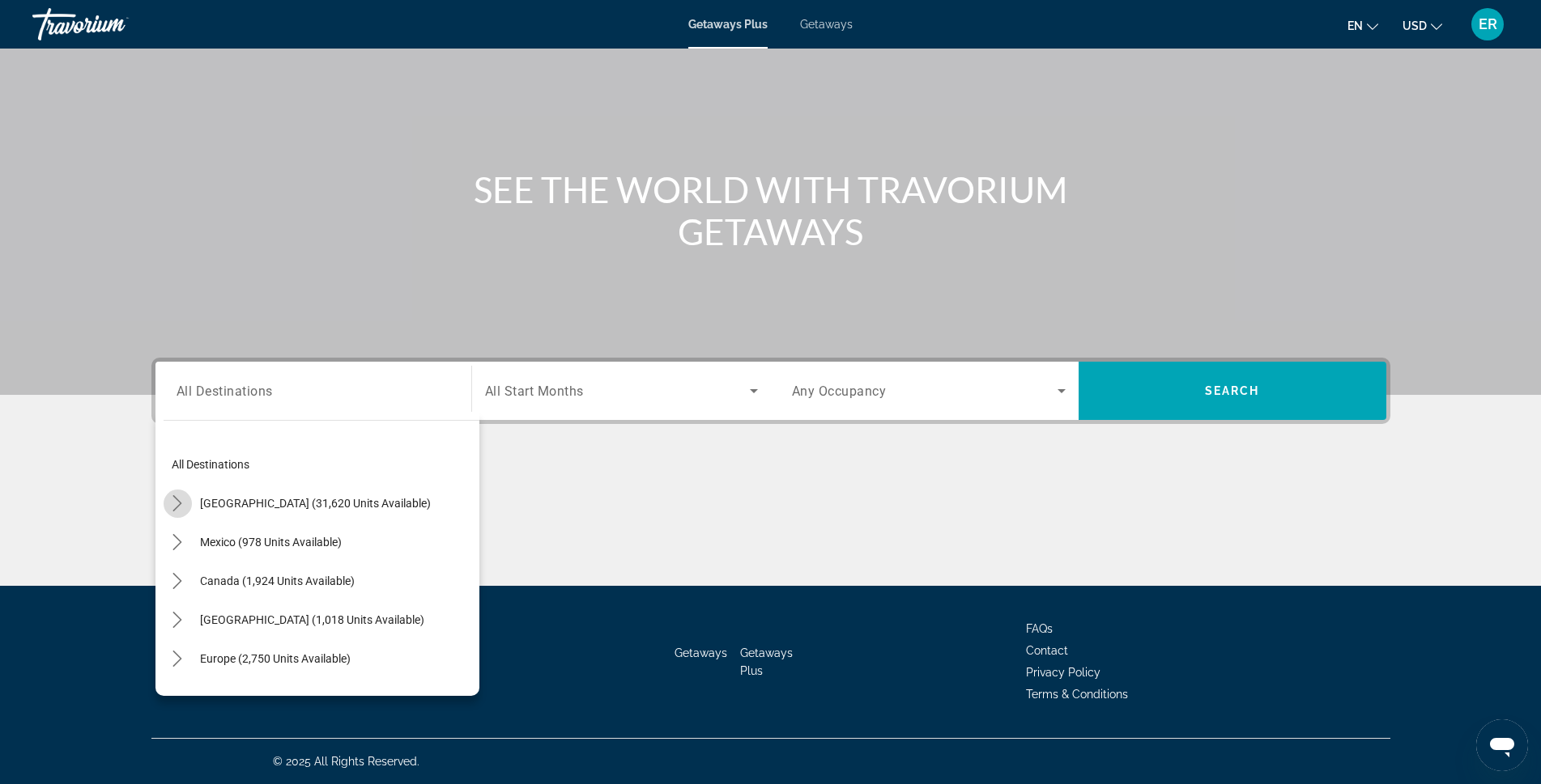
click at [181, 504] on icon "Toggle United States (31,620 units available) submenu" at bounding box center [177, 503] width 16 height 16
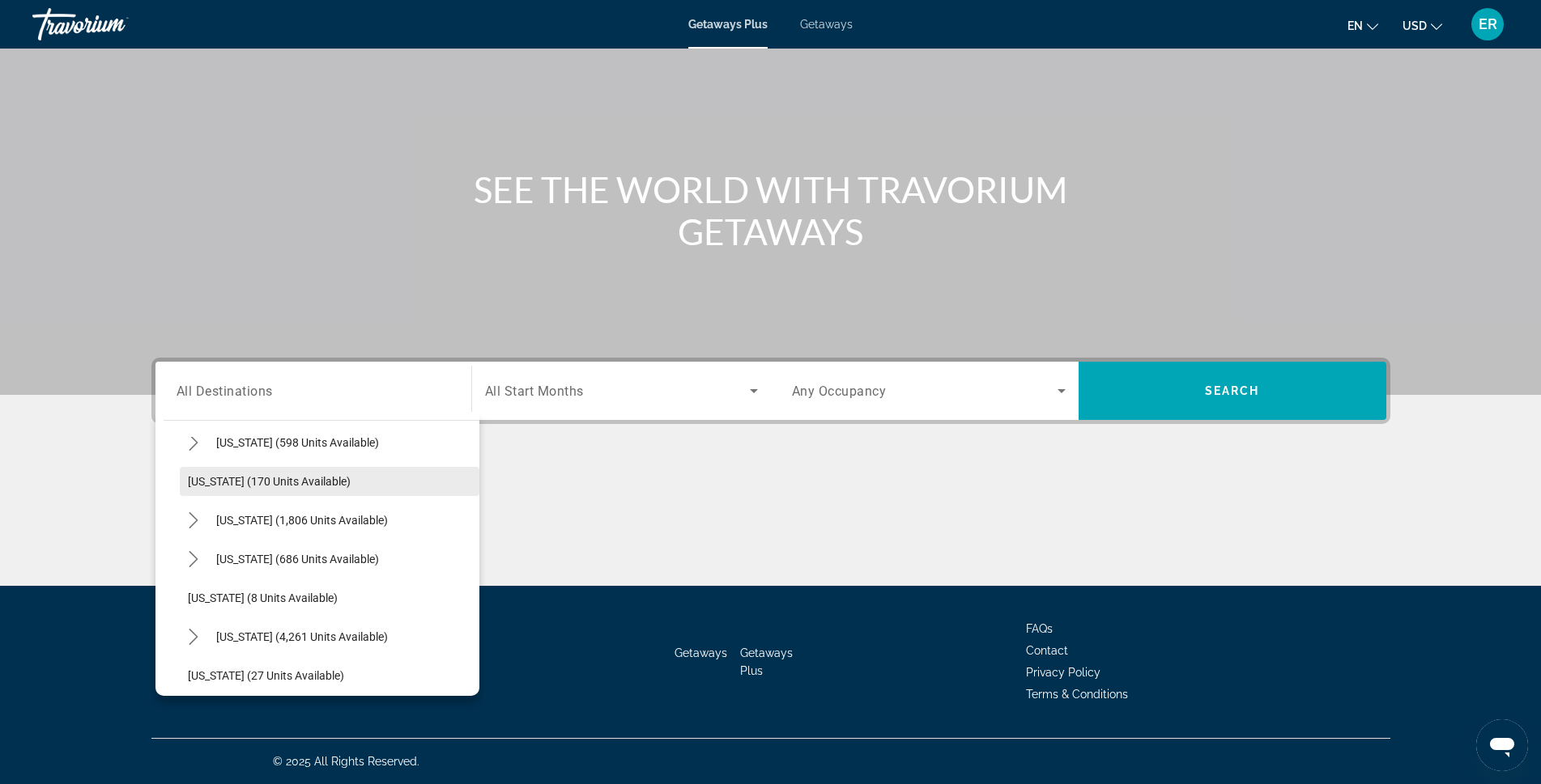
scroll to position [128, 0]
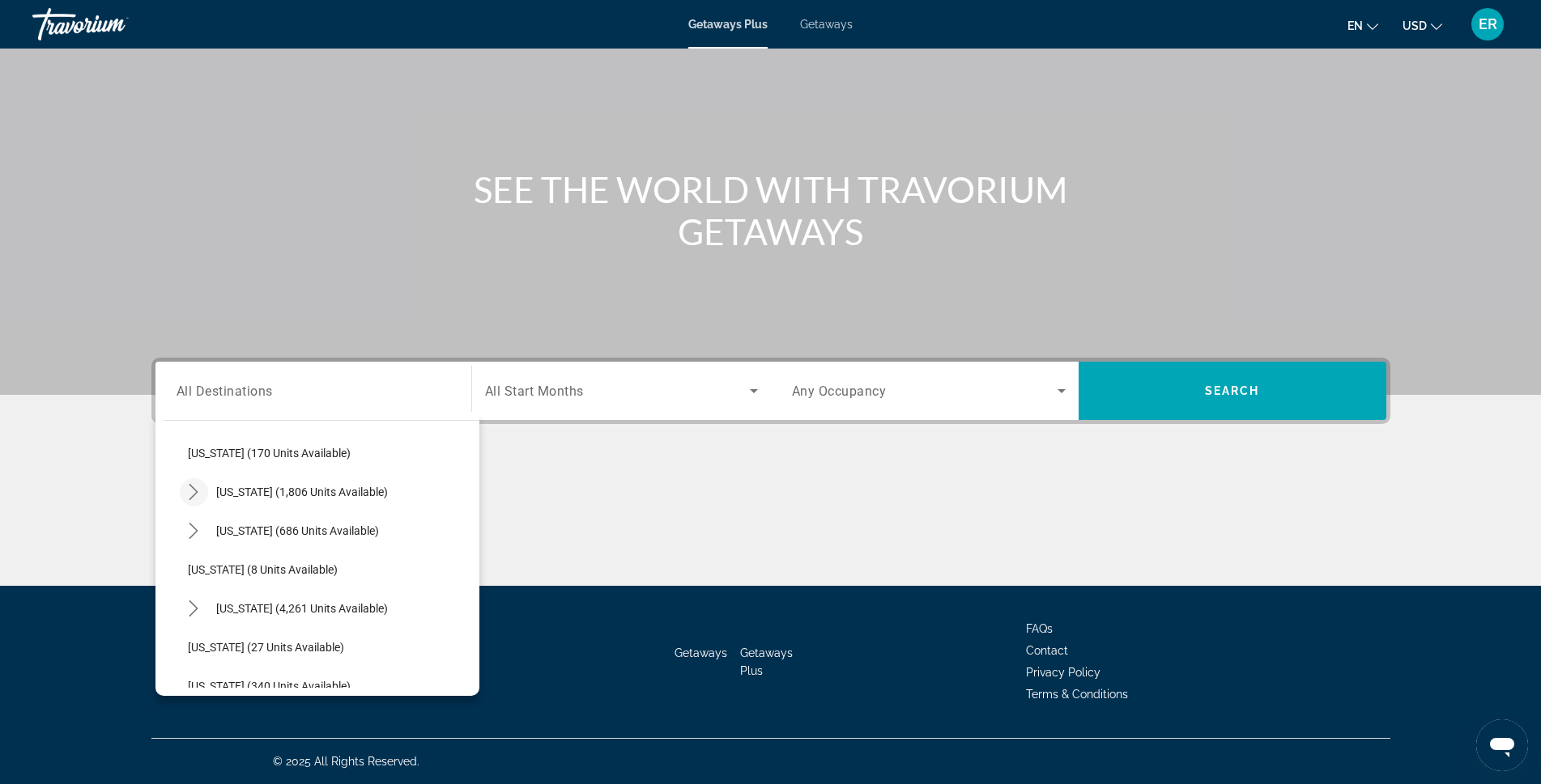
click at [191, 490] on icon "Toggle California (1,806 units available) submenu" at bounding box center [193, 491] width 16 height 16
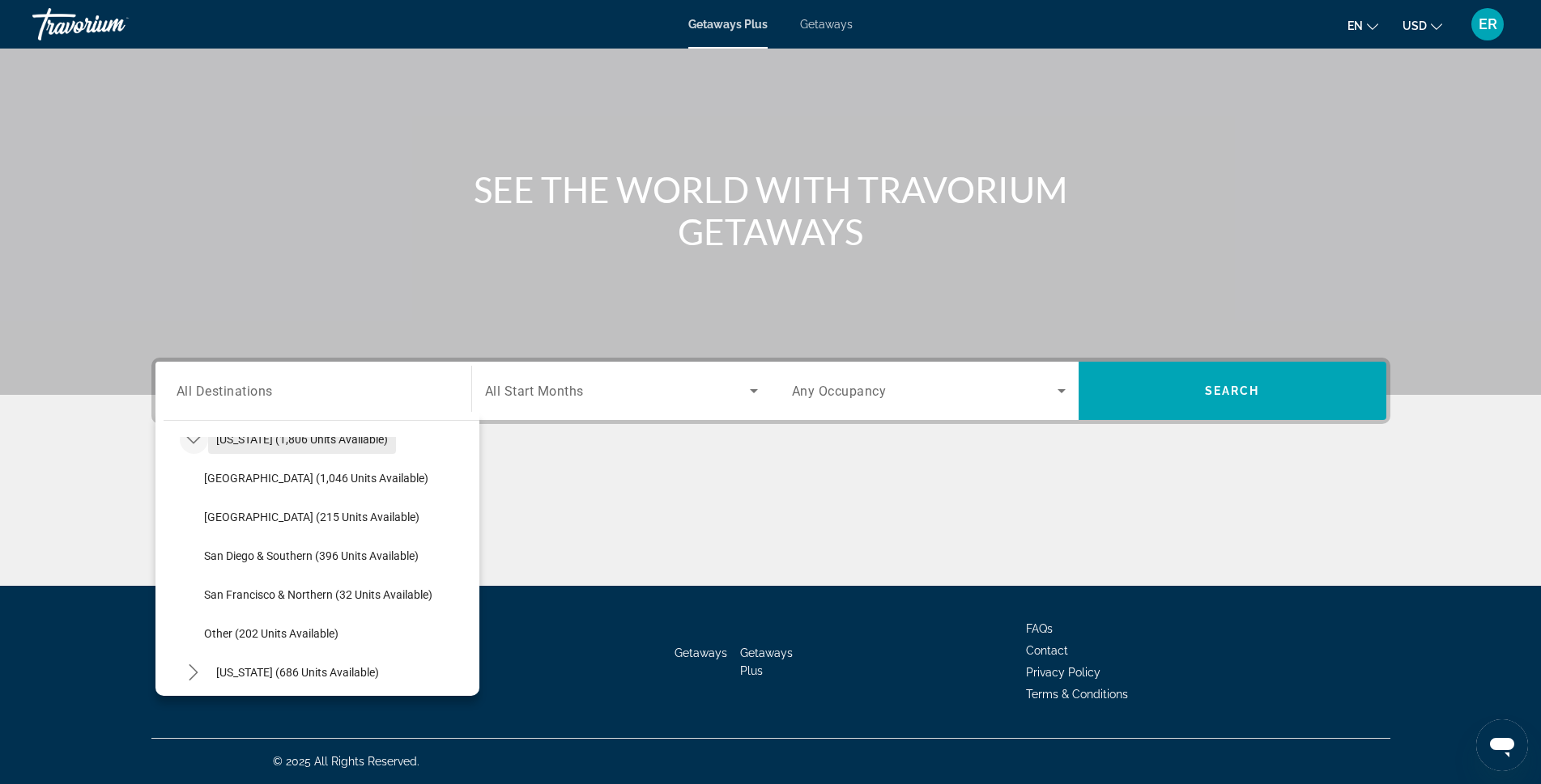
scroll to position [209, 0]
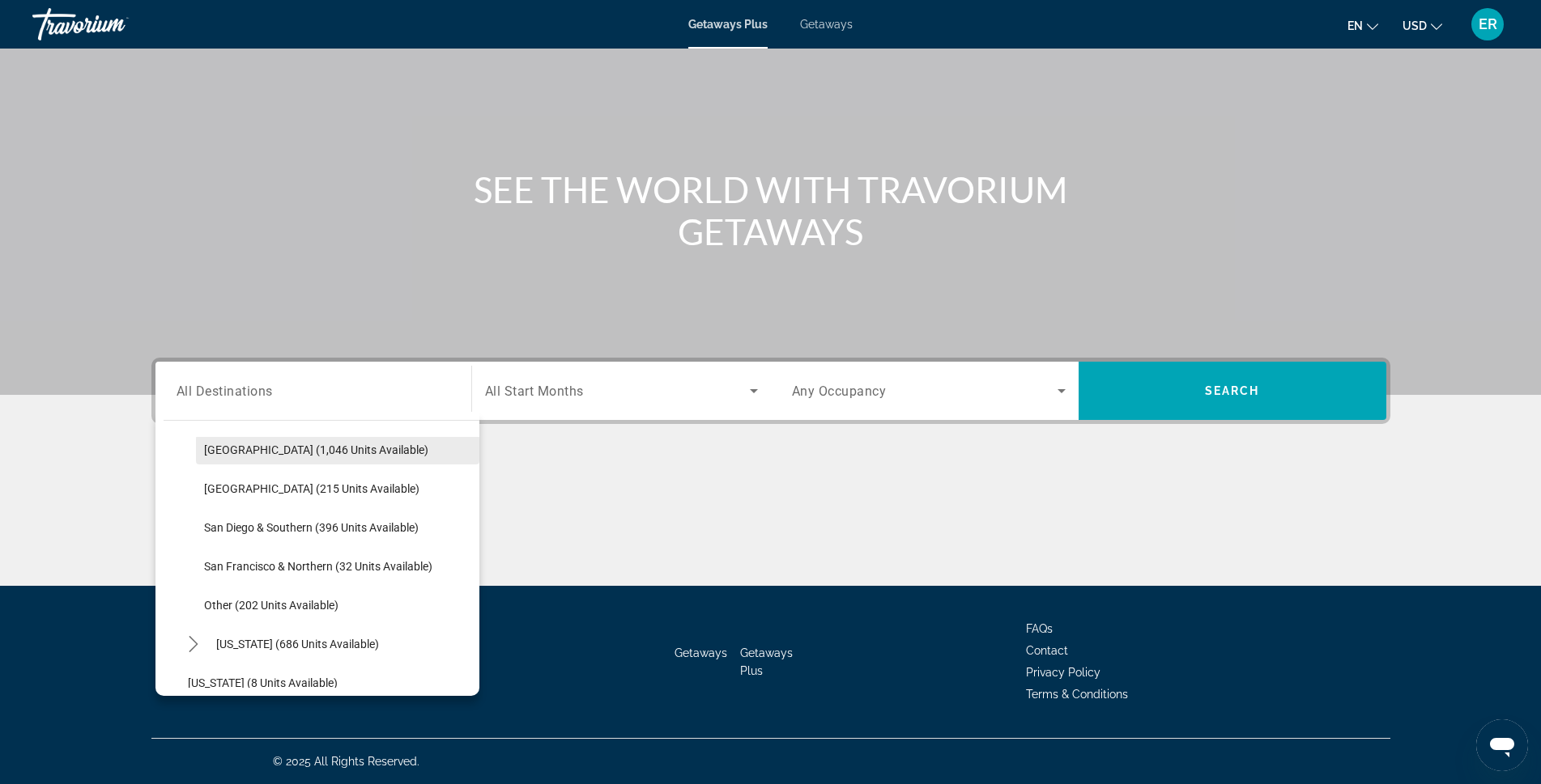
click at [260, 448] on span "[GEOGRAPHIC_DATA] (1,046 units available)" at bounding box center [316, 450] width 224 height 13
type input "**********"
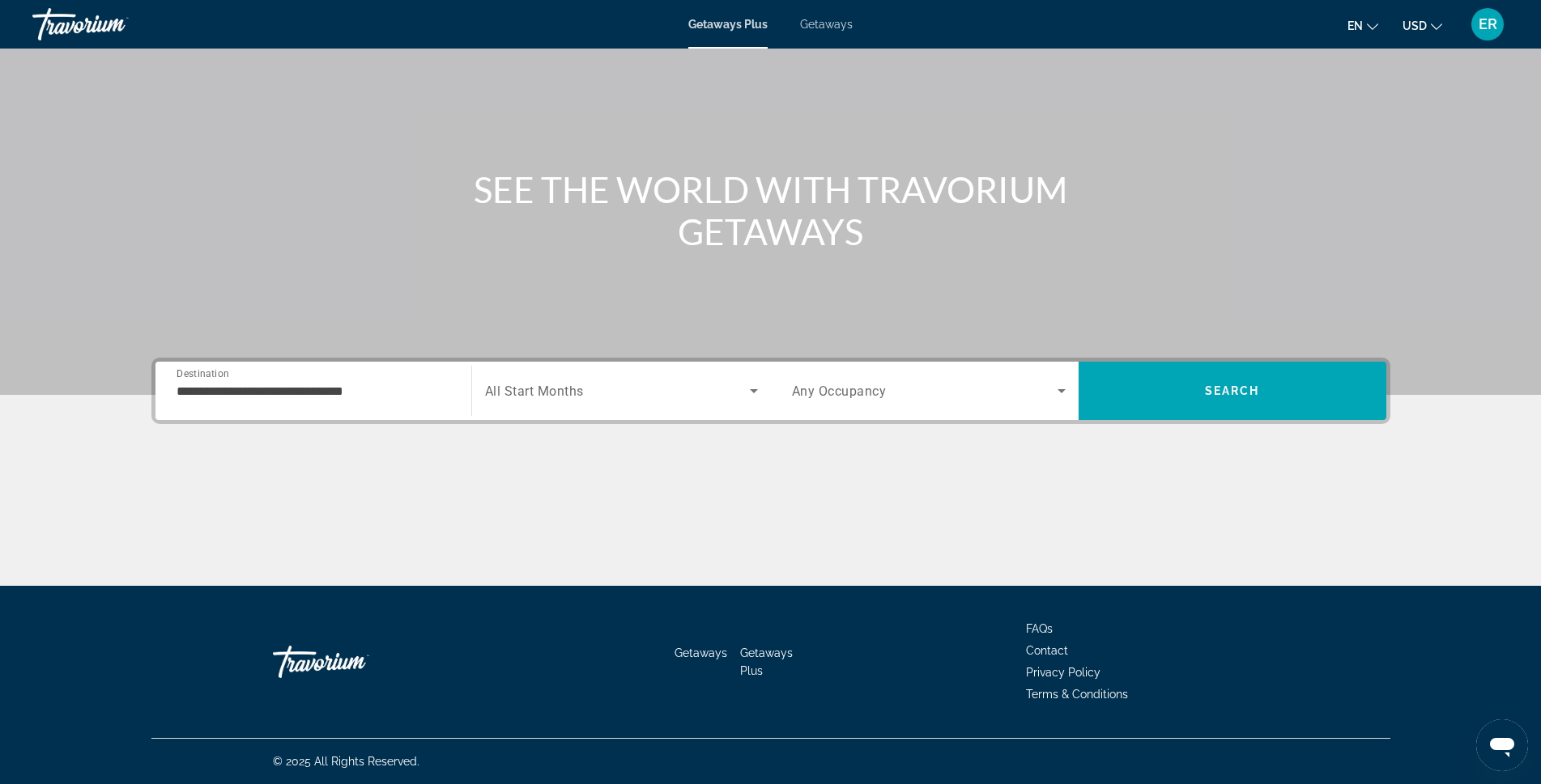
click at [545, 389] on span "All Start Months" at bounding box center [534, 391] width 99 height 15
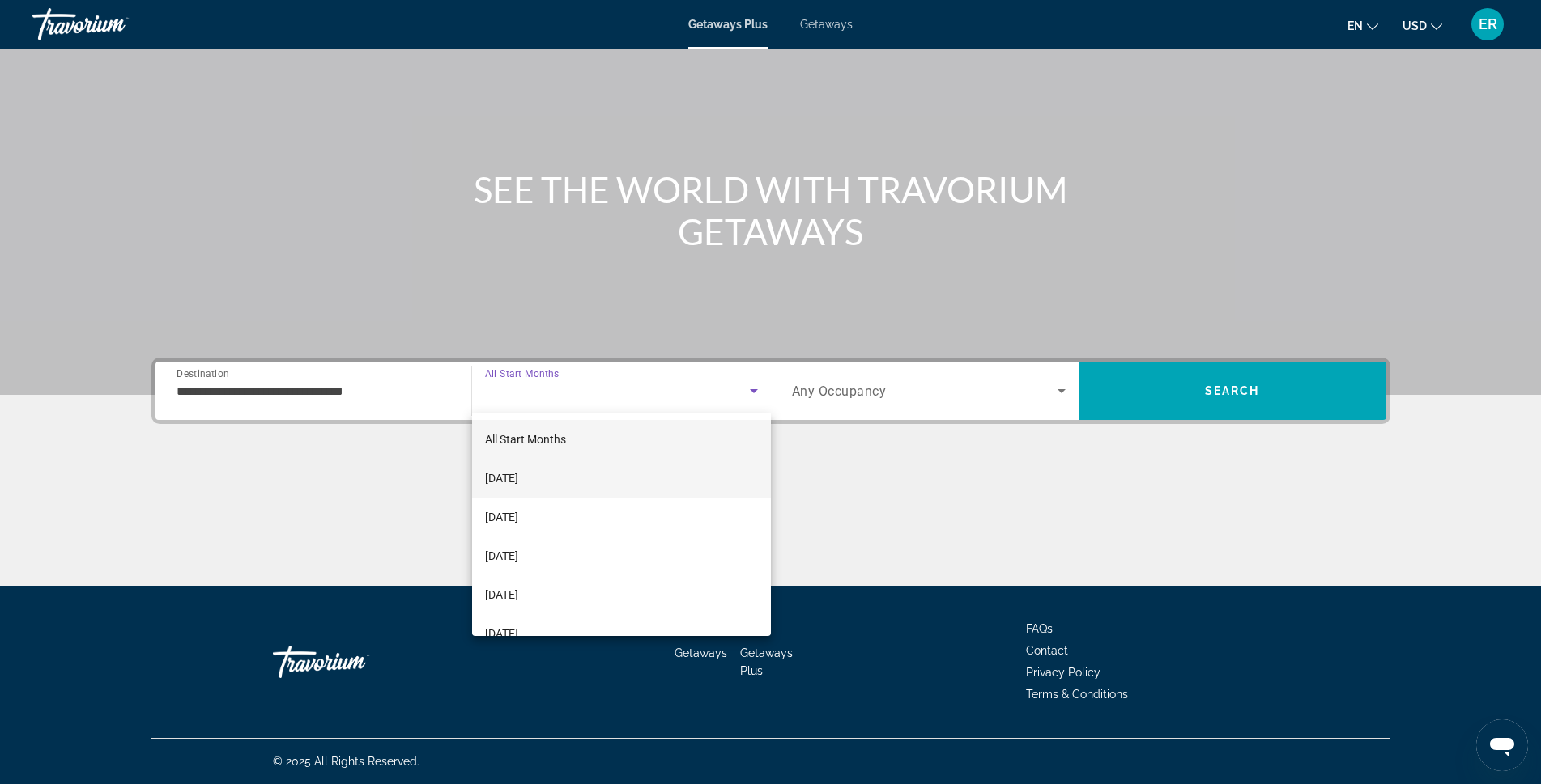
click at [519, 480] on span "[DATE]" at bounding box center [501, 479] width 33 height 20
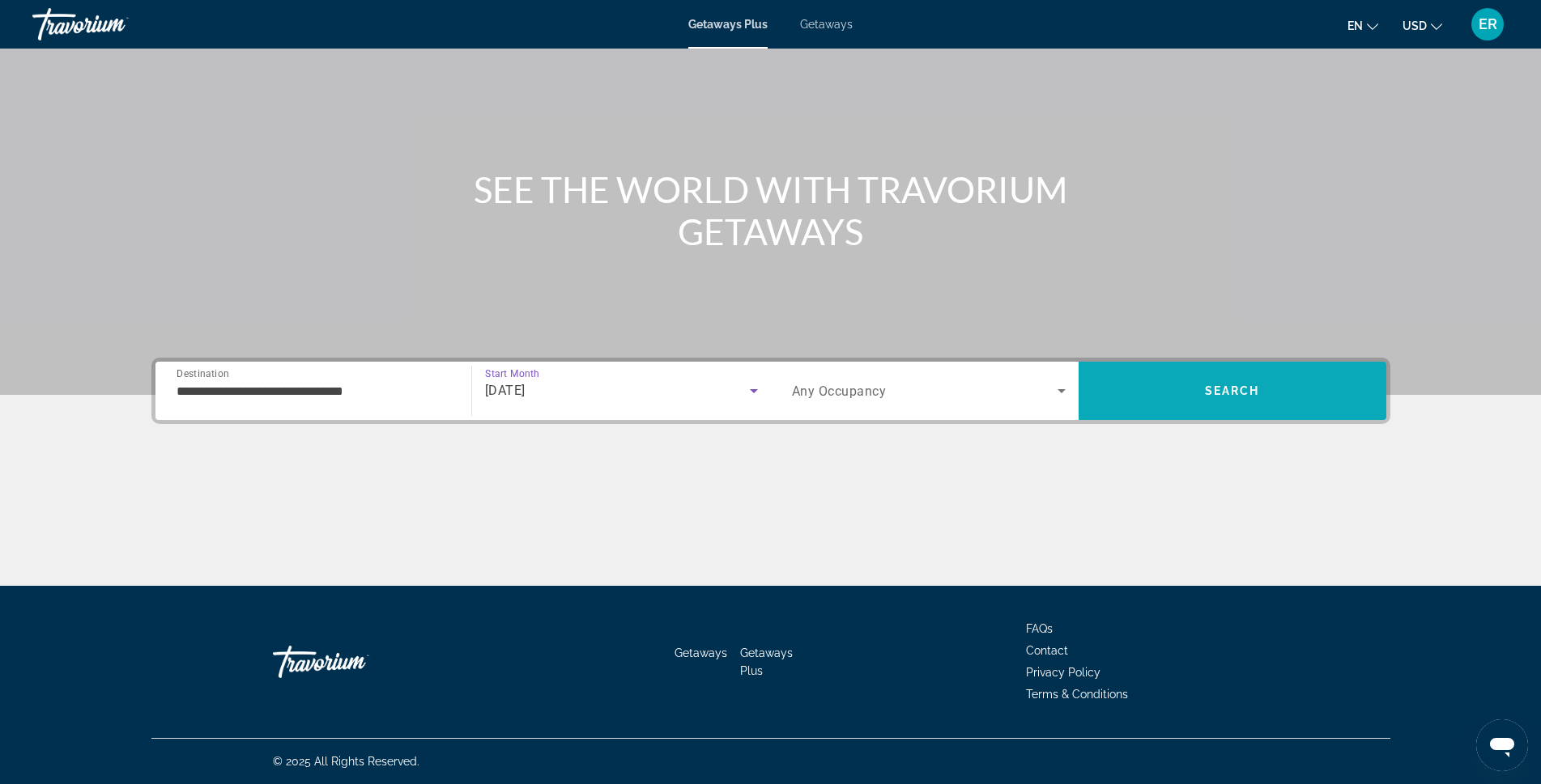
click at [1217, 409] on span "Search" at bounding box center [1232, 390] width 308 height 39
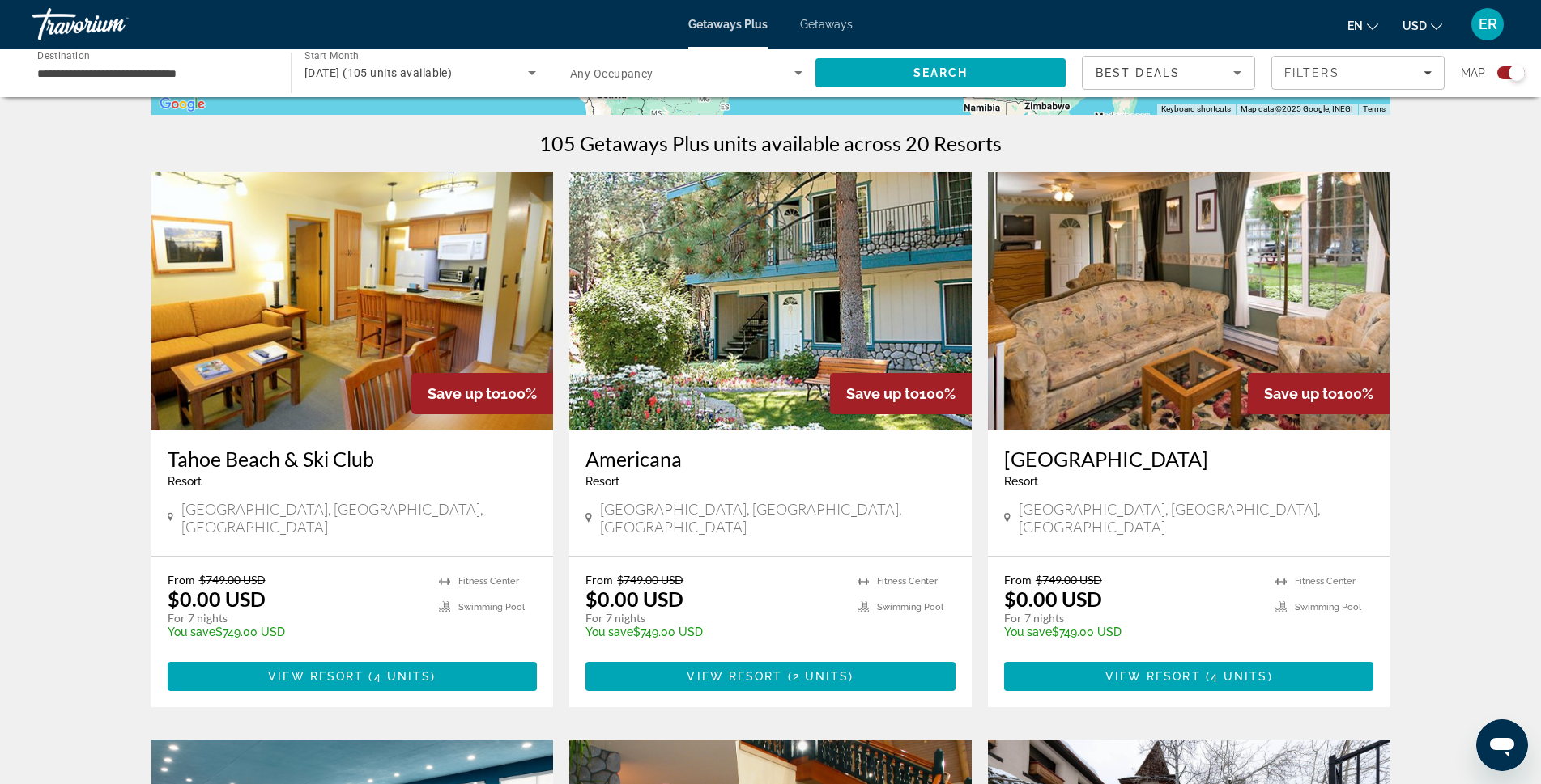
scroll to position [486, 0]
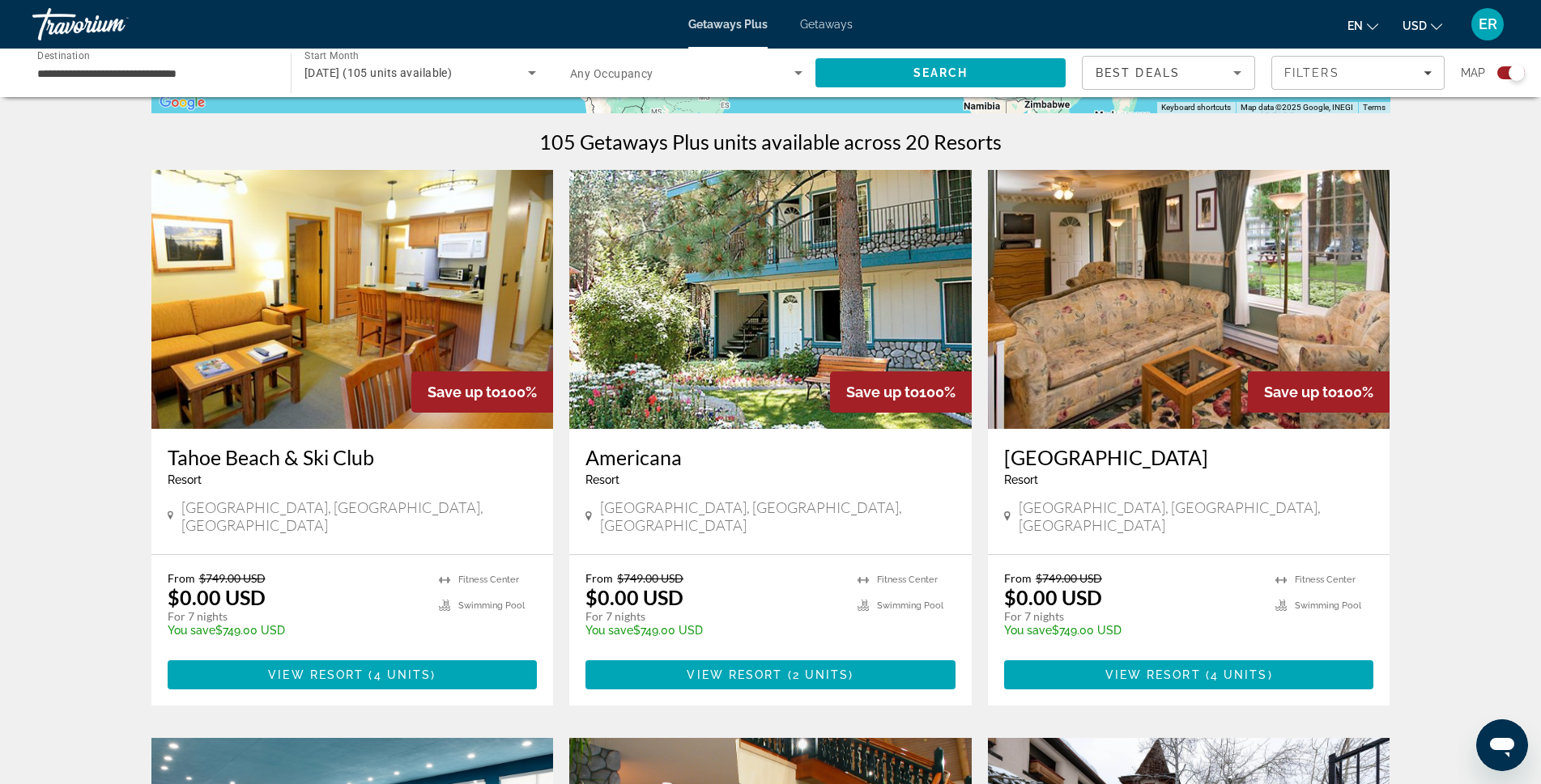
click at [297, 276] on img "Main content" at bounding box center [352, 299] width 402 height 259
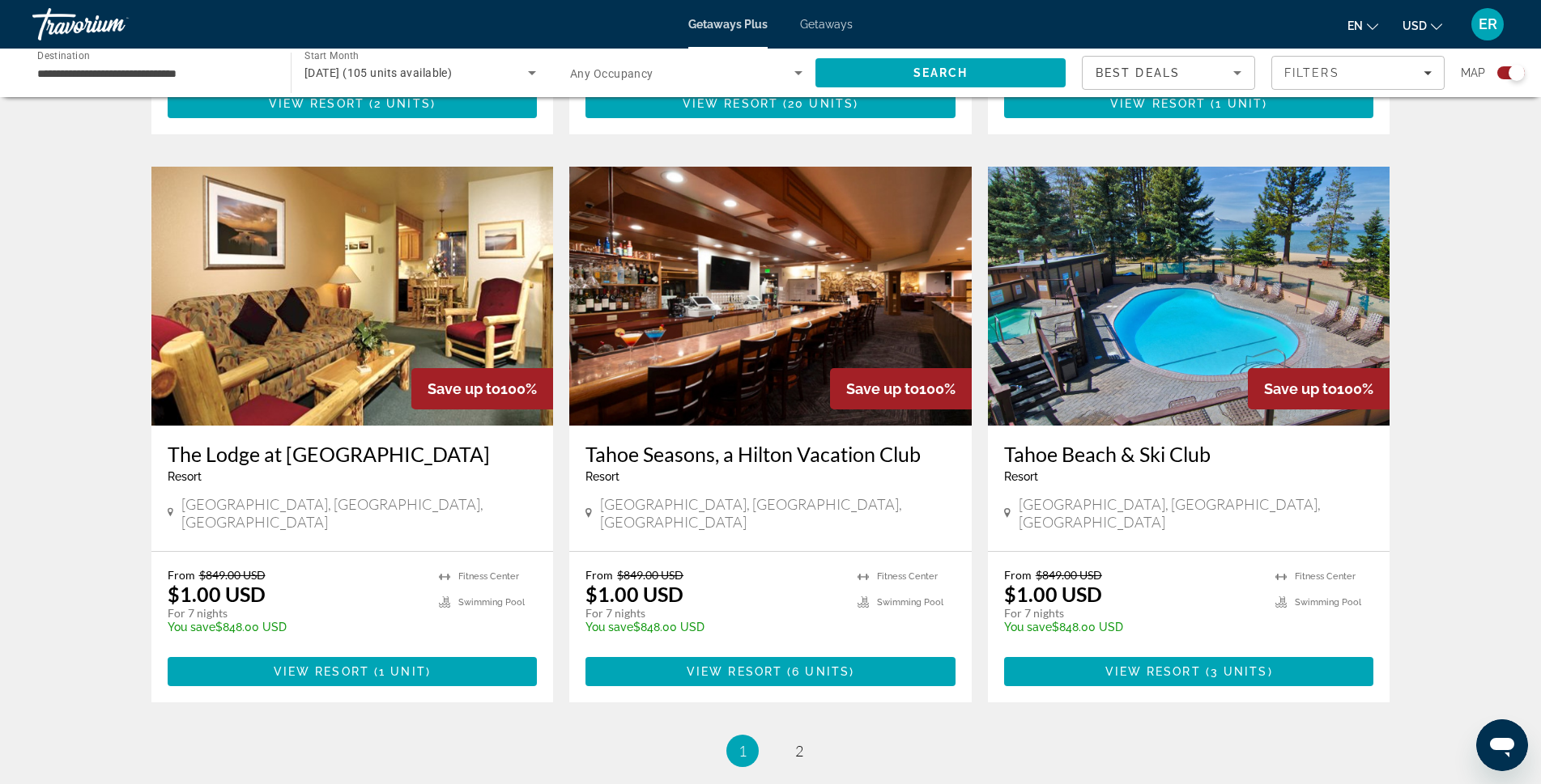
scroll to position [2385, 0]
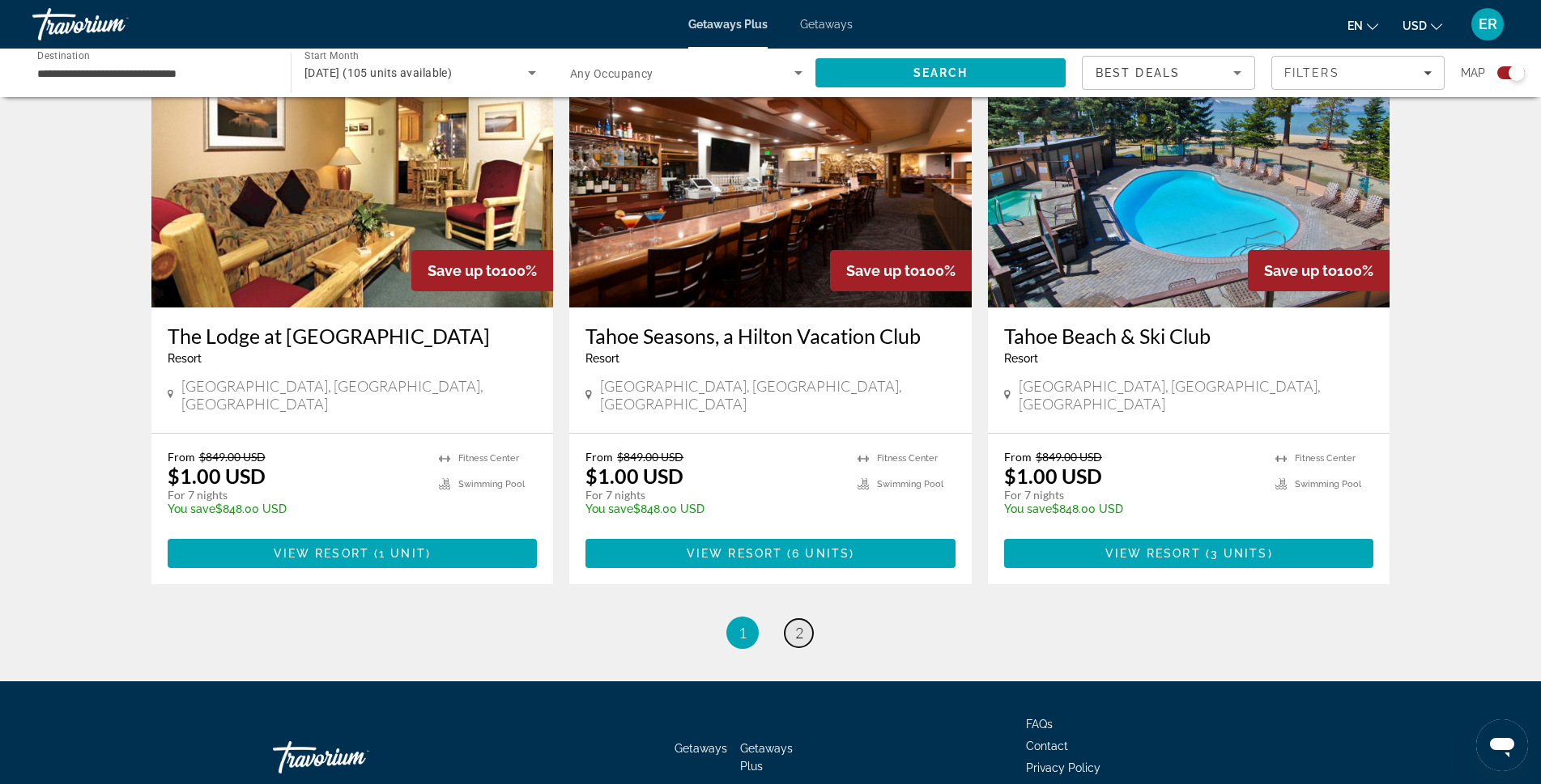
click at [795, 624] on span "2" at bounding box center [799, 633] width 8 height 18
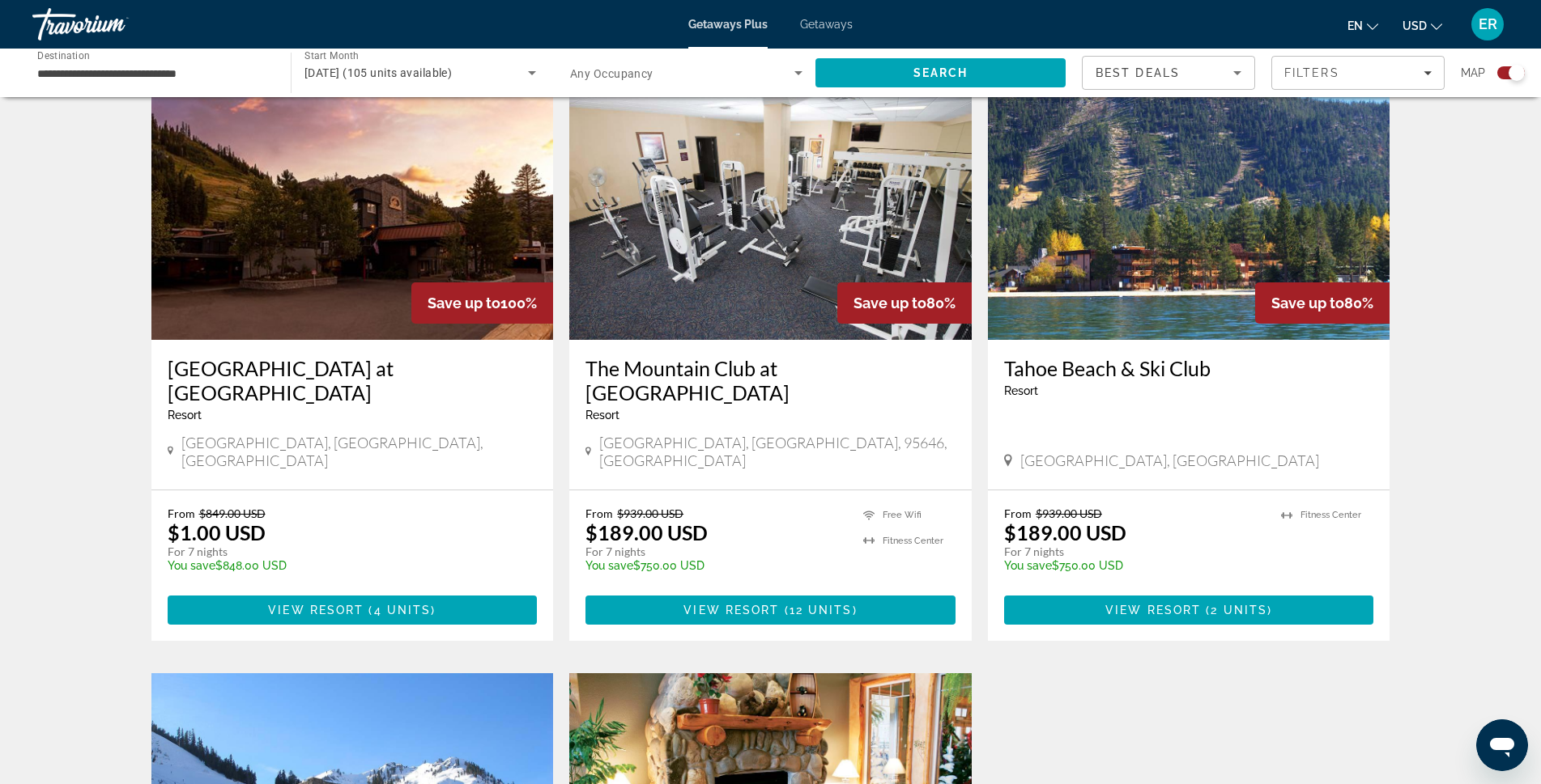
scroll to position [1133, 0]
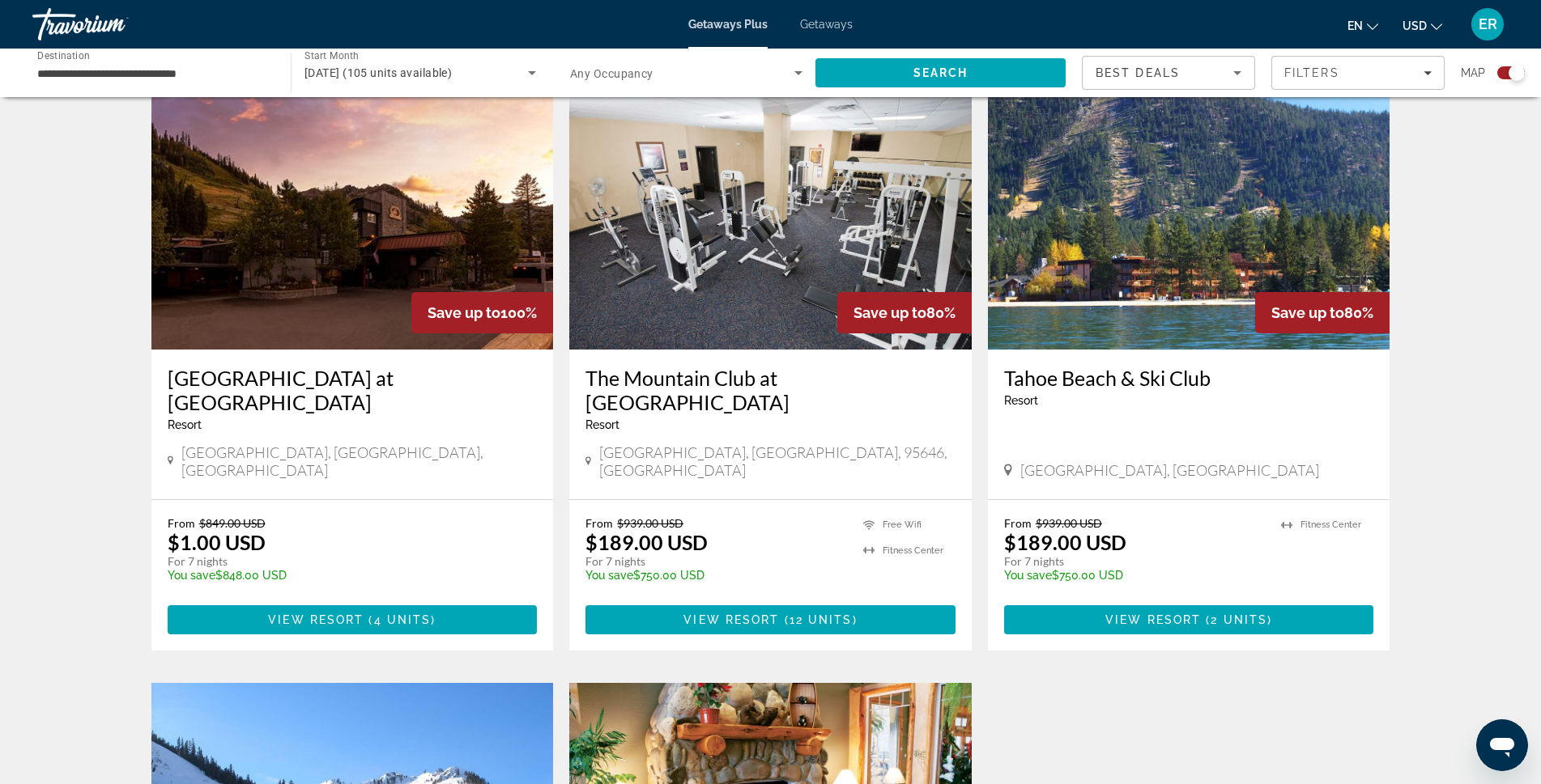
click at [1037, 237] on img "Main content" at bounding box center [1189, 220] width 402 height 259
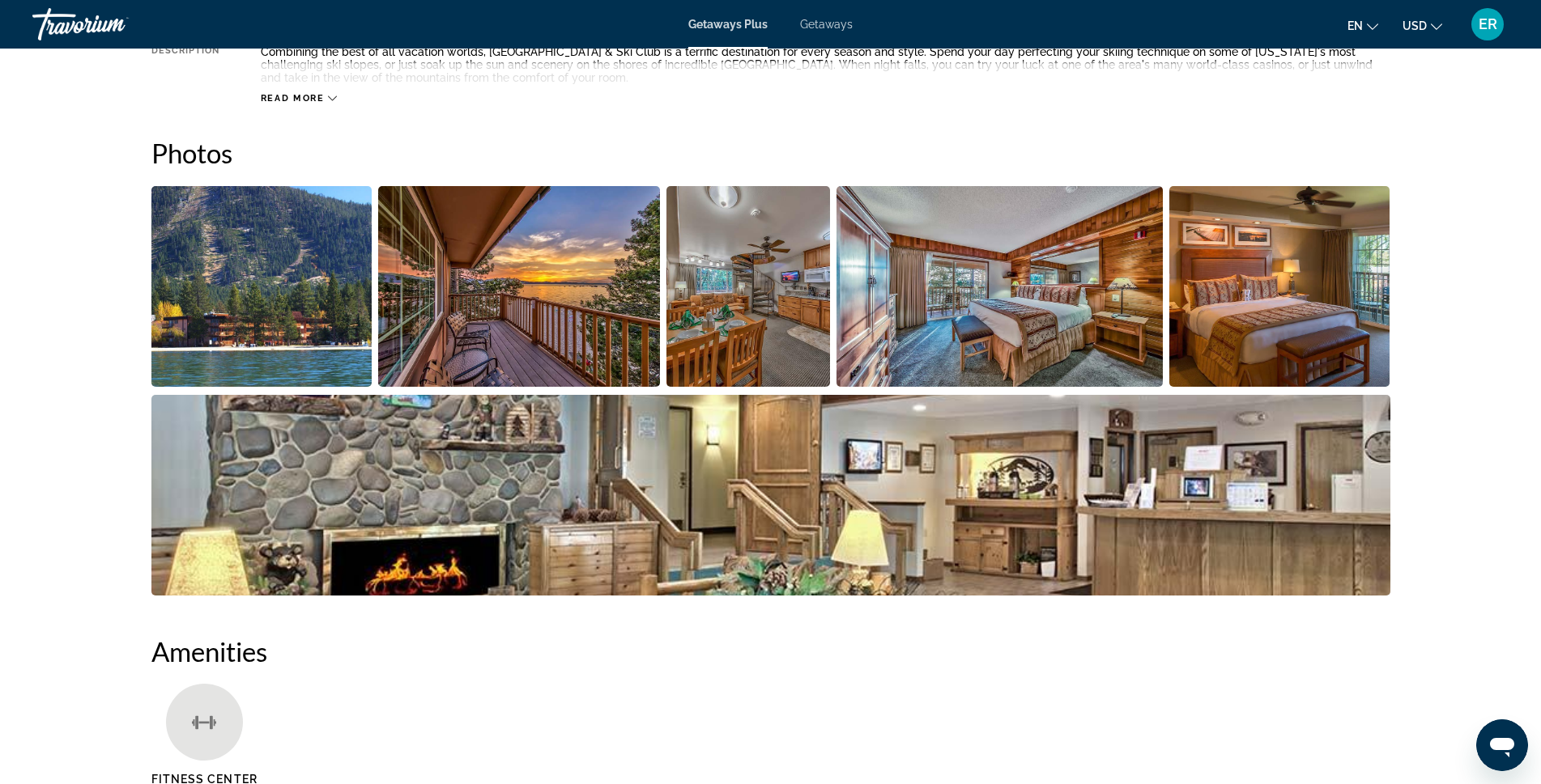
scroll to position [653, 0]
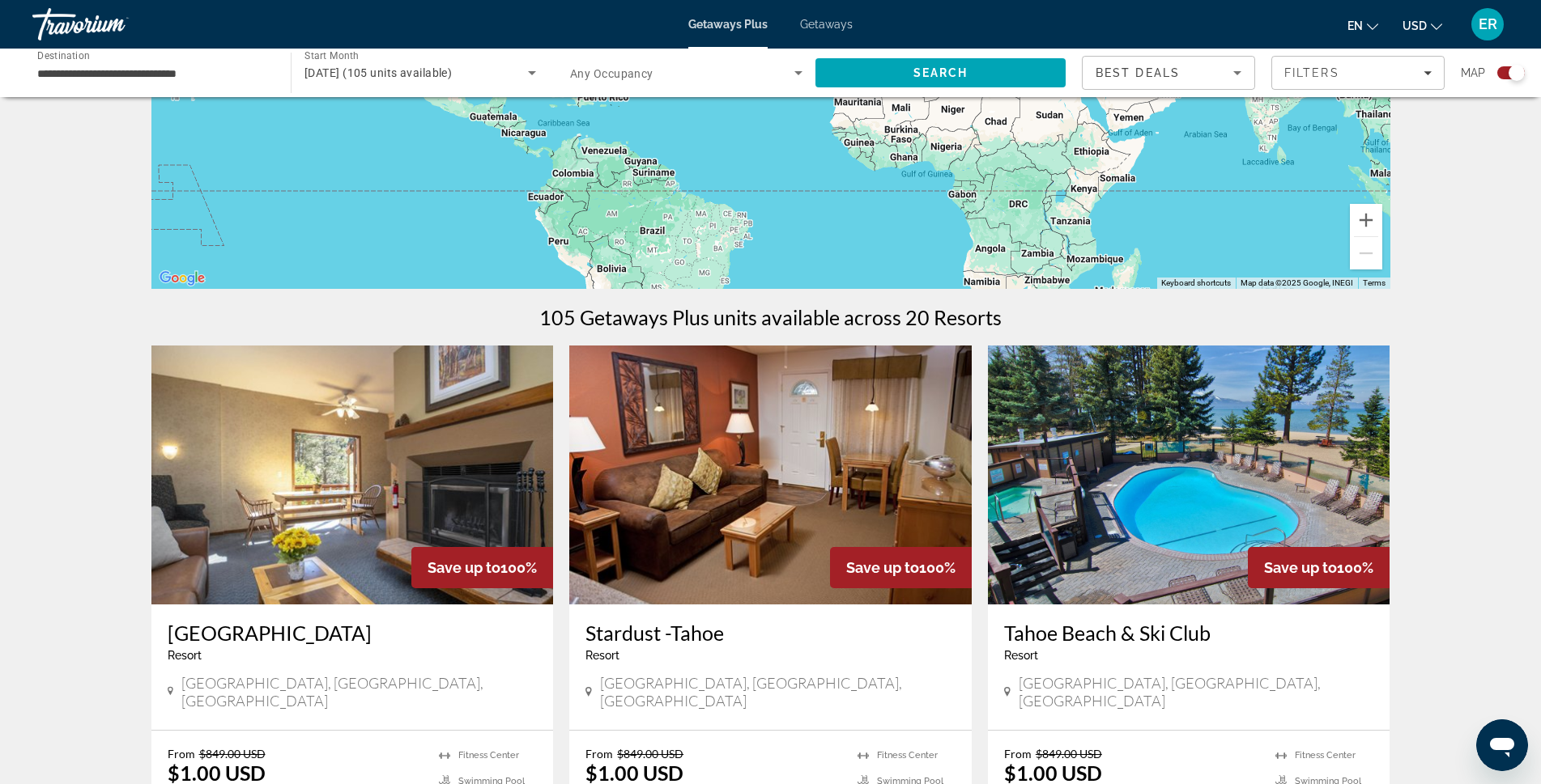
scroll to position [162, 0]
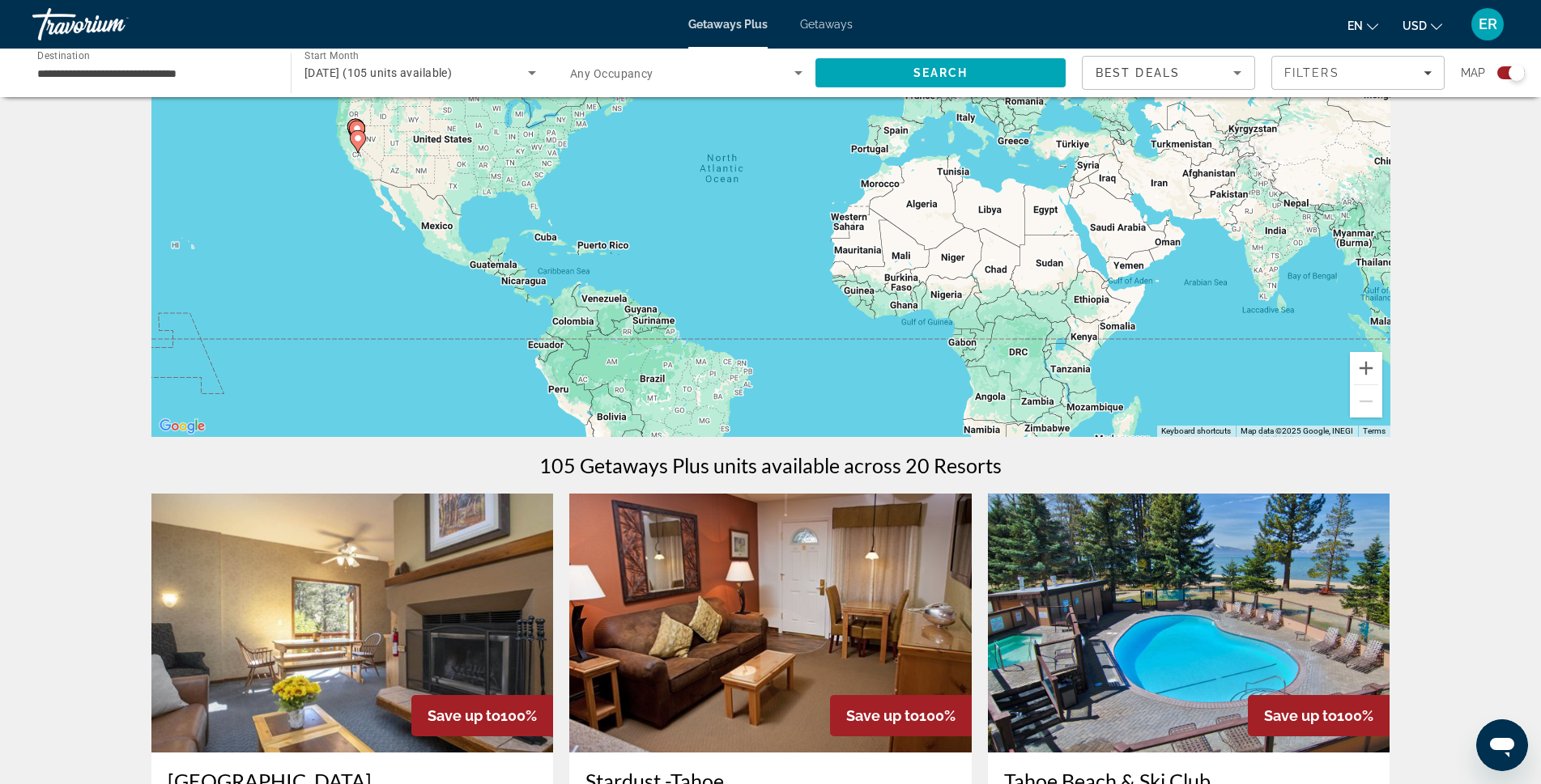
click at [77, 75] on input "**********" at bounding box center [152, 74] width 232 height 20
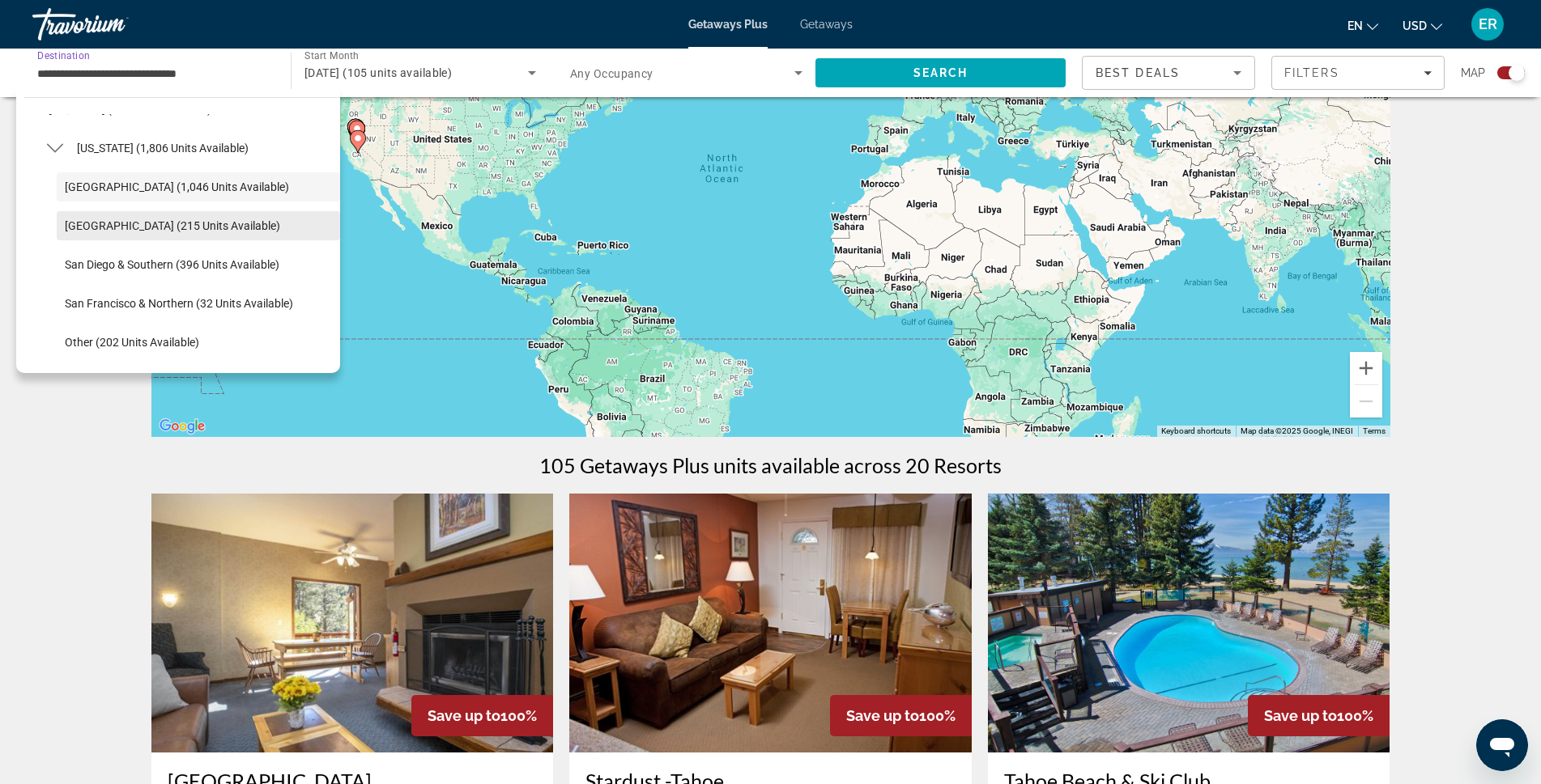
scroll to position [177, 0]
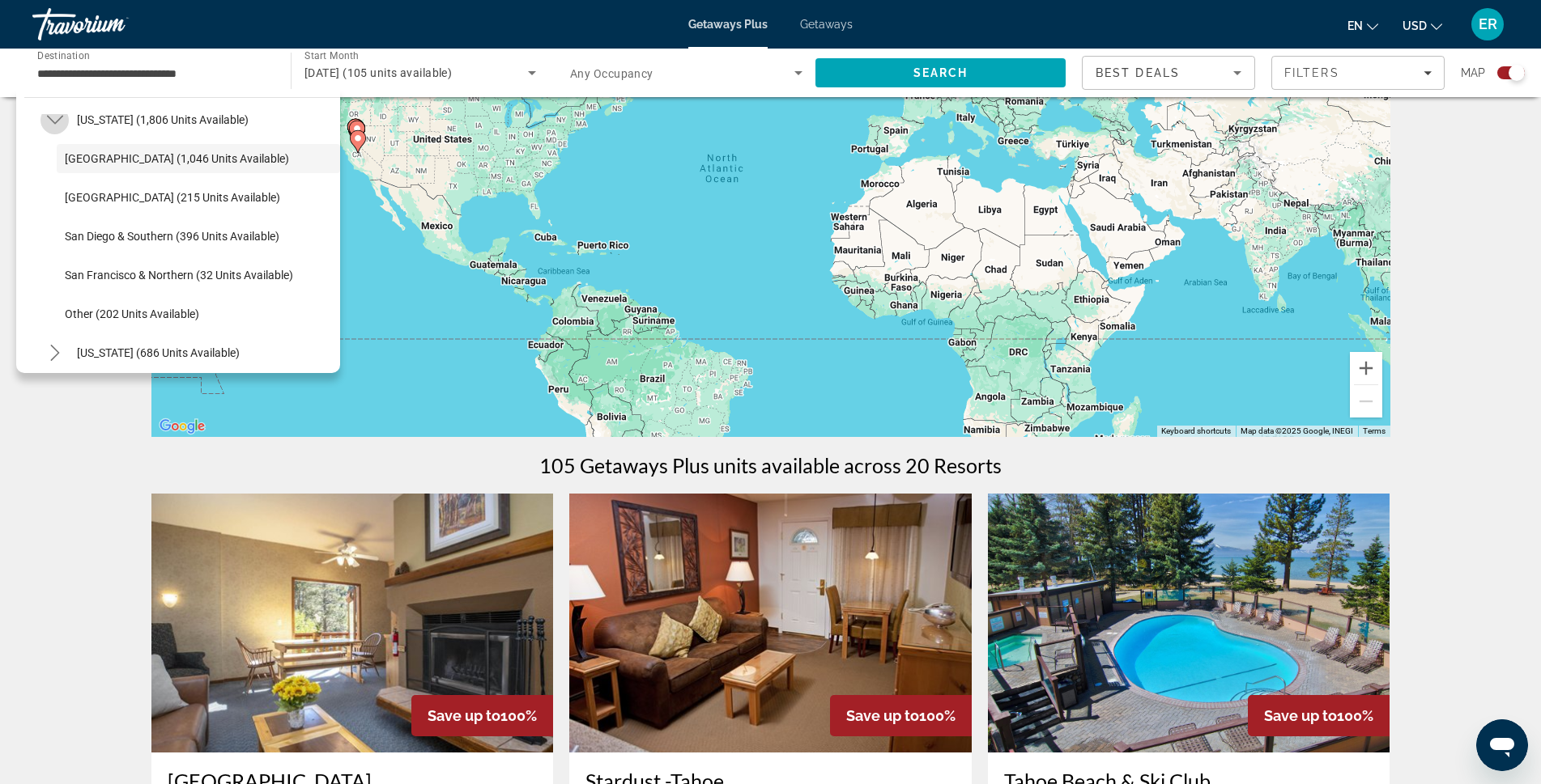
click at [52, 123] on icon "Toggle California (1,806 units available) submenu" at bounding box center [55, 119] width 16 height 16
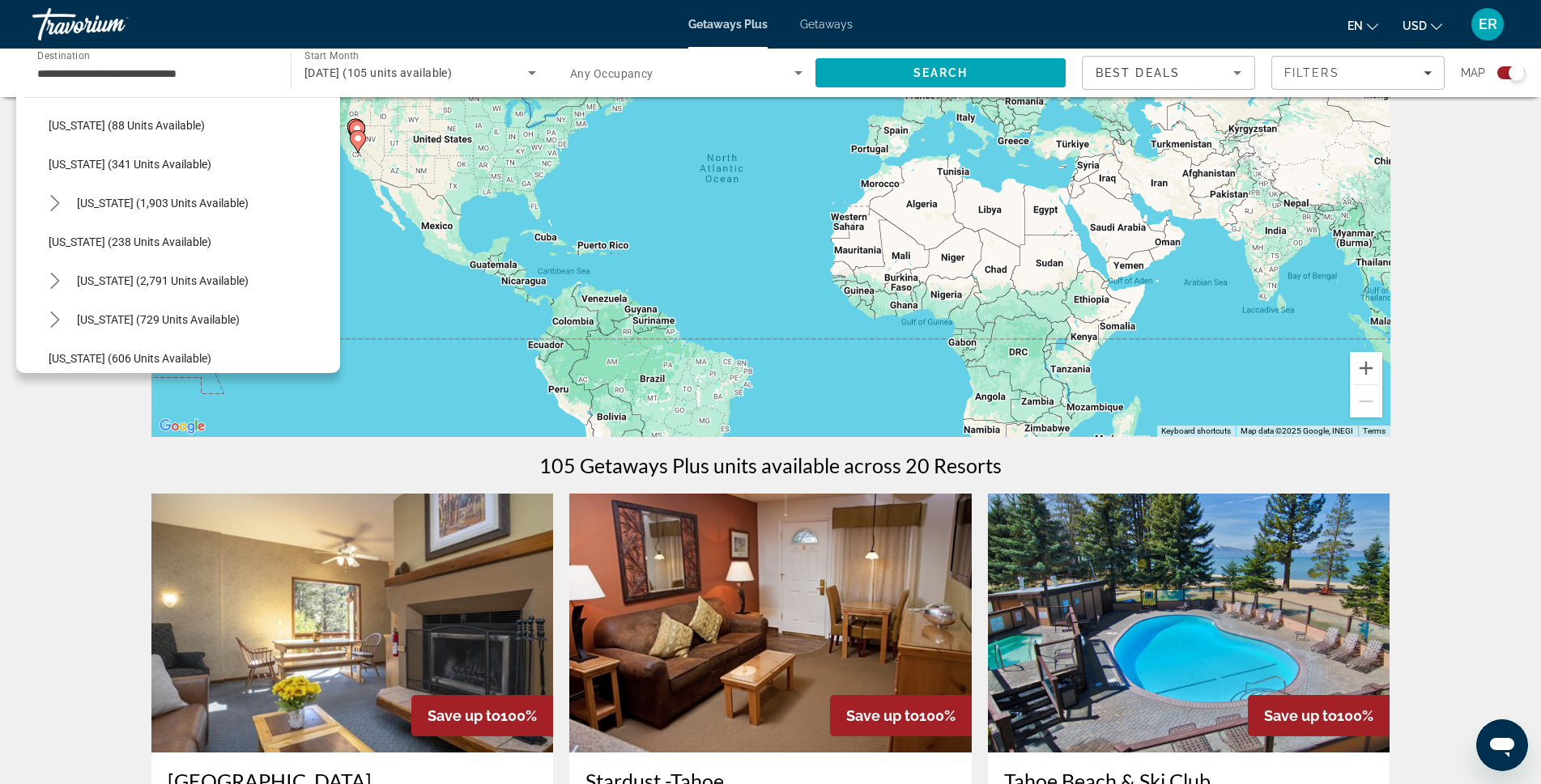
scroll to position [744, 0]
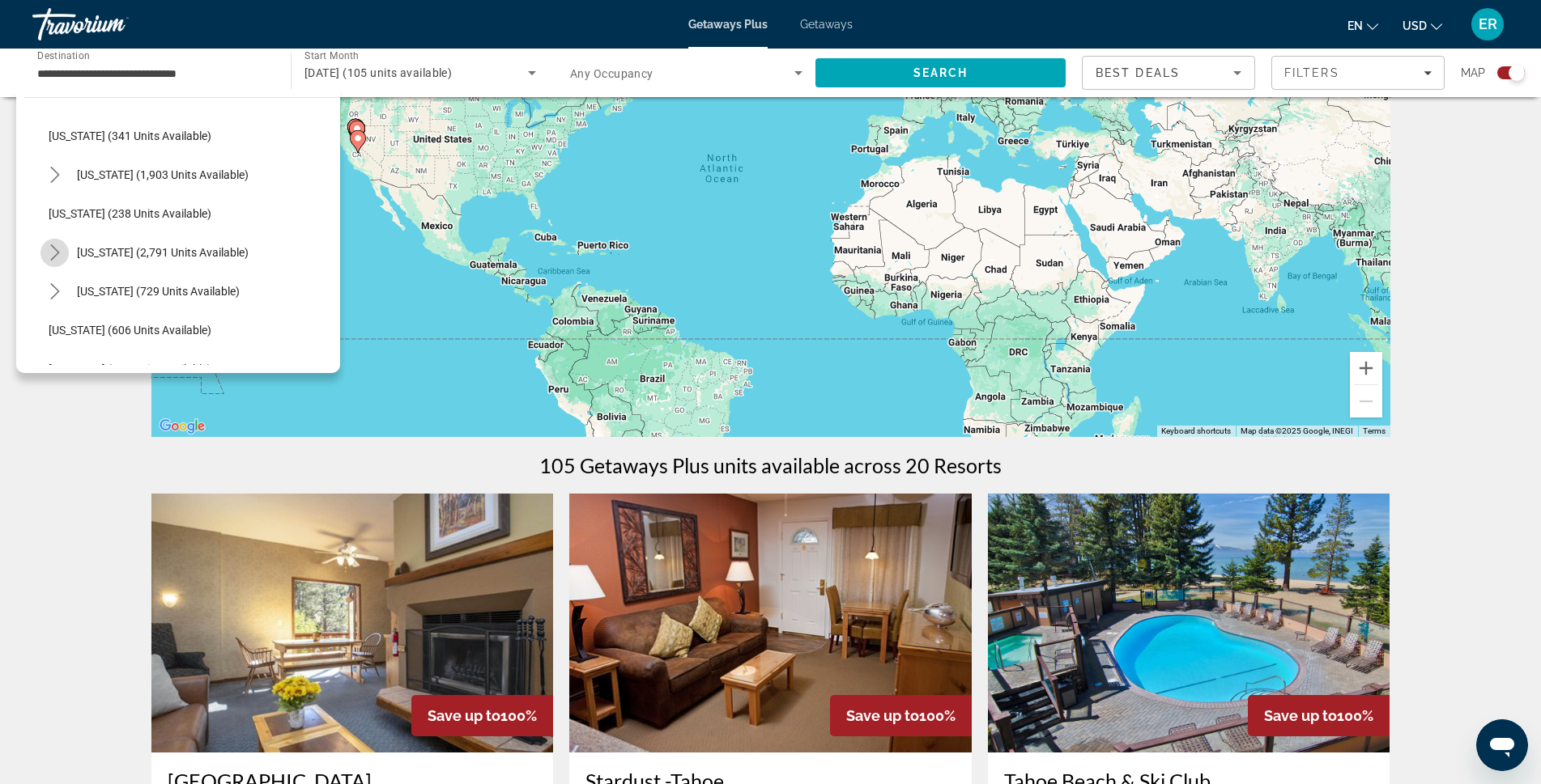
click at [57, 241] on mat-icon "Toggle Nevada (2,791 units available) submenu" at bounding box center [55, 253] width 28 height 28
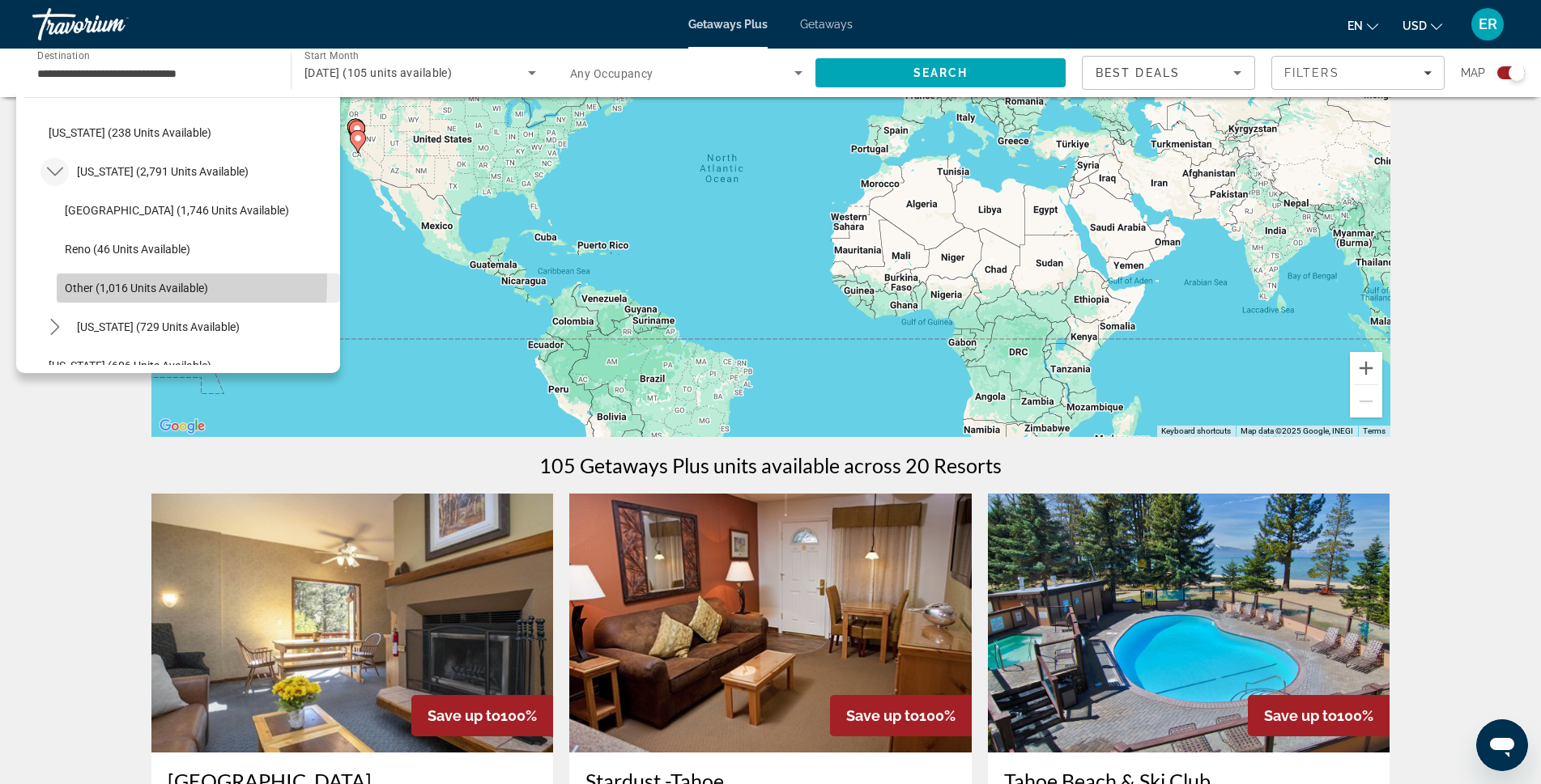
click at [85, 281] on span "Select destination: Other (1,016 units available)" at bounding box center [198, 288] width 284 height 39
type input "**********"
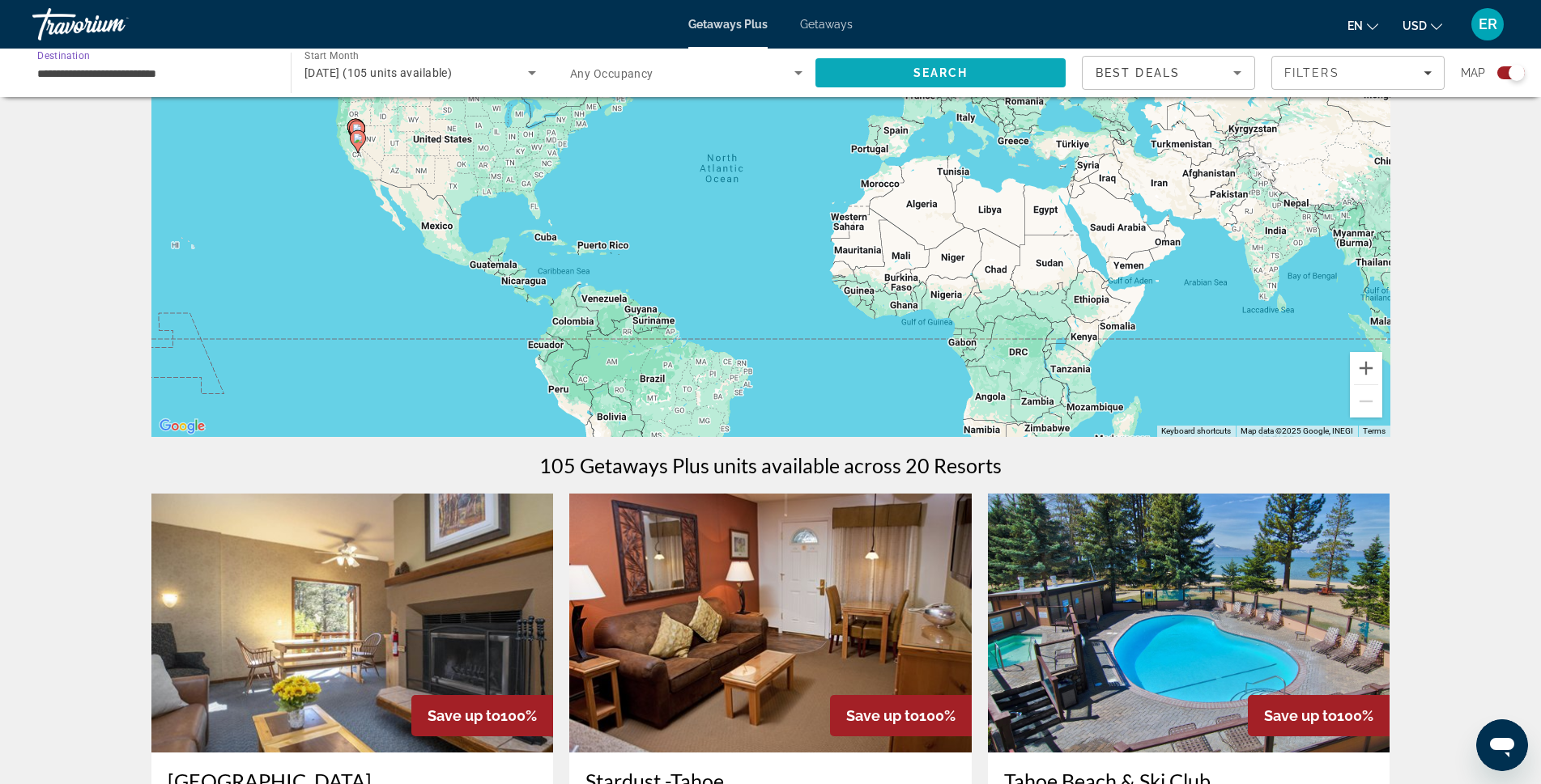
click at [931, 82] on span "Search" at bounding box center [940, 73] width 250 height 39
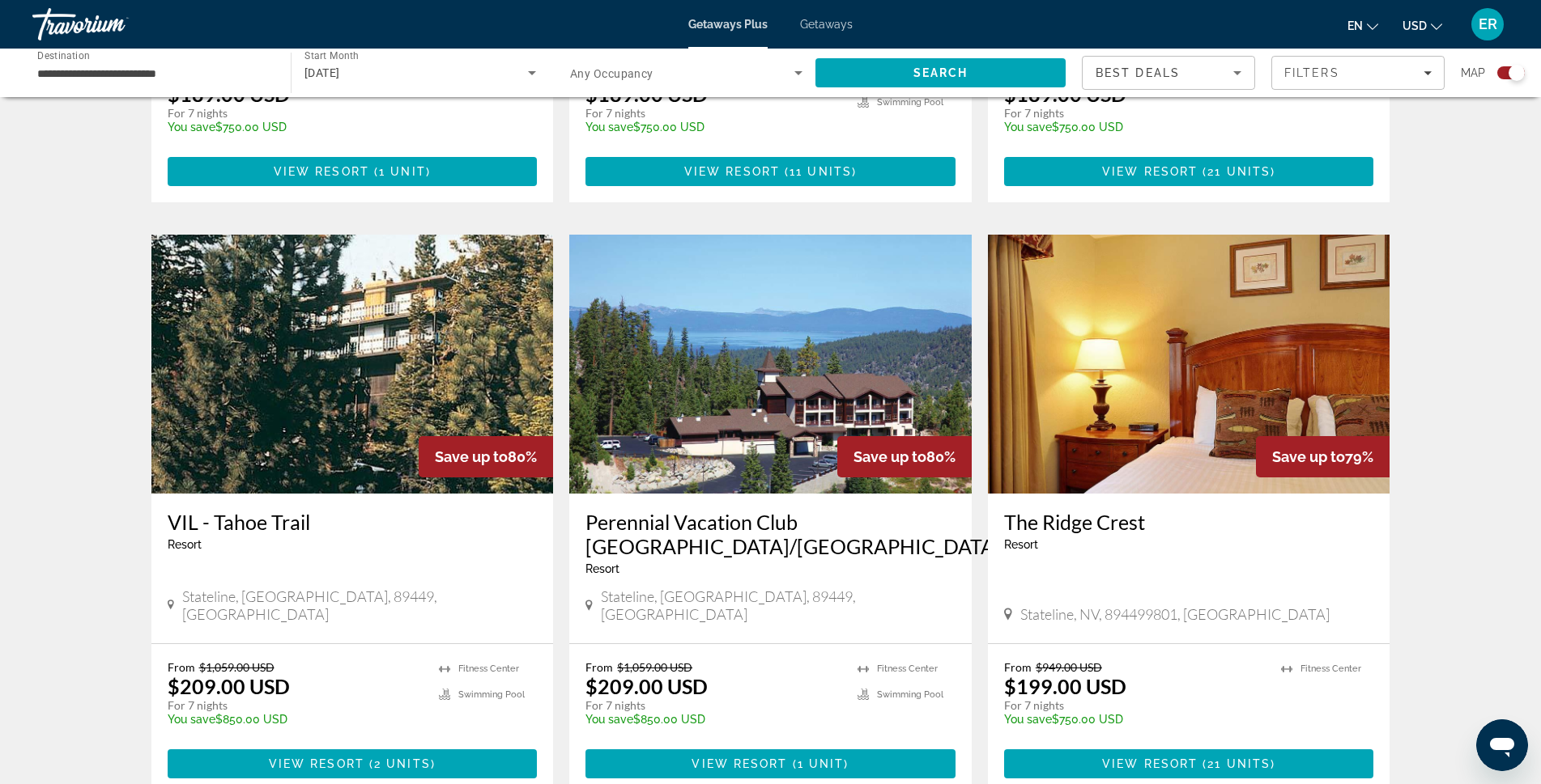
scroll to position [2117, 0]
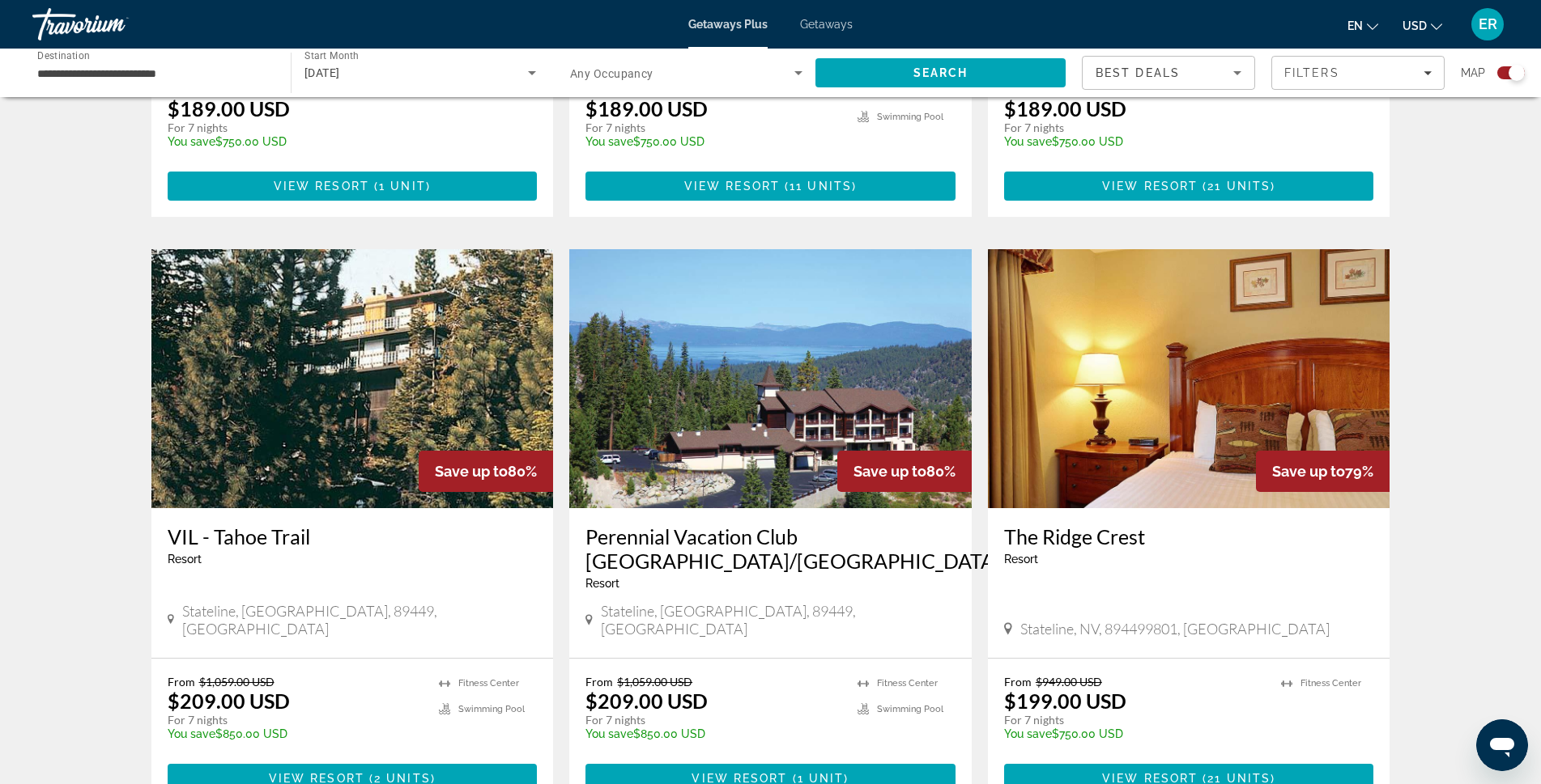
click at [734, 399] on img "Main content" at bounding box center [770, 379] width 402 height 259
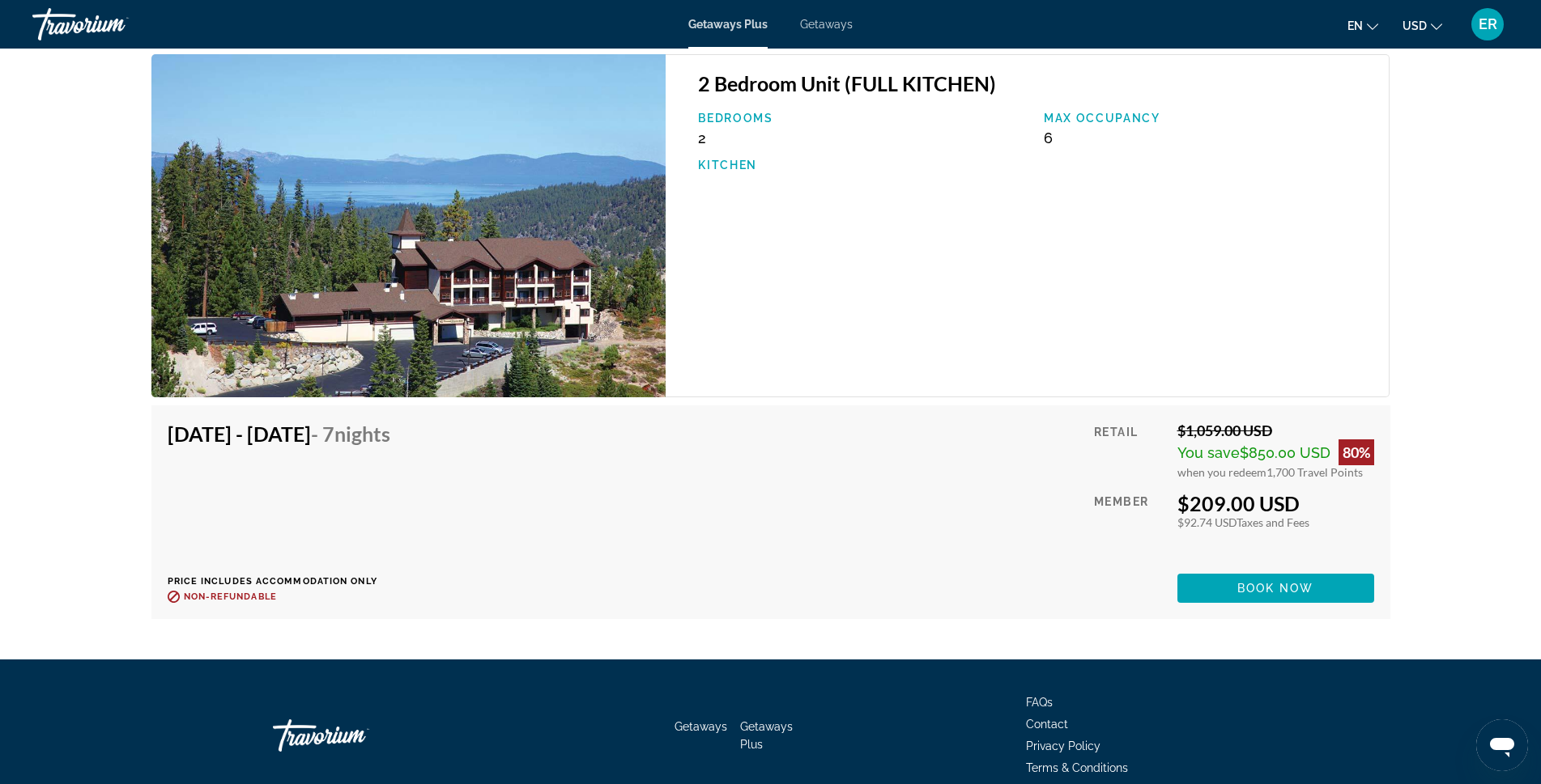
scroll to position [2697, 0]
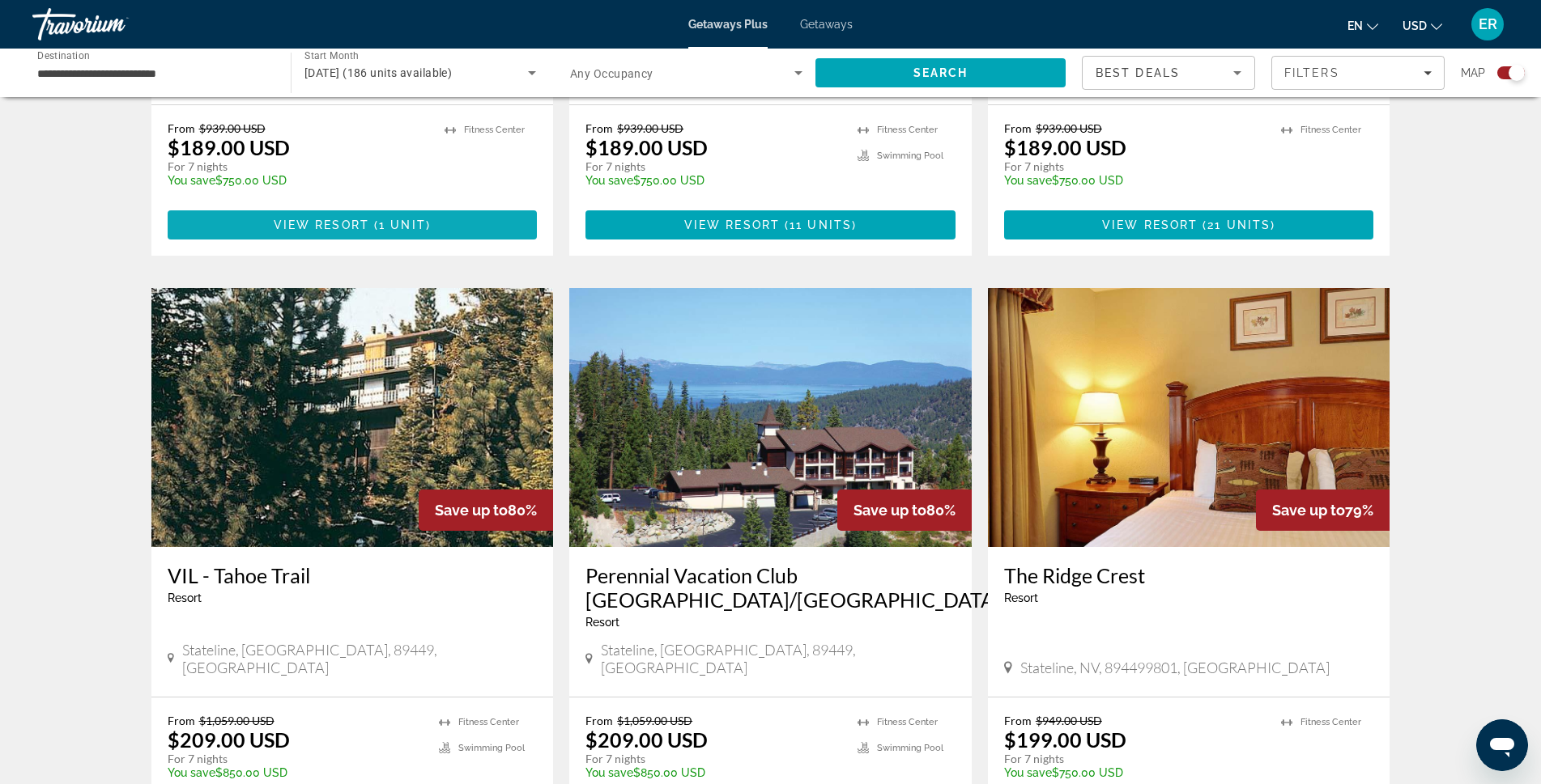
scroll to position [2347, 0]
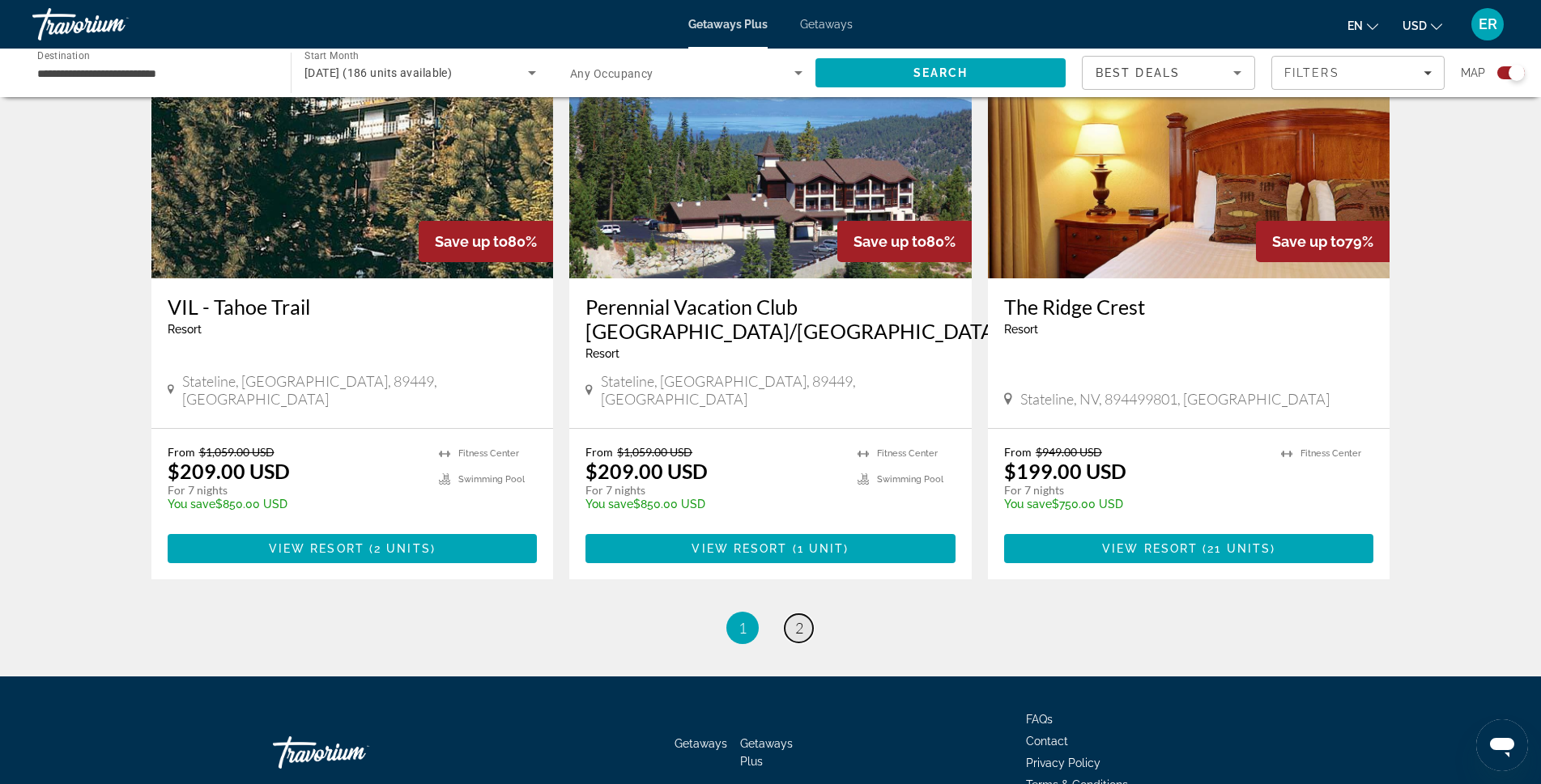
click at [800, 619] on span "2" at bounding box center [799, 628] width 8 height 18
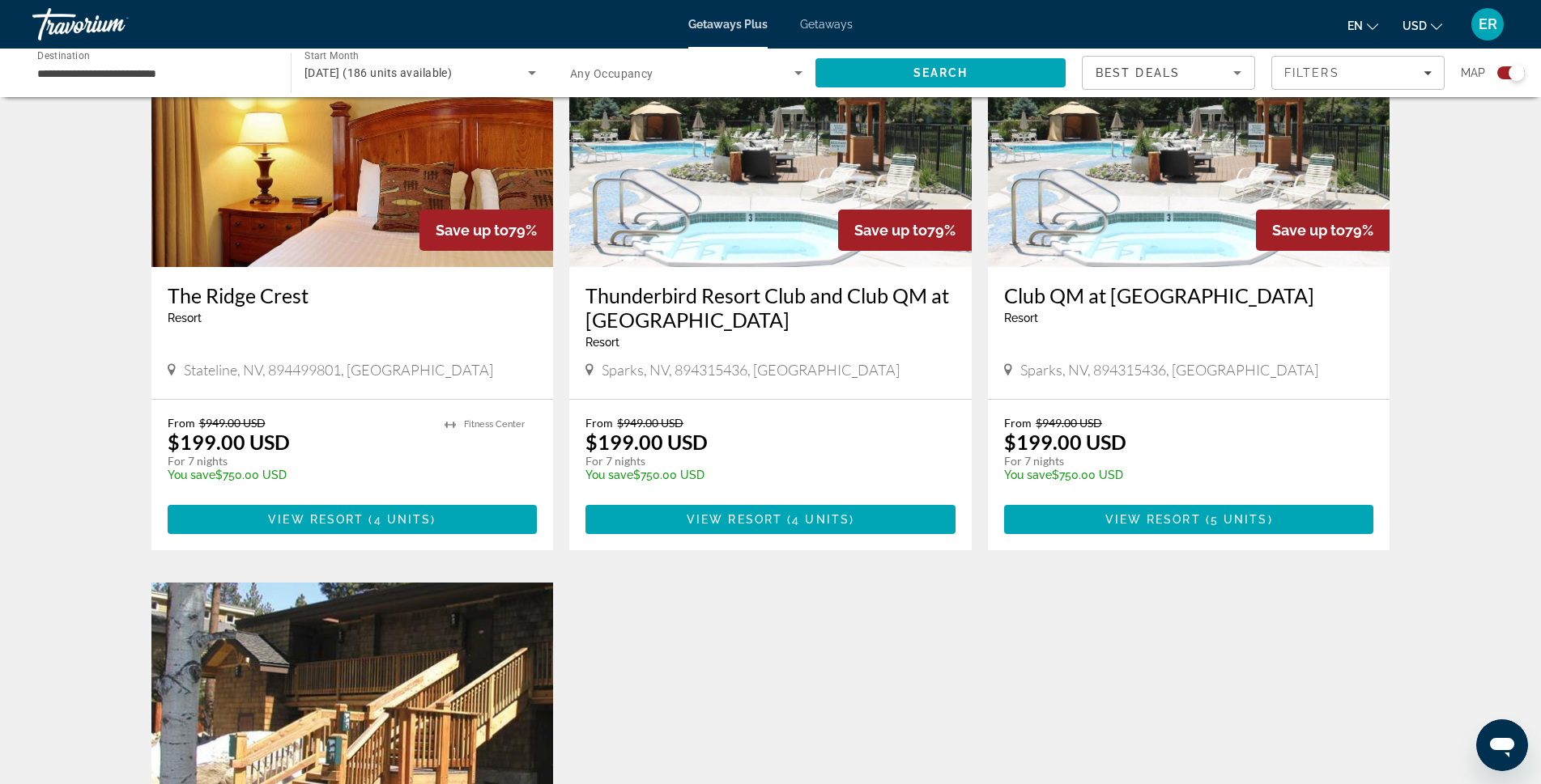
scroll to position [1053, 0]
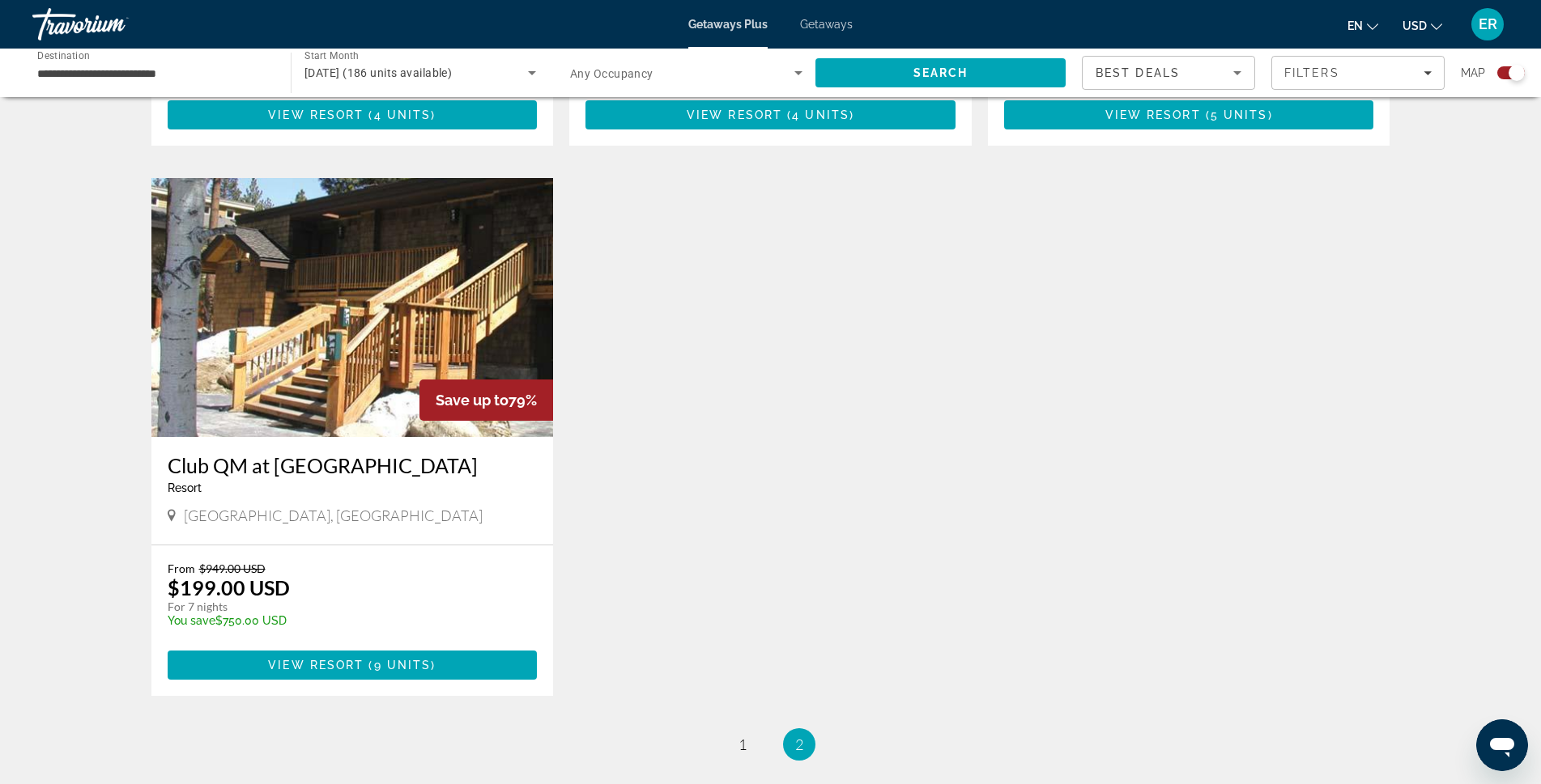
click at [343, 324] on img "Main content" at bounding box center [352, 307] width 402 height 259
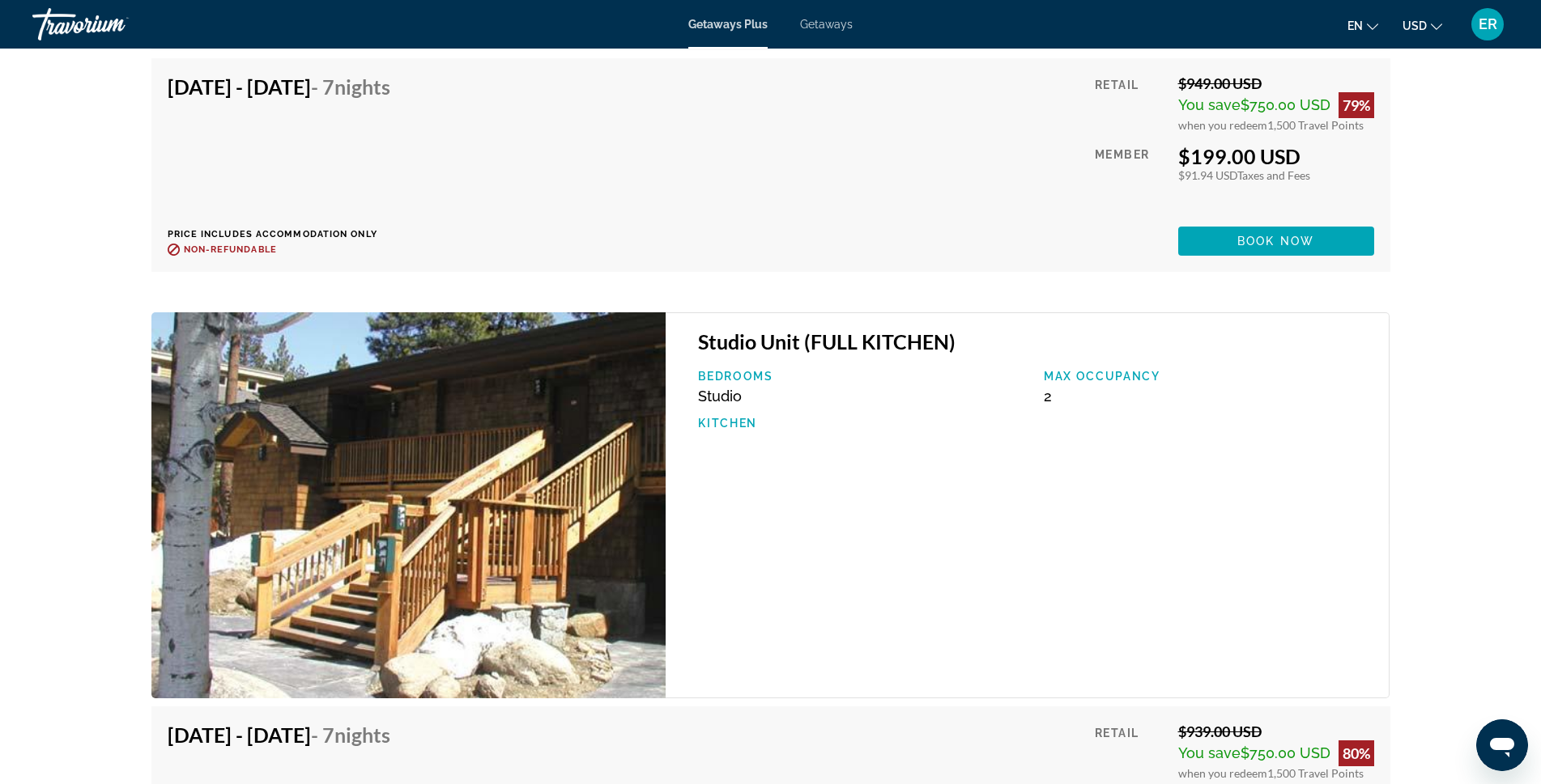
scroll to position [3318, 0]
